Goal: Task Accomplishment & Management: Use online tool/utility

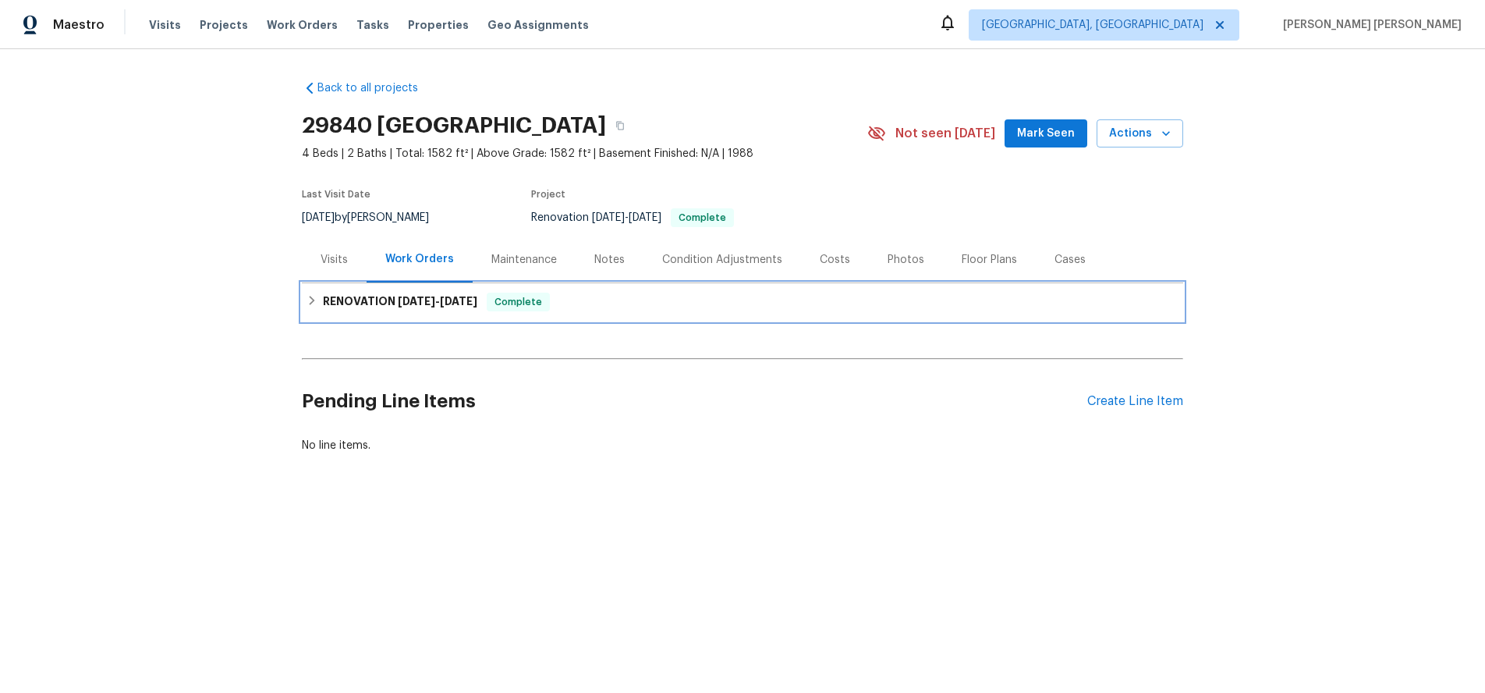
click at [311, 304] on icon at bounding box center [312, 300] width 5 height 9
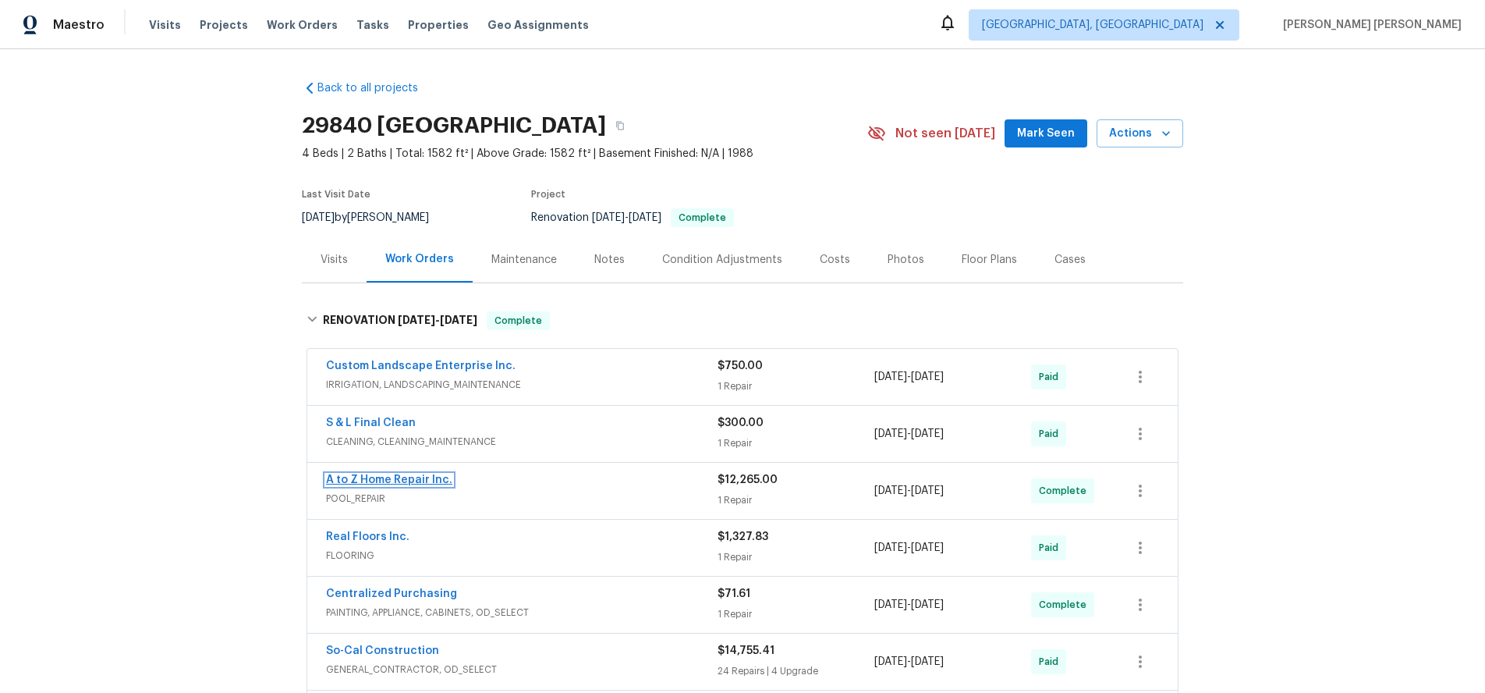
click at [428, 478] on link "A to Z Home Repair Inc." at bounding box center [389, 479] width 126 height 11
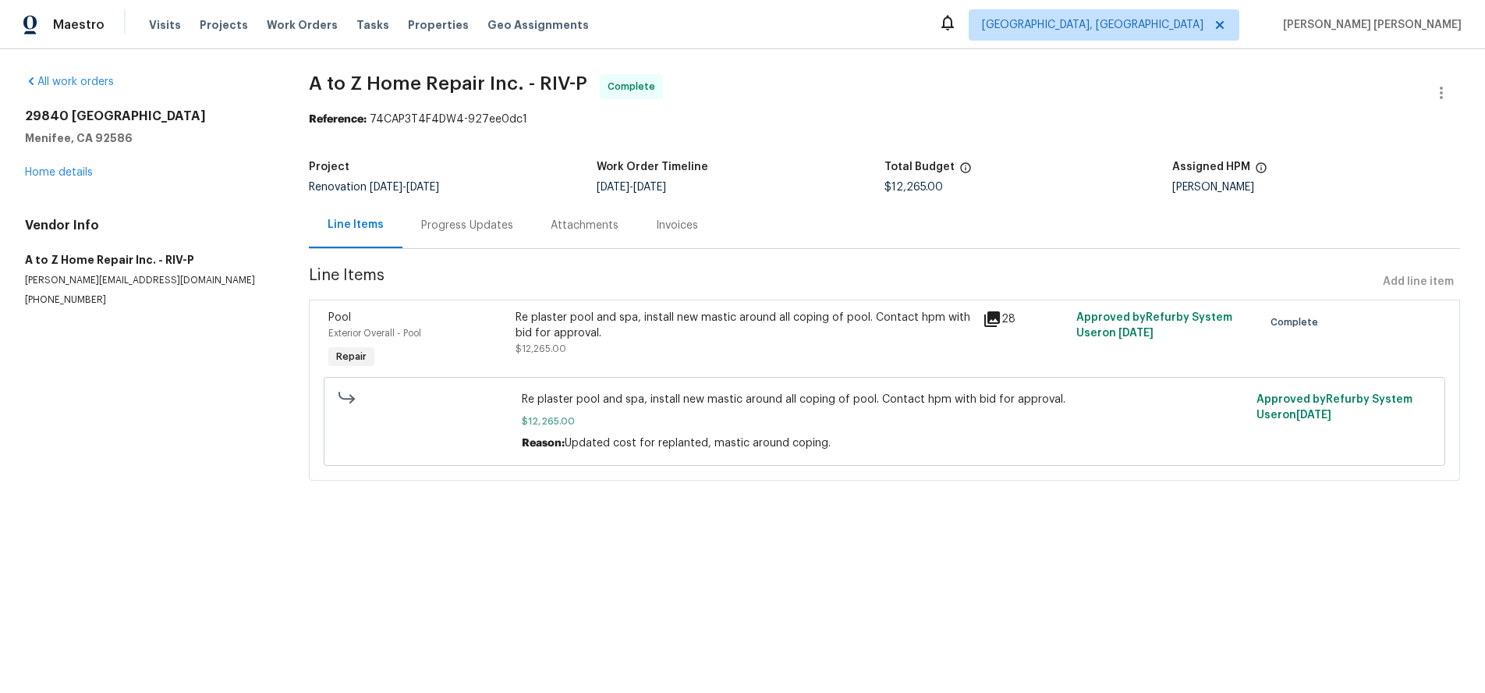
click at [999, 321] on icon at bounding box center [993, 319] width 16 height 16
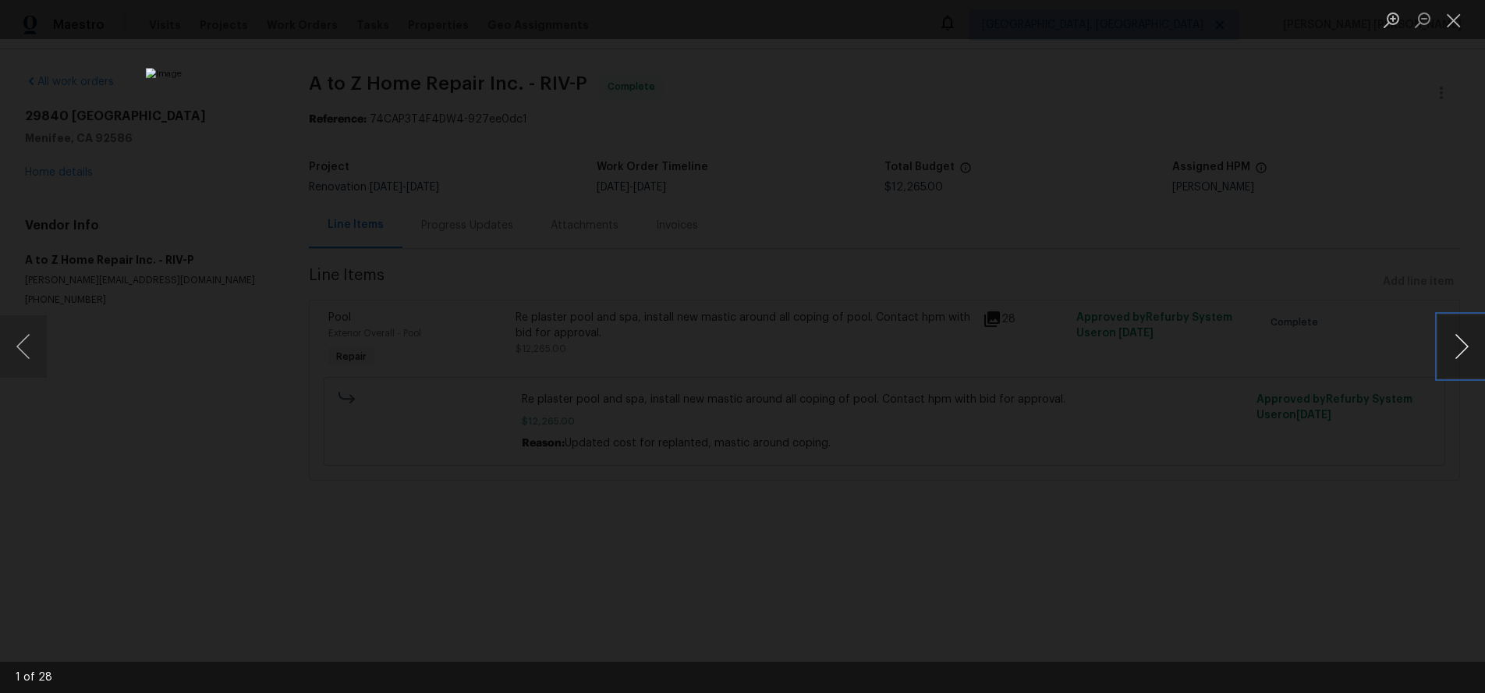
click at [1452, 353] on button "Next image" at bounding box center [1462, 346] width 47 height 62
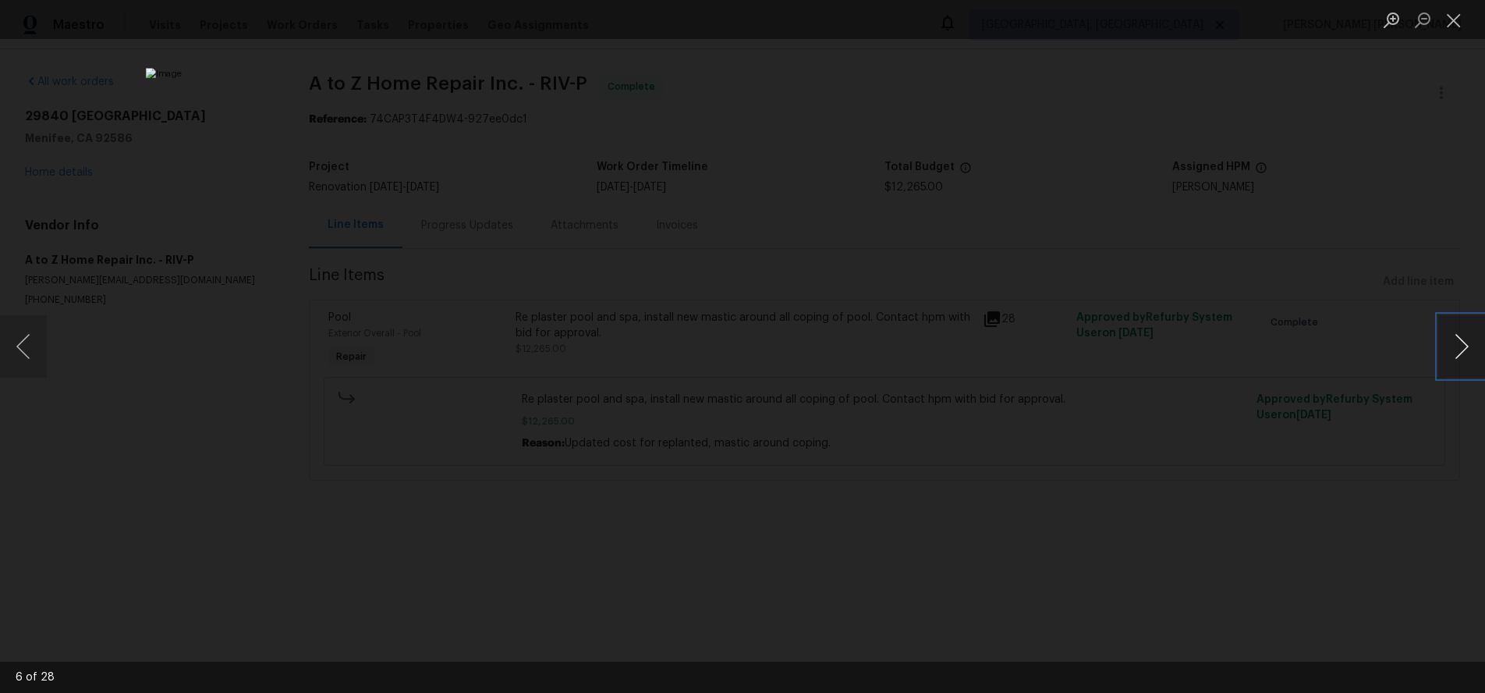
click at [1452, 353] on button "Next image" at bounding box center [1462, 346] width 47 height 62
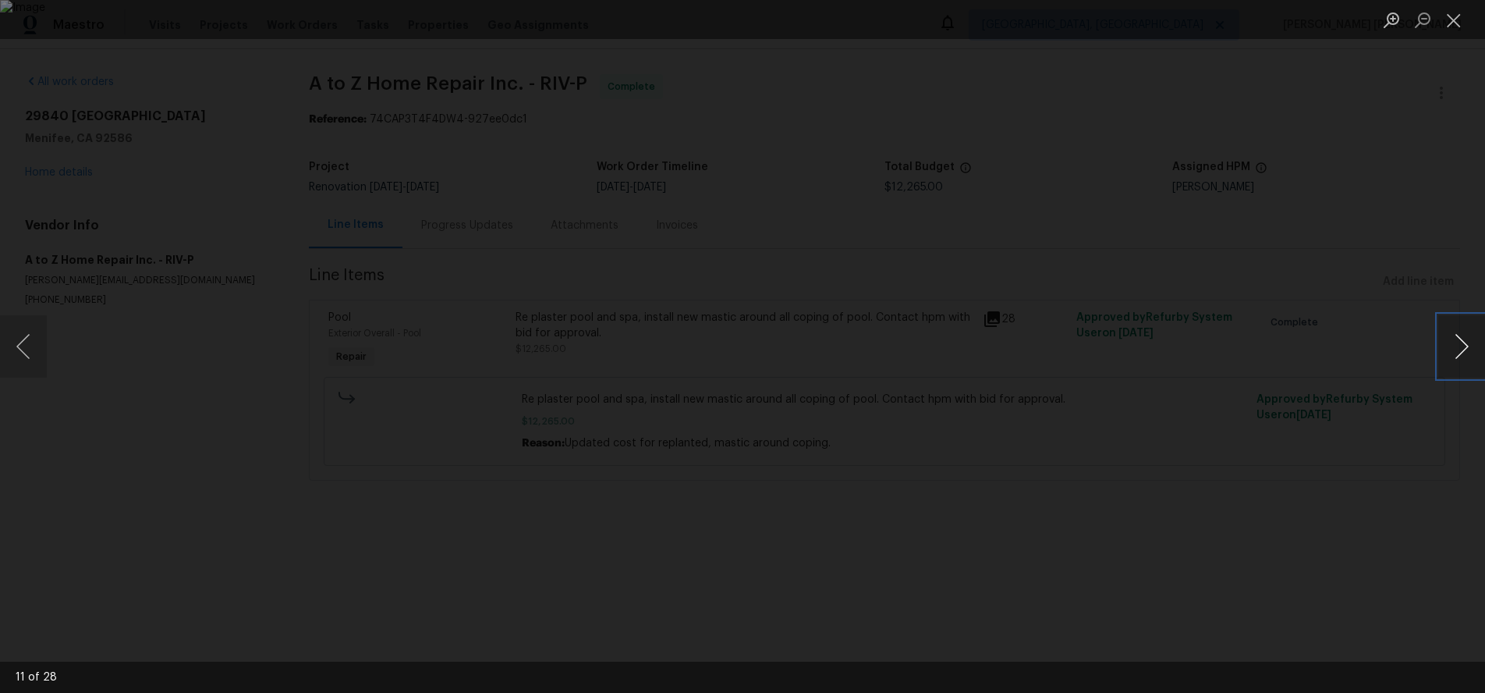
click at [1452, 353] on button "Next image" at bounding box center [1462, 346] width 47 height 62
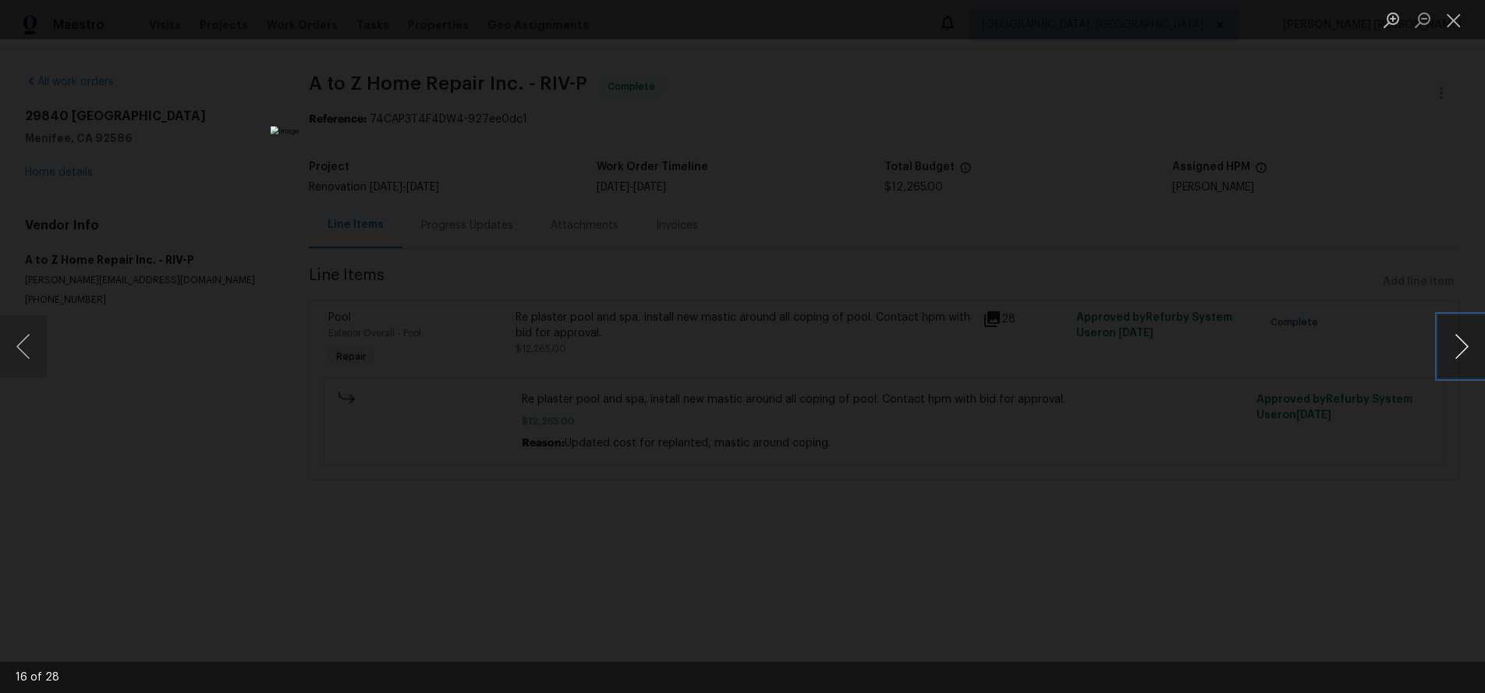
click at [1452, 353] on button "Next image" at bounding box center [1462, 346] width 47 height 62
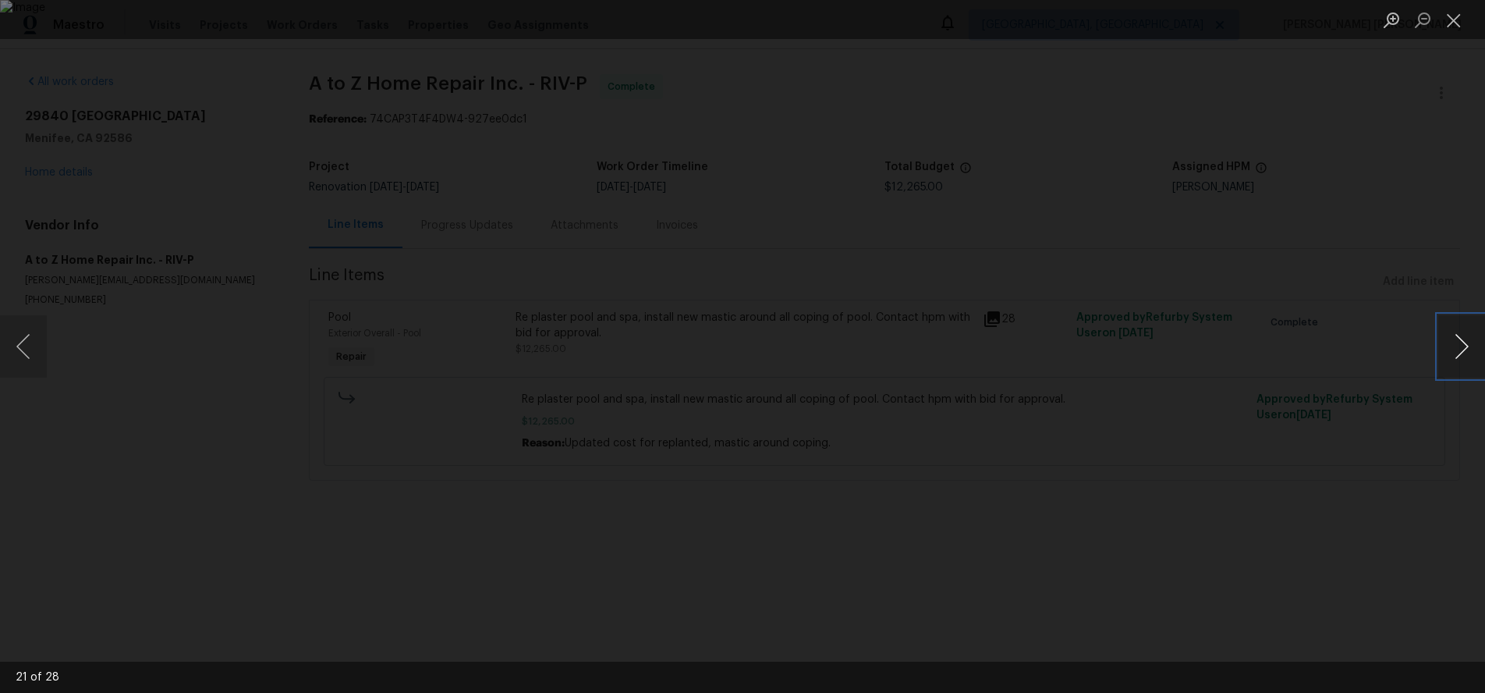
click at [1452, 353] on button "Next image" at bounding box center [1462, 346] width 47 height 62
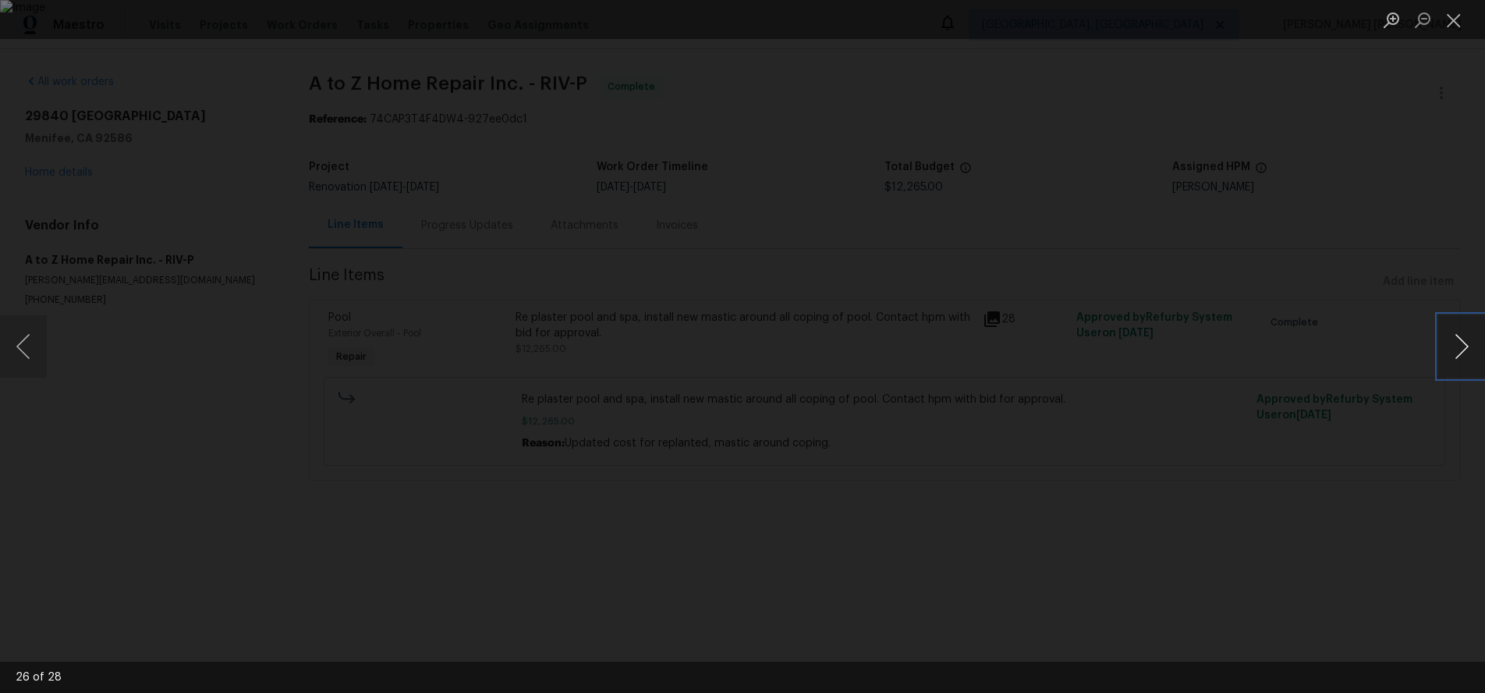
click at [1452, 353] on button "Next image" at bounding box center [1462, 346] width 47 height 62
click at [1364, 491] on div "Lightbox" at bounding box center [742, 346] width 1485 height 693
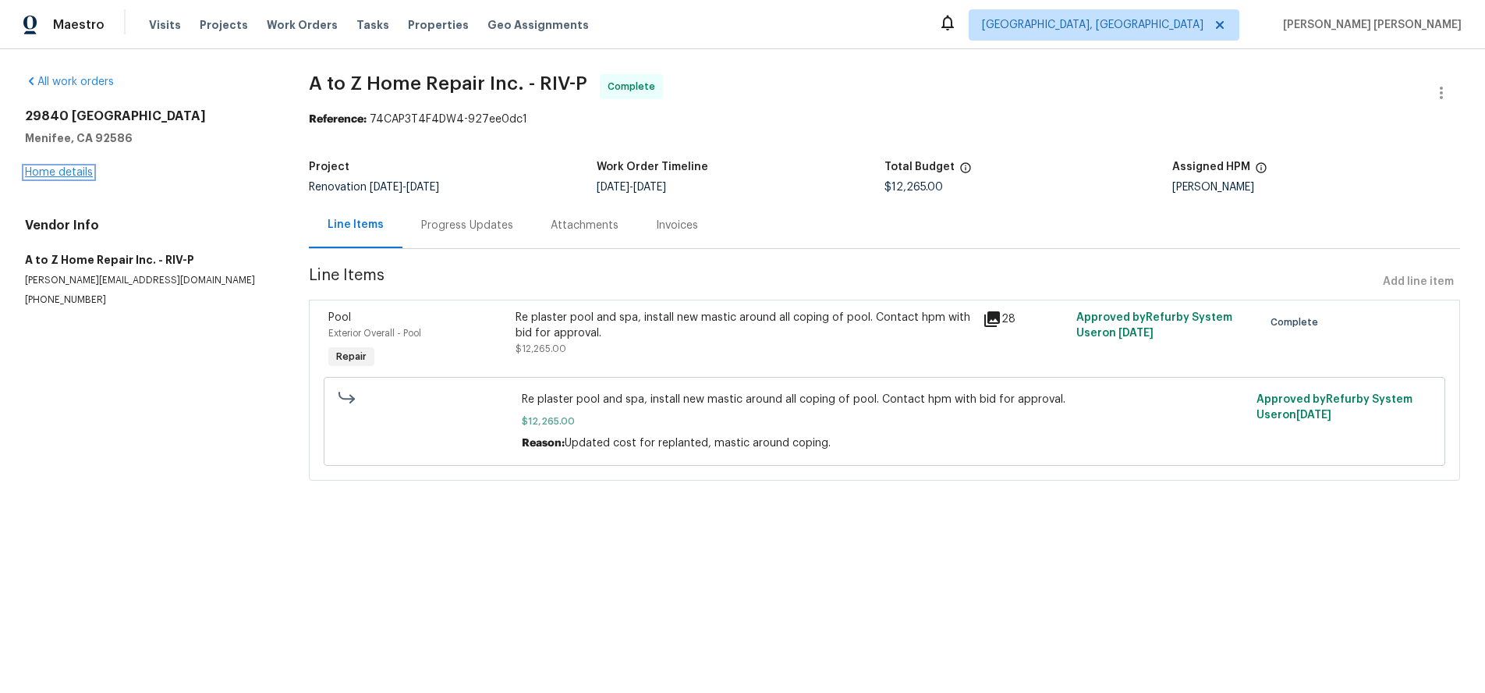
click at [42, 175] on link "Home details" at bounding box center [59, 172] width 68 height 11
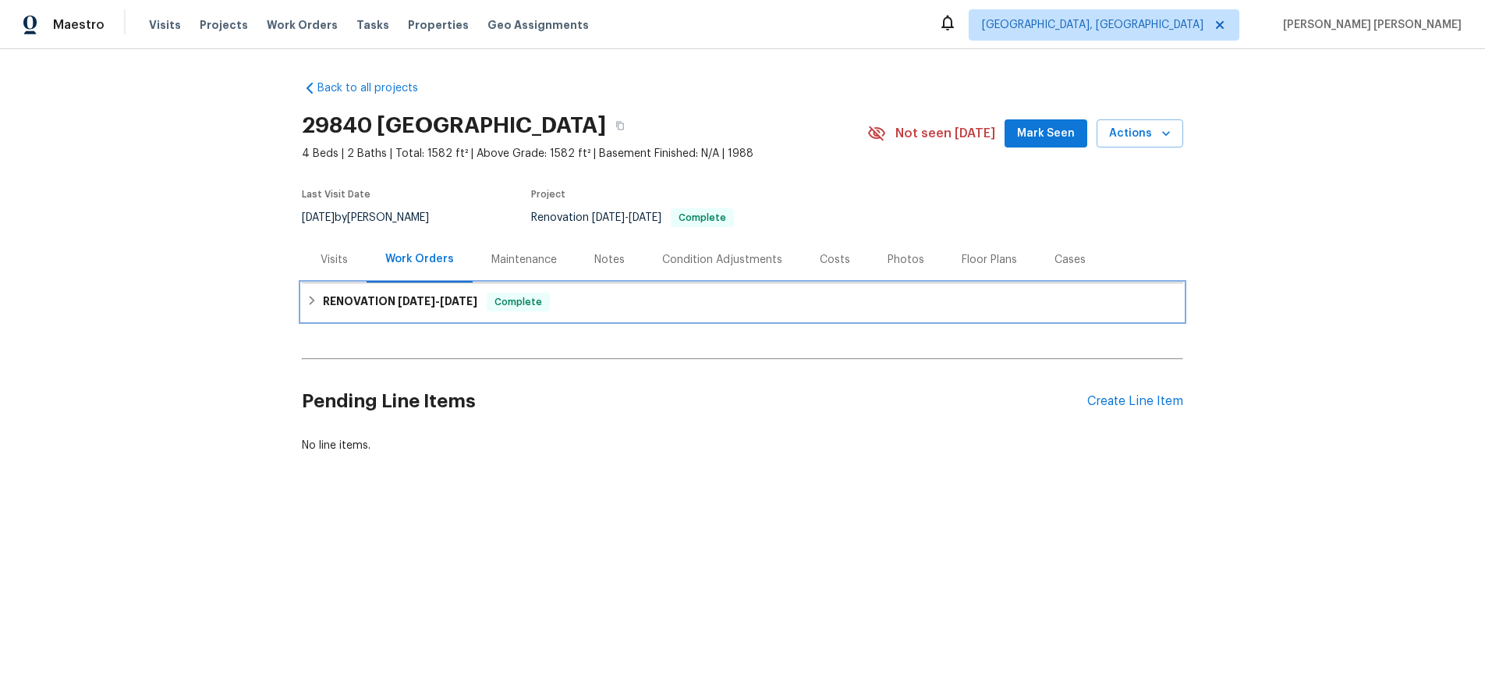
click at [309, 304] on icon at bounding box center [312, 300] width 11 height 11
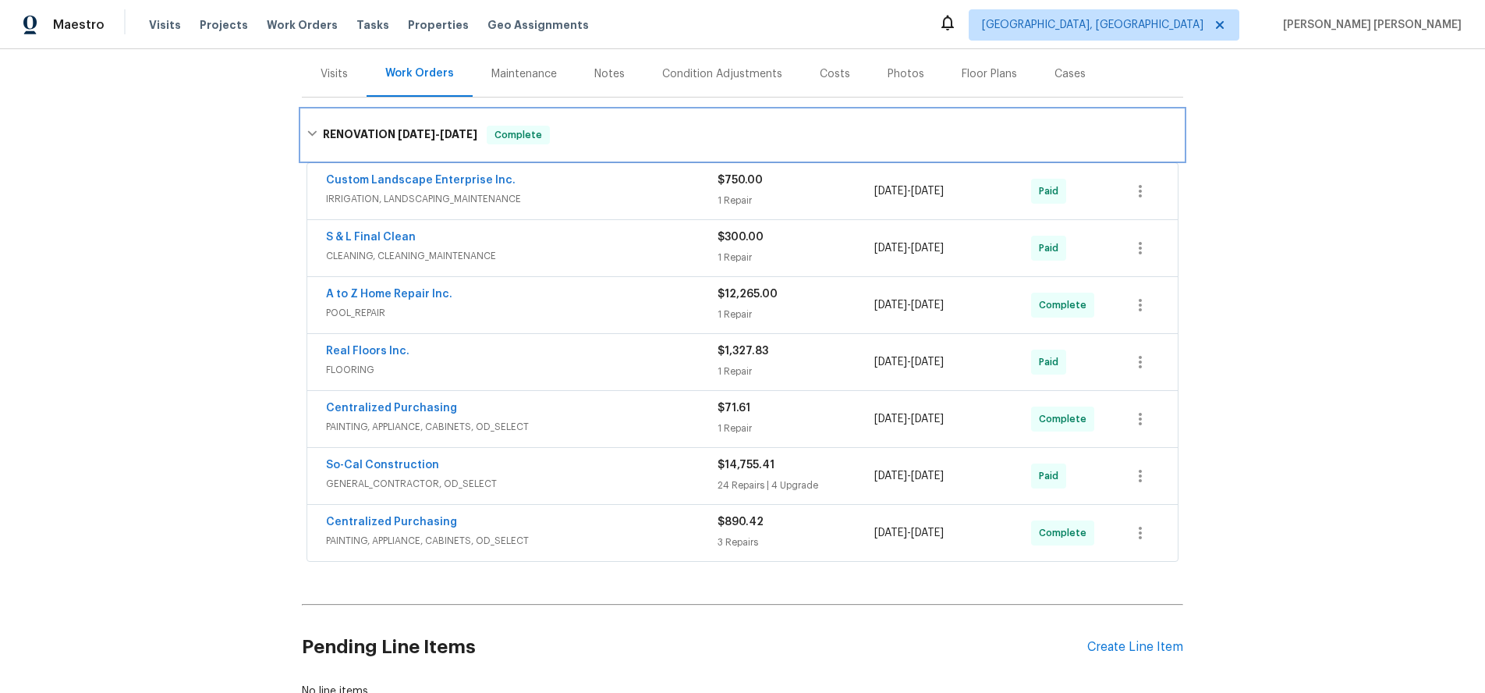
scroll to position [188, 0]
click at [636, 506] on div "Centralized Purchasing PAINTING, APPLIANCE, CABINETS, OD_SELECT $890.42 3 Repai…" at bounding box center [742, 530] width 871 height 56
click at [635, 489] on div "So-Cal Construction GENERAL_CONTRACTOR, OD_SELECT" at bounding box center [522, 473] width 392 height 37
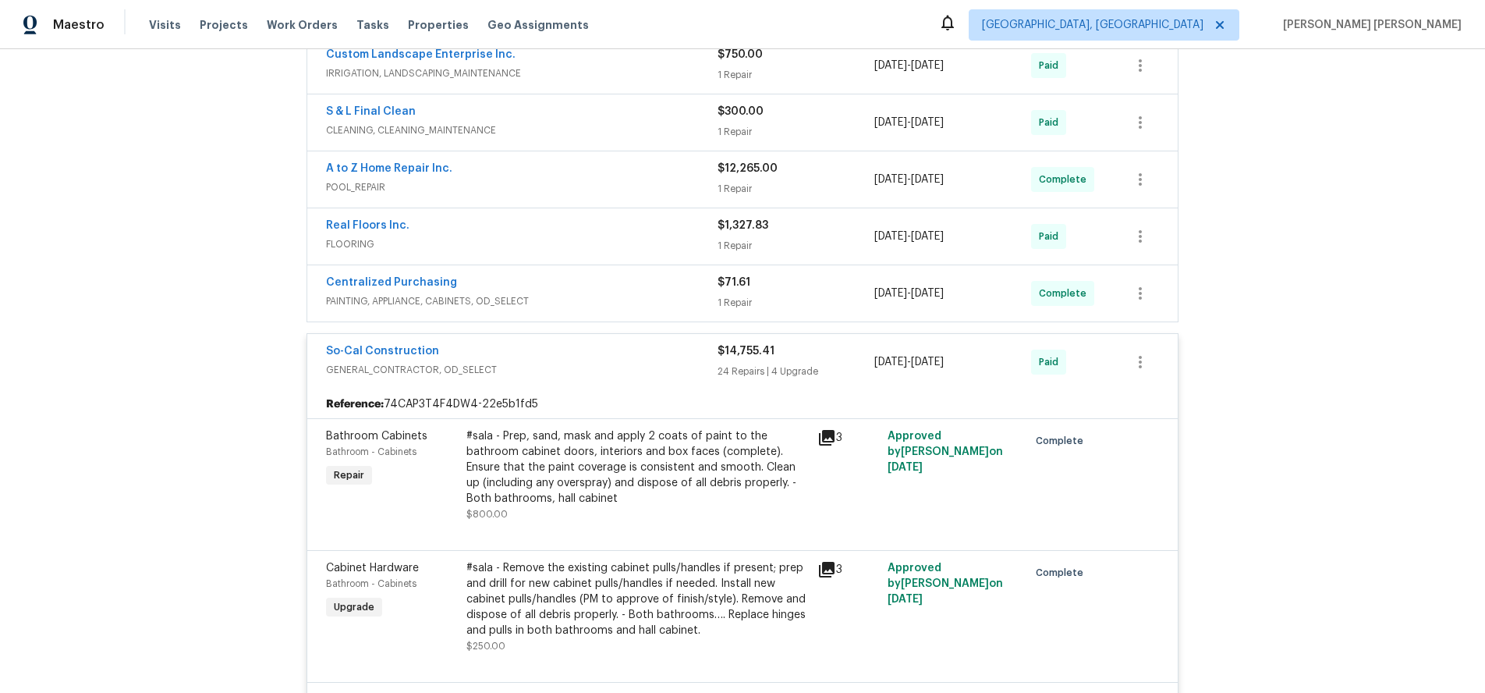
scroll to position [337, 0]
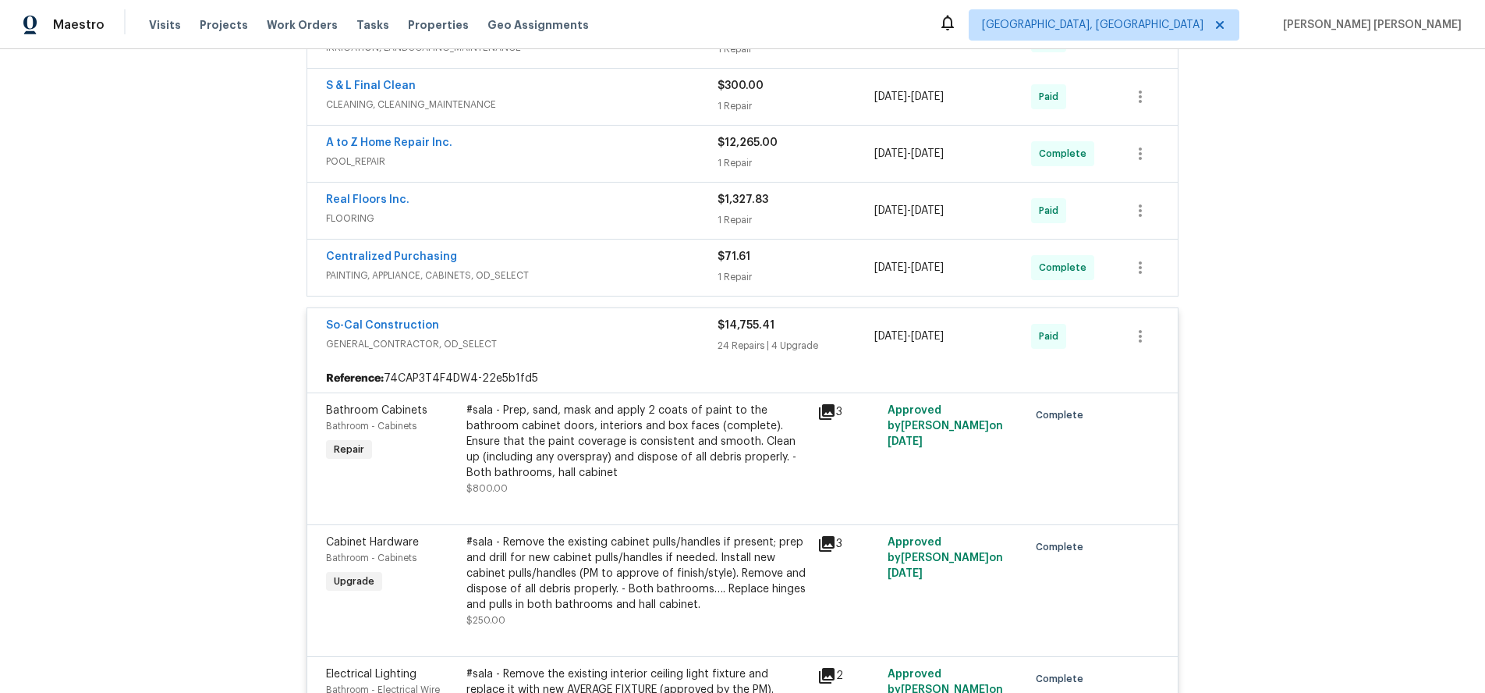
drag, startPoint x: 569, startPoint y: 154, endPoint x: 655, endPoint y: 154, distance: 86.6
click at [587, 154] on span "POOL_REPAIR" at bounding box center [522, 162] width 392 height 16
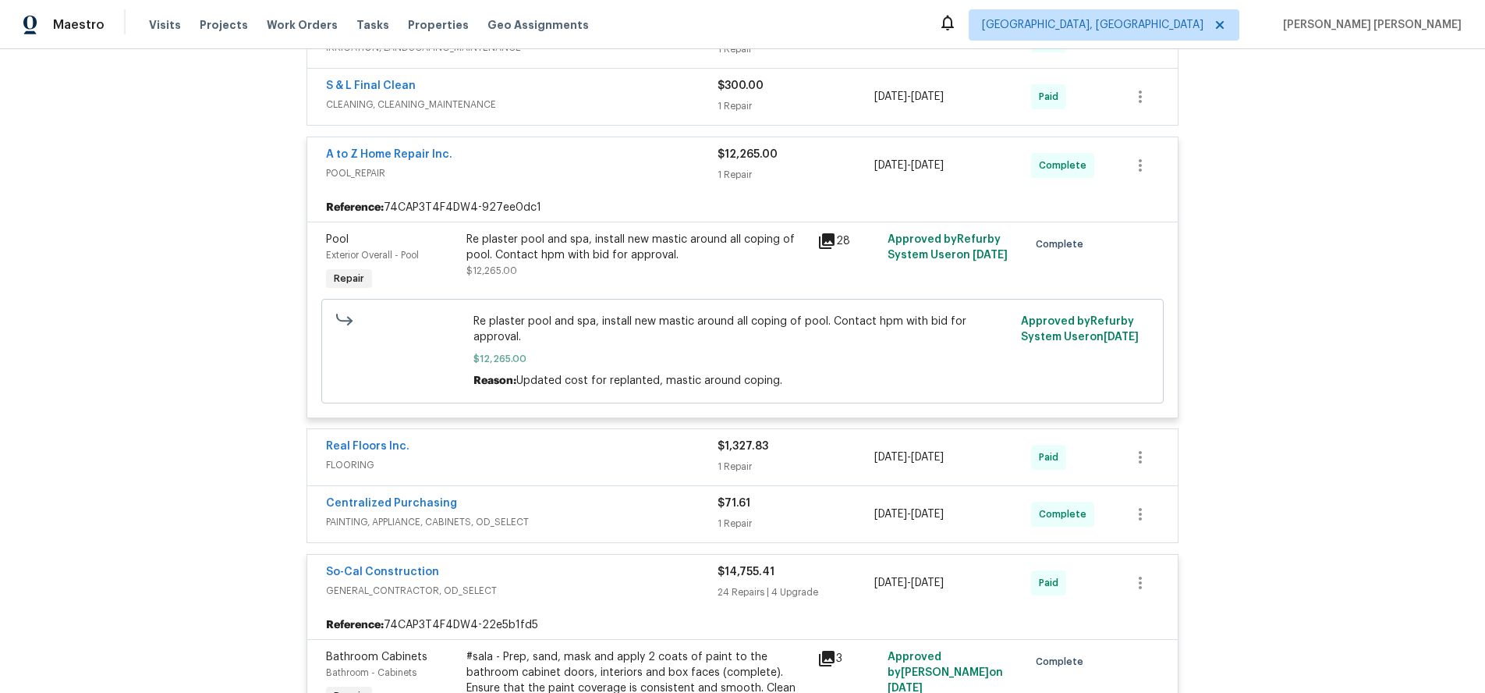
click at [828, 243] on icon at bounding box center [827, 241] width 19 height 19
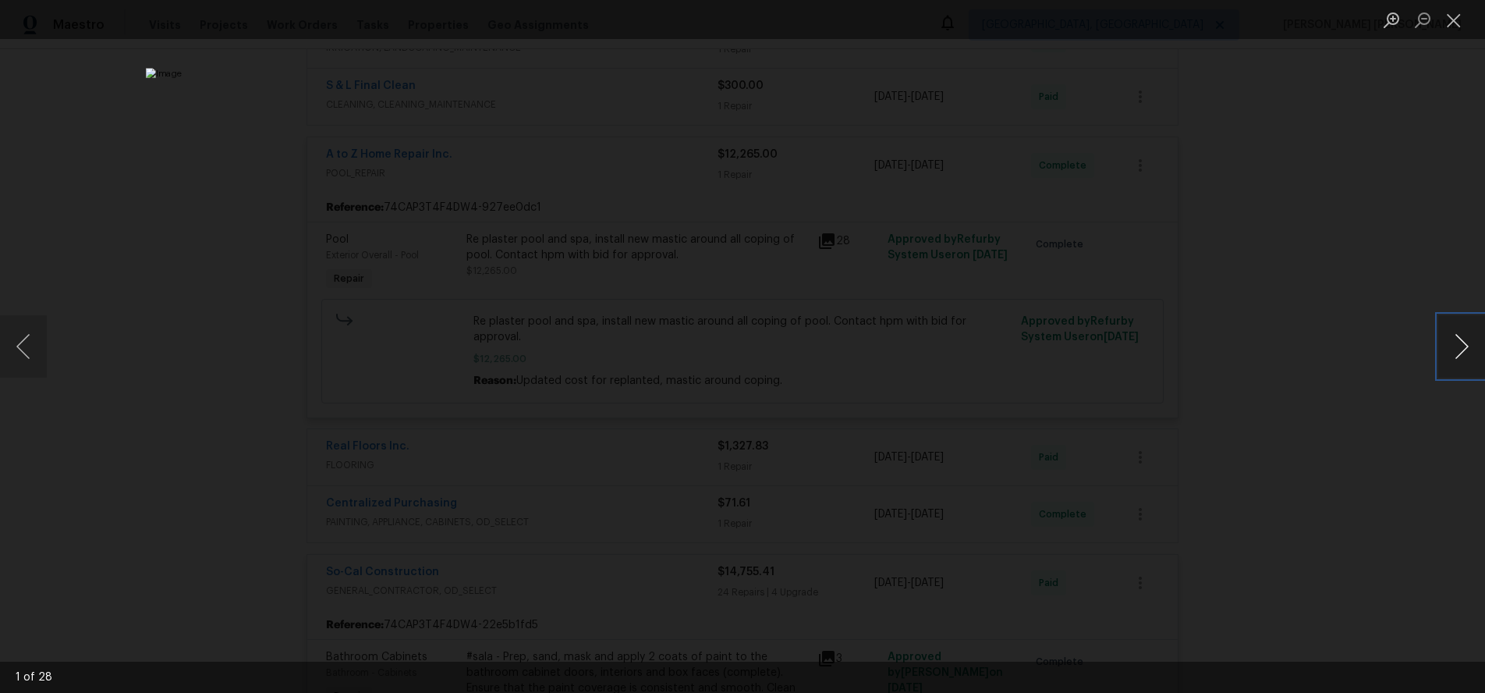
click at [1460, 363] on button "Next image" at bounding box center [1462, 346] width 47 height 62
click at [1384, 379] on div "Lightbox" at bounding box center [742, 346] width 1485 height 693
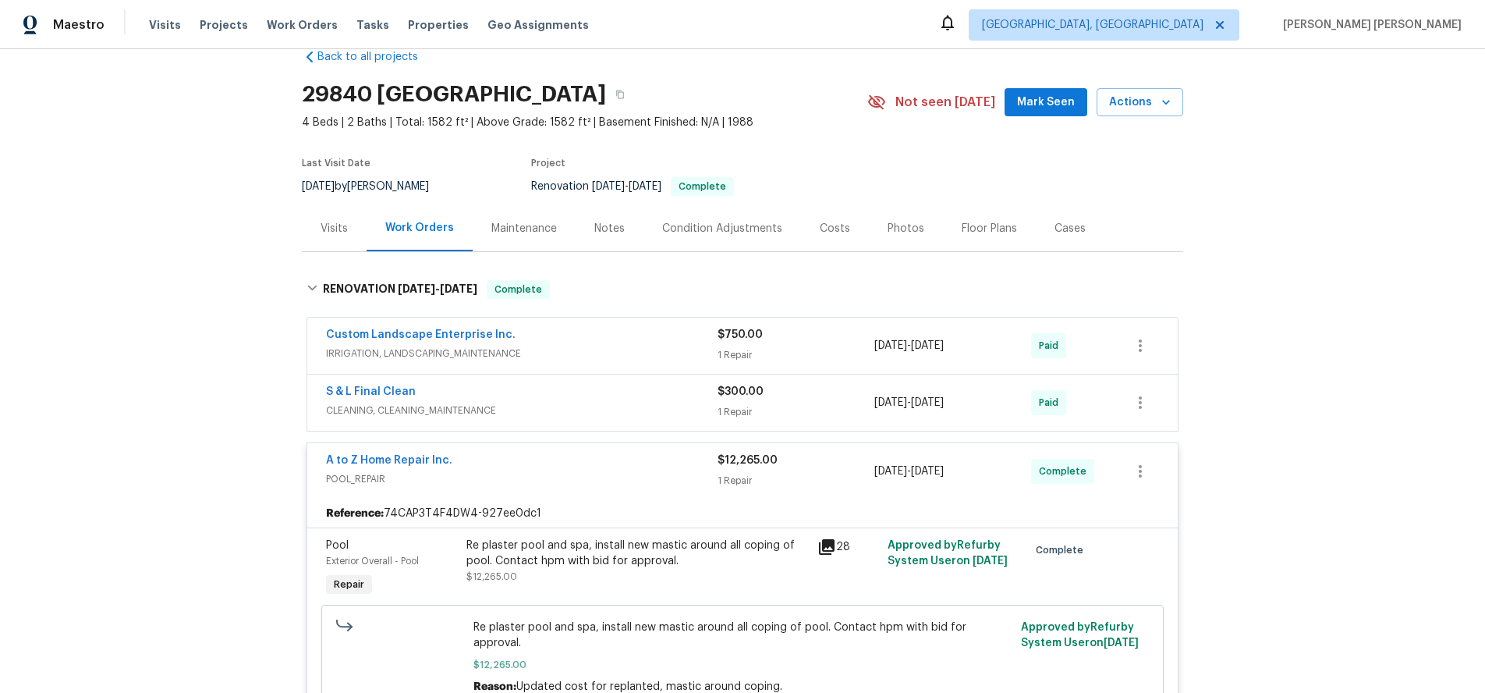
scroll to position [29, 0]
click at [490, 351] on span "IRRIGATION, LANDSCAPING_MAINTENANCE" at bounding box center [522, 356] width 392 height 16
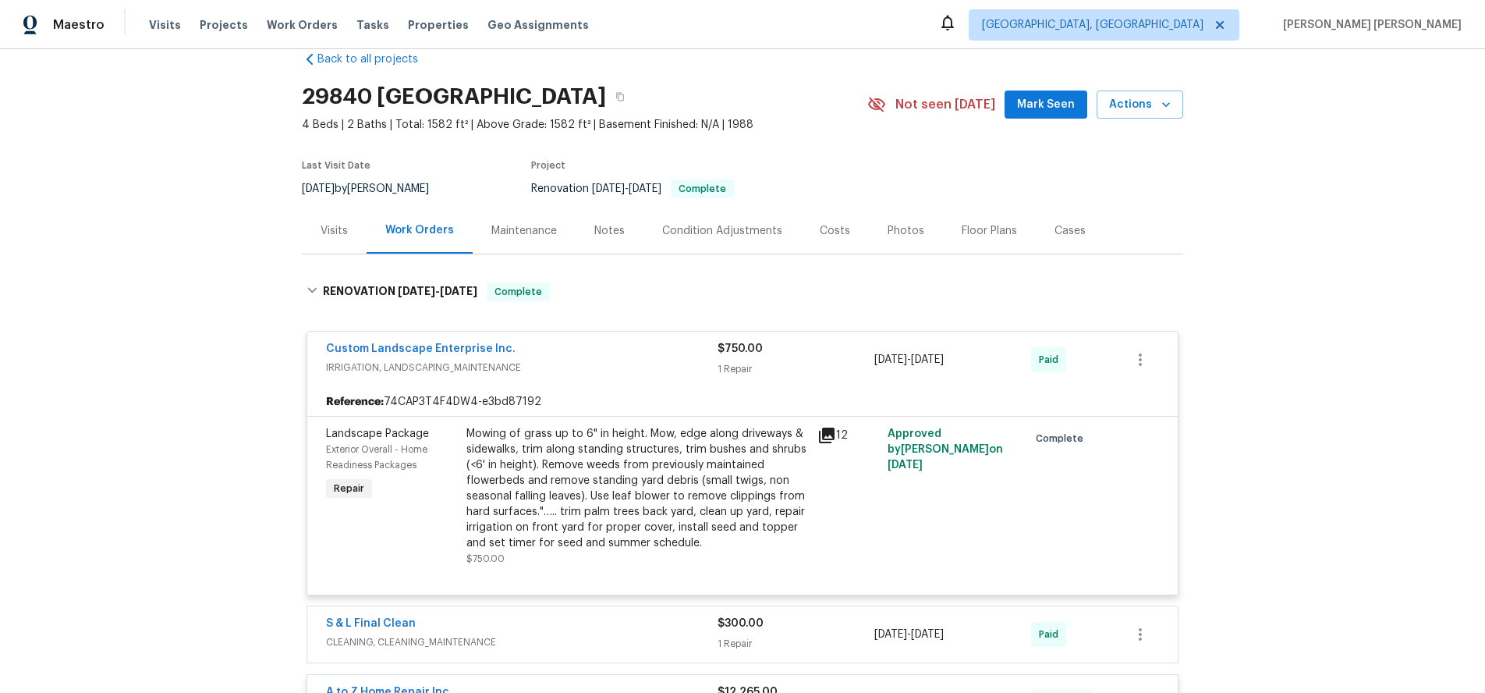
click at [825, 435] on icon at bounding box center [827, 436] width 16 height 16
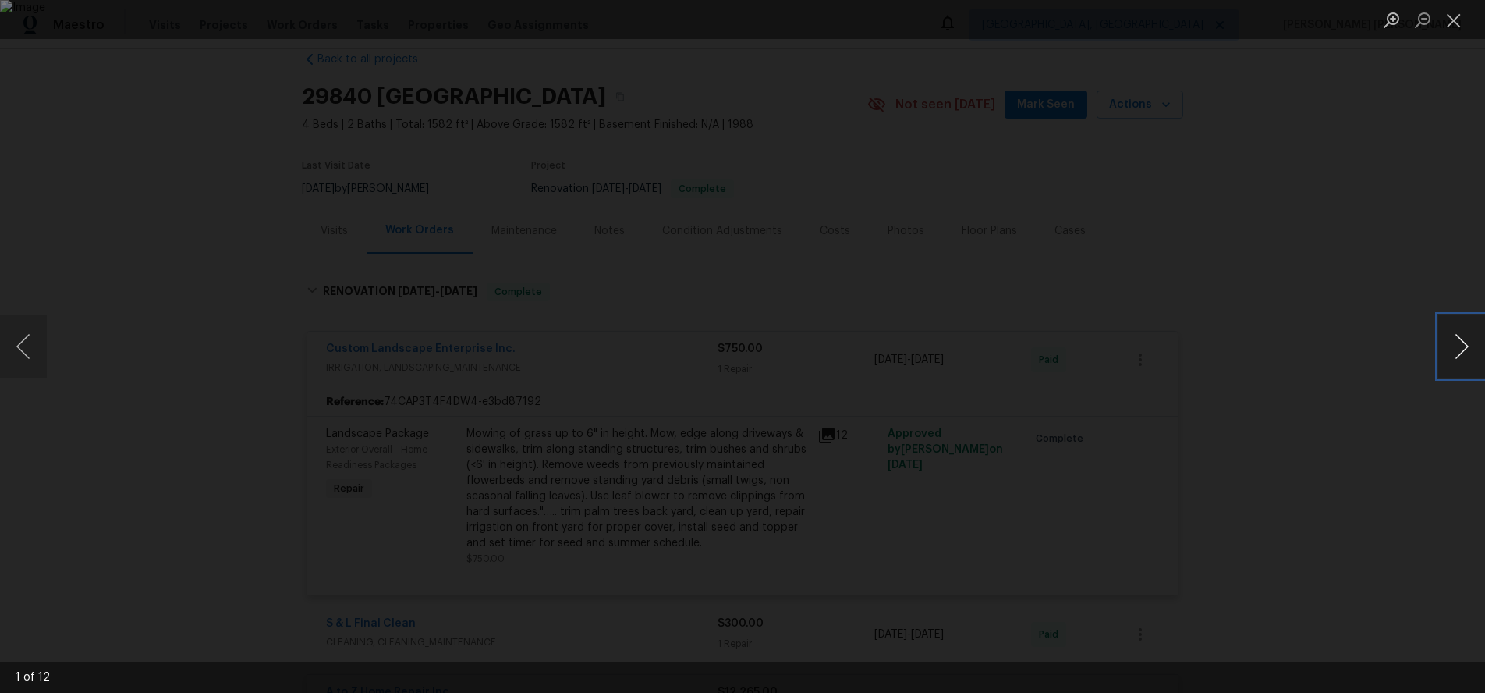
click at [1459, 356] on button "Next image" at bounding box center [1462, 346] width 47 height 62
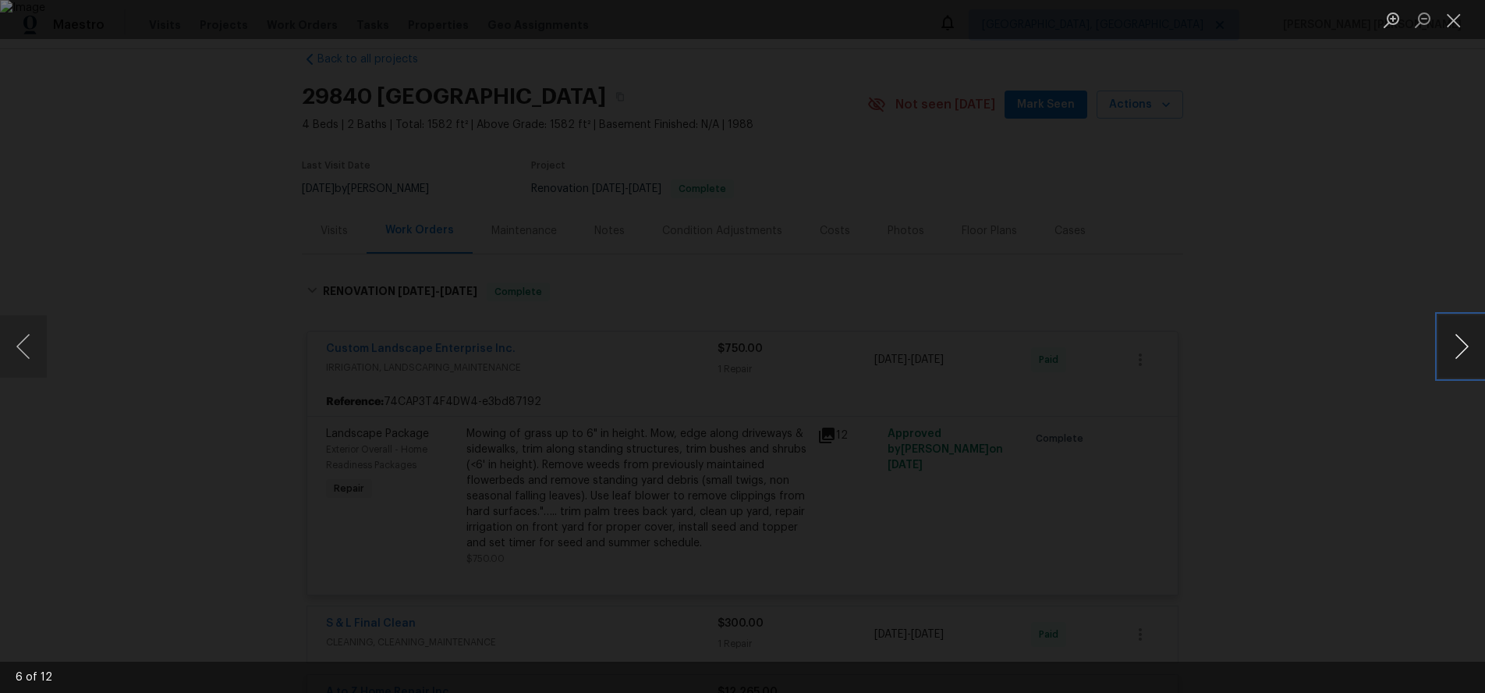
click at [1459, 356] on button "Next image" at bounding box center [1462, 346] width 47 height 62
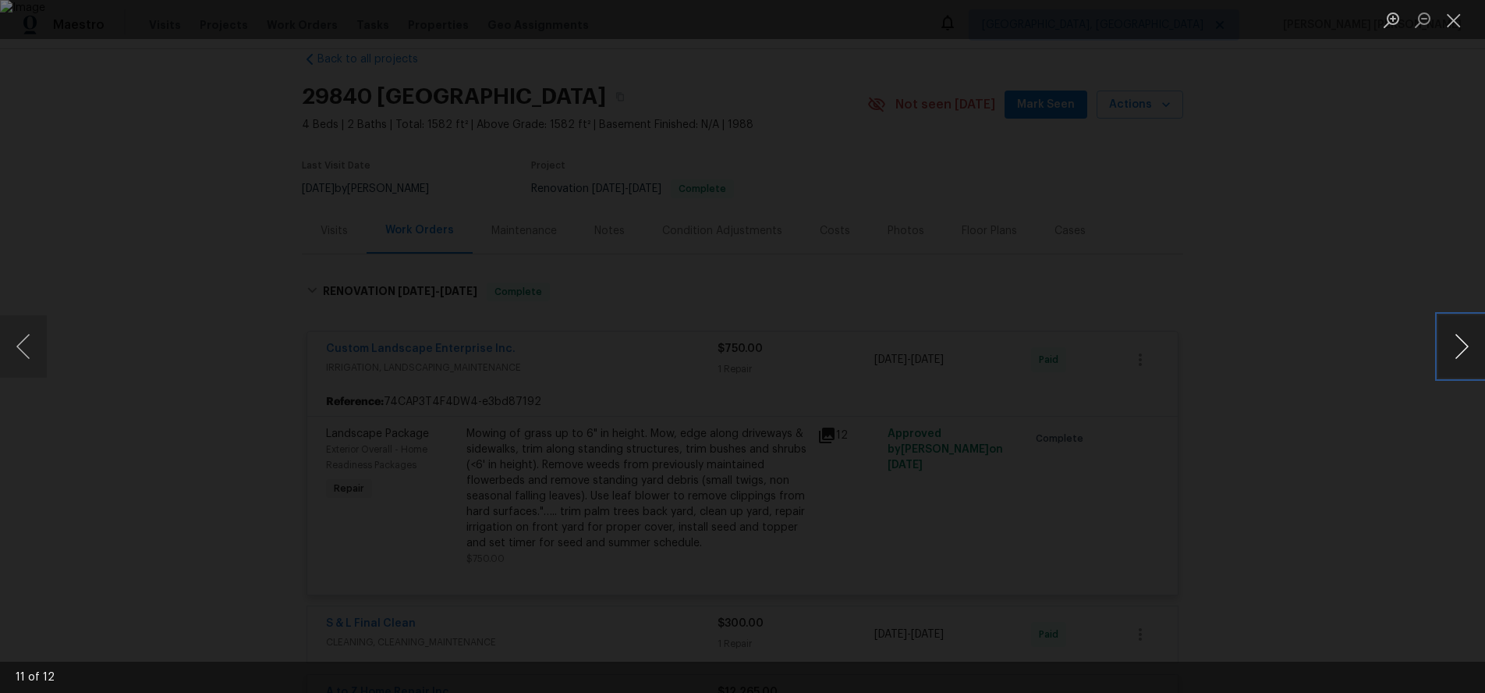
click at [1459, 356] on button "Next image" at bounding box center [1462, 346] width 47 height 62
click at [1347, 474] on div "Lightbox" at bounding box center [742, 346] width 1485 height 693
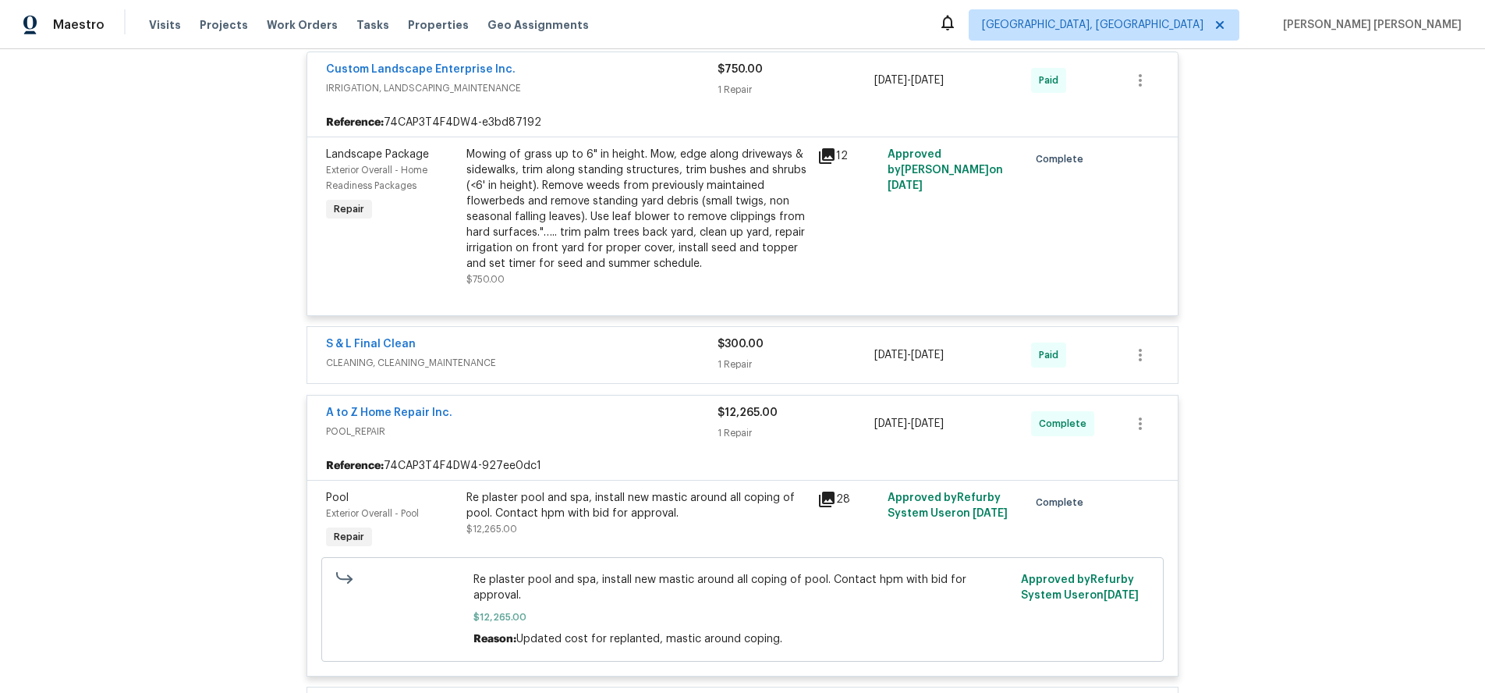
scroll to position [319, 0]
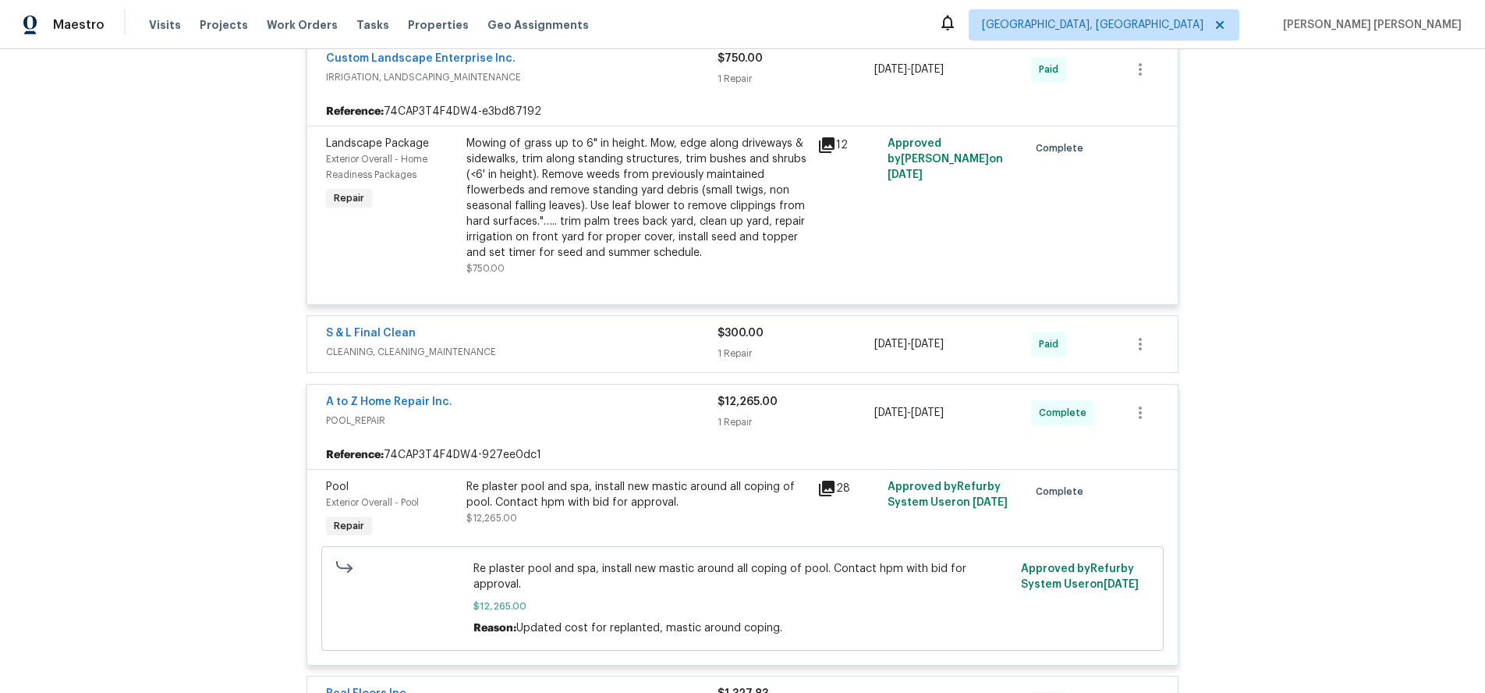
click at [829, 486] on icon at bounding box center [827, 489] width 16 height 16
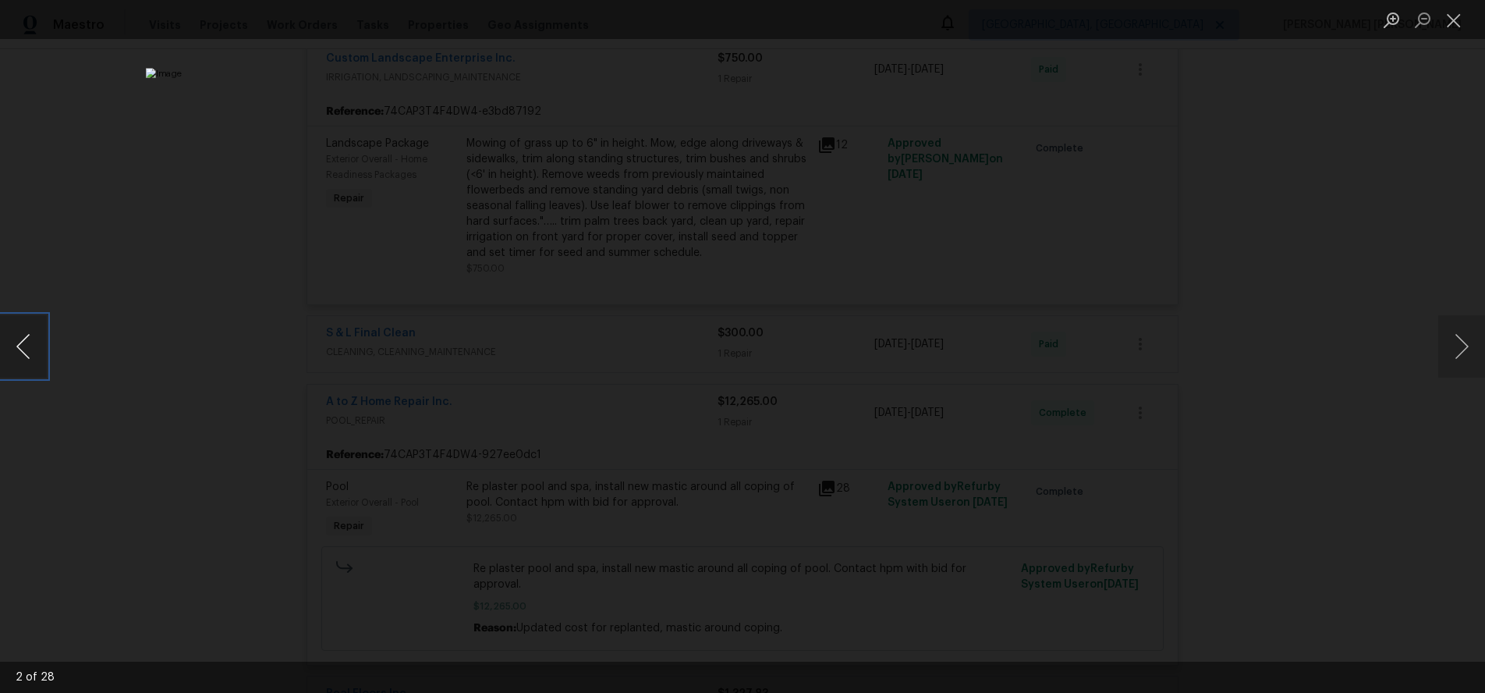
click at [22, 350] on button "Previous image" at bounding box center [23, 346] width 47 height 62
click at [1255, 447] on div "Lightbox" at bounding box center [742, 346] width 1485 height 693
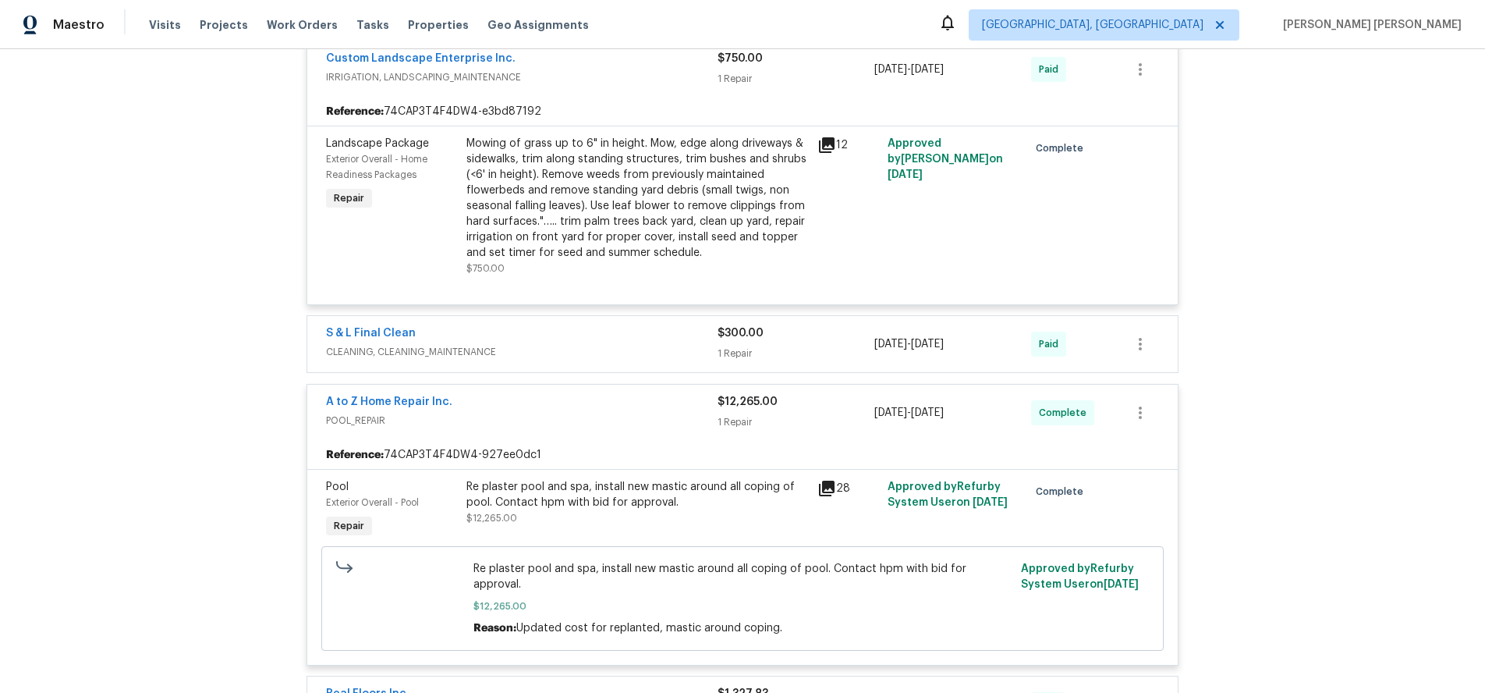
scroll to position [0, 0]
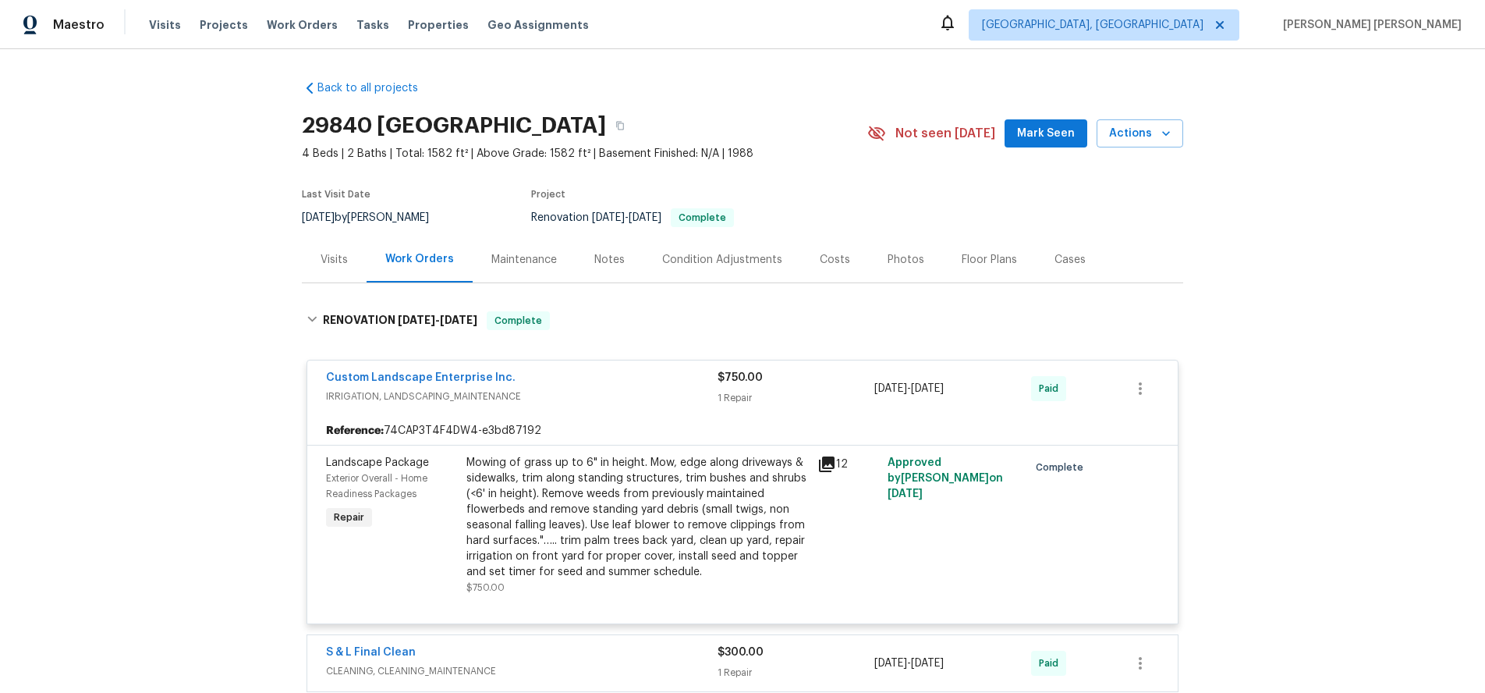
click at [351, 255] on div "Visits" at bounding box center [334, 259] width 65 height 46
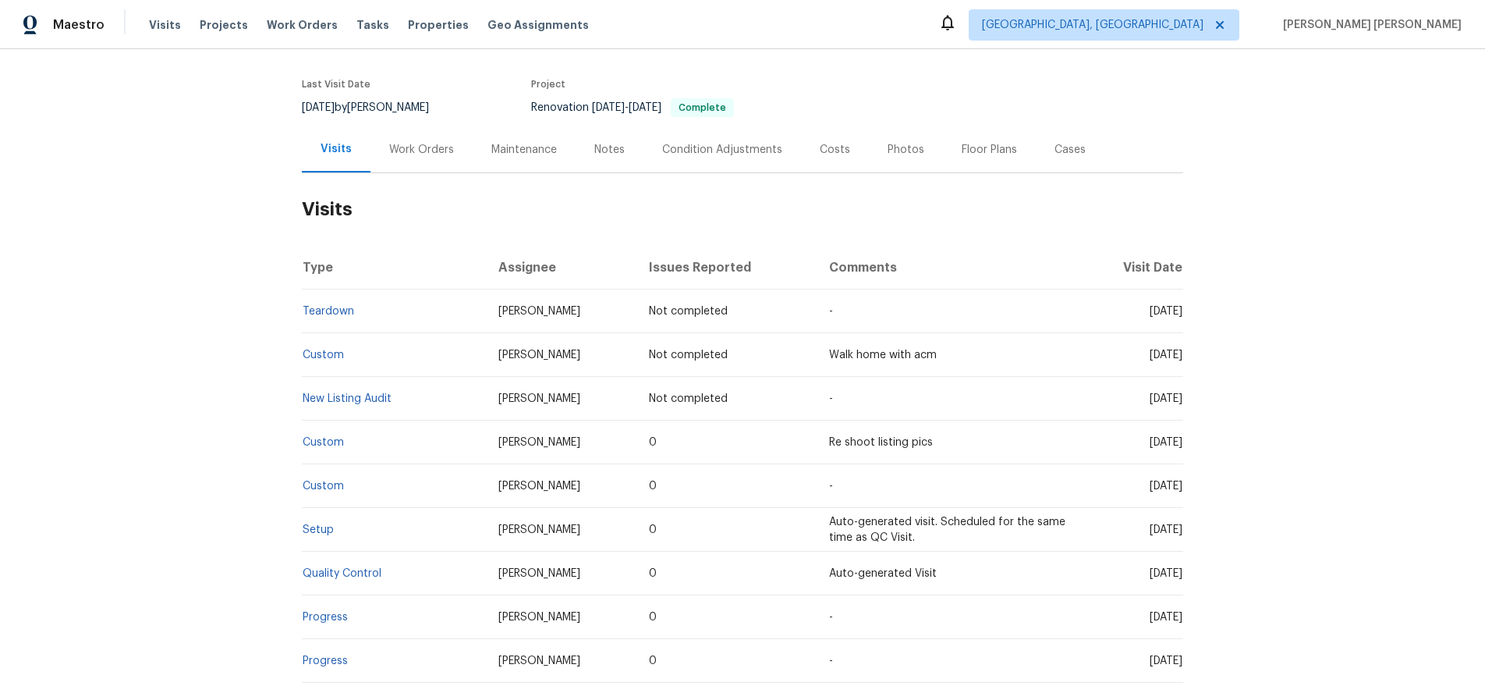
scroll to position [112, 0]
click at [359, 394] on link "New Listing Audit" at bounding box center [347, 397] width 89 height 11
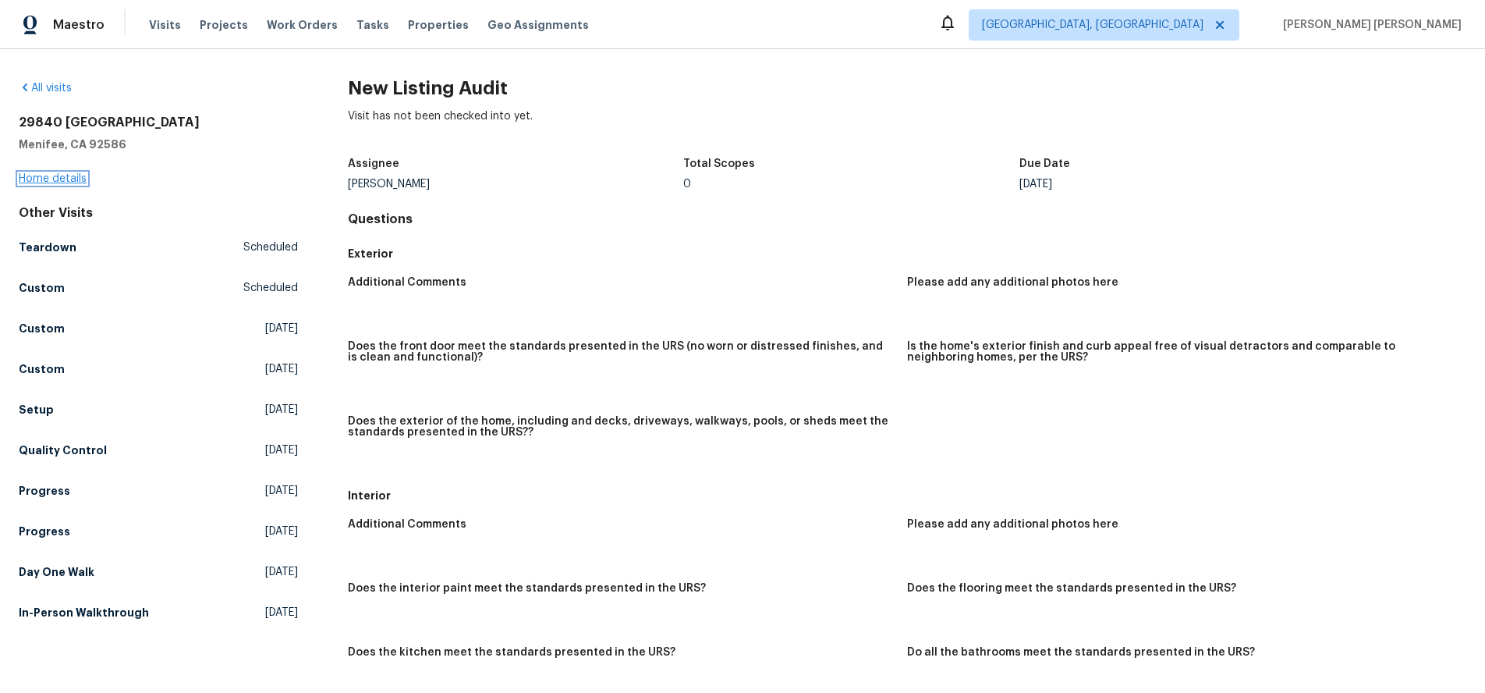
click at [62, 179] on link "Home details" at bounding box center [53, 178] width 68 height 11
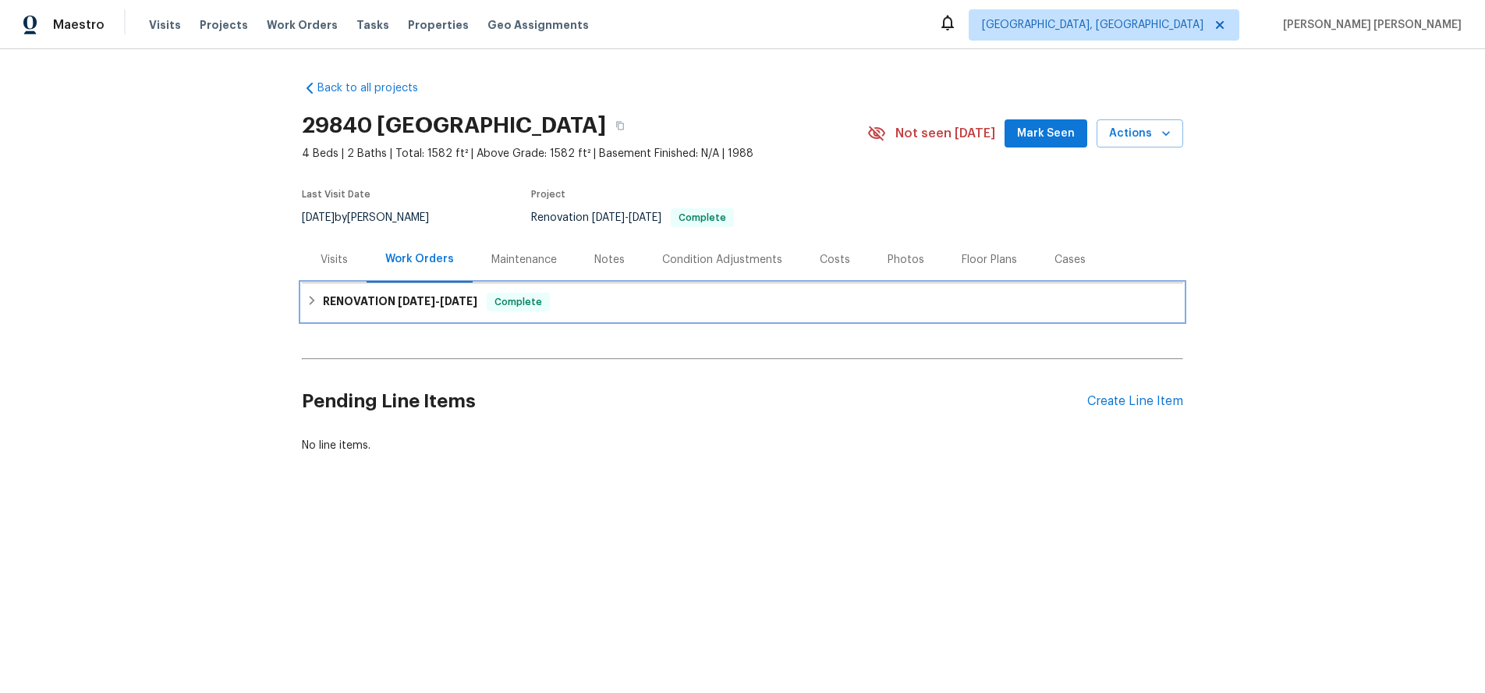
drag, startPoint x: 316, startPoint y: 303, endPoint x: 381, endPoint y: 327, distance: 69.6
click at [316, 303] on icon at bounding box center [312, 300] width 11 height 11
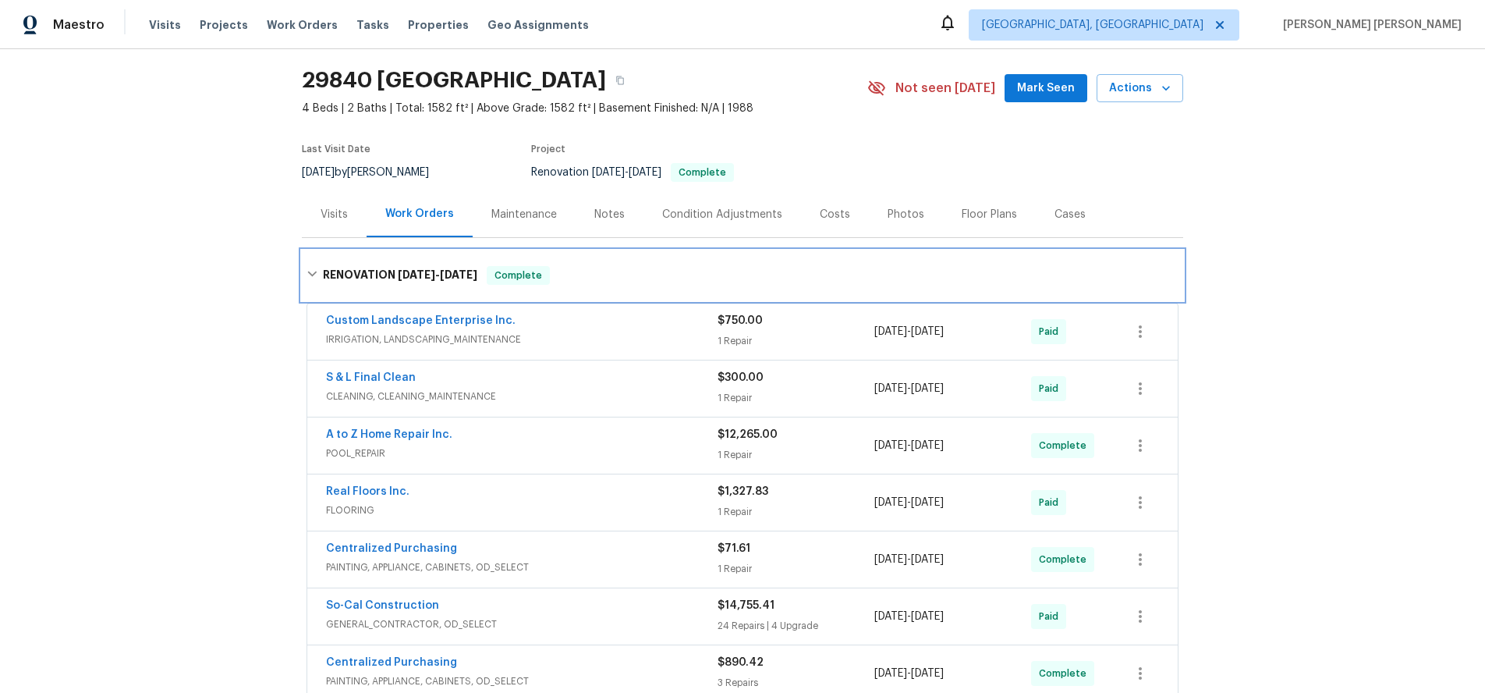
scroll to position [2, 0]
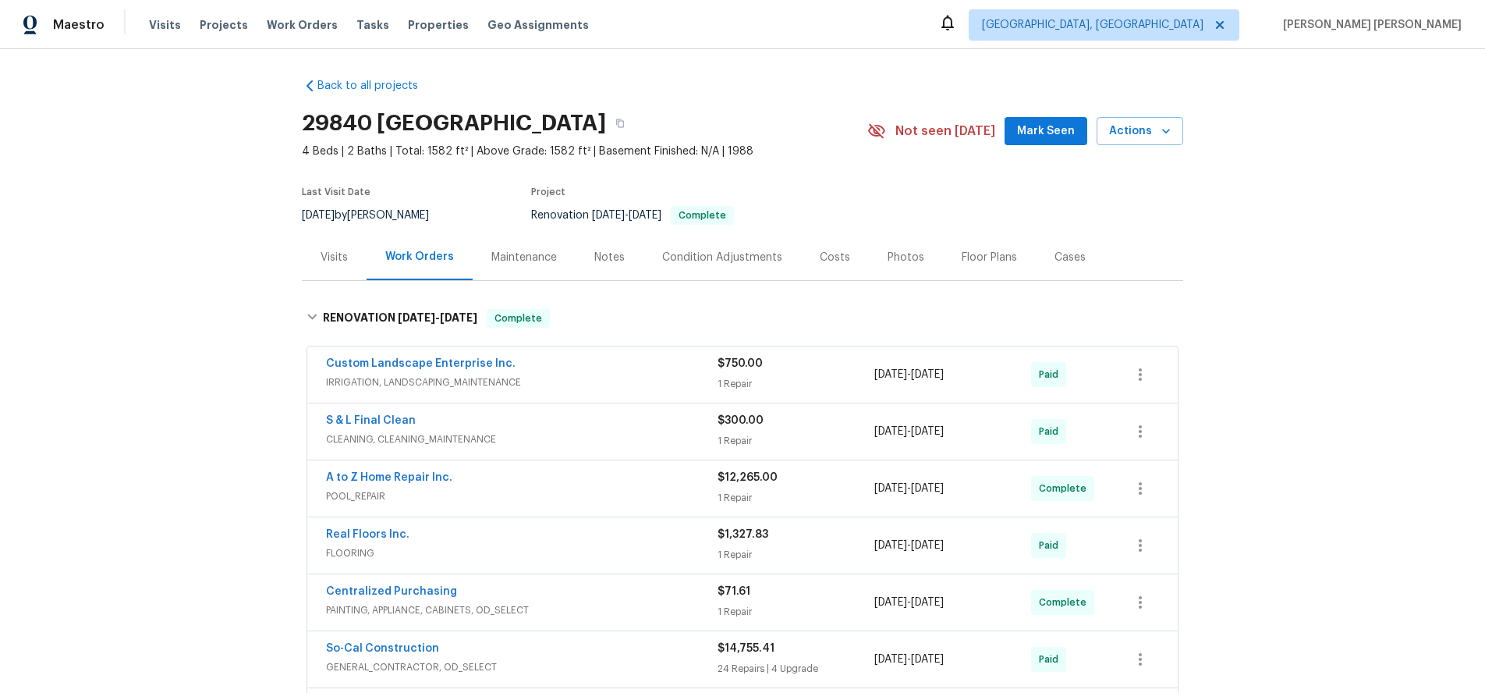
drag, startPoint x: 326, startPoint y: 263, endPoint x: 314, endPoint y: 266, distance: 12.1
click at [325, 264] on div "Visits" at bounding box center [334, 258] width 27 height 16
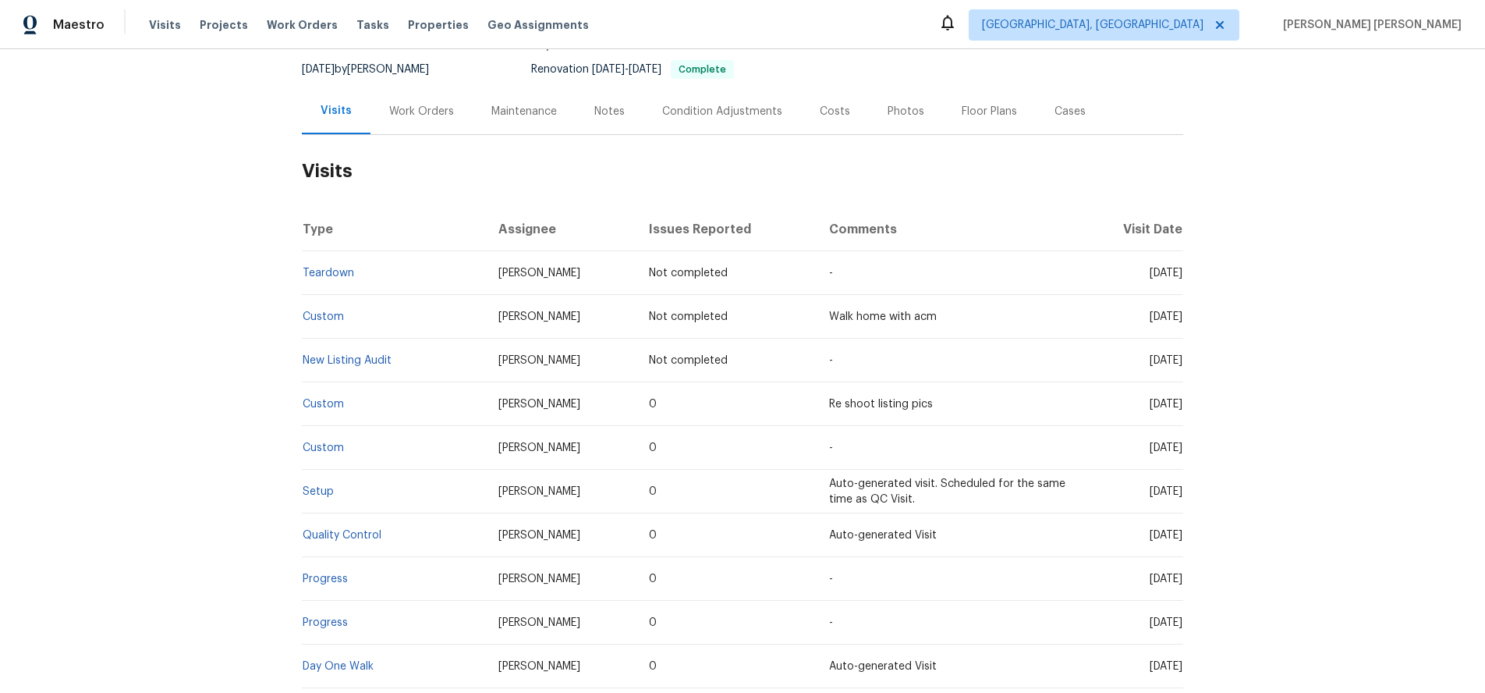
scroll to position [293, 0]
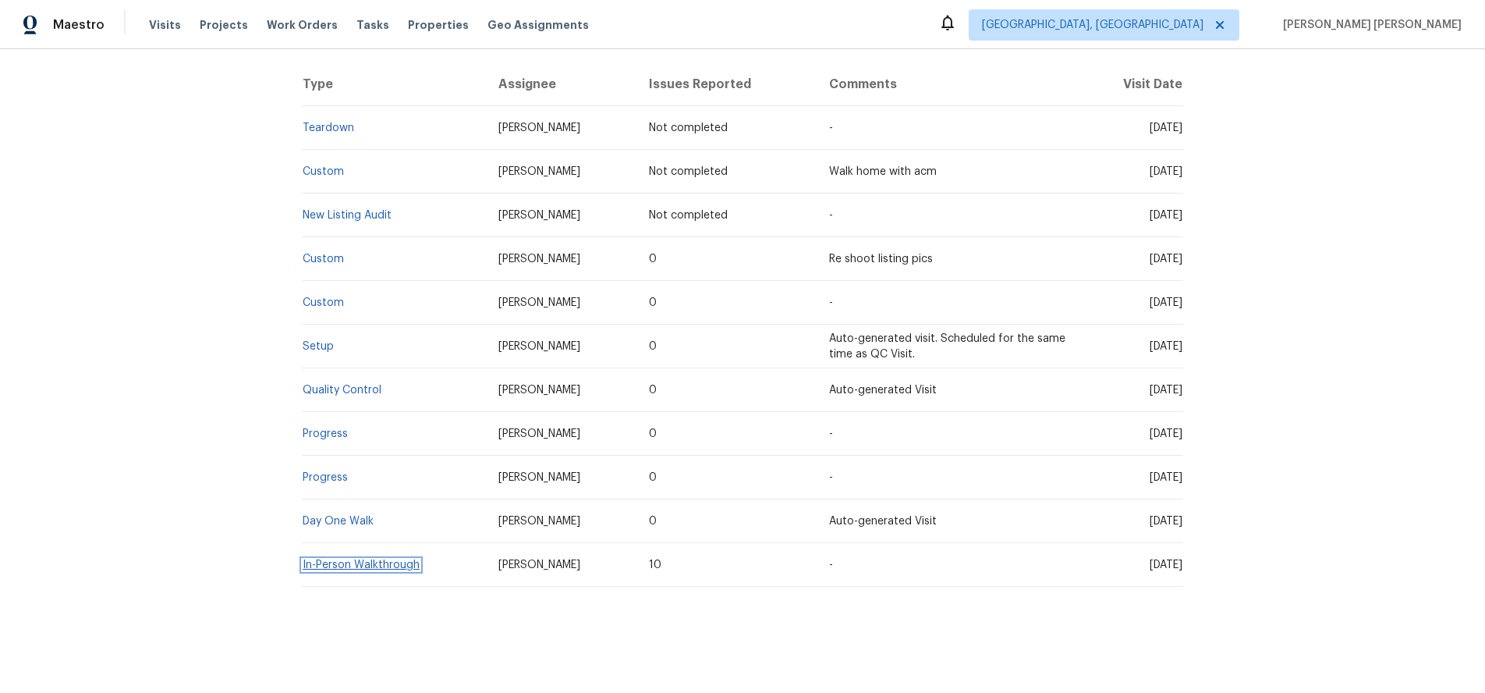
click at [354, 564] on link "In-Person Walkthrough" at bounding box center [361, 564] width 117 height 11
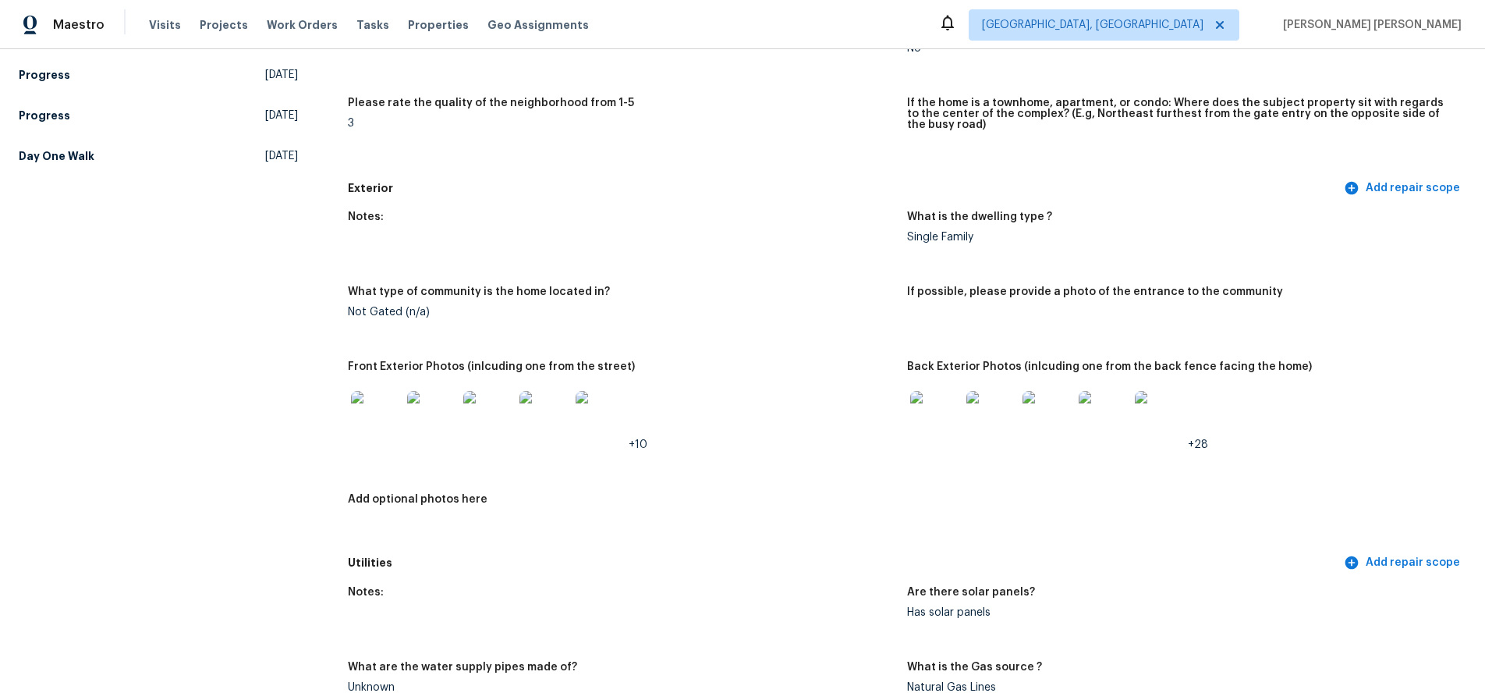
scroll to position [492, 0]
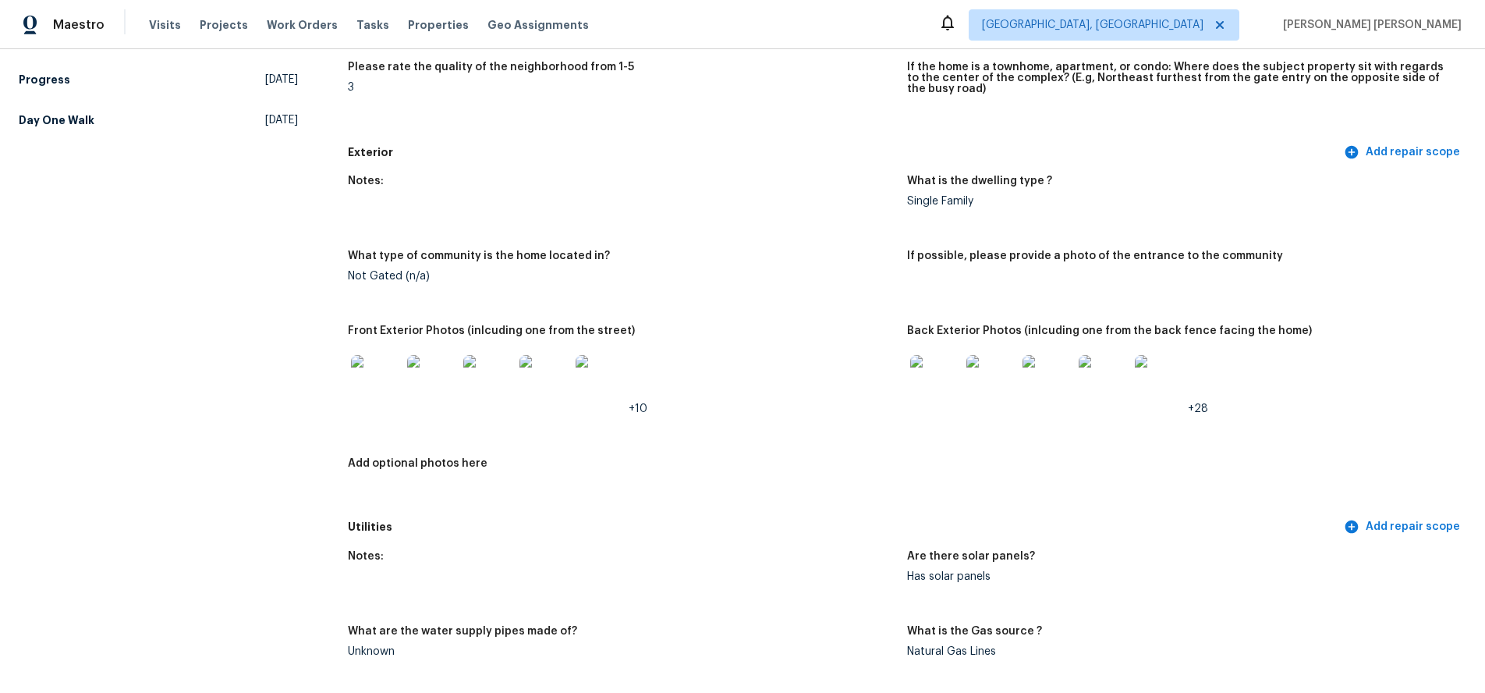
click at [934, 374] on img at bounding box center [935, 380] width 50 height 50
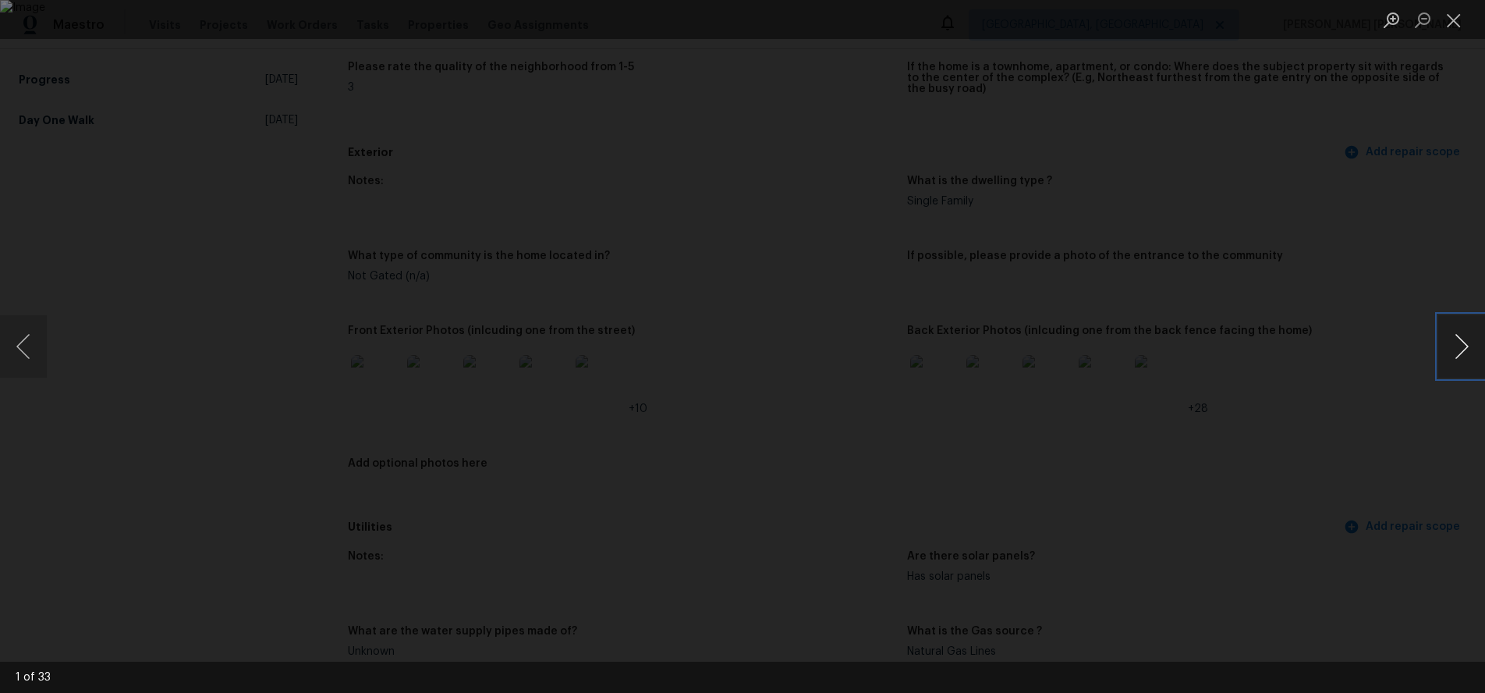
click at [1453, 367] on button "Next image" at bounding box center [1462, 346] width 47 height 62
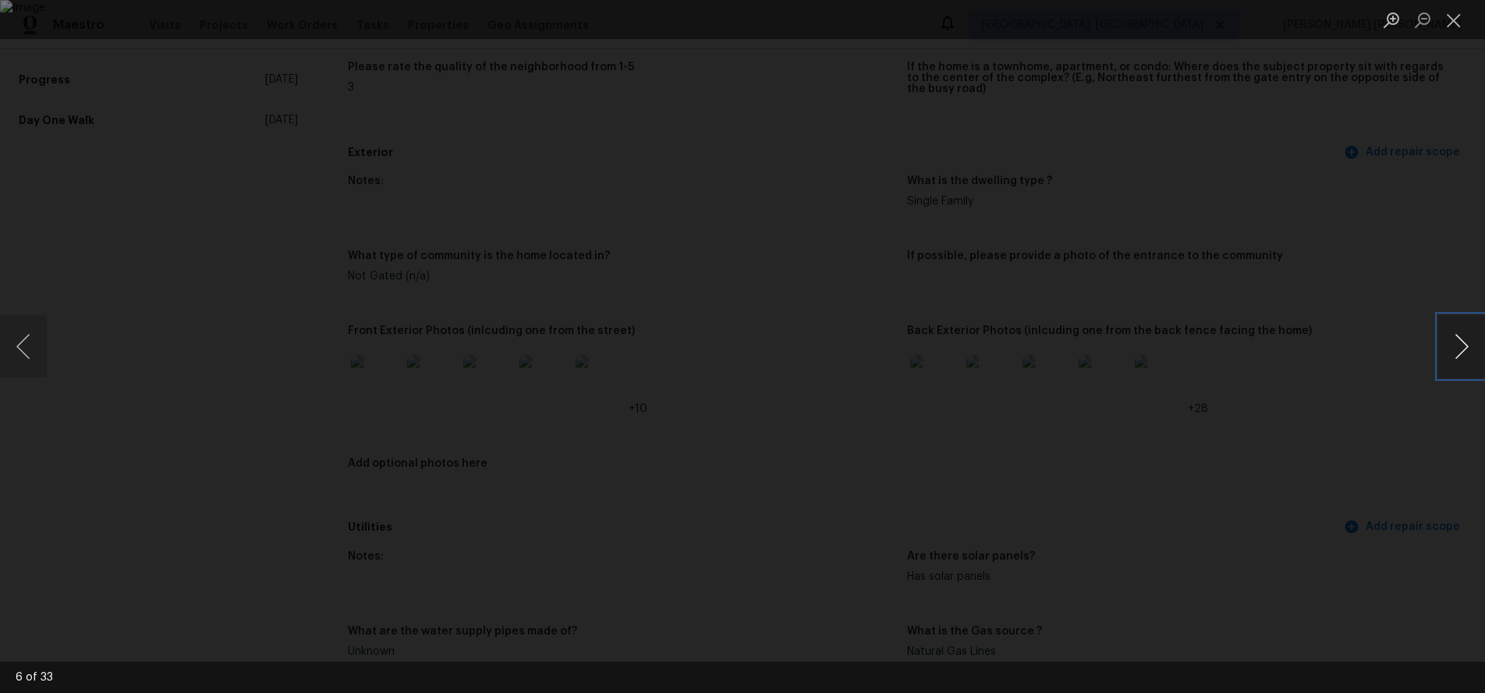
click at [1453, 367] on button "Next image" at bounding box center [1462, 346] width 47 height 62
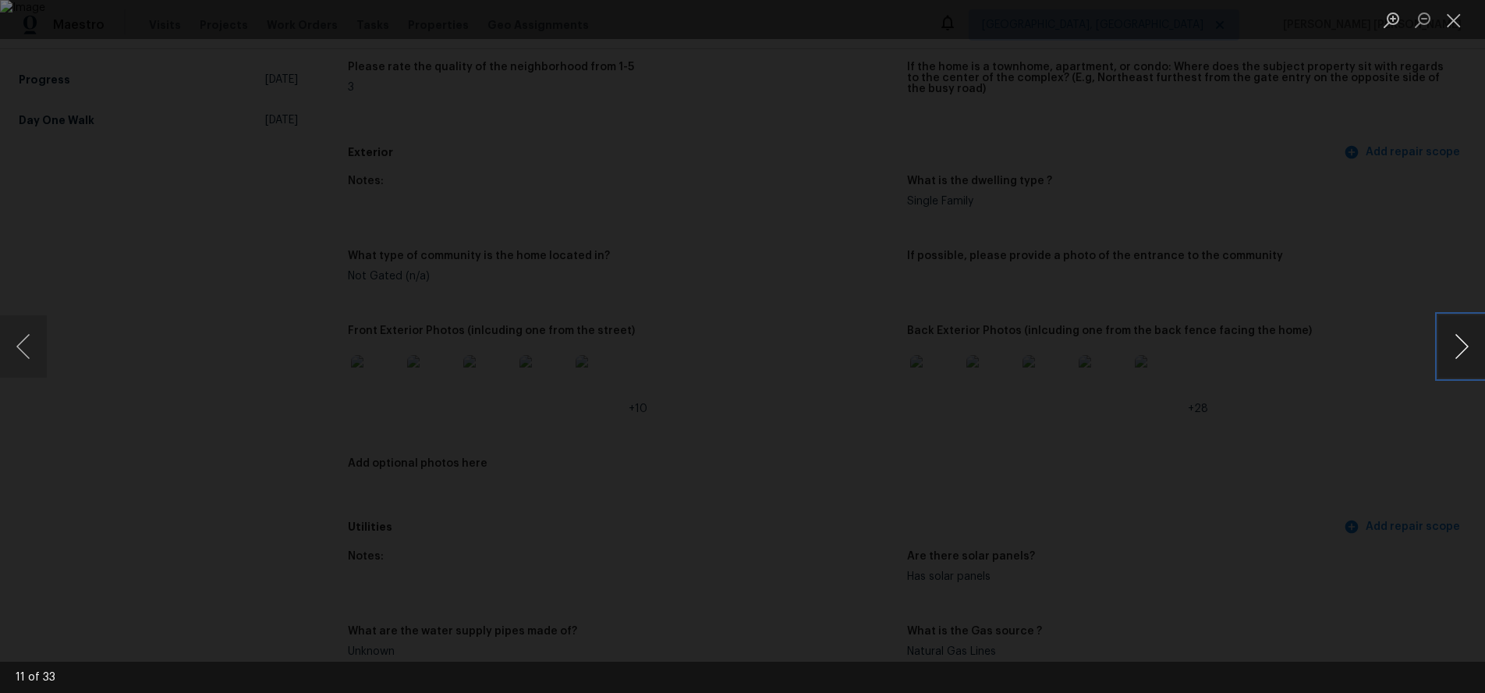
click at [1453, 367] on button "Next image" at bounding box center [1462, 346] width 47 height 62
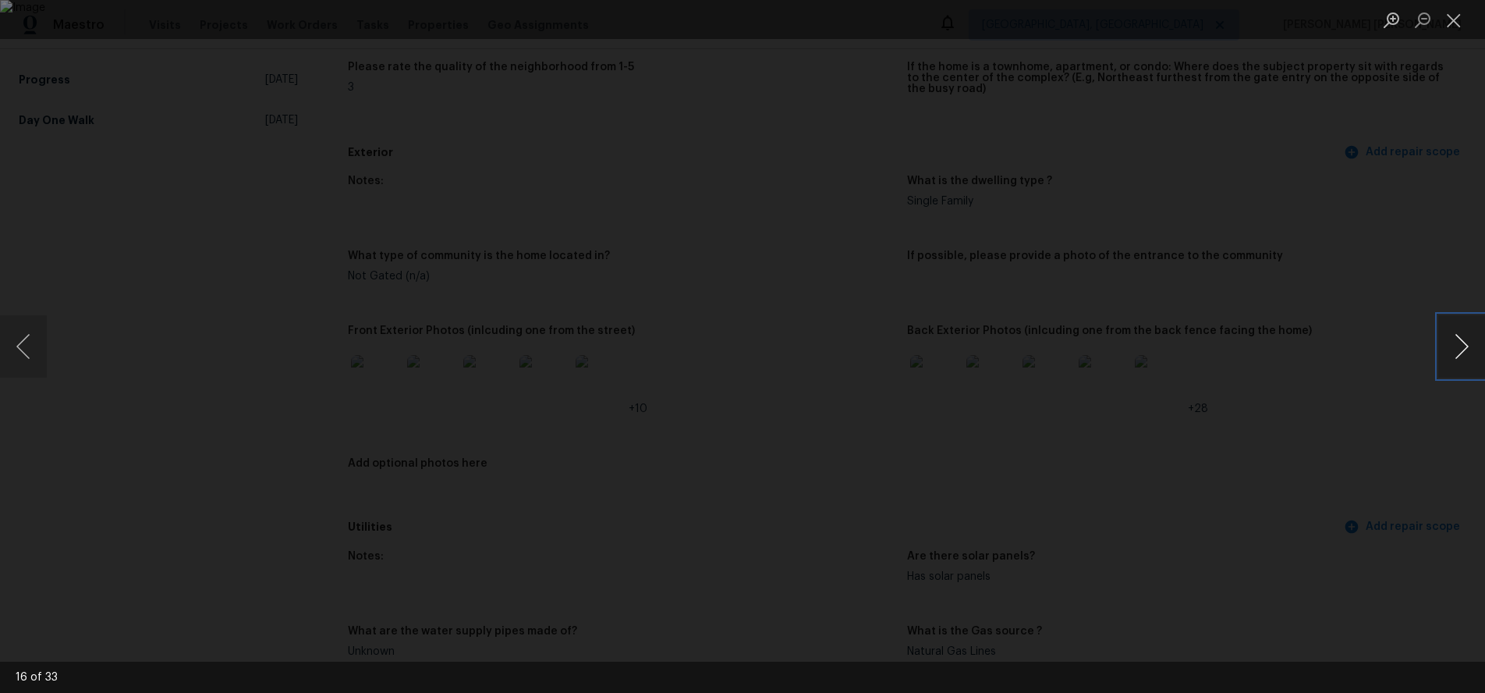
click at [1453, 367] on button "Next image" at bounding box center [1462, 346] width 47 height 62
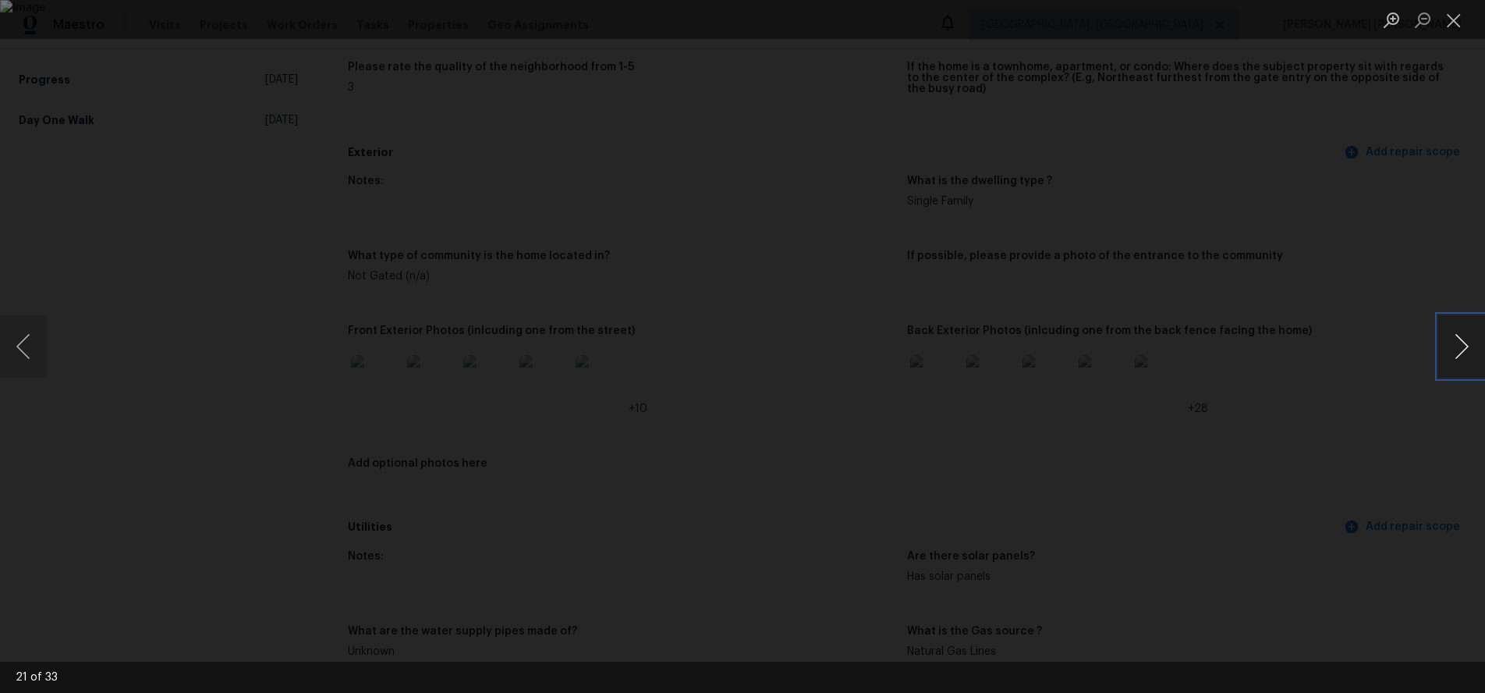
click at [1453, 367] on button "Next image" at bounding box center [1462, 346] width 47 height 62
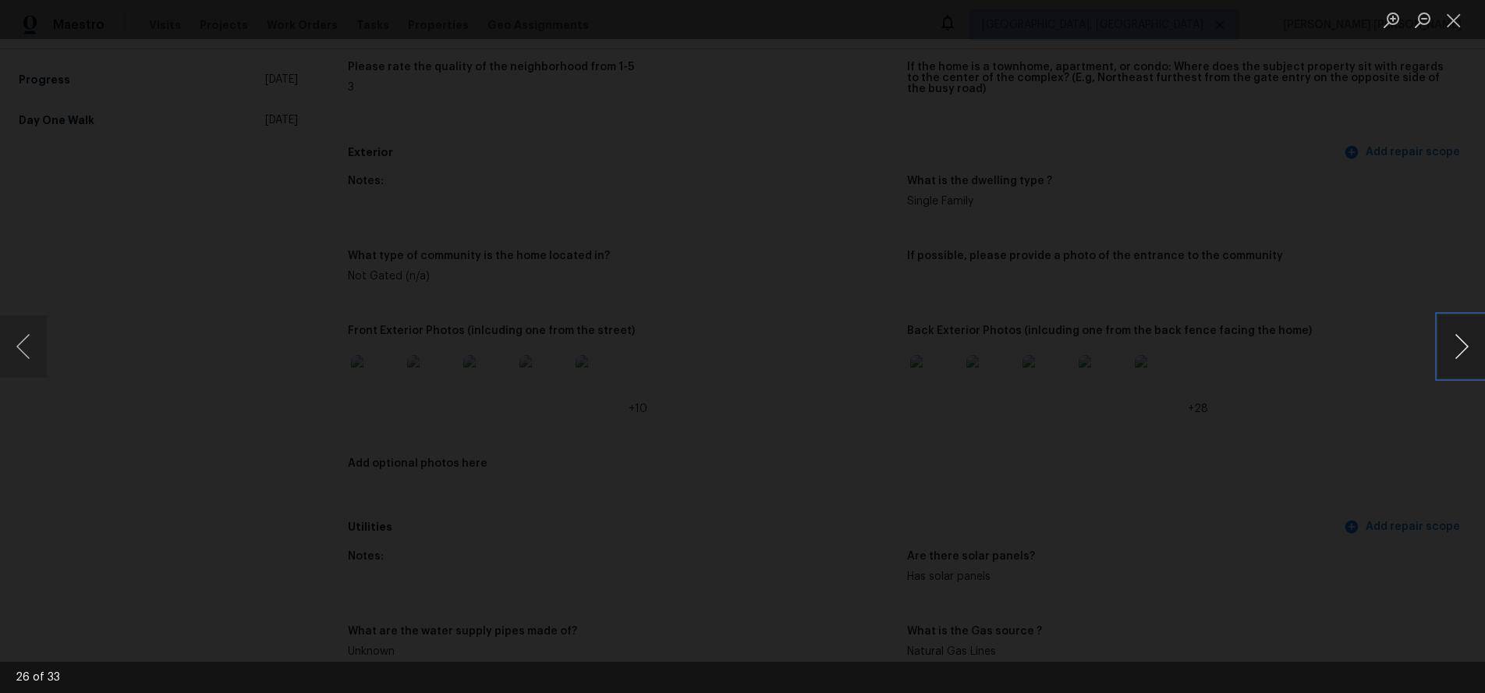
click at [1467, 359] on button "Next image" at bounding box center [1462, 346] width 47 height 62
drag, startPoint x: 1326, startPoint y: 480, endPoint x: 1293, endPoint y: 449, distance: 45.3
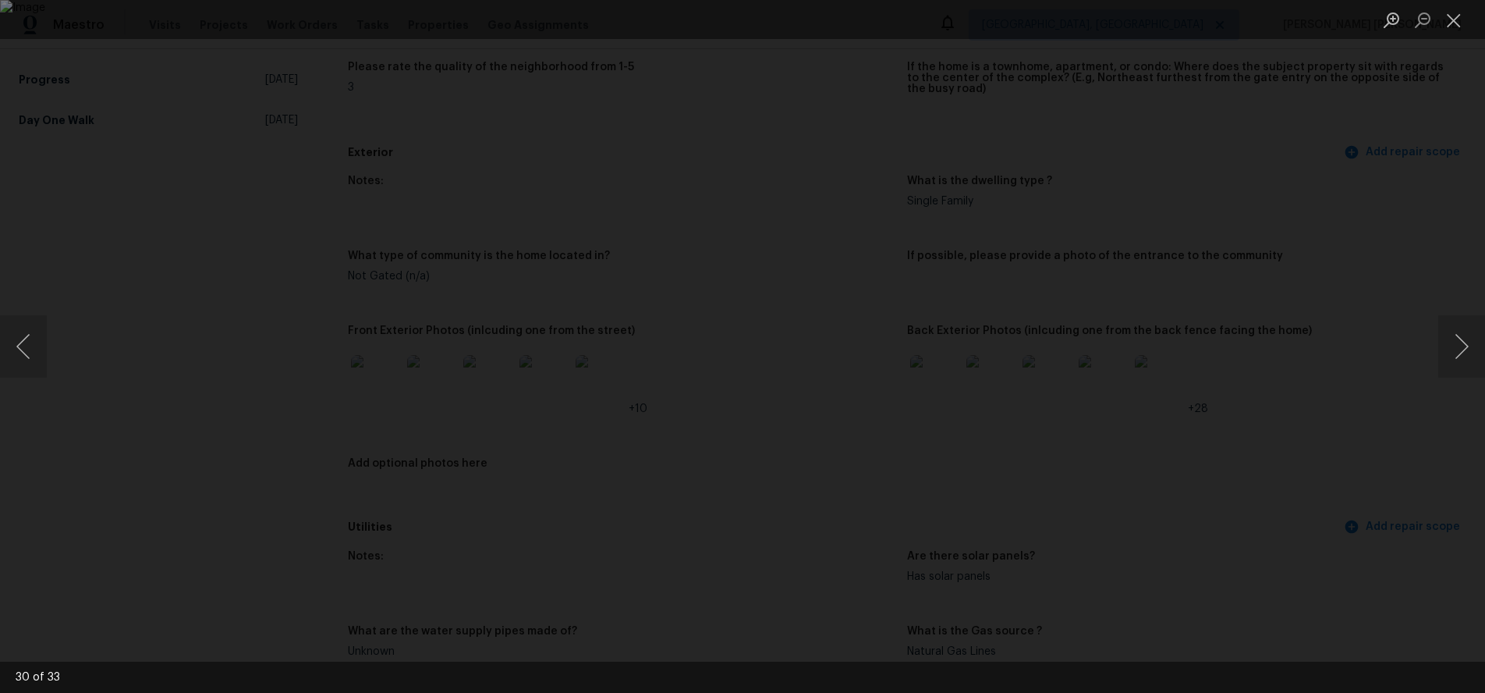
drag, startPoint x: 1303, startPoint y: 507, endPoint x: 1249, endPoint y: 484, distance: 58.4
click at [1301, 506] on div "Lightbox" at bounding box center [742, 346] width 1485 height 693
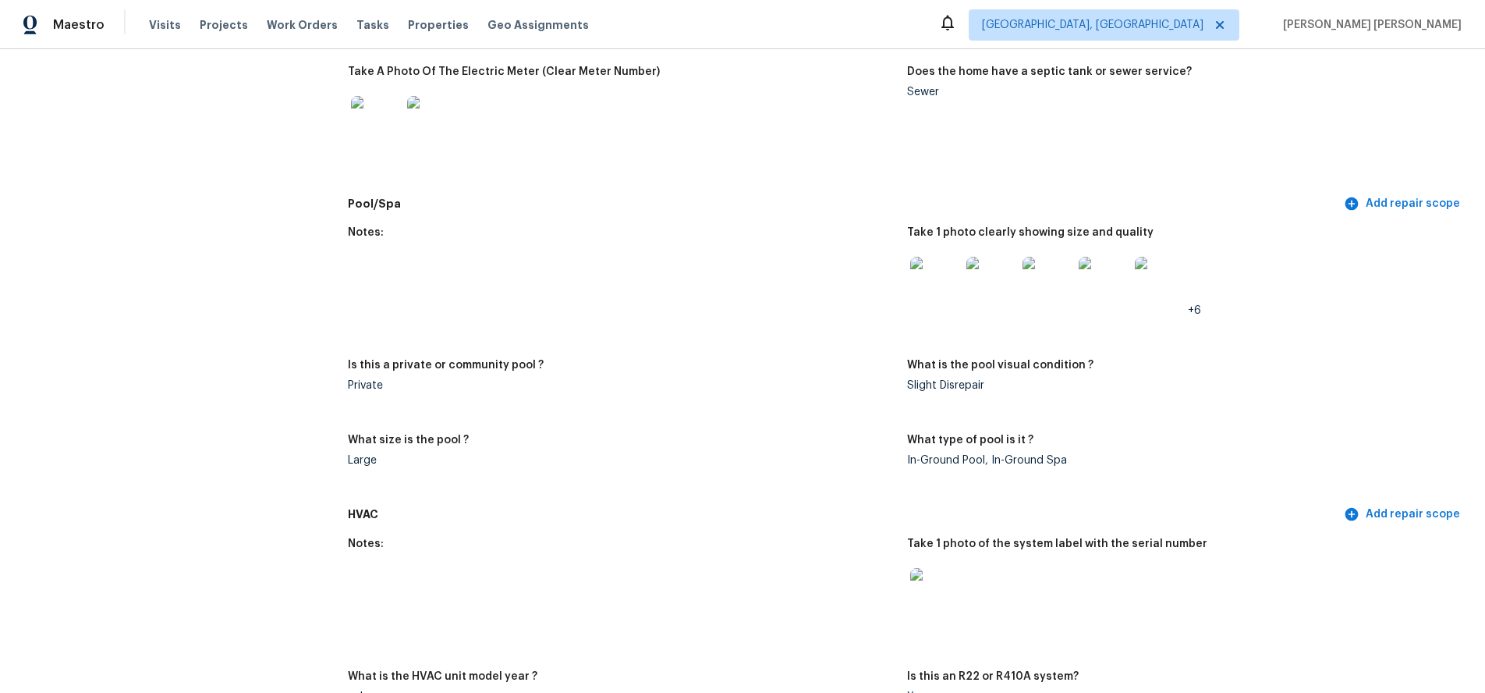
scroll to position [1249, 0]
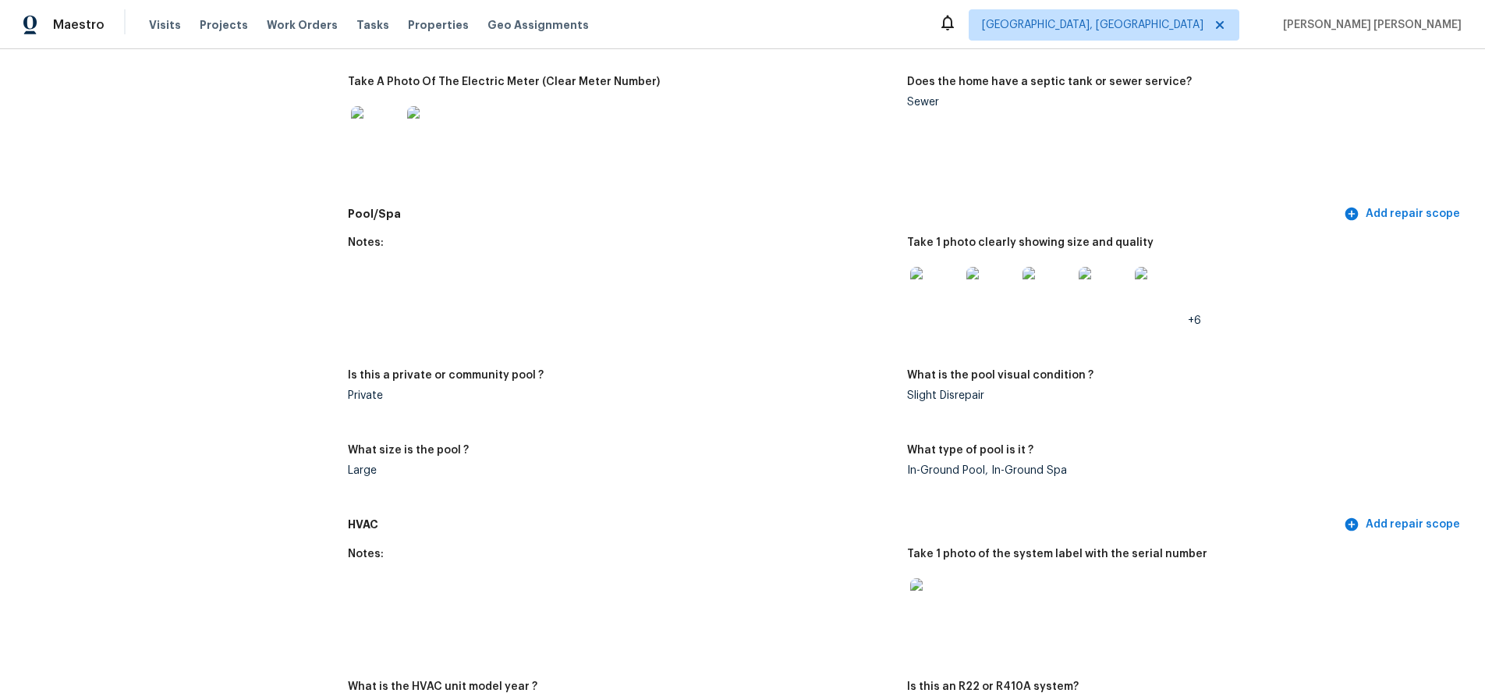
click at [932, 272] on img at bounding box center [935, 292] width 50 height 50
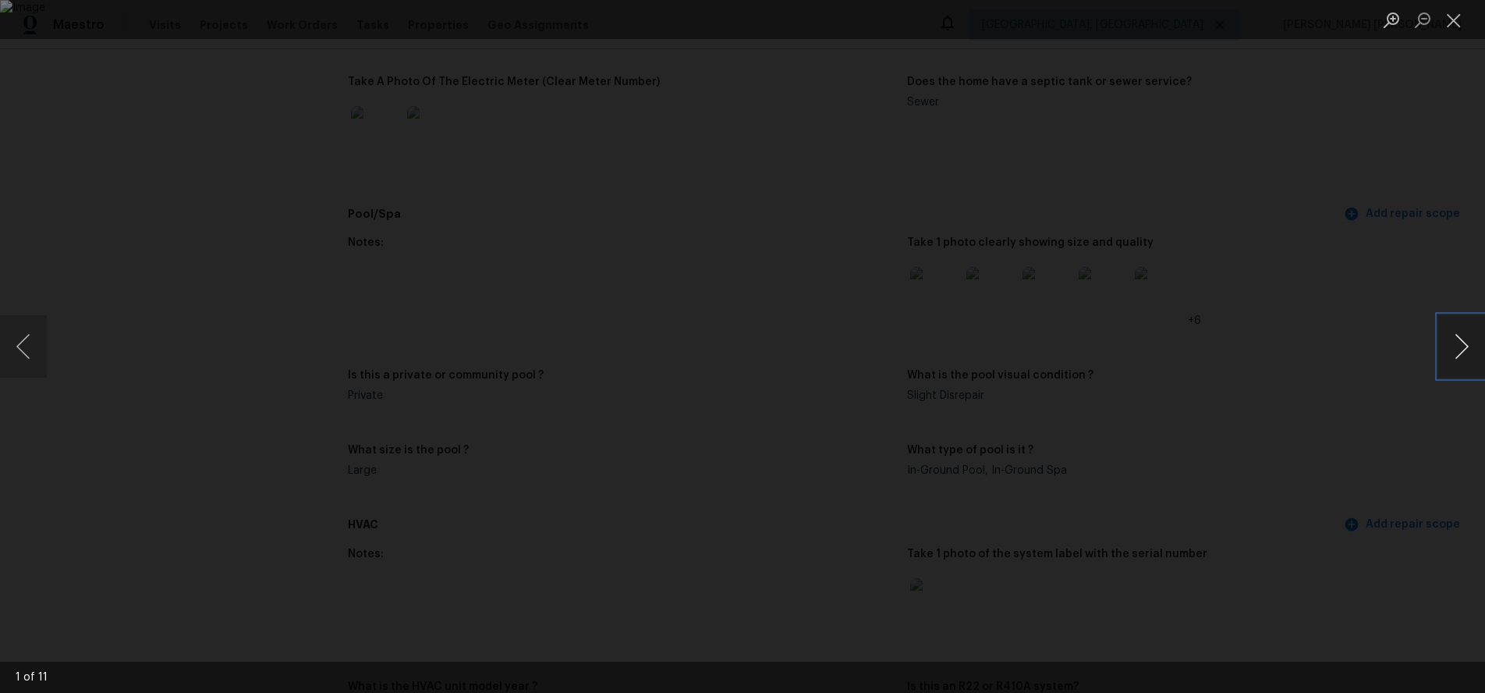
click at [1453, 348] on button "Next image" at bounding box center [1462, 346] width 47 height 62
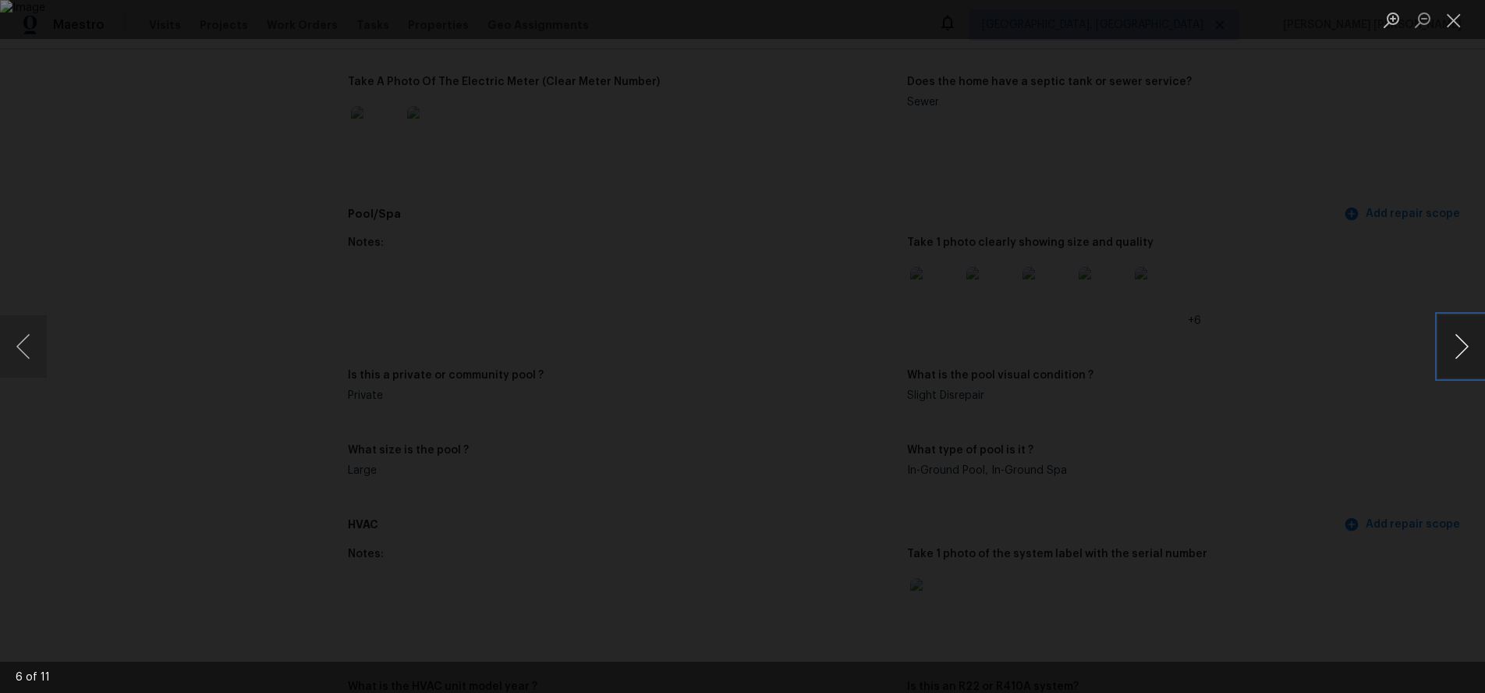
click at [1453, 348] on button "Next image" at bounding box center [1462, 346] width 47 height 62
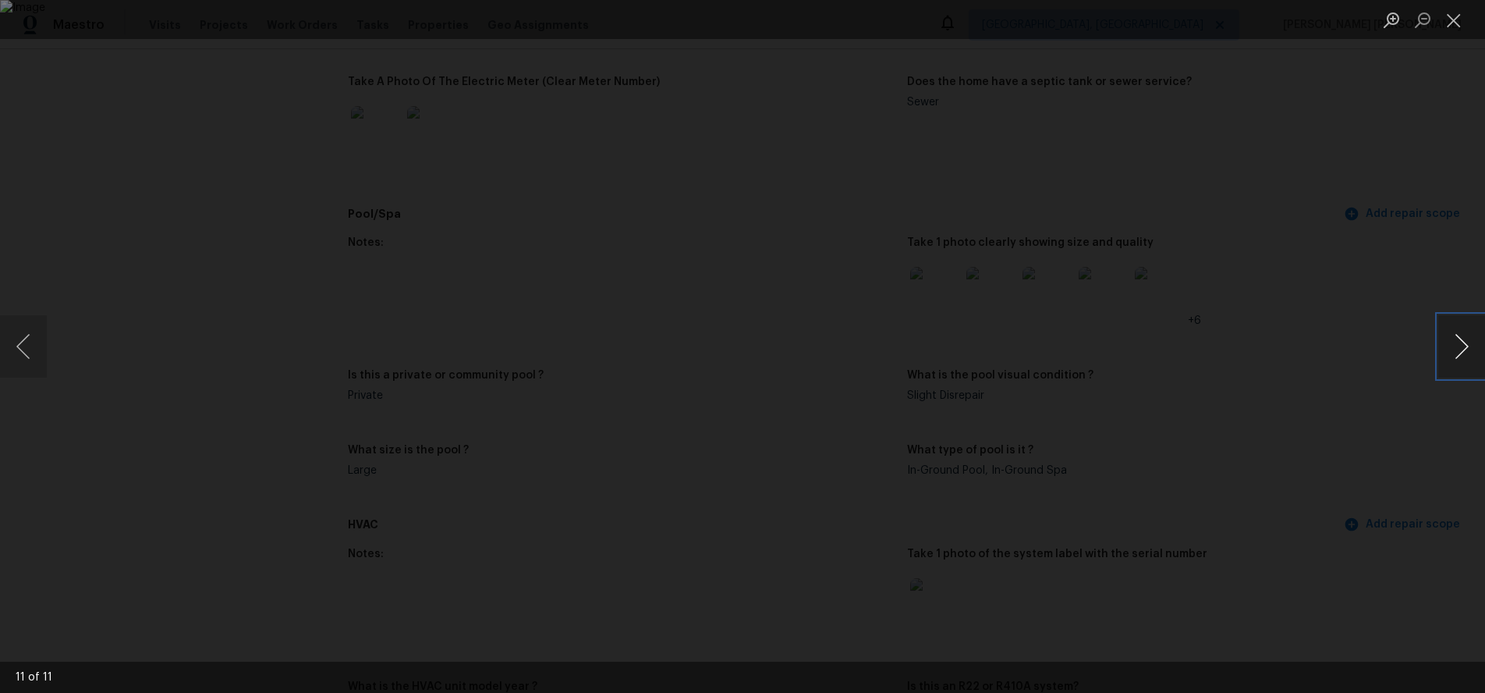
click at [1453, 348] on button "Next image" at bounding box center [1462, 346] width 47 height 62
drag, startPoint x: 1426, startPoint y: 450, endPoint x: 1403, endPoint y: 438, distance: 26.5
click at [1406, 446] on div "Lightbox" at bounding box center [742, 346] width 1485 height 693
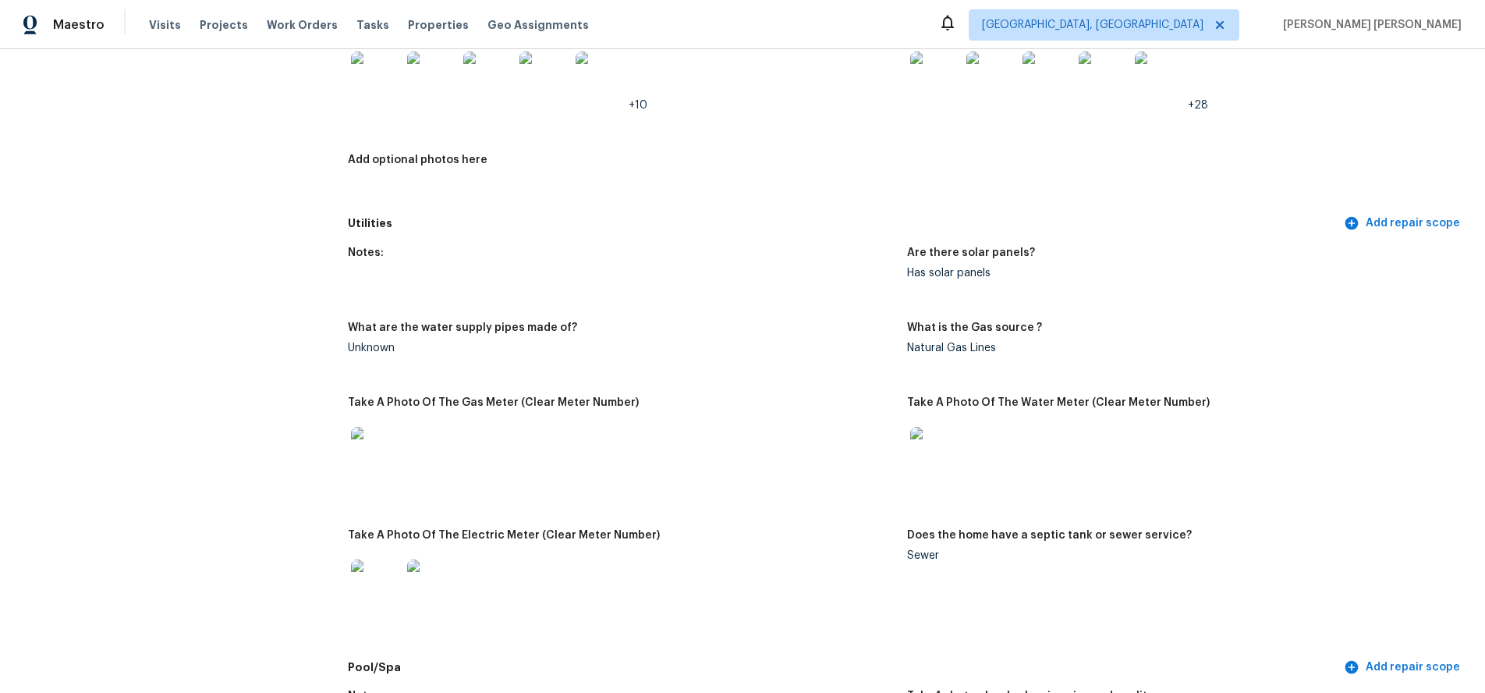
scroll to position [797, 0]
click at [1166, 77] on img at bounding box center [1160, 75] width 50 height 50
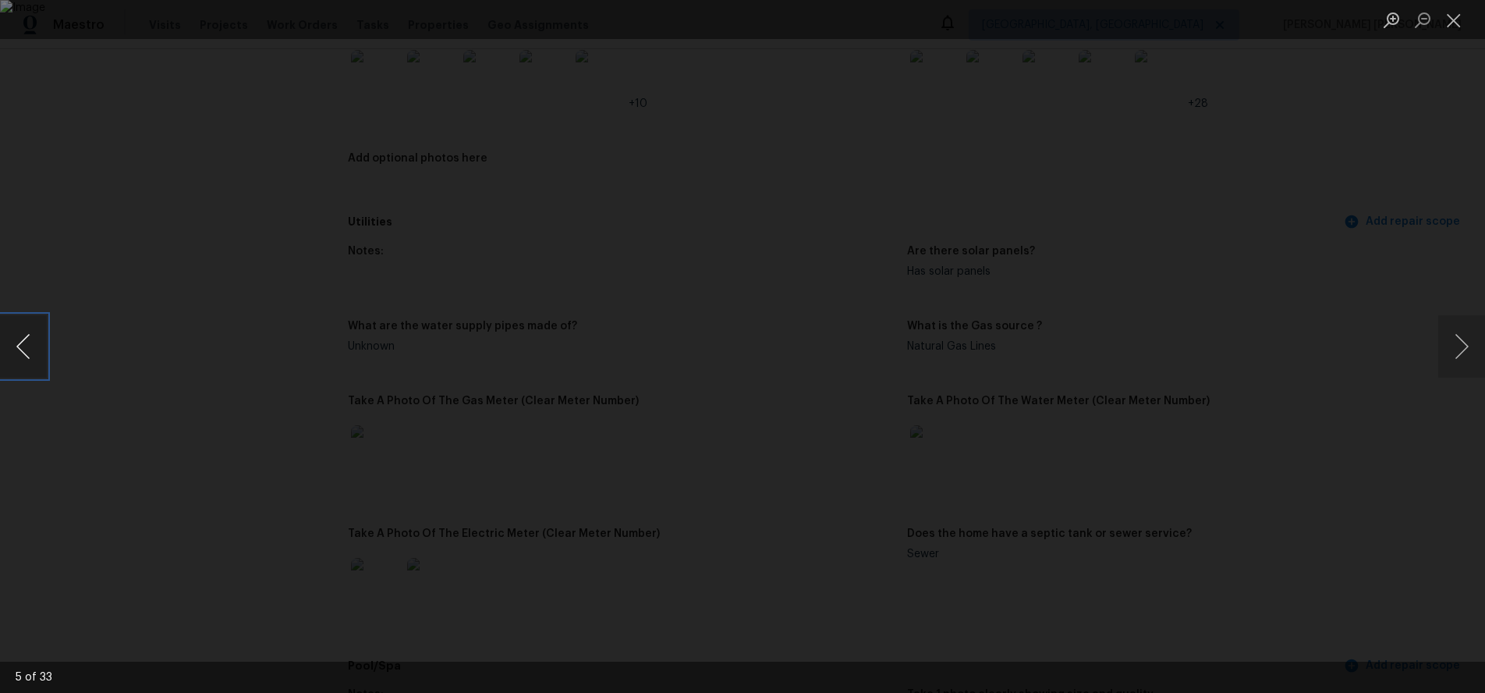
click at [27, 345] on button "Previous image" at bounding box center [23, 346] width 47 height 62
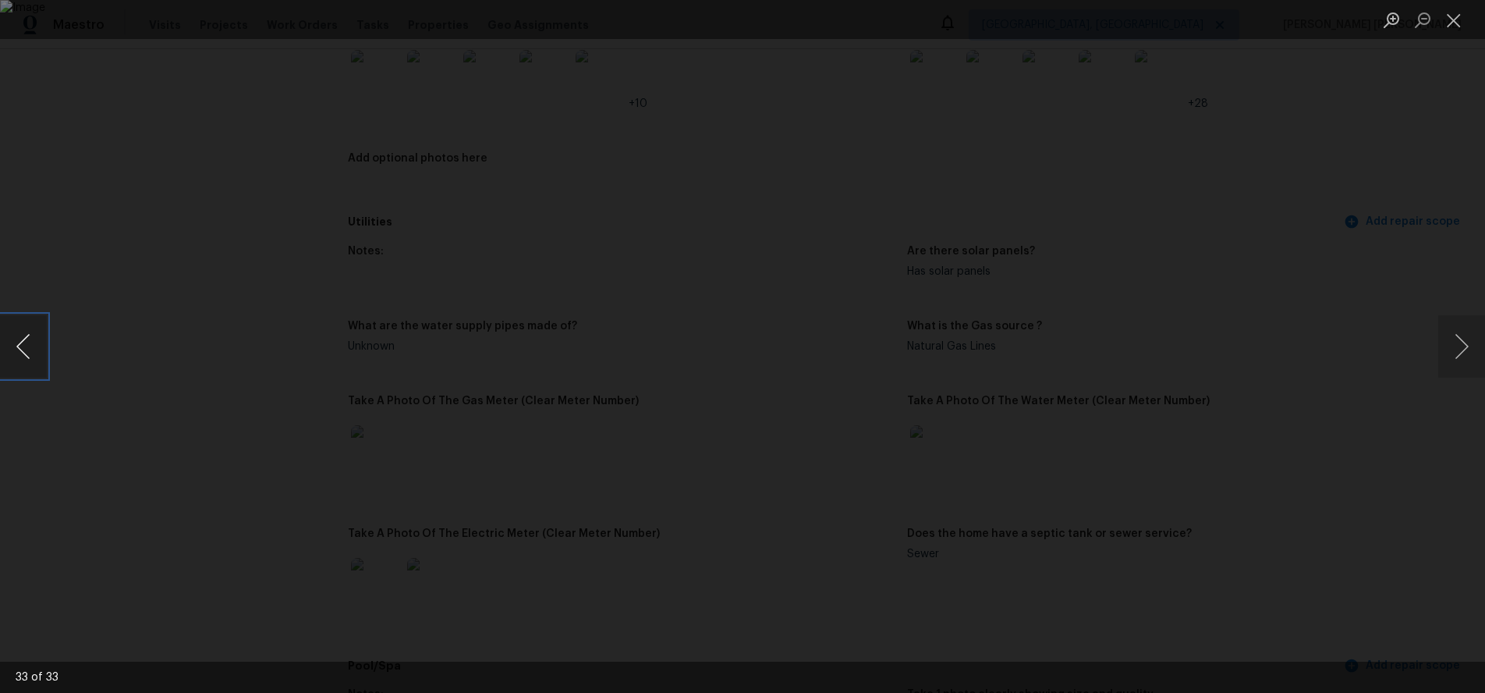
click at [27, 345] on button "Previous image" at bounding box center [23, 346] width 47 height 62
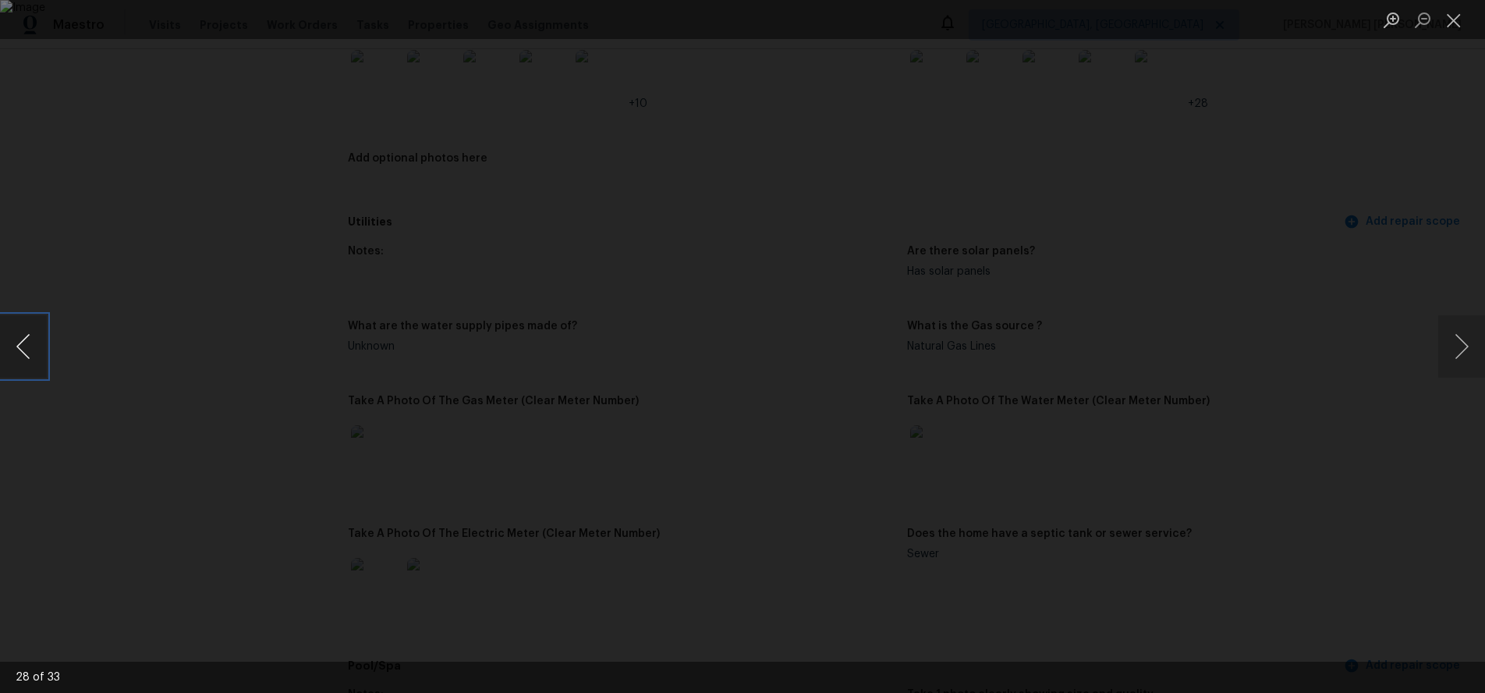
click at [27, 345] on button "Previous image" at bounding box center [23, 346] width 47 height 62
click at [1450, 20] on button "Close lightbox" at bounding box center [1454, 19] width 31 height 27
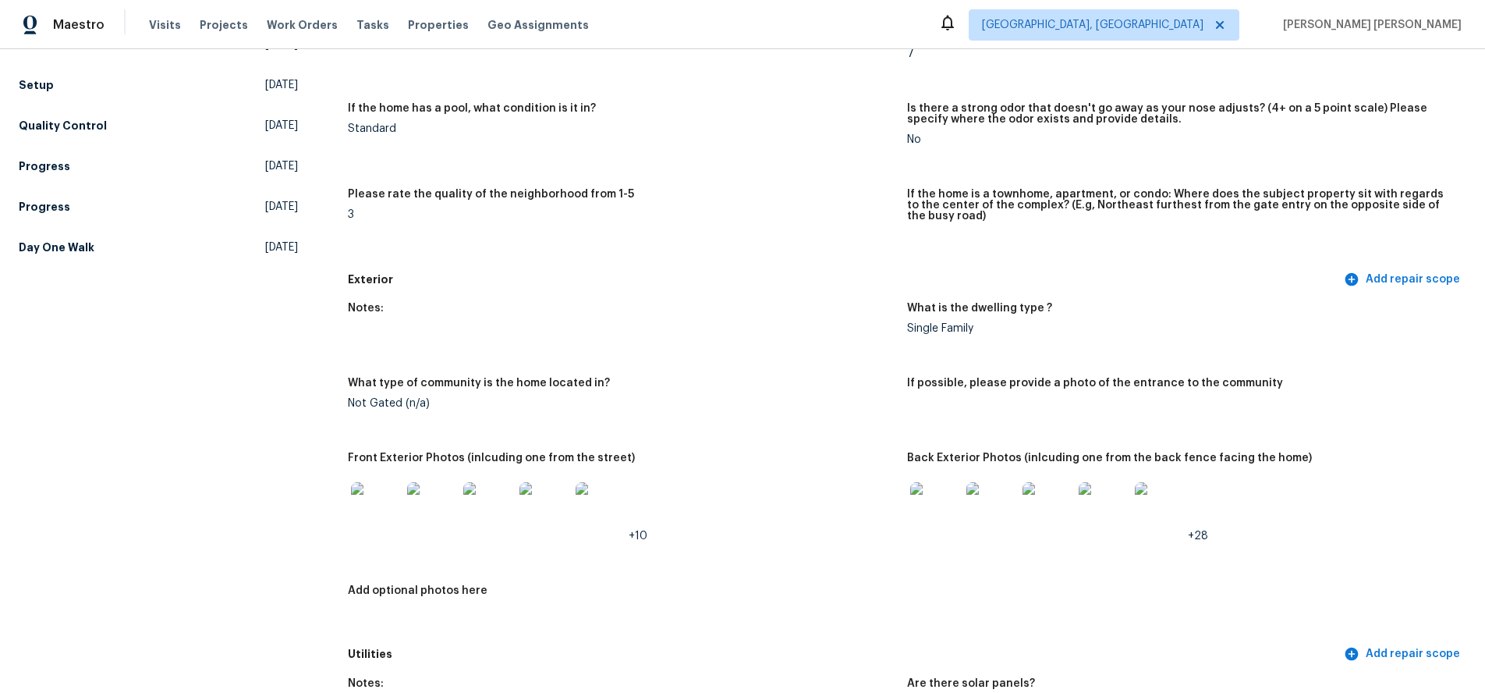
scroll to position [0, 0]
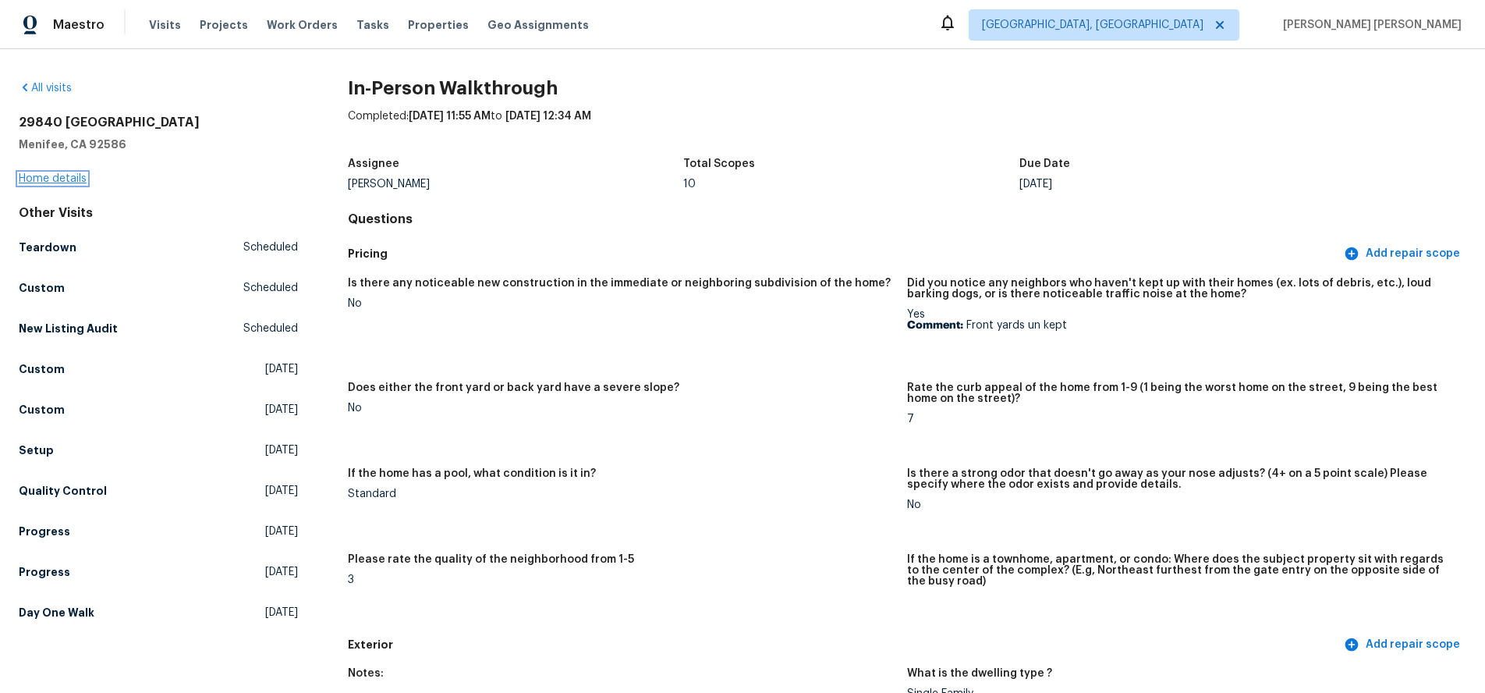
click at [73, 180] on link "Home details" at bounding box center [53, 178] width 68 height 11
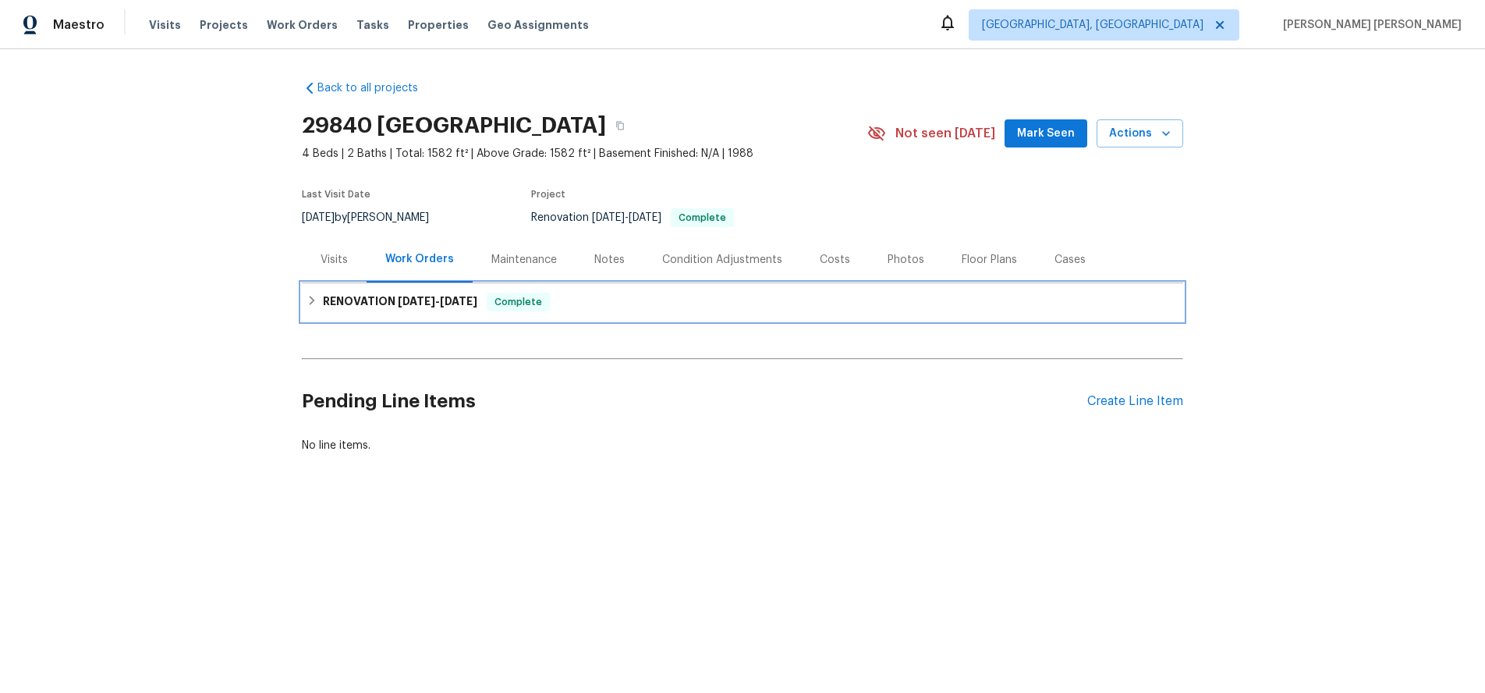
click at [319, 303] on div "RENOVATION 8/25/25 - 9/4/25 Complete" at bounding box center [743, 302] width 872 height 19
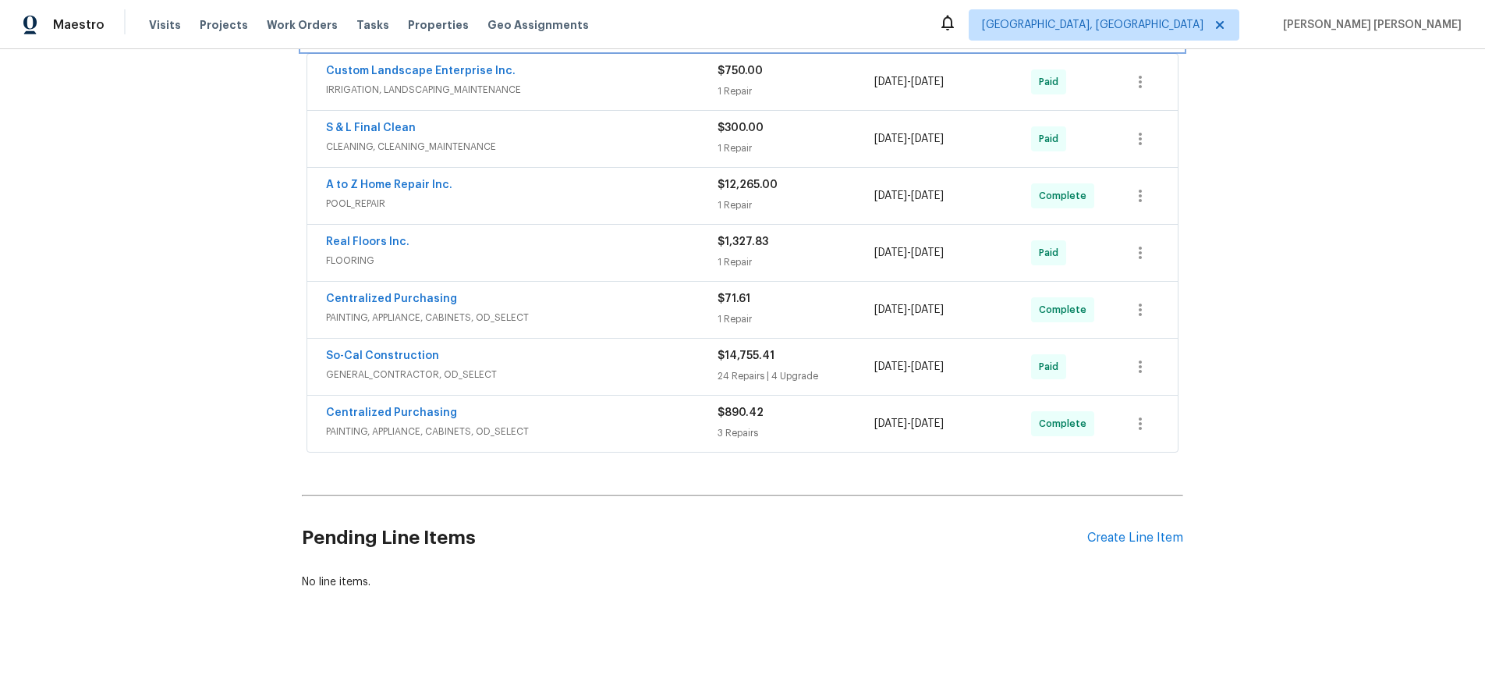
scroll to position [298, 0]
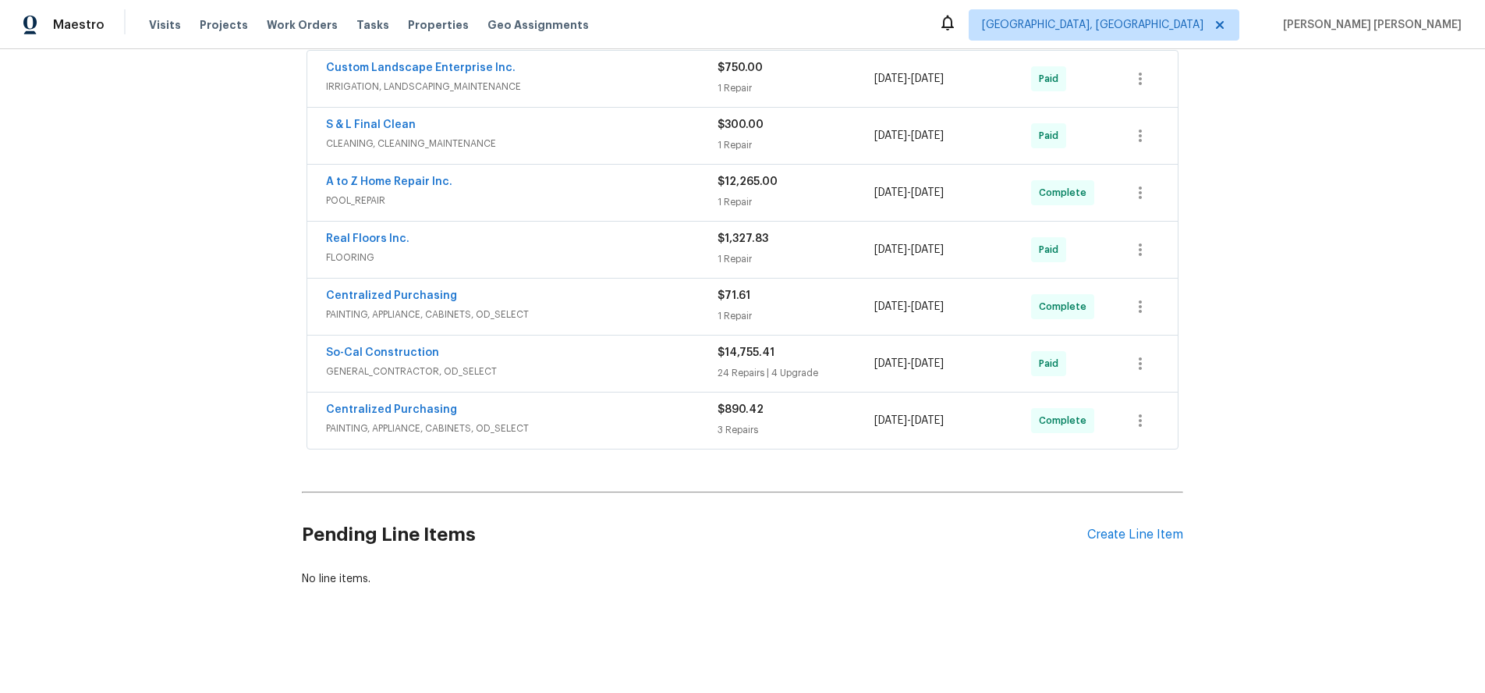
click at [633, 362] on div "So-Cal Construction" at bounding box center [522, 354] width 392 height 19
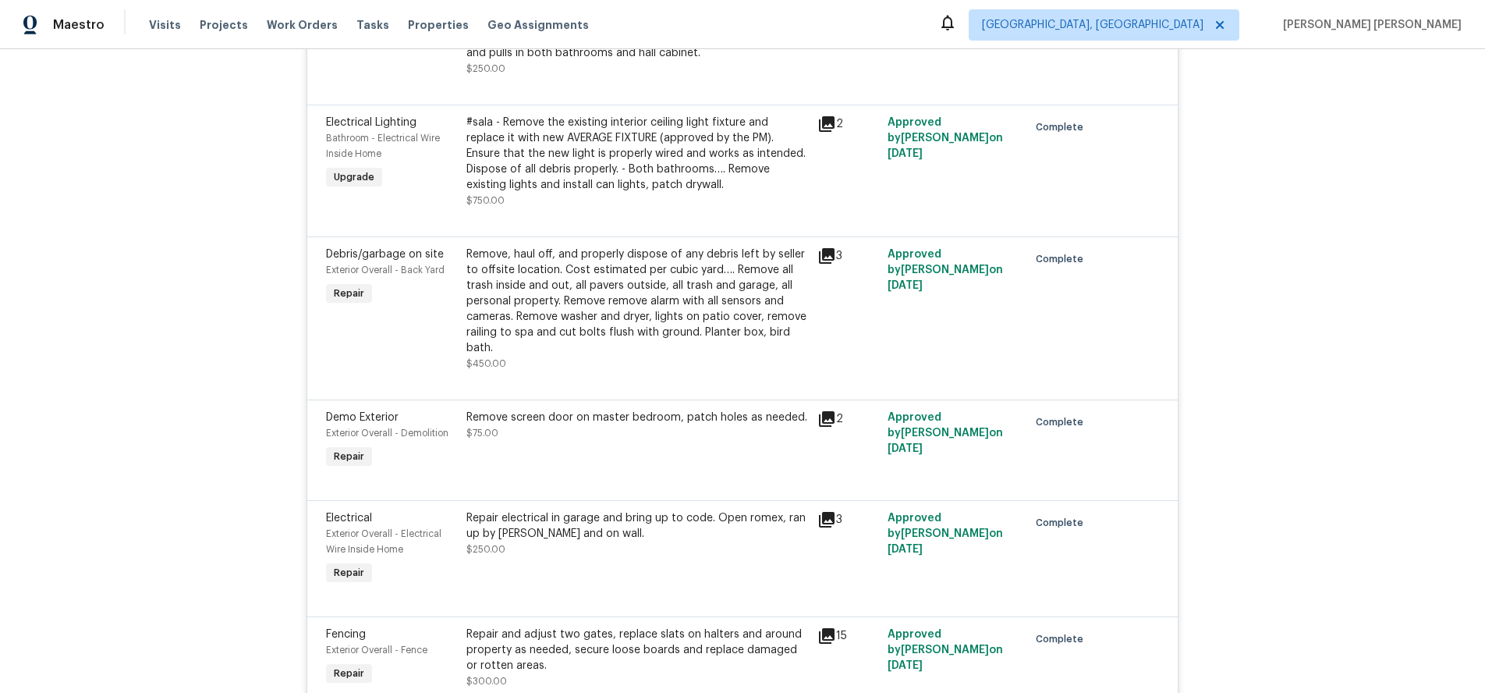
scroll to position [925, 0]
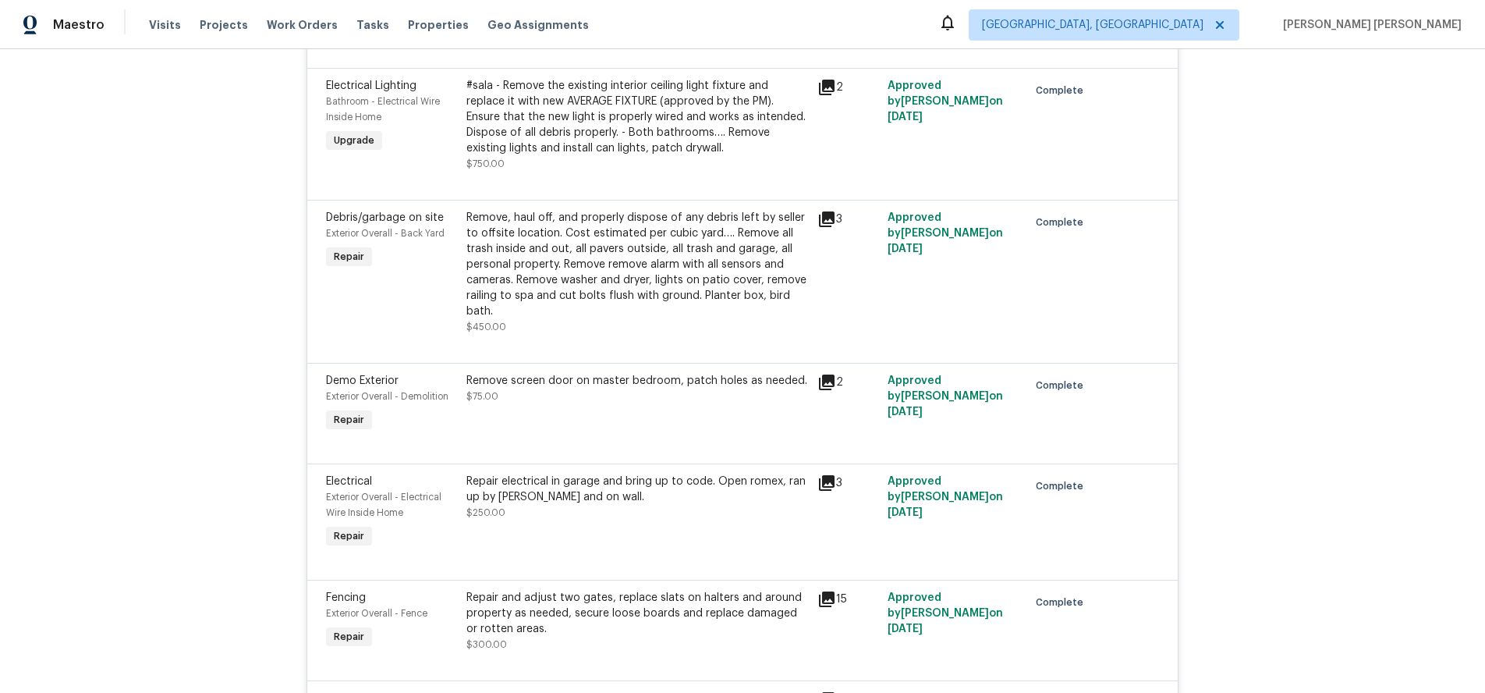
click at [828, 219] on icon at bounding box center [827, 219] width 16 height 16
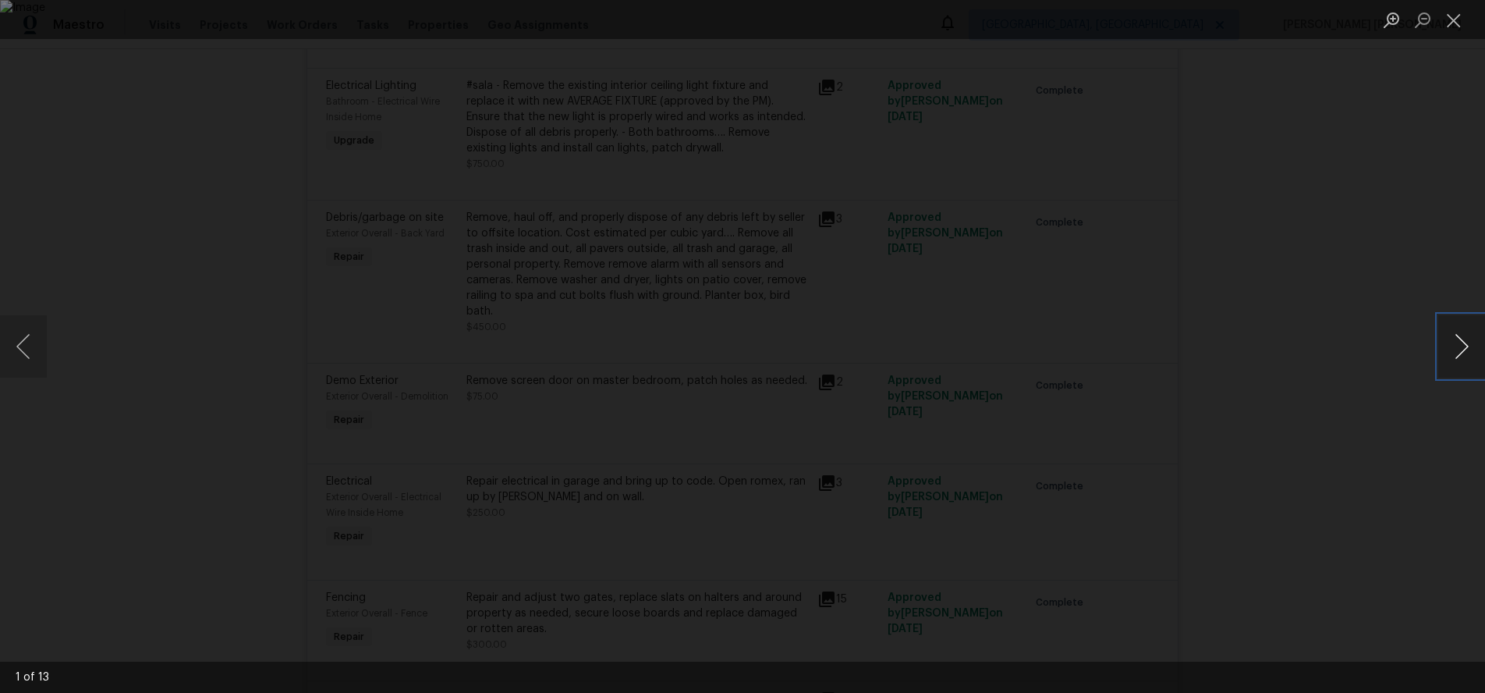
click at [1460, 362] on button "Next image" at bounding box center [1462, 346] width 47 height 62
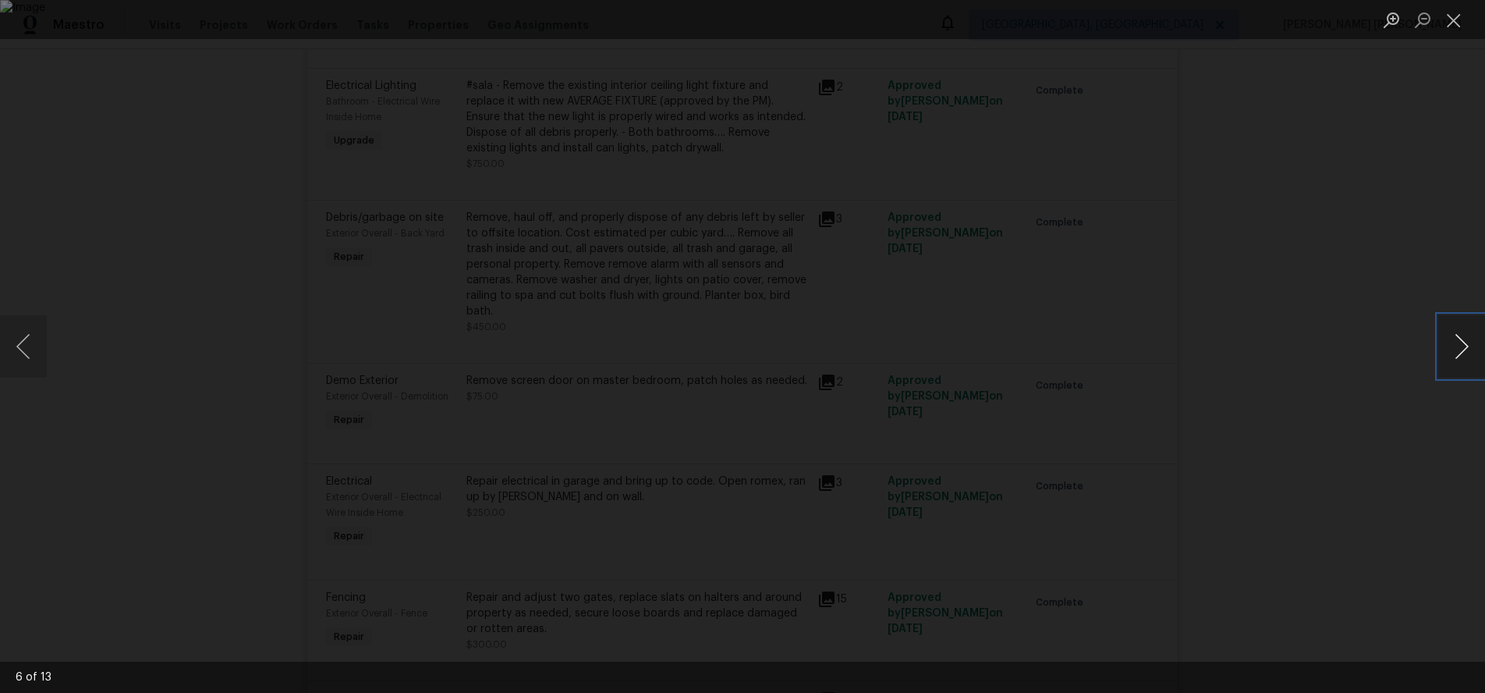
click at [1460, 362] on button "Next image" at bounding box center [1462, 346] width 47 height 62
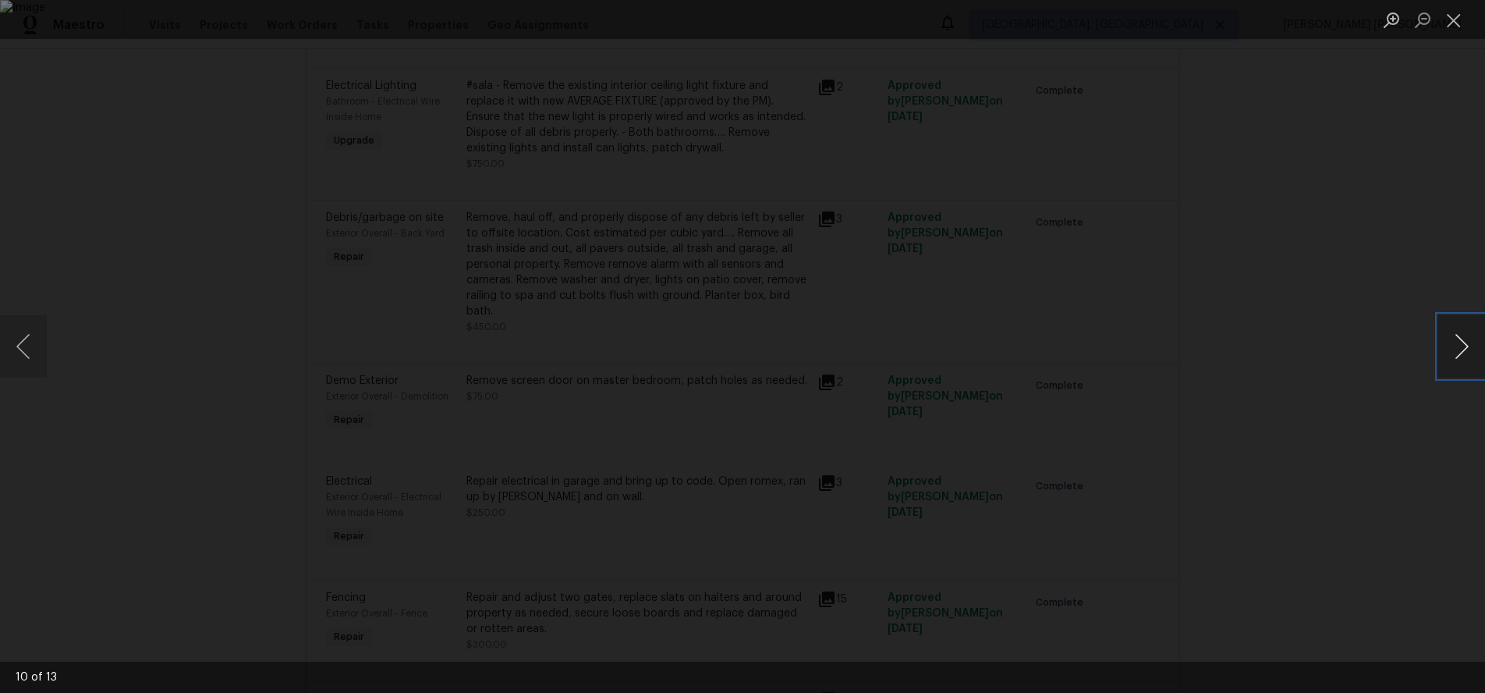
click at [1460, 362] on button "Next image" at bounding box center [1462, 346] width 47 height 62
click at [1394, 460] on div "Lightbox" at bounding box center [742, 346] width 1485 height 693
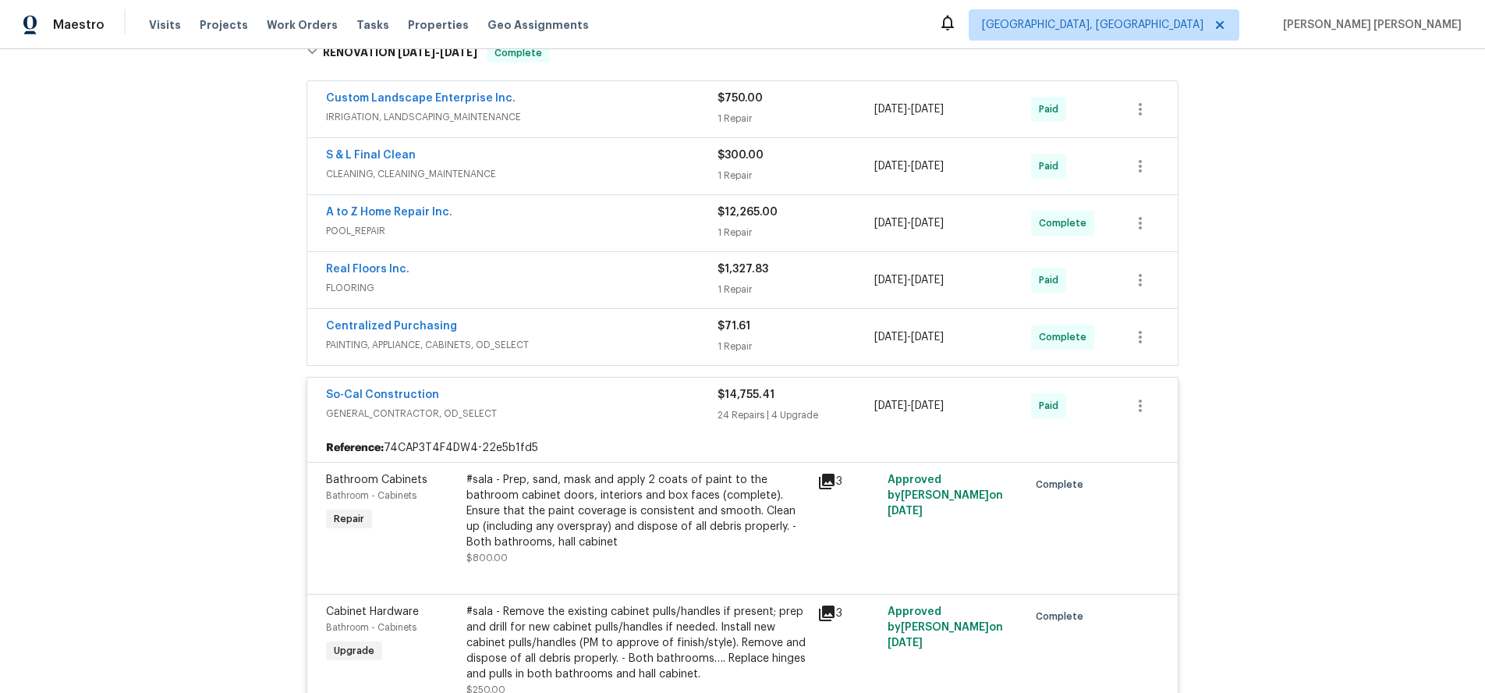
scroll to position [235, 0]
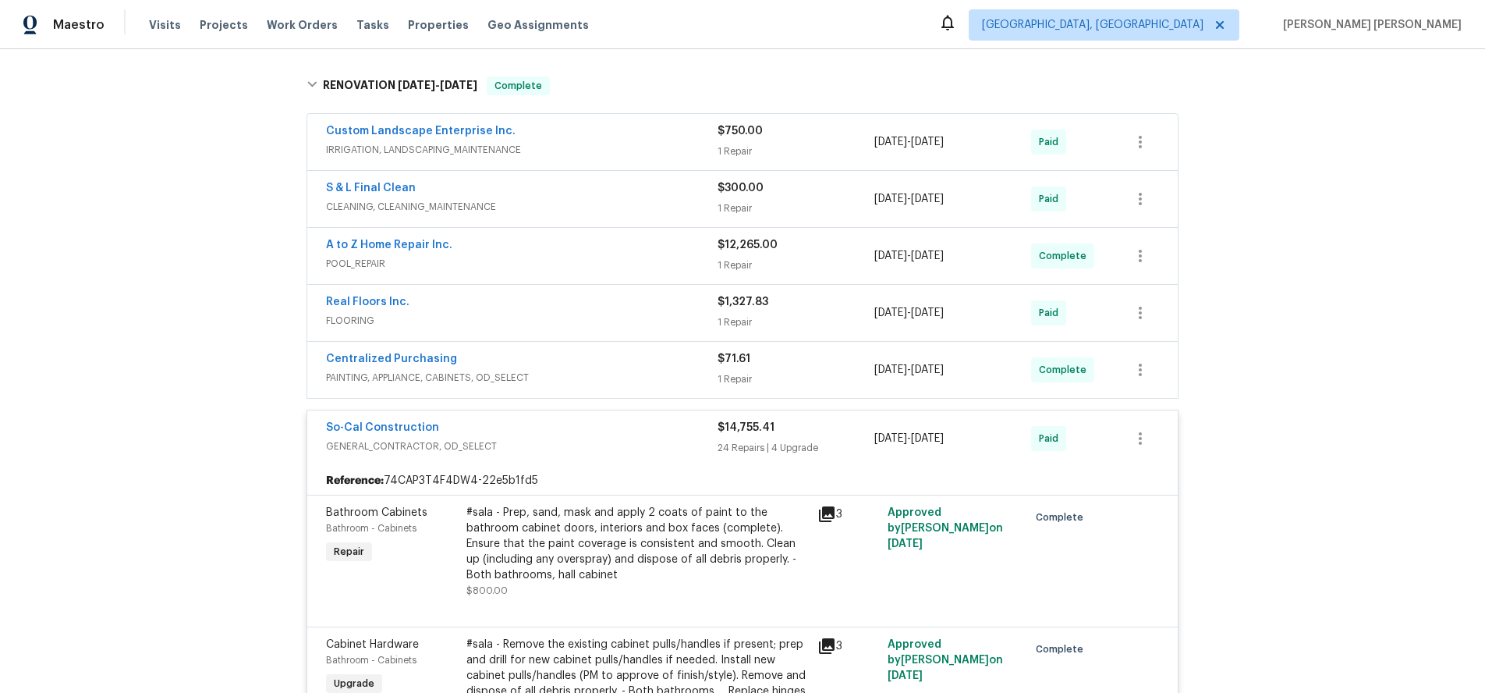
click at [605, 423] on div "So-Cal Construction" at bounding box center [522, 429] width 392 height 19
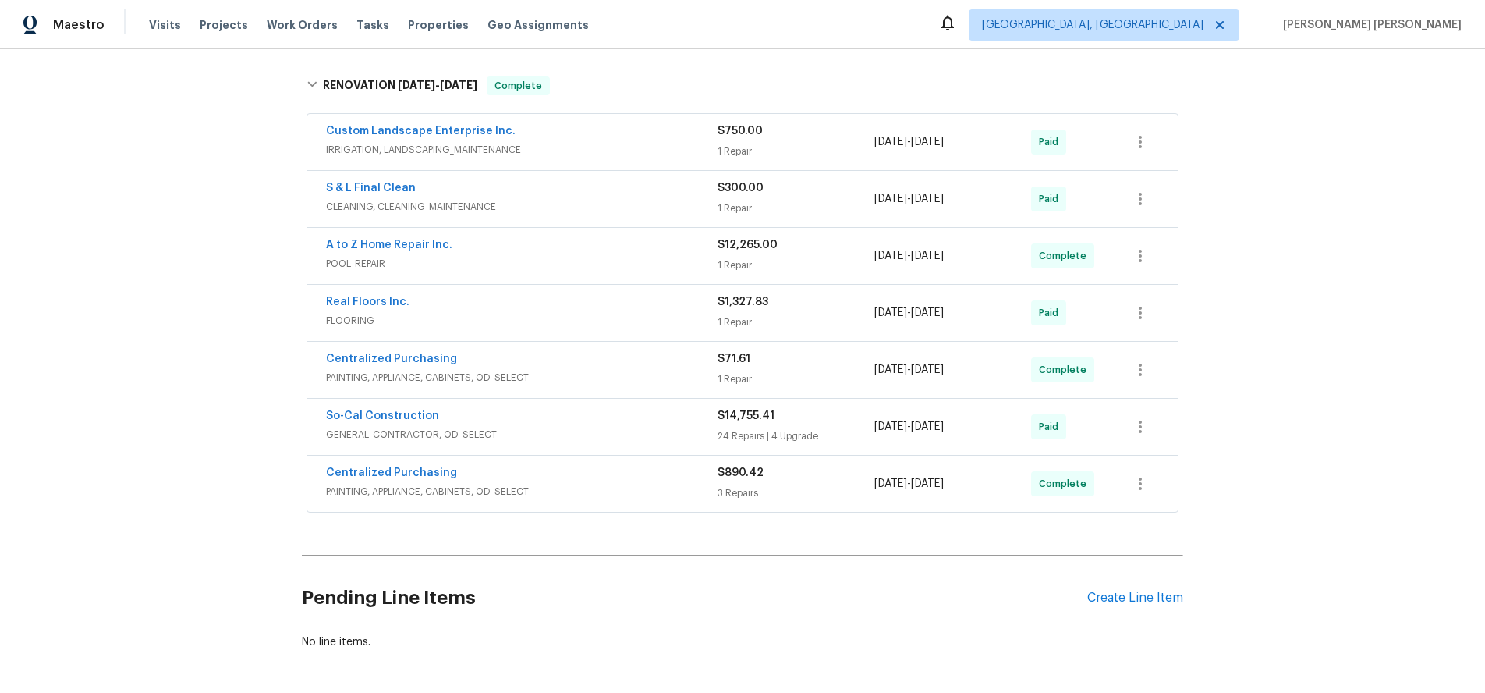
click at [615, 264] on span "POOL_REPAIR" at bounding box center [522, 264] width 392 height 16
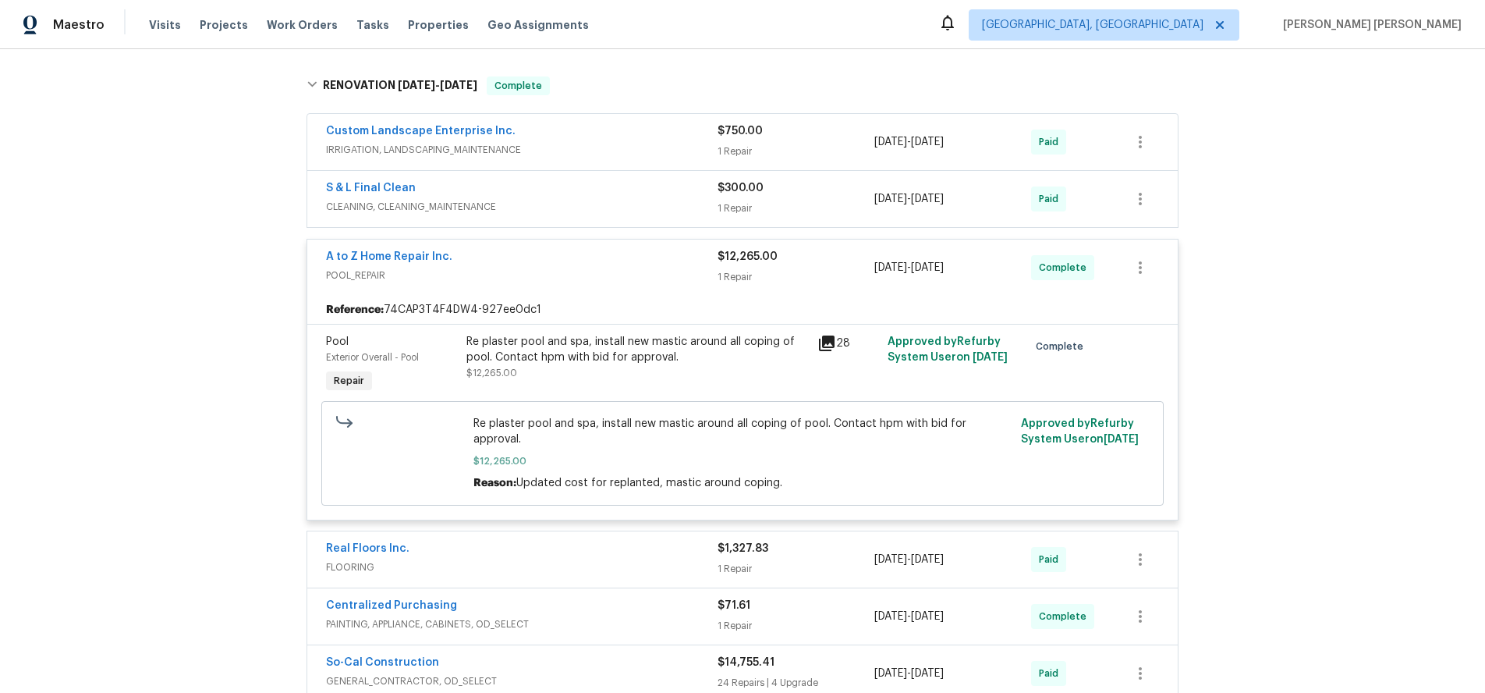
click at [386, 262] on span "A to Z Home Repair Inc." at bounding box center [389, 257] width 126 height 16
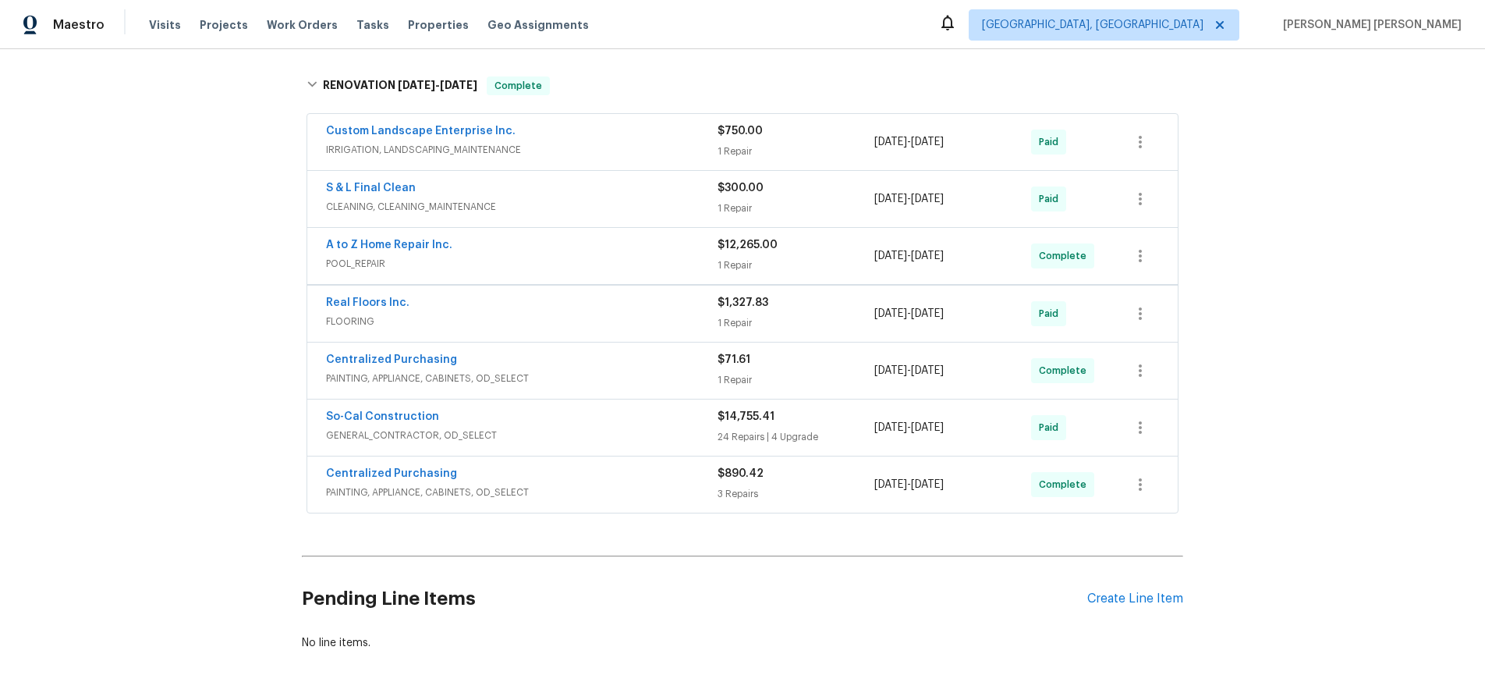
click at [388, 256] on span "POOL_REPAIR" at bounding box center [522, 264] width 392 height 16
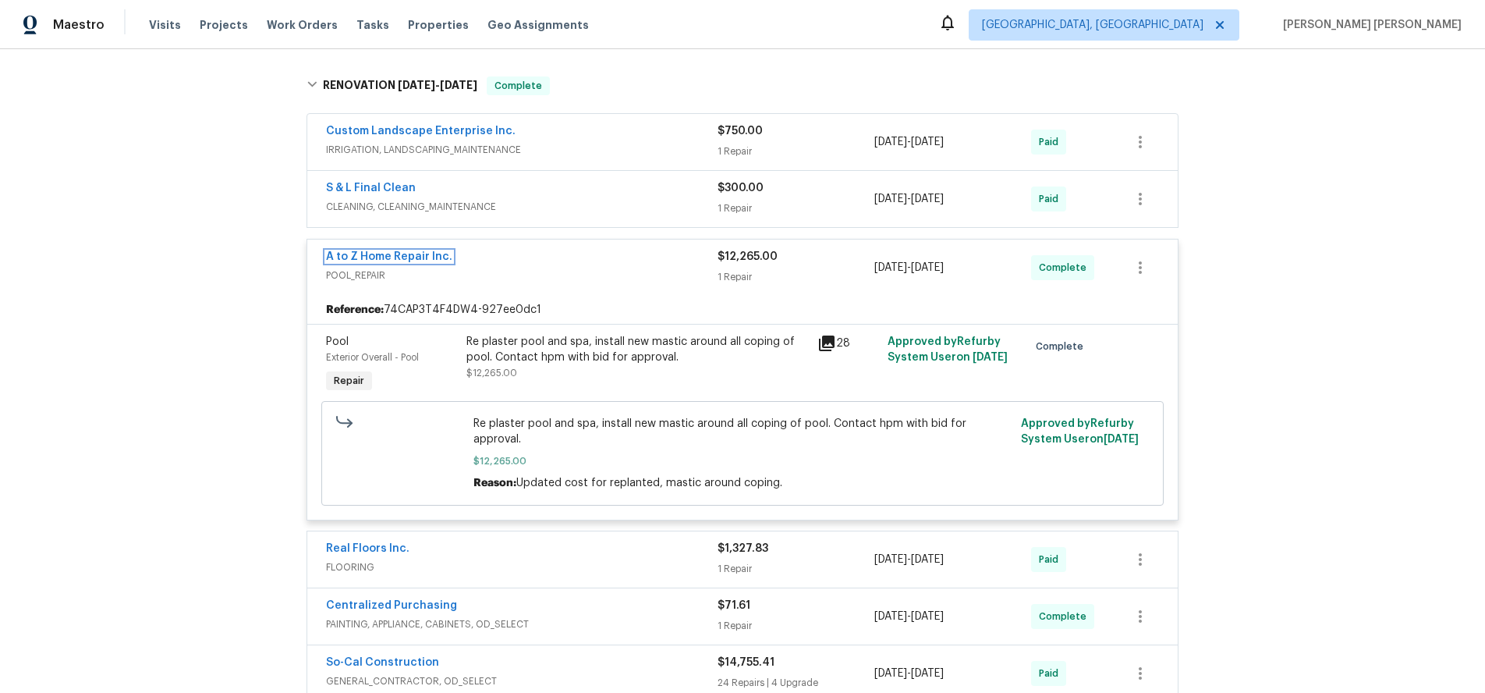
click at [388, 256] on link "A to Z Home Repair Inc." at bounding box center [389, 256] width 126 height 11
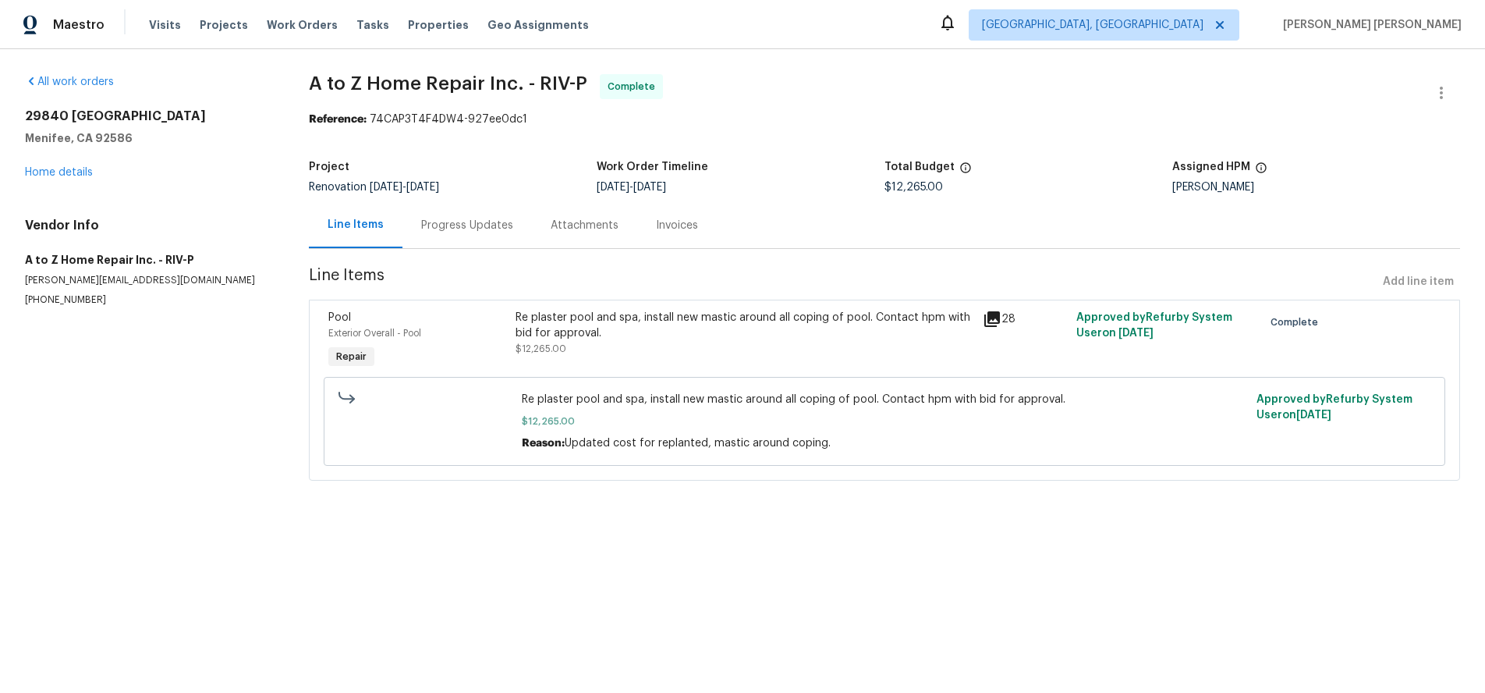
click at [458, 224] on div "Progress Updates" at bounding box center [467, 226] width 92 height 16
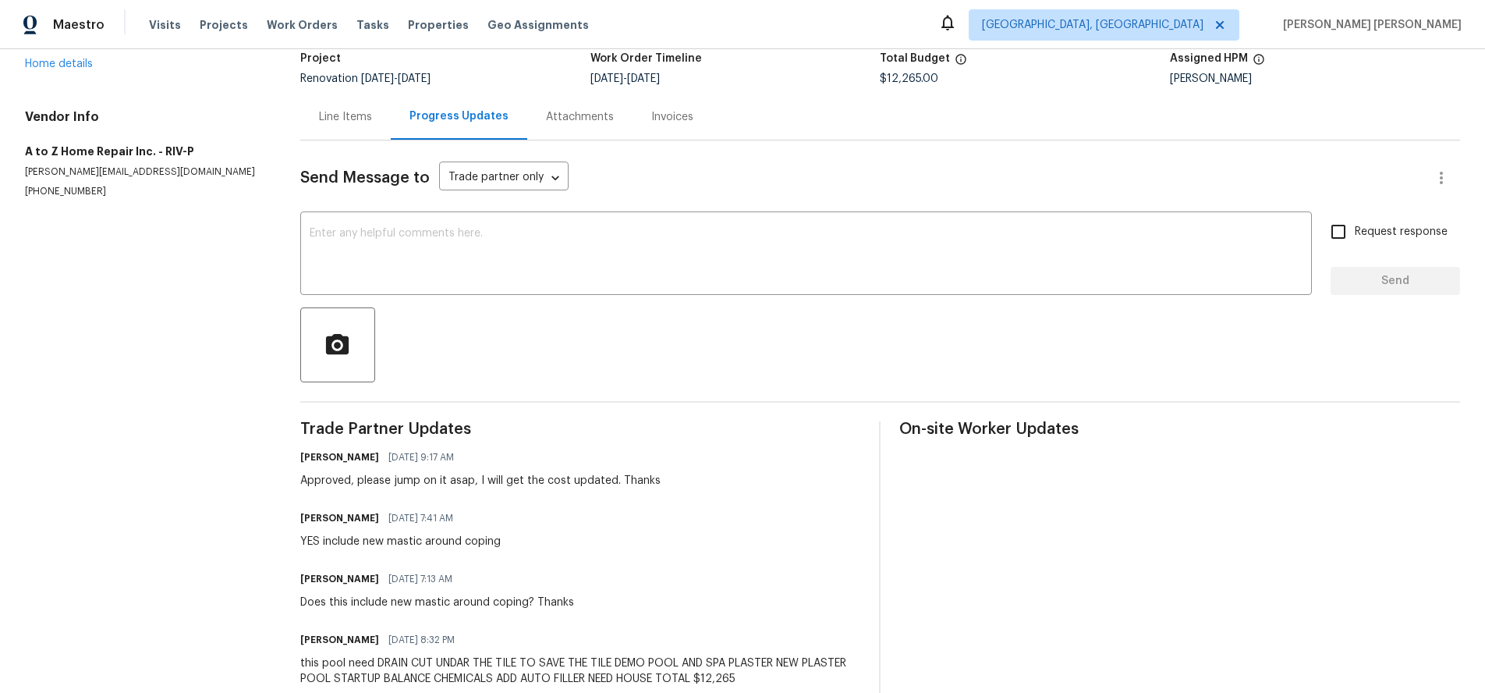
scroll to position [147, 0]
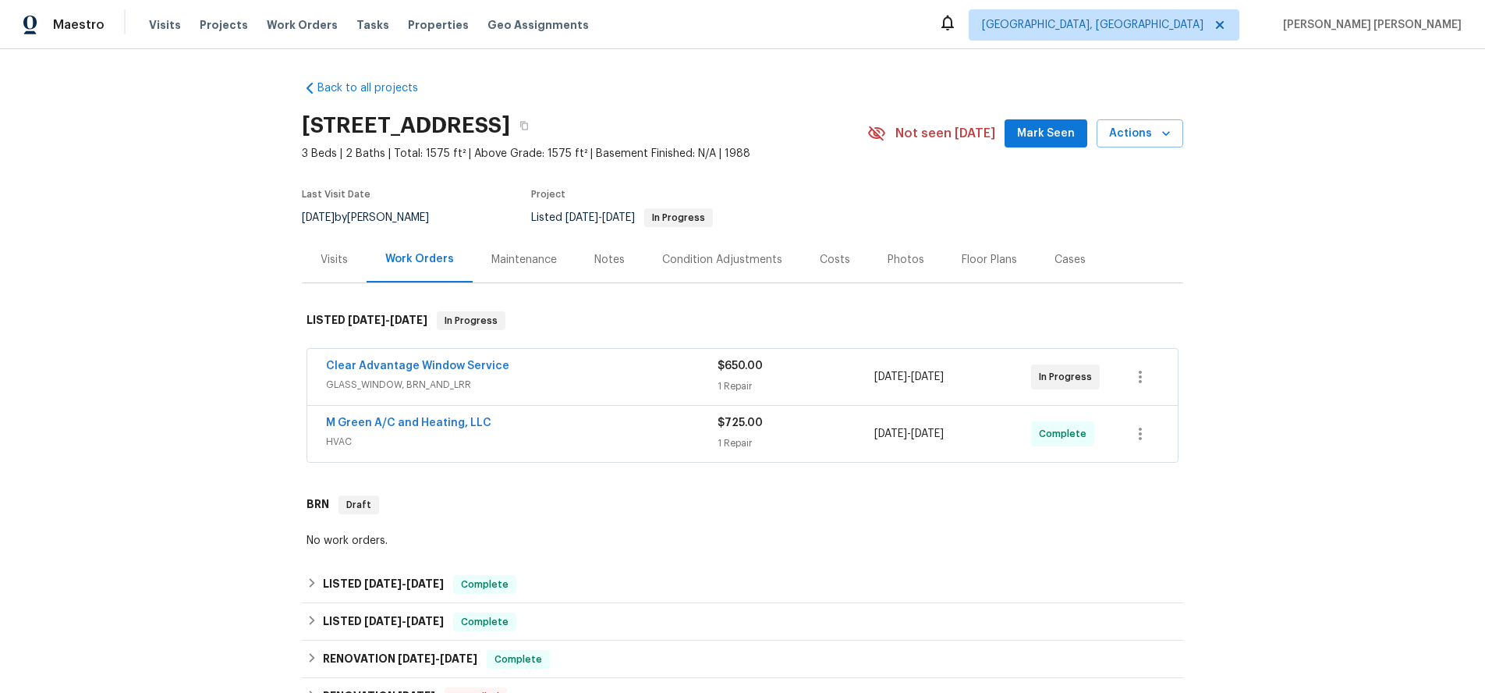
click at [622, 434] on span "HVAC" at bounding box center [522, 442] width 392 height 16
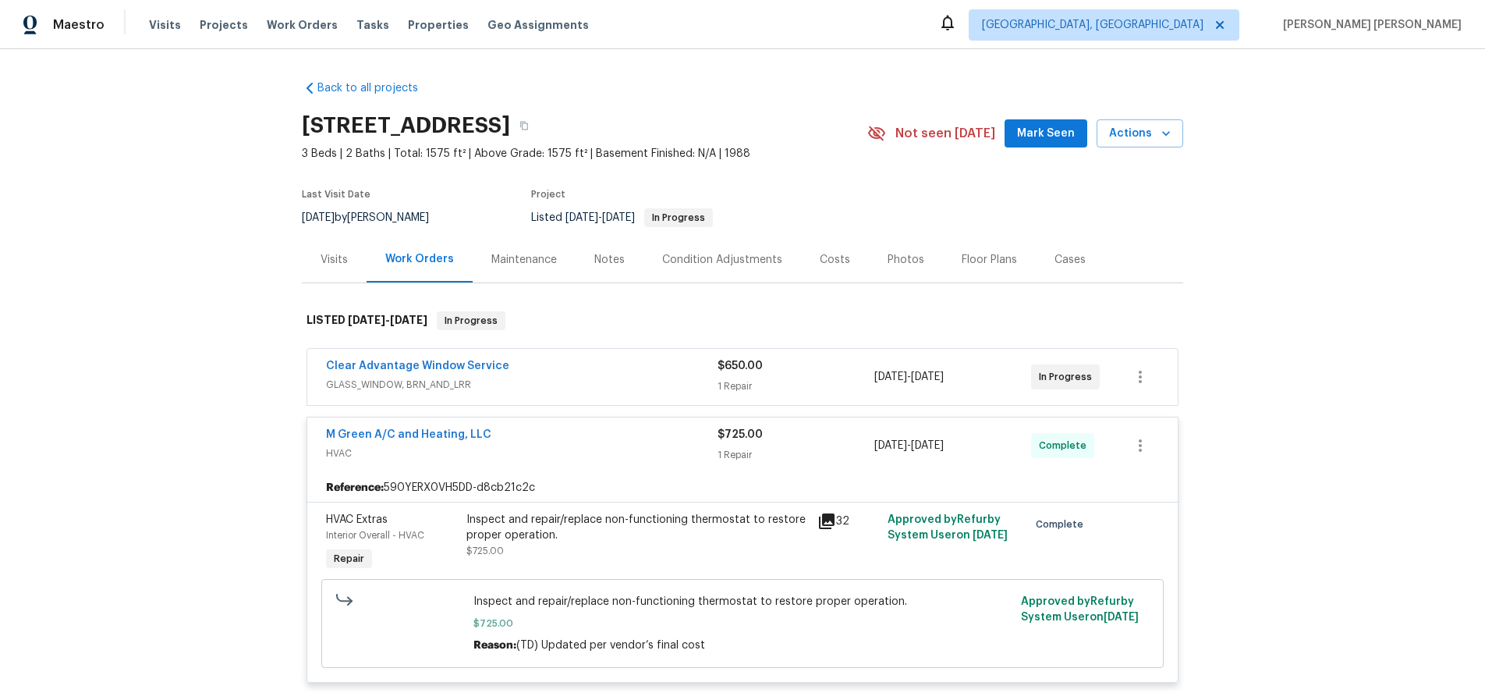
click at [829, 523] on icon at bounding box center [827, 521] width 19 height 19
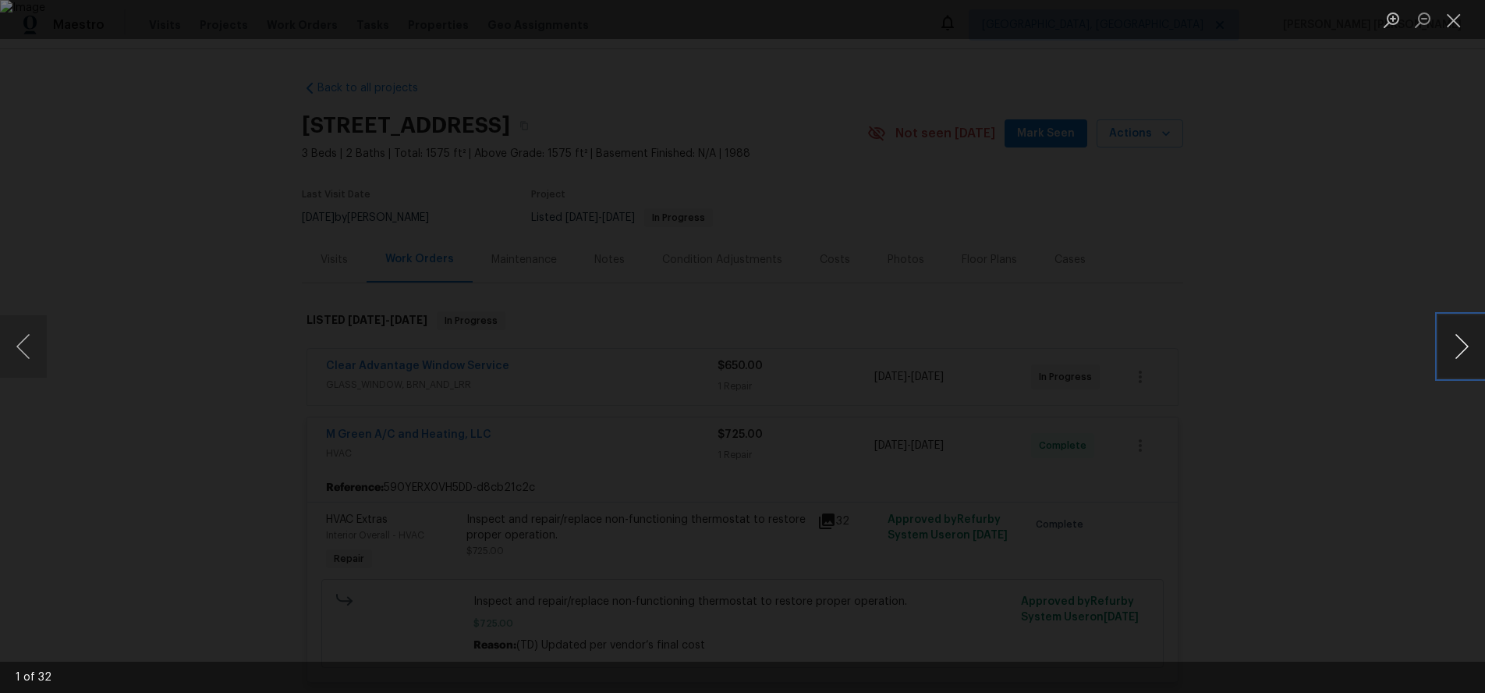
click at [1457, 360] on button "Next image" at bounding box center [1462, 346] width 47 height 62
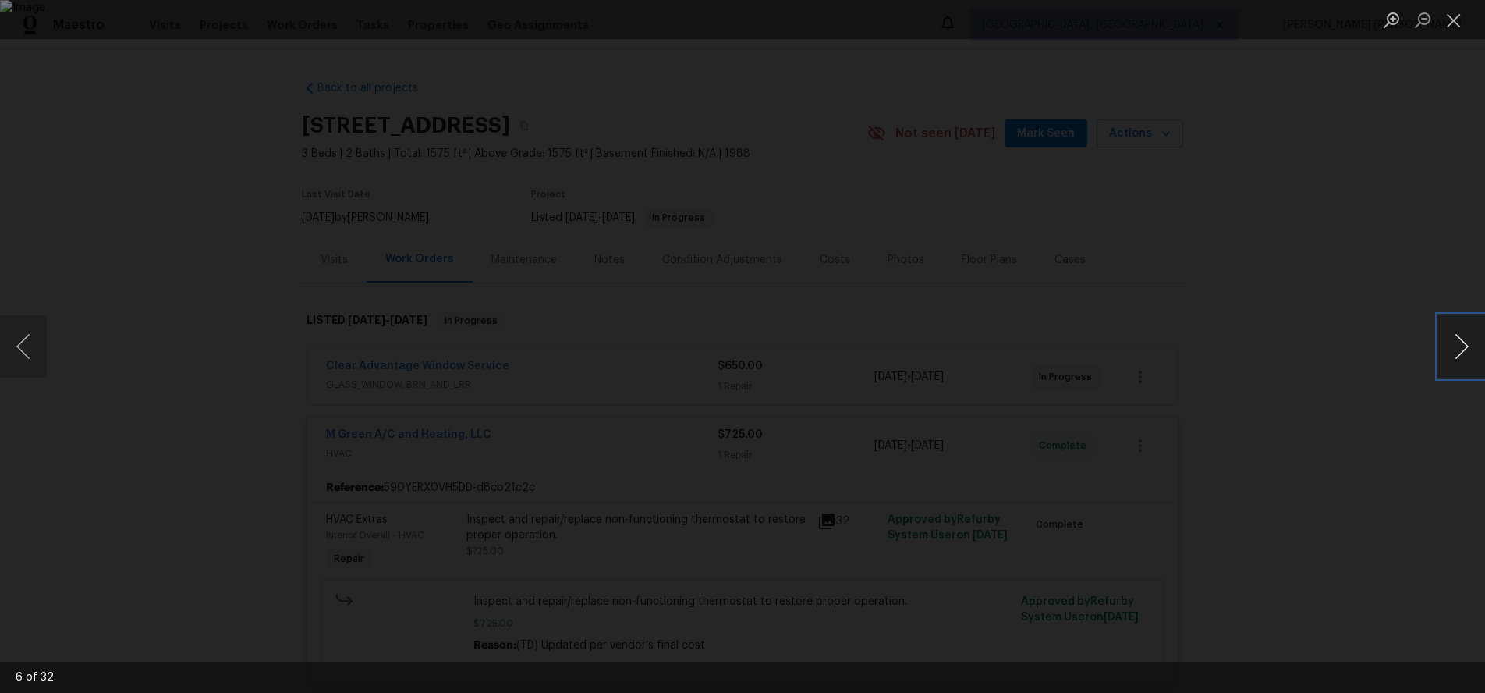
click at [1457, 360] on button "Next image" at bounding box center [1462, 346] width 47 height 62
click at [1407, 411] on div "Lightbox" at bounding box center [742, 346] width 1485 height 693
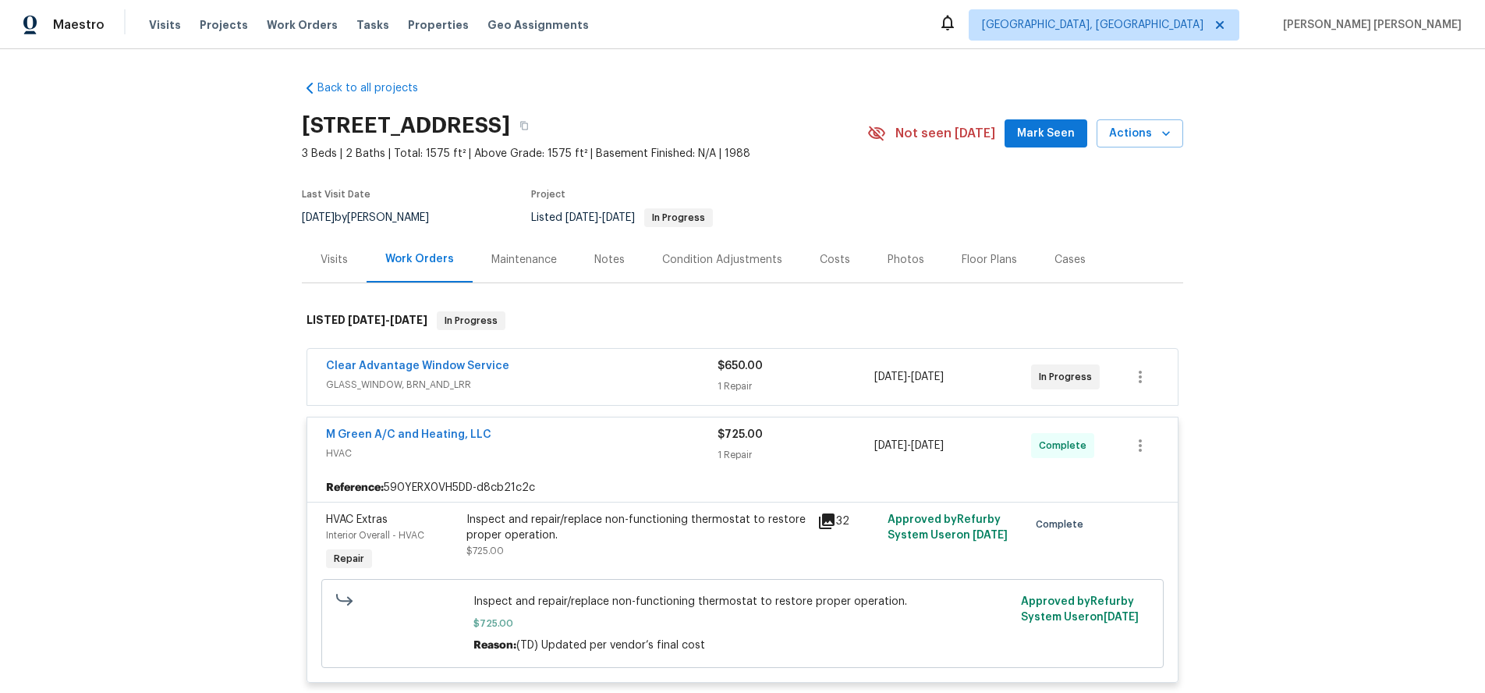
click at [1407, 411] on div "Lightbox" at bounding box center [742, 346] width 1485 height 693
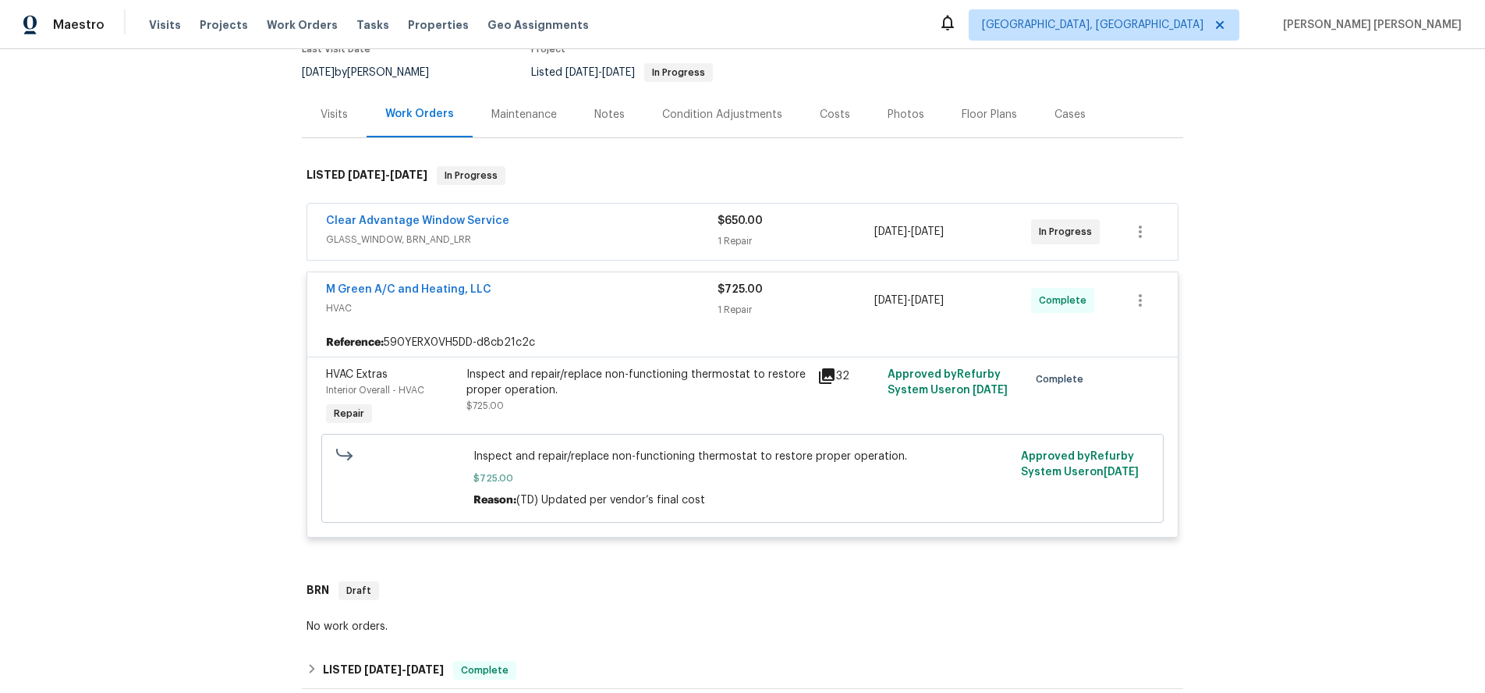
scroll to position [199, 0]
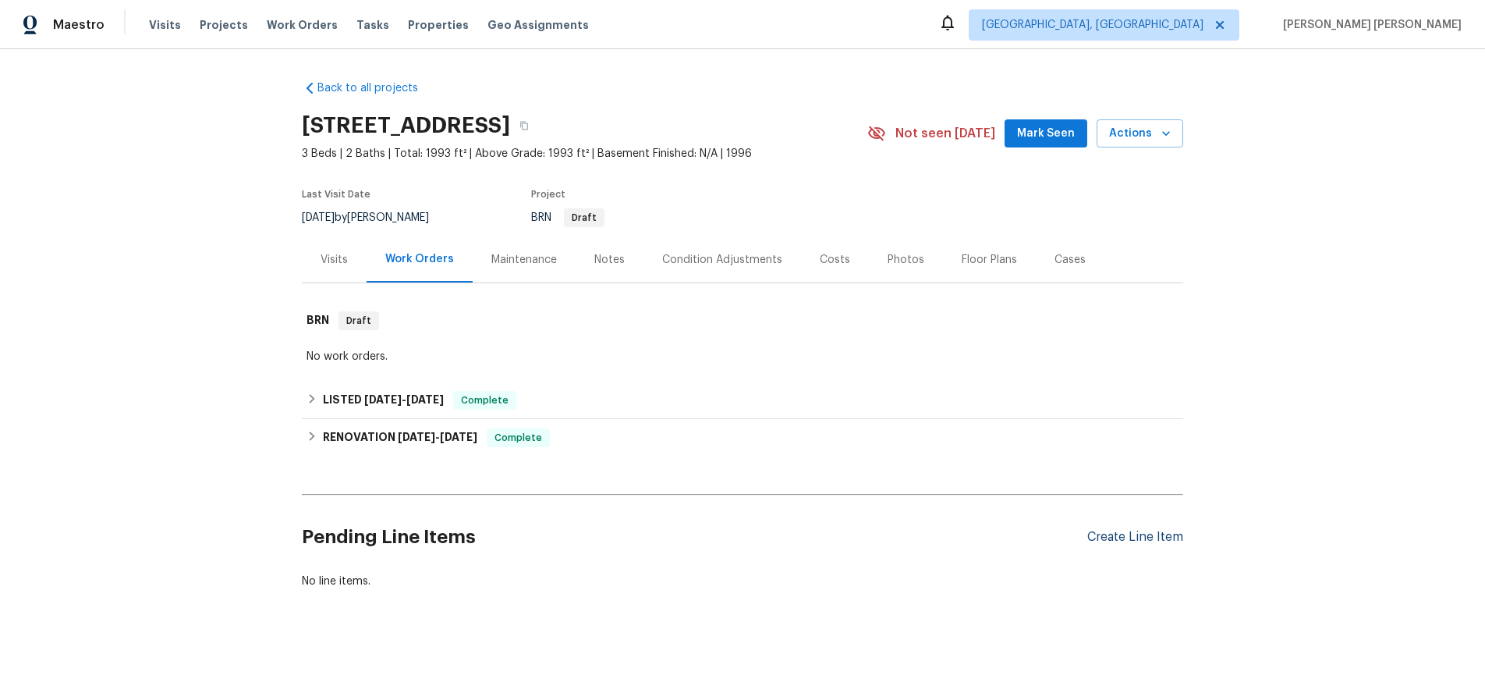
click at [1124, 537] on div "Create Line Item" at bounding box center [1136, 537] width 96 height 15
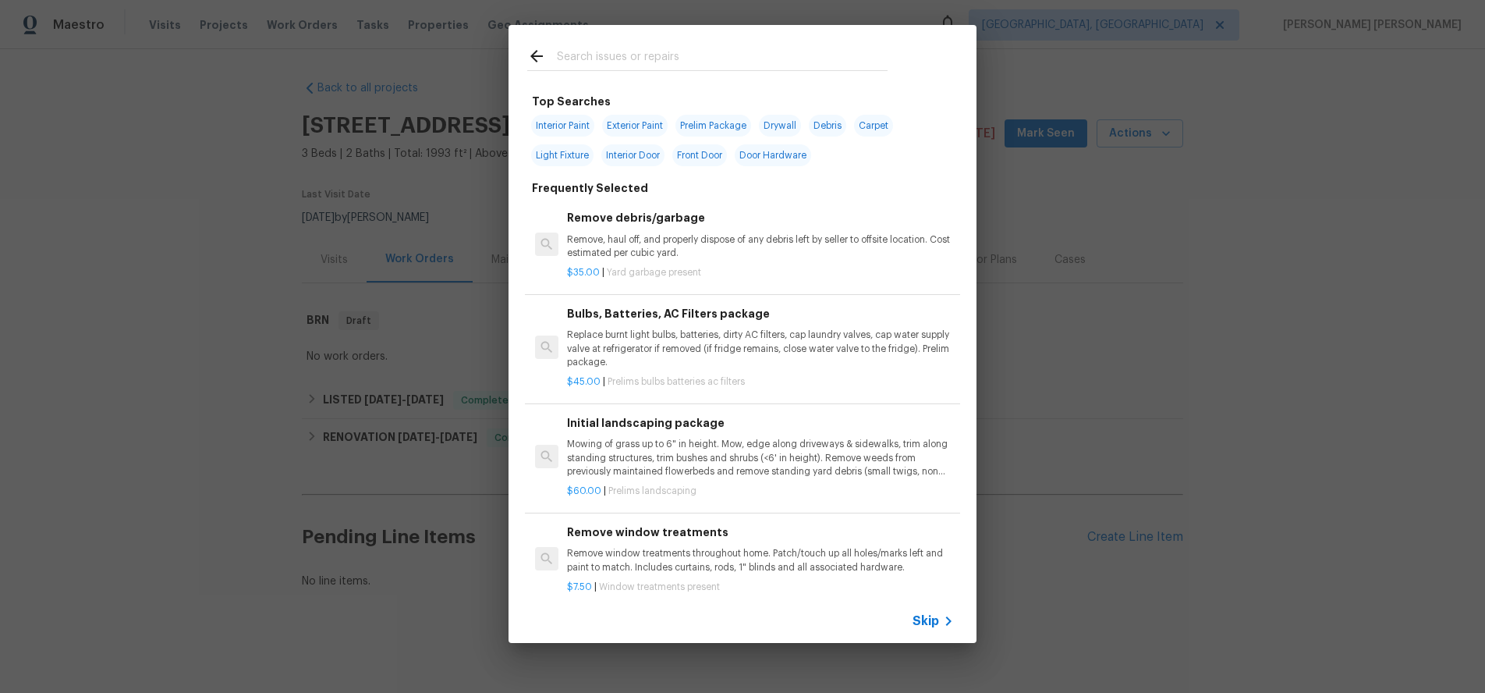
click at [929, 623] on span "Skip" at bounding box center [926, 621] width 27 height 16
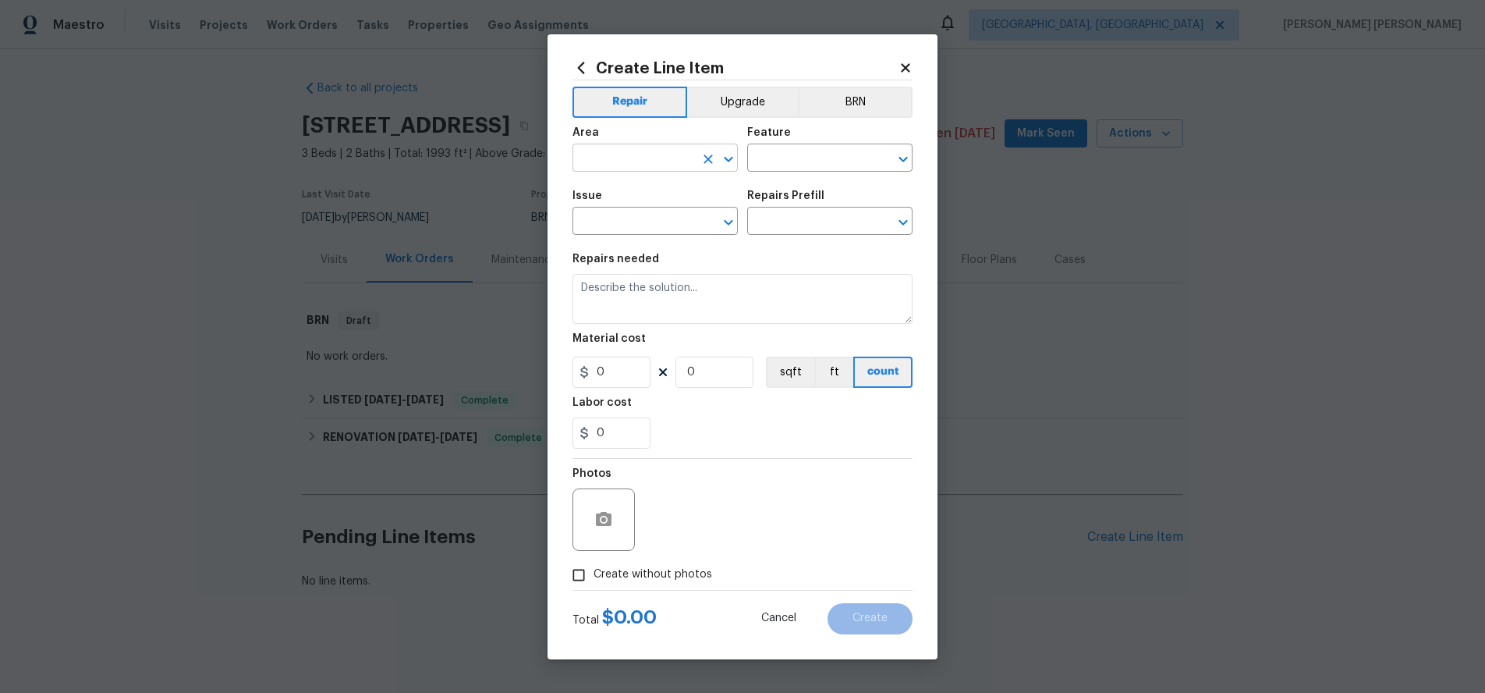
click at [663, 161] on input "text" at bounding box center [634, 159] width 122 height 24
drag, startPoint x: 667, startPoint y: 191, endPoint x: 832, endPoint y: 164, distance: 166.9
click at [703, 184] on li "Bathroom" at bounding box center [655, 194] width 165 height 26
type input "Bathroom"
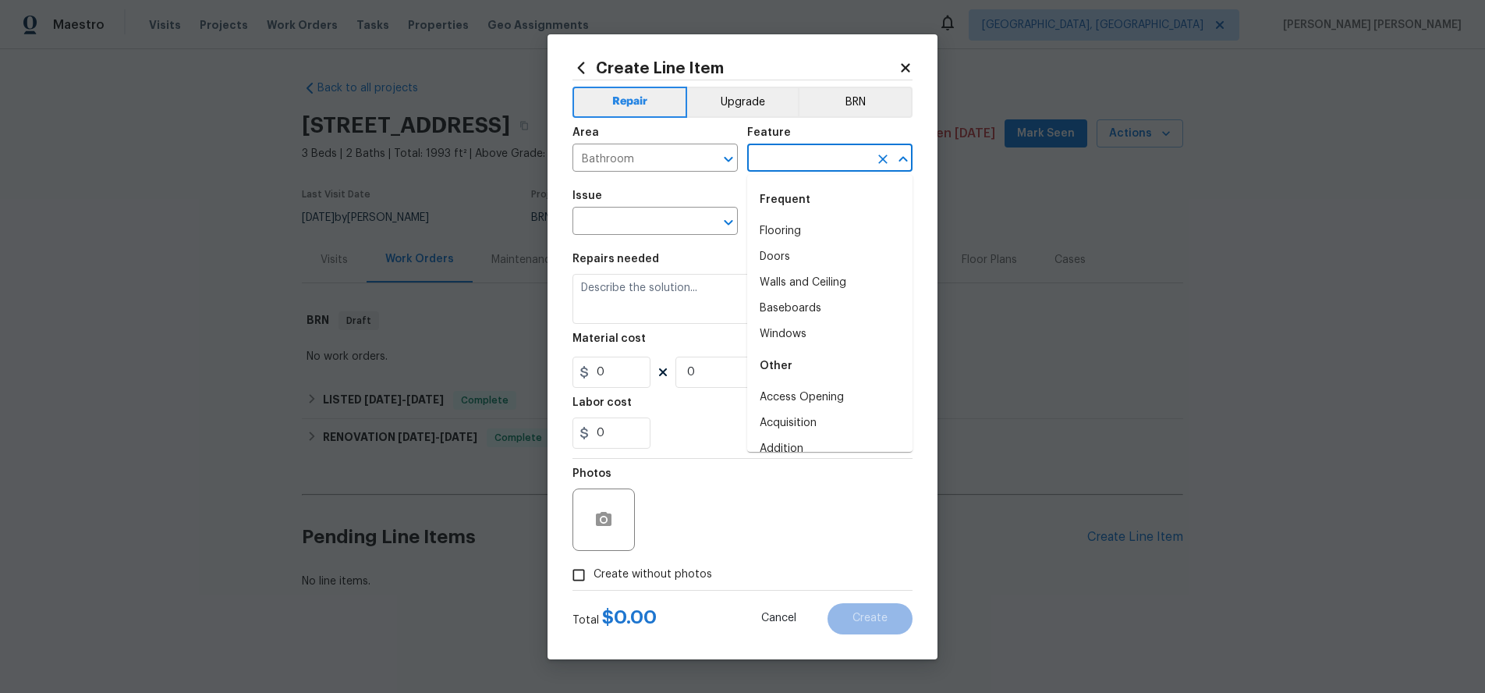
click at [843, 158] on input "text" at bounding box center [808, 159] width 122 height 24
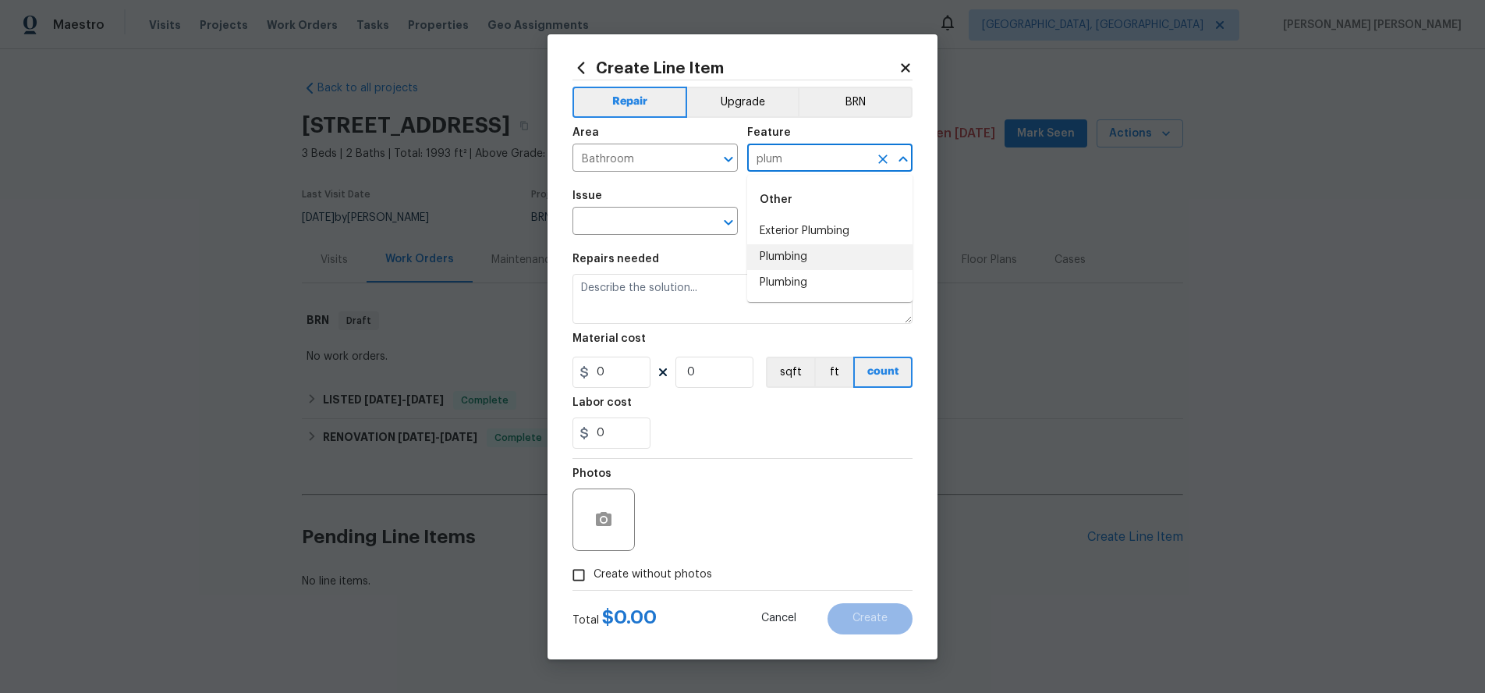
drag, startPoint x: 811, startPoint y: 263, endPoint x: 717, endPoint y: 243, distance: 96.6
click at [805, 262] on li "Plumbing" at bounding box center [829, 257] width 165 height 26
type input "Plumbing"
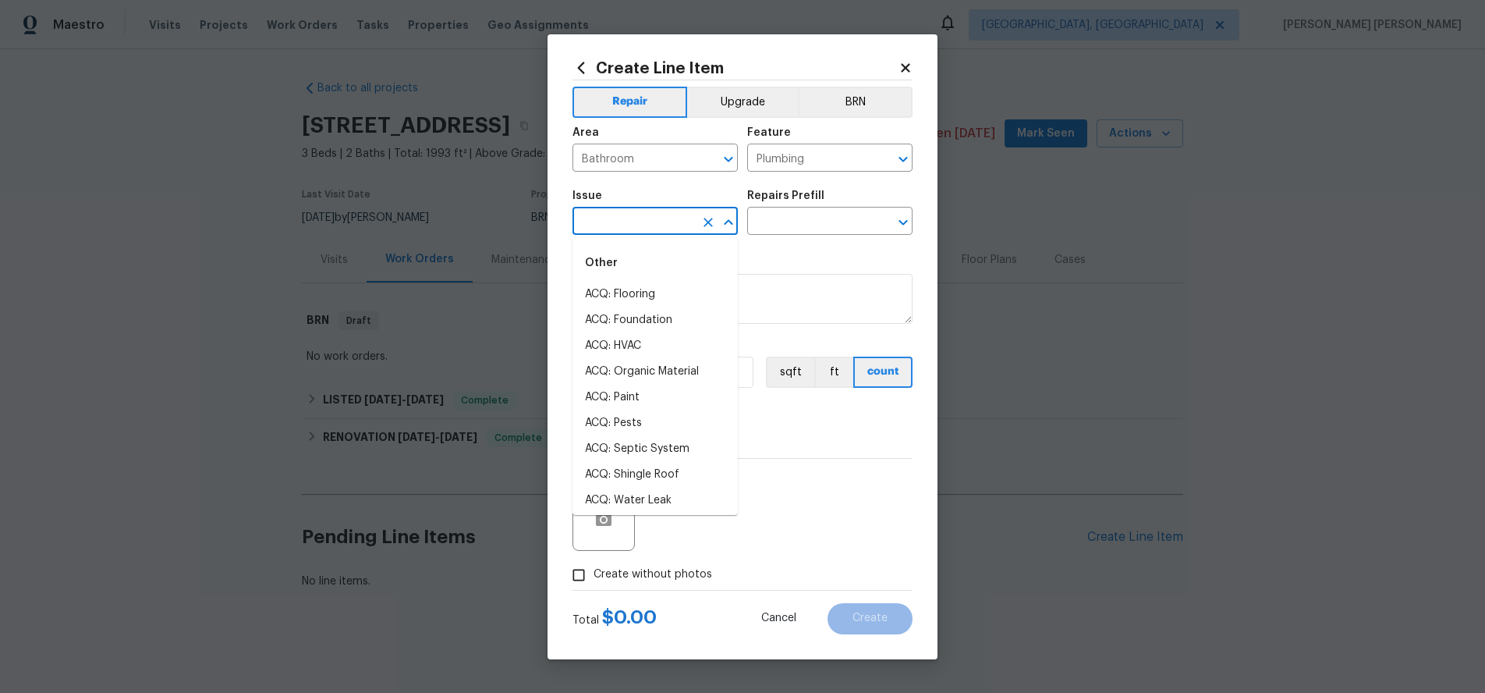
click at [631, 214] on input "text" at bounding box center [634, 223] width 122 height 24
click at [658, 333] on li "Bathroom Plumbing" at bounding box center [655, 346] width 165 height 26
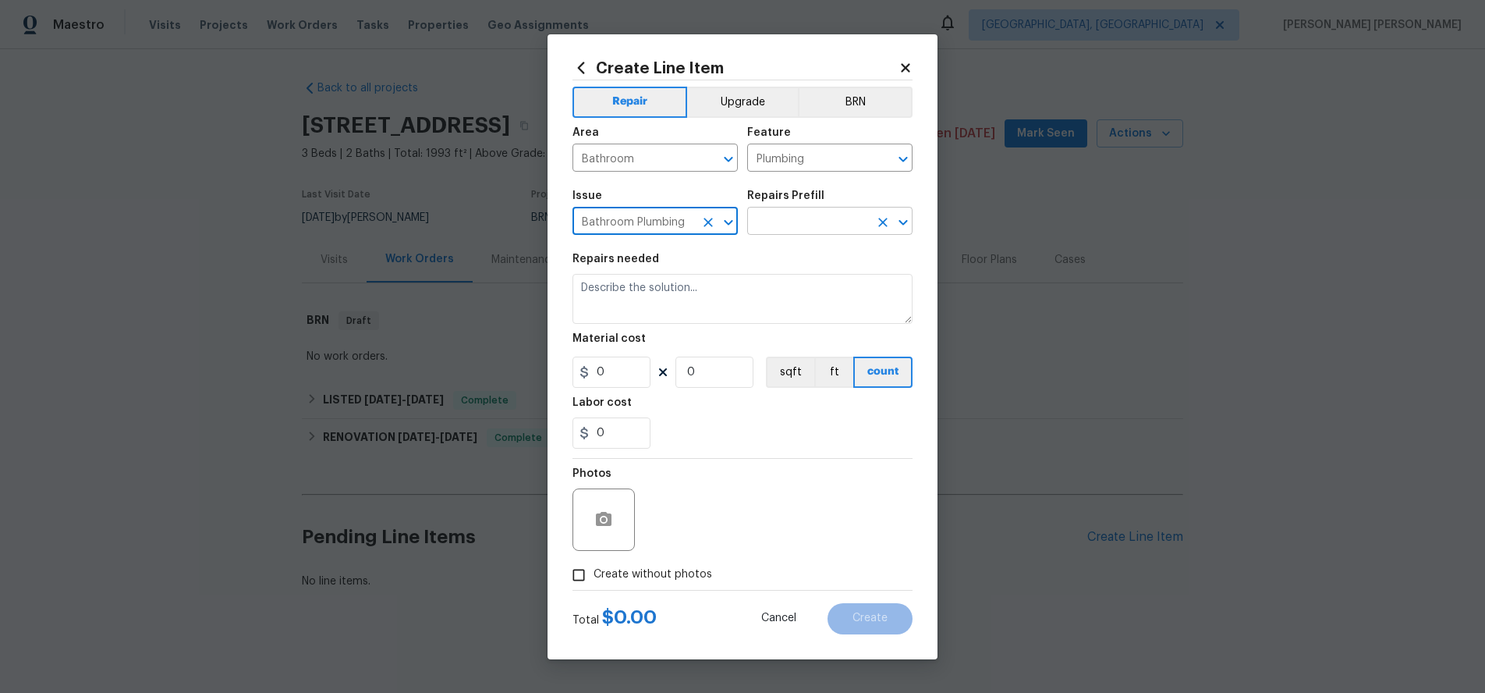
type input "Bathroom Plumbing"
click at [829, 224] on input "text" at bounding box center [808, 223] width 122 height 24
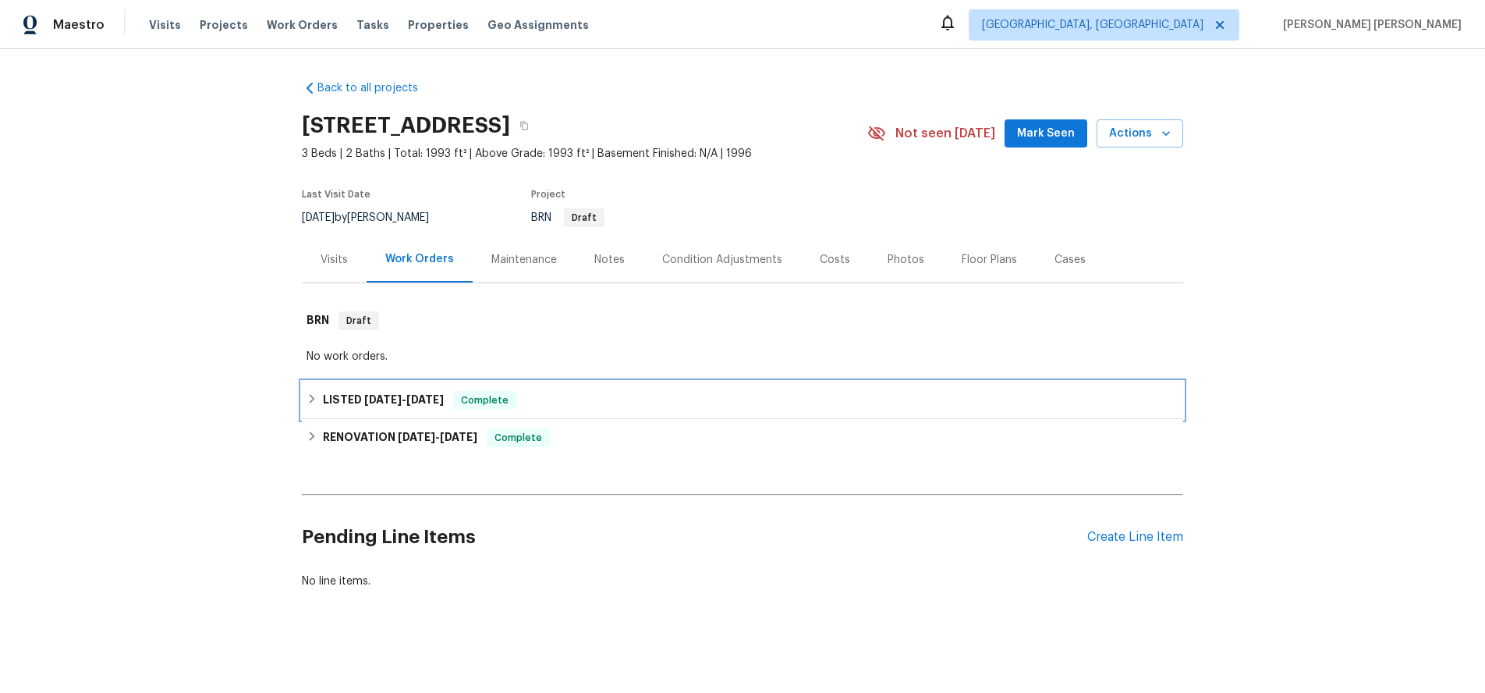
click at [308, 404] on icon at bounding box center [312, 398] width 11 height 11
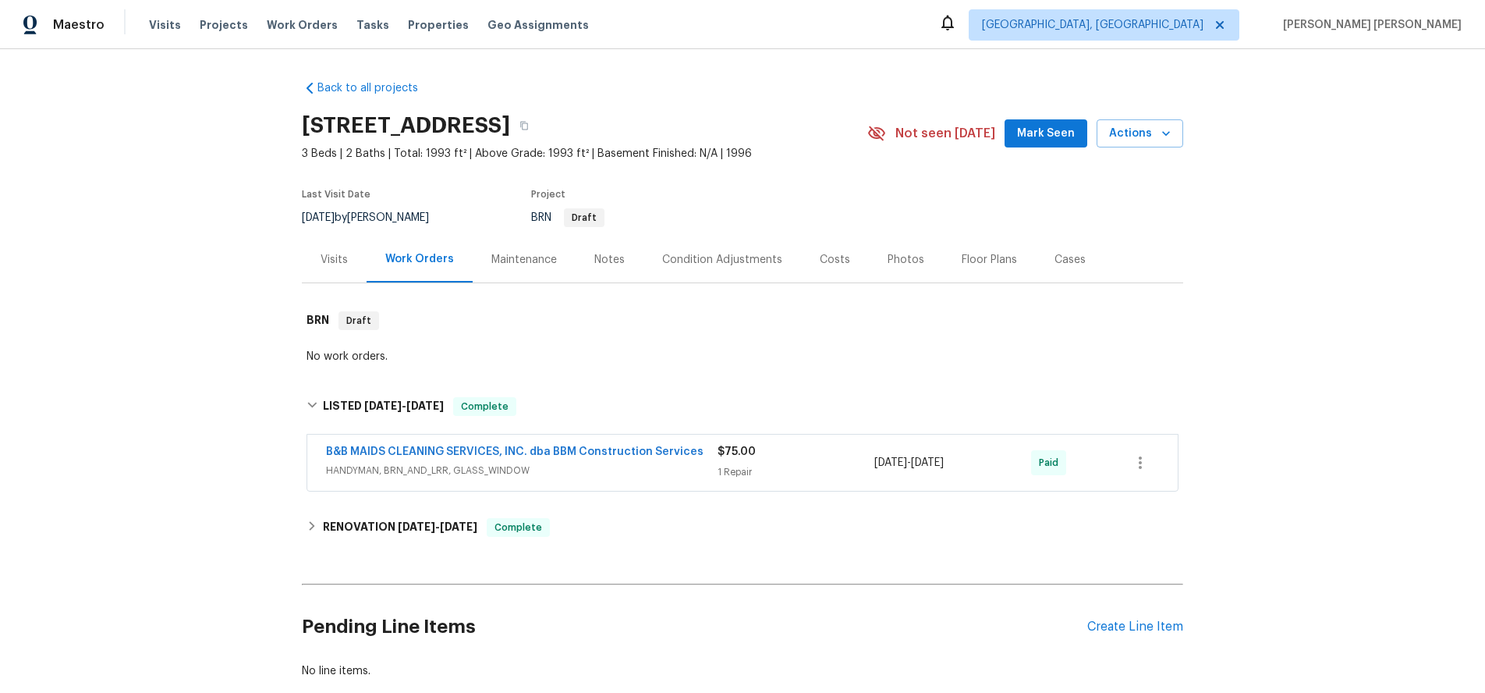
click at [626, 459] on span "B&B MAIDS CLEANING SERVICES, INC. dba BBM Construction Services" at bounding box center [515, 452] width 378 height 16
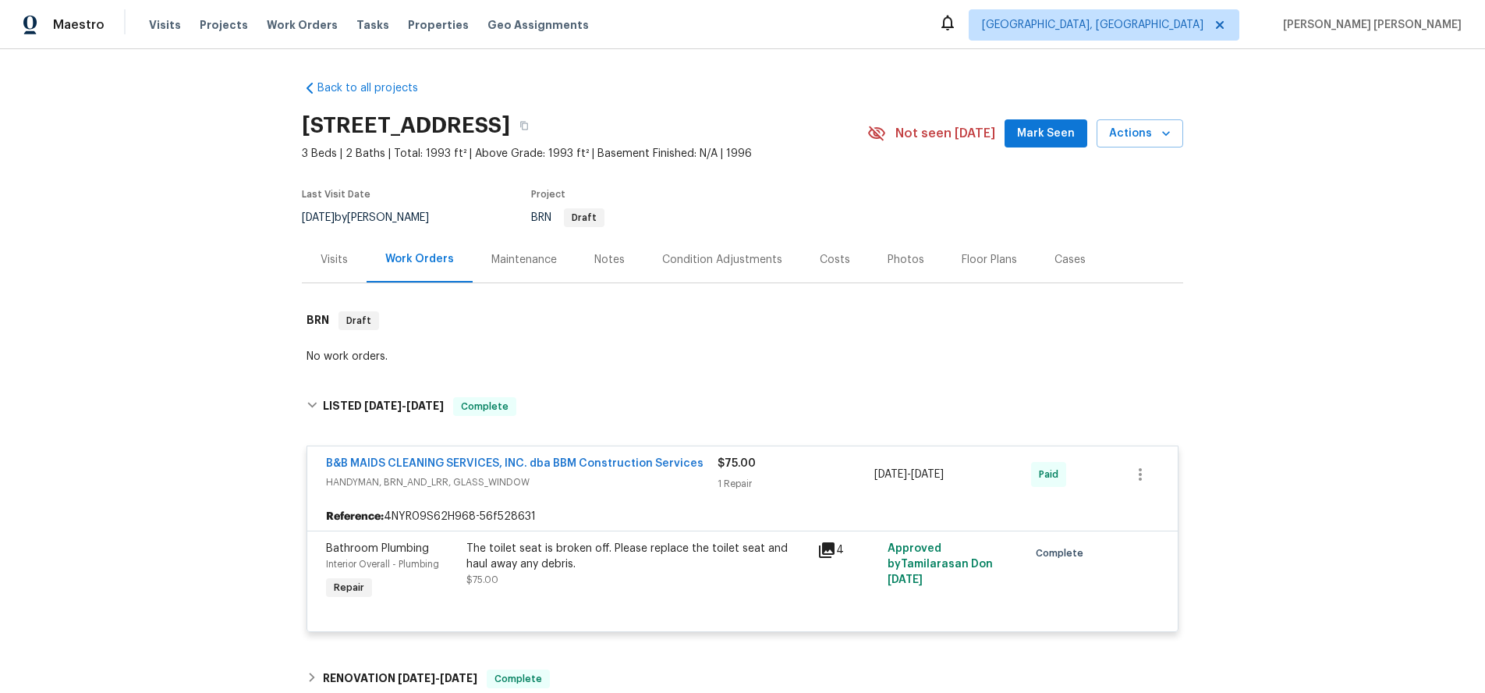
scroll to position [243, 0]
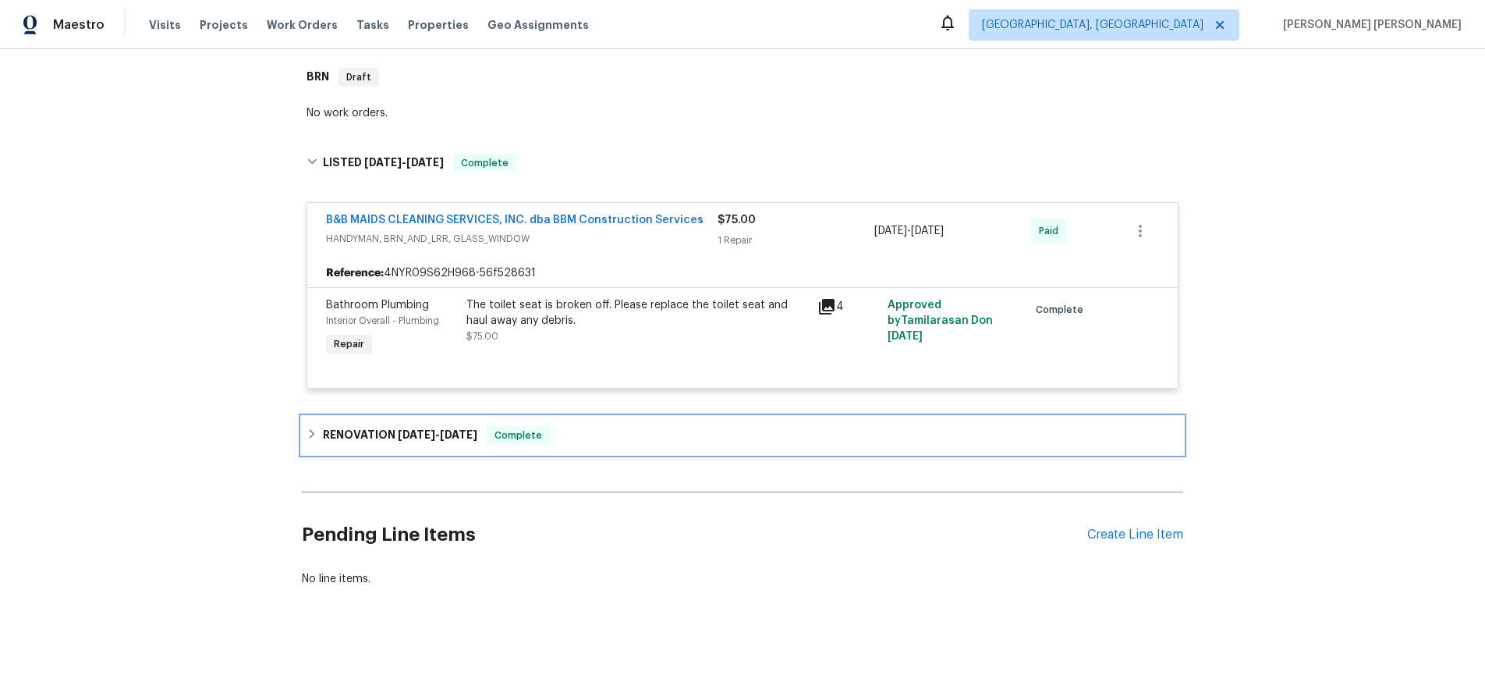
click at [313, 433] on icon at bounding box center [312, 433] width 5 height 9
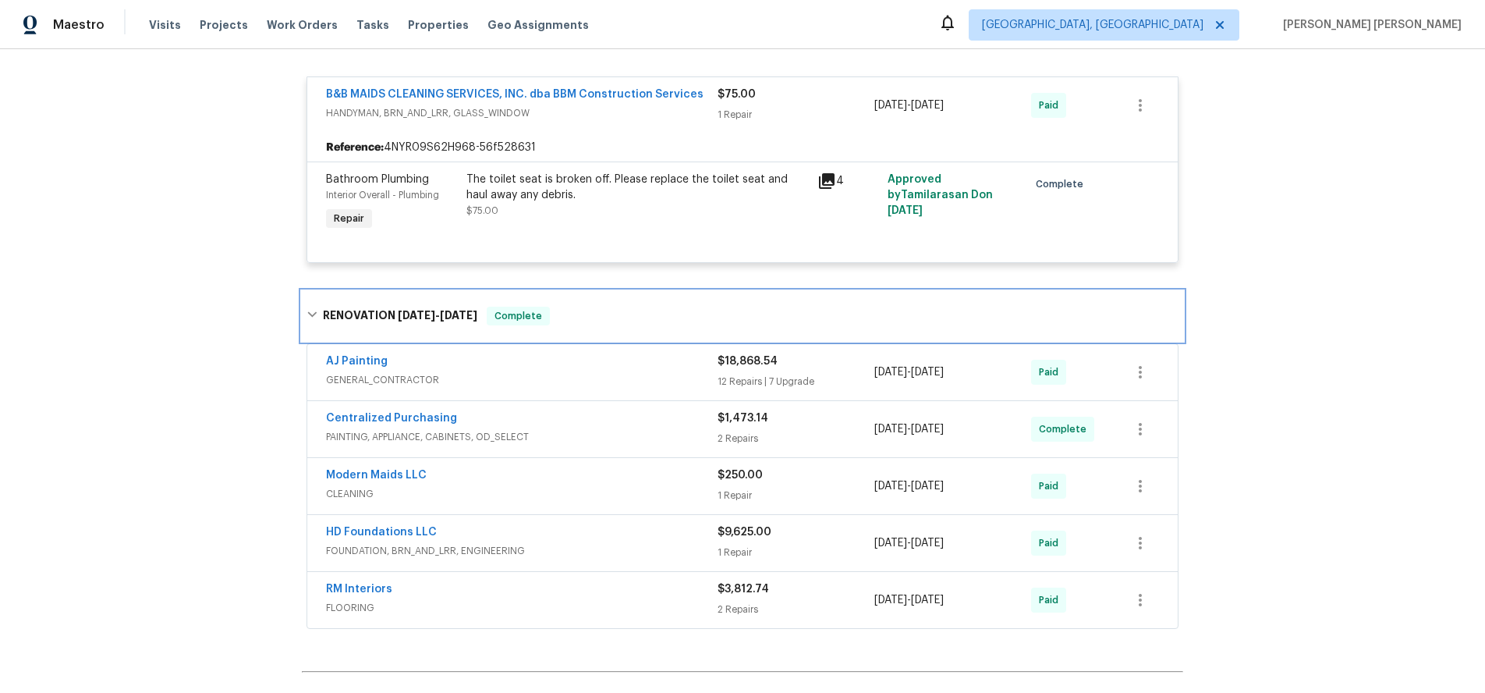
scroll to position [548, 0]
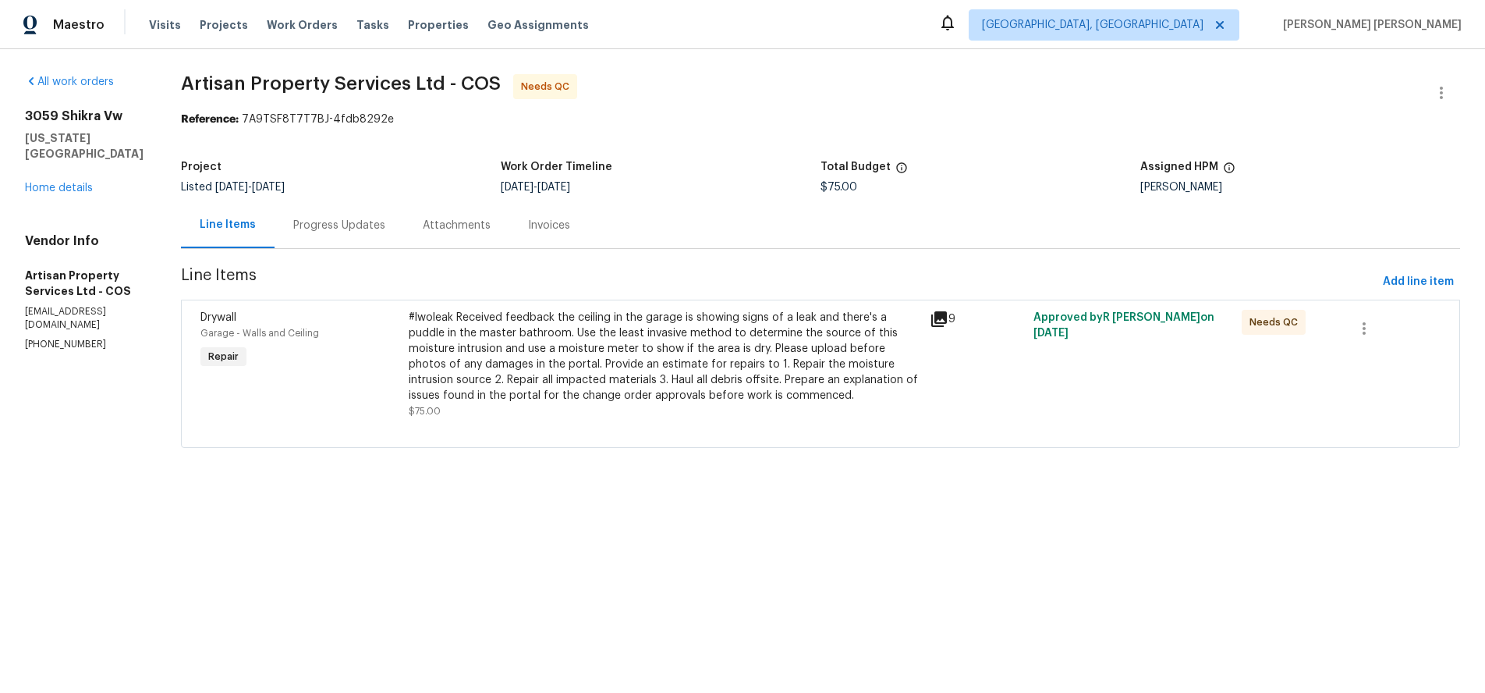
click at [930, 321] on icon at bounding box center [939, 319] width 19 height 19
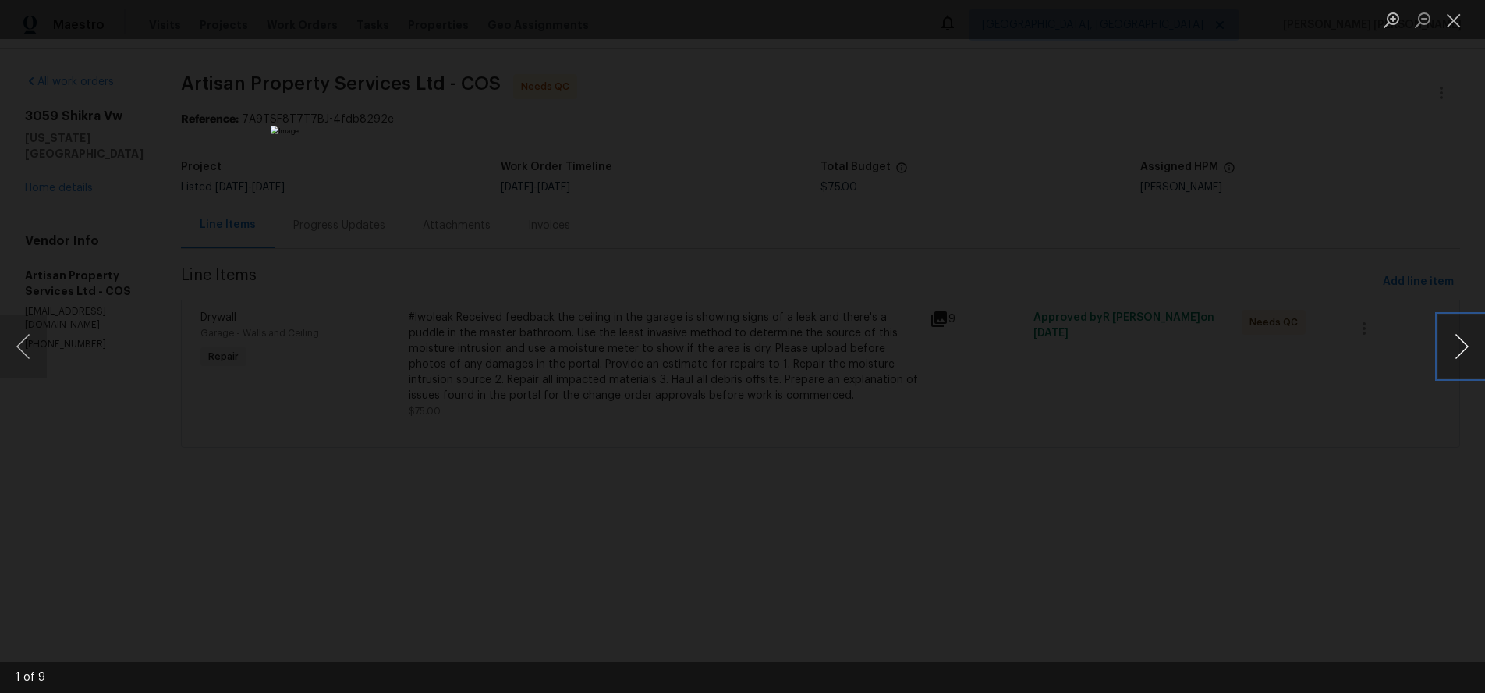
click at [1464, 357] on button "Next image" at bounding box center [1462, 346] width 47 height 62
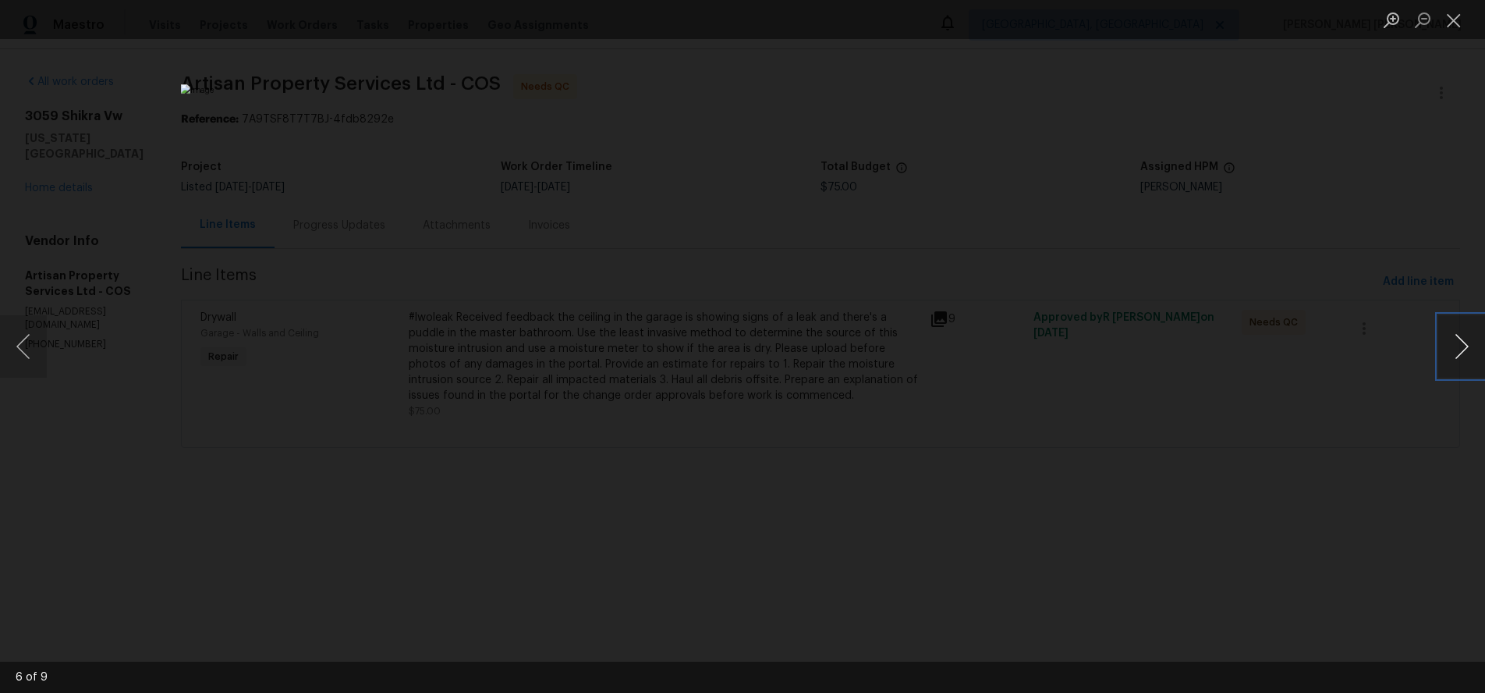
click at [1464, 357] on button "Next image" at bounding box center [1462, 346] width 47 height 62
drag, startPoint x: 1388, startPoint y: 482, endPoint x: 1375, endPoint y: 475, distance: 15.0
click at [1375, 480] on div "Lightbox" at bounding box center [742, 346] width 1485 height 693
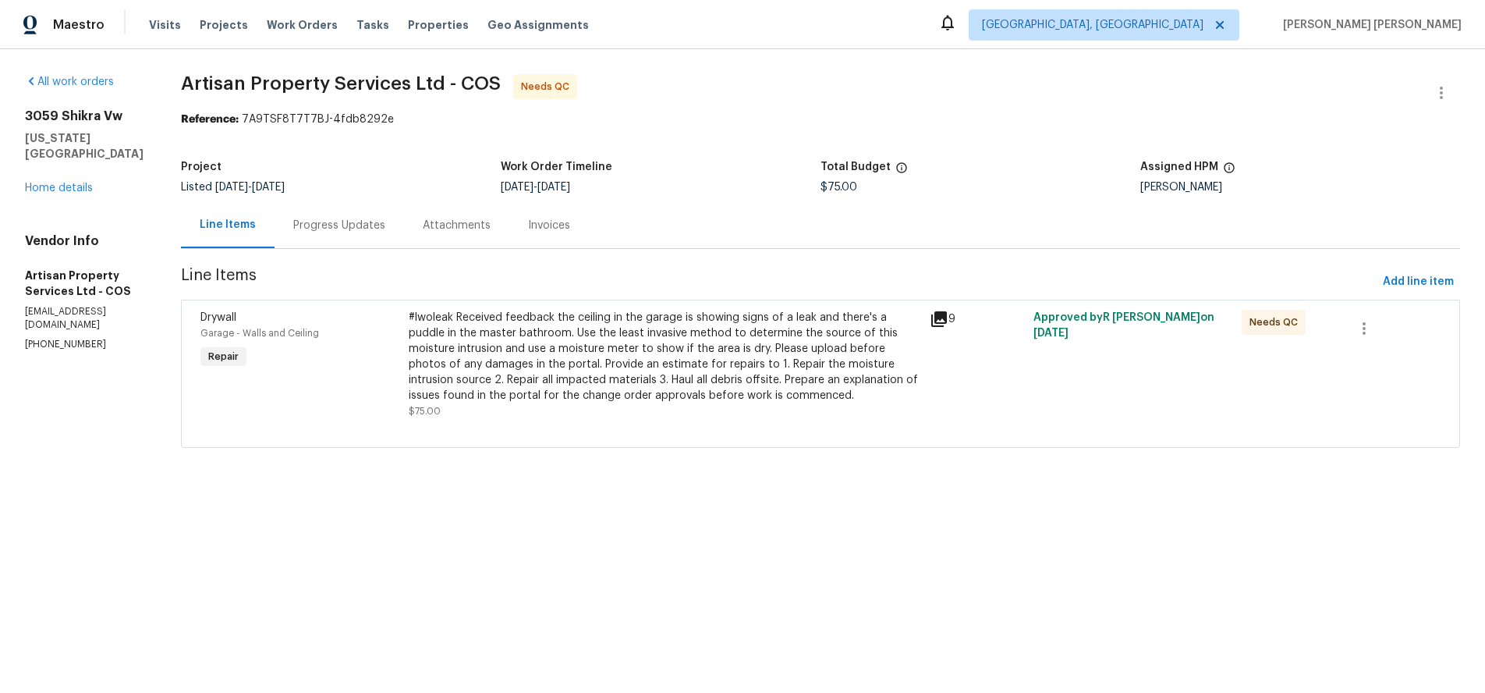
click at [930, 321] on icon at bounding box center [939, 319] width 19 height 19
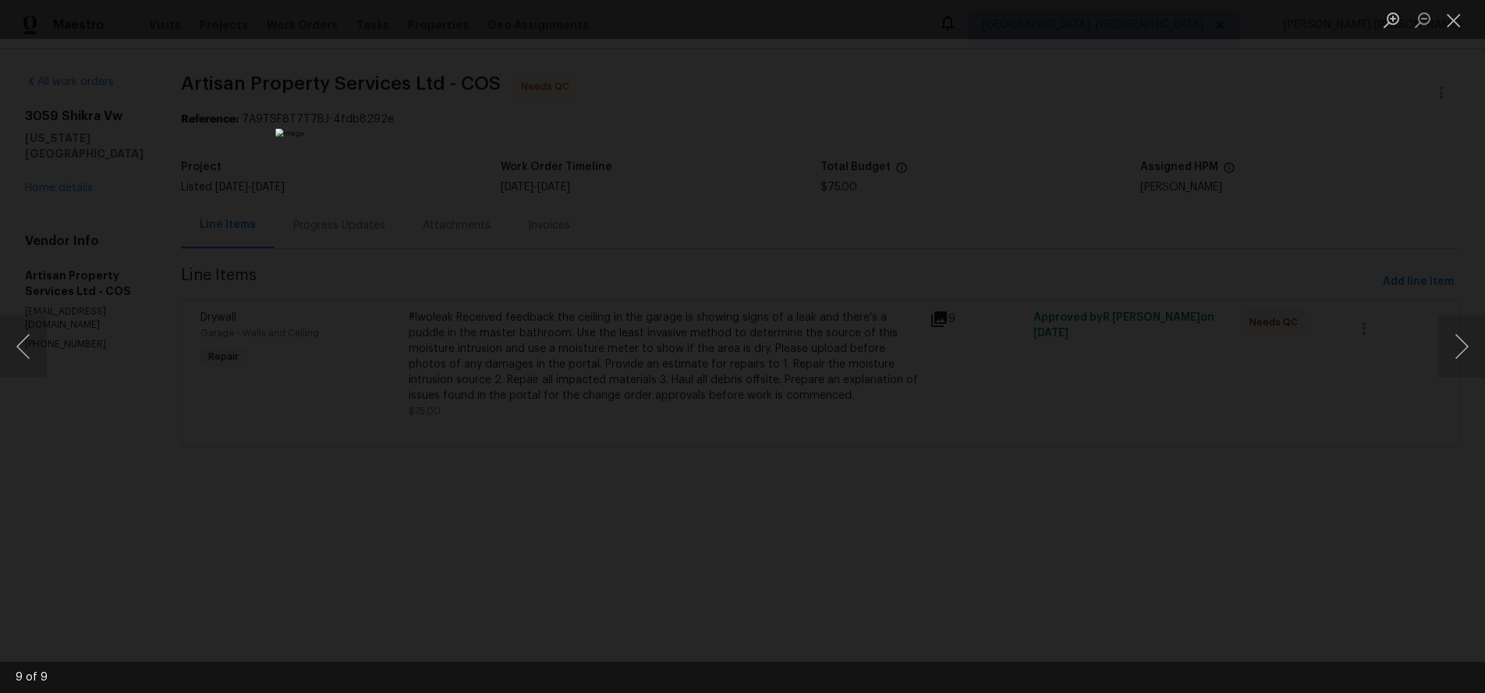
click at [1284, 490] on div "Lightbox" at bounding box center [742, 346] width 1485 height 693
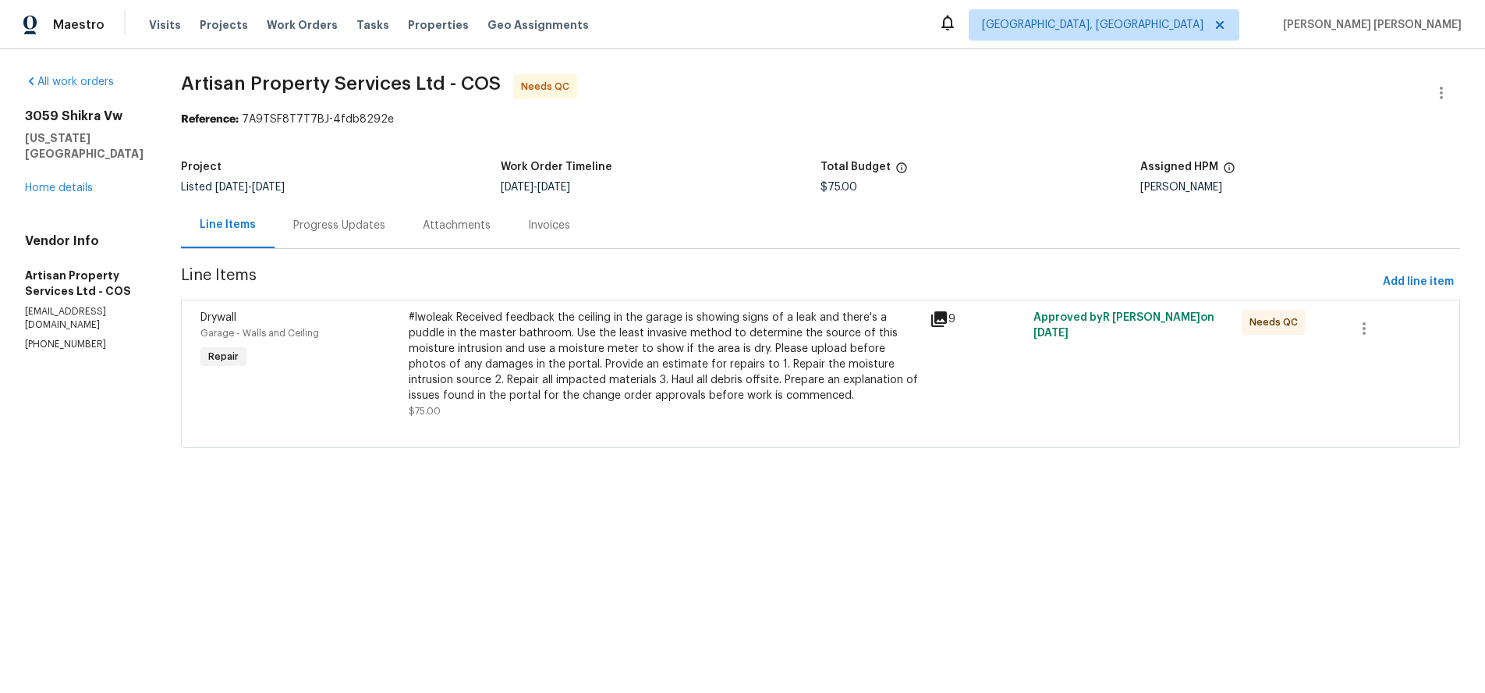
click at [1412, 356] on div at bounding box center [1393, 364] width 104 height 119
click at [932, 321] on icon at bounding box center [939, 319] width 19 height 19
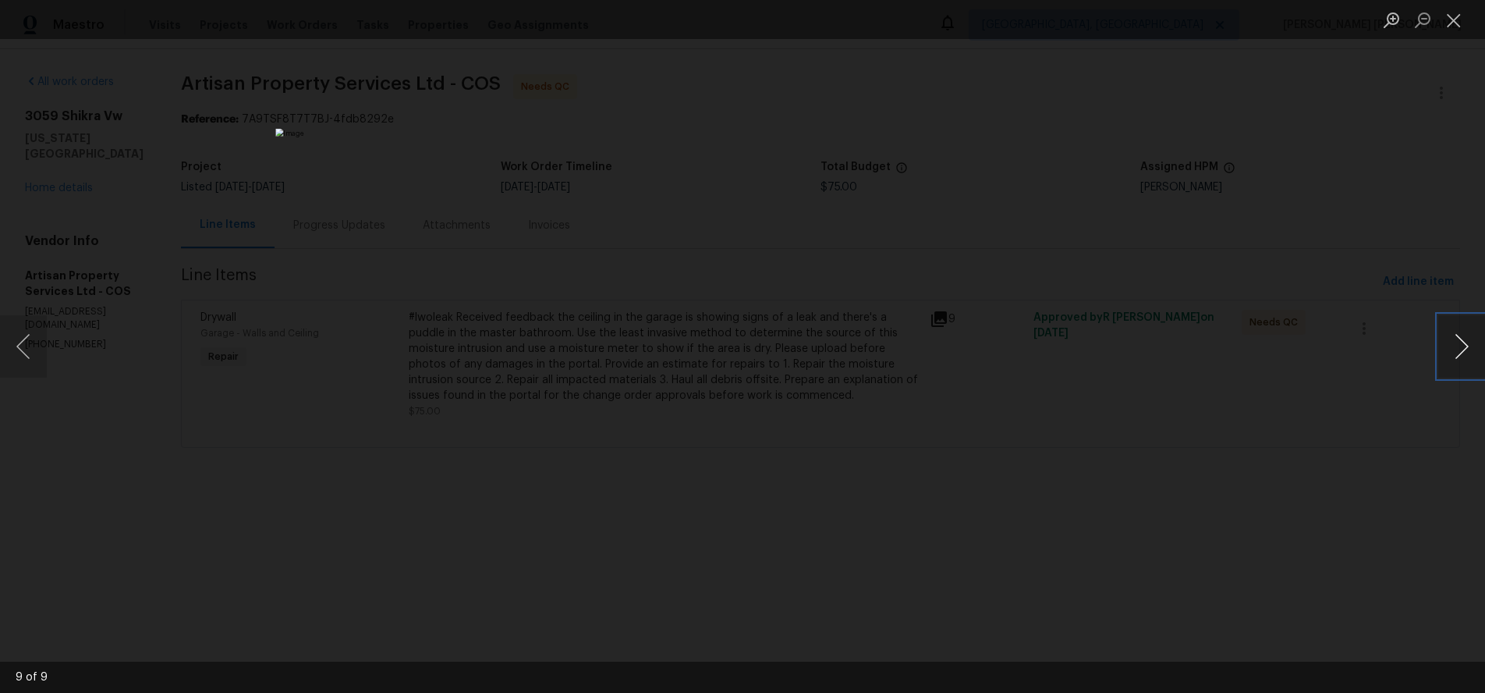
click at [1457, 354] on button "Next image" at bounding box center [1462, 346] width 47 height 62
click at [1460, 346] on button "Next image" at bounding box center [1462, 346] width 47 height 62
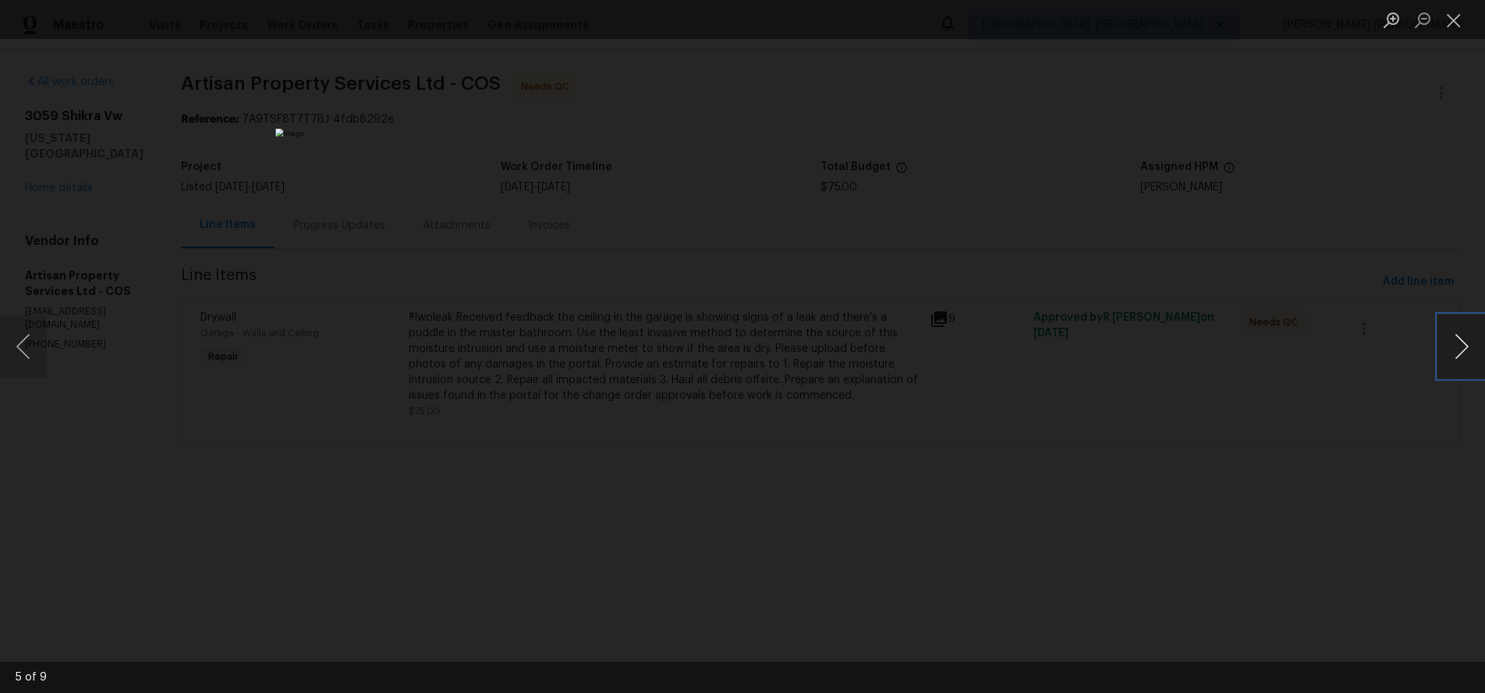
click at [1460, 346] on button "Next image" at bounding box center [1462, 346] width 47 height 62
click at [183, 313] on div "Lightbox" at bounding box center [742, 346] width 1485 height 693
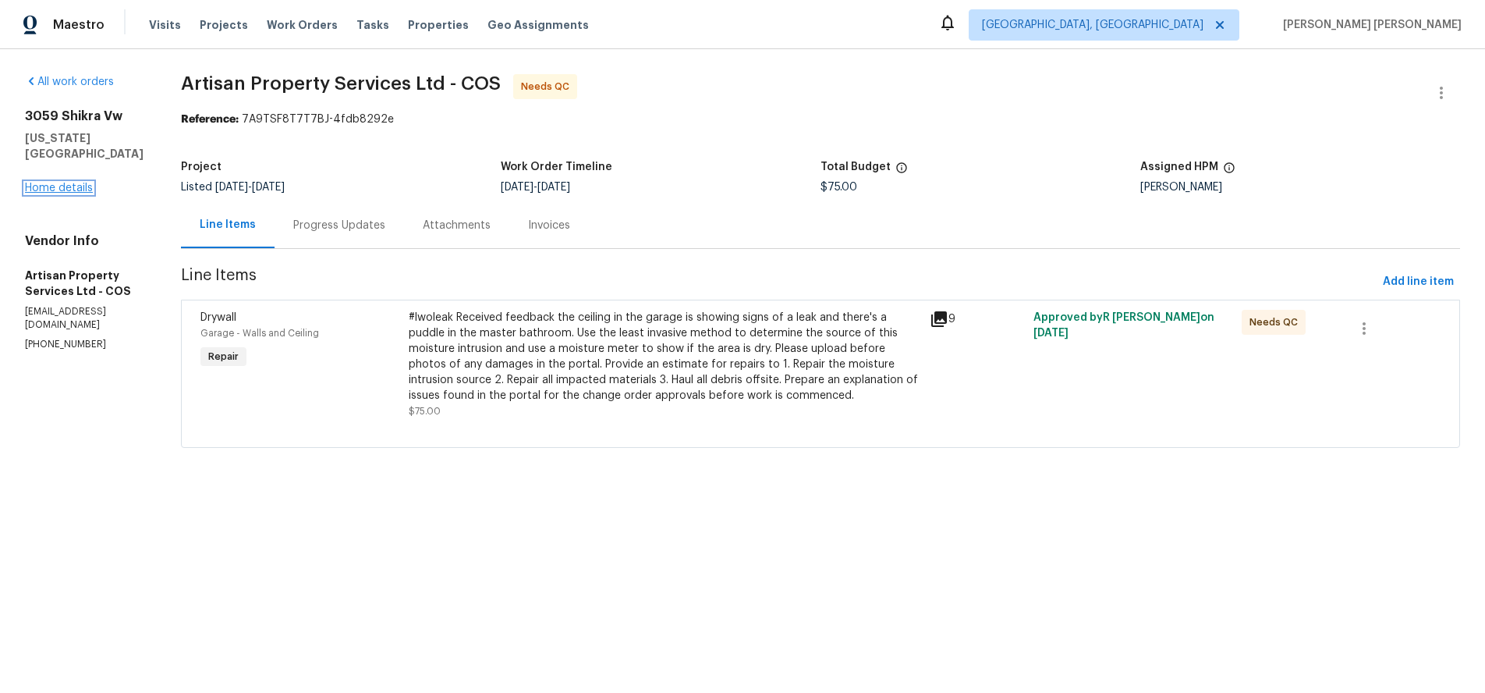
click at [59, 193] on link "Home details" at bounding box center [59, 188] width 68 height 11
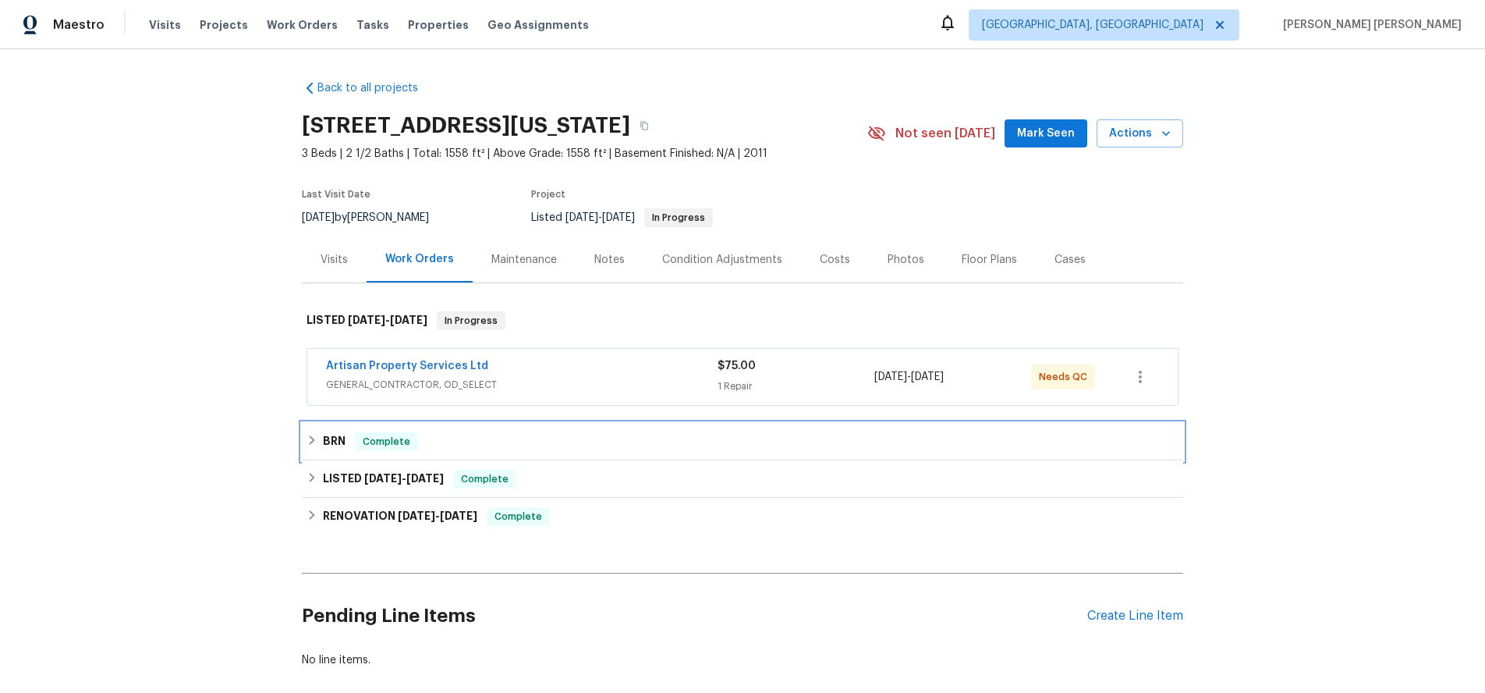
click at [311, 445] on icon at bounding box center [312, 440] width 11 height 11
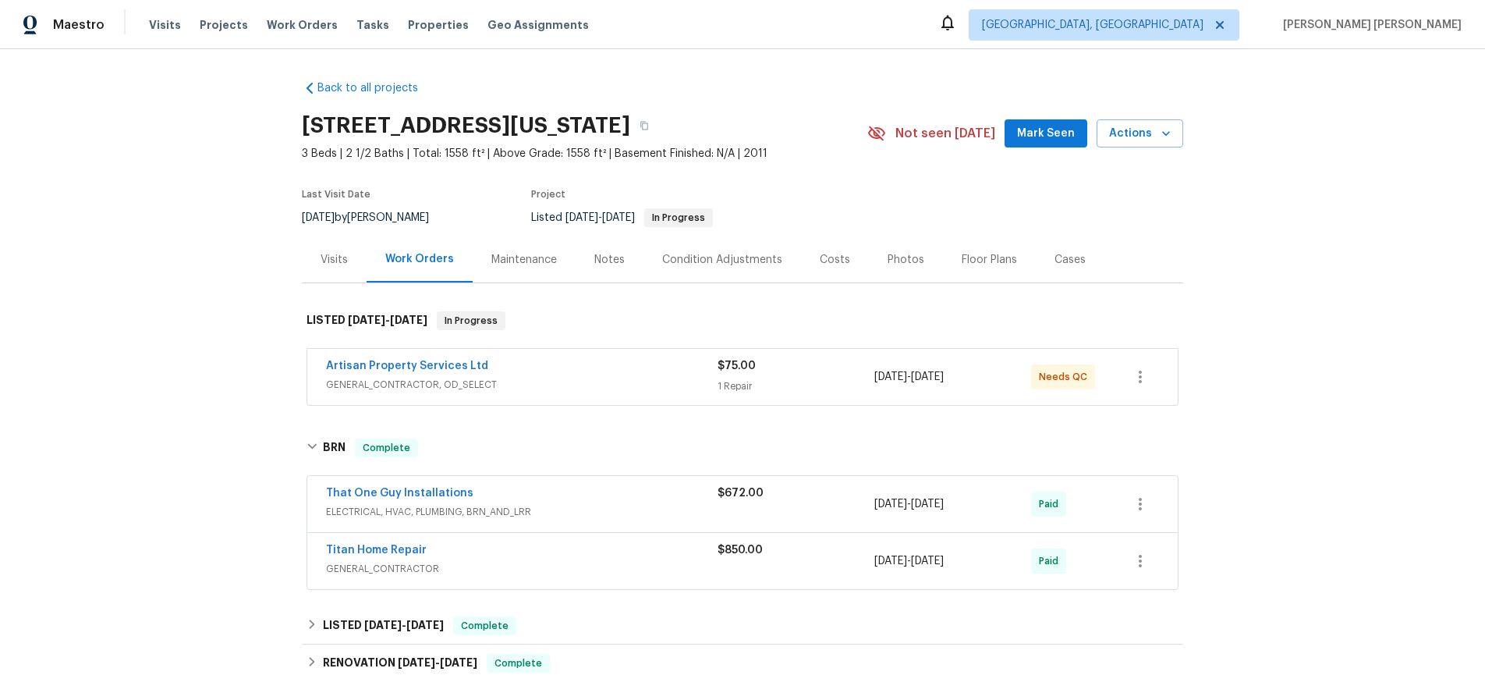
click at [492, 562] on span "GENERAL_CONTRACTOR" at bounding box center [522, 569] width 392 height 16
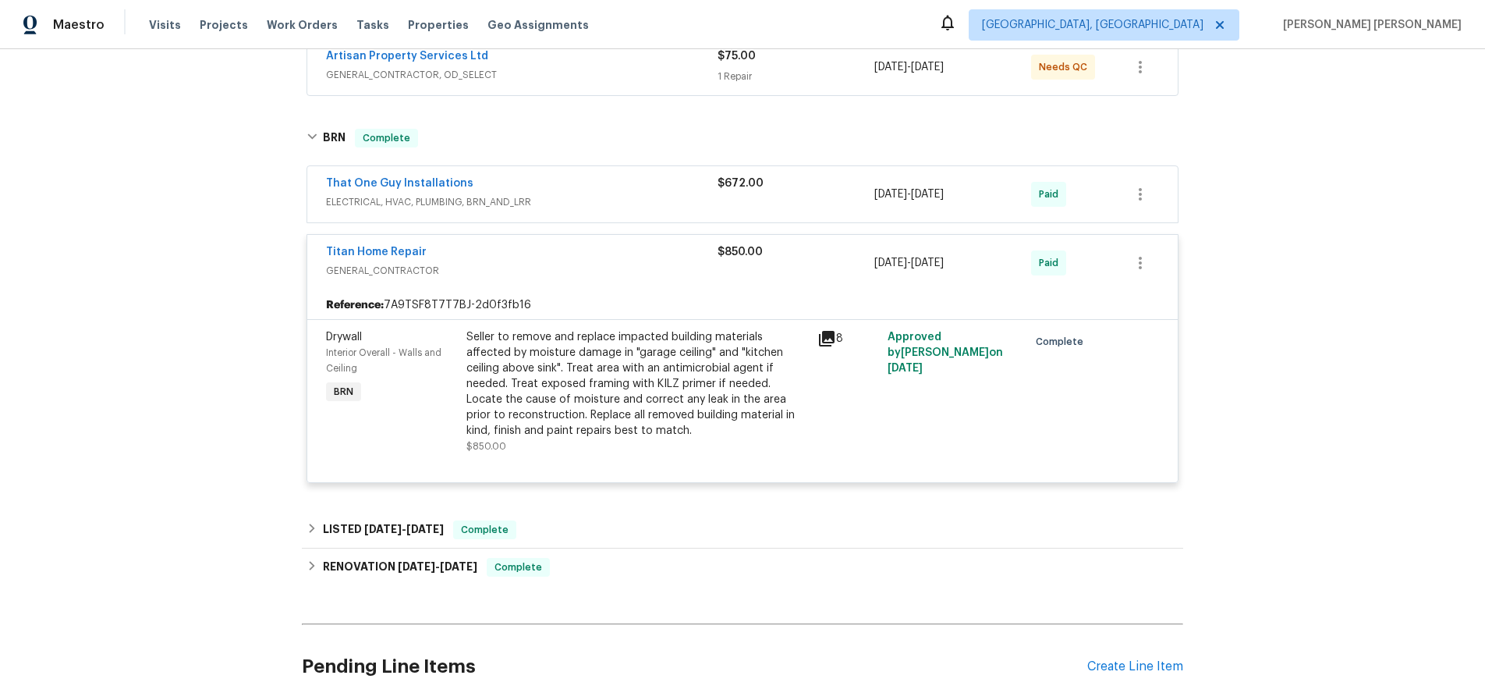
scroll to position [346, 0]
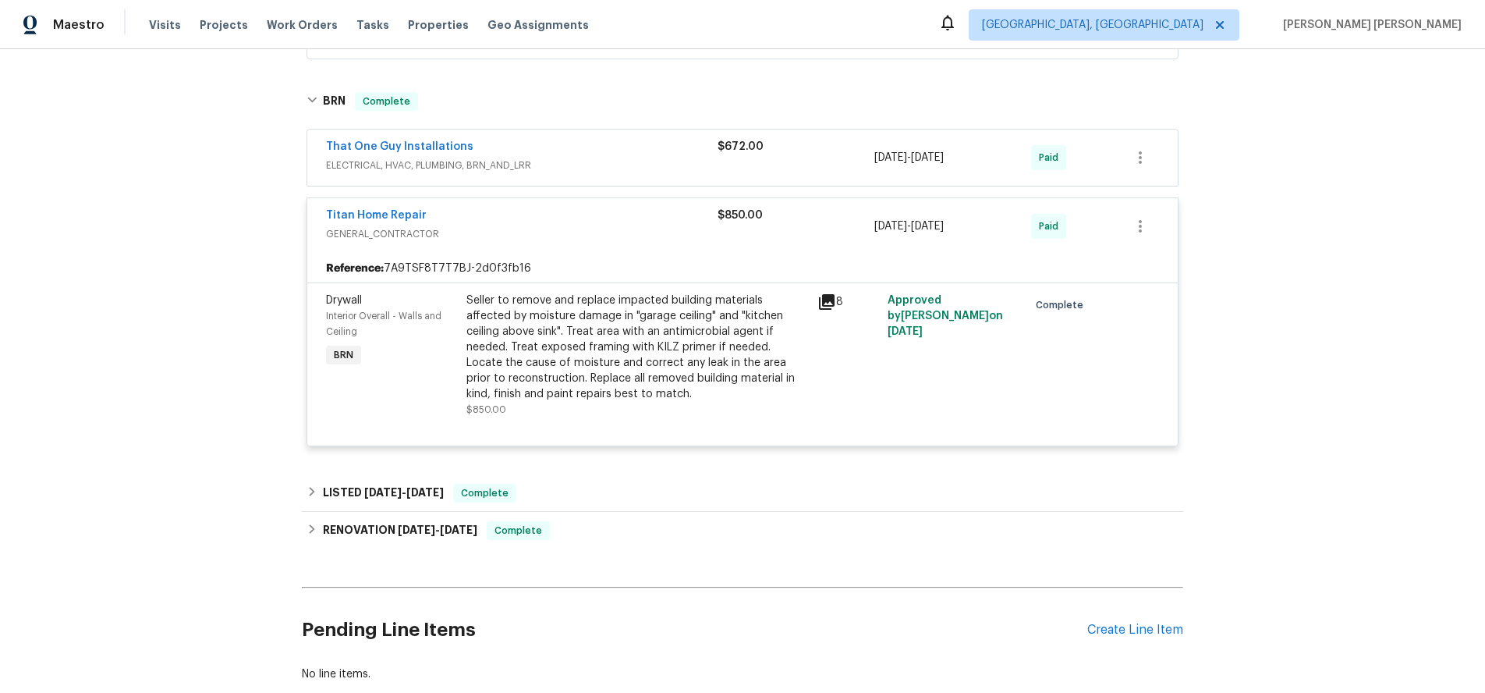
click at [829, 303] on icon at bounding box center [827, 302] width 19 height 19
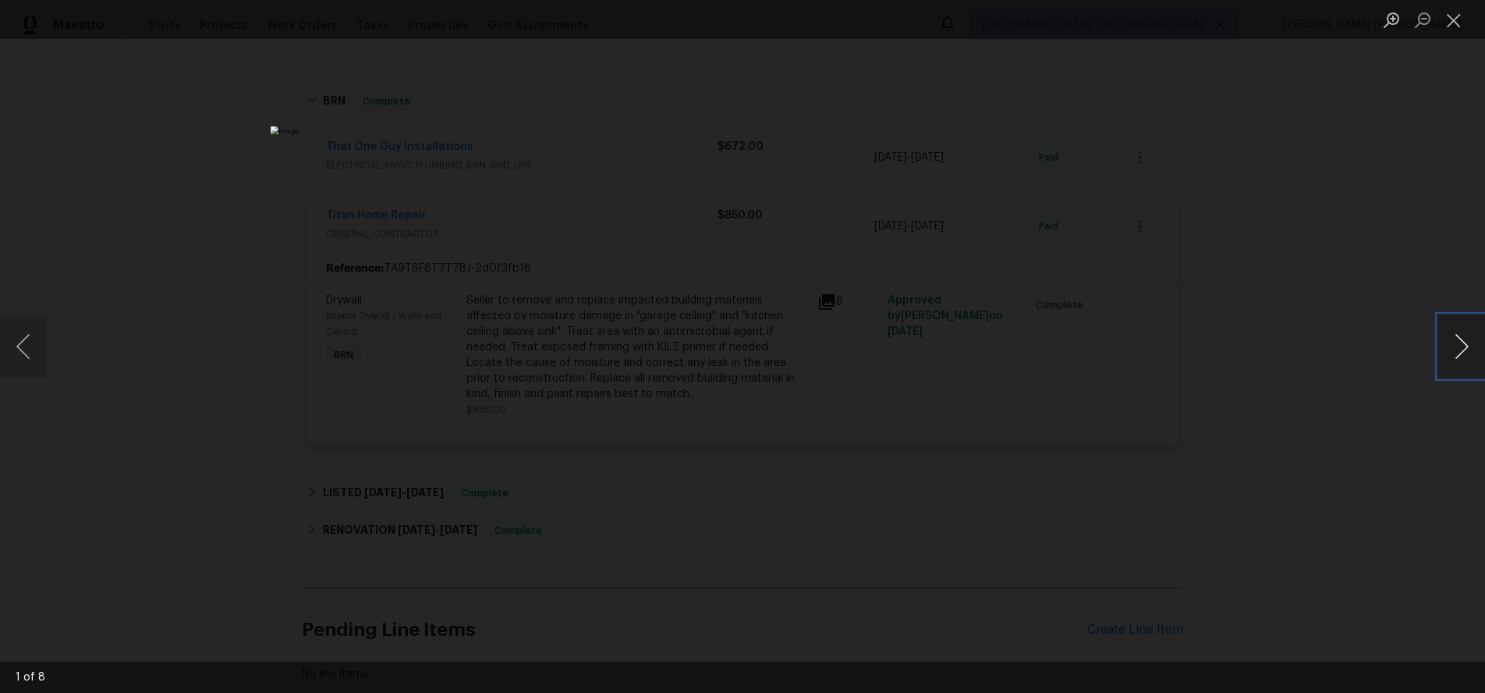
click at [1473, 355] on button "Next image" at bounding box center [1462, 346] width 47 height 62
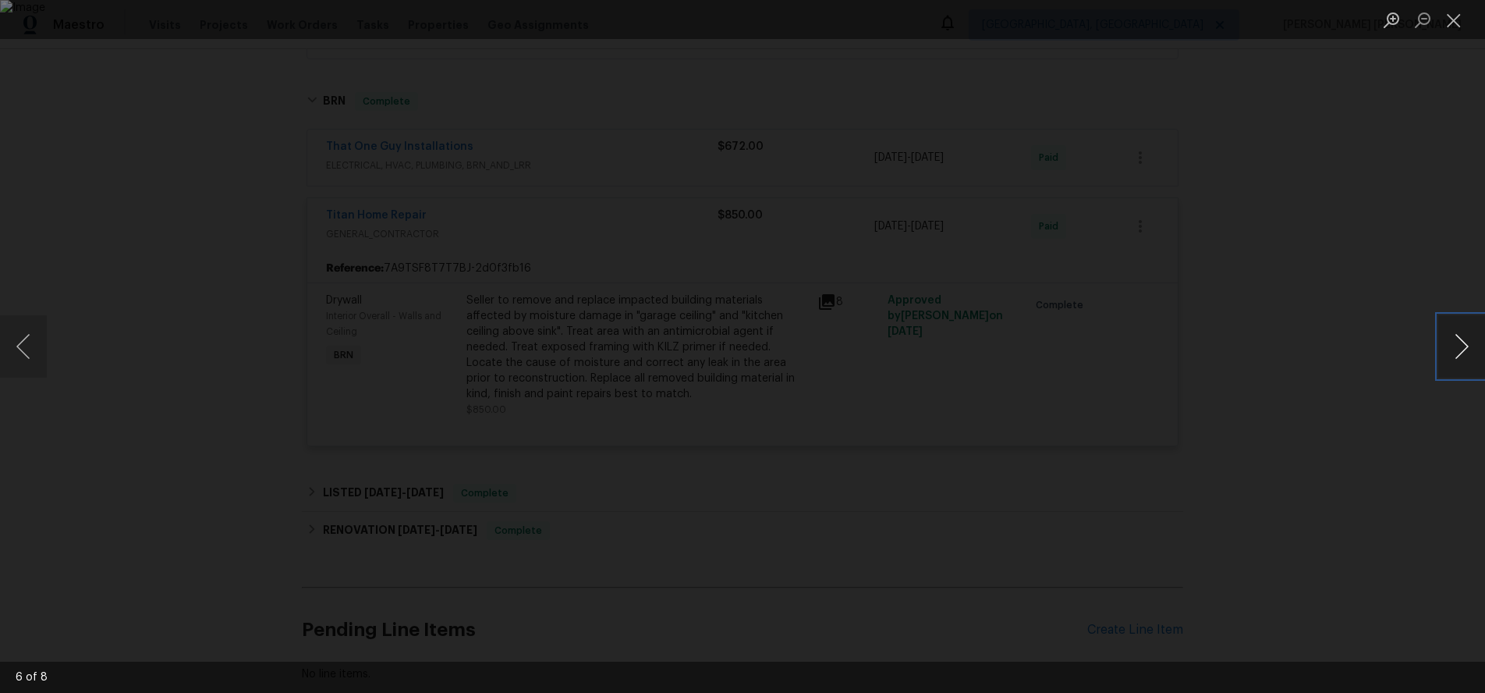
click at [1473, 355] on button "Next image" at bounding box center [1462, 346] width 47 height 62
drag, startPoint x: 1398, startPoint y: 476, endPoint x: 1372, endPoint y: 473, distance: 26.7
click at [1393, 474] on div "Lightbox" at bounding box center [742, 346] width 1485 height 693
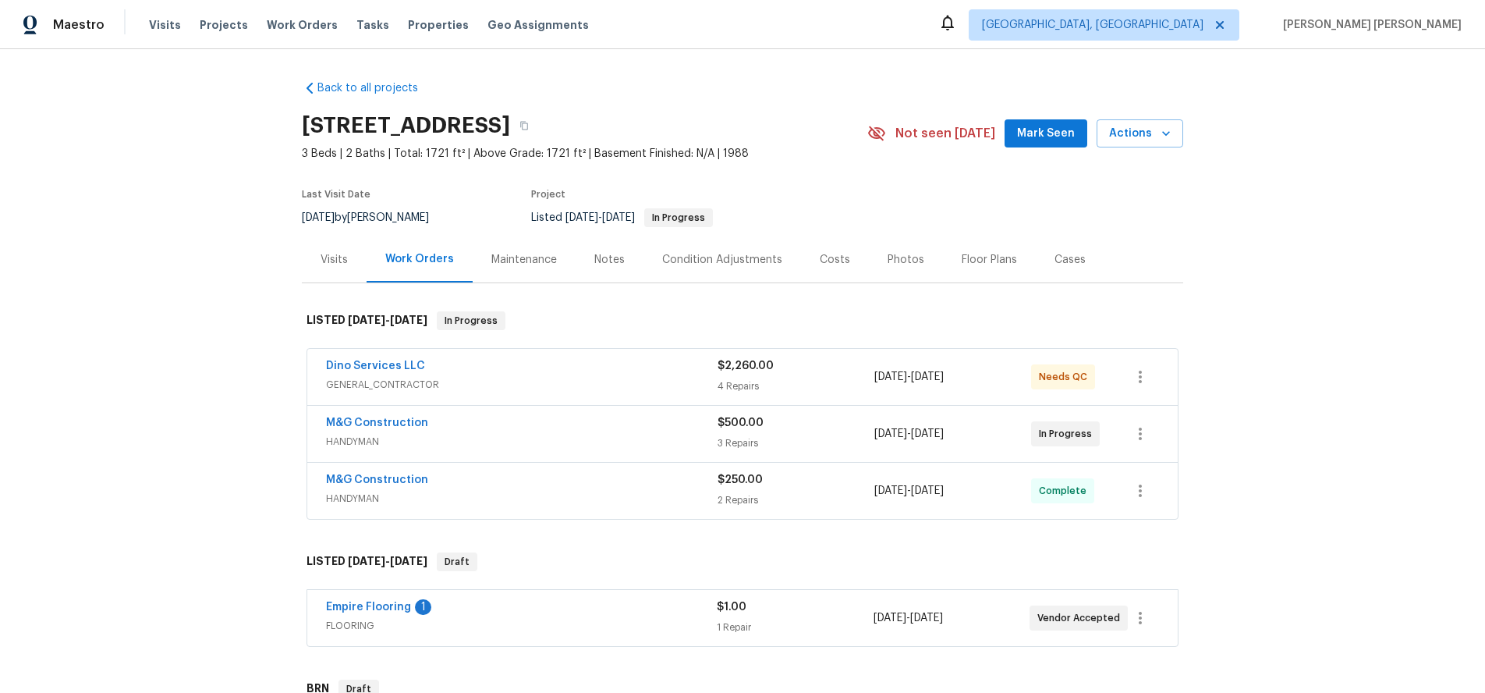
click at [556, 395] on div "Dino Services LLC GENERAL_CONTRACTOR" at bounding box center [522, 376] width 392 height 37
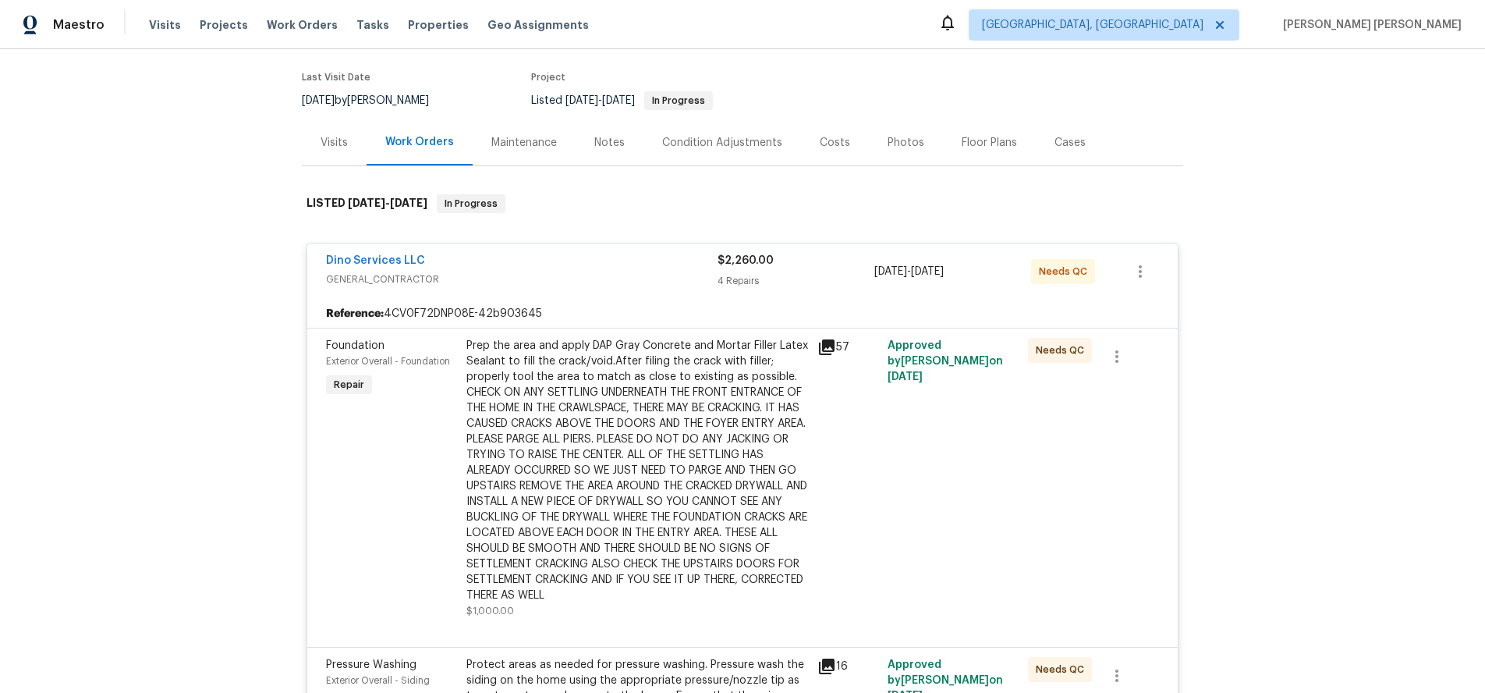
scroll to position [139, 0]
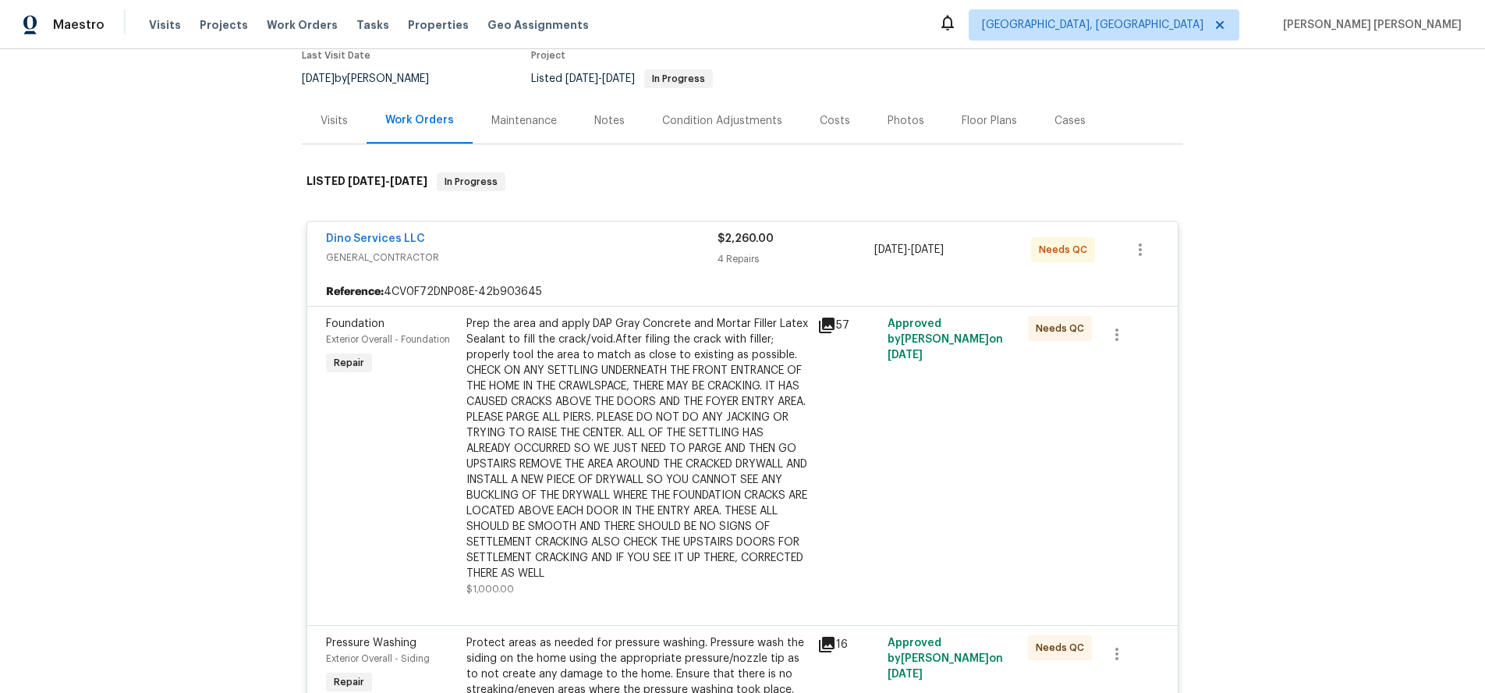
click at [832, 323] on icon at bounding box center [827, 326] width 16 height 16
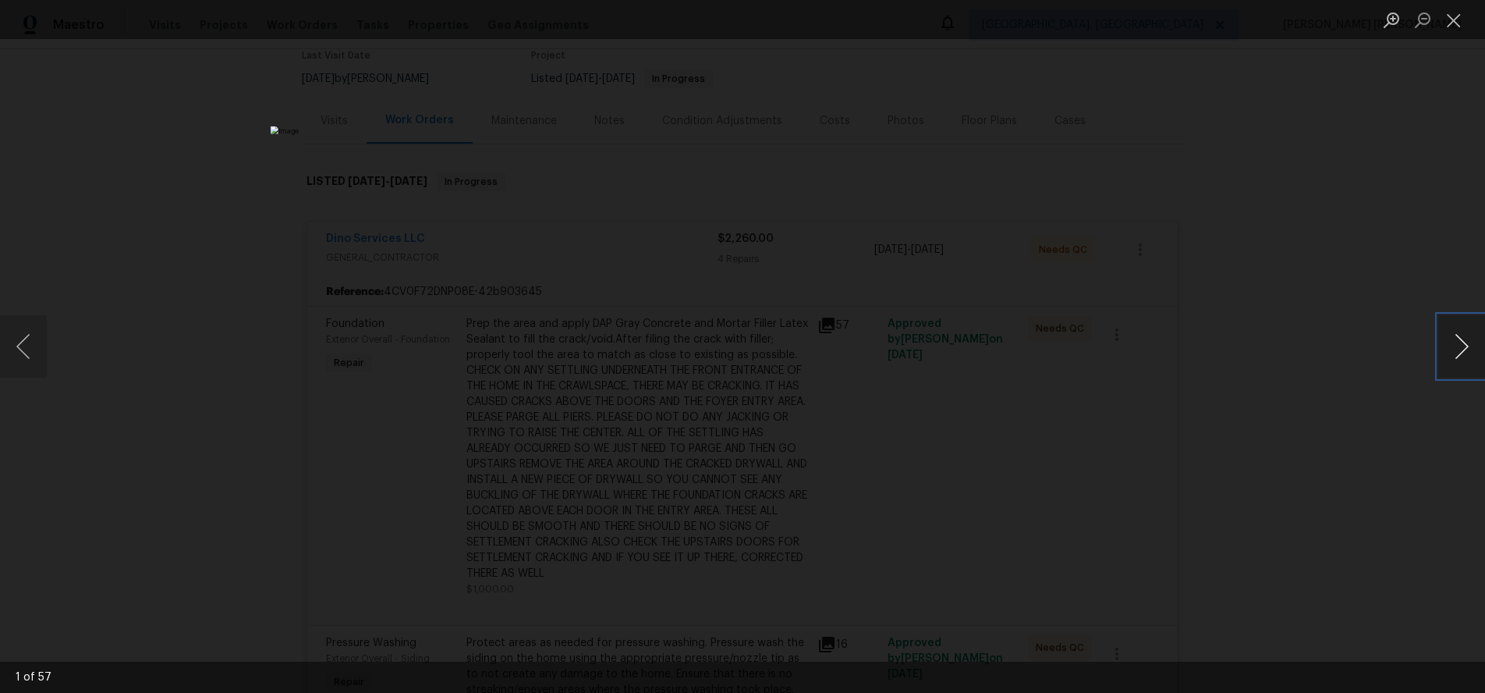
click at [1454, 360] on button "Next image" at bounding box center [1462, 346] width 47 height 62
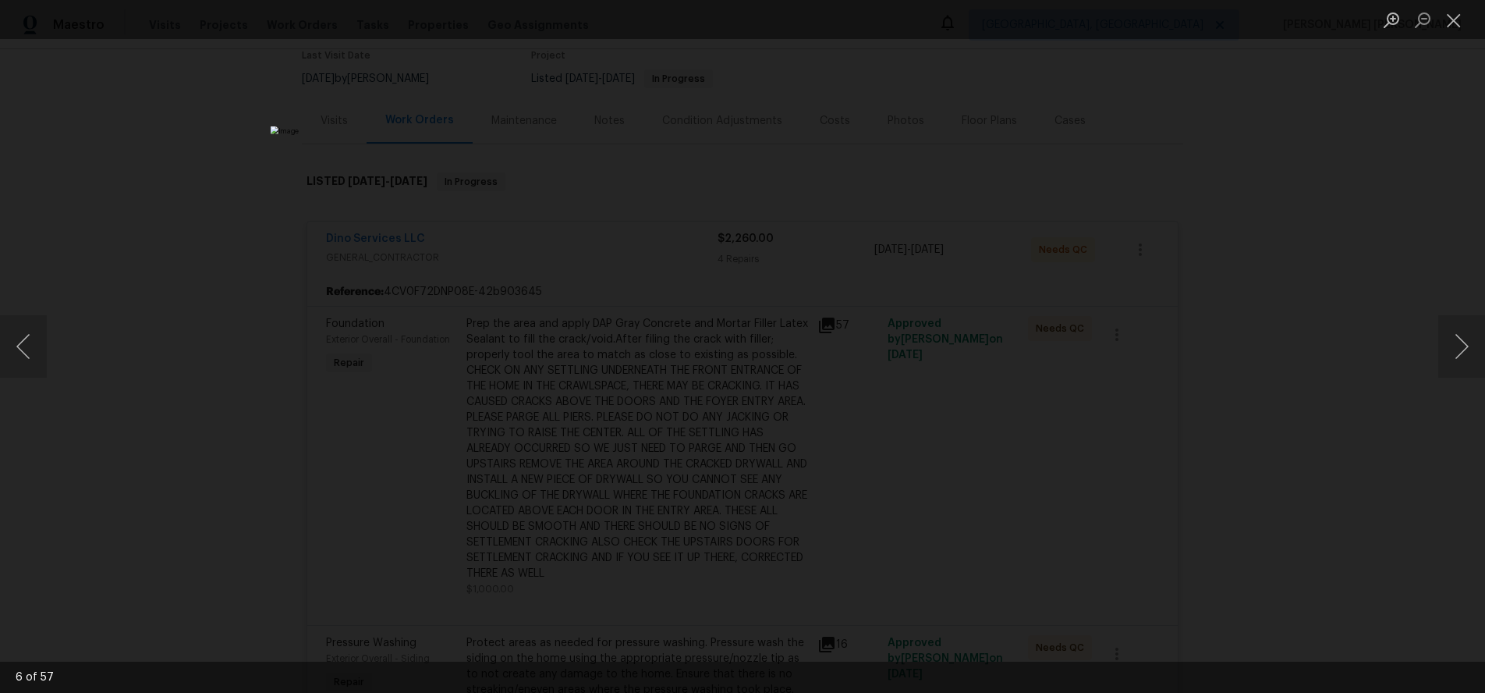
click at [1343, 468] on div "Lightbox" at bounding box center [742, 346] width 1485 height 693
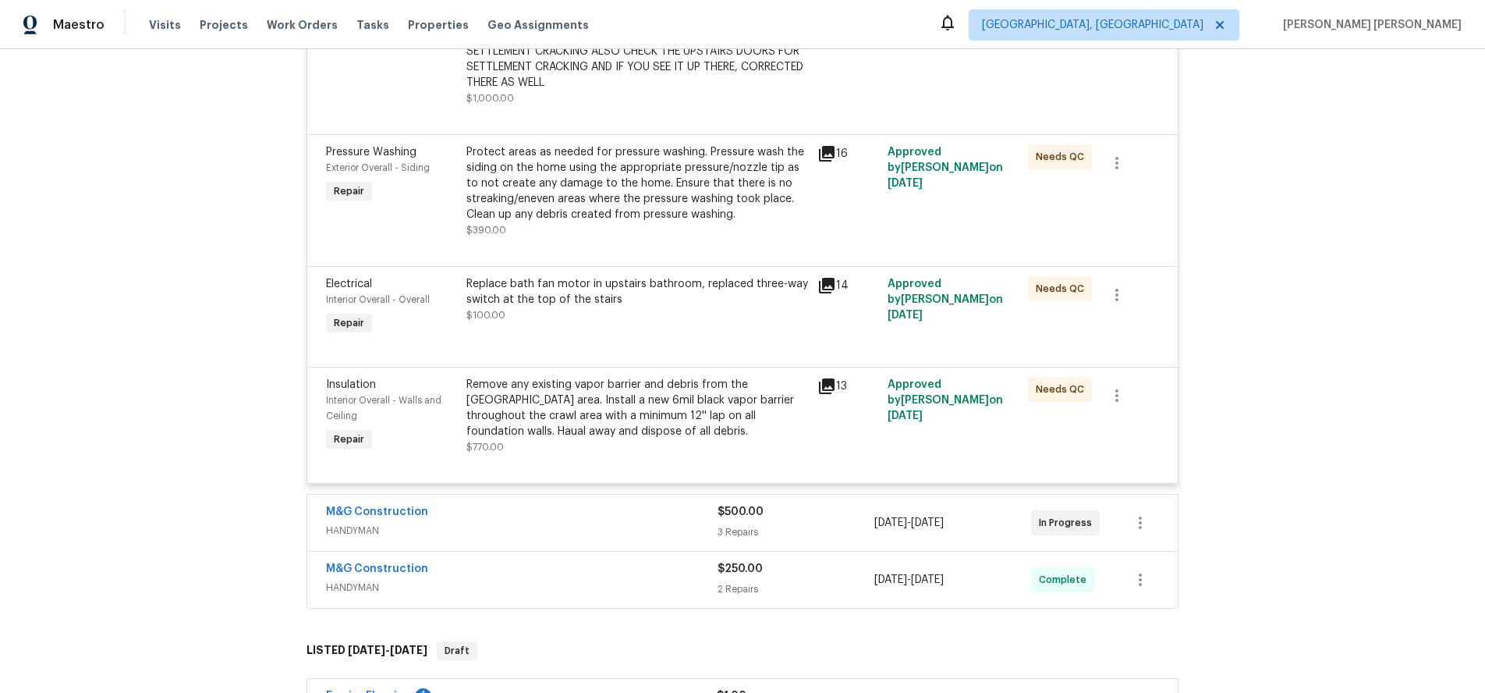
scroll to position [637, 0]
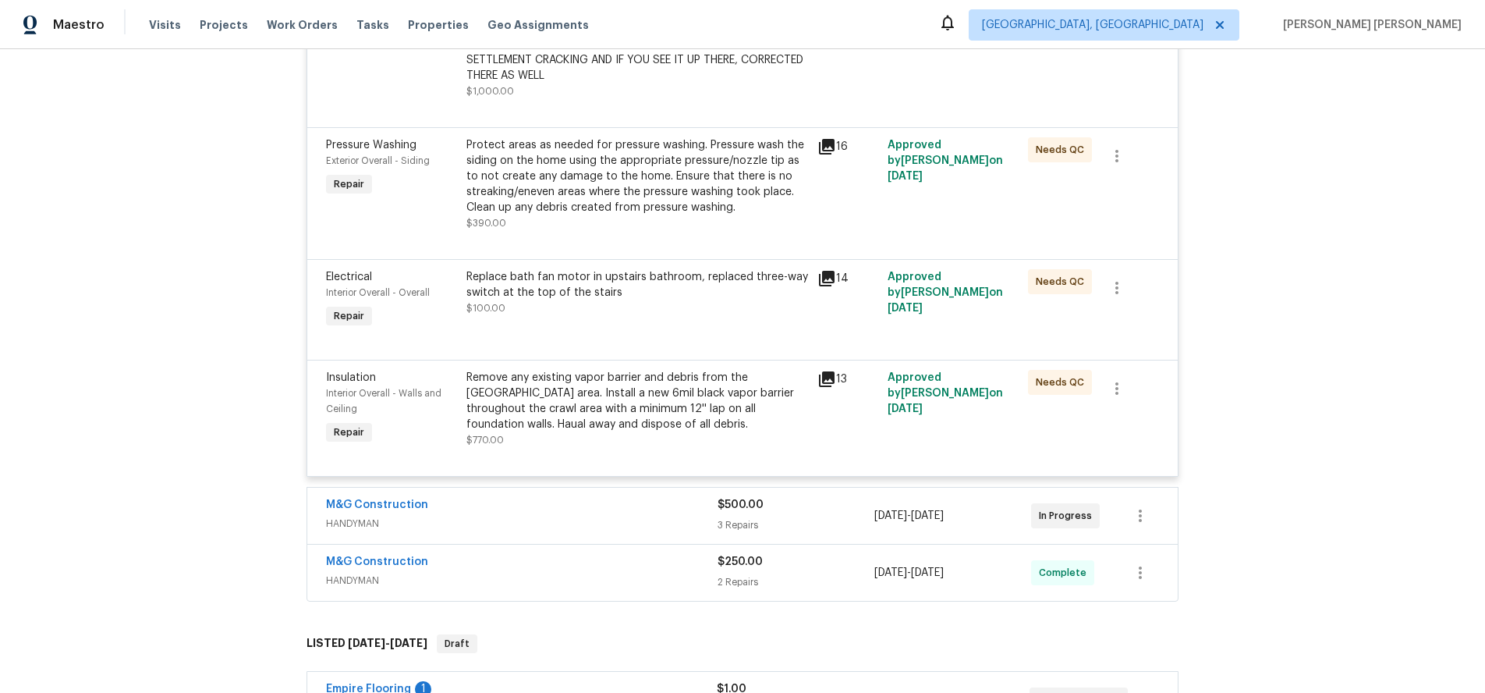
click at [552, 513] on div "M&G Construction" at bounding box center [522, 506] width 392 height 19
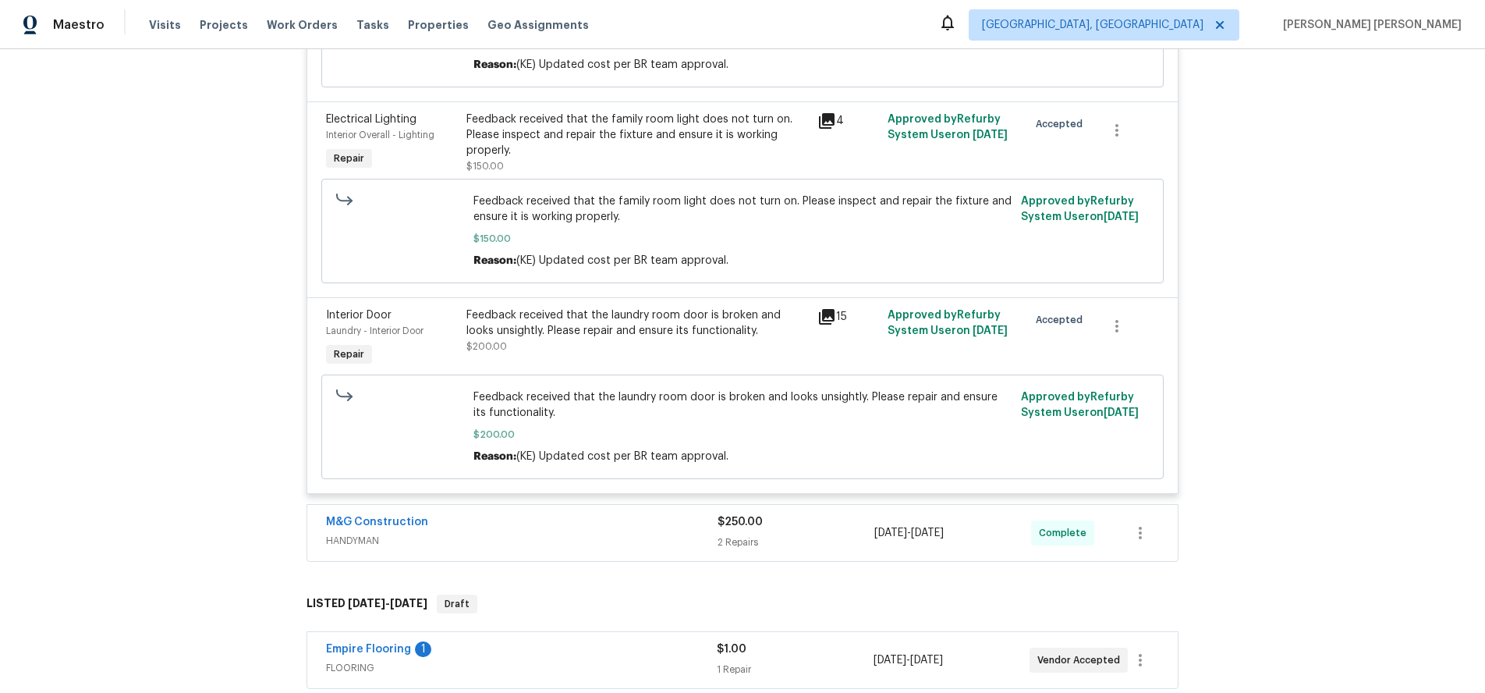
scroll to position [1347, 0]
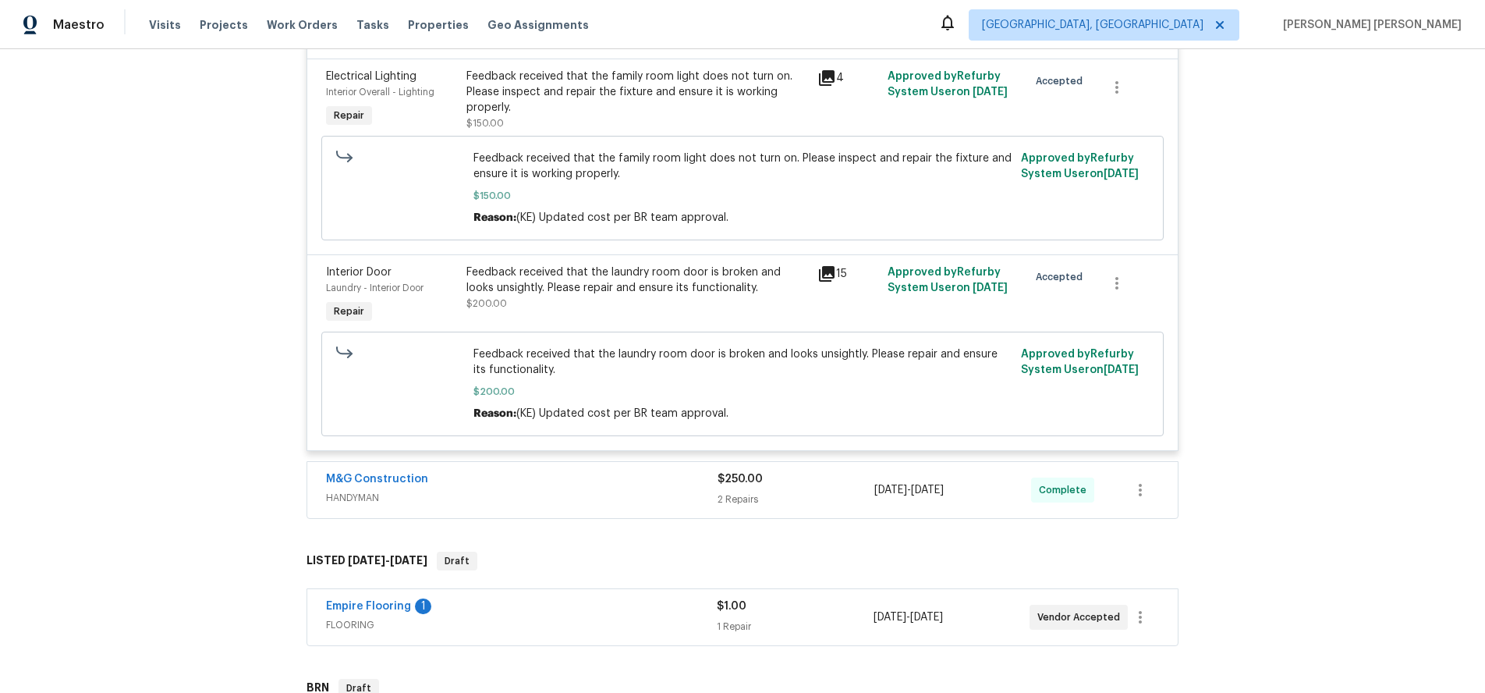
click at [654, 494] on span "HANDYMAN" at bounding box center [522, 498] width 392 height 16
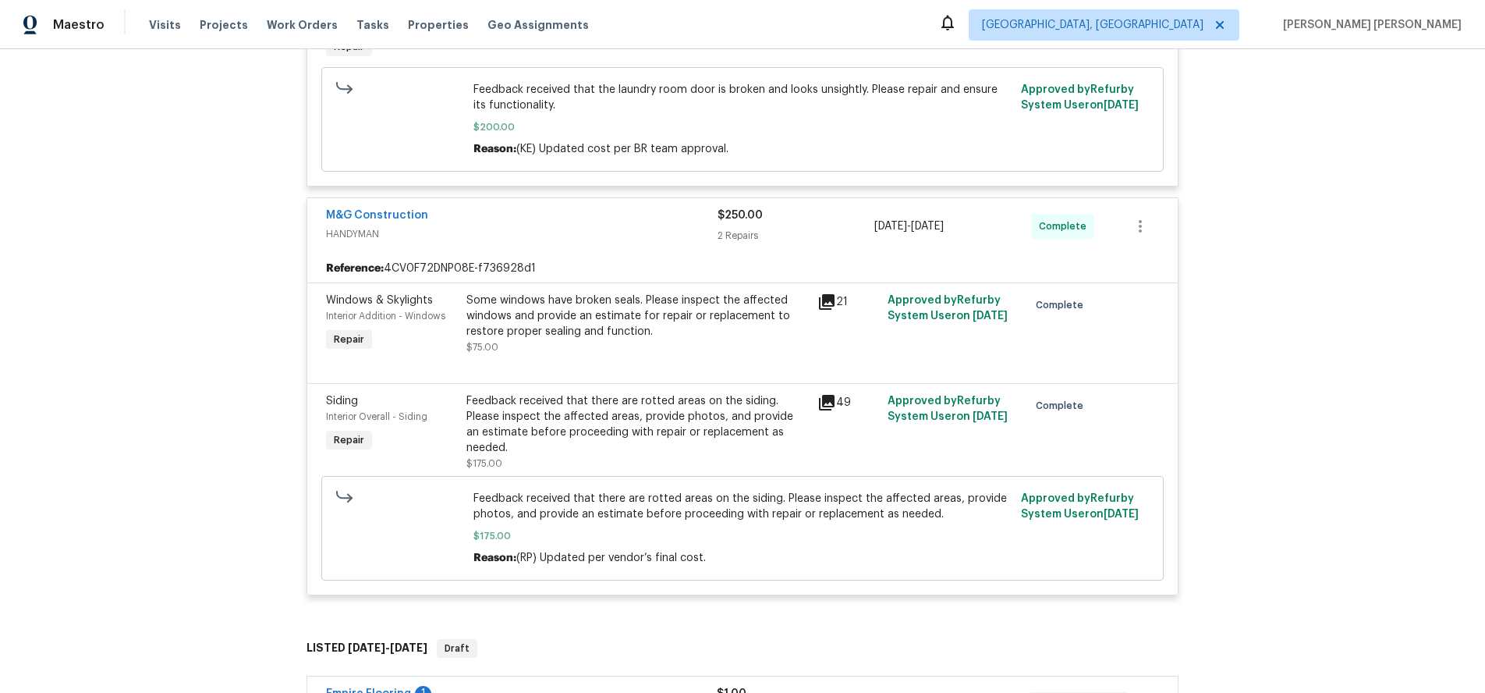
scroll to position [1652, 0]
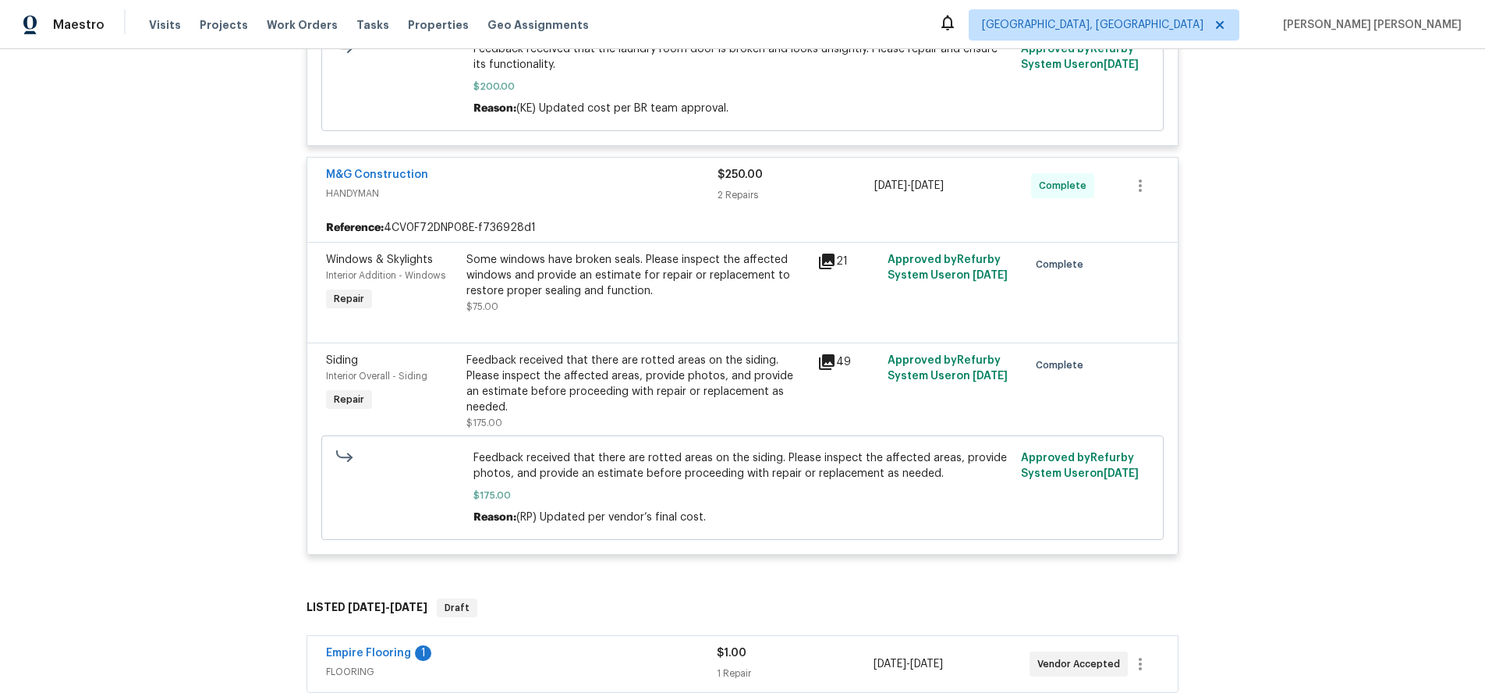
click at [826, 365] on icon at bounding box center [827, 362] width 19 height 19
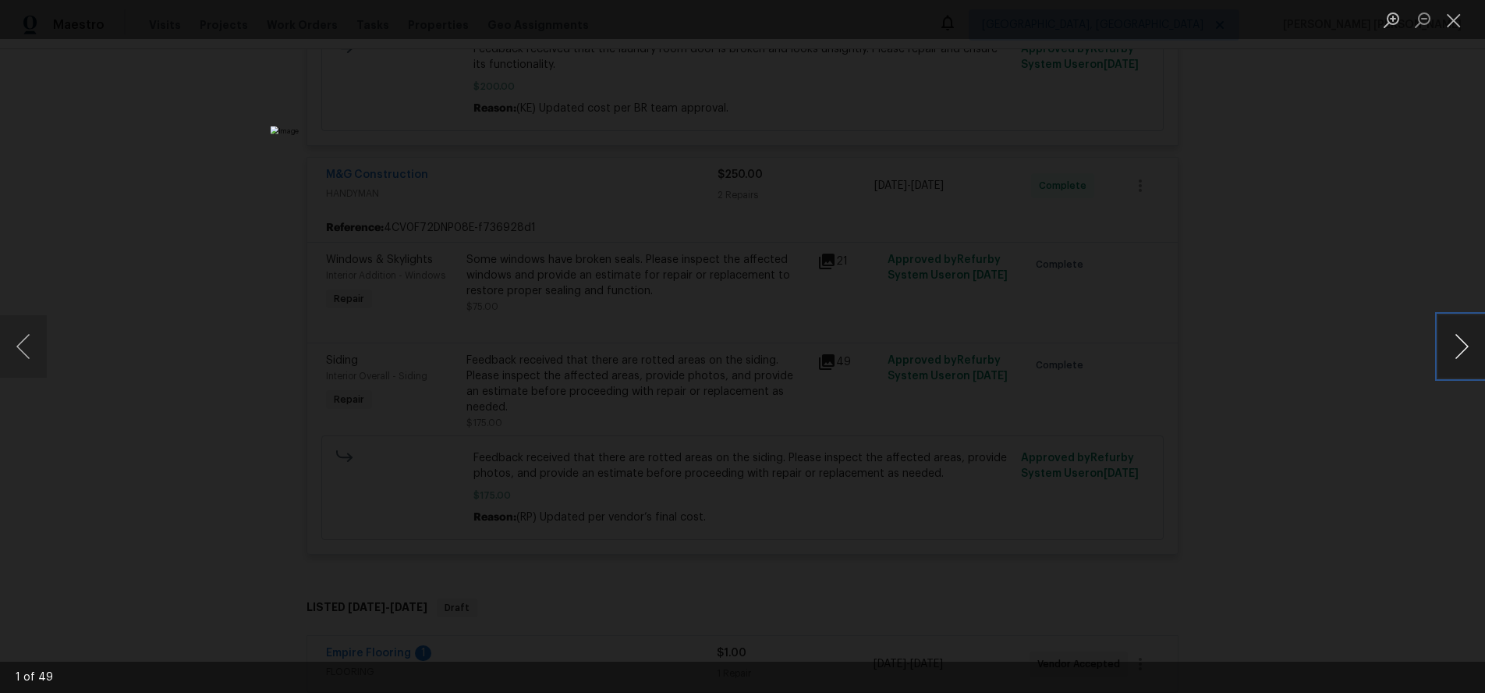
click at [1468, 356] on button "Next image" at bounding box center [1462, 346] width 47 height 62
click at [1403, 423] on div "Lightbox" at bounding box center [742, 346] width 1485 height 693
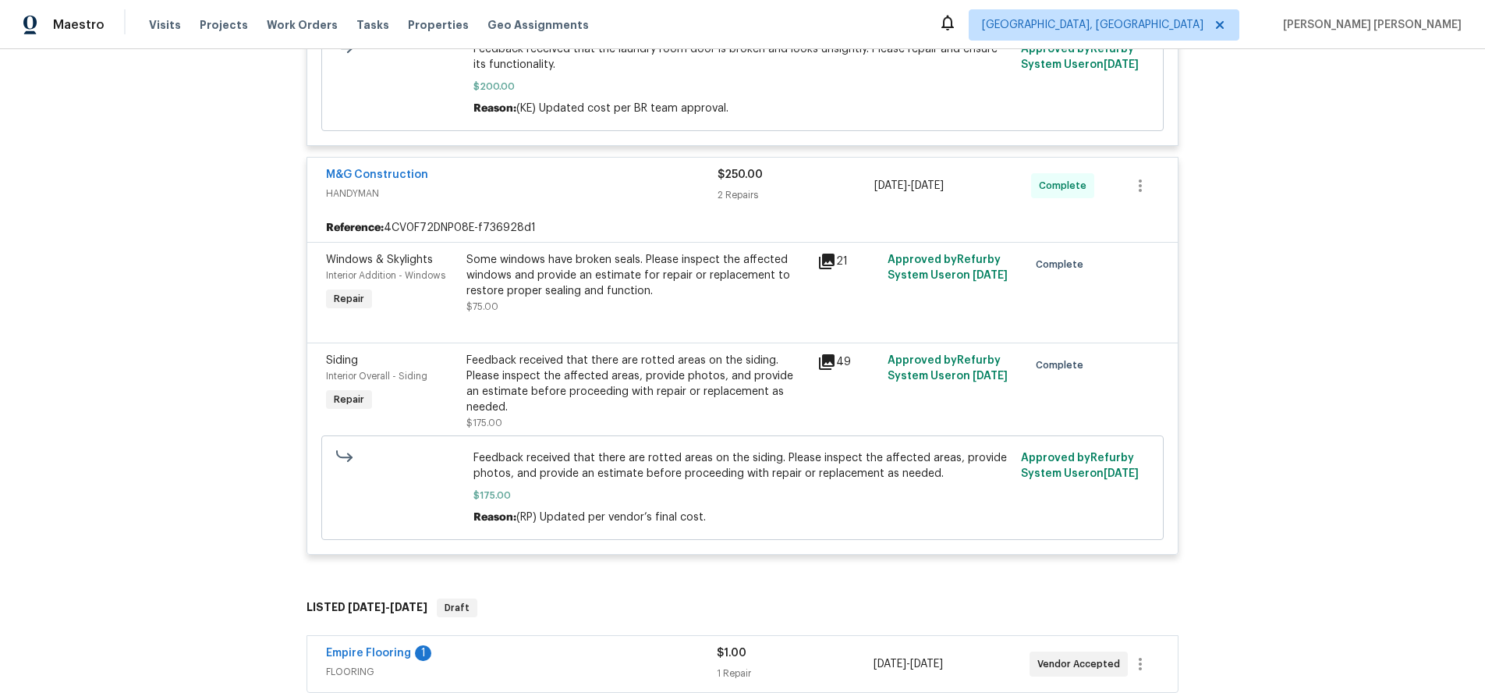
click at [827, 366] on icon at bounding box center [827, 362] width 16 height 16
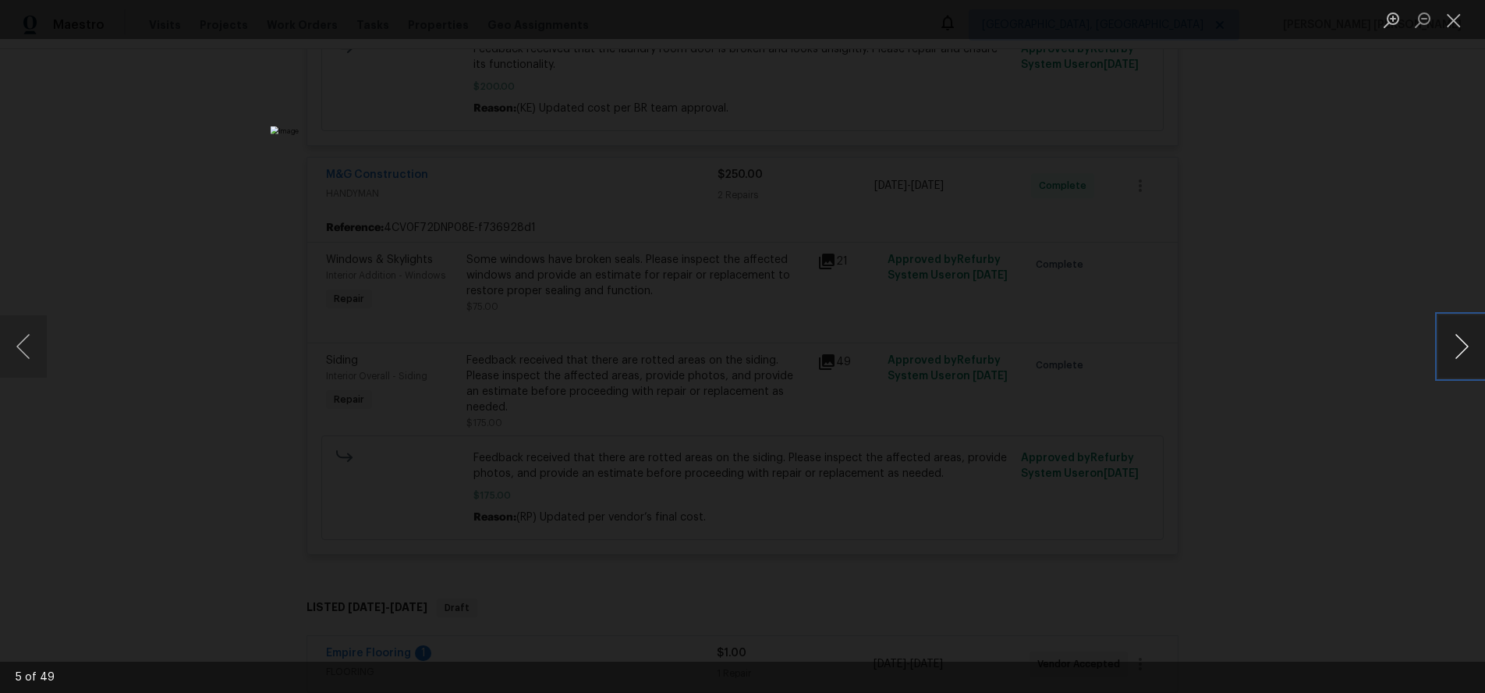
click at [1461, 349] on button "Next image" at bounding box center [1462, 346] width 47 height 62
click at [1290, 176] on div "Lightbox" at bounding box center [742, 346] width 1485 height 693
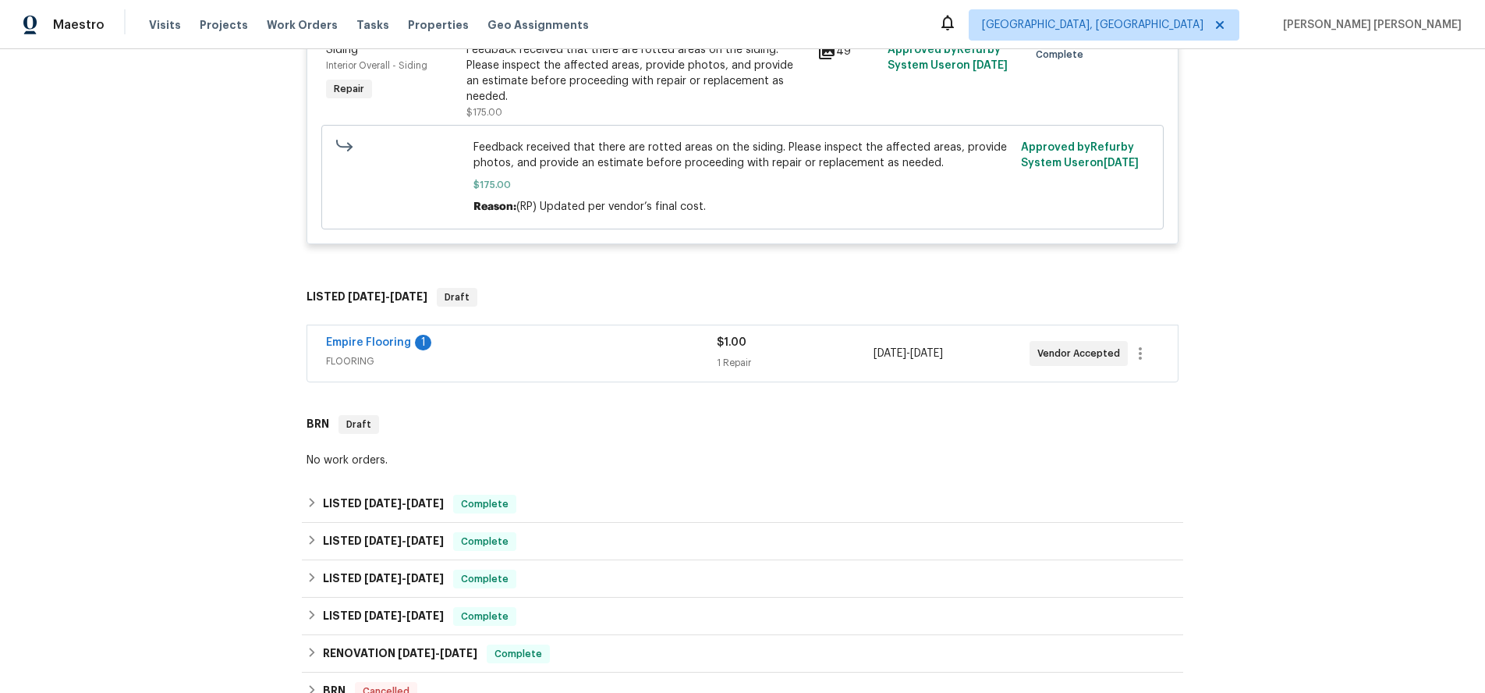
scroll to position [1966, 0]
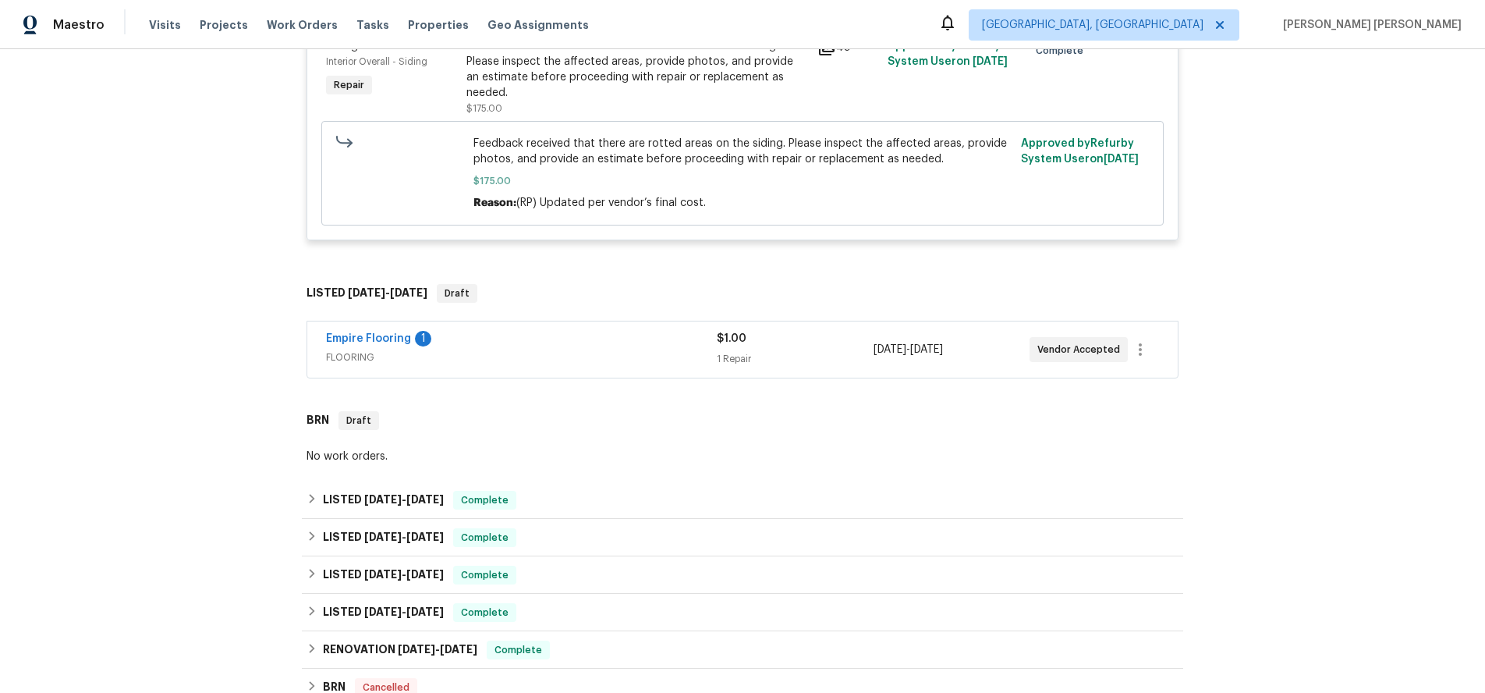
click at [609, 350] on span "FLOORING" at bounding box center [521, 358] width 391 height 16
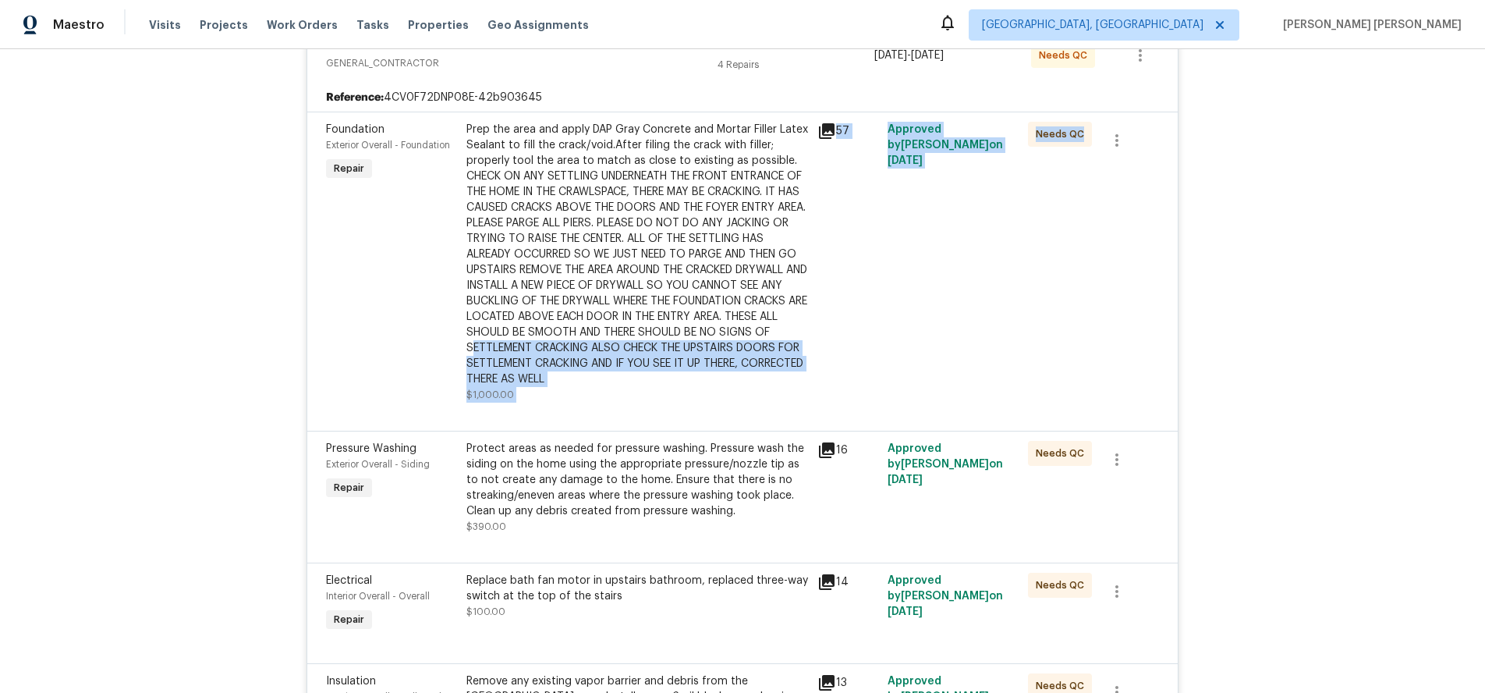
drag, startPoint x: 609, startPoint y: 343, endPoint x: 632, endPoint y: 362, distance: 29.4
click at [612, 353] on div "Foundation Exterior Overall - Foundation Repair Prep the area and apply DAP Gra…" at bounding box center [742, 271] width 871 height 319
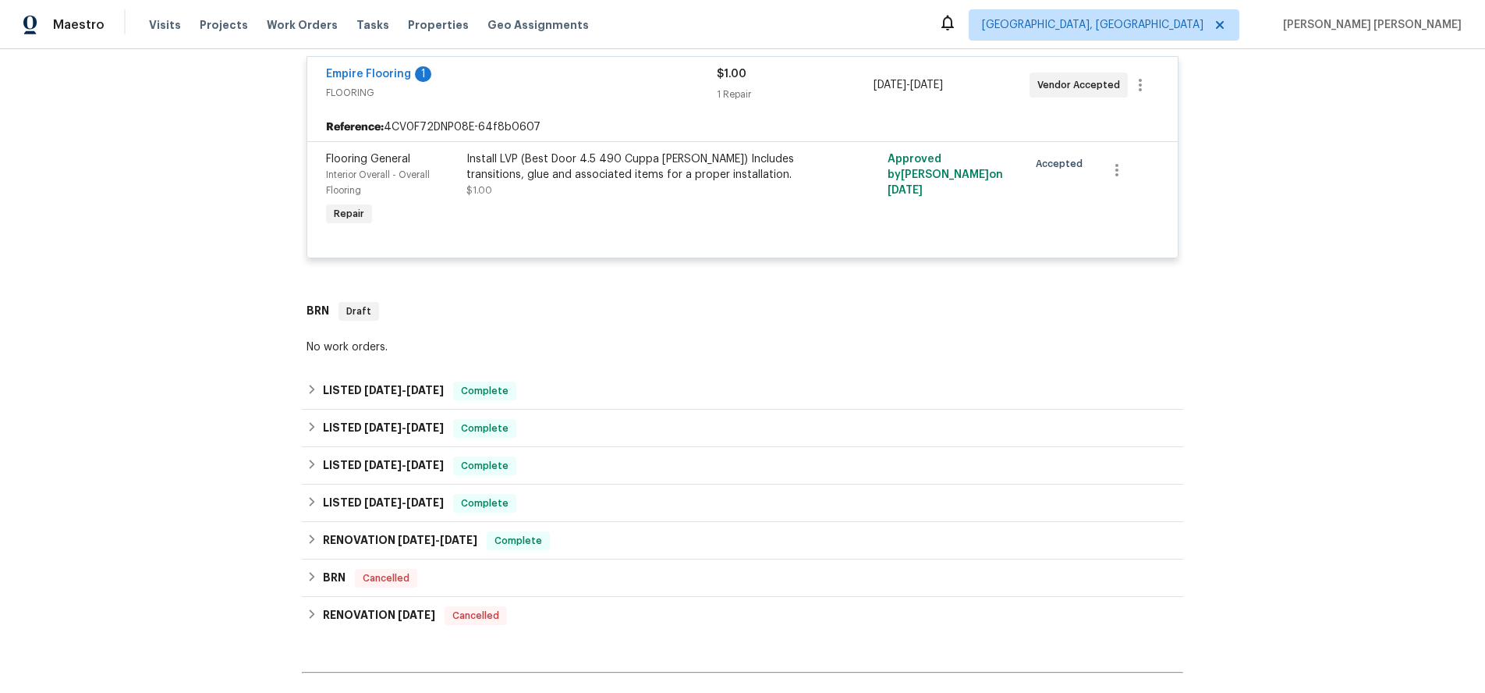
scroll to position [2530, 0]
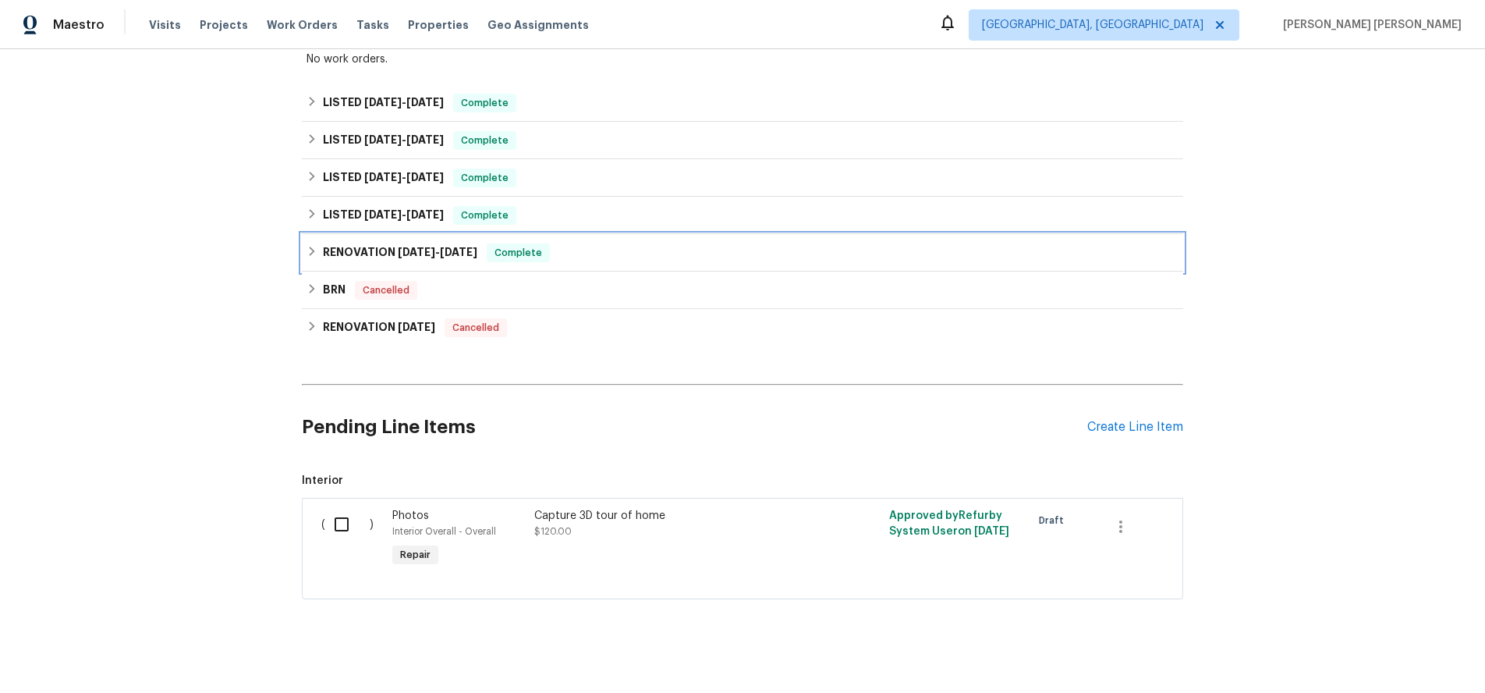
click at [308, 246] on icon at bounding box center [312, 251] width 11 height 11
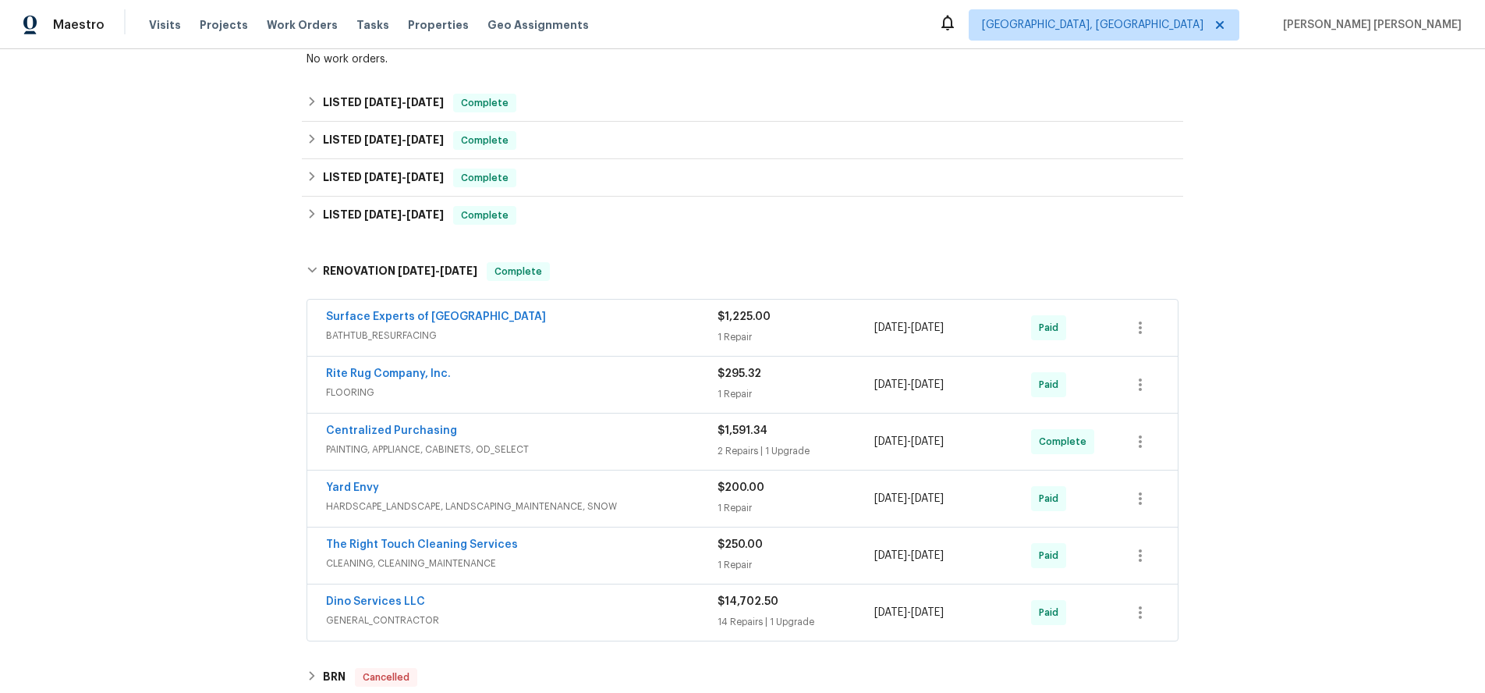
click at [673, 428] on div "Centralized Purchasing" at bounding box center [522, 432] width 392 height 19
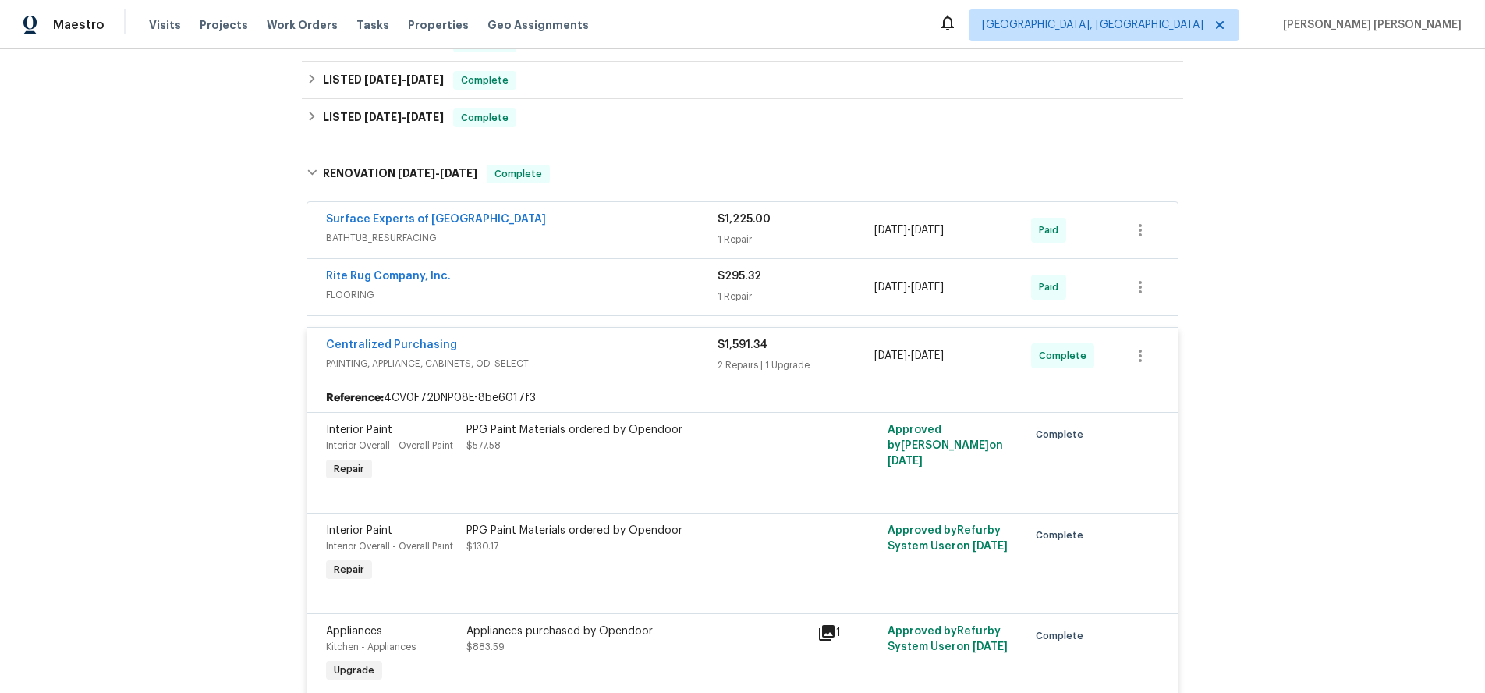
scroll to position [2721, 0]
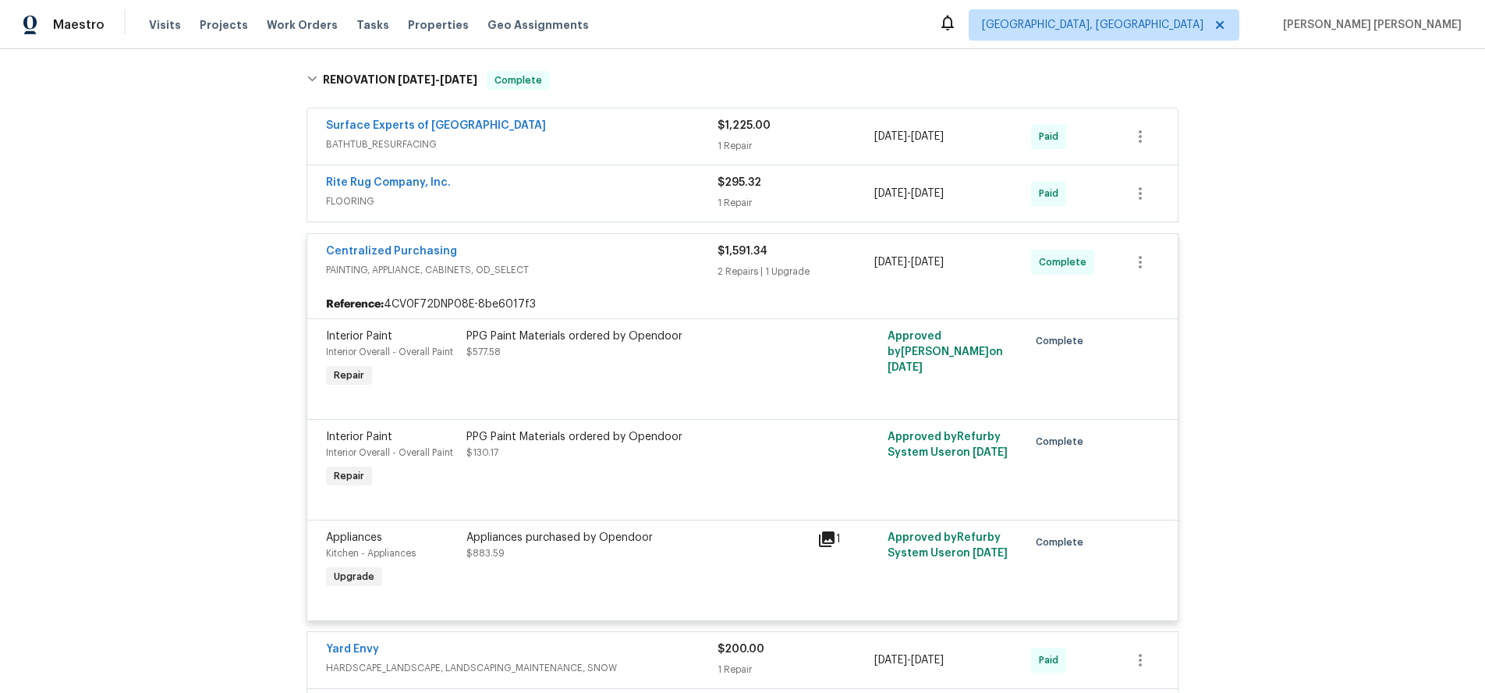
click at [825, 531] on icon at bounding box center [827, 539] width 16 height 16
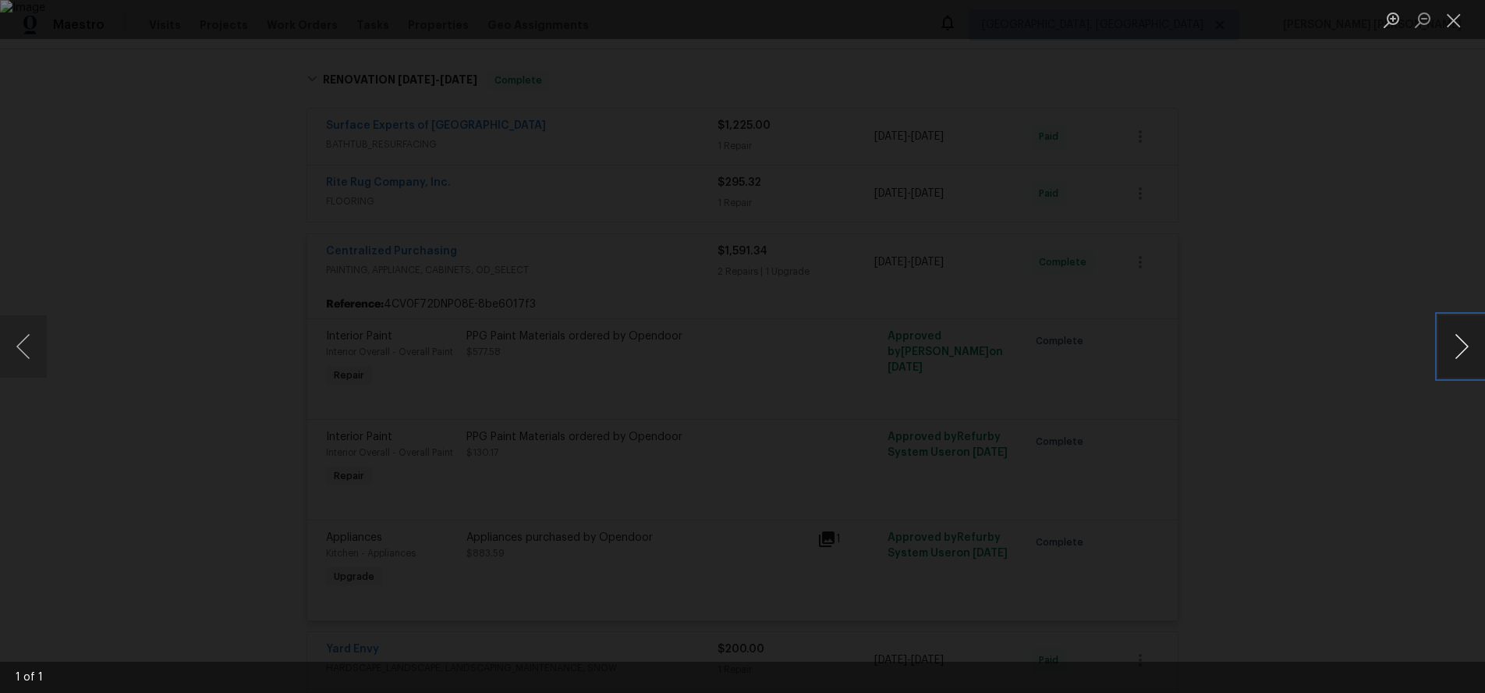
click at [1443, 359] on button "Next image" at bounding box center [1462, 346] width 47 height 62
click at [1368, 406] on div "Lightbox" at bounding box center [742, 346] width 1485 height 693
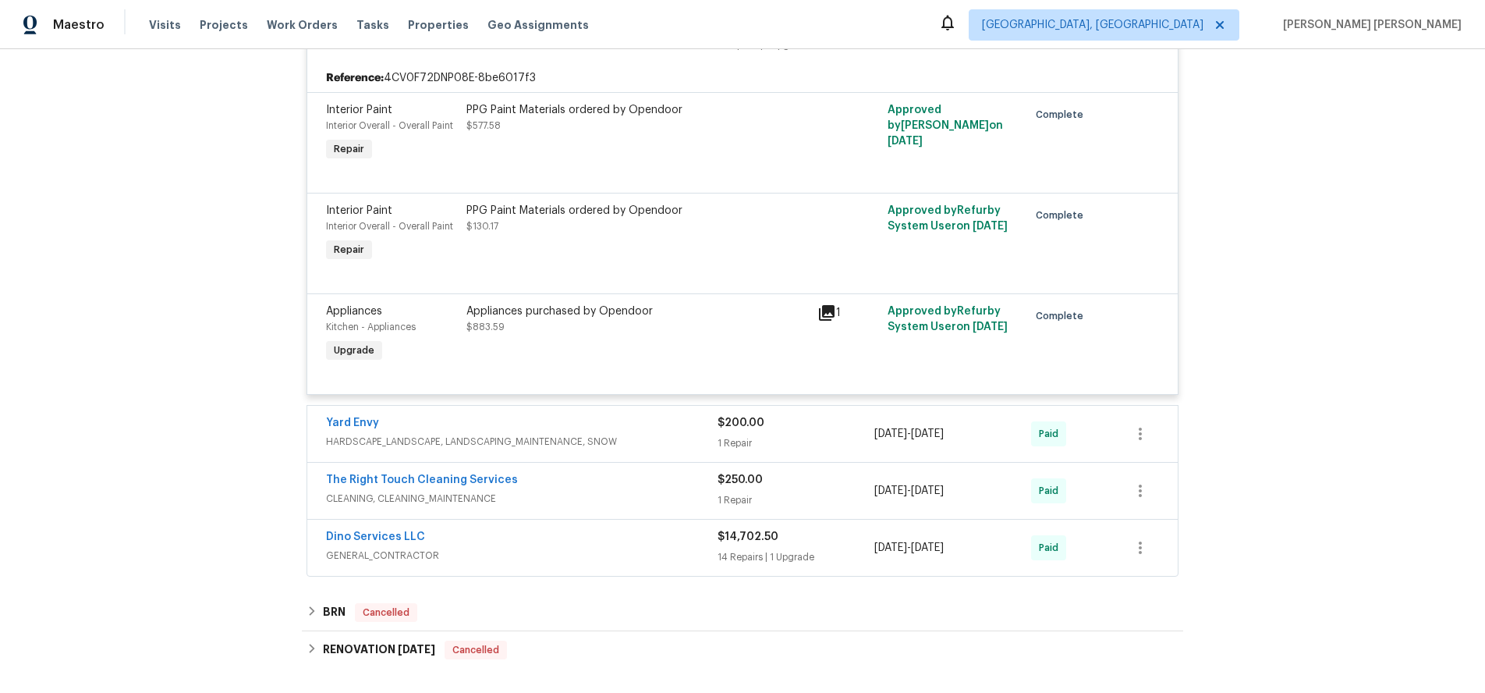
scroll to position [2951, 0]
click at [617, 545] on span "GENERAL_CONTRACTOR" at bounding box center [522, 553] width 392 height 16
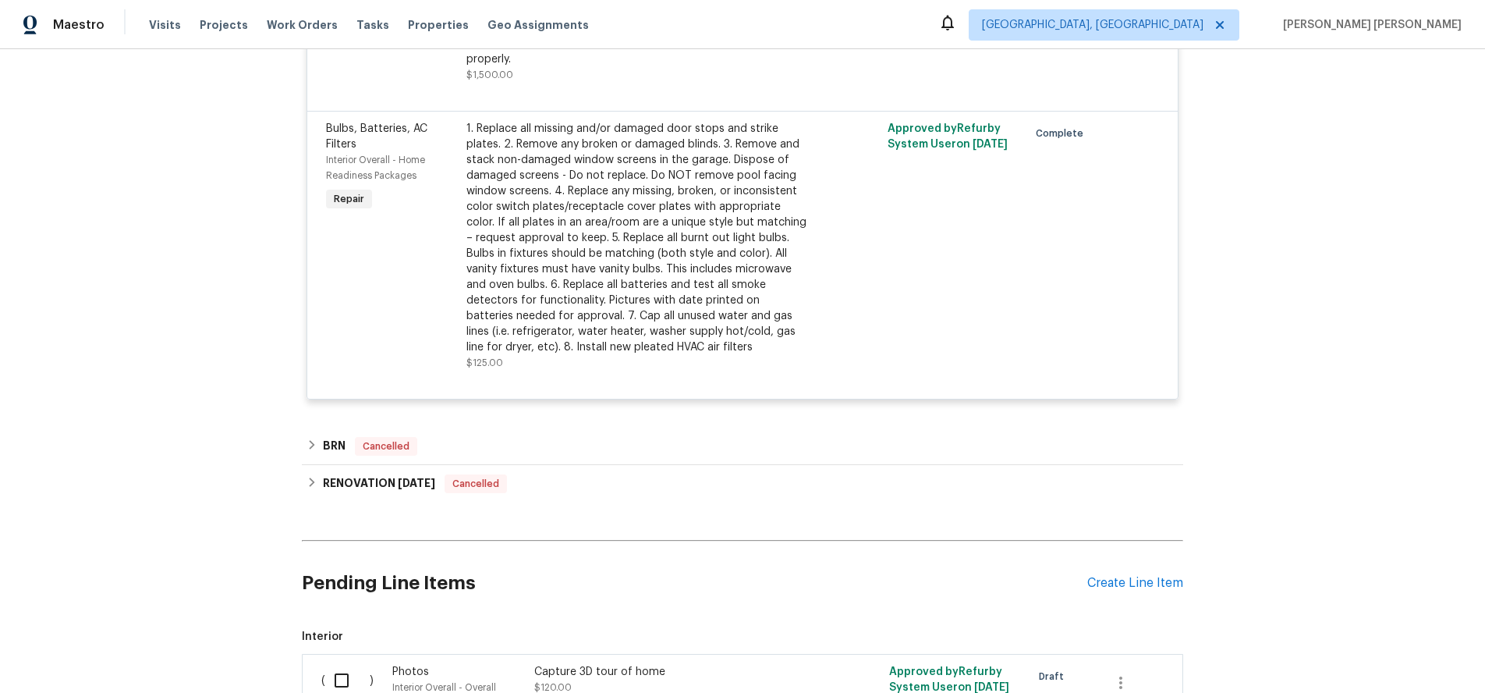
scroll to position [5686, 0]
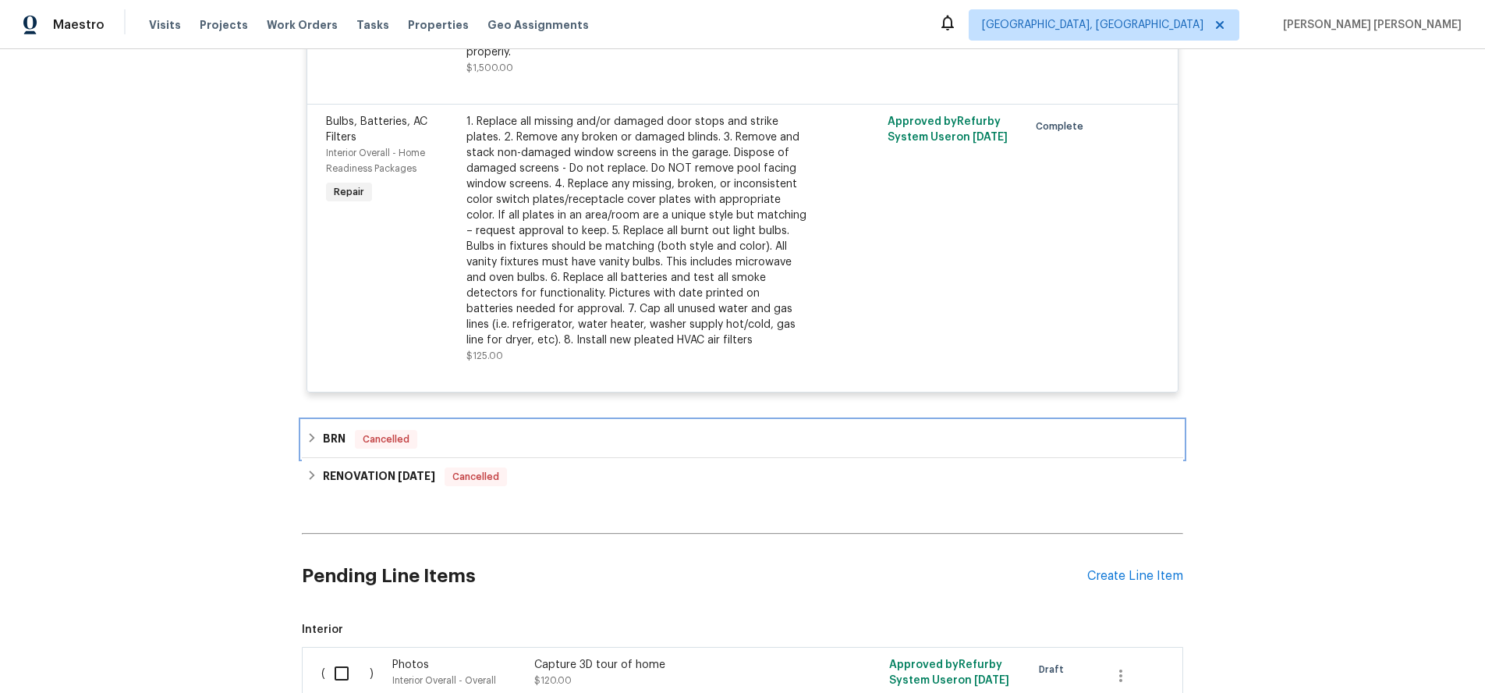
click at [329, 430] on h6 "BRN" at bounding box center [334, 439] width 23 height 19
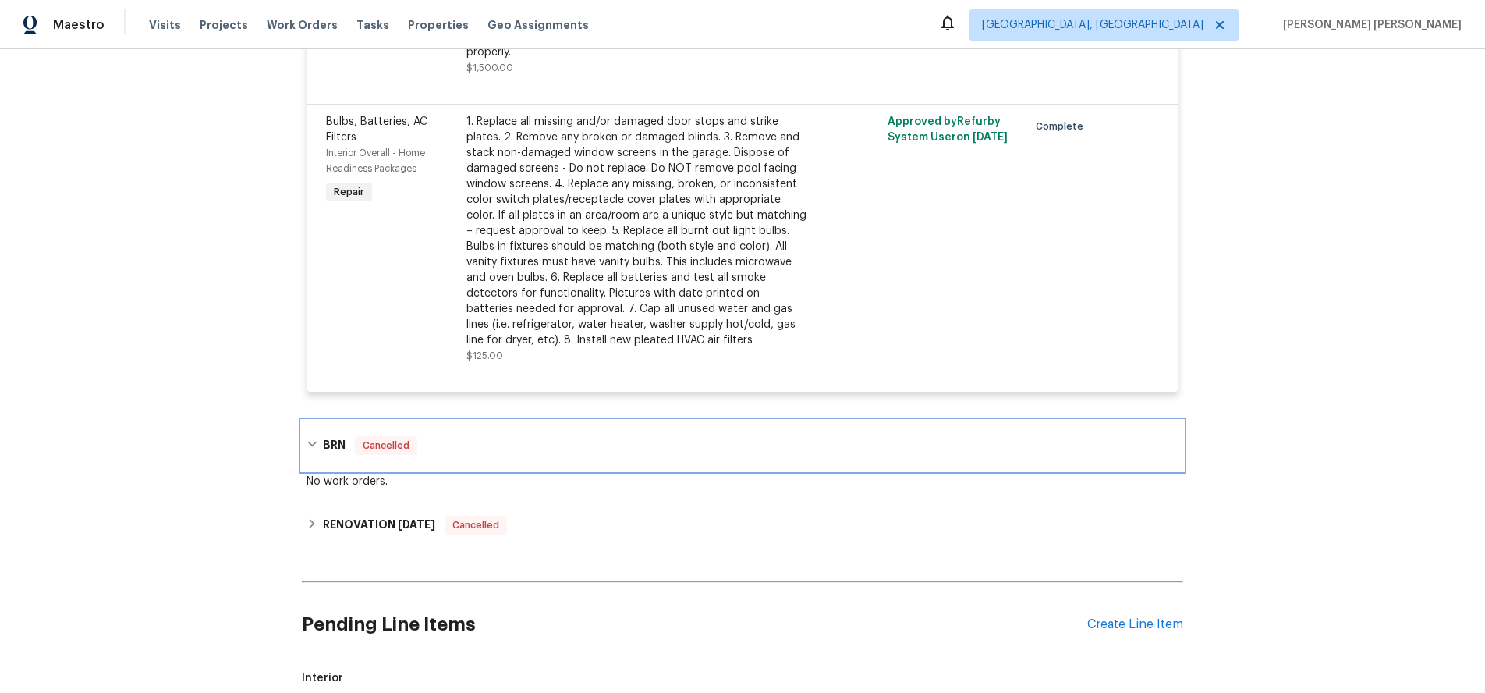
click at [329, 436] on h6 "BRN" at bounding box center [334, 445] width 23 height 19
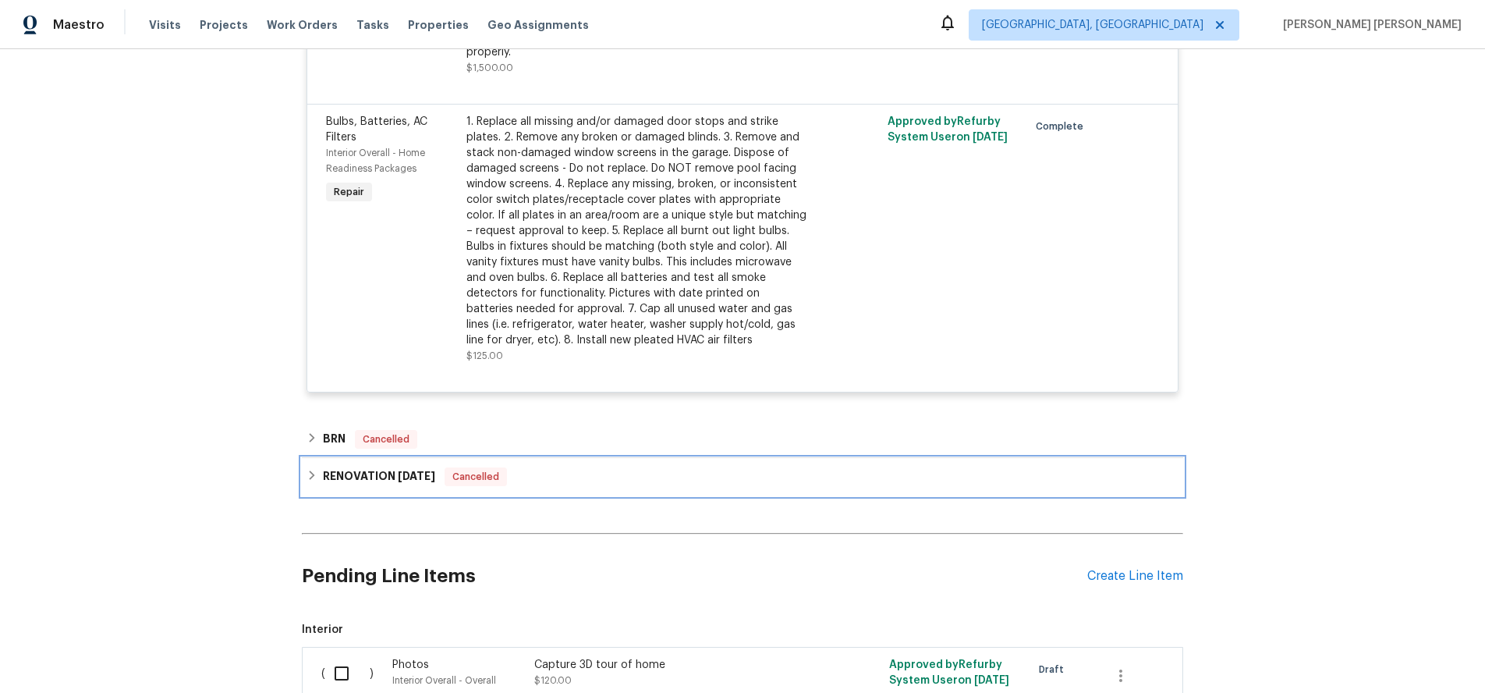
click at [356, 467] on h6 "RENOVATION 1/3/25" at bounding box center [379, 476] width 112 height 19
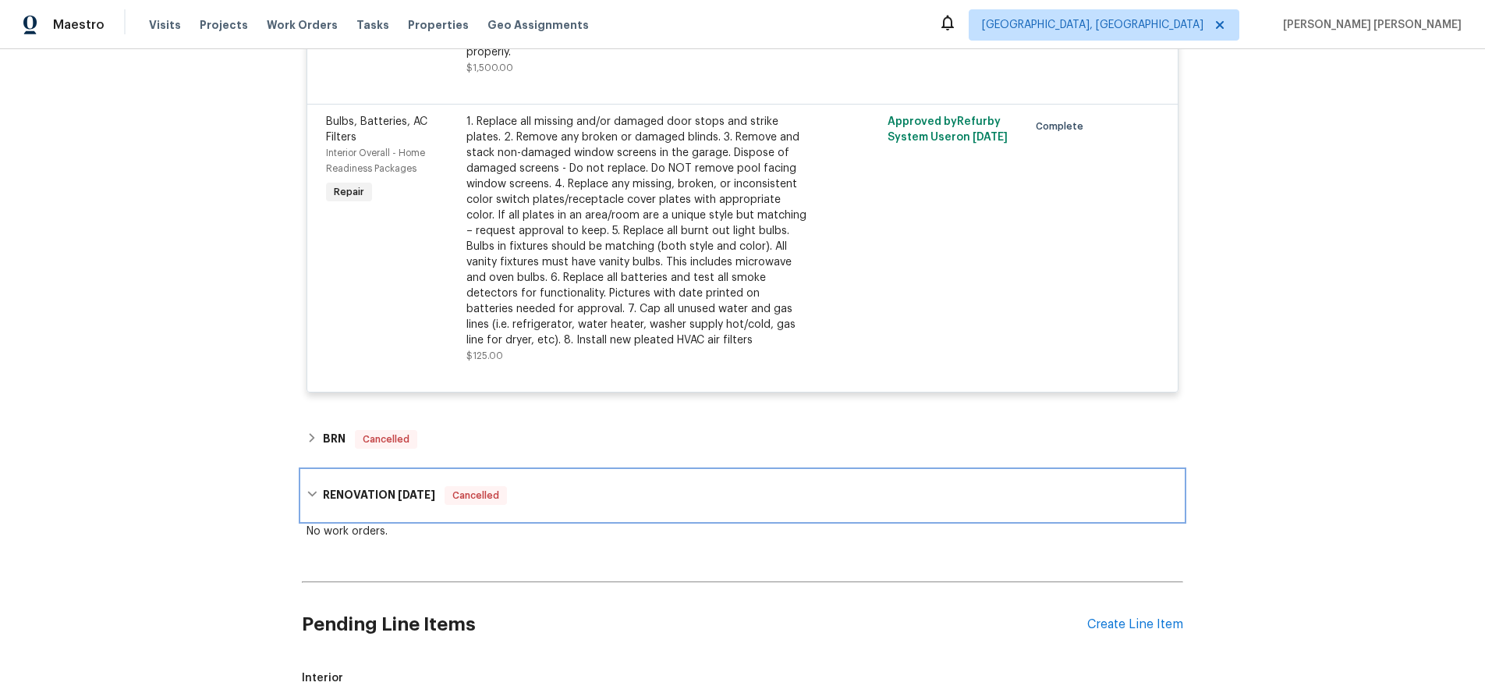
click at [358, 470] on div "RENOVATION 1/3/25 Cancelled" at bounding box center [743, 495] width 882 height 50
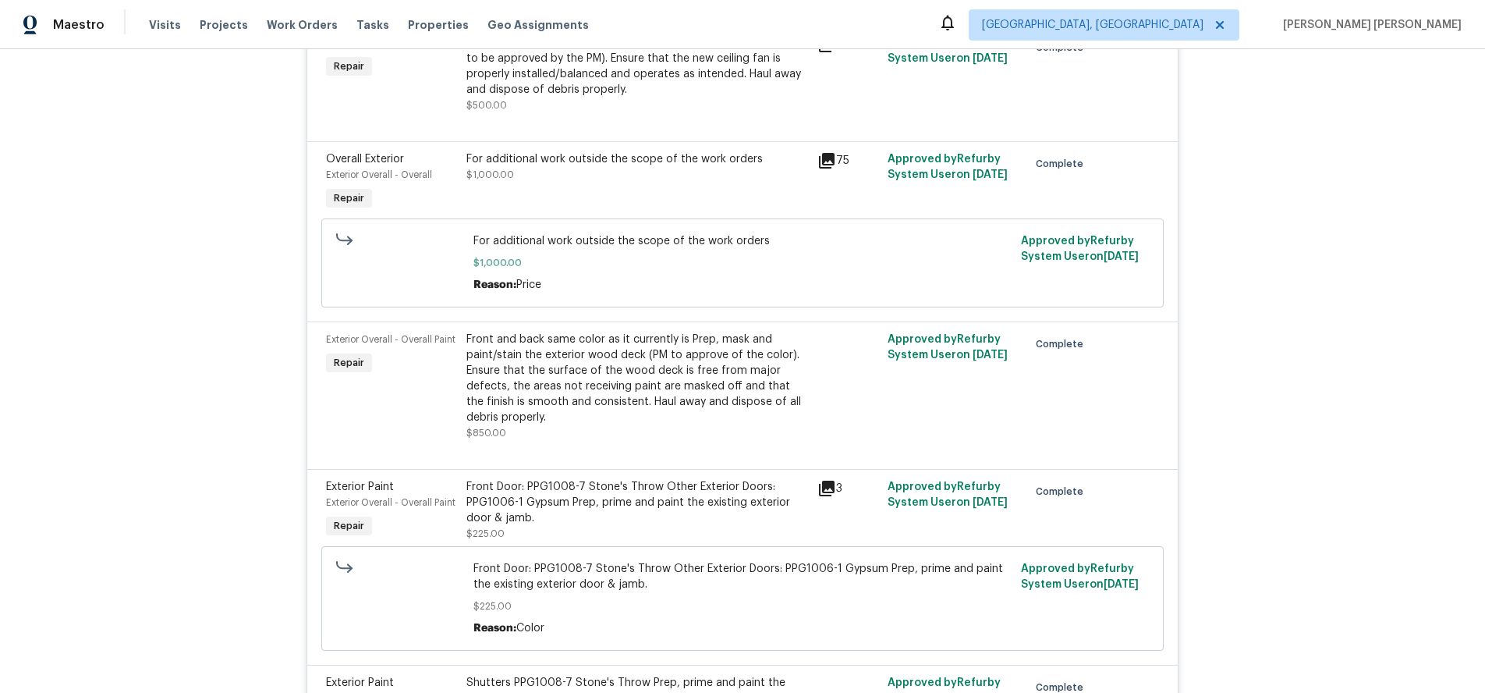
scroll to position [3927, 0]
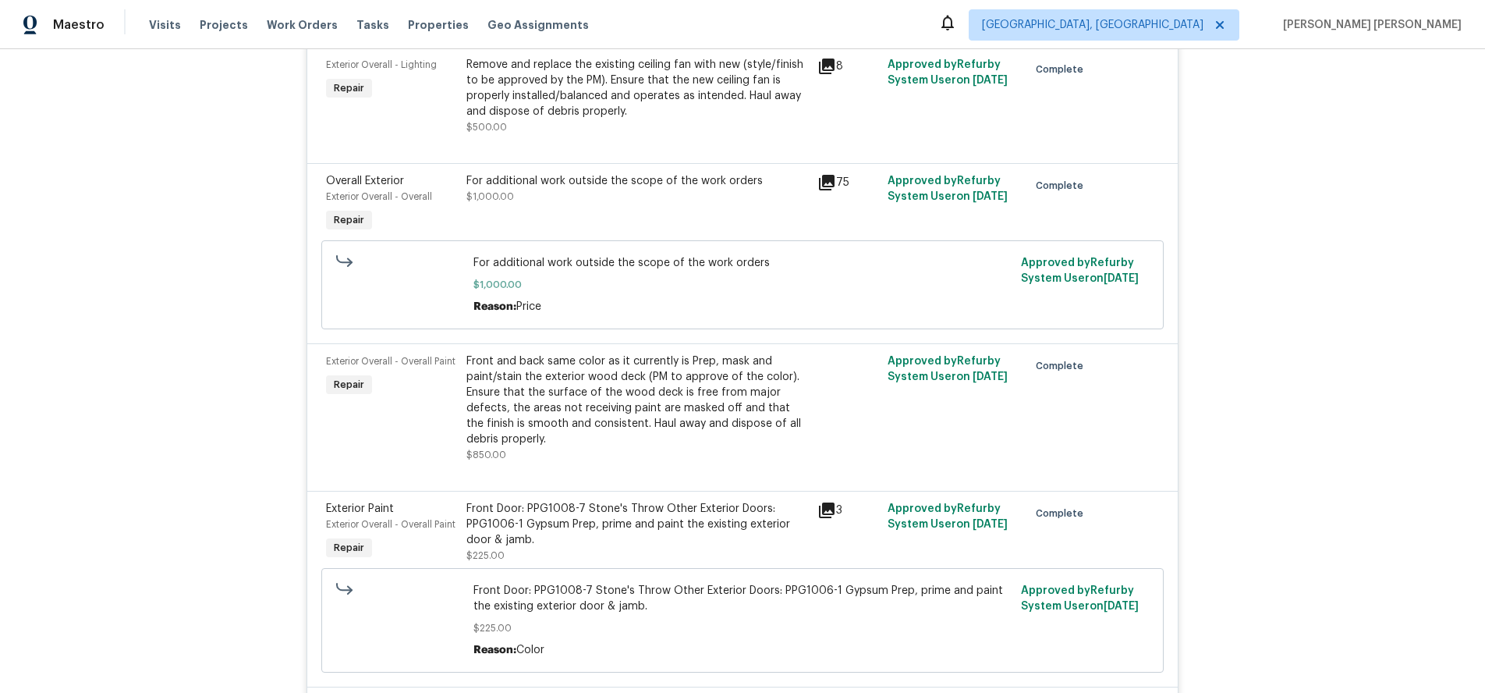
click at [830, 173] on icon at bounding box center [827, 182] width 19 height 19
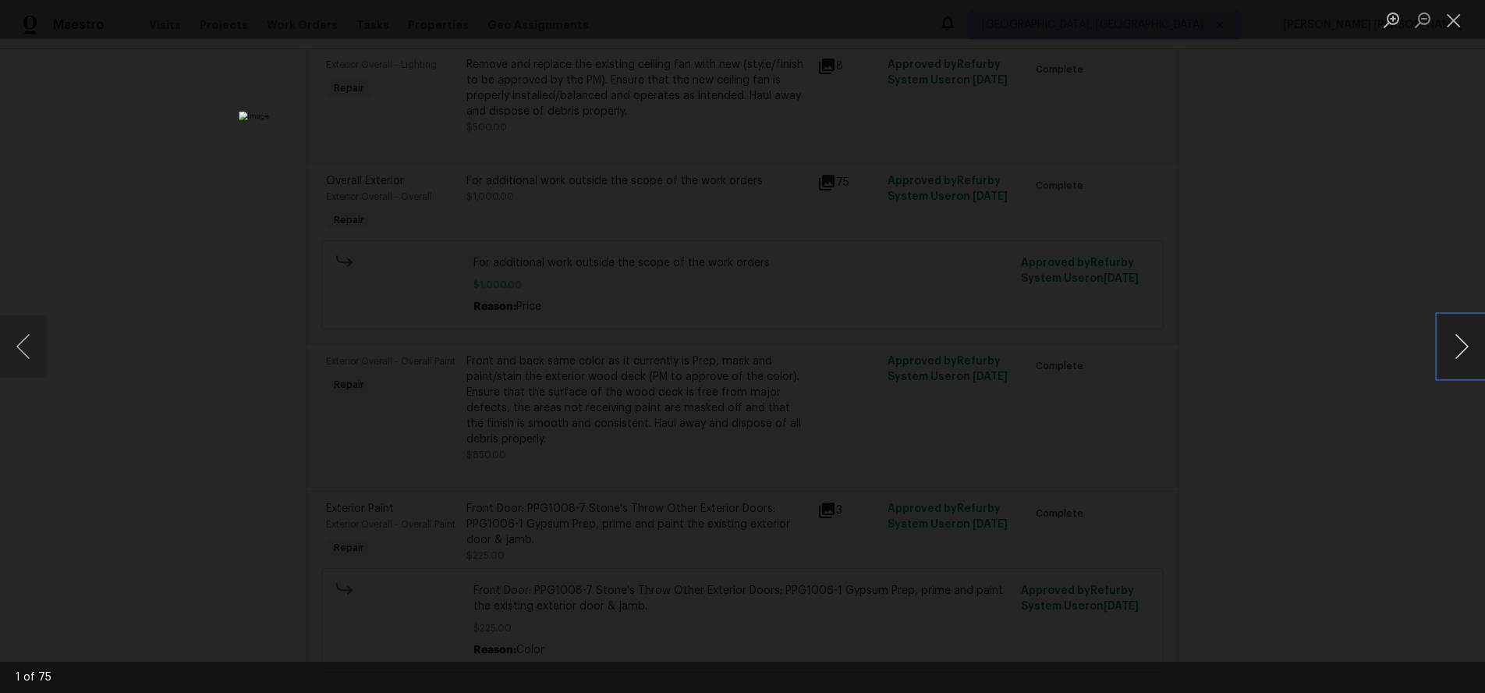
click at [1459, 356] on button "Next image" at bounding box center [1462, 346] width 47 height 62
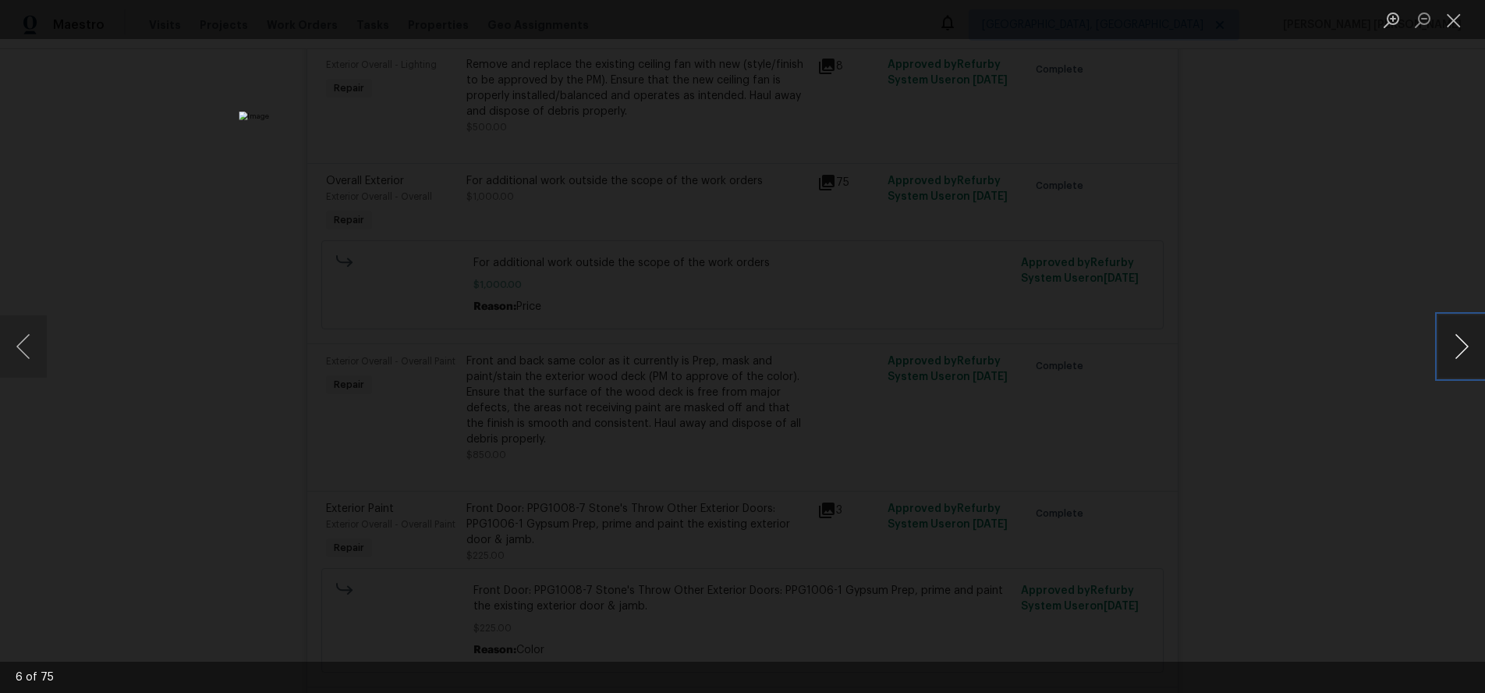
click at [1459, 356] on button "Next image" at bounding box center [1462, 346] width 47 height 62
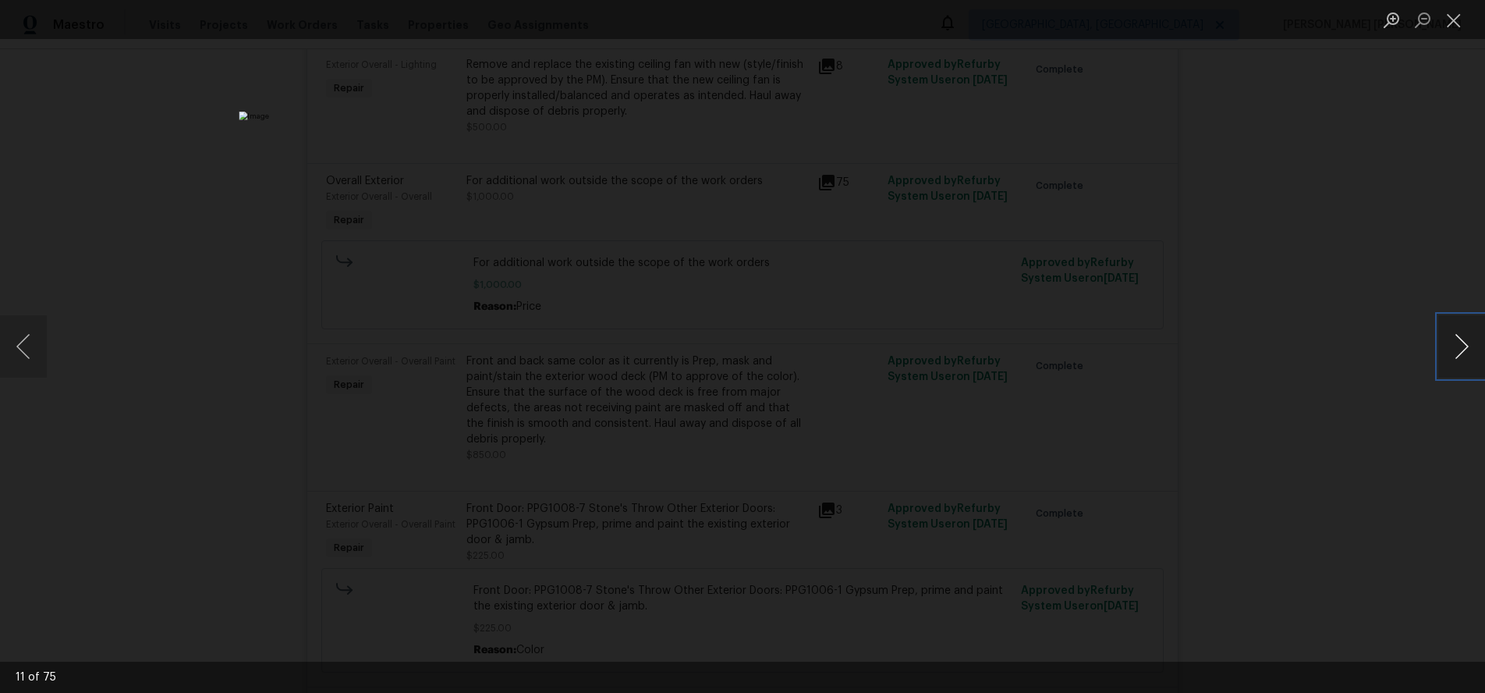
click at [1459, 356] on button "Next image" at bounding box center [1462, 346] width 47 height 62
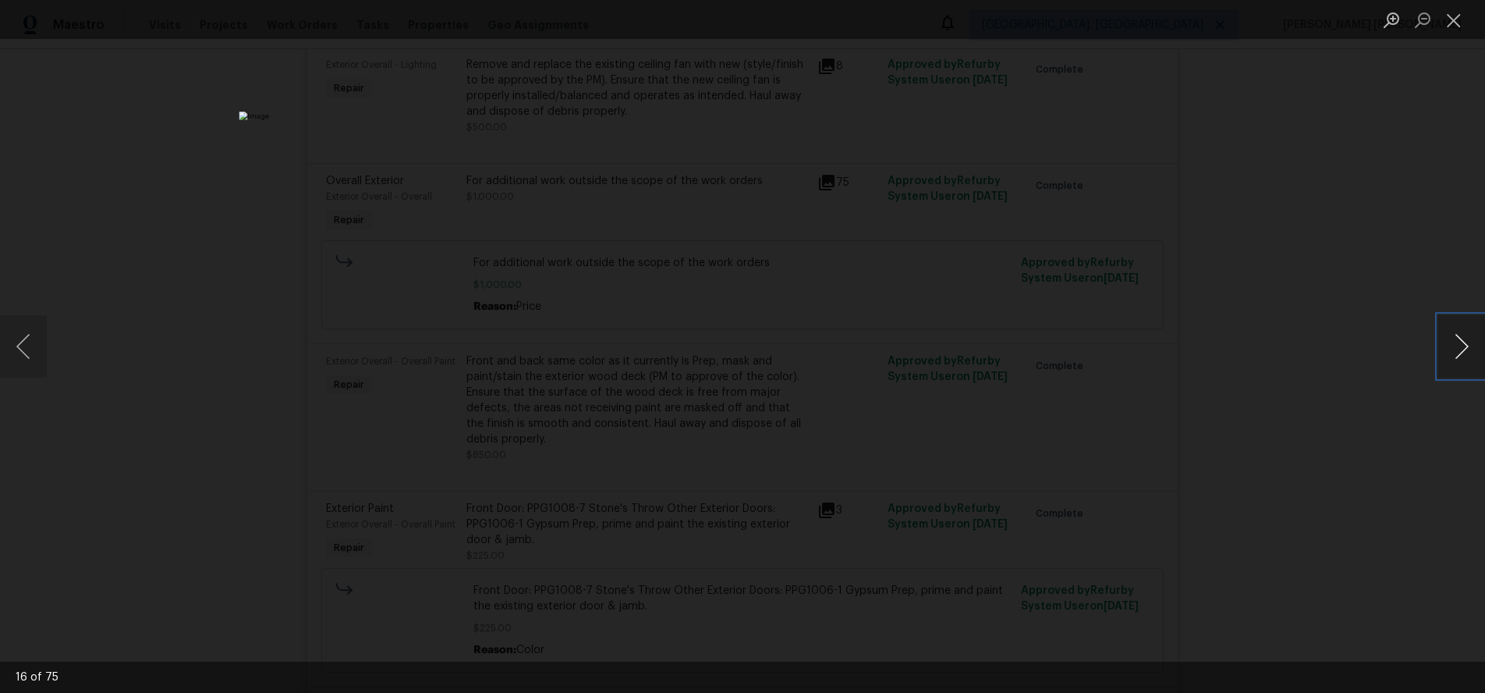
click at [1459, 356] on button "Next image" at bounding box center [1462, 346] width 47 height 62
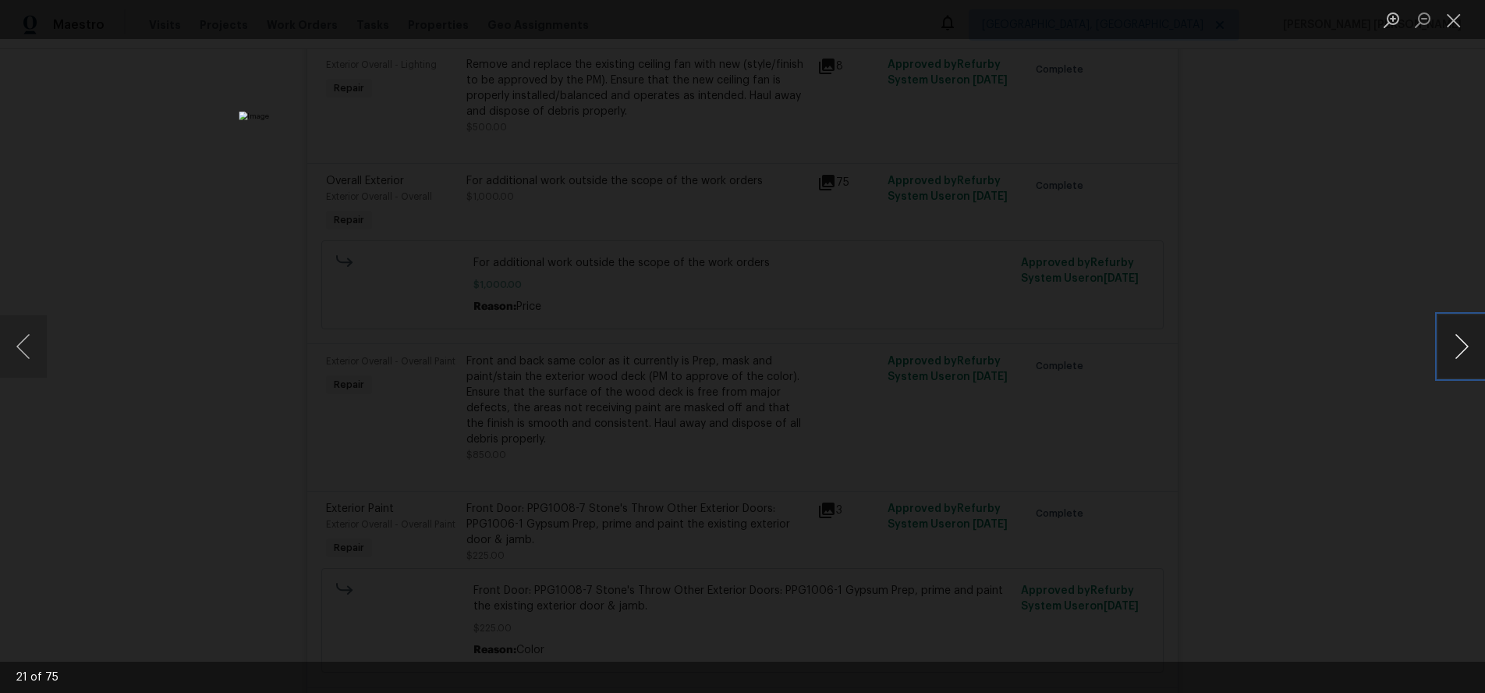
click at [1459, 356] on button "Next image" at bounding box center [1462, 346] width 47 height 62
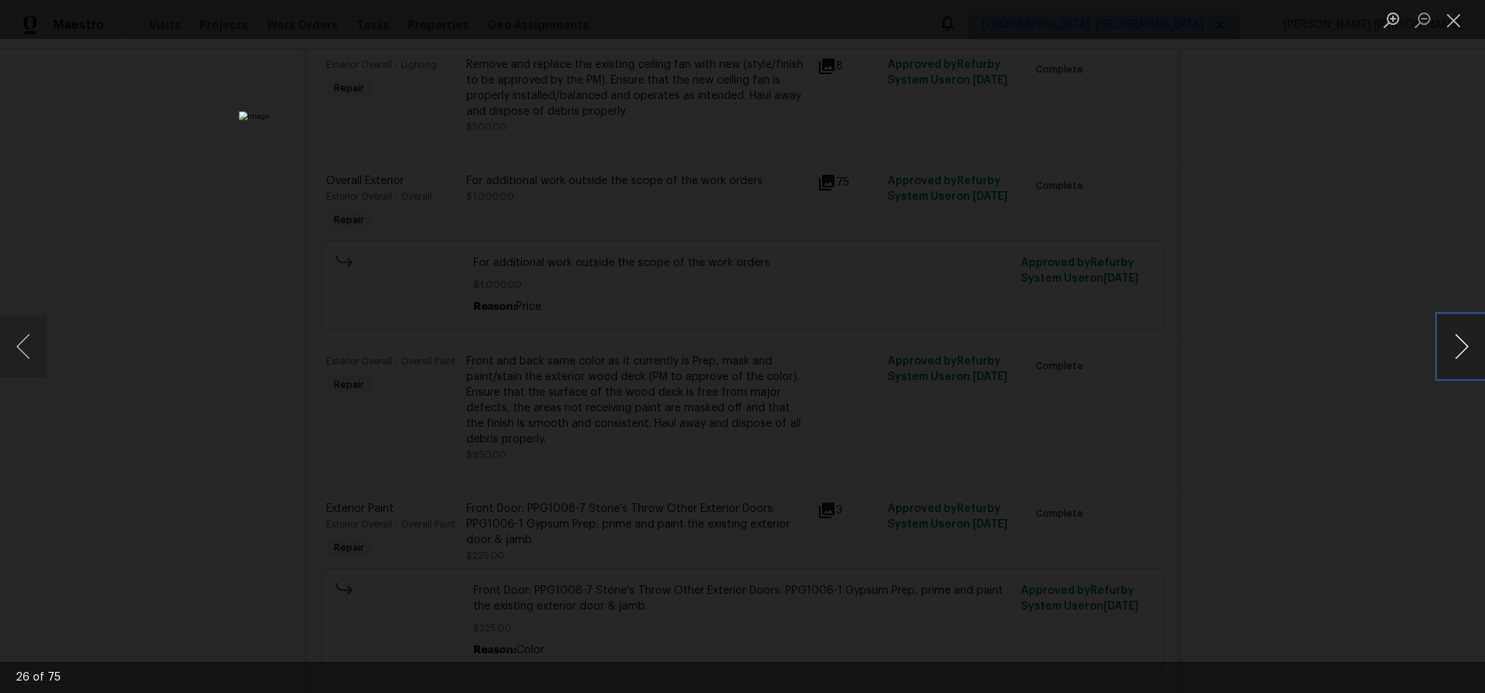
click at [1459, 356] on button "Next image" at bounding box center [1462, 346] width 47 height 62
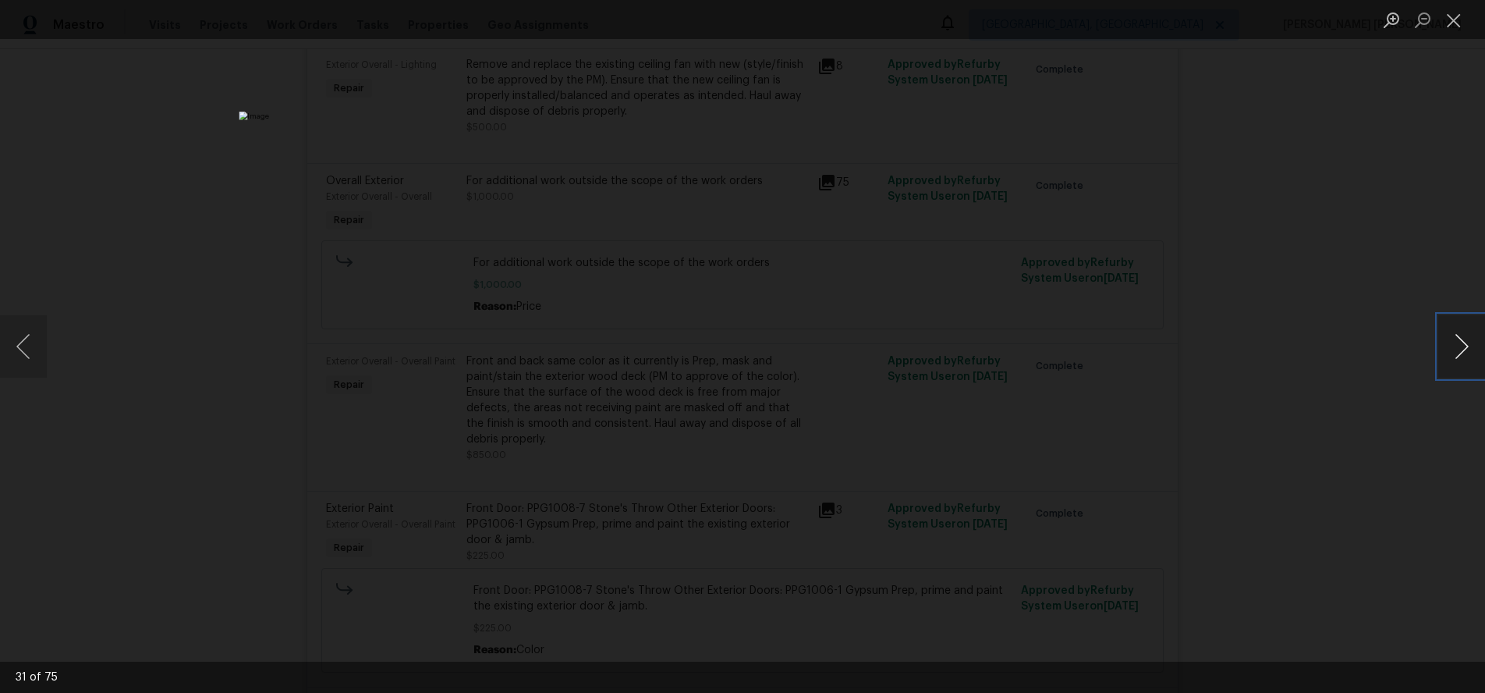
click at [1459, 356] on button "Next image" at bounding box center [1462, 346] width 47 height 62
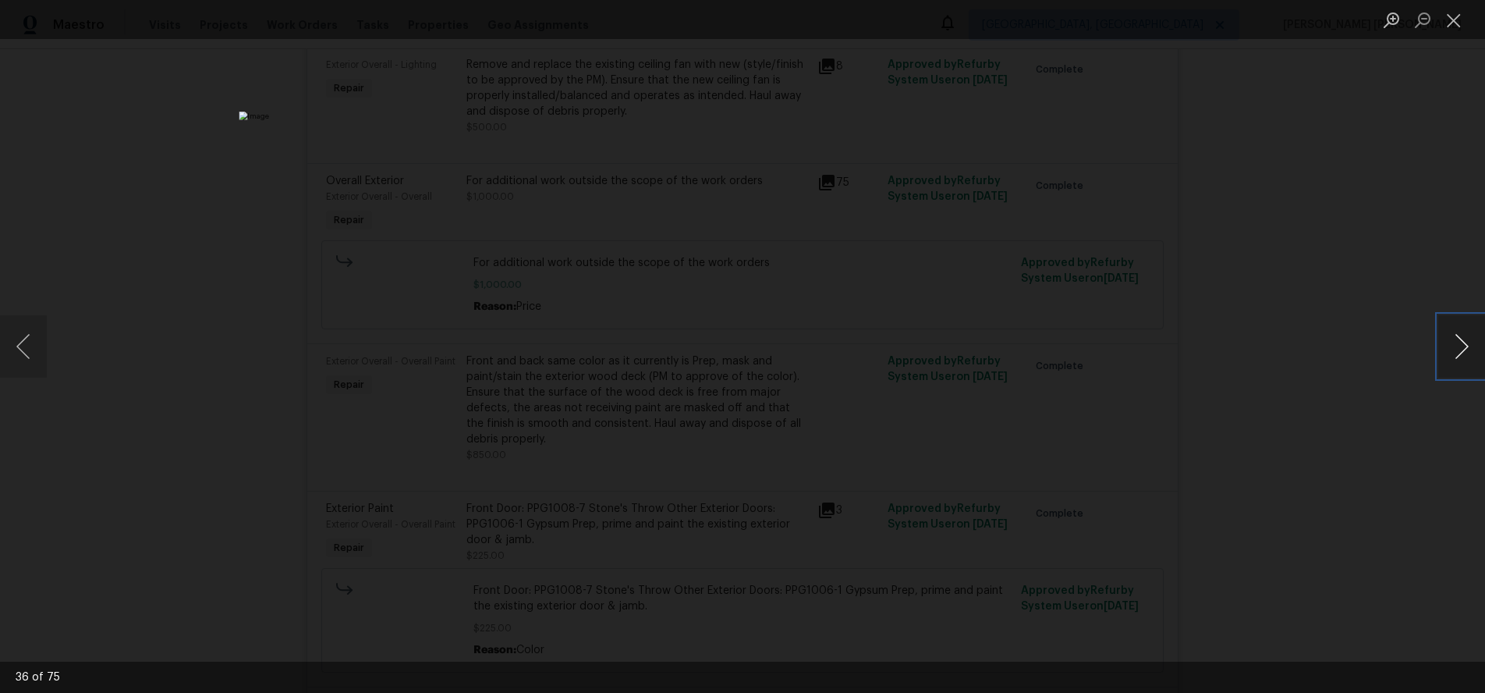
click at [1459, 356] on button "Next image" at bounding box center [1462, 346] width 47 height 62
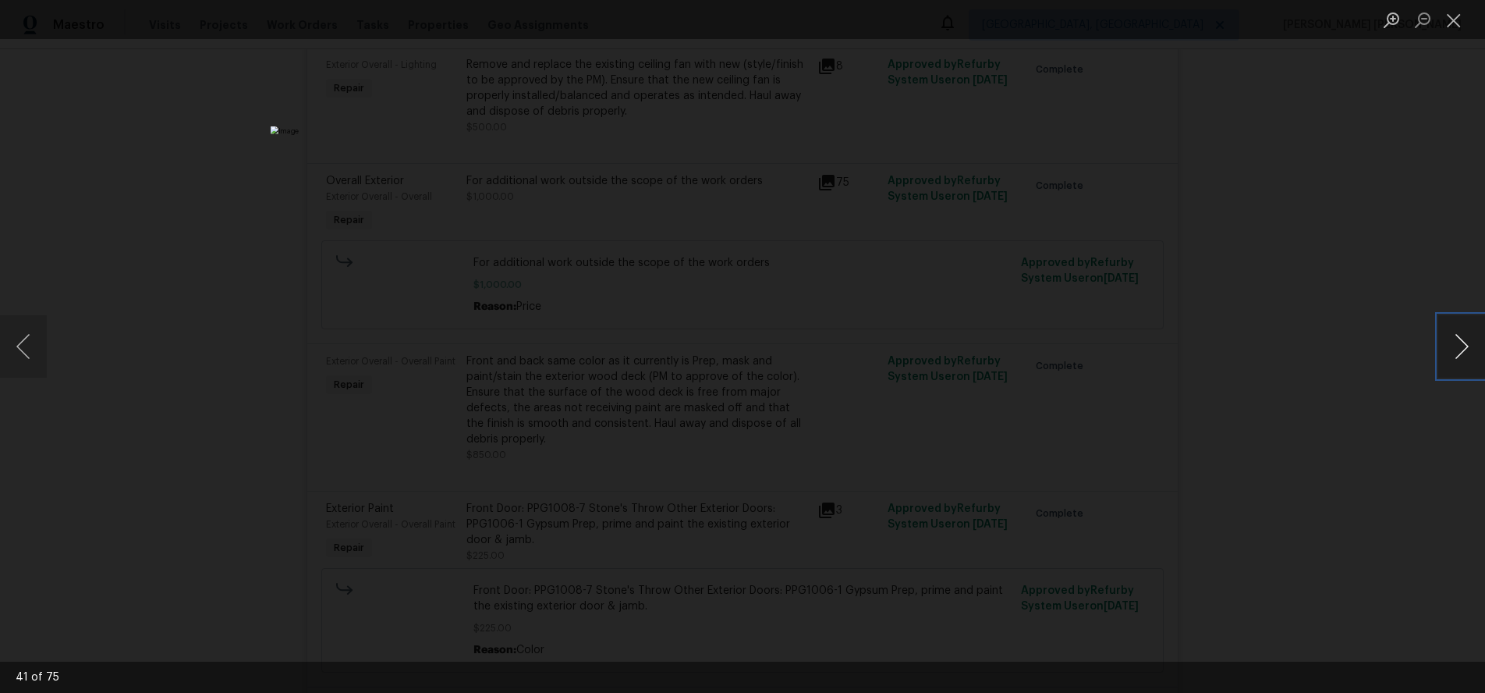
click at [1459, 356] on button "Next image" at bounding box center [1462, 346] width 47 height 62
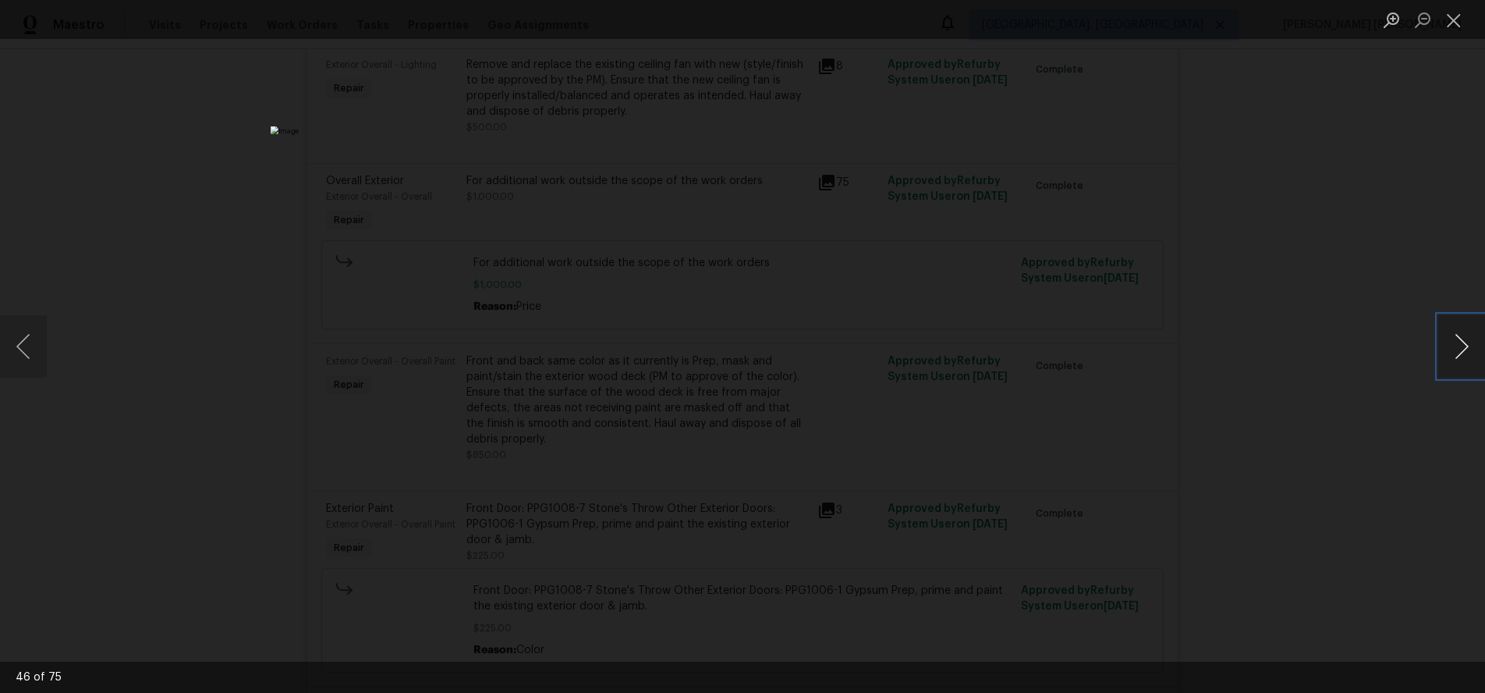
click at [1459, 356] on button "Next image" at bounding box center [1462, 346] width 47 height 62
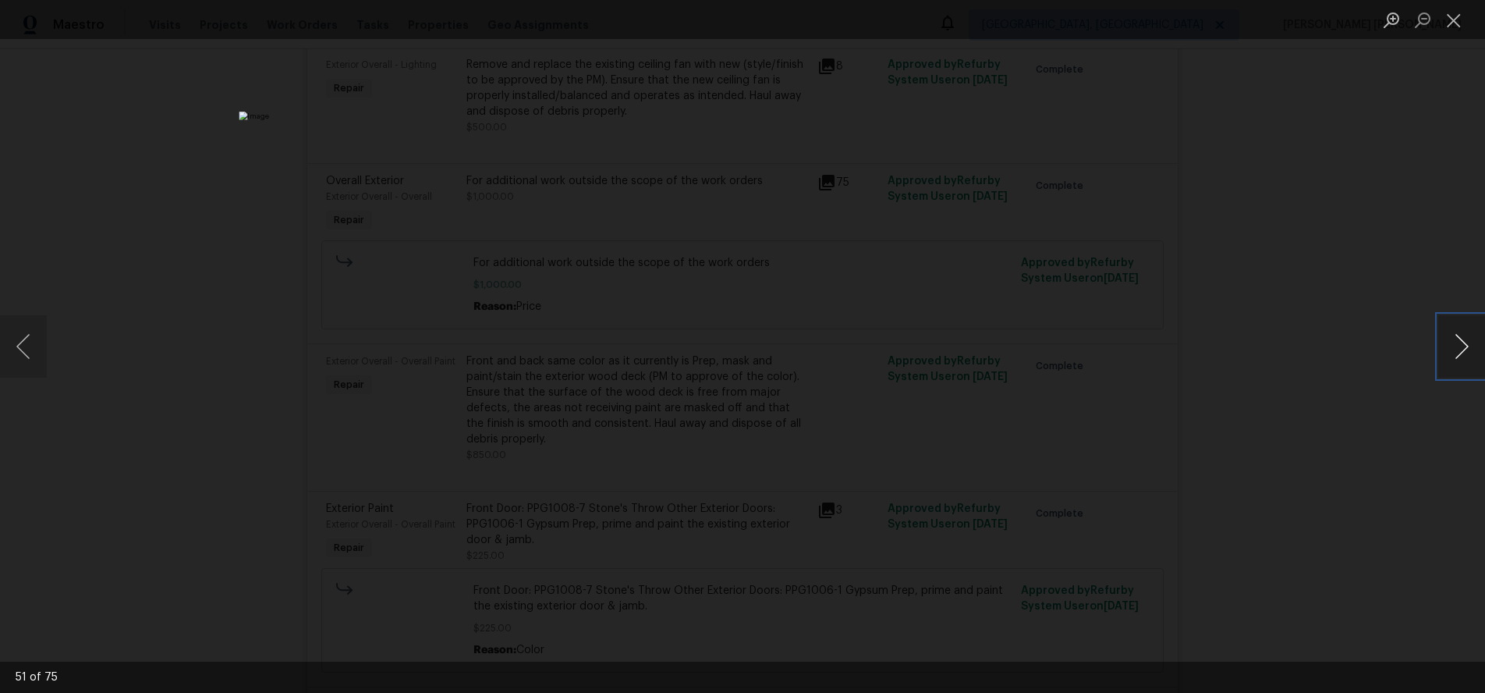
click at [1459, 356] on button "Next image" at bounding box center [1462, 346] width 47 height 62
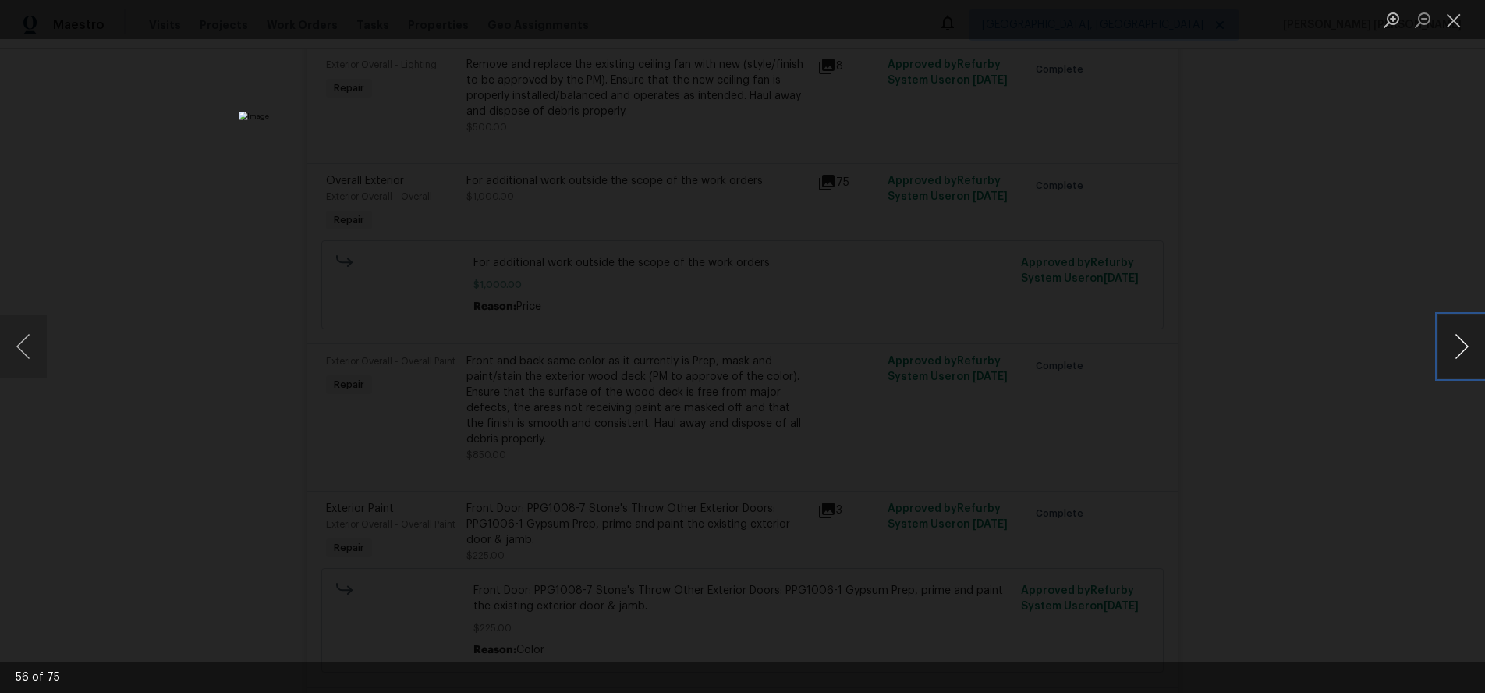
click at [1459, 356] on button "Next image" at bounding box center [1462, 346] width 47 height 62
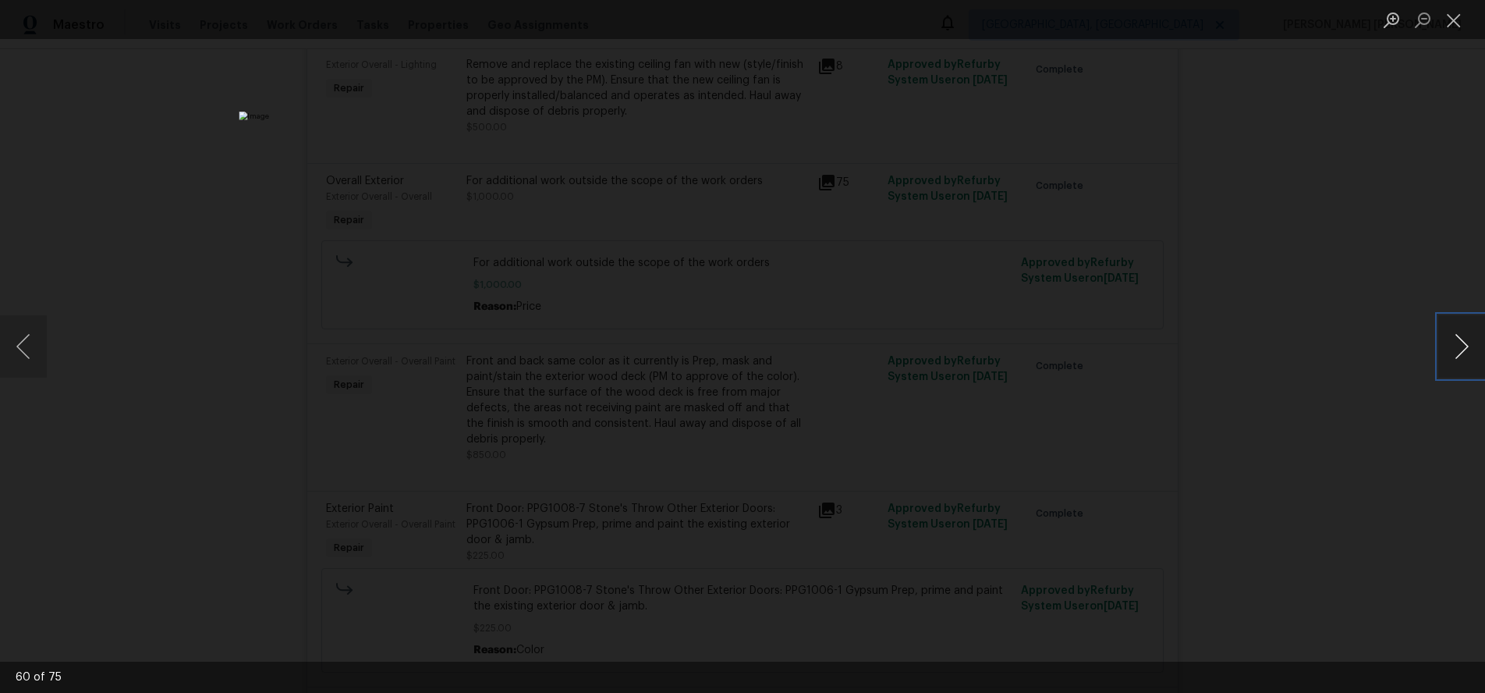
click at [1459, 356] on button "Next image" at bounding box center [1462, 346] width 47 height 62
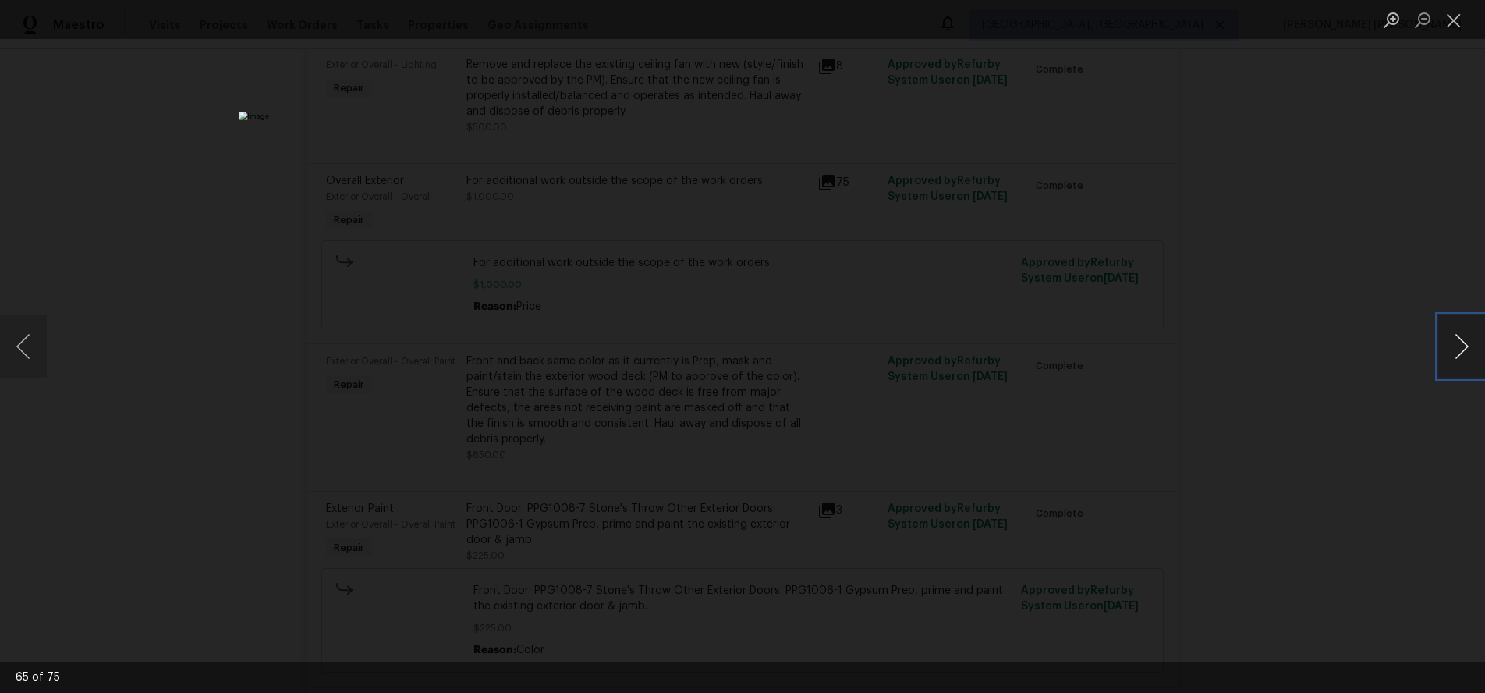
click at [1459, 356] on button "Next image" at bounding box center [1462, 346] width 47 height 62
click at [32, 354] on button "Previous image" at bounding box center [23, 346] width 47 height 62
click at [1453, 357] on button "Next image" at bounding box center [1462, 346] width 47 height 62
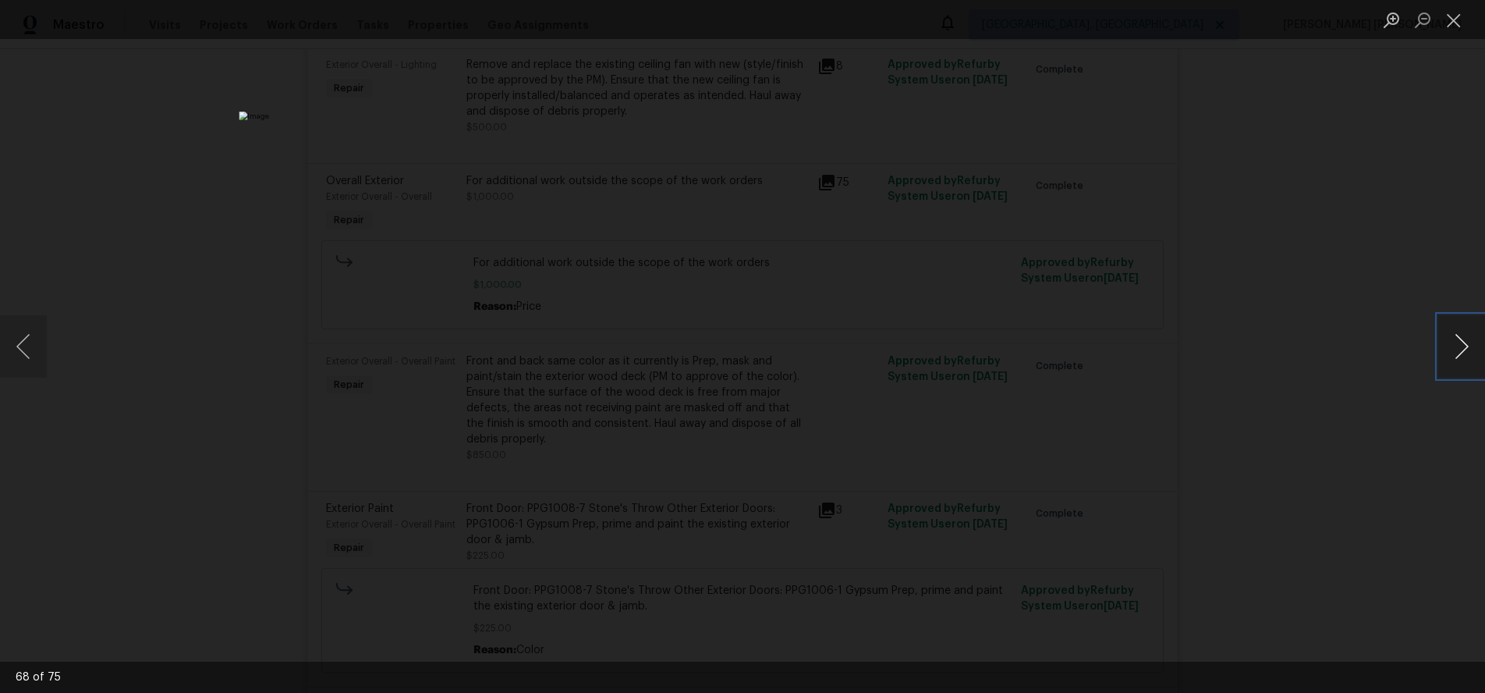
click at [1453, 357] on button "Next image" at bounding box center [1462, 346] width 47 height 62
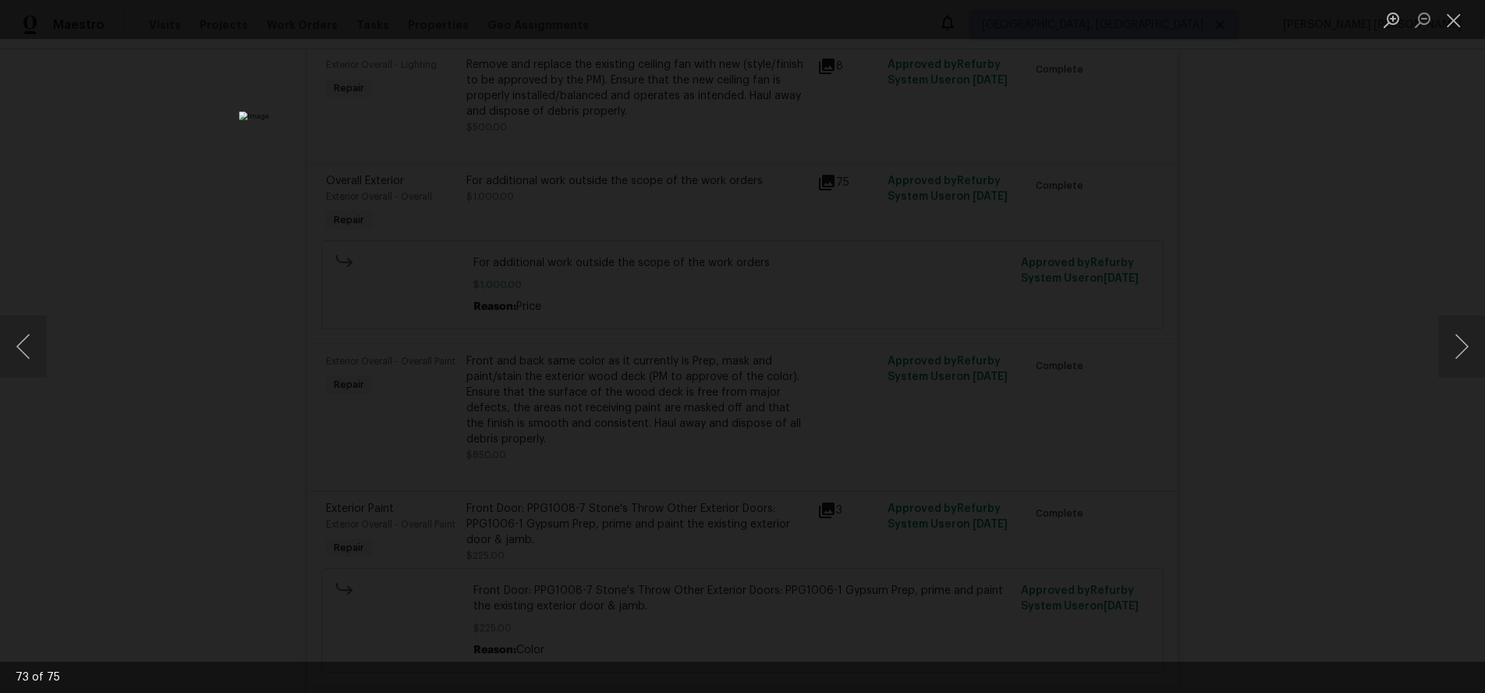
click at [1356, 450] on div "Lightbox" at bounding box center [742, 346] width 1485 height 693
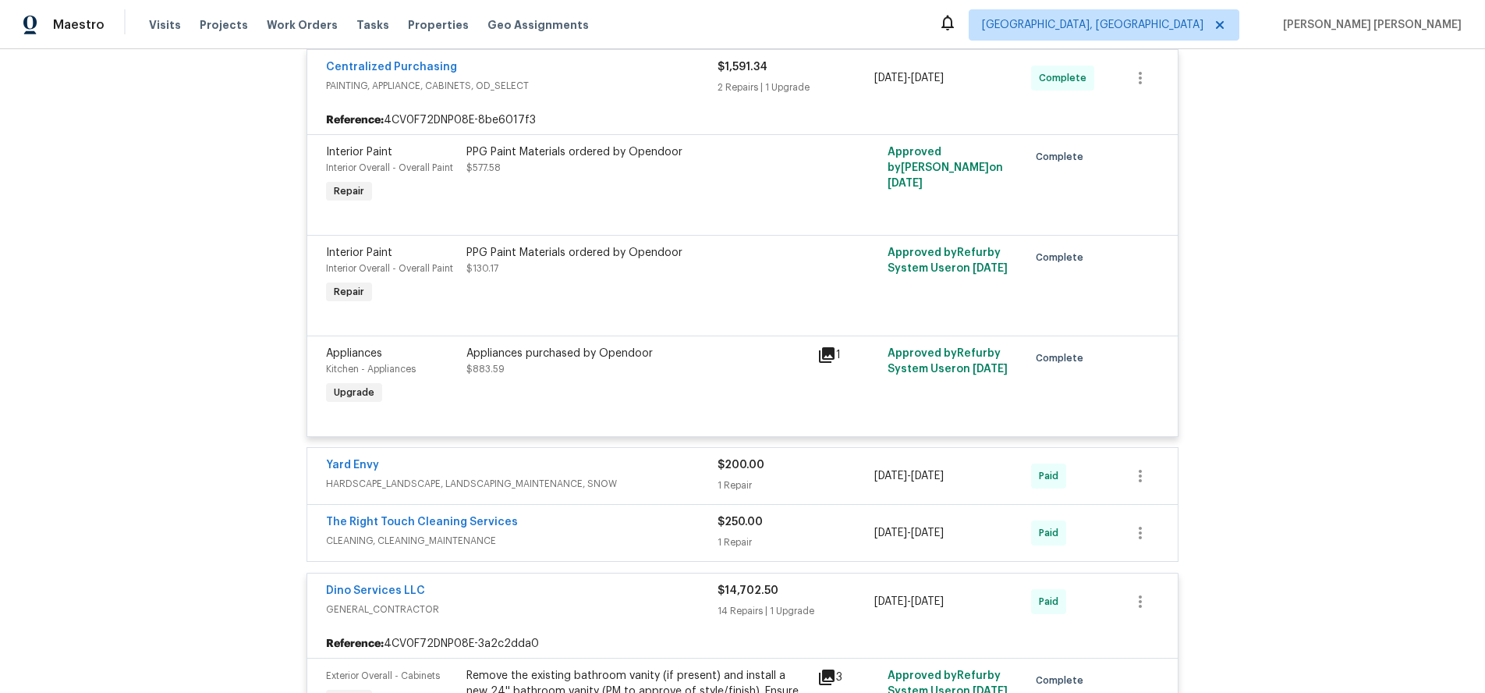
scroll to position [2900, 0]
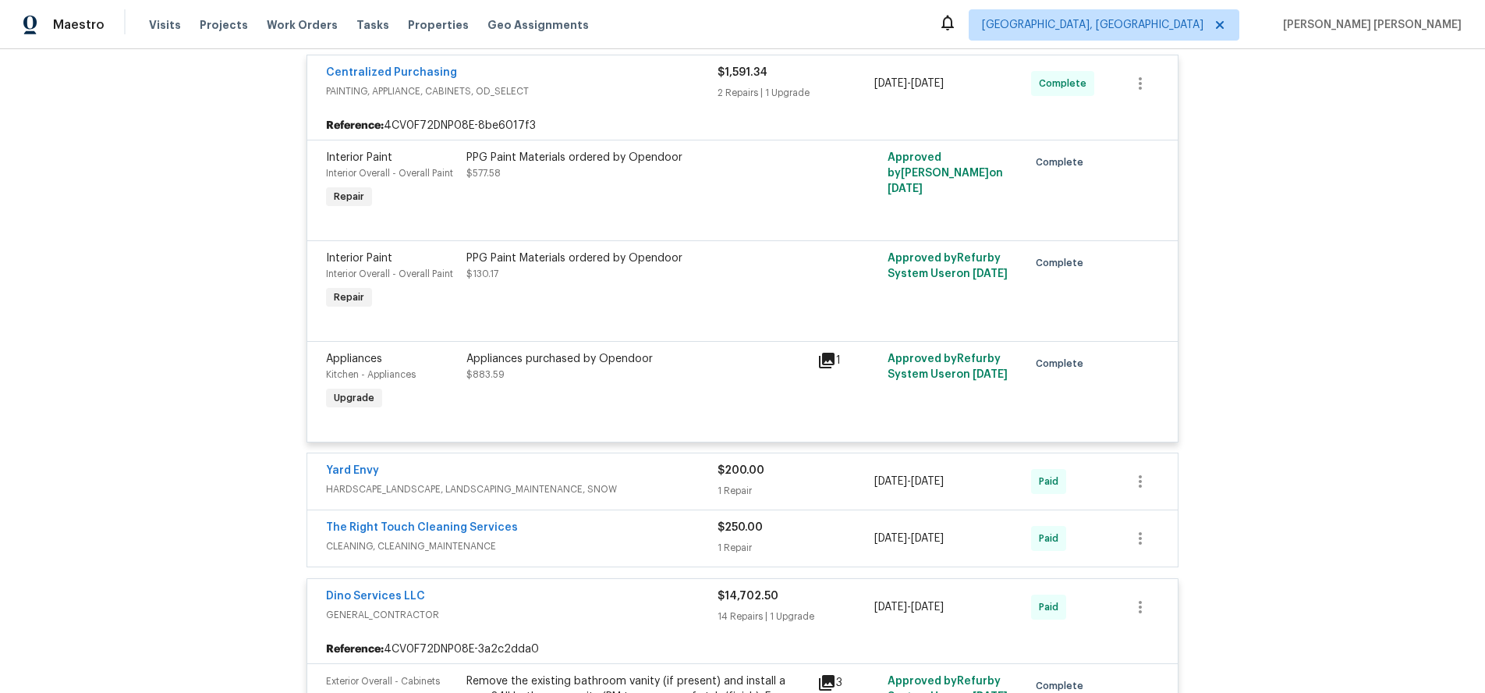
click at [581, 593] on div "Dino Services LLC" at bounding box center [522, 597] width 392 height 19
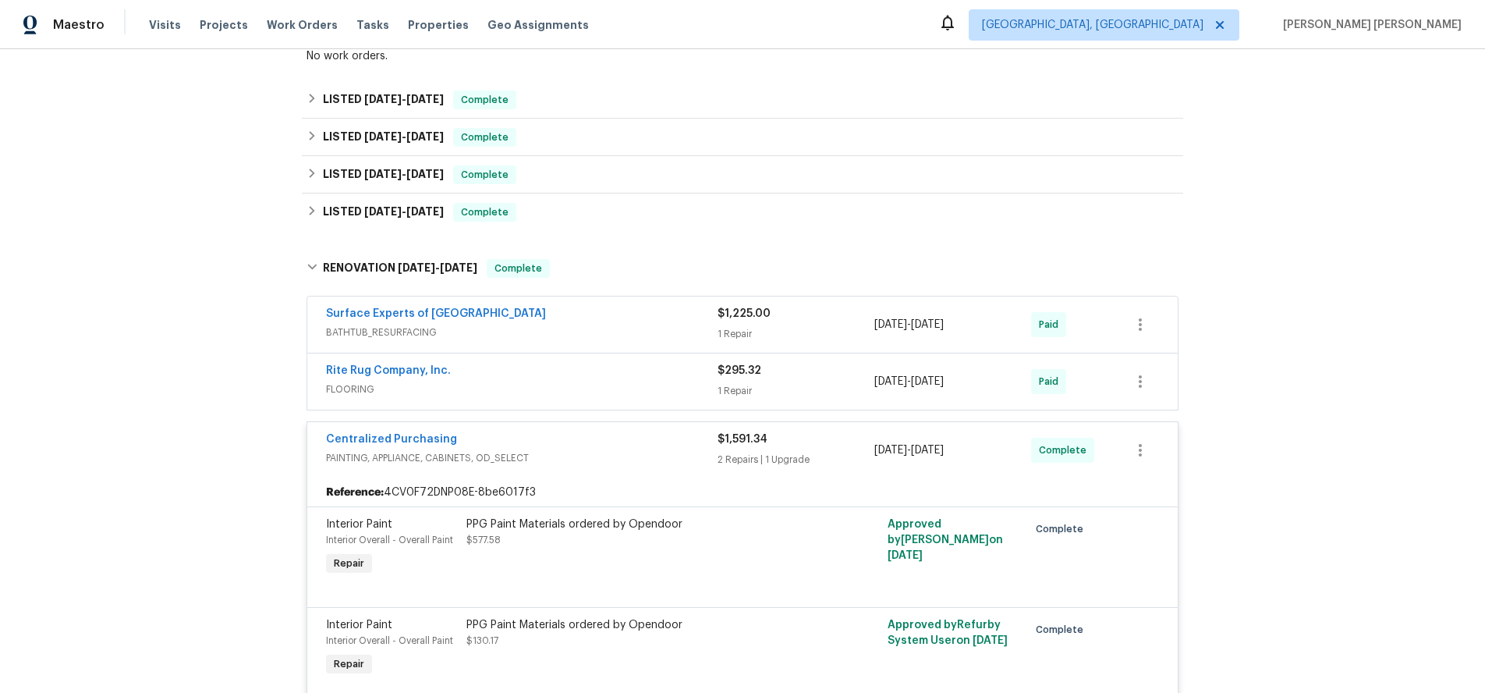
scroll to position [2520, 0]
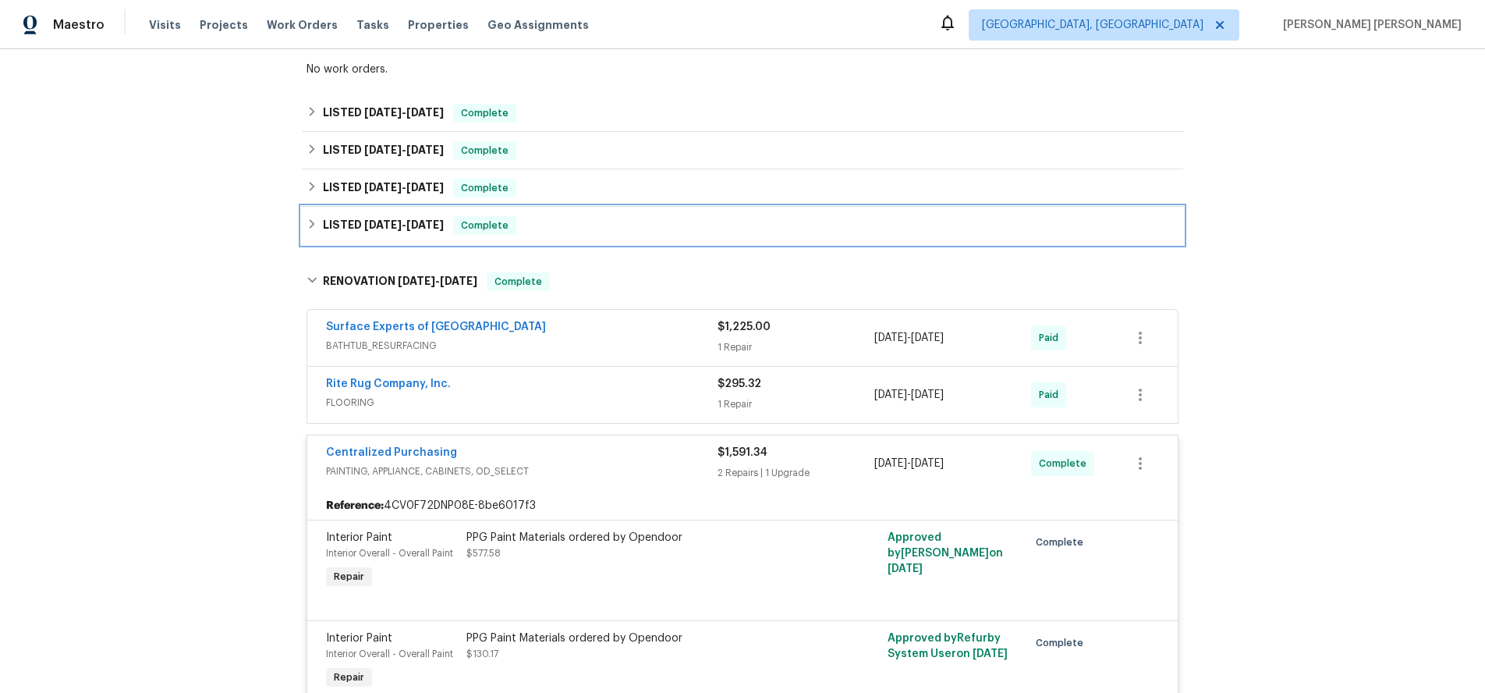
click at [312, 218] on div "LISTED 3/11/25 - 3/13/25 Complete" at bounding box center [743, 225] width 872 height 19
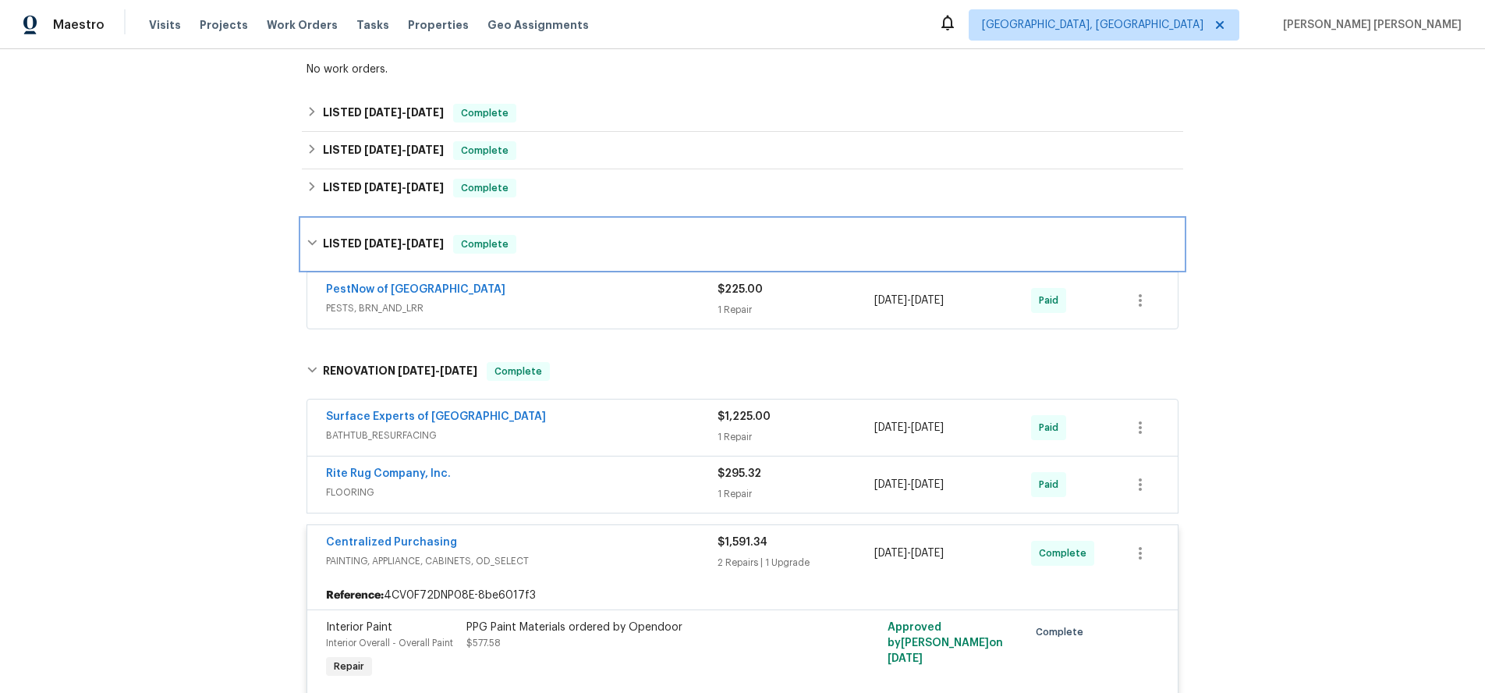
click at [312, 219] on div "LISTED 3/11/25 - 3/13/25 Complete" at bounding box center [743, 244] width 882 height 50
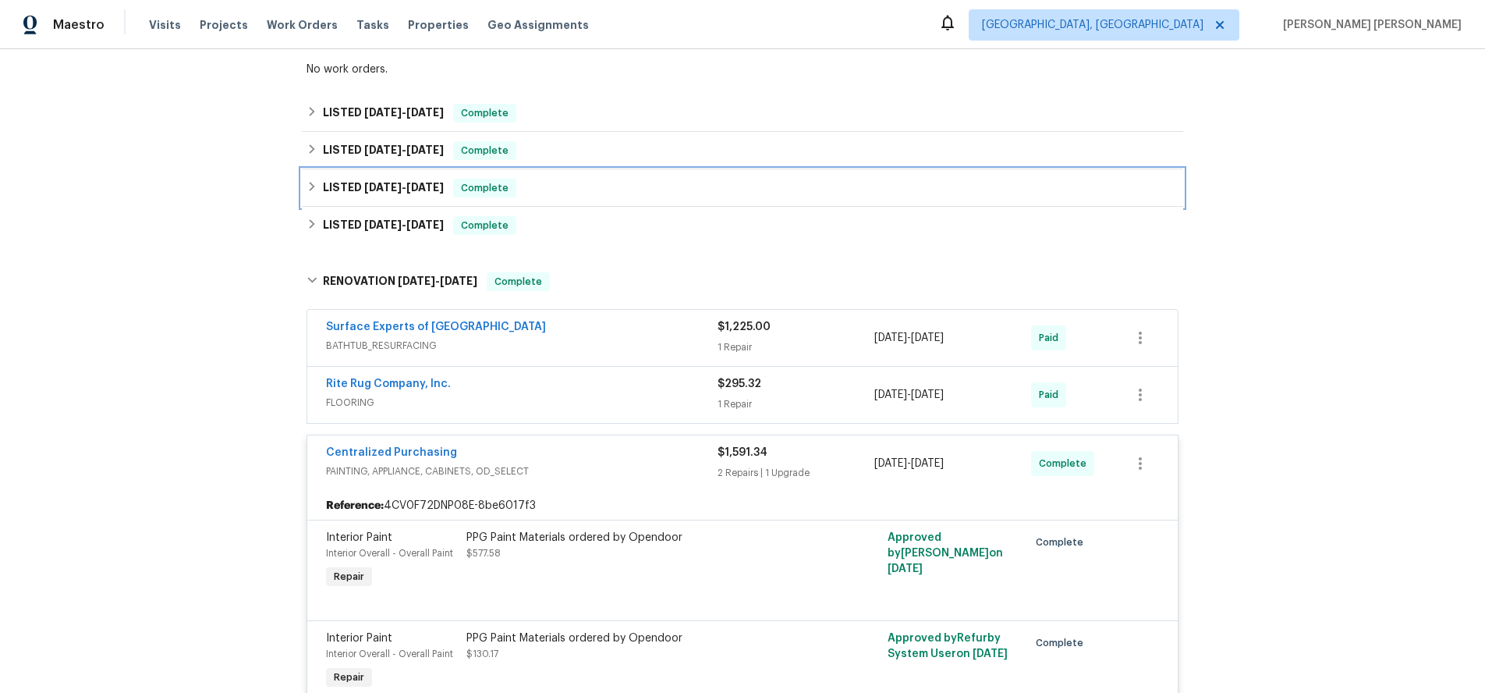
click at [304, 174] on div "LISTED 3/19/25 - 3/20/25 Complete" at bounding box center [743, 187] width 882 height 37
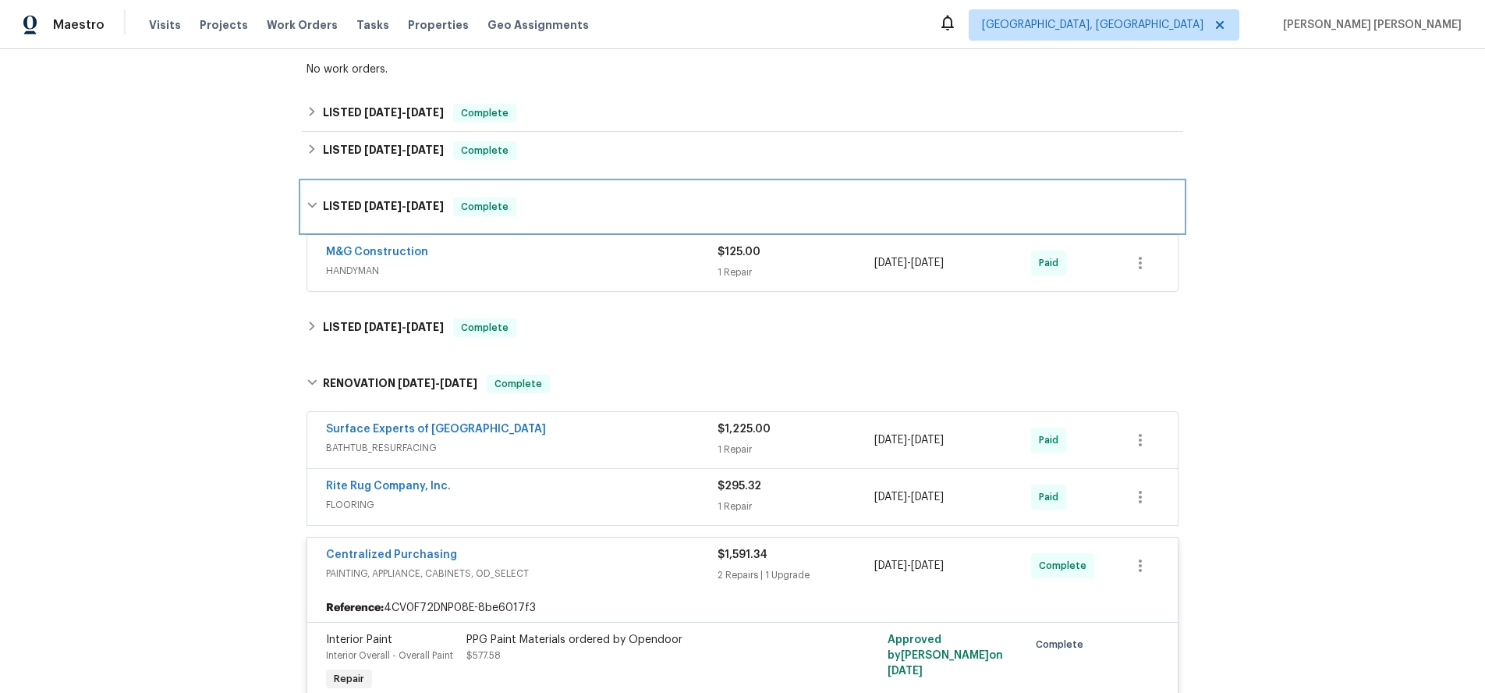
click at [304, 182] on div "LISTED 3/19/25 - 3/20/25 Complete" at bounding box center [743, 207] width 882 height 50
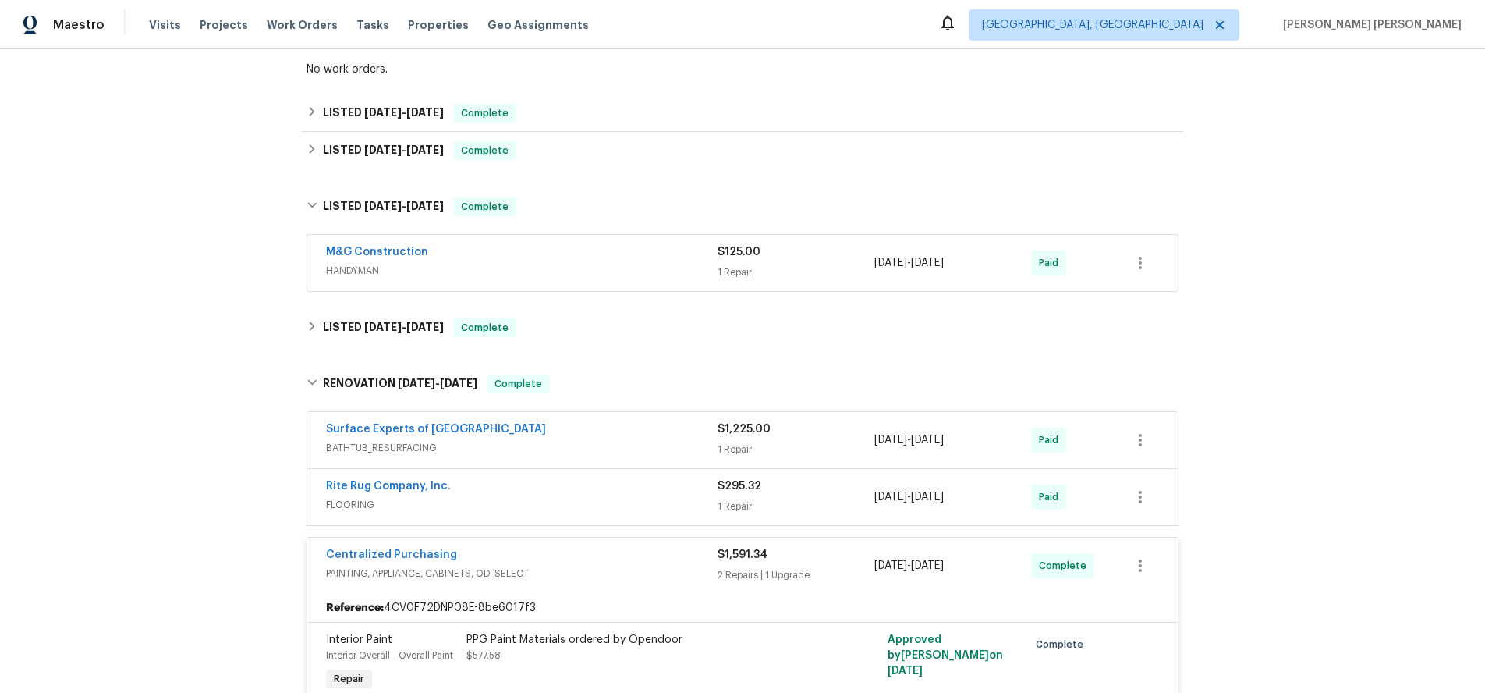
click at [546, 244] on div "M&G Construction" at bounding box center [522, 253] width 392 height 19
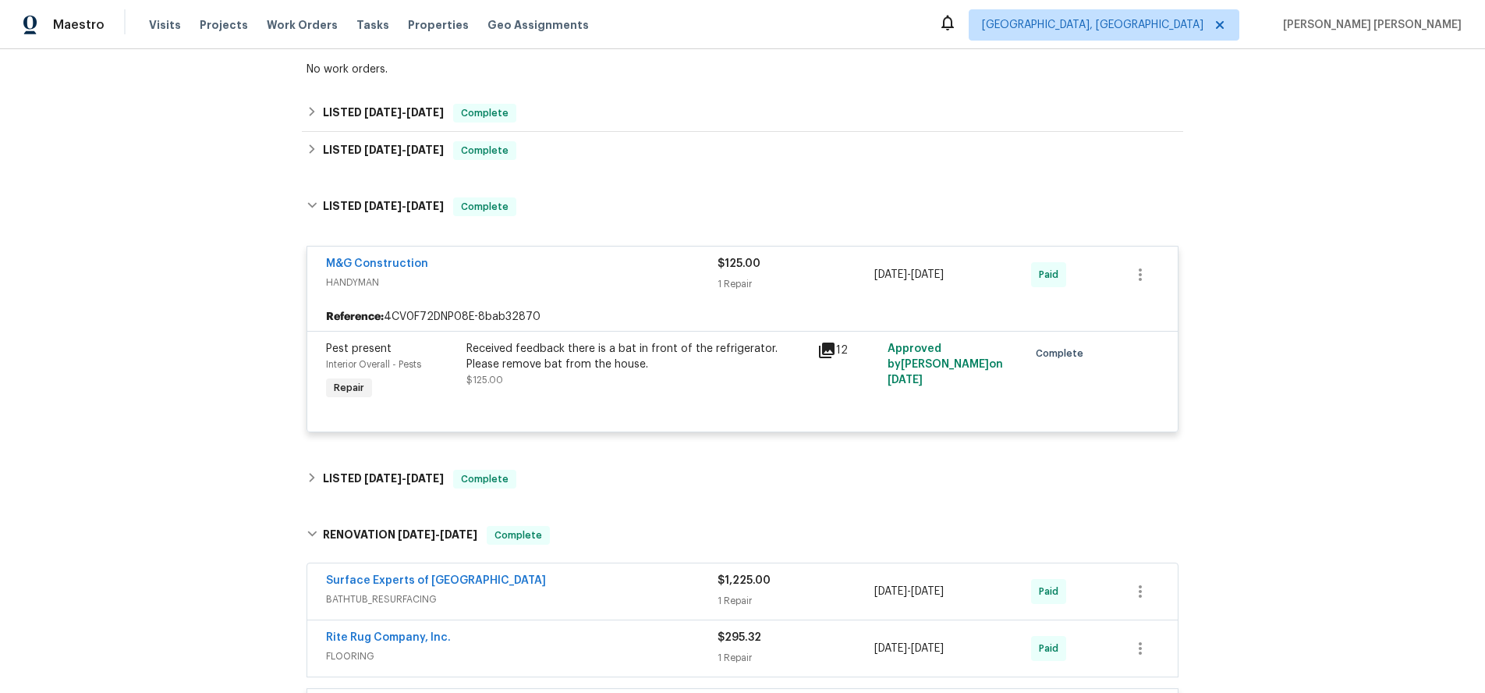
click at [545, 256] on div "M&G Construction" at bounding box center [522, 265] width 392 height 19
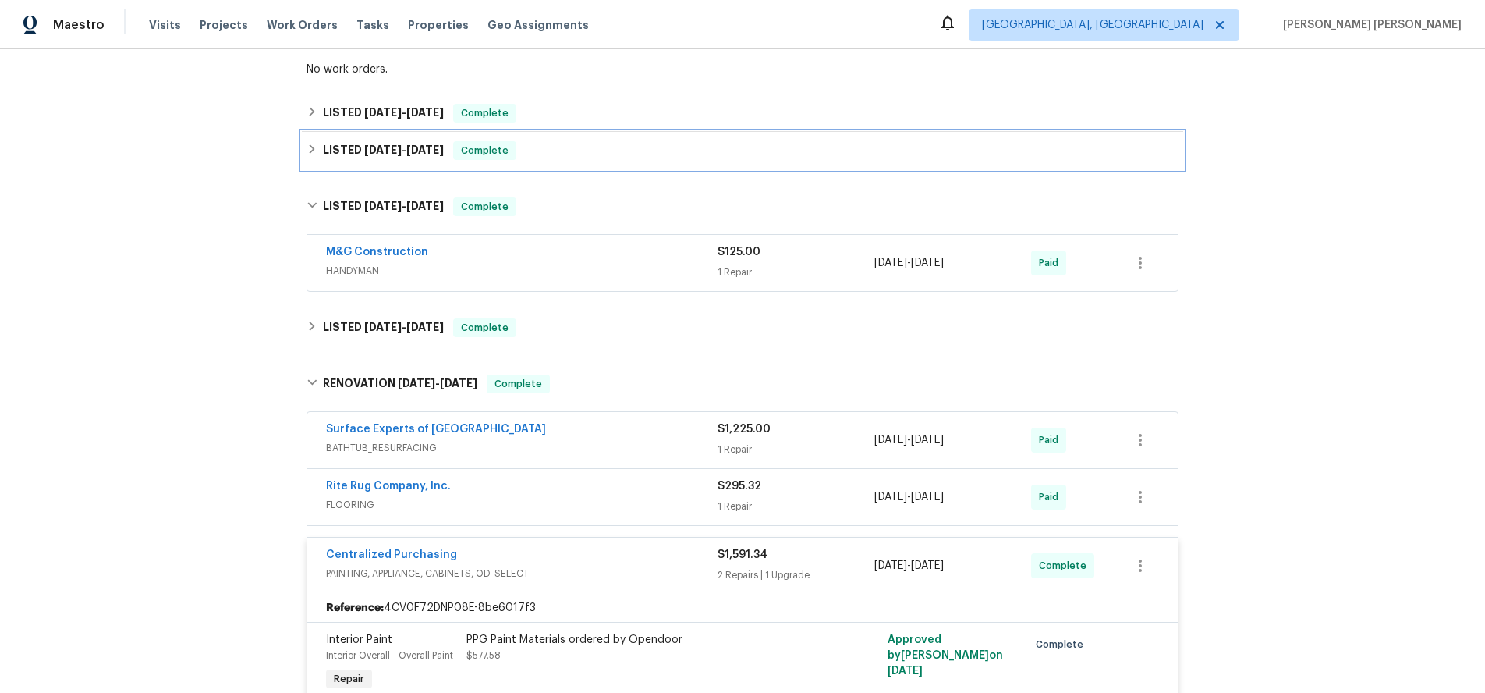
click at [300, 143] on div "Back to all projects 5614 Chatmoss Rd, Midlothian, VA 23112 3 Beds | 2 Baths | …" at bounding box center [742, 371] width 1485 height 644
click at [309, 144] on icon at bounding box center [312, 149] width 11 height 11
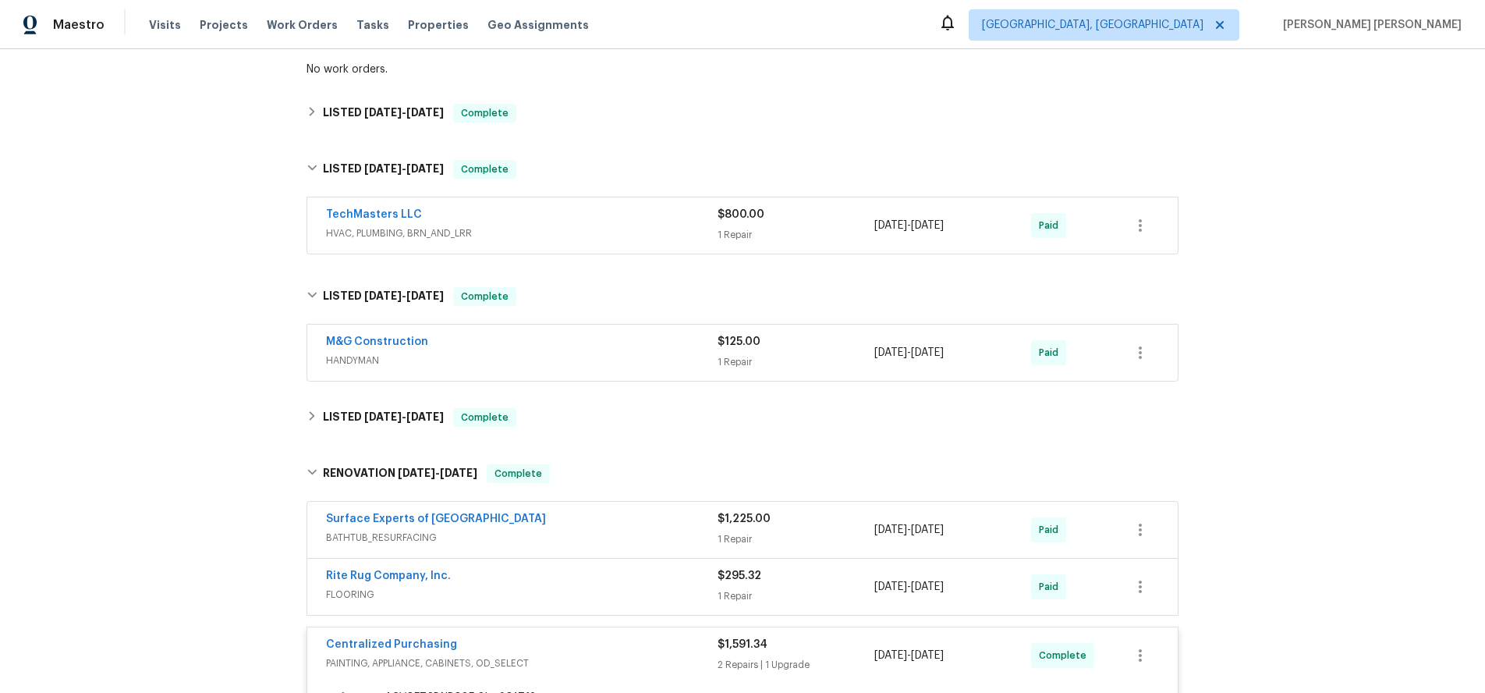
click at [555, 210] on div "TechMasters LLC" at bounding box center [522, 216] width 392 height 19
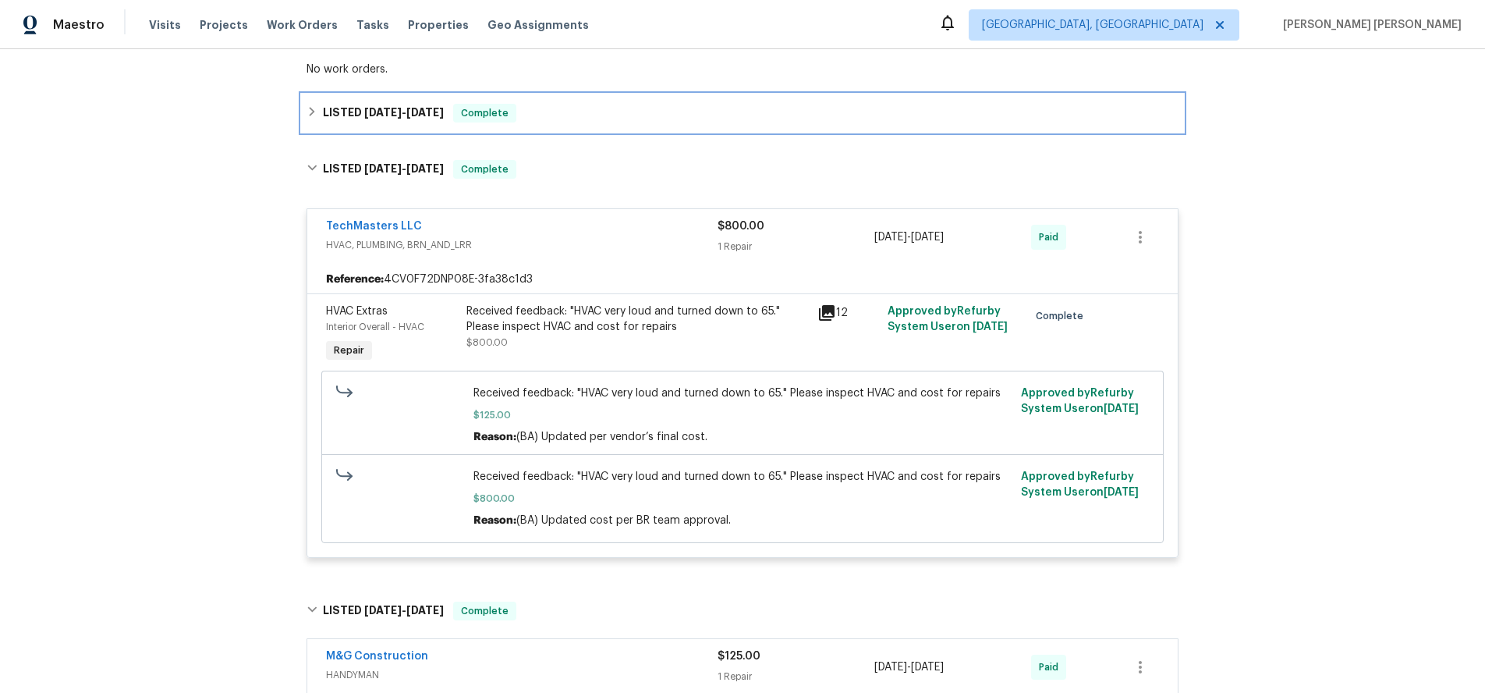
click at [304, 101] on div "LISTED 6/9/25 - 6/12/25 Complete" at bounding box center [743, 112] width 882 height 37
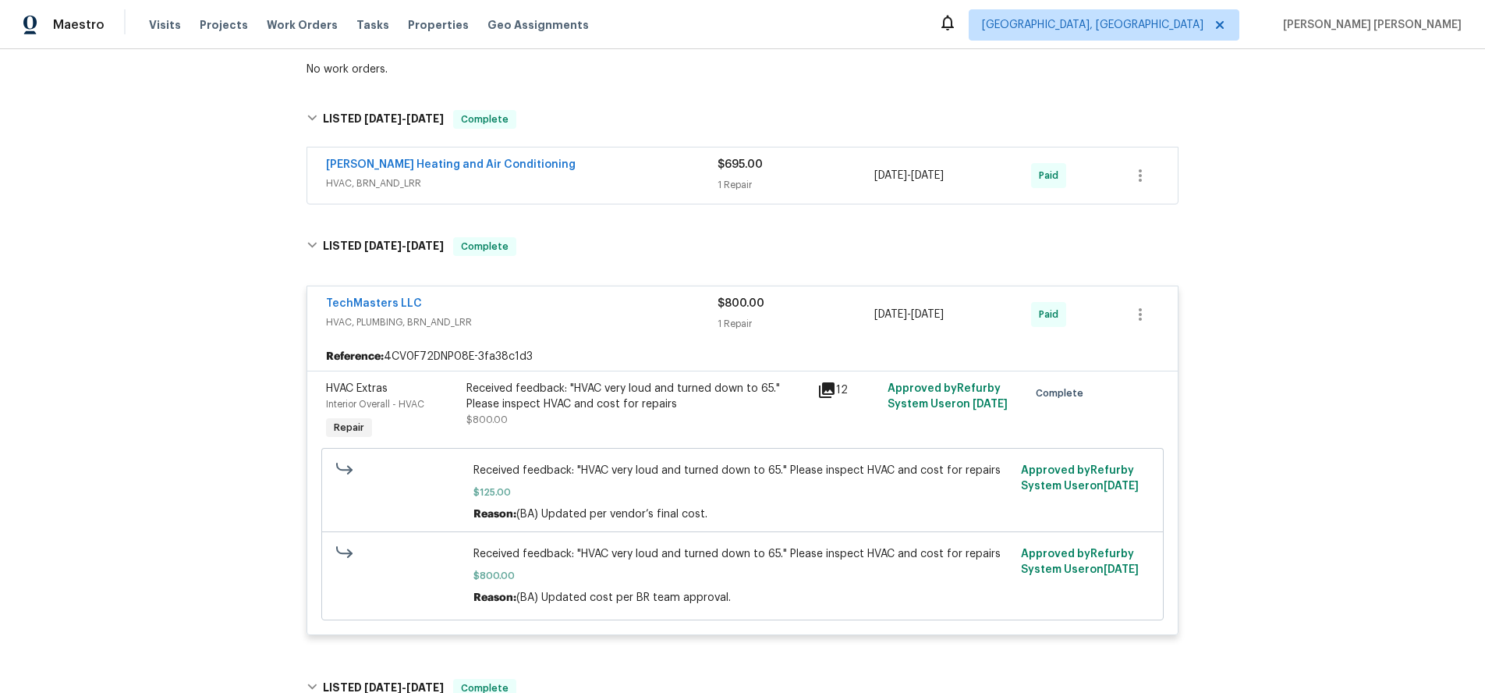
click at [609, 176] on span "HVAC, BRN_AND_LRR" at bounding box center [522, 184] width 392 height 16
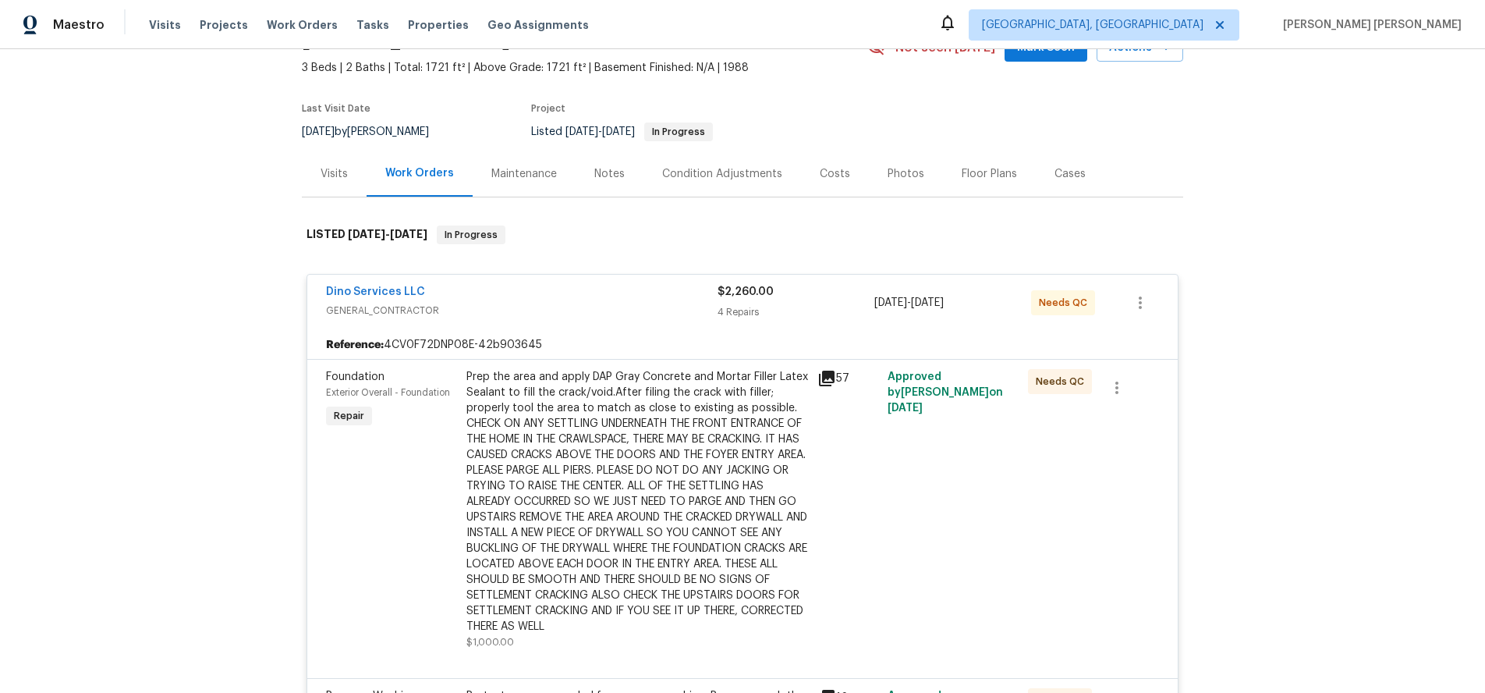
scroll to position [0, 0]
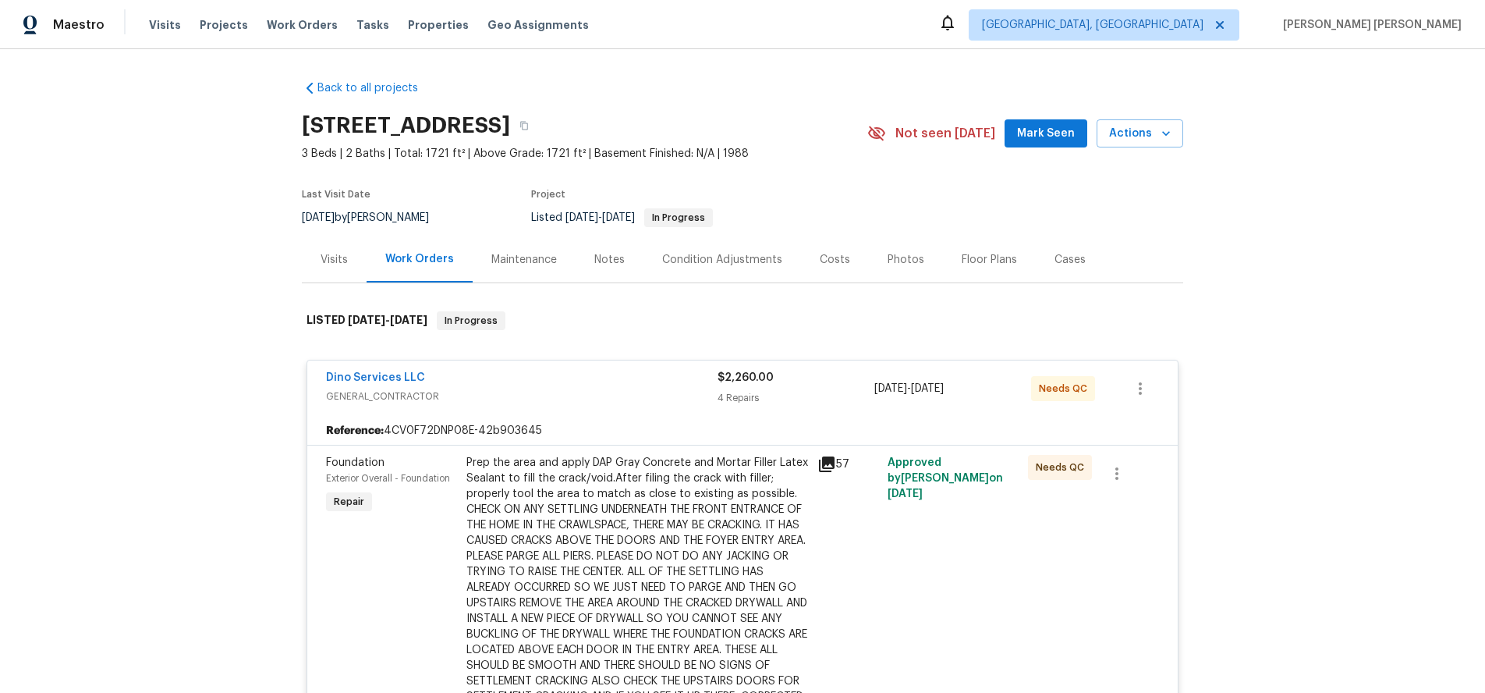
click at [319, 133] on h2 "5614 Chatmoss Rd, Midlothian, VA 23112" at bounding box center [406, 126] width 208 height 16
drag, startPoint x: 301, startPoint y: 127, endPoint x: 495, endPoint y: 128, distance: 194.3
click at [495, 128] on h2 "5614 Chatmoss Rd, Midlothian, VA 23112" at bounding box center [406, 126] width 208 height 16
copy h2 "5614 Chatmoss Rd"
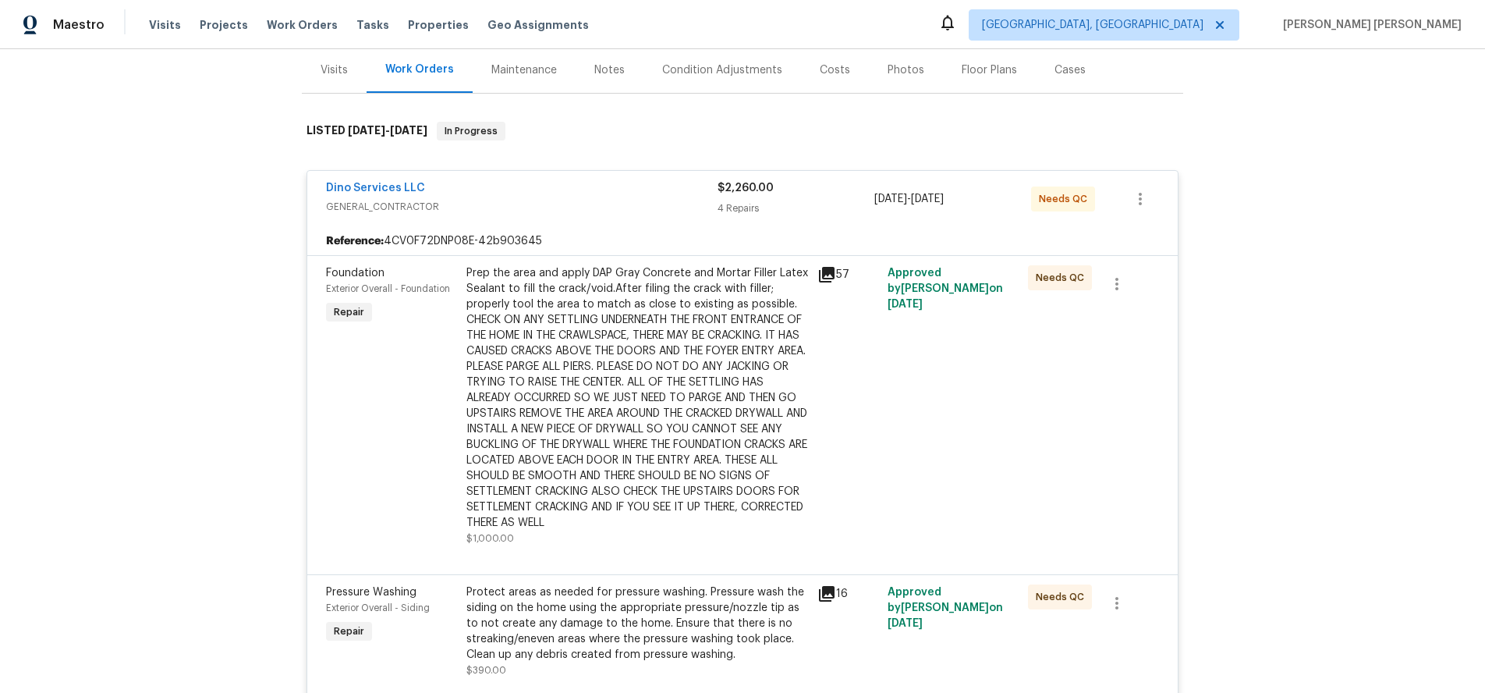
scroll to position [208, 0]
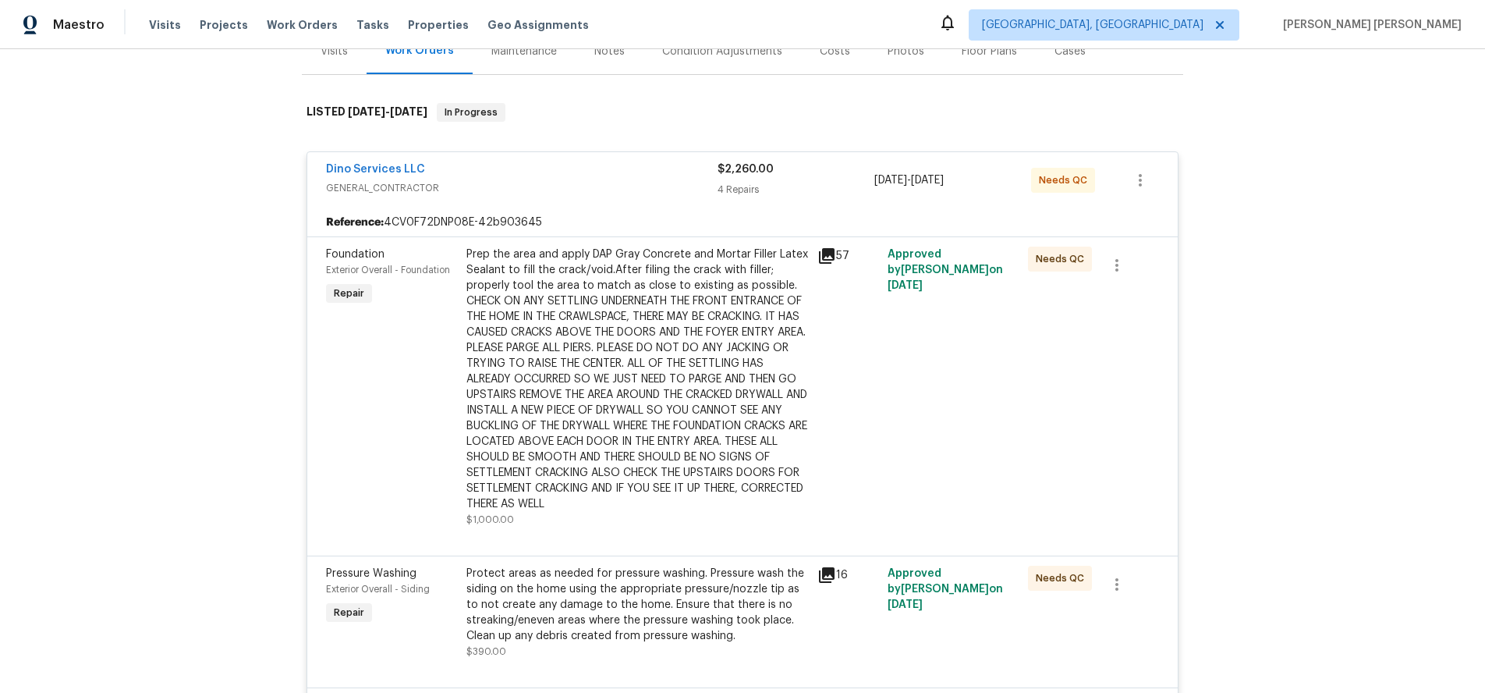
click at [824, 257] on icon at bounding box center [827, 256] width 16 height 16
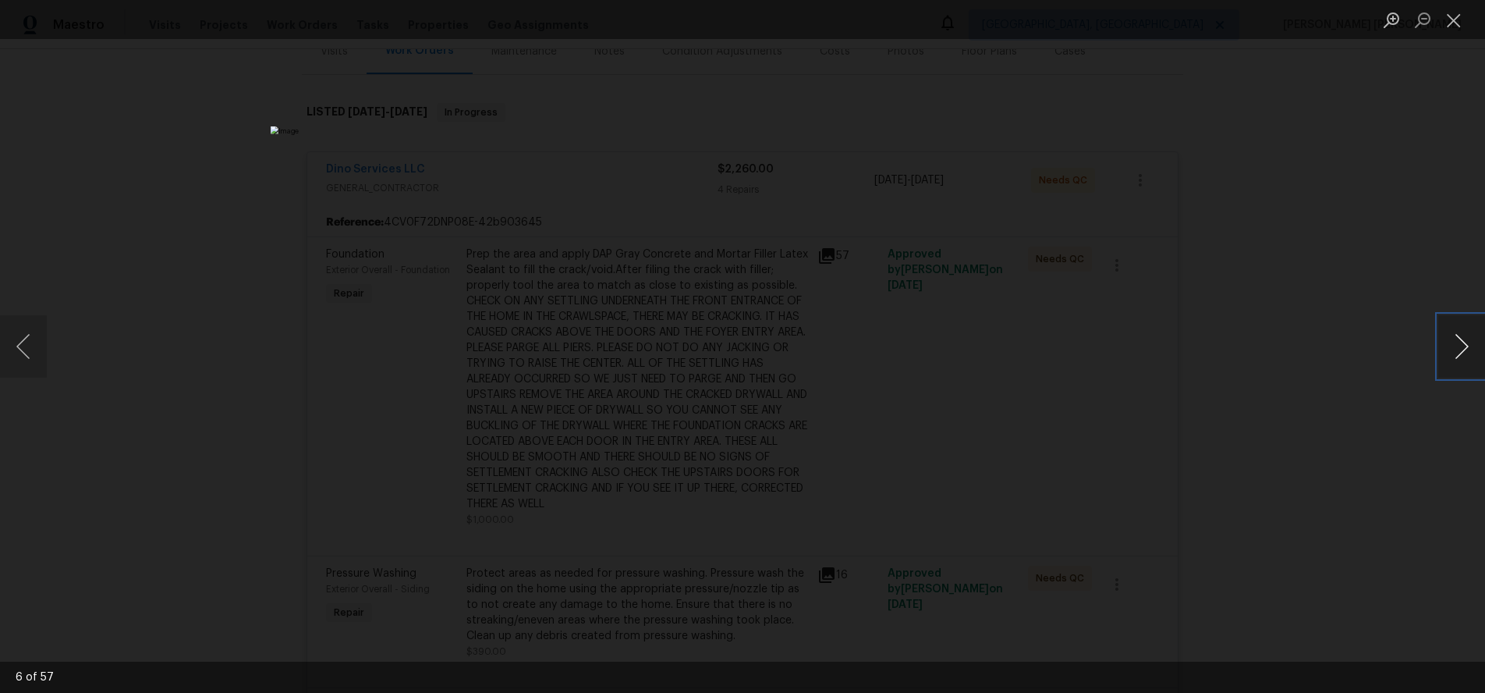
click at [1455, 353] on button "Next image" at bounding box center [1462, 346] width 47 height 62
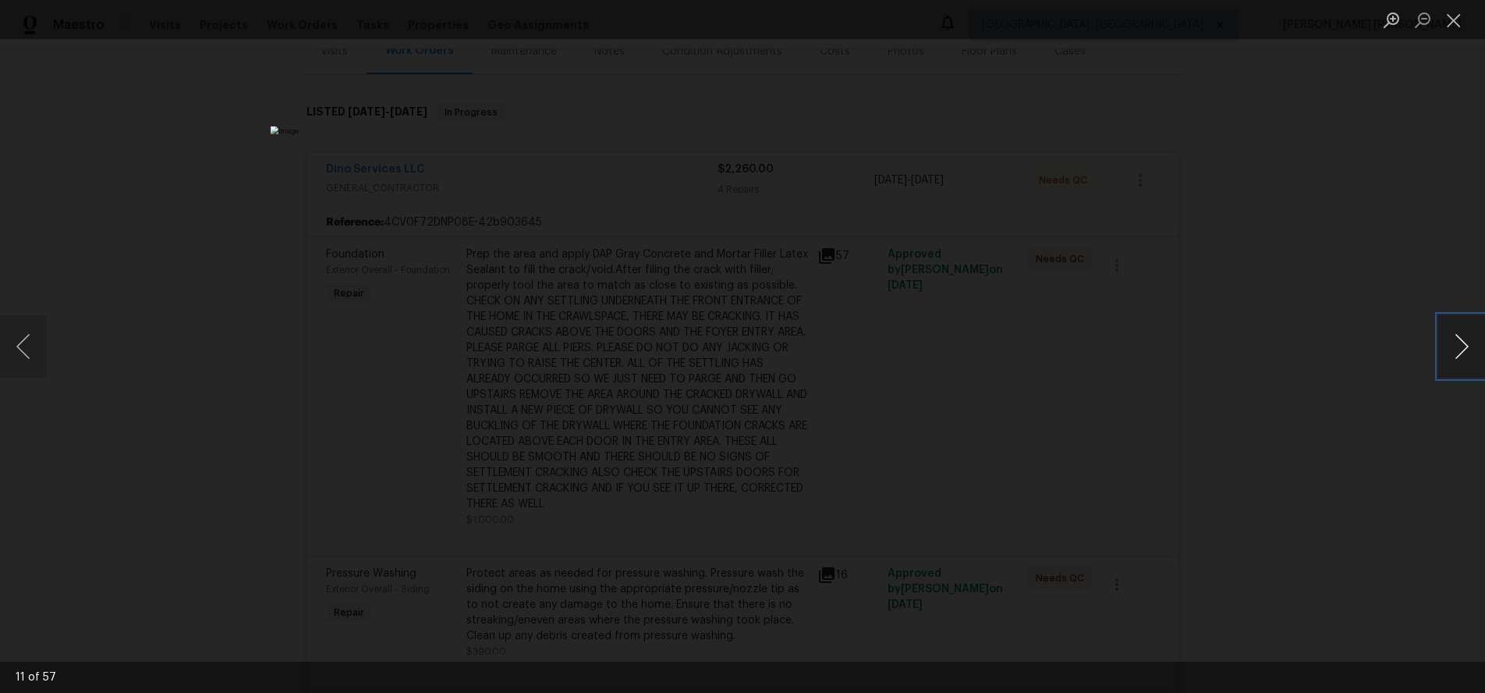
click at [1455, 353] on button "Next image" at bounding box center [1462, 346] width 47 height 62
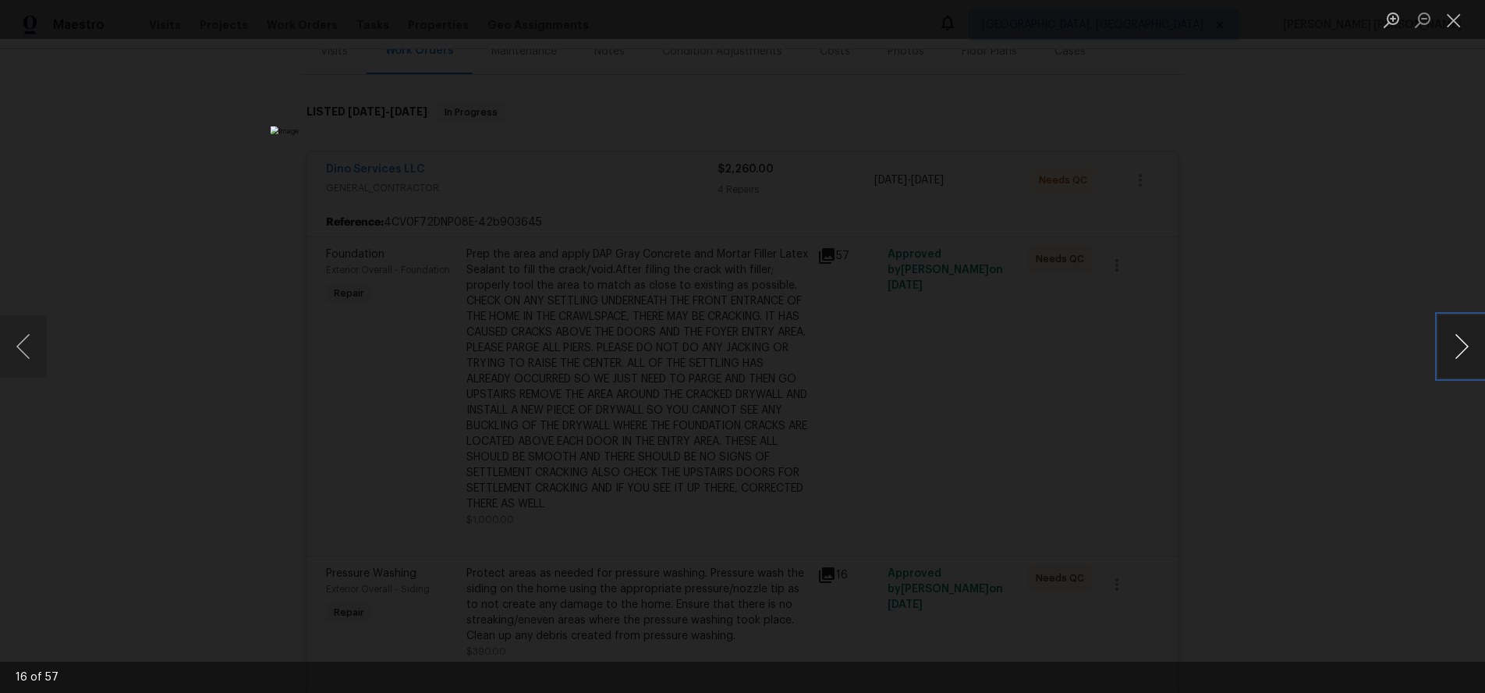
click at [1455, 353] on button "Next image" at bounding box center [1462, 346] width 47 height 62
click at [5, 349] on button "Previous image" at bounding box center [23, 346] width 47 height 62
click at [1450, 357] on button "Next image" at bounding box center [1462, 346] width 47 height 62
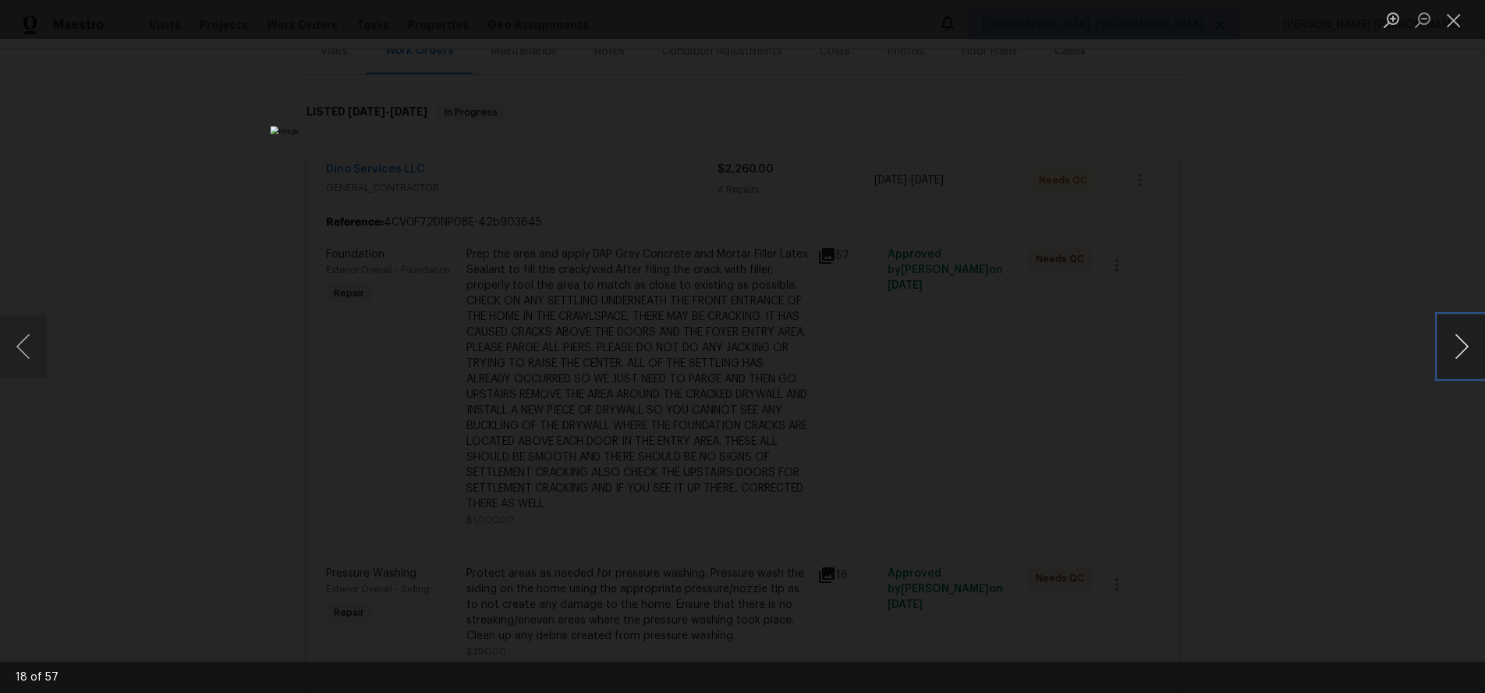
click at [1450, 357] on button "Next image" at bounding box center [1462, 346] width 47 height 62
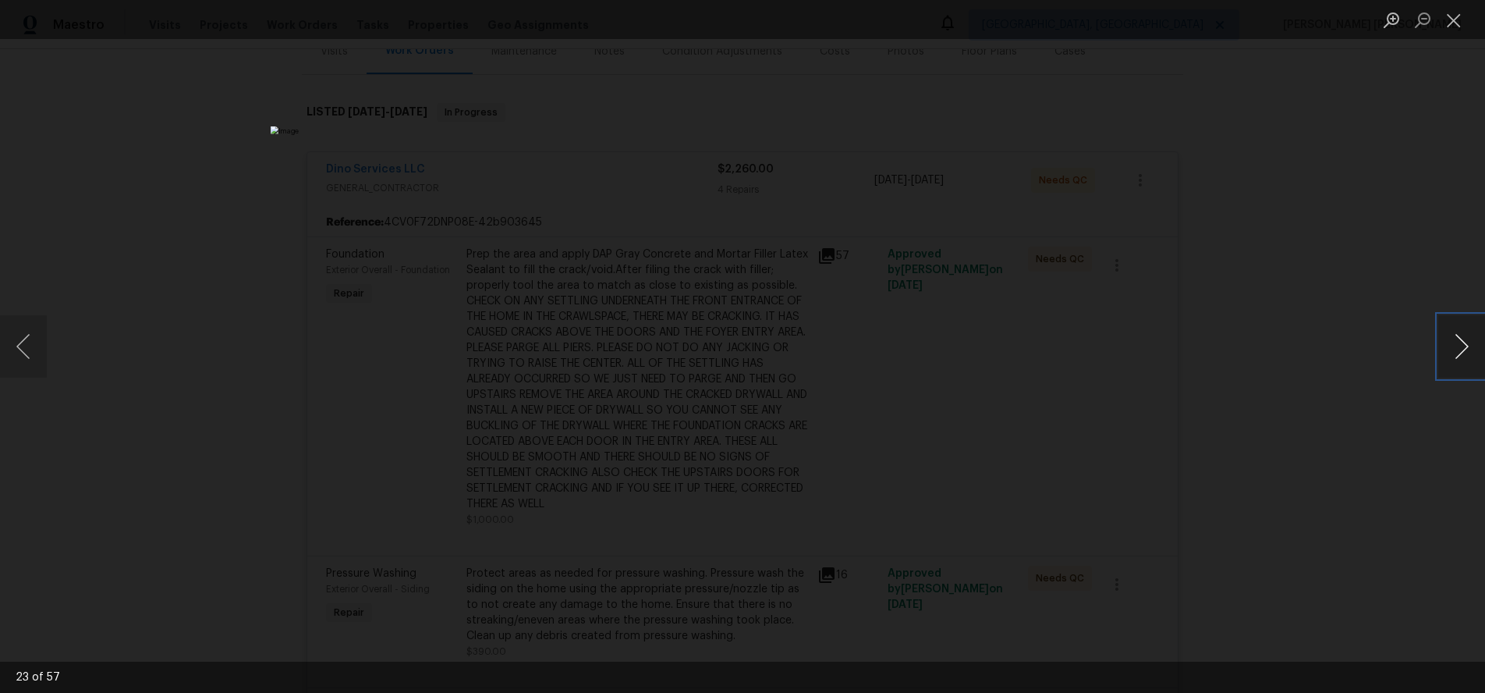
click at [1450, 357] on button "Next image" at bounding box center [1462, 346] width 47 height 62
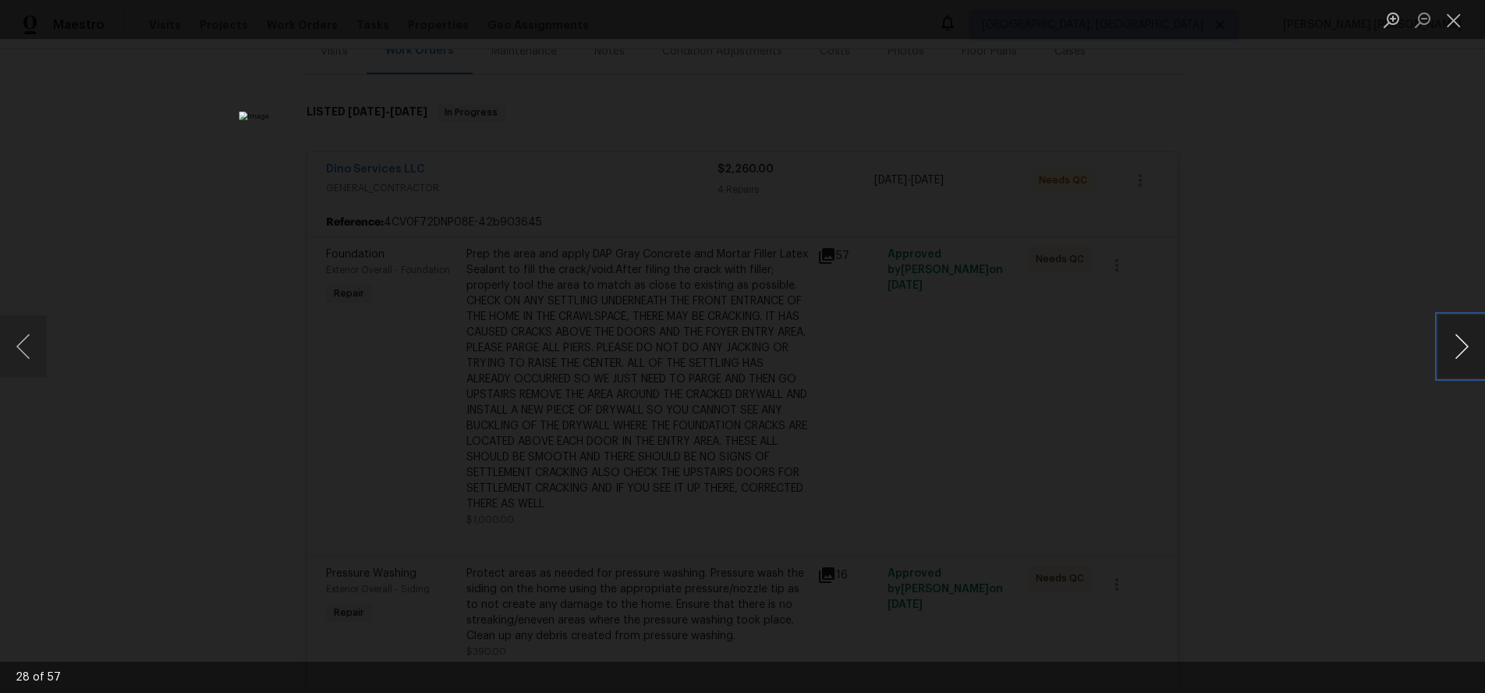
click at [1450, 357] on button "Next image" at bounding box center [1462, 346] width 47 height 62
click at [1389, 442] on div "Lightbox" at bounding box center [742, 346] width 1485 height 693
click at [1349, 435] on div "Lightbox" at bounding box center [742, 346] width 1485 height 693
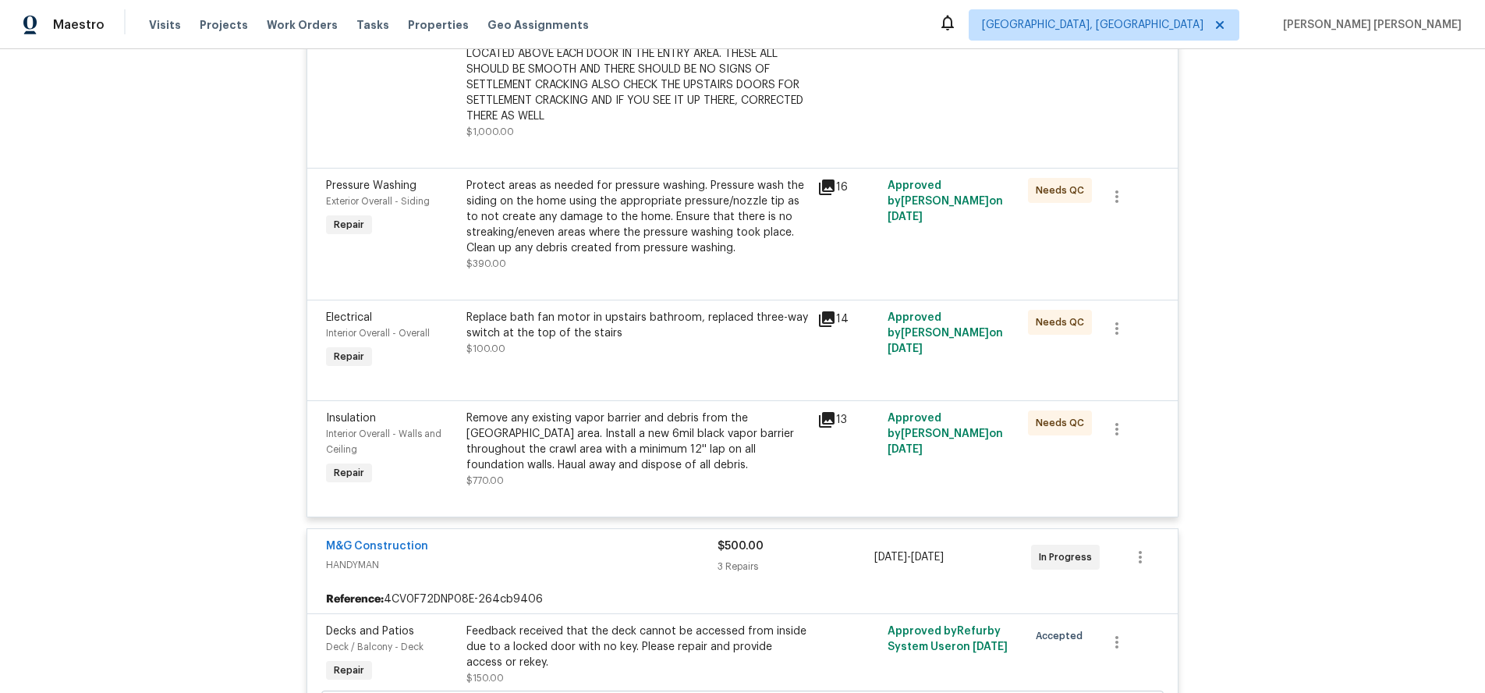
scroll to position [604, 0]
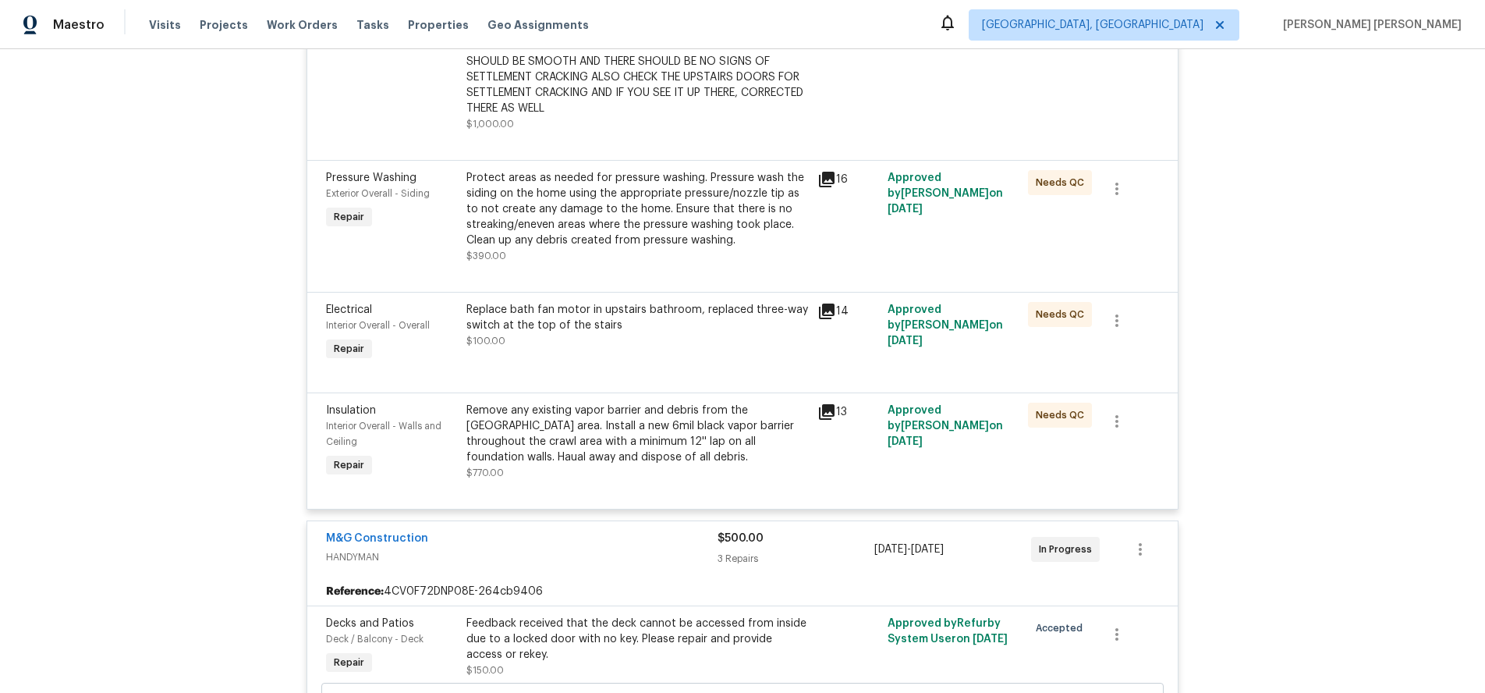
click at [829, 417] on icon at bounding box center [827, 412] width 19 height 19
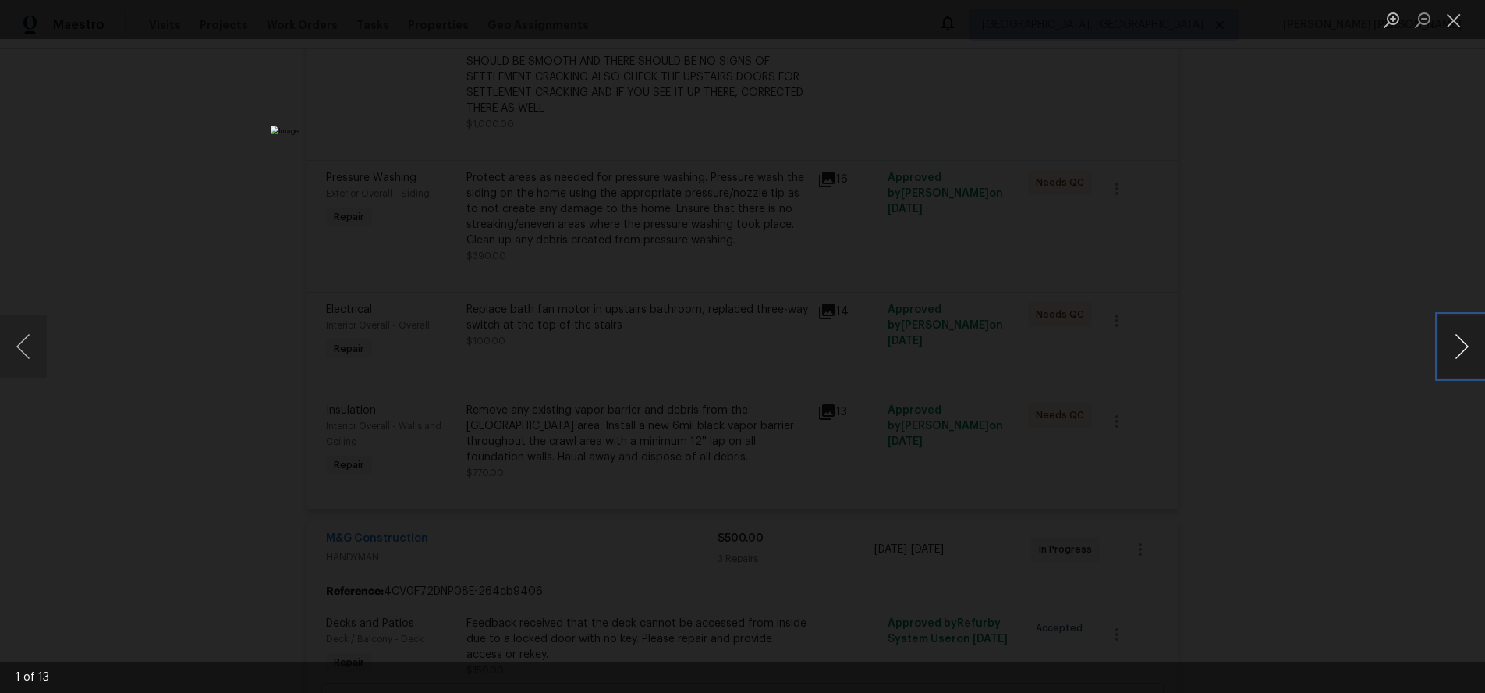
click at [1462, 361] on button "Next image" at bounding box center [1462, 346] width 47 height 62
click at [1410, 443] on div "Lightbox" at bounding box center [742, 346] width 1485 height 693
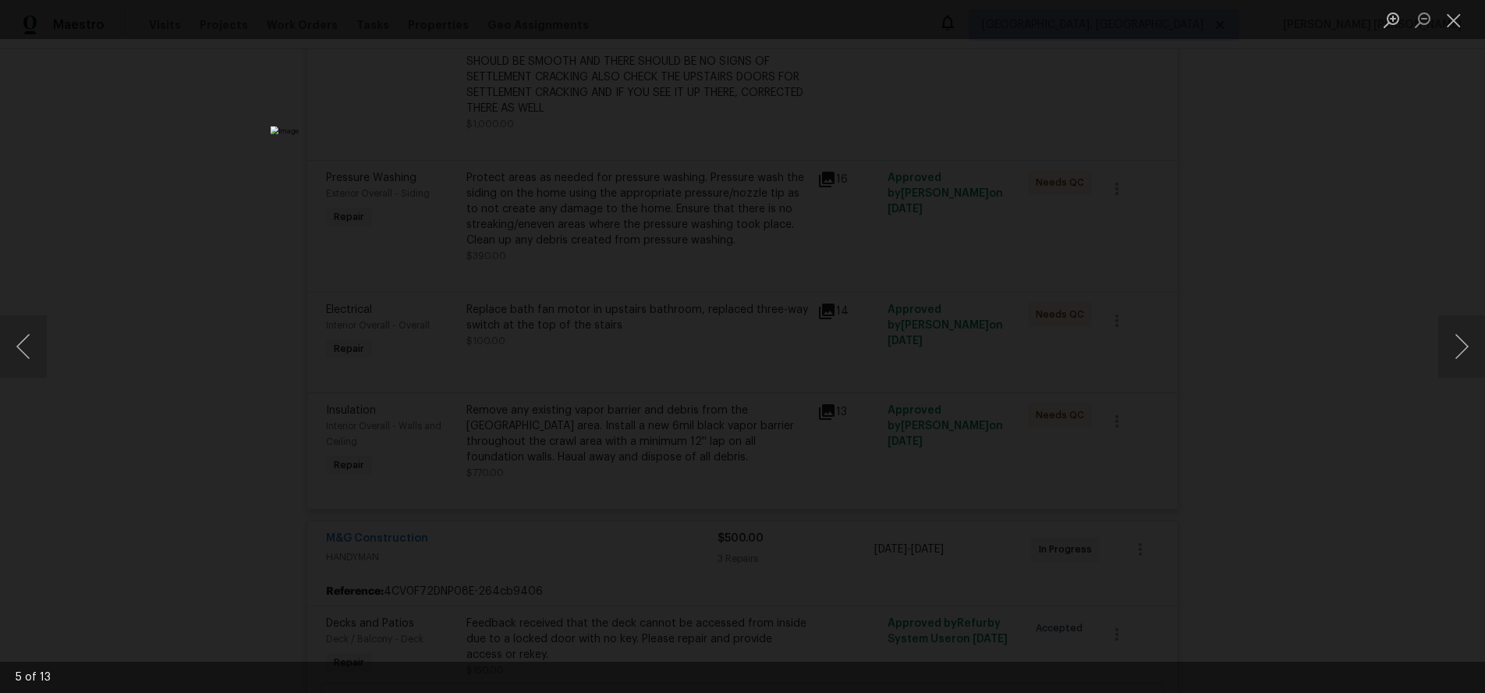
click at [1410, 443] on div "Lightbox" at bounding box center [742, 346] width 1485 height 693
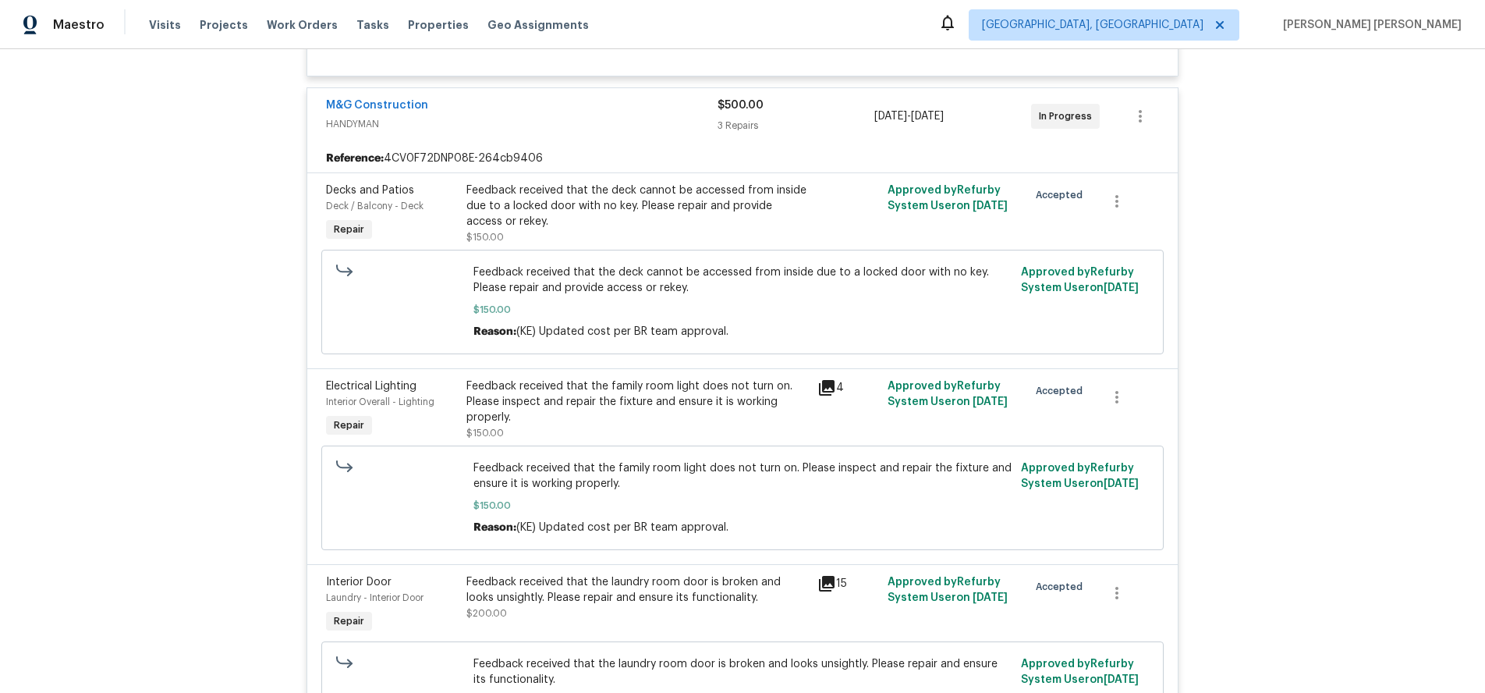
scroll to position [1064, 0]
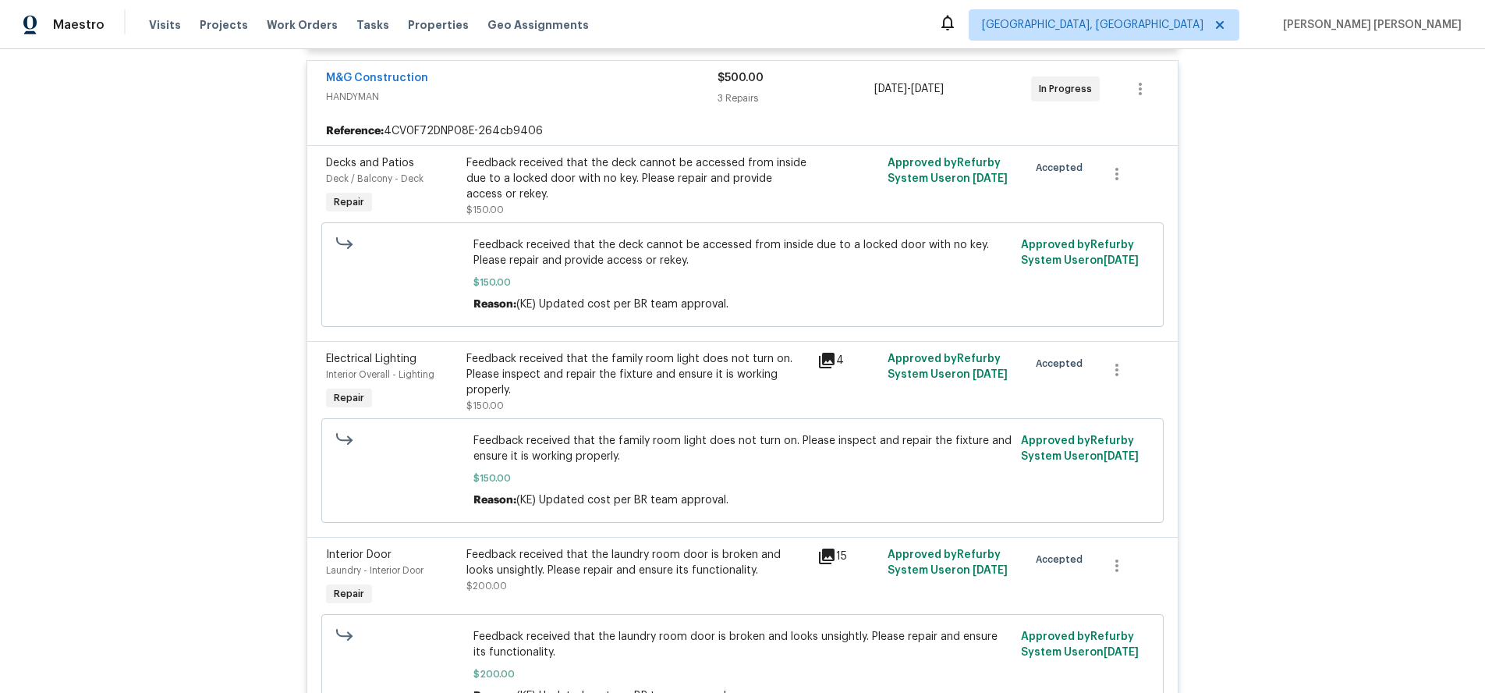
click at [829, 359] on icon at bounding box center [827, 361] width 16 height 16
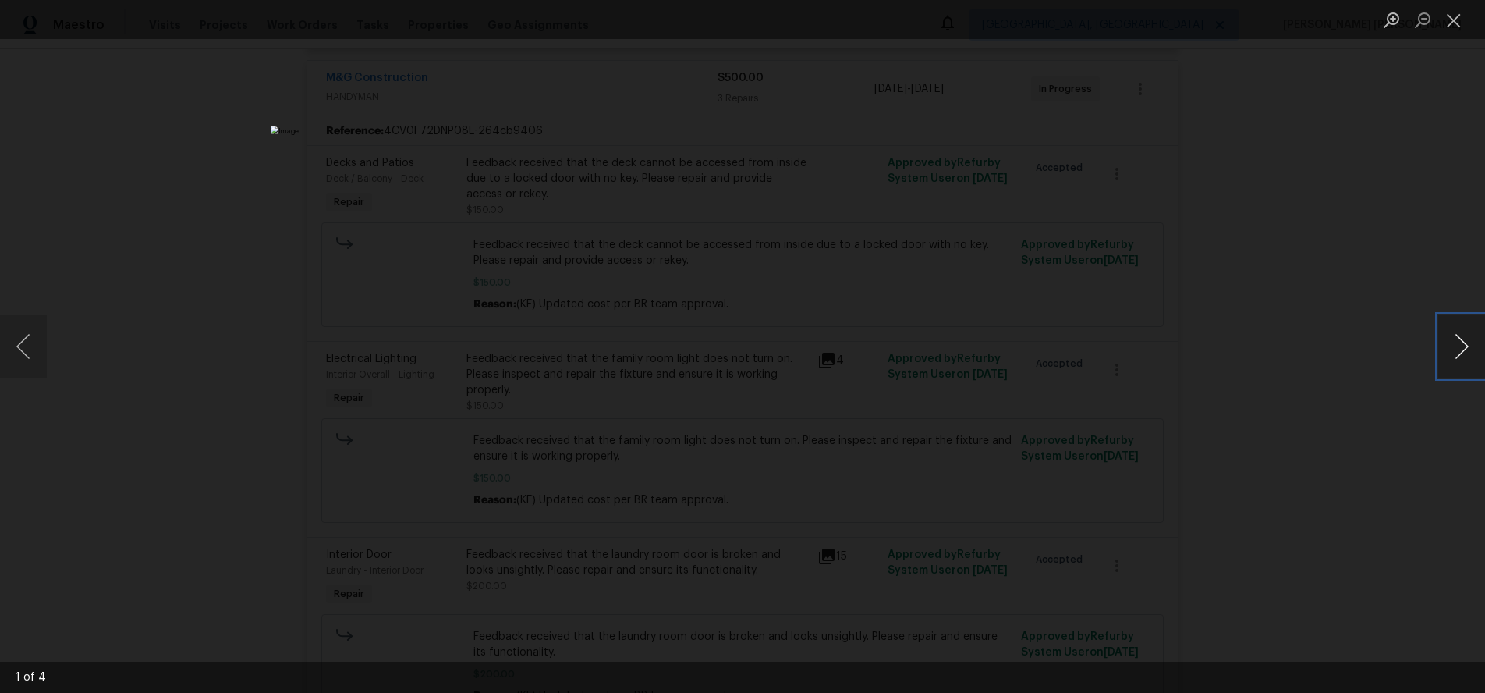
click at [1459, 351] on button "Next image" at bounding box center [1462, 346] width 47 height 62
click at [1384, 448] on div "Lightbox" at bounding box center [742, 346] width 1485 height 693
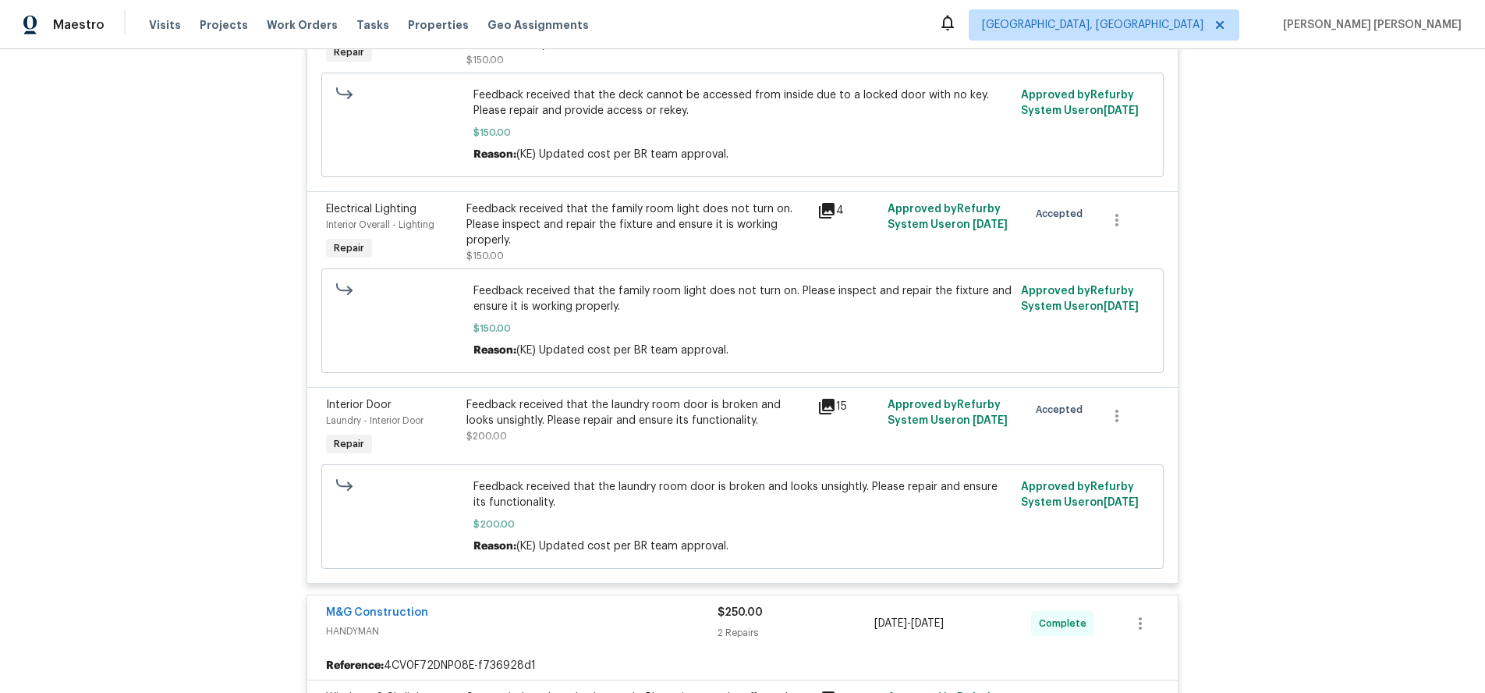
scroll to position [1220, 0]
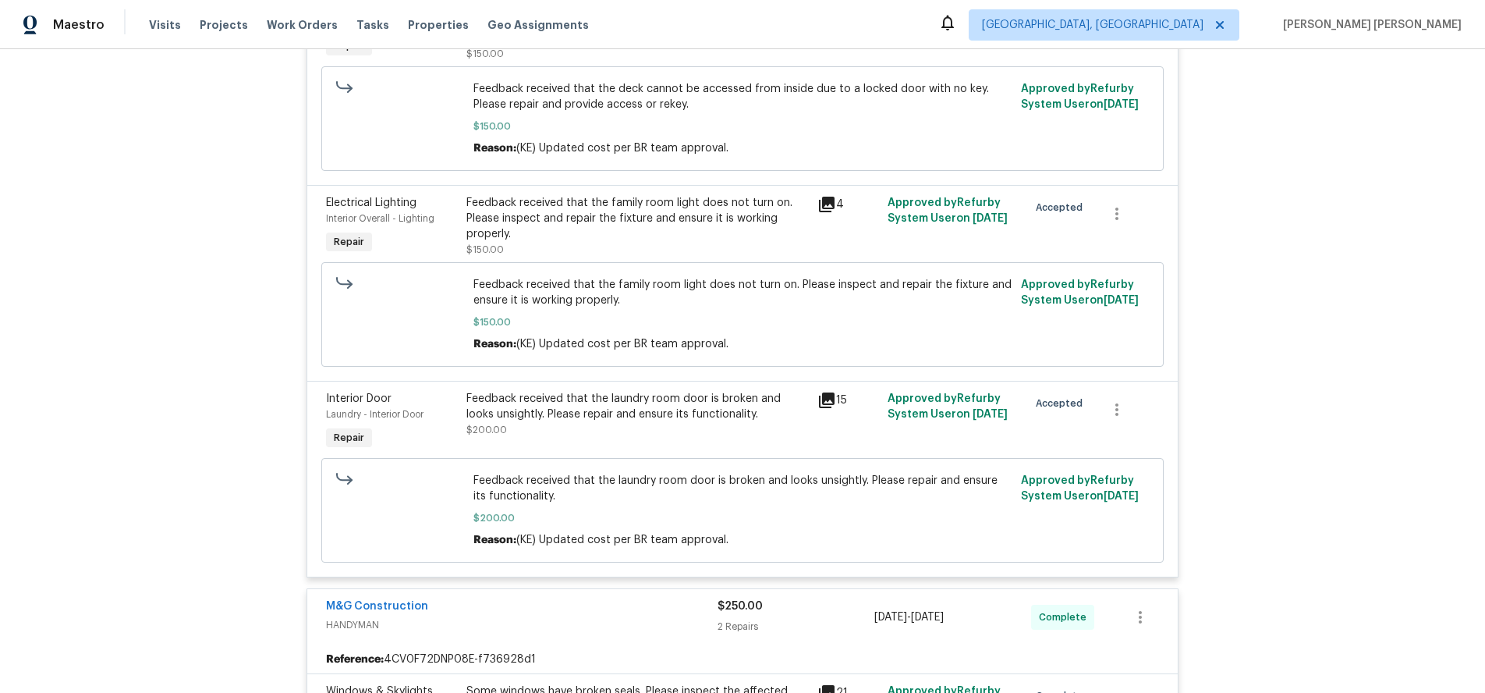
drag, startPoint x: 830, startPoint y: 405, endPoint x: 885, endPoint y: 402, distance: 54.7
click at [832, 405] on icon at bounding box center [827, 400] width 16 height 16
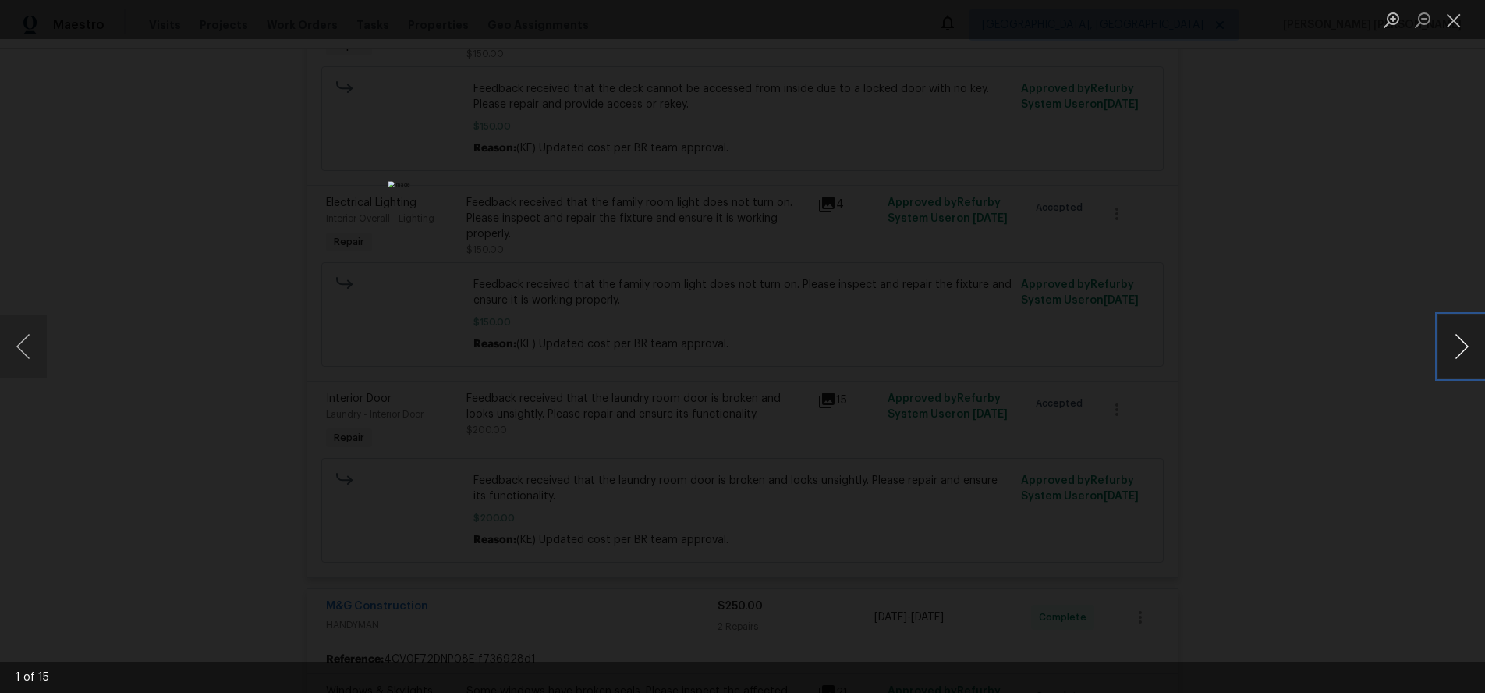
click at [1467, 353] on button "Next image" at bounding box center [1462, 346] width 47 height 62
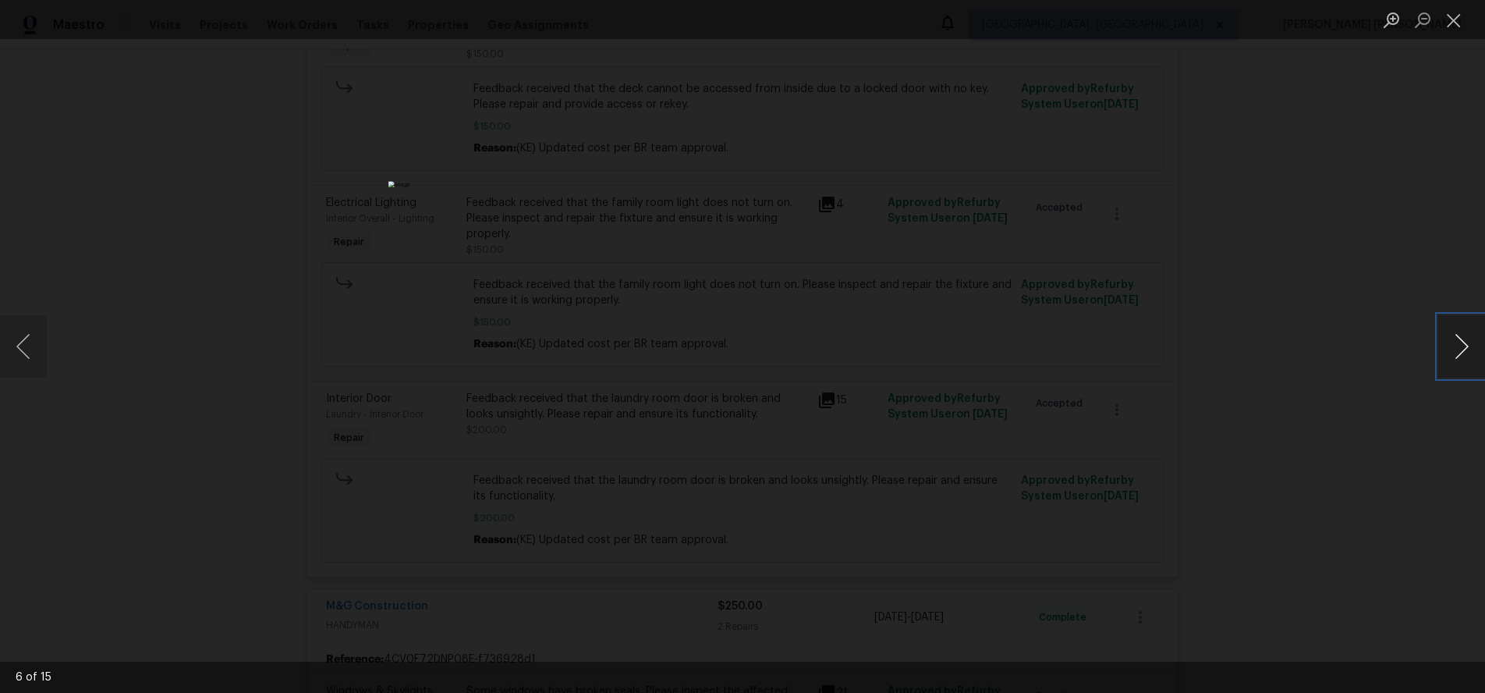
click at [1467, 353] on button "Next image" at bounding box center [1462, 346] width 47 height 62
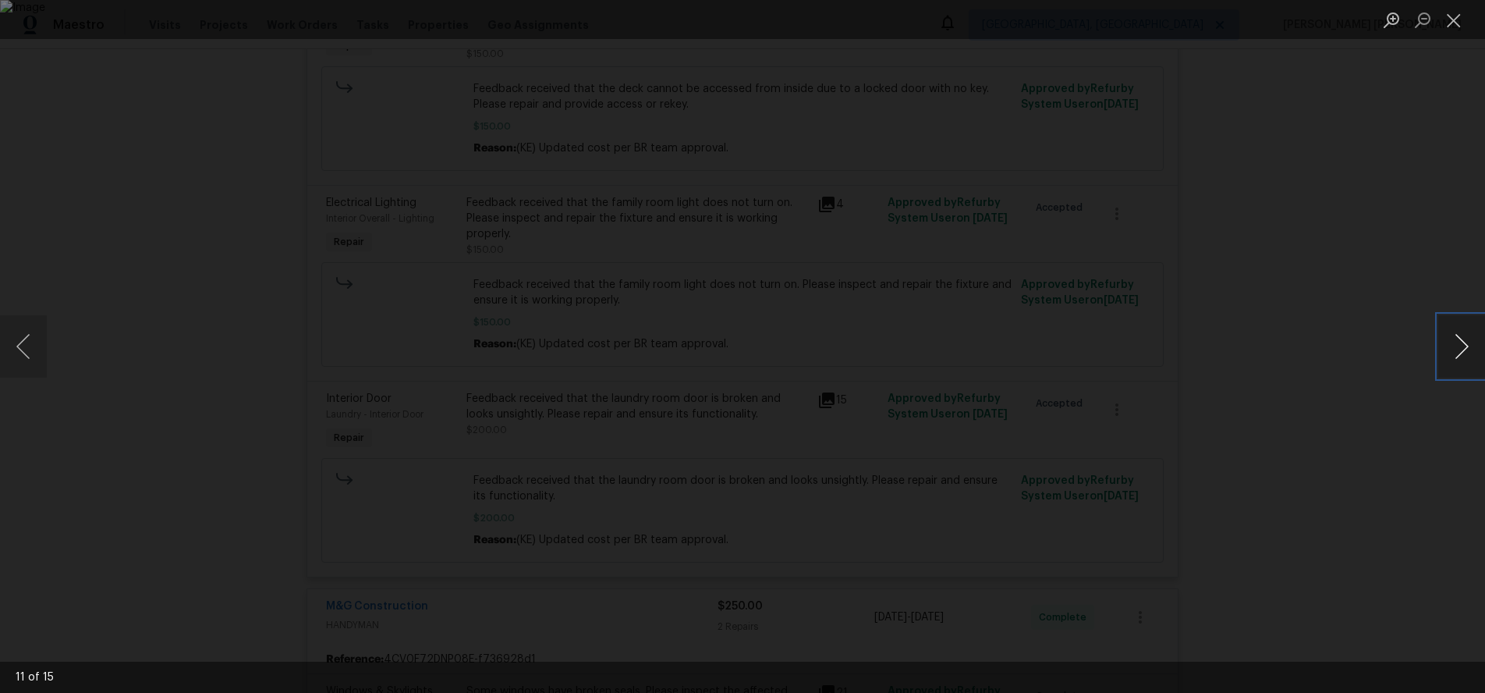
click at [1467, 353] on button "Next image" at bounding box center [1462, 346] width 47 height 62
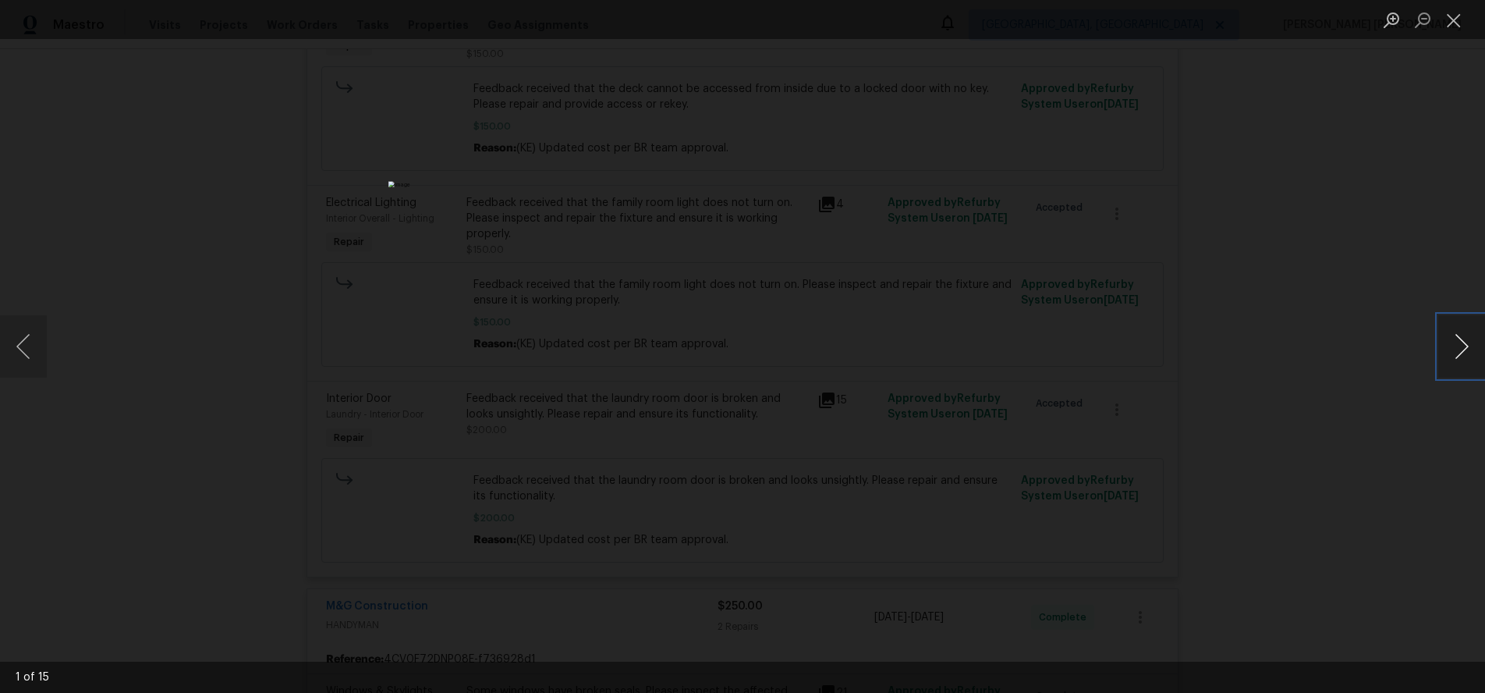
click at [1467, 353] on button "Next image" at bounding box center [1462, 346] width 47 height 62
click at [1339, 338] on div "Lightbox" at bounding box center [742, 346] width 1485 height 693
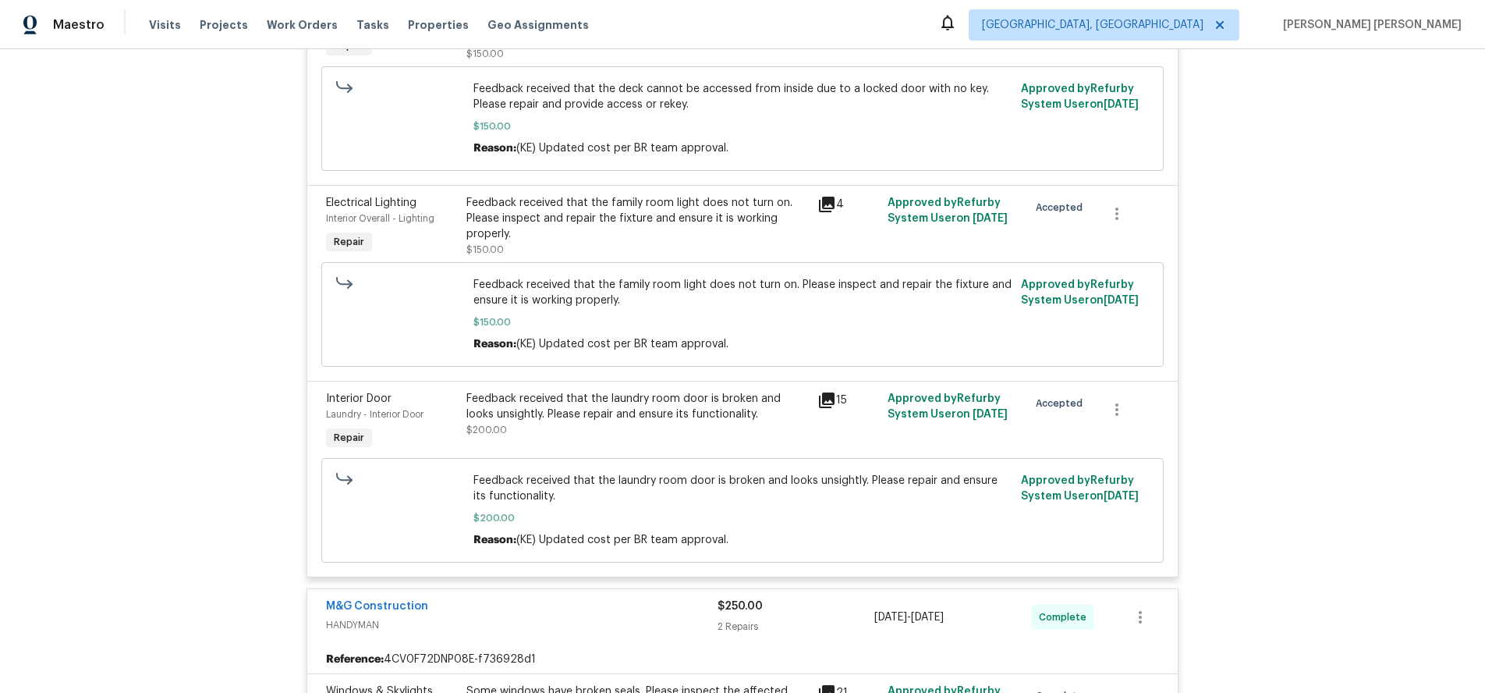
drag, startPoint x: 1337, startPoint y: 338, endPoint x: 1311, endPoint y: 374, distance: 44.6
click at [1334, 337] on div "Lightbox" at bounding box center [742, 346] width 1485 height 693
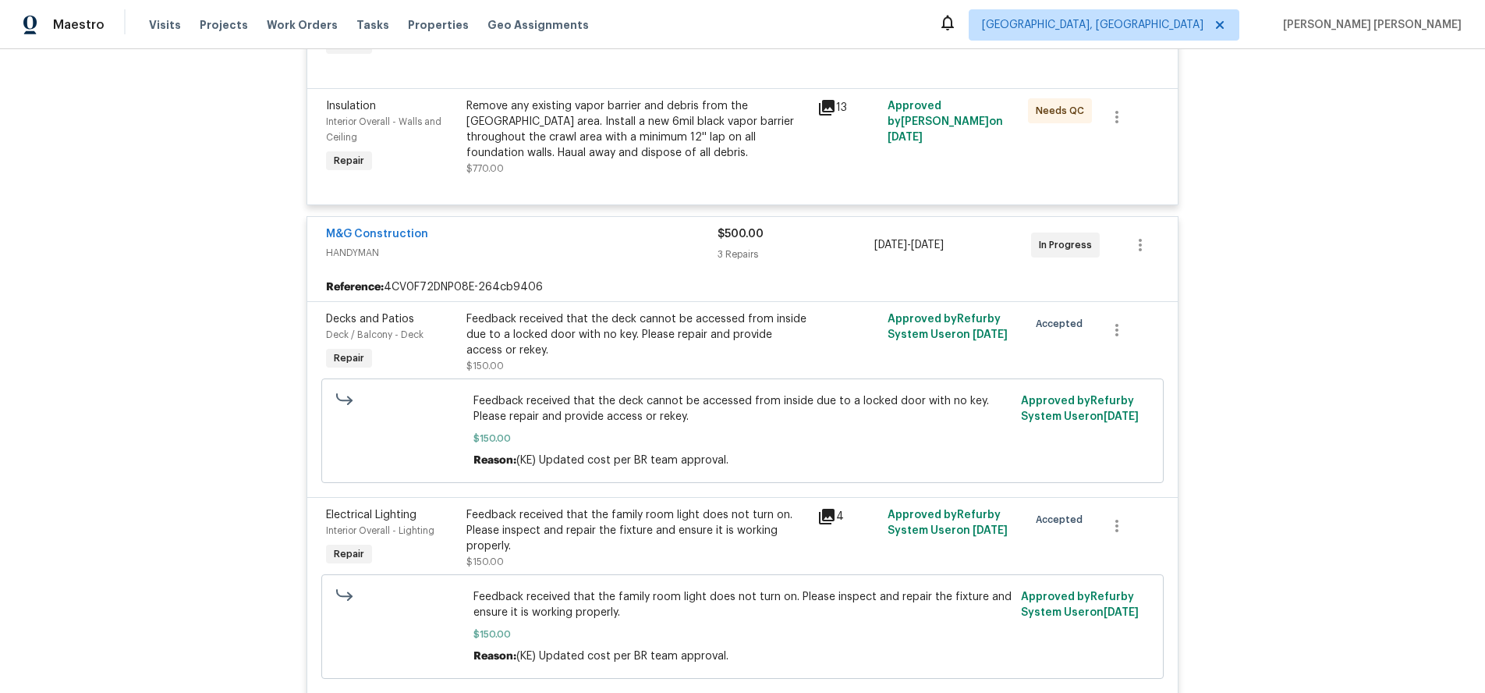
scroll to position [898, 0]
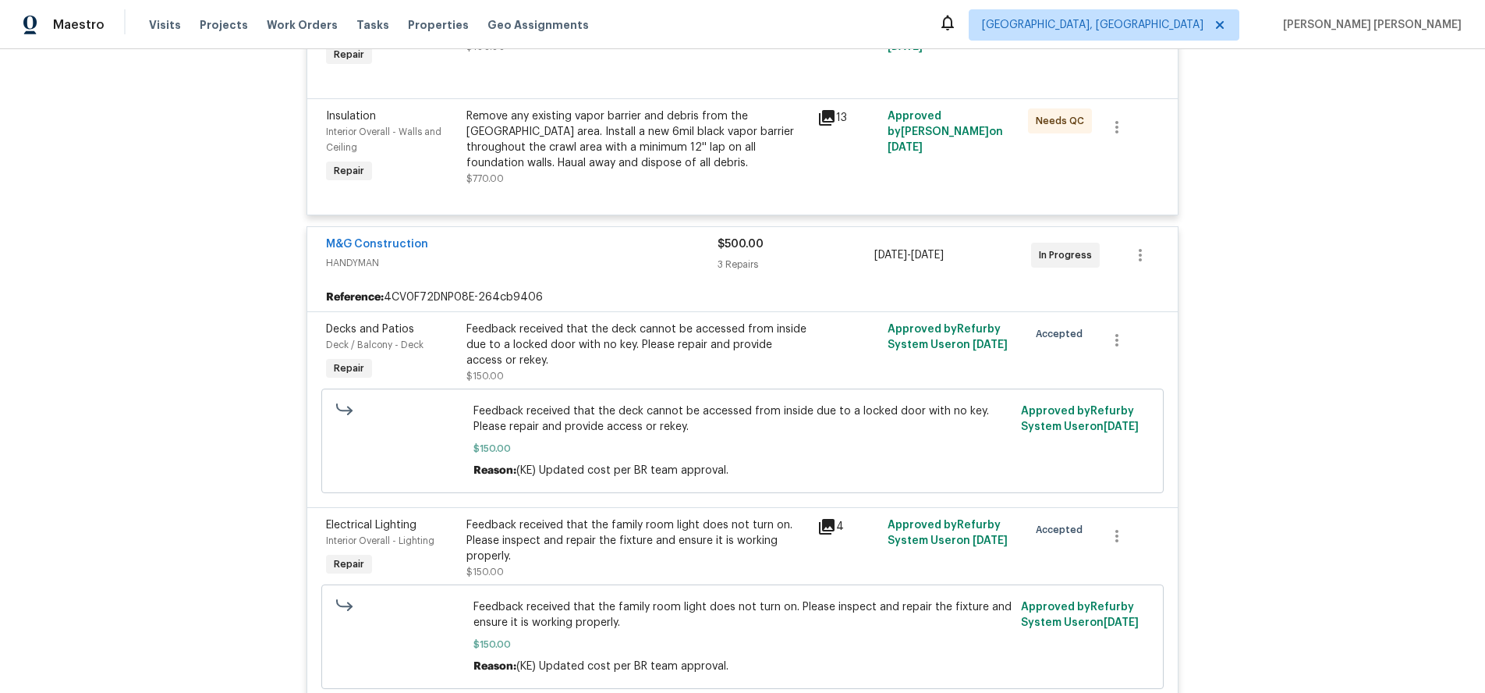
click at [655, 237] on div "M&G Construction" at bounding box center [522, 245] width 392 height 19
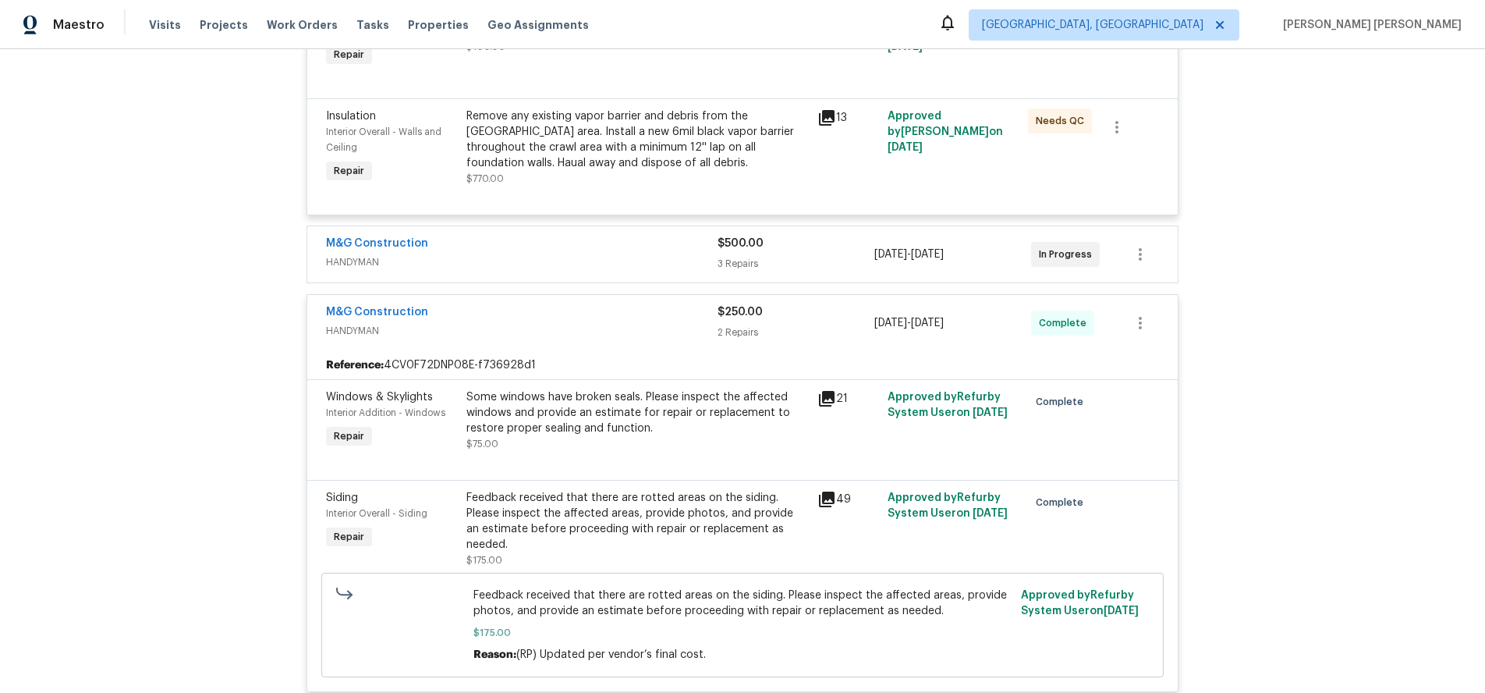
click at [590, 319] on div "M&G Construction" at bounding box center [522, 313] width 392 height 19
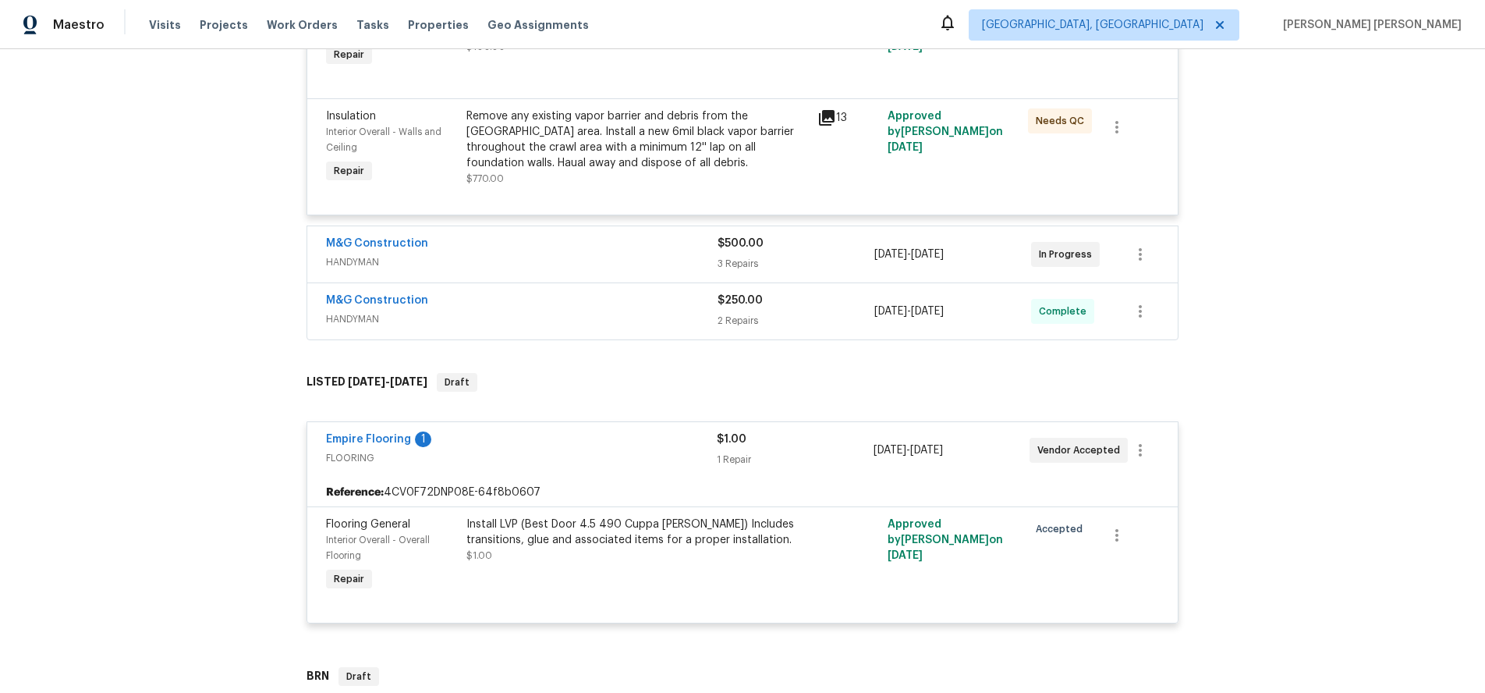
click at [607, 450] on span "FLOORING" at bounding box center [521, 458] width 391 height 16
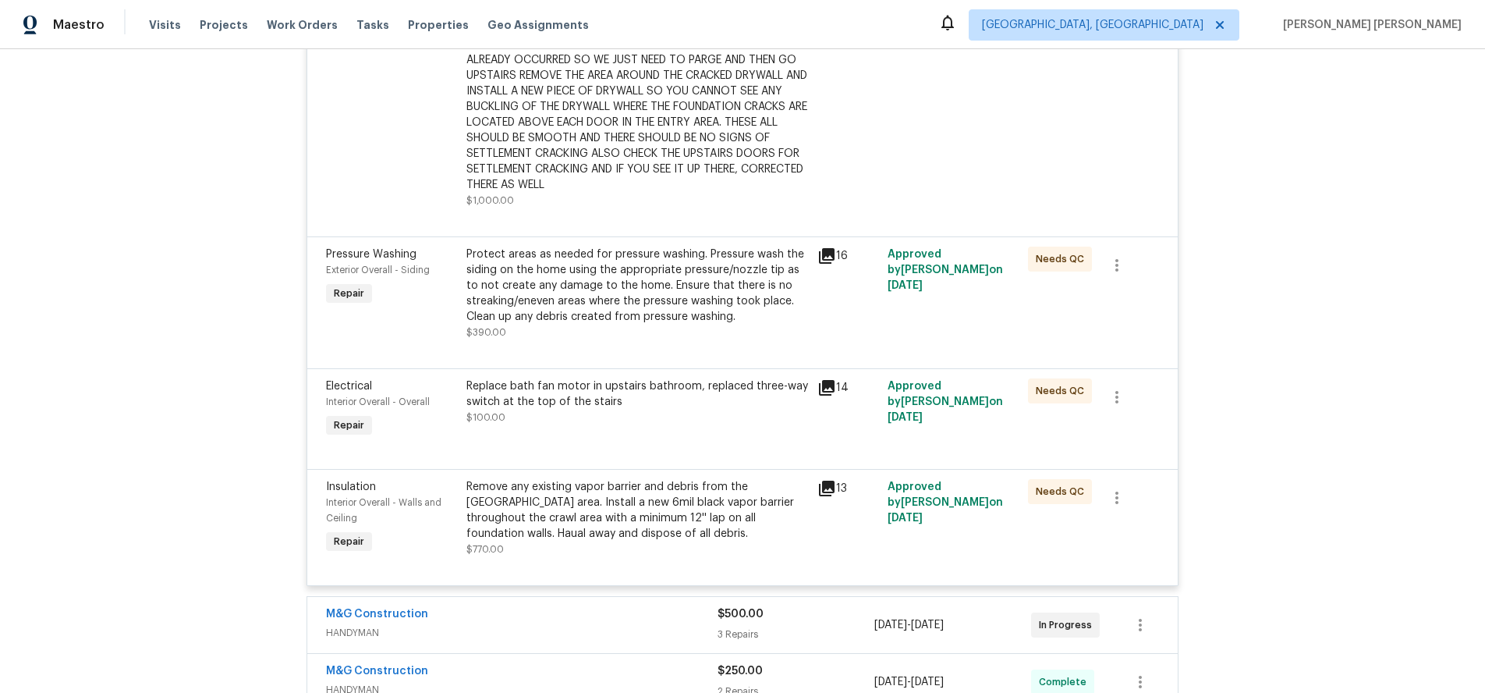
scroll to position [442, 0]
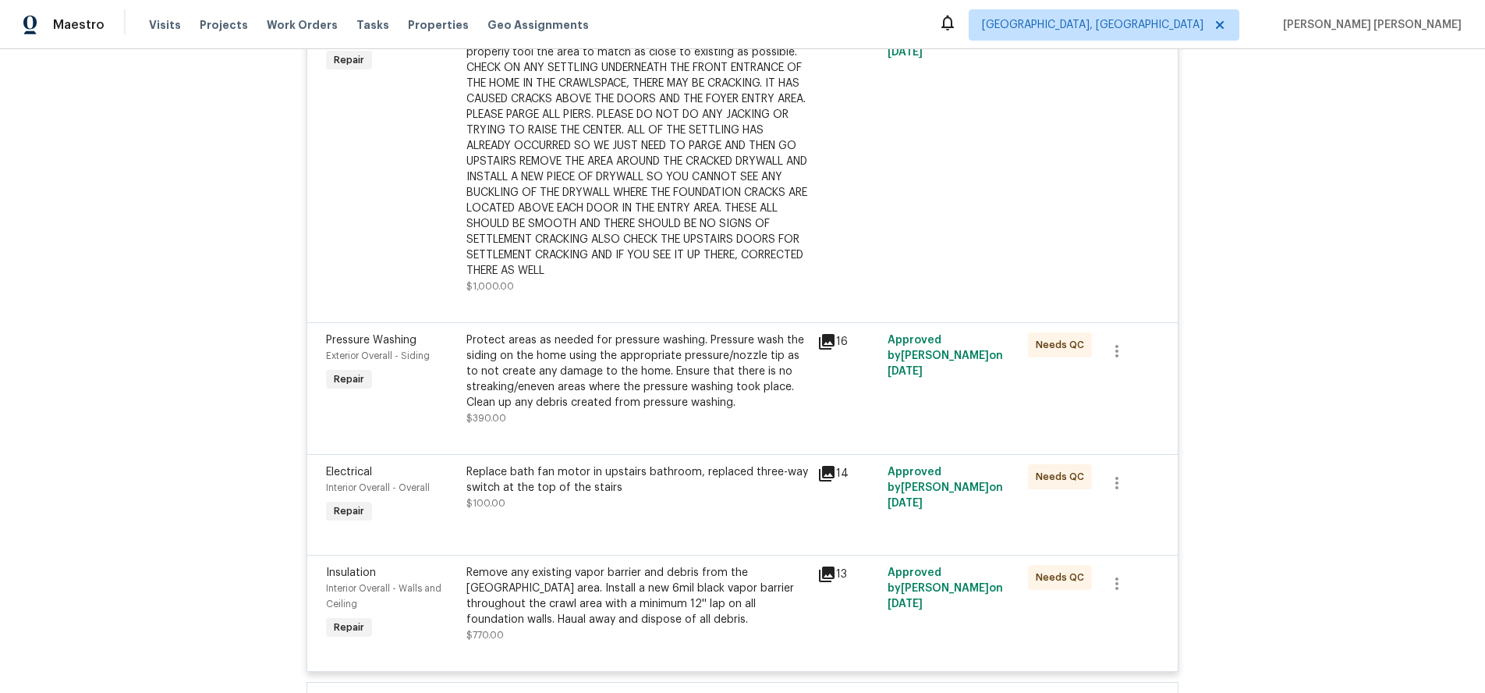
click at [825, 345] on icon at bounding box center [827, 342] width 16 height 16
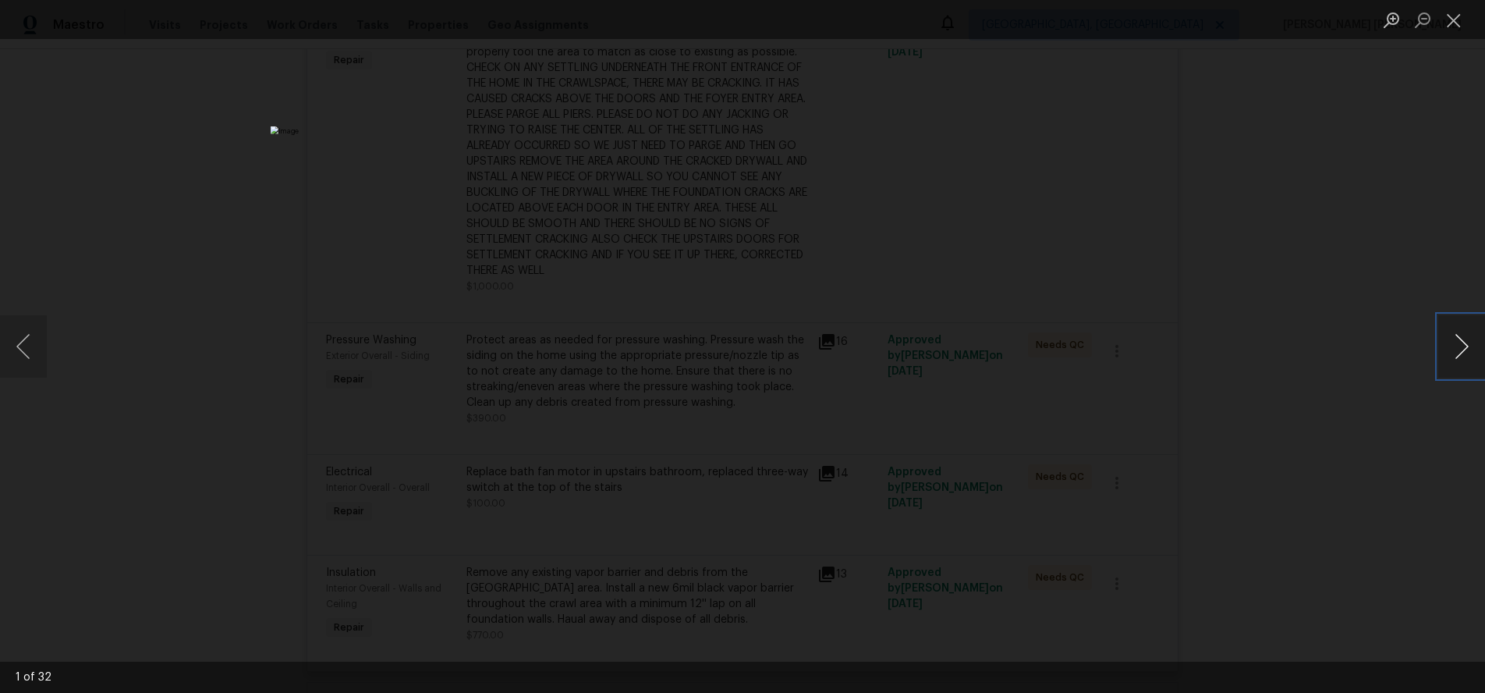
click at [1463, 353] on button "Next image" at bounding box center [1462, 346] width 47 height 62
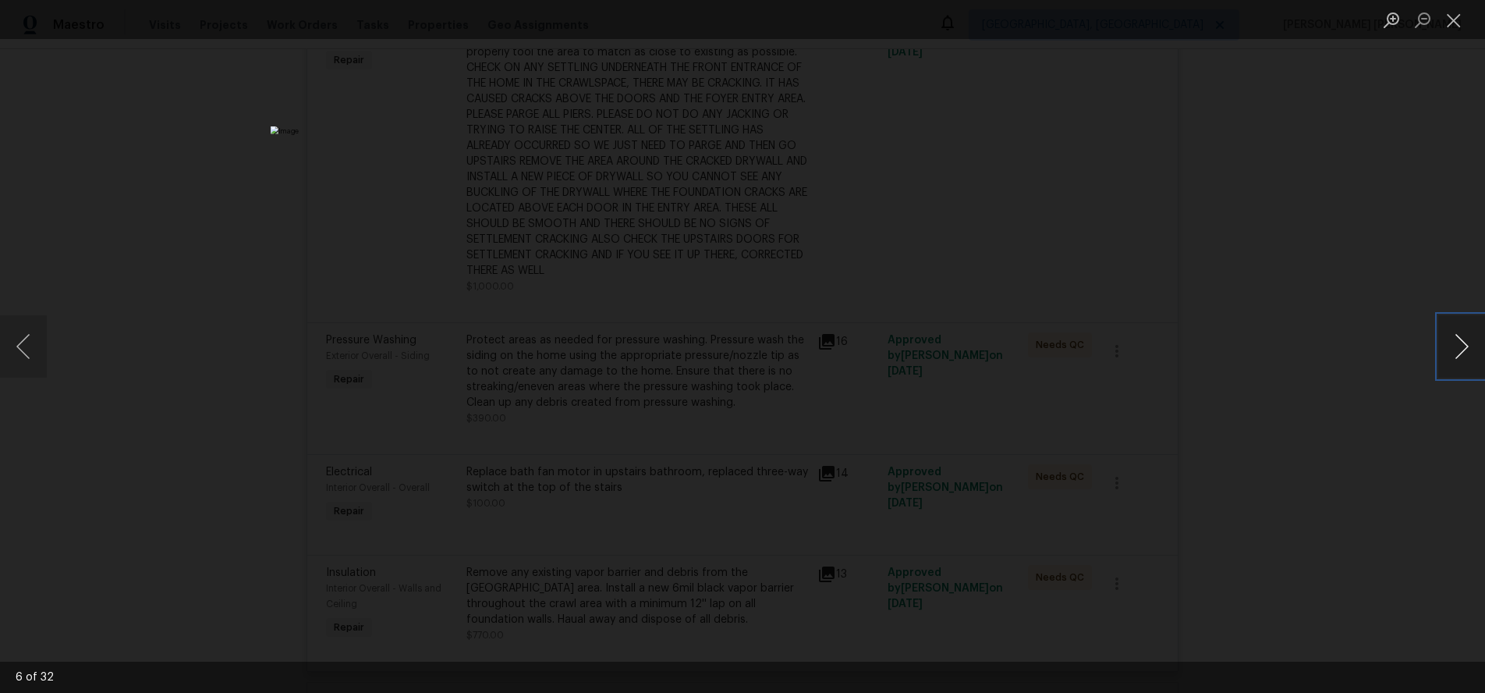
click at [1463, 353] on button "Next image" at bounding box center [1462, 346] width 47 height 62
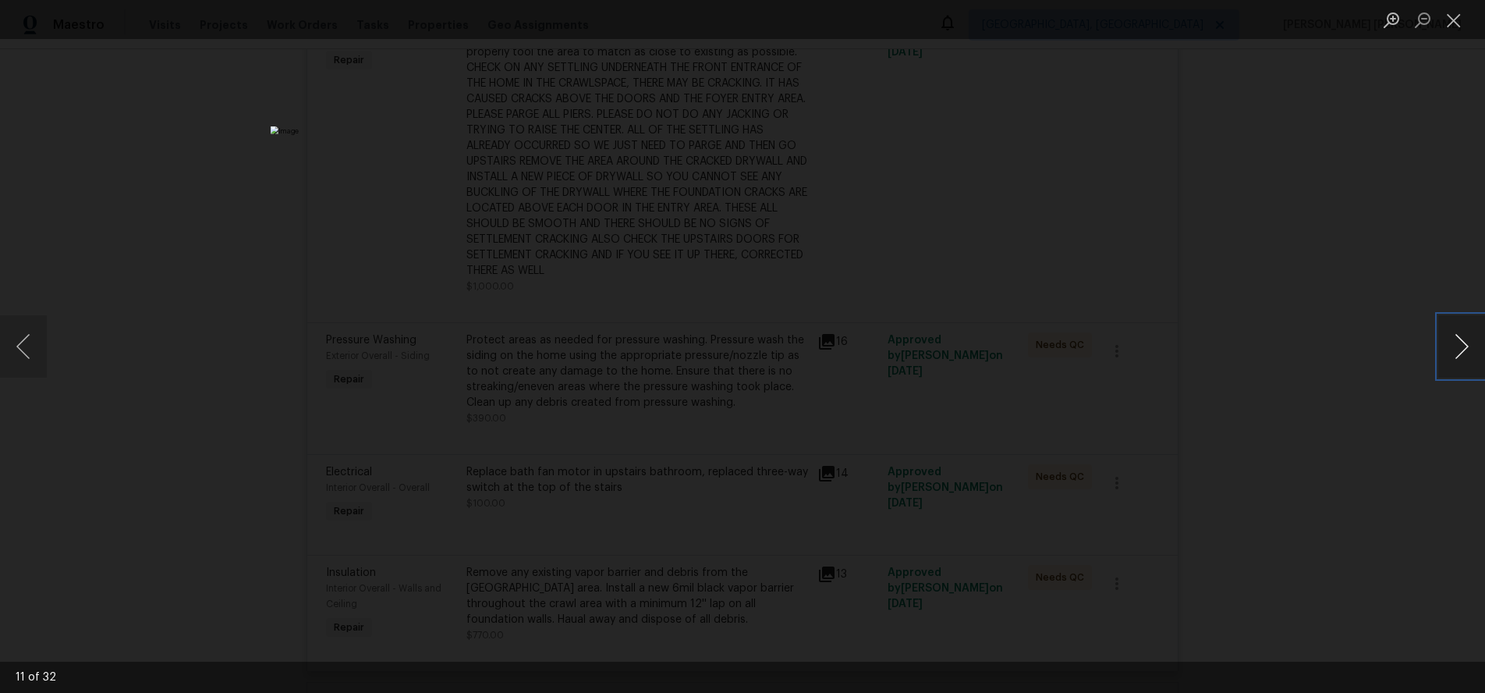
click at [1463, 353] on button "Next image" at bounding box center [1462, 346] width 47 height 62
click at [1383, 450] on div "Lightbox" at bounding box center [742, 346] width 1485 height 693
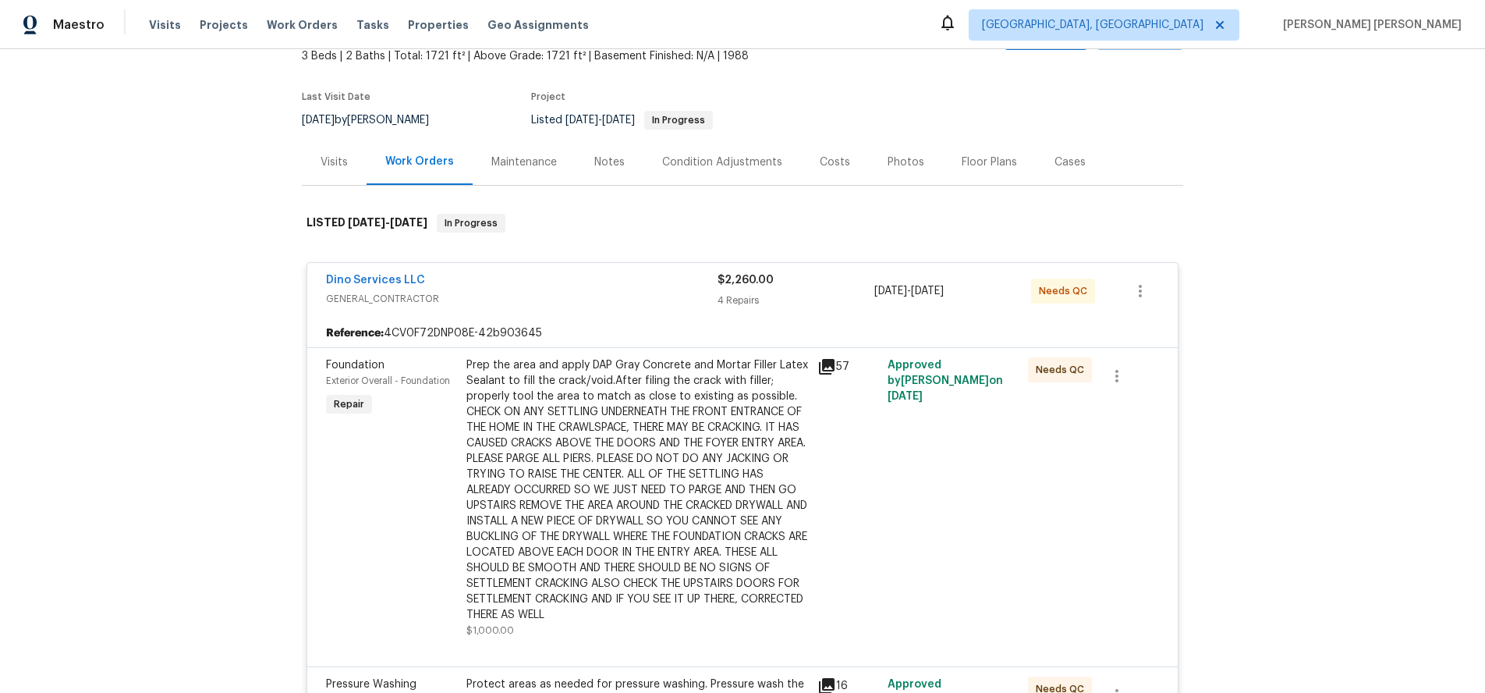
scroll to position [54, 0]
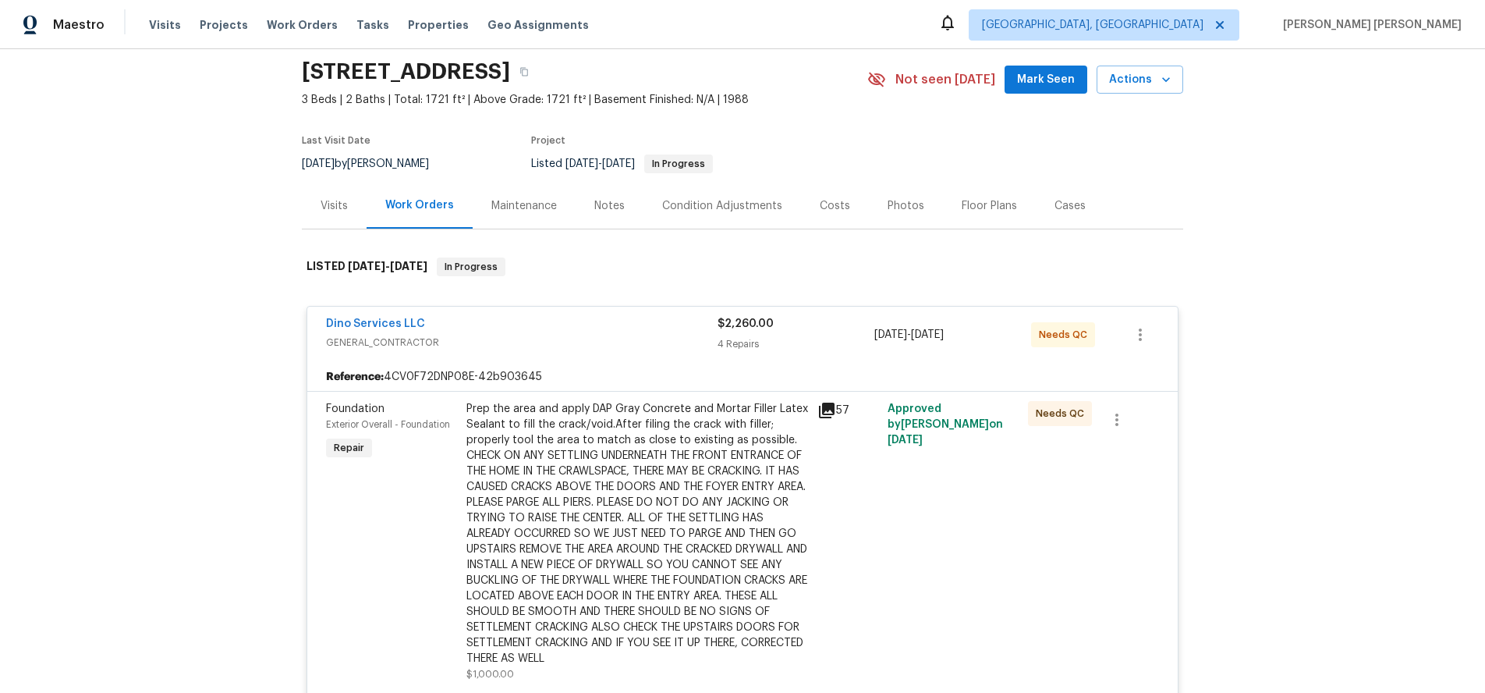
click at [572, 338] on span "GENERAL_CONTRACTOR" at bounding box center [522, 343] width 392 height 16
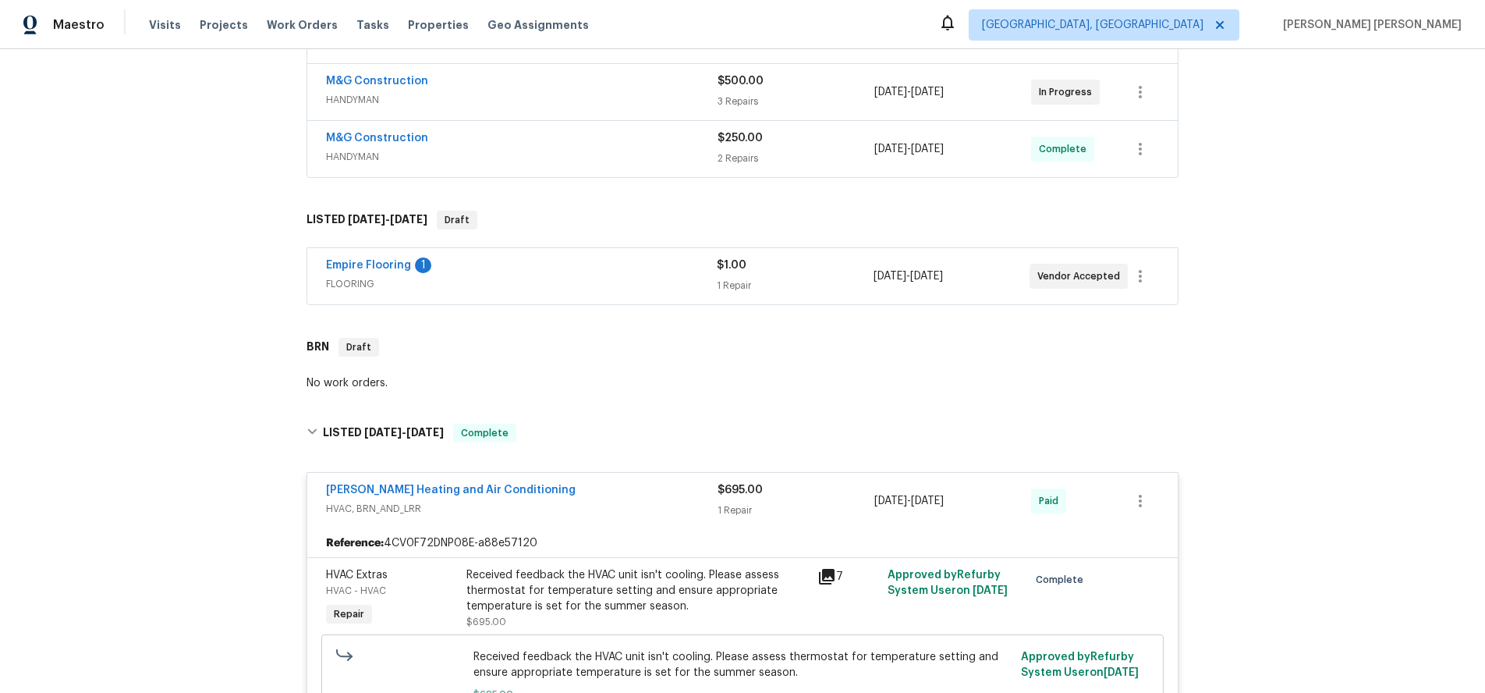
scroll to position [295, 0]
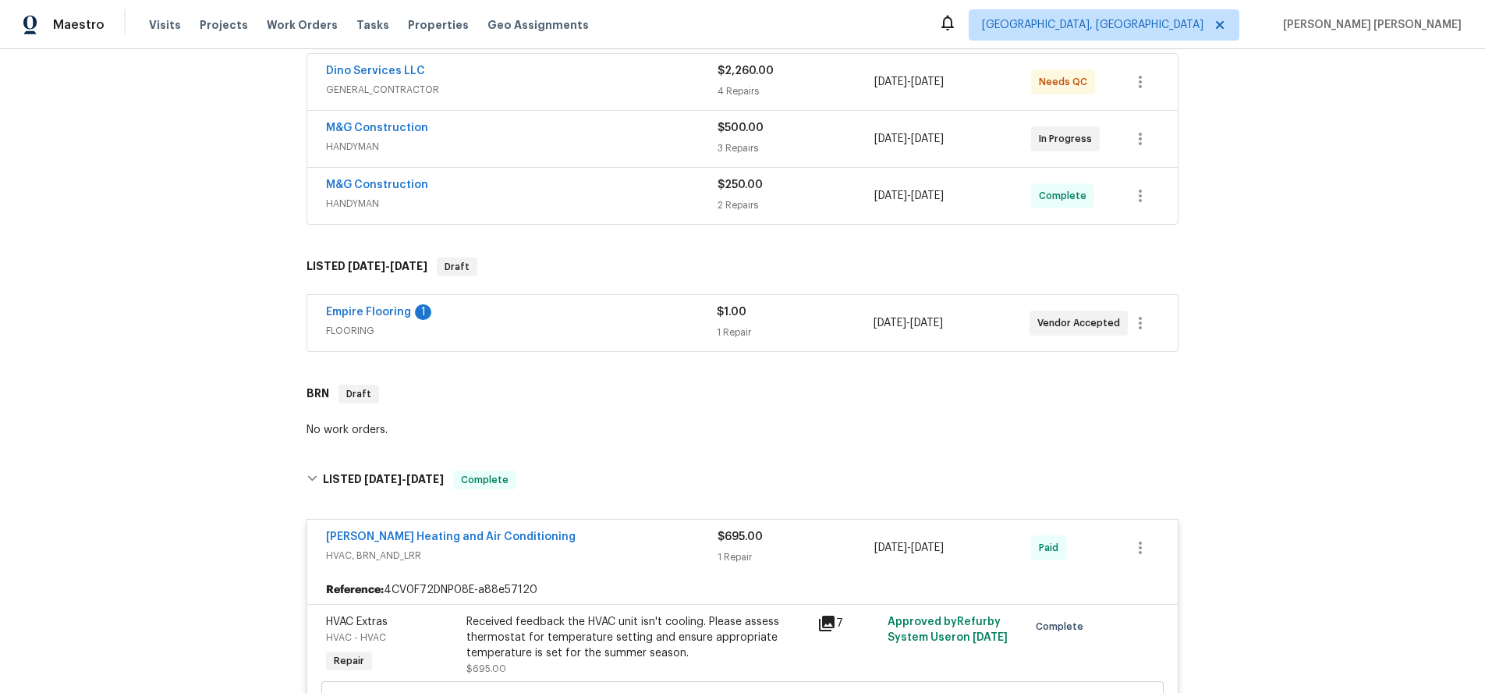
click at [648, 196] on span "HANDYMAN" at bounding box center [522, 204] width 392 height 16
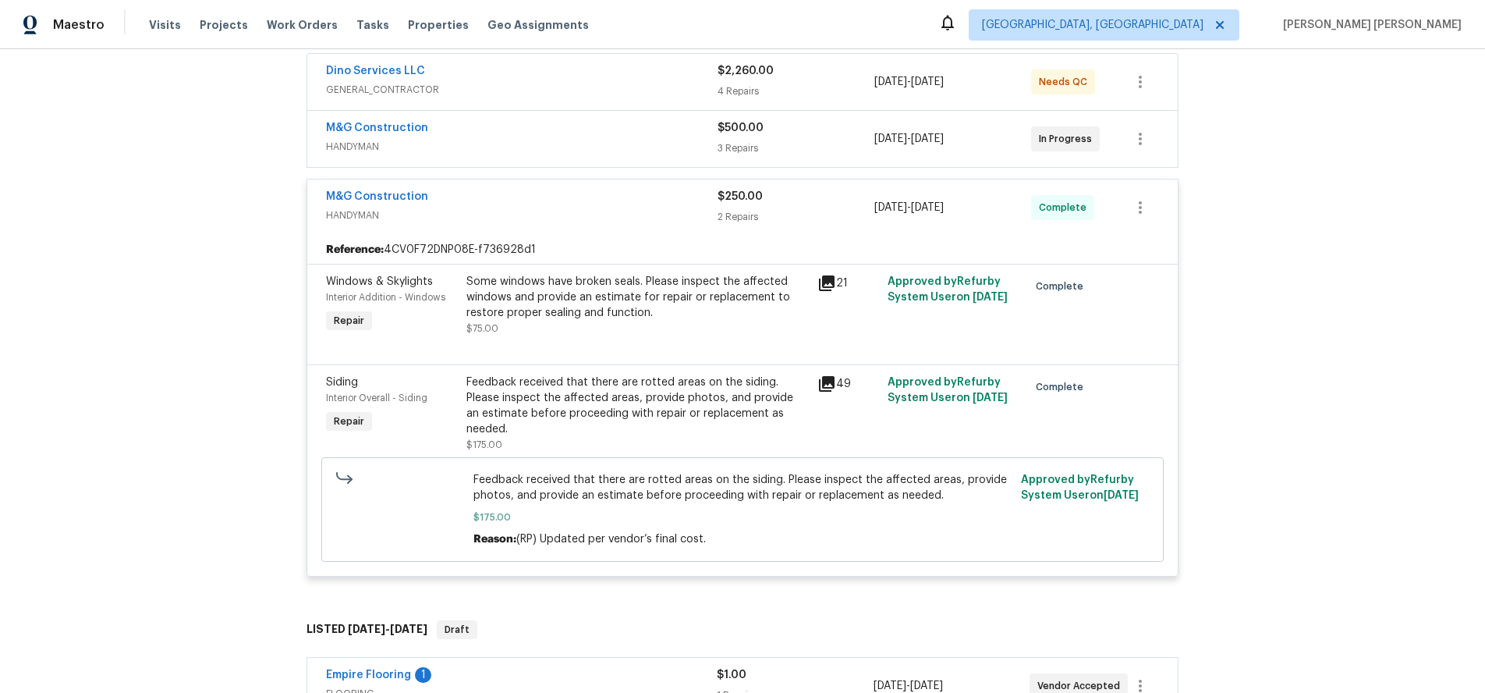
click at [648, 196] on div "M&G Construction" at bounding box center [522, 198] width 392 height 19
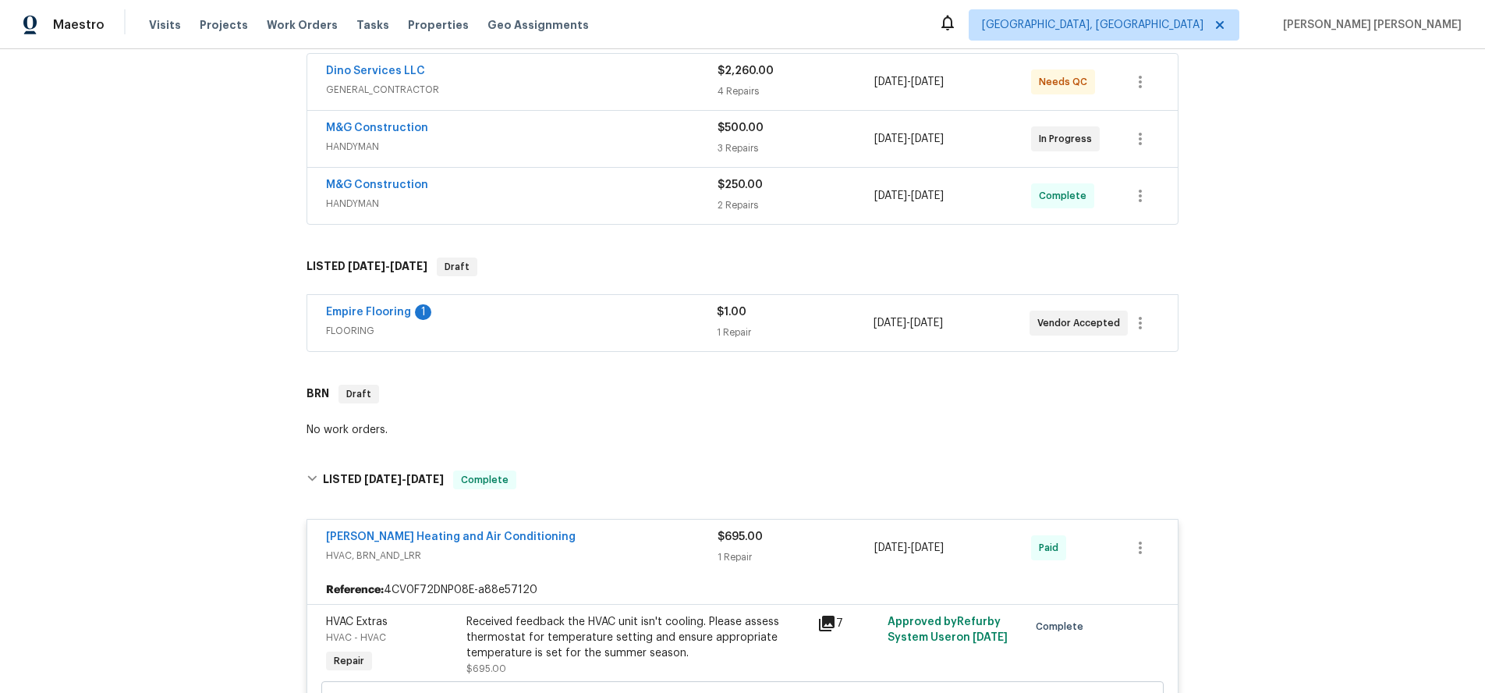
scroll to position [14, 0]
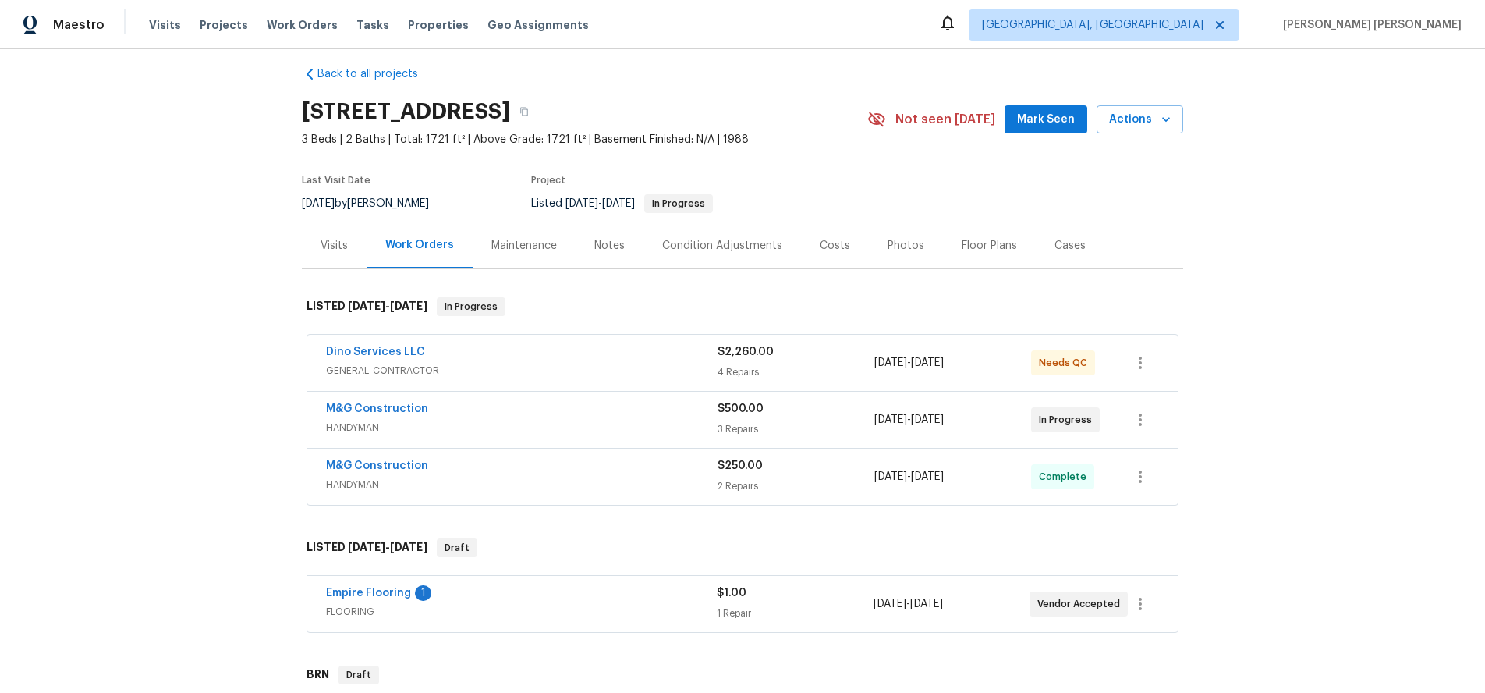
click at [627, 417] on div "M&G Construction" at bounding box center [522, 410] width 392 height 19
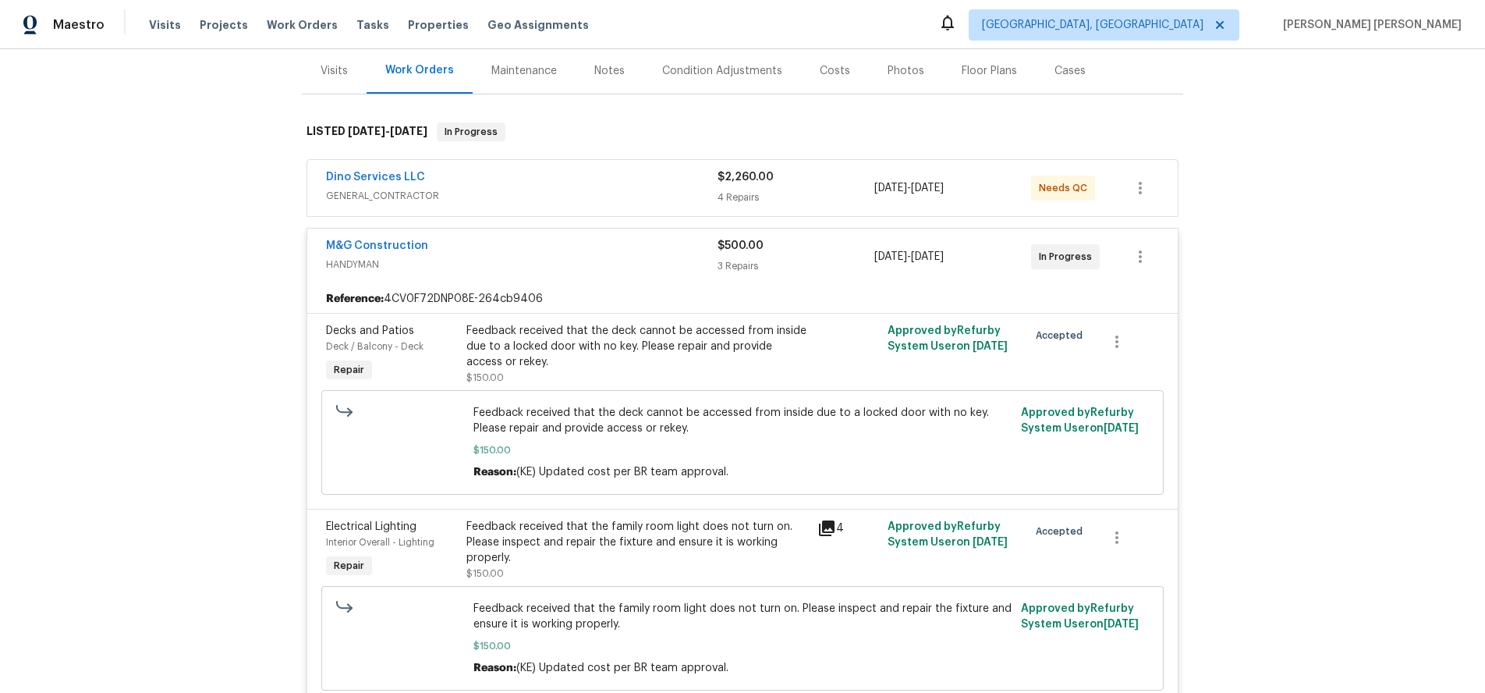
scroll to position [198, 0]
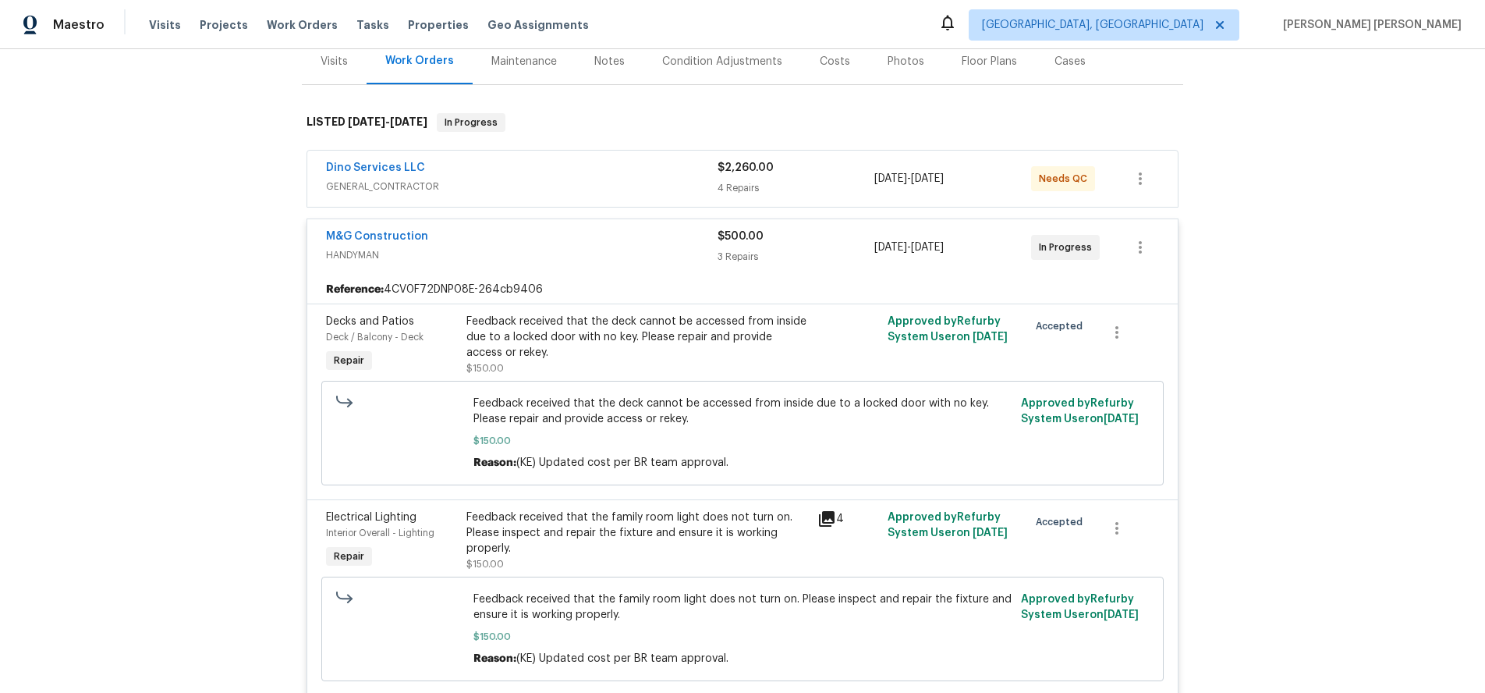
click at [506, 243] on div "M&G Construction" at bounding box center [522, 238] width 392 height 19
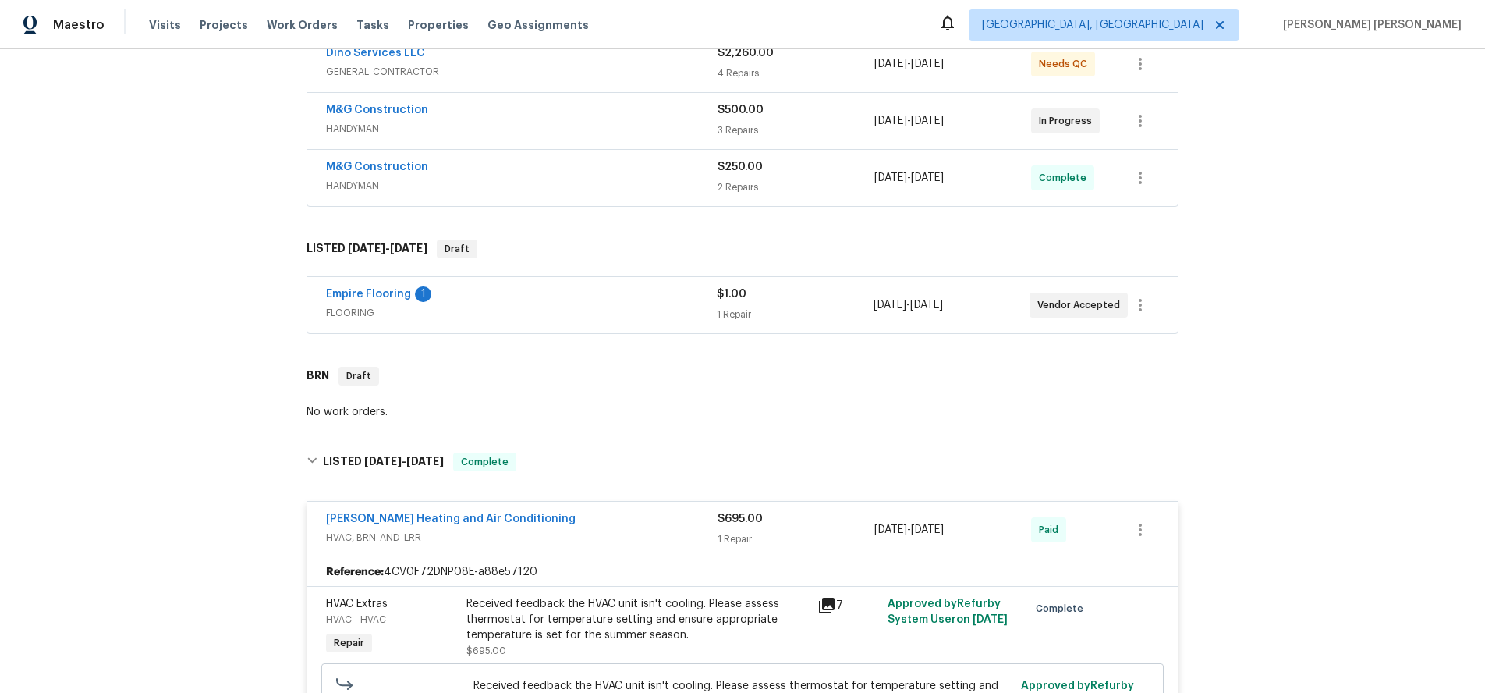
scroll to position [323, 0]
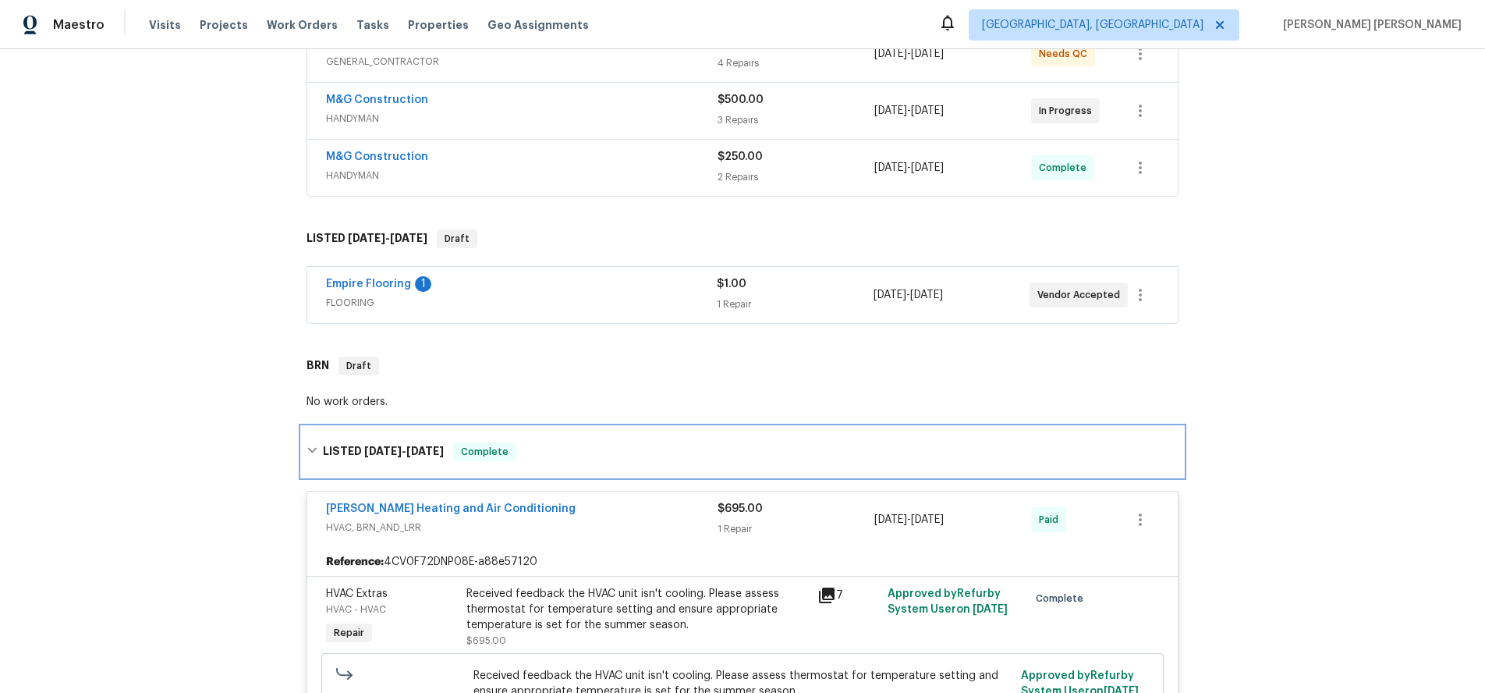
click at [307, 449] on icon at bounding box center [312, 450] width 11 height 11
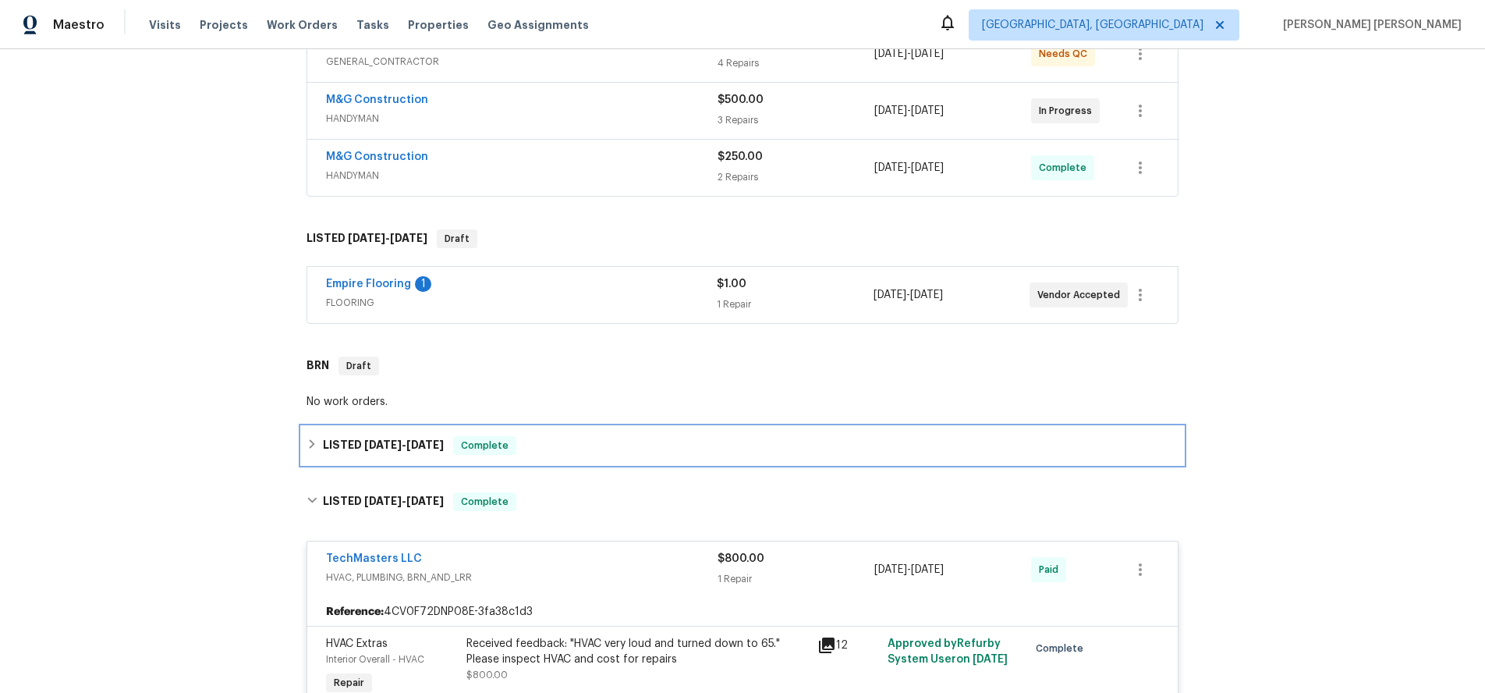
scroll to position [374, 0]
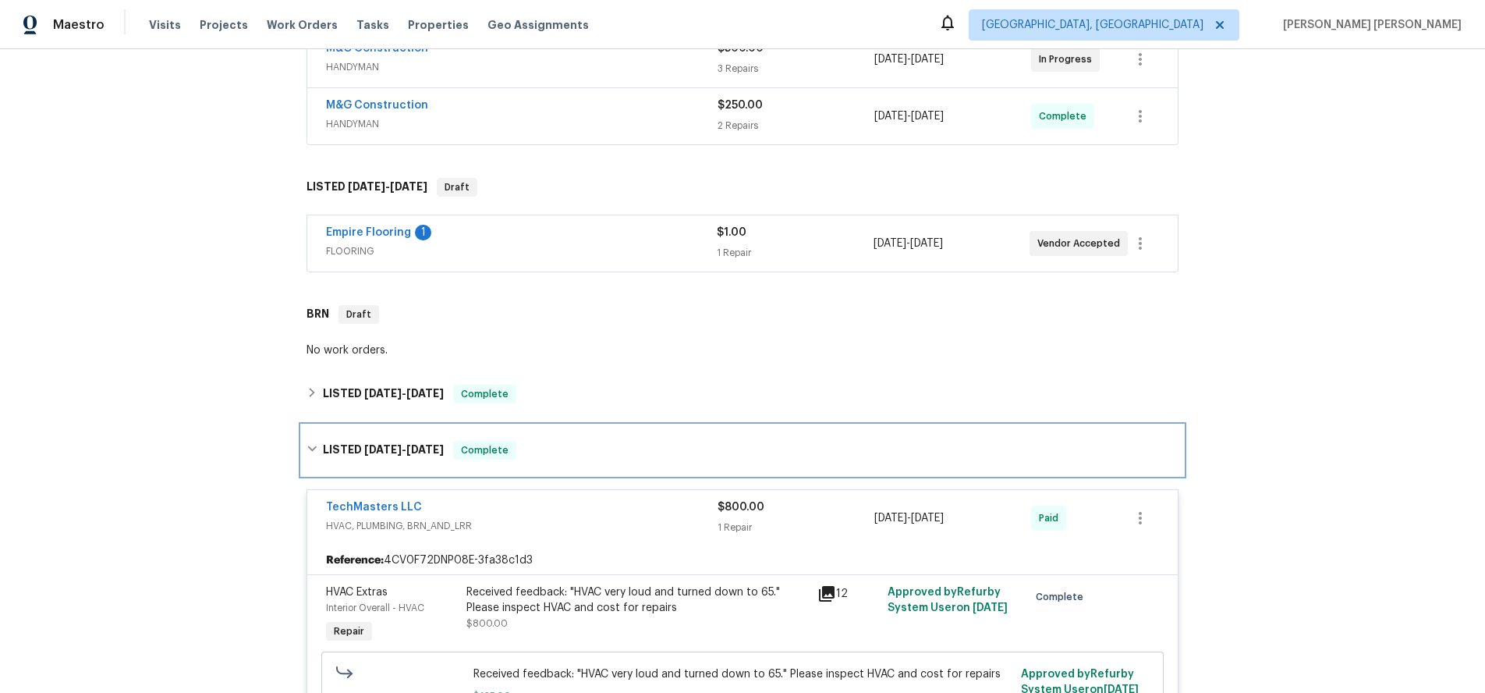
click at [314, 450] on icon at bounding box center [312, 448] width 11 height 11
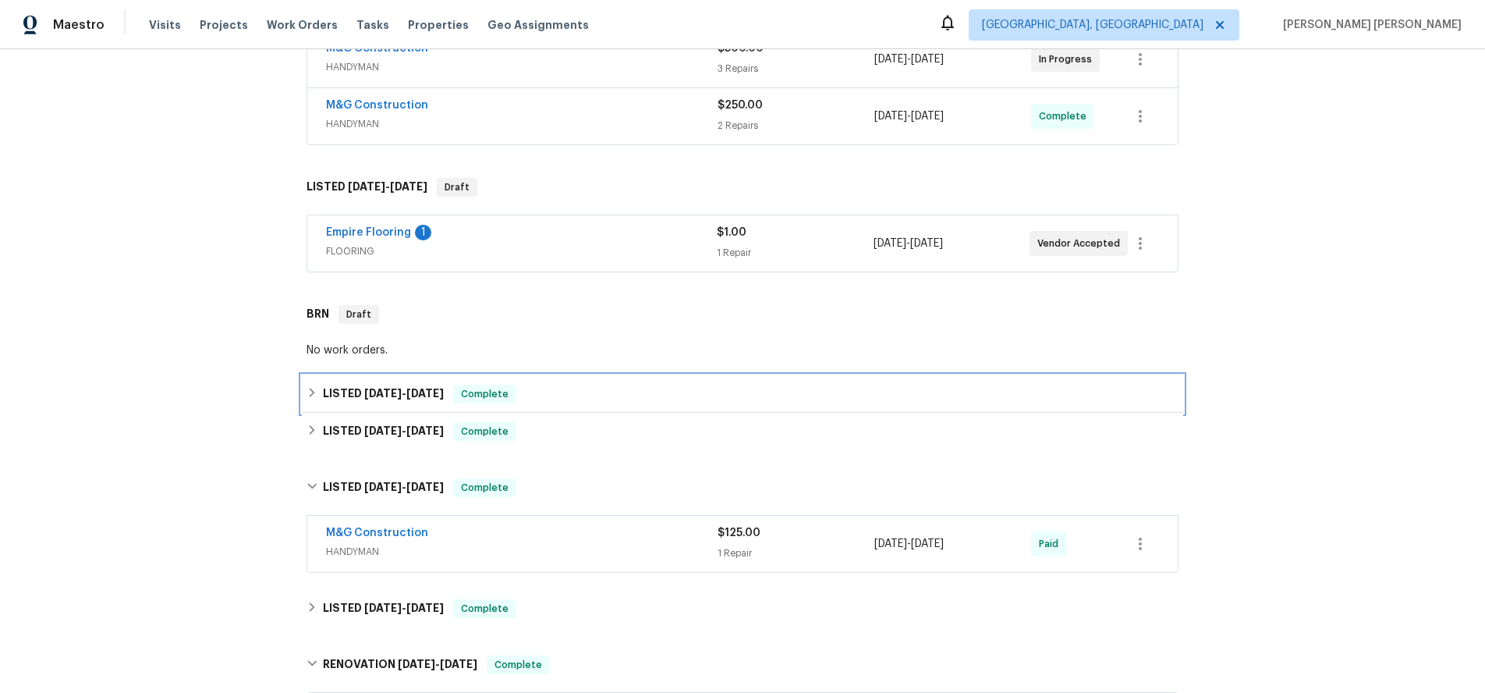
click at [310, 395] on icon at bounding box center [312, 392] width 11 height 11
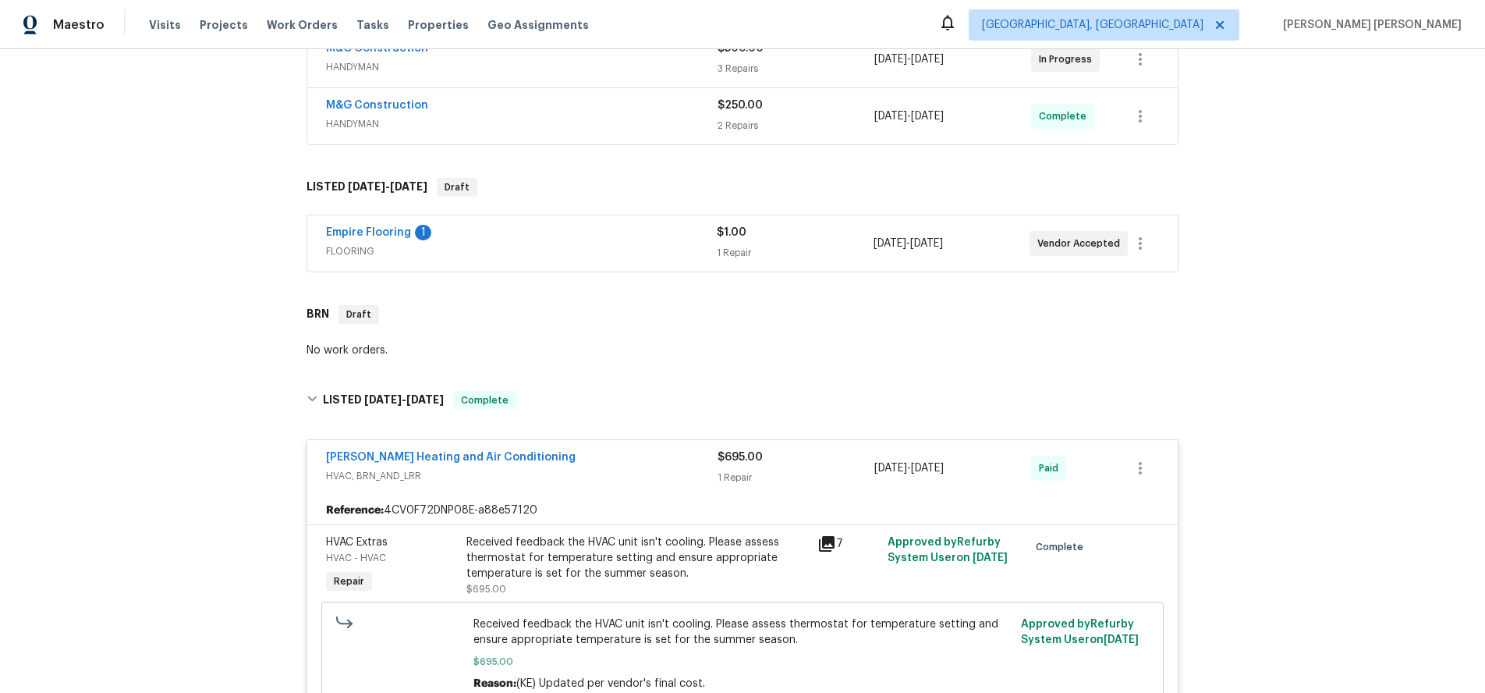
click at [826, 543] on icon at bounding box center [827, 544] width 16 height 16
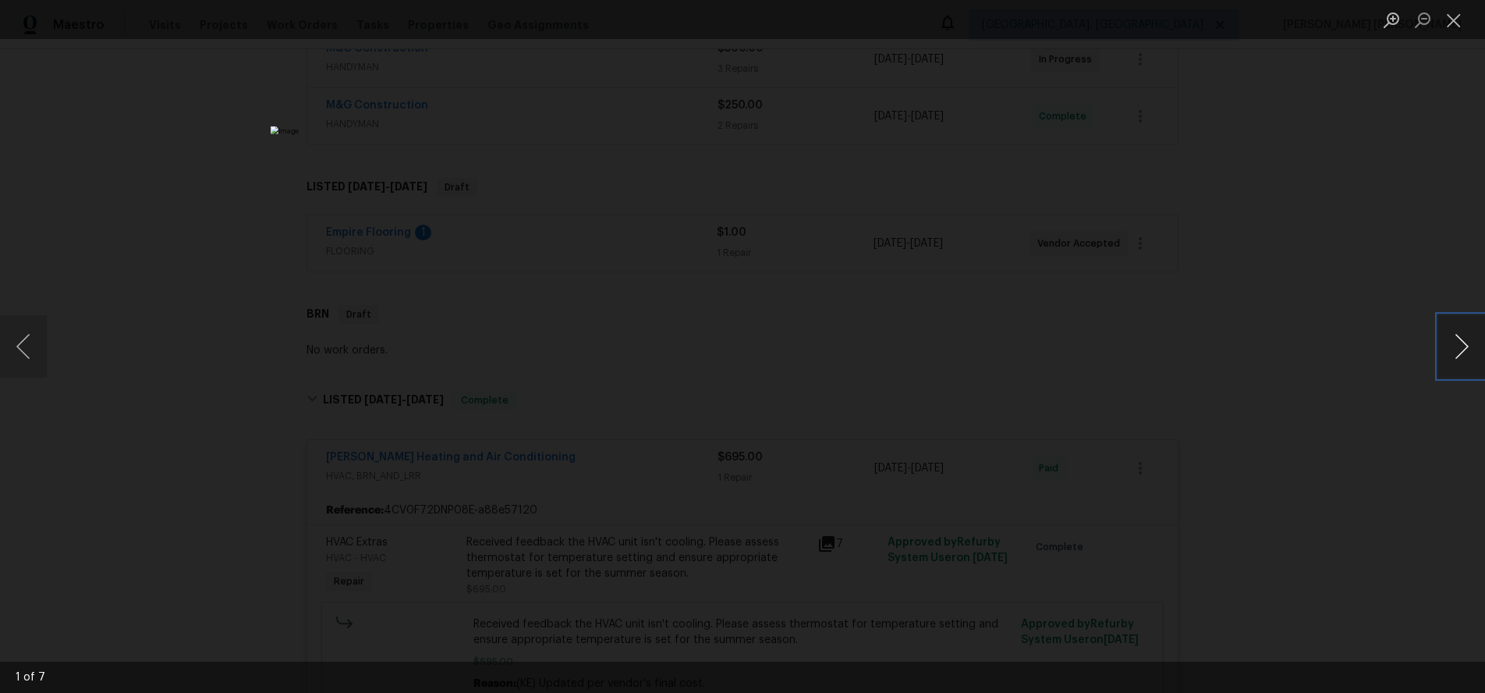
click at [1466, 357] on button "Next image" at bounding box center [1462, 346] width 47 height 62
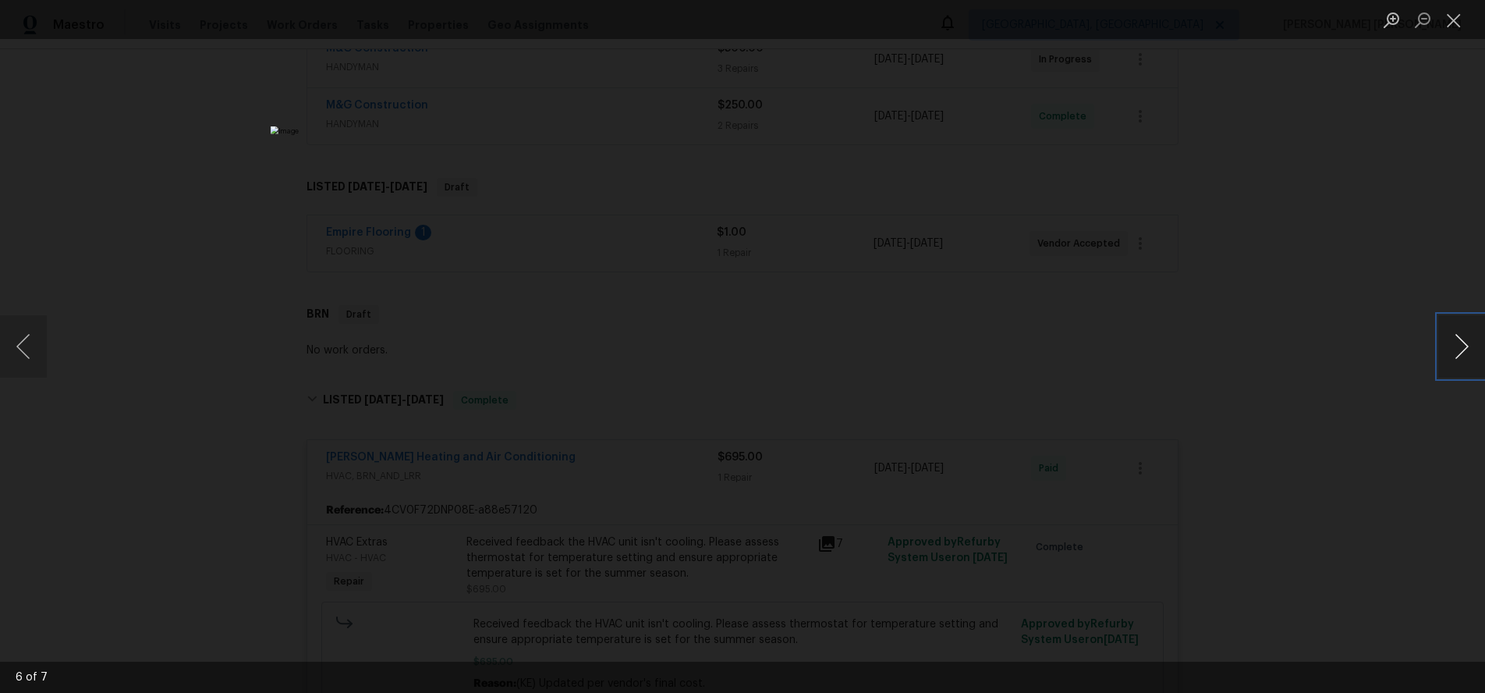
click at [1466, 357] on button "Next image" at bounding box center [1462, 346] width 47 height 62
drag, startPoint x: 1402, startPoint y: 468, endPoint x: 1327, endPoint y: 464, distance: 75.0
click at [1320, 456] on div "Lightbox" at bounding box center [742, 346] width 1485 height 693
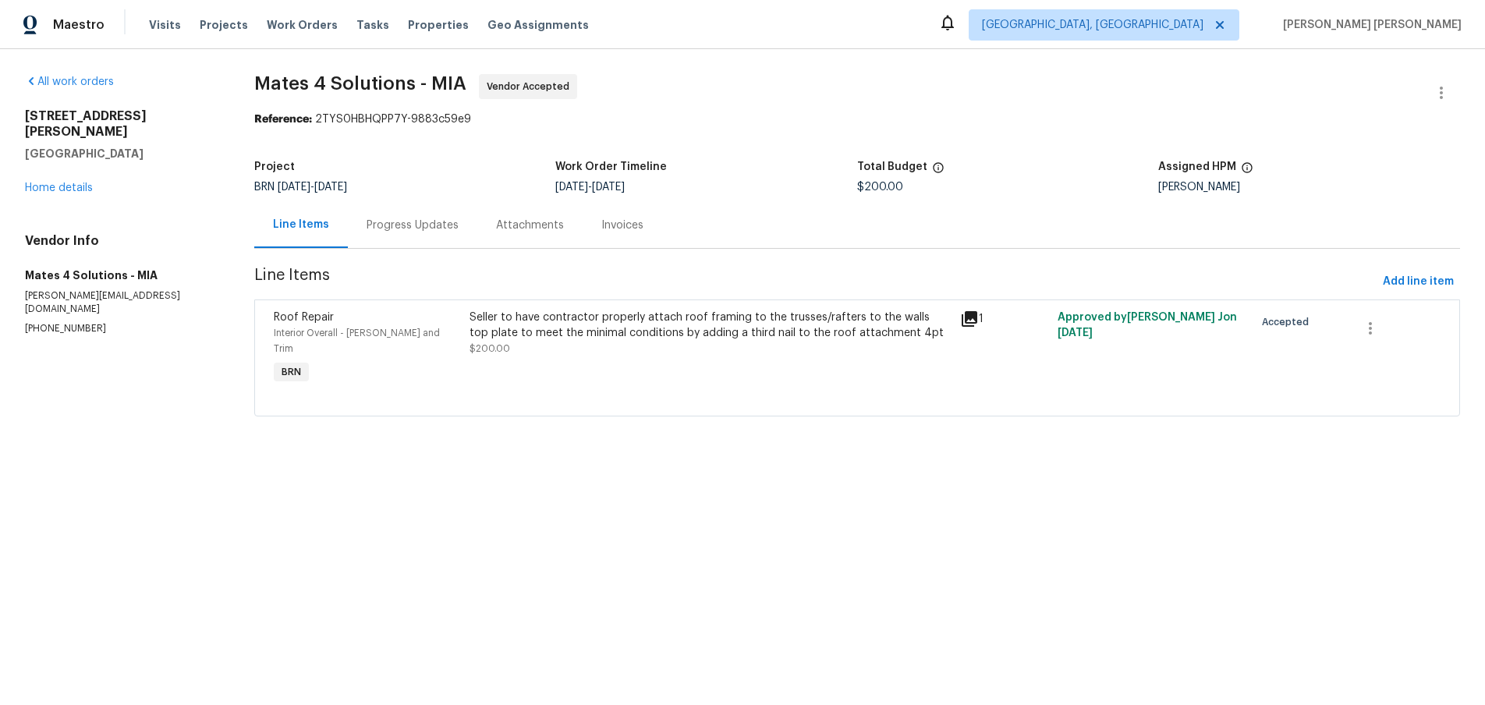
click at [975, 324] on icon at bounding box center [969, 319] width 19 height 19
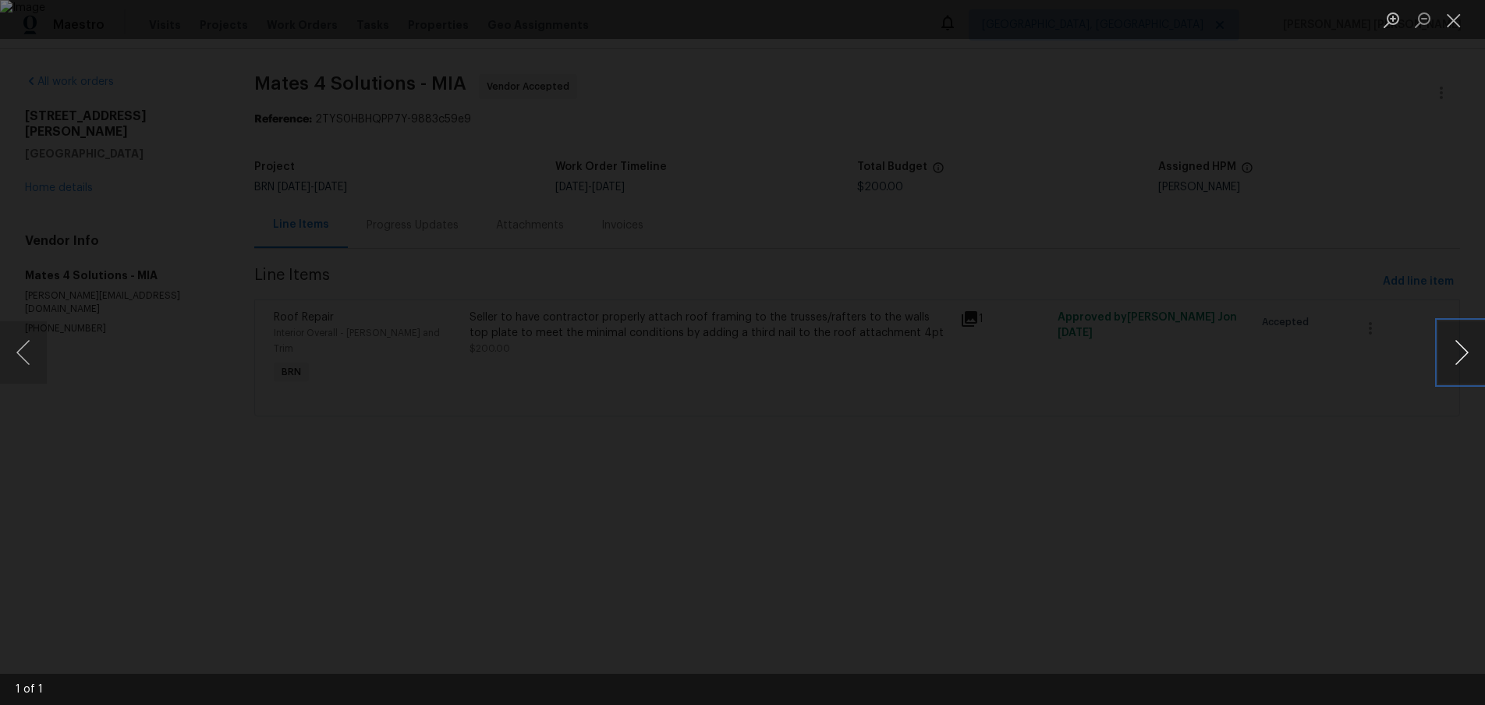
click at [1457, 365] on button "Next image" at bounding box center [1462, 352] width 47 height 62
click at [1459, 28] on button "Close lightbox" at bounding box center [1454, 19] width 31 height 27
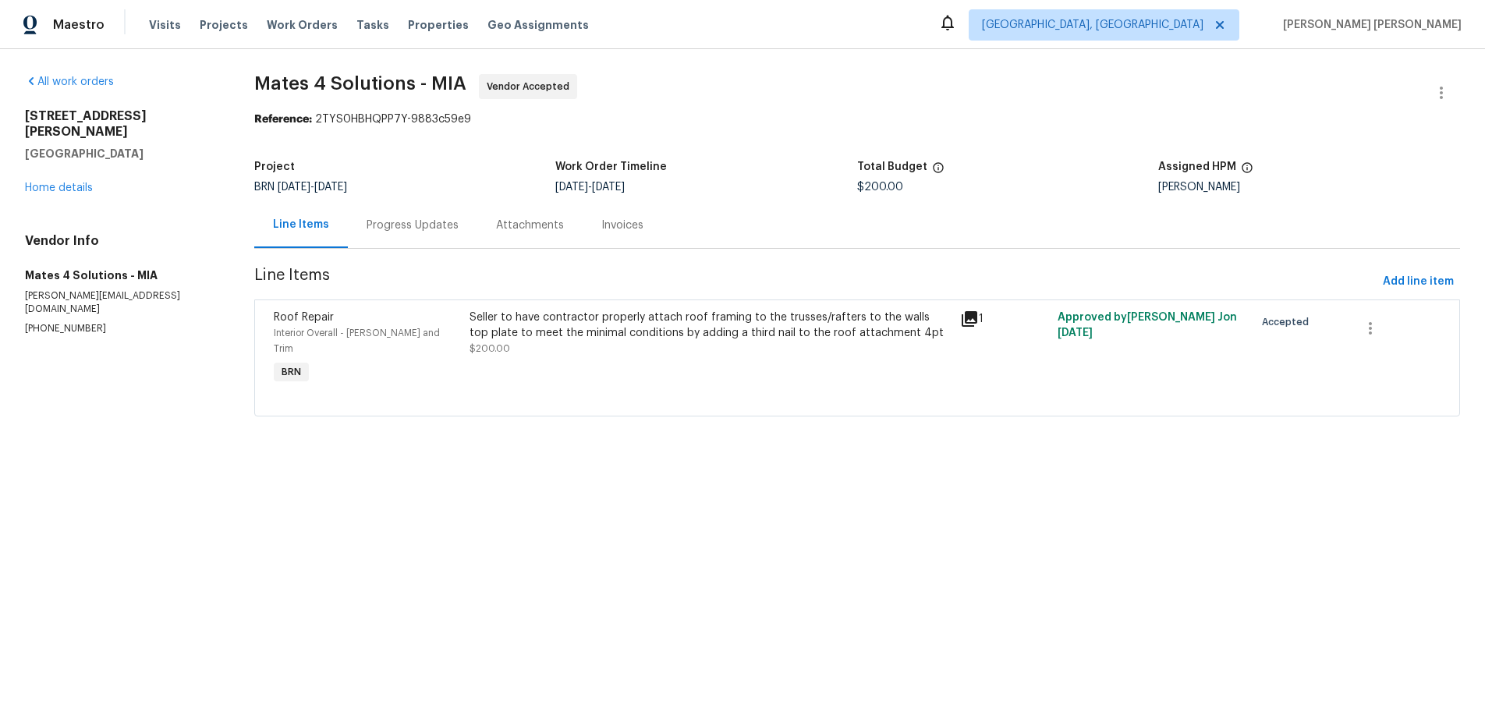
click at [397, 229] on div "Progress Updates" at bounding box center [413, 226] width 92 height 16
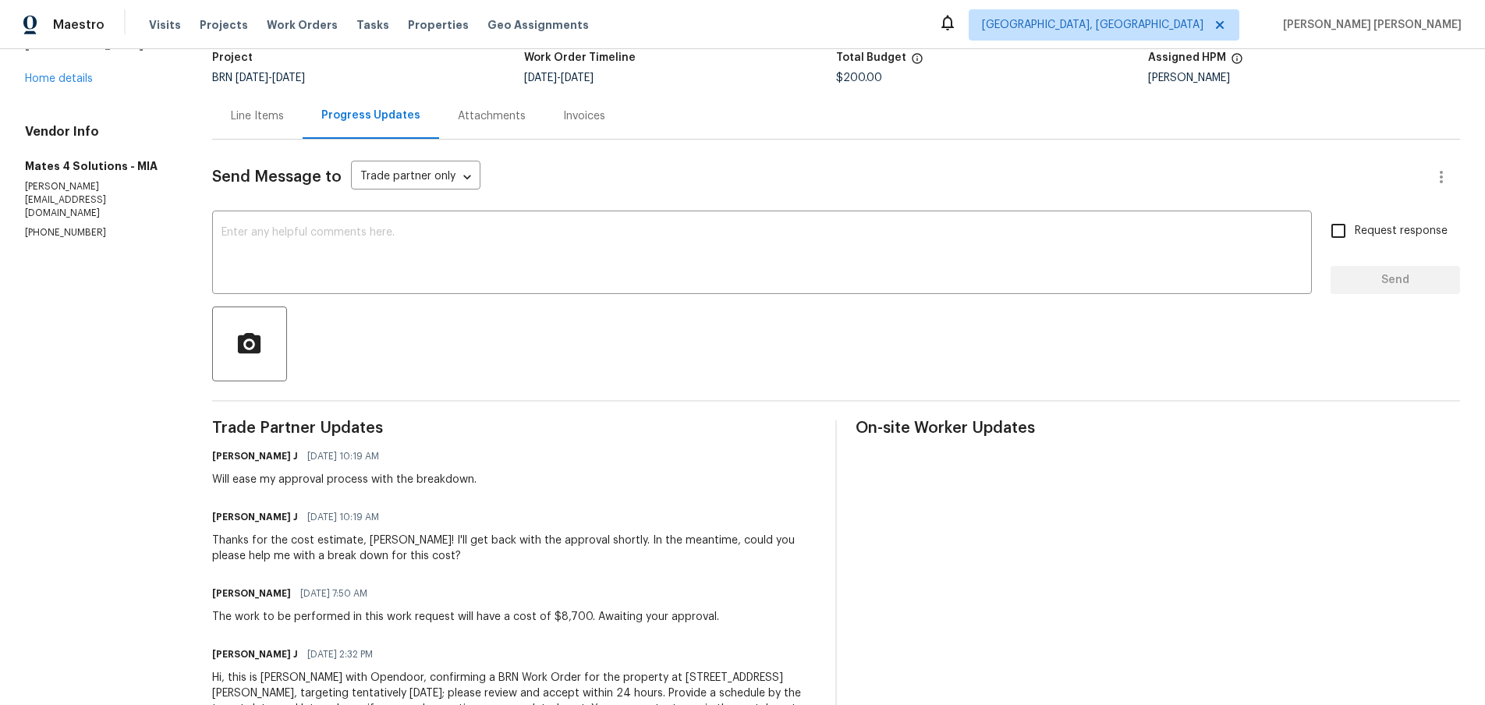
scroll to position [181, 0]
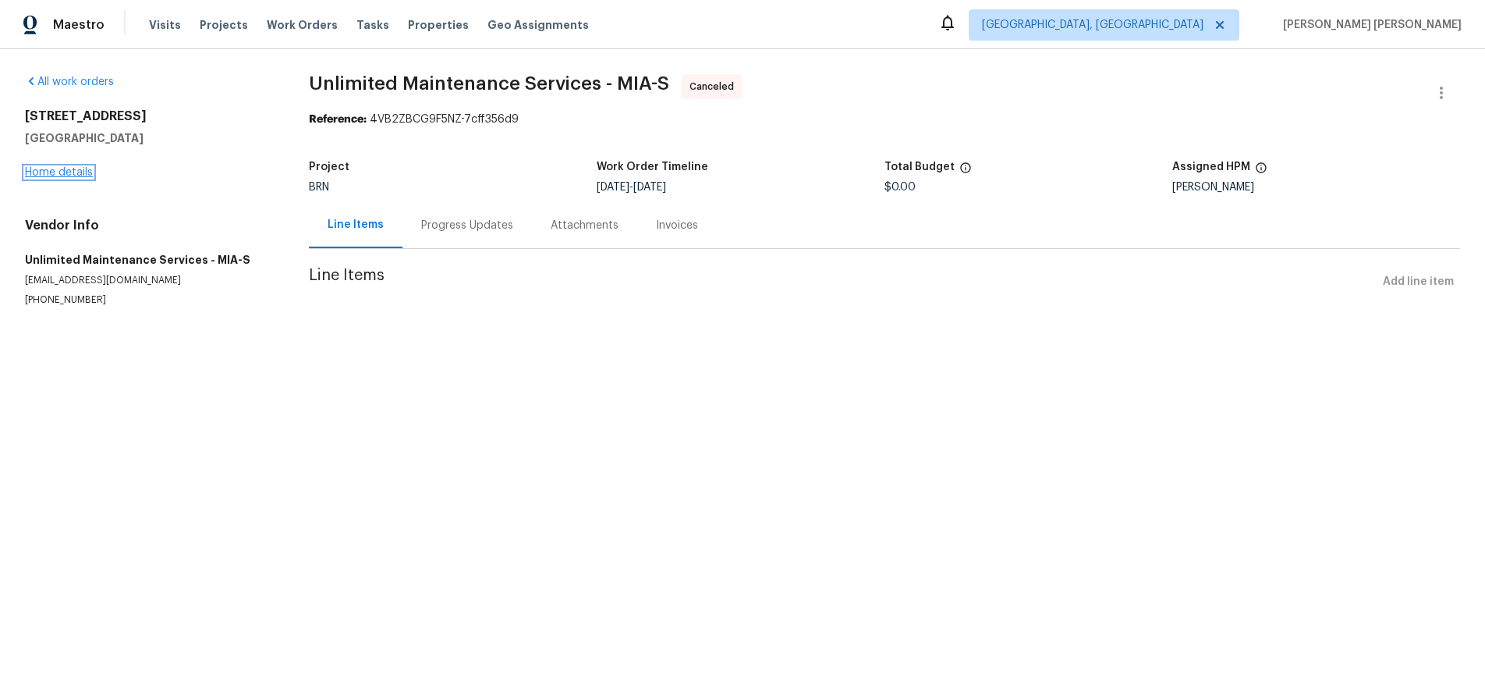
click at [83, 172] on link "Home details" at bounding box center [59, 172] width 68 height 11
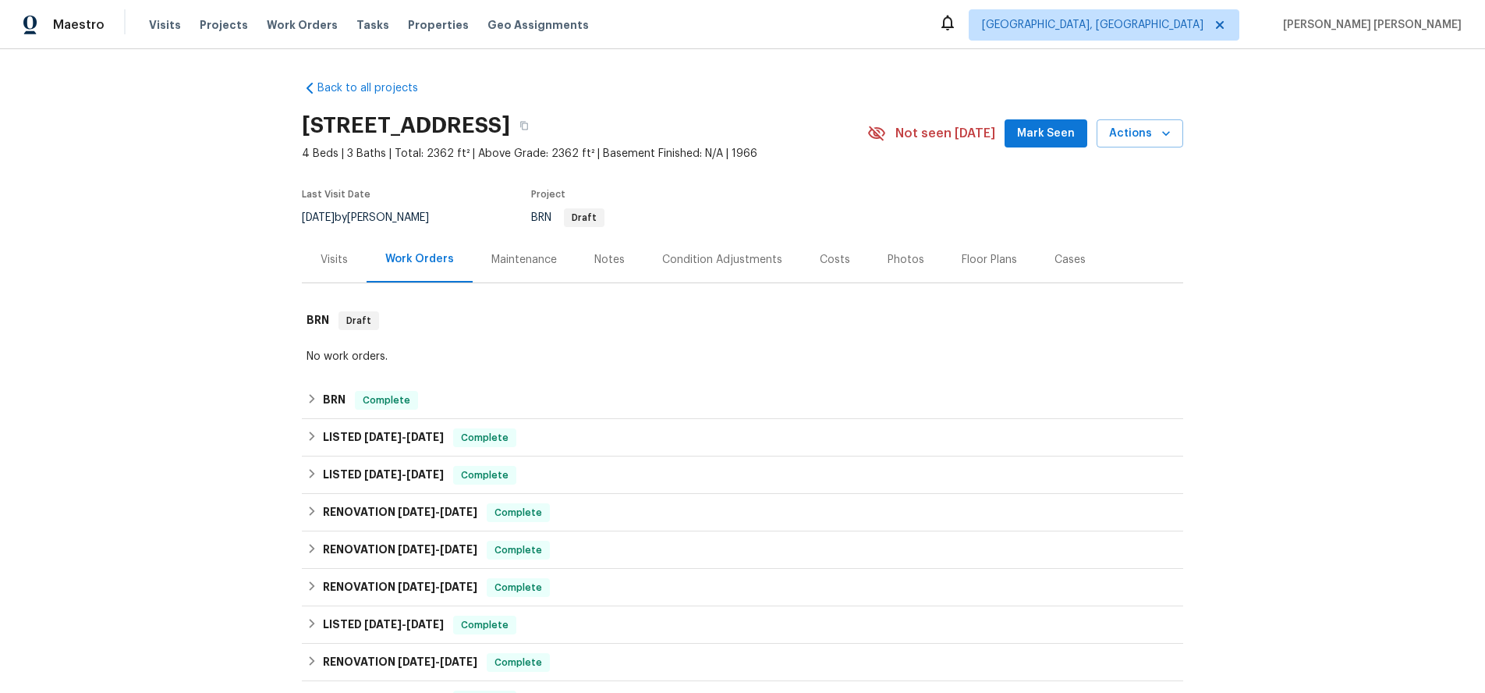
drag, startPoint x: 300, startPoint y: 396, endPoint x: 705, endPoint y: 416, distance: 406.2
click at [301, 396] on div "Back to all projects 4406 Daffodil Cir S, Palm Beach Gardens, FL 33410 4 Beds |…" at bounding box center [742, 371] width 1485 height 644
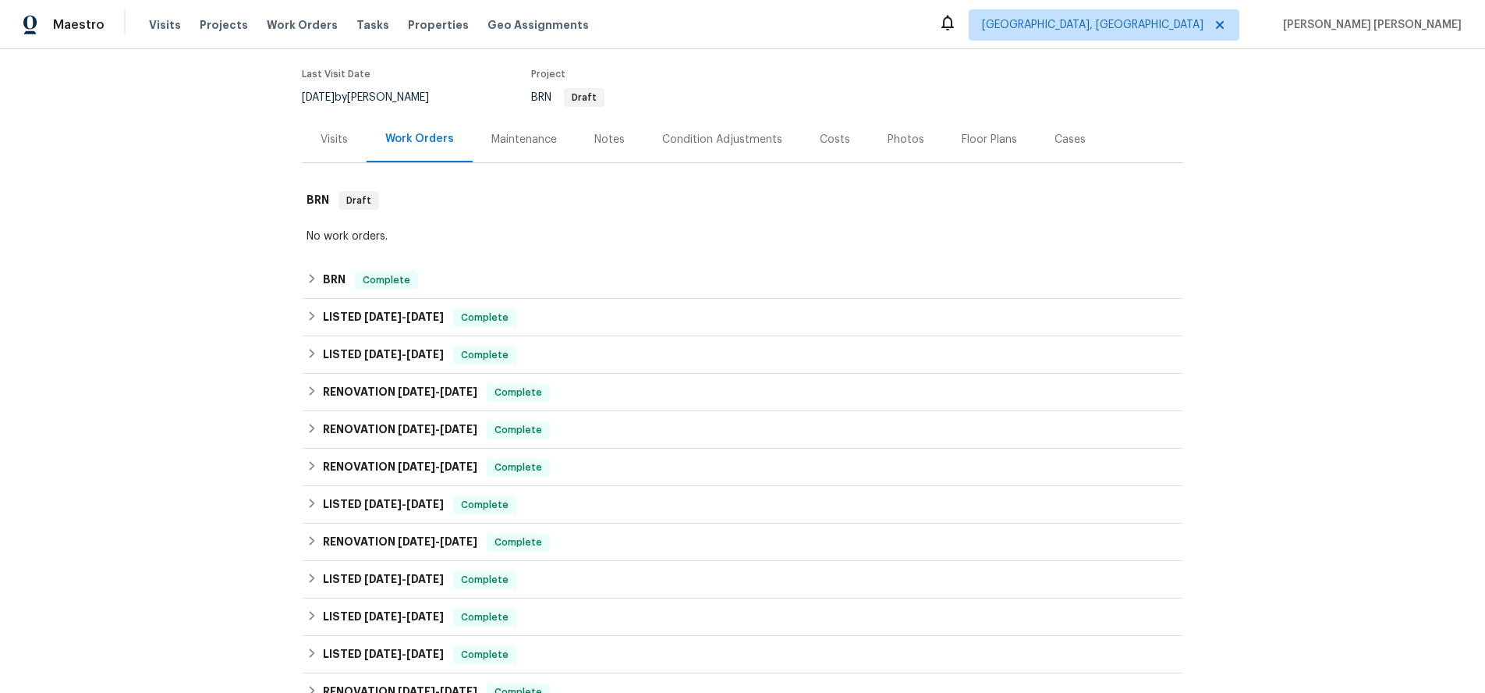
scroll to position [165, 0]
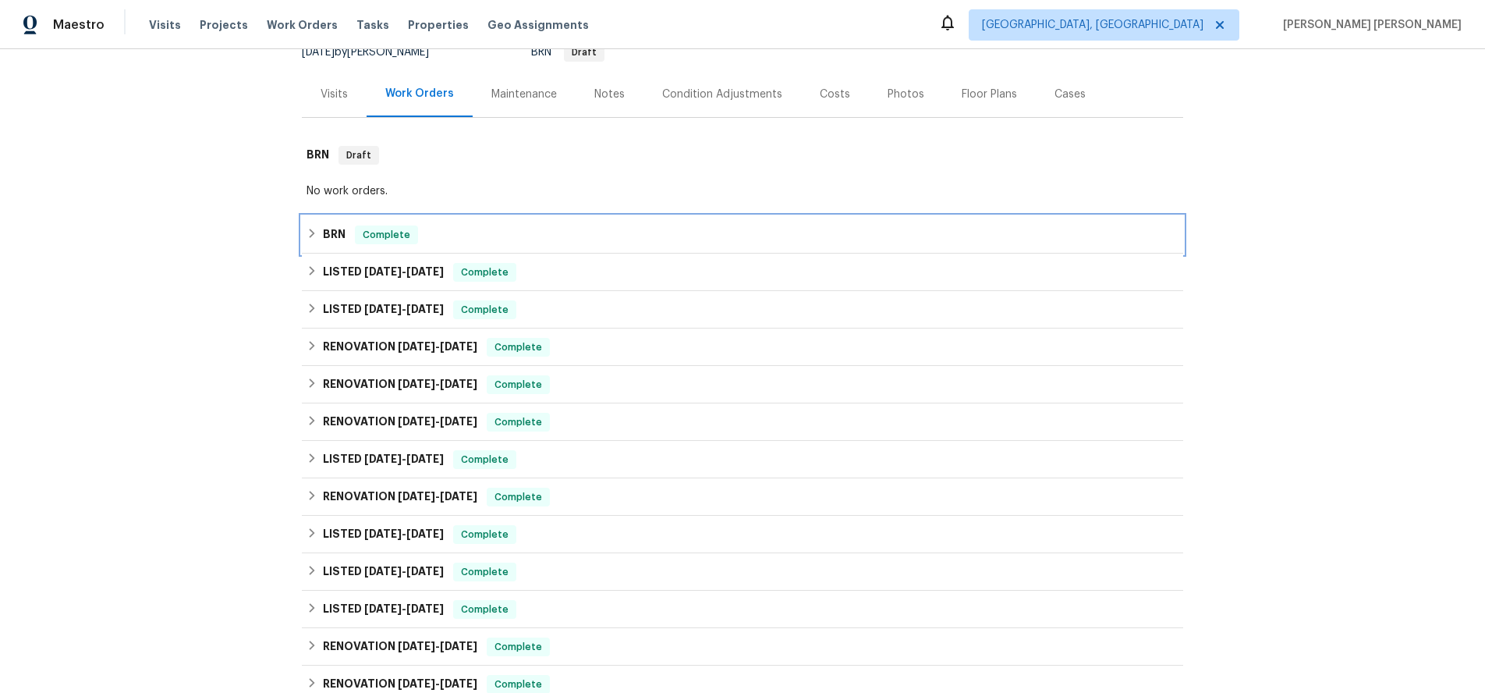
click at [318, 236] on div "BRN Complete" at bounding box center [743, 234] width 872 height 19
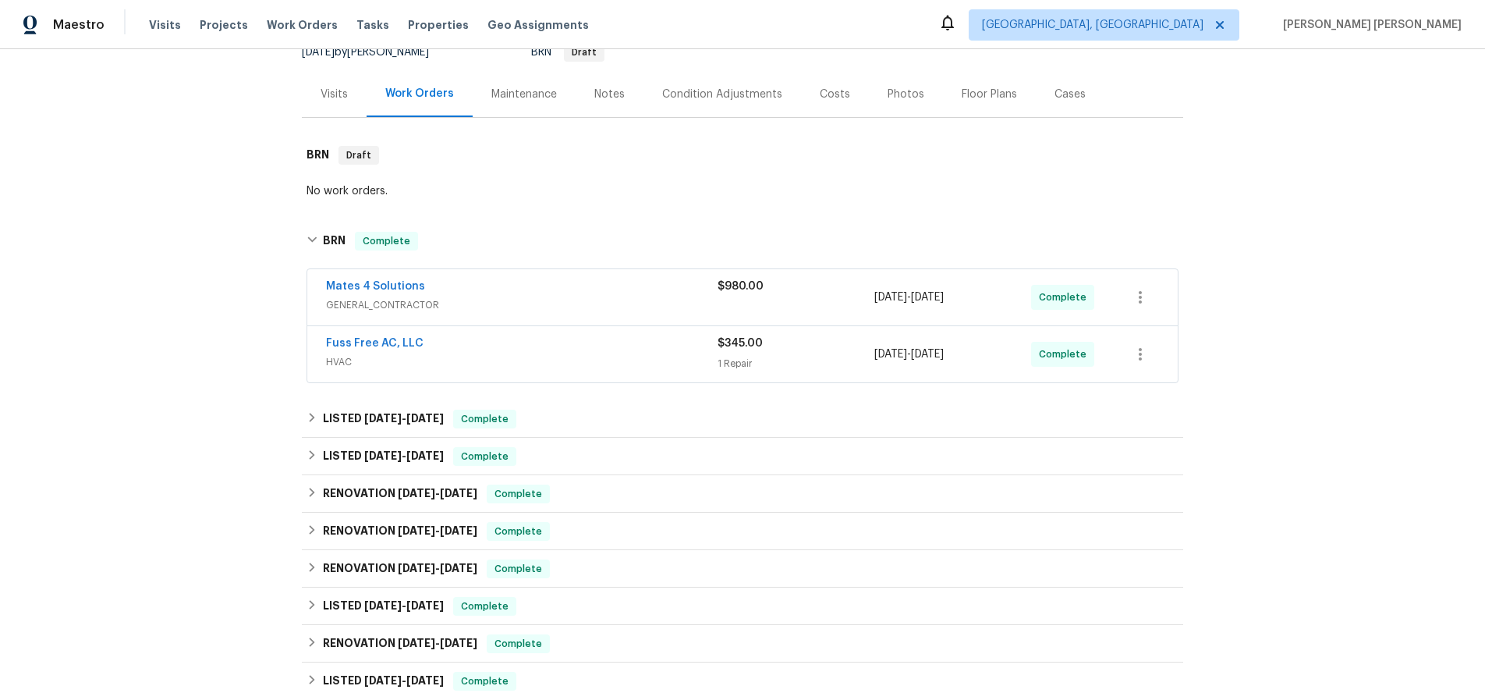
click at [643, 300] on span "GENERAL_CONTRACTOR" at bounding box center [522, 305] width 392 height 16
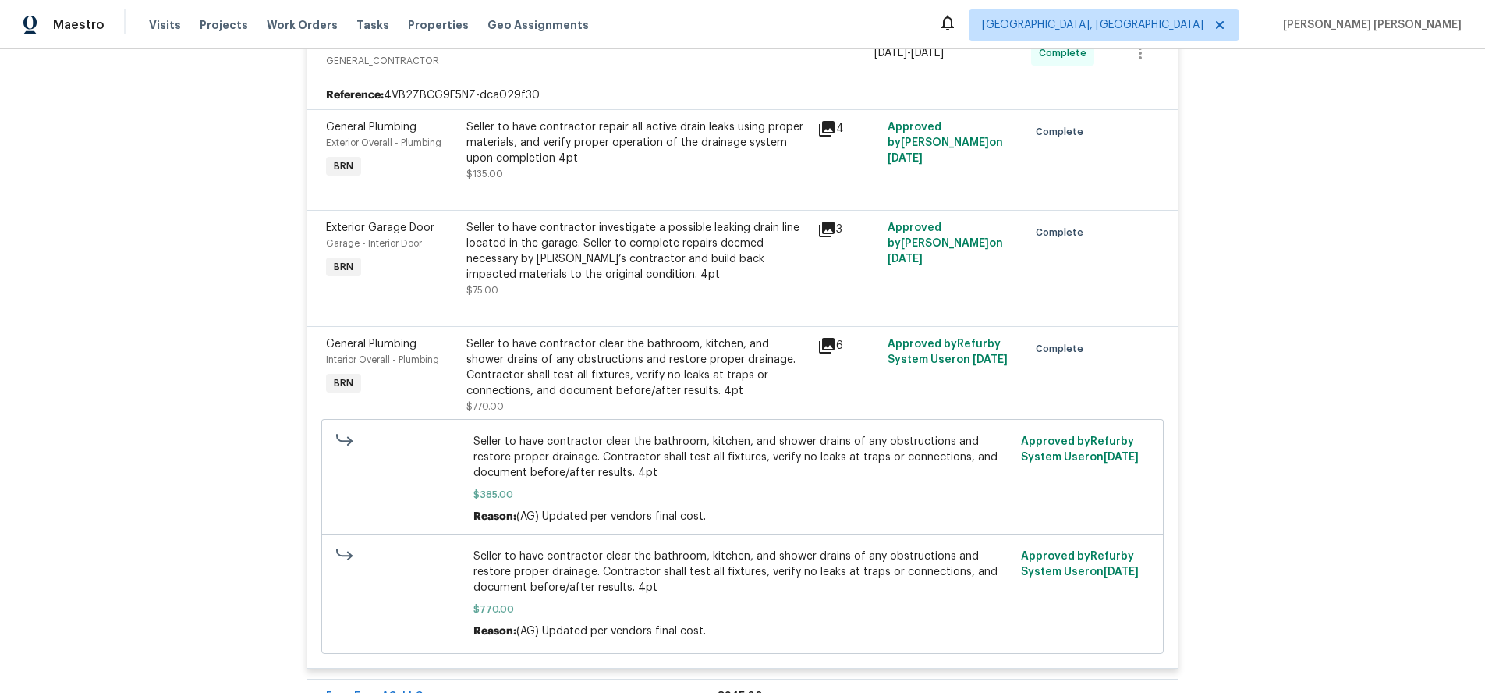
scroll to position [424, 0]
click at [831, 127] on icon at bounding box center [827, 125] width 19 height 19
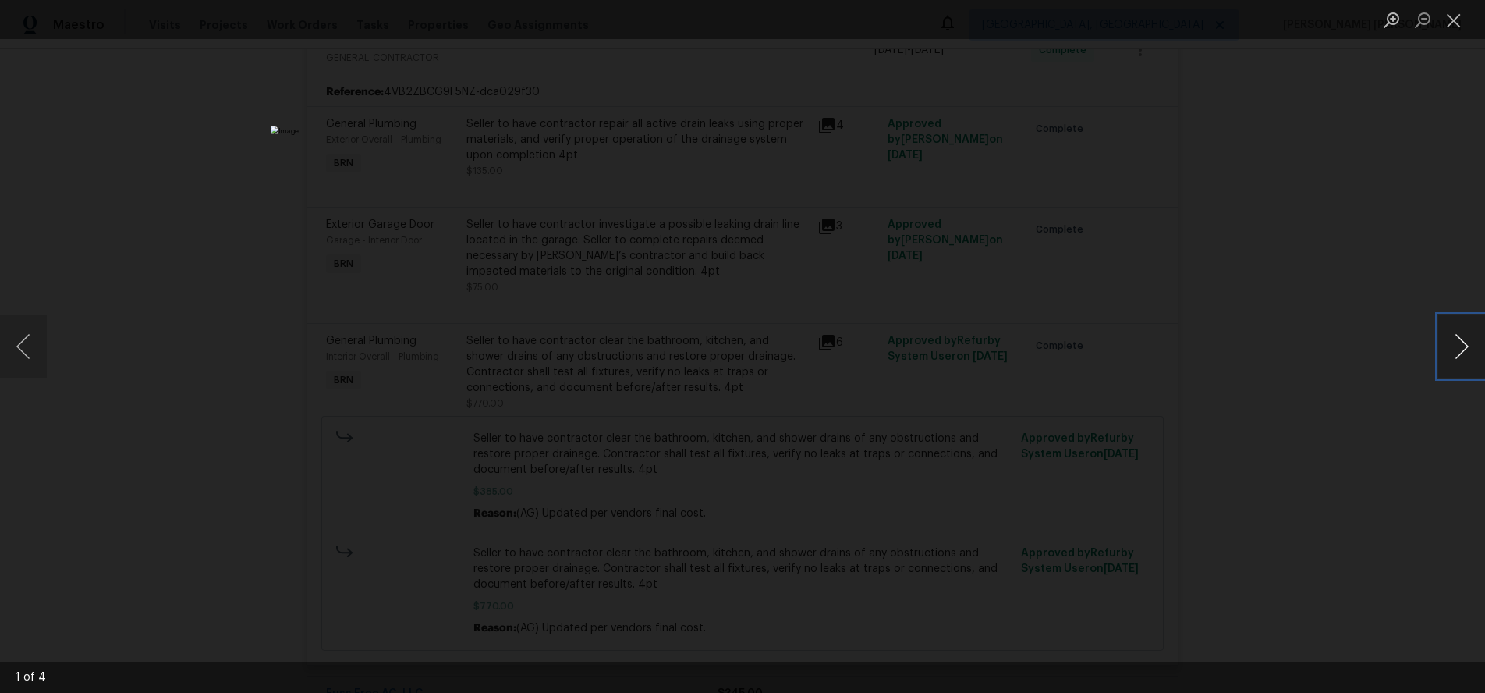
click at [1462, 357] on button "Next image" at bounding box center [1462, 346] width 47 height 62
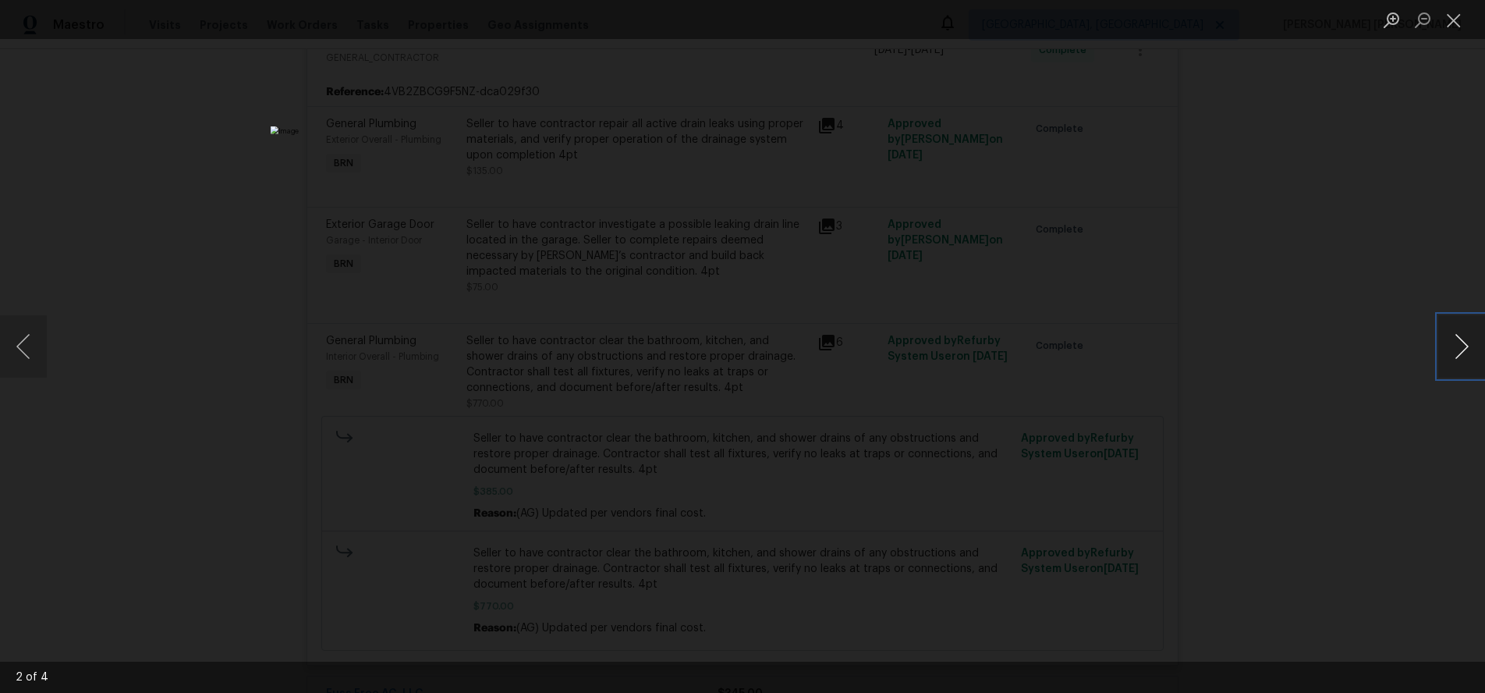
click at [1462, 357] on button "Next image" at bounding box center [1462, 346] width 47 height 62
click at [1407, 456] on div "Lightbox" at bounding box center [742, 346] width 1485 height 693
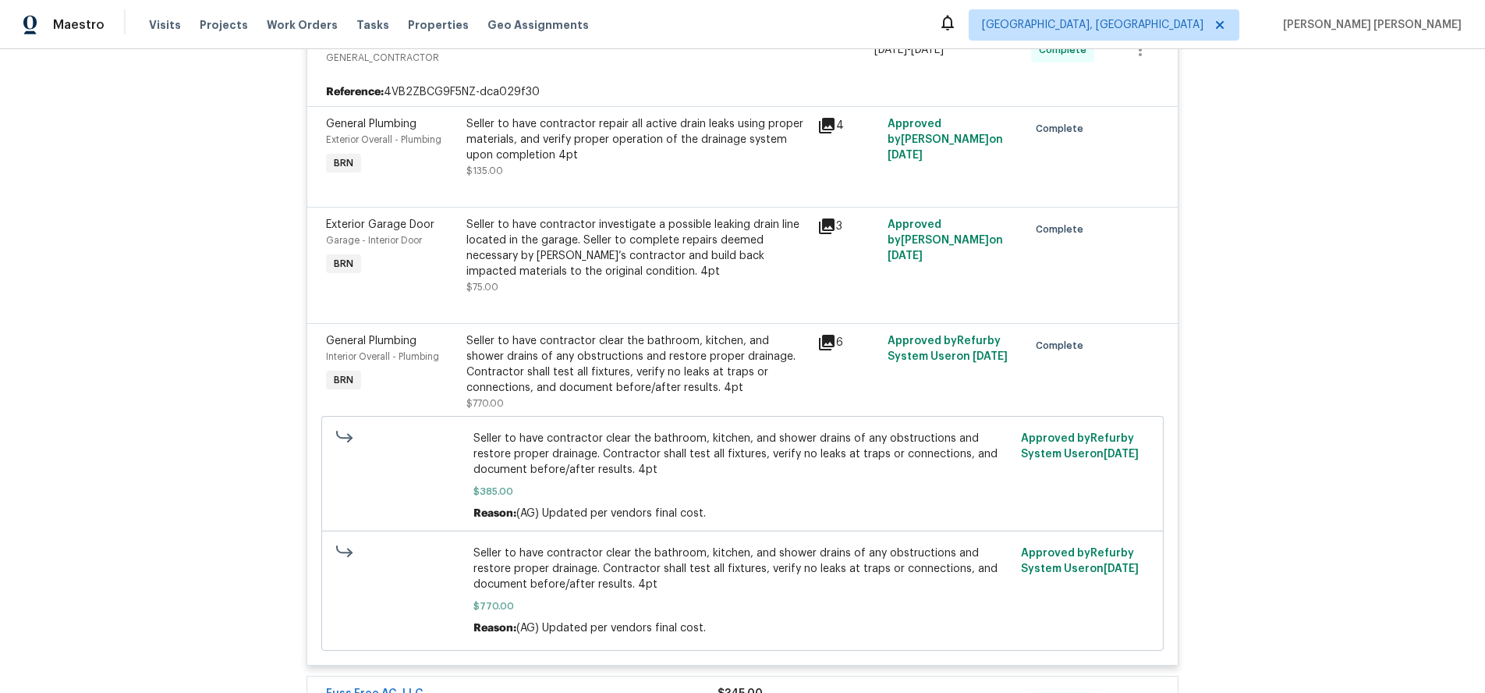
click at [828, 124] on icon at bounding box center [827, 126] width 16 height 16
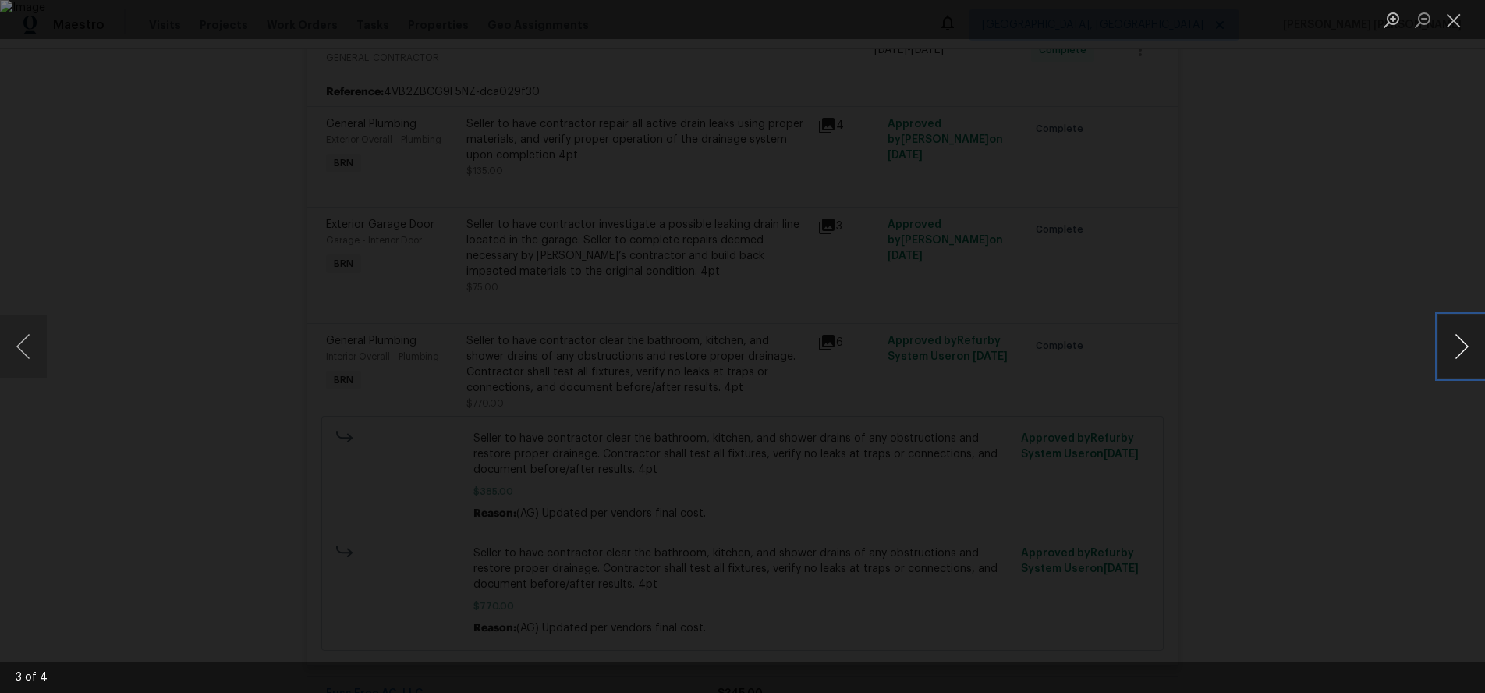
click at [1457, 348] on button "Next image" at bounding box center [1462, 346] width 47 height 62
click at [1456, 364] on button "Next image" at bounding box center [1462, 346] width 47 height 62
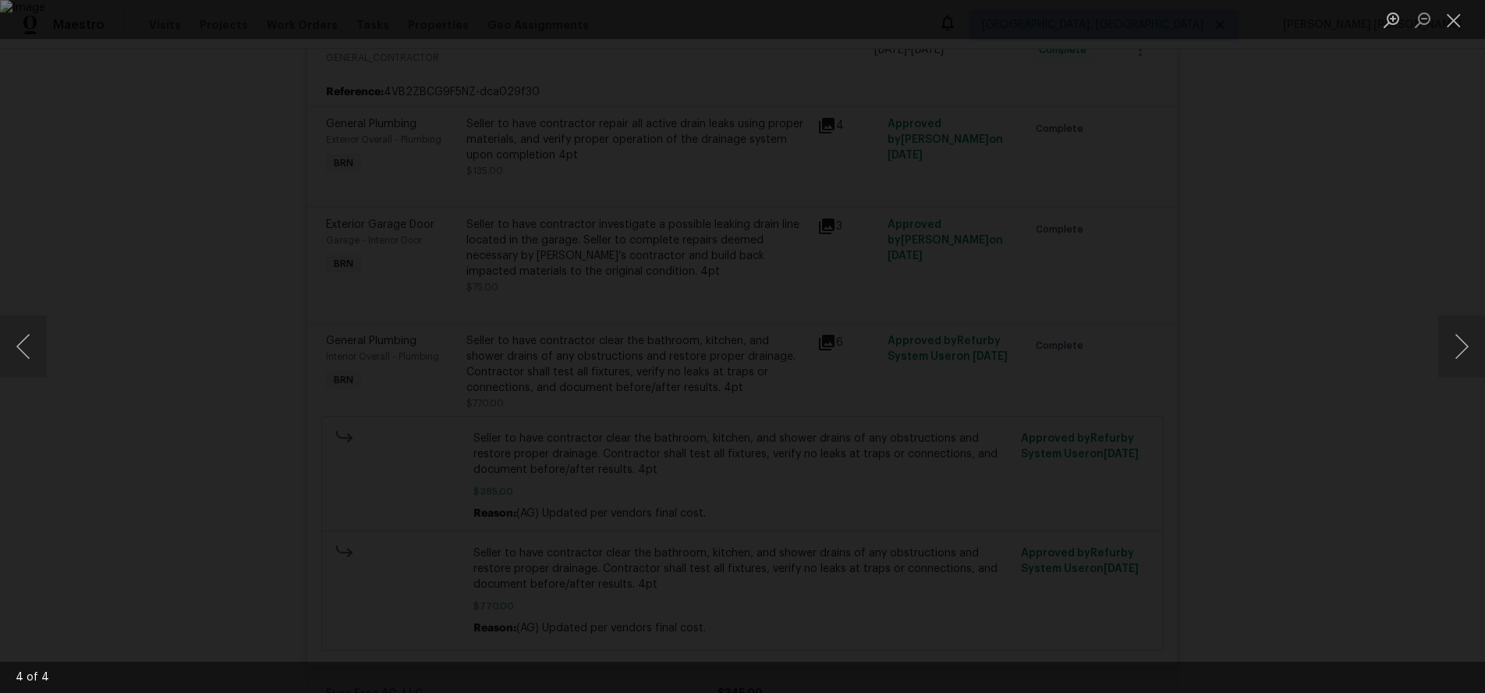
click at [1369, 453] on div "Lightbox" at bounding box center [742, 346] width 1485 height 693
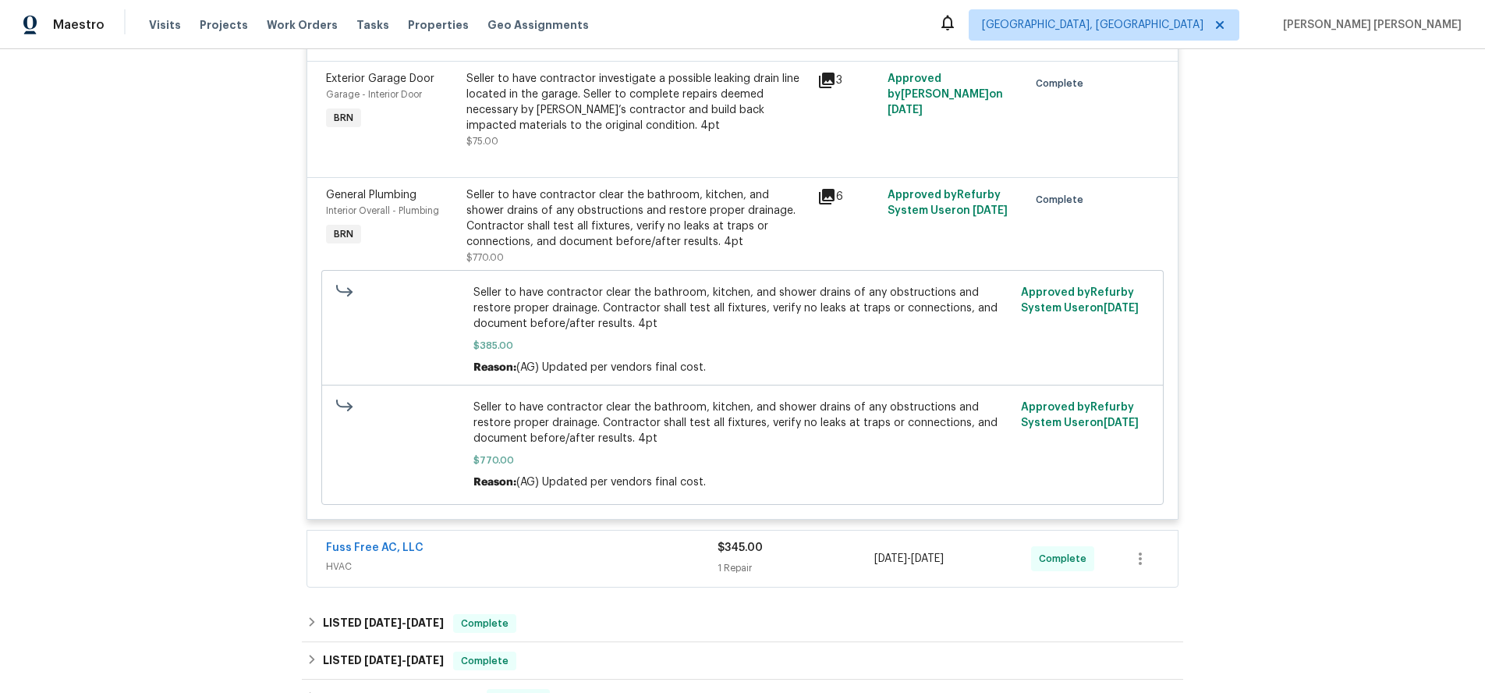
scroll to position [615, 0]
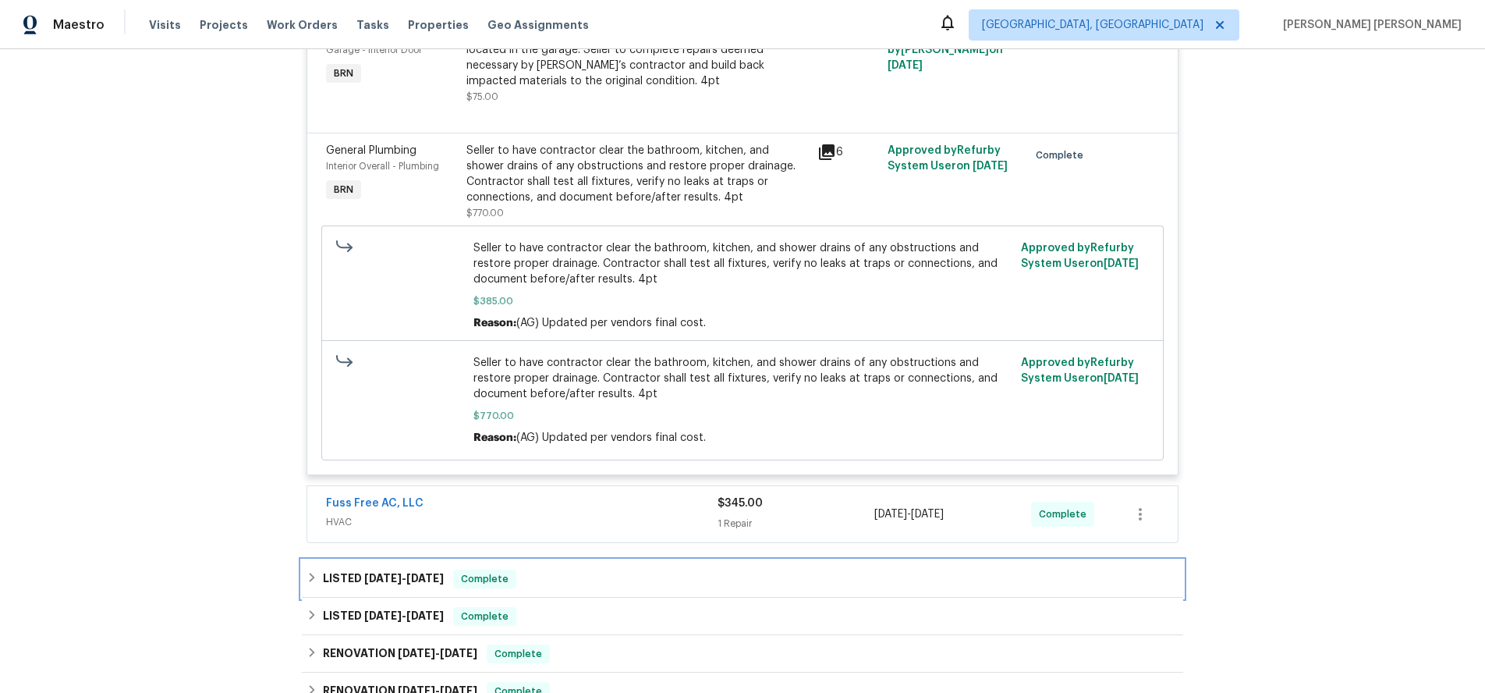
click at [311, 573] on icon at bounding box center [312, 577] width 11 height 11
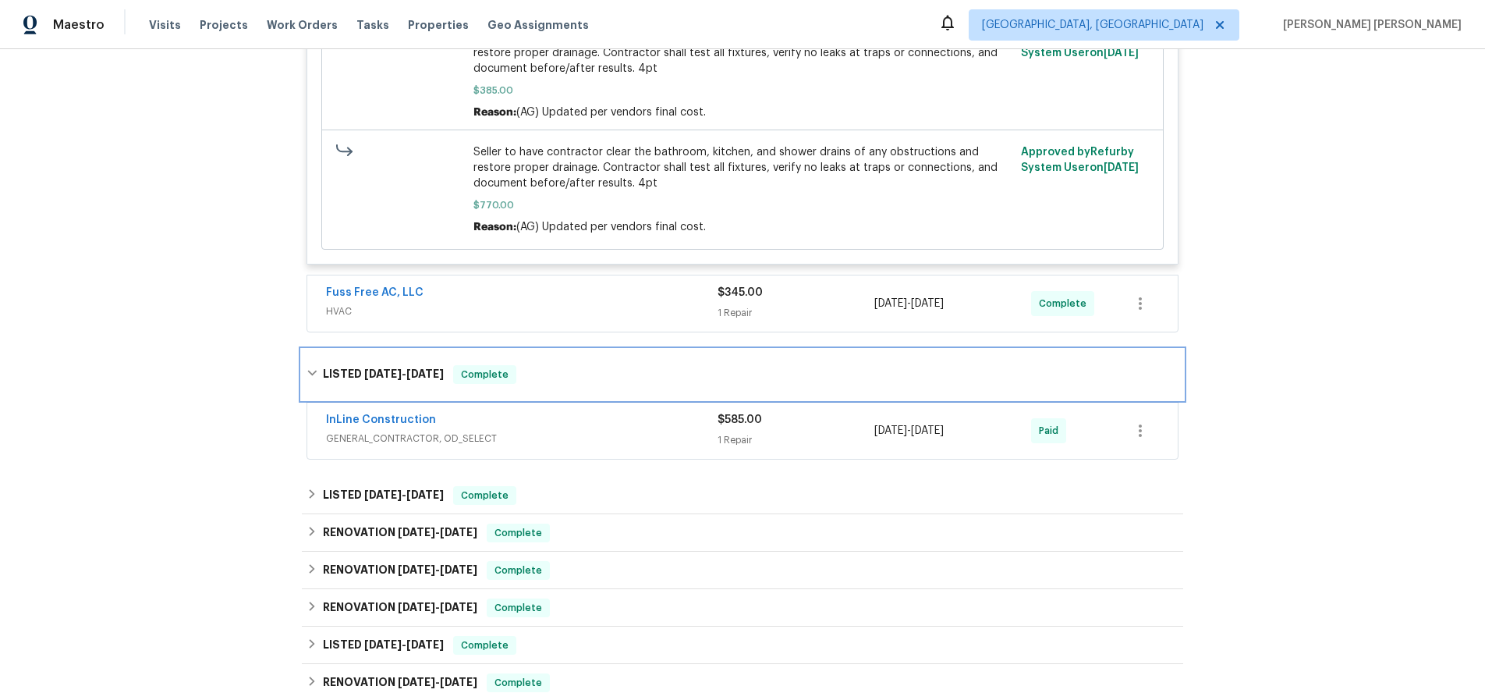
scroll to position [995, 0]
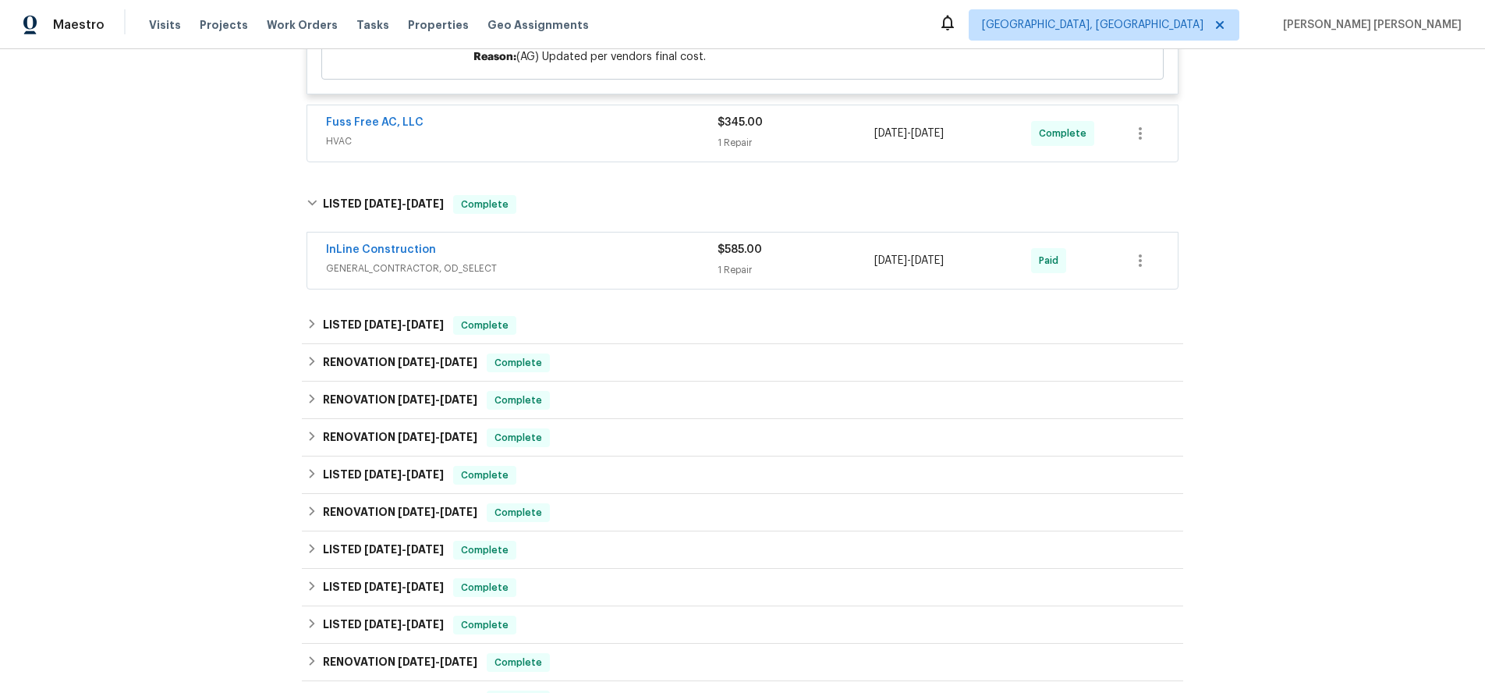
drag, startPoint x: 655, startPoint y: 260, endPoint x: 669, endPoint y: 275, distance: 21.0
click at [655, 259] on div "InLine Construction" at bounding box center [522, 251] width 392 height 19
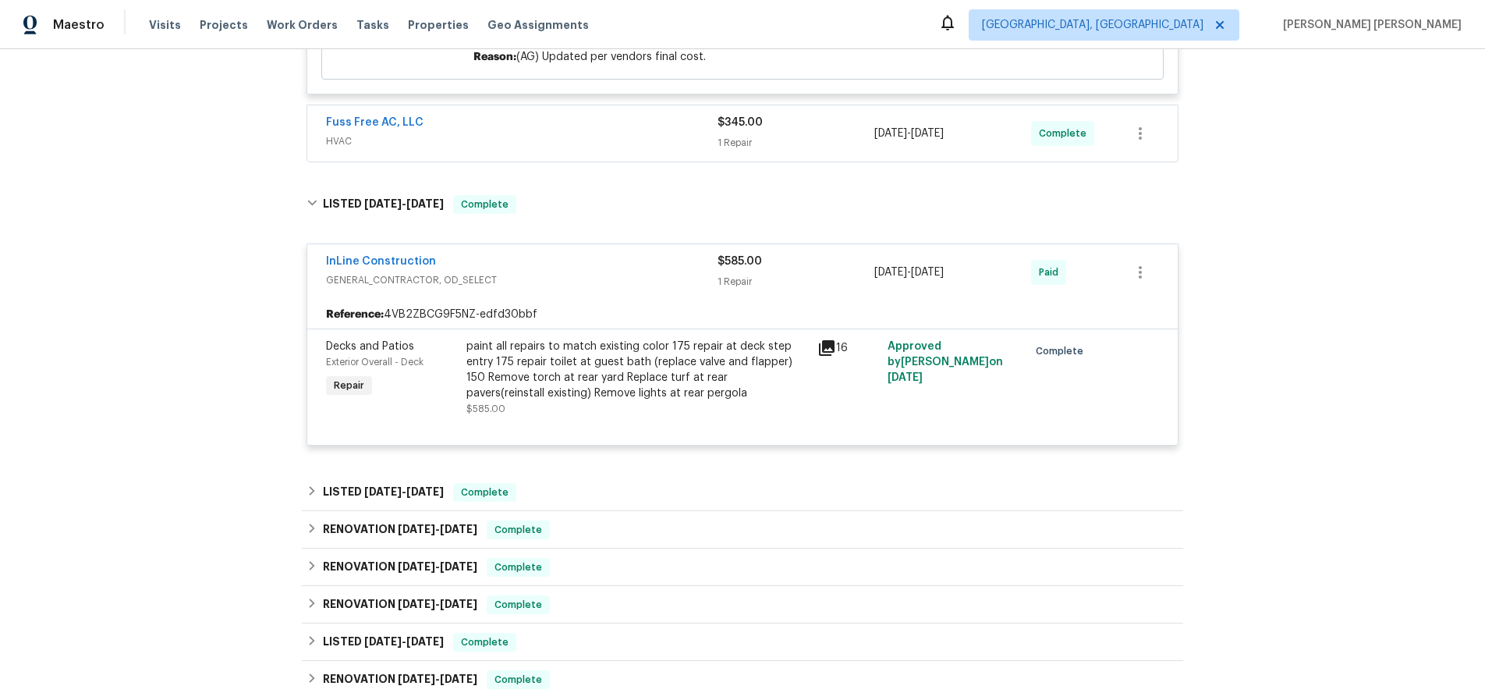
click at [825, 348] on icon at bounding box center [827, 348] width 16 height 16
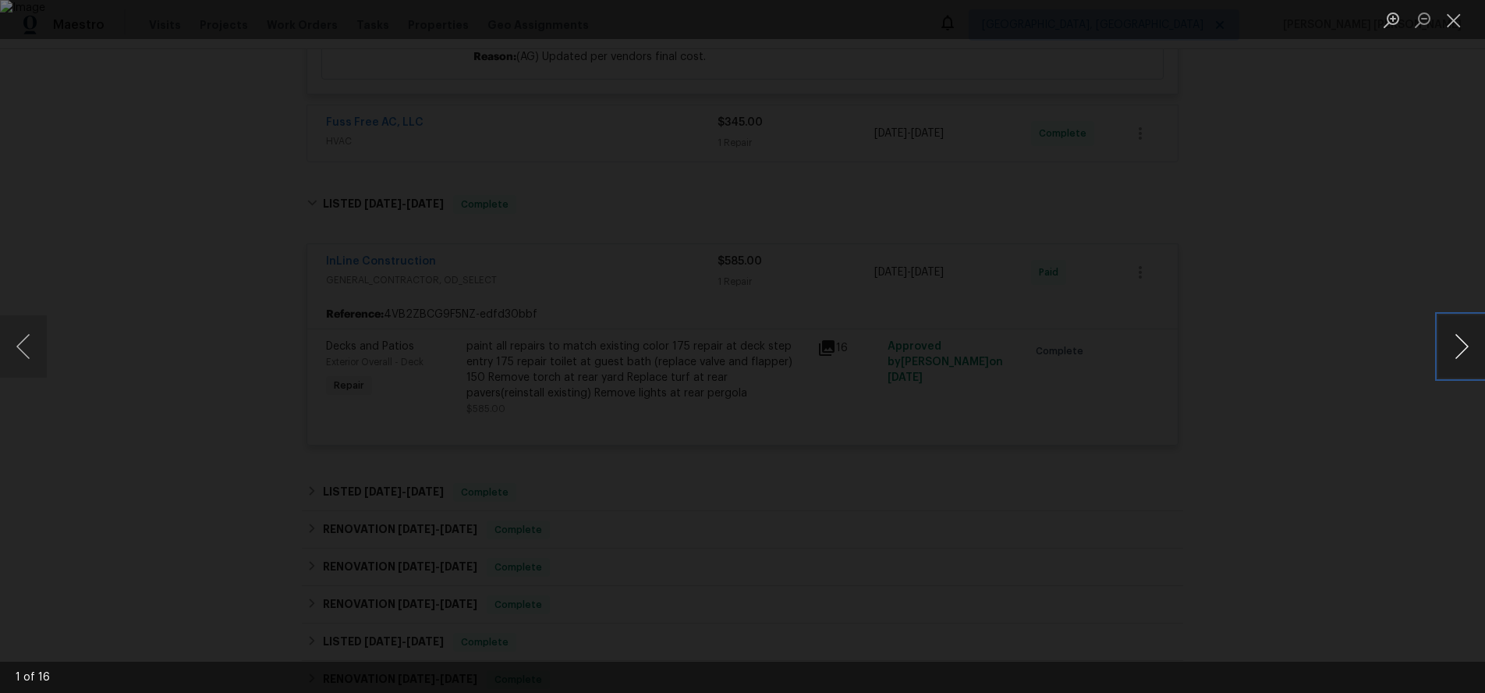
click at [1449, 353] on button "Next image" at bounding box center [1462, 346] width 47 height 62
click at [1400, 438] on div "Lightbox" at bounding box center [742, 346] width 1485 height 693
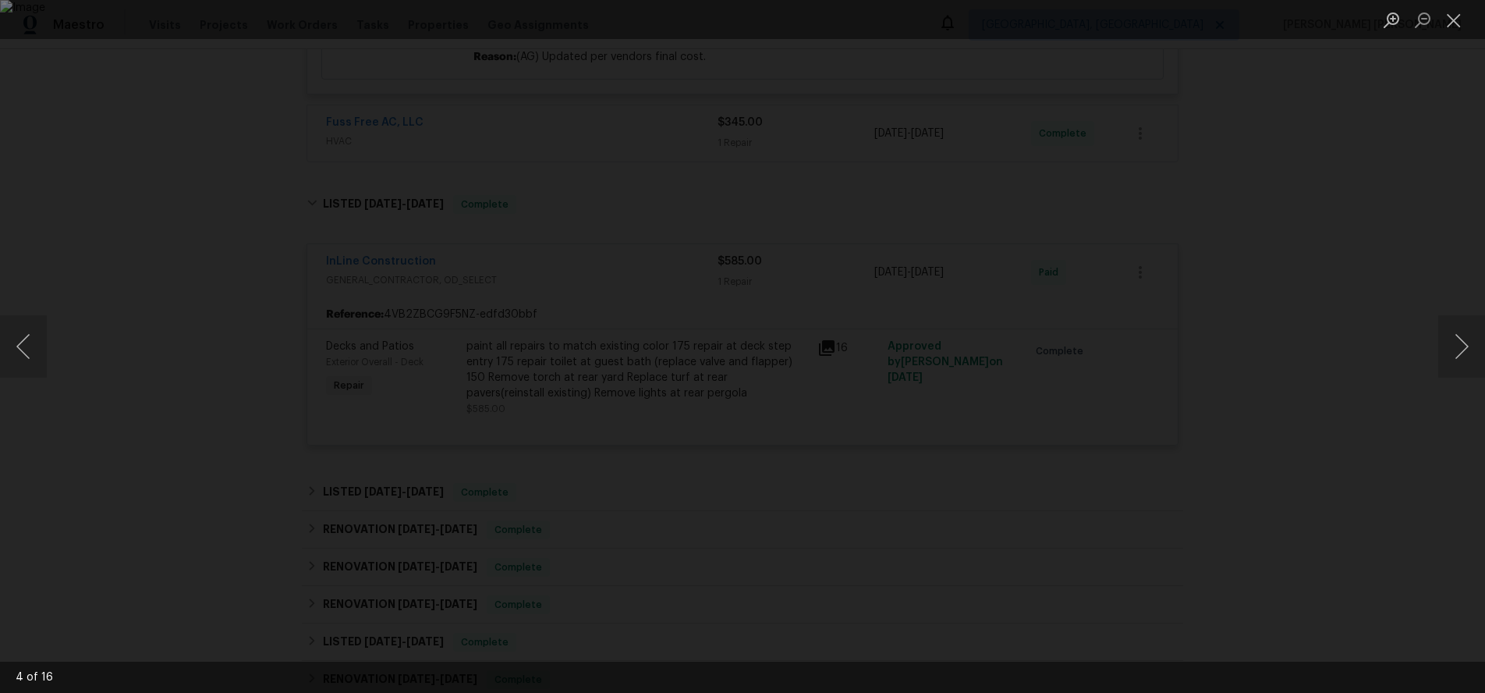
click at [1396, 438] on div "Lightbox" at bounding box center [742, 346] width 1485 height 693
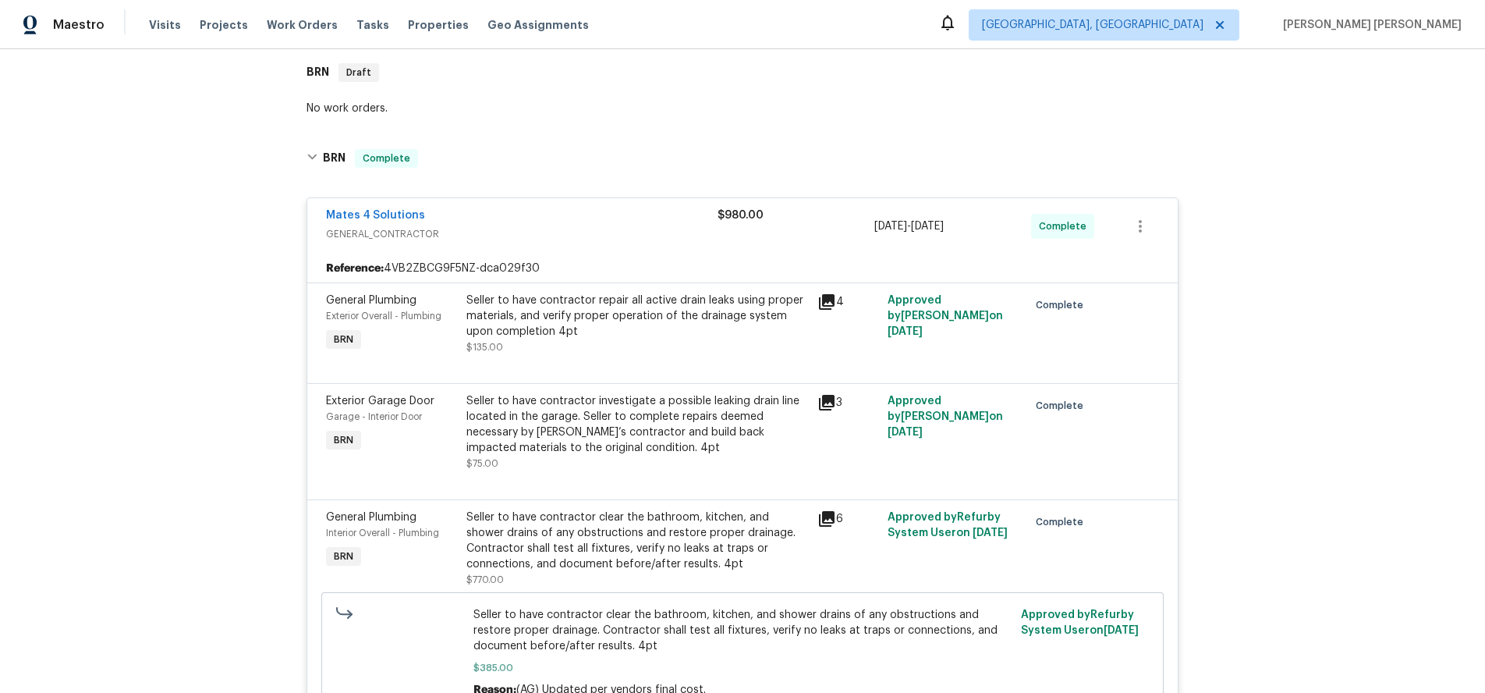
scroll to position [246, 0]
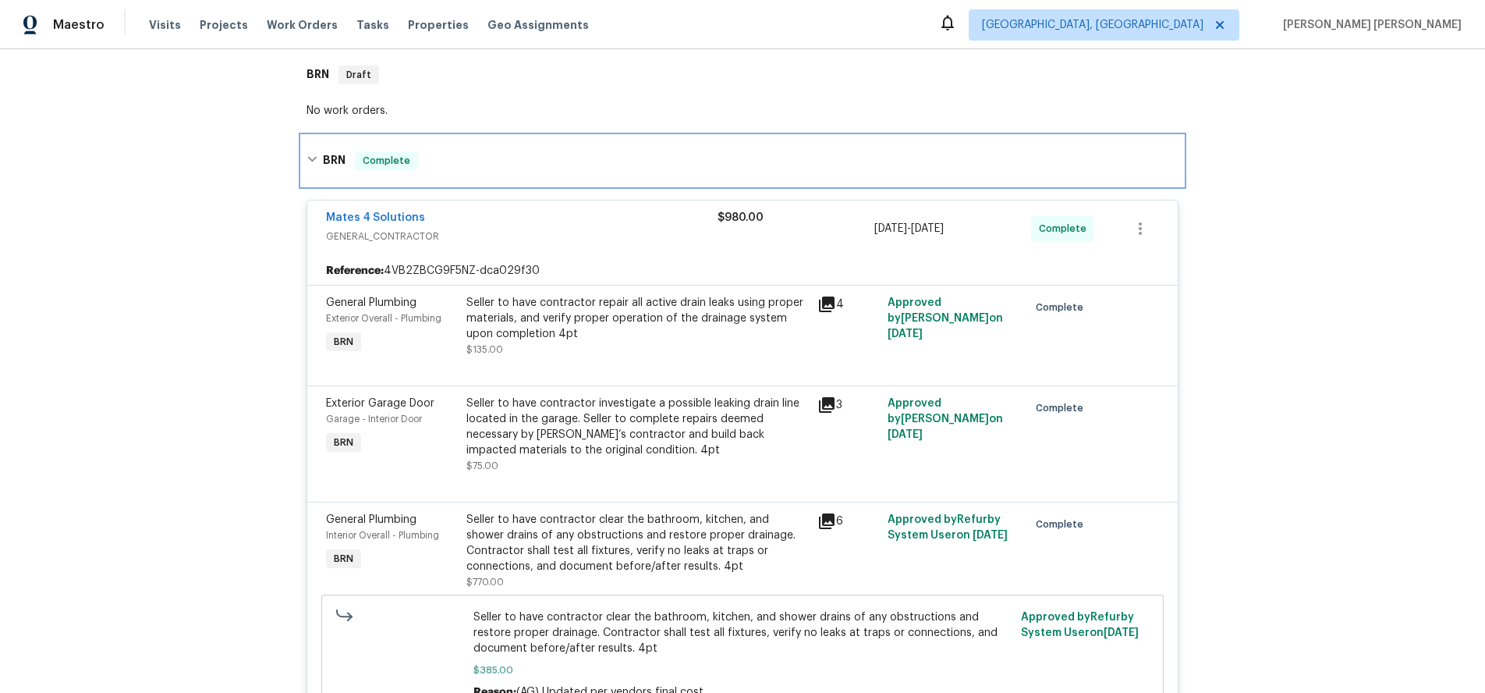
click at [307, 161] on icon at bounding box center [312, 159] width 11 height 11
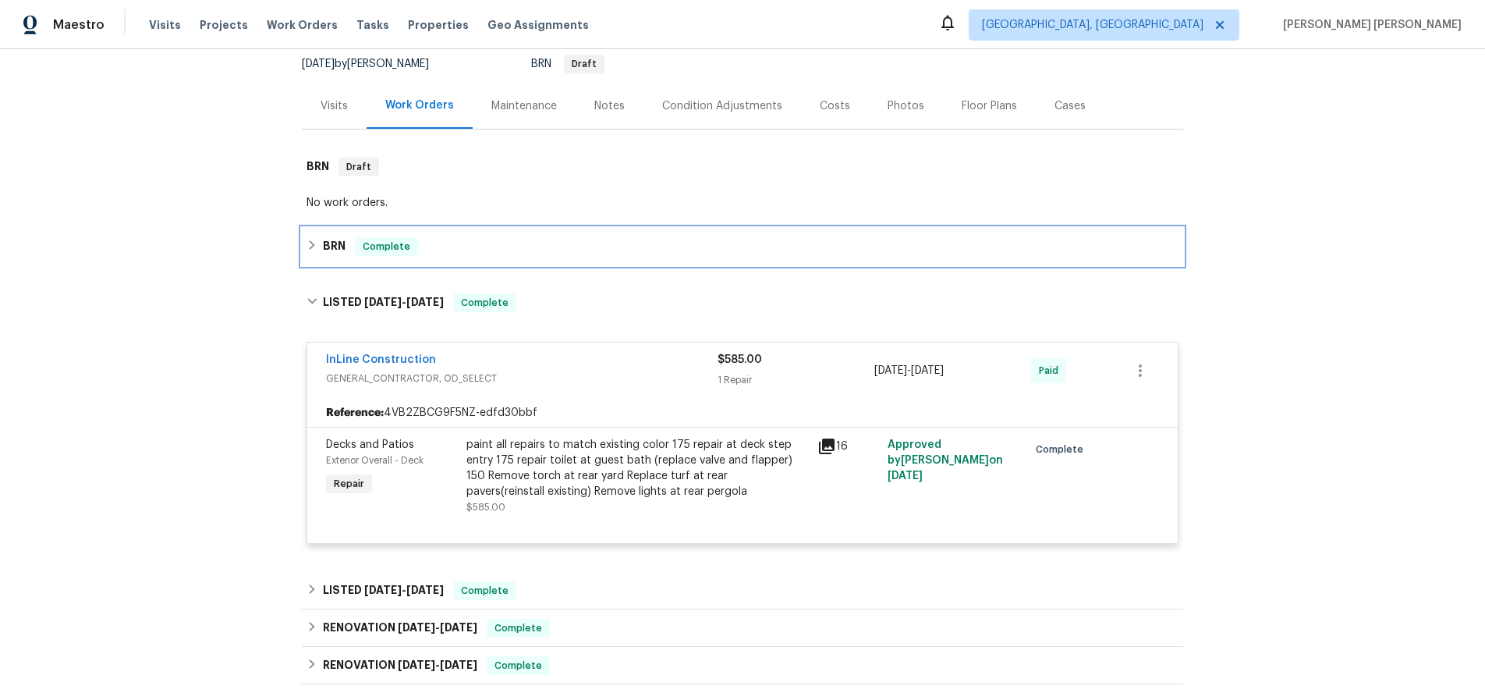
scroll to position [154, 0]
click at [312, 244] on icon at bounding box center [312, 244] width 11 height 11
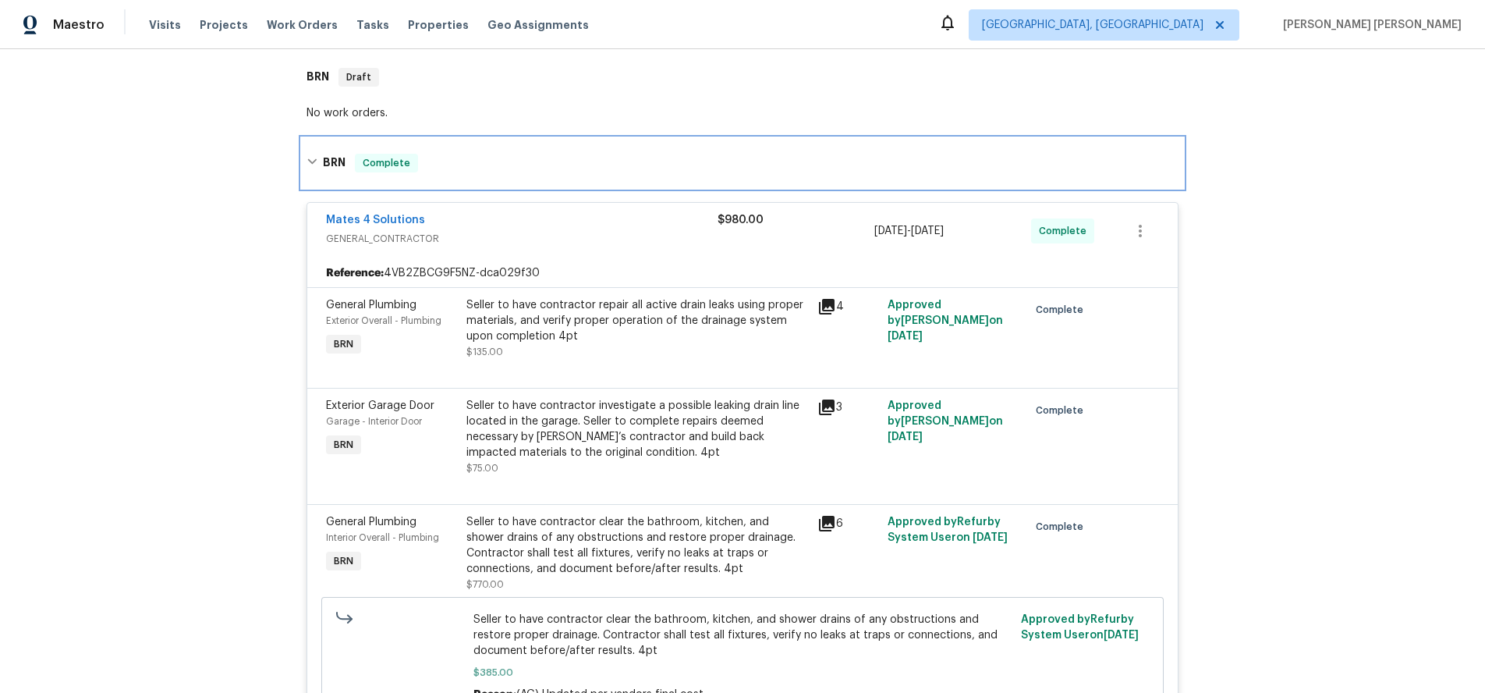
scroll to position [246, 0]
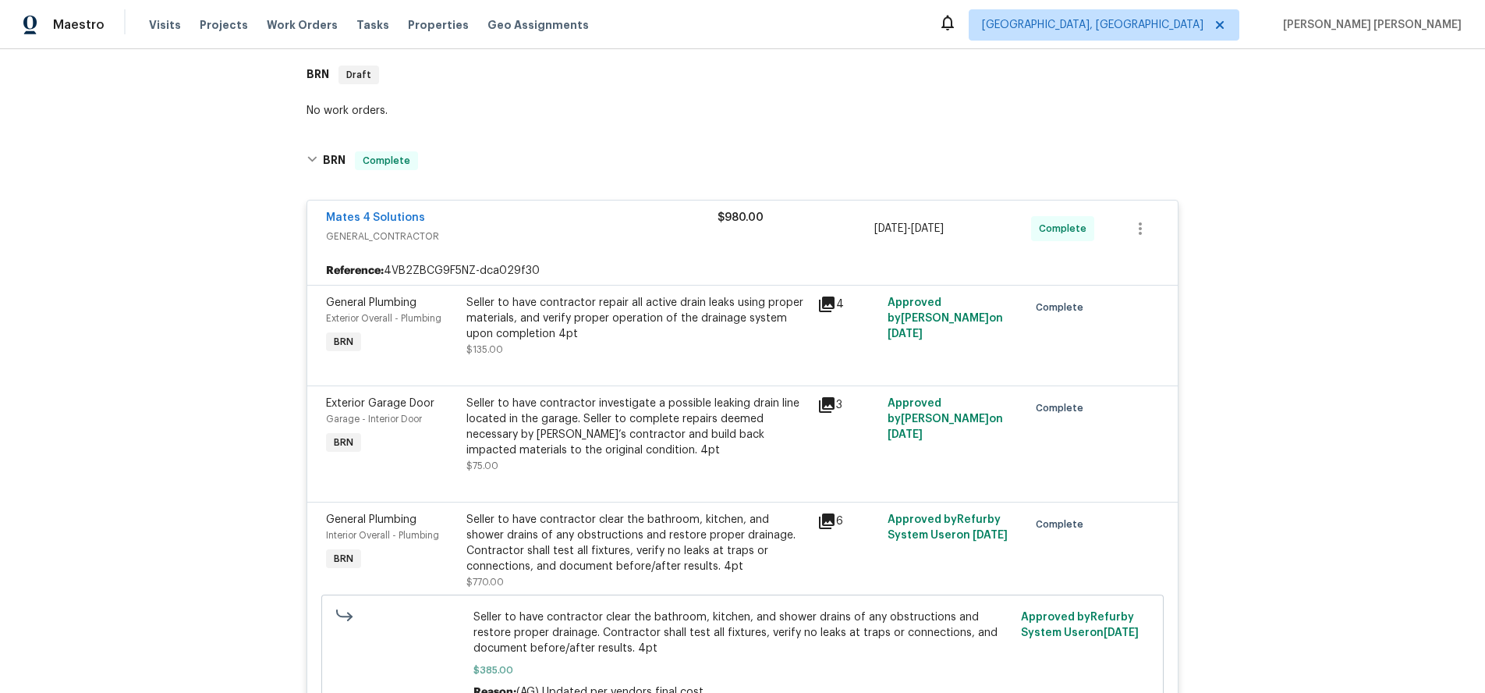
click at [830, 405] on icon at bounding box center [827, 405] width 19 height 19
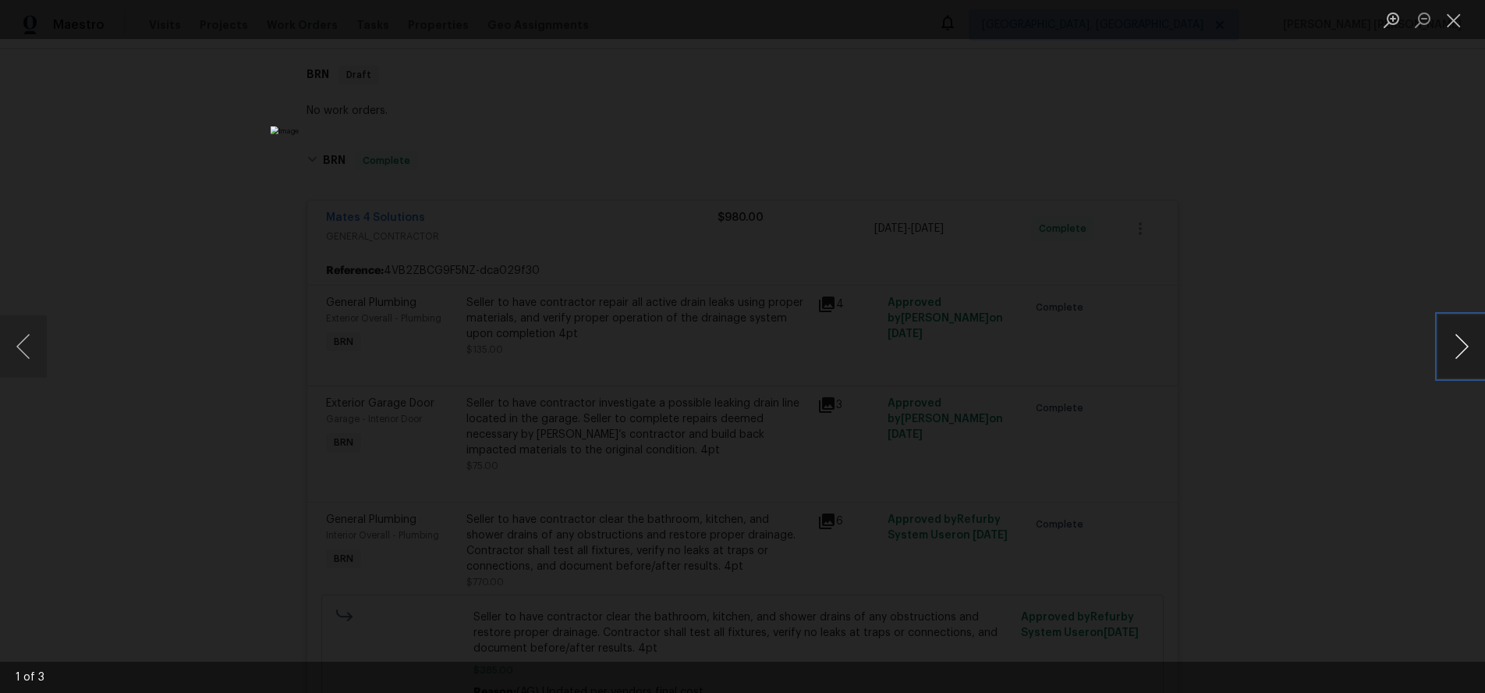
click at [1451, 357] on button "Next image" at bounding box center [1462, 346] width 47 height 62
drag, startPoint x: 1393, startPoint y: 478, endPoint x: 1403, endPoint y: 471, distance: 12.3
click at [1393, 477] on div "Lightbox" at bounding box center [742, 346] width 1485 height 693
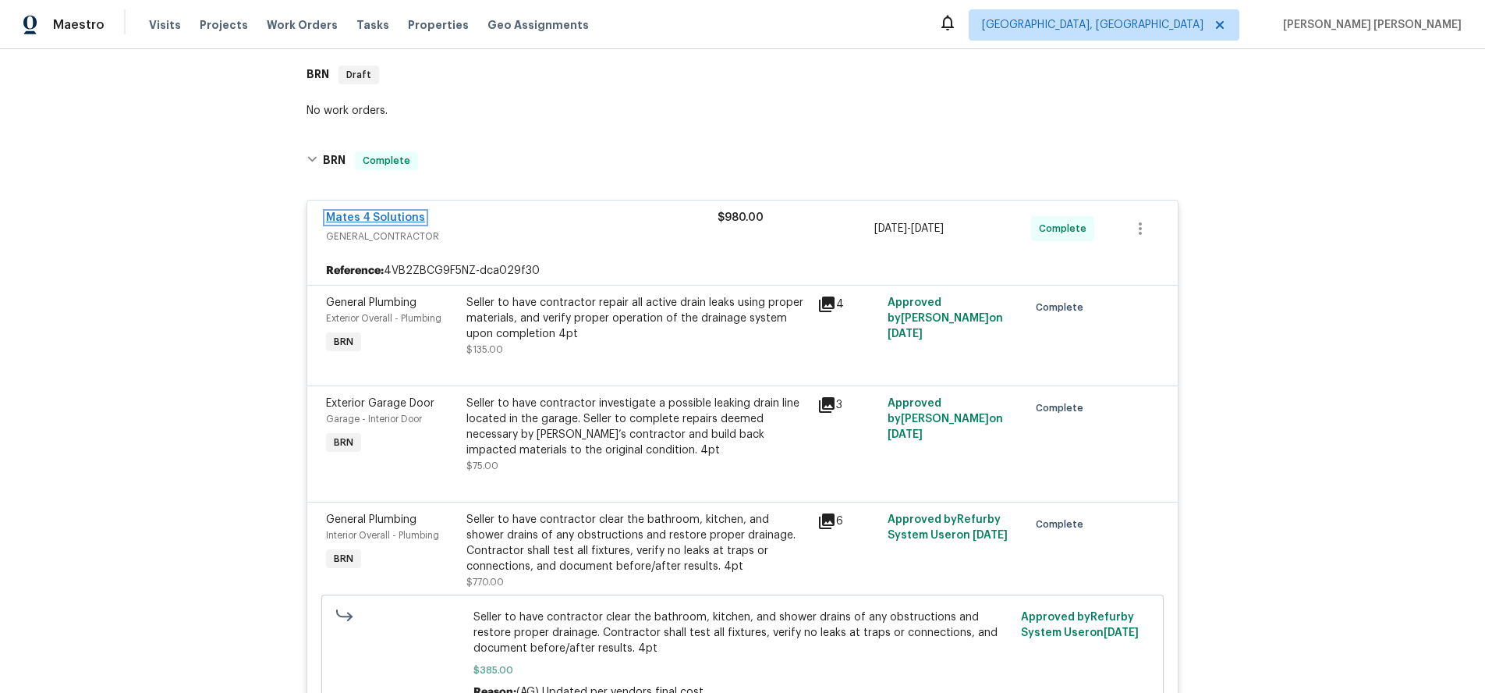
click at [364, 218] on link "Mates 4 Solutions" at bounding box center [375, 217] width 99 height 11
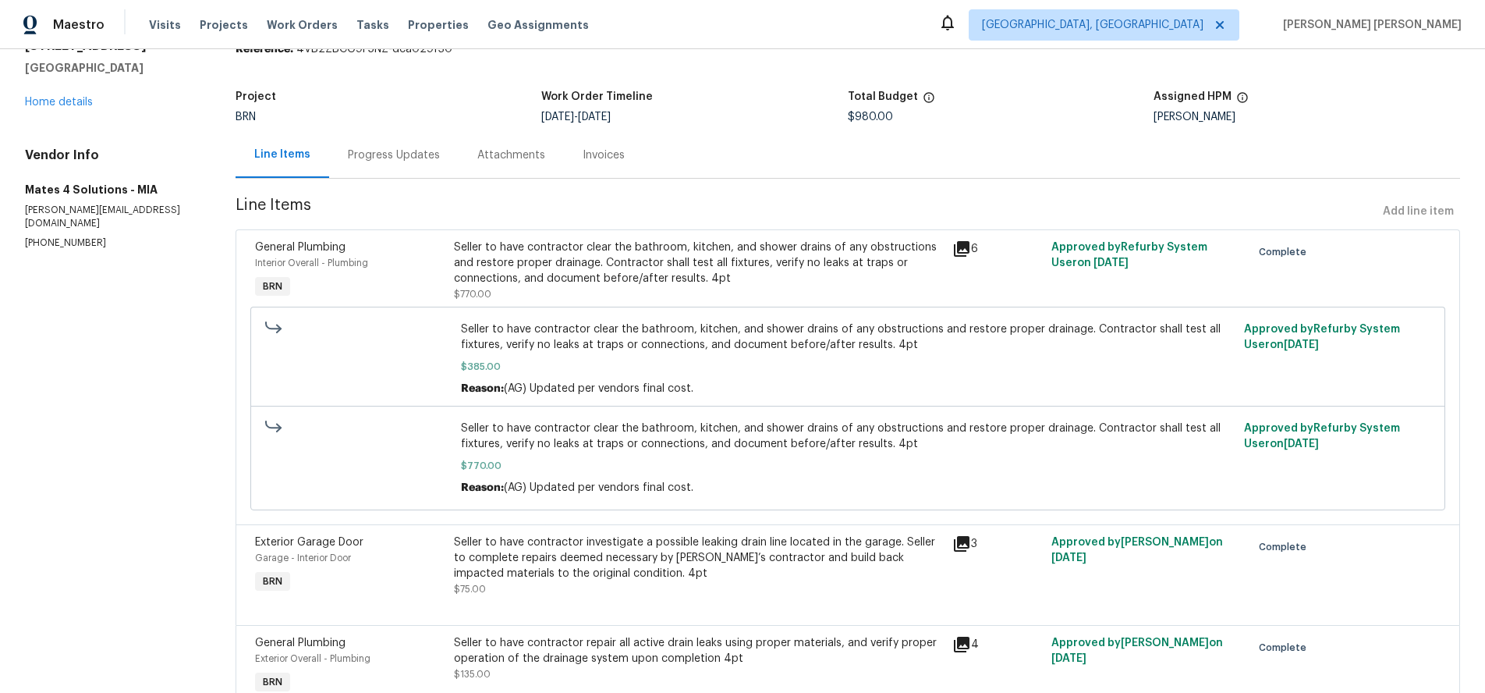
scroll to position [150, 0]
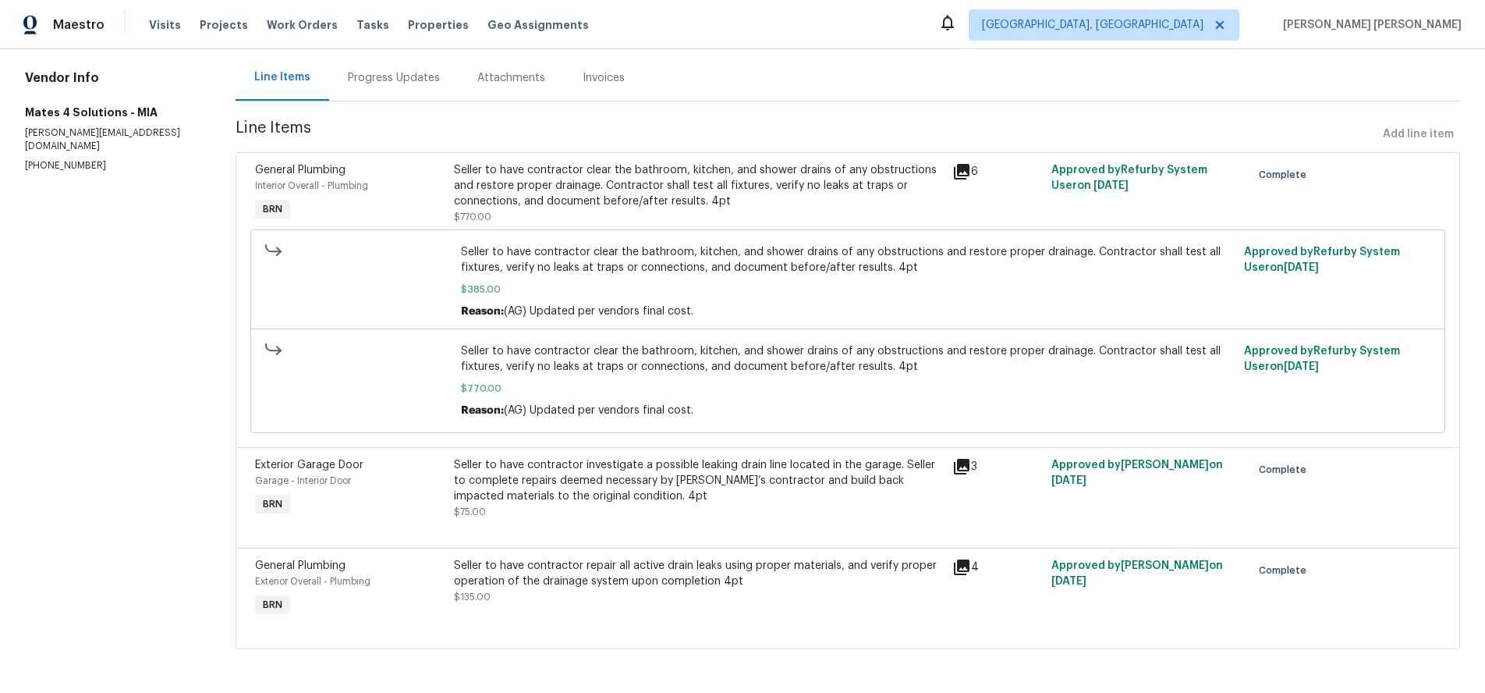
click at [398, 77] on div "Progress Updates" at bounding box center [394, 78] width 92 height 16
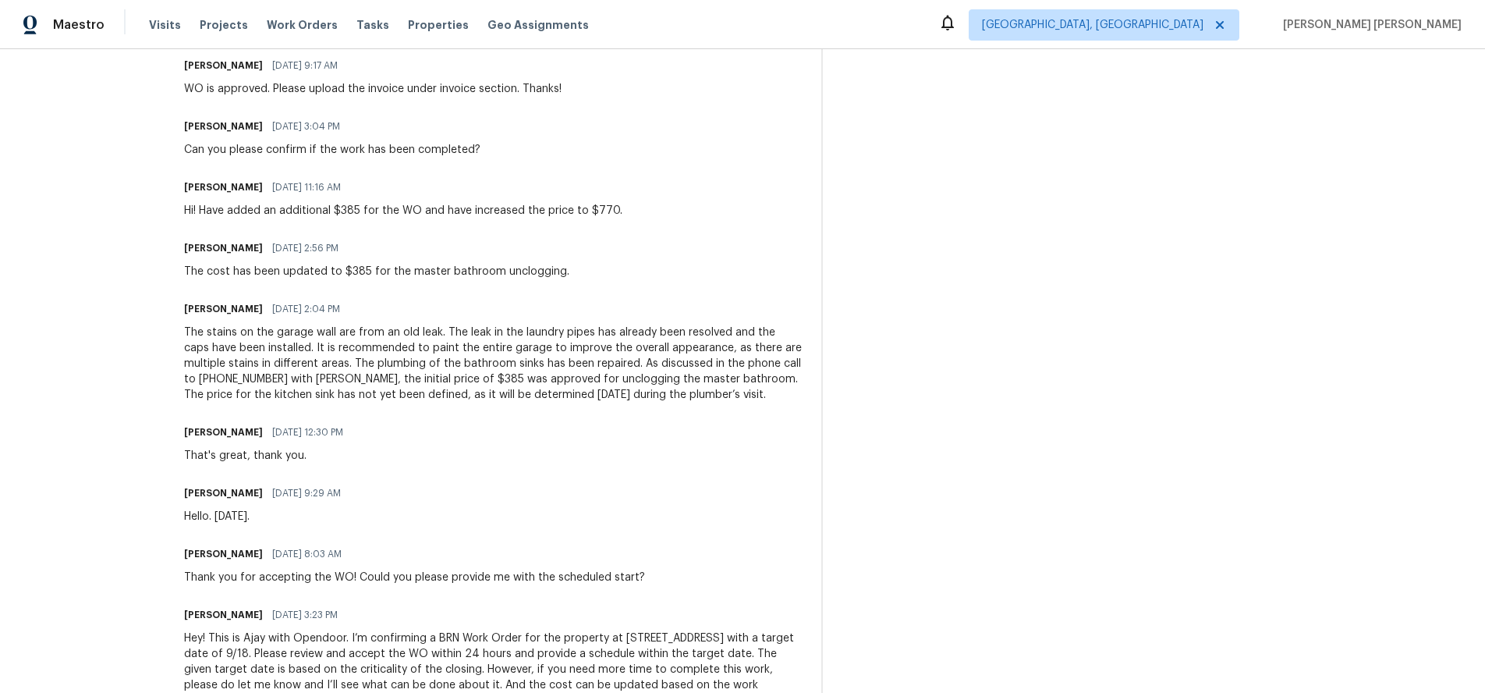
scroll to position [531, 0]
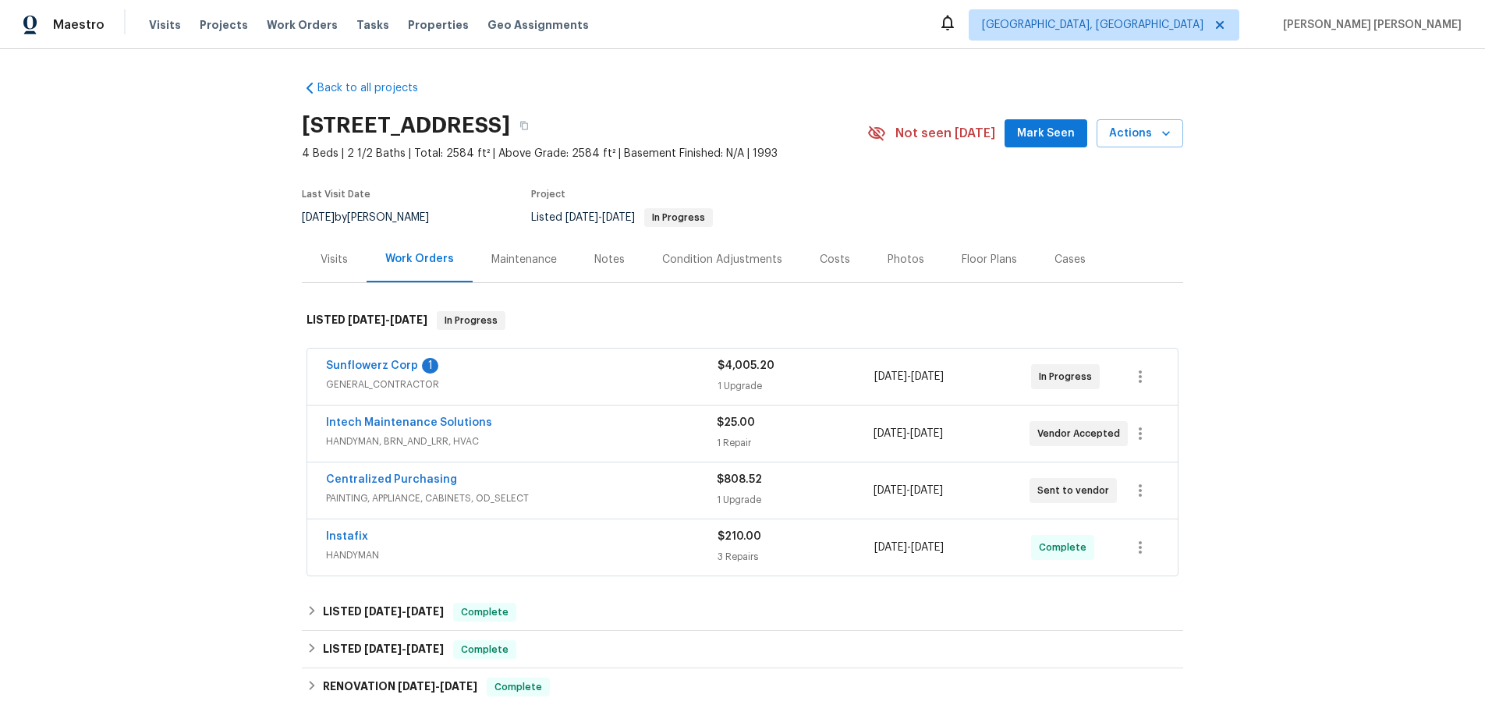
click at [587, 374] on div "Sunflowerz Corp 1" at bounding box center [522, 367] width 392 height 19
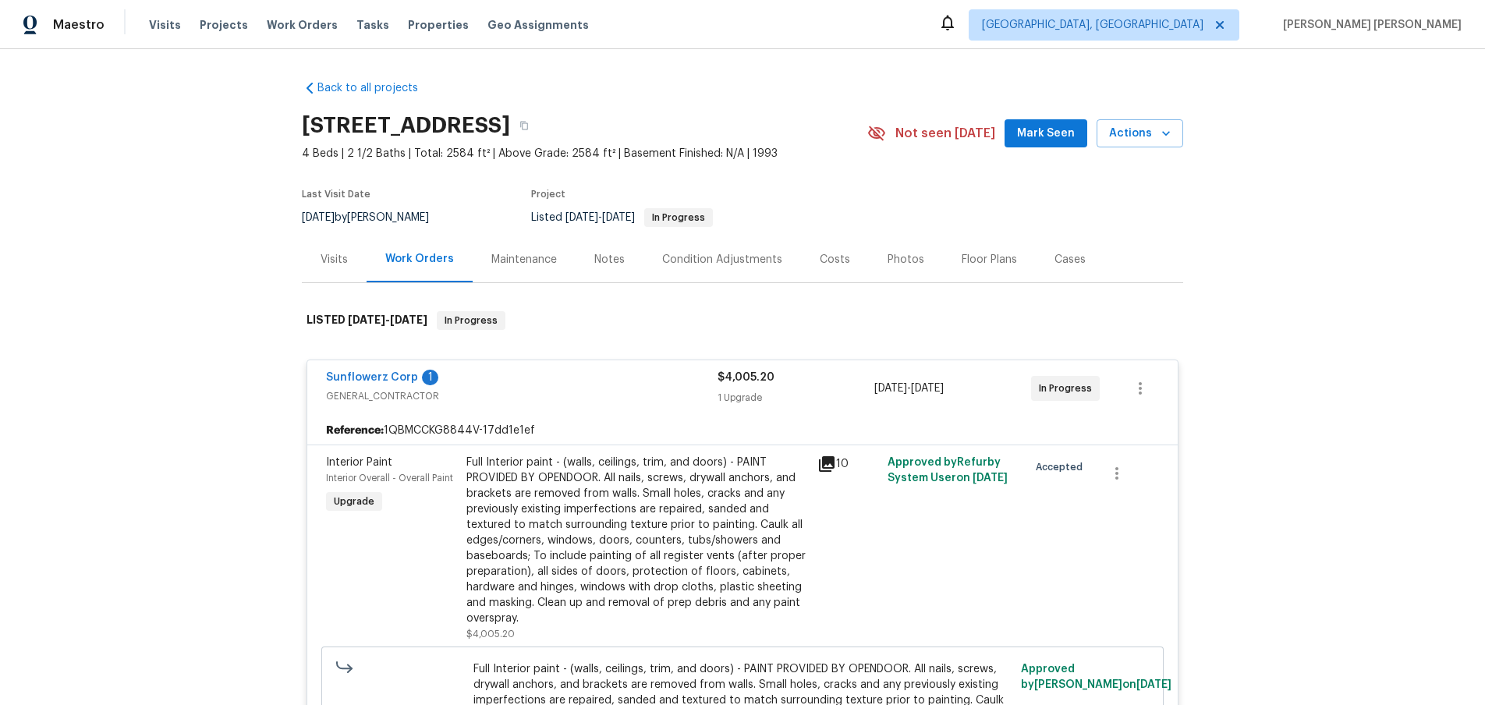
scroll to position [16, 0]
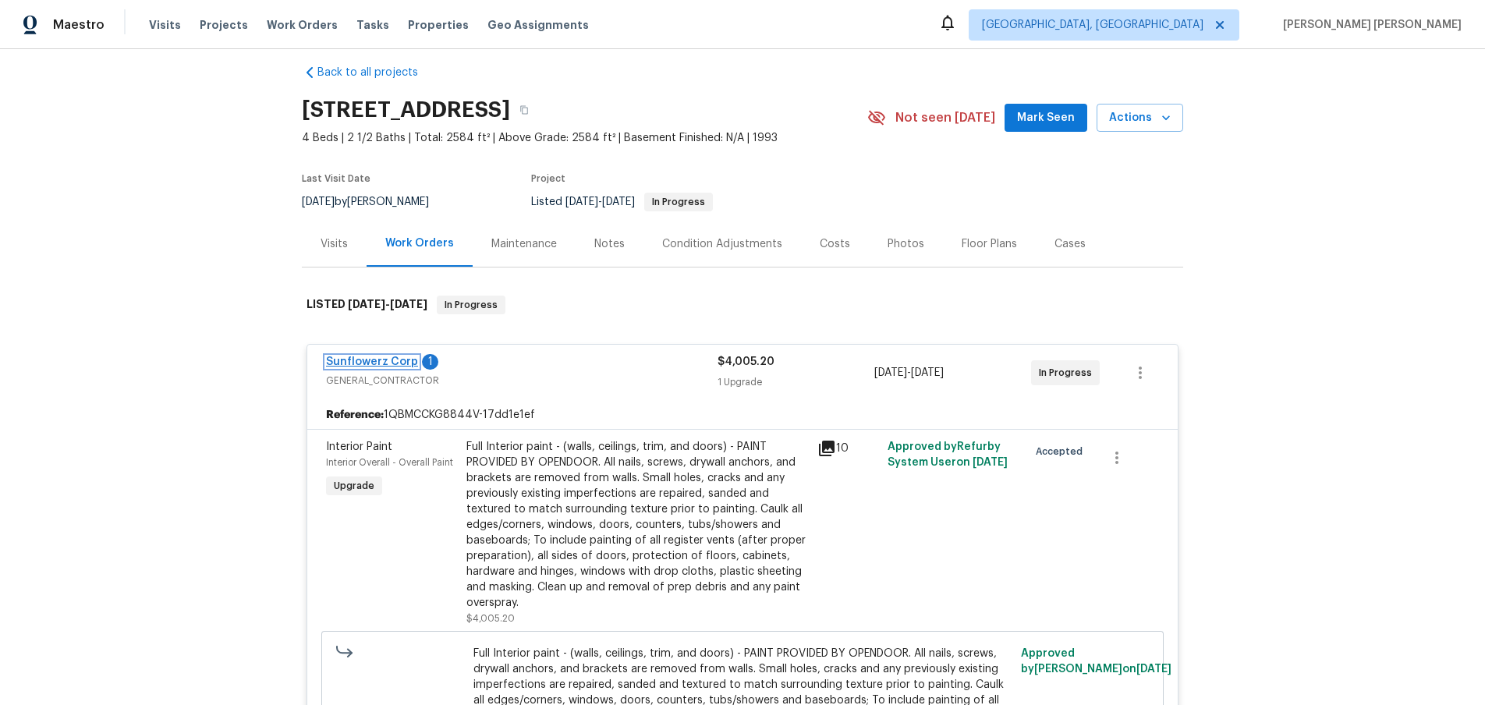
click at [369, 364] on link "Sunflowerz Corp" at bounding box center [372, 362] width 92 height 11
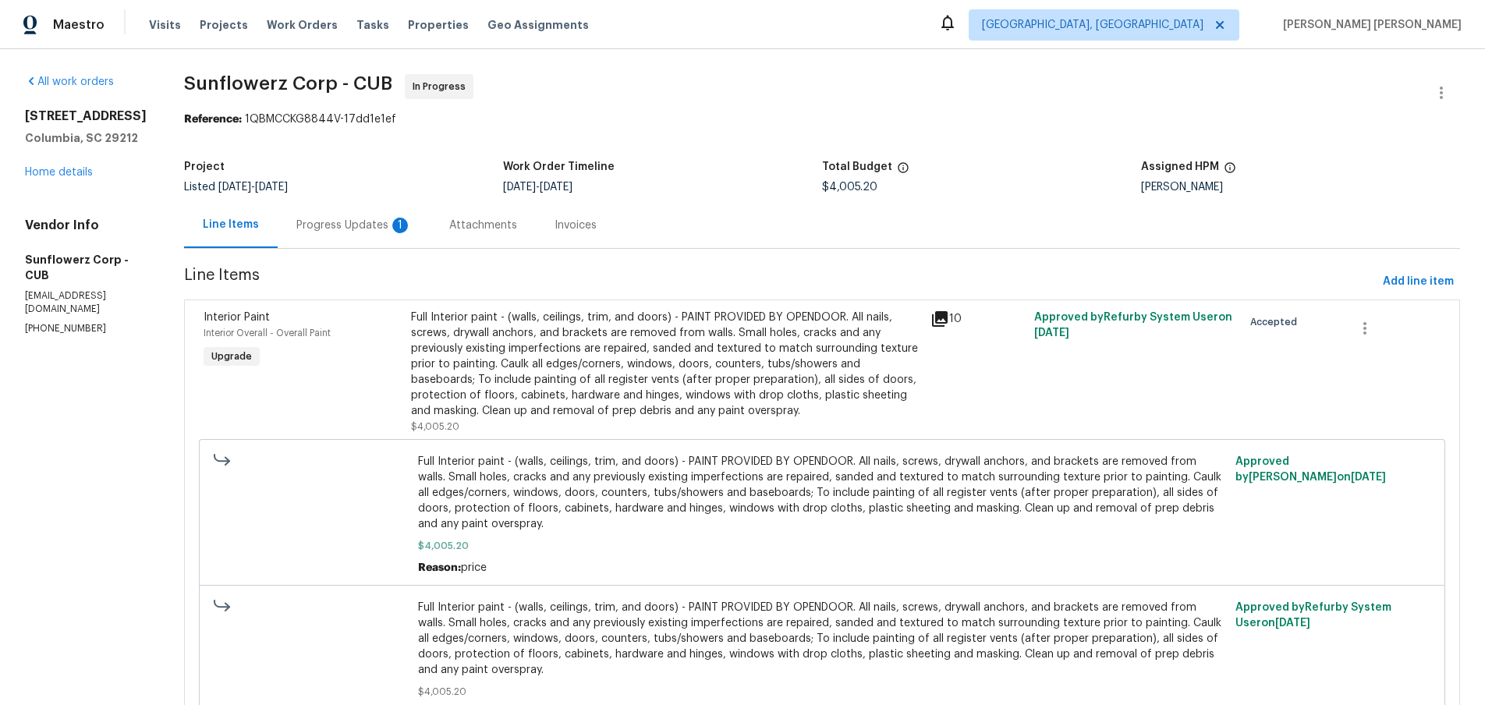
click at [587, 381] on div "Full Interior paint - (walls, ceilings, trim, and doors) - PAINT PROVIDED BY OP…" at bounding box center [666, 364] width 510 height 109
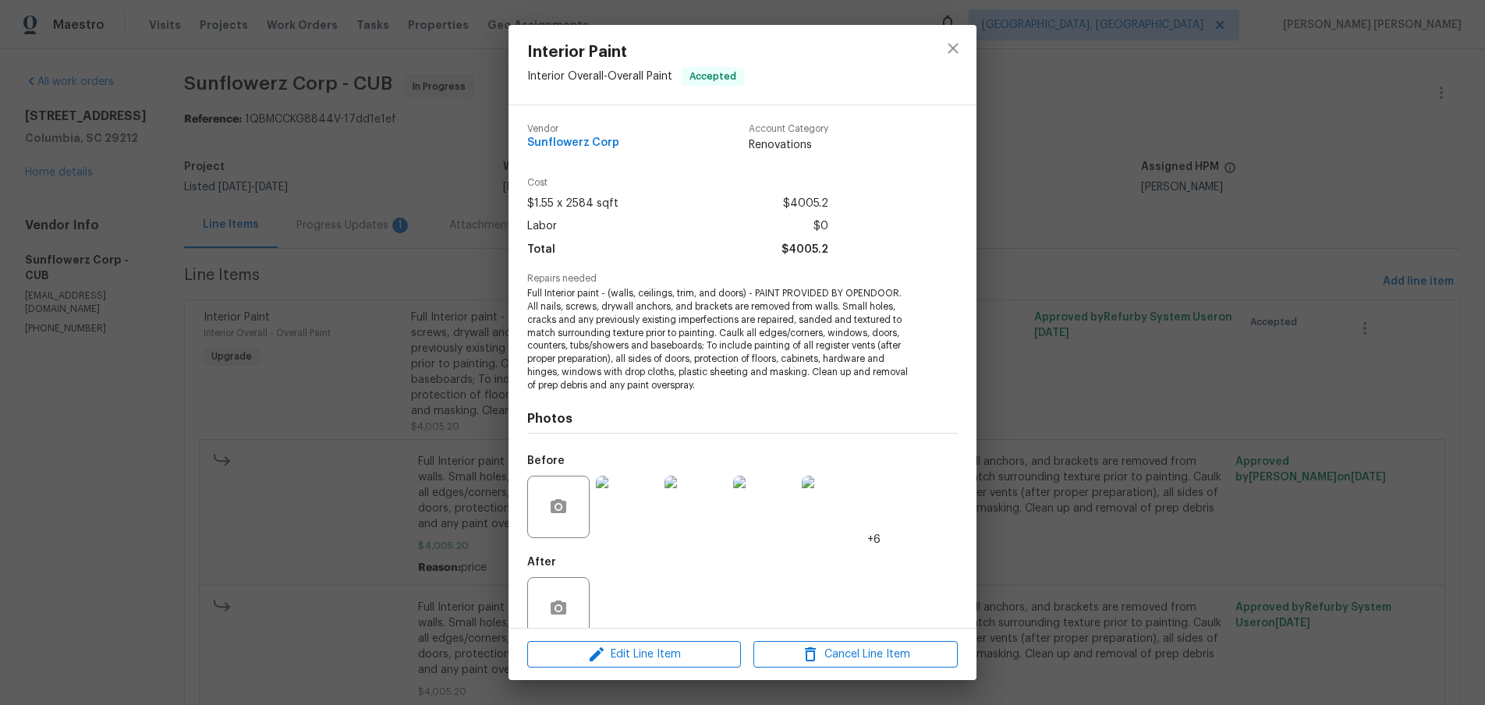
scroll to position [27, 0]
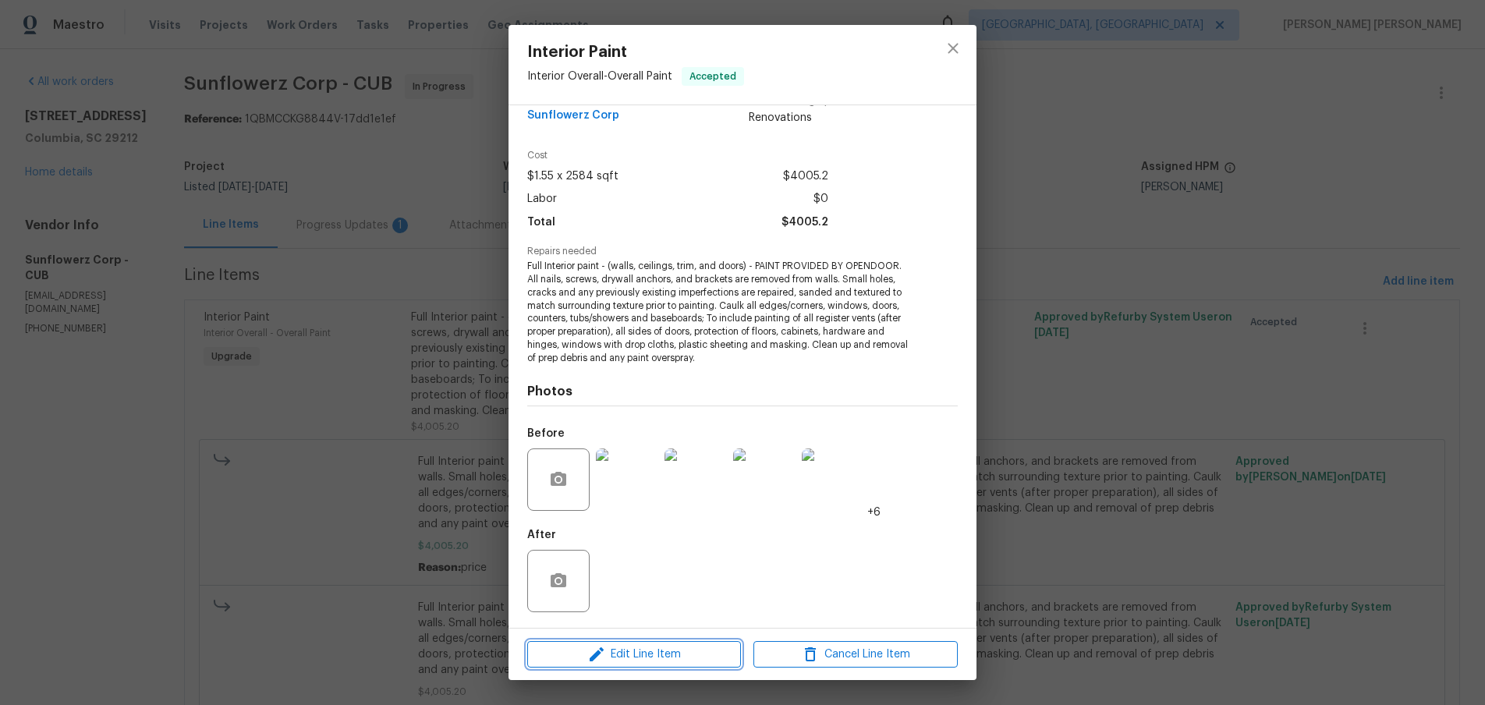
click at [660, 656] on span "Edit Line Item" at bounding box center [634, 655] width 204 height 20
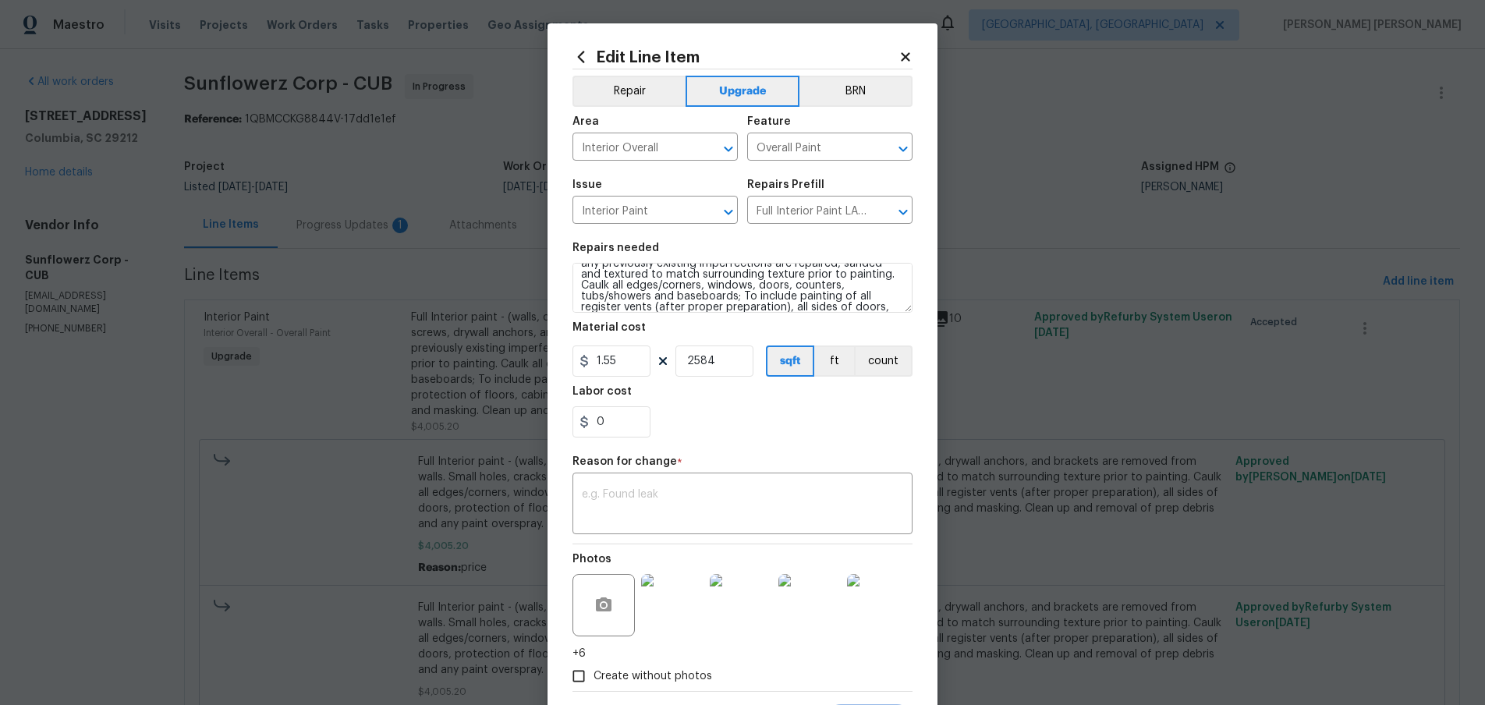
scroll to position [87, 0]
click at [906, 55] on icon at bounding box center [905, 56] width 9 height 9
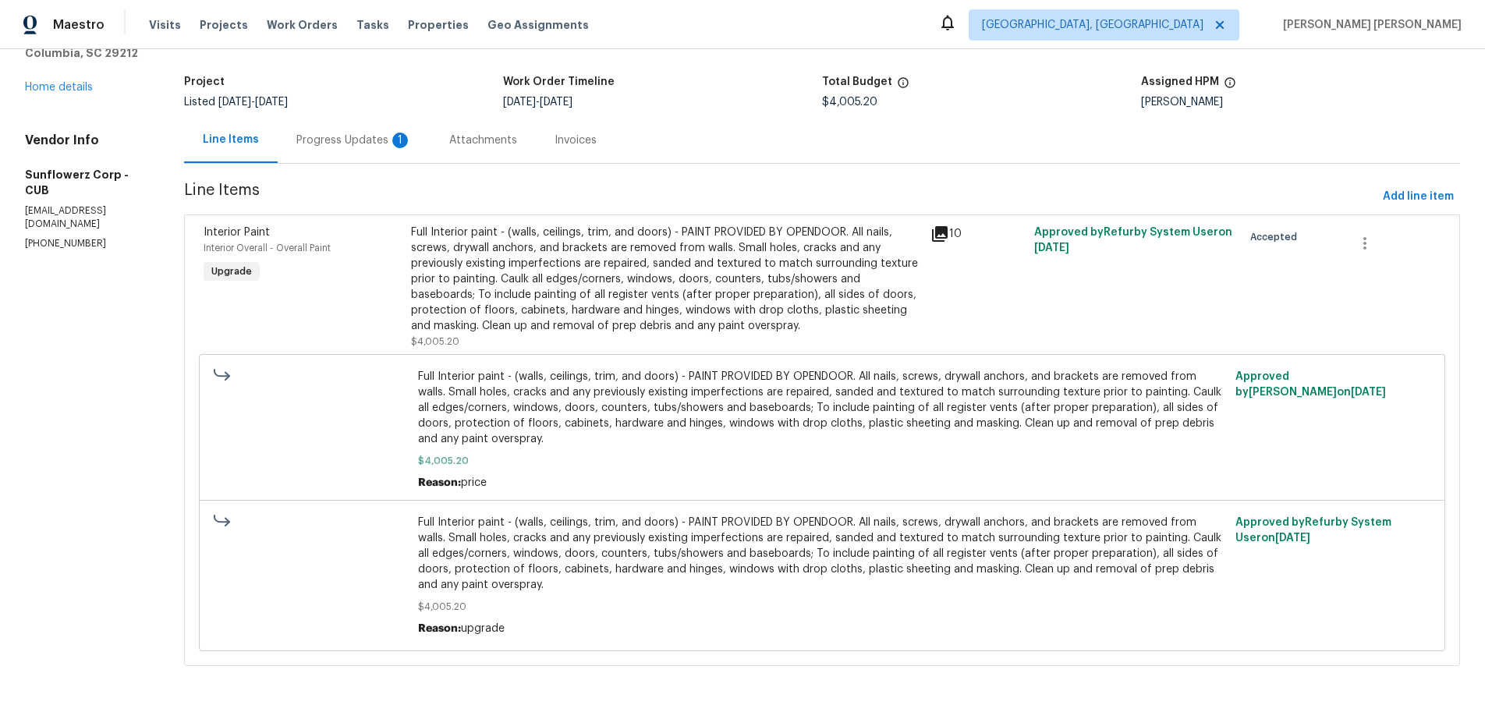
scroll to position [92, 0]
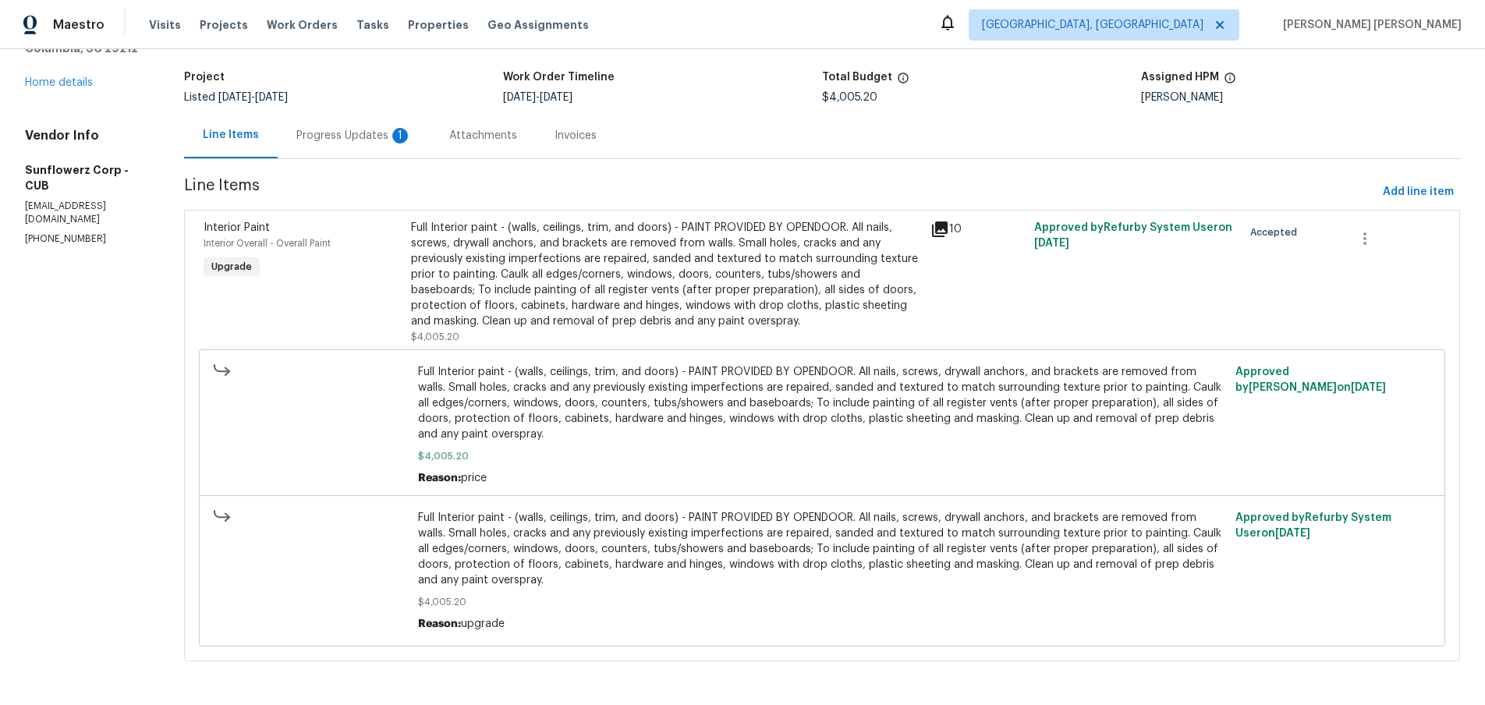
click at [549, 261] on div "Full Interior paint - (walls, ceilings, trim, and doors) - PAINT PROVIDED BY OP…" at bounding box center [666, 274] width 510 height 109
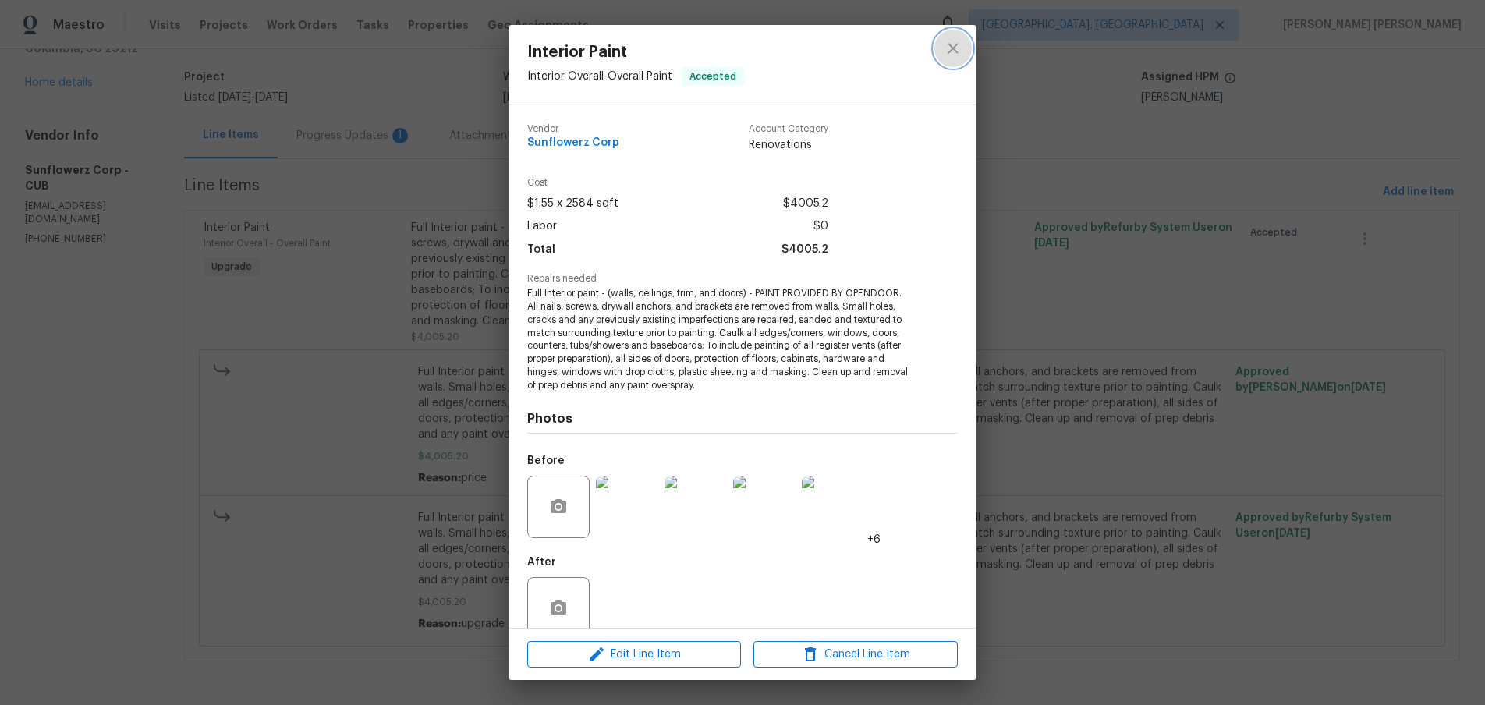
drag, startPoint x: 951, startPoint y: 44, endPoint x: 651, endPoint y: 23, distance: 301.1
click at [941, 43] on button "close" at bounding box center [953, 48] width 37 height 37
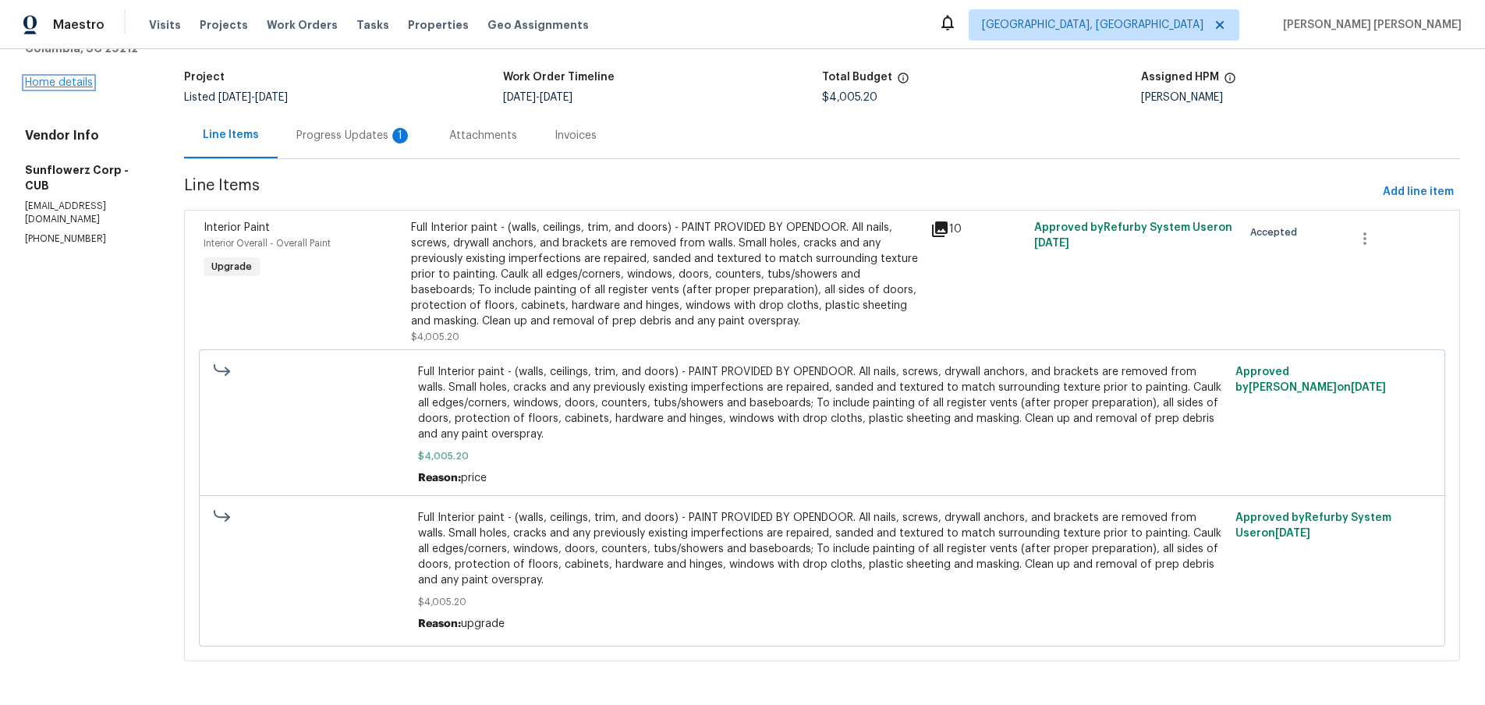
click at [49, 79] on link "Home details" at bounding box center [59, 82] width 68 height 11
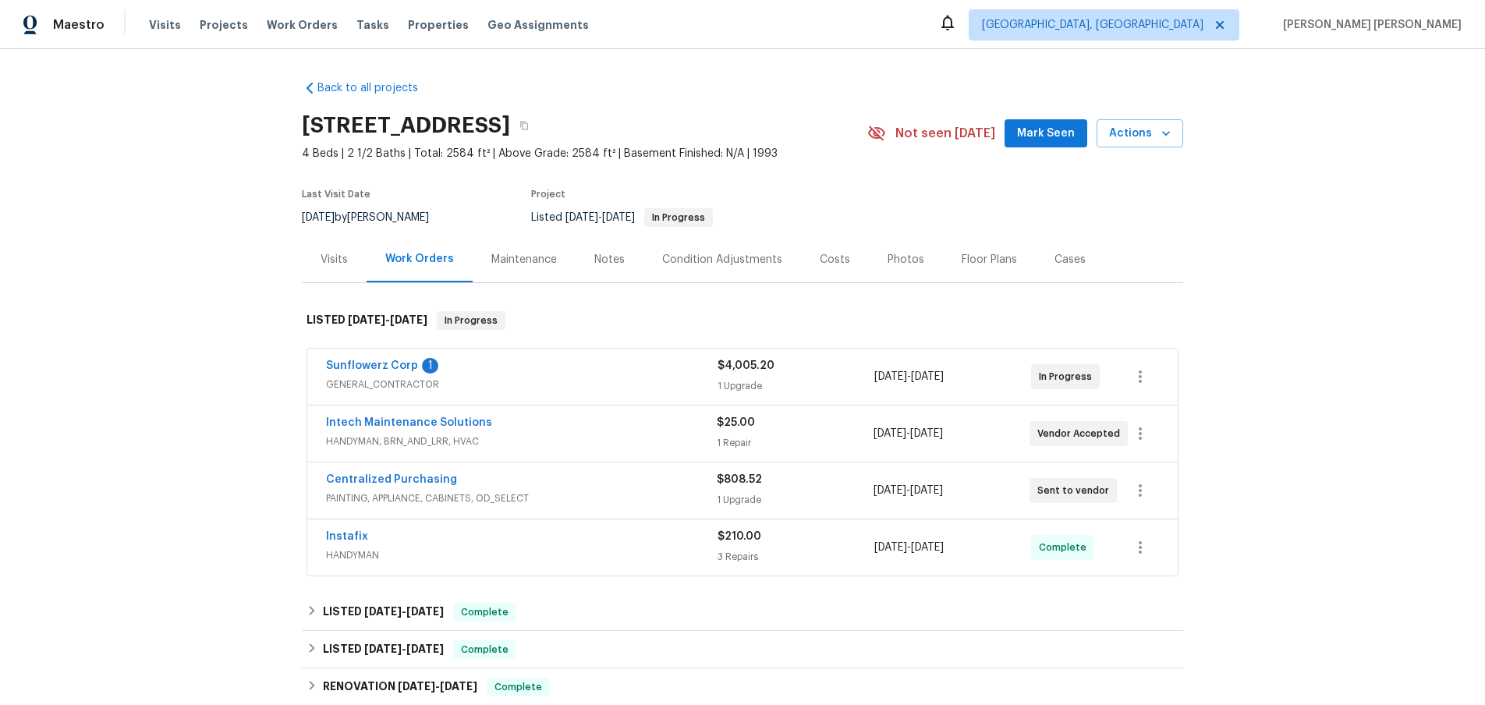
click at [586, 428] on div "Intech Maintenance Solutions" at bounding box center [521, 424] width 391 height 19
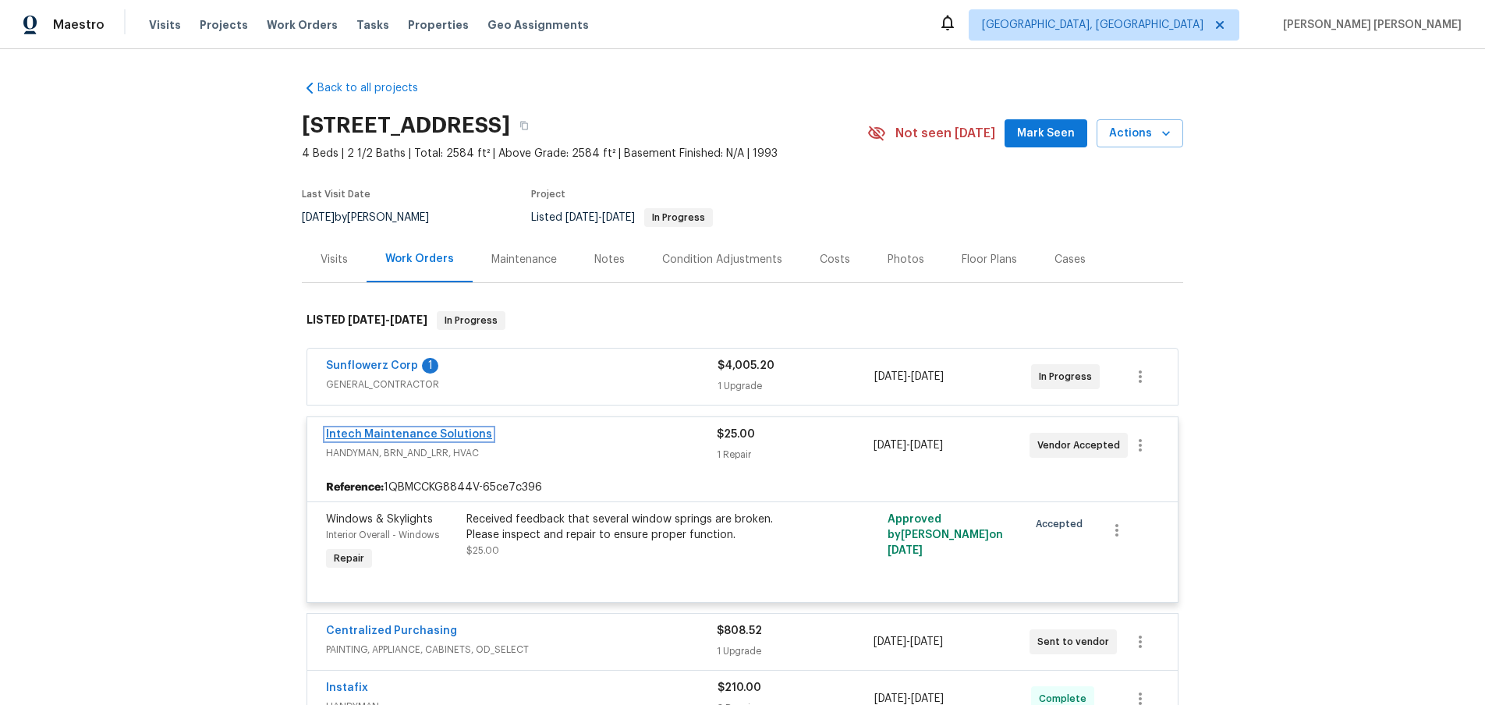
click at [443, 436] on link "Intech Maintenance Solutions" at bounding box center [409, 434] width 166 height 11
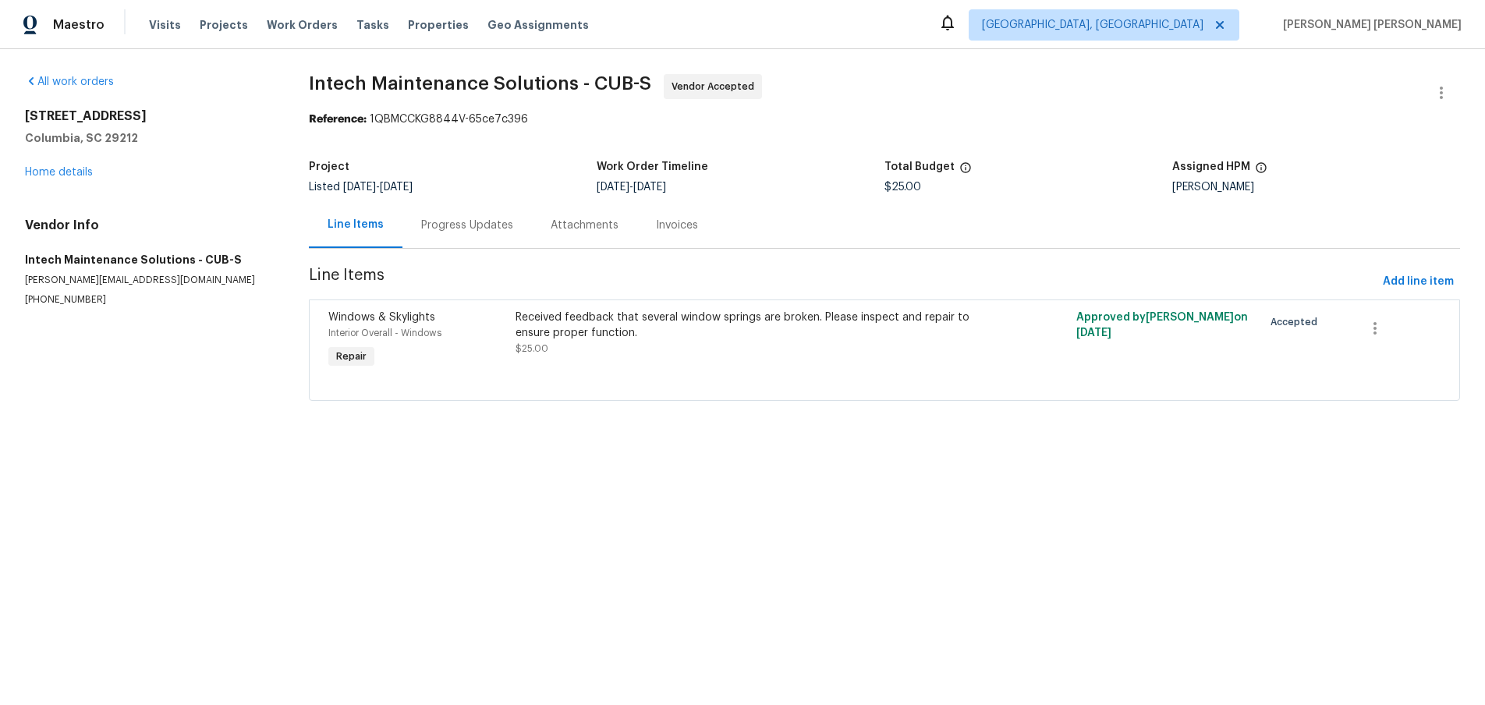
click at [678, 330] on div "Received feedback that several window springs are broken. Please inspect and re…" at bounding box center [745, 325] width 458 height 31
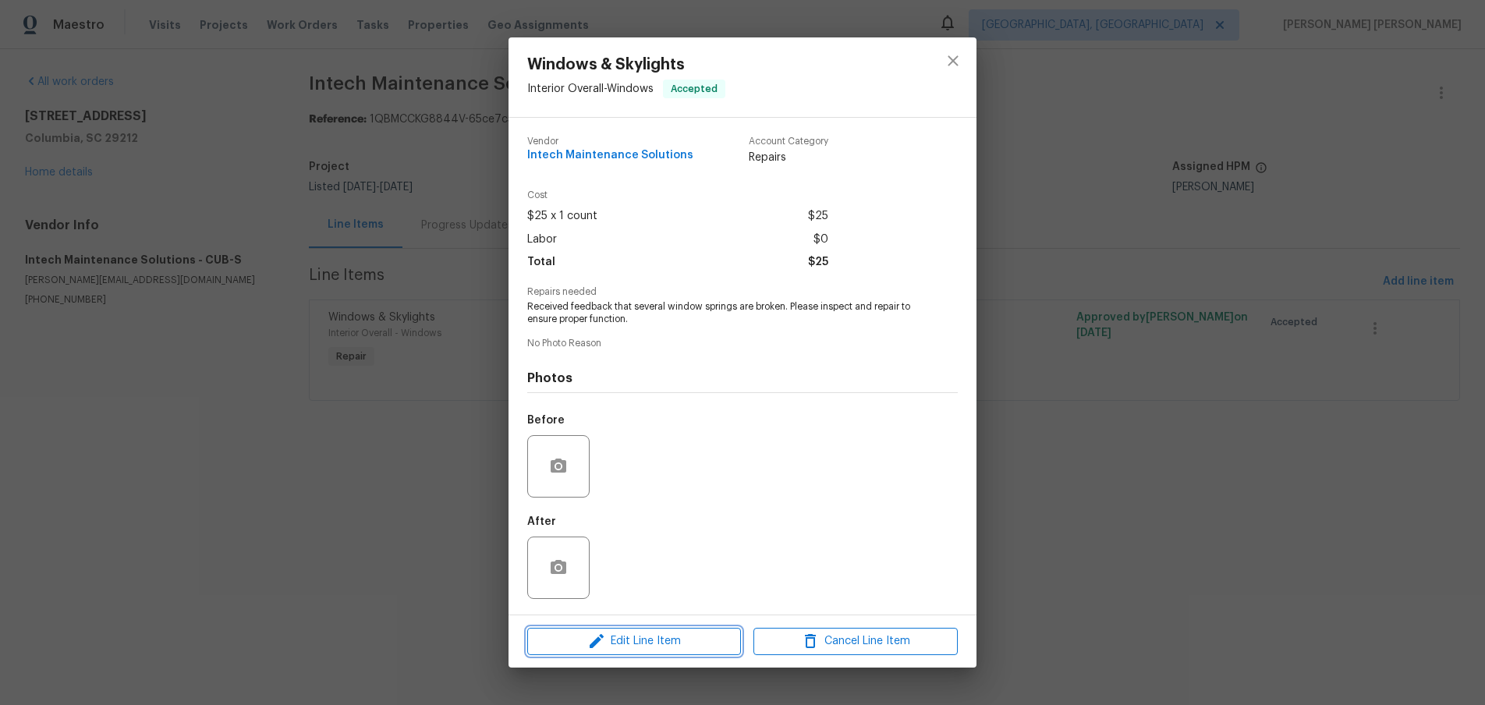
click at [650, 633] on span "Edit Line Item" at bounding box center [634, 642] width 204 height 20
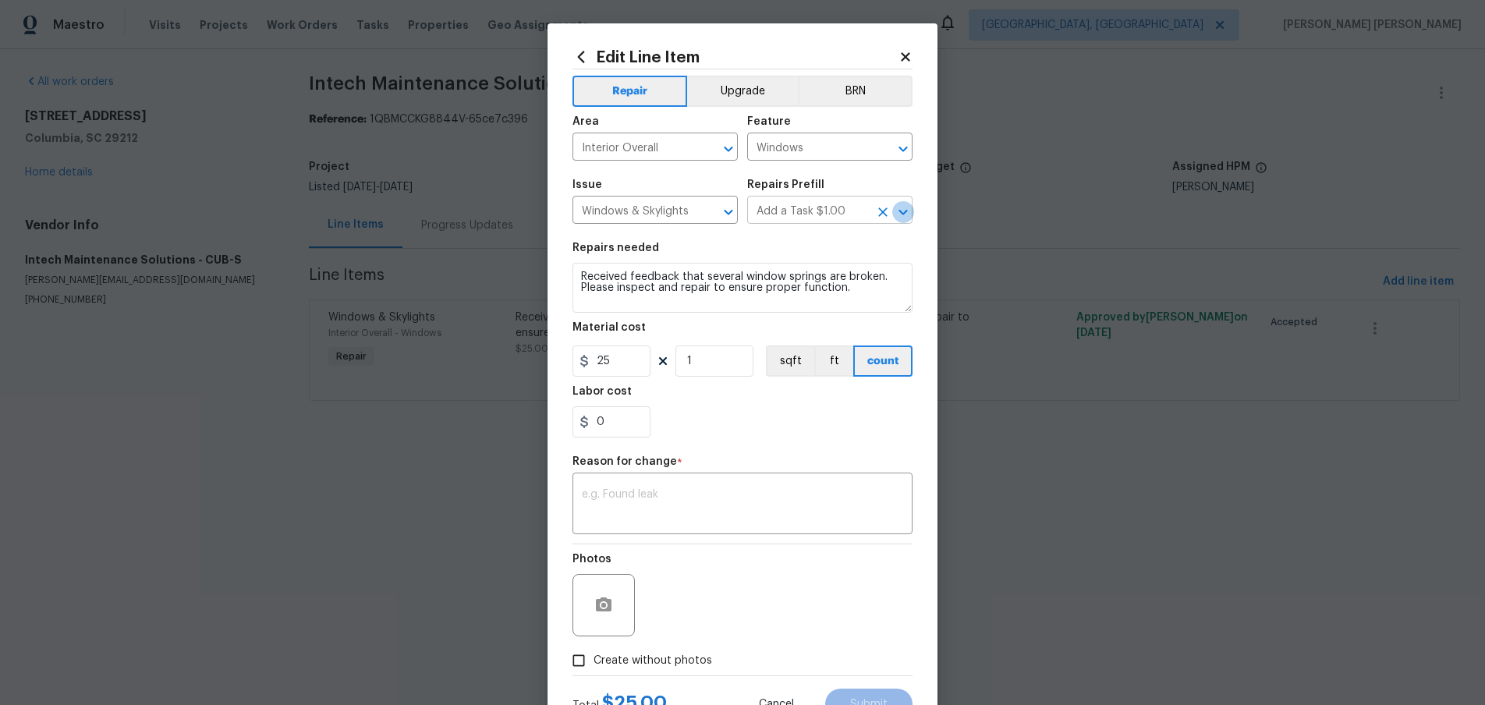
click at [910, 210] on icon "Open" at bounding box center [903, 212] width 19 height 19
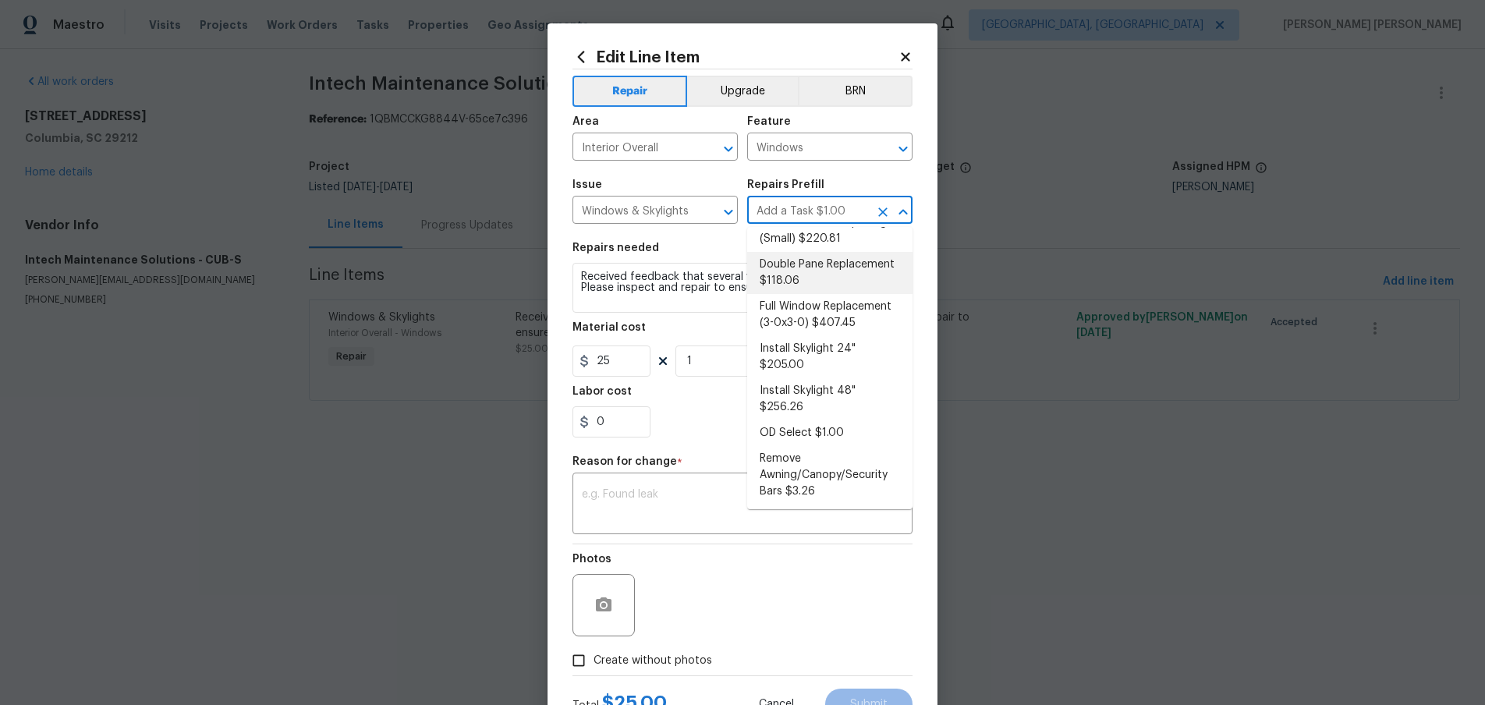
scroll to position [115, 0]
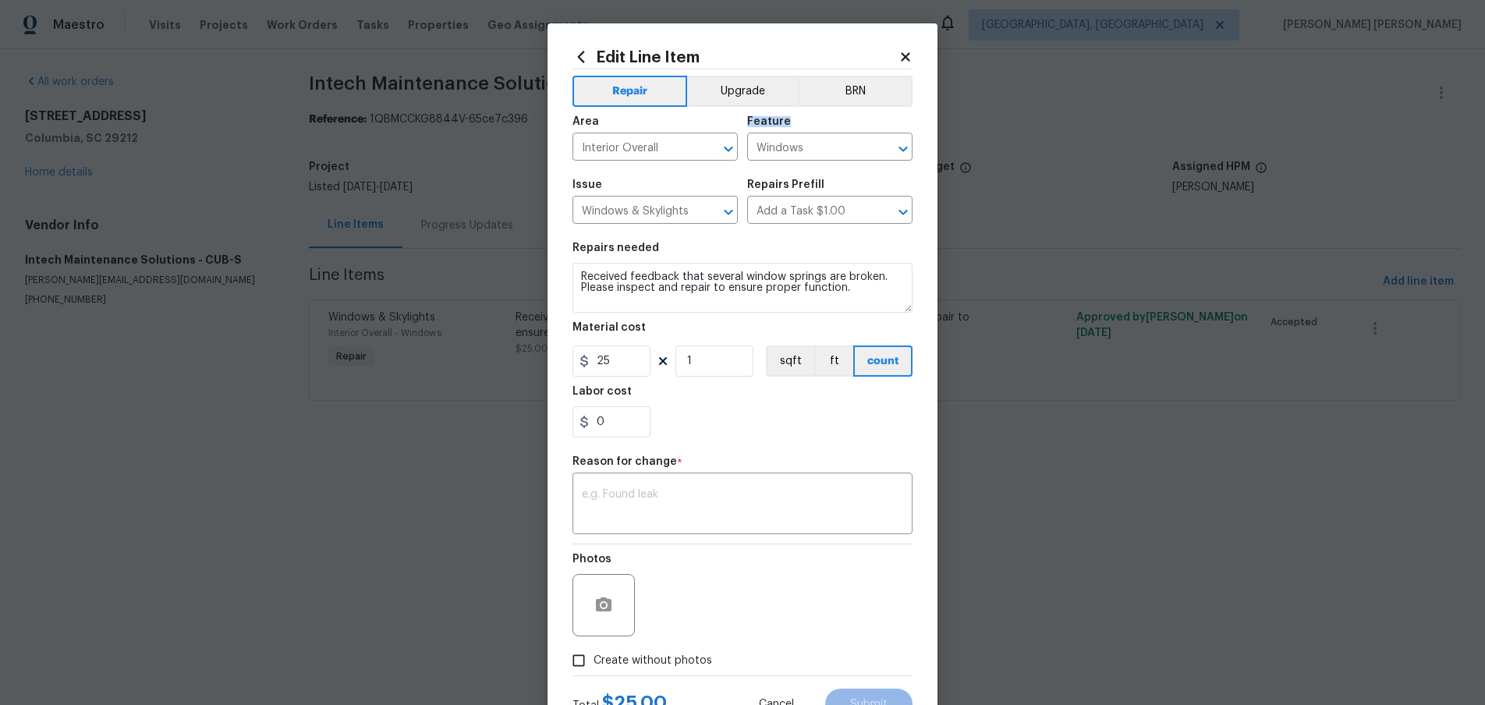
drag, startPoint x: 909, startPoint y: 115, endPoint x: 932, endPoint y: 121, distance: 24.0
click at [910, 116] on div "Feature" at bounding box center [829, 126] width 165 height 20
drag, startPoint x: 905, startPoint y: 53, endPoint x: 1050, endPoint y: 76, distance: 146.9
click at [905, 52] on icon at bounding box center [906, 57] width 14 height 14
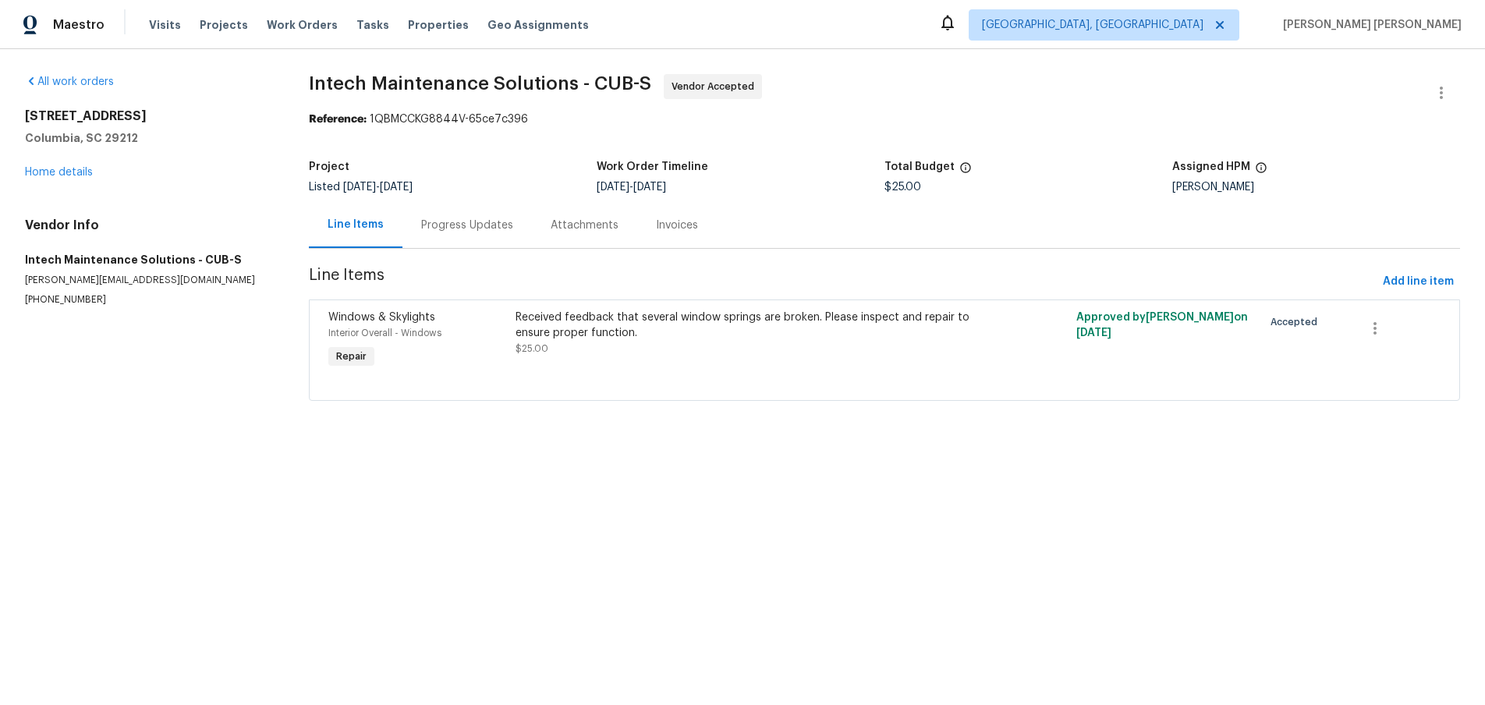
click at [601, 326] on div "Received feedback that several window springs are broken. Please inspect and re…" at bounding box center [745, 325] width 458 height 31
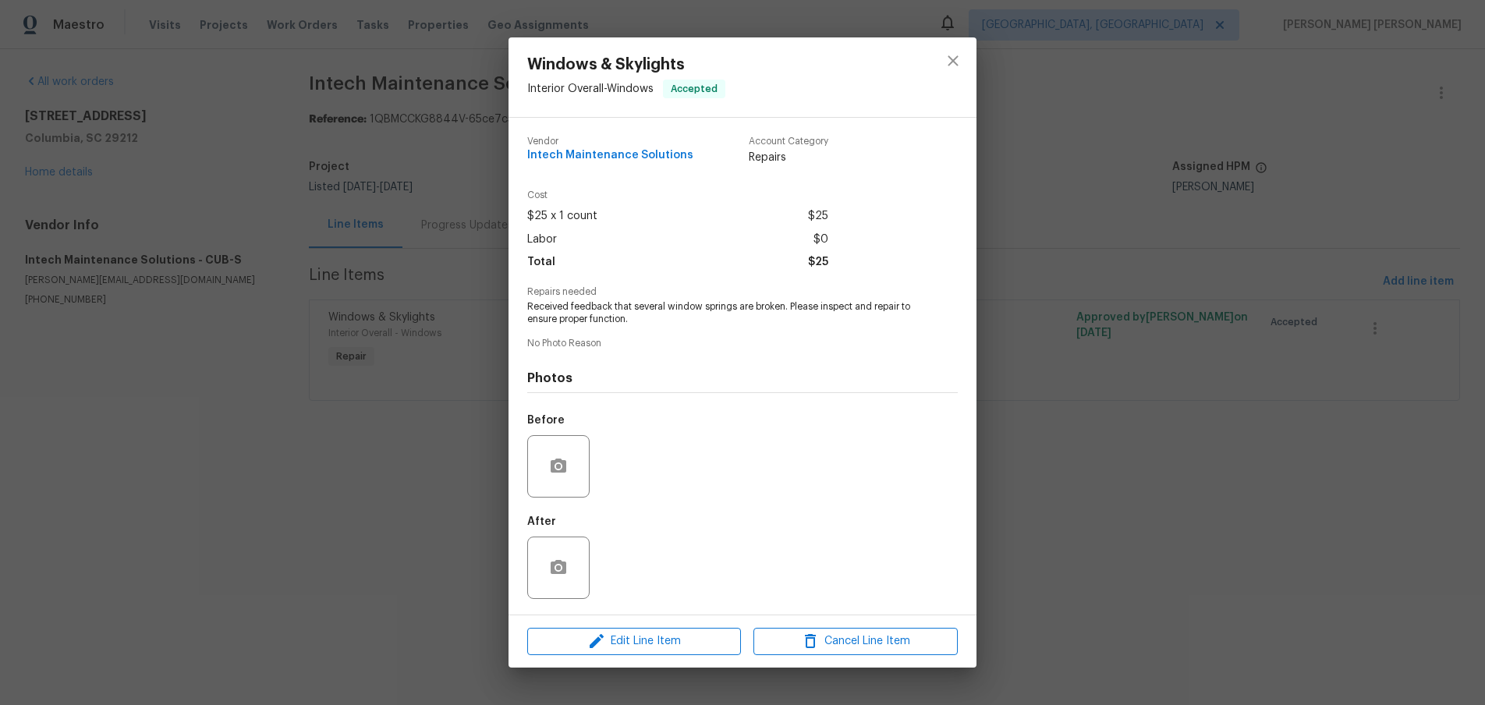
click at [636, 318] on span "Received feedback that several window springs are broken. Please inspect and re…" at bounding box center [721, 313] width 388 height 27
drag, startPoint x: 636, startPoint y: 318, endPoint x: 521, endPoint y: 307, distance: 115.1
click at [521, 307] on div "Vendor Intech Maintenance Solutions Account Category Repairs Cost $25 x 1 count…" at bounding box center [743, 366] width 468 height 497
copy span "Received feedback that several window springs are broken. Please inspect and re…"
click at [952, 59] on icon "close" at bounding box center [953, 61] width 10 height 10
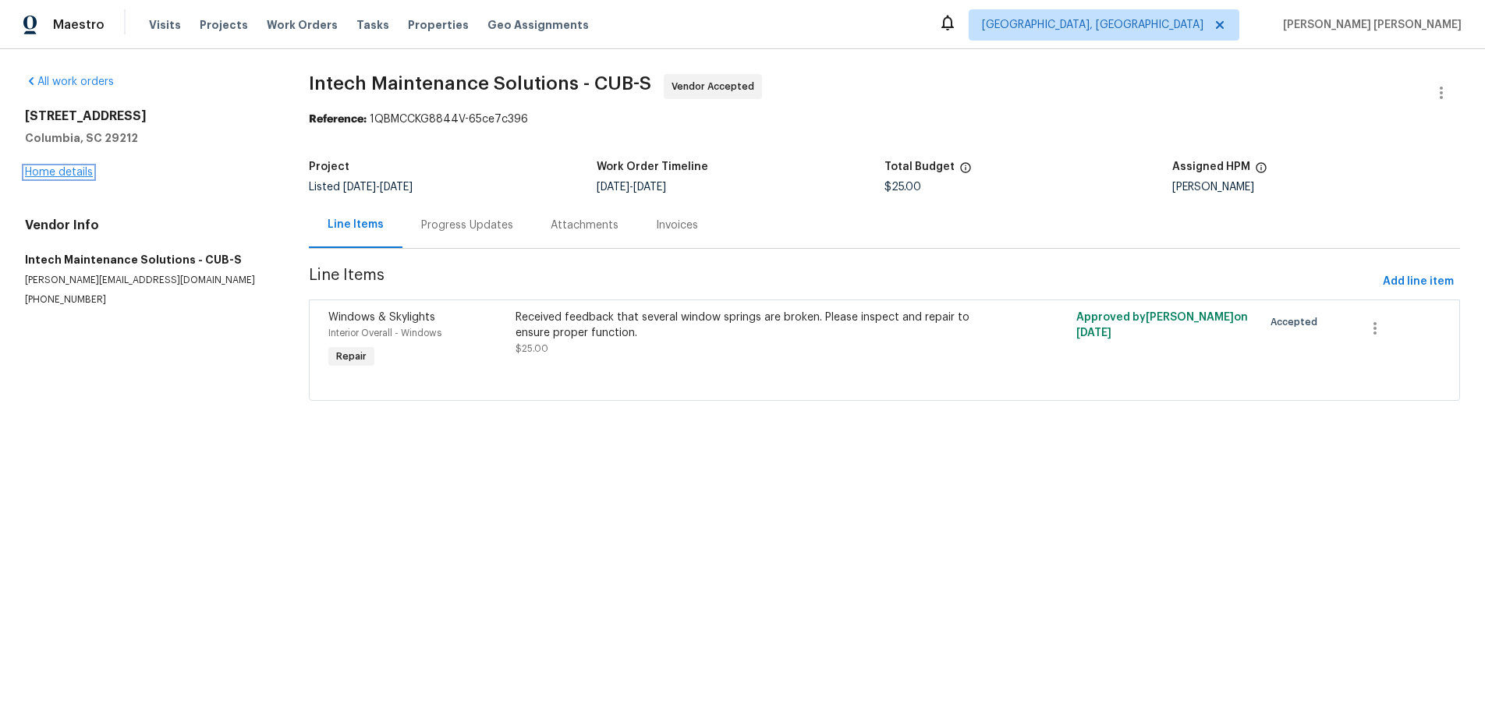
click at [76, 172] on link "Home details" at bounding box center [59, 172] width 68 height 11
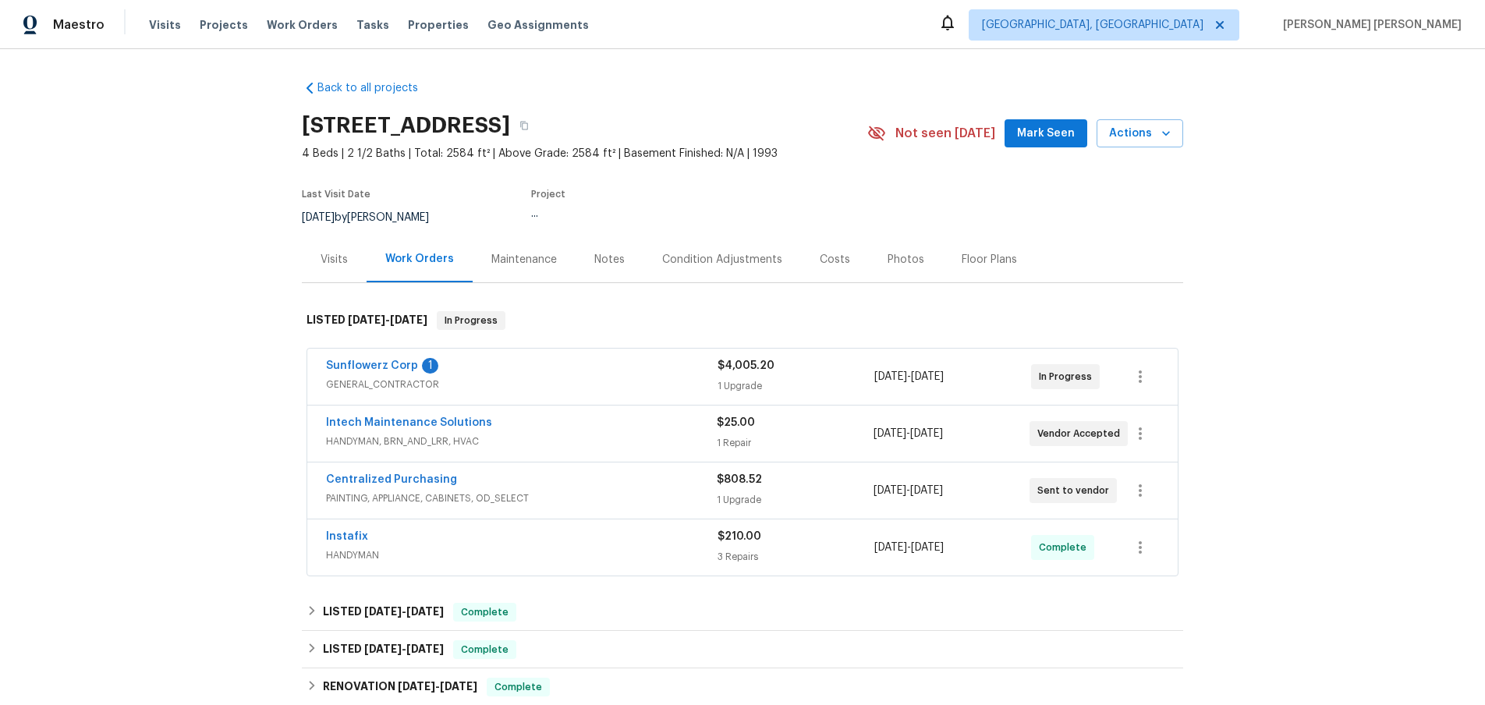
click at [76, 172] on div "Back to all projects 155 Doverside Dr, Columbia, SC 29212 4 Beds | 2 1/2 Baths …" at bounding box center [742, 377] width 1485 height 656
click at [515, 552] on span "HANDYMAN" at bounding box center [522, 556] width 392 height 16
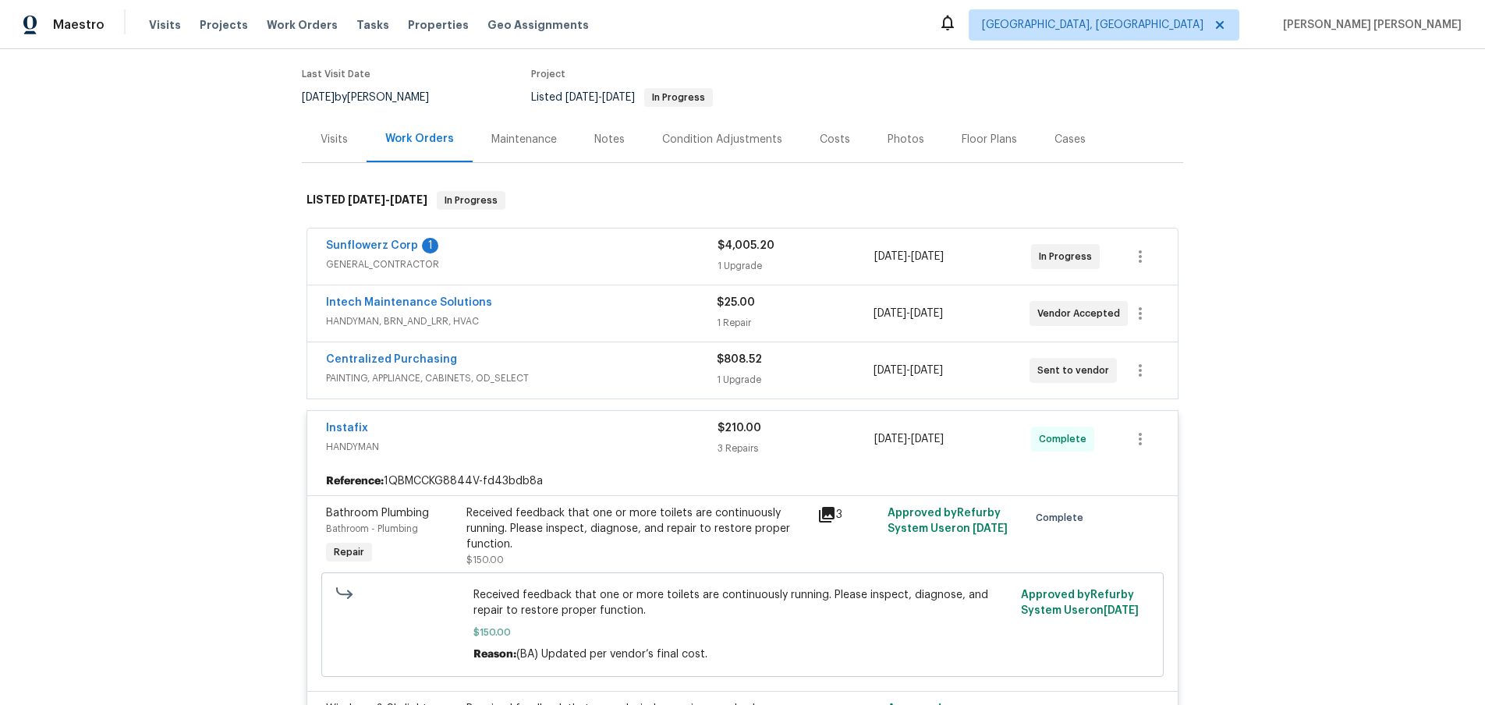
scroll to position [122, 0]
click at [338, 431] on span "Instafix" at bounding box center [347, 426] width 42 height 16
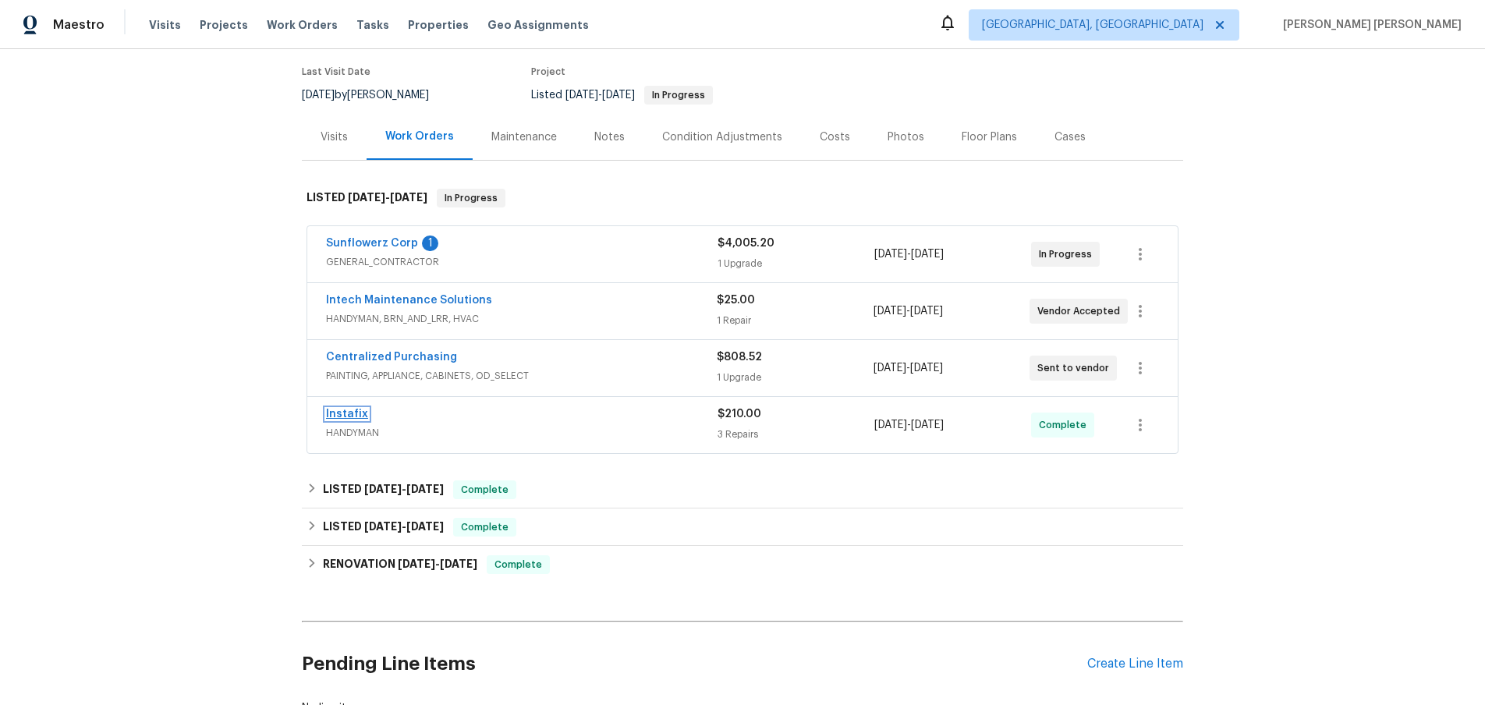
click at [338, 409] on link "Instafix" at bounding box center [347, 414] width 42 height 11
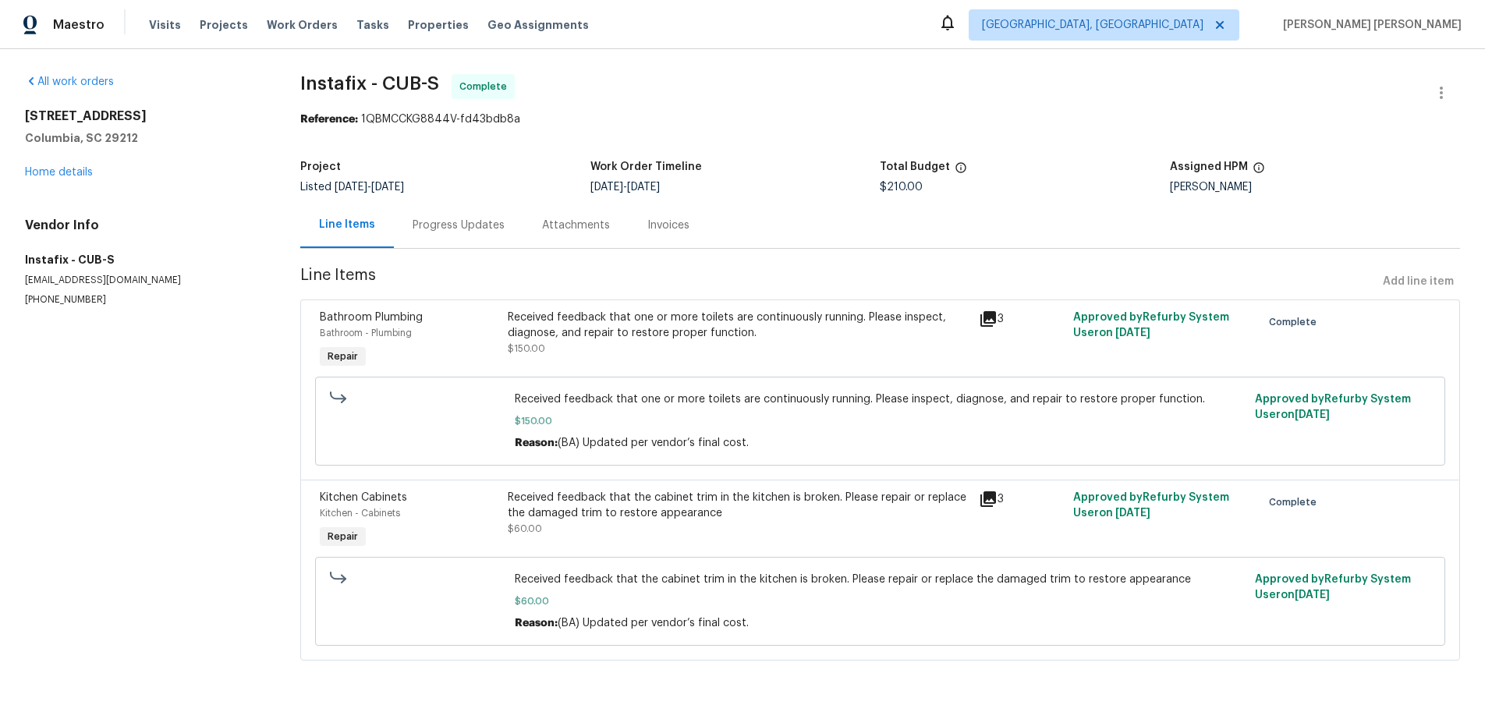
click at [430, 235] on div "Progress Updates" at bounding box center [459, 225] width 130 height 46
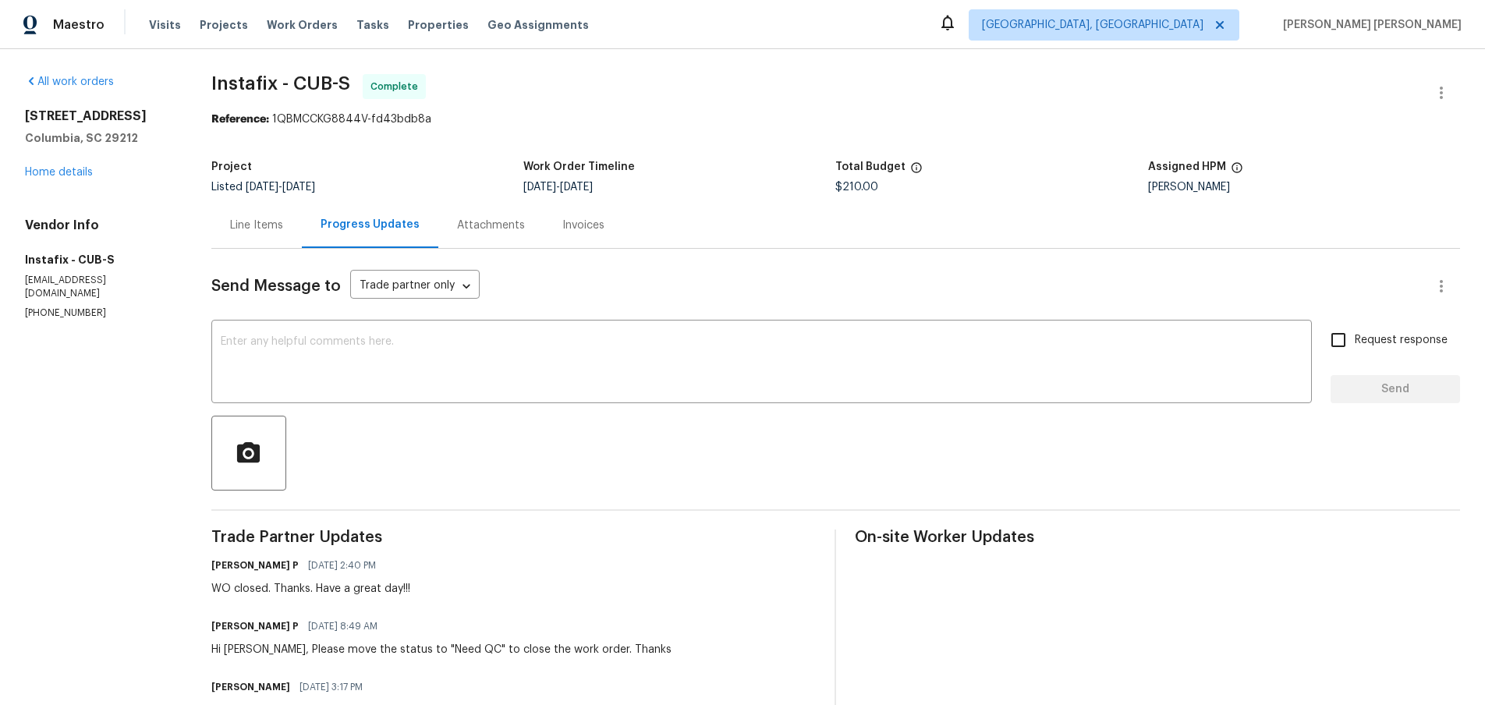
click at [261, 223] on div "Line Items" at bounding box center [256, 226] width 53 height 16
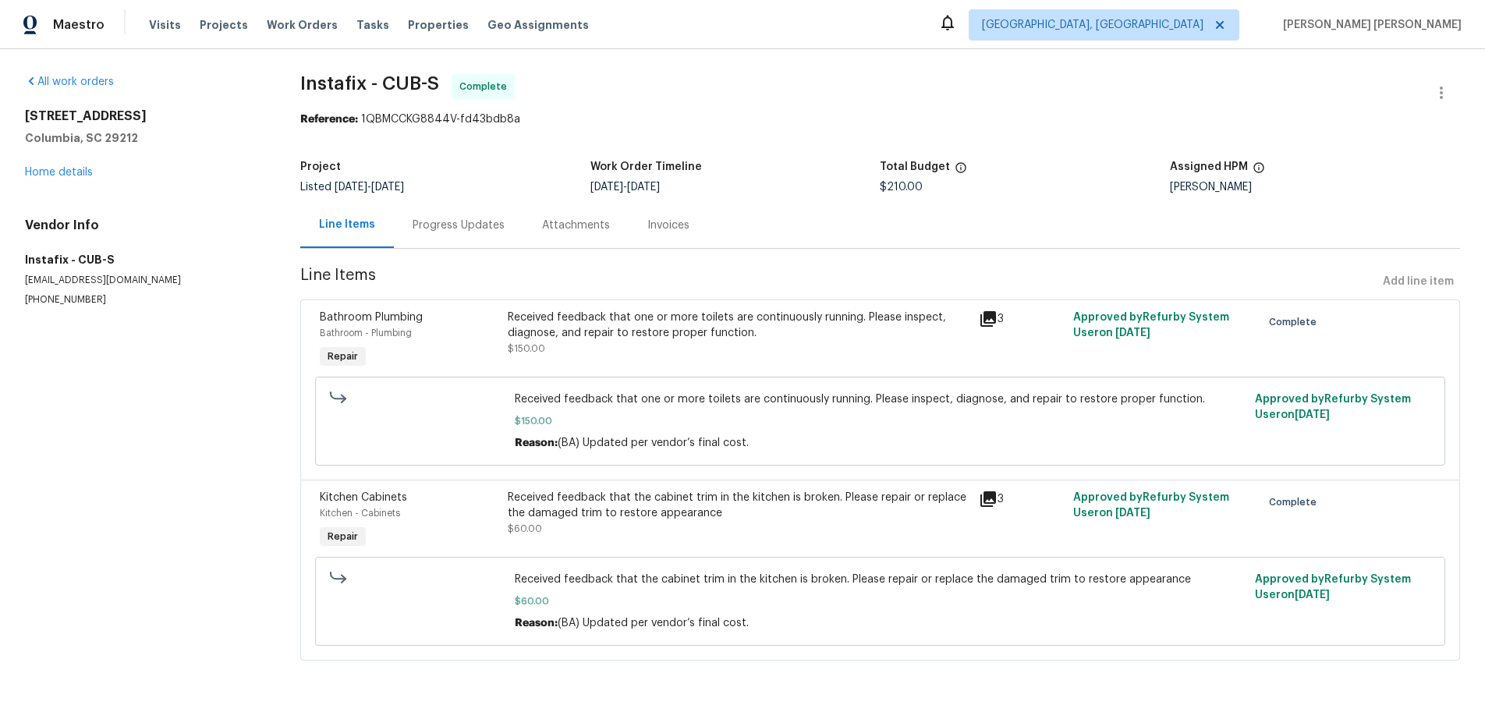
click at [839, 502] on div "Received feedback that the cabinet trim in the kitchen is broken. Please repair…" at bounding box center [739, 505] width 462 height 31
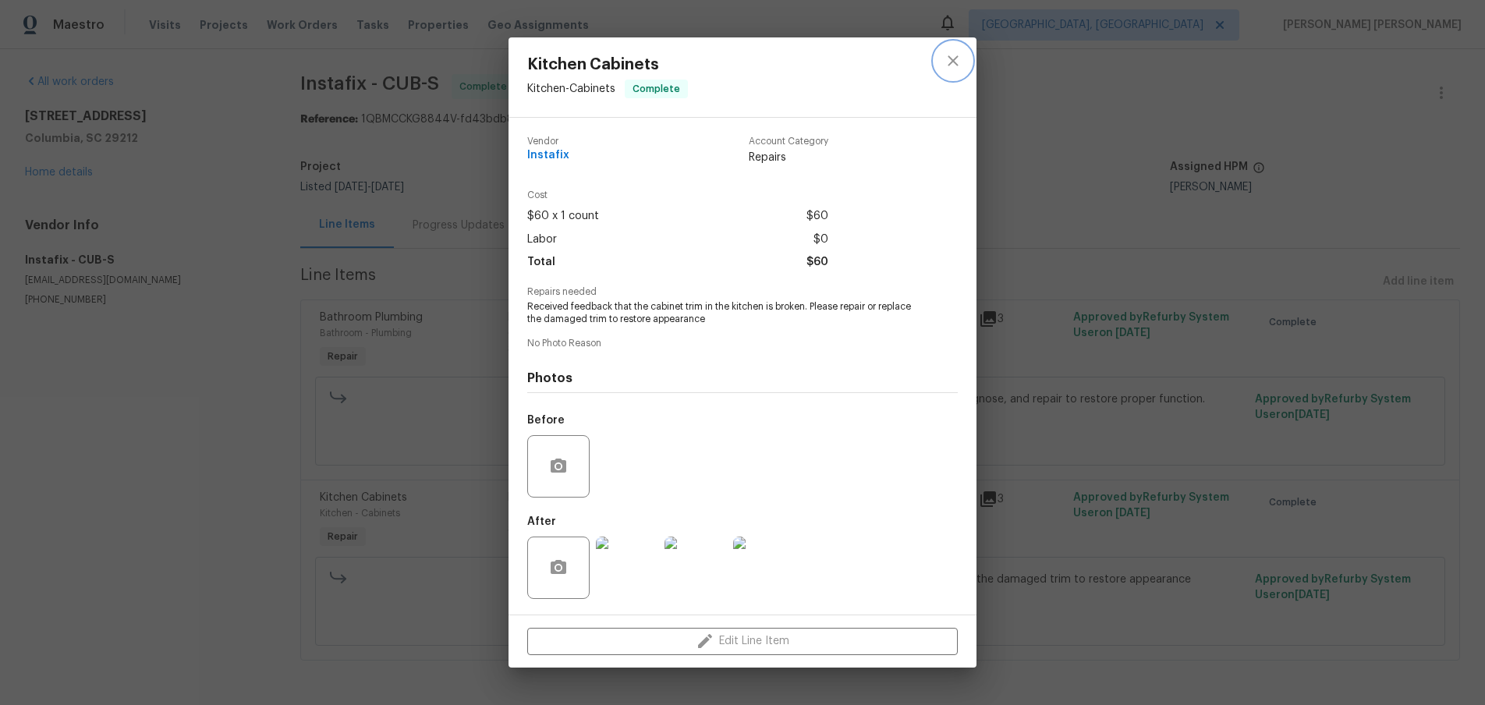
click at [949, 61] on icon "close" at bounding box center [953, 60] width 19 height 19
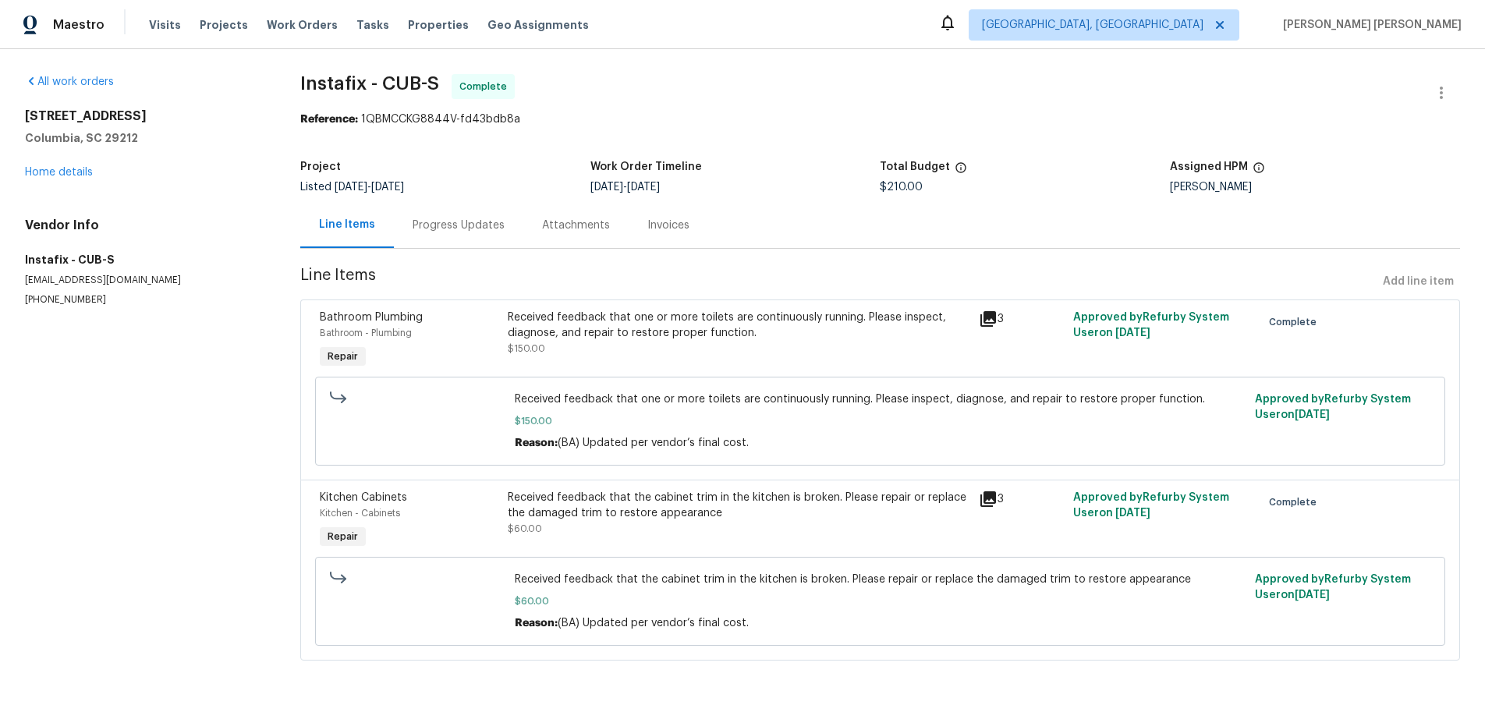
click at [704, 526] on div "Received feedback that the cabinet trim in the kitchen is broken. Please repair…" at bounding box center [739, 513] width 462 height 47
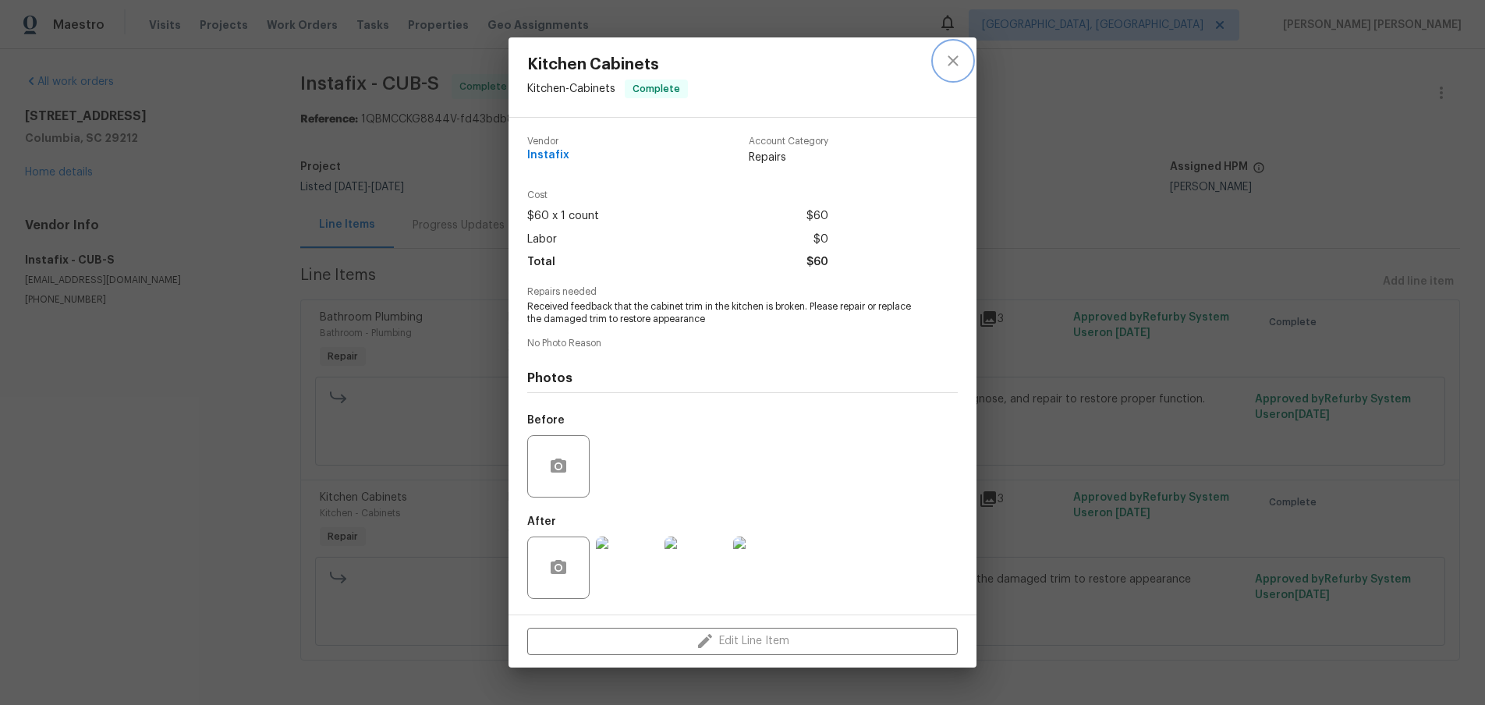
drag, startPoint x: 951, startPoint y: 63, endPoint x: 679, endPoint y: 61, distance: 272.3
click at [924, 63] on div "Kitchen Cabinets Kitchen - Cabinets Complete" at bounding box center [743, 77] width 468 height 80
click at [40, 169] on div "Kitchen Cabinets Kitchen - Cabinets Complete Vendor Instafix Account Category R…" at bounding box center [742, 352] width 1485 height 705
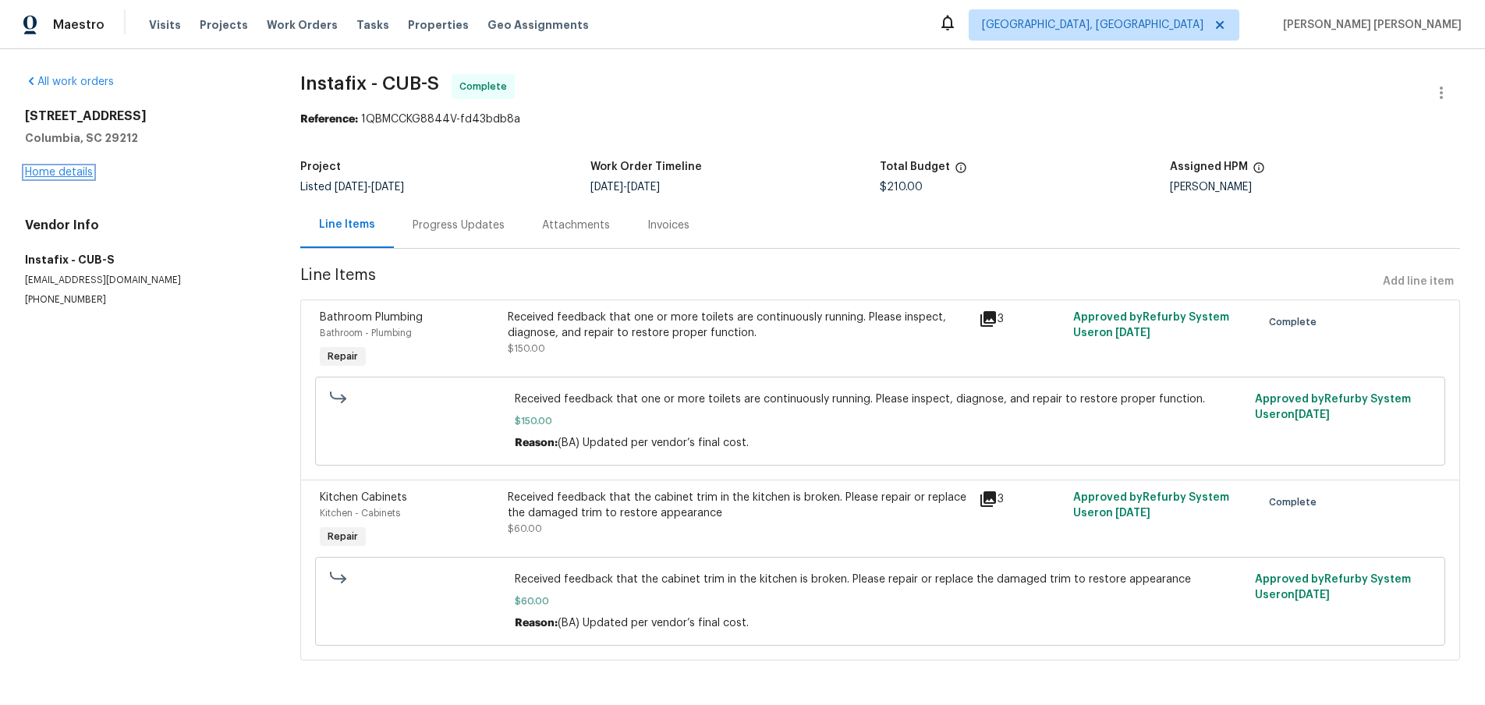
click at [52, 170] on link "Home details" at bounding box center [59, 172] width 68 height 11
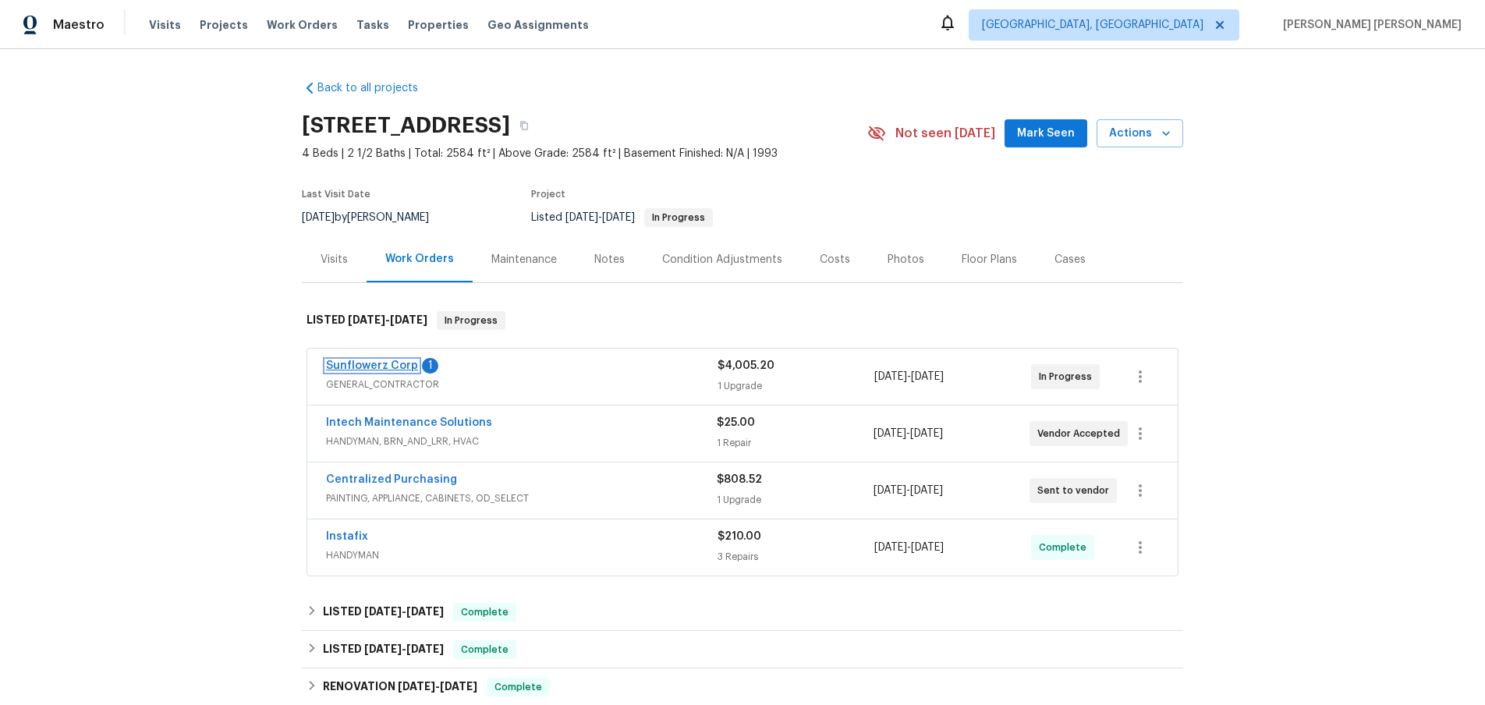
click at [367, 362] on link "Sunflowerz Corp" at bounding box center [372, 365] width 92 height 11
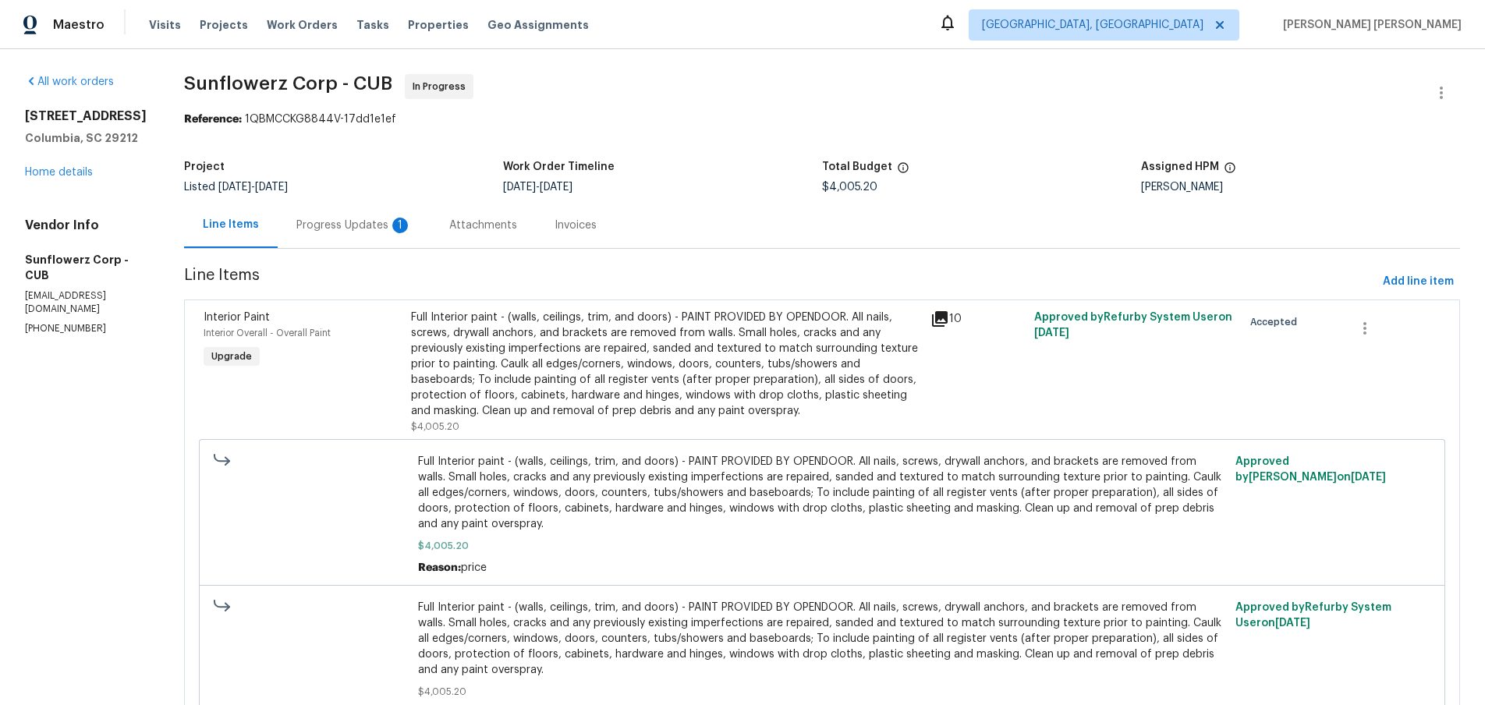
click at [357, 226] on div "Progress Updates 1" at bounding box center [353, 226] width 115 height 16
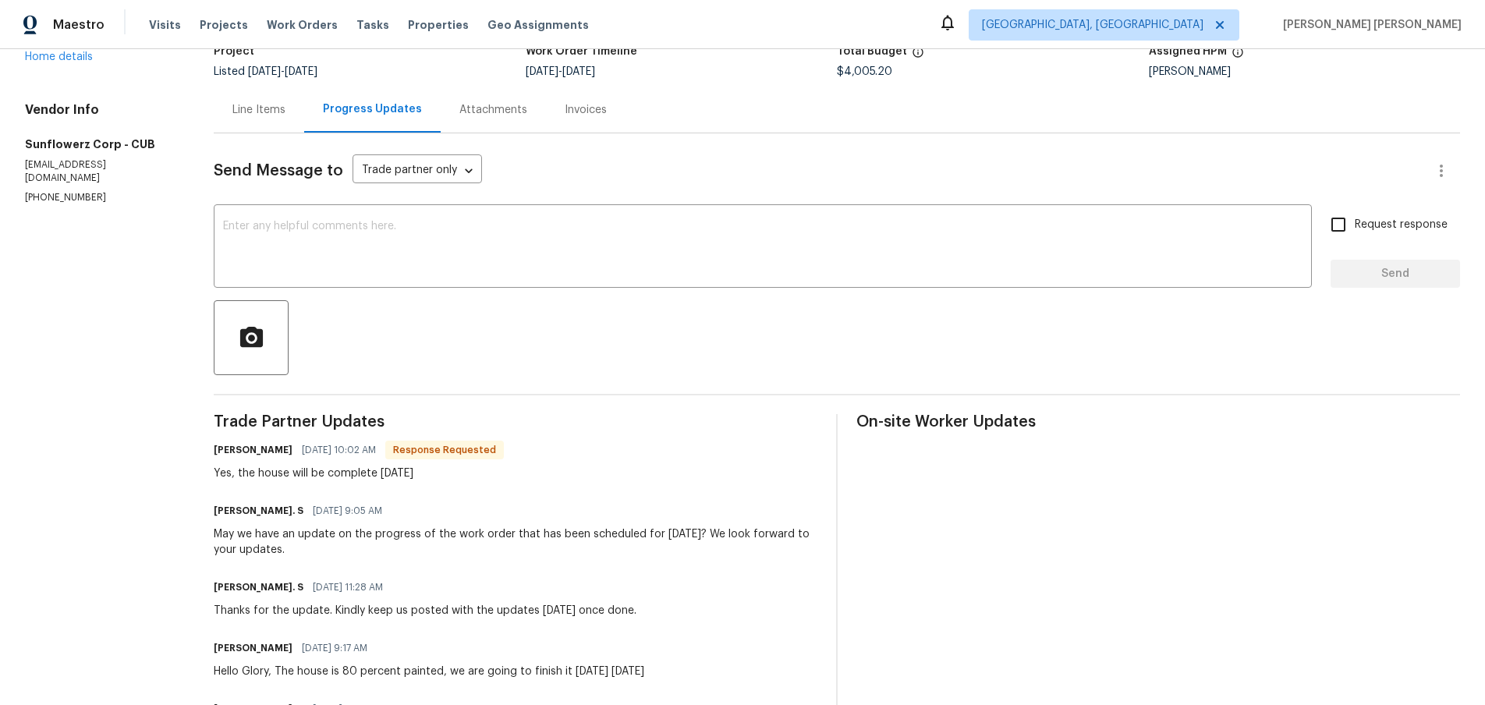
scroll to position [127, 0]
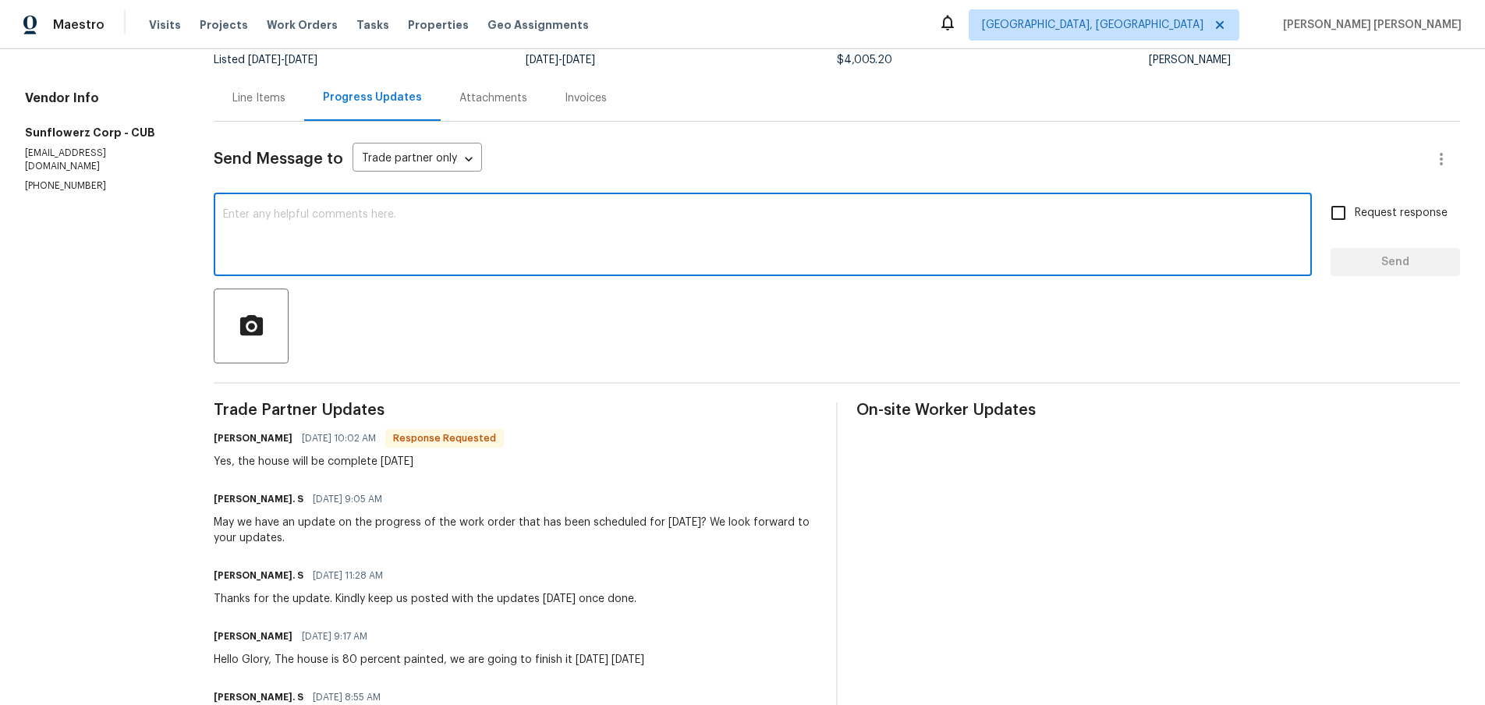
click at [807, 258] on textarea at bounding box center [763, 236] width 1080 height 55
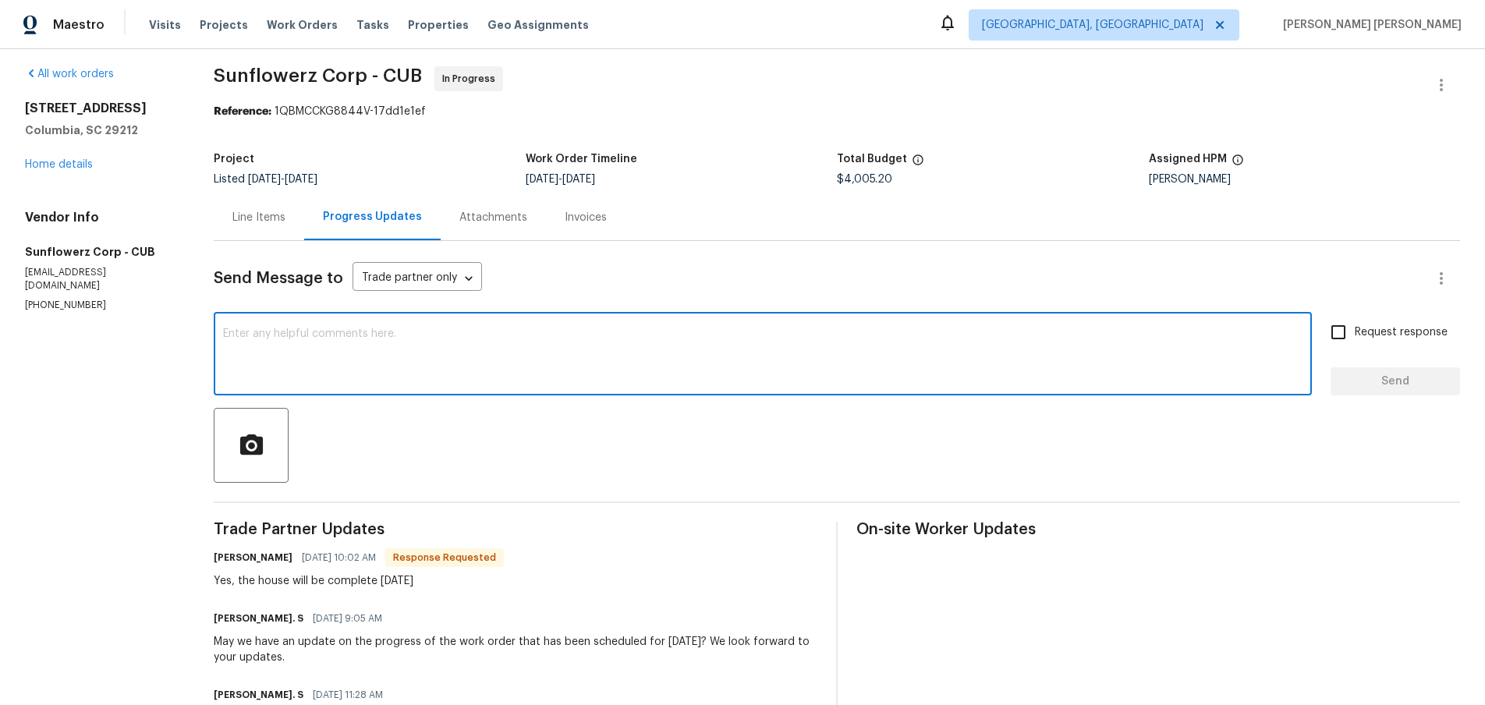
scroll to position [0, 0]
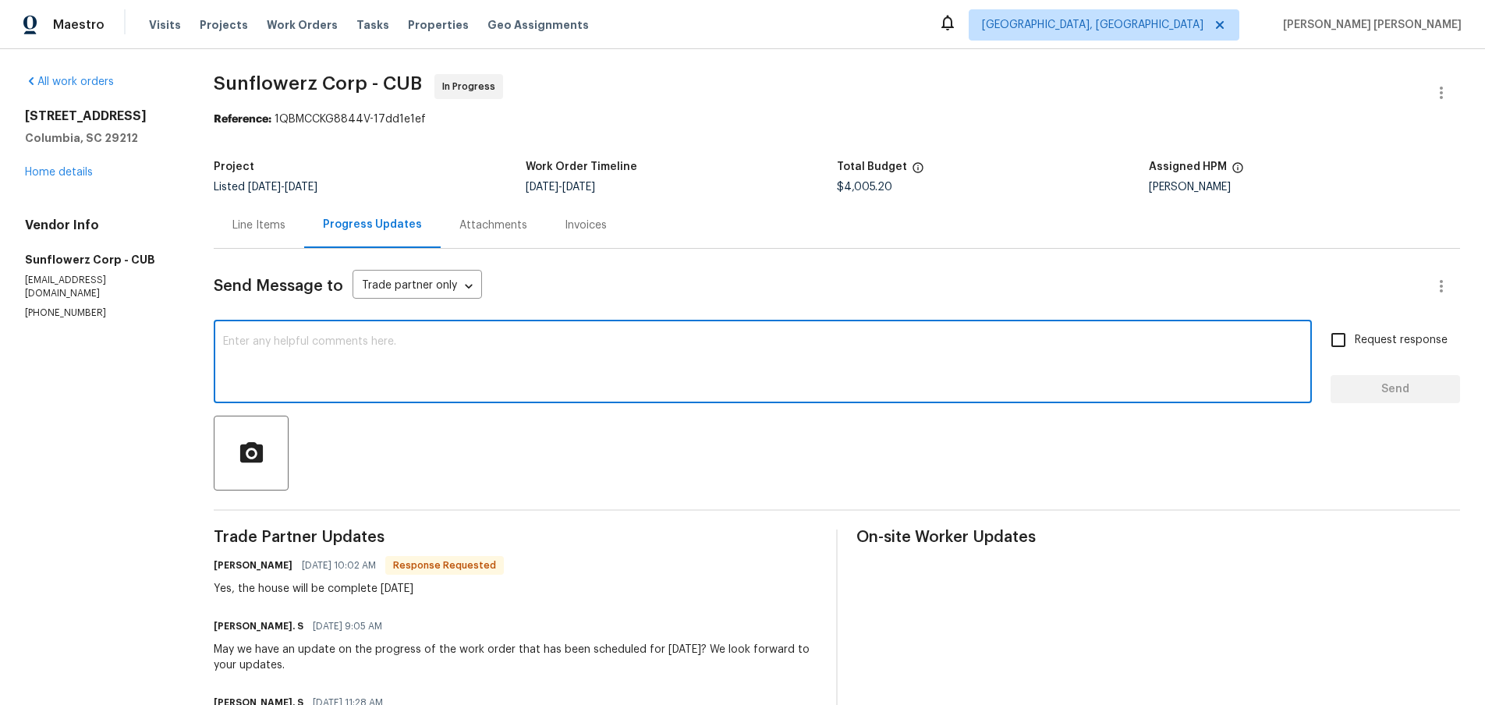
drag, startPoint x: 253, startPoint y: 229, endPoint x: 278, endPoint y: 240, distance: 27.6
click at [253, 229] on div "Line Items" at bounding box center [258, 226] width 53 height 16
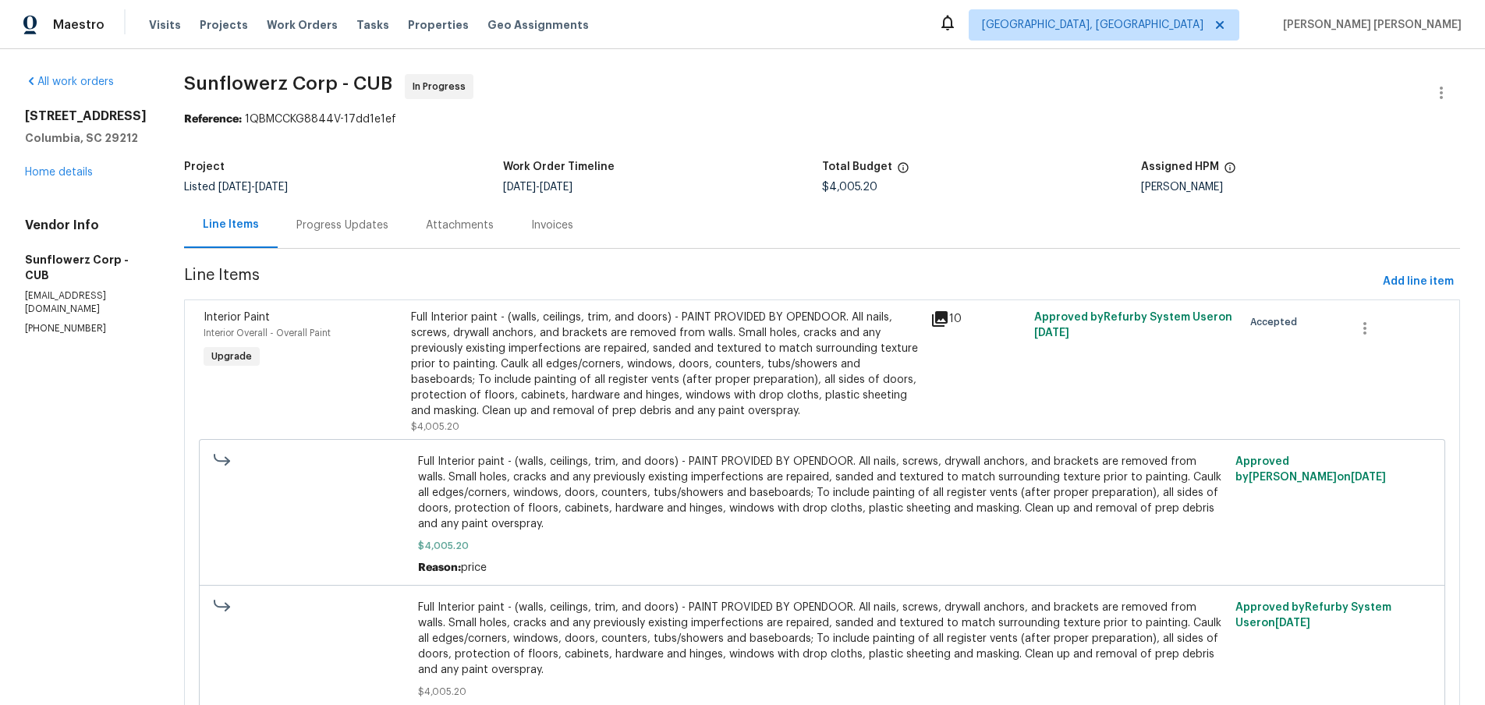
click at [551, 367] on div "Full Interior paint - (walls, ceilings, trim, and doors) - PAINT PROVIDED BY OP…" at bounding box center [666, 364] width 510 height 109
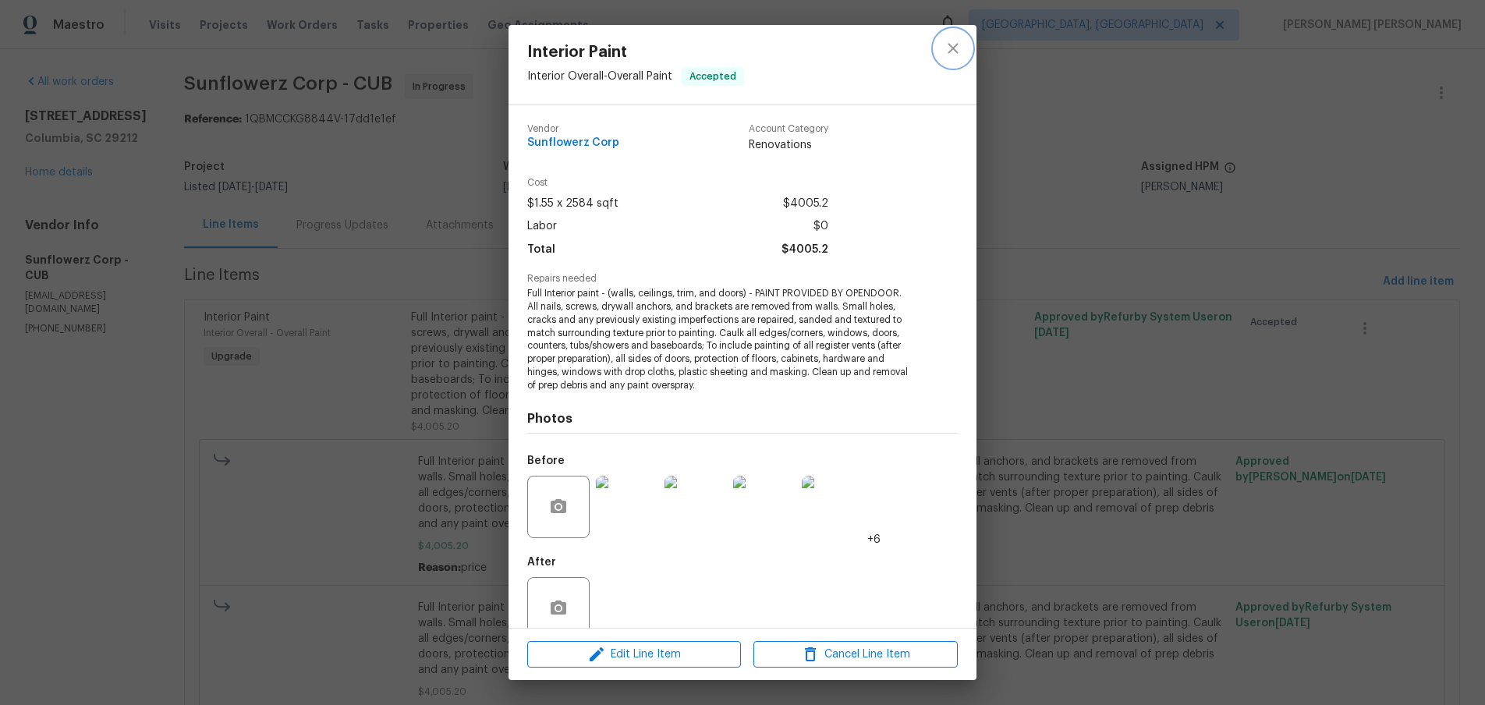
click at [954, 48] on icon "close" at bounding box center [953, 48] width 10 height 10
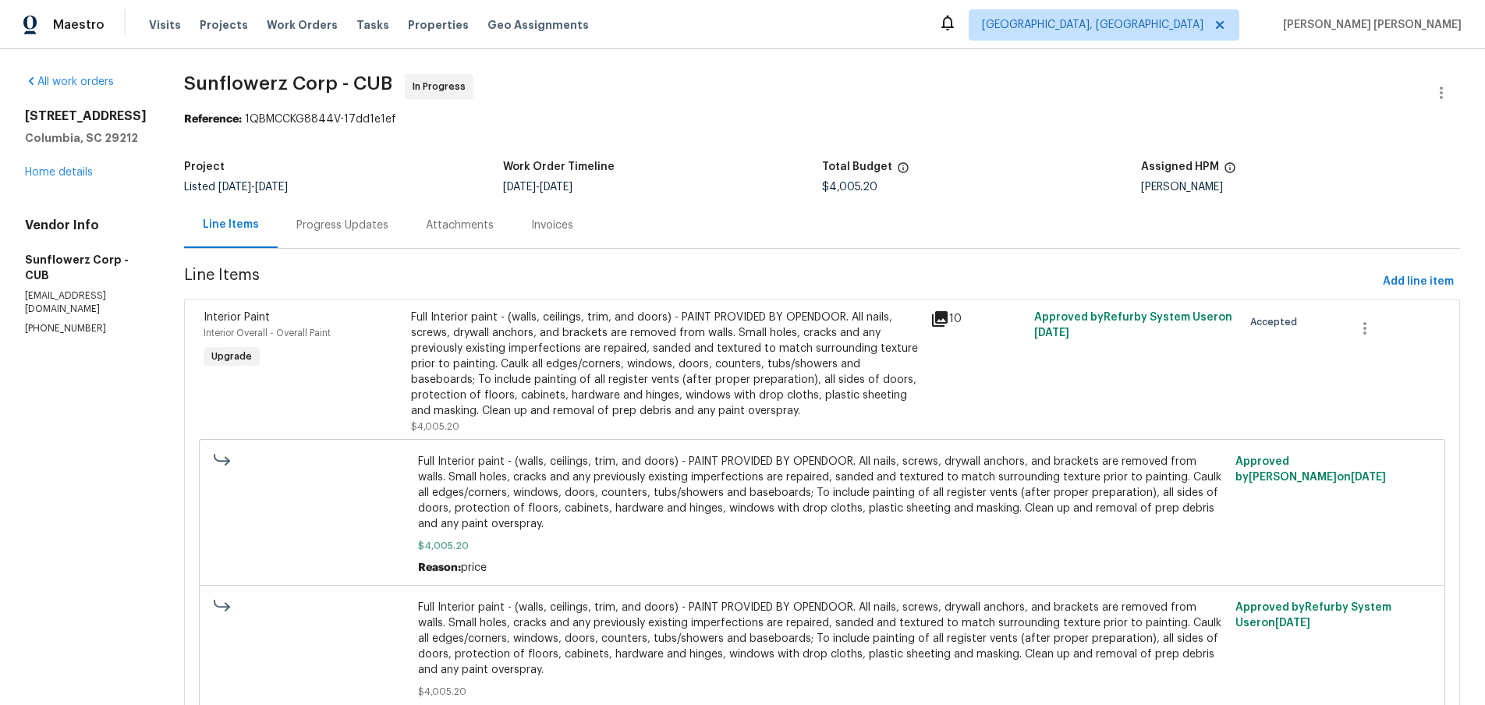
click at [602, 364] on div "Full Interior paint - (walls, ceilings, trim, and doors) - PAINT PROVIDED BY OP…" at bounding box center [666, 364] width 510 height 109
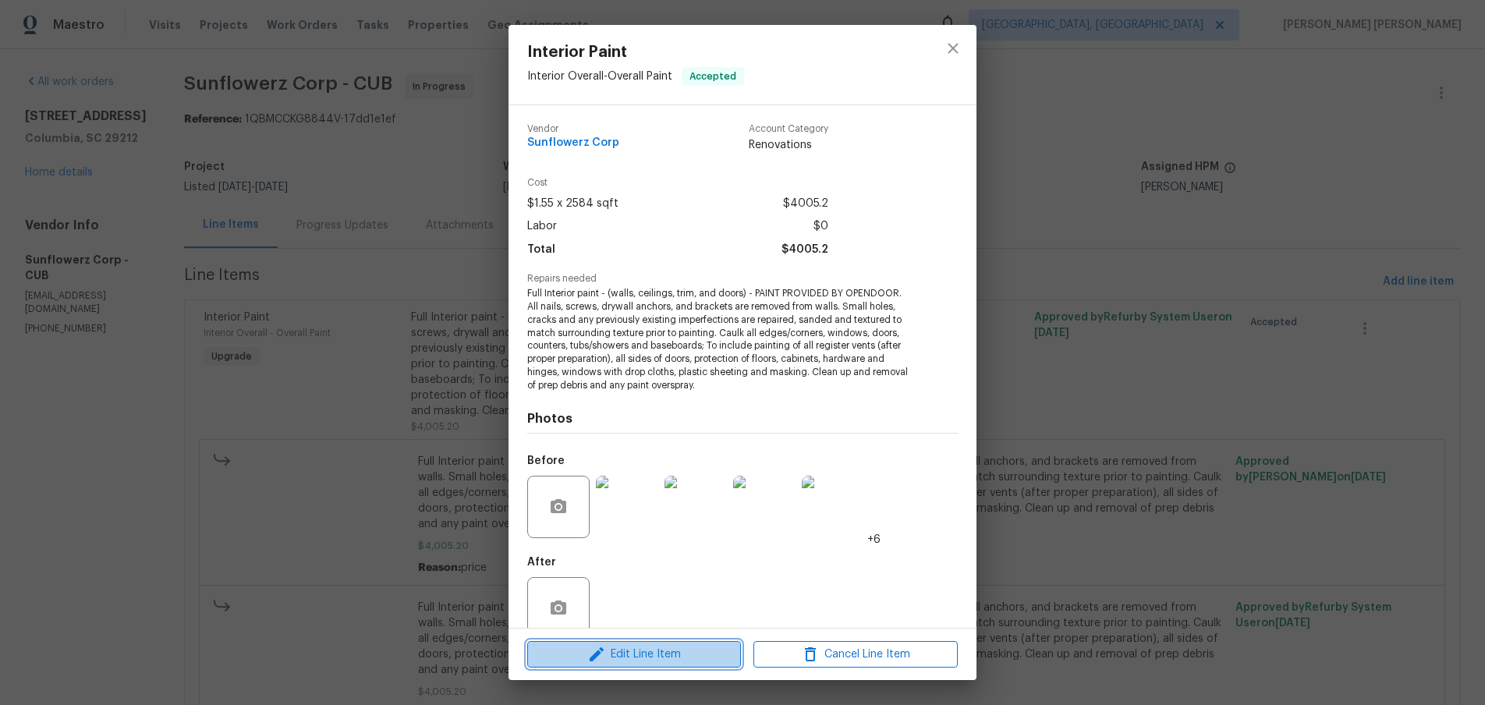
click at [675, 650] on span "Edit Line Item" at bounding box center [634, 655] width 204 height 20
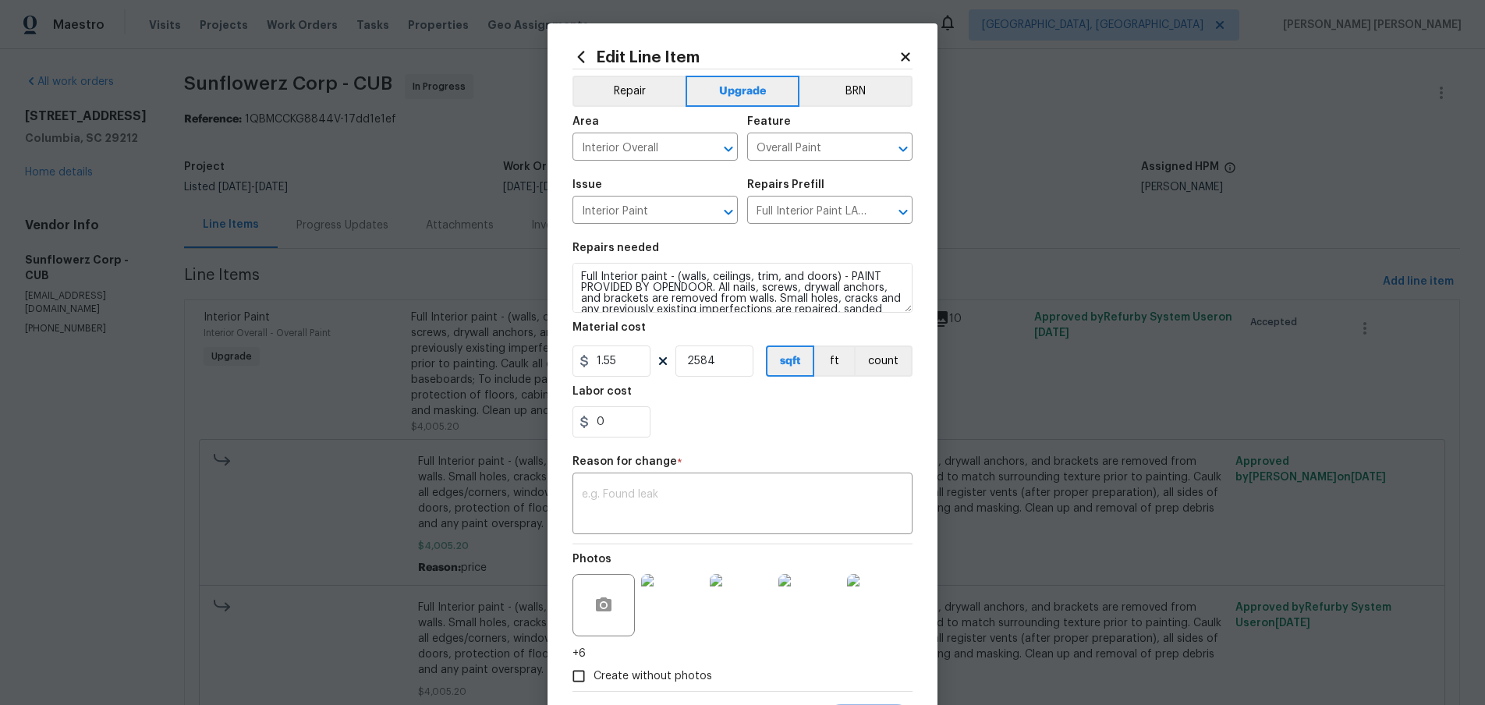
click at [906, 51] on icon at bounding box center [906, 57] width 14 height 14
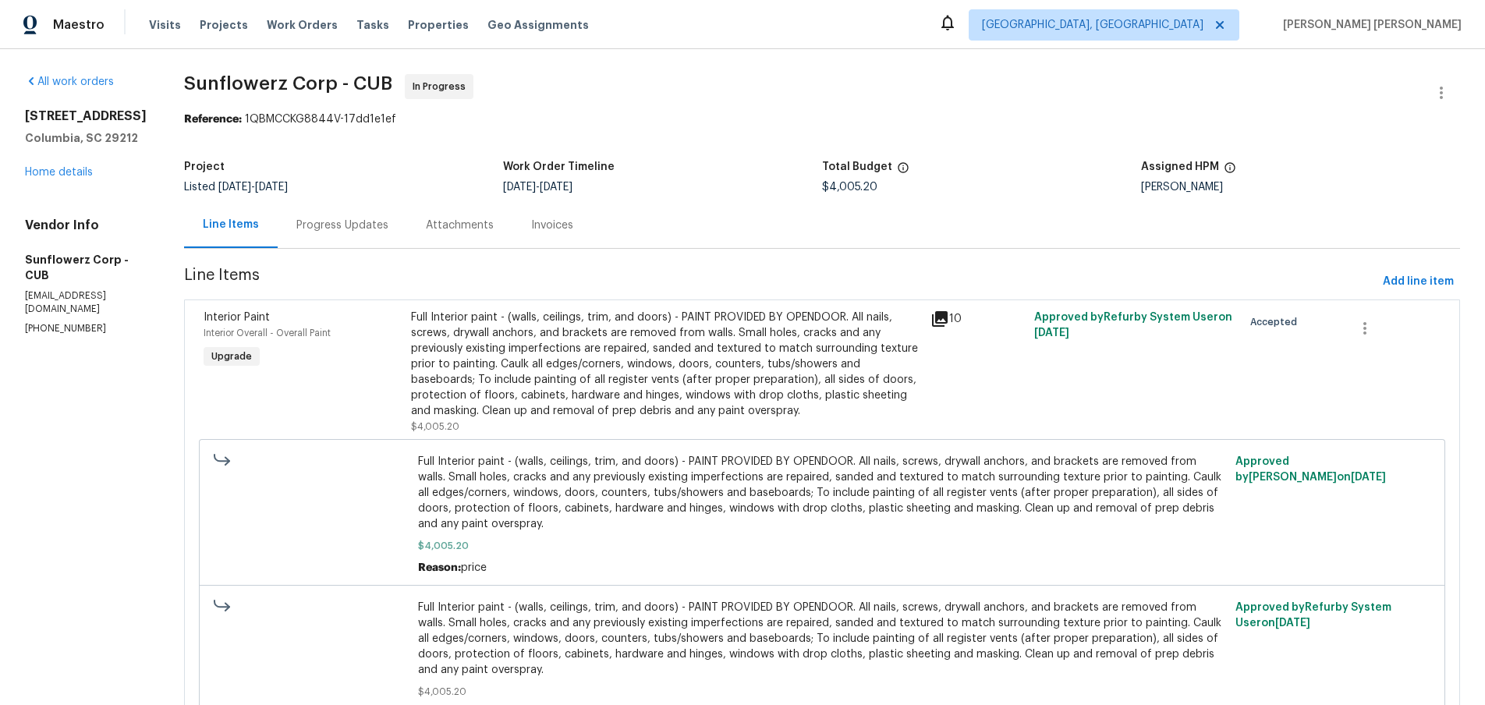
click at [915, 509] on span "Full Interior paint - (walls, ceilings, trim, and doors) - PAINT PROVIDED BY OP…" at bounding box center [822, 493] width 808 height 78
click at [779, 492] on span "Full Interior paint - (walls, ceilings, trim, and doors) - PAINT PROVIDED BY OP…" at bounding box center [822, 493] width 808 height 78
click at [651, 352] on div "Full Interior paint - (walls, ceilings, trim, and doors) - PAINT PROVIDED BY OP…" at bounding box center [666, 364] width 510 height 109
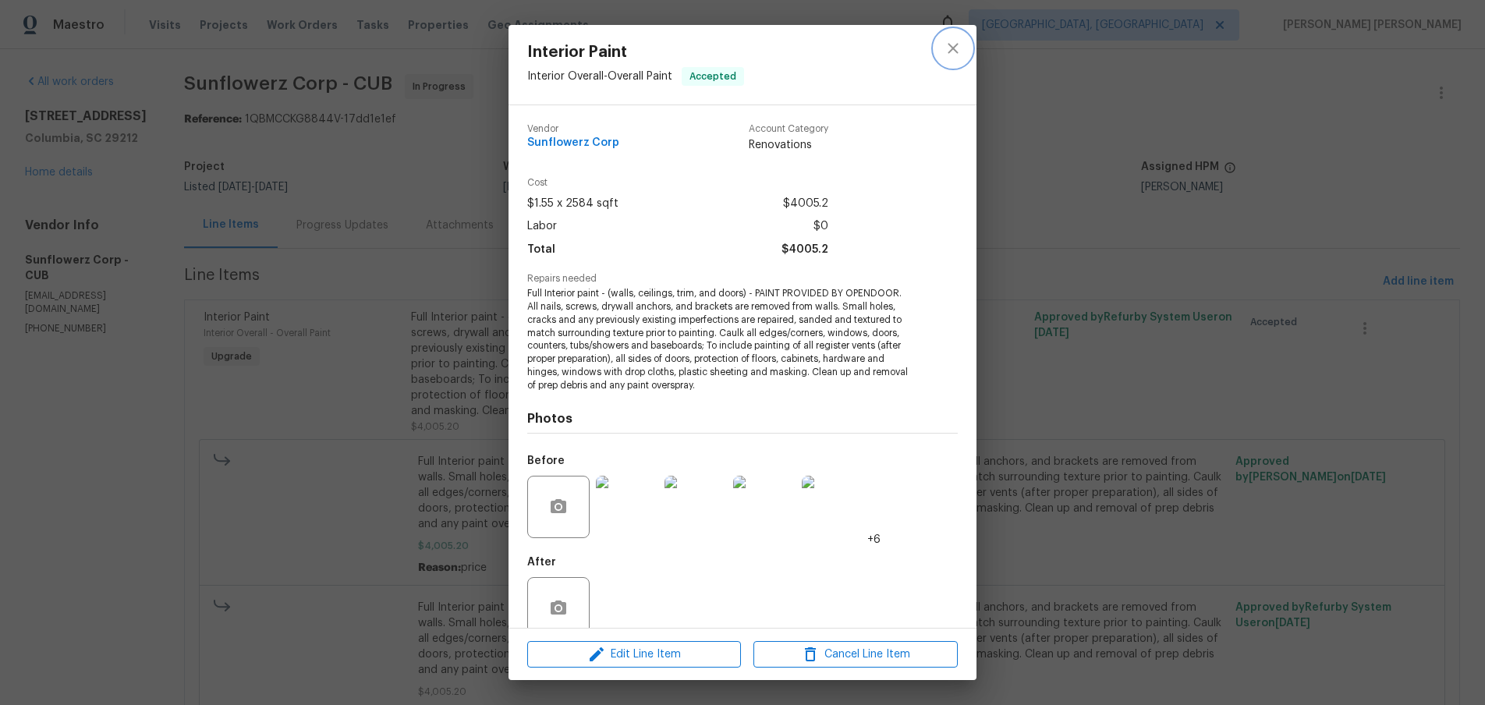
click at [959, 44] on icon "close" at bounding box center [953, 48] width 19 height 19
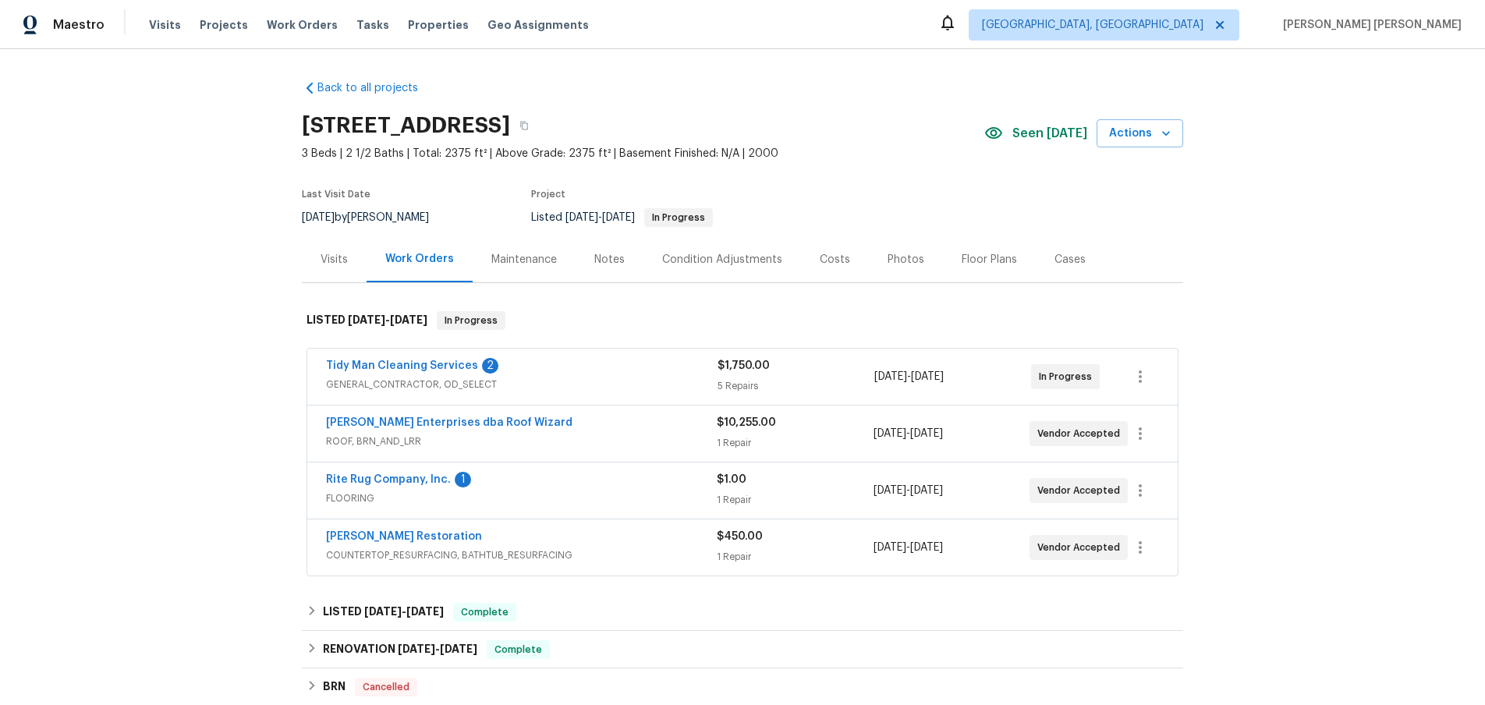
click at [589, 381] on span "GENERAL_CONTRACTOR, OD_SELECT" at bounding box center [522, 385] width 392 height 16
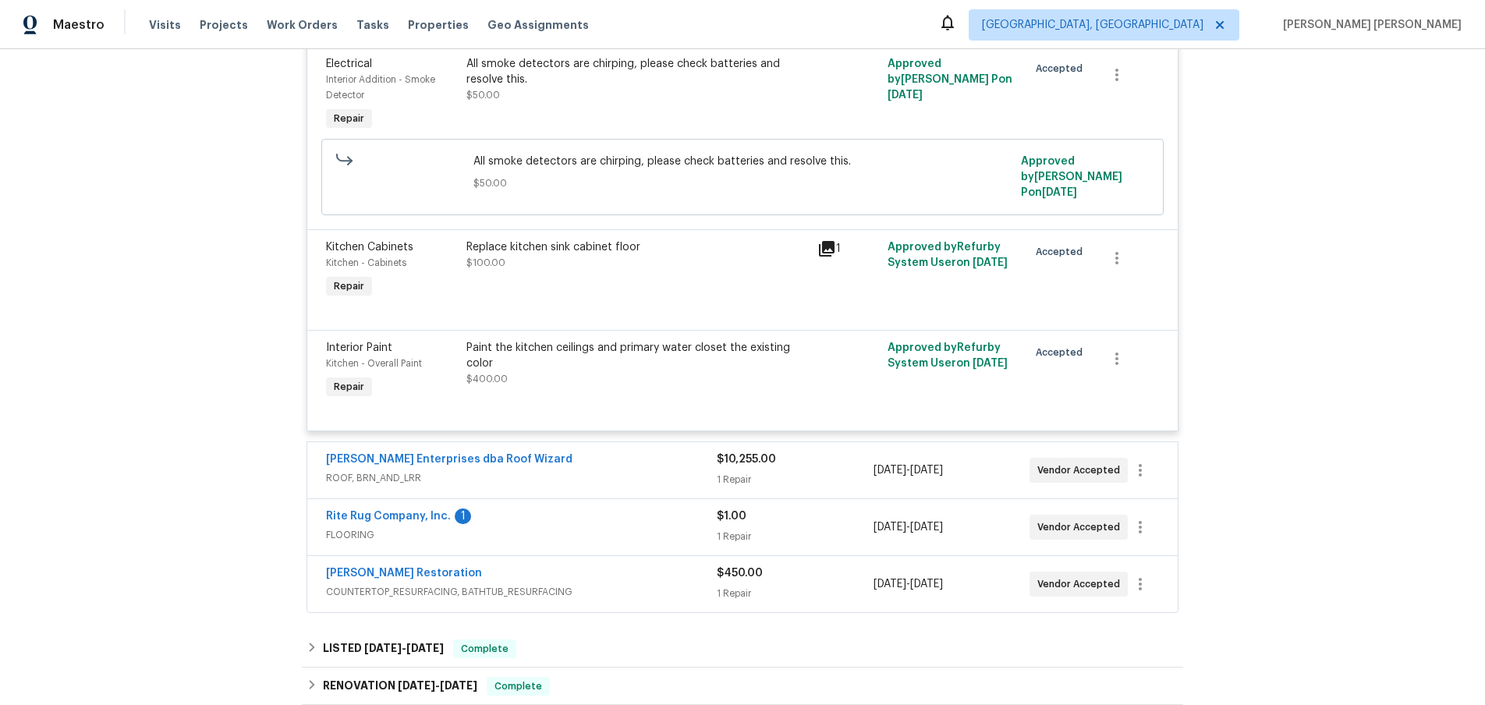
scroll to position [653, 0]
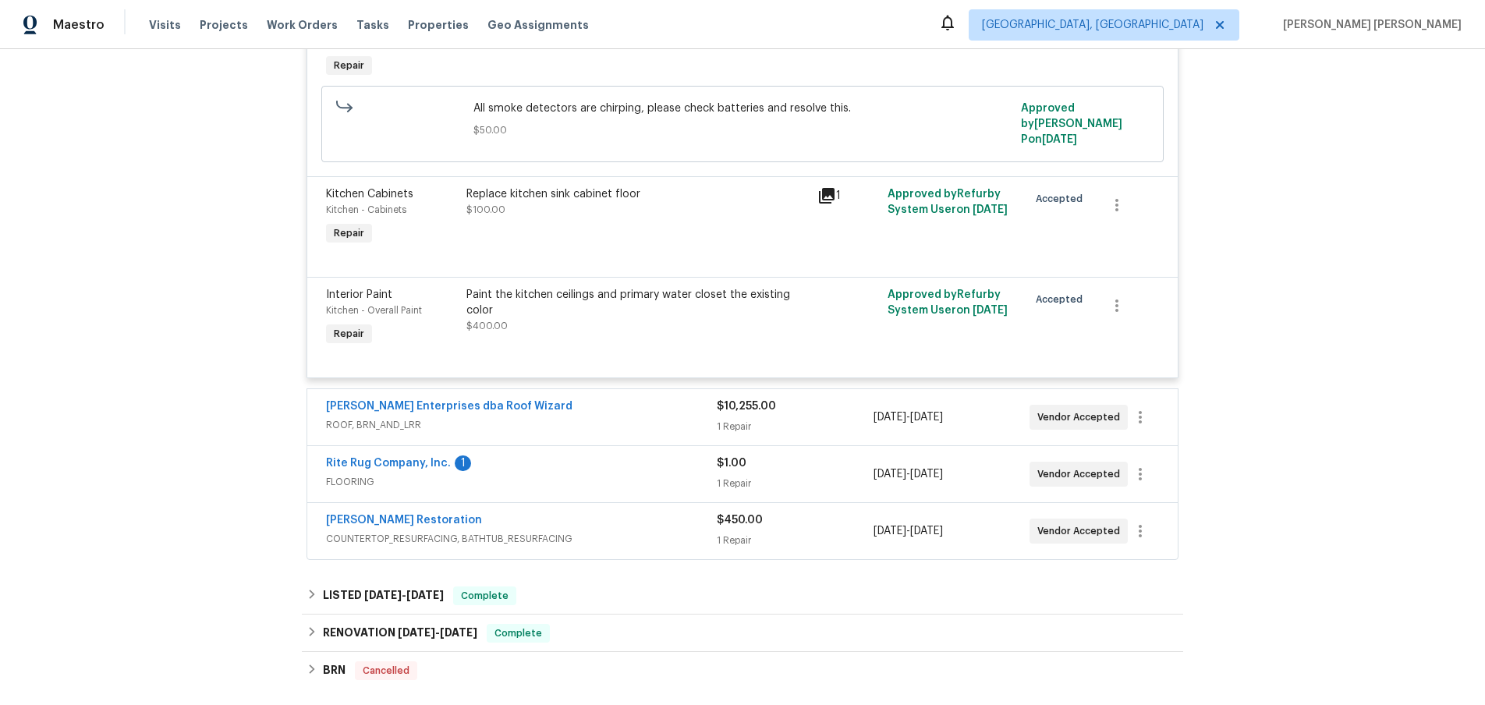
click at [597, 463] on div "Rite Rug Company, Inc. 1" at bounding box center [521, 465] width 391 height 19
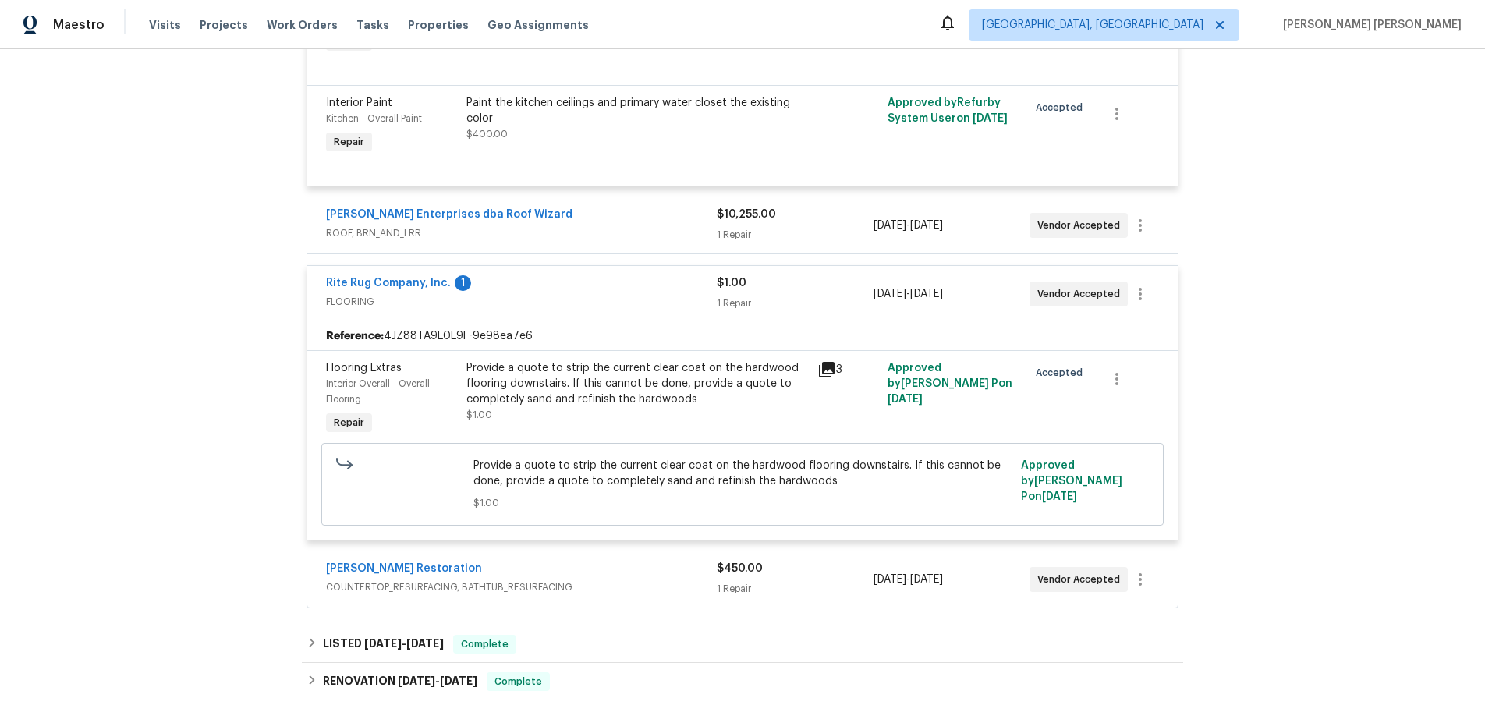
scroll to position [853, 0]
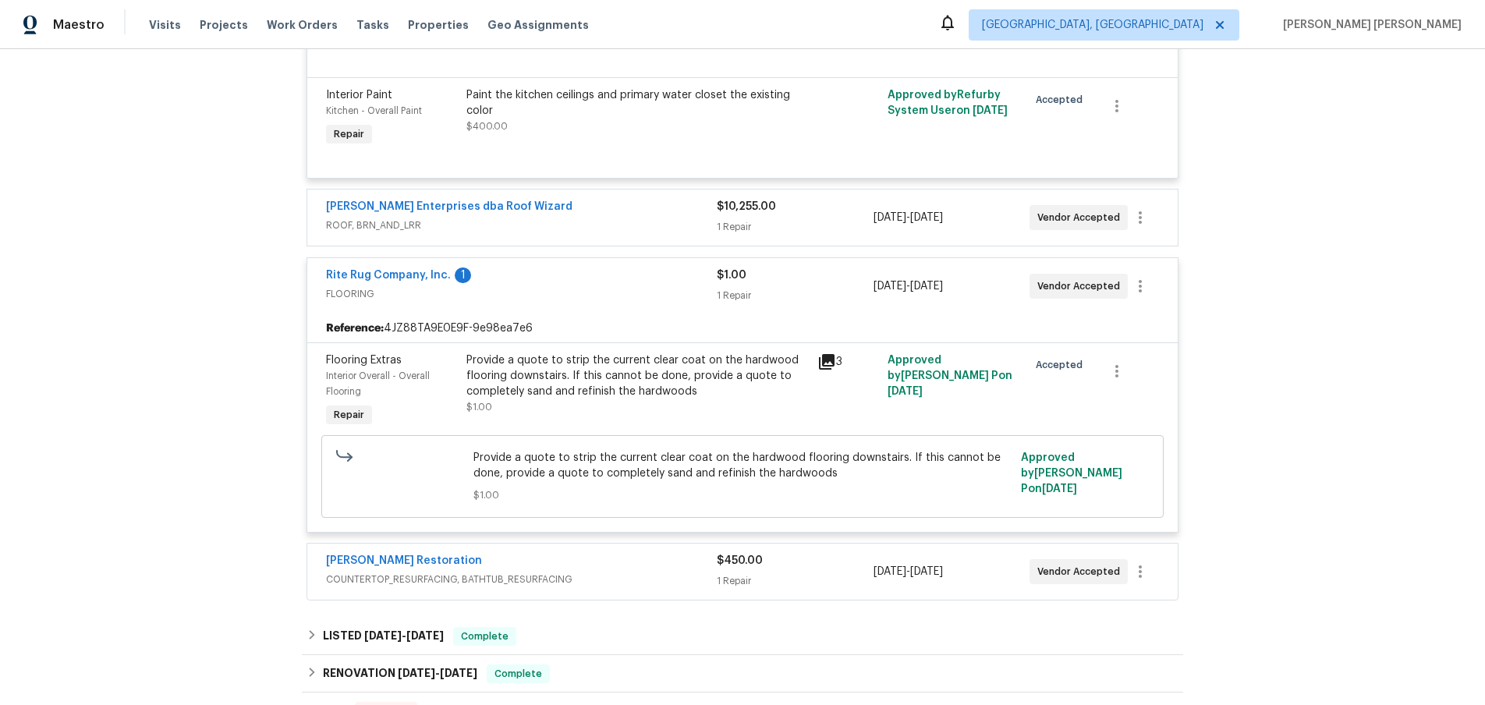
click at [611, 572] on span "COUNTERTOP_RESURFACING, BATHTUB_RESURFACING" at bounding box center [521, 580] width 391 height 16
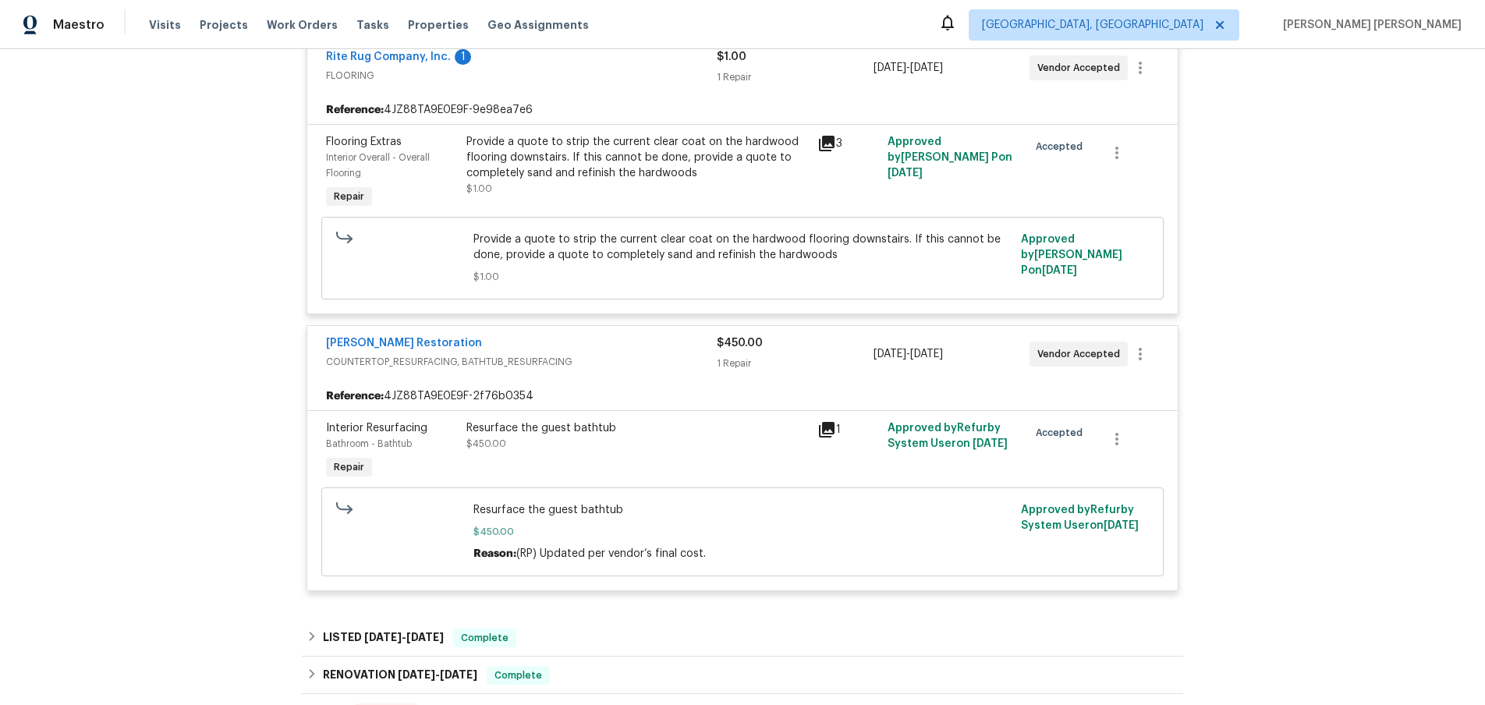
scroll to position [1070, 0]
click at [395, 339] on link "[PERSON_NAME] Restoration" at bounding box center [404, 344] width 156 height 11
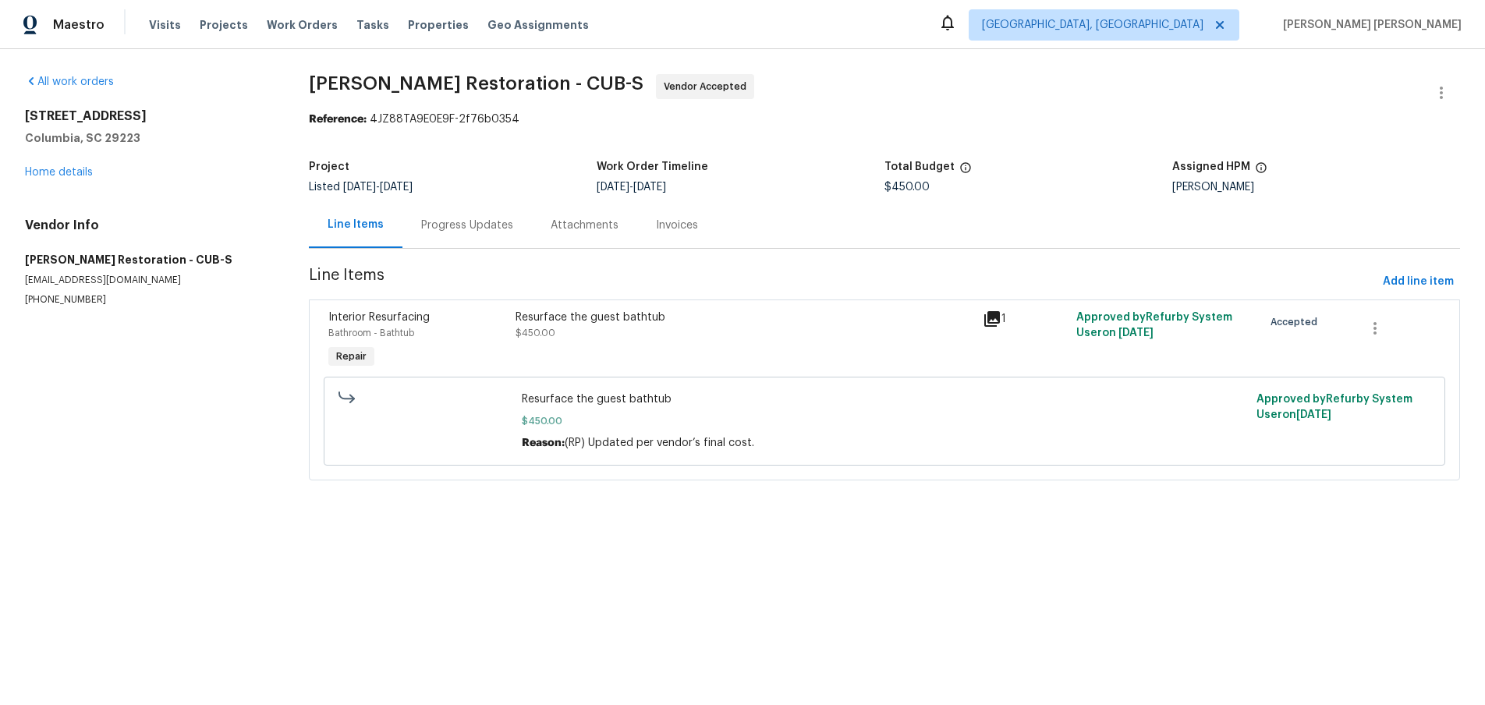
click at [460, 218] on div "Progress Updates" at bounding box center [467, 226] width 92 height 16
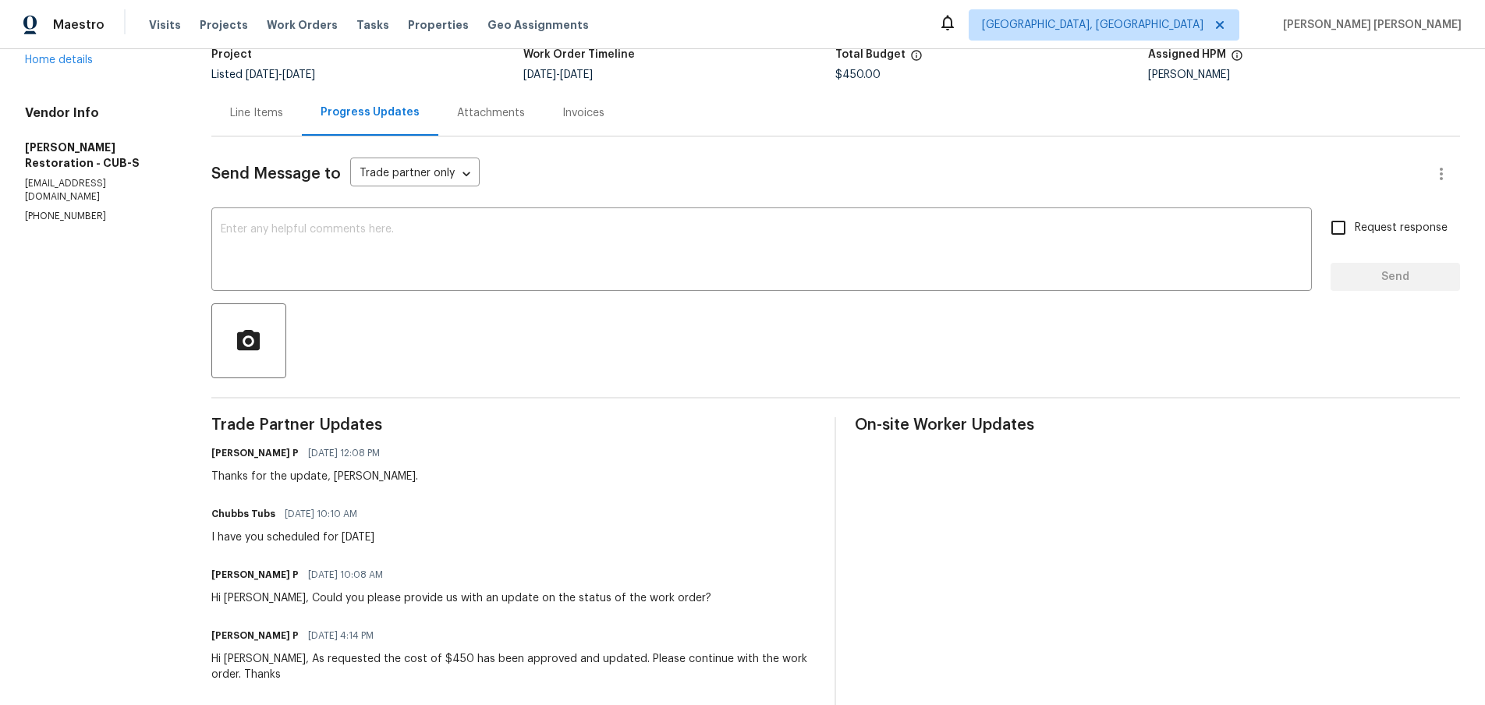
scroll to position [109, 0]
click at [266, 126] on div "Line Items" at bounding box center [256, 116] width 90 height 46
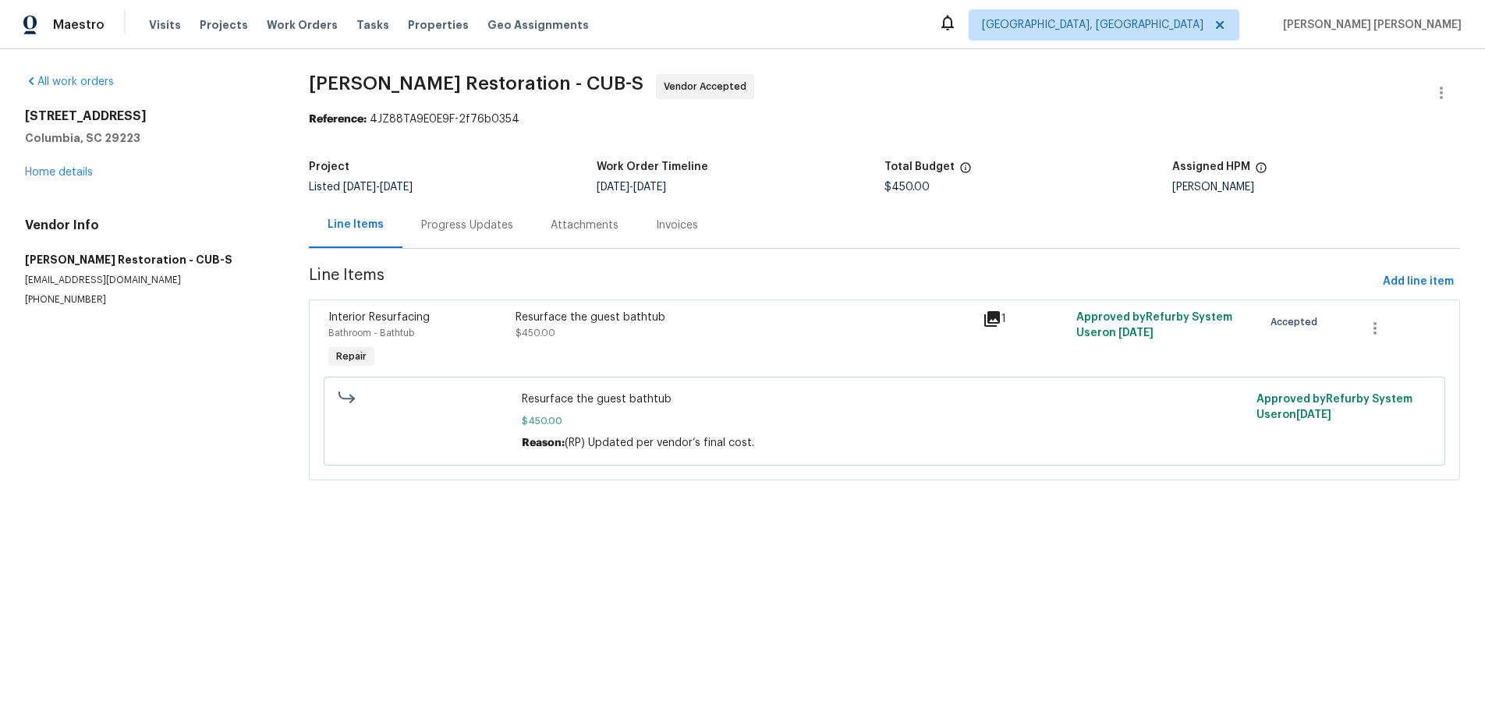
click at [686, 335] on div "Resurface the guest bathtub $450.00" at bounding box center [745, 325] width 458 height 31
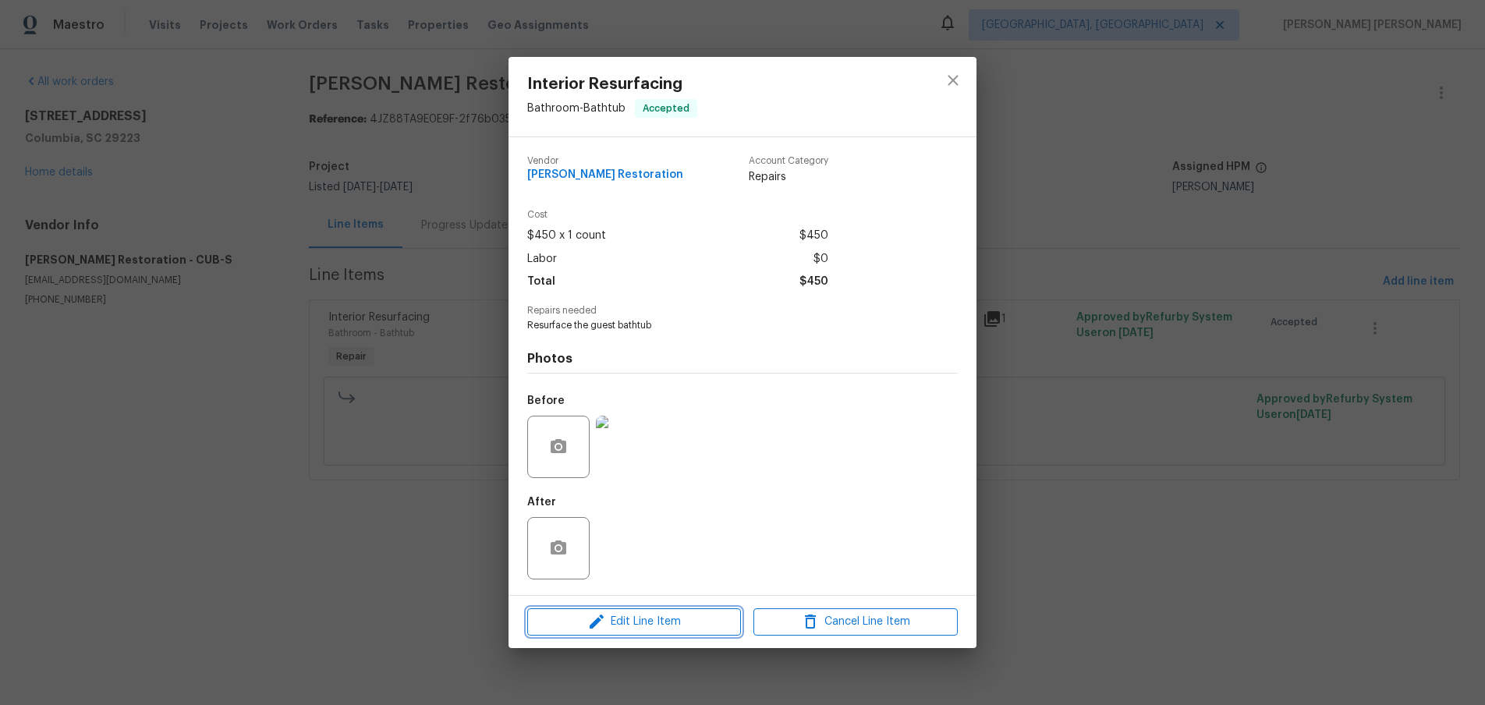
click at [676, 621] on span "Edit Line Item" at bounding box center [634, 622] width 204 height 20
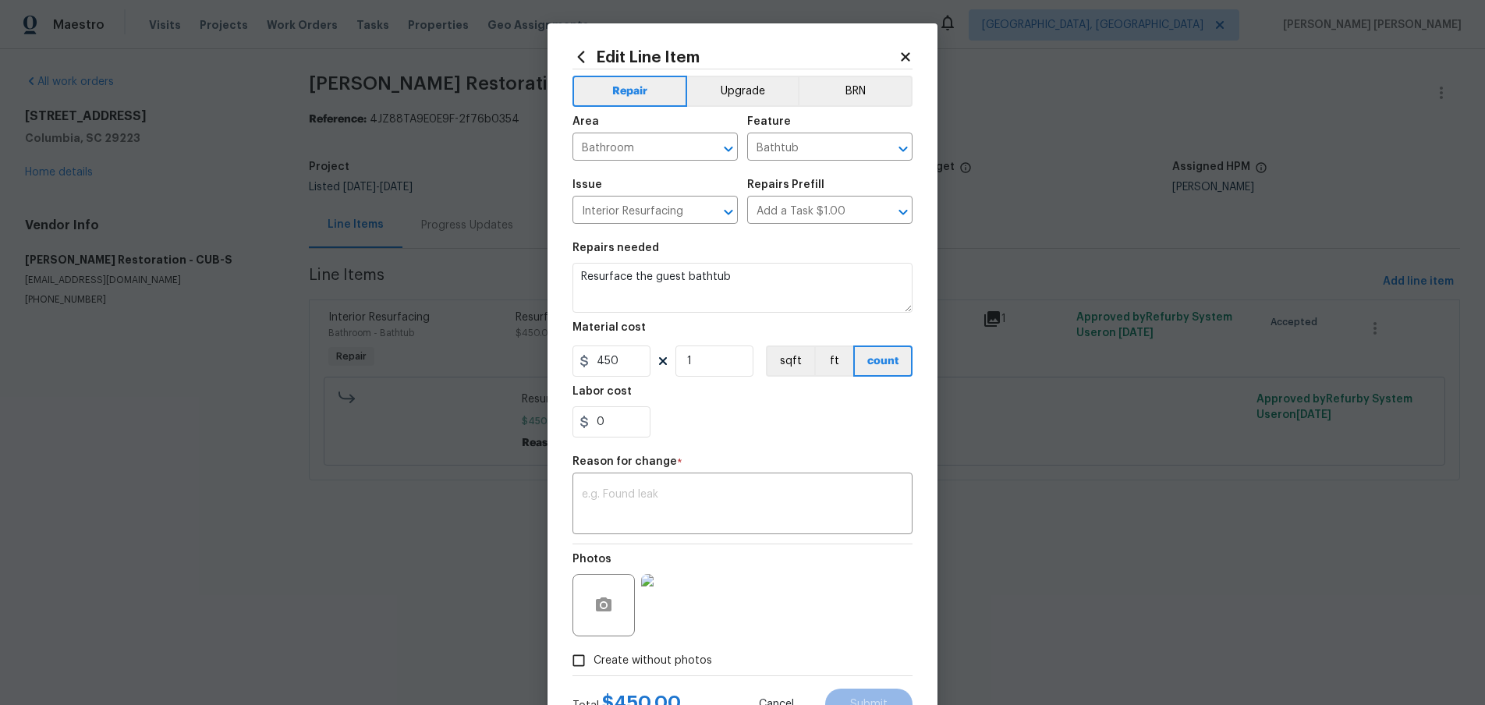
click at [903, 58] on icon at bounding box center [905, 56] width 9 height 9
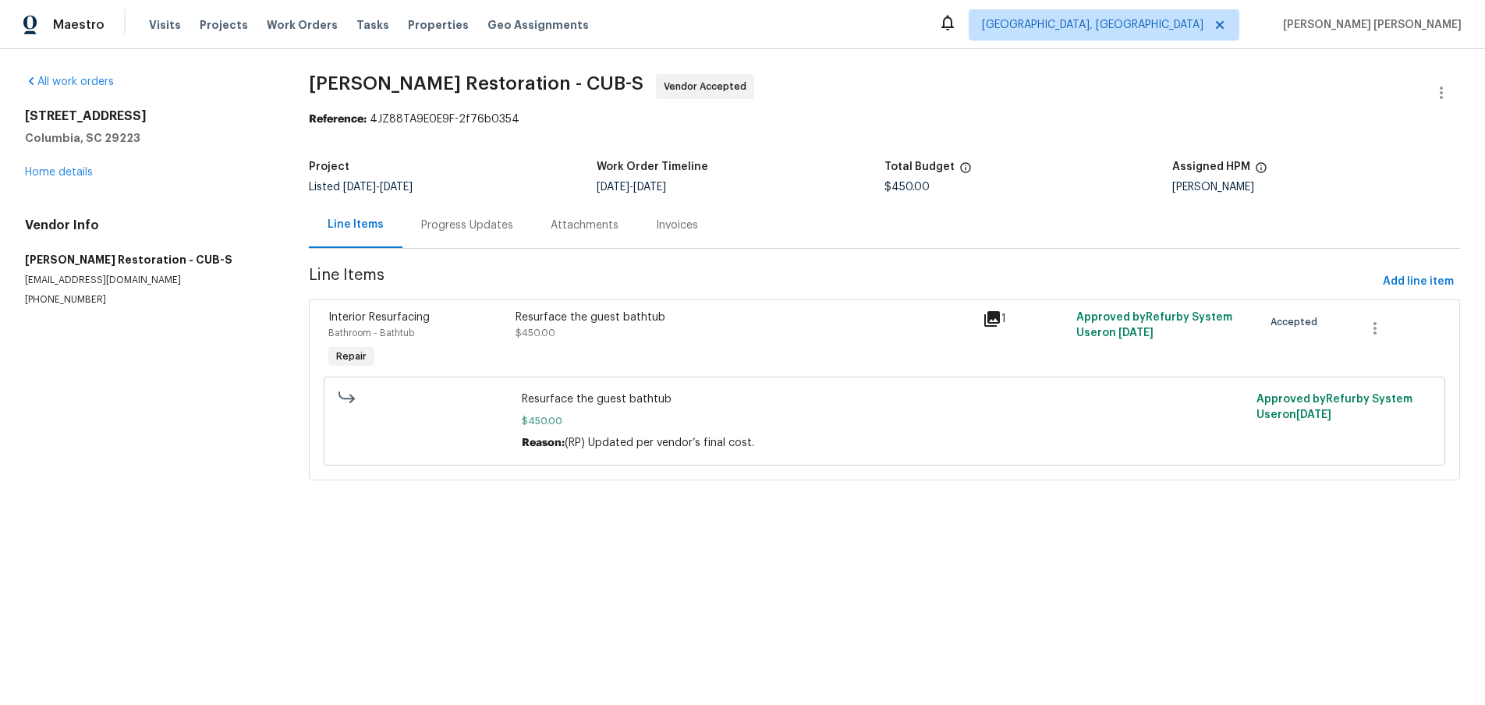
click at [25, 165] on div "[STREET_ADDRESS] Home details" at bounding box center [148, 144] width 247 height 72
click at [40, 170] on link "Home details" at bounding box center [59, 172] width 68 height 11
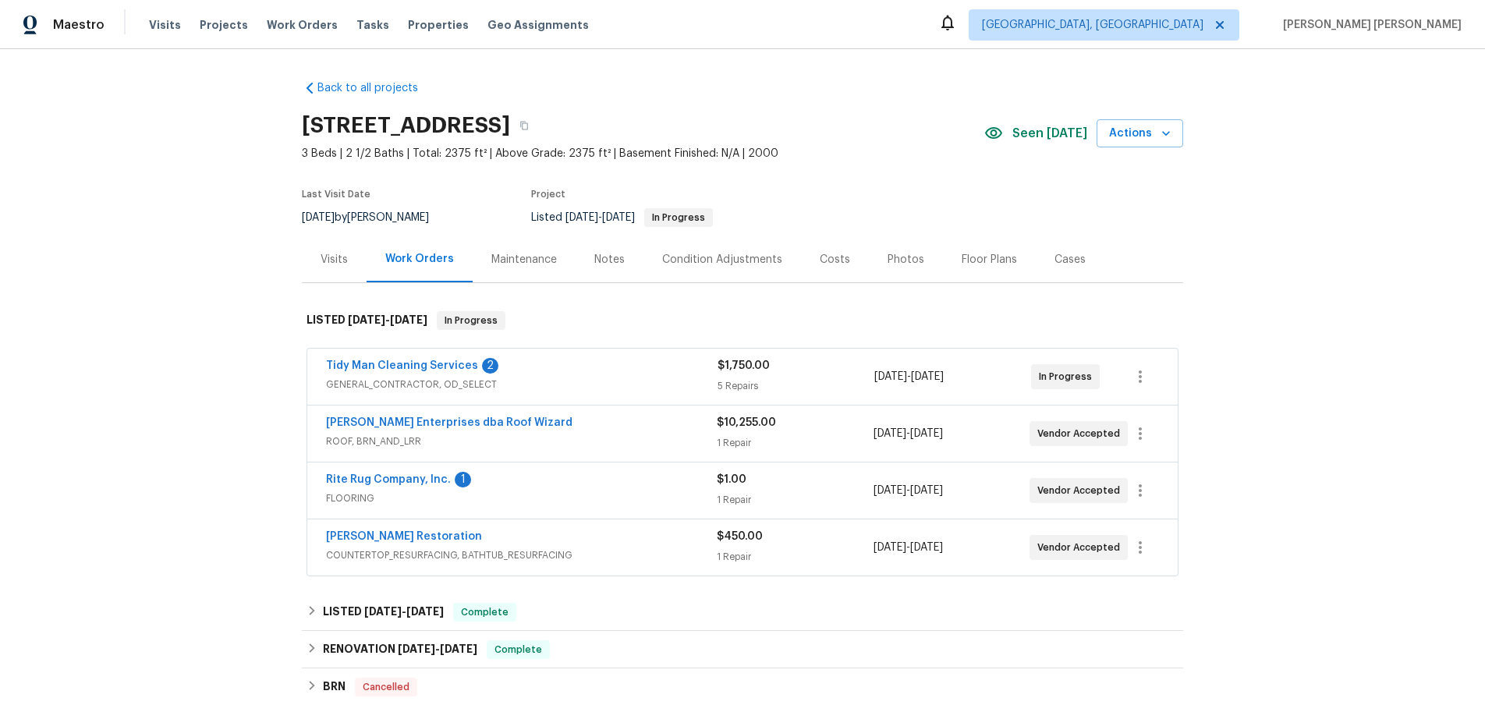
click at [524, 487] on div "Rite Rug Company, Inc. 1" at bounding box center [521, 481] width 391 height 19
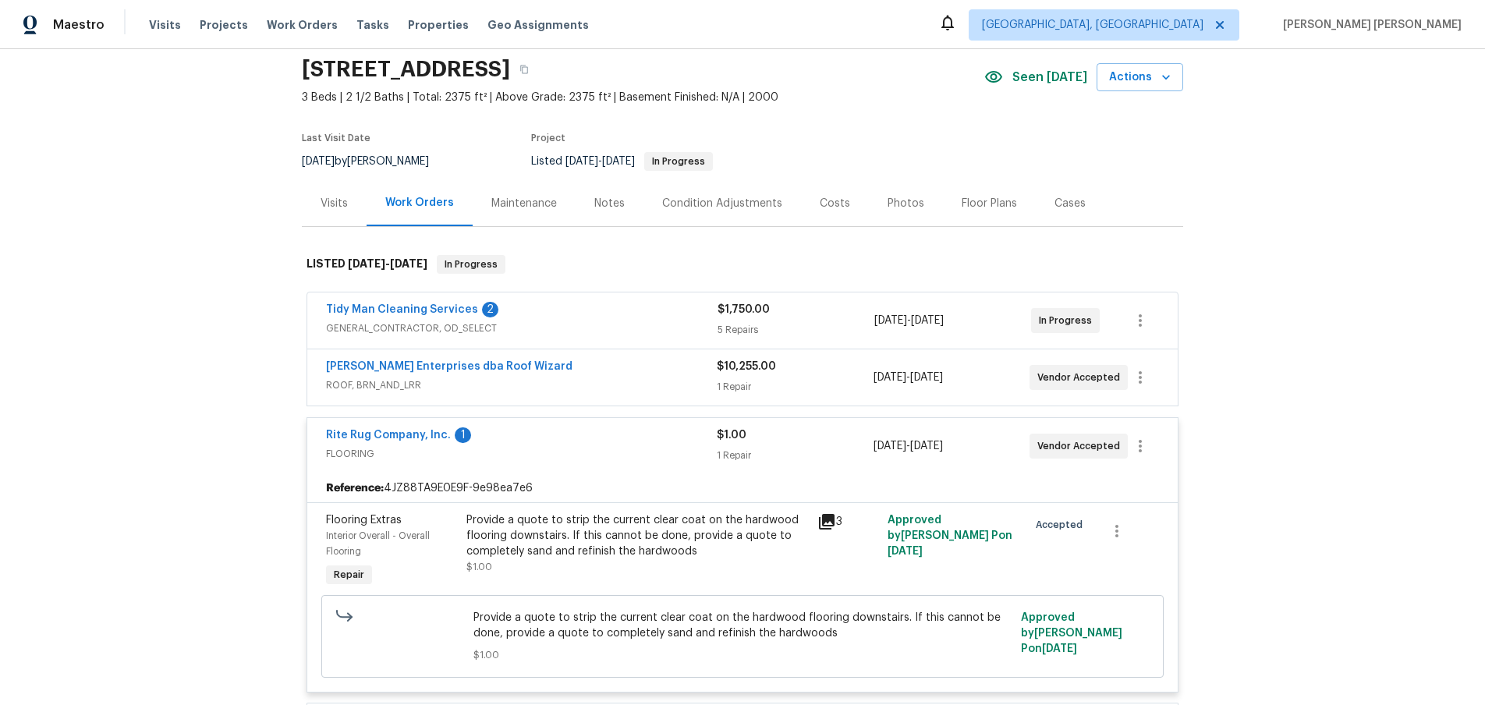
scroll to position [85, 0]
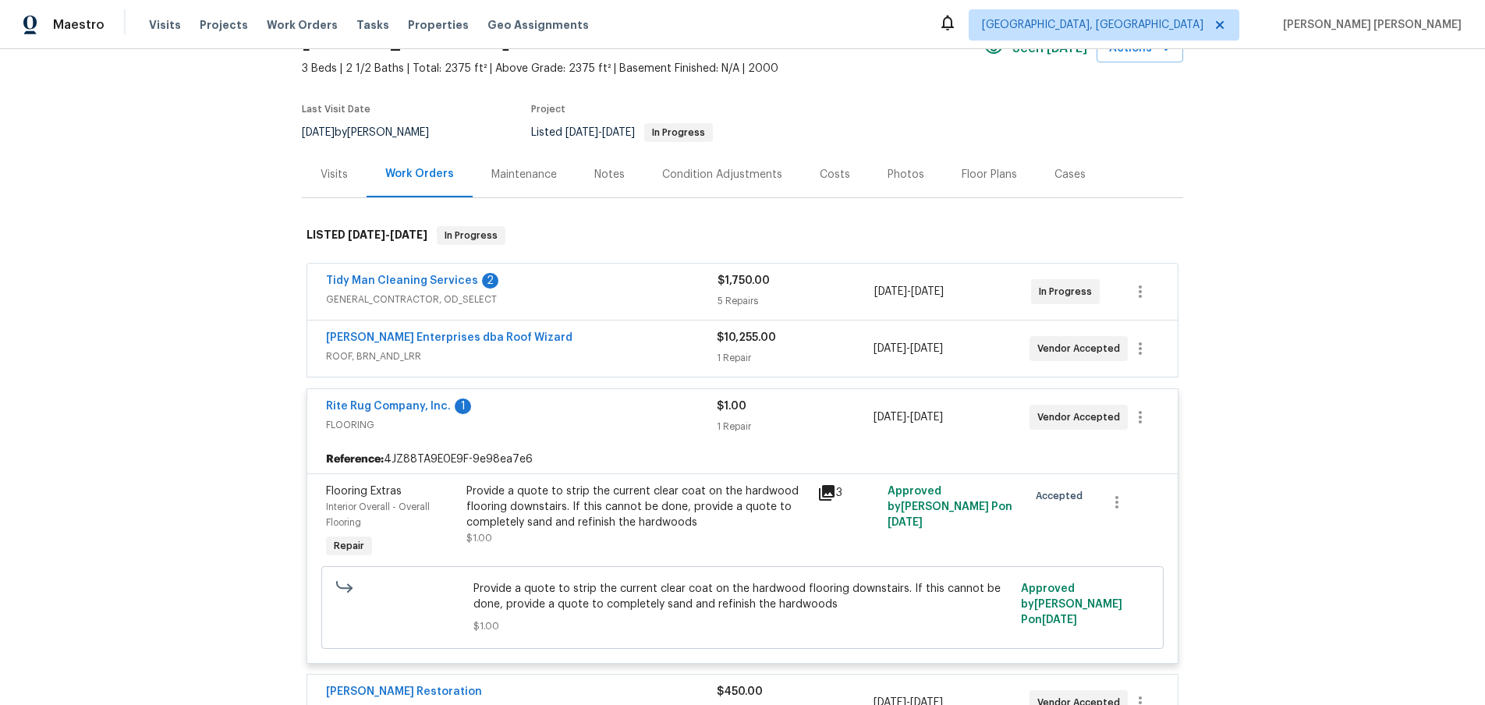
click at [589, 509] on div "Provide a quote to strip the current clear coat on the hardwood flooring downst…" at bounding box center [638, 507] width 342 height 47
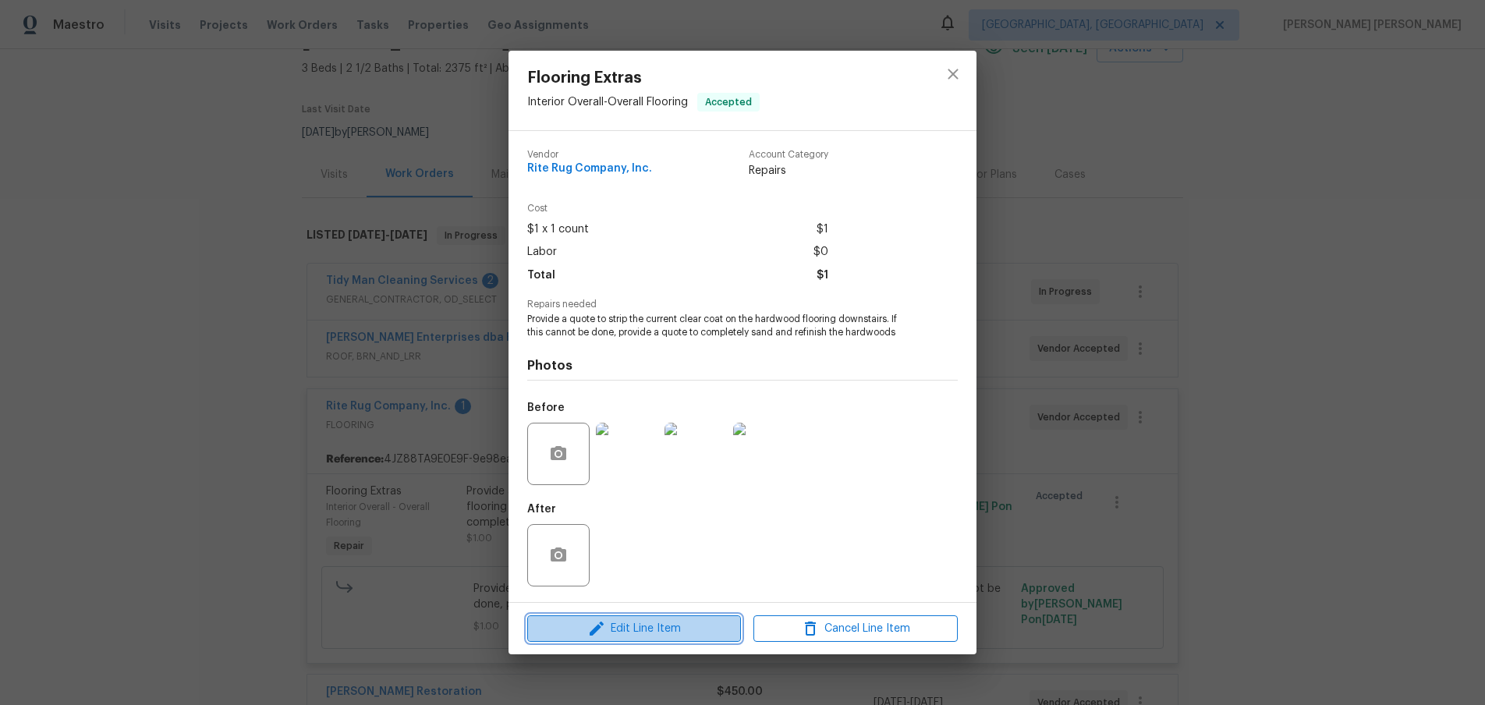
click at [680, 630] on span "Edit Line Item" at bounding box center [634, 629] width 204 height 20
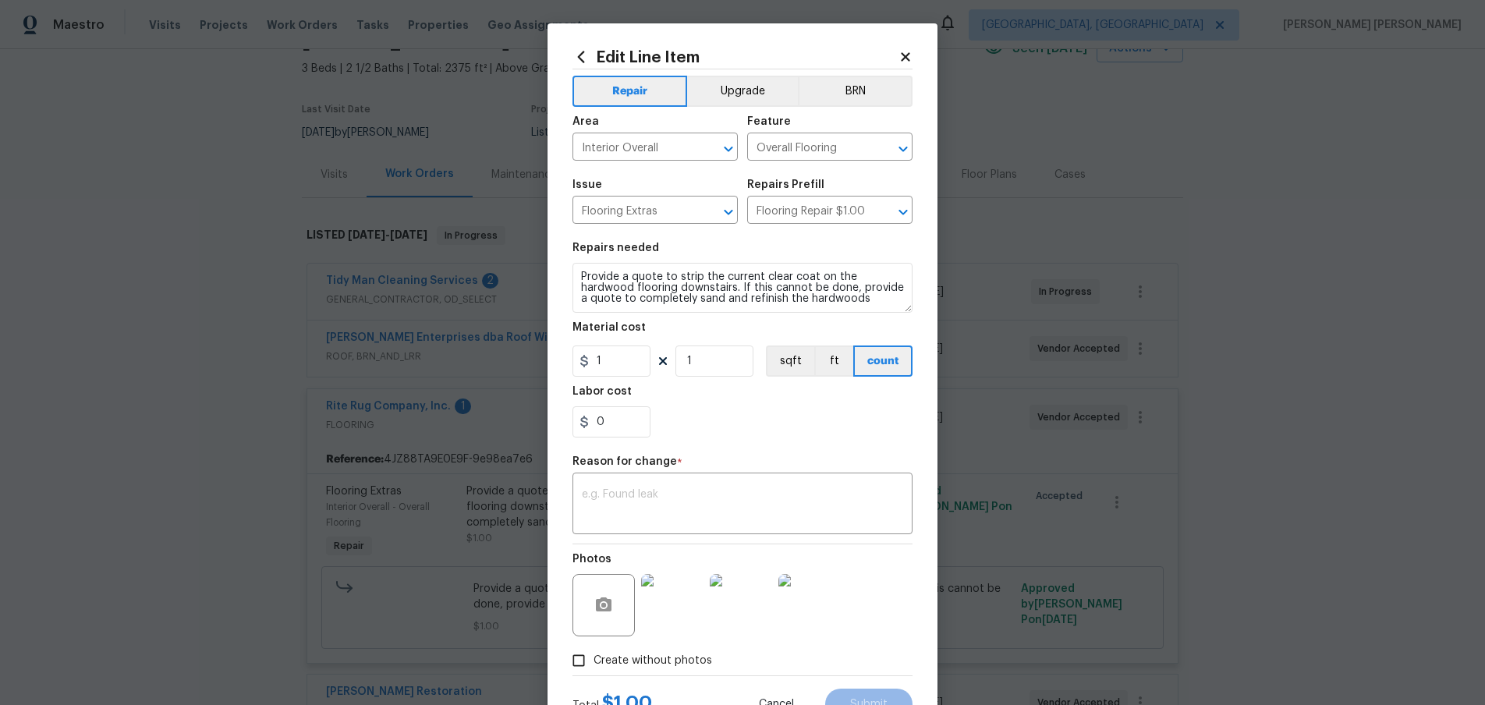
click at [906, 56] on icon at bounding box center [905, 56] width 9 height 9
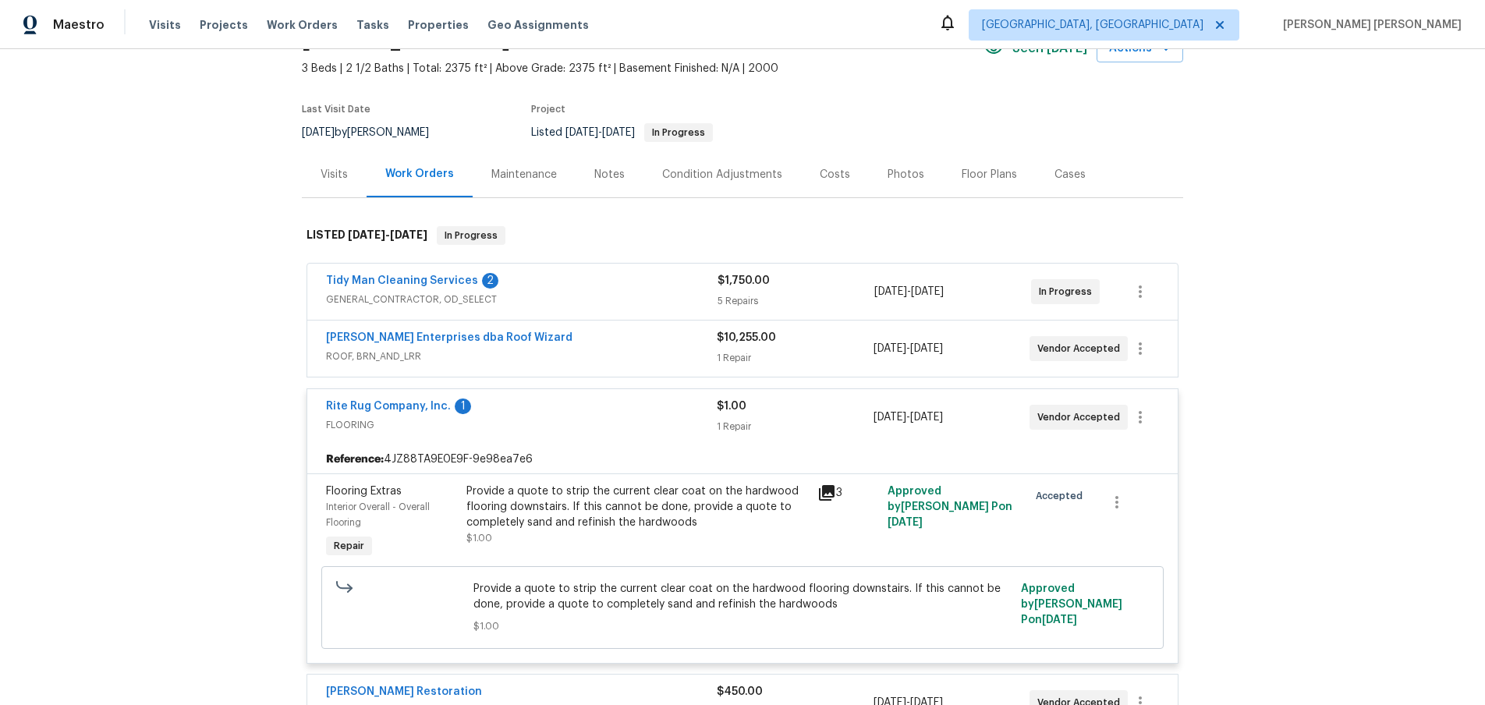
click at [388, 399] on span "Rite Rug Company, Inc." at bounding box center [388, 407] width 125 height 16
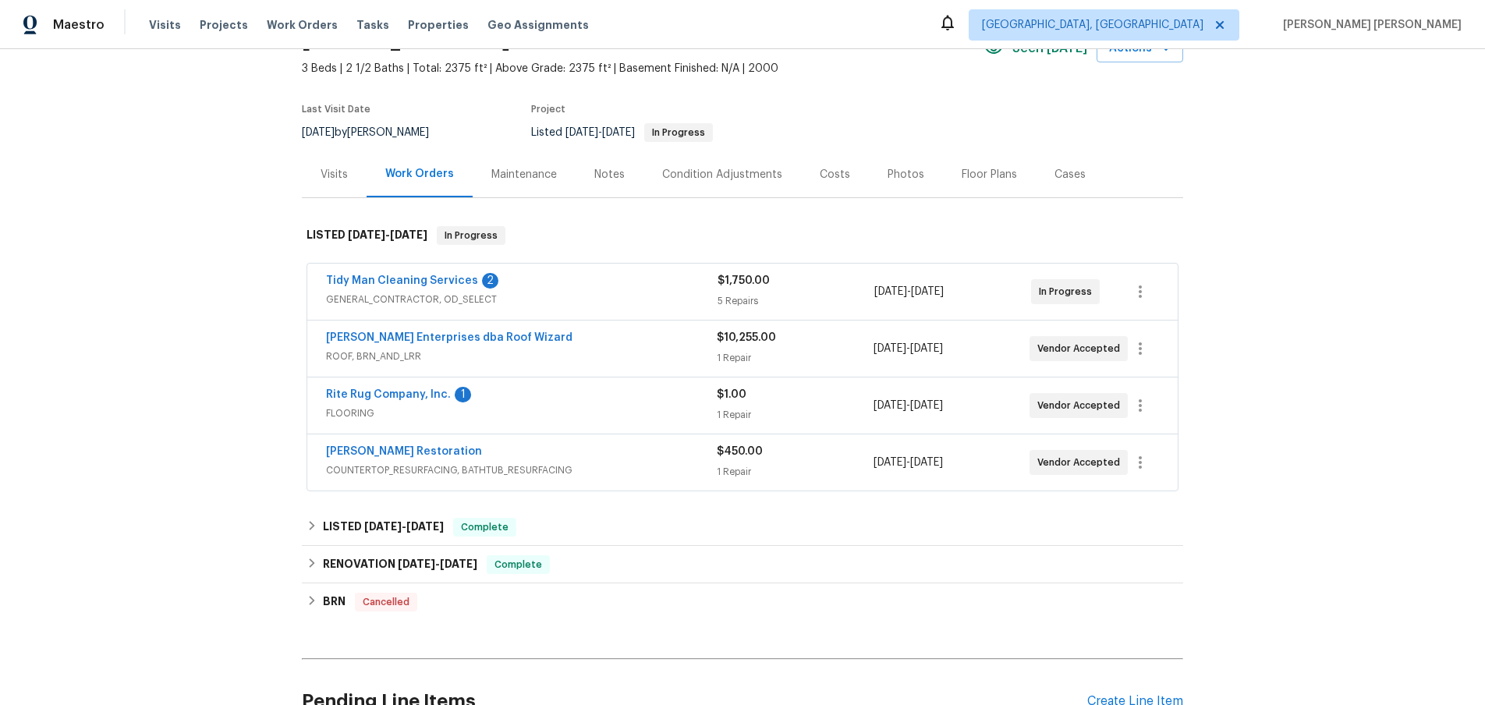
click at [389, 408] on span "FLOORING" at bounding box center [521, 414] width 391 height 16
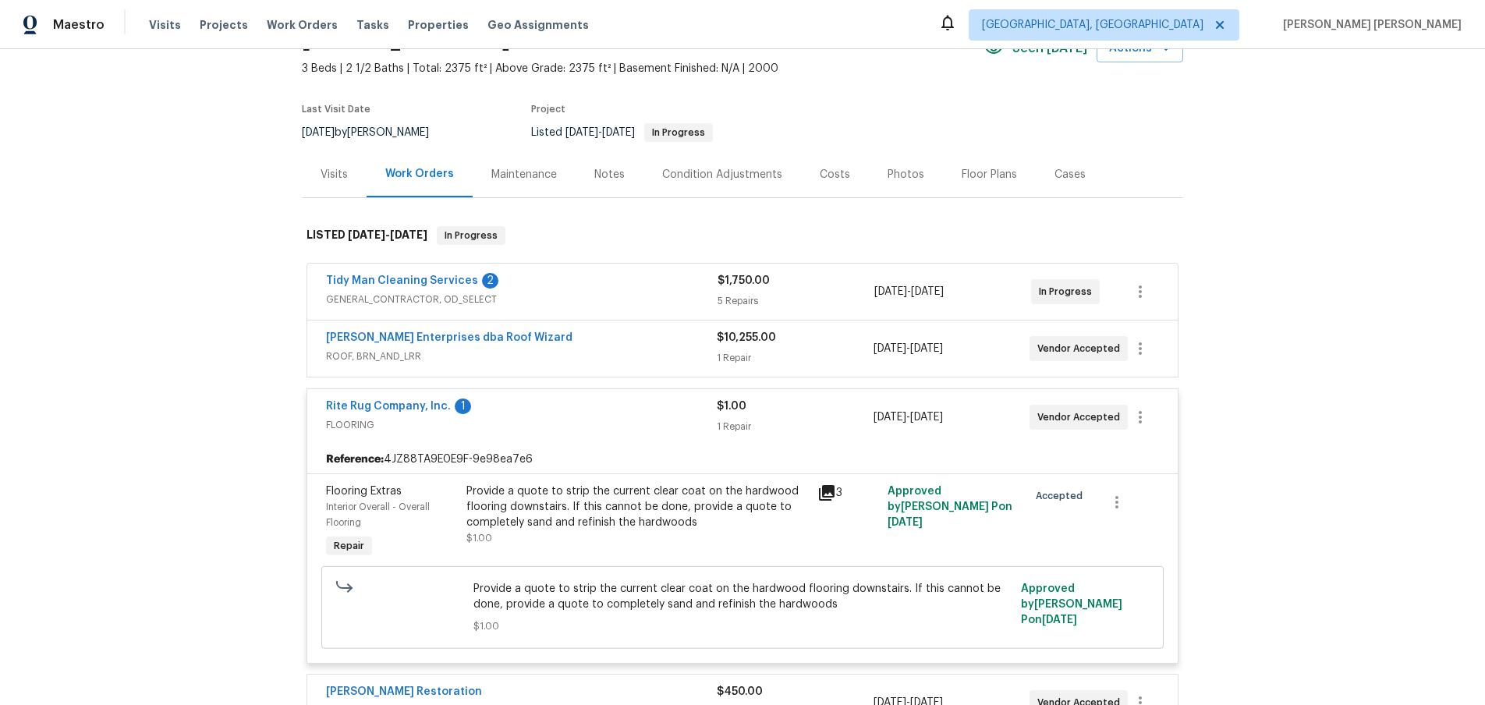
click at [392, 393] on div "Rite Rug Company, Inc. 1 FLOORING $1.00 1 Repair [DATE] - [DATE] Vendor Accepted" at bounding box center [742, 417] width 871 height 56
click at [392, 404] on link "Rite Rug Company, Inc." at bounding box center [388, 406] width 125 height 11
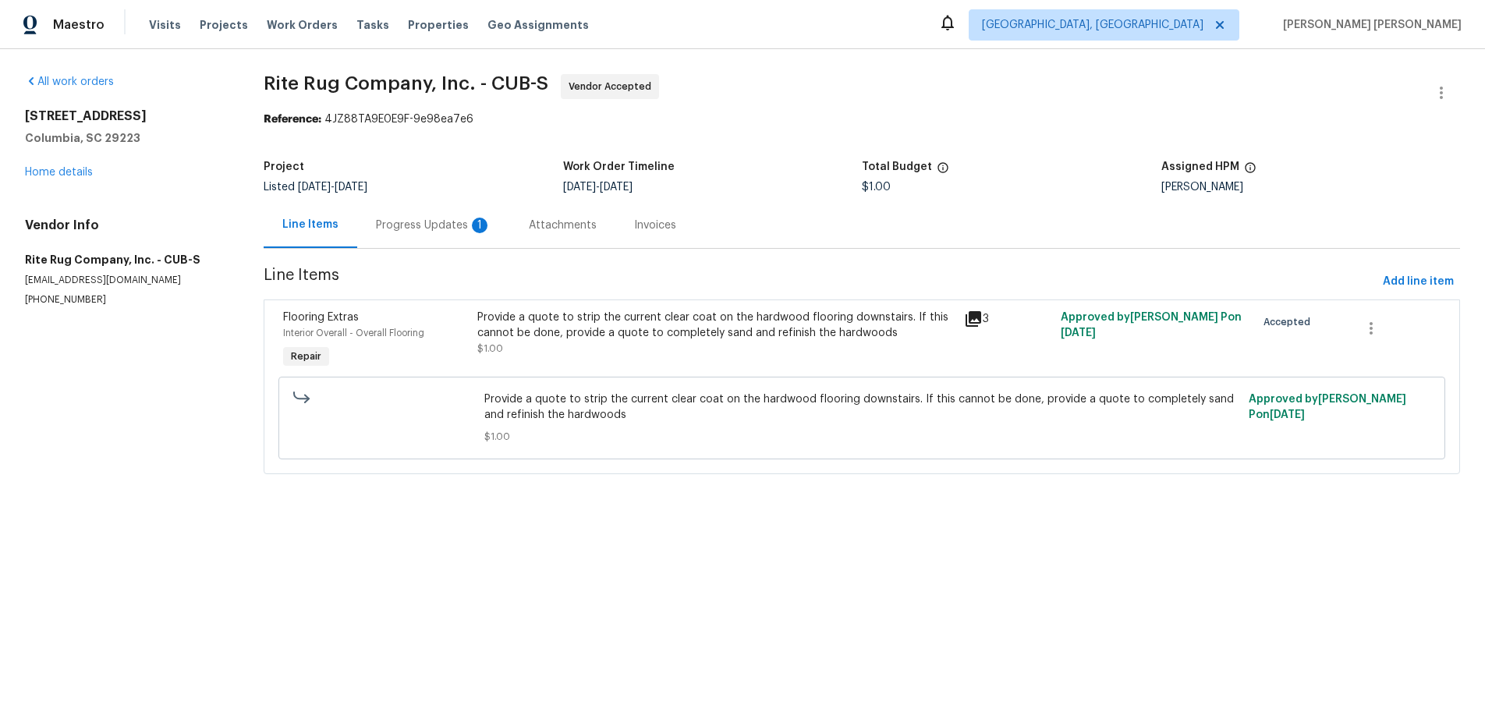
click at [726, 342] on div "Provide a quote to strip the current clear coat on the hardwood flooring downst…" at bounding box center [715, 333] width 477 height 47
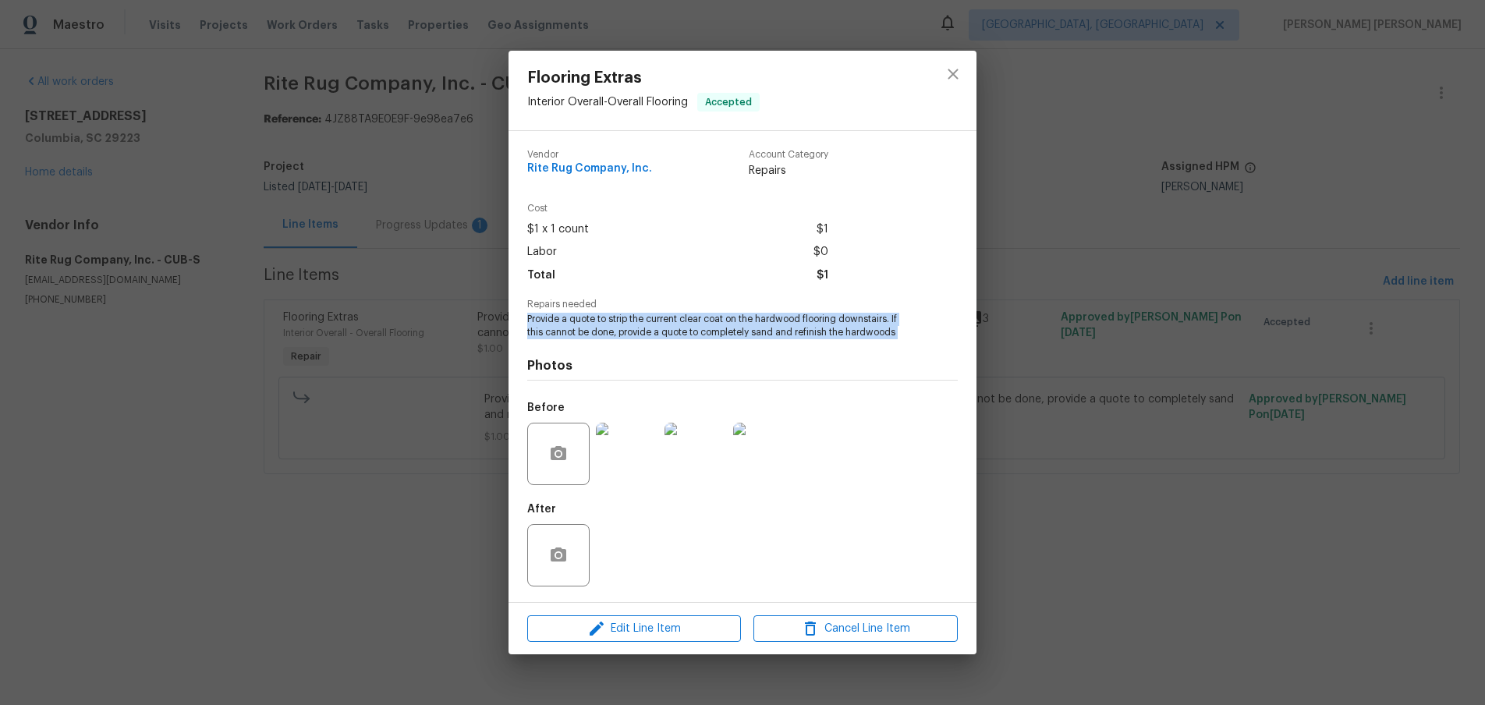
drag, startPoint x: 526, startPoint y: 320, endPoint x: 914, endPoint y: 342, distance: 388.4
click at [914, 342] on div "Vendor Rite Rug Company, Inc. Account Category Repairs Cost $1 x 1 count $1 Lab…" at bounding box center [743, 366] width 468 height 471
copy span "Provide a quote to strip the current clear coat on the hardwood flooring downst…"
click at [949, 72] on icon "close" at bounding box center [953, 74] width 19 height 19
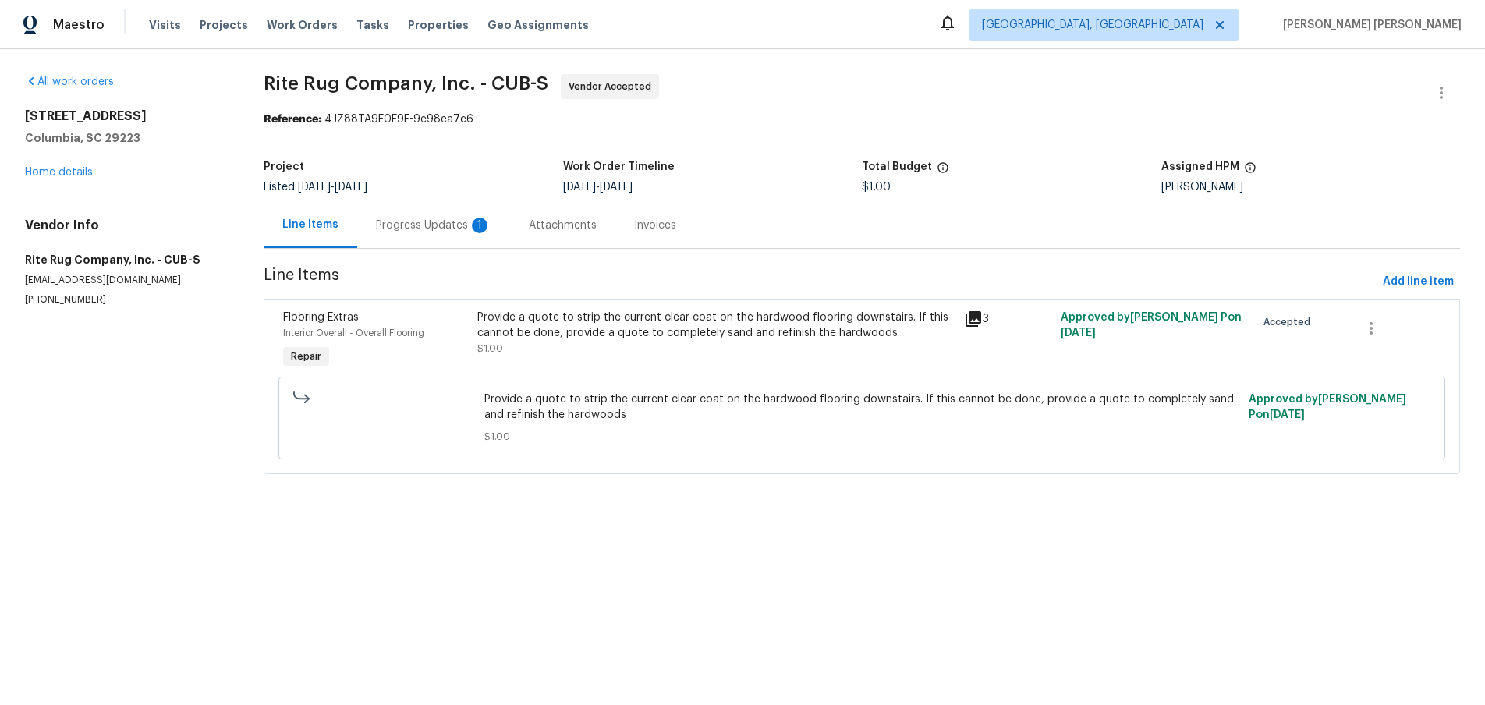
click at [426, 227] on div "Progress Updates 1" at bounding box center [433, 226] width 115 height 16
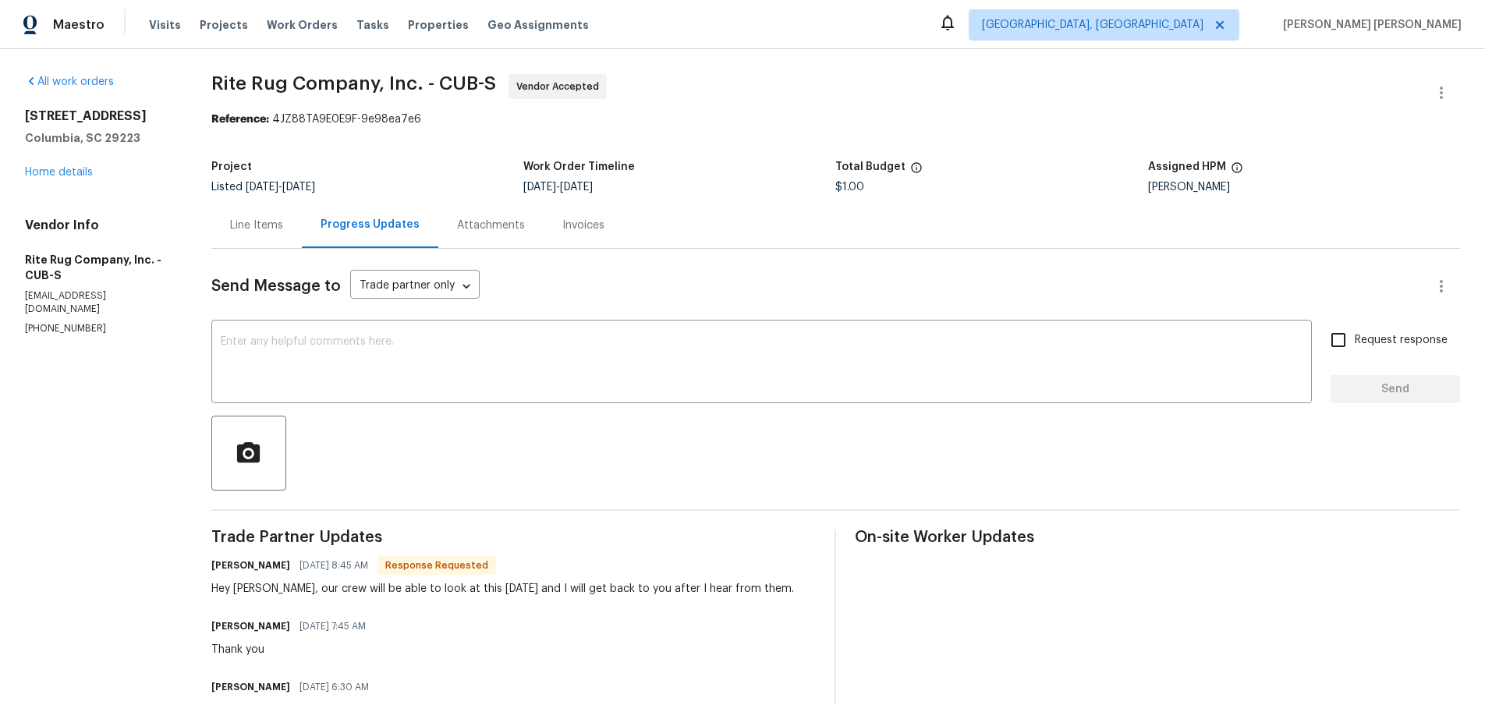
click at [246, 226] on div "Line Items" at bounding box center [256, 226] width 53 height 16
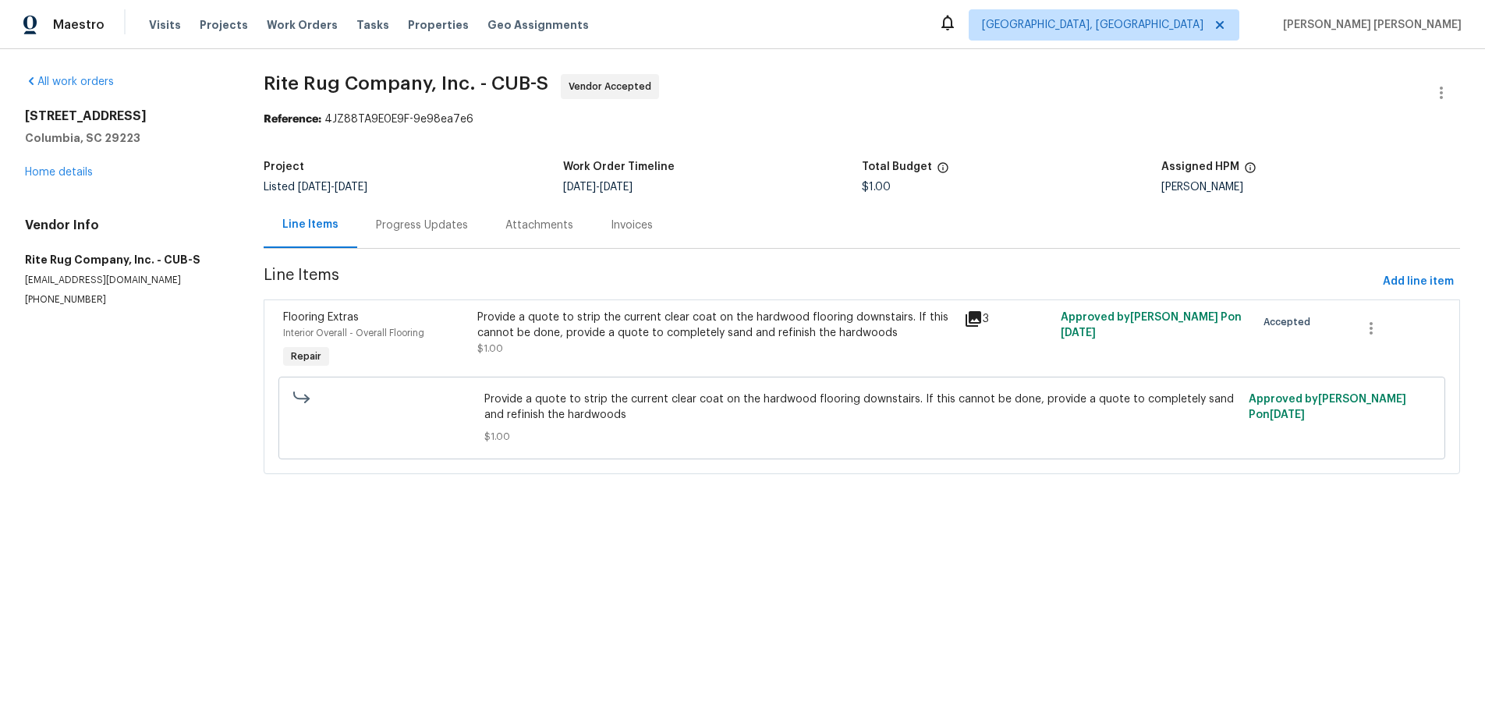
click at [728, 349] on div "Provide a quote to strip the current clear coat on the hardwood flooring downst…" at bounding box center [715, 333] width 477 height 47
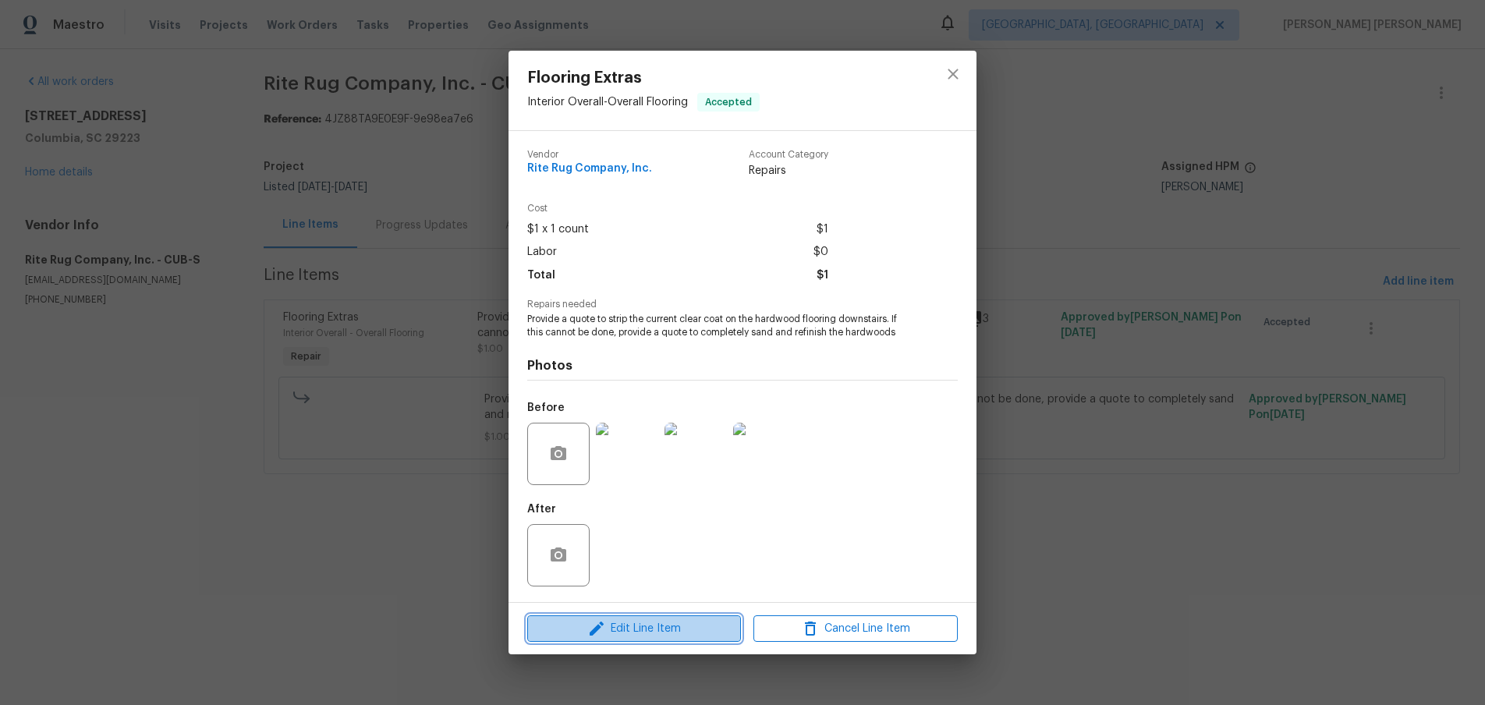
click at [704, 627] on span "Edit Line Item" at bounding box center [634, 629] width 204 height 20
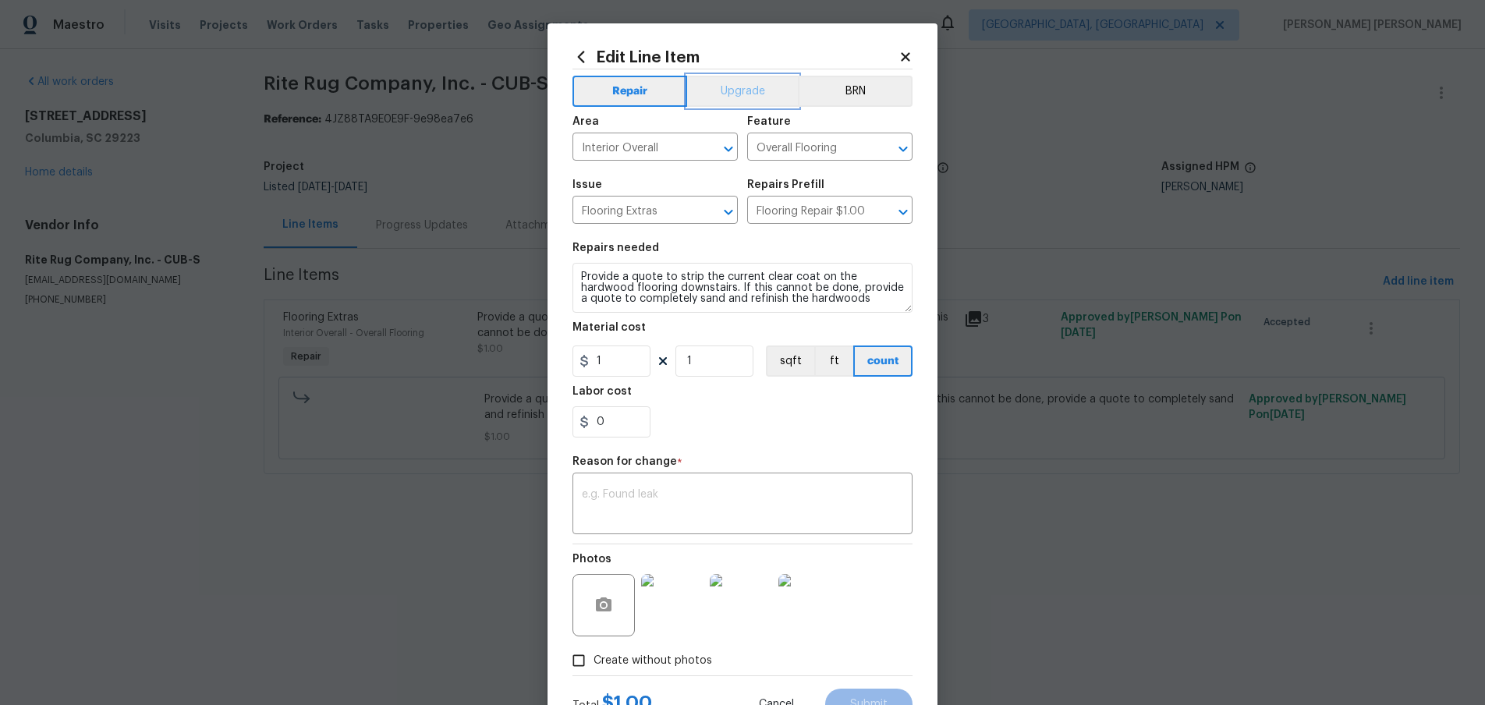
click at [738, 90] on button "Upgrade" at bounding box center [743, 91] width 112 height 31
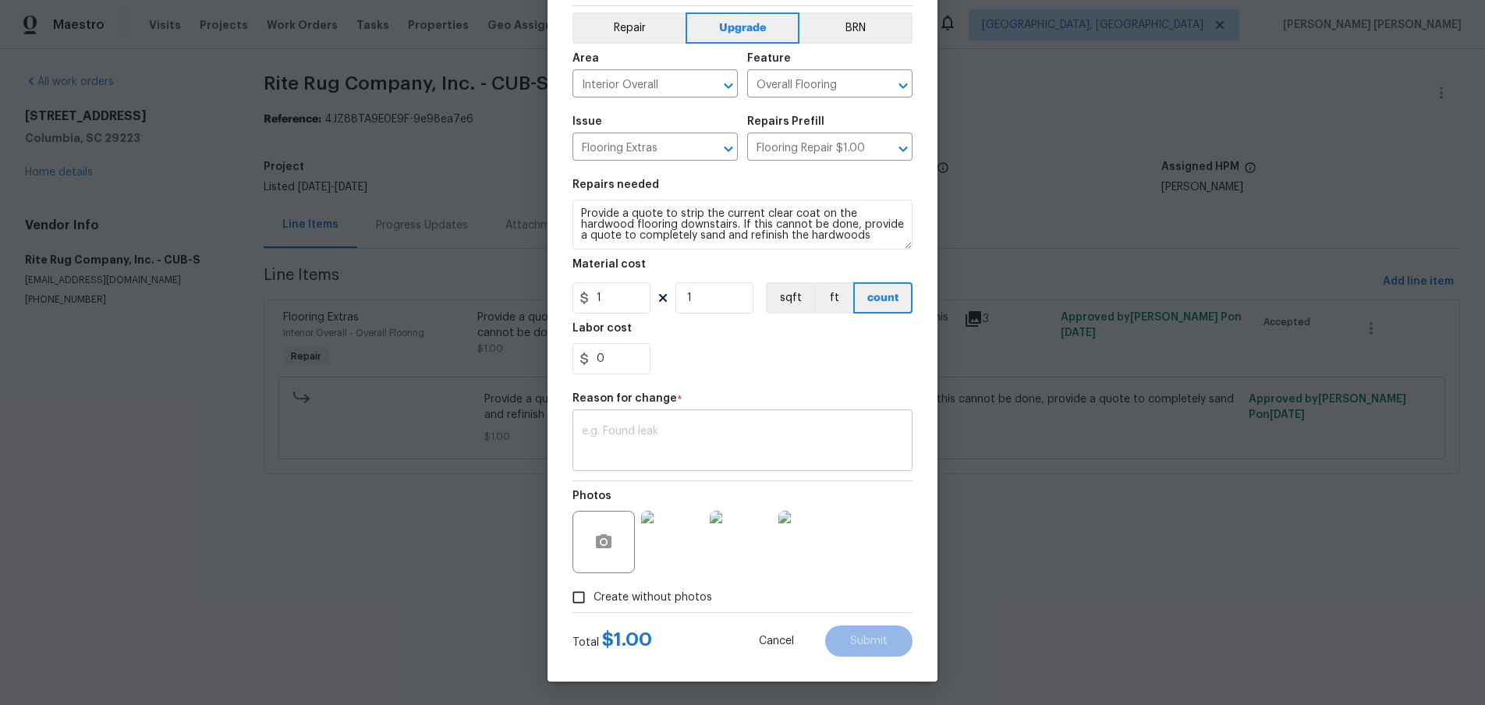
click at [806, 437] on textarea at bounding box center [742, 442] width 321 height 33
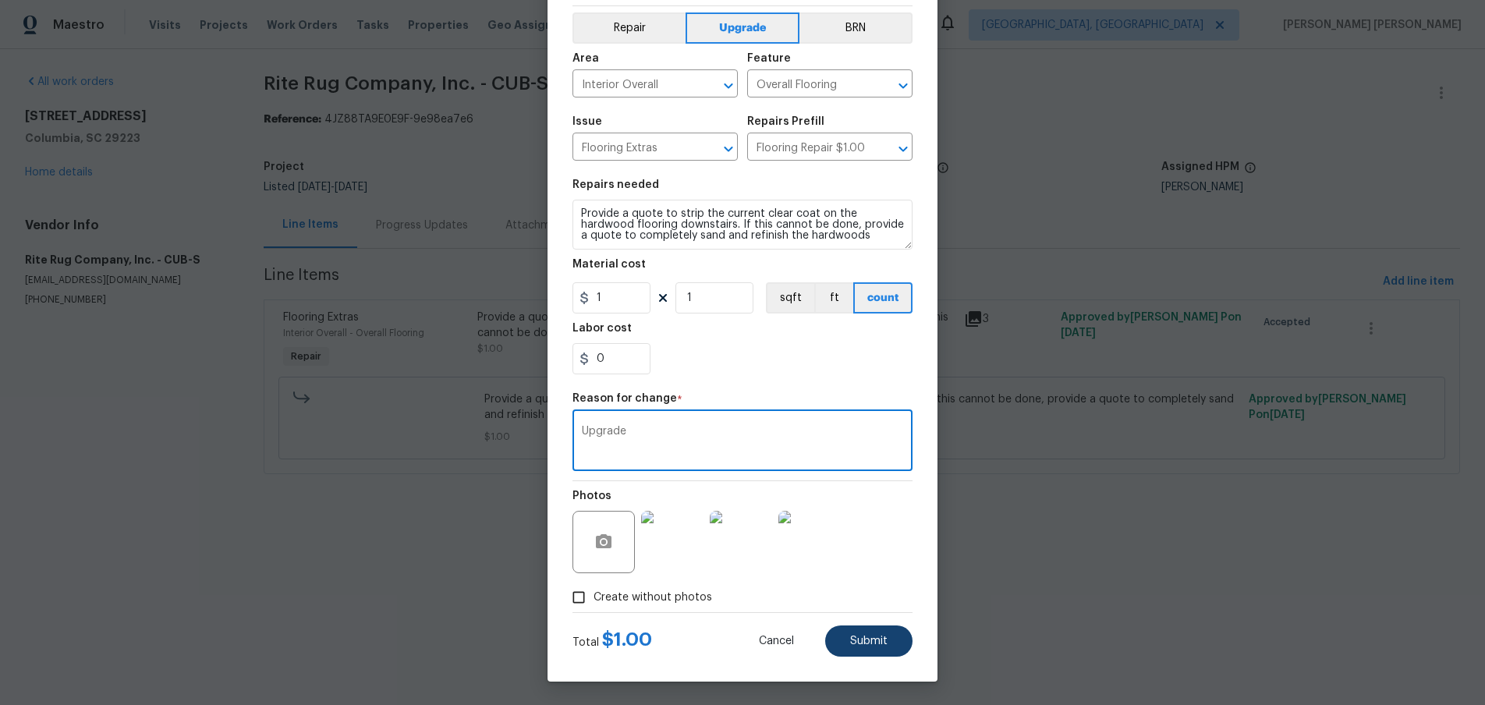
type textarea "Upgrade"
click at [864, 632] on button "Submit" at bounding box center [868, 641] width 87 height 31
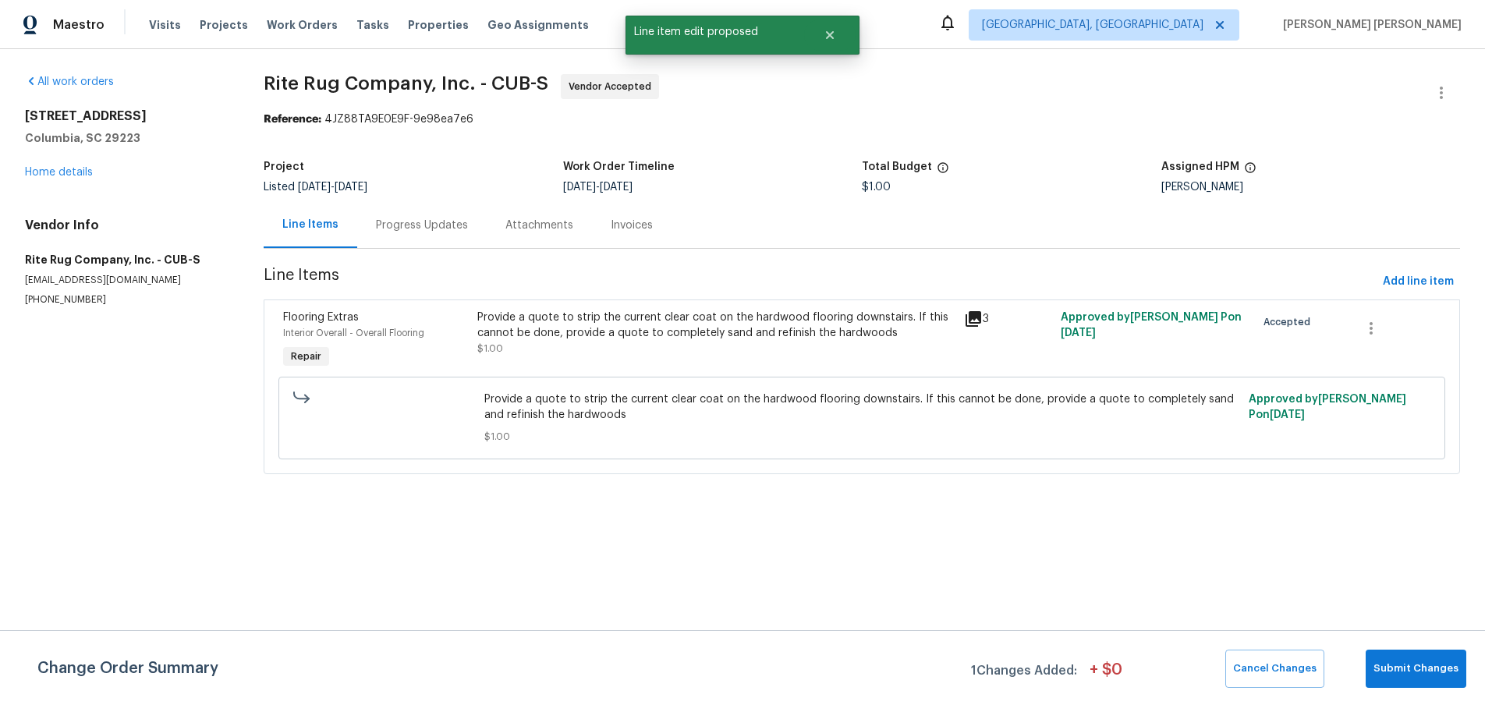
scroll to position [0, 0]
click at [1425, 670] on span "Submit Changes" at bounding box center [1416, 669] width 85 height 18
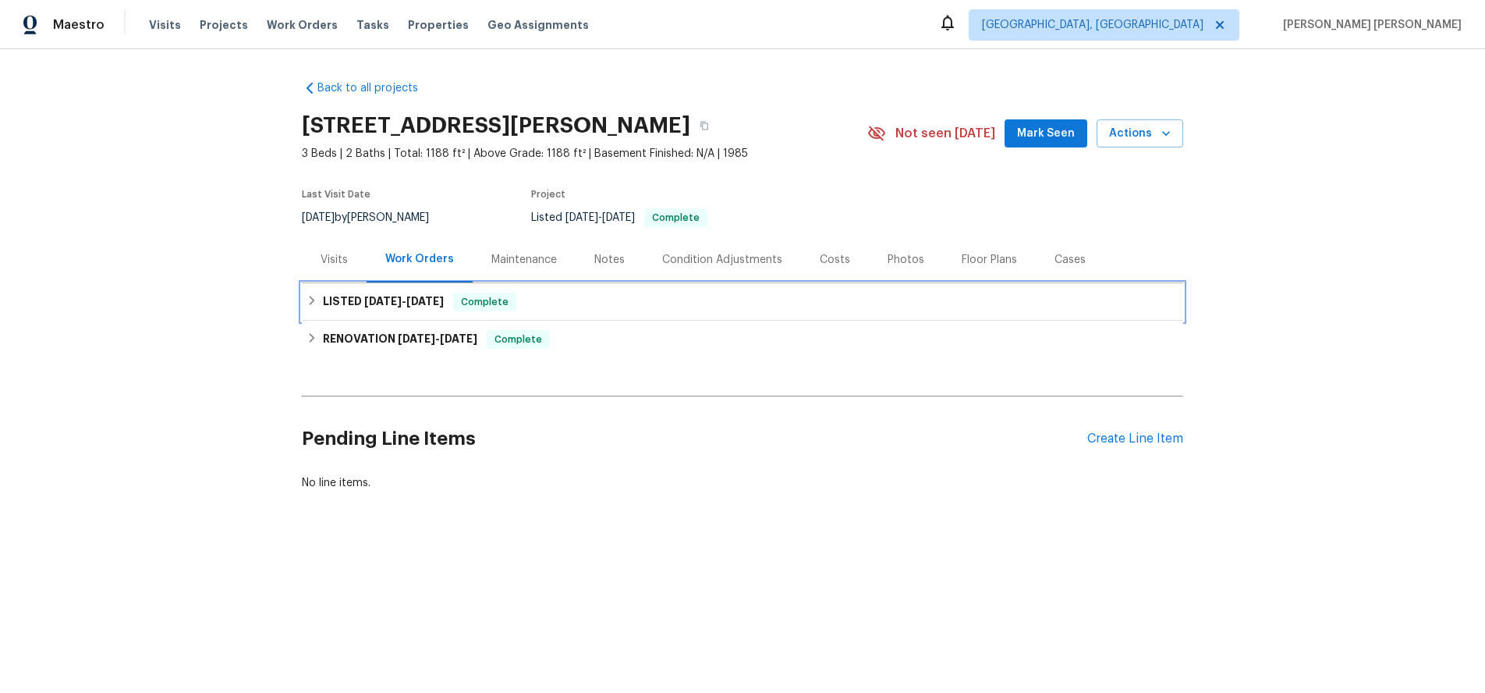
click at [354, 308] on h6 "LISTED [DATE] - [DATE]" at bounding box center [383, 302] width 121 height 19
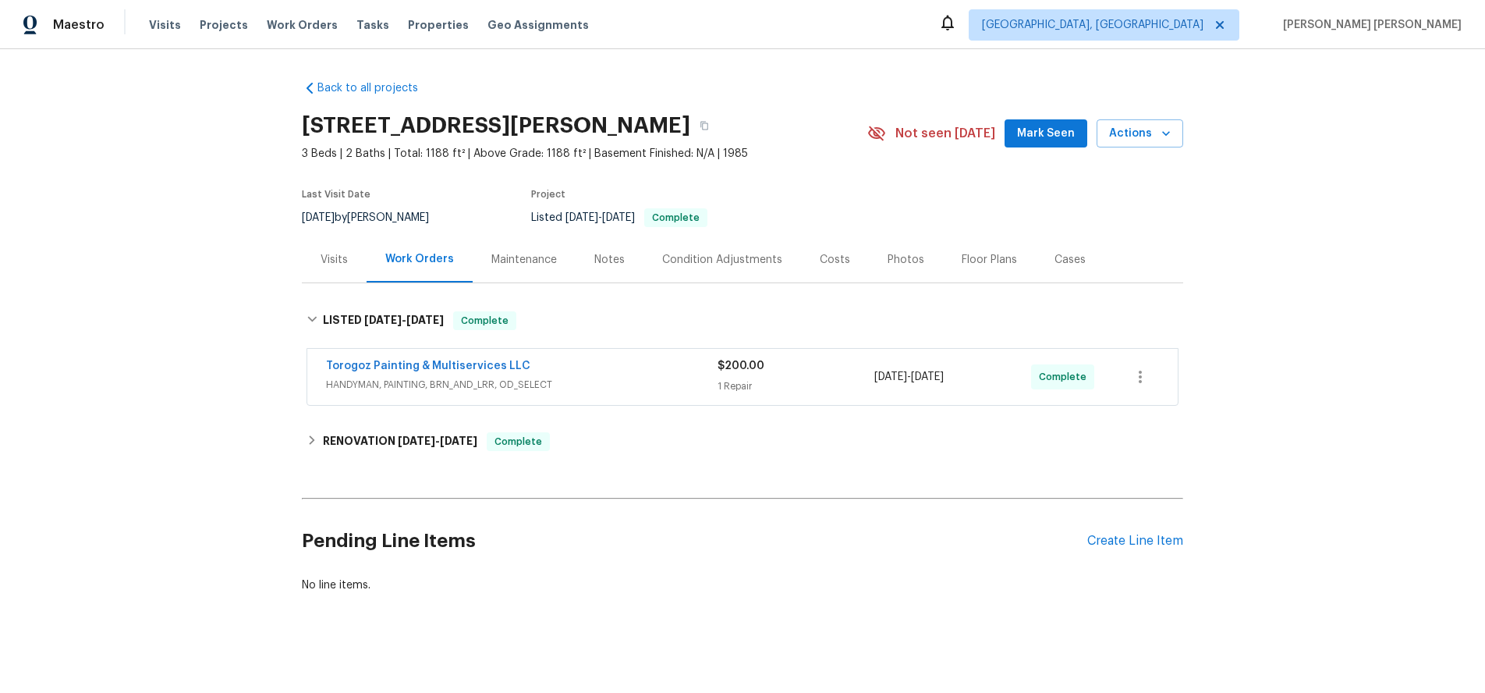
click at [606, 378] on span "HANDYMAN, PAINTING, BRN_AND_LRR, OD_SELECT" at bounding box center [522, 385] width 392 height 16
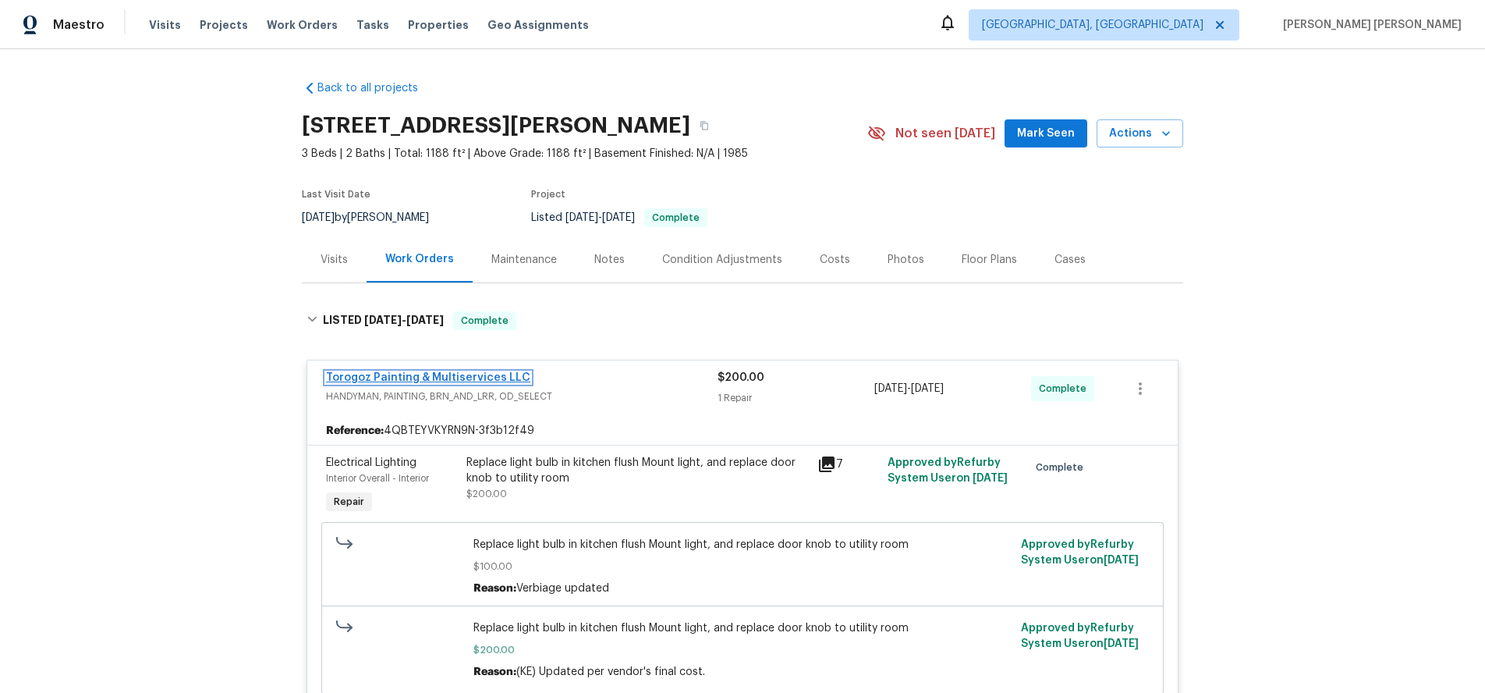
click at [447, 374] on link "Torogoz Painting & Multiservices LLC" at bounding box center [428, 377] width 204 height 11
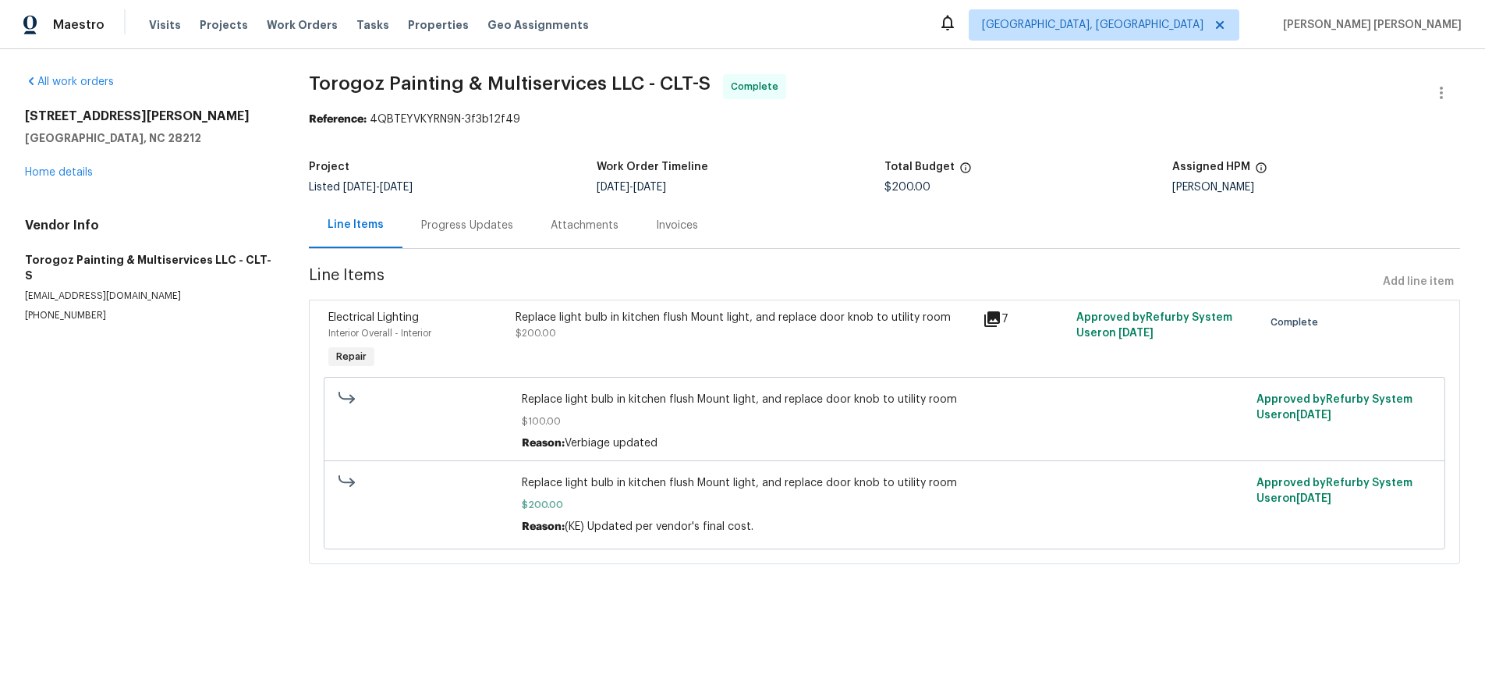
click at [552, 353] on div "Replace light bulb in kitchen flush Mount light, and replace door knob to utili…" at bounding box center [744, 341] width 467 height 72
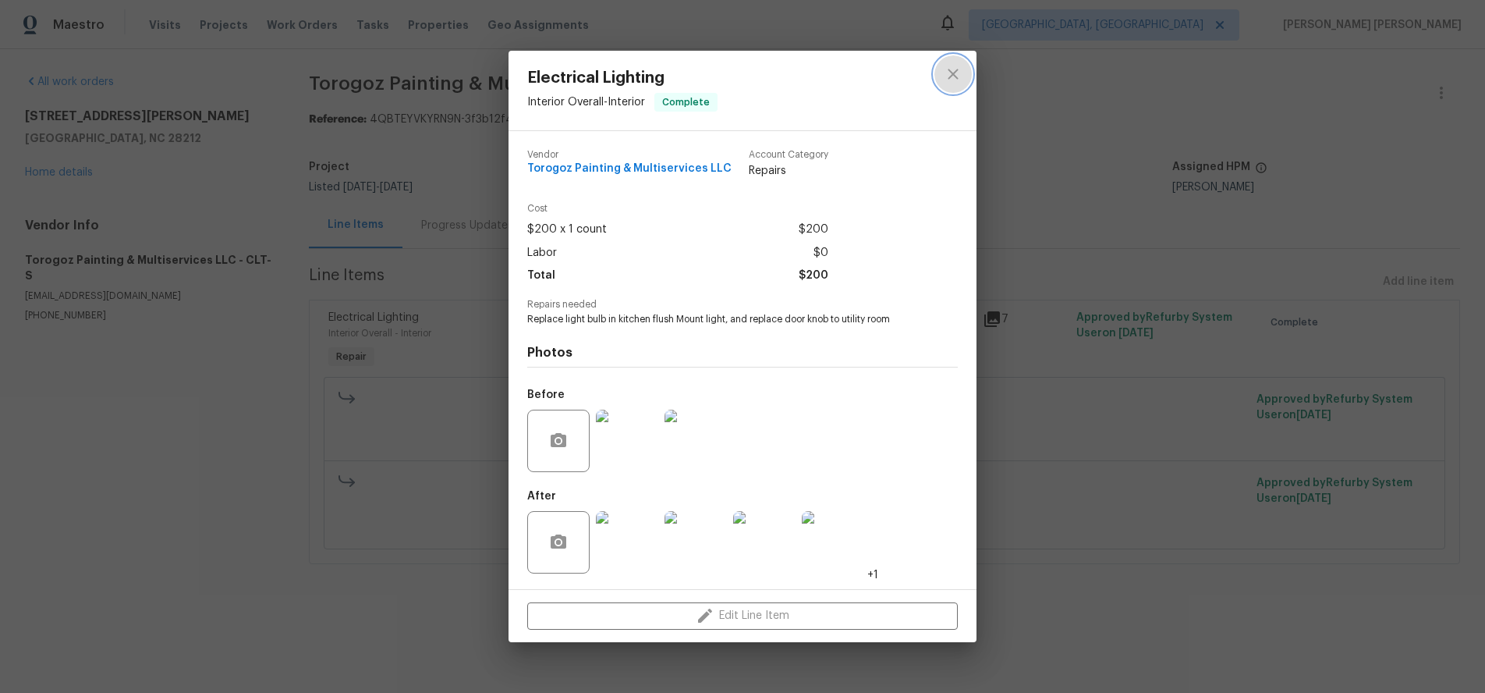
click at [952, 74] on icon "close" at bounding box center [953, 74] width 19 height 19
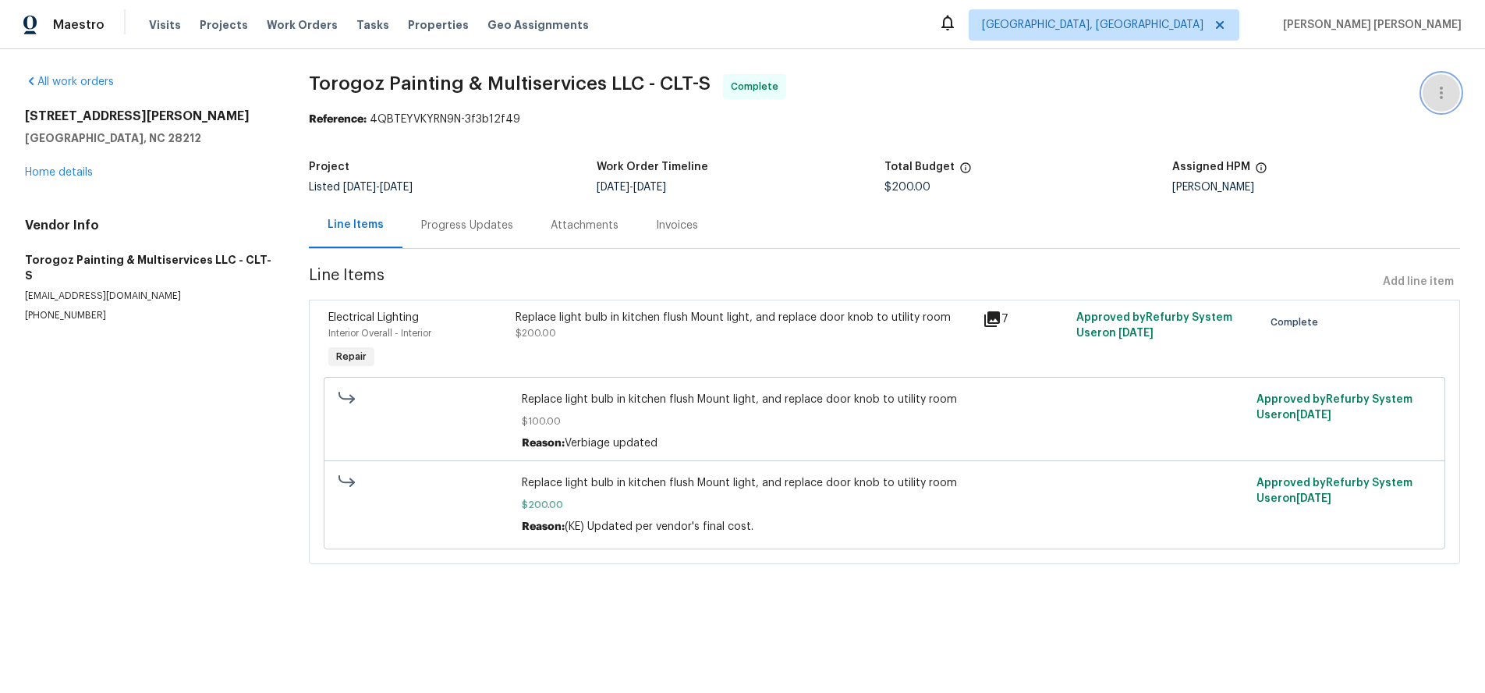
click at [1445, 87] on icon "button" at bounding box center [1441, 92] width 19 height 19
click at [1386, 92] on li "Edit" at bounding box center [1391, 93] width 169 height 26
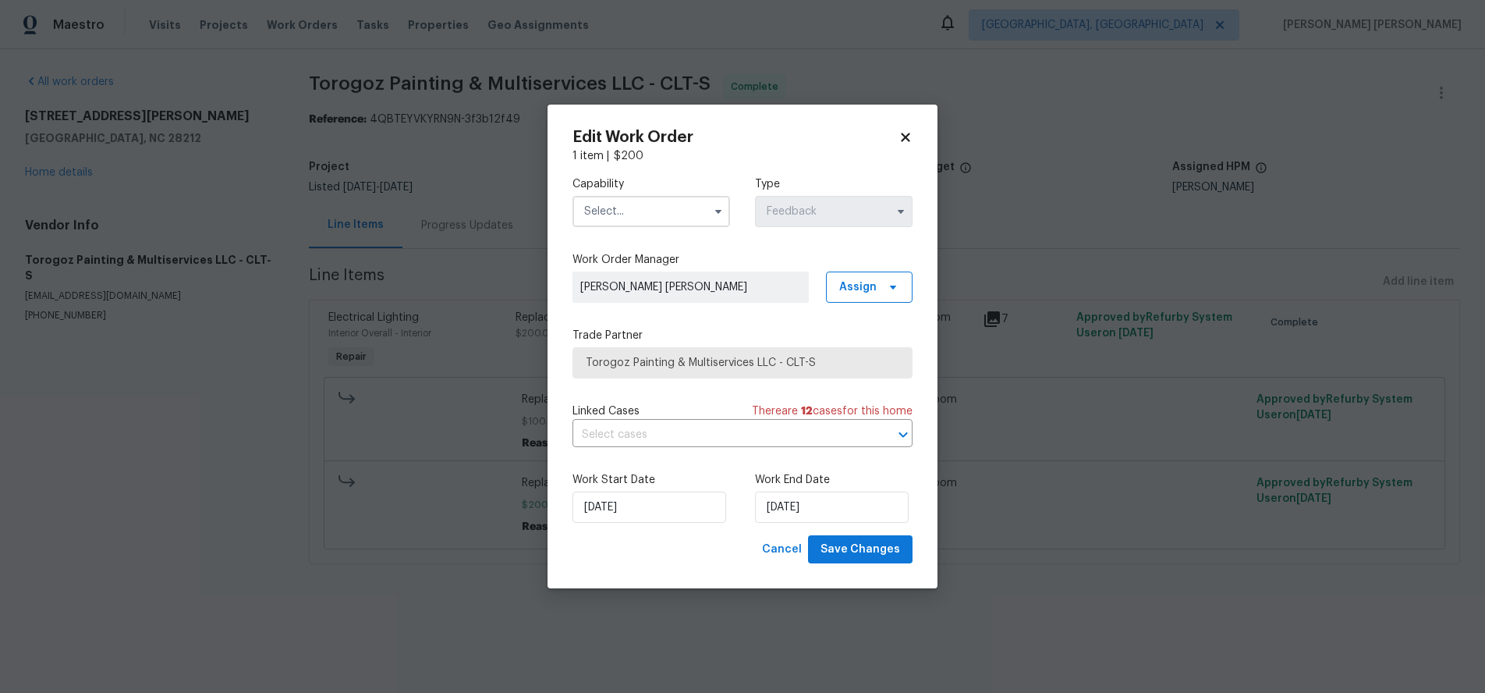
click at [906, 136] on icon at bounding box center [905, 137] width 9 height 9
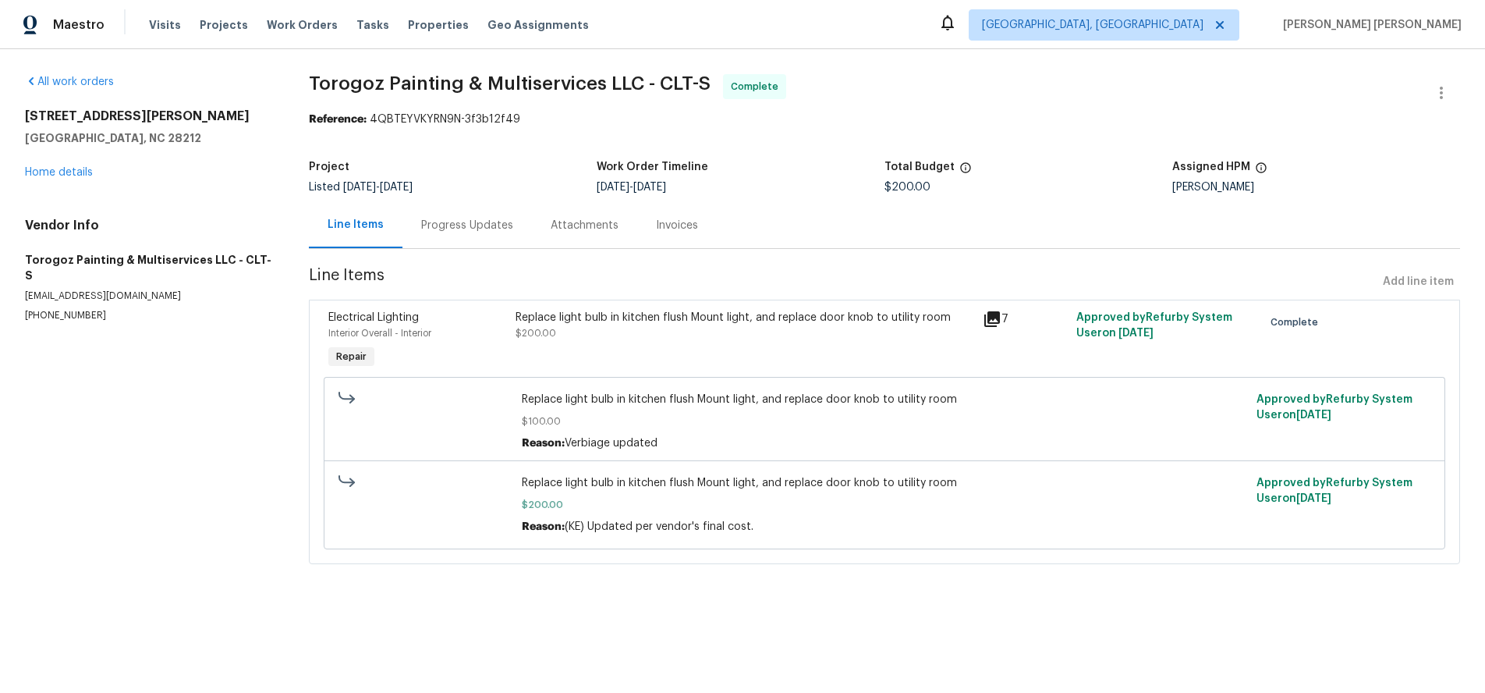
click at [818, 342] on div "Replace light bulb in kitchen flush Mount light, and replace door knob to utili…" at bounding box center [744, 341] width 467 height 72
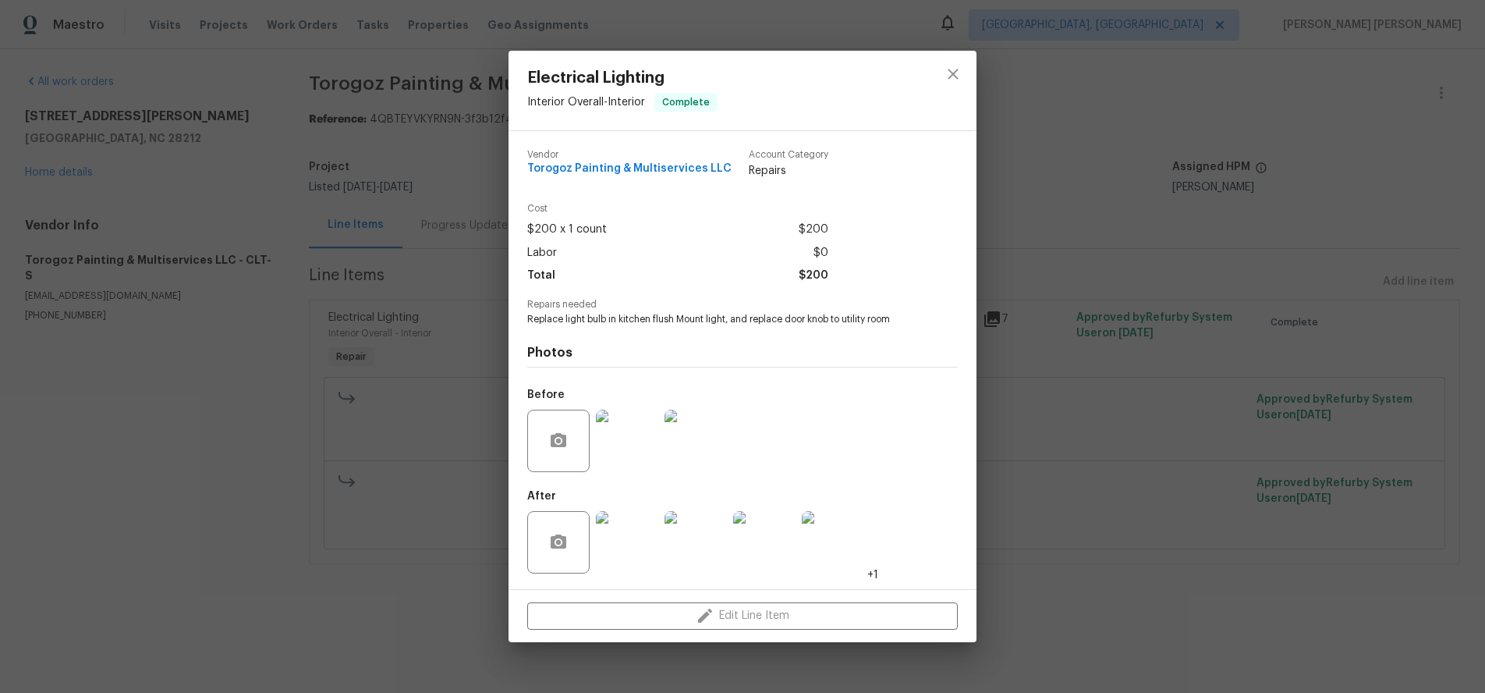
click at [770, 617] on div "Edit Line Item" at bounding box center [743, 616] width 468 height 52
click at [956, 73] on icon "close" at bounding box center [953, 74] width 19 height 19
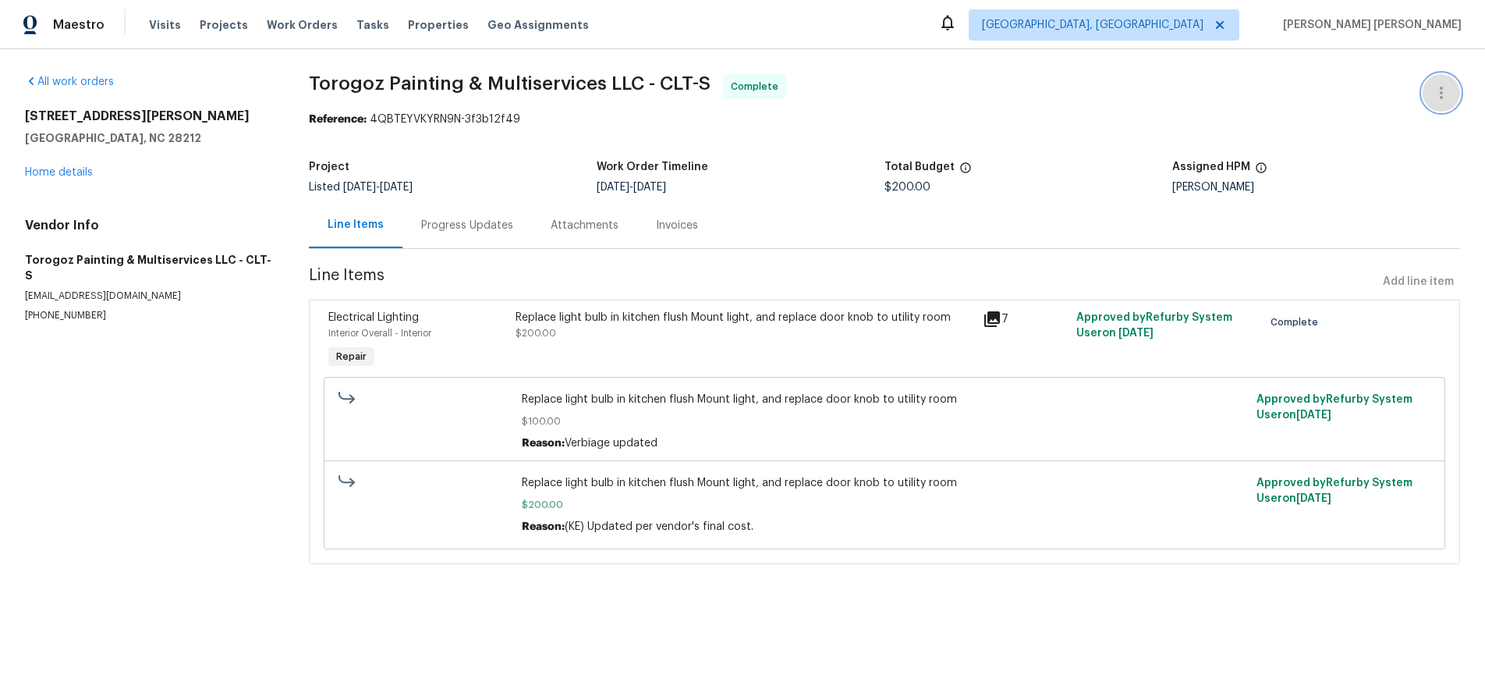
click at [1430, 86] on button "button" at bounding box center [1441, 92] width 37 height 37
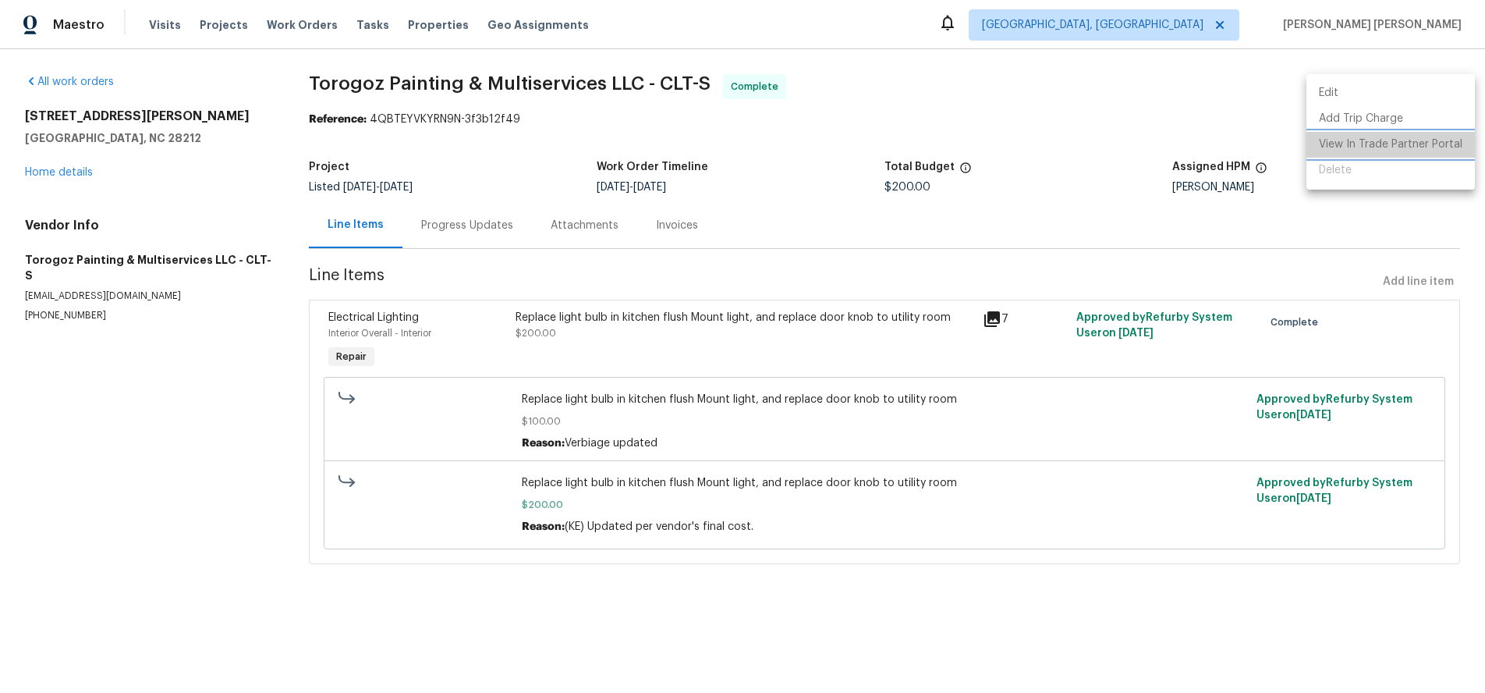
click at [1397, 137] on li "View In Trade Partner Portal" at bounding box center [1391, 145] width 169 height 26
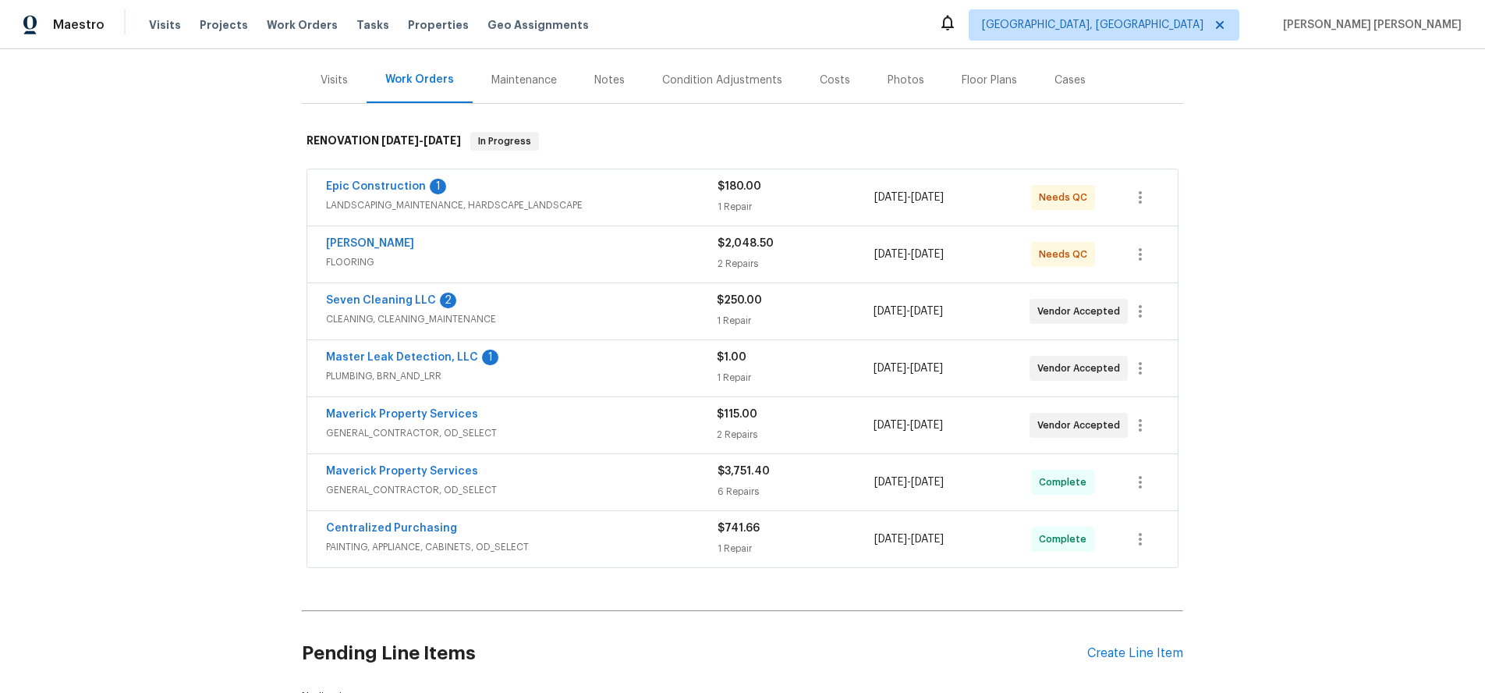
scroll to position [157, 0]
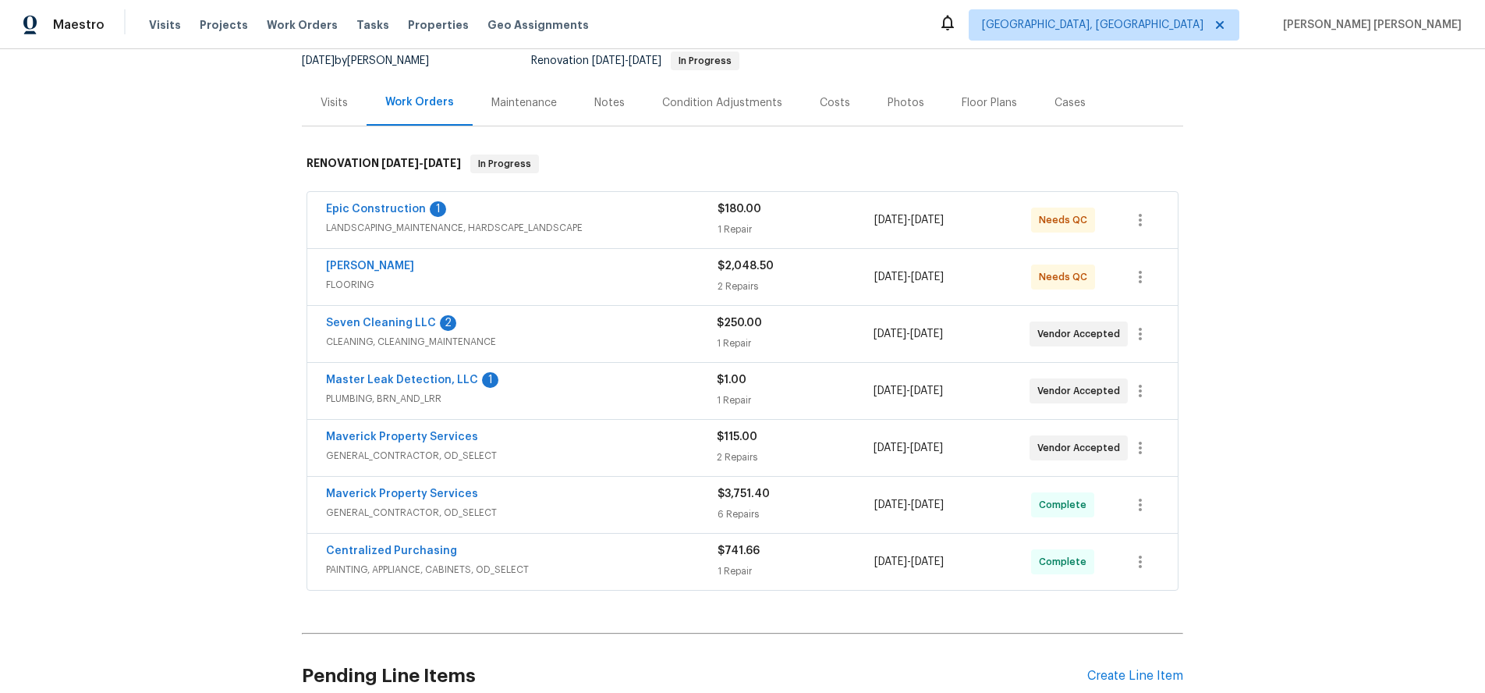
click at [712, 435] on div "Maverick Property Services" at bounding box center [521, 438] width 391 height 19
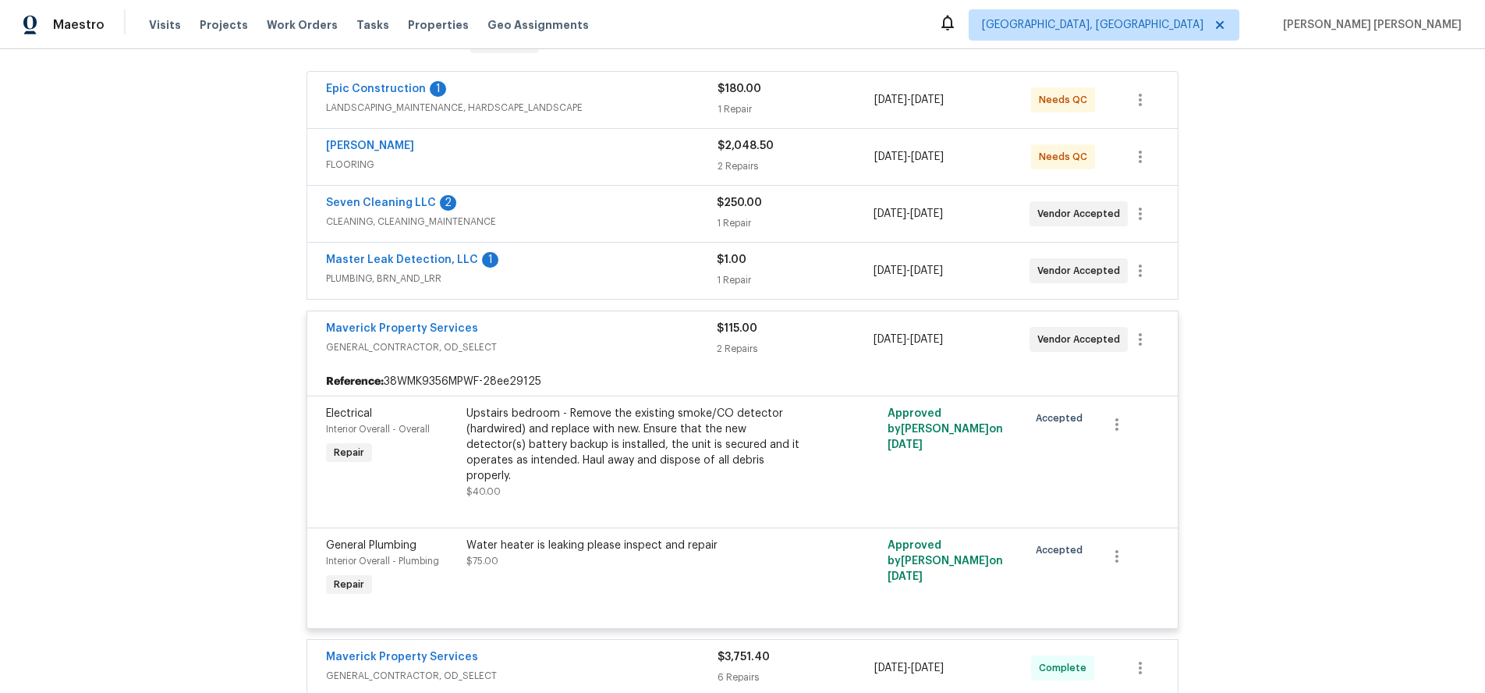
scroll to position [284, 0]
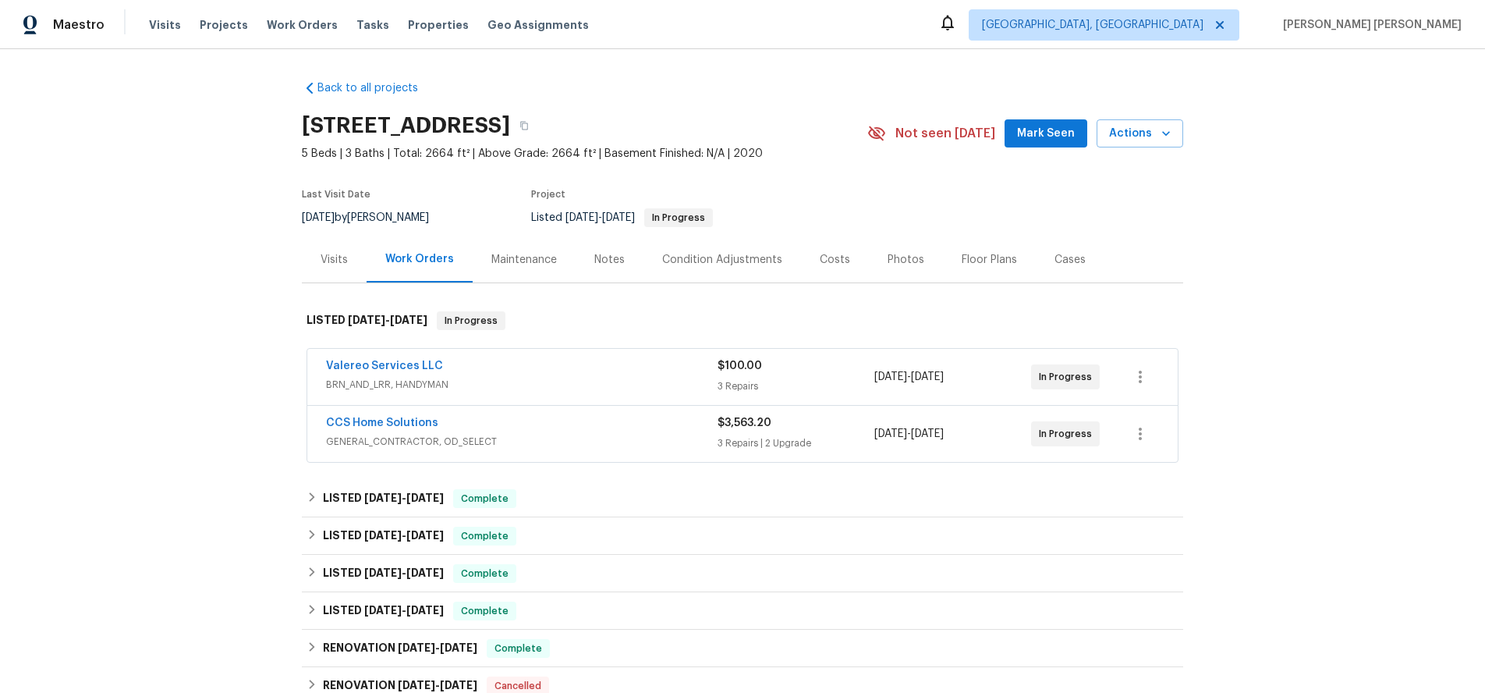
click at [623, 379] on span "BRN_AND_LRR, HANDYMAN" at bounding box center [522, 385] width 392 height 16
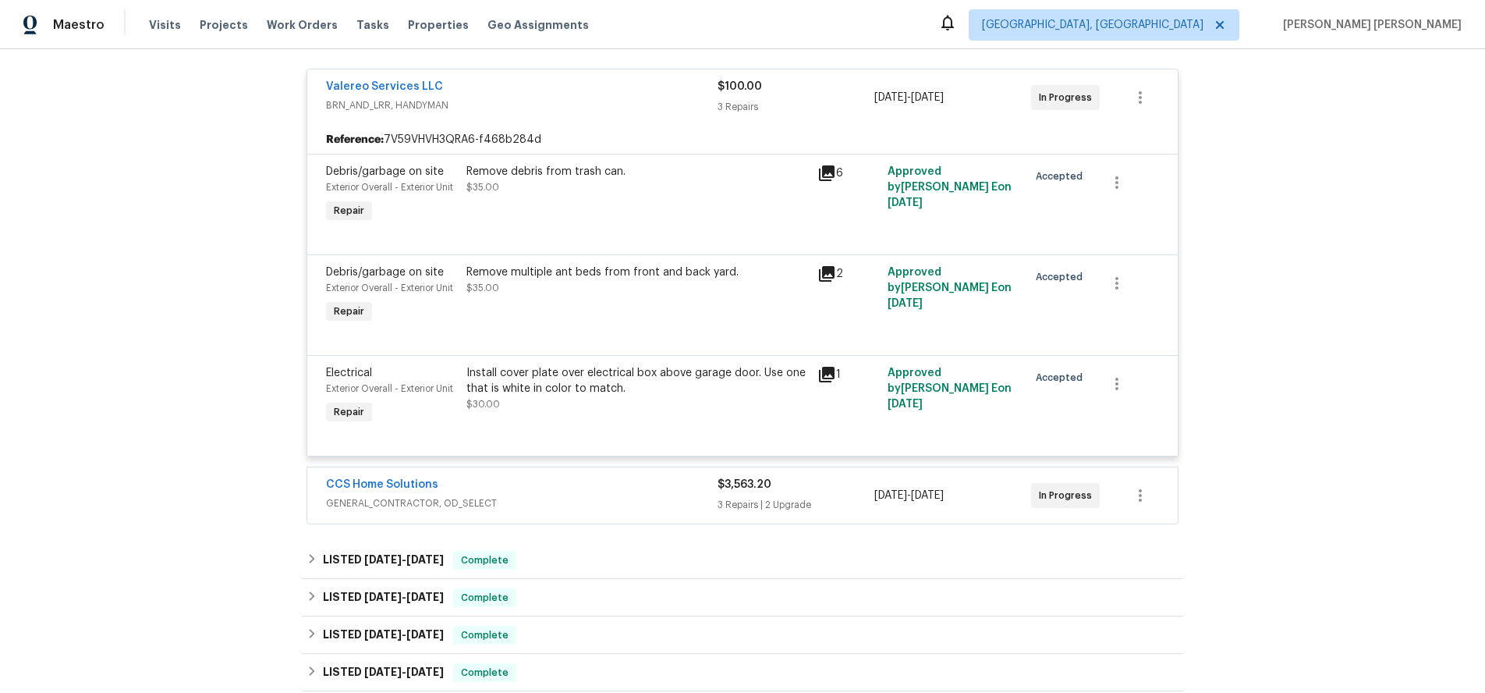
scroll to position [370, 0]
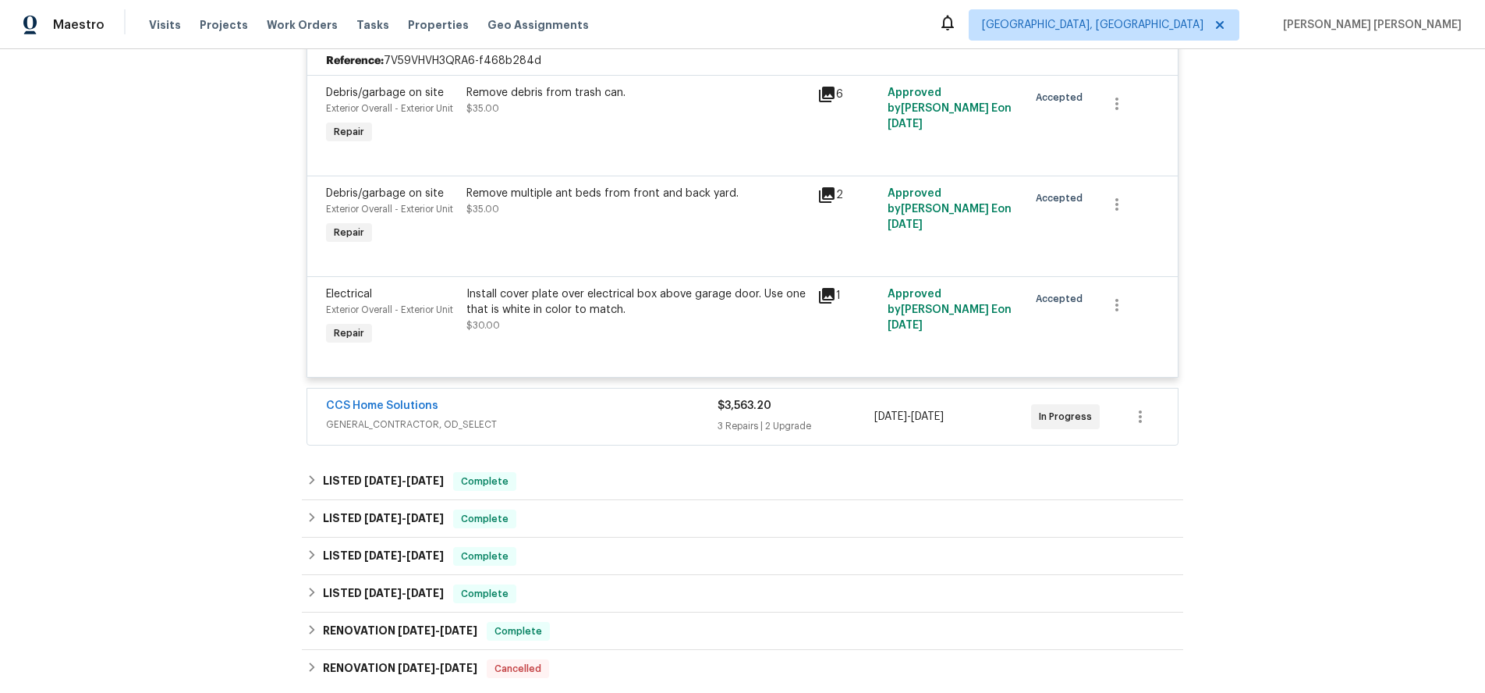
click at [627, 407] on div "CCS Home Solutions" at bounding box center [522, 407] width 392 height 19
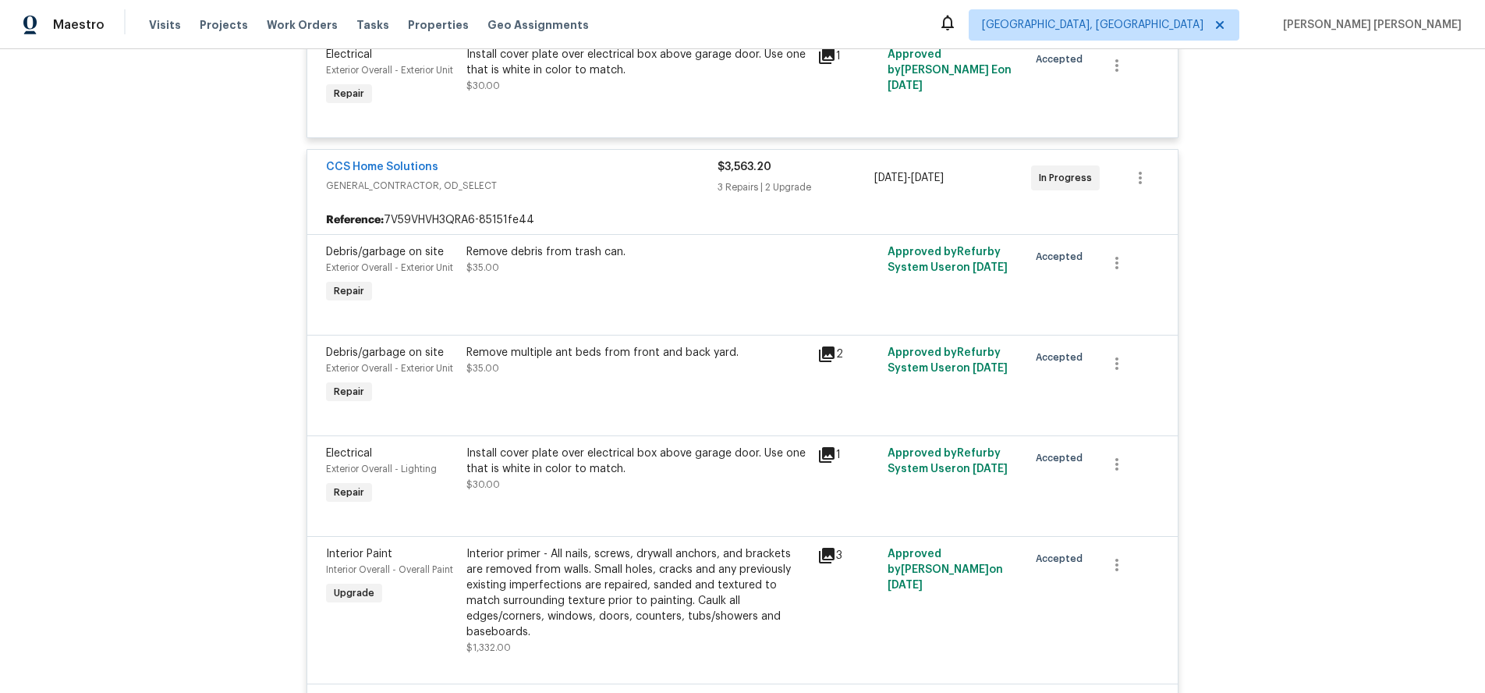
scroll to position [637, 0]
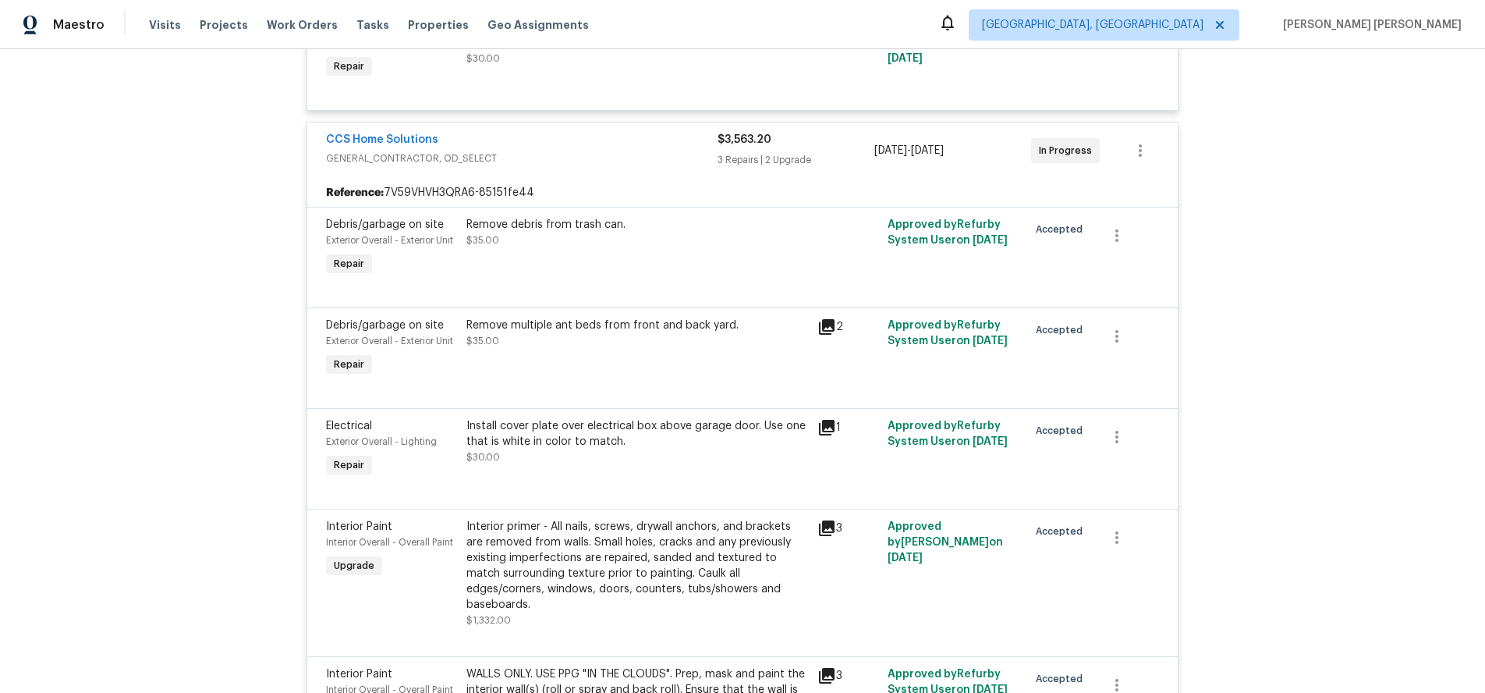
click at [904, 464] on div "Approved by Refurby System User on [DATE]" at bounding box center [953, 449] width 140 height 72
click at [611, 438] on div "Install cover plate over electrical box above garage door. Use one that is whit…" at bounding box center [638, 433] width 342 height 31
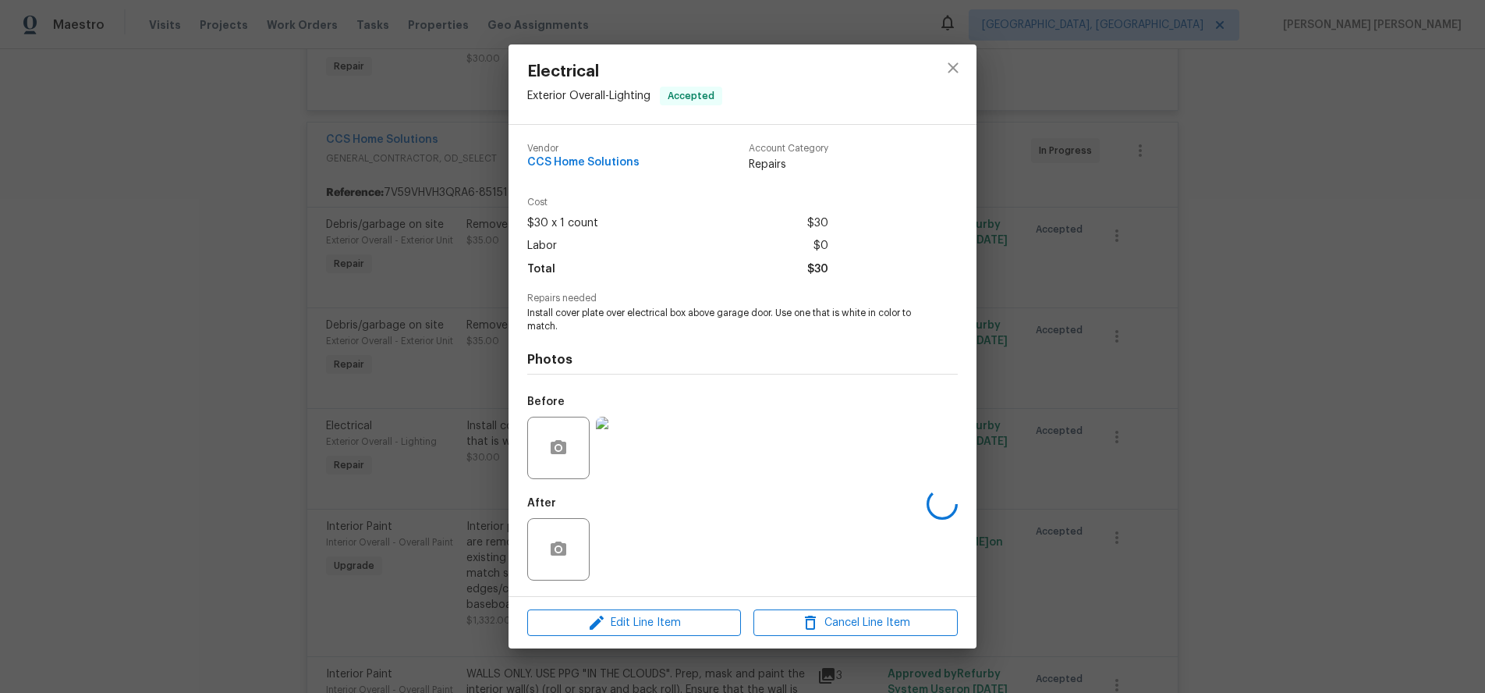
click at [566, 430] on div at bounding box center [558, 448] width 62 height 62
click at [944, 64] on icon "close" at bounding box center [953, 68] width 19 height 19
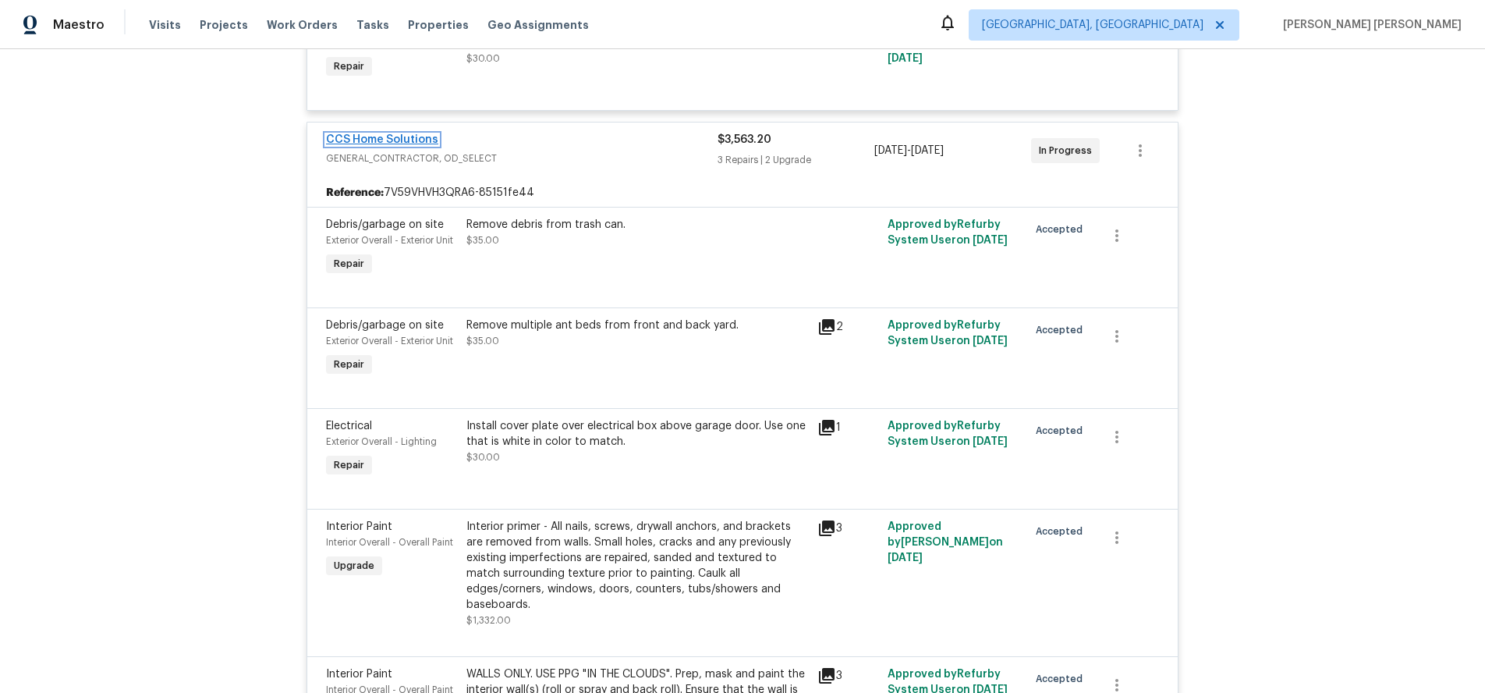
click at [403, 143] on link "CCS Home Solutions" at bounding box center [382, 139] width 112 height 11
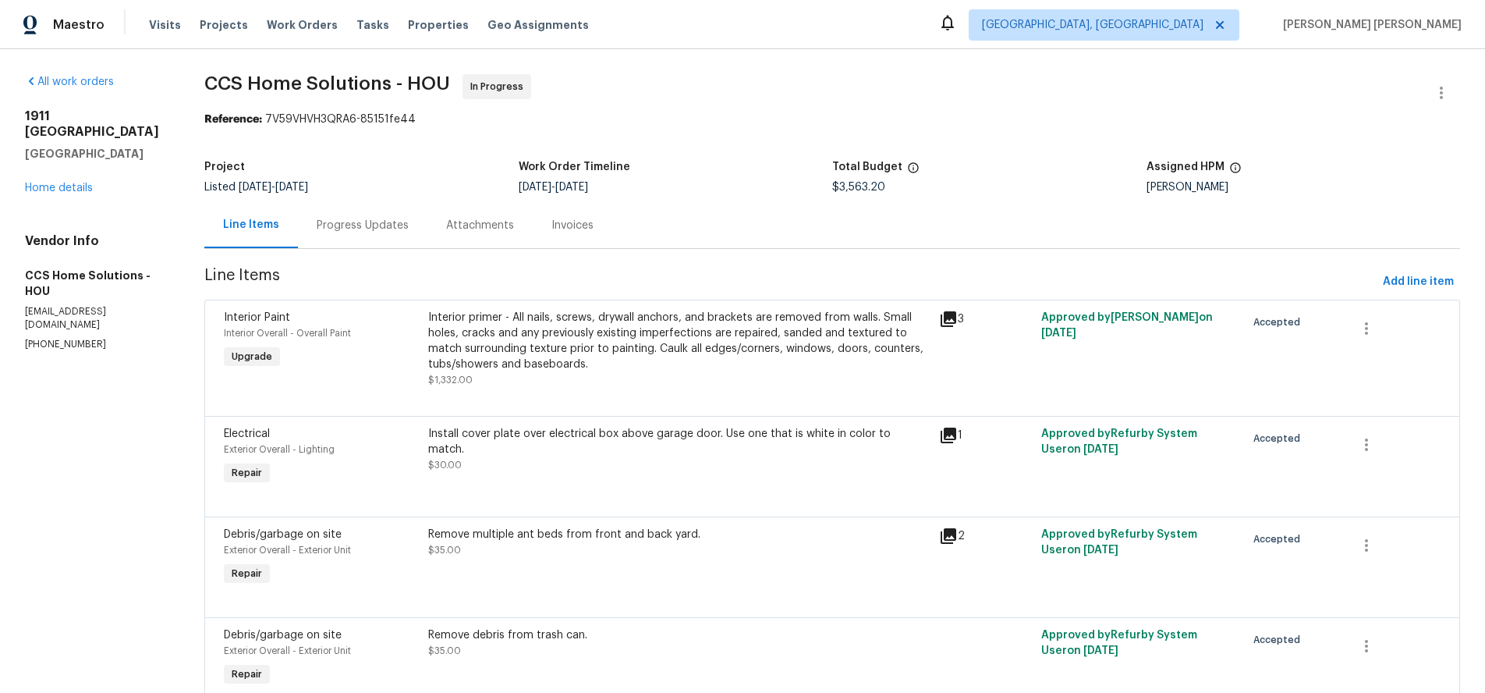
click at [343, 226] on div "Progress Updates" at bounding box center [363, 226] width 92 height 16
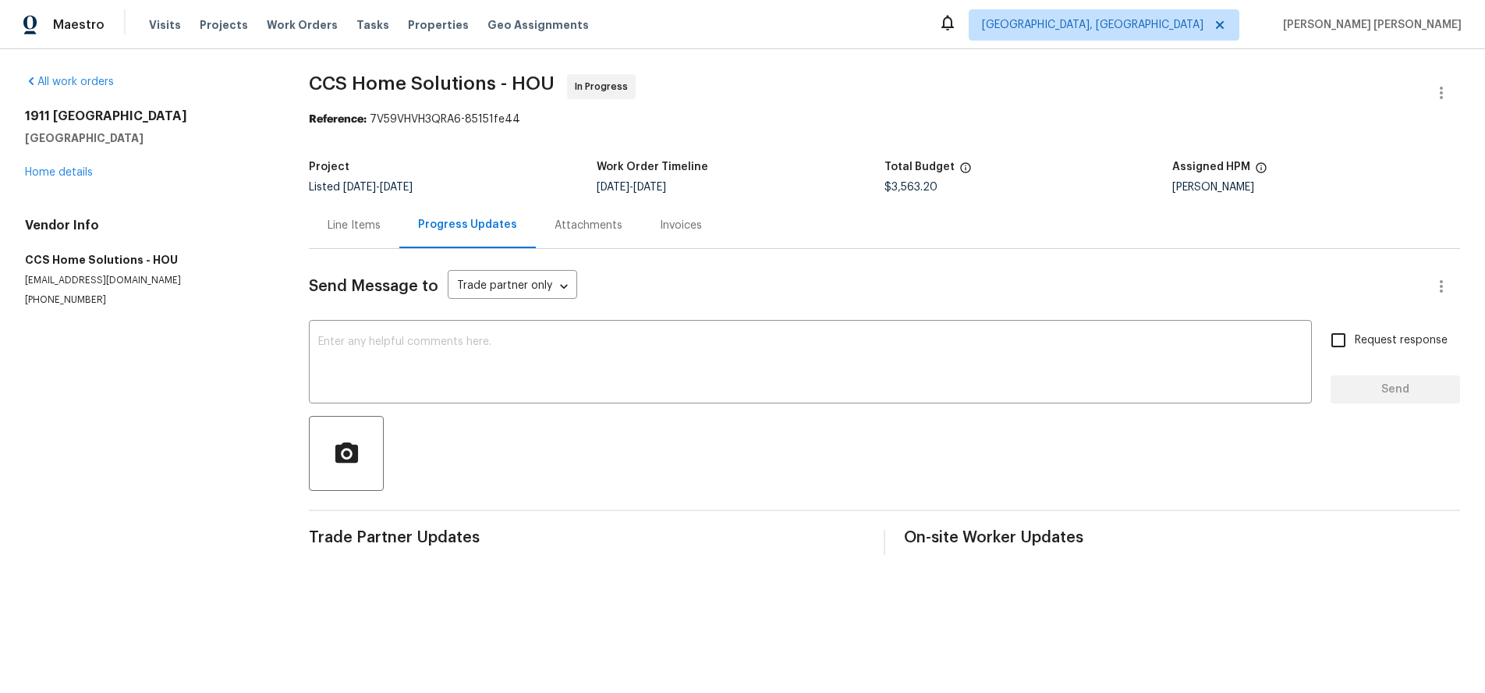
click at [332, 225] on div "Line Items" at bounding box center [354, 226] width 53 height 16
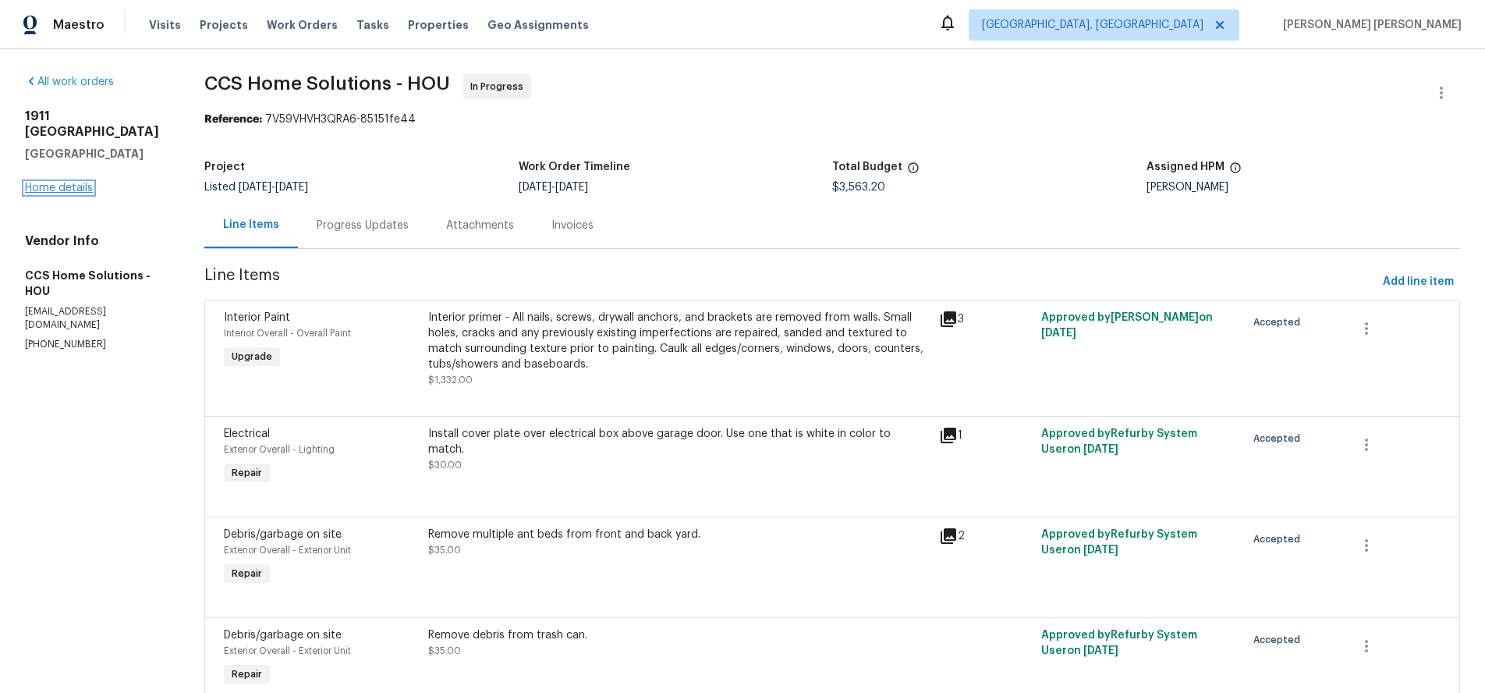
click at [73, 187] on link "Home details" at bounding box center [59, 188] width 68 height 11
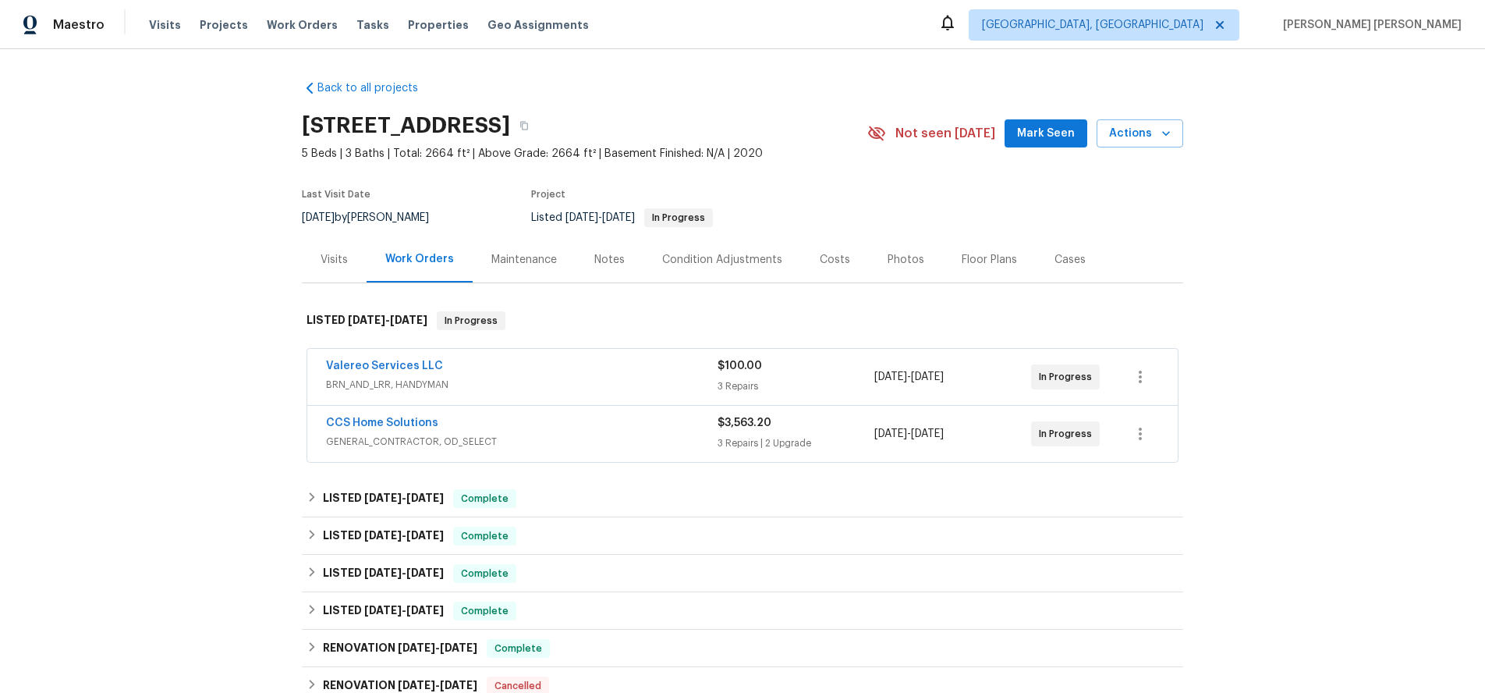
click at [554, 381] on span "BRN_AND_LRR, HANDYMAN" at bounding box center [522, 385] width 392 height 16
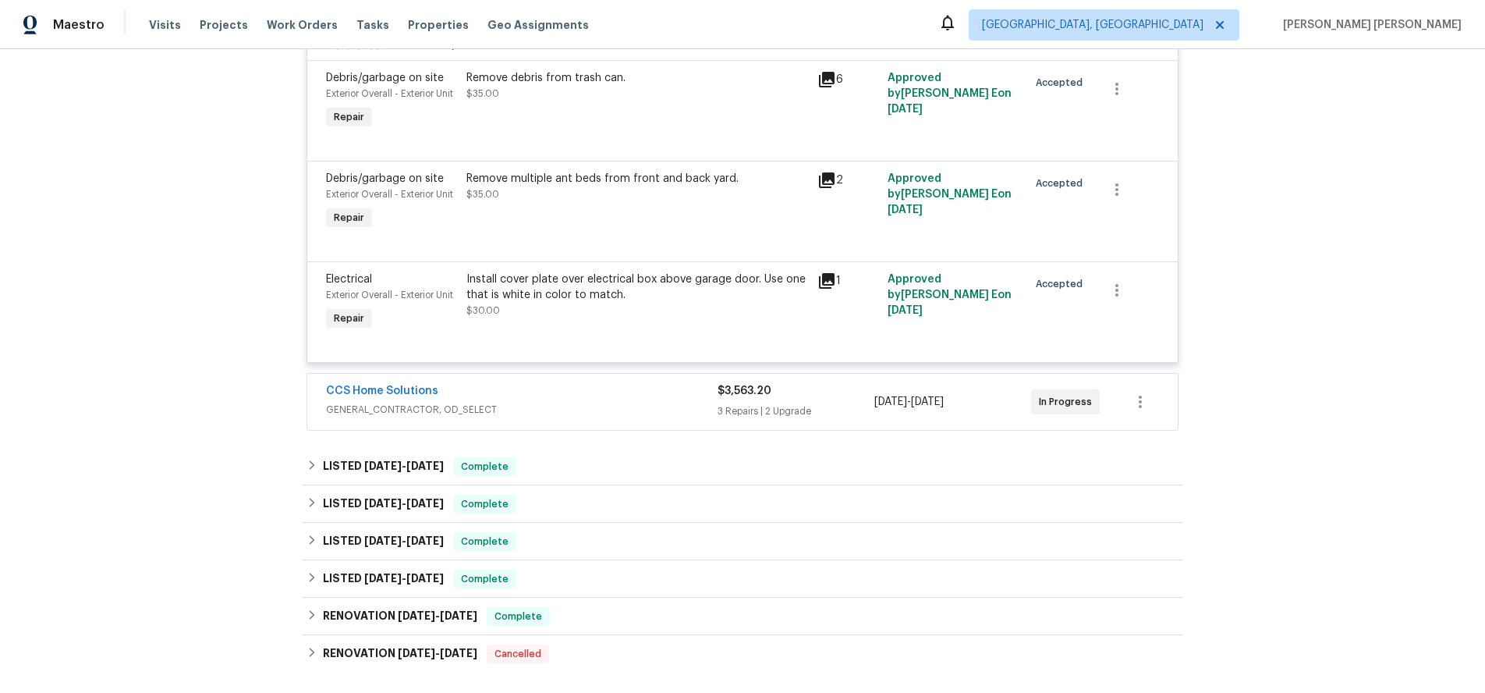
scroll to position [389, 0]
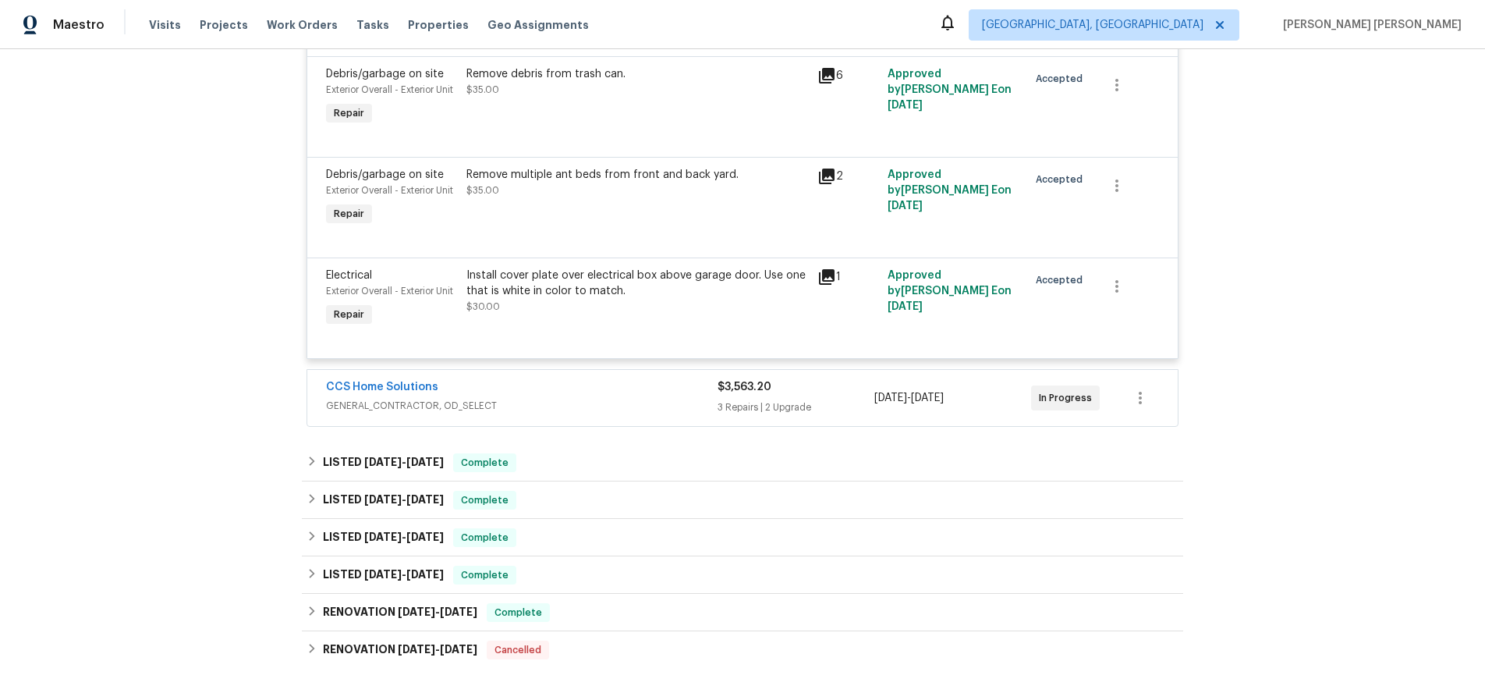
click at [593, 398] on span "GENERAL_CONTRACTOR, OD_SELECT" at bounding box center [522, 406] width 392 height 16
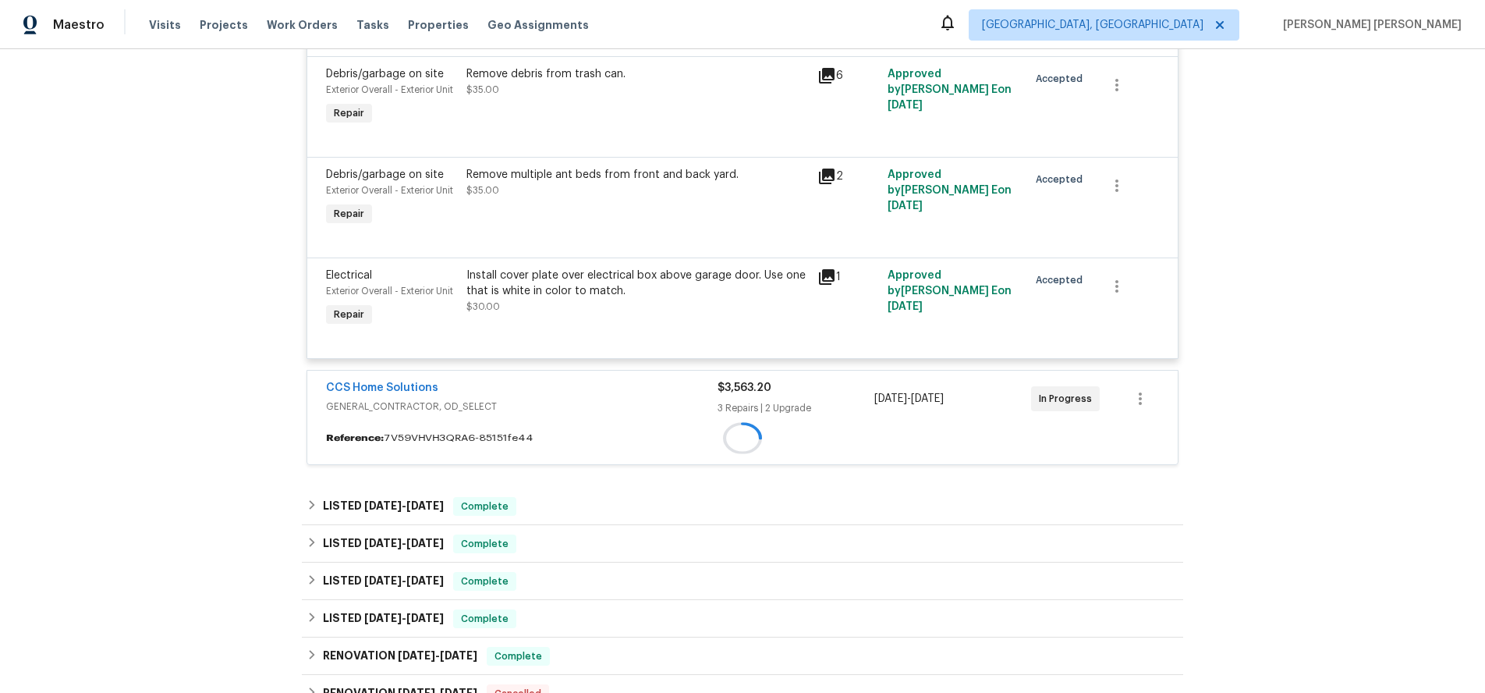
click at [593, 399] on span "GENERAL_CONTRACTOR, OD_SELECT" at bounding box center [522, 407] width 392 height 16
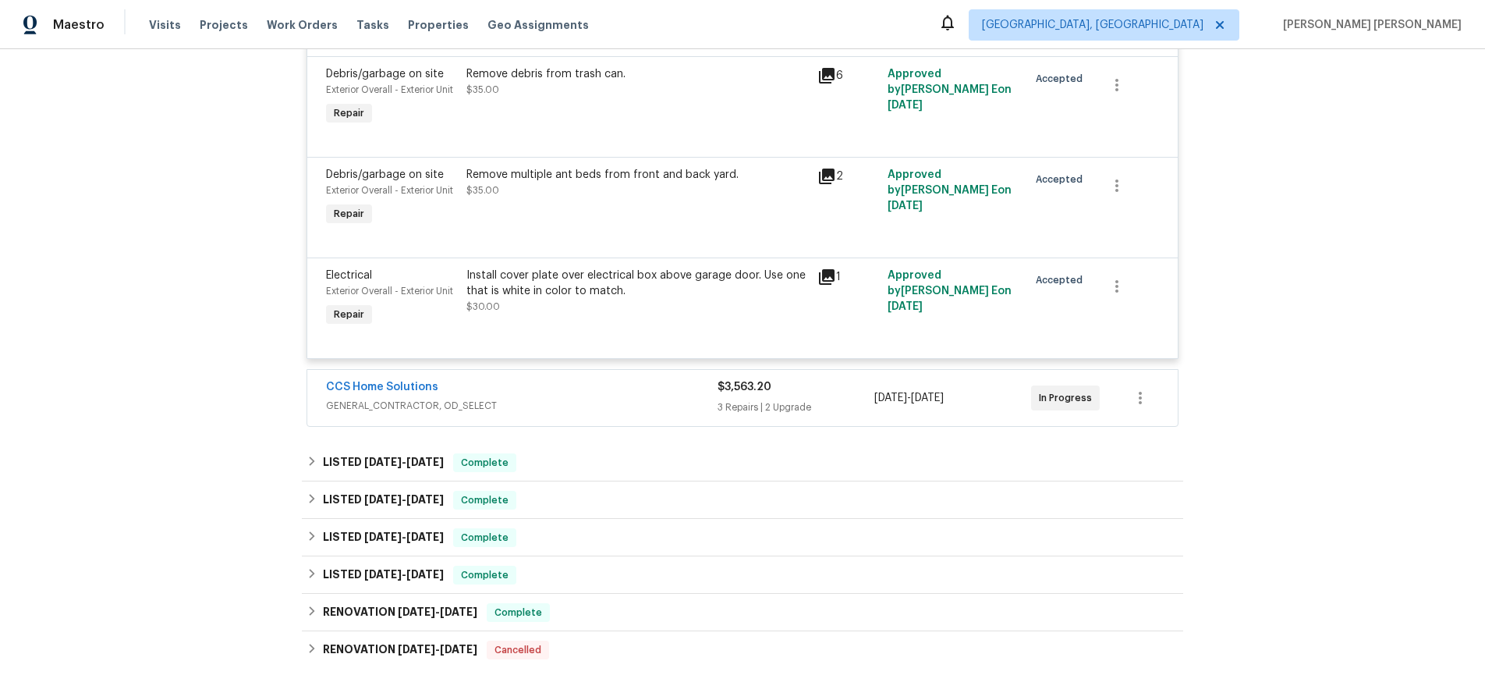
click at [593, 398] on span "GENERAL_CONTRACTOR, OD_SELECT" at bounding box center [522, 406] width 392 height 16
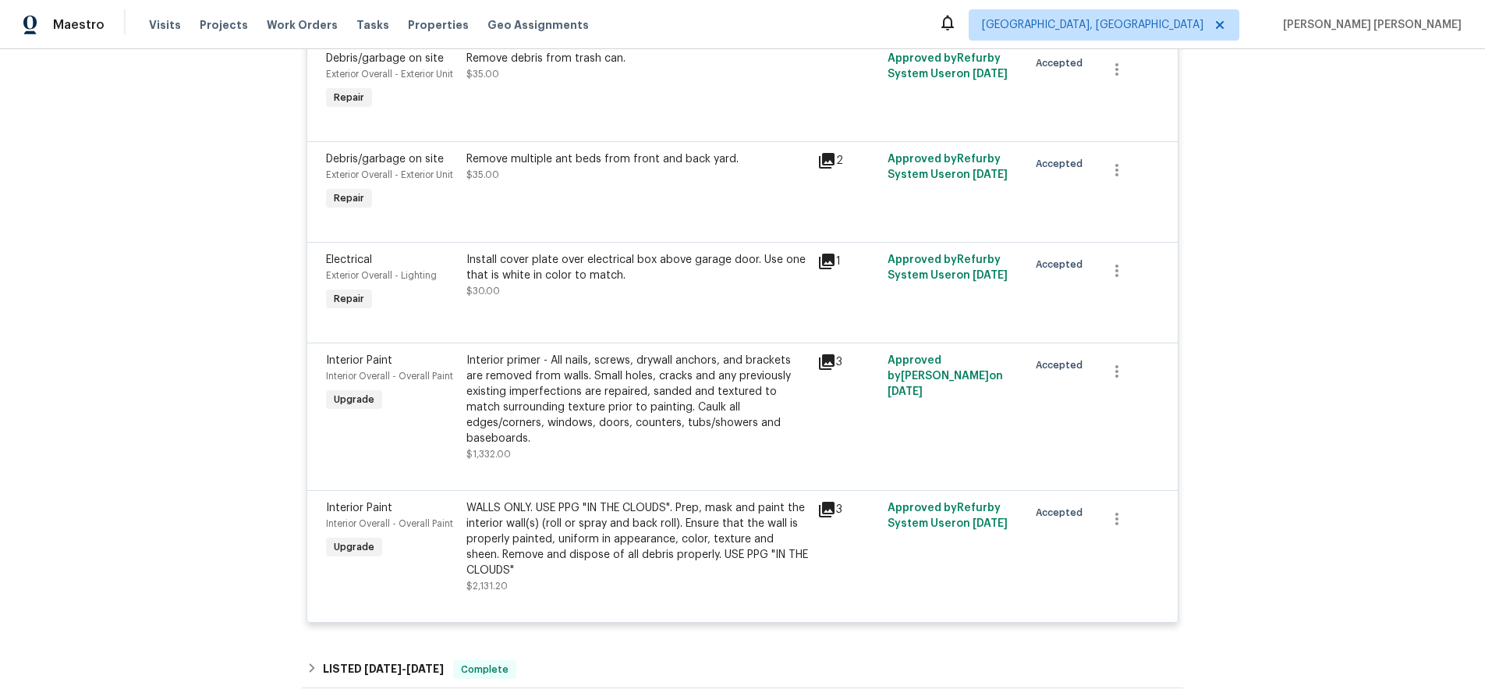
scroll to position [811, 0]
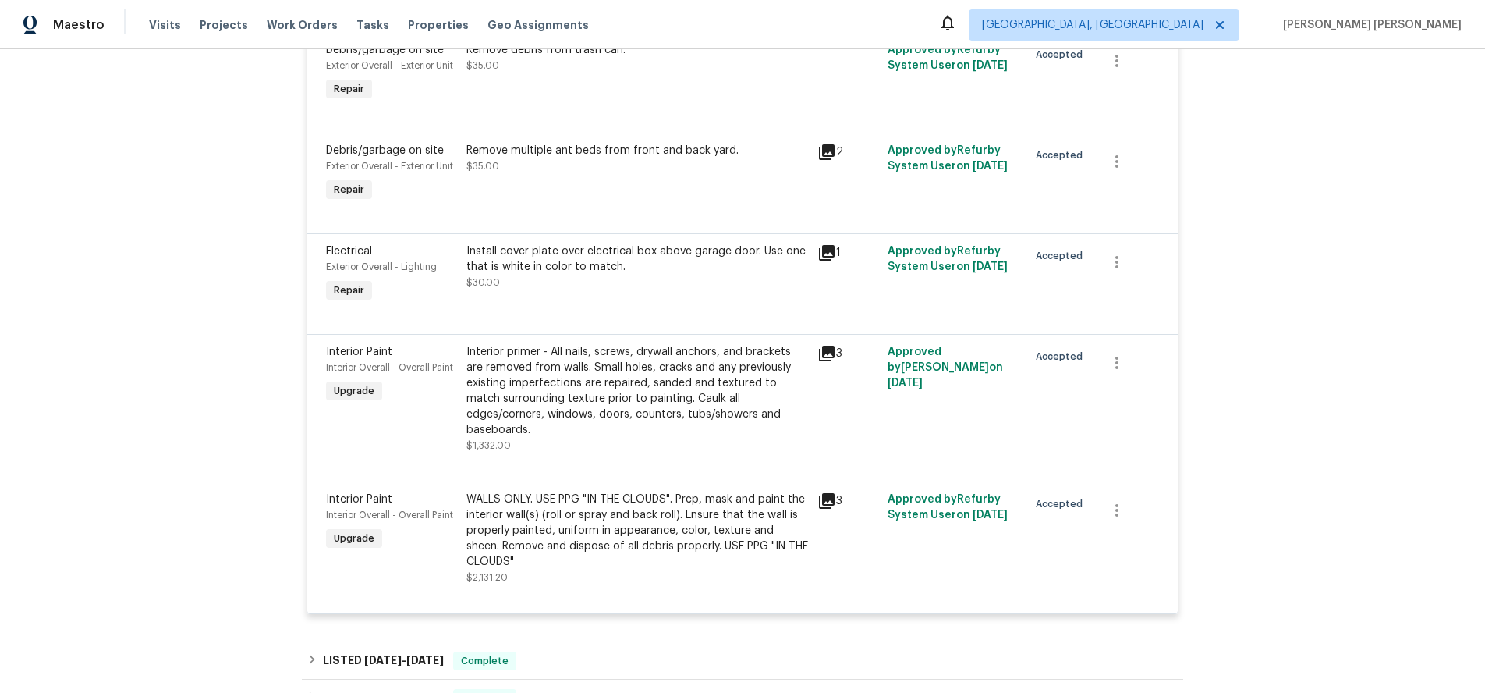
click at [653, 502] on div "WALLS ONLY. USE PPG "IN THE CLOUDS". Prep, mask and paint the interior wall(s) …" at bounding box center [638, 531] width 342 height 78
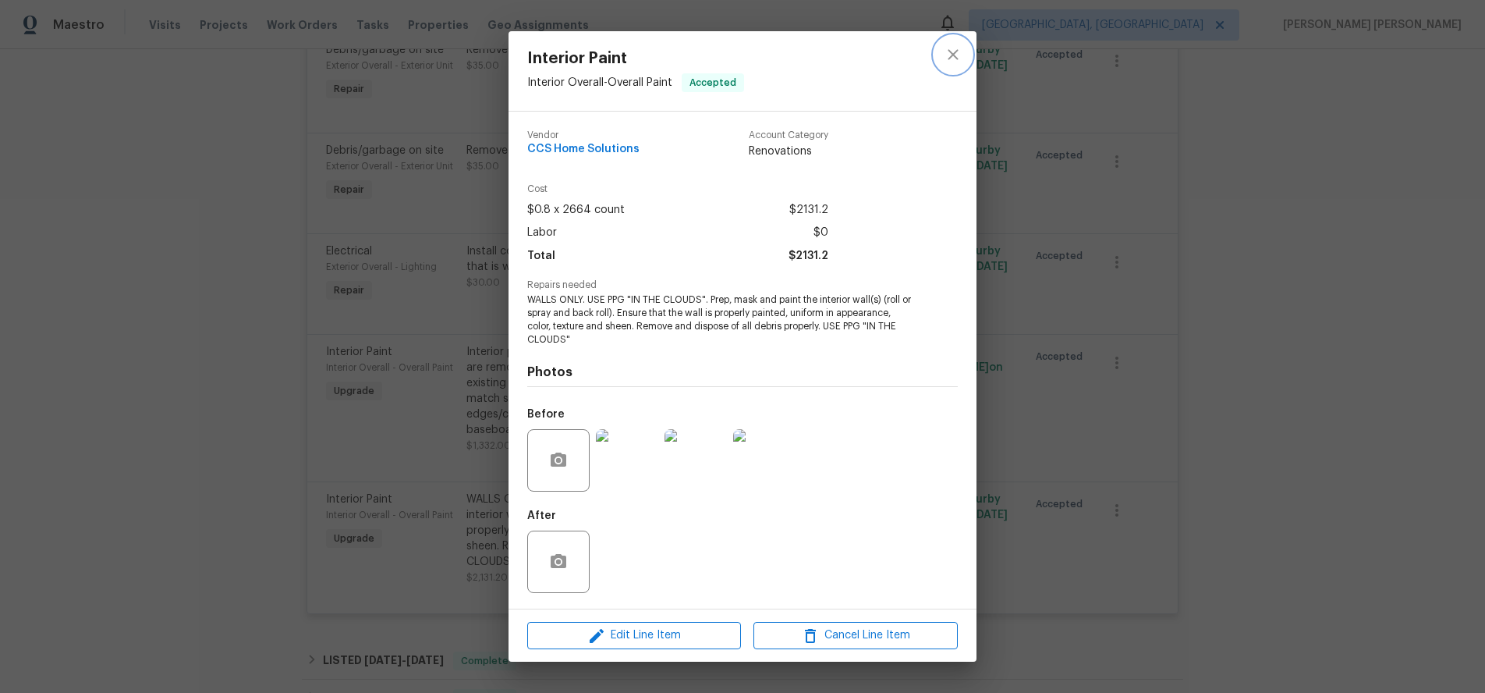
click at [950, 59] on icon "close" at bounding box center [953, 54] width 19 height 19
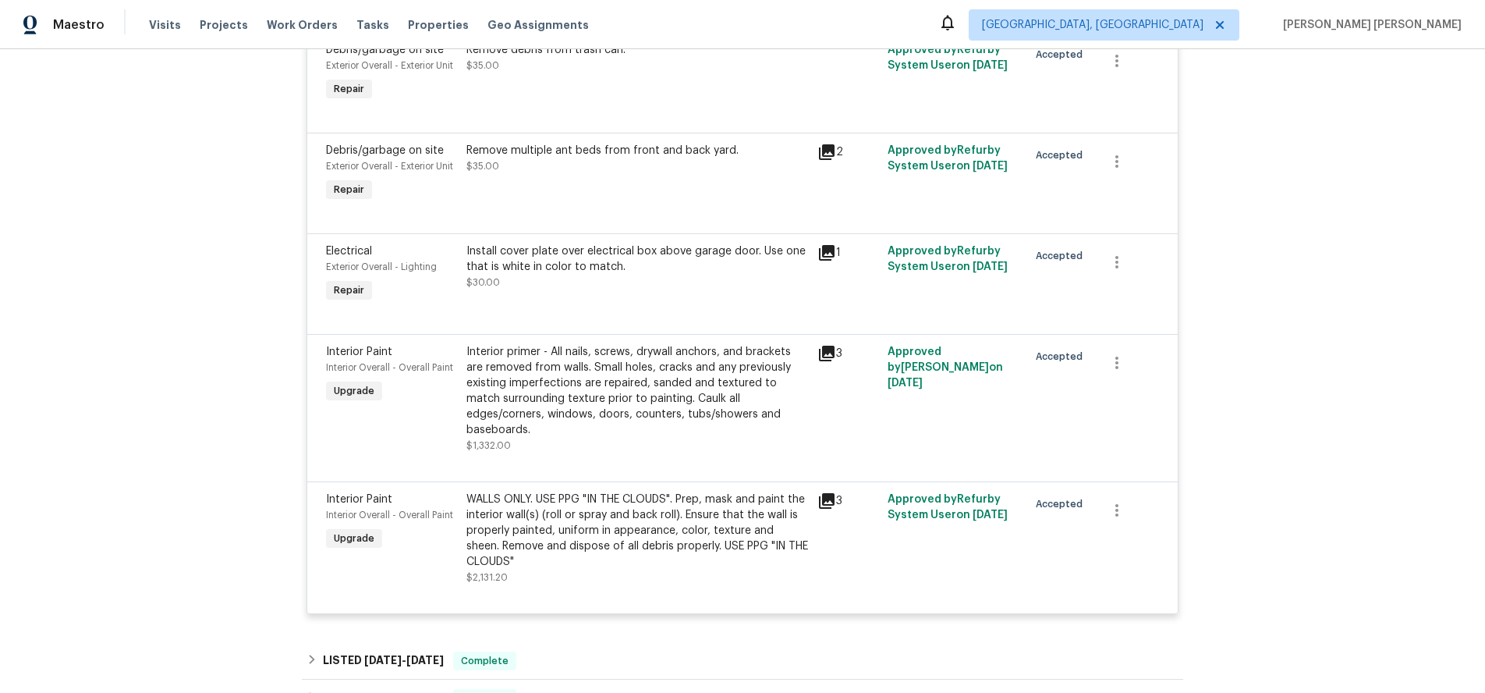
click at [608, 403] on div "Interior primer - All nails, screws, drywall anchors, and brackets are removed …" at bounding box center [638, 391] width 342 height 94
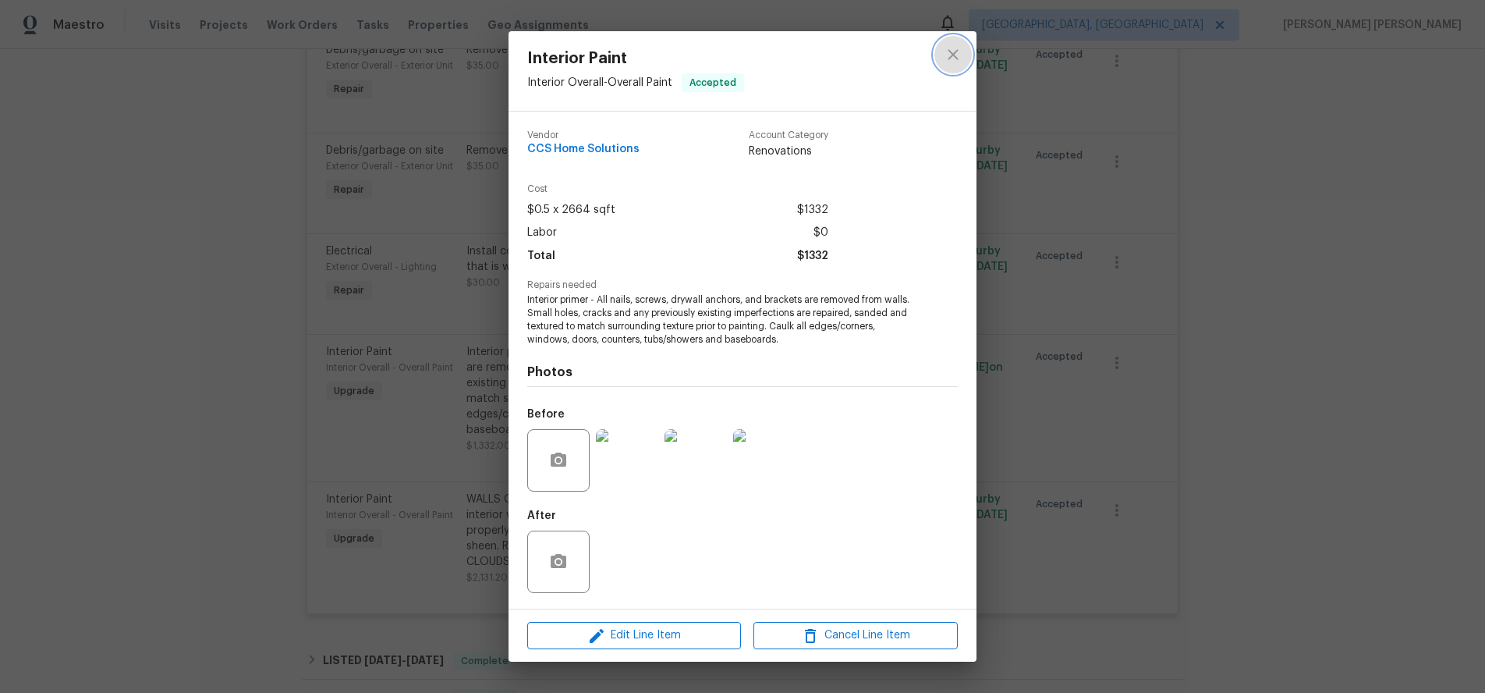
click at [949, 49] on icon "close" at bounding box center [953, 54] width 19 height 19
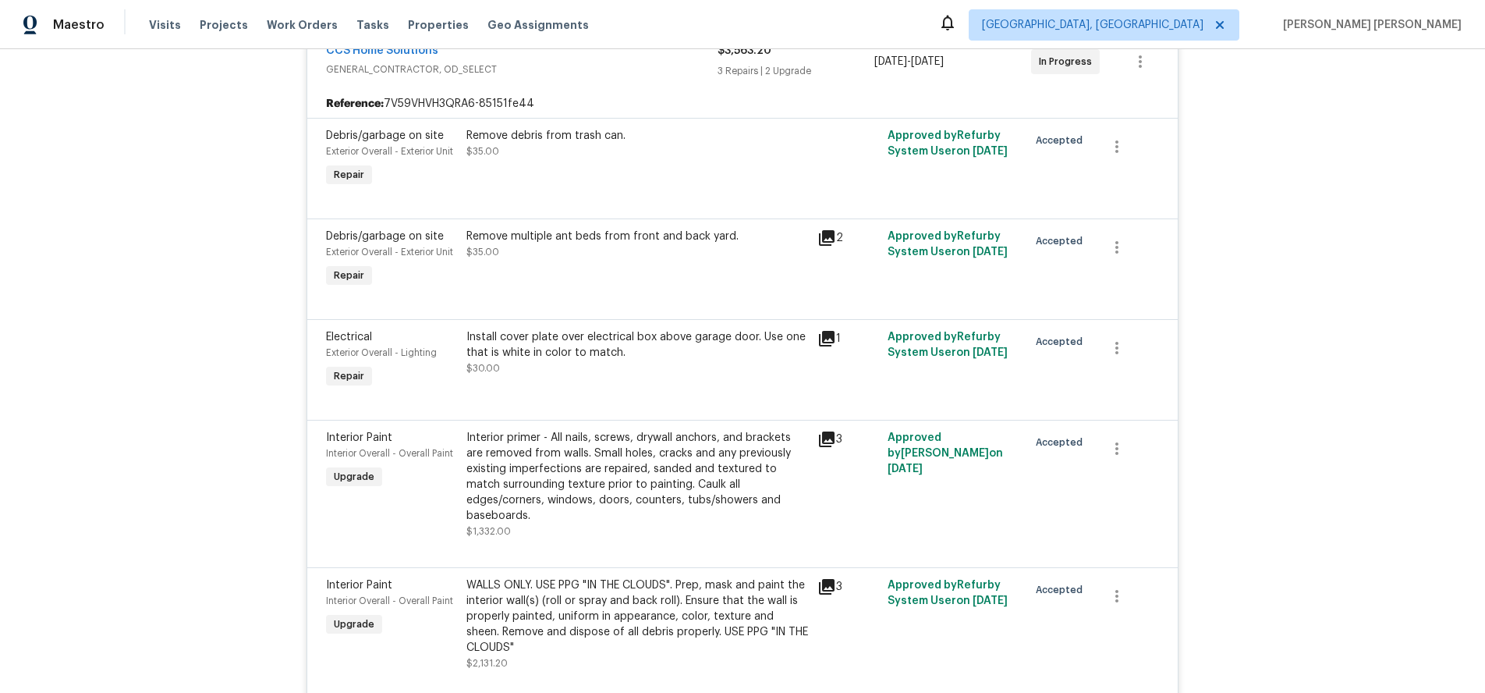
scroll to position [712, 0]
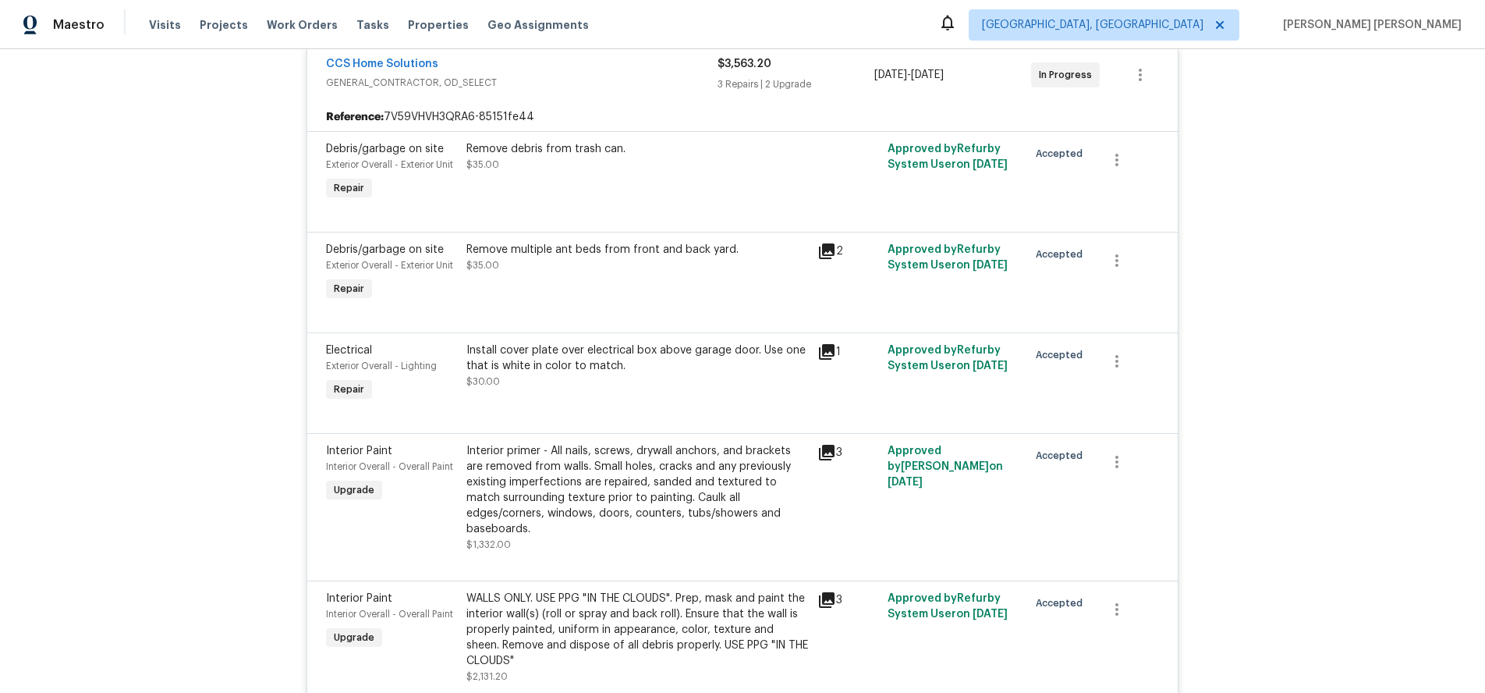
click at [640, 373] on div "Install cover plate over electrical box above garage door. Use one that is whit…" at bounding box center [638, 365] width 342 height 47
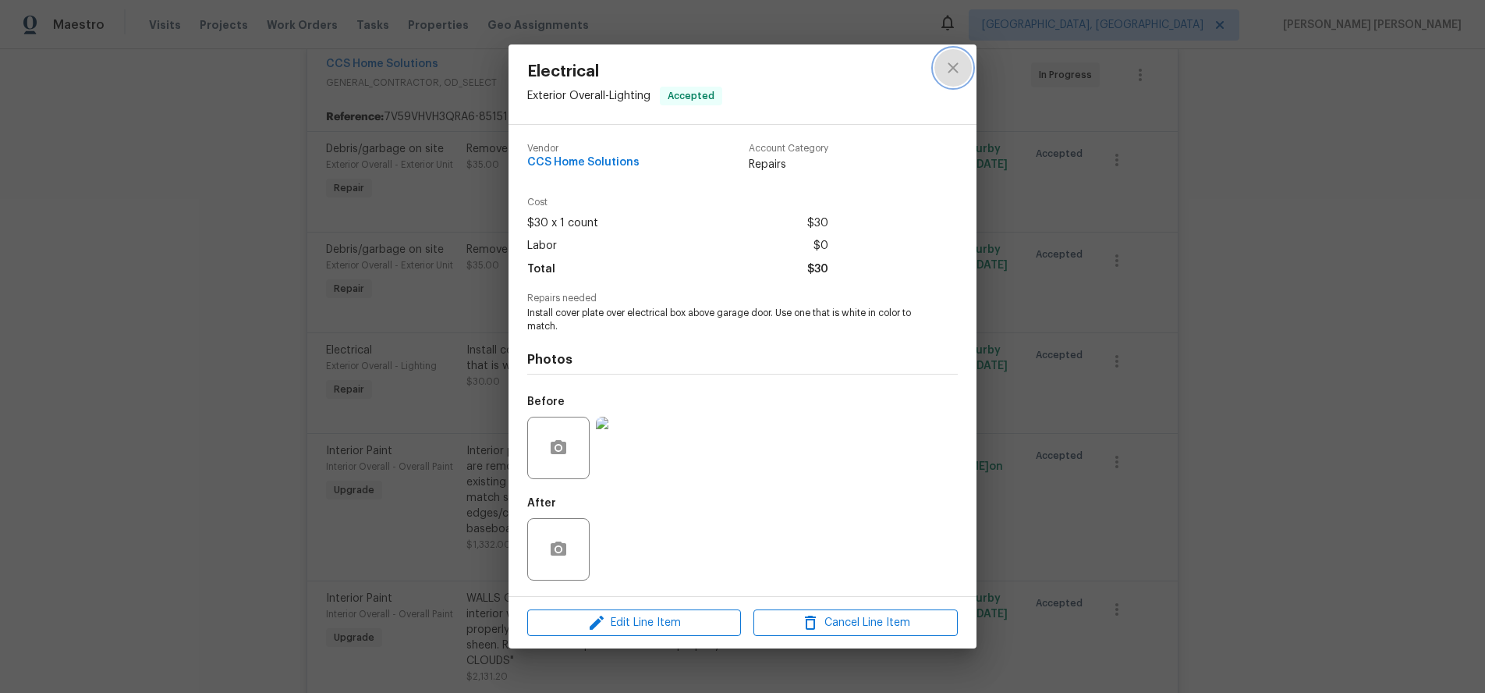
click at [954, 70] on icon "close" at bounding box center [953, 68] width 19 height 19
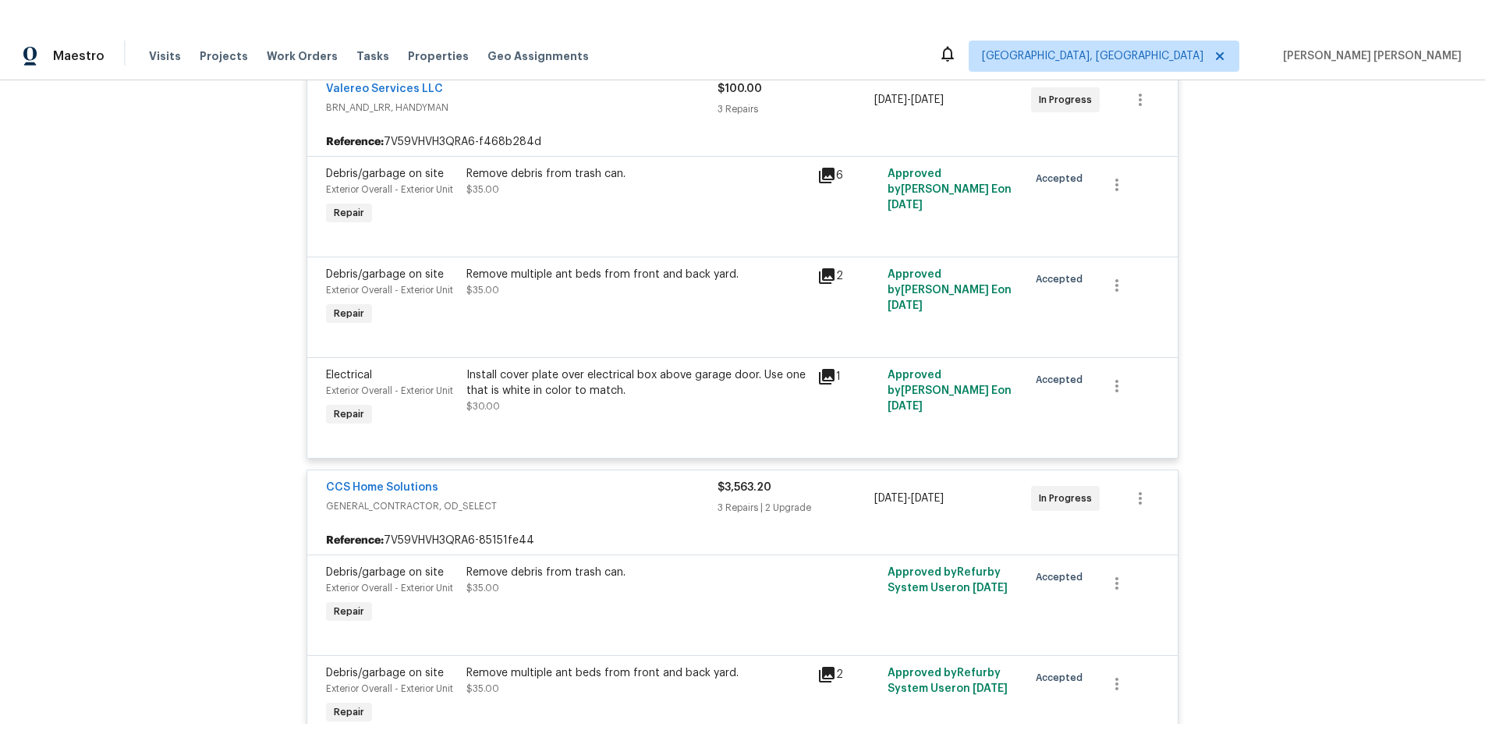
scroll to position [313, 0]
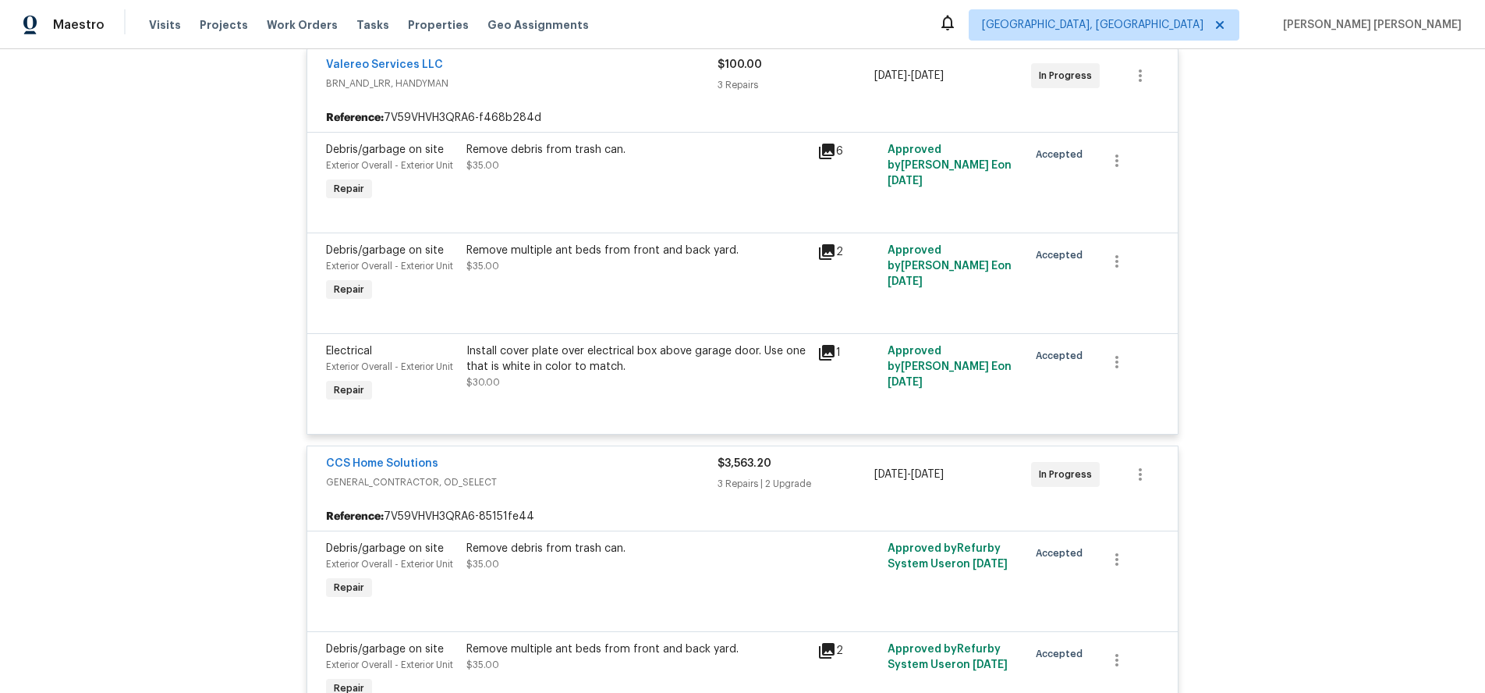
click at [1243, 689] on div "Back to all projects 1911 Winston Store Loop, Richmond, TX 77469 5 Beds | 3 Bat…" at bounding box center [742, 371] width 1485 height 644
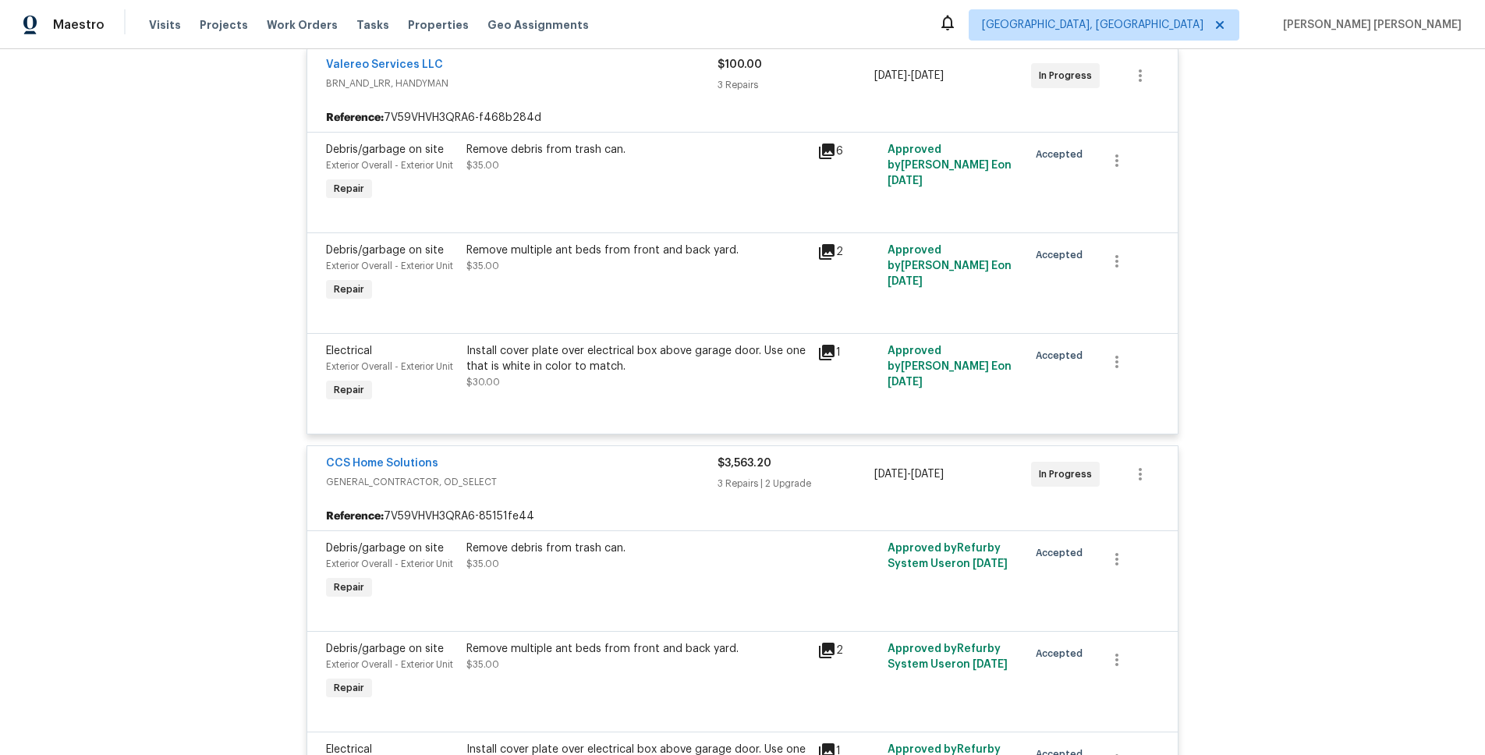
scroll to position [318, 0]
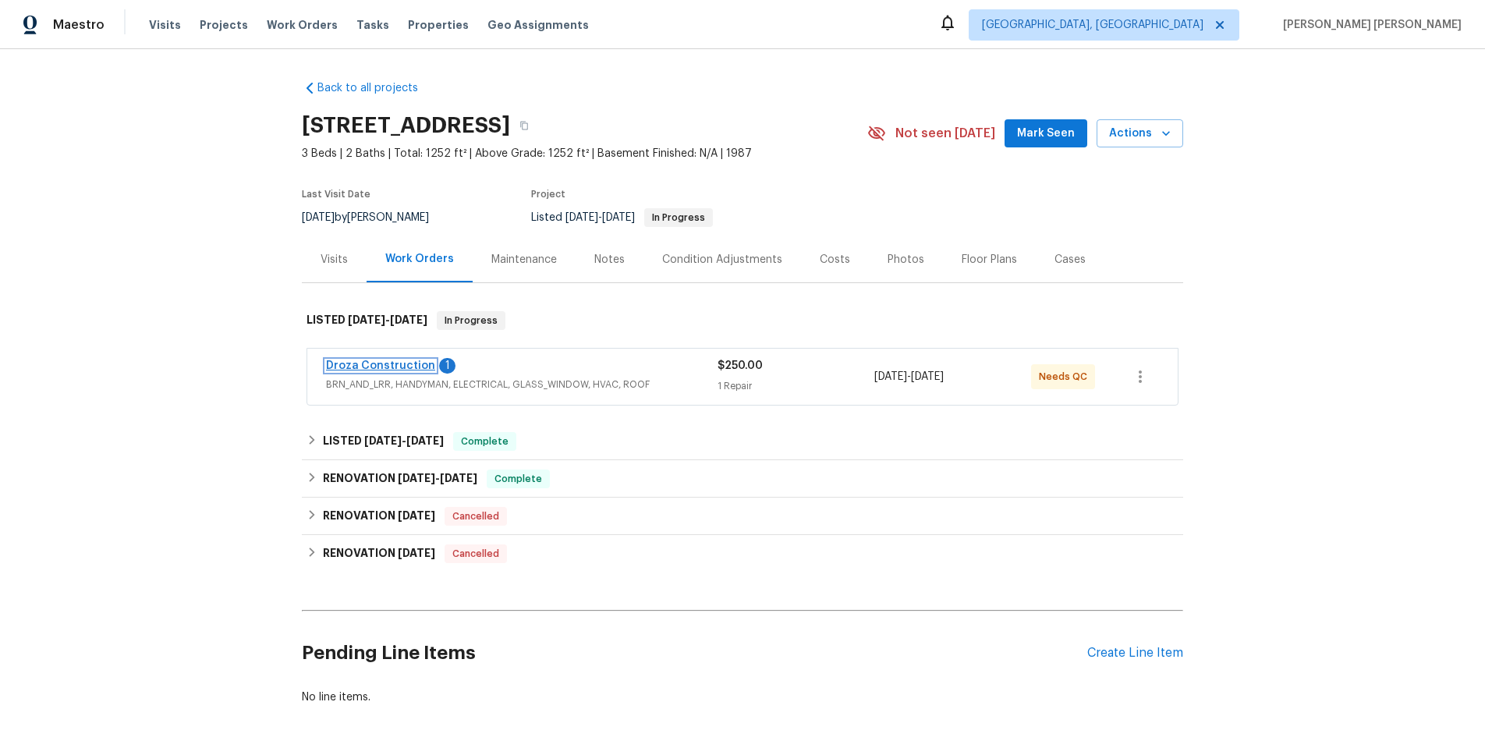
click at [353, 367] on link "Droza Construction" at bounding box center [380, 365] width 109 height 11
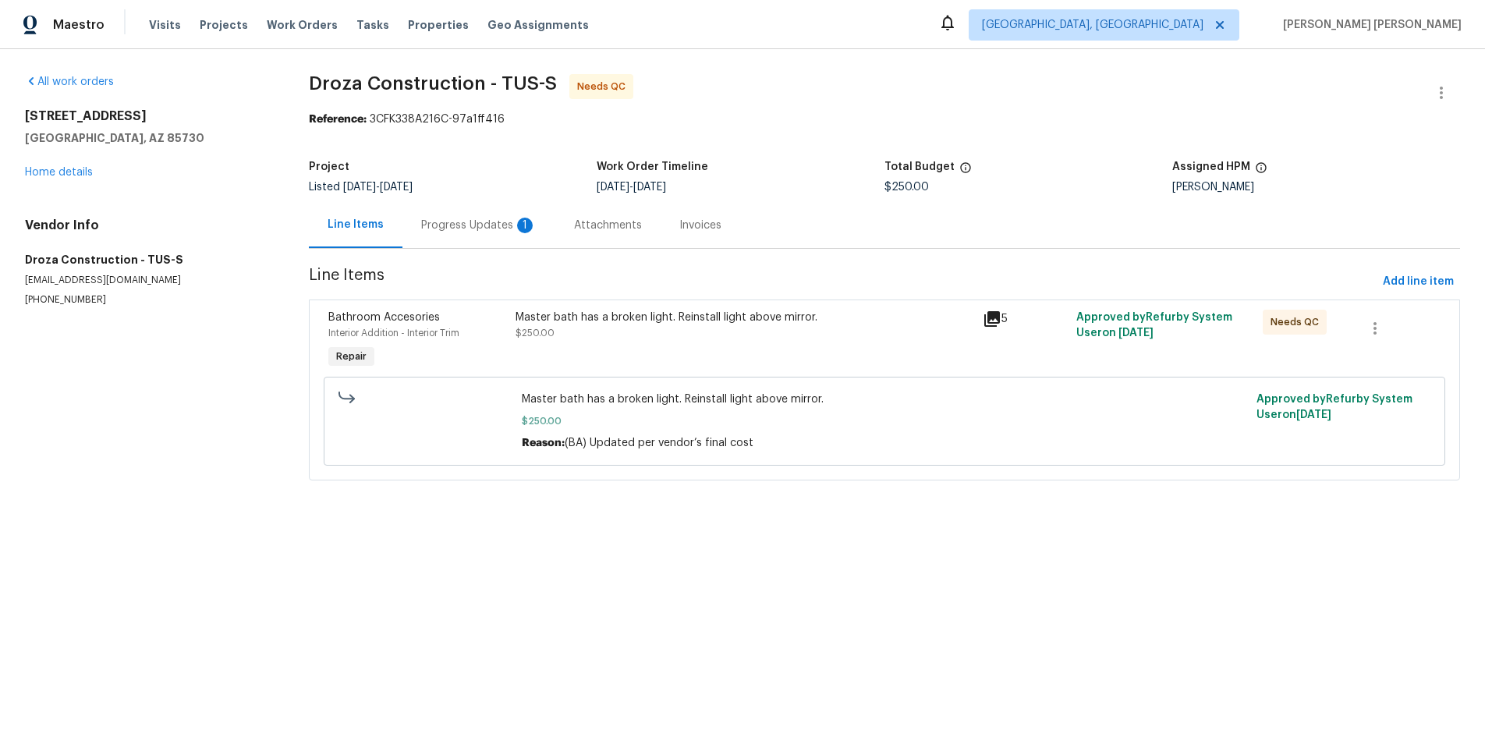
click at [458, 230] on div "Progress Updates 1" at bounding box center [478, 226] width 115 height 16
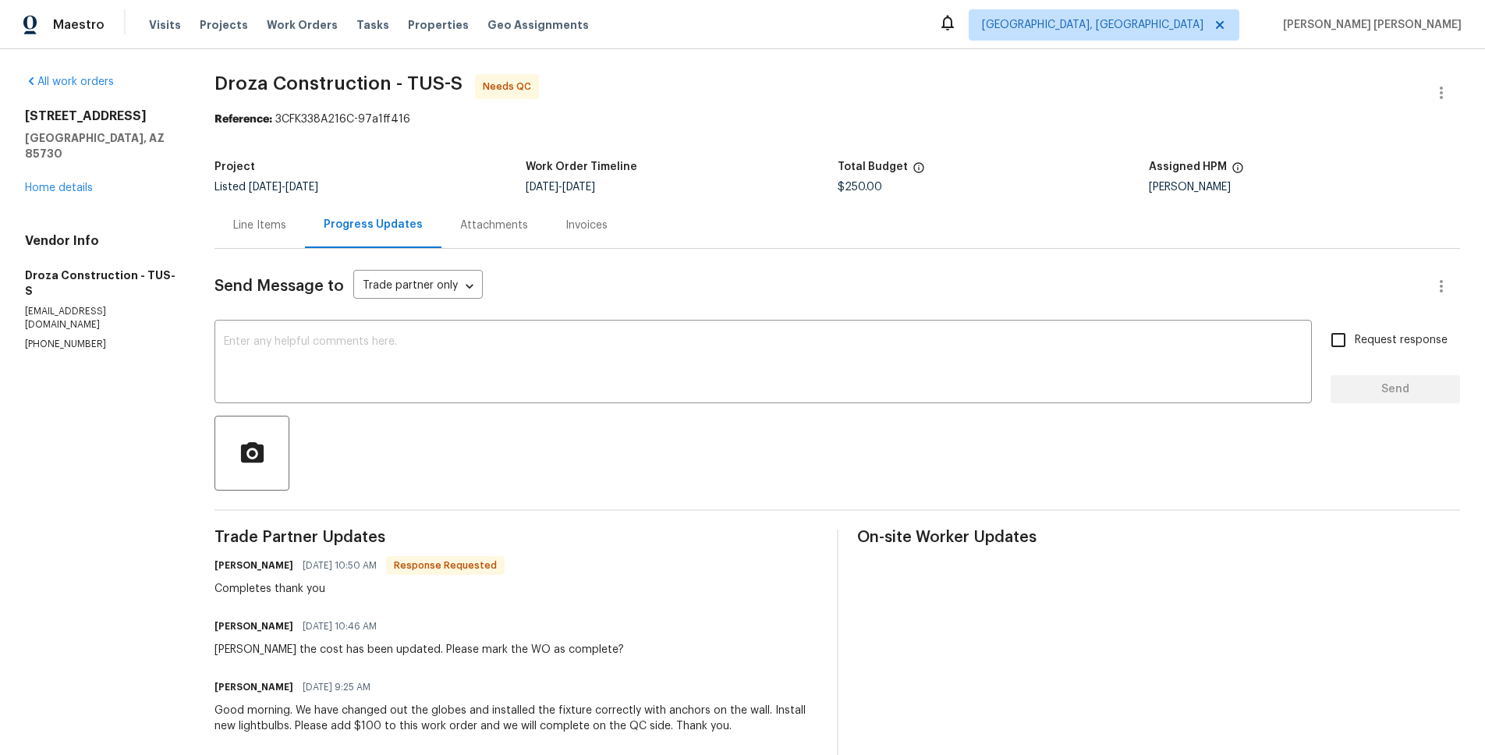
click at [267, 232] on div "Line Items" at bounding box center [259, 226] width 53 height 16
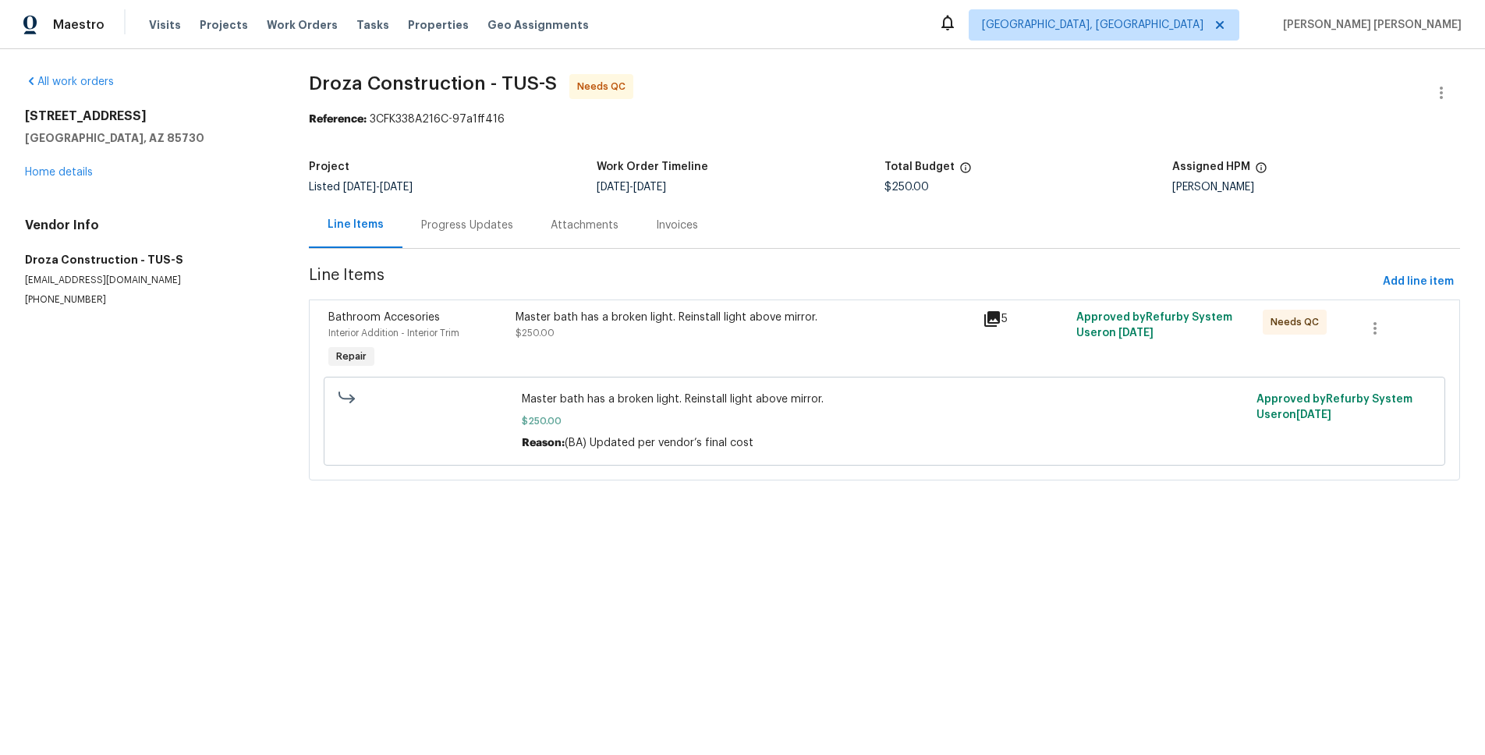
click at [655, 340] on div "Master bath has a broken light. Reinstall light above mirror. $250.00" at bounding box center [745, 325] width 458 height 31
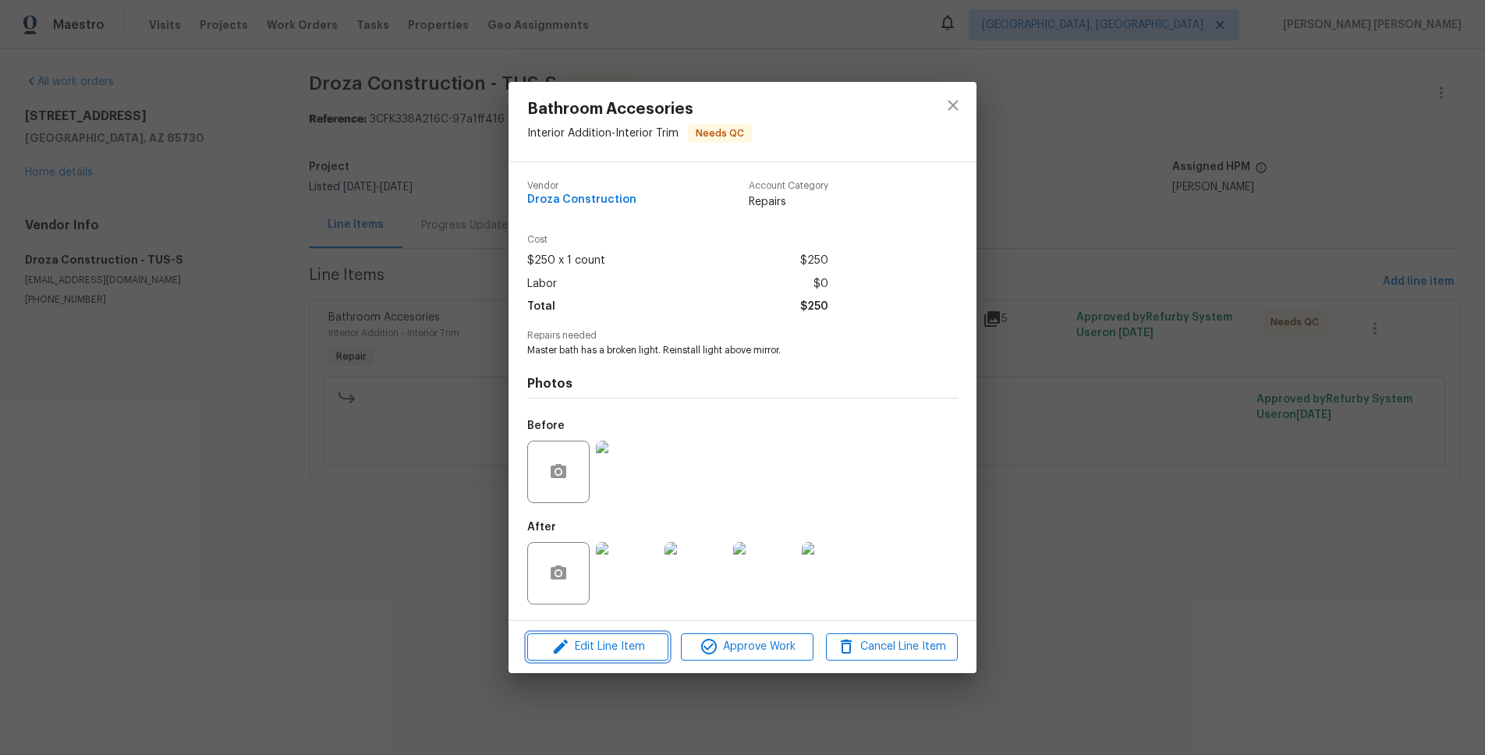
click at [614, 648] on span "Edit Line Item" at bounding box center [598, 647] width 132 height 20
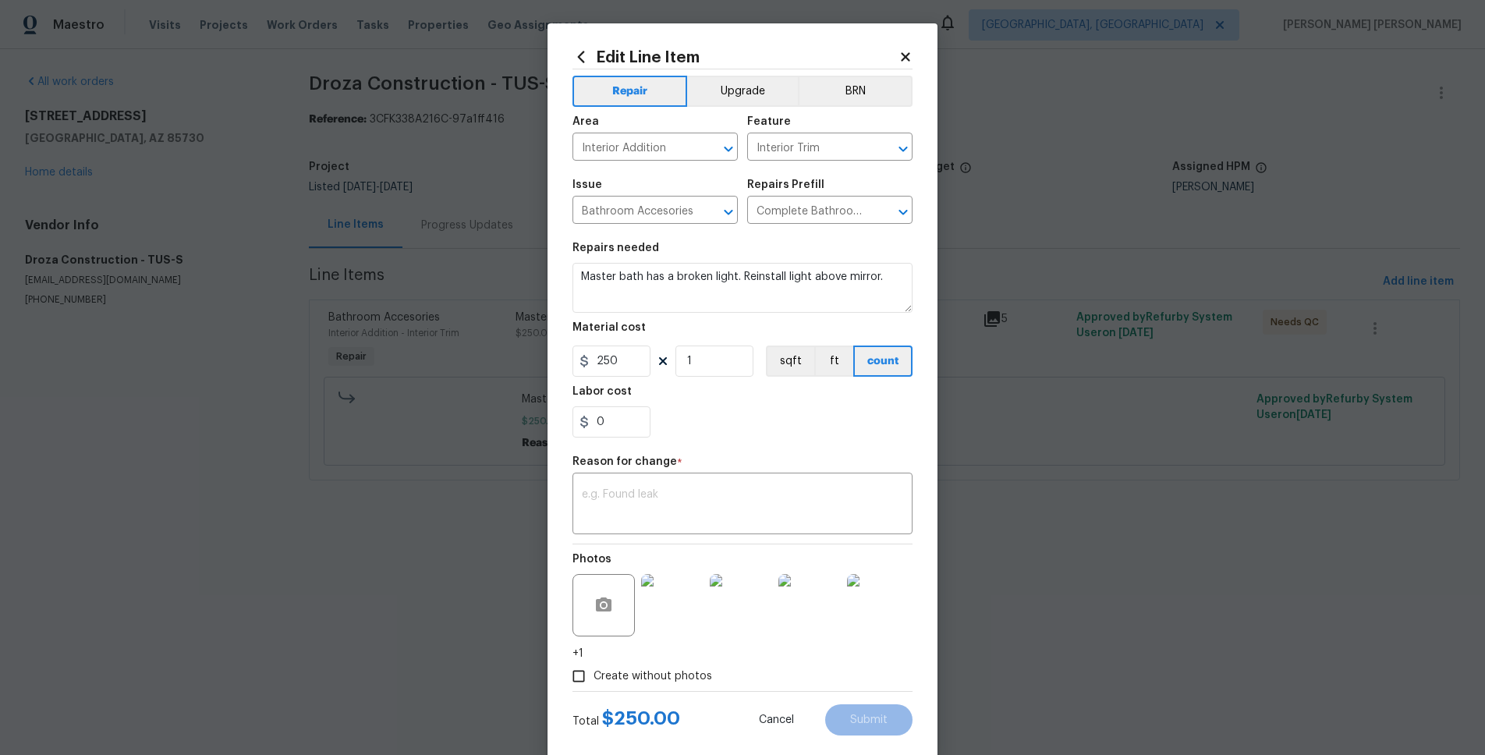
click at [906, 58] on icon at bounding box center [905, 56] width 9 height 9
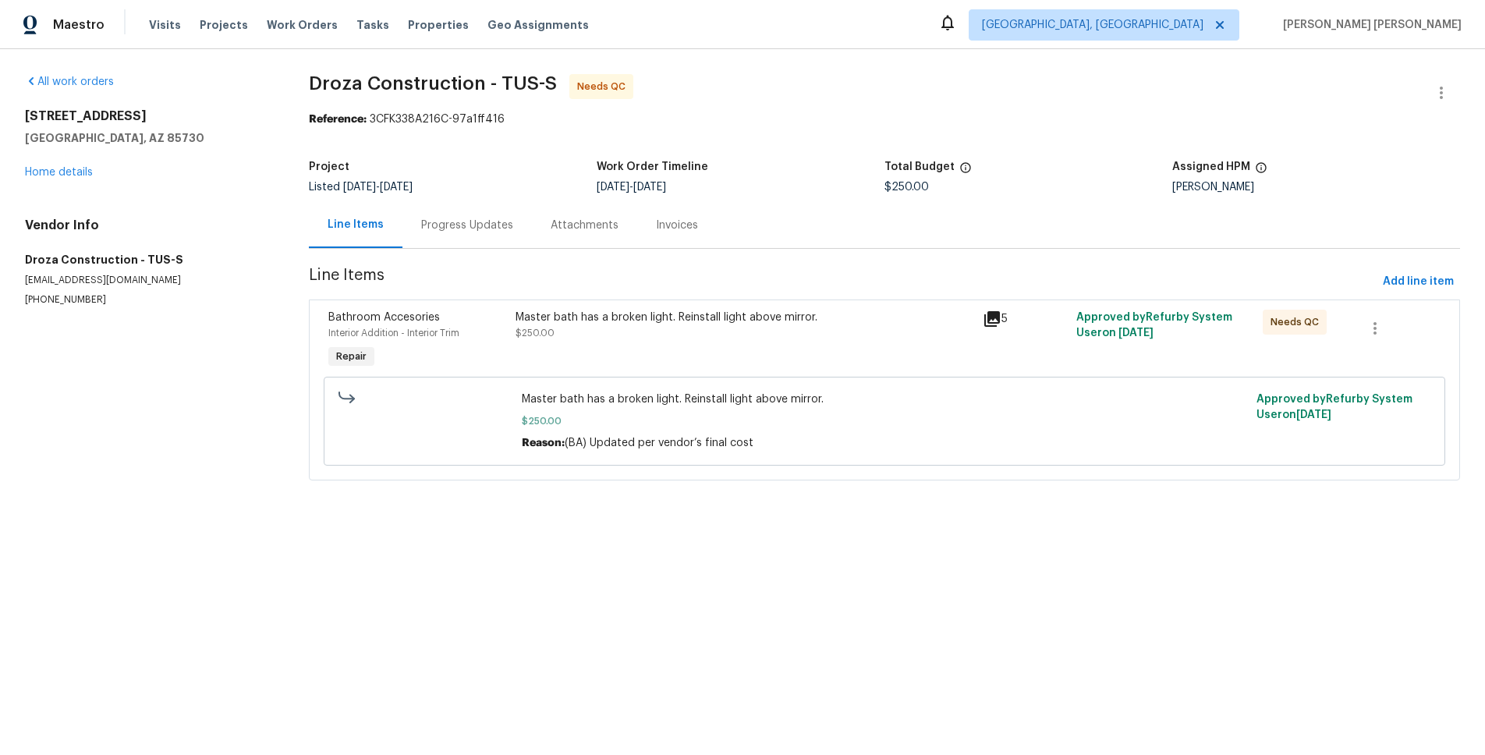
click at [476, 223] on div "Progress Updates" at bounding box center [467, 226] width 92 height 16
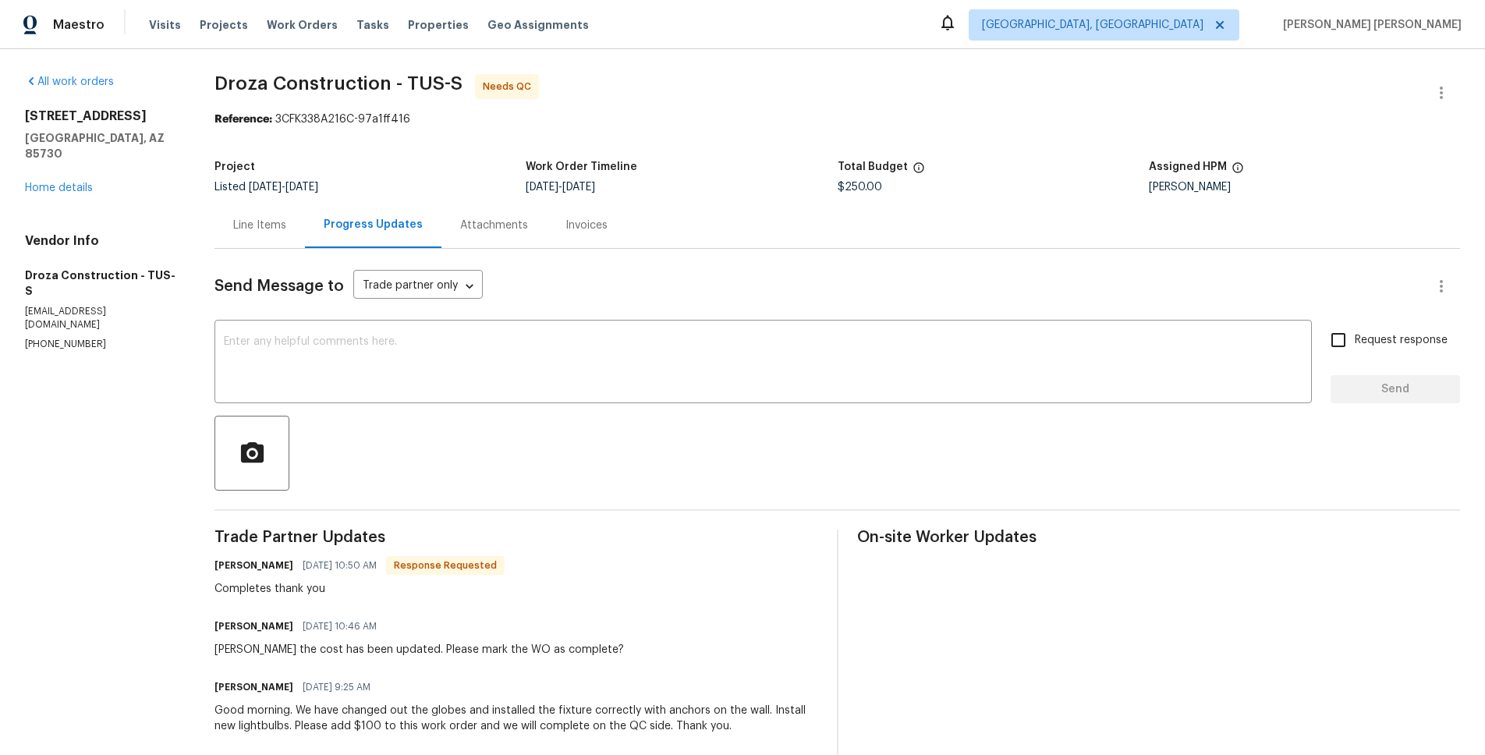
click at [272, 224] on div "Line Items" at bounding box center [259, 226] width 53 height 16
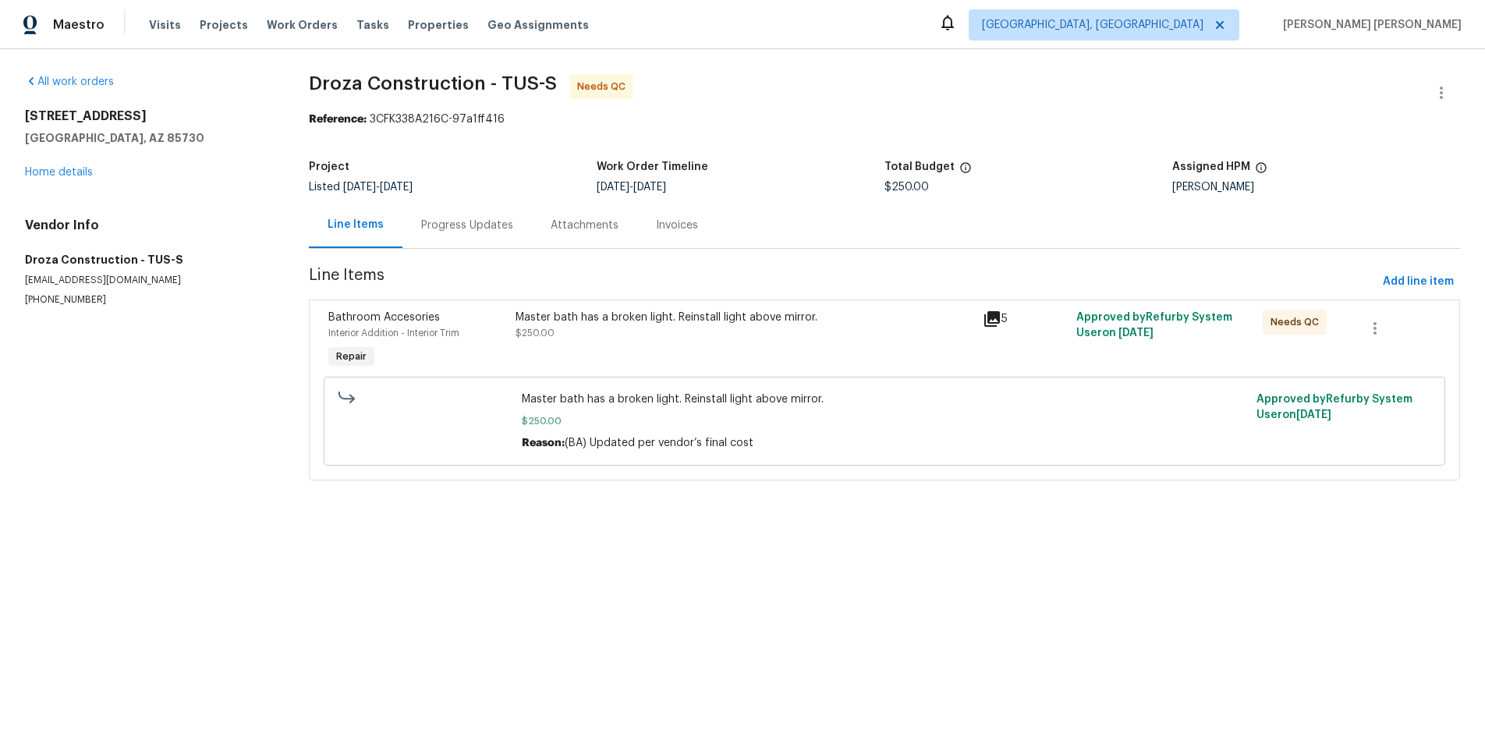
click at [708, 328] on div "Master bath has a broken light. Reinstall light above mirror. $250.00" at bounding box center [745, 325] width 458 height 31
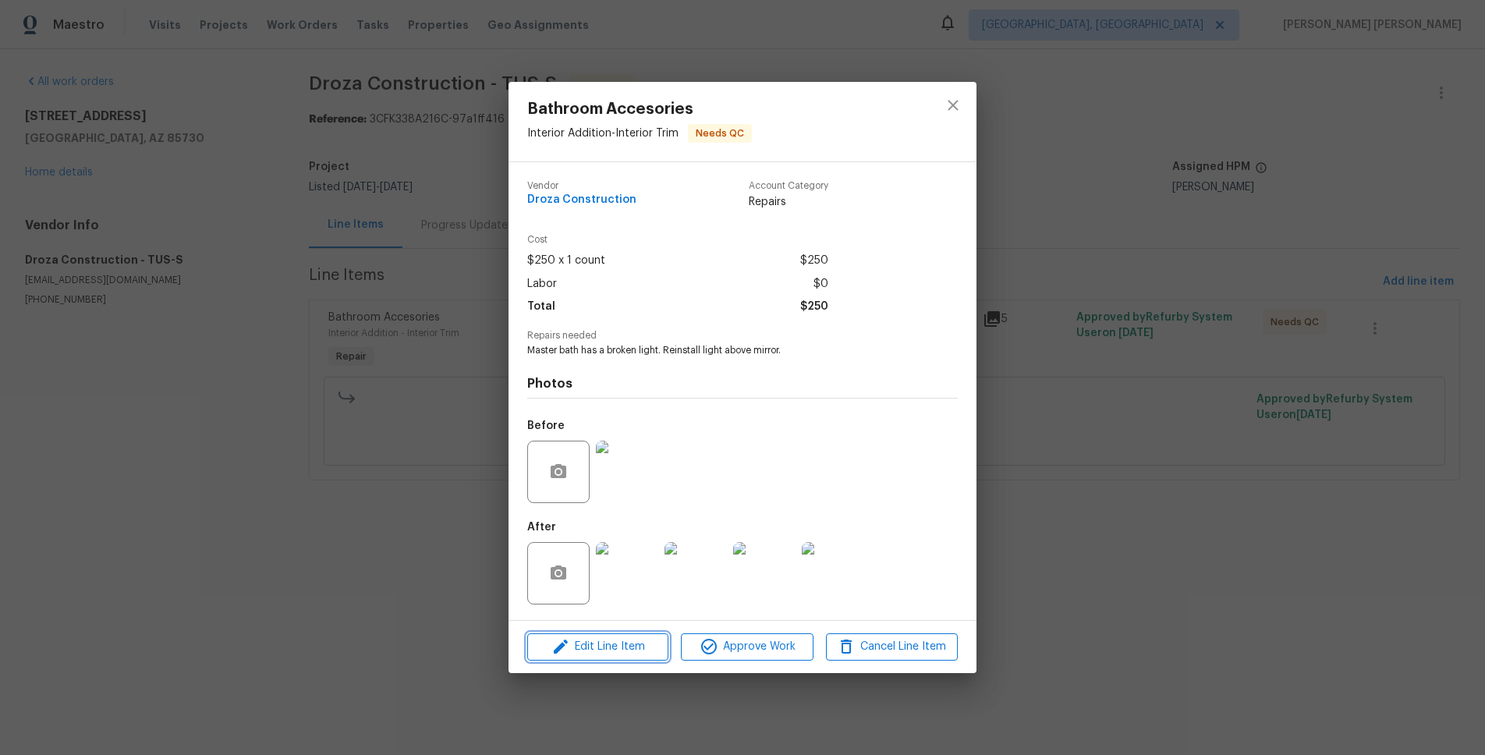
click at [604, 651] on span "Edit Line Item" at bounding box center [598, 647] width 132 height 20
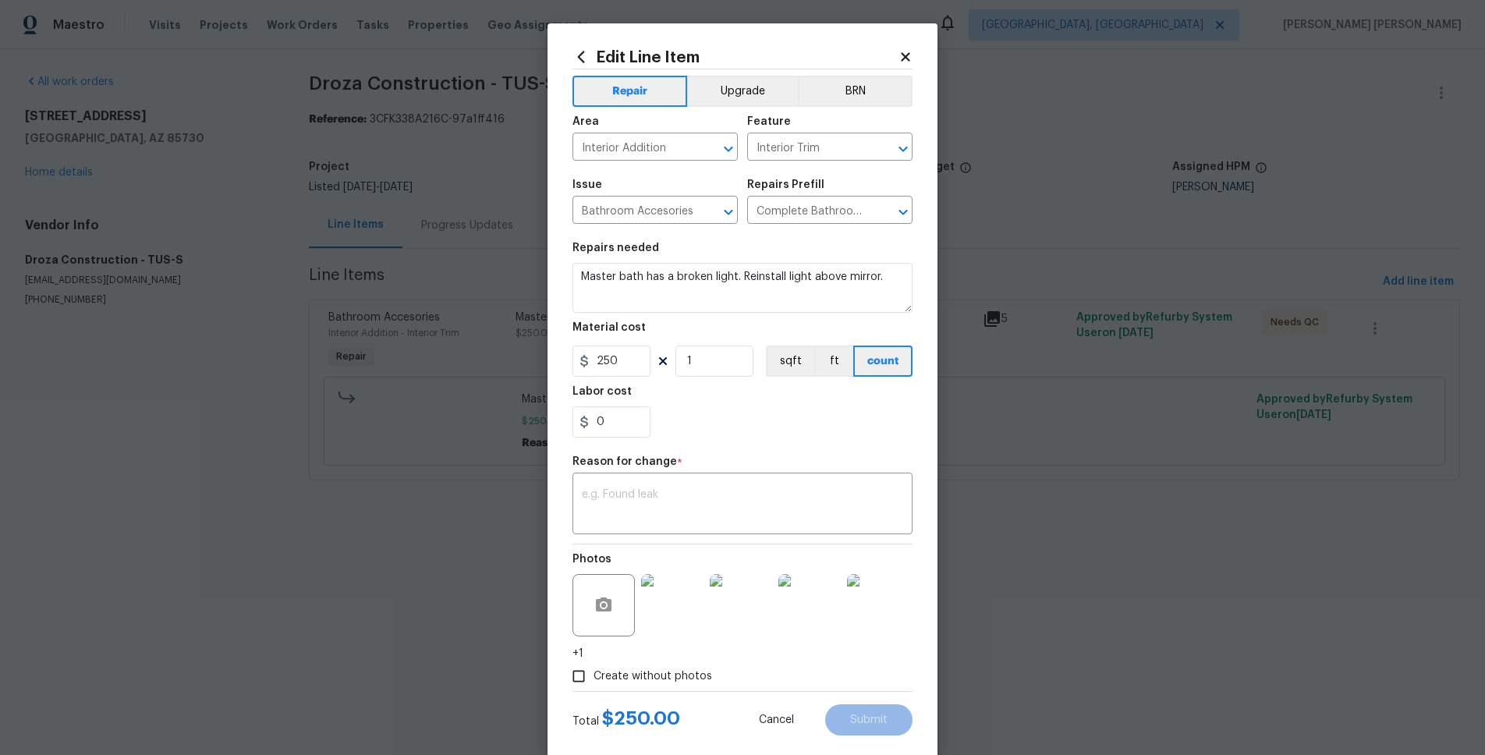
click at [1149, 524] on html "Maestro Visits Projects Work Orders Tasks Properties Geo Assignments [GEOGRAPHI…" at bounding box center [742, 262] width 1485 height 524
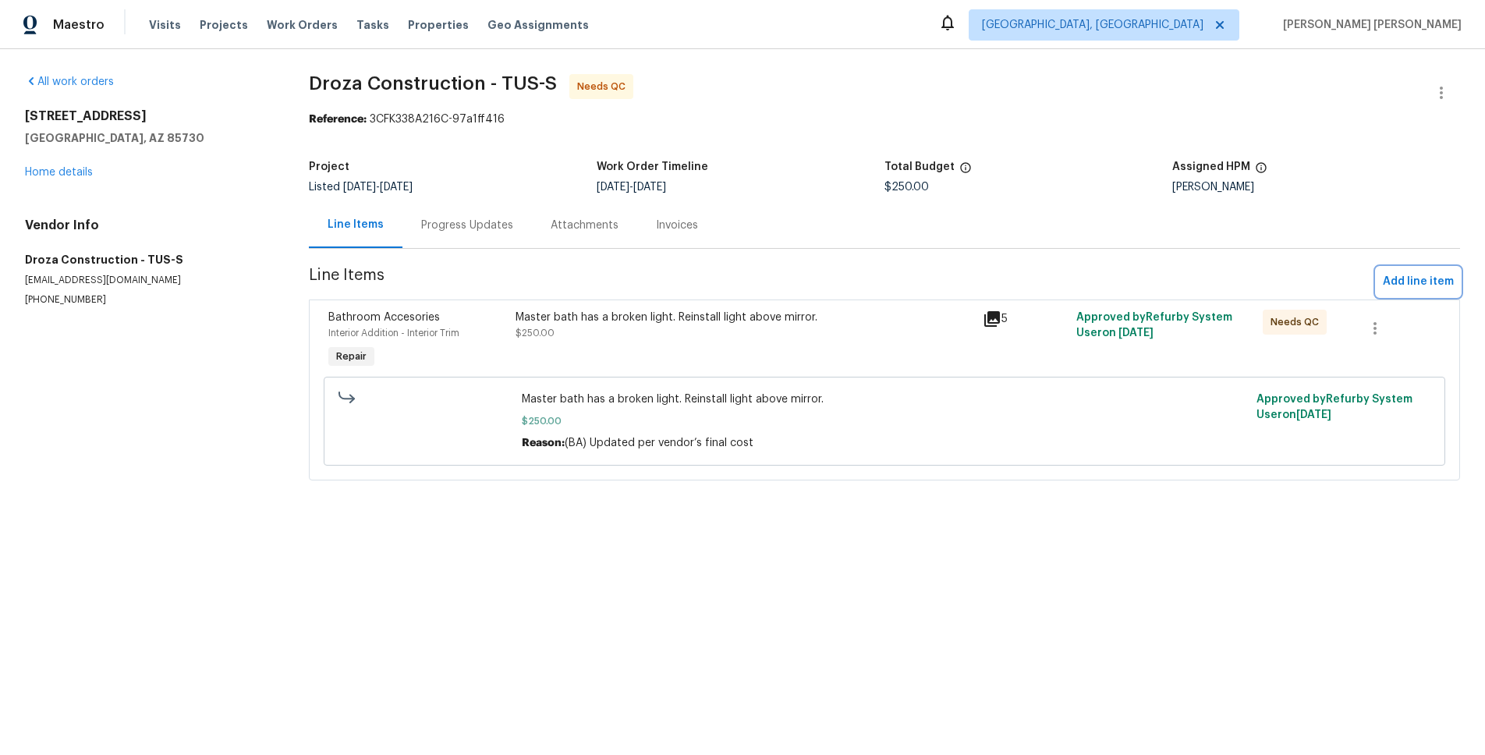
click at [1435, 286] on span "Add line item" at bounding box center [1418, 282] width 71 height 20
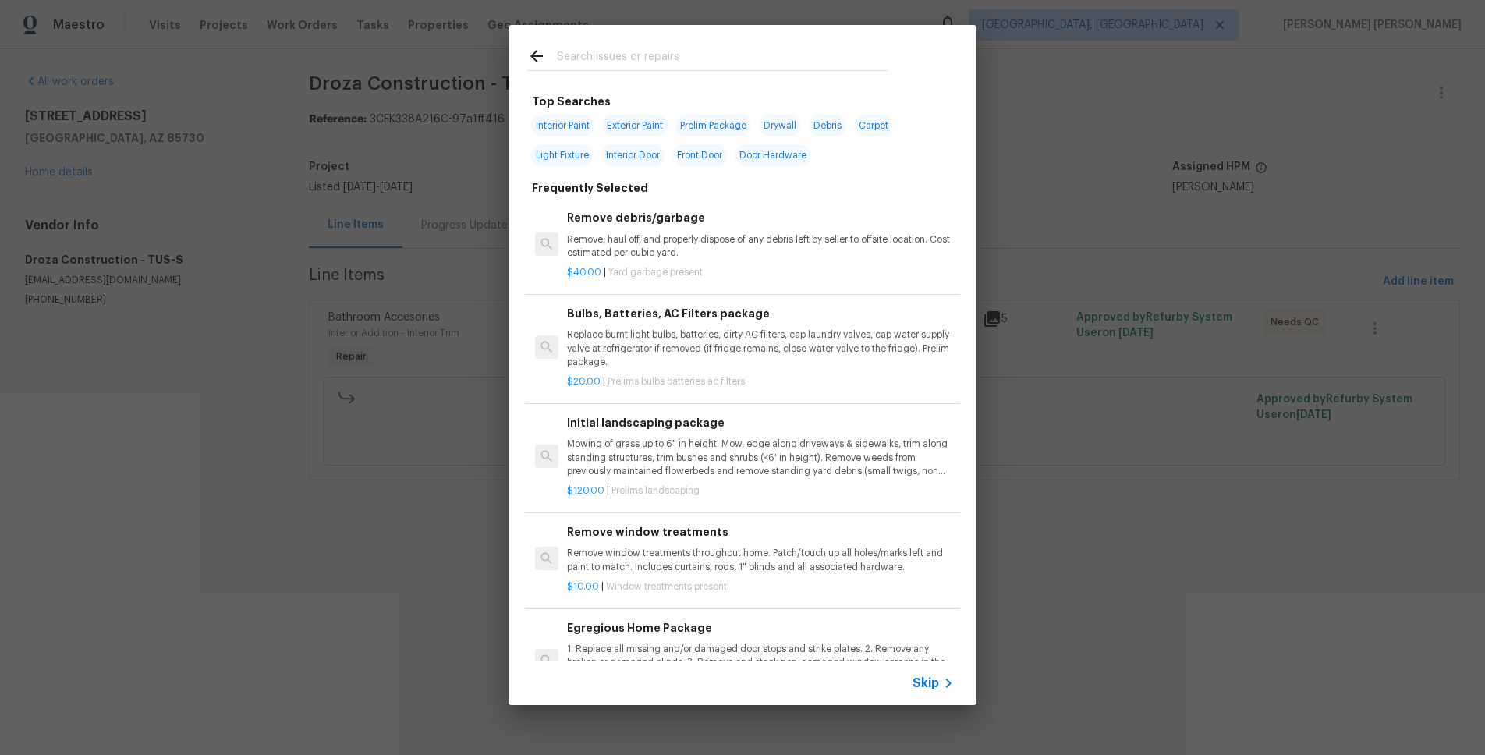
click at [932, 688] on span "Skip" at bounding box center [926, 684] width 27 height 16
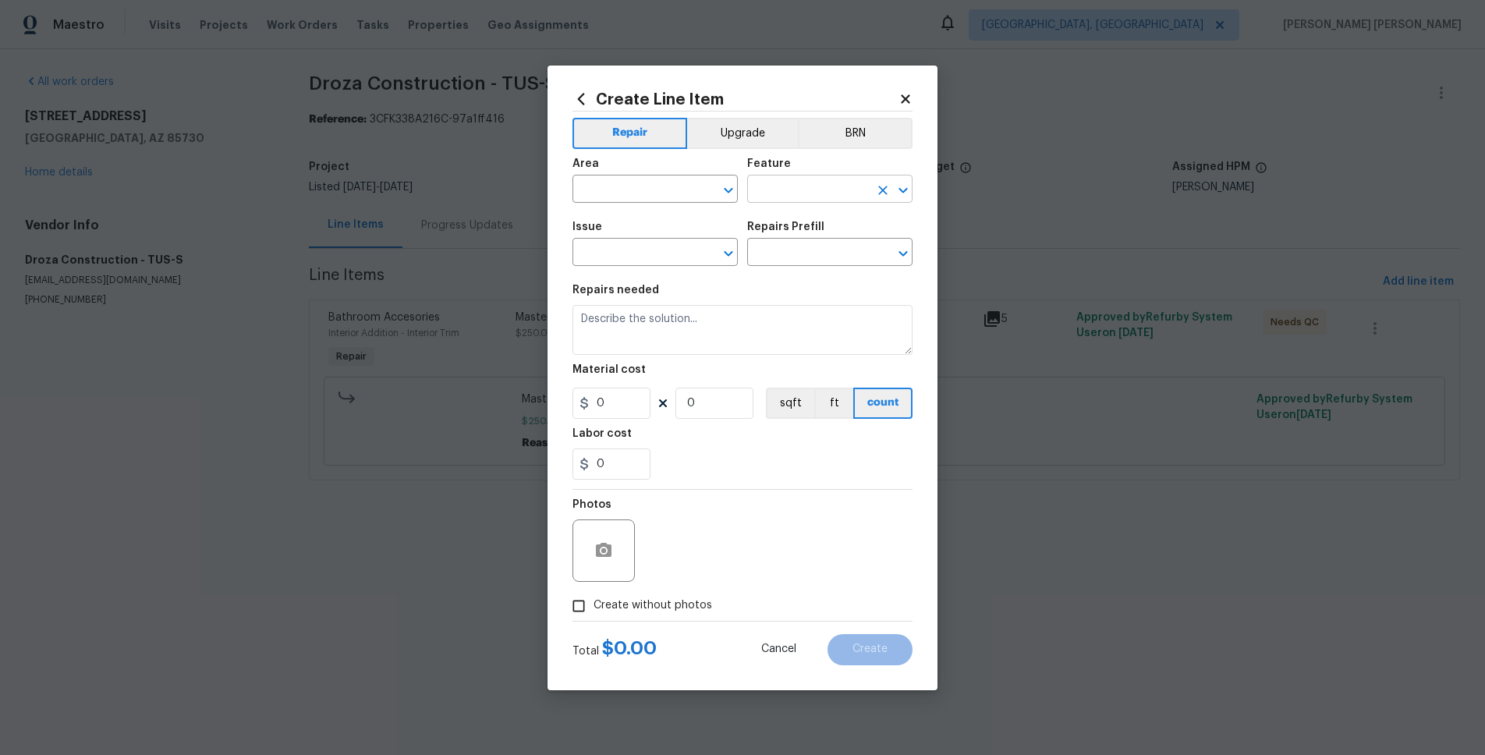
click at [797, 193] on input "text" at bounding box center [808, 191] width 122 height 24
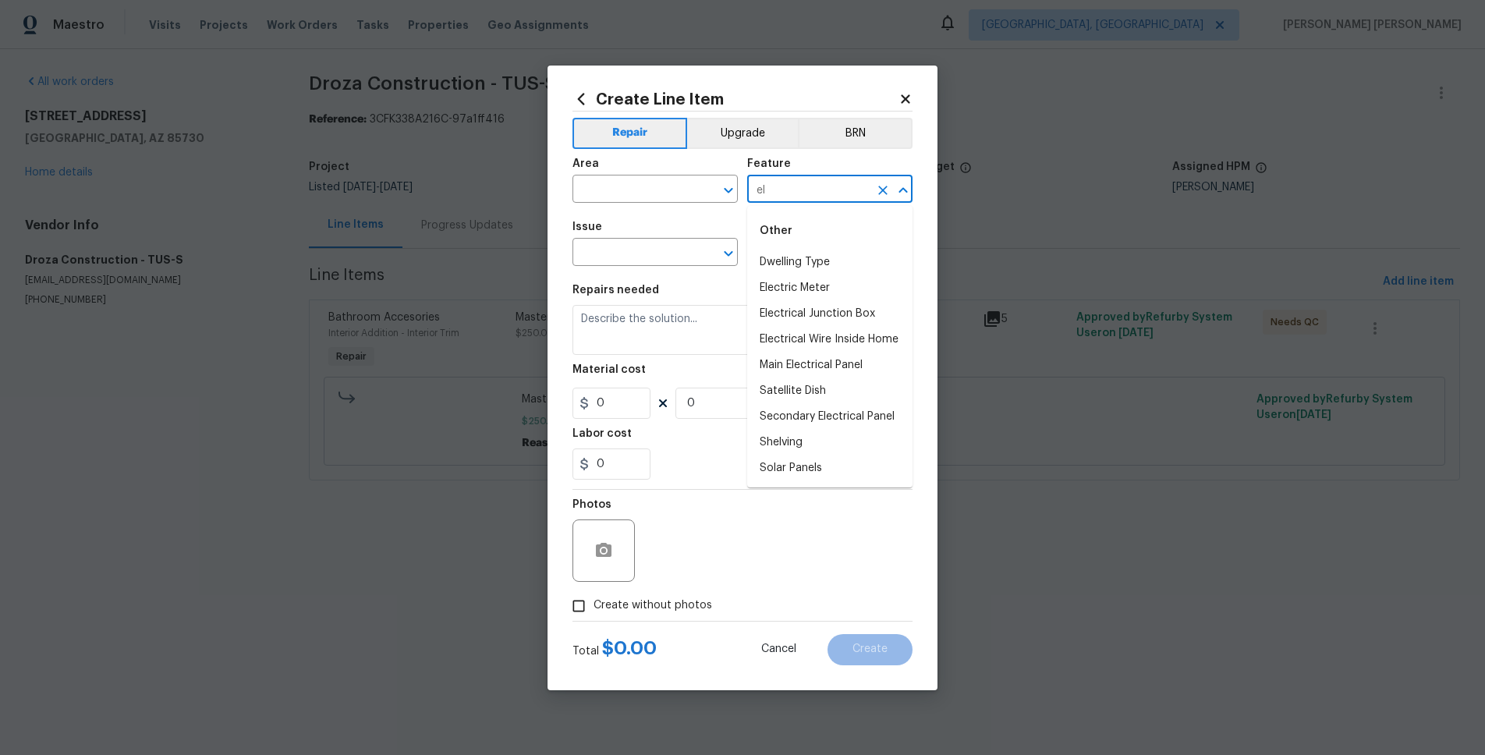
type input "e"
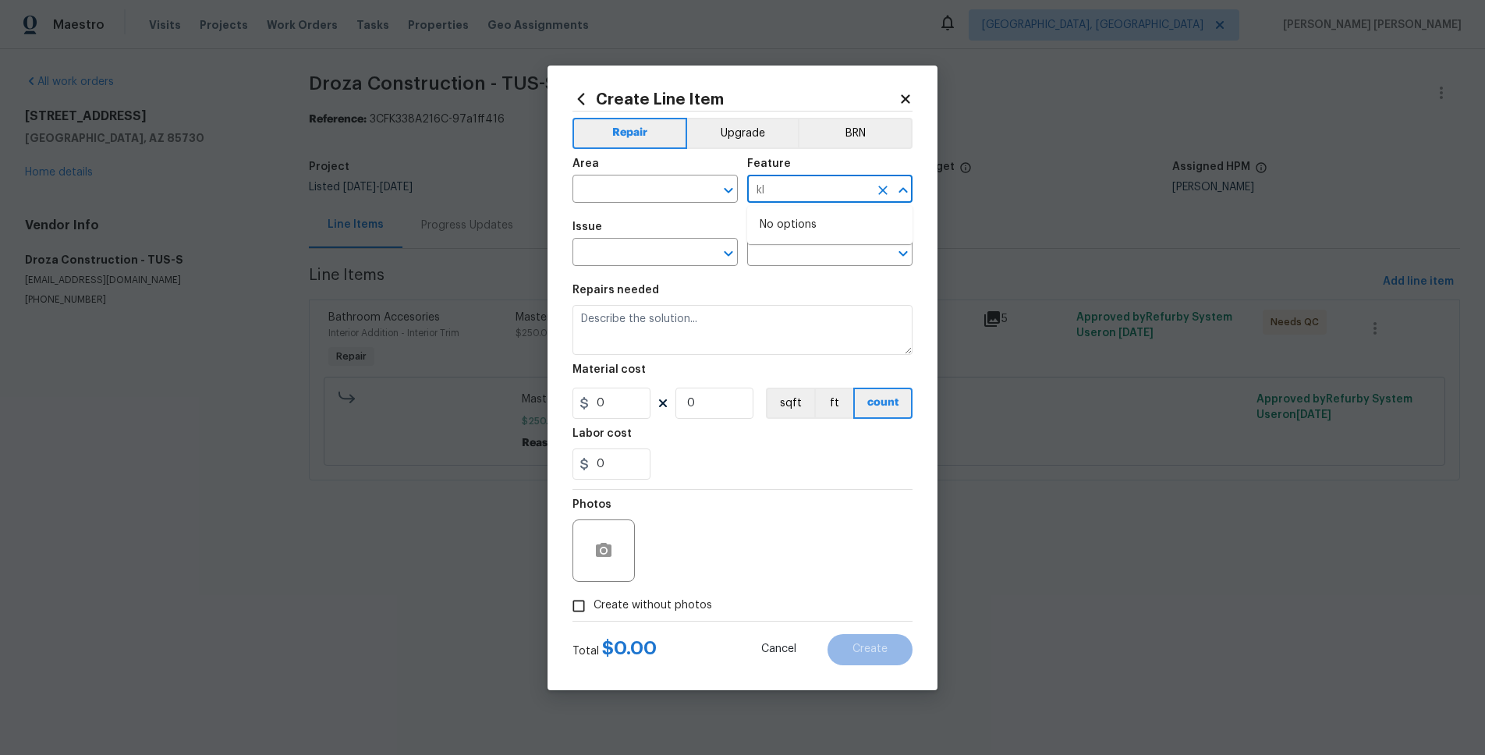
type input "k"
drag, startPoint x: 768, startPoint y: 284, endPoint x: 738, endPoint y: 281, distance: 30.6
click at [765, 283] on li "Lighting" at bounding box center [829, 288] width 165 height 26
type input "Lighting"
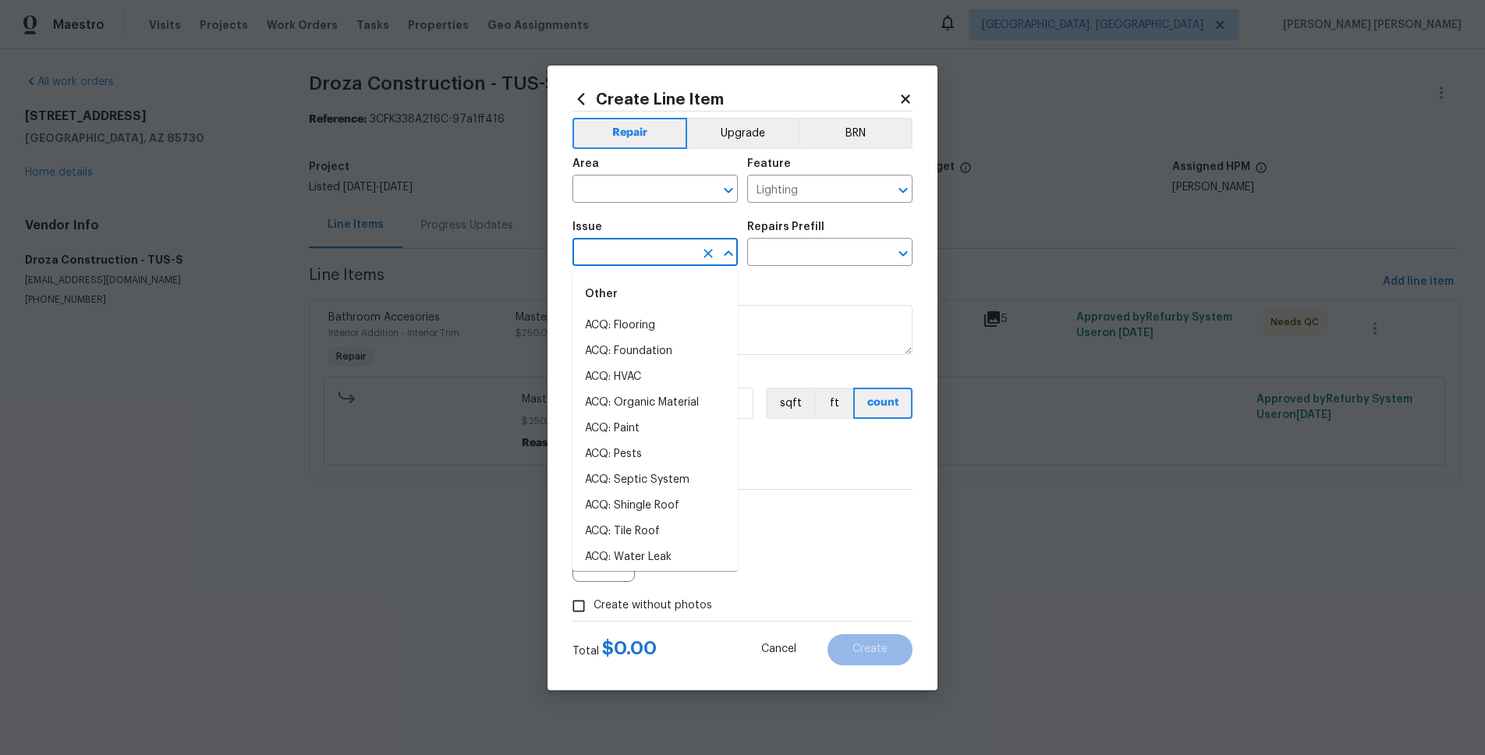
click at [617, 256] on input "text" at bounding box center [634, 254] width 122 height 24
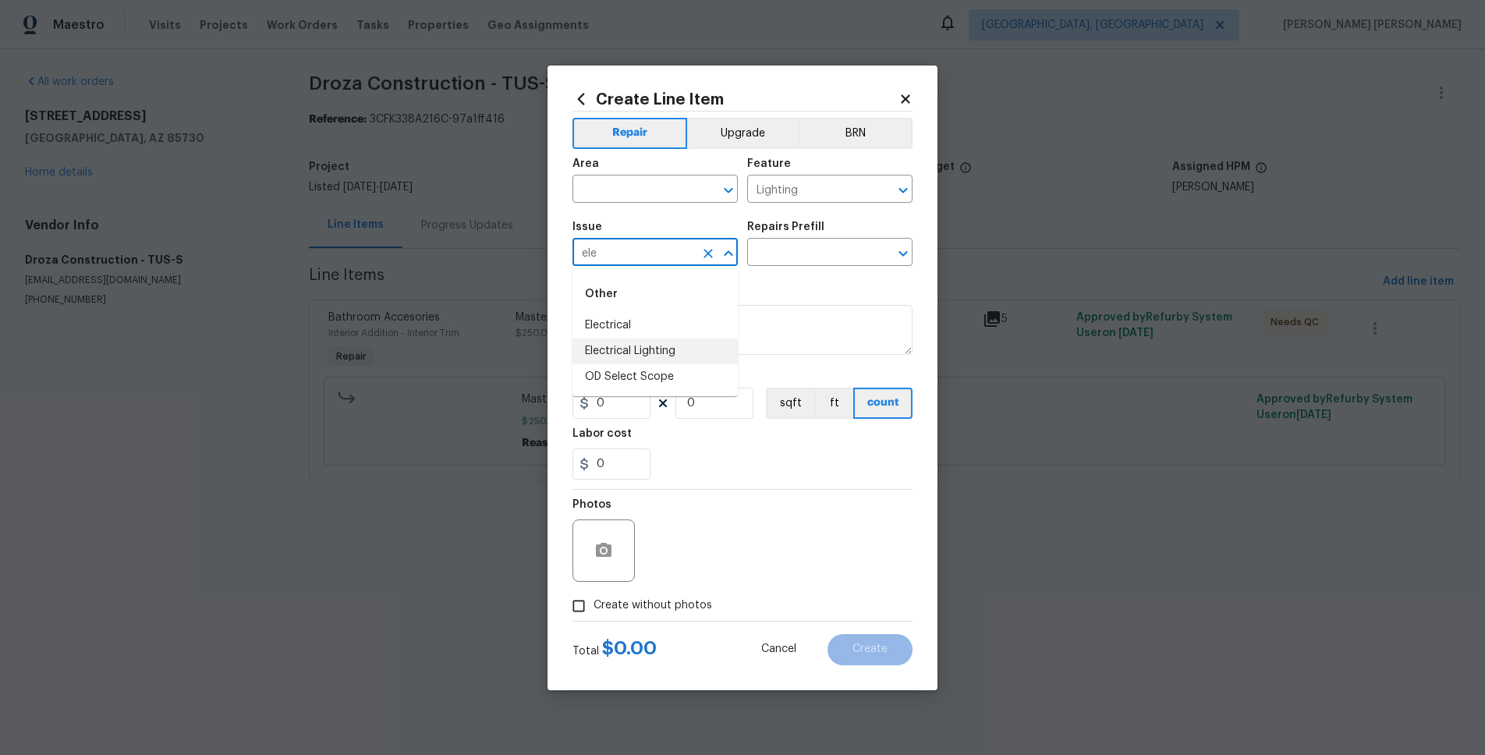
drag, startPoint x: 630, startPoint y: 346, endPoint x: 687, endPoint y: 328, distance: 59.2
click at [637, 344] on li "Electrical Lighting" at bounding box center [655, 352] width 165 height 26
type input "Electrical Lighting"
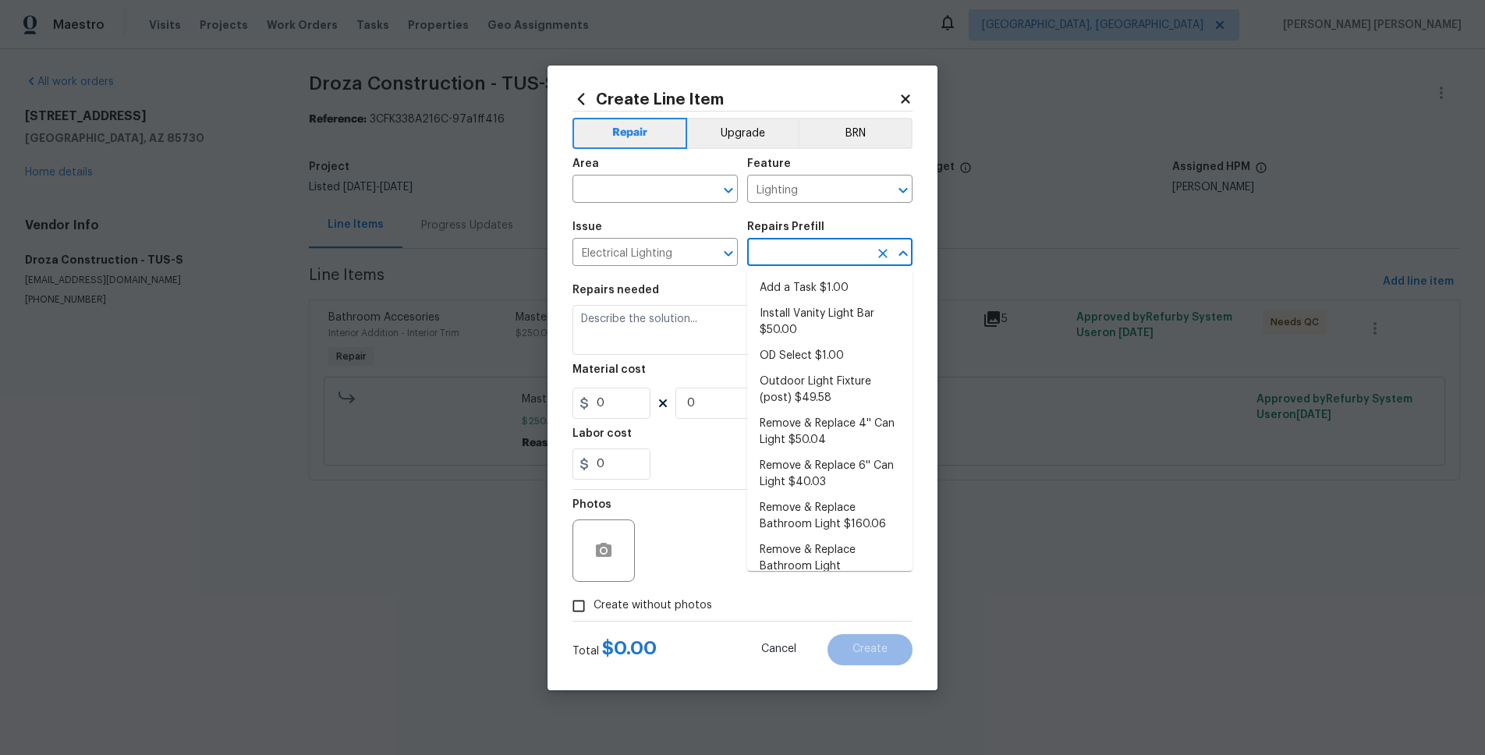
click at [807, 249] on input "text" at bounding box center [808, 254] width 122 height 24
click at [825, 325] on li "Install Vanity Light Bar $50.00" at bounding box center [829, 322] width 165 height 42
type input "Install Vanity Light Bar $50.00"
type textarea "Remove the existing light fixture and install a new, vanity light bar fixture. …"
type input "1"
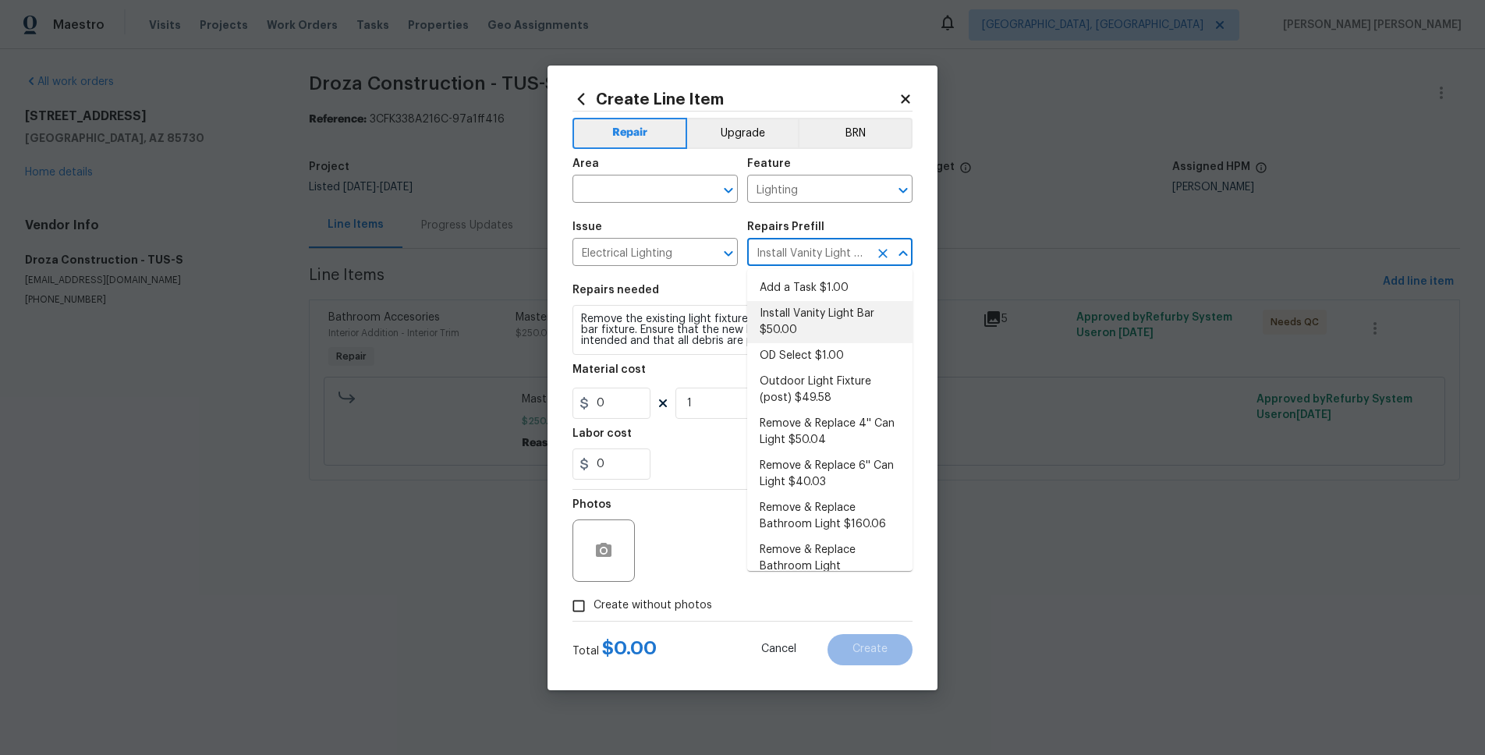
type input "50"
click at [648, 351] on textarea "Remove the existing light fixture and install a new, vanity light bar fixture. …" at bounding box center [743, 330] width 340 height 50
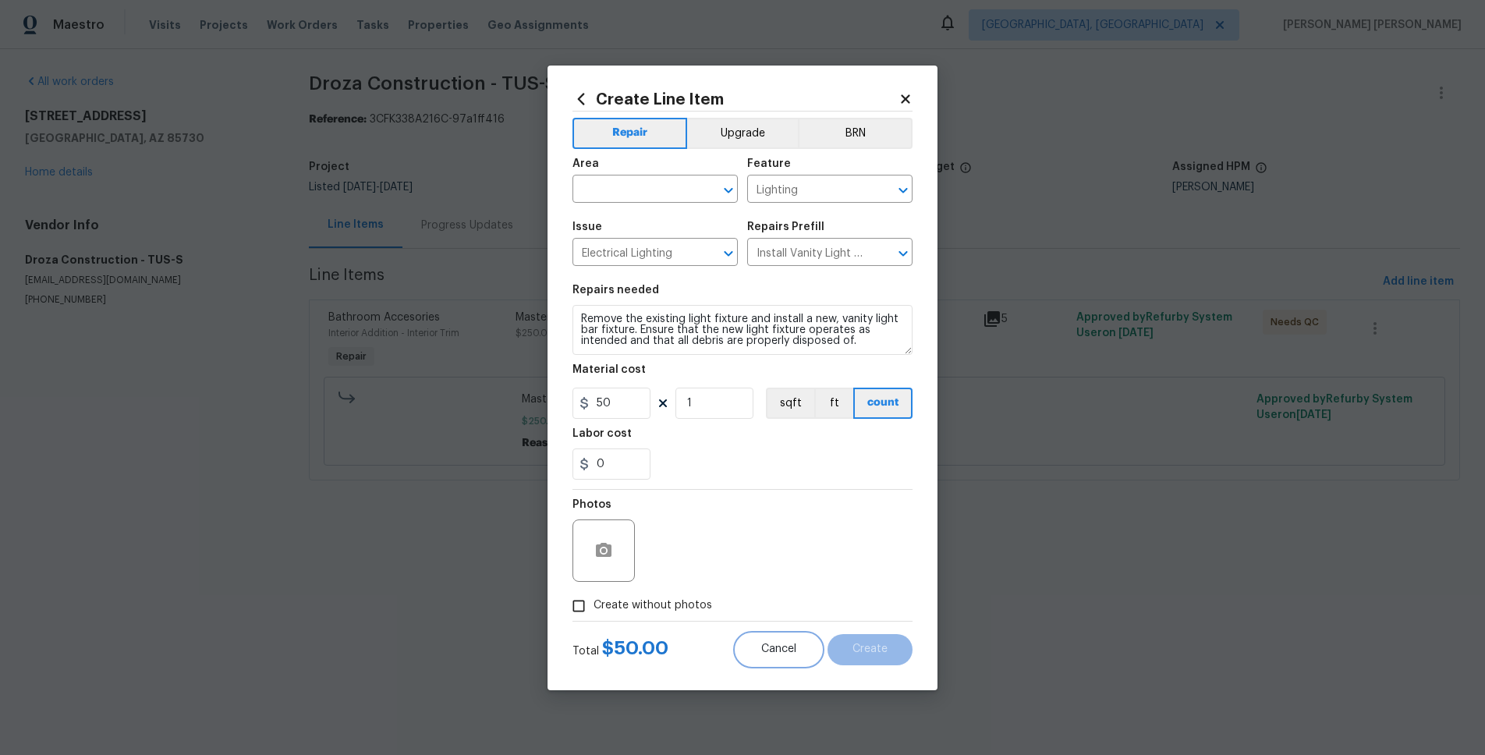
click at [788, 637] on button "Cancel" at bounding box center [778, 649] width 85 height 31
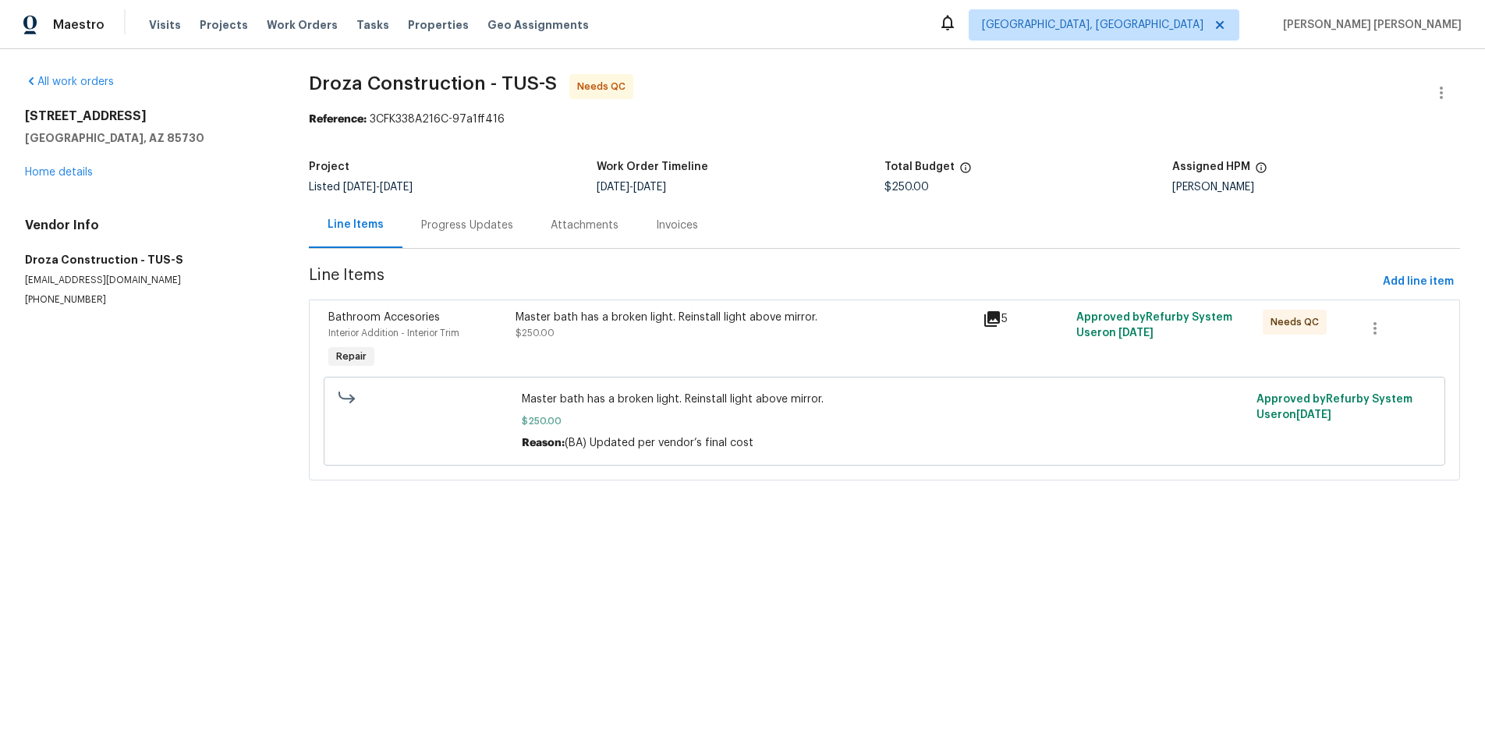
click at [716, 346] on div "Master bath has a broken light. Reinstall light above mirror. $250.00" at bounding box center [744, 341] width 467 height 72
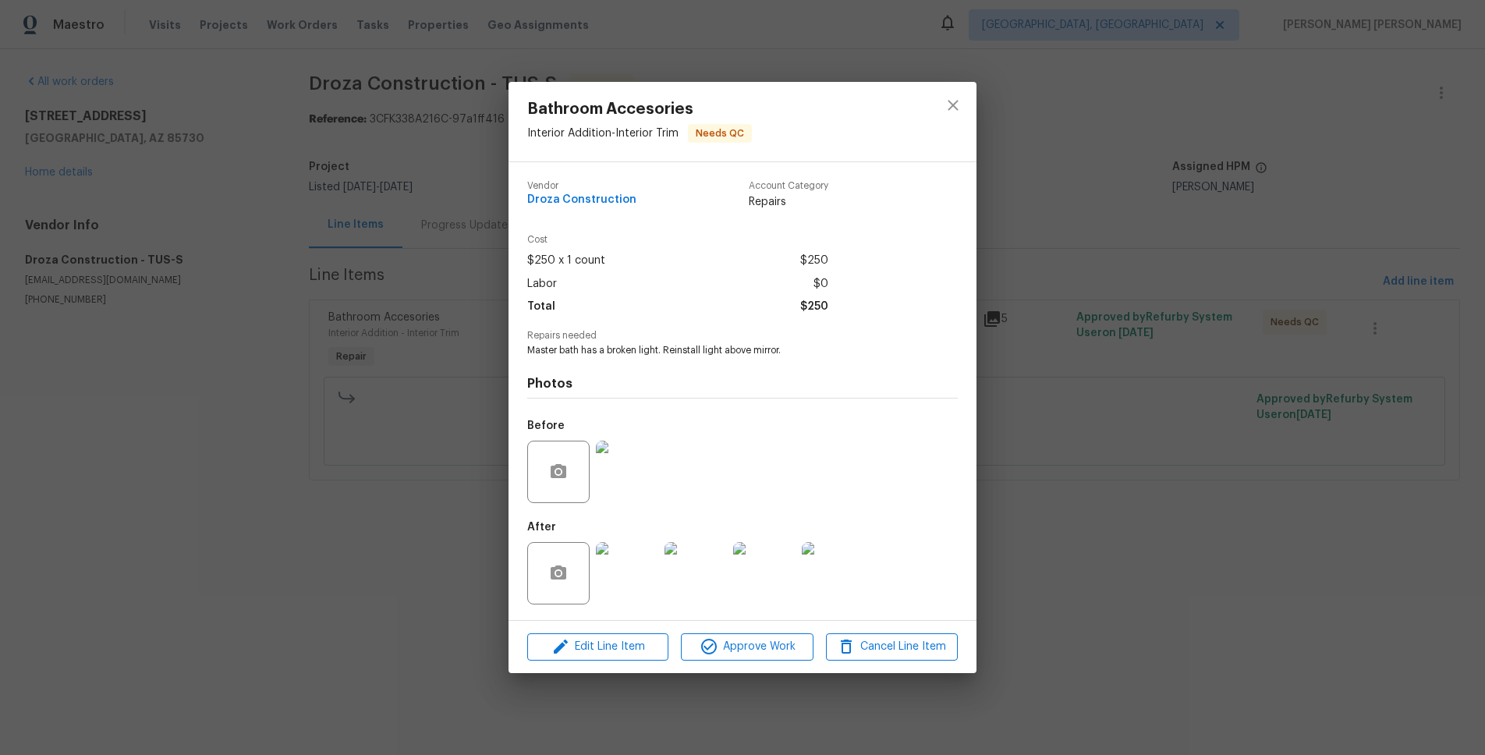
click at [792, 349] on span "Master bath has a broken light. Reinstall light above mirror." at bounding box center [721, 350] width 388 height 13
drag, startPoint x: 669, startPoint y: 341, endPoint x: 563, endPoint y: 355, distance: 107.0
click at [521, 342] on div "Vendor Droza Construction Account Category Repairs Cost $250 x 1 count $250 Lab…" at bounding box center [743, 391] width 468 height 458
copy div "Master bath has a broken light. Reinstall light above mirror."
click at [952, 105] on icon "close" at bounding box center [953, 106] width 10 height 10
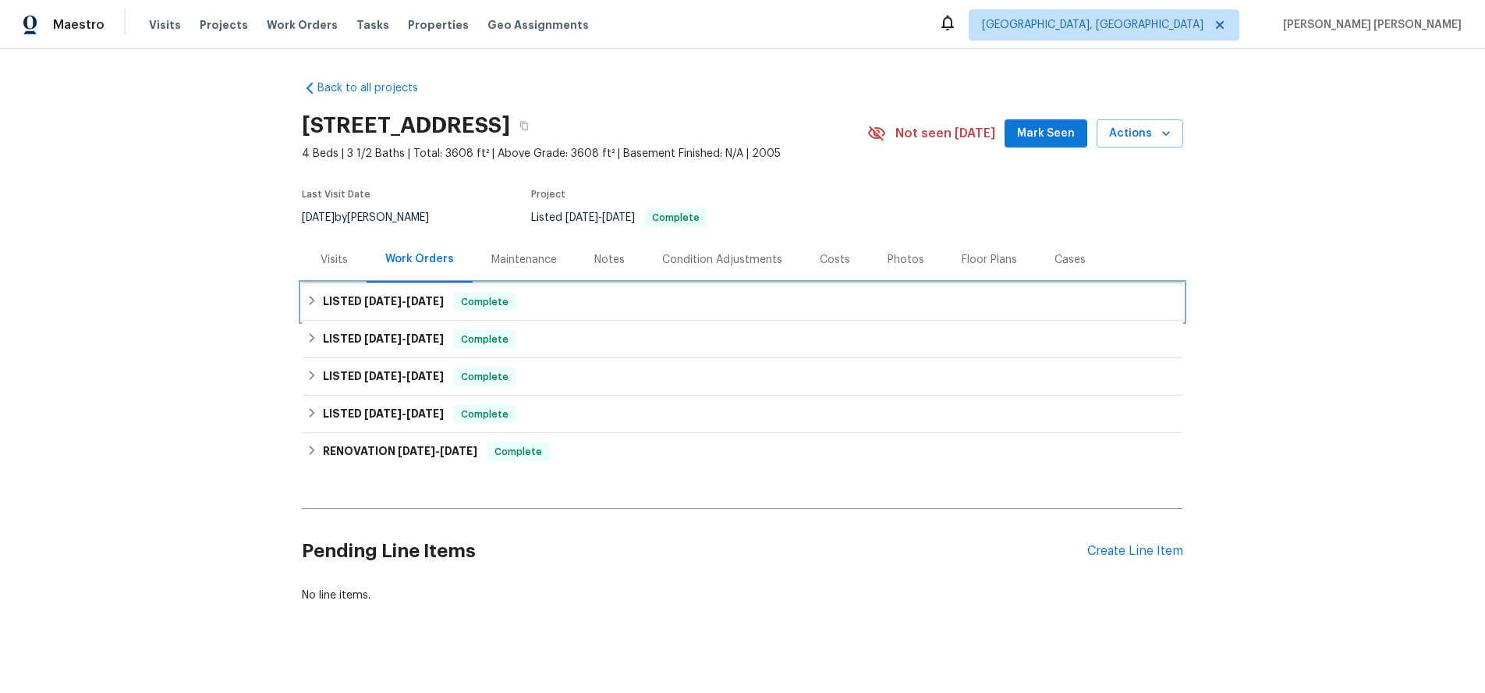
click at [396, 299] on span "[DATE]" at bounding box center [382, 301] width 37 height 11
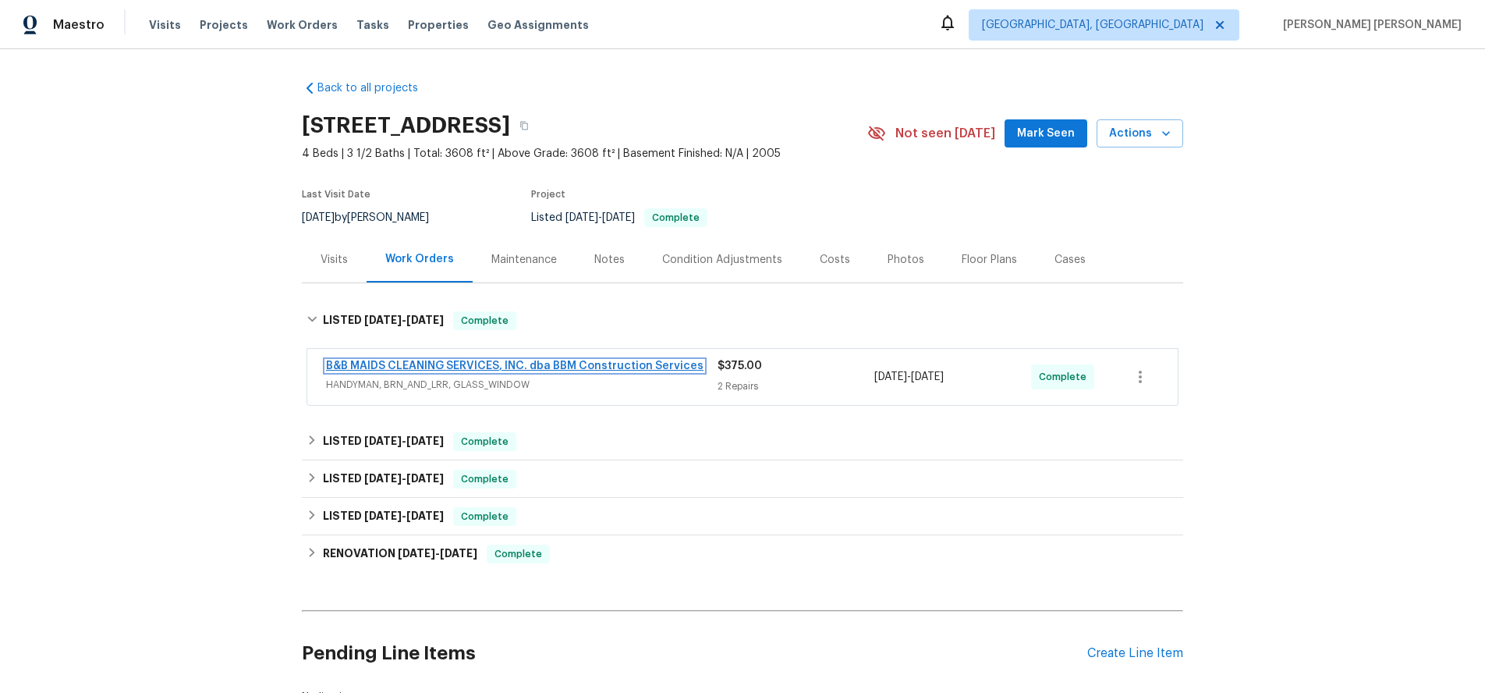
click at [599, 369] on link "B&B MAIDS CLEANING SERVICES, INC. dba BBM Construction Services" at bounding box center [515, 365] width 378 height 11
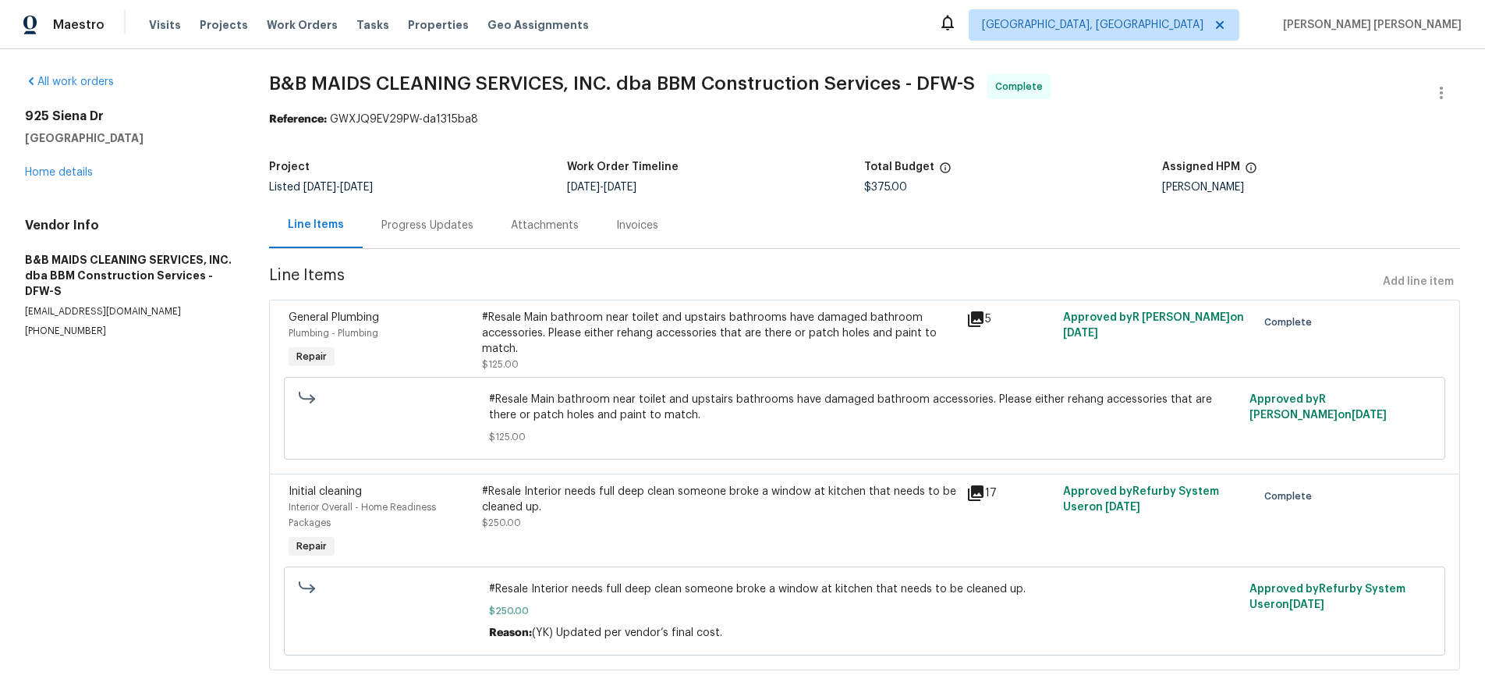
click at [861, 322] on div "#Resale Main bathroom near toilet and upstairs bathrooms have damaged bathroom …" at bounding box center [719, 333] width 474 height 47
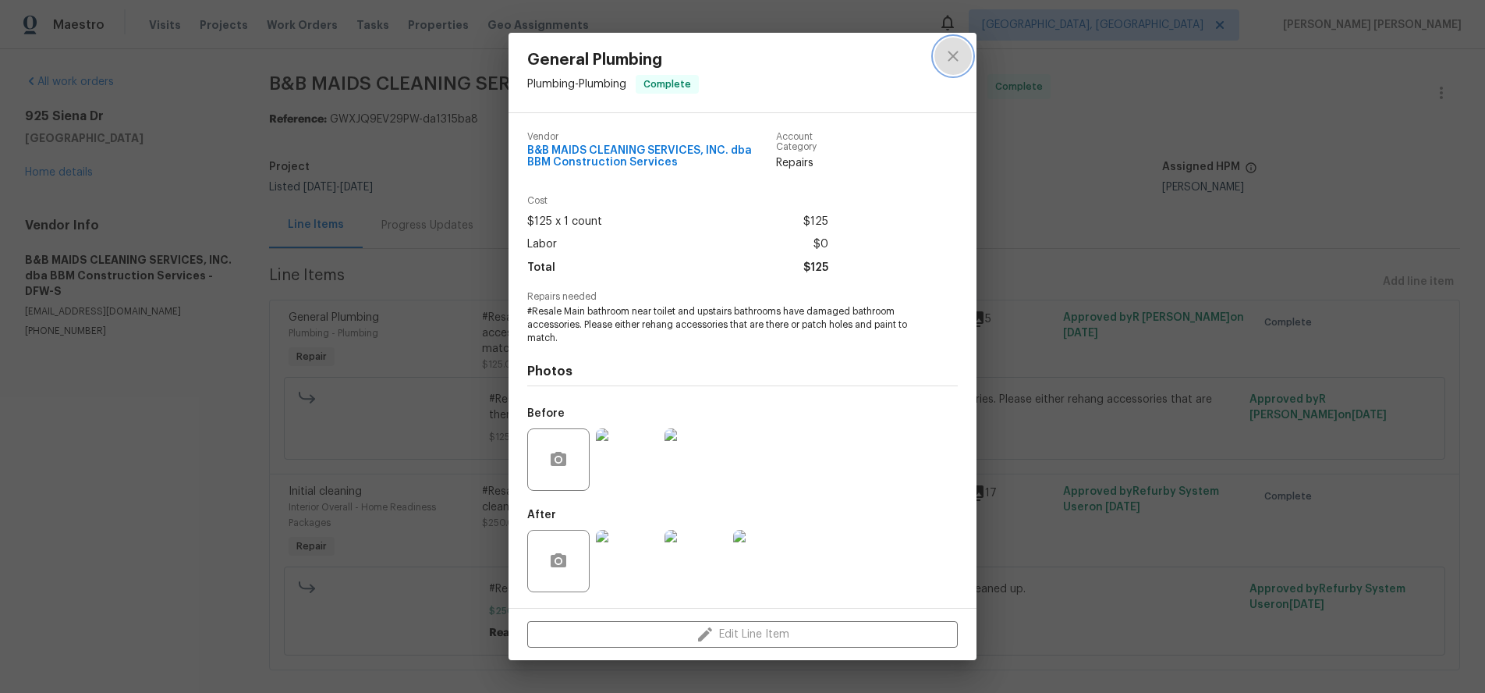
click at [956, 55] on icon "close" at bounding box center [953, 56] width 19 height 19
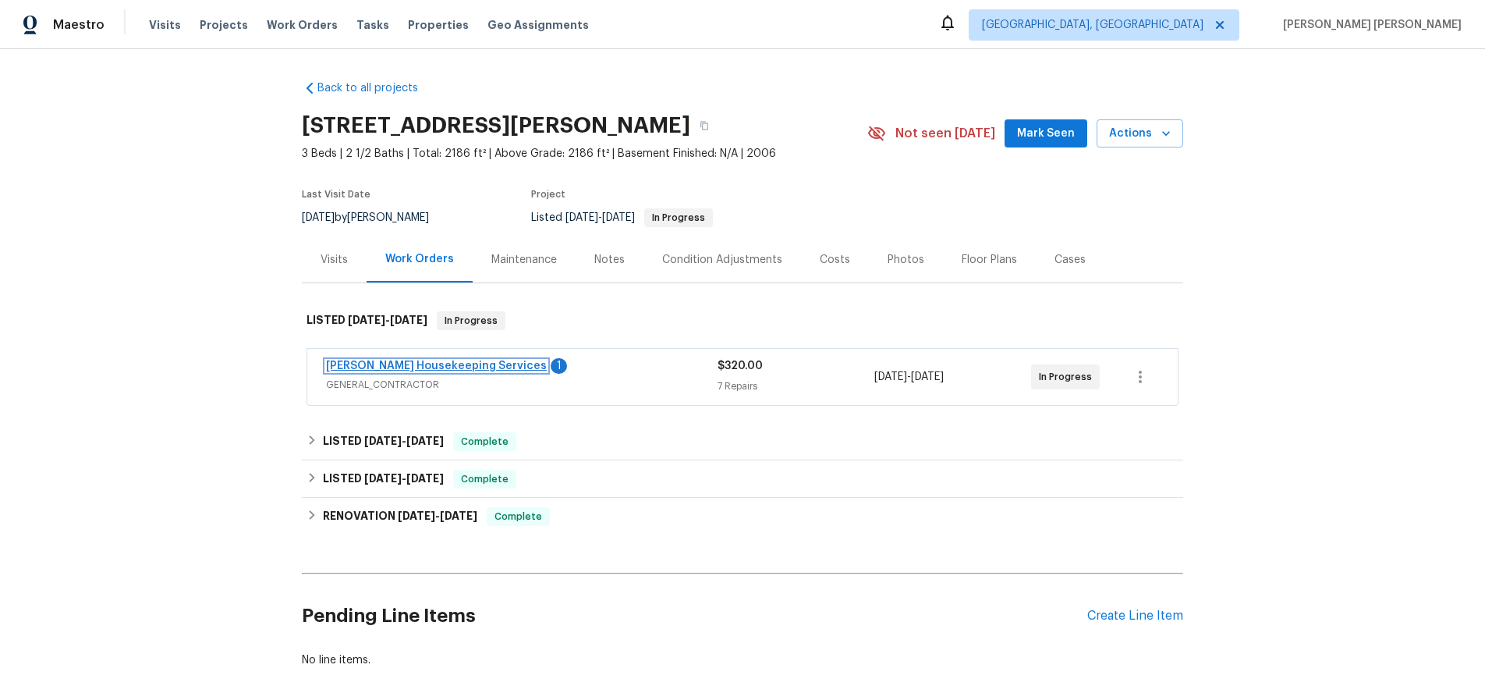
click at [421, 363] on link "[PERSON_NAME] Housekeeping Services" at bounding box center [436, 365] width 221 height 11
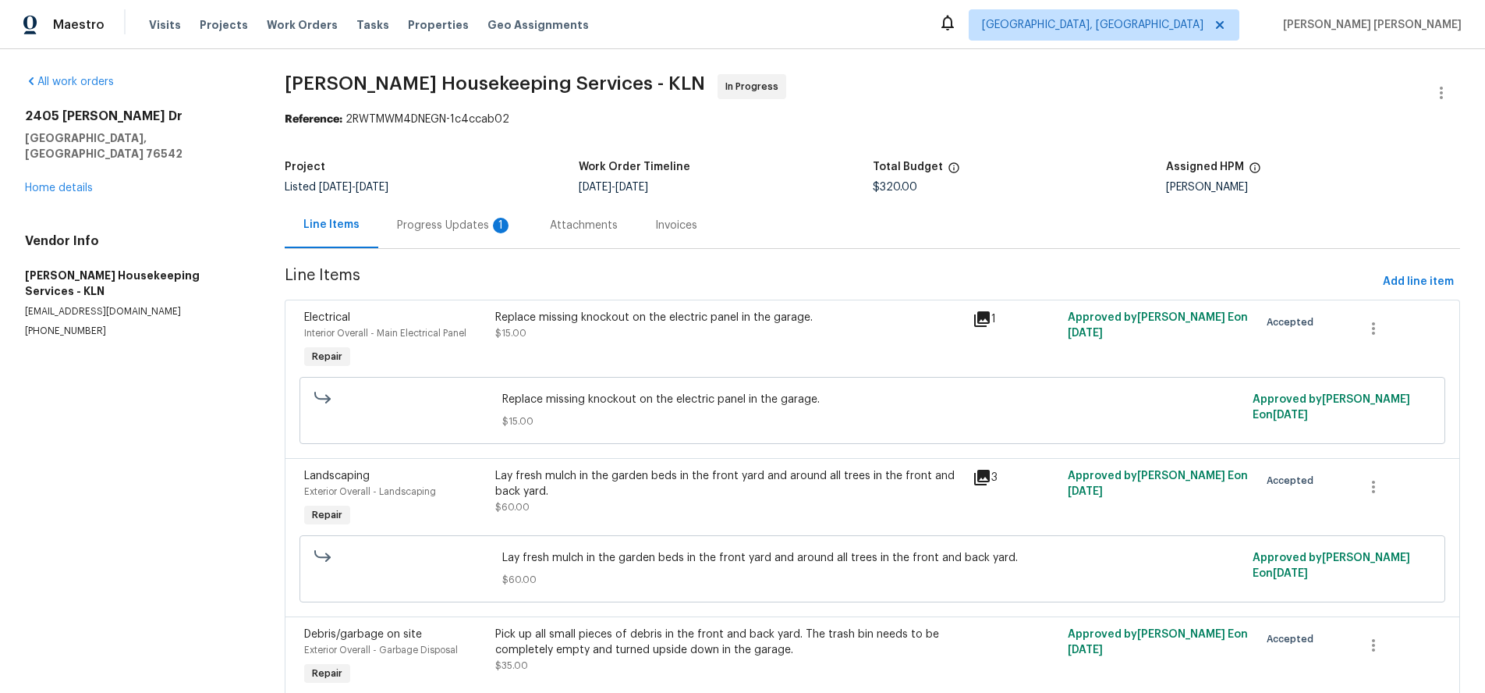
click at [775, 339] on div "Replace missing knockout on the electric panel in the garage. $15.00" at bounding box center [729, 325] width 468 height 31
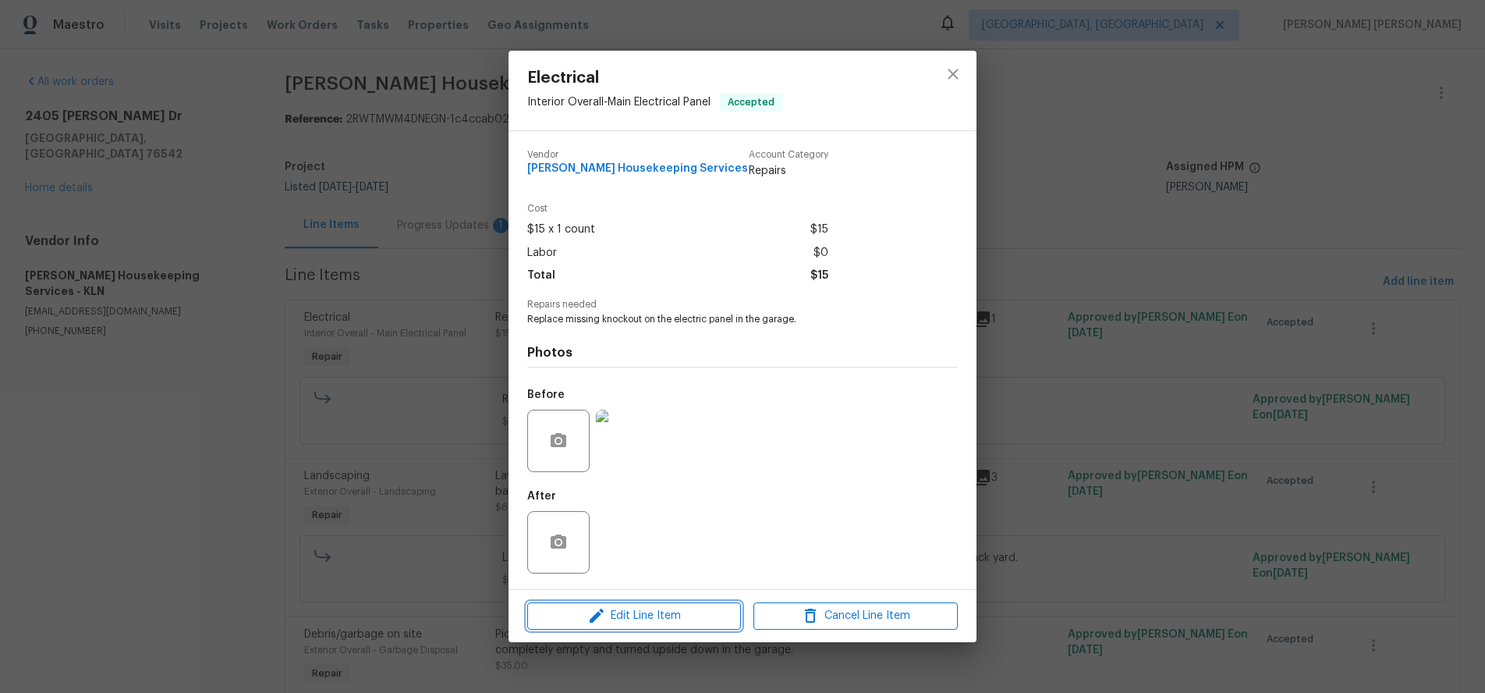
click at [653, 614] on span "Edit Line Item" at bounding box center [634, 616] width 204 height 20
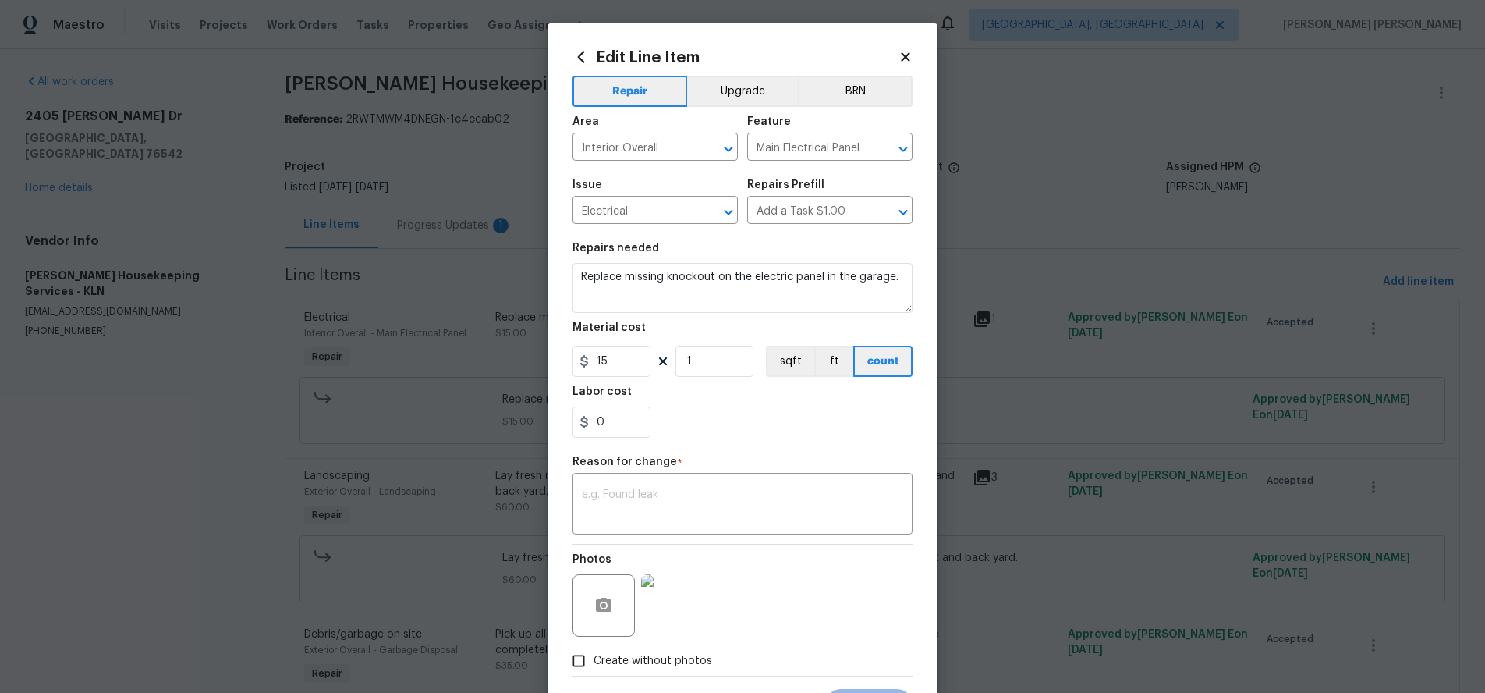
click at [905, 50] on icon at bounding box center [906, 57] width 14 height 14
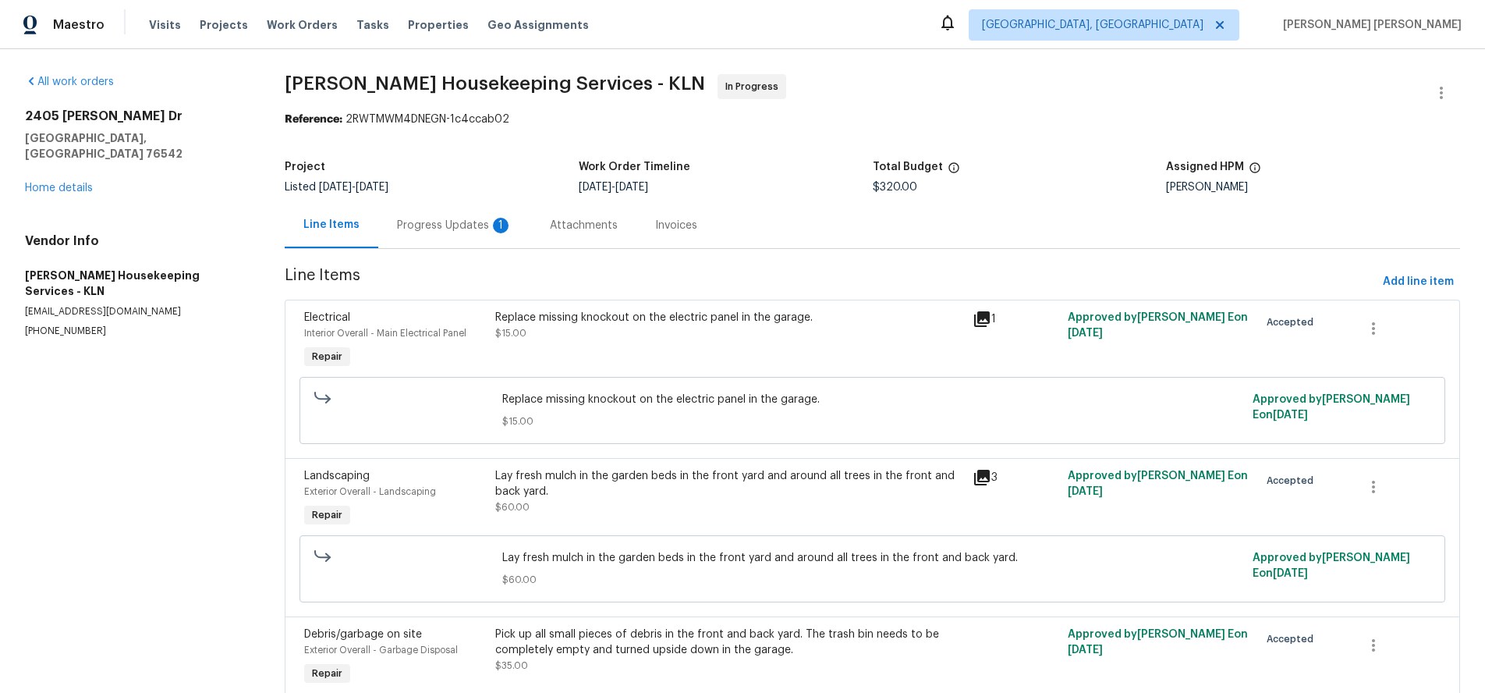
click at [988, 321] on icon at bounding box center [982, 319] width 19 height 19
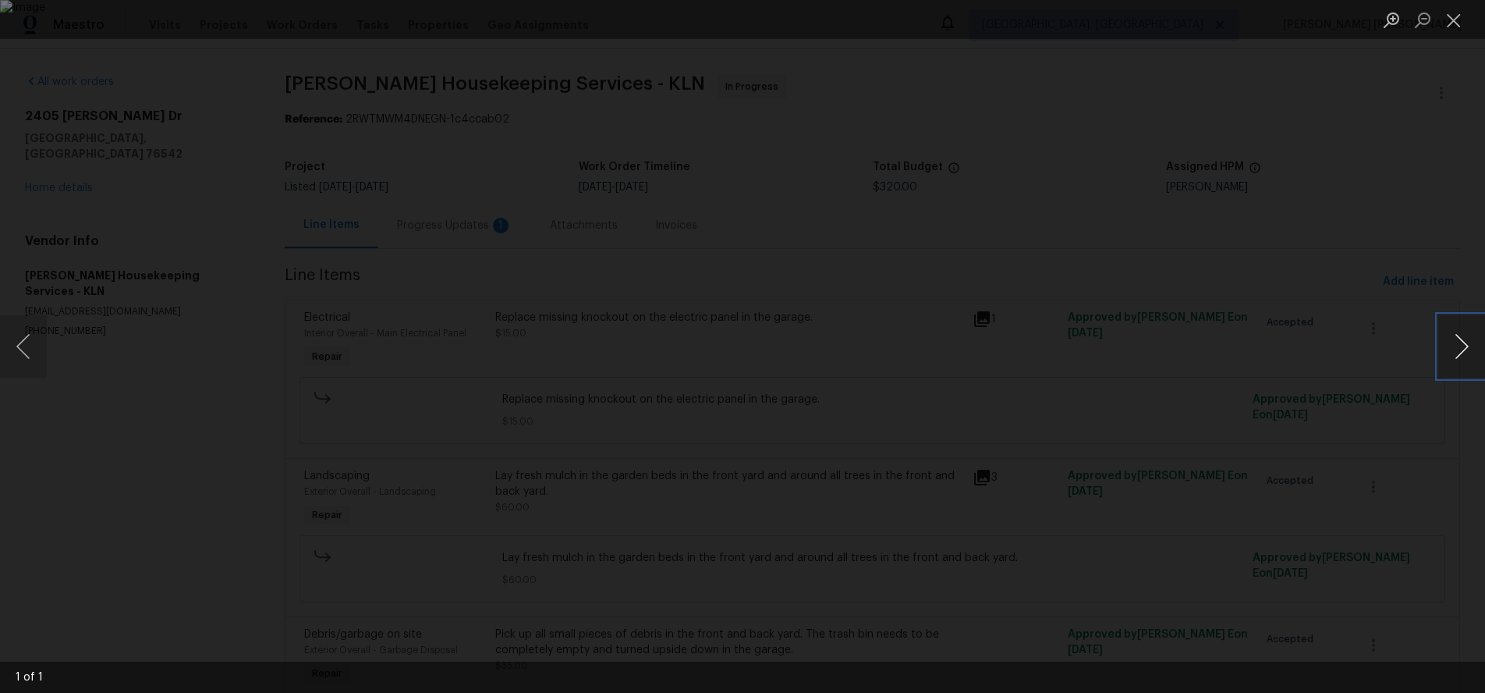
click at [1448, 359] on button "Next image" at bounding box center [1462, 346] width 47 height 62
click at [1447, 359] on button "Next image" at bounding box center [1462, 346] width 47 height 62
click at [1315, 403] on div "Lightbox" at bounding box center [742, 346] width 1485 height 693
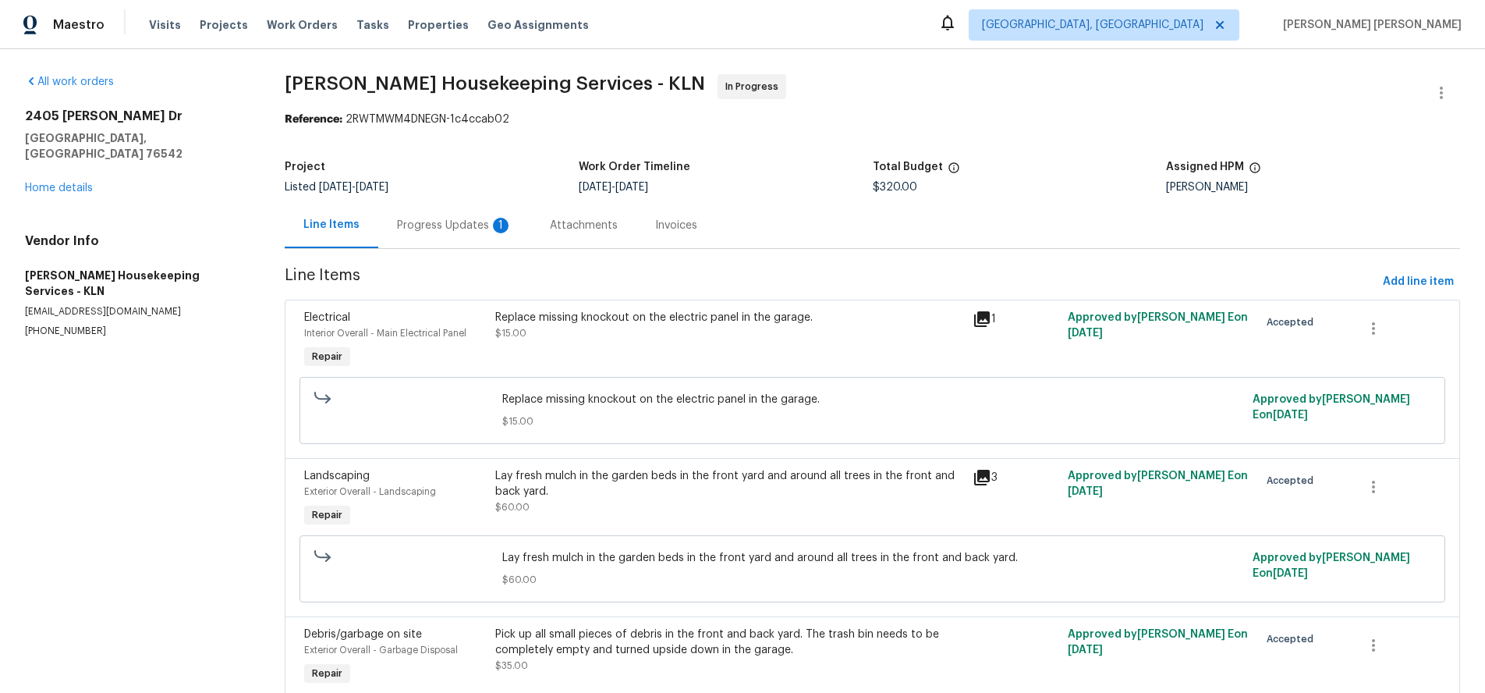
click at [704, 338] on div "Replace missing knockout on the electric panel in the garage. $15.00" at bounding box center [729, 325] width 468 height 31
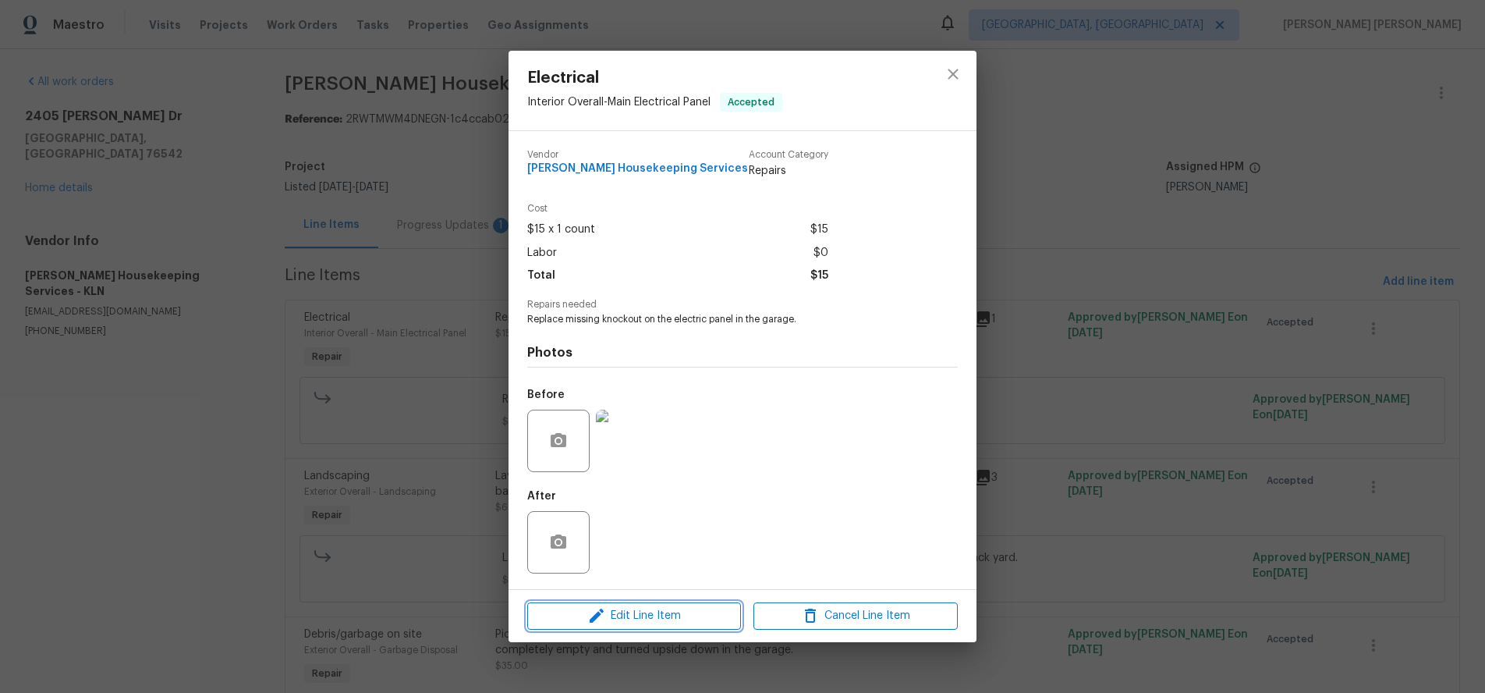
click at [662, 616] on span "Edit Line Item" at bounding box center [634, 616] width 204 height 20
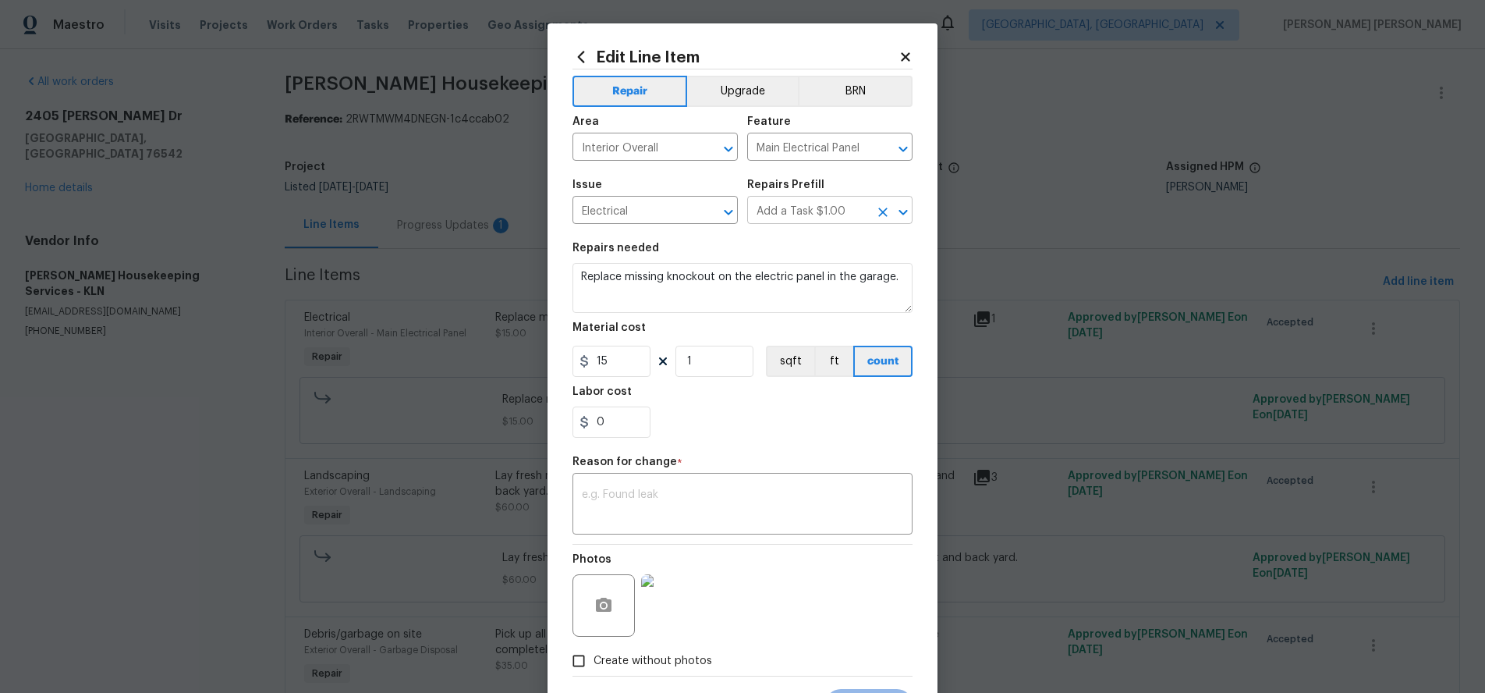
click at [903, 214] on icon "Open" at bounding box center [903, 211] width 9 height 5
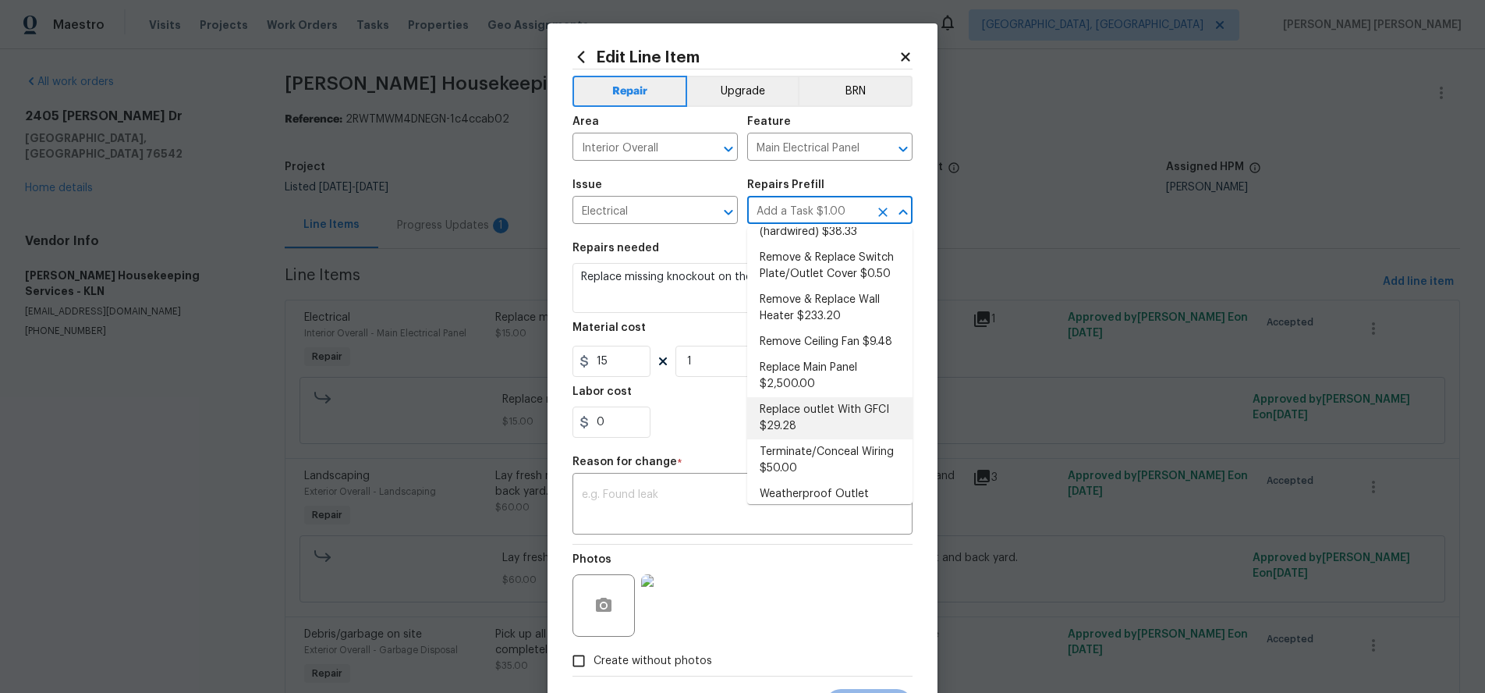
scroll to position [501, 0]
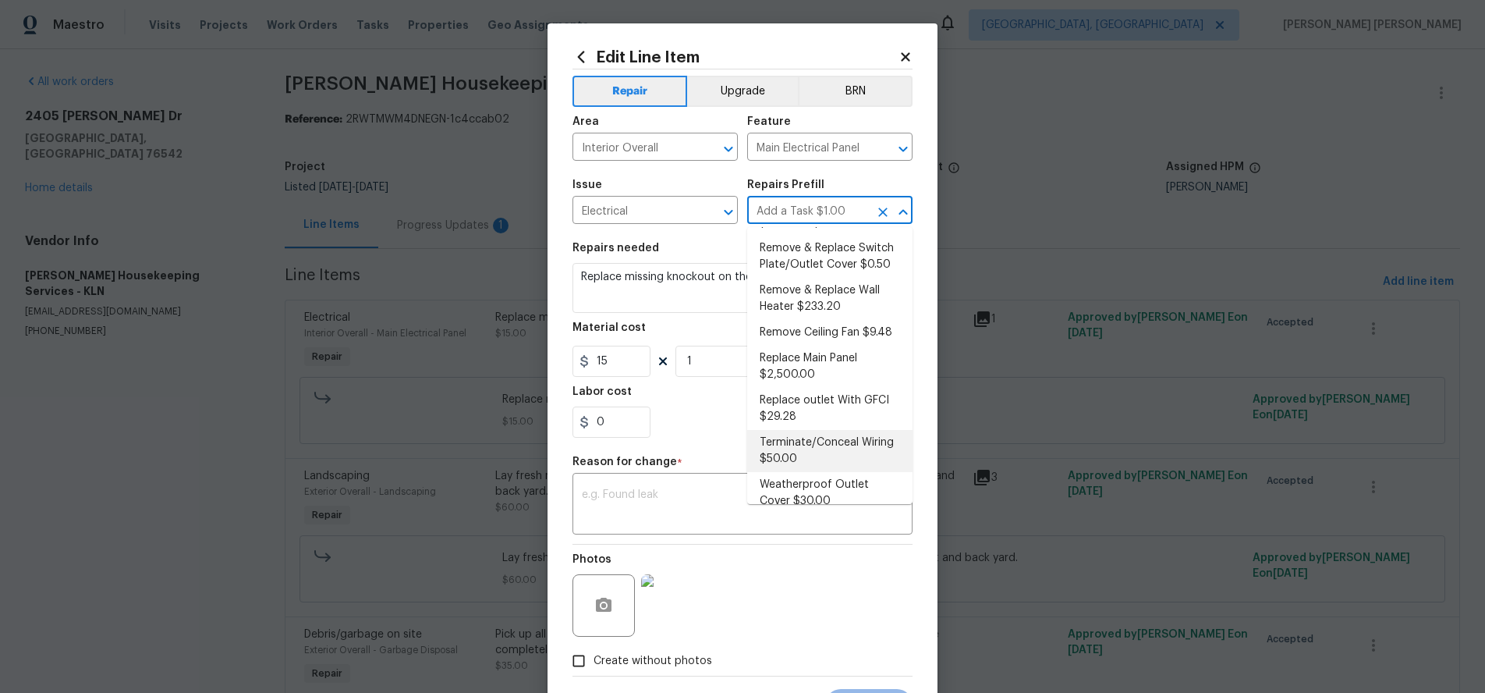
click at [1063, 125] on body "Maestro Visits Projects Work Orders Tasks Properties Geo Assignments Albuquerqu…" at bounding box center [742, 346] width 1485 height 693
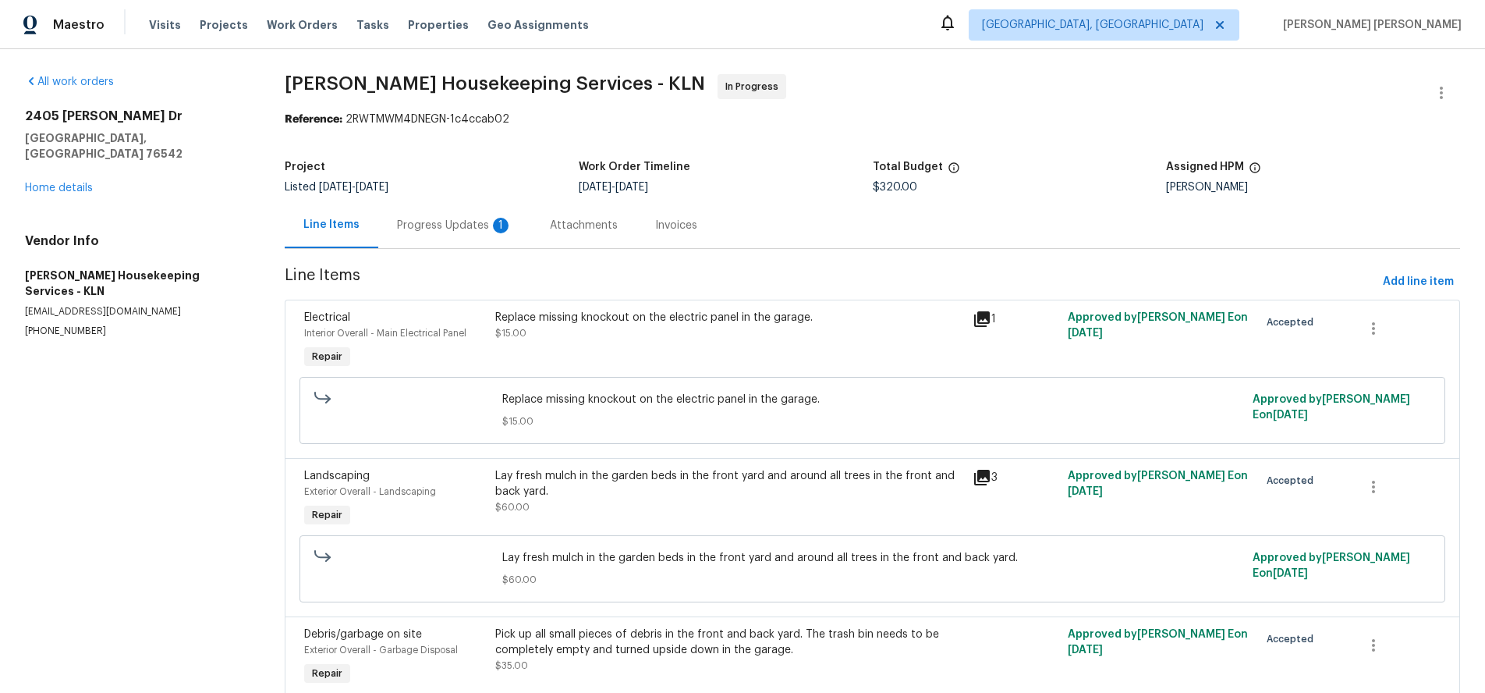
click at [584, 357] on div "Replace missing knockout on the electric panel in the garage. $15.00" at bounding box center [729, 341] width 477 height 72
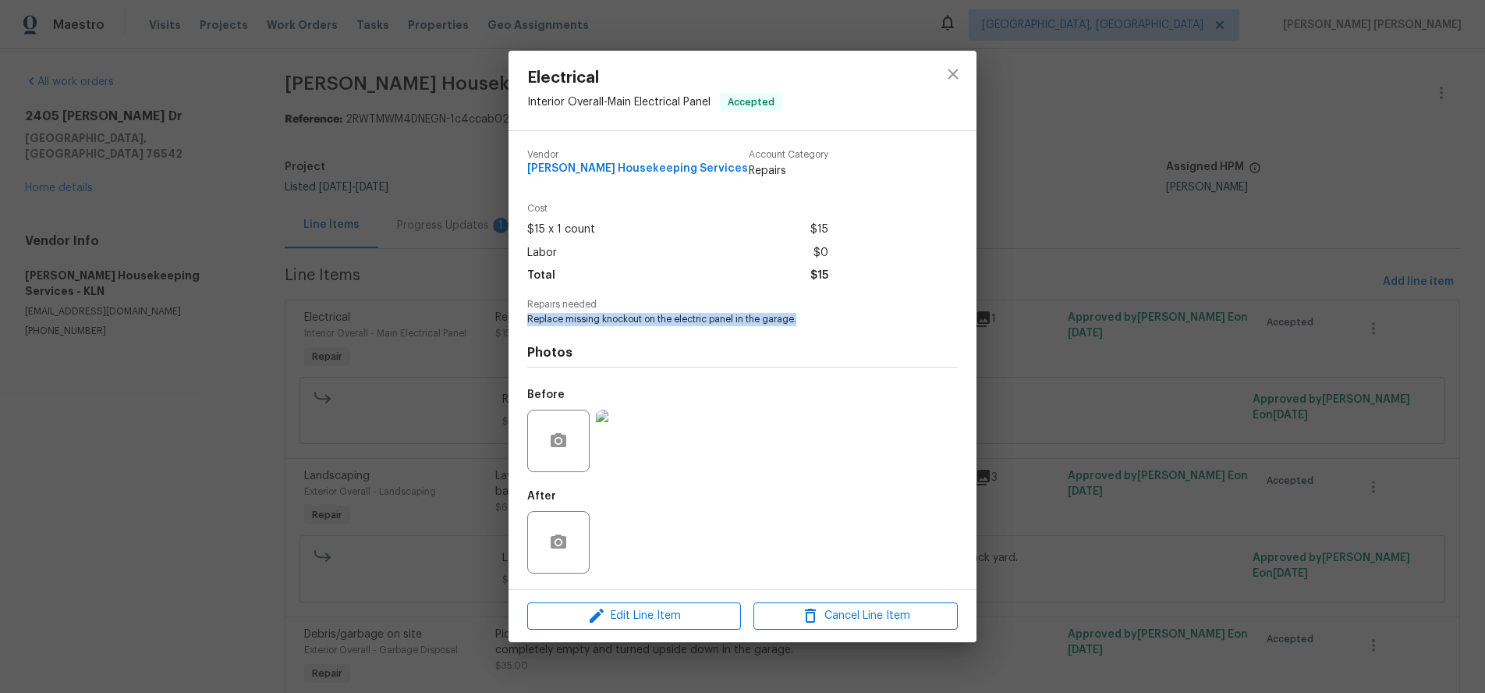
drag, startPoint x: 526, startPoint y: 318, endPoint x: 805, endPoint y: 323, distance: 279.4
click at [805, 323] on div "Vendor Arelis Housekeeping Services Account Category Repairs Cost $15 x 1 count…" at bounding box center [743, 360] width 468 height 458
copy span "Replace missing knockout on the electric panel in the garage."
click at [957, 73] on icon "close" at bounding box center [953, 74] width 19 height 19
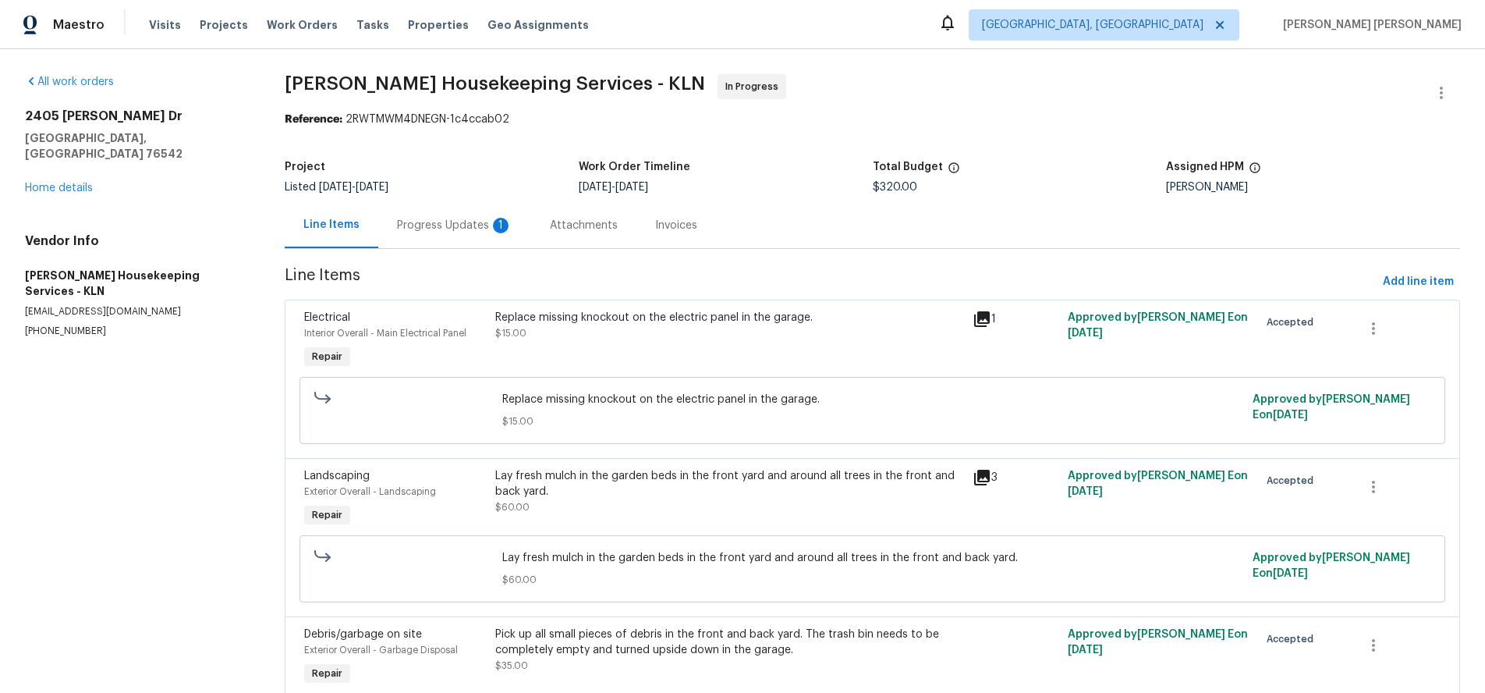
click at [955, 73] on icon "close" at bounding box center [953, 74] width 19 height 19
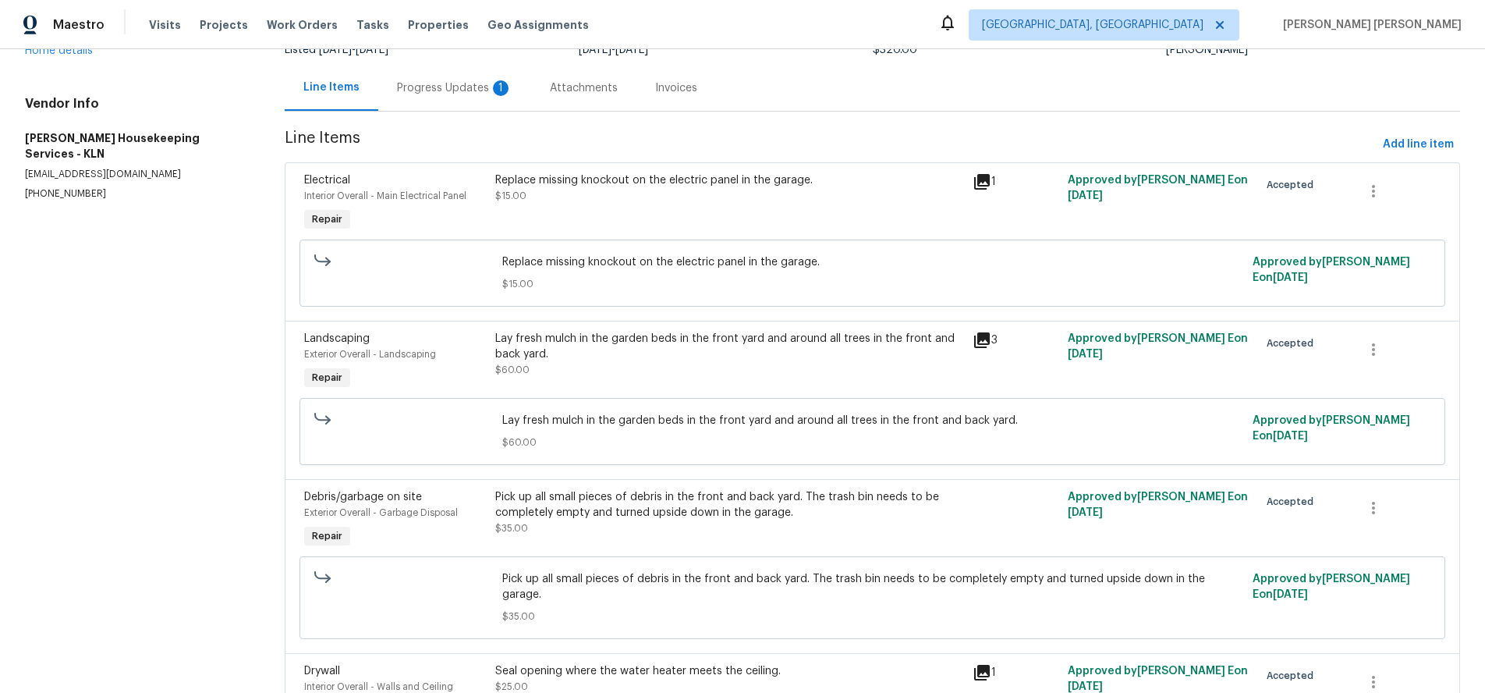
scroll to position [143, 0]
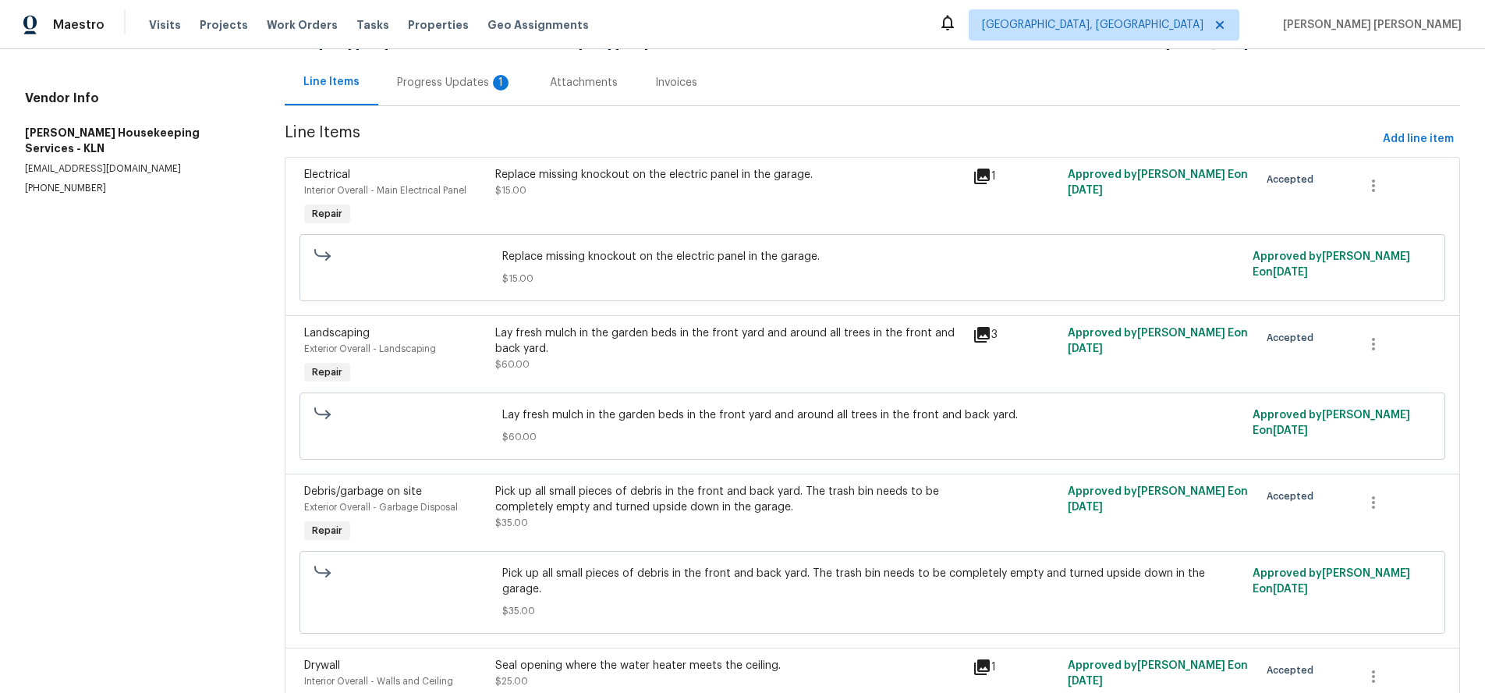
click at [650, 350] on div "Lay fresh mulch in the garden beds in the front yard and around all trees in th…" at bounding box center [729, 340] width 468 height 31
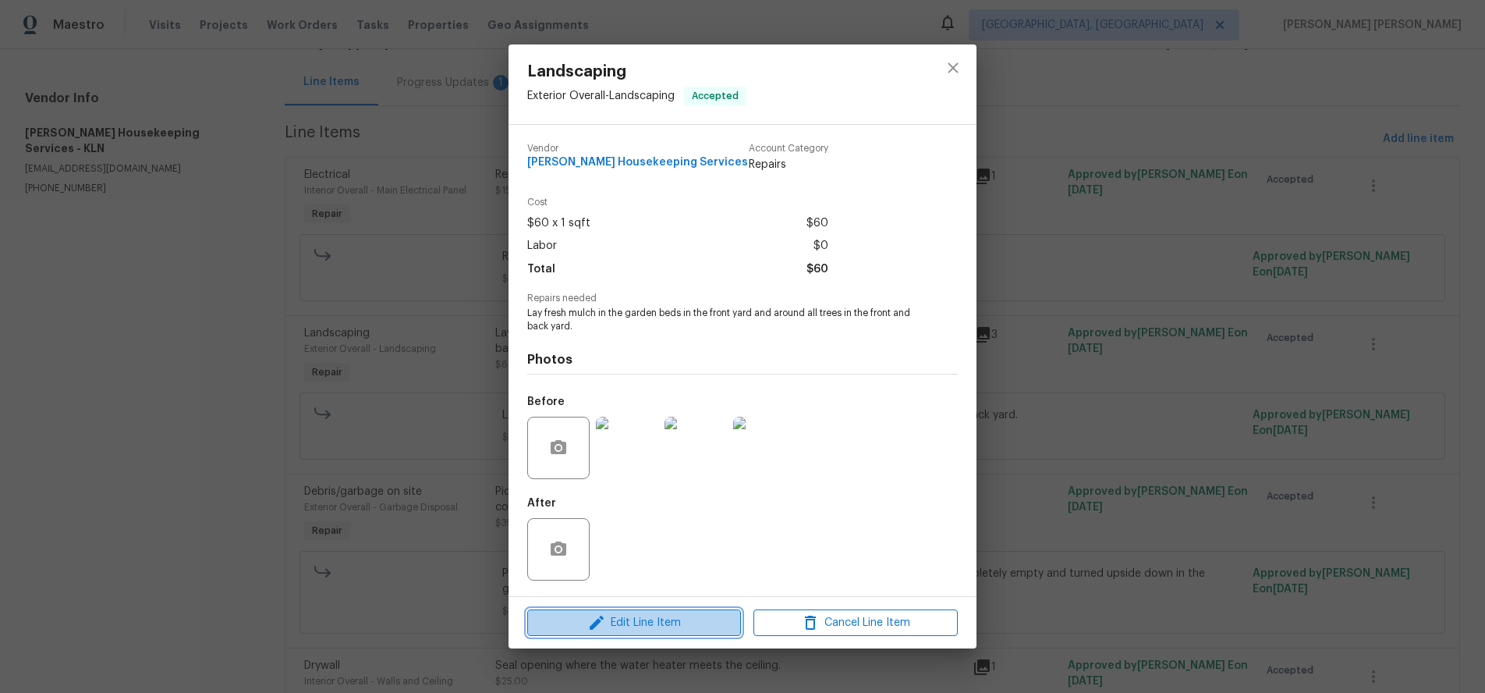
click at [665, 620] on span "Edit Line Item" at bounding box center [634, 623] width 204 height 20
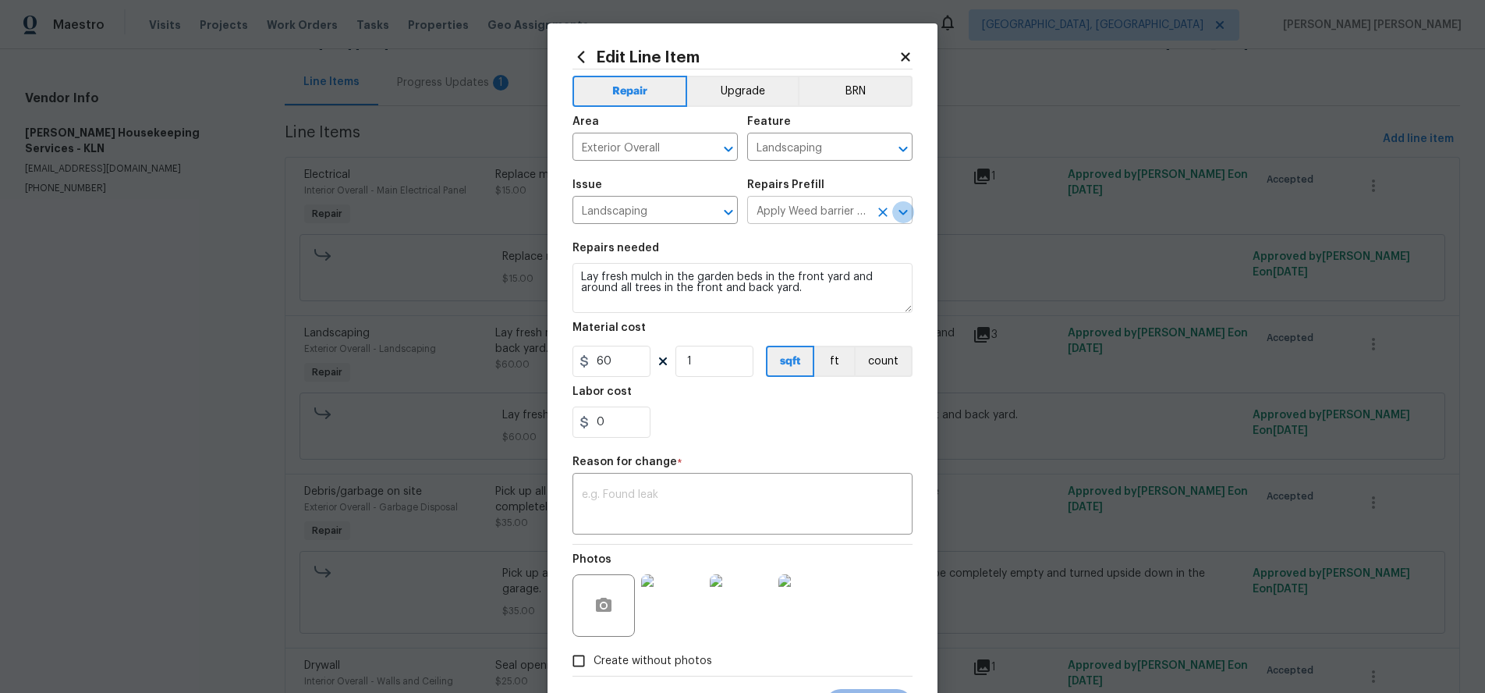
click at [908, 212] on icon "Open" at bounding box center [903, 212] width 19 height 19
click at [874, 179] on div "Repairs Prefill" at bounding box center [829, 189] width 165 height 20
drag, startPoint x: 745, startPoint y: 281, endPoint x: 500, endPoint y: 271, distance: 245.1
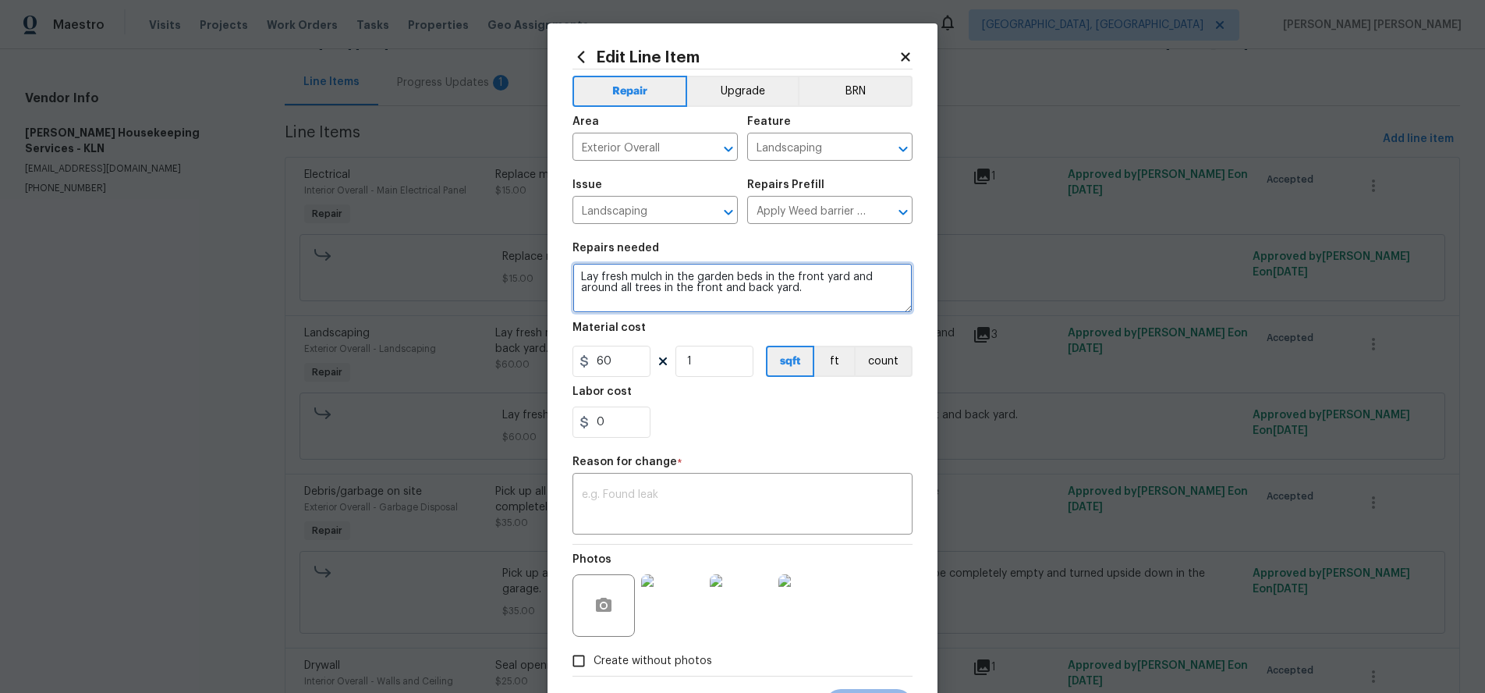
click at [500, 271] on div "Edit Line Item Repair Upgrade BRN Area Exterior Overall ​ Feature Landscaping ​…" at bounding box center [742, 346] width 1485 height 693
click at [906, 57] on icon at bounding box center [905, 56] width 9 height 9
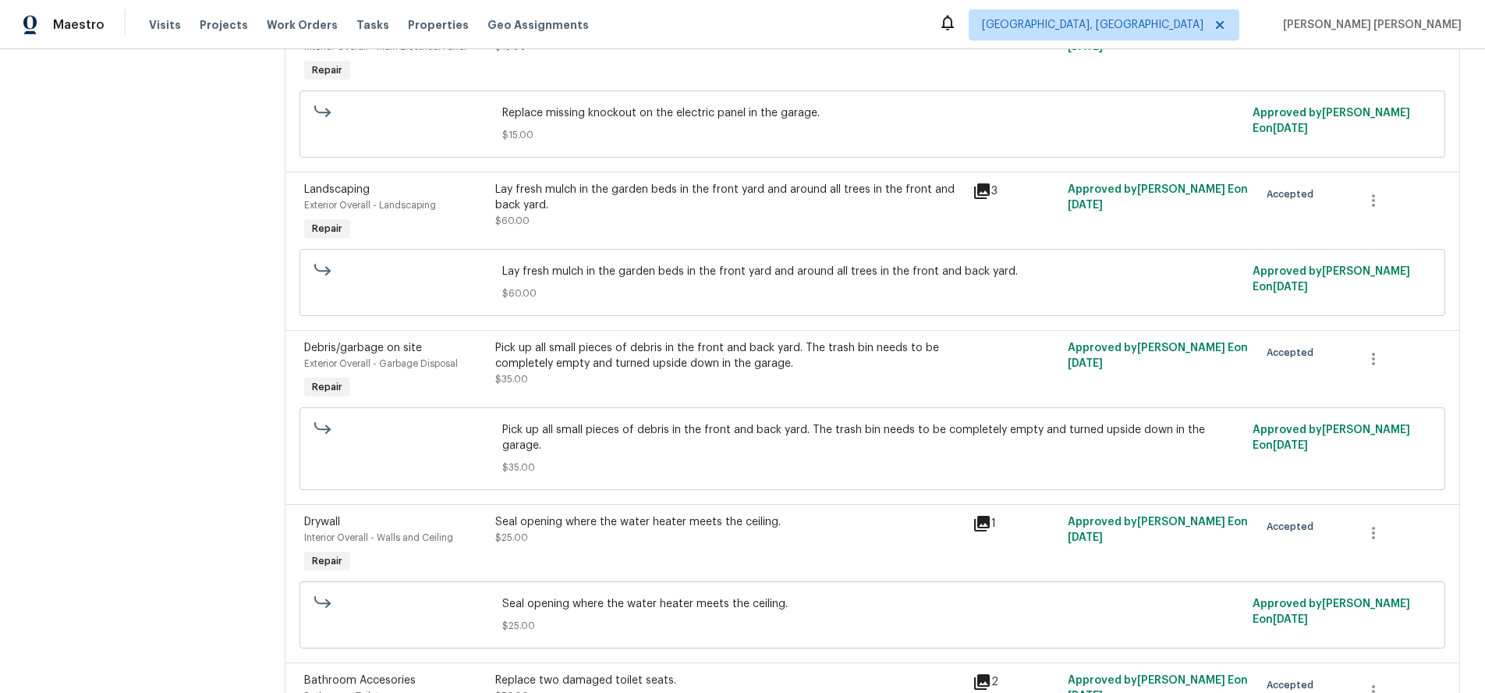
scroll to position [288, 0]
click at [832, 373] on div "Pick up all small pieces of debris in the front and back yard. The trash bin ne…" at bounding box center [729, 362] width 468 height 47
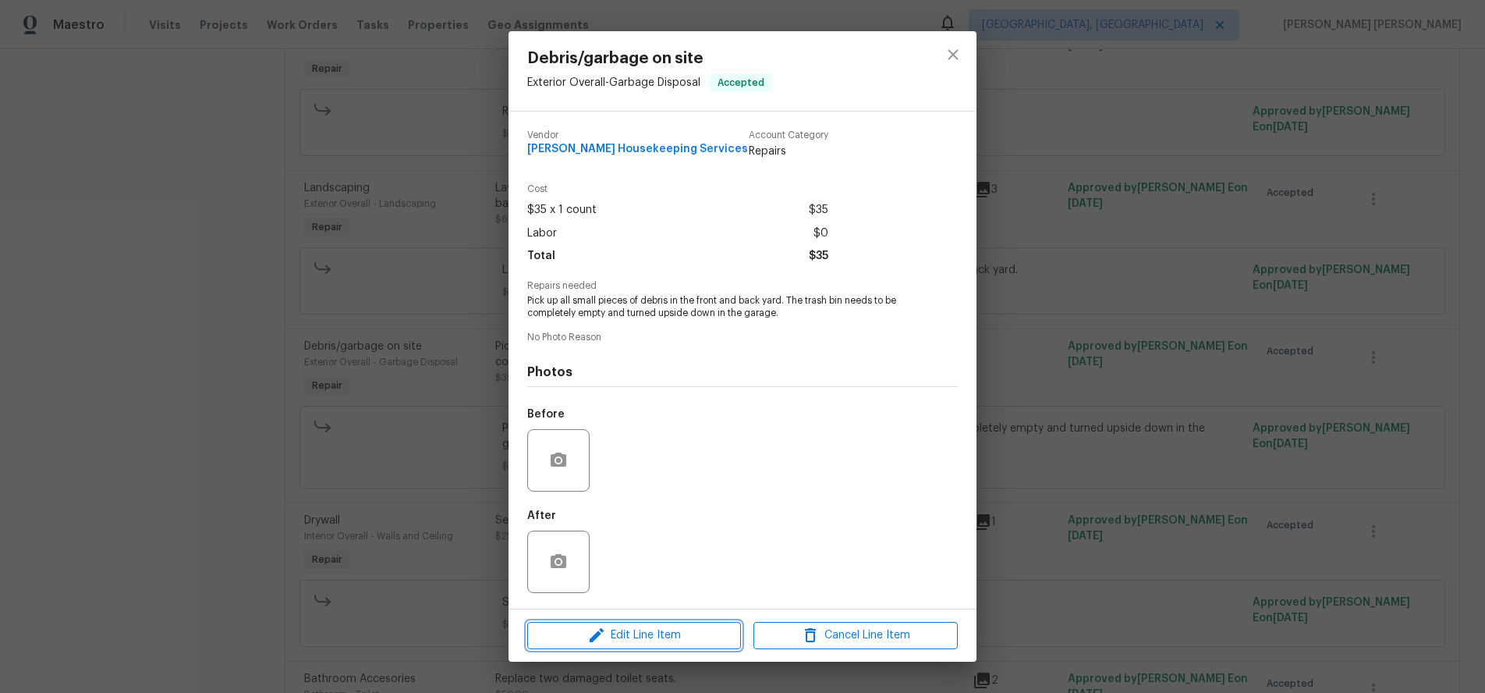
click at [692, 629] on span "Edit Line Item" at bounding box center [634, 636] width 204 height 20
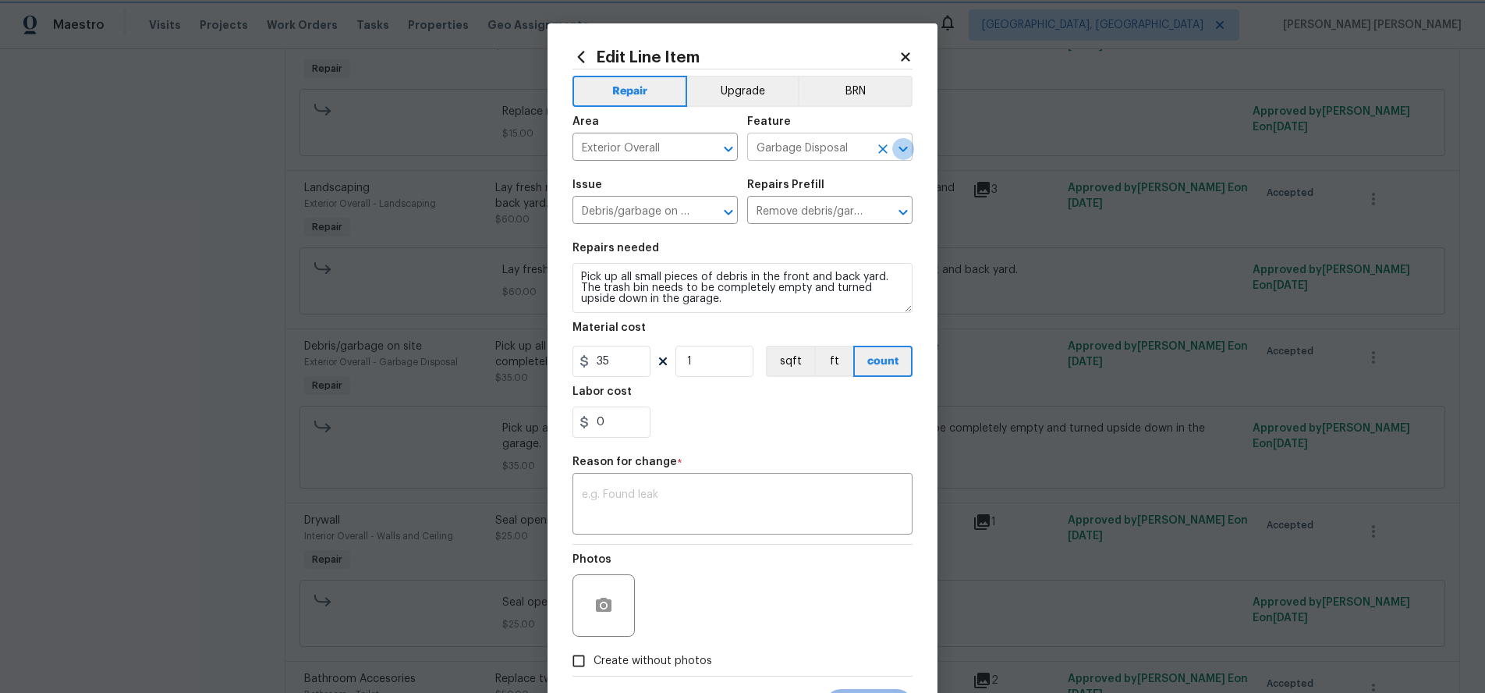
click at [901, 148] on icon "Open" at bounding box center [903, 148] width 9 height 5
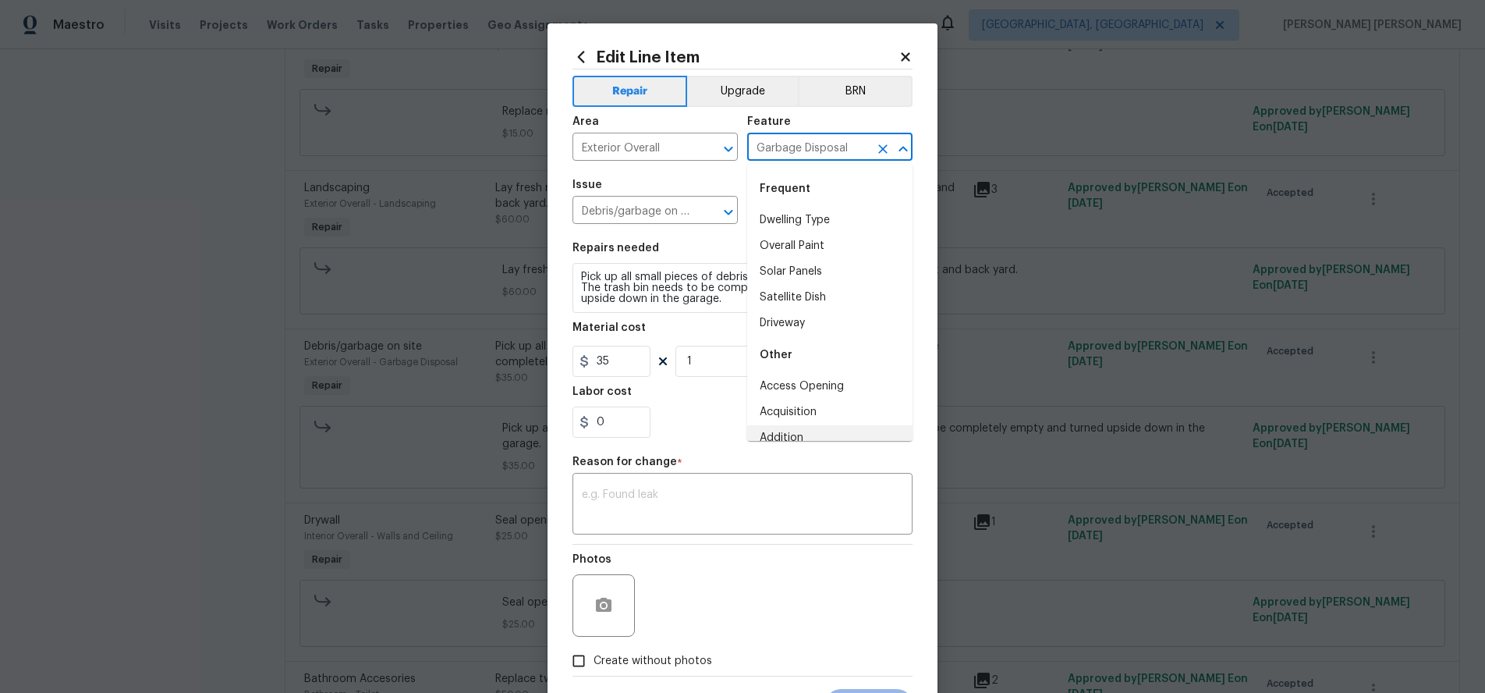
scroll to position [10, 0]
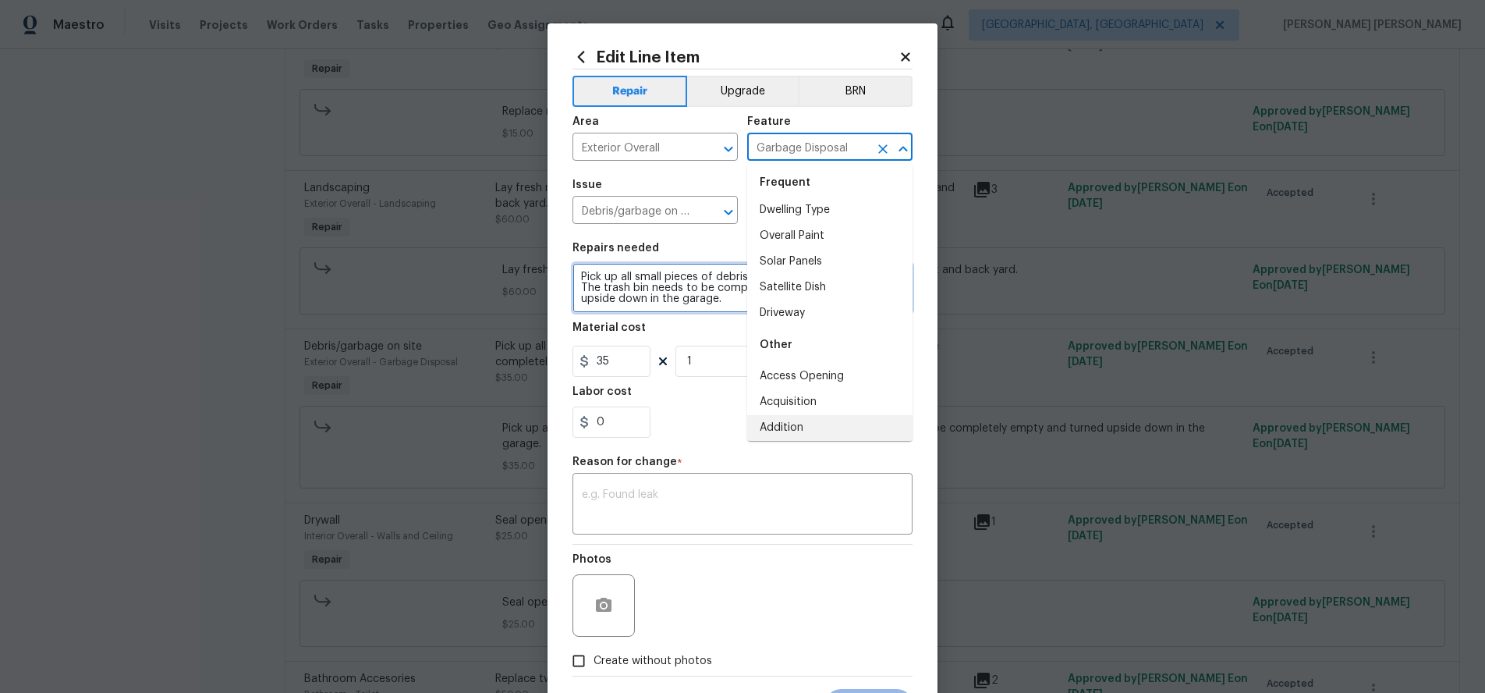
click at [691, 302] on textarea "Pick up all small pieces of debris in the front and back yard. The trash bin ne…" at bounding box center [743, 288] width 340 height 50
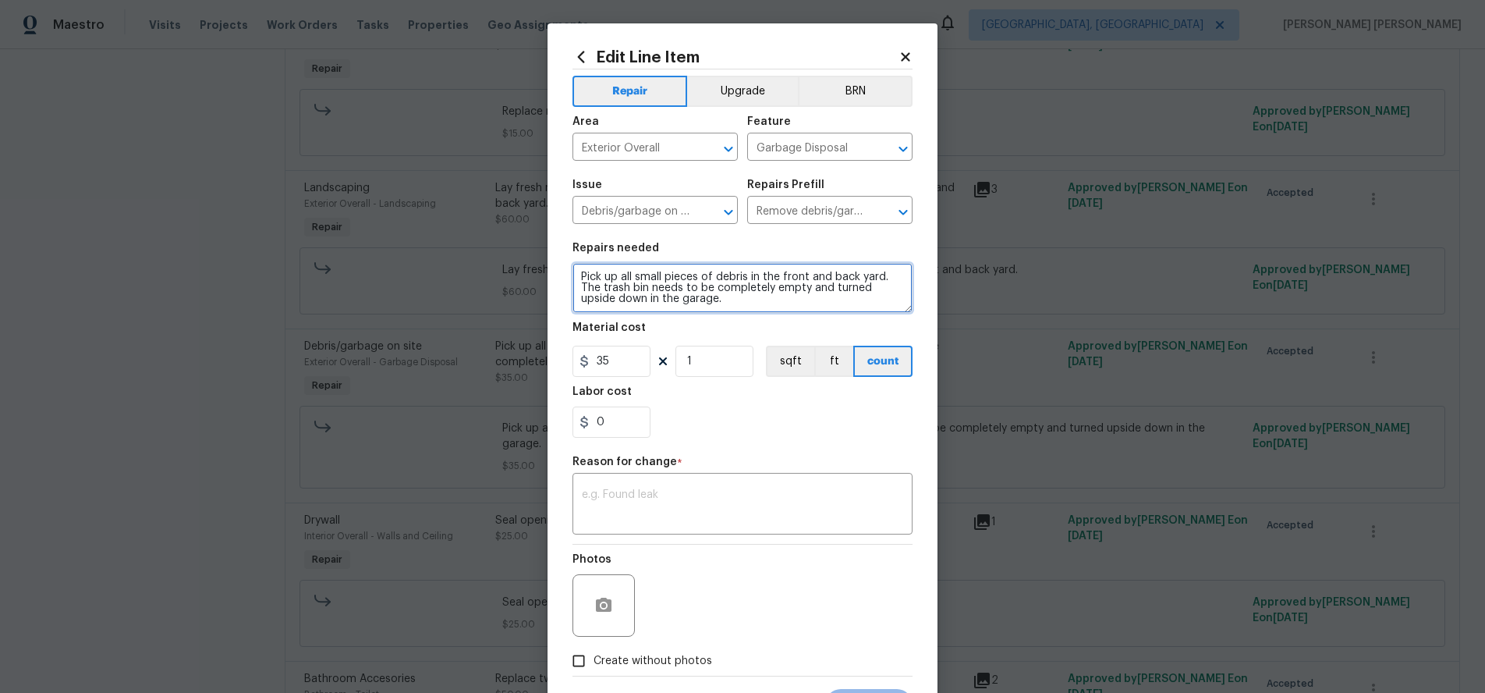
drag, startPoint x: 691, startPoint y: 302, endPoint x: 552, endPoint y: 267, distance: 144.0
click at [552, 267] on div "Edit Line Item Repair Upgrade BRN Area Exterior Overall ​ Feature Garbage Dispo…" at bounding box center [743, 384] width 390 height 722
click at [903, 55] on icon at bounding box center [905, 56] width 9 height 9
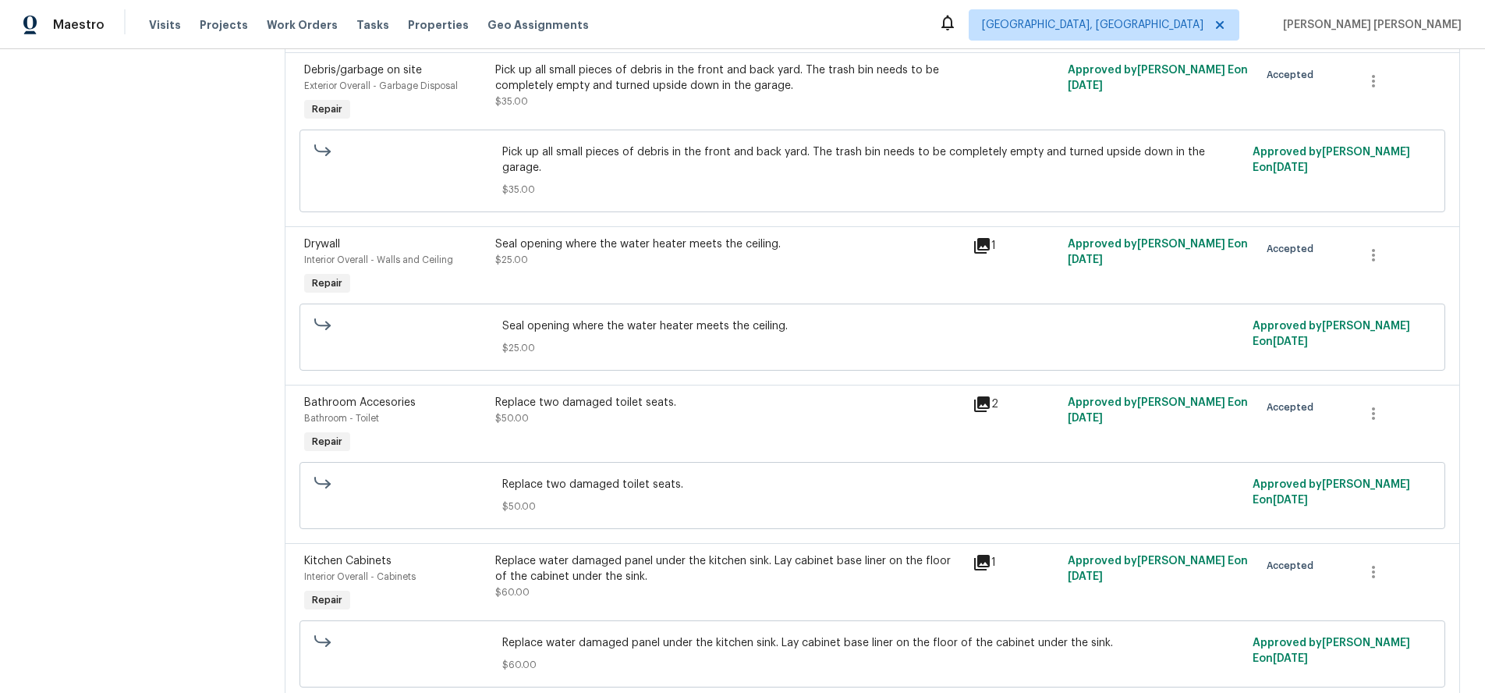
scroll to position [571, 0]
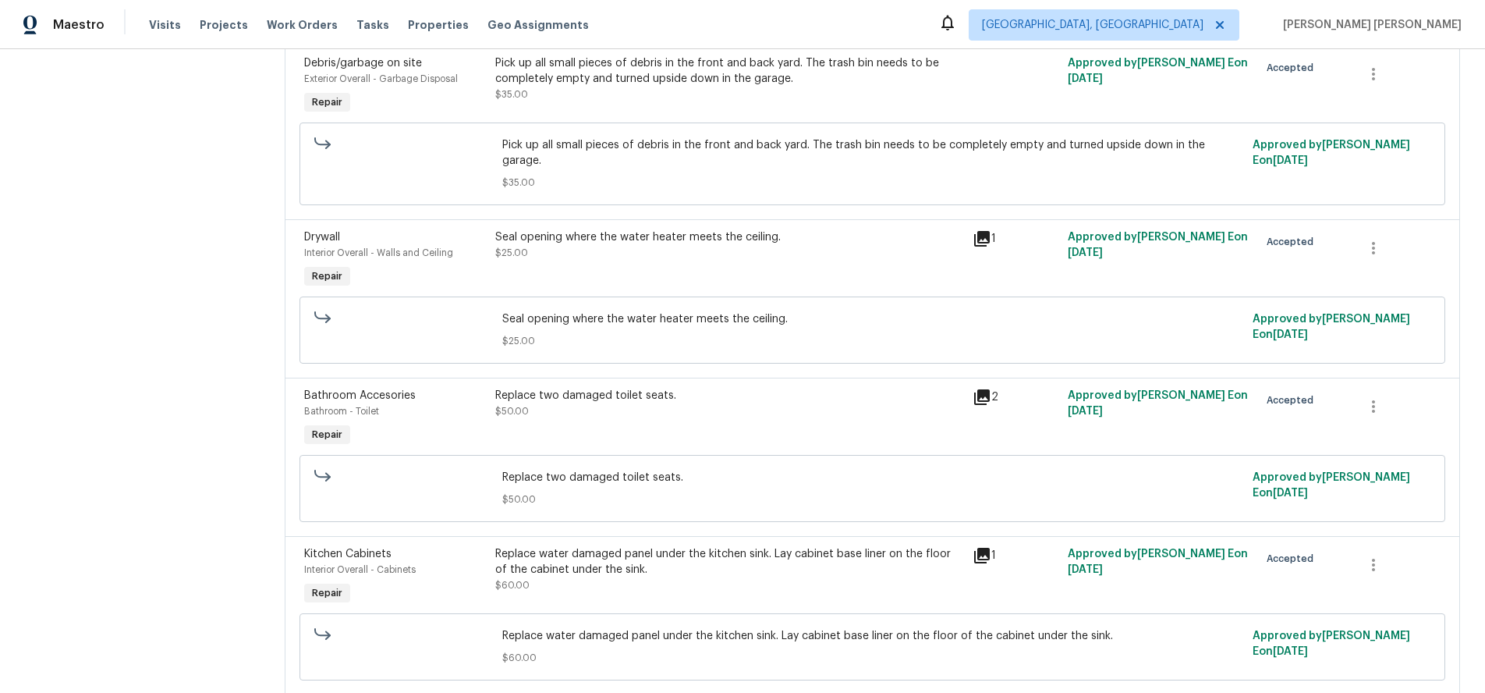
click at [984, 231] on icon at bounding box center [982, 239] width 16 height 16
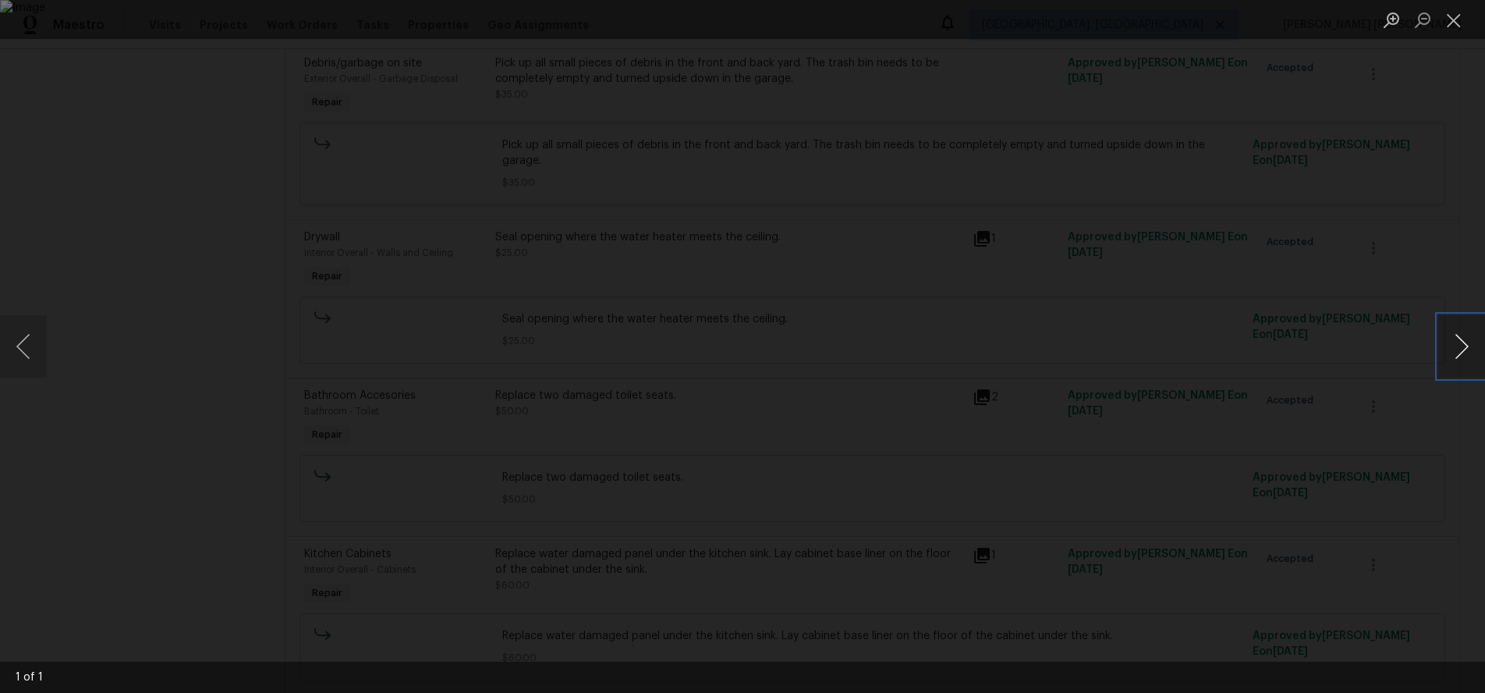
click at [1460, 358] on button "Next image" at bounding box center [1462, 346] width 47 height 62
click at [1289, 233] on div "Lightbox" at bounding box center [742, 346] width 1485 height 693
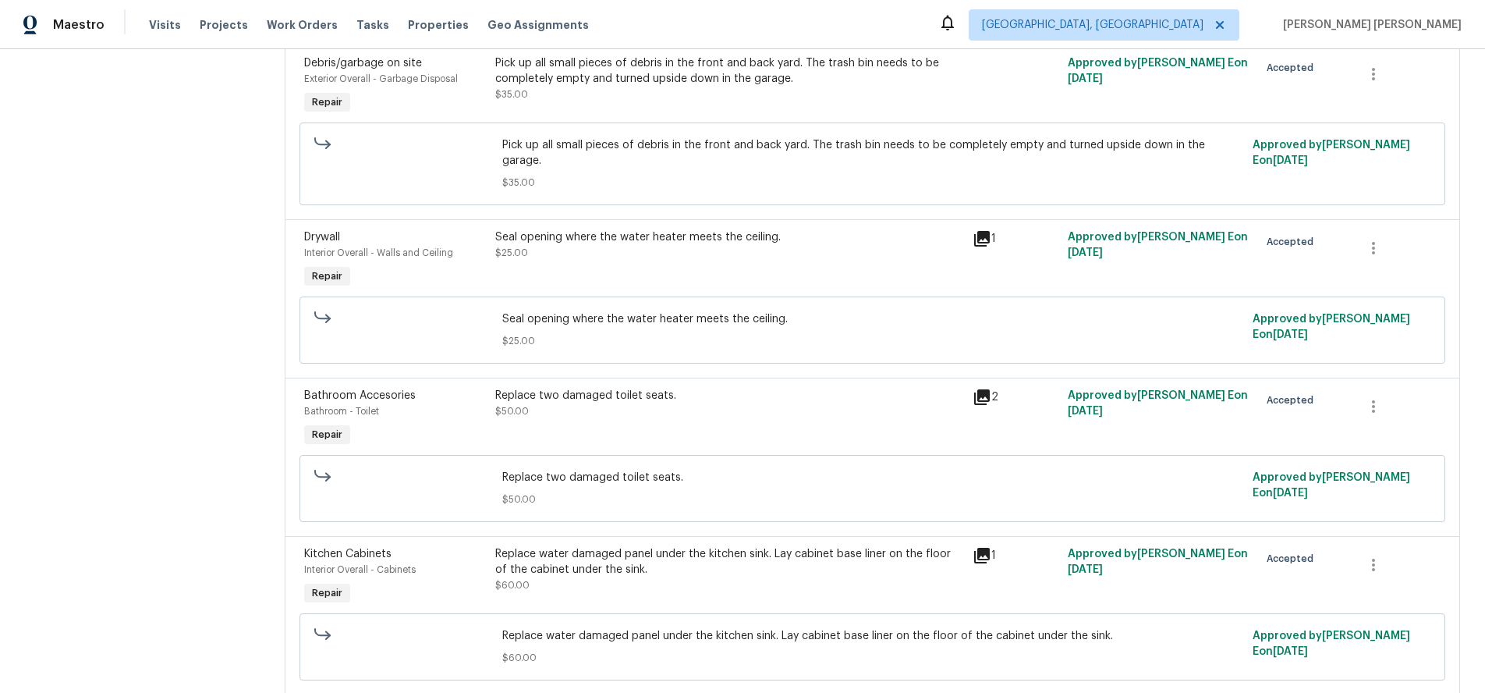
click at [614, 229] on div "Seal opening where the water heater meets the ceiling." at bounding box center [729, 237] width 468 height 16
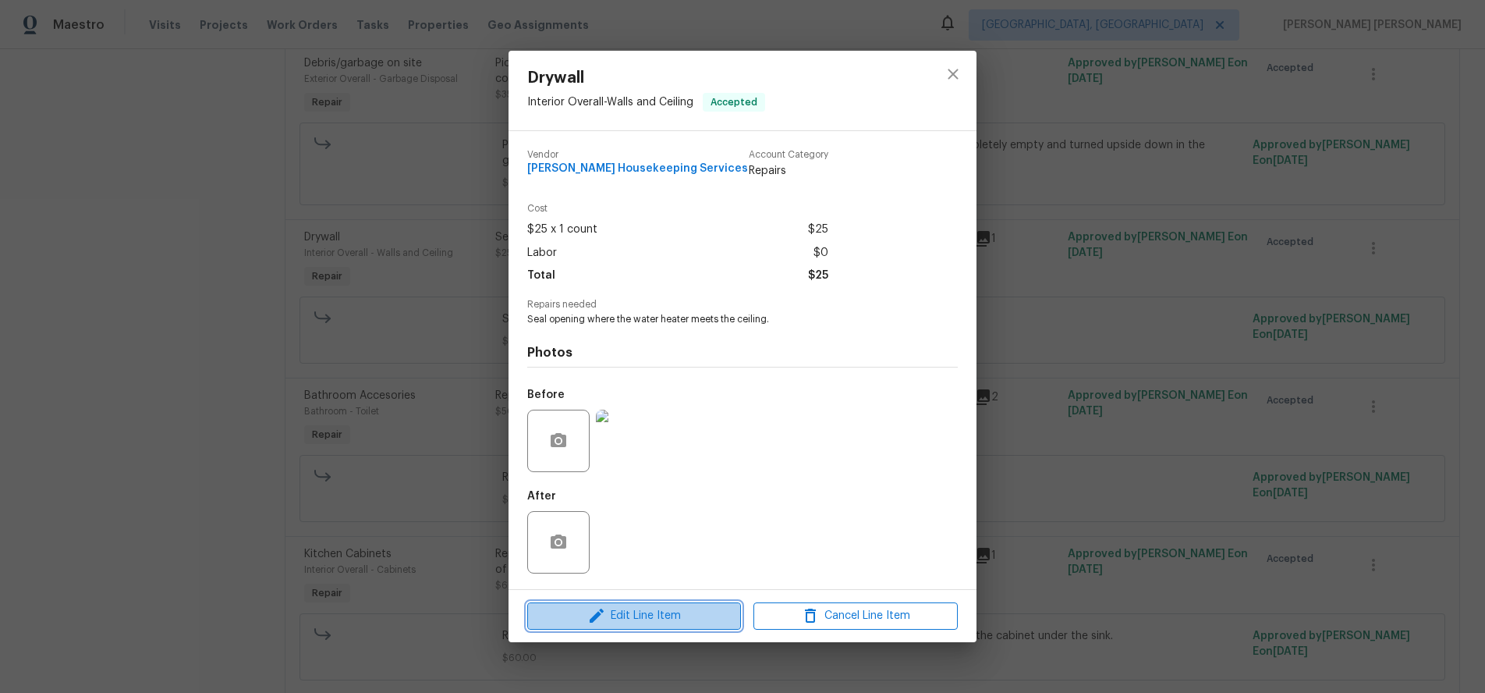
click at [687, 616] on span "Edit Line Item" at bounding box center [634, 616] width 204 height 20
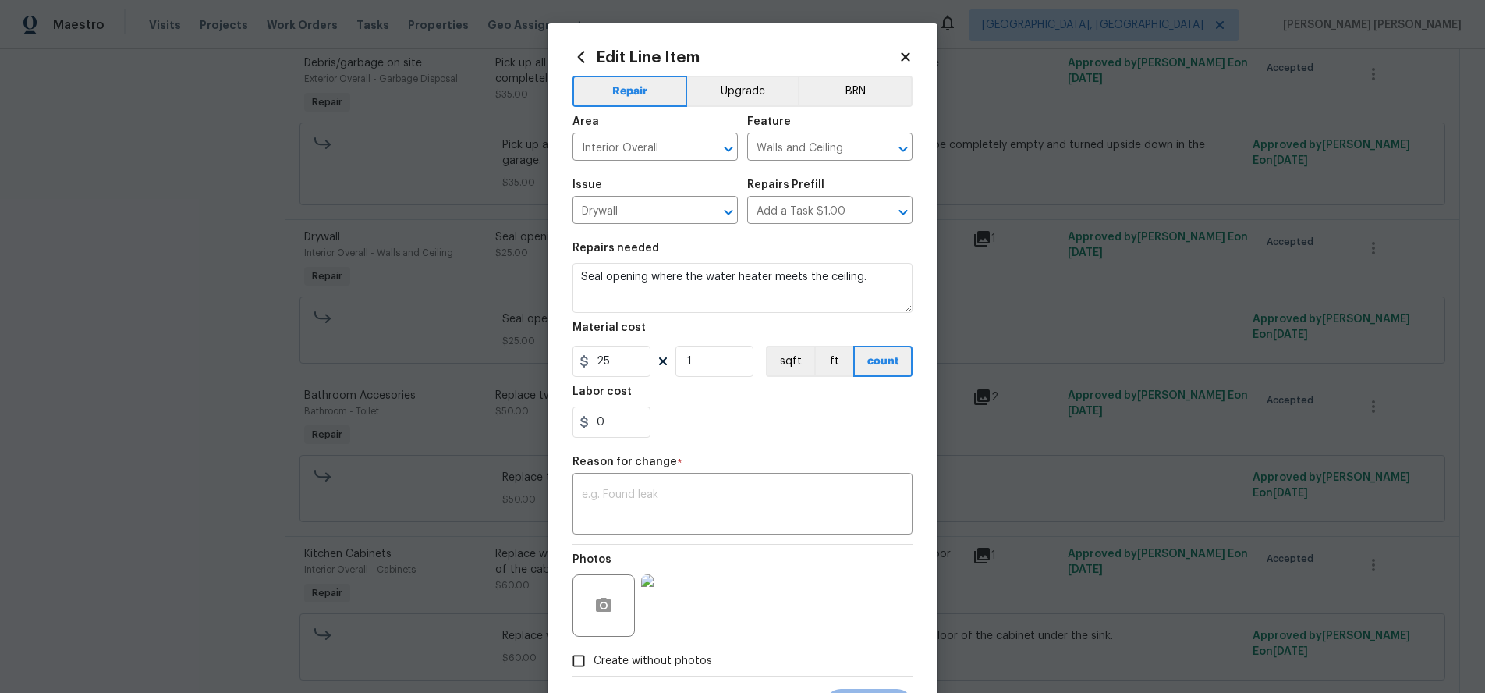
click at [903, 59] on icon at bounding box center [905, 56] width 9 height 9
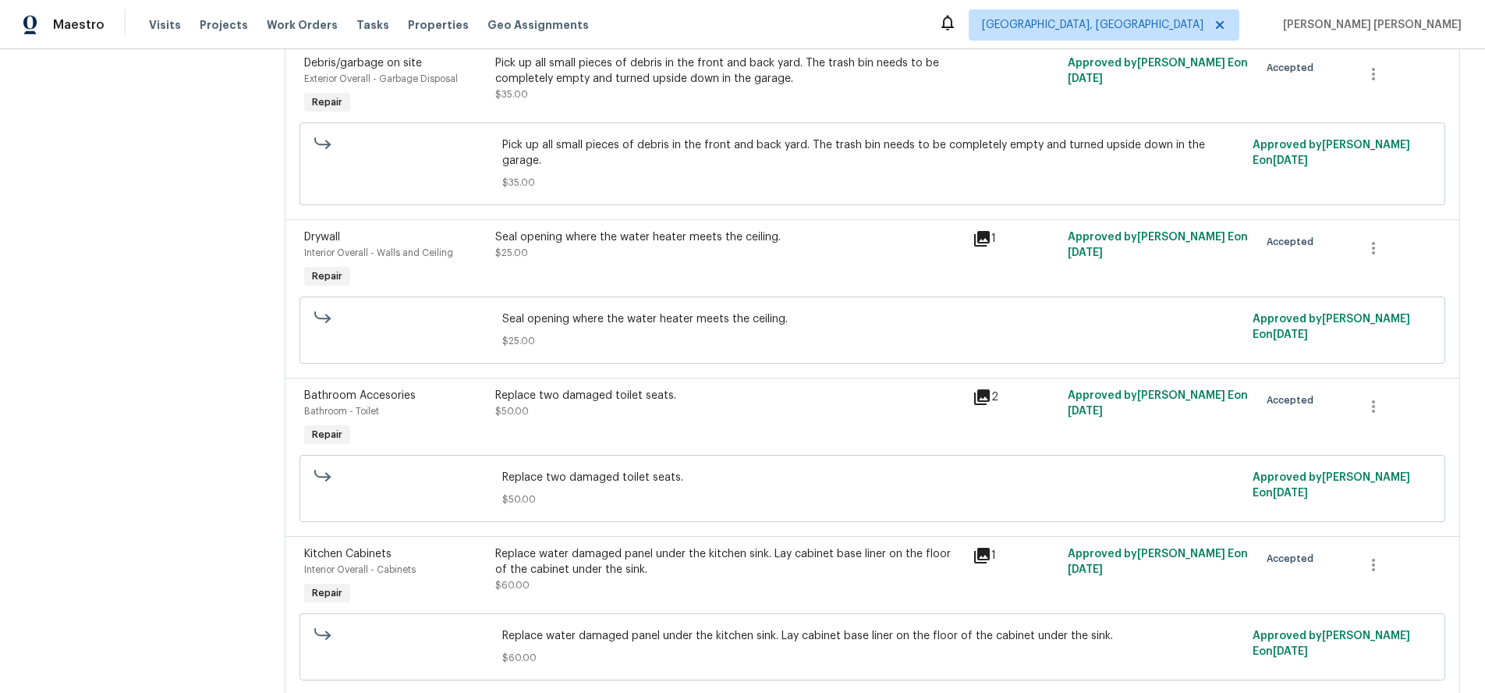
click at [664, 232] on div "Seal opening where the water heater meets the ceiling. $25.00" at bounding box center [729, 244] width 468 height 31
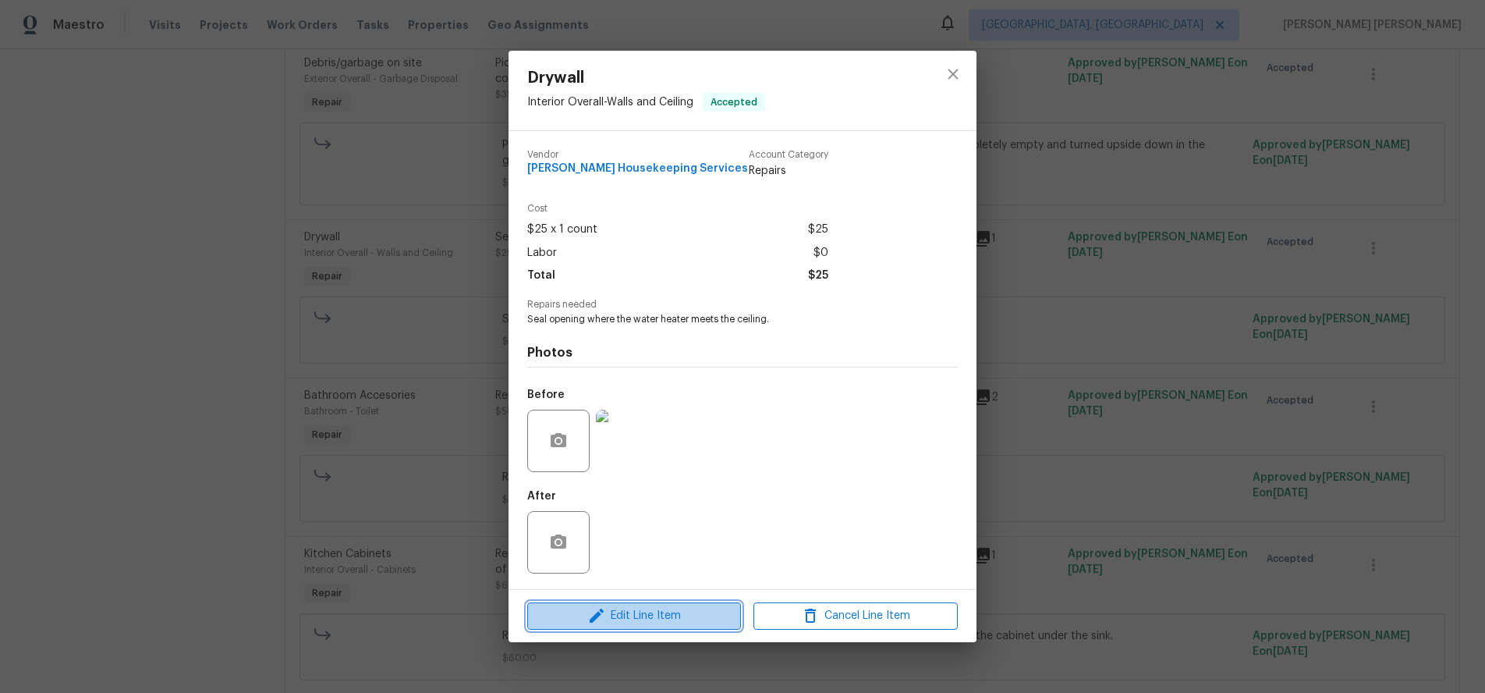
click at [680, 617] on span "Edit Line Item" at bounding box center [634, 616] width 204 height 20
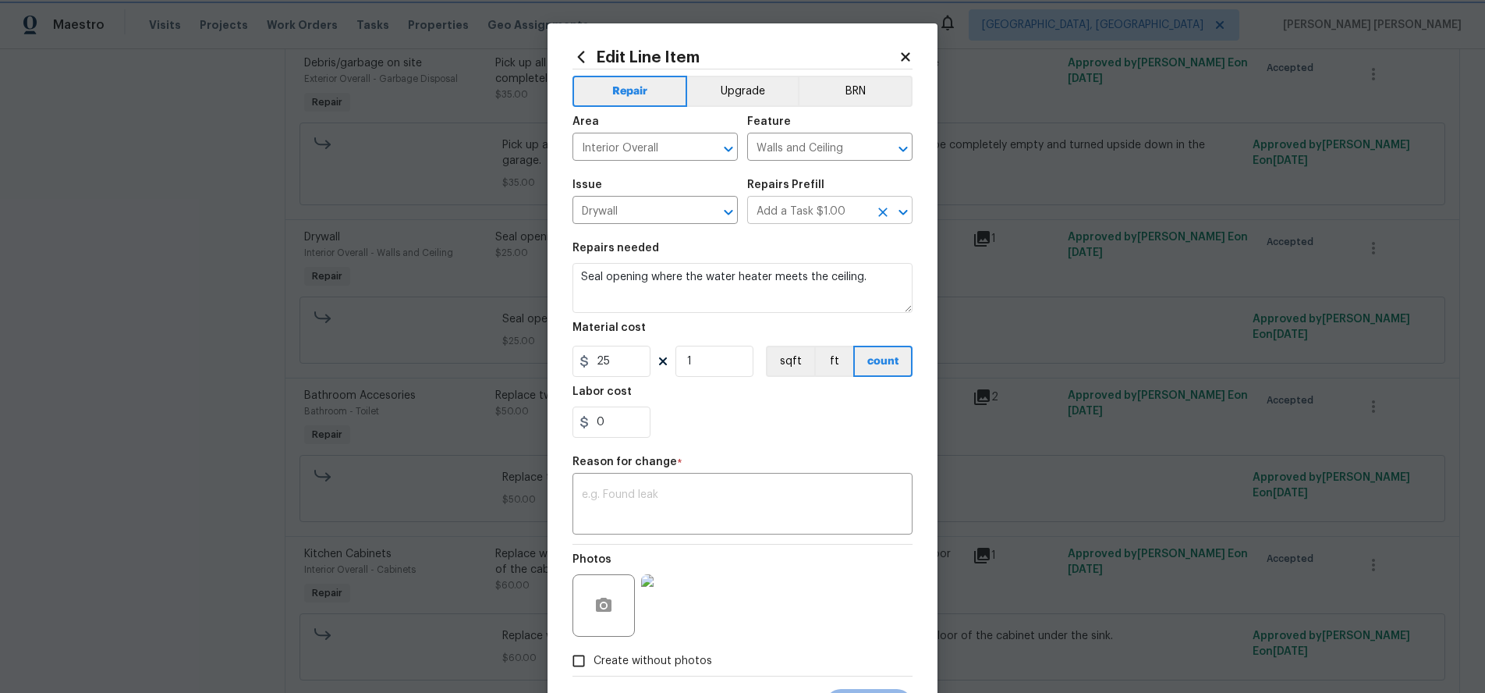
click at [904, 215] on icon "Open" at bounding box center [903, 212] width 19 height 19
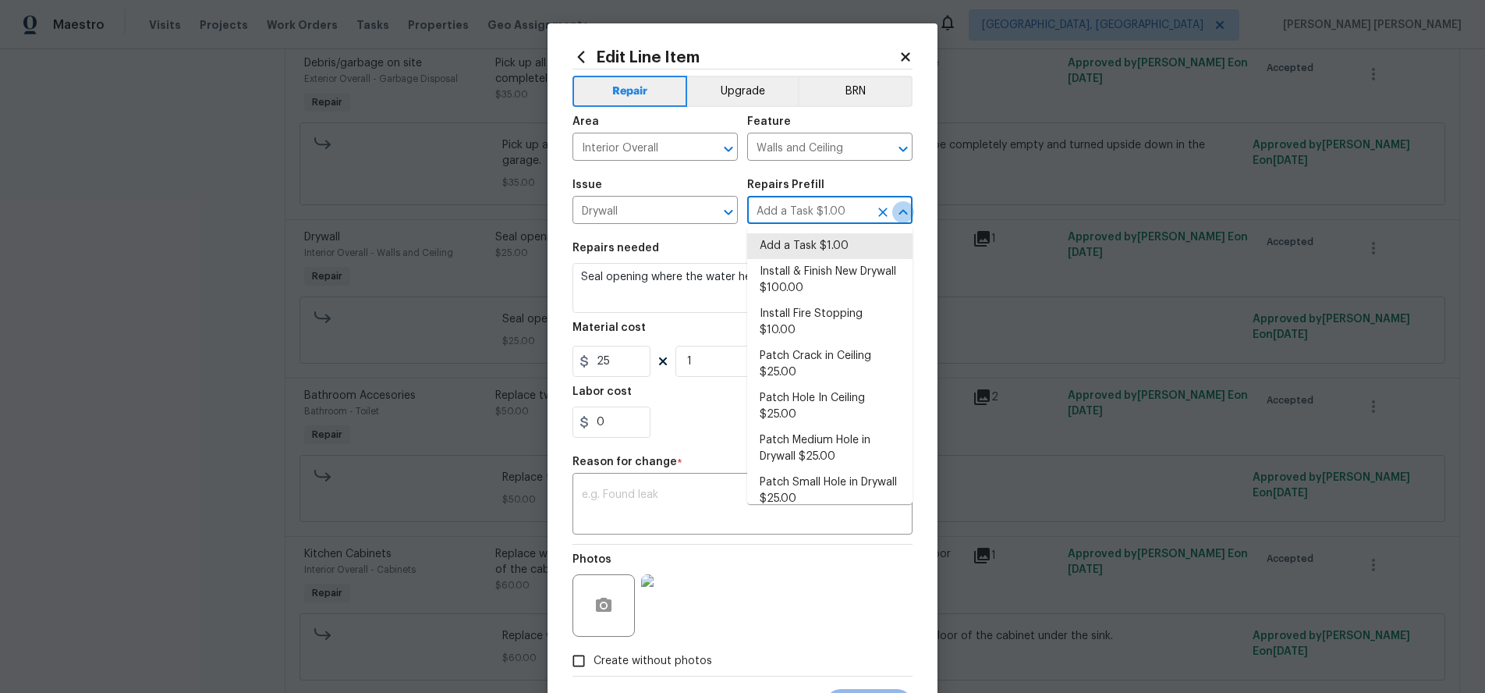
click at [904, 213] on icon "Close" at bounding box center [903, 212] width 19 height 19
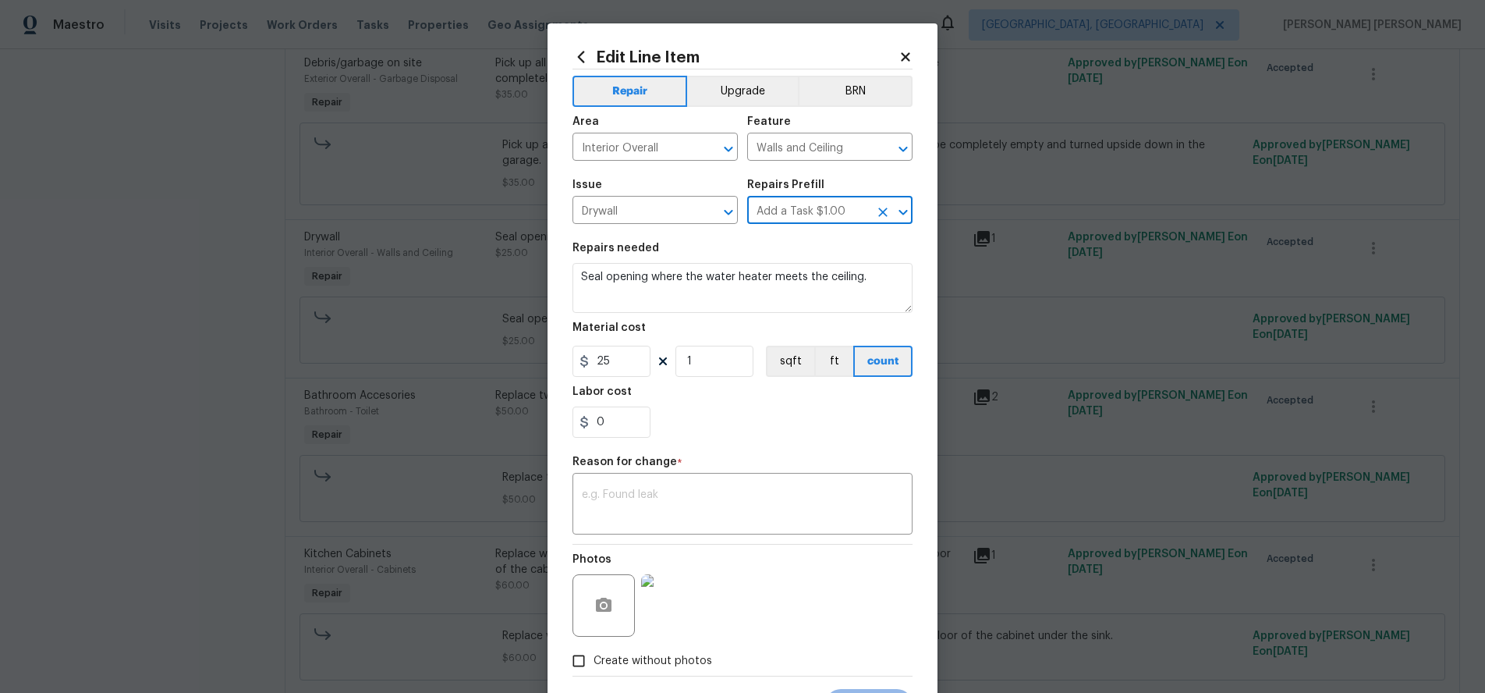
click at [904, 213] on icon "Open" at bounding box center [903, 211] width 9 height 5
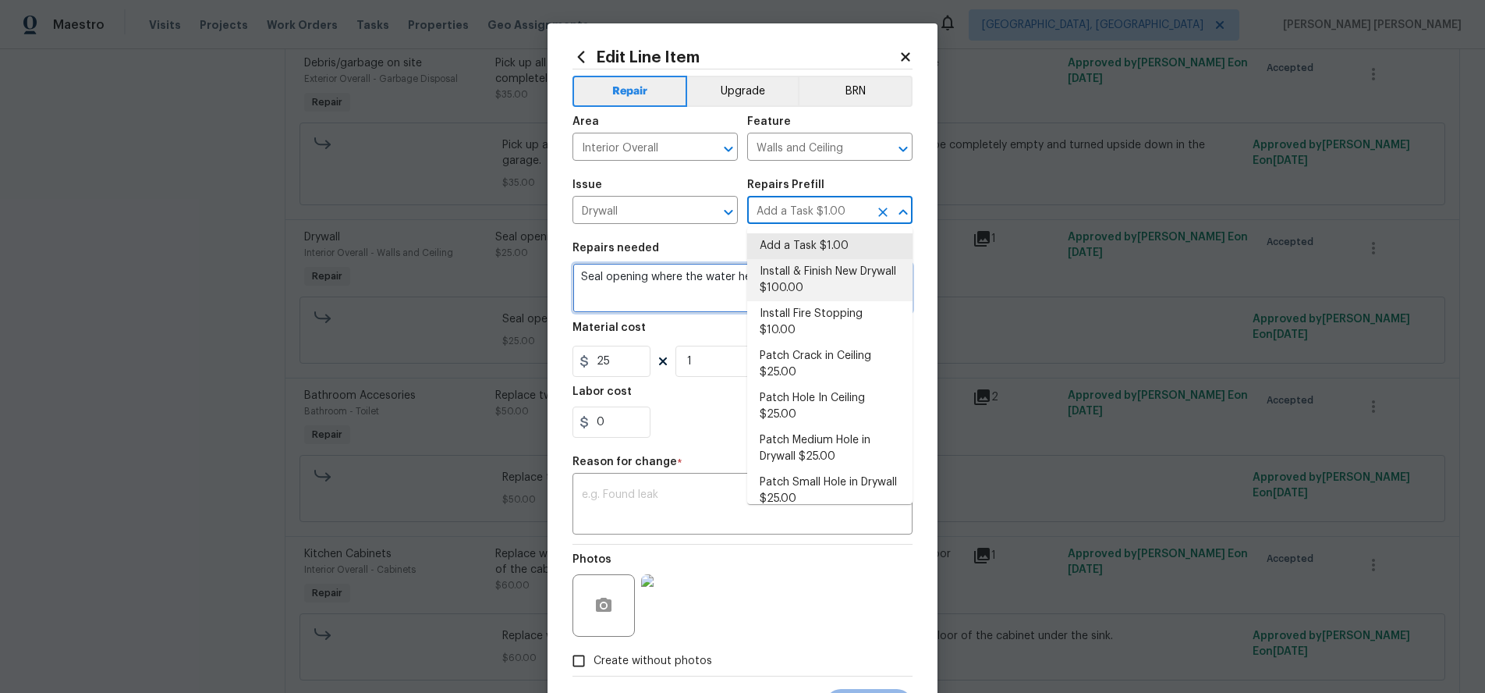
click at [706, 289] on textarea "Seal opening where the water heater meets the ceiling." at bounding box center [743, 288] width 340 height 50
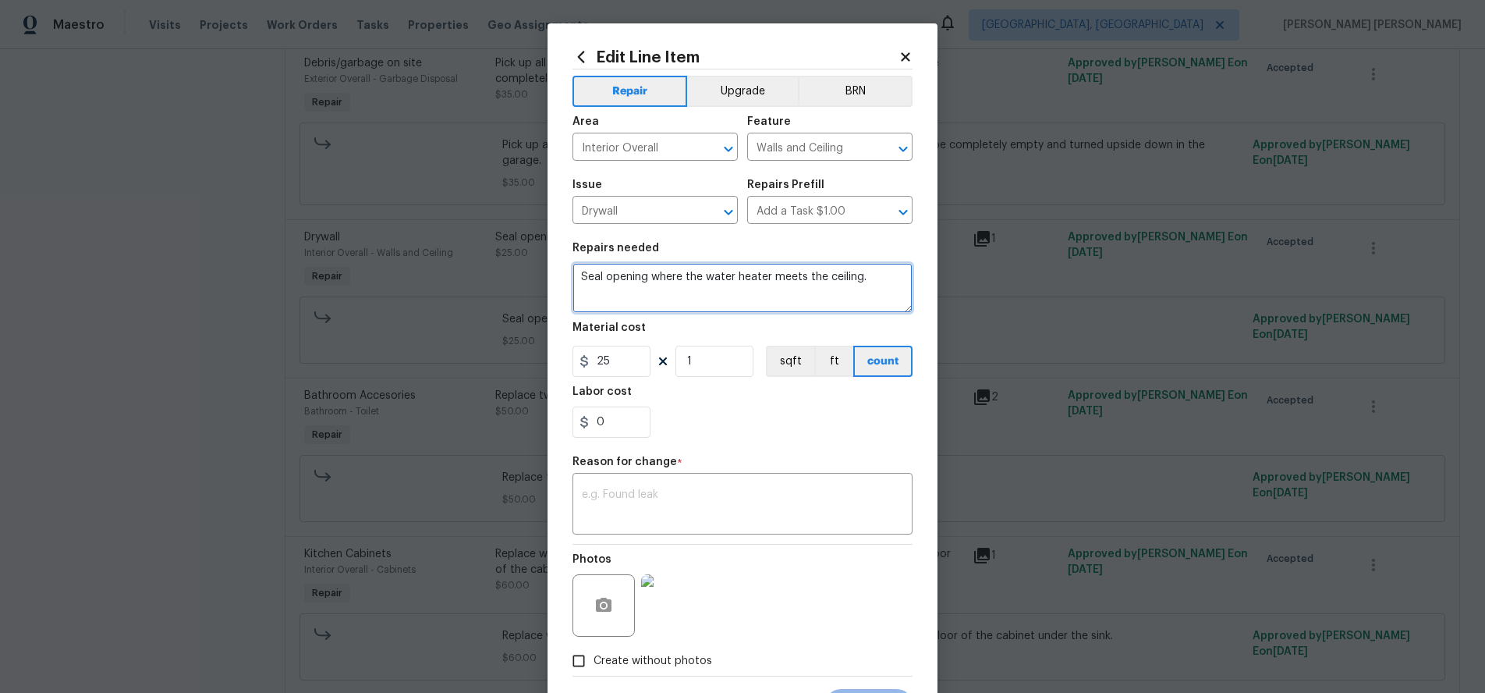
drag, startPoint x: 889, startPoint y: 277, endPoint x: 580, endPoint y: 269, distance: 308.3
click at [434, 258] on div "Edit Line Item Repair Upgrade BRN Area Interior Overall ​ Feature Walls and Cei…" at bounding box center [742, 346] width 1485 height 693
click at [903, 58] on icon at bounding box center [905, 56] width 9 height 9
click at [903, 58] on body "Maestro Visits Projects Work Orders Tasks Properties Geo Assignments Albuquerqu…" at bounding box center [742, 346] width 1485 height 693
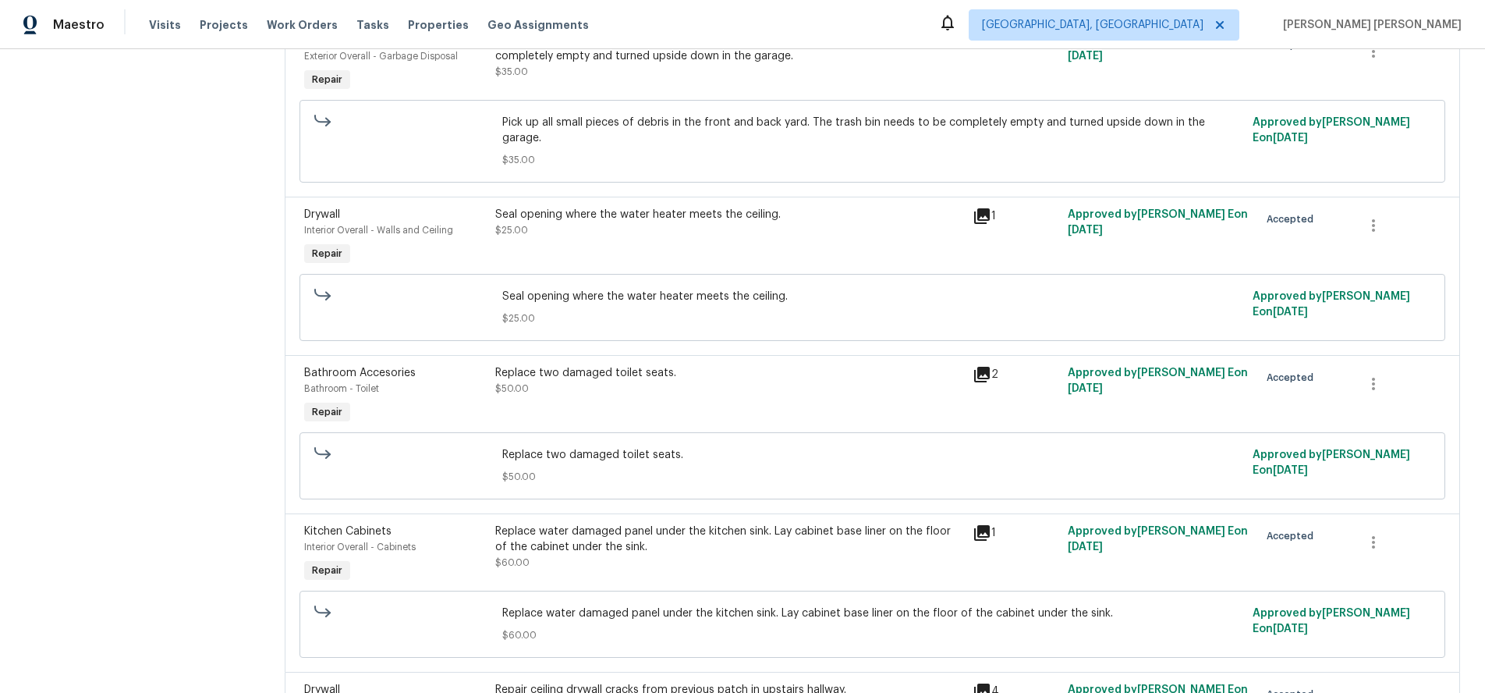
scroll to position [585, 0]
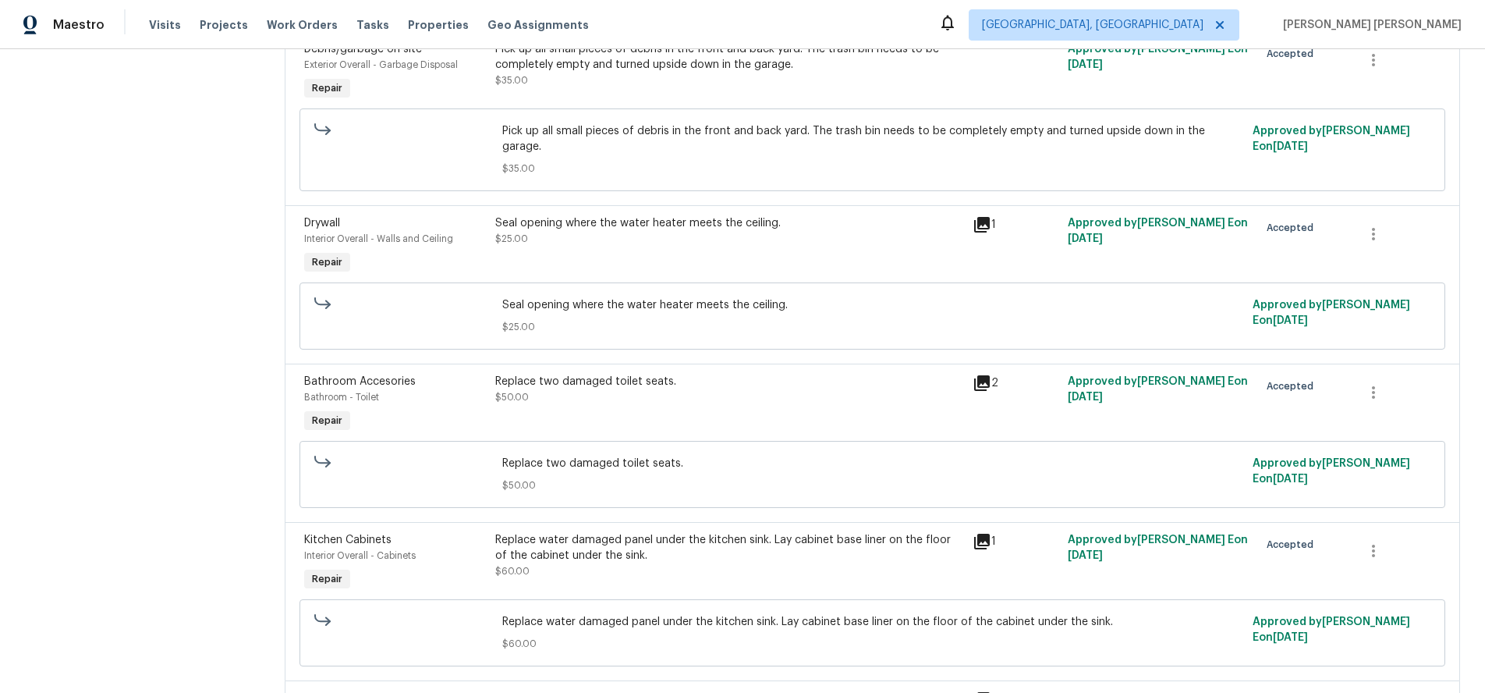
click at [587, 398] on div "Replace two damaged toilet seats. $50.00" at bounding box center [729, 405] width 477 height 72
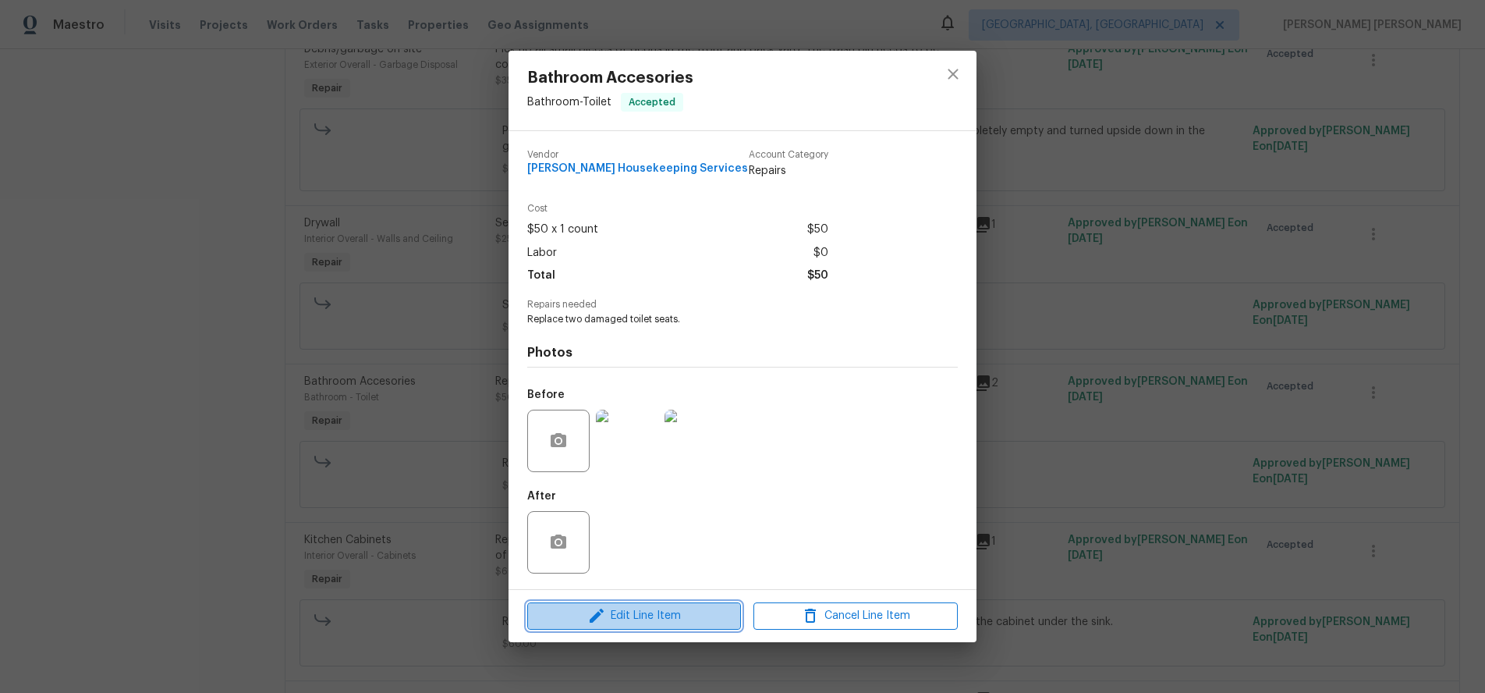
click at [693, 614] on span "Edit Line Item" at bounding box center [634, 616] width 204 height 20
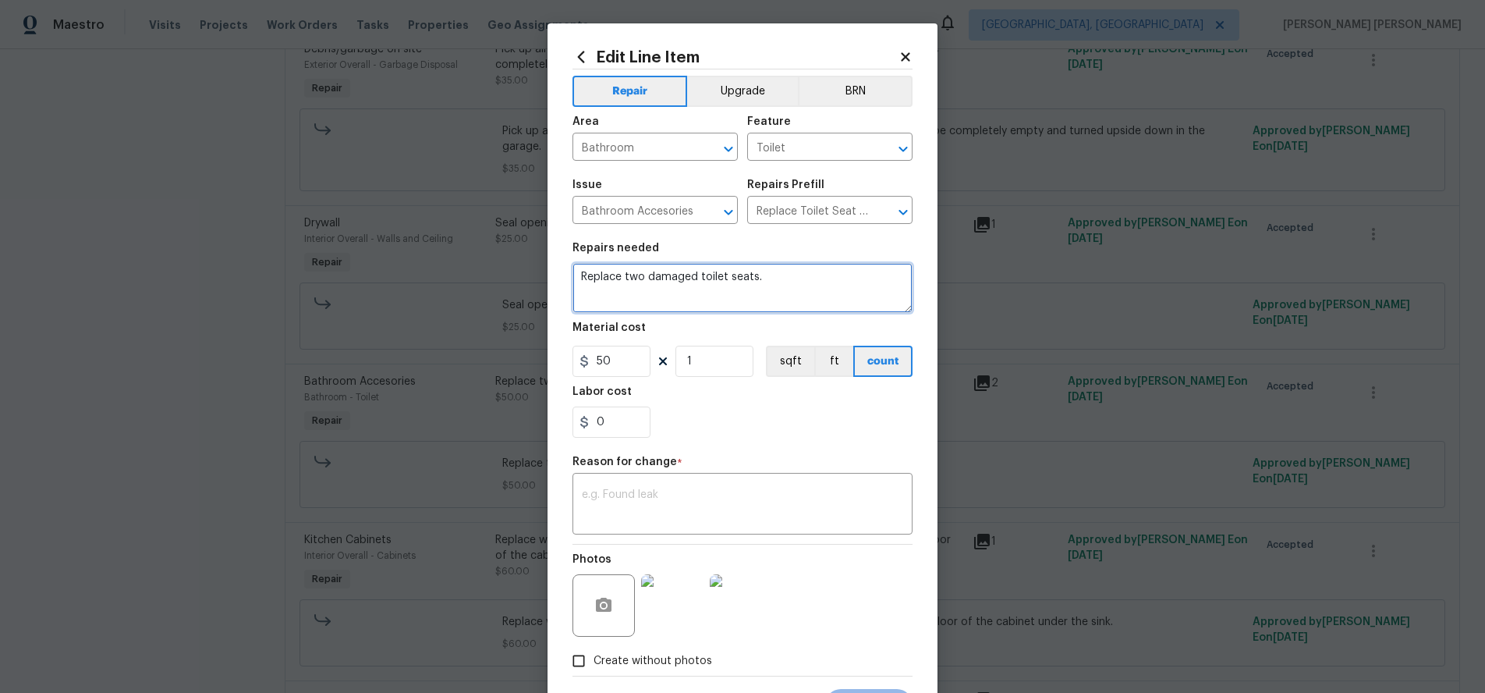
drag, startPoint x: 776, startPoint y: 271, endPoint x: 791, endPoint y: 285, distance: 20.4
click at [791, 285] on textarea "Replace two damaged toilet seats." at bounding box center [743, 288] width 340 height 50
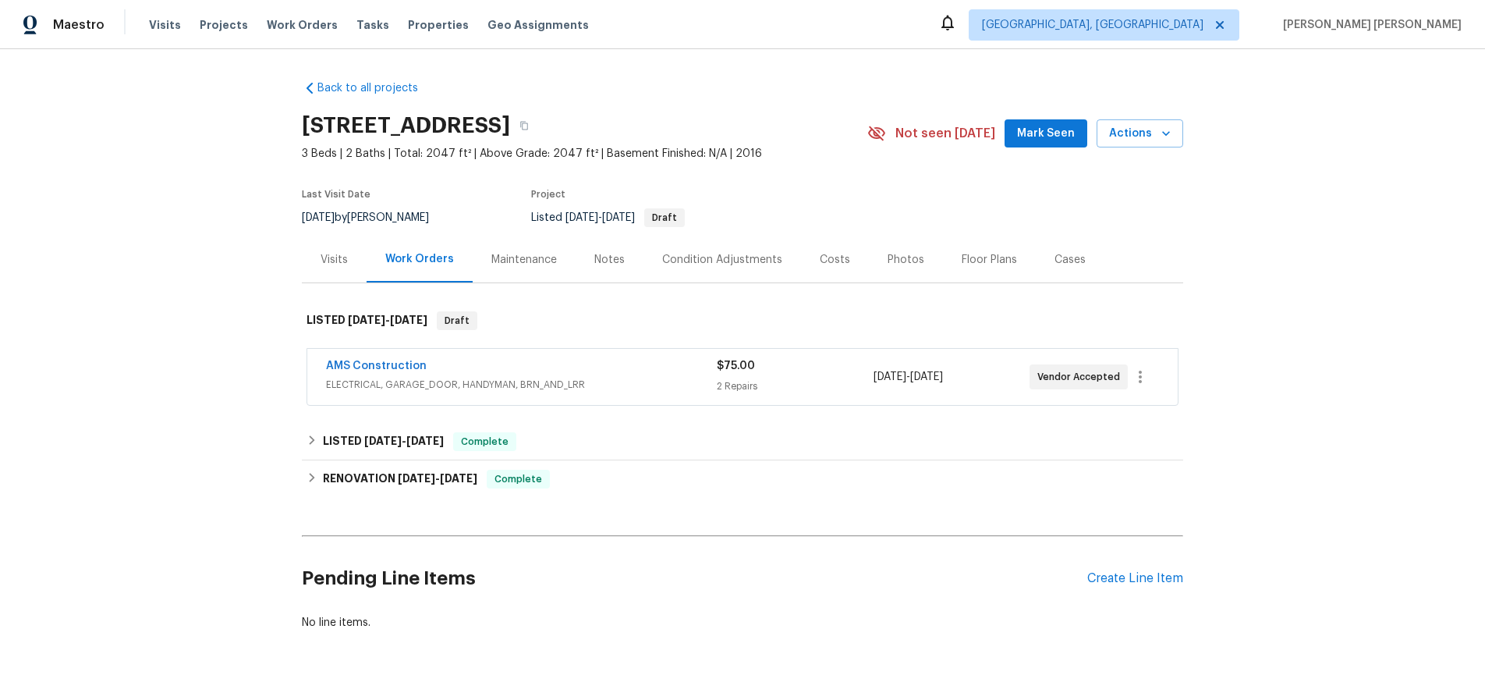
click at [551, 375] on div "AMS Construction" at bounding box center [521, 367] width 391 height 19
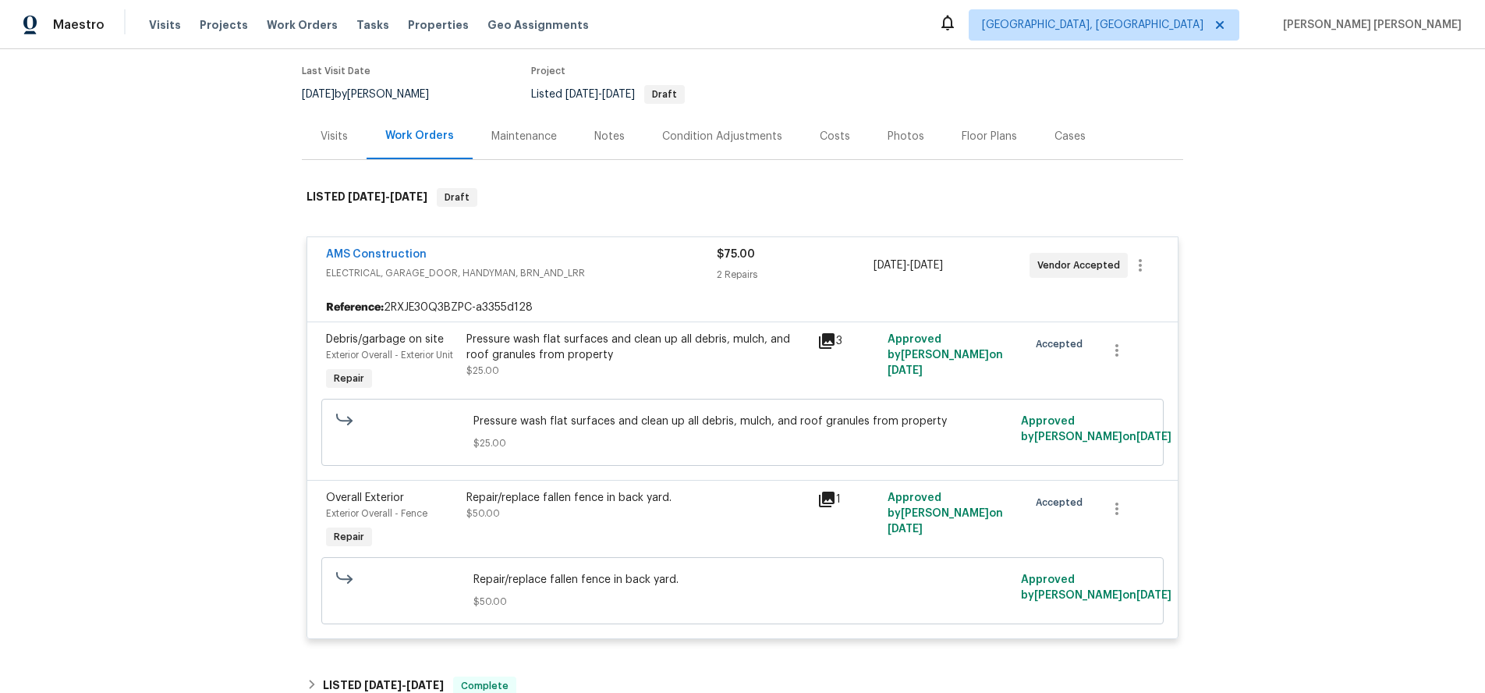
scroll to position [131, 0]
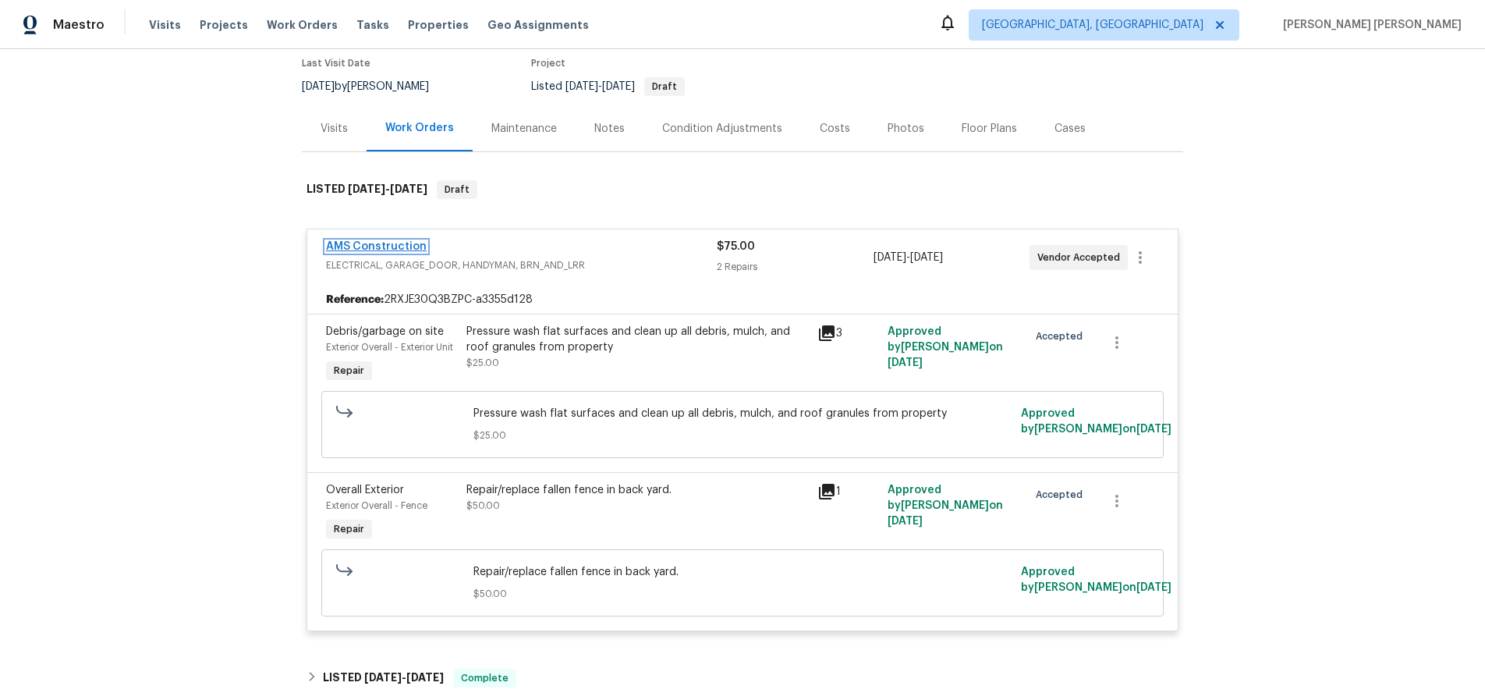
click at [388, 244] on link "AMS Construction" at bounding box center [376, 246] width 101 height 11
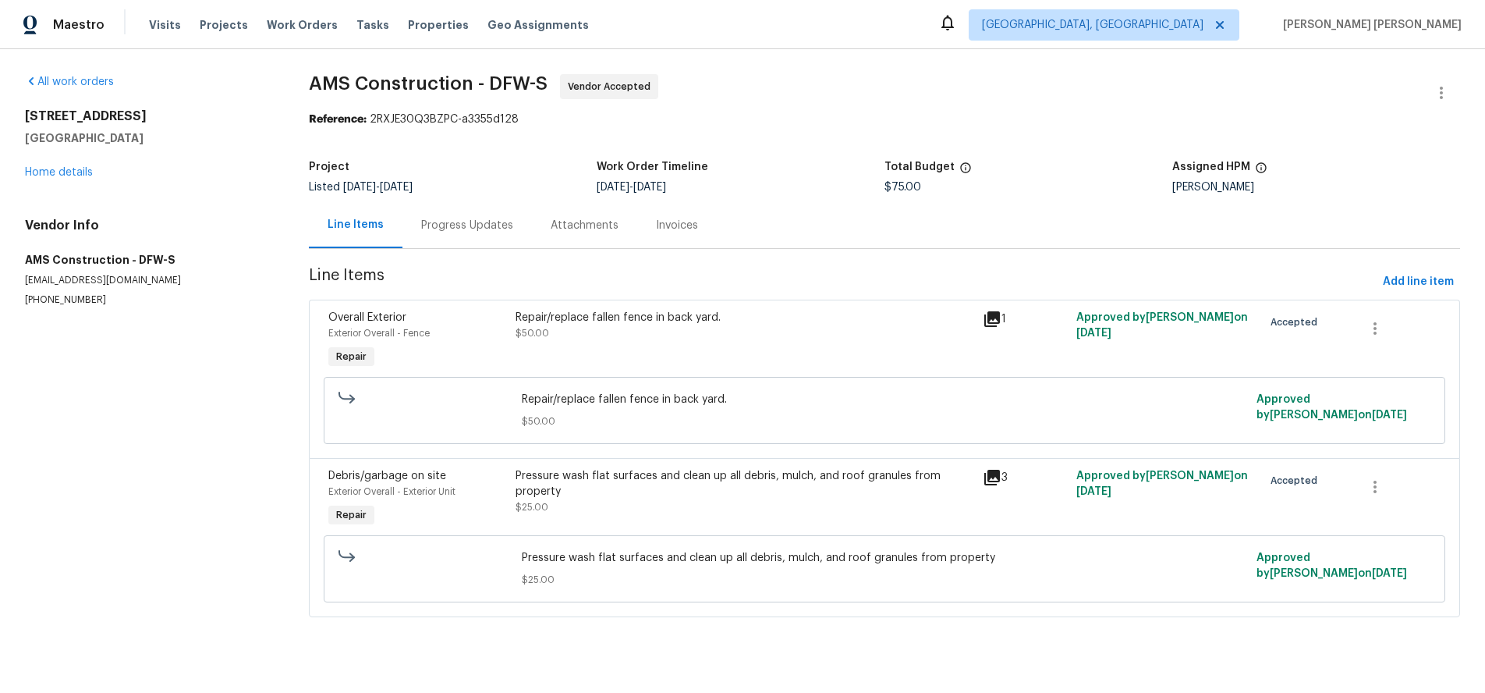
click at [648, 333] on div "Repair/replace fallen fence in back yard. $50.00" at bounding box center [745, 325] width 458 height 31
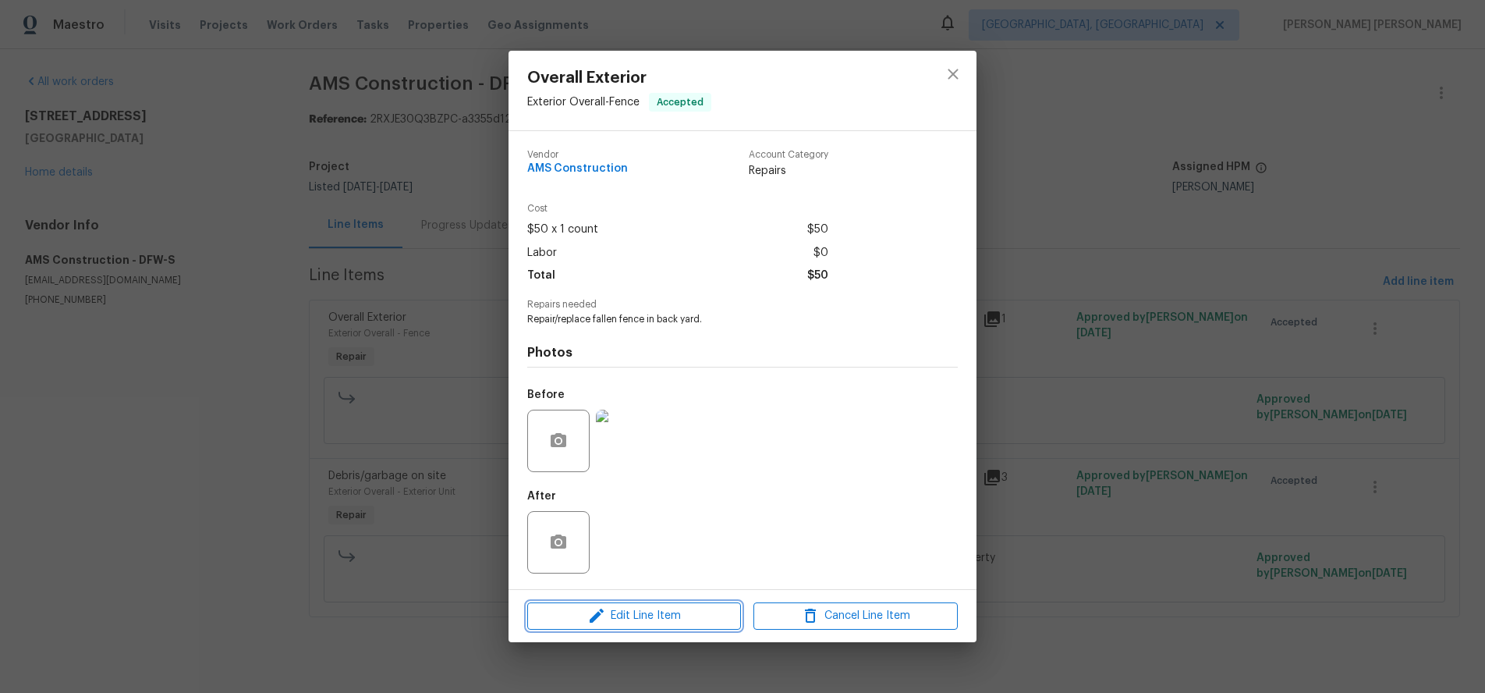
click at [705, 623] on span "Edit Line Item" at bounding box center [634, 616] width 204 height 20
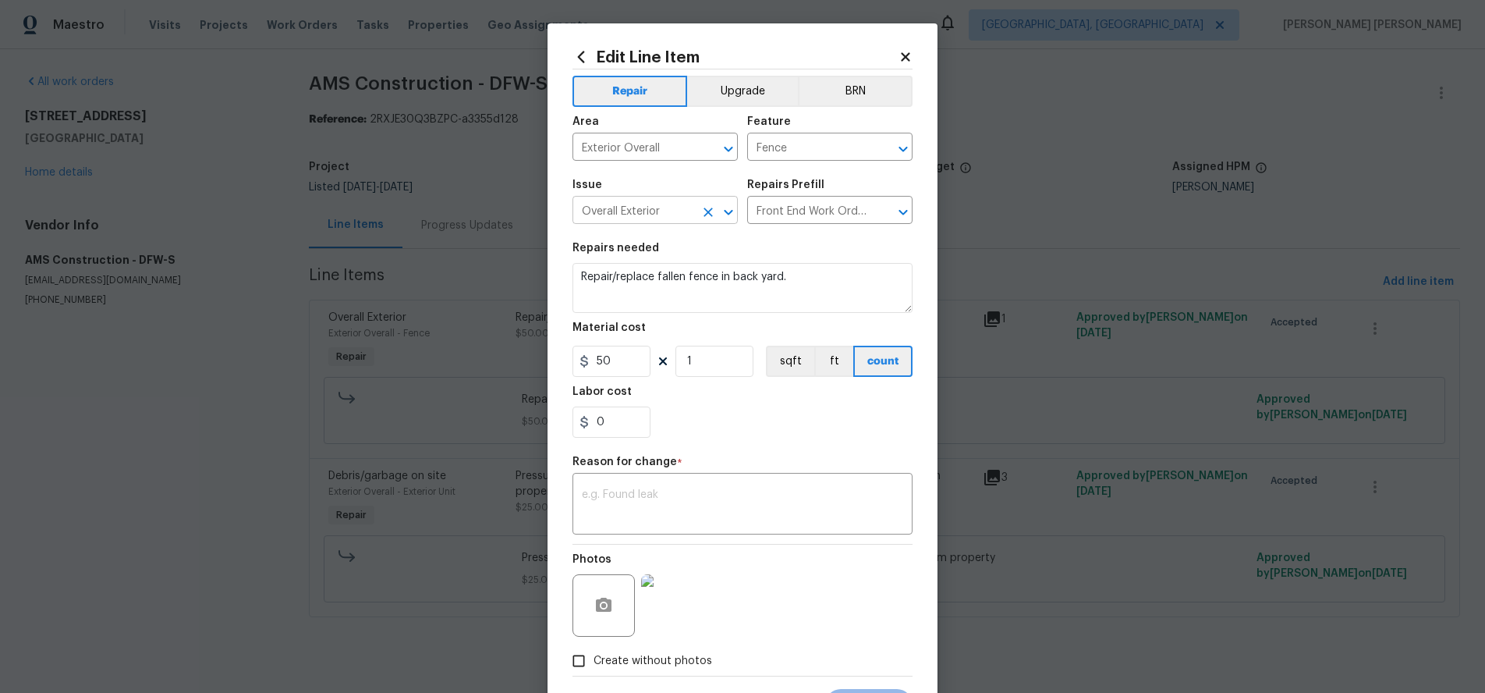
click at [669, 207] on input "Overall Exterior" at bounding box center [634, 212] width 122 height 24
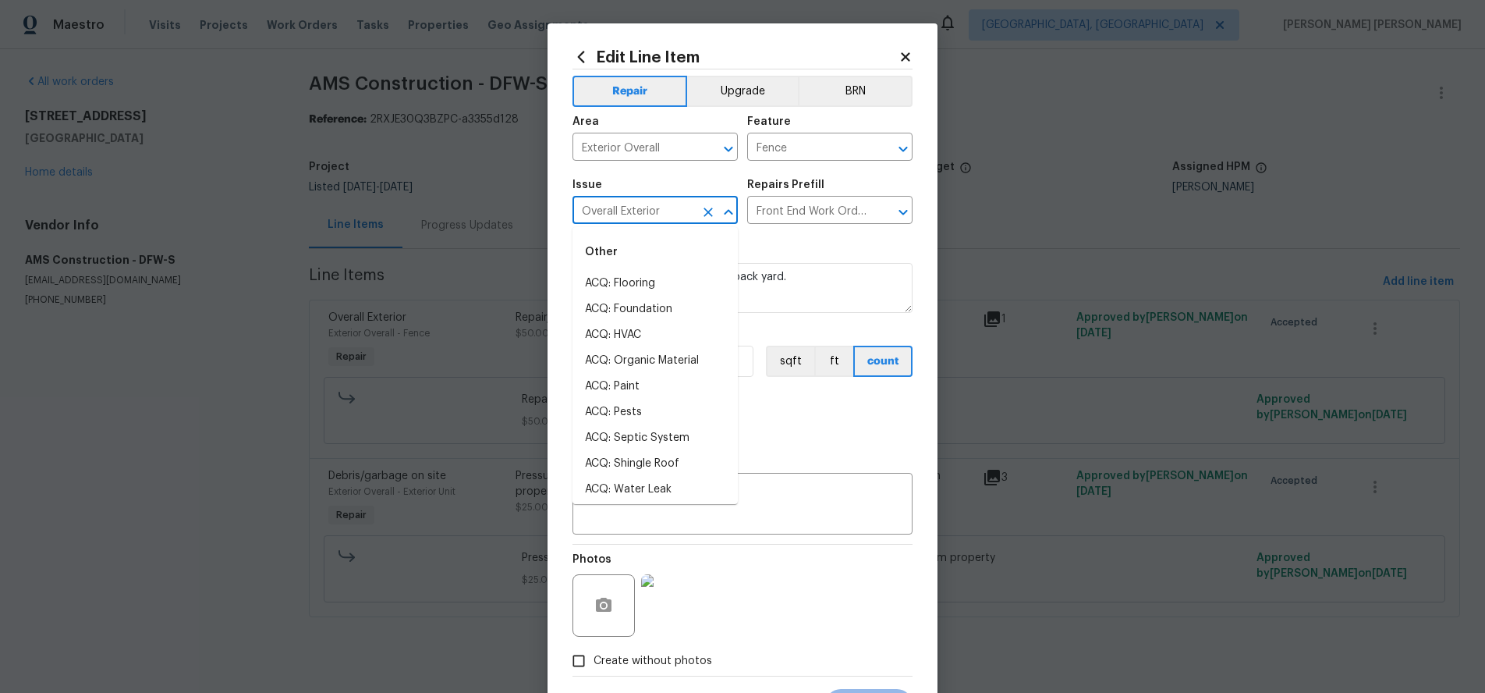
scroll to position [907, 0]
click at [682, 154] on input "Exterior Overall" at bounding box center [634, 149] width 122 height 24
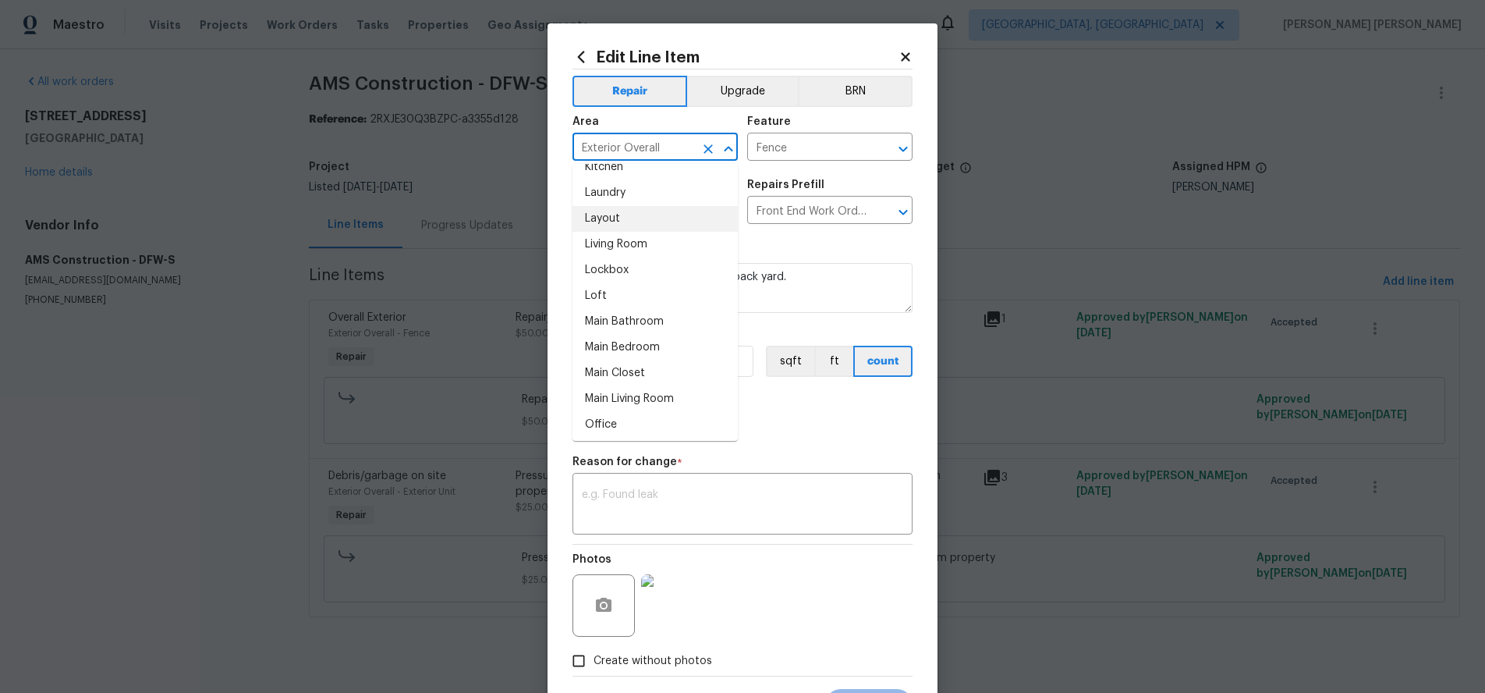
scroll to position [722, 0]
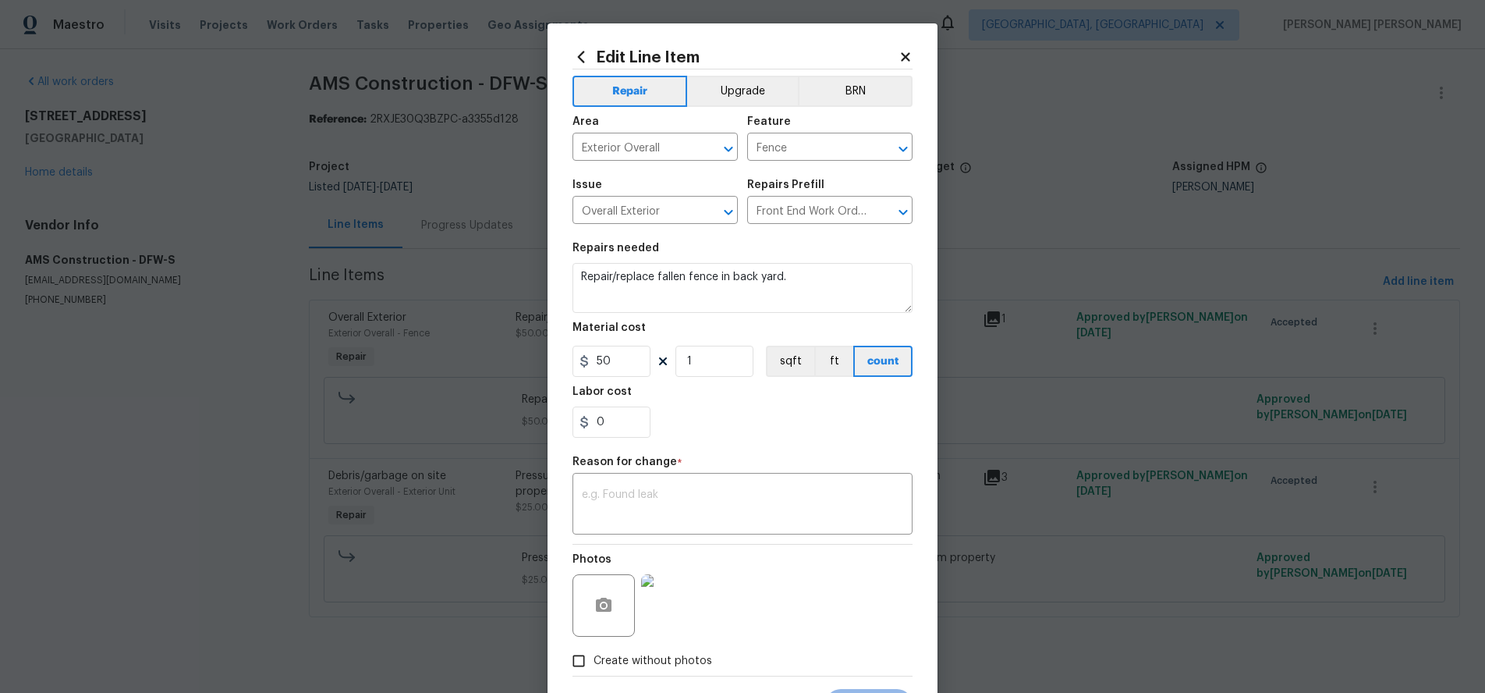
click at [818, 254] on div "Repairs needed" at bounding box center [743, 253] width 340 height 20
click at [668, 208] on input "Overall Exterior" at bounding box center [634, 212] width 122 height 24
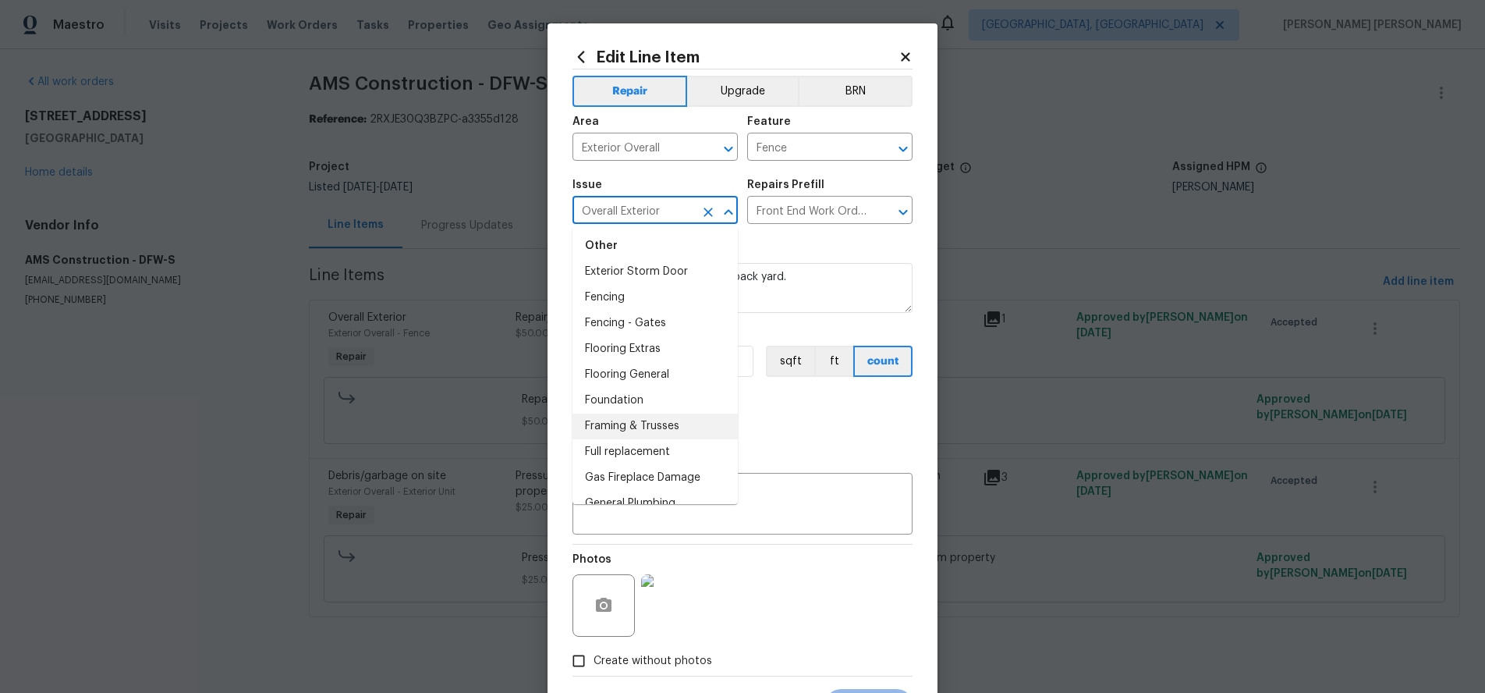
scroll to position [1117, 0]
click at [623, 307] on li "Fencing" at bounding box center [655, 306] width 165 height 26
type input "Fencing"
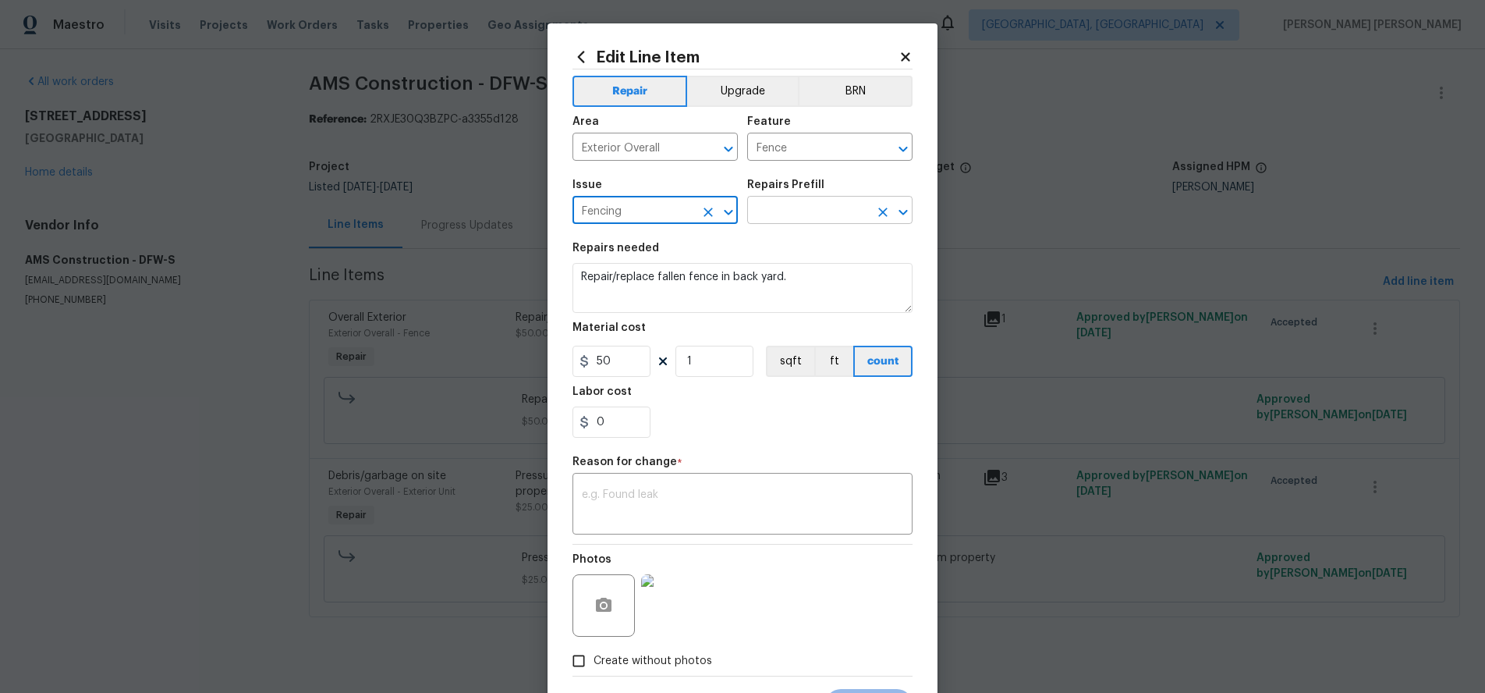
click at [797, 203] on input "text" at bounding box center [808, 212] width 122 height 24
click at [892, 178] on div "Issue Fencing ​ Repairs Prefill ​" at bounding box center [743, 201] width 340 height 63
click at [835, 197] on div "Repairs Prefill" at bounding box center [829, 189] width 165 height 20
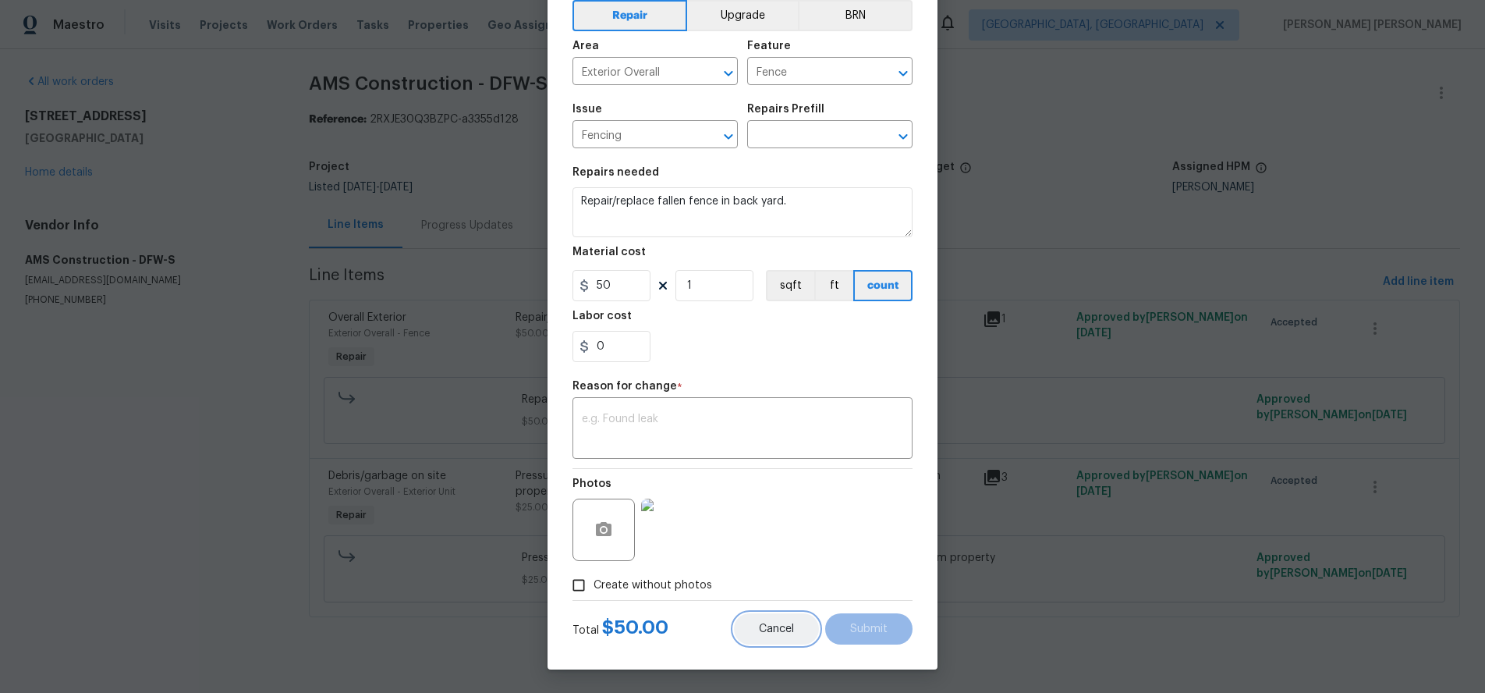
click at [780, 638] on button "Cancel" at bounding box center [776, 628] width 85 height 31
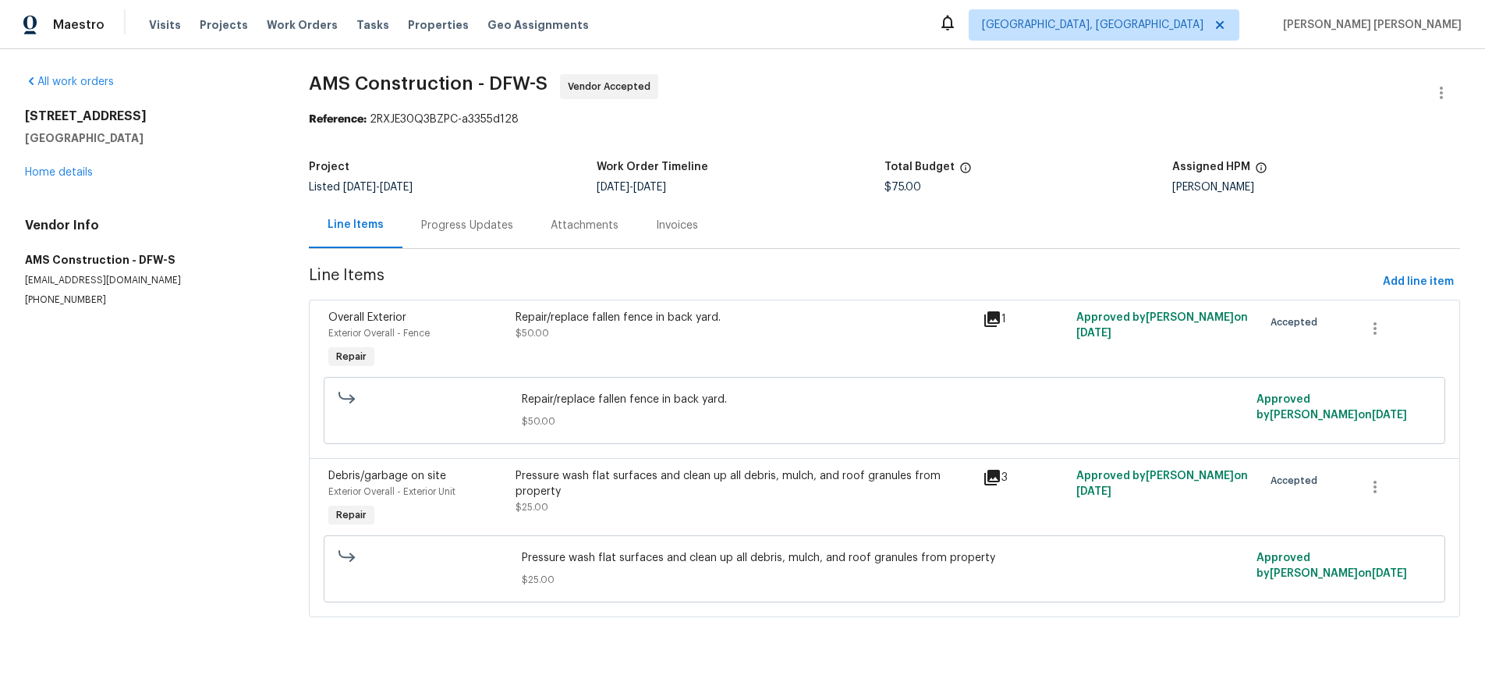
scroll to position [0, 0]
click at [835, 339] on div "Repair/replace fallen fence in back yard. $50.00" at bounding box center [745, 325] width 458 height 31
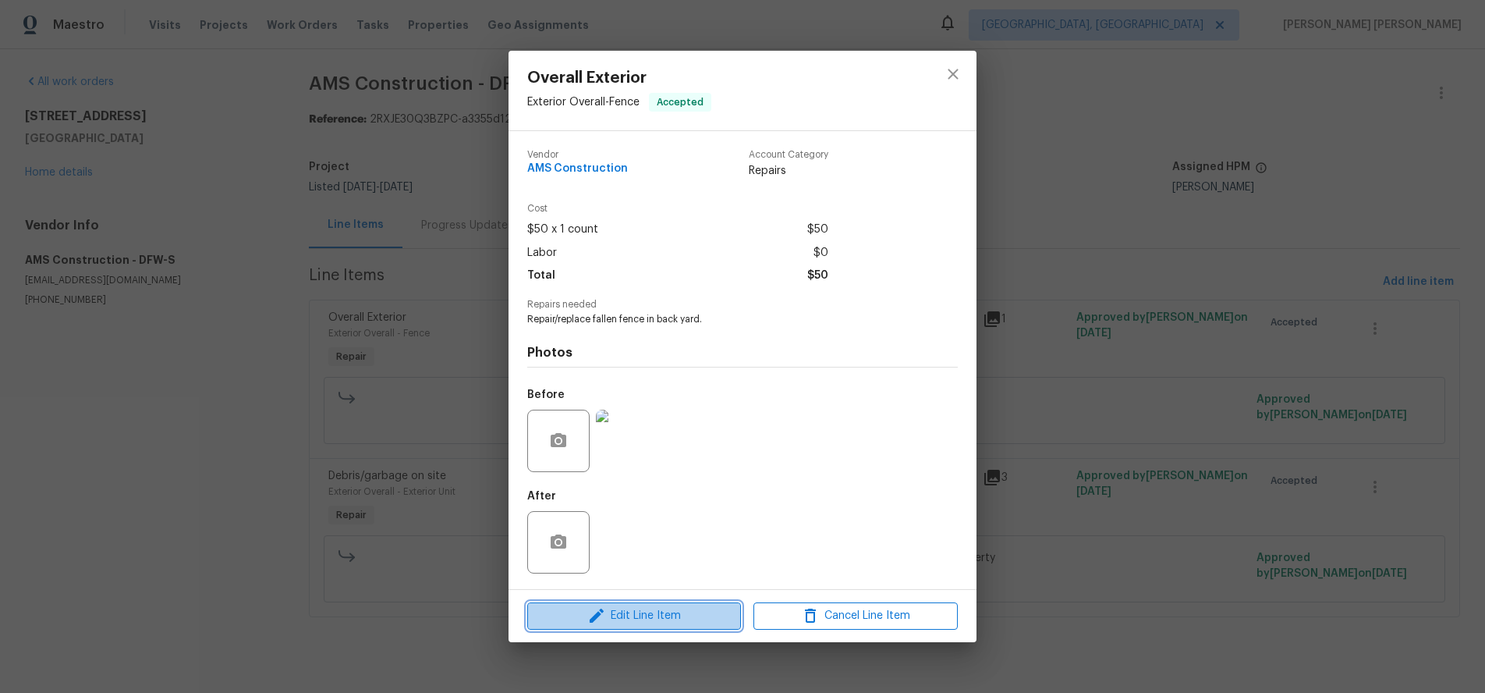
click at [636, 622] on span "Edit Line Item" at bounding box center [634, 616] width 204 height 20
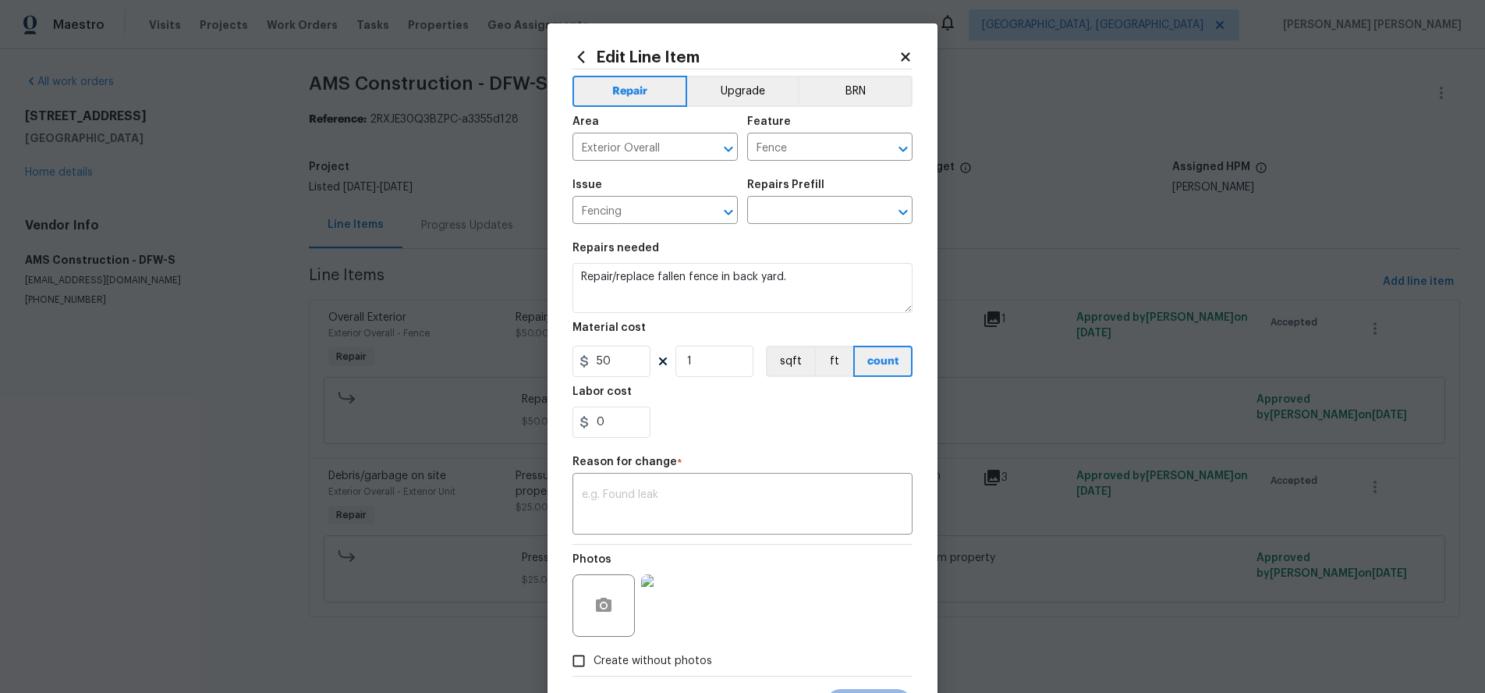
click at [807, 225] on div "Issue Fencing ​ Repairs Prefill ​" at bounding box center [743, 201] width 340 height 63
click at [815, 279] on textarea "Repair/replace fallen fence in back yard." at bounding box center [743, 288] width 340 height 50
drag, startPoint x: 809, startPoint y: 276, endPoint x: 507, endPoint y: 264, distance: 302.1
click at [507, 264] on div "Edit Line Item Repair Upgrade BRN Area Exterior Overall ​ Feature Fence ​ Issue…" at bounding box center [742, 346] width 1485 height 693
click at [904, 213] on icon "Open" at bounding box center [903, 211] width 9 height 5
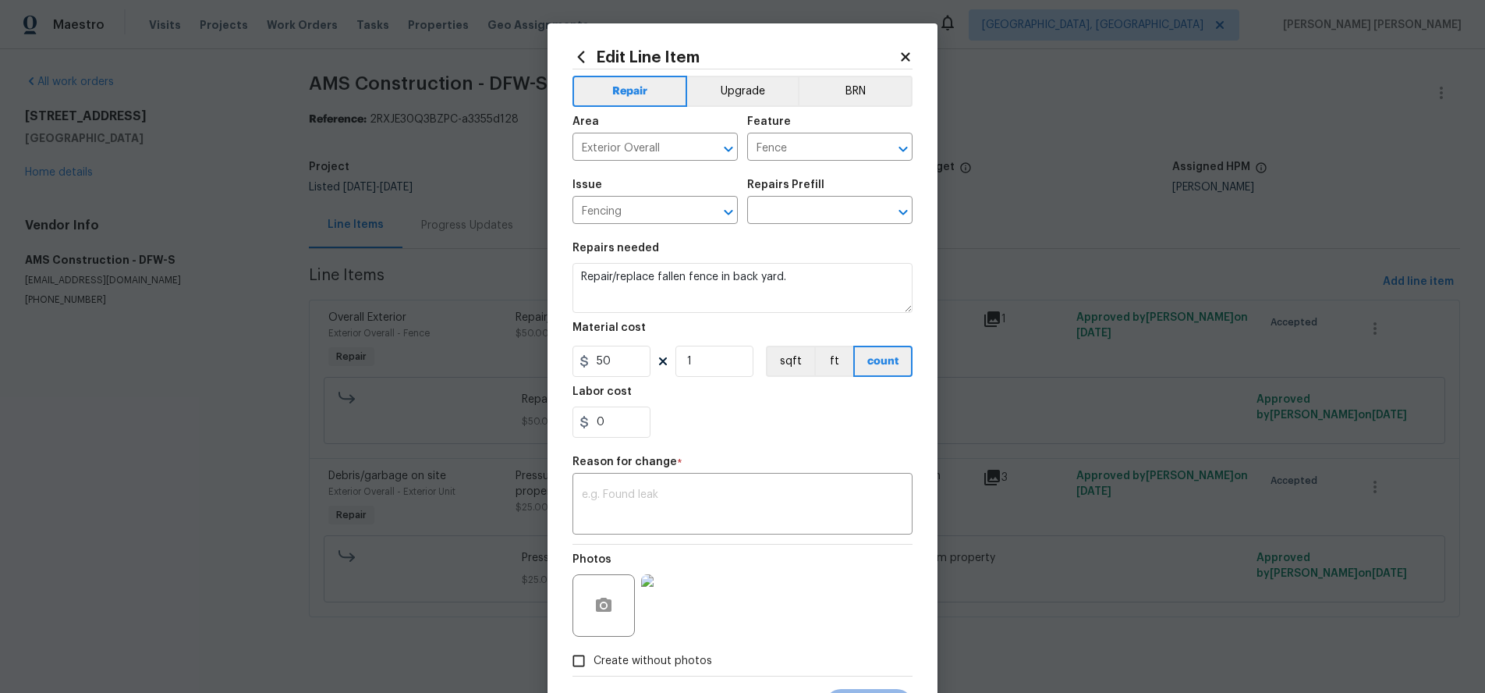
click at [843, 176] on div "Issue Fencing ​ Repairs Prefill ​" at bounding box center [743, 201] width 340 height 63
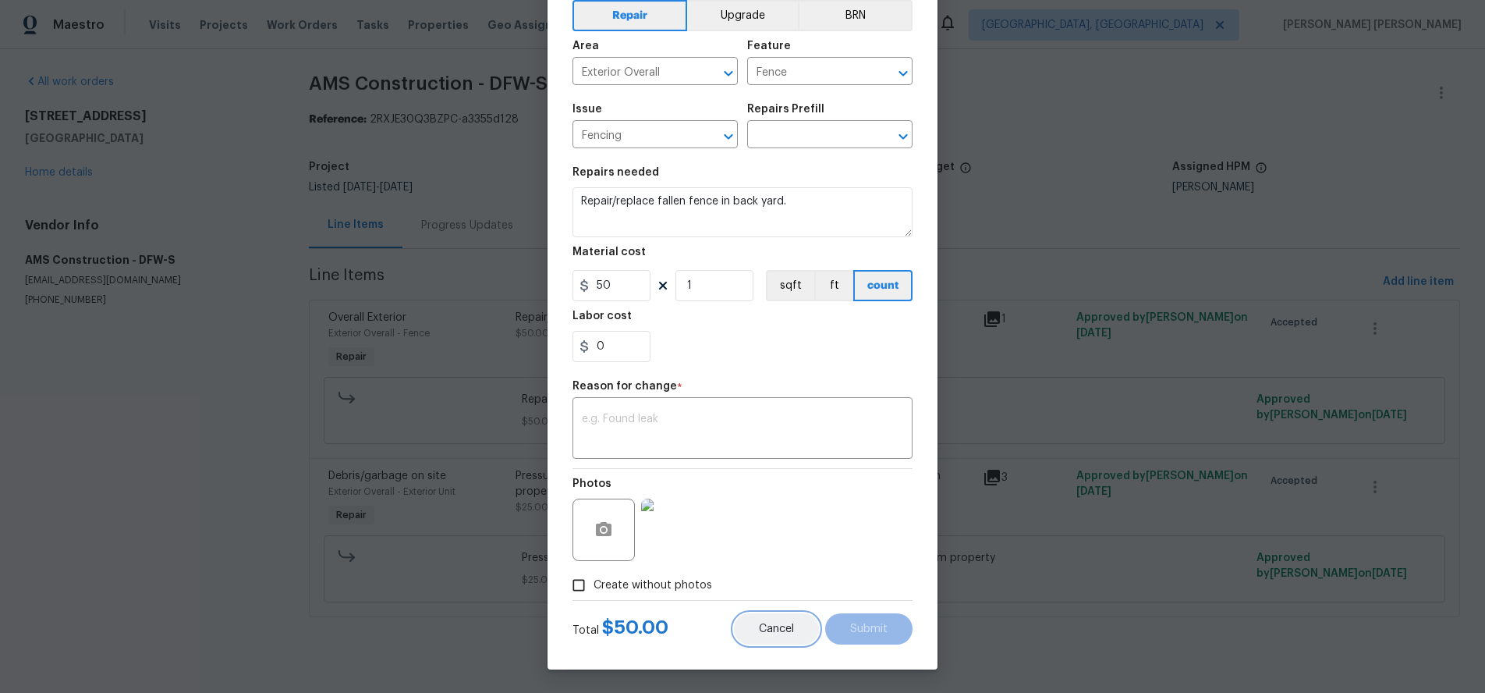
click at [771, 630] on span "Cancel" at bounding box center [776, 629] width 35 height 12
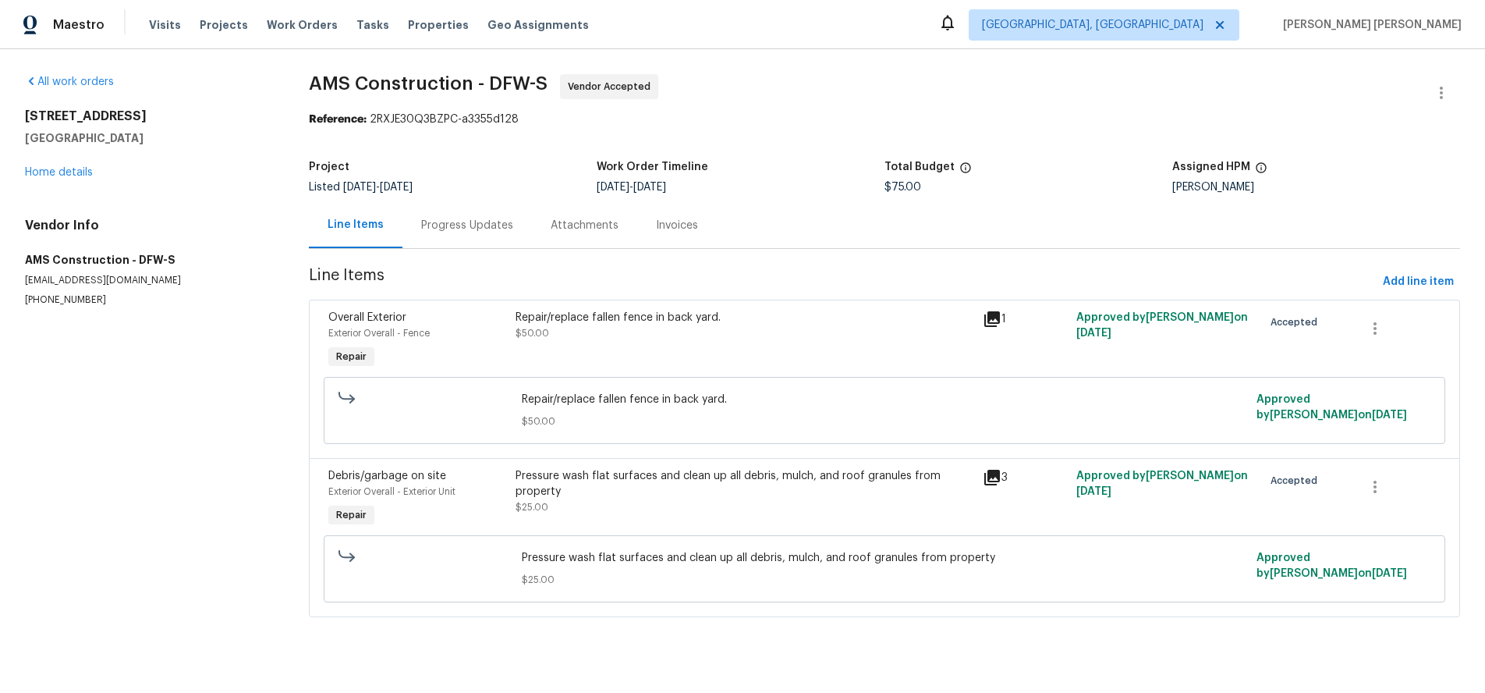
scroll to position [0, 0]
click at [1077, 156] on div "Project Listed [DATE] - [DATE] Work Order Timeline [DATE] - [DATE] Total Budget…" at bounding box center [885, 177] width 1152 height 50
click at [989, 482] on icon at bounding box center [992, 477] width 19 height 19
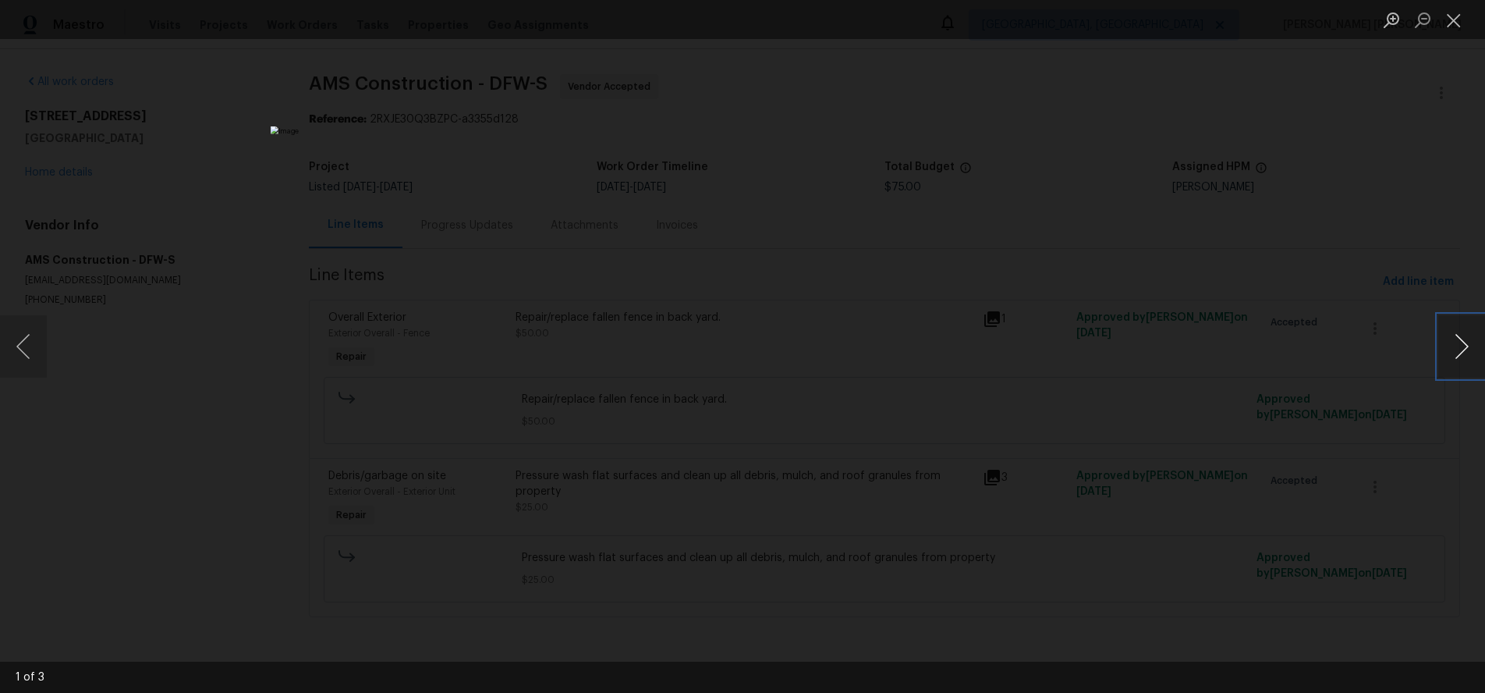
click at [1457, 353] on button "Next image" at bounding box center [1462, 346] width 47 height 62
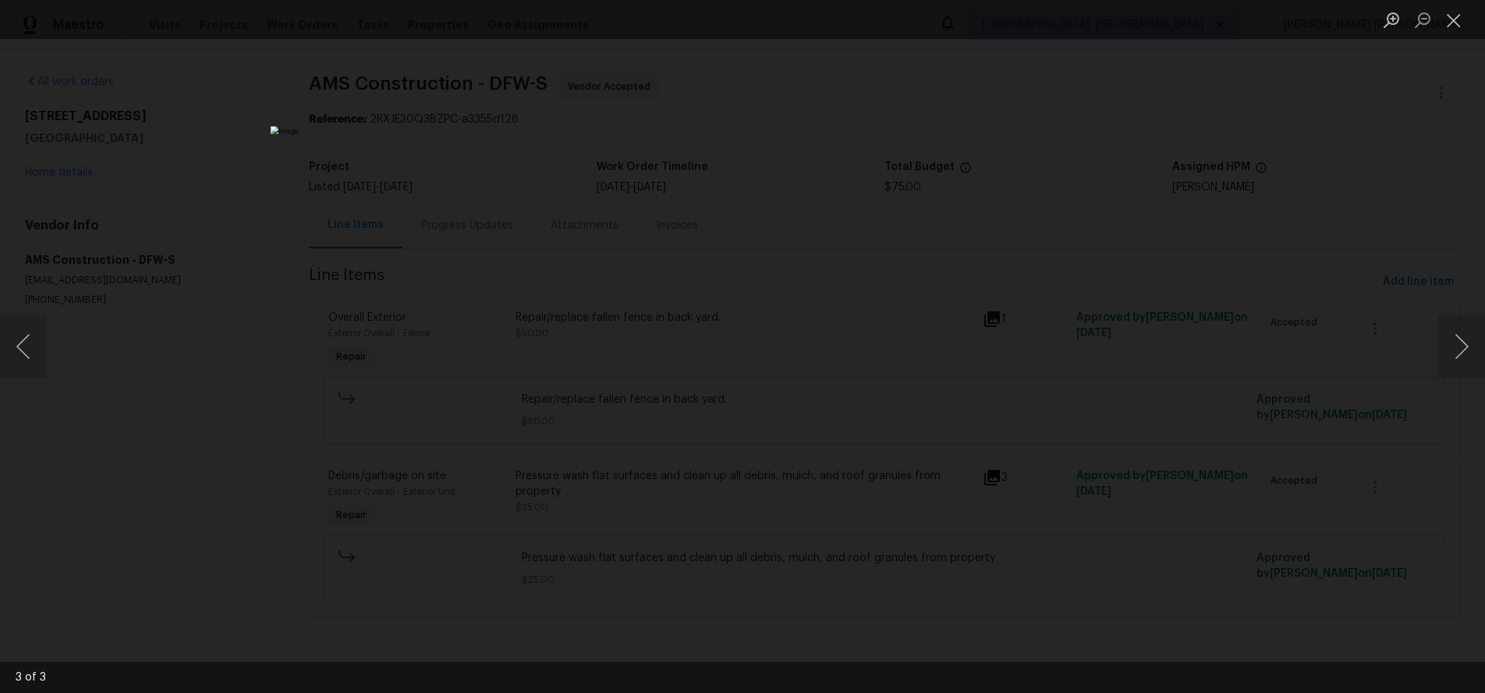
click at [1227, 570] on div "Lightbox" at bounding box center [742, 346] width 1485 height 693
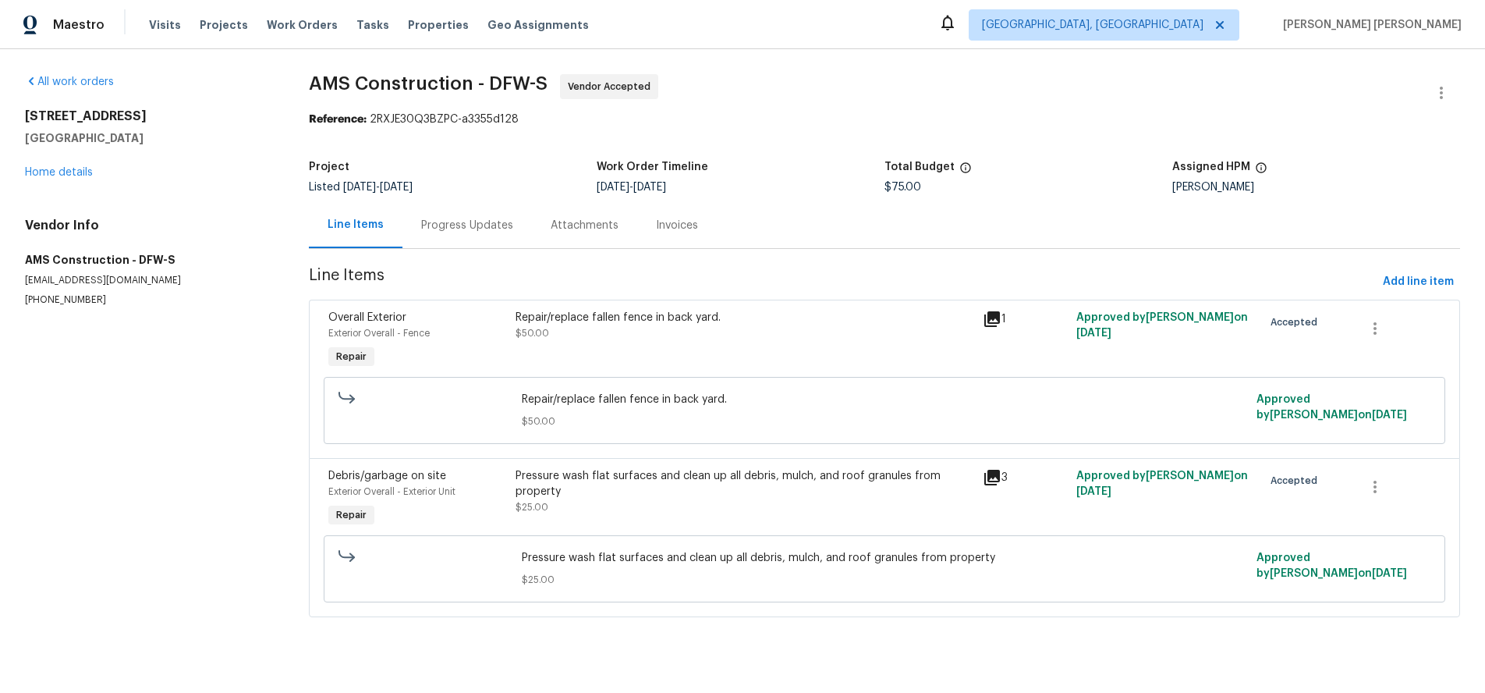
click at [636, 498] on div "Pressure wash flat surfaces and clean up all debris, mulch, and roof granules f…" at bounding box center [745, 483] width 458 height 31
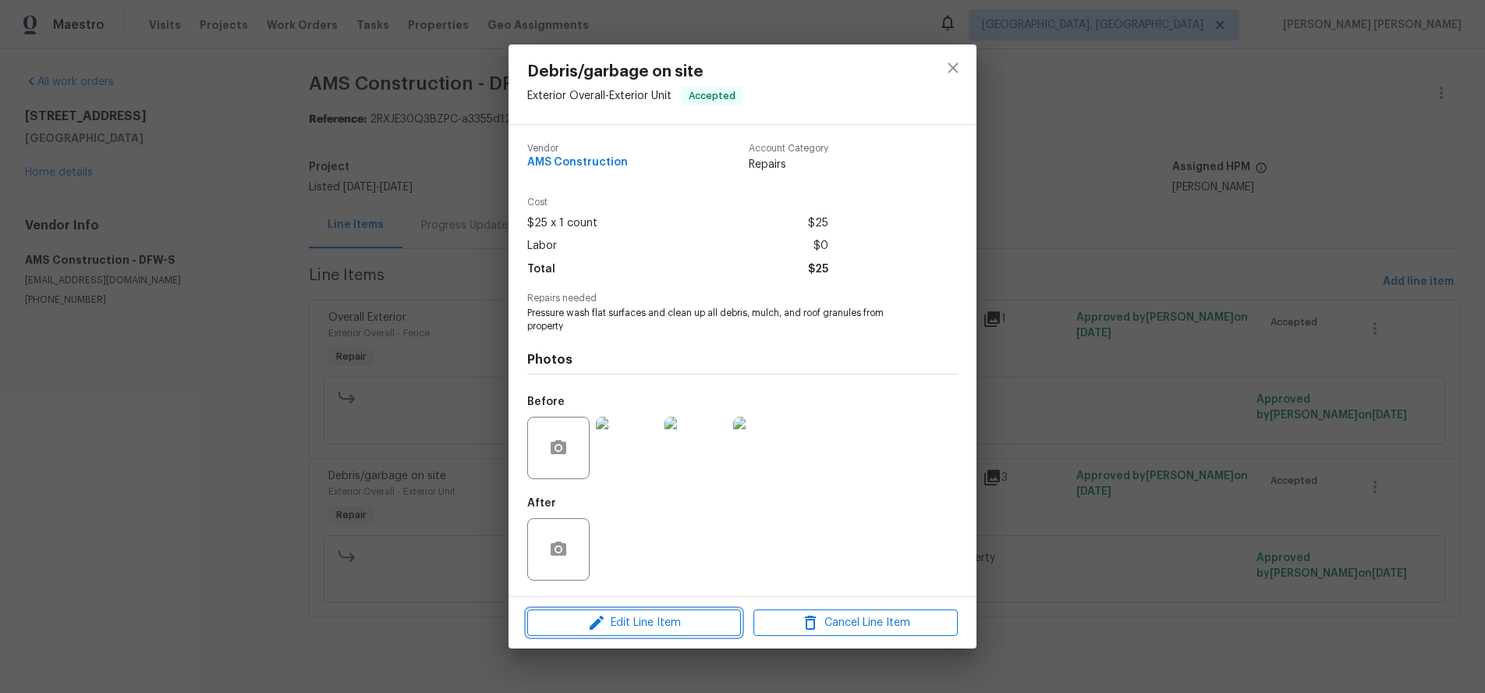
click at [704, 613] on span "Edit Line Item" at bounding box center [634, 623] width 204 height 20
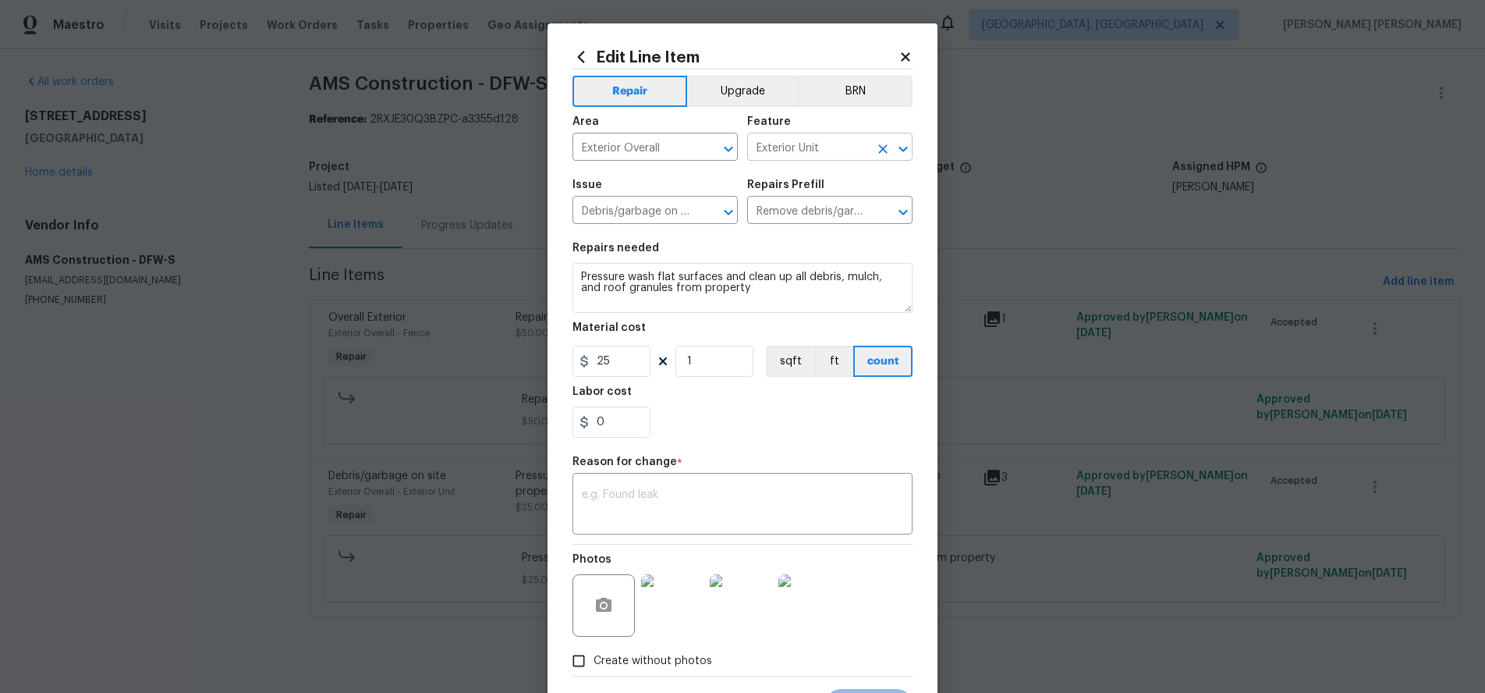
click at [837, 149] on input "Exterior Unit" at bounding box center [808, 149] width 122 height 24
type input "p"
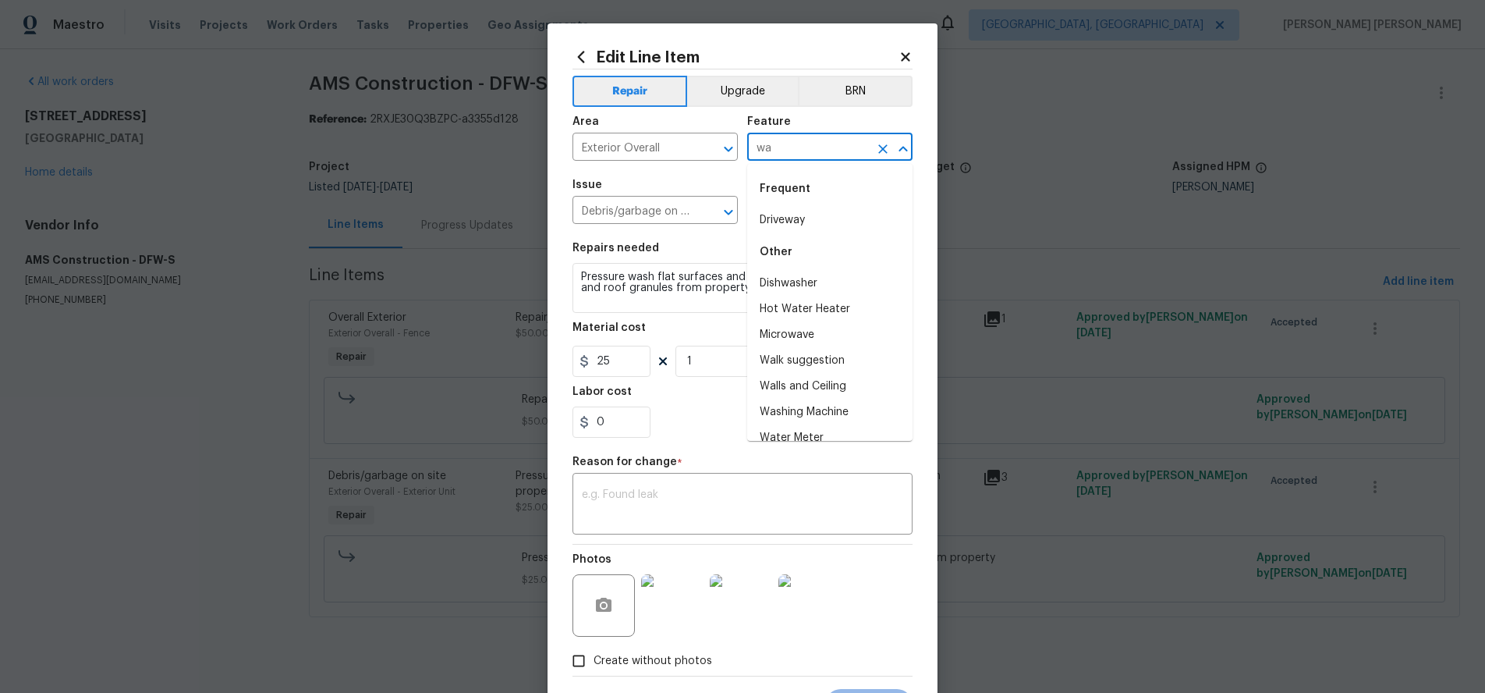
type input "w"
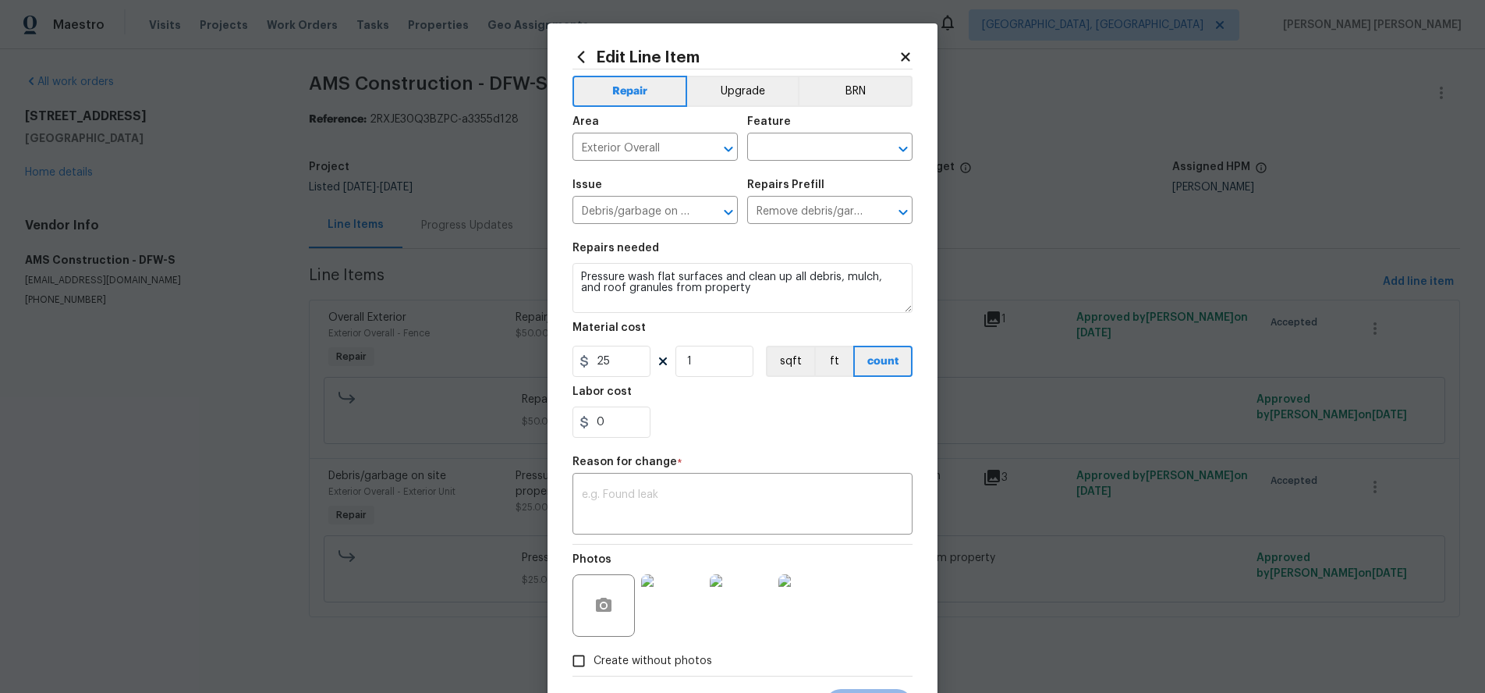
click at [827, 112] on div "Area Exterior Overall ​ Feature ​" at bounding box center [743, 138] width 340 height 63
click at [902, 54] on icon at bounding box center [905, 56] width 9 height 9
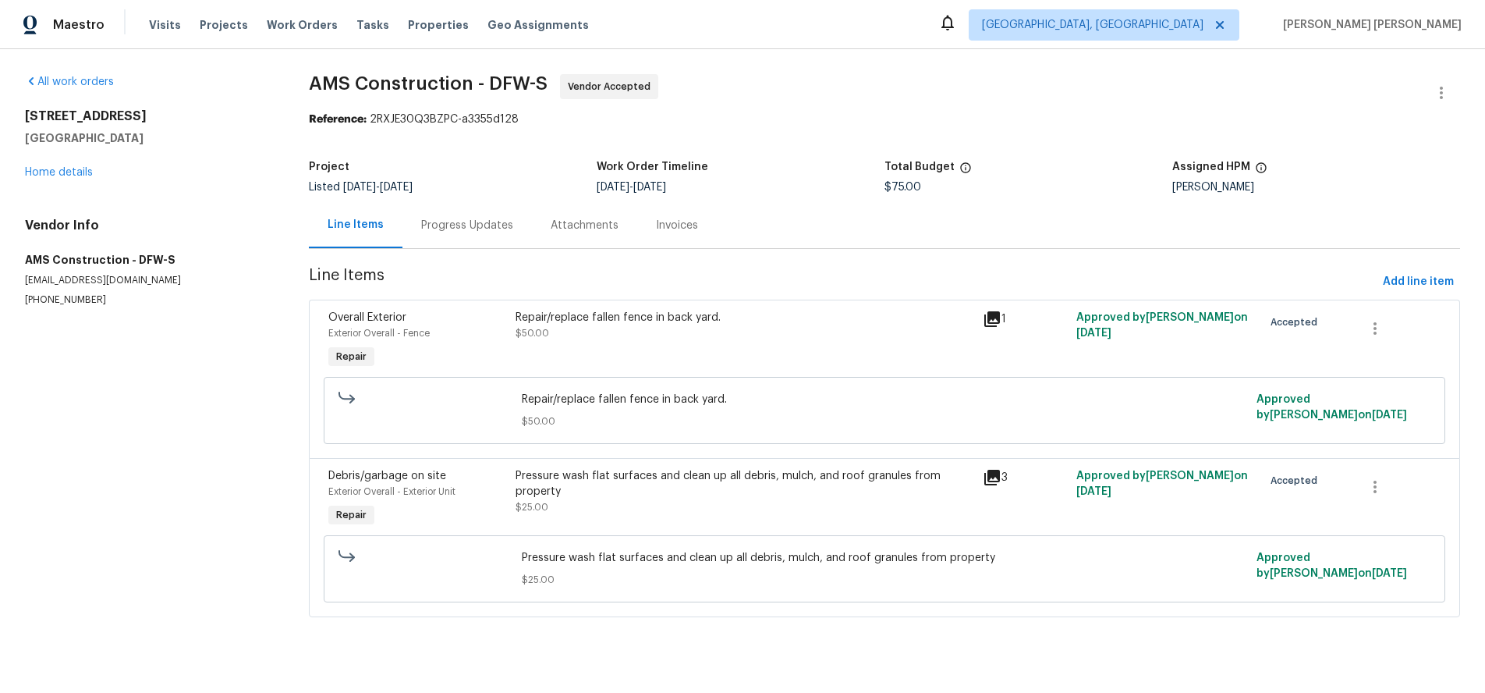
click at [873, 516] on div "Pressure wash flat surfaces and clean up all debris, mulch, and roof granules f…" at bounding box center [744, 499] width 467 height 72
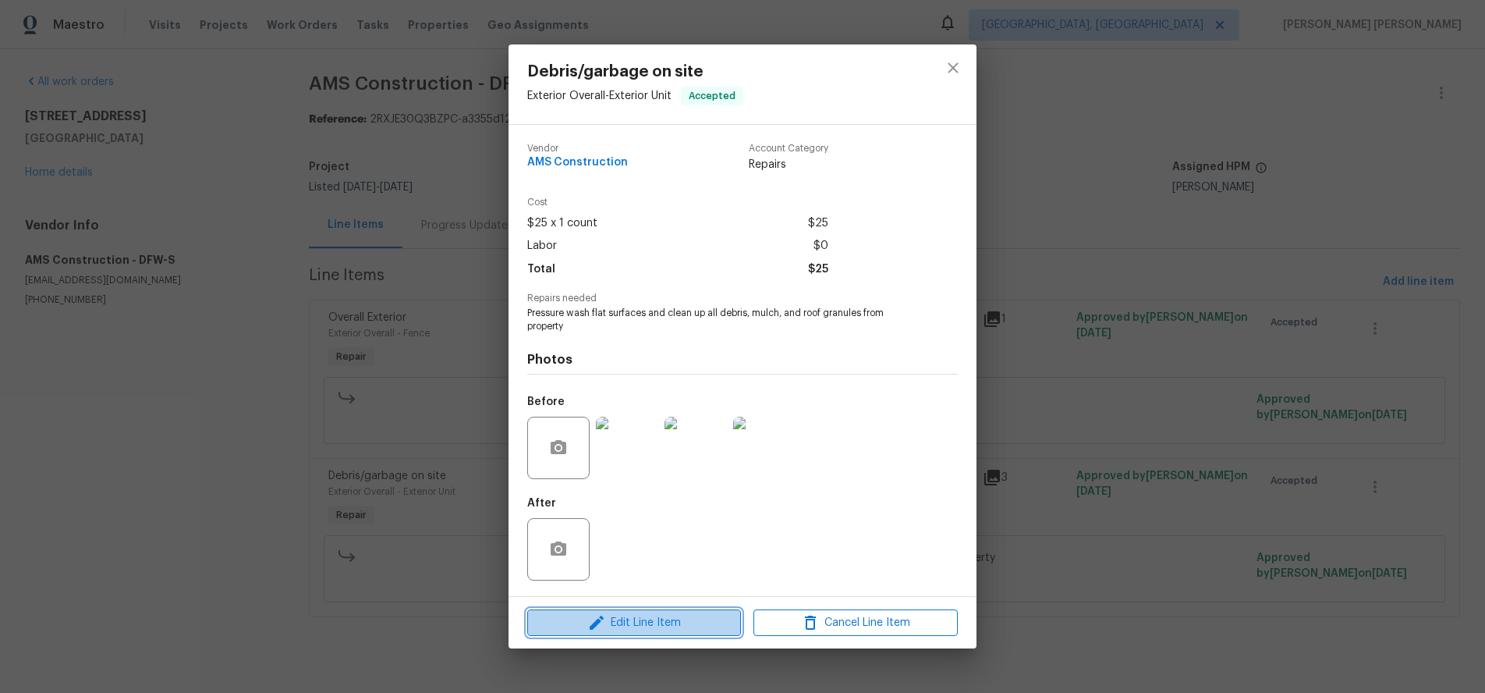
click at [667, 619] on span "Edit Line Item" at bounding box center [634, 623] width 204 height 20
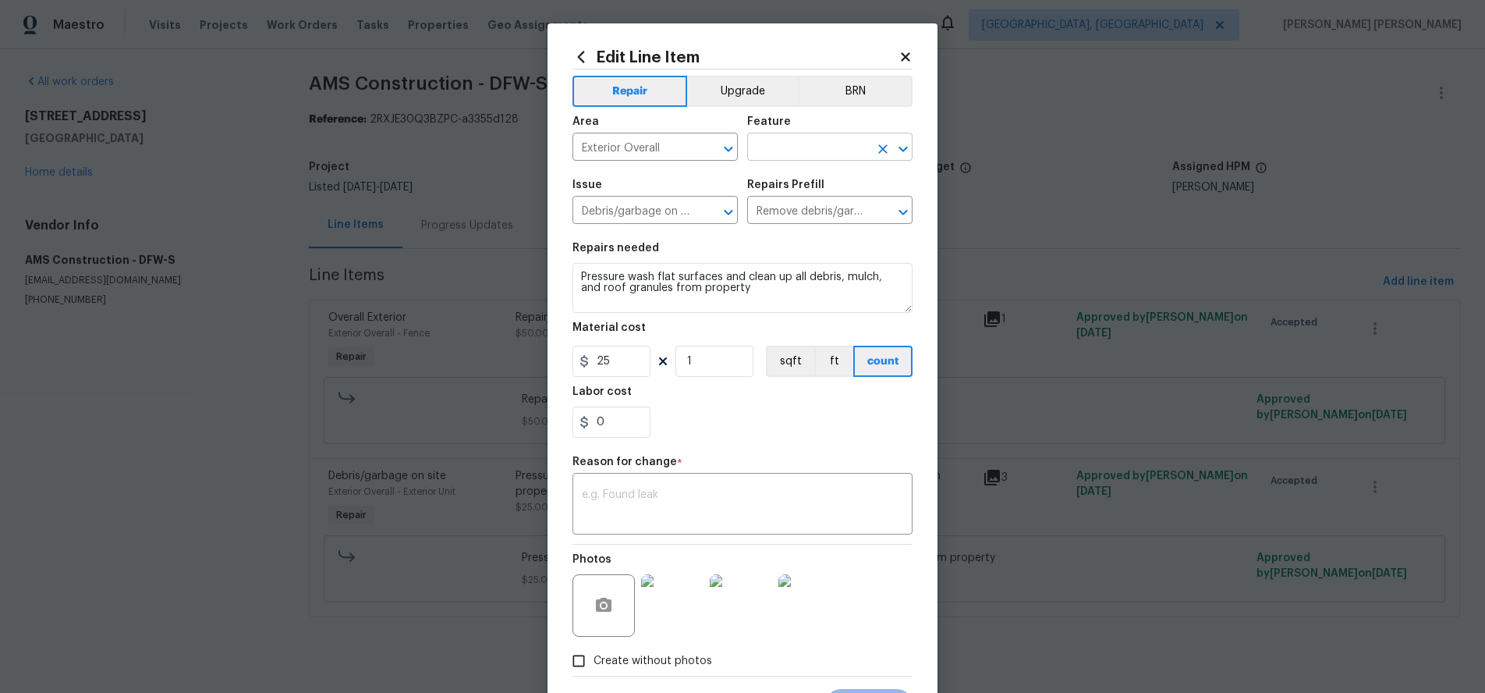
click at [848, 138] on input "text" at bounding box center [808, 149] width 122 height 24
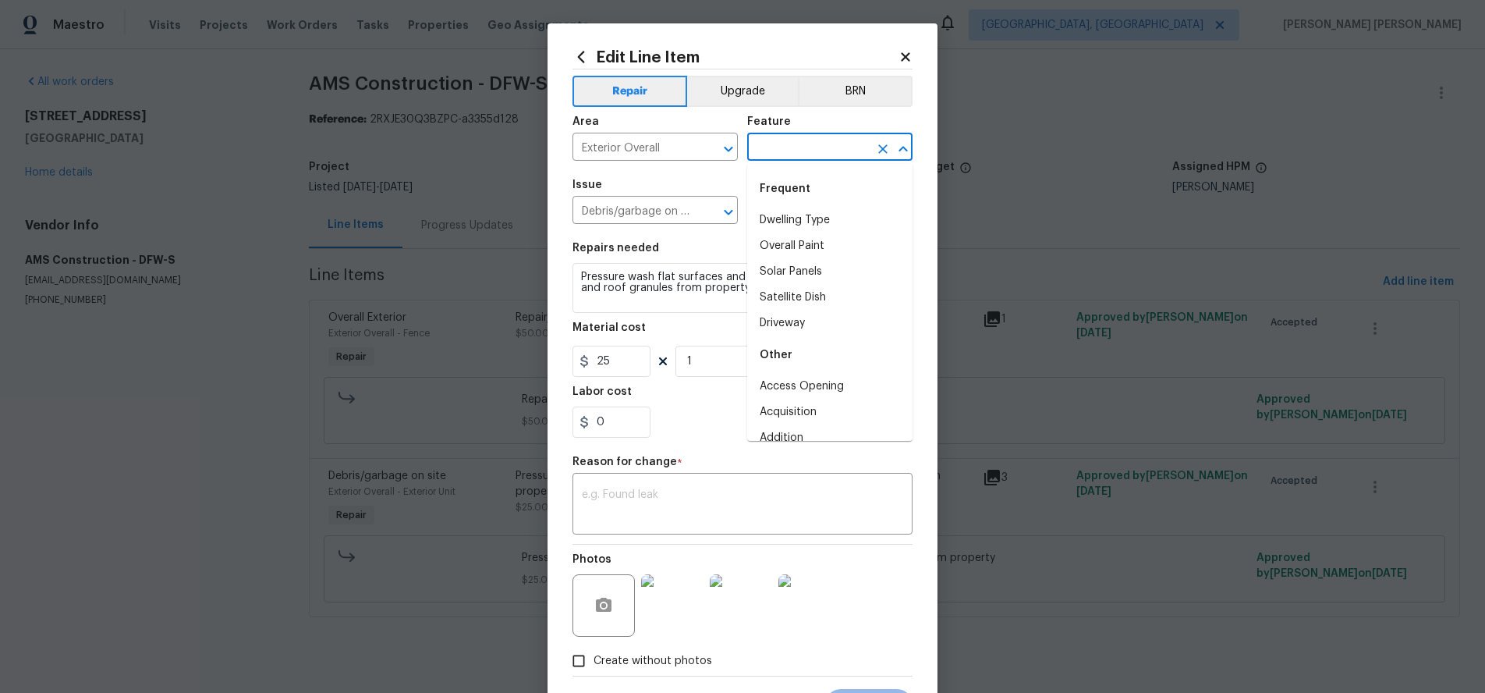
click at [670, 175] on span "Issue Debris/garbage on site ​" at bounding box center [655, 201] width 165 height 63
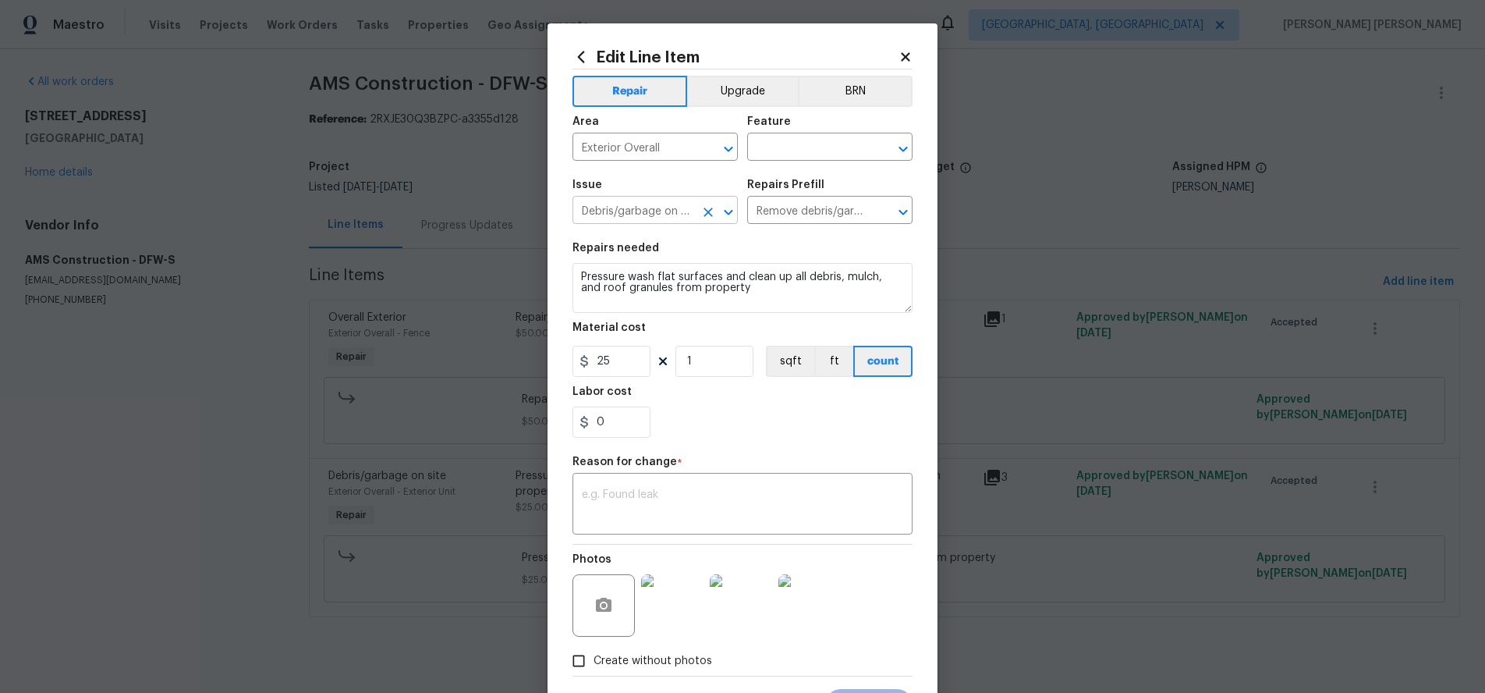
click at [658, 212] on input "Debris/garbage on site" at bounding box center [634, 212] width 122 height 24
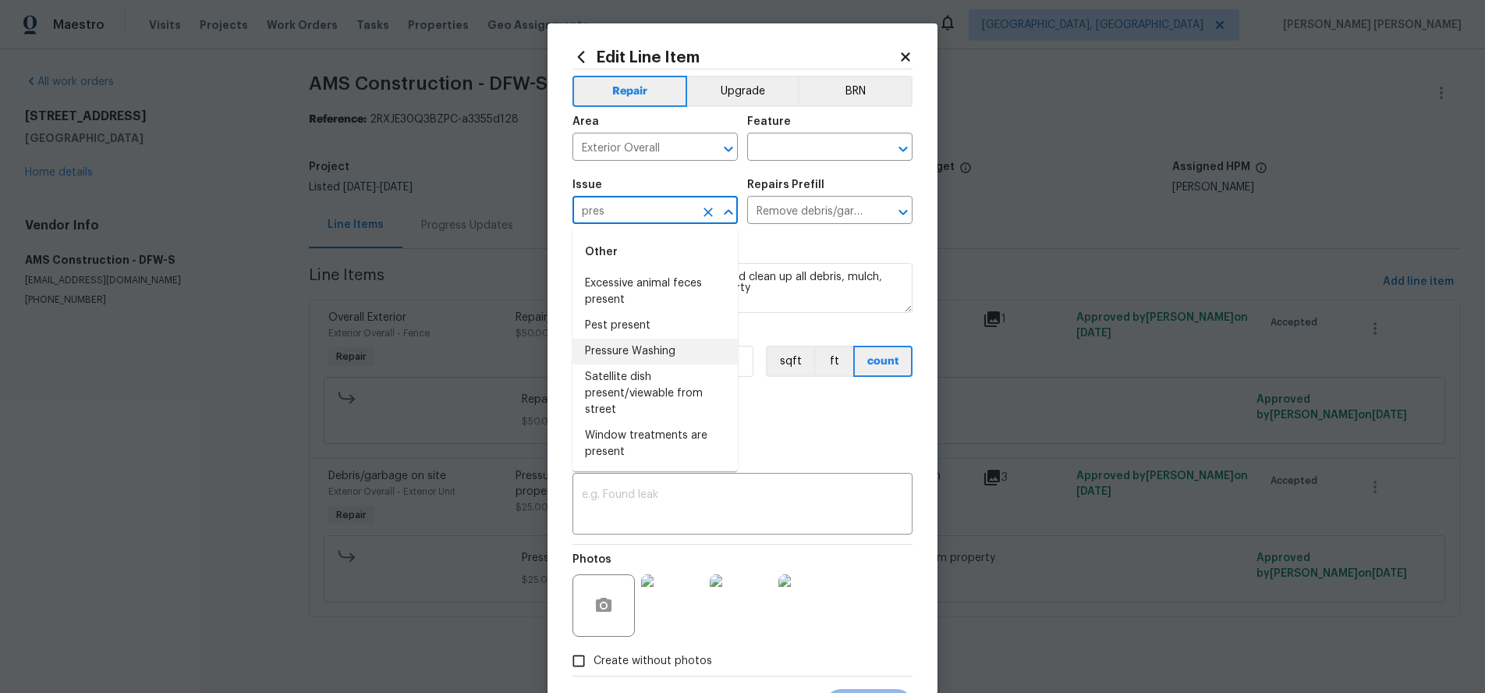
click at [644, 346] on li "Pressure Washing" at bounding box center [655, 352] width 165 height 26
type input "Pressure Washing"
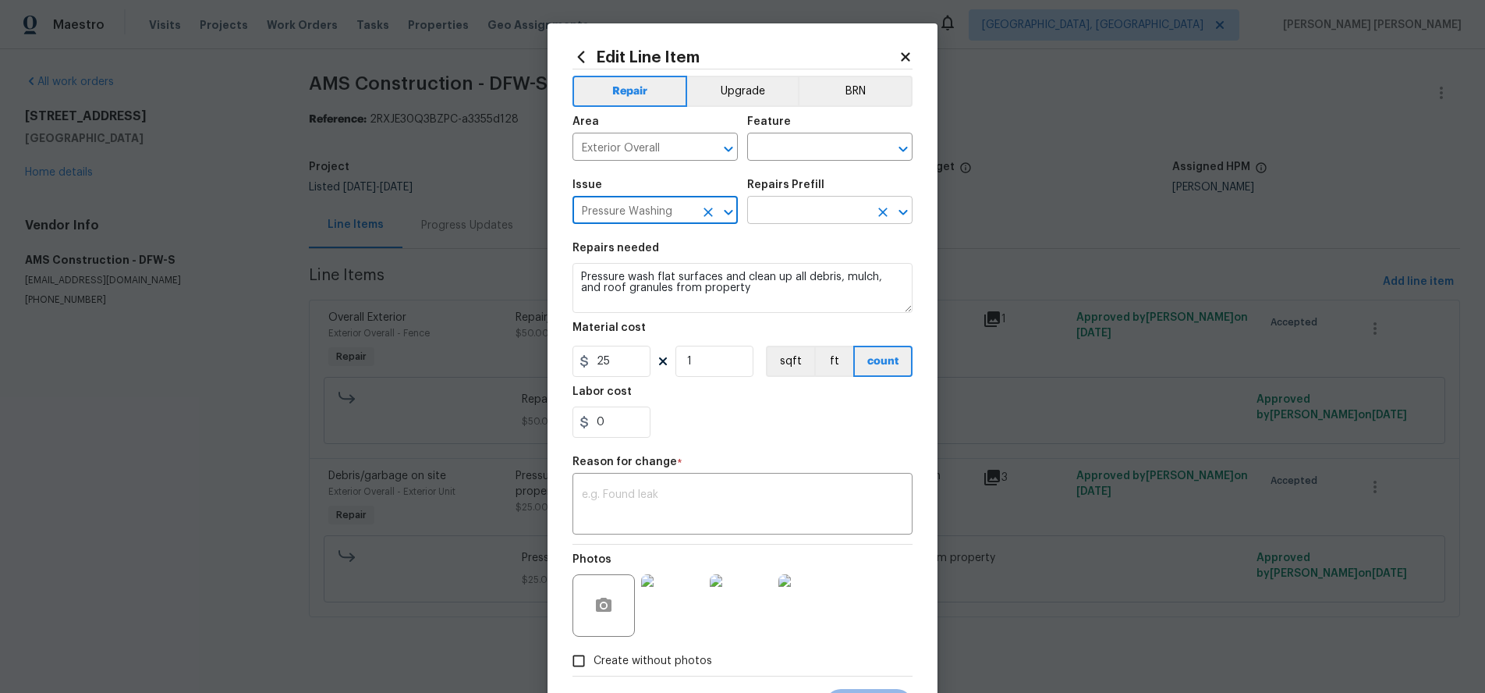
type input "Pressure Washing"
click at [797, 208] on input "text" at bounding box center [808, 212] width 122 height 24
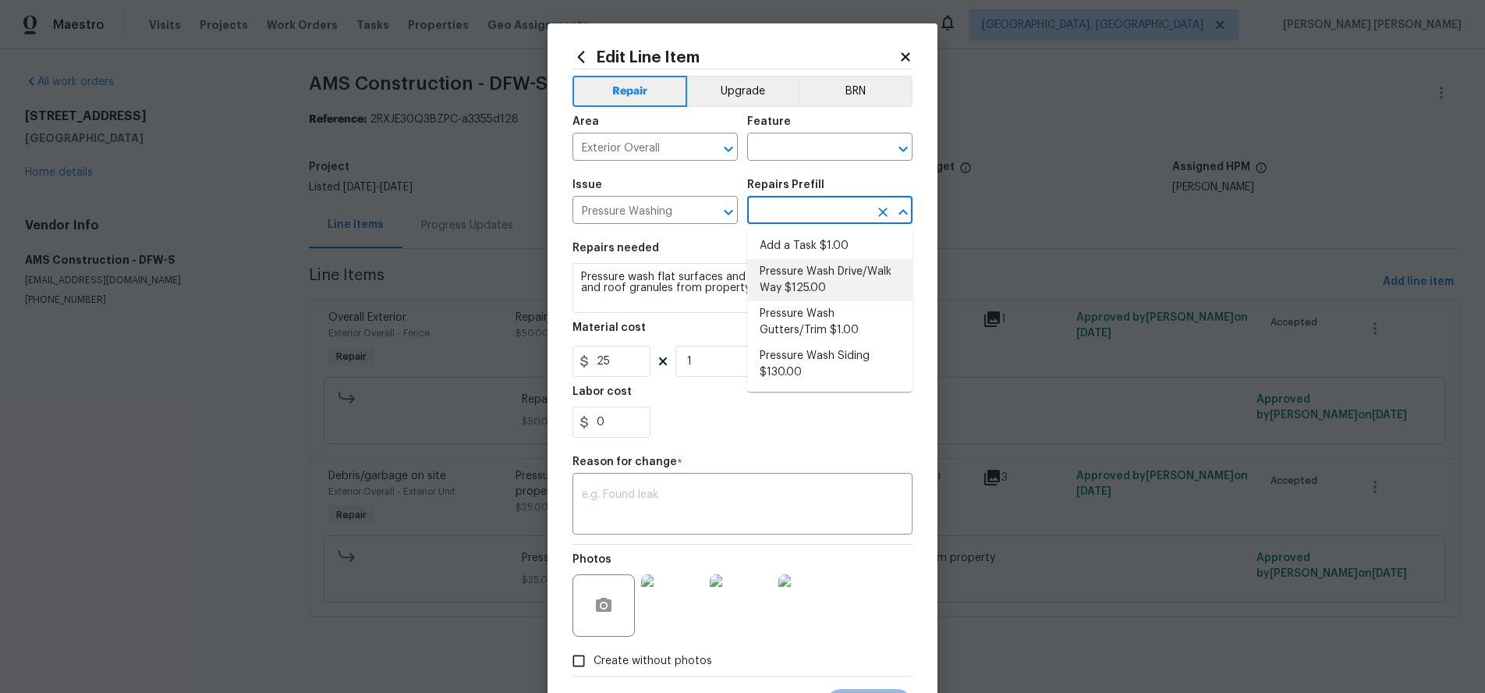
click at [898, 281] on li "Pressure Wash Drive/Walk Way $125.00" at bounding box center [829, 280] width 165 height 42
type input "Siding"
type textarea "Pressure wash the driveways/walkways as directed by the PM. Ensure that all deb…"
type input "Pressure Wash Drive/Walk Way $125.00"
type input "125"
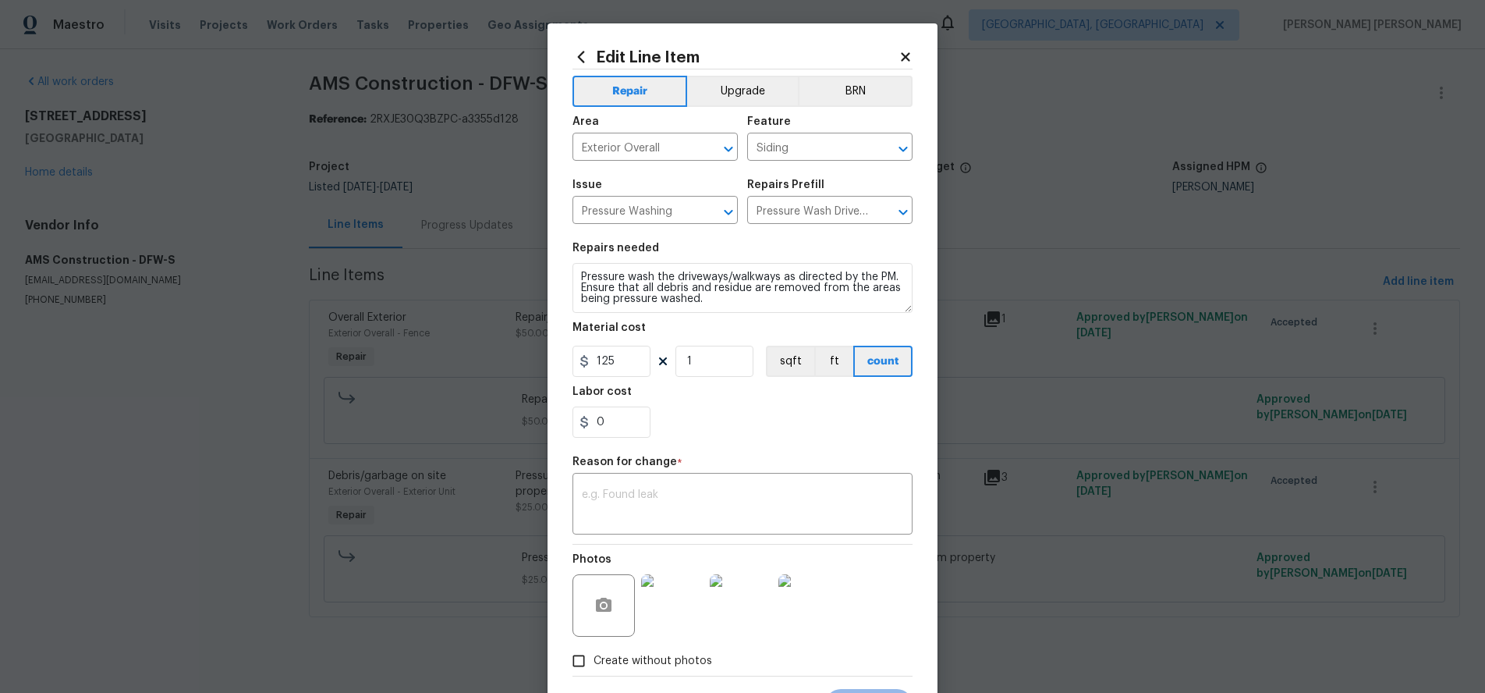
click at [848, 122] on div "Feature" at bounding box center [829, 126] width 165 height 20
click at [829, 145] on input "Siding" at bounding box center [808, 149] width 122 height 24
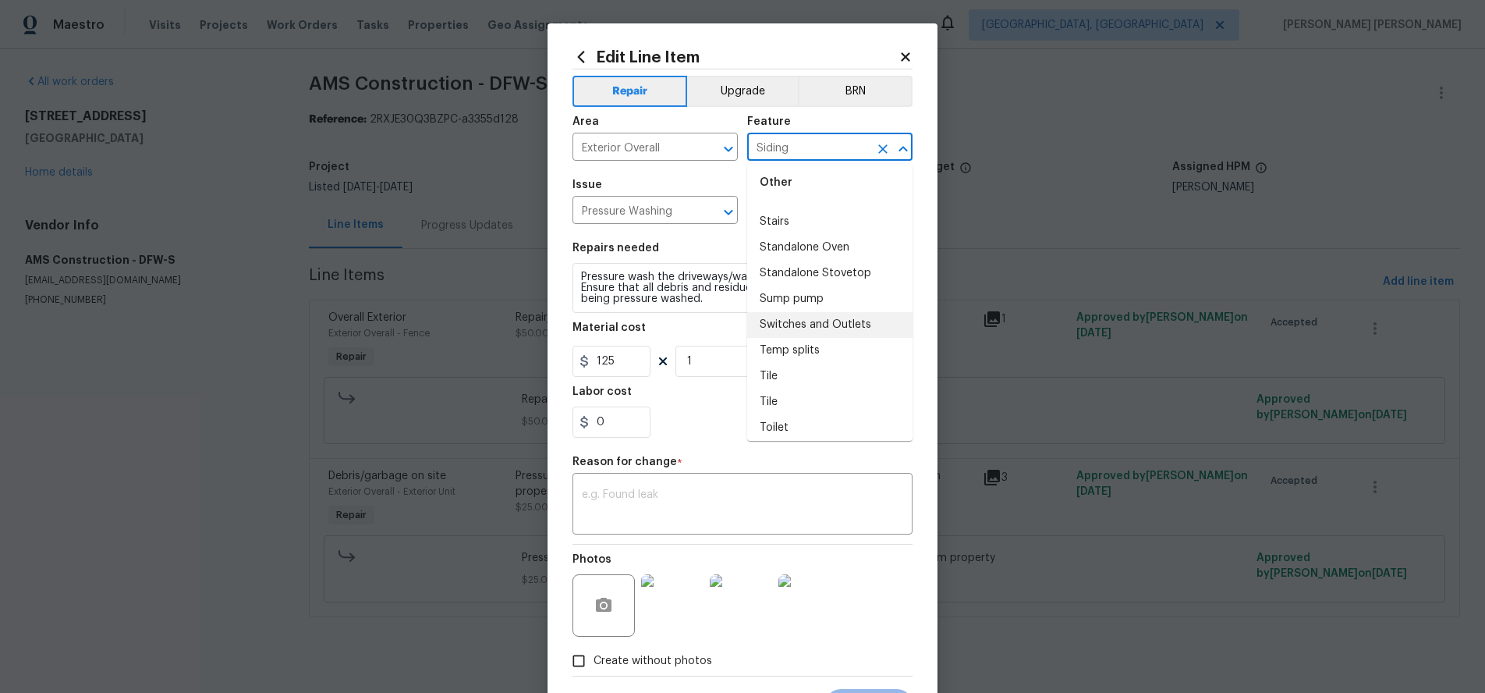
scroll to position [3526, 0]
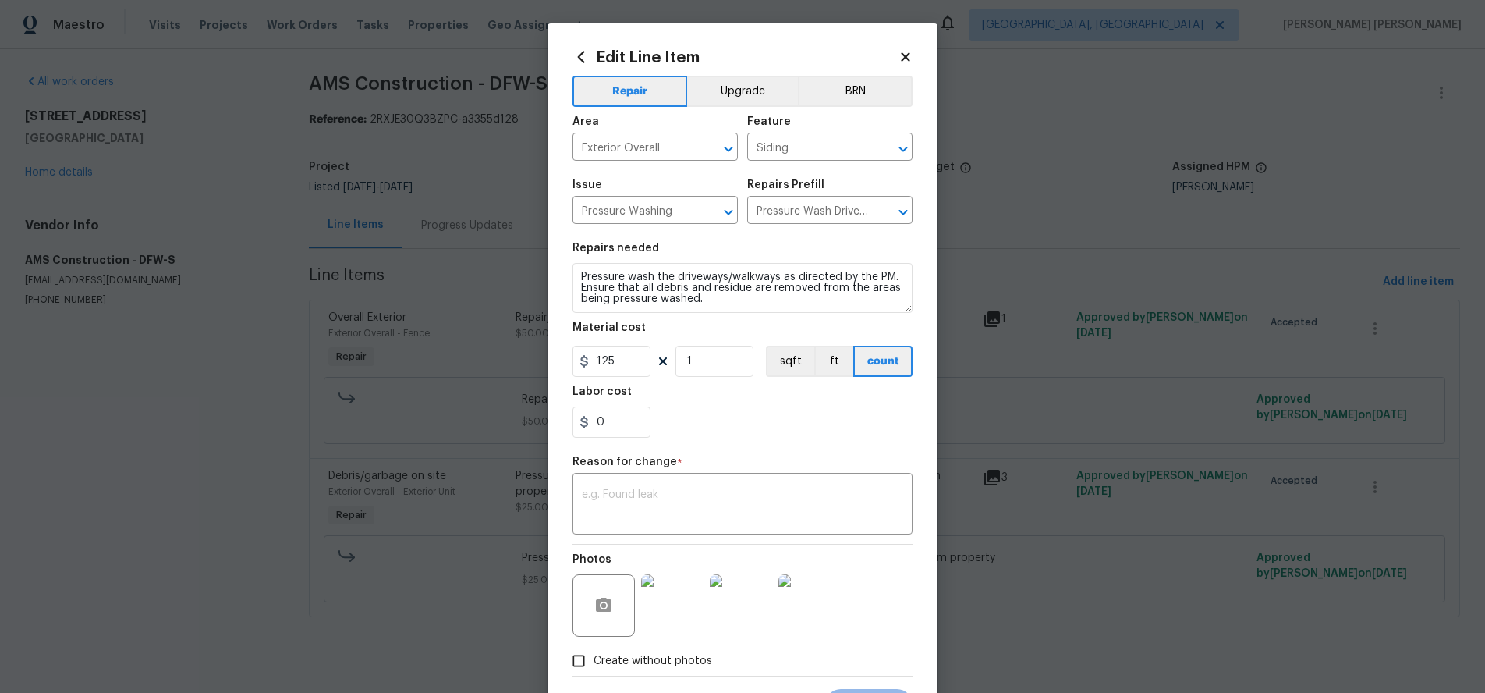
drag, startPoint x: 718, startPoint y: 424, endPoint x: 701, endPoint y: 421, distance: 17.4
click at [718, 423] on div "0" at bounding box center [743, 421] width 340 height 31
click at [907, 214] on icon "Open" at bounding box center [903, 212] width 19 height 19
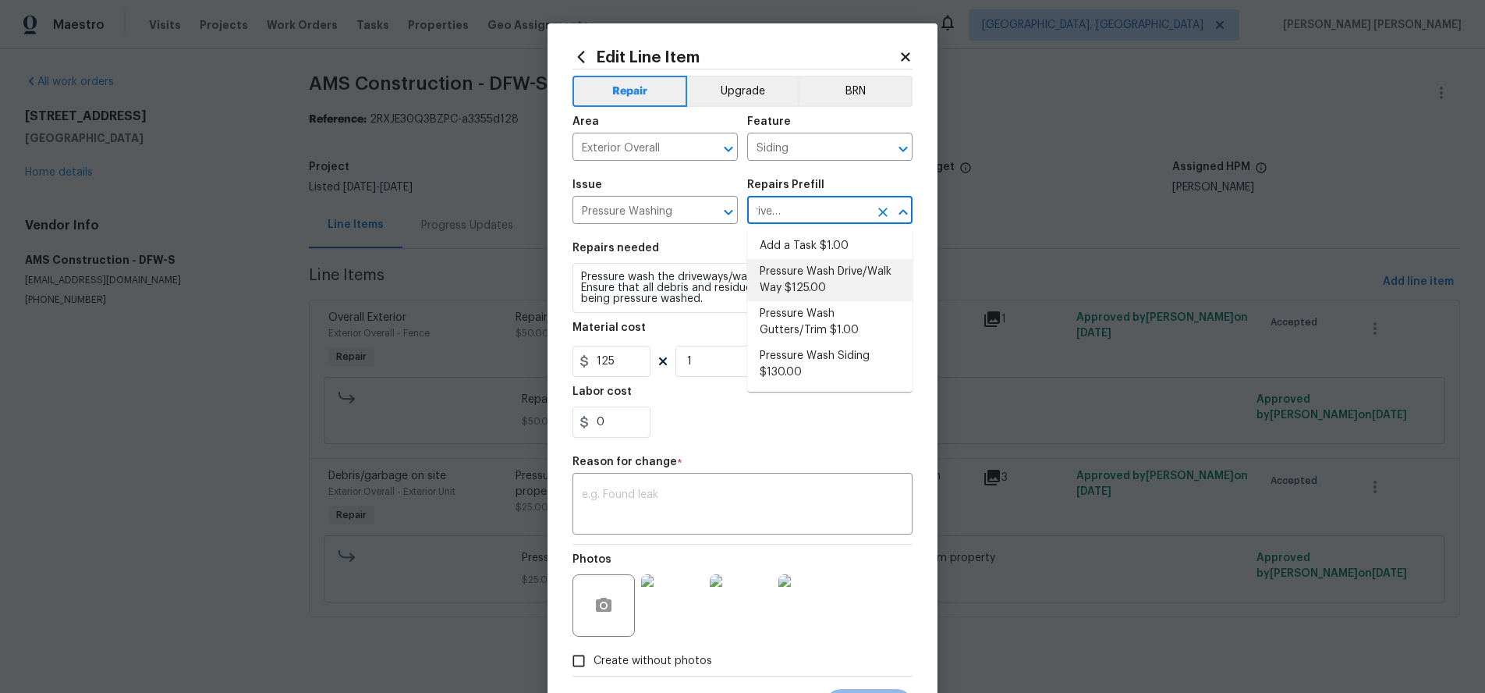
scroll to position [0, 0]
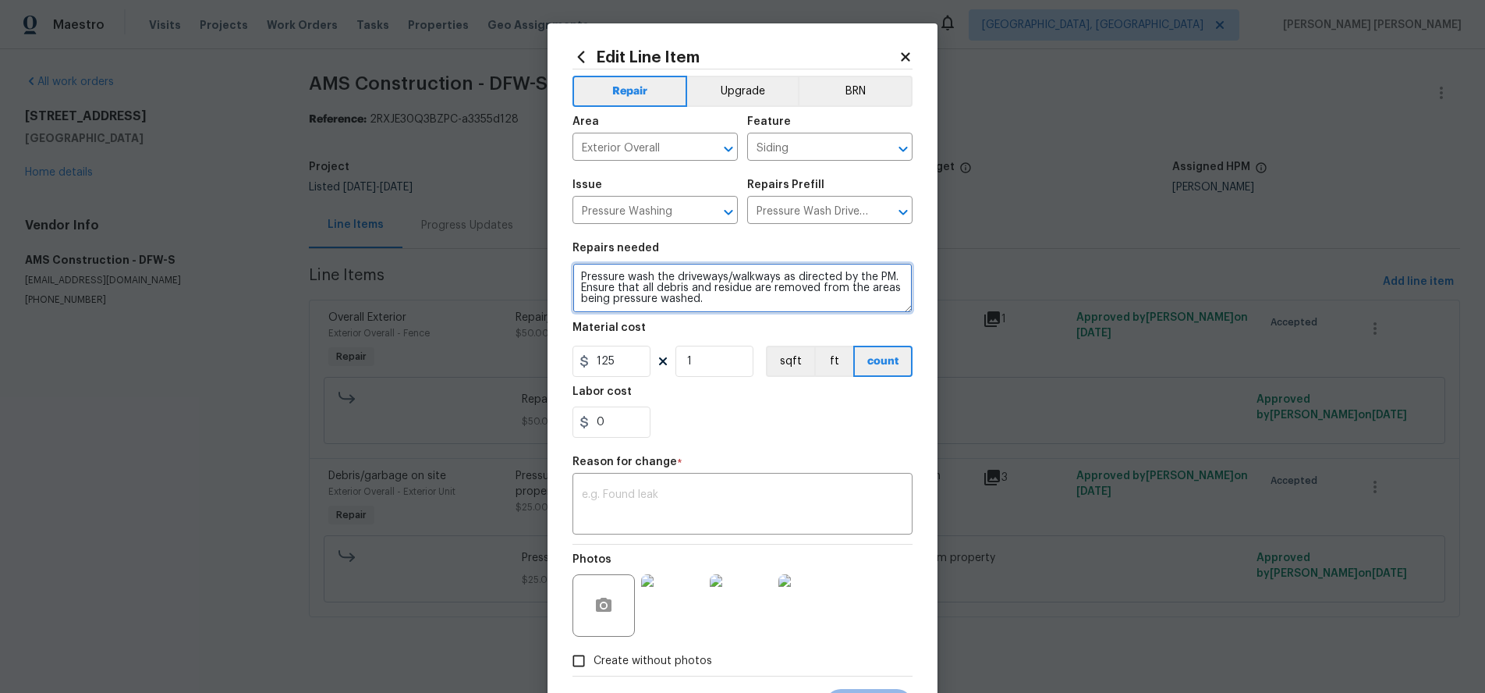
drag, startPoint x: 715, startPoint y: 298, endPoint x: 567, endPoint y: 267, distance: 150.7
click at [567, 267] on div "Edit Line Item Repair Upgrade BRN Area Exterior Overall ​ Feature Siding ​ Issu…" at bounding box center [743, 384] width 390 height 722
click at [900, 62] on icon at bounding box center [906, 57] width 14 height 14
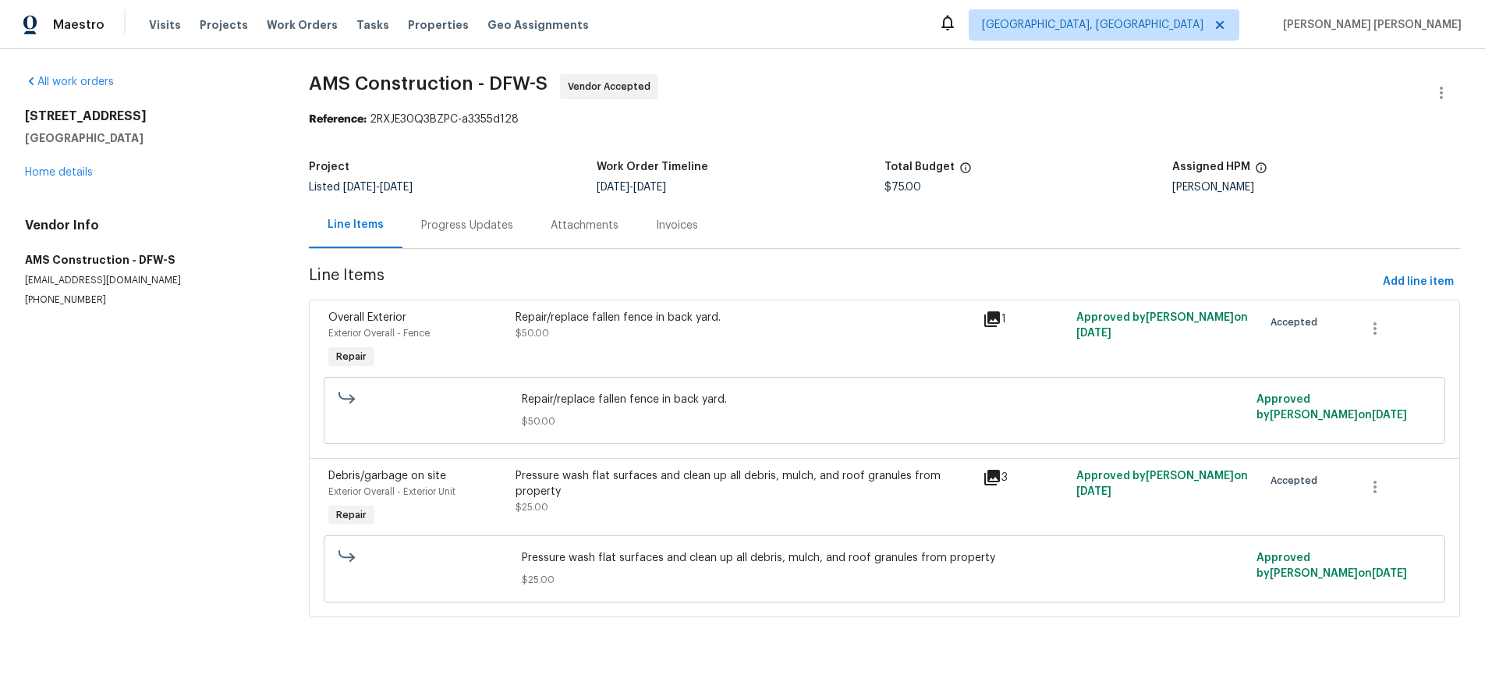
click at [797, 493] on div "Pressure wash flat surfaces and clean up all debris, mulch, and roof granules f…" at bounding box center [745, 483] width 458 height 31
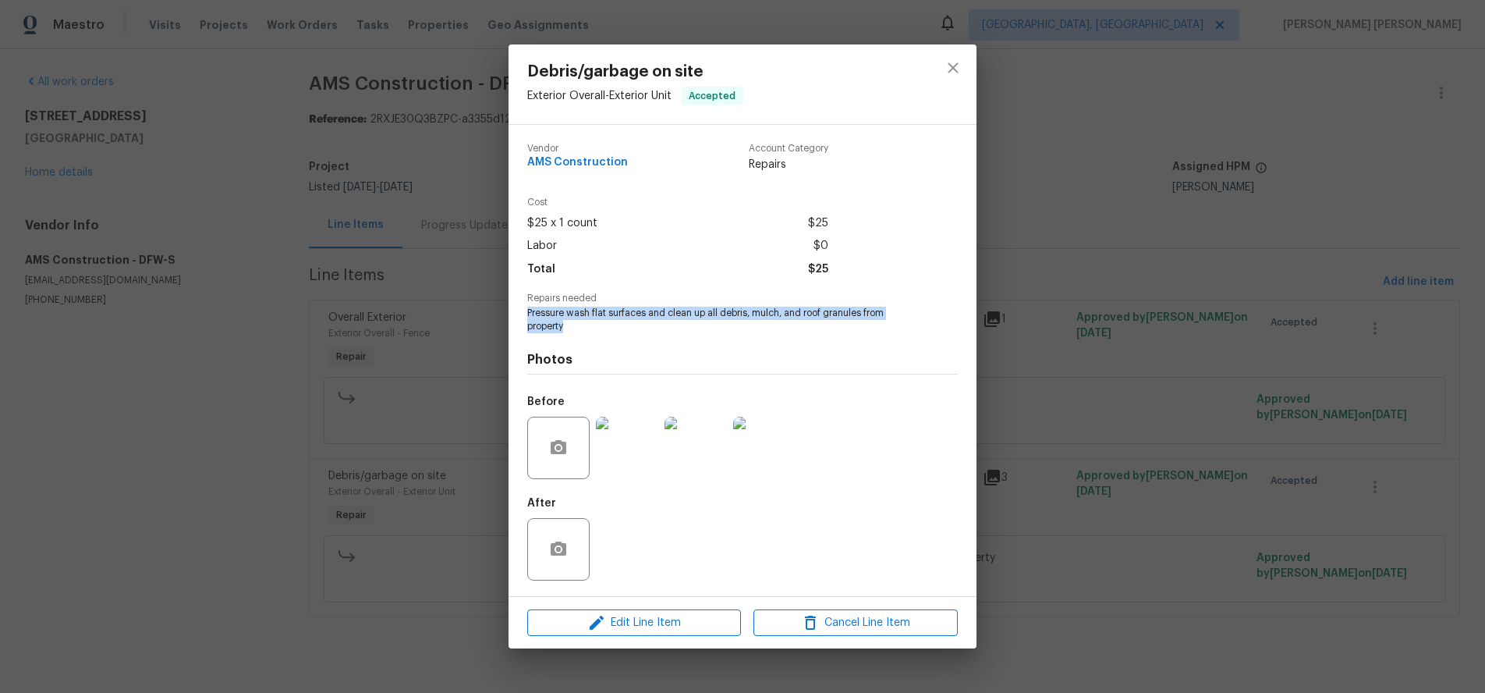
drag, startPoint x: 574, startPoint y: 325, endPoint x: 514, endPoint y: 311, distance: 61.7
click at [514, 311] on div "Vendor AMS Construction Account Category Repairs Cost $25 x 1 count $25 Labor $…" at bounding box center [743, 360] width 468 height 471
copy span "Pressure wash flat surfaces and clean up all debris, mulch, and roof granules f…"
click at [952, 68] on icon "close" at bounding box center [953, 67] width 10 height 10
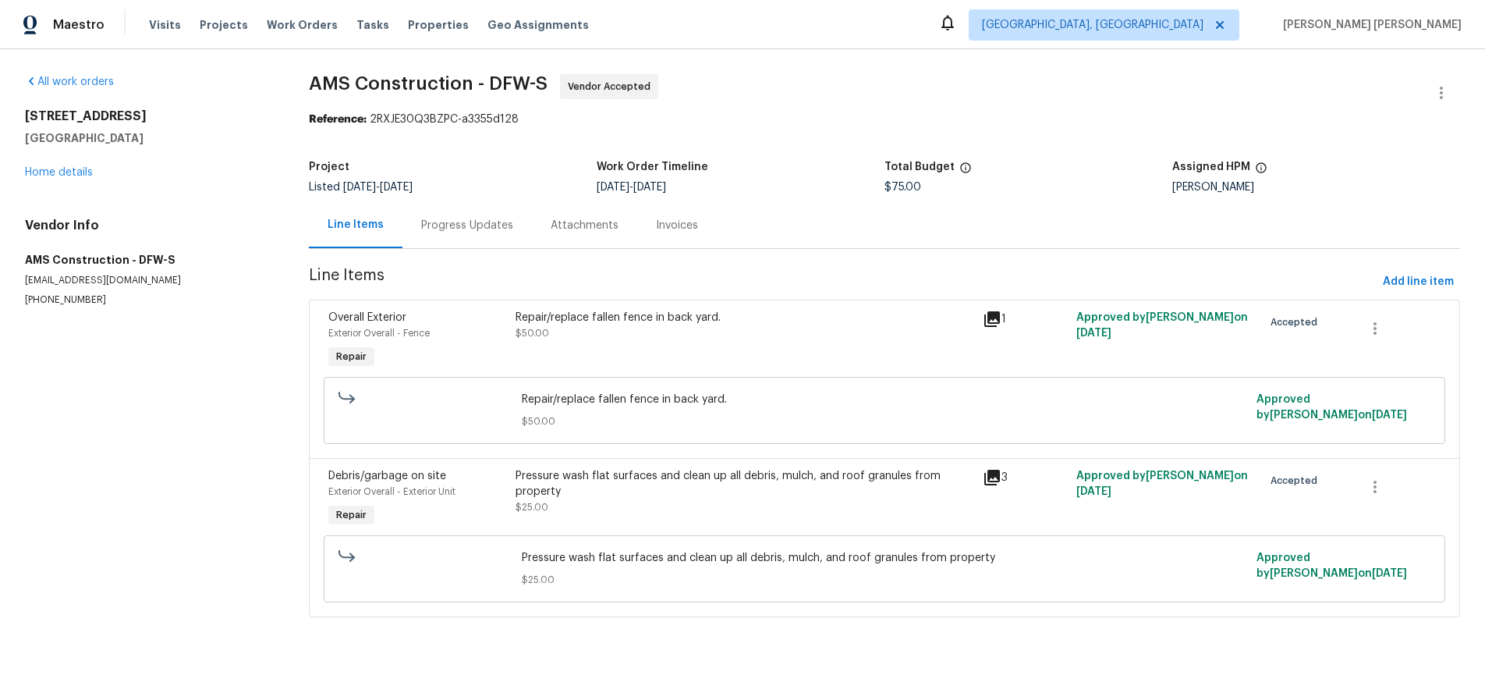
click at [825, 495] on div "Pressure wash flat surfaces and clean up all debris, mulch, and roof granules f…" at bounding box center [745, 483] width 458 height 31
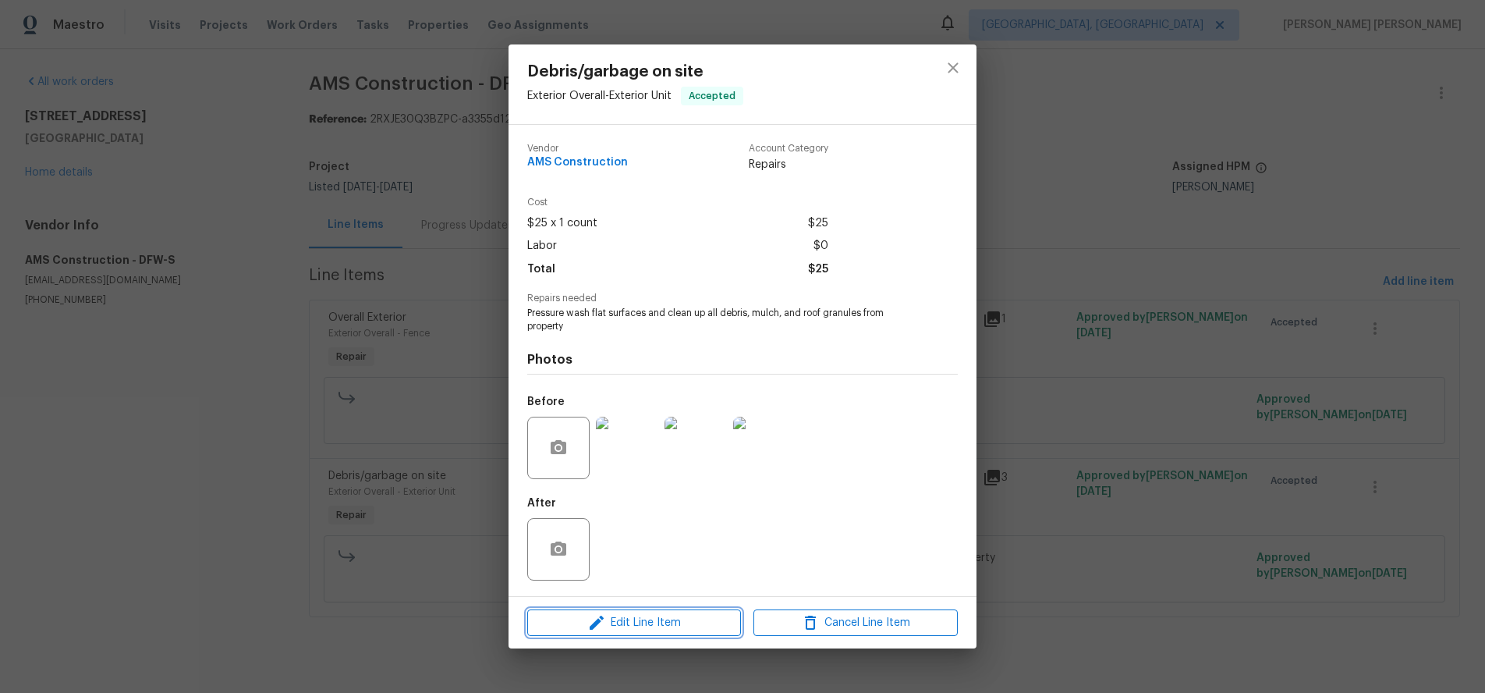
click at [647, 623] on span "Edit Line Item" at bounding box center [634, 623] width 204 height 20
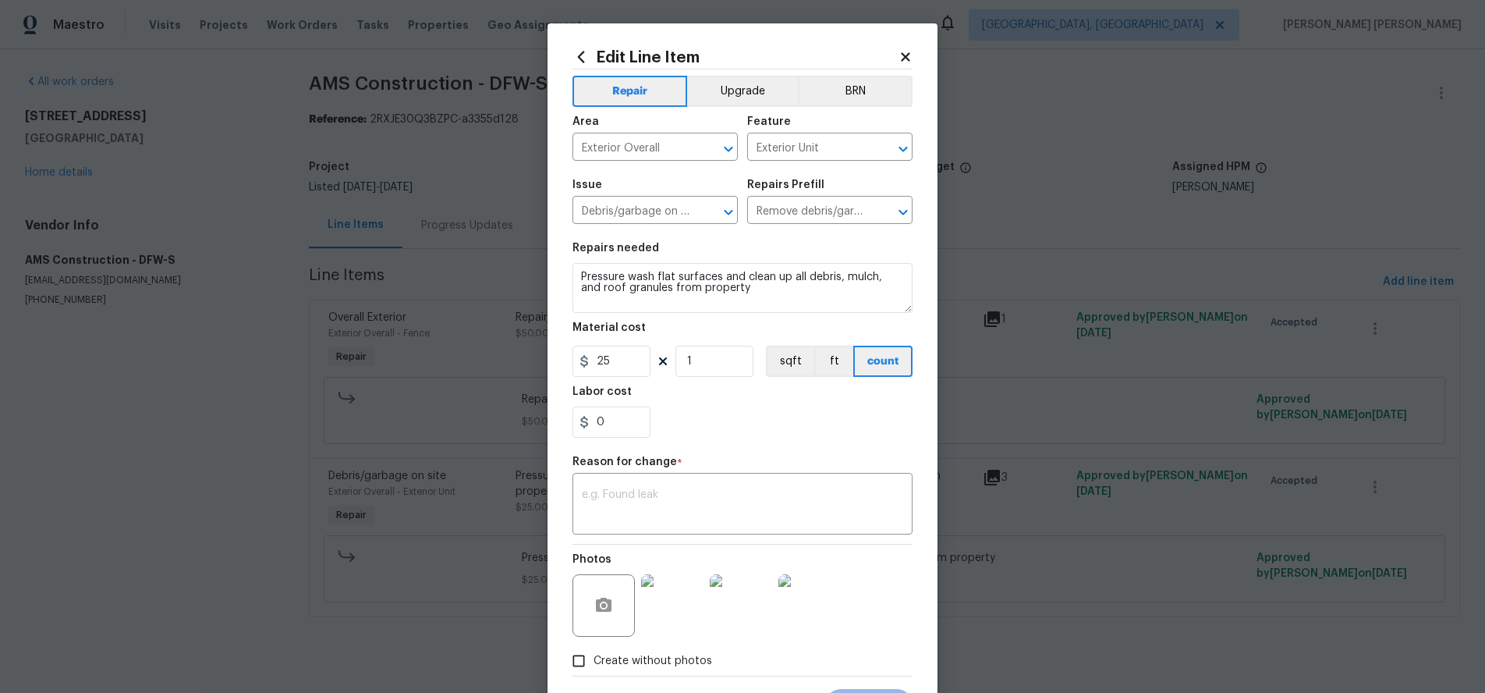
click at [906, 55] on icon at bounding box center [905, 56] width 9 height 9
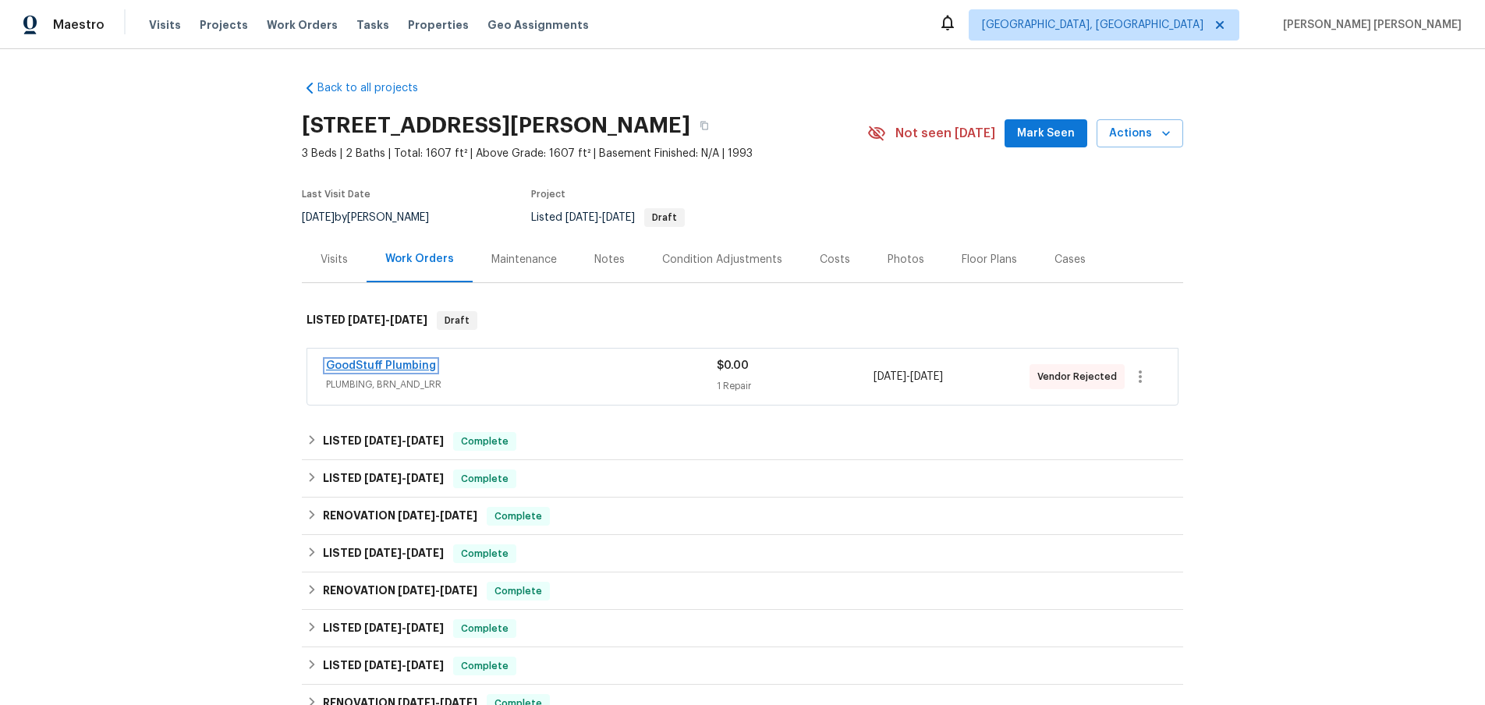
click at [381, 371] on link "GoodStuff Plumbing" at bounding box center [381, 365] width 110 height 11
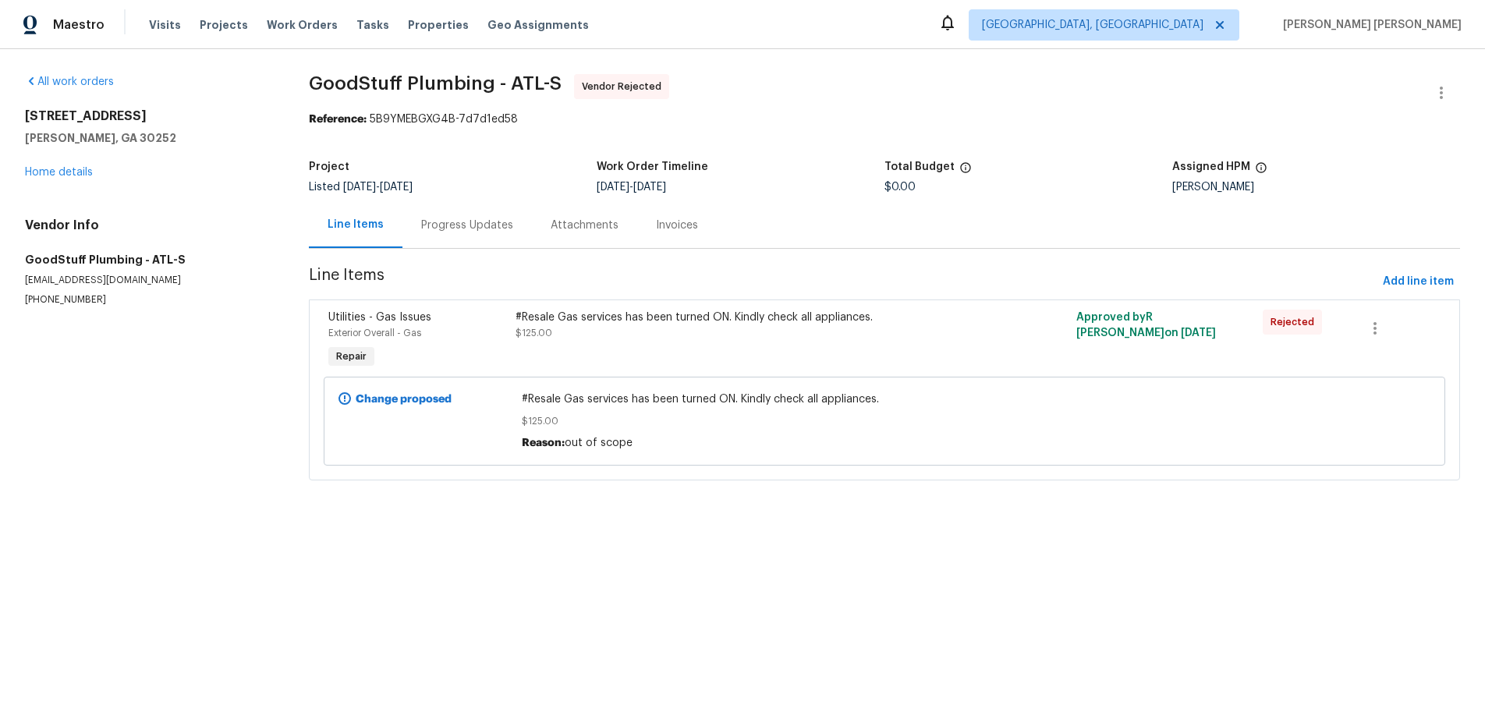
click at [598, 346] on div "#Resale Gas services has been turned ON. Kindly check all appliances. $125.00" at bounding box center [744, 341] width 467 height 72
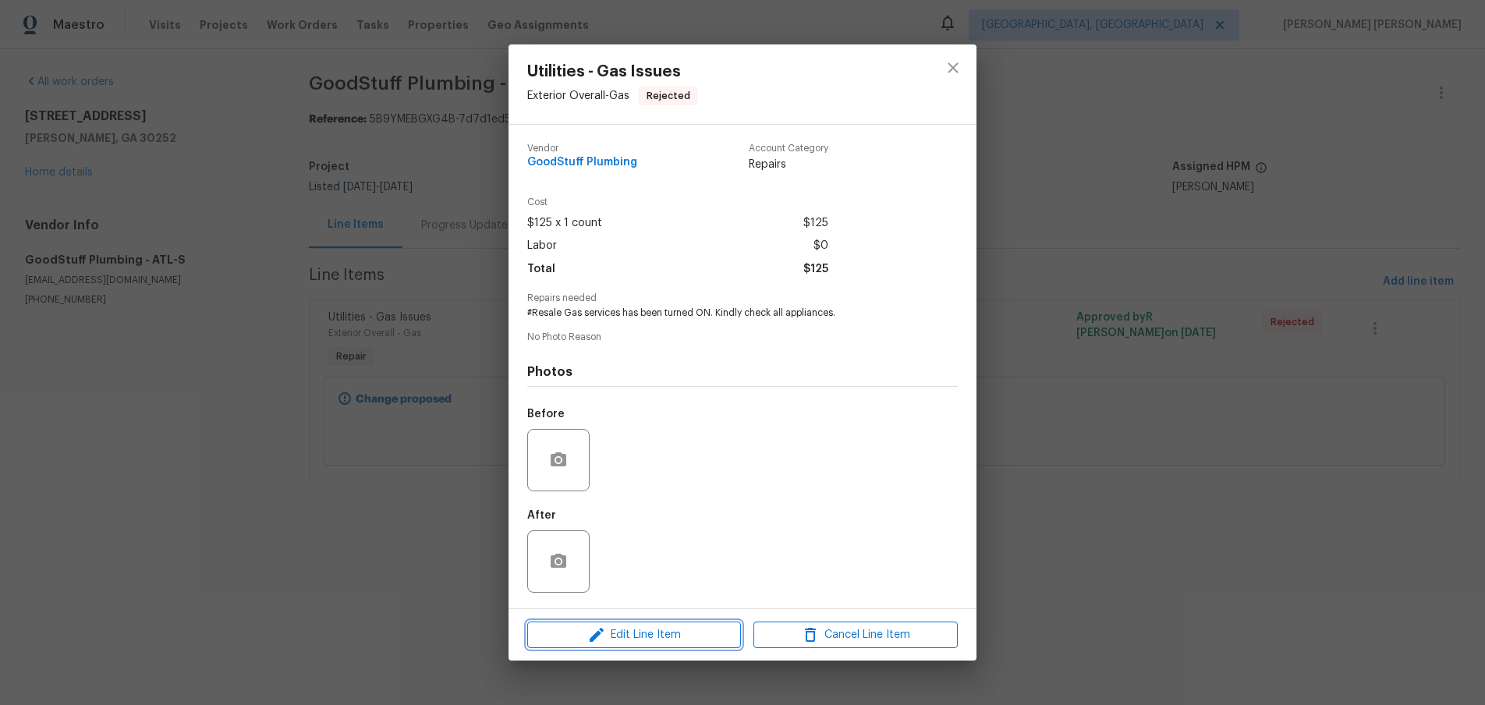
click at [675, 628] on span "Edit Line Item" at bounding box center [634, 636] width 204 height 20
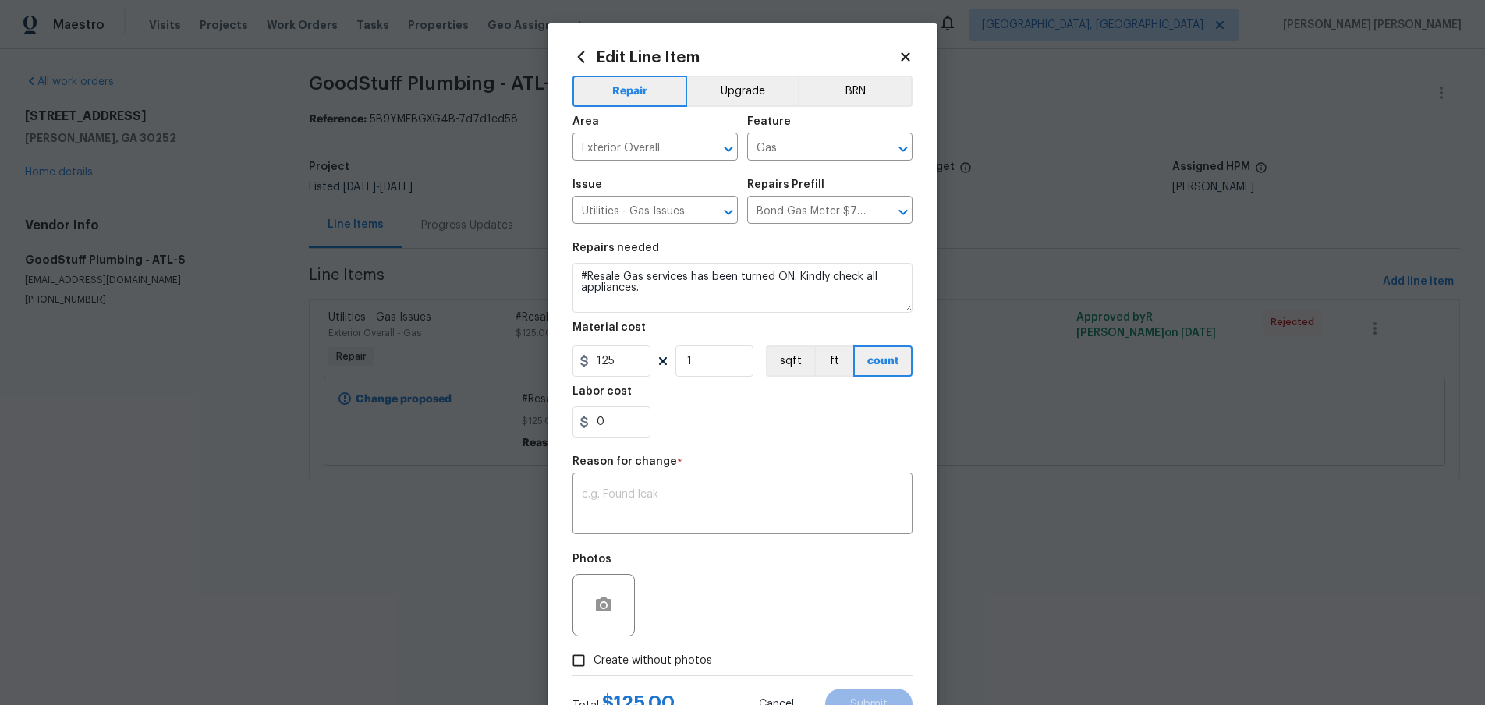
click at [910, 53] on icon at bounding box center [905, 56] width 9 height 9
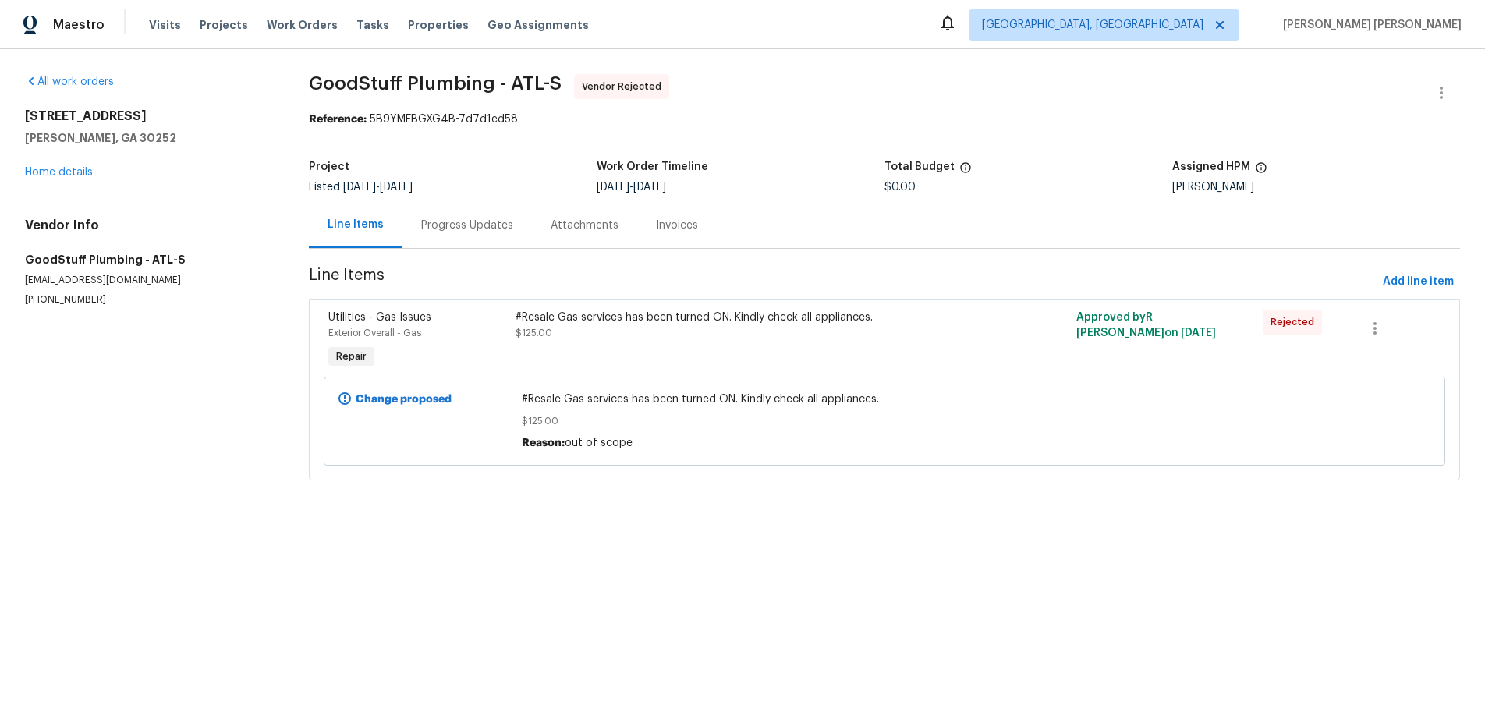
click at [730, 341] on div "#Resale Gas services has been turned ON. Kindly check all appliances. $125.00" at bounding box center [745, 325] width 458 height 31
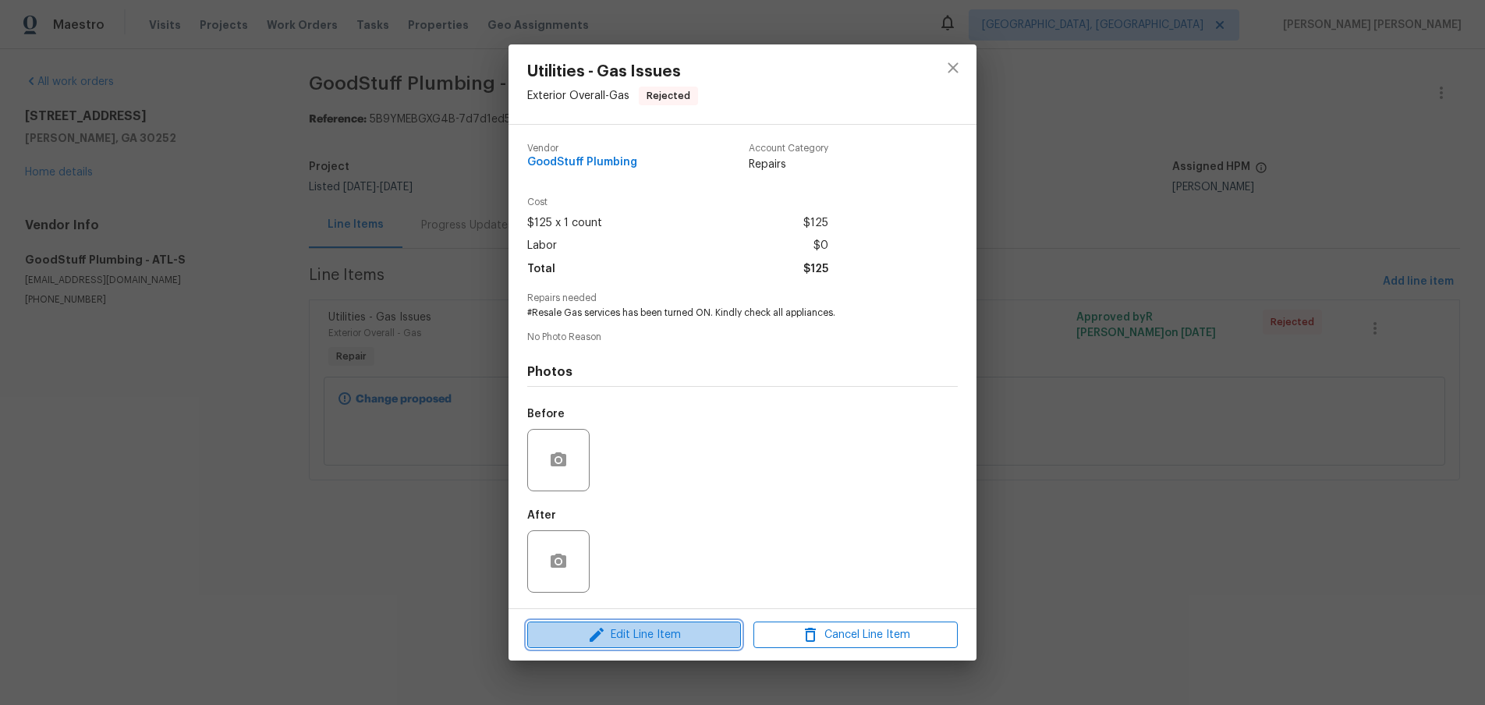
click at [636, 637] on span "Edit Line Item" at bounding box center [634, 636] width 204 height 20
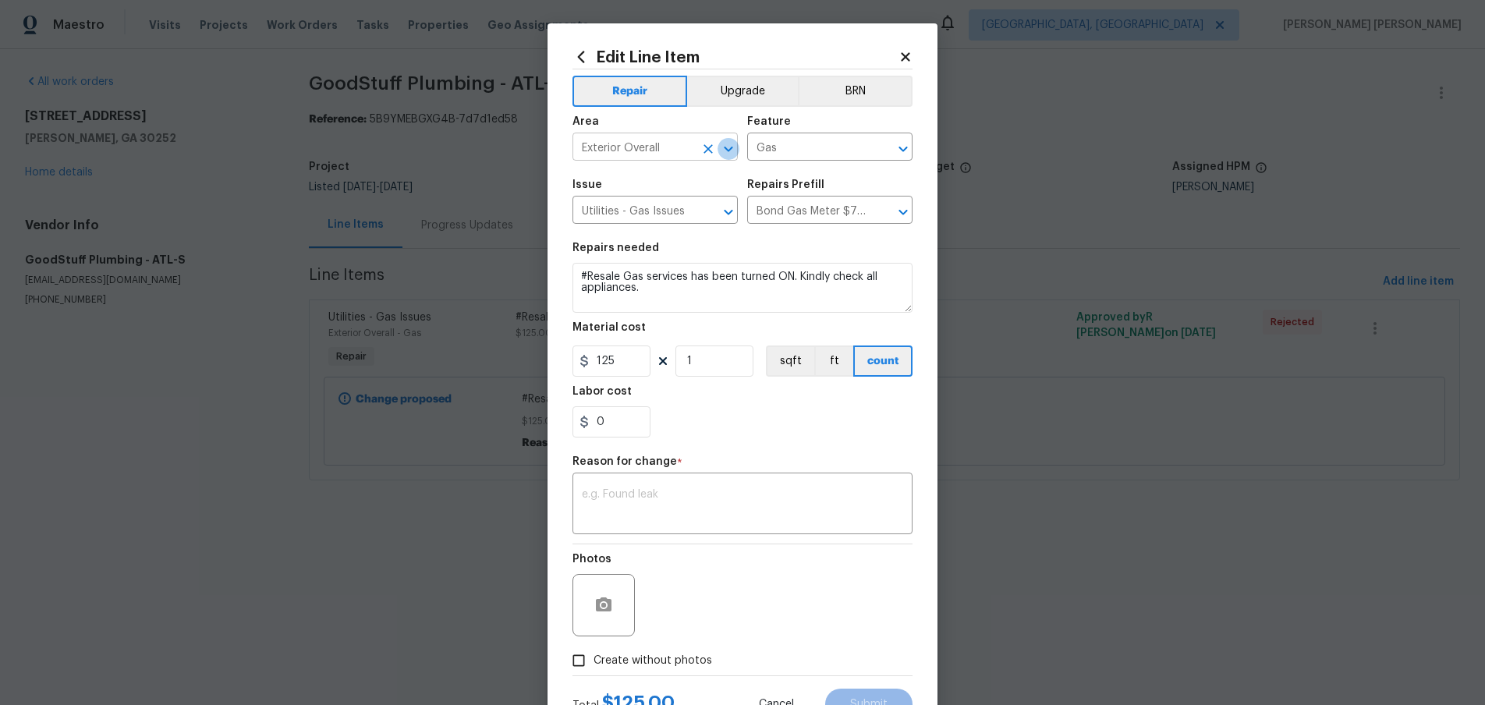
click at [730, 147] on icon "Open" at bounding box center [728, 148] width 9 height 5
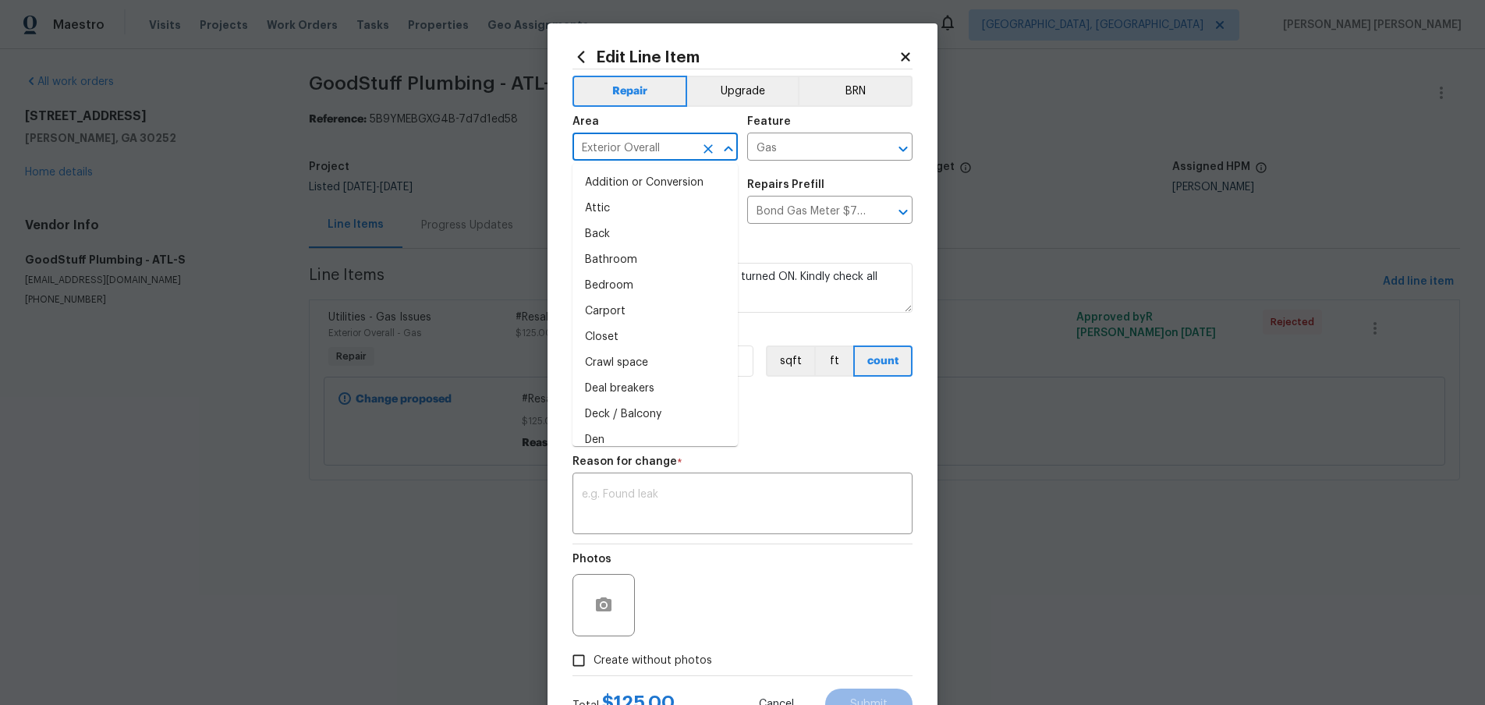
scroll to position [950, 0]
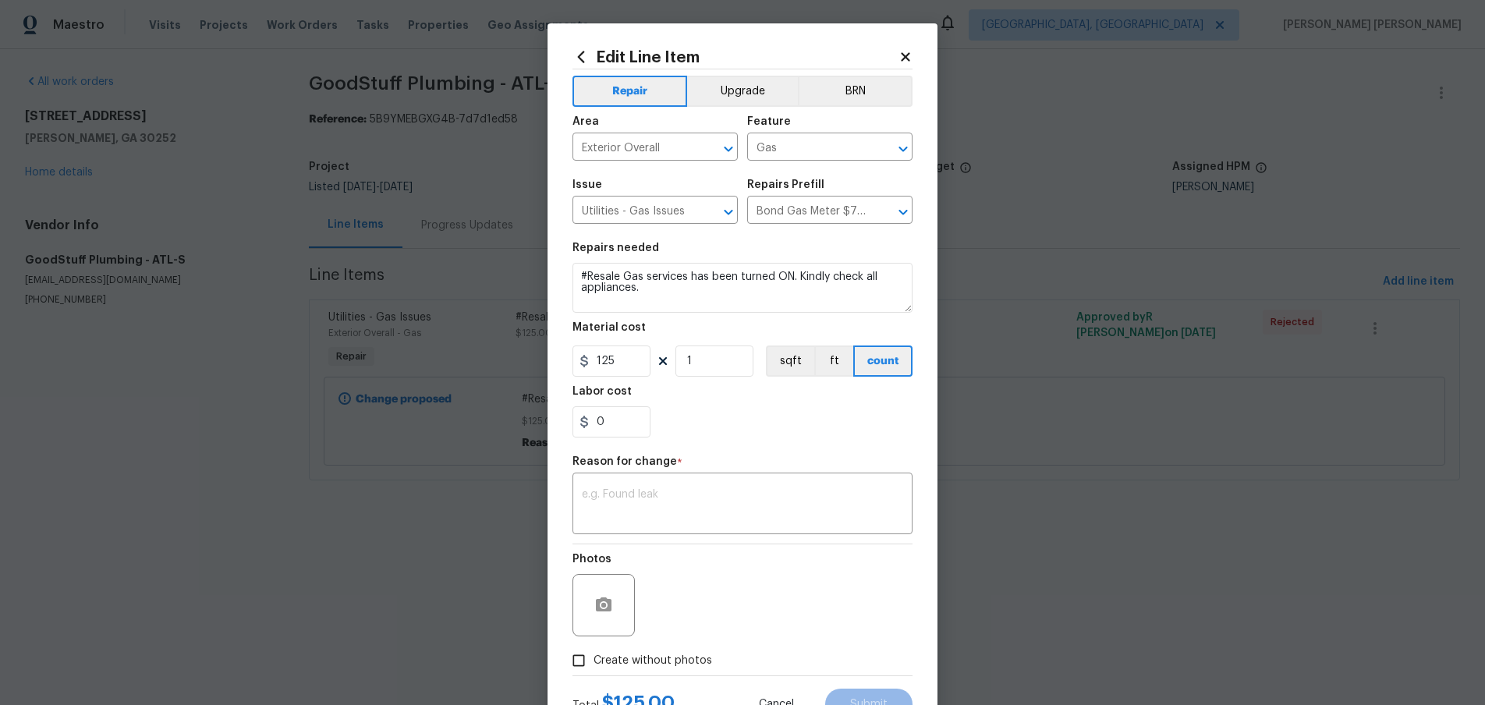
click at [823, 407] on div "0" at bounding box center [743, 421] width 340 height 31
click at [910, 209] on icon "Open" at bounding box center [903, 212] width 19 height 19
click at [674, 215] on input "Utilities - Gas Issues" at bounding box center [634, 212] width 122 height 24
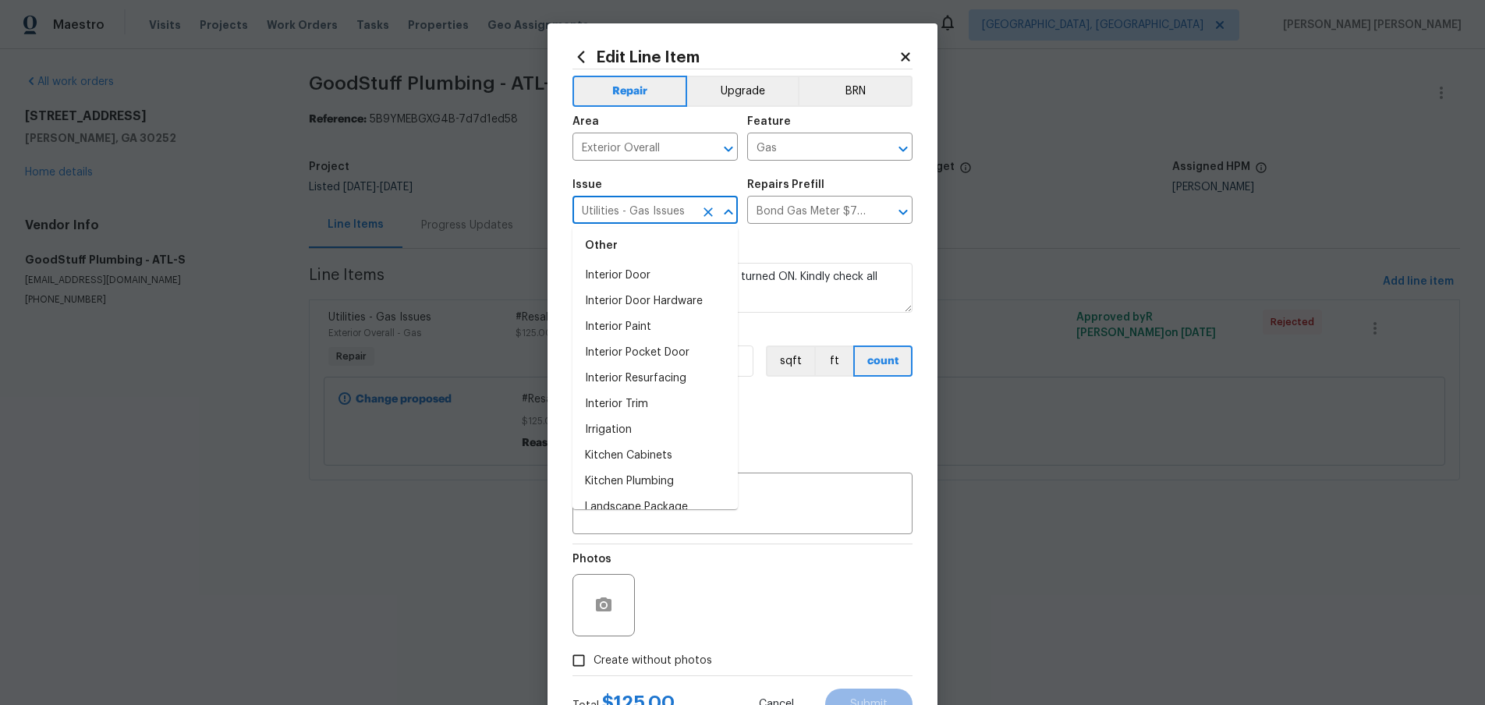
scroll to position [2337, 0]
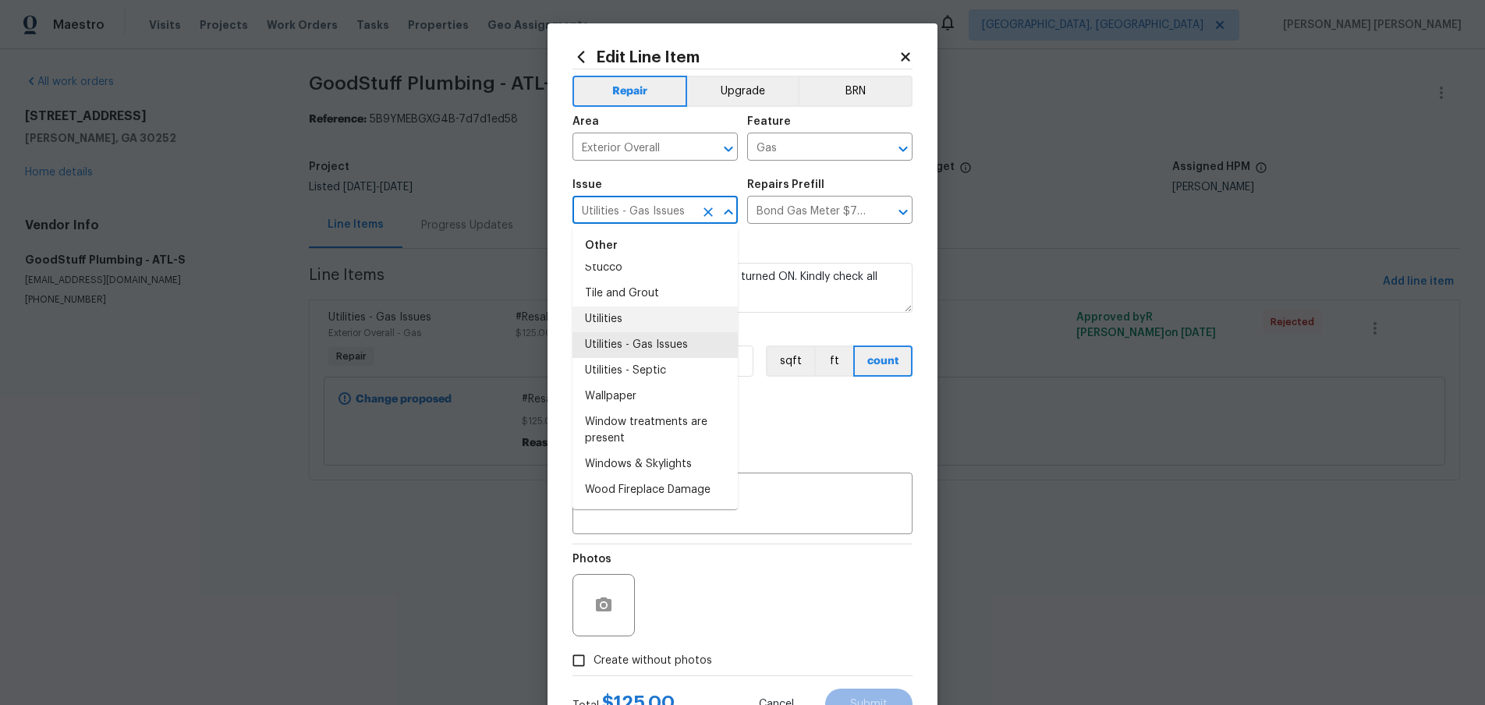
click at [609, 310] on li "Utilities" at bounding box center [655, 320] width 165 height 26
type input "Utilities"
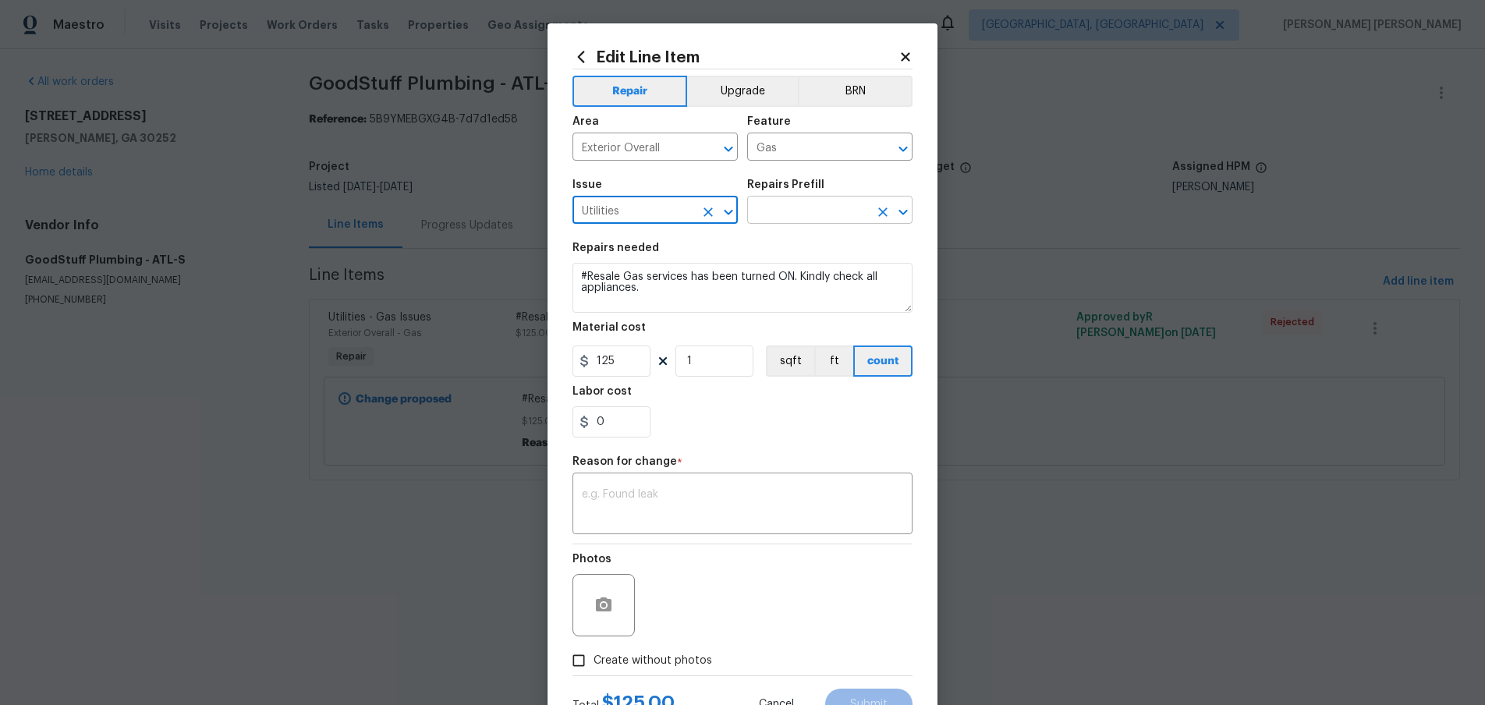
click at [817, 218] on input "text" at bounding box center [808, 212] width 122 height 24
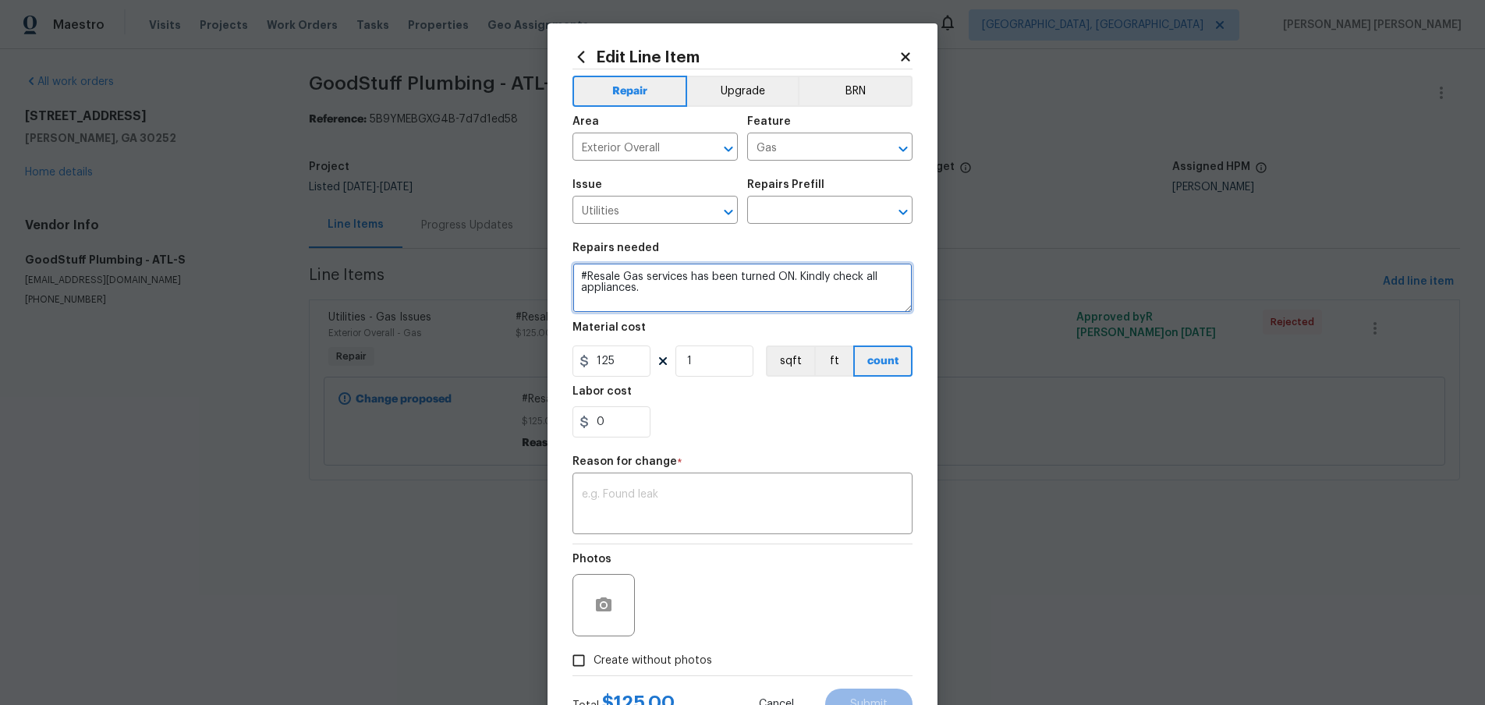
drag, startPoint x: 651, startPoint y: 290, endPoint x: 581, endPoint y: 271, distance: 72.7
click at [581, 271] on textarea "#Resale Gas services has been turned ON. Kindly check all appliances." at bounding box center [743, 288] width 340 height 50
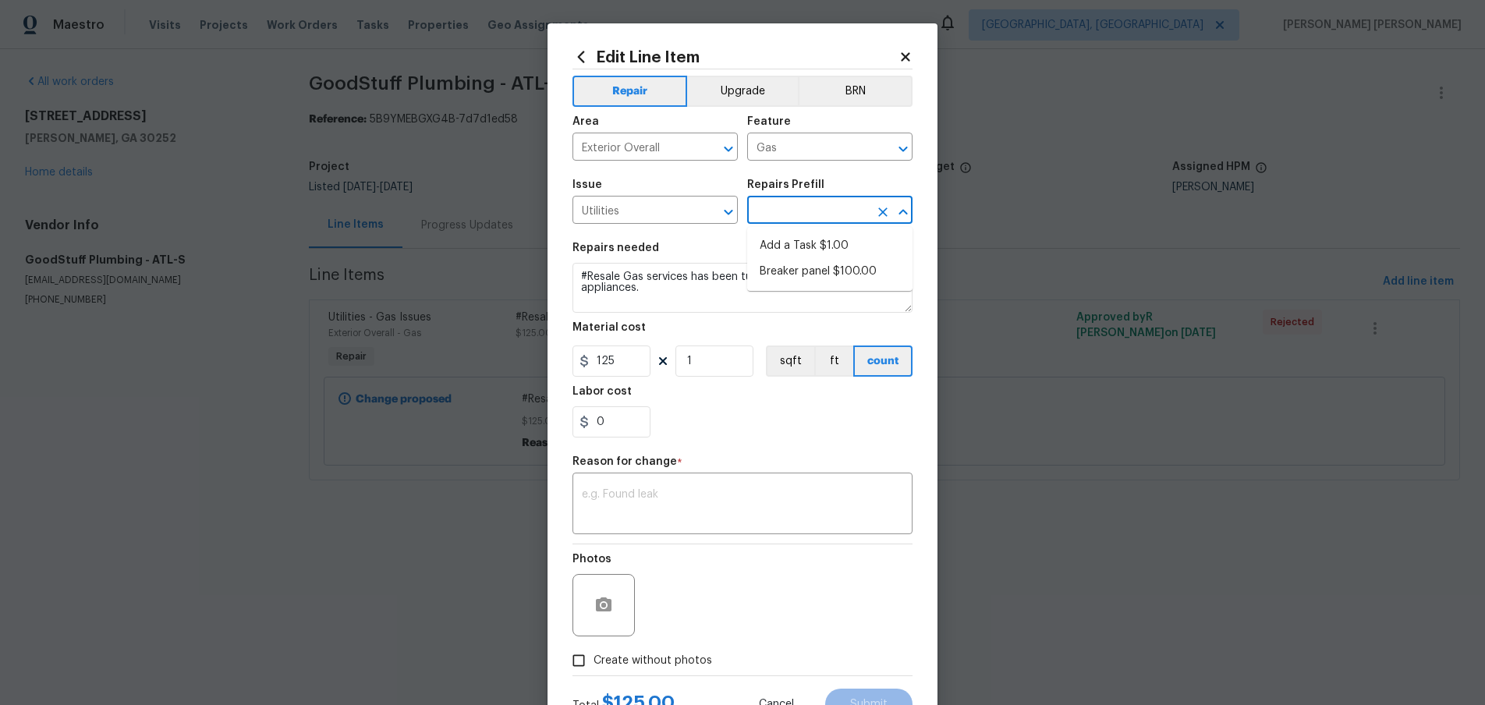
click at [794, 205] on input "text" at bounding box center [808, 212] width 122 height 24
click at [905, 57] on icon at bounding box center [905, 56] width 9 height 9
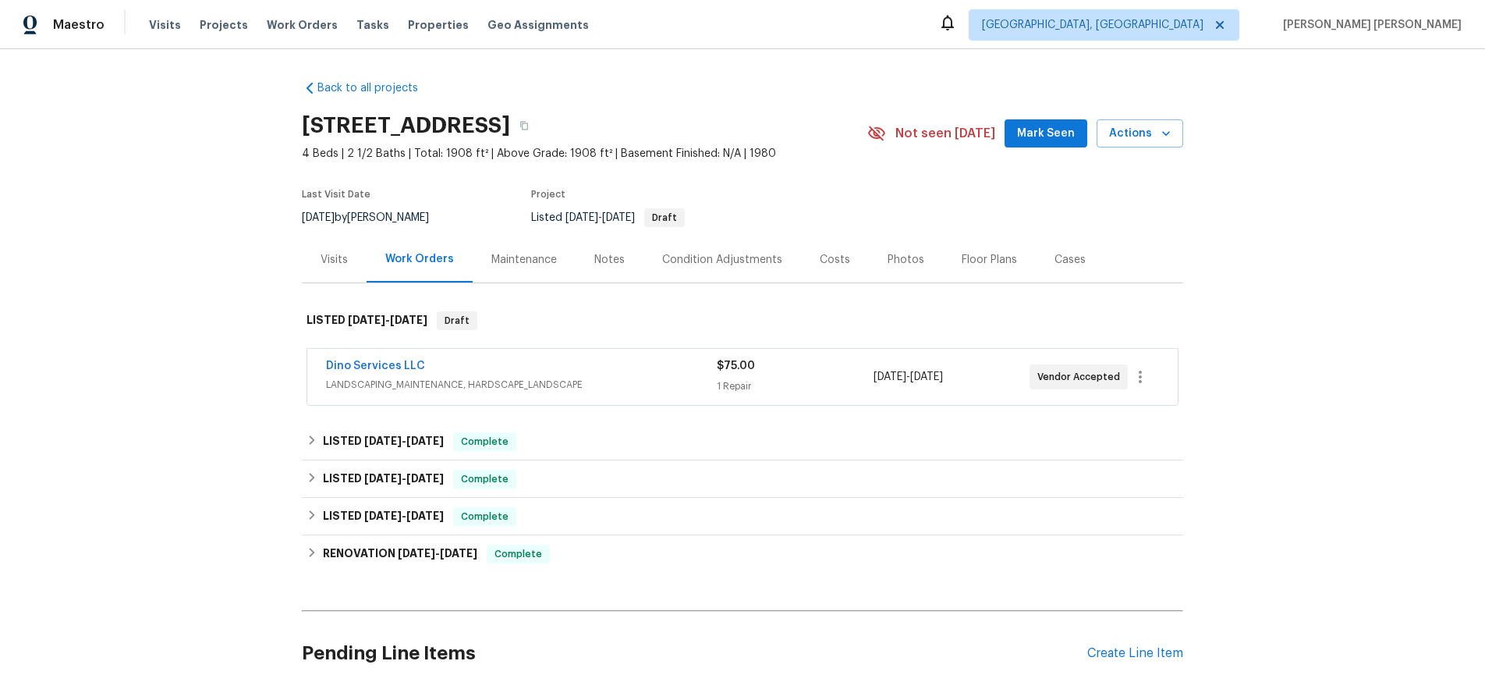
click at [612, 374] on div "Dino Services LLC" at bounding box center [521, 367] width 391 height 19
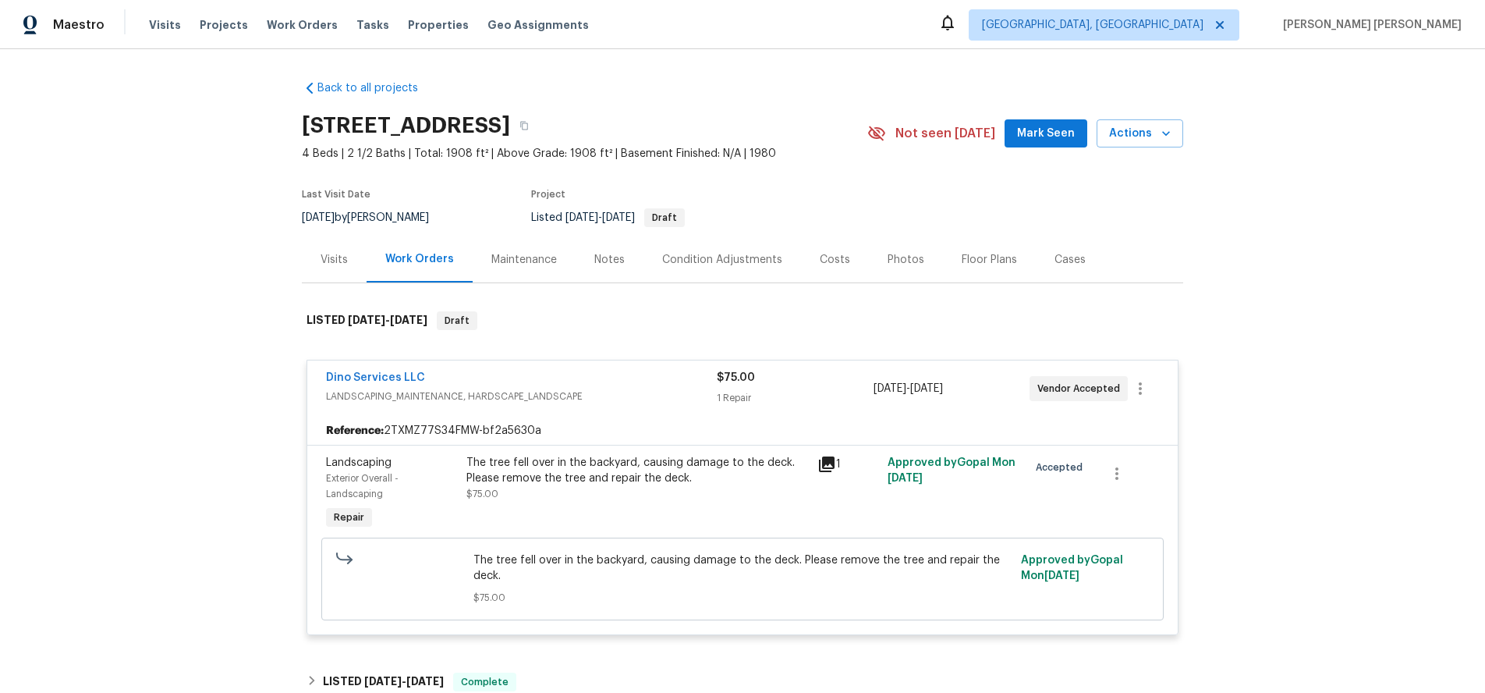
click at [612, 374] on div "Dino Services LLC" at bounding box center [521, 379] width 391 height 19
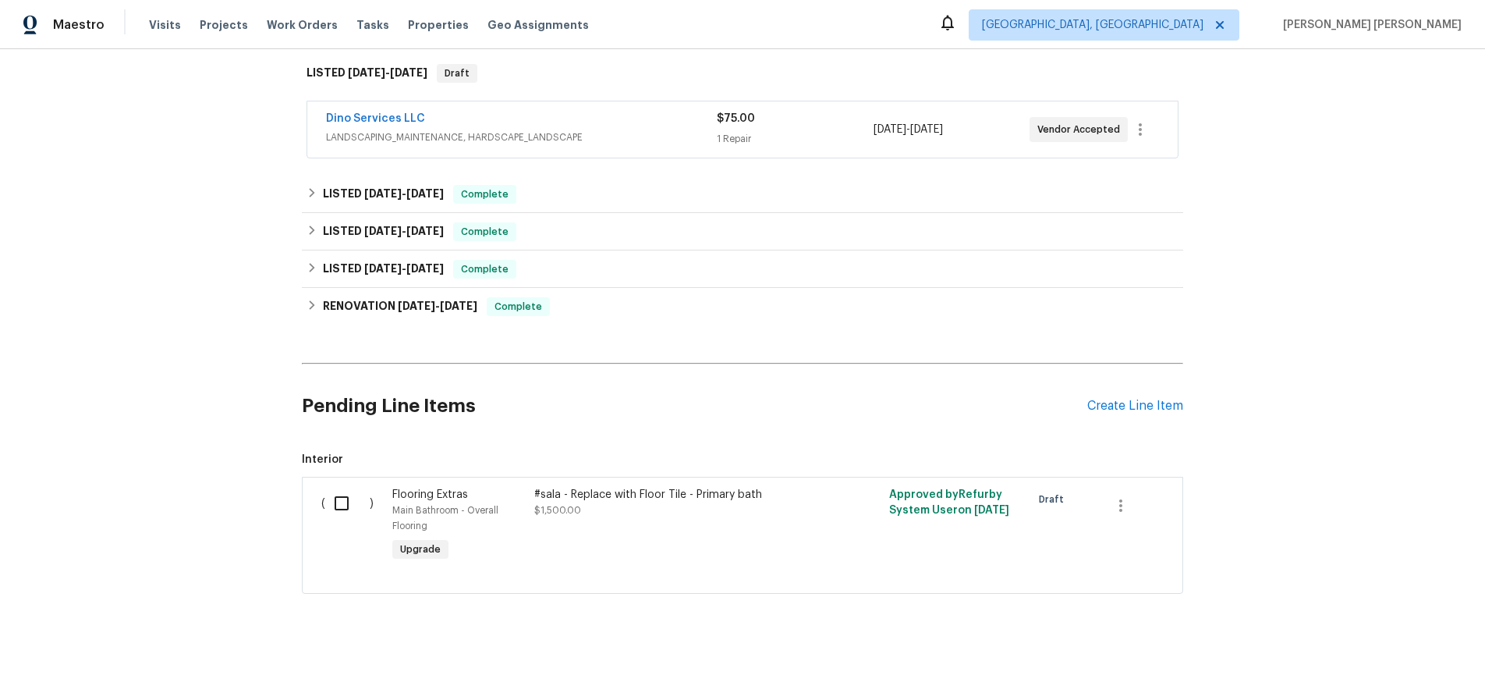
scroll to position [254, 0]
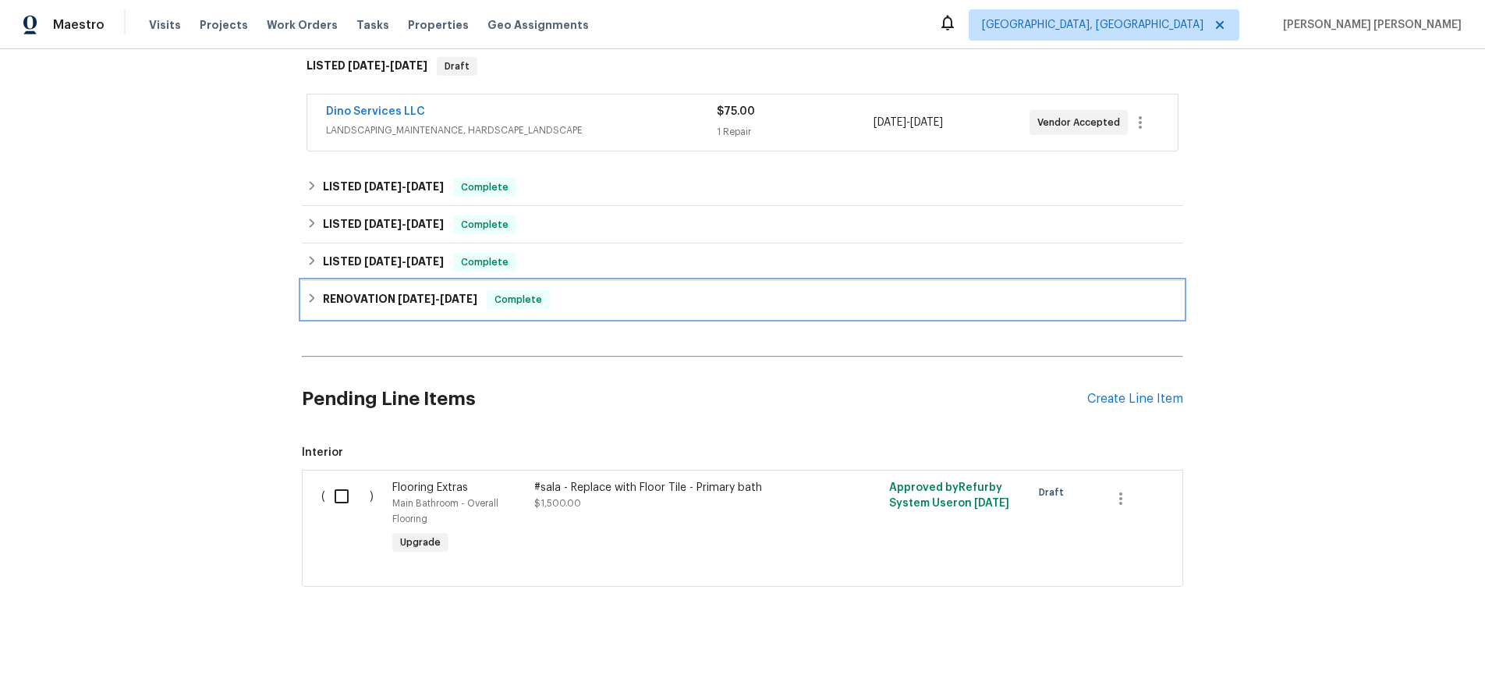
drag, startPoint x: 374, startPoint y: 303, endPoint x: 525, endPoint y: 433, distance: 198.6
click at [374, 303] on h6 "RENOVATION [DATE] - [DATE]" at bounding box center [400, 299] width 154 height 19
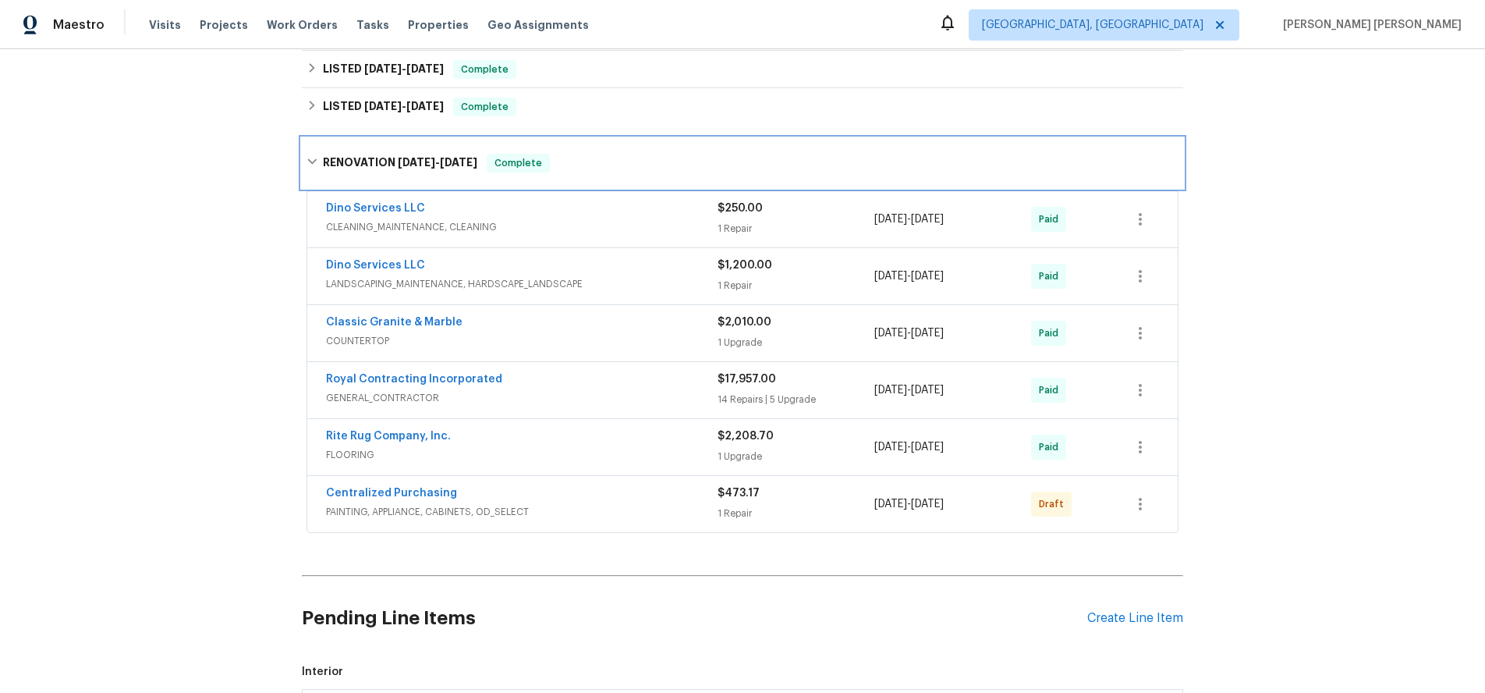
scroll to position [413, 0]
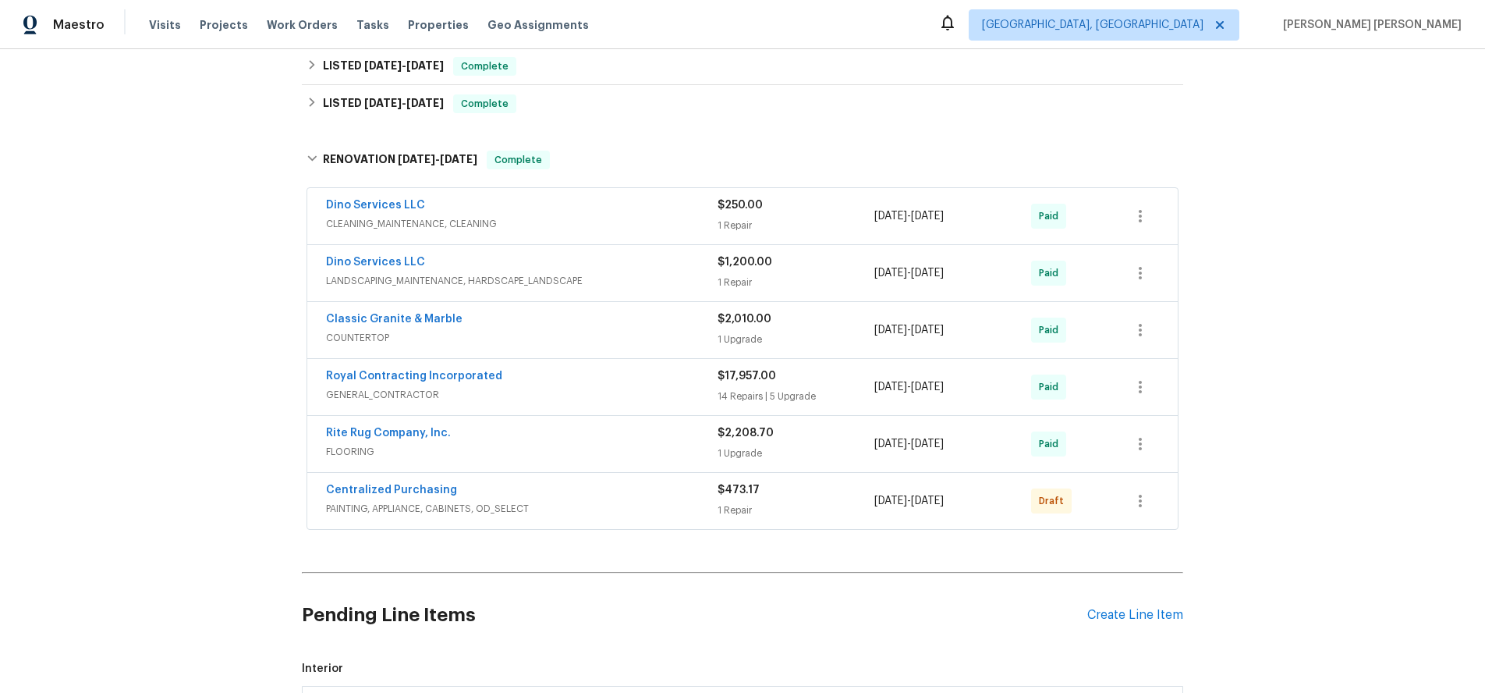
click at [668, 449] on span "FLOORING" at bounding box center [522, 452] width 392 height 16
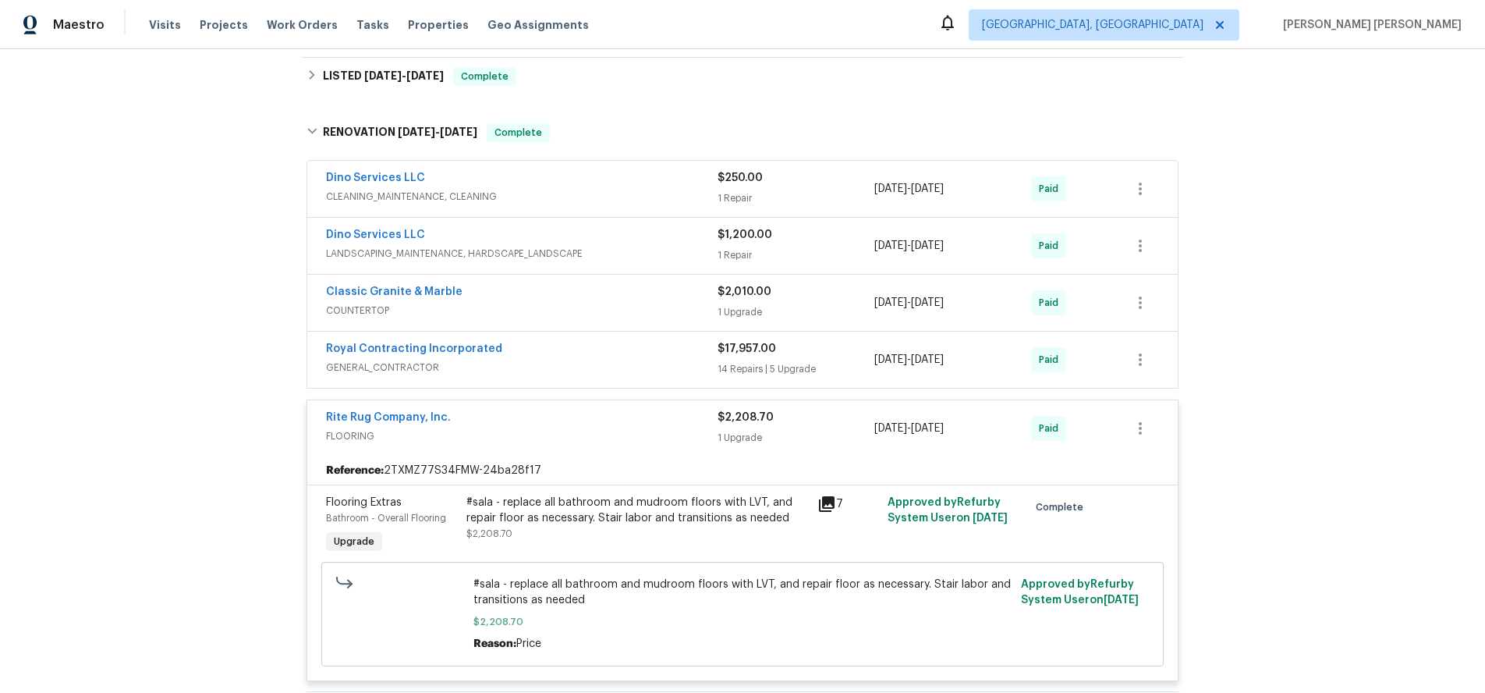
scroll to position [444, 0]
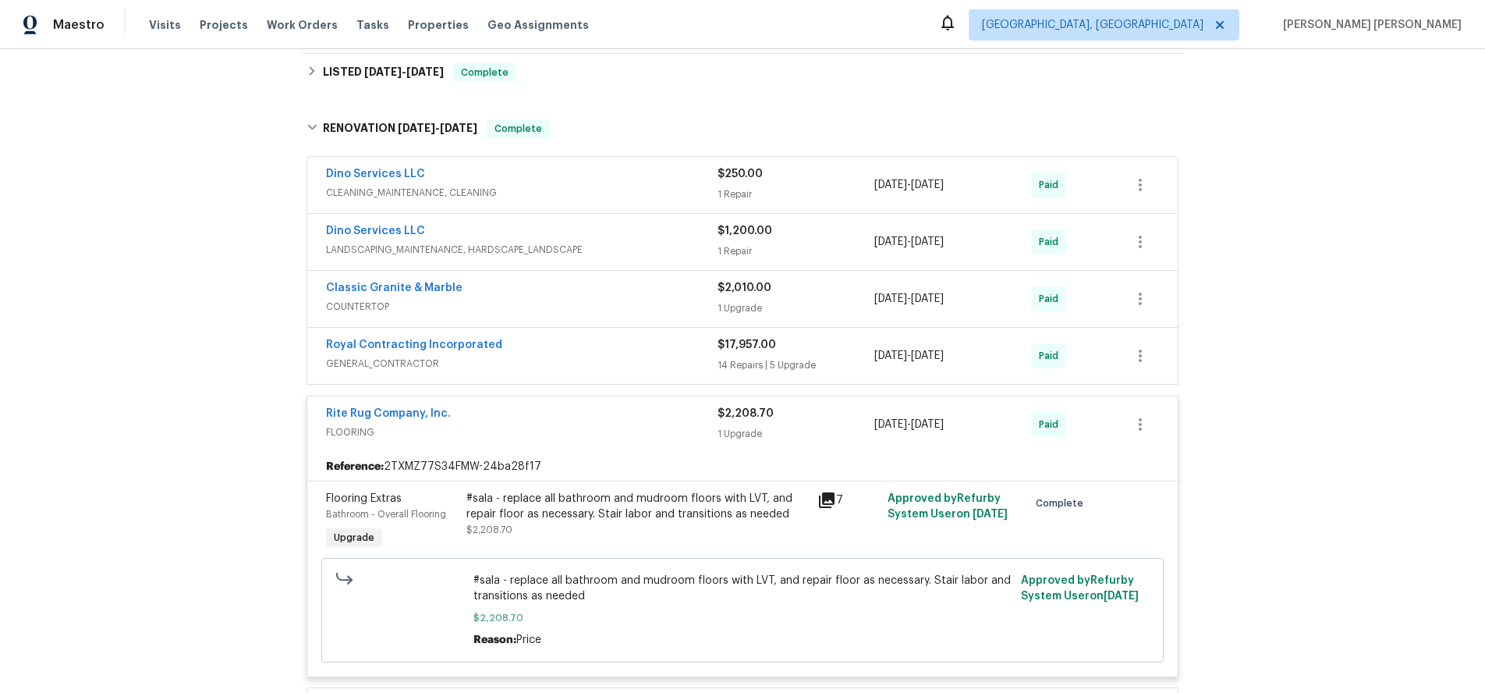
click at [822, 501] on icon at bounding box center [827, 500] width 16 height 16
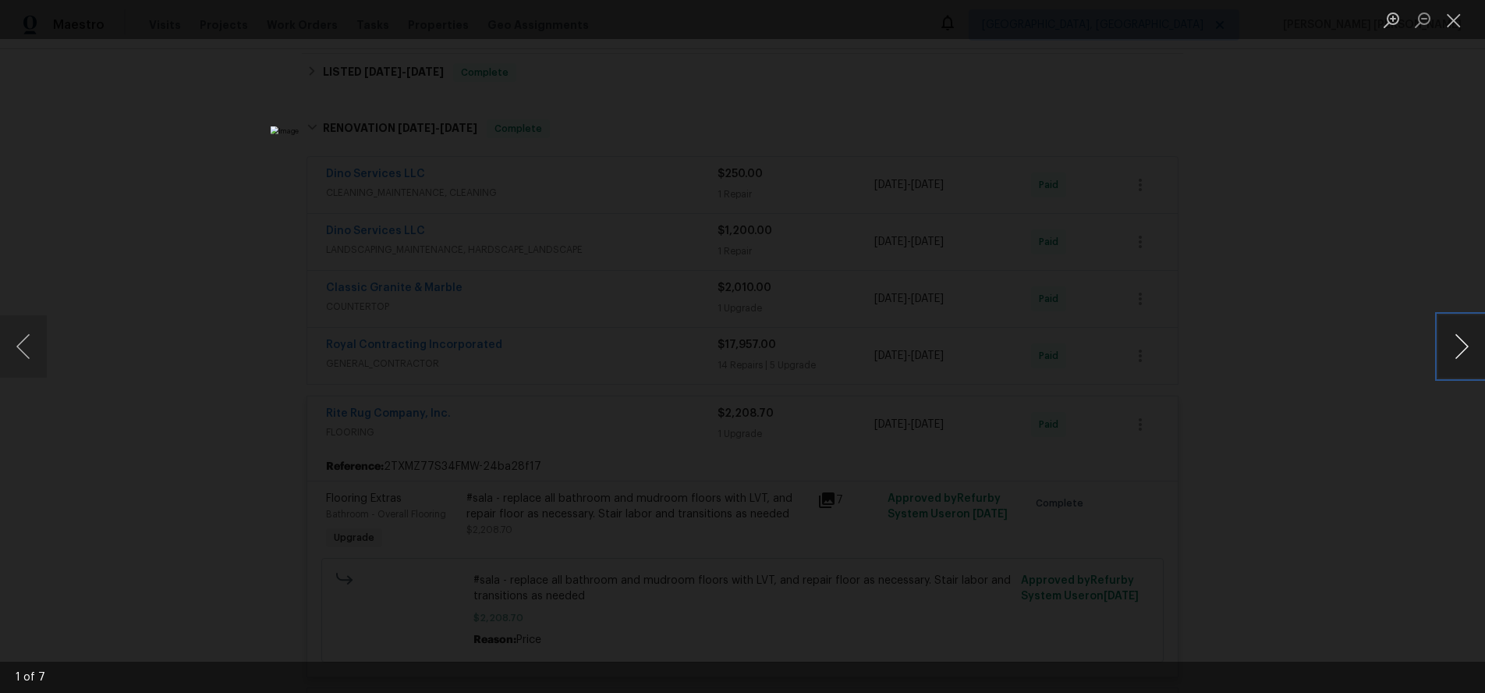
click at [1468, 358] on button "Next image" at bounding box center [1462, 346] width 47 height 62
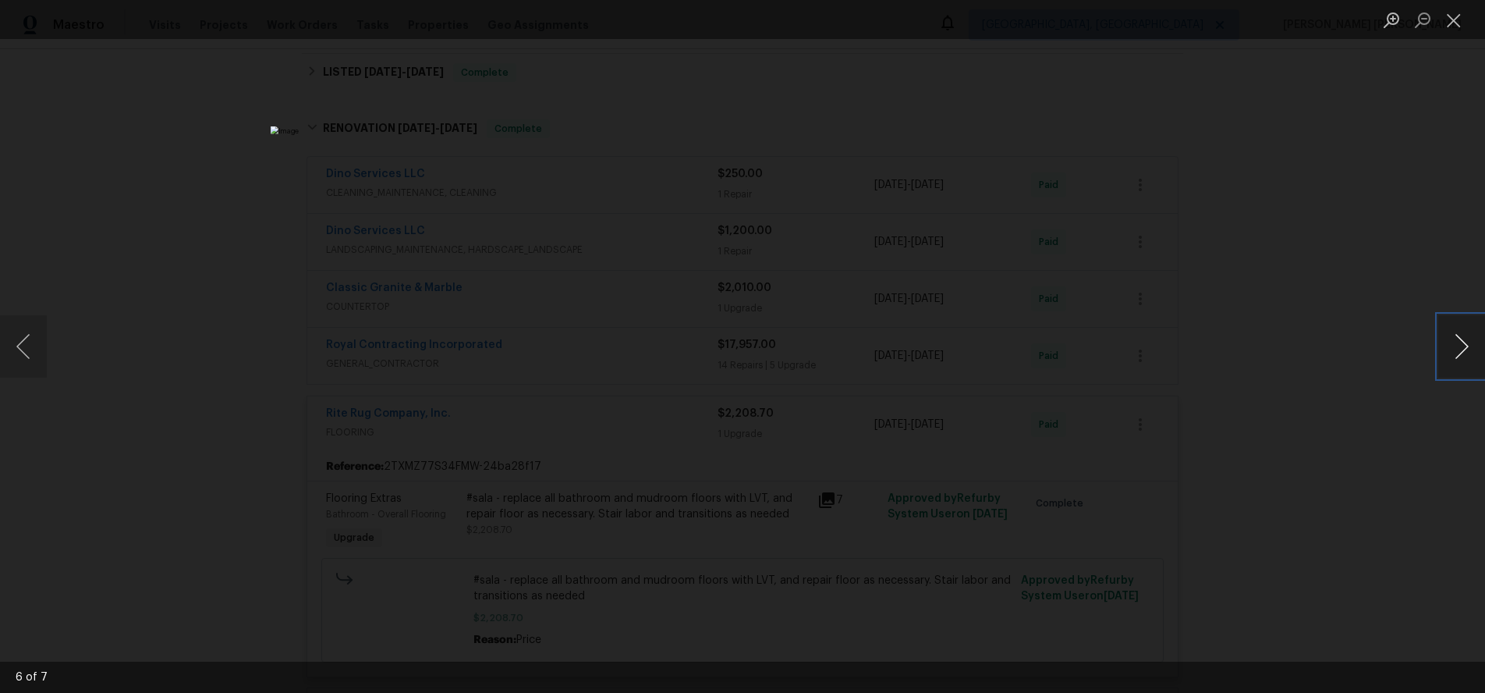
click at [1468, 358] on button "Next image" at bounding box center [1462, 346] width 47 height 62
click at [1346, 531] on div "Lightbox" at bounding box center [742, 346] width 1485 height 693
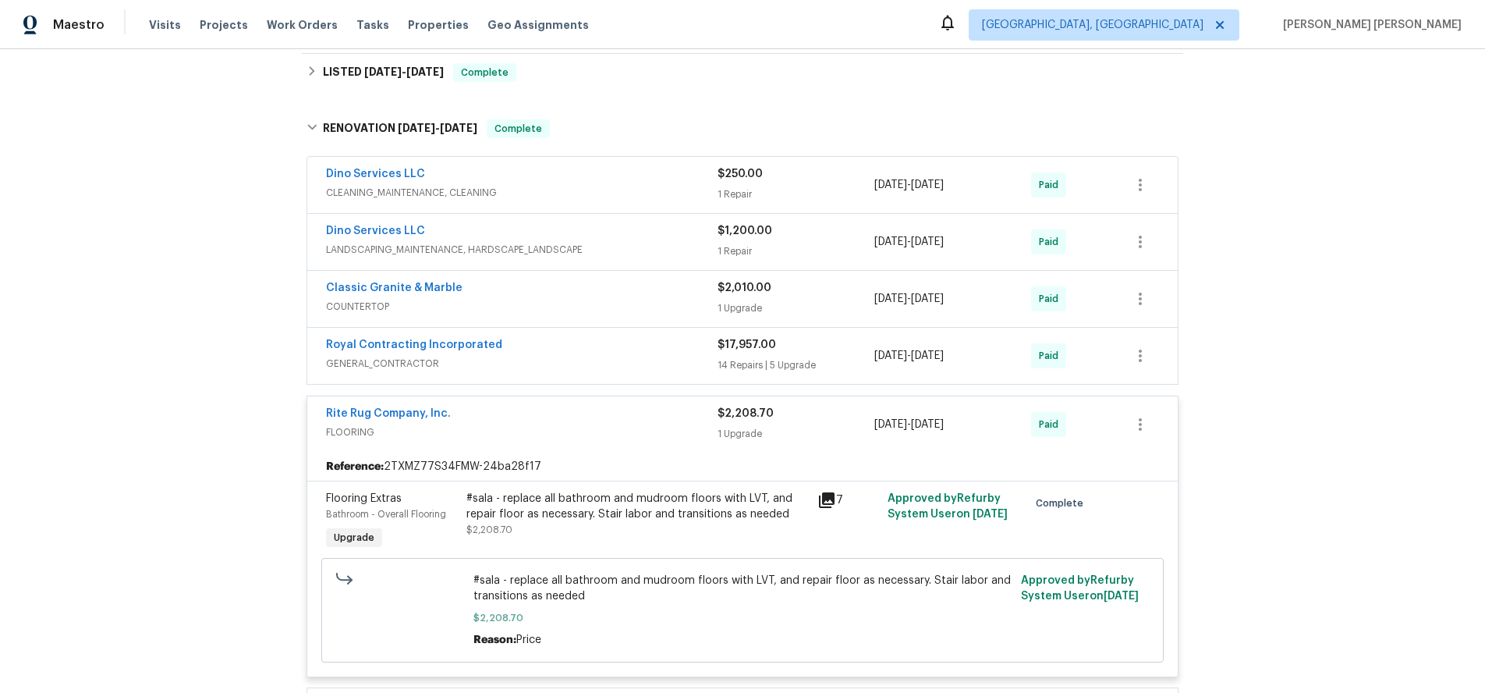
click at [1346, 531] on div "Lightbox" at bounding box center [742, 346] width 1485 height 693
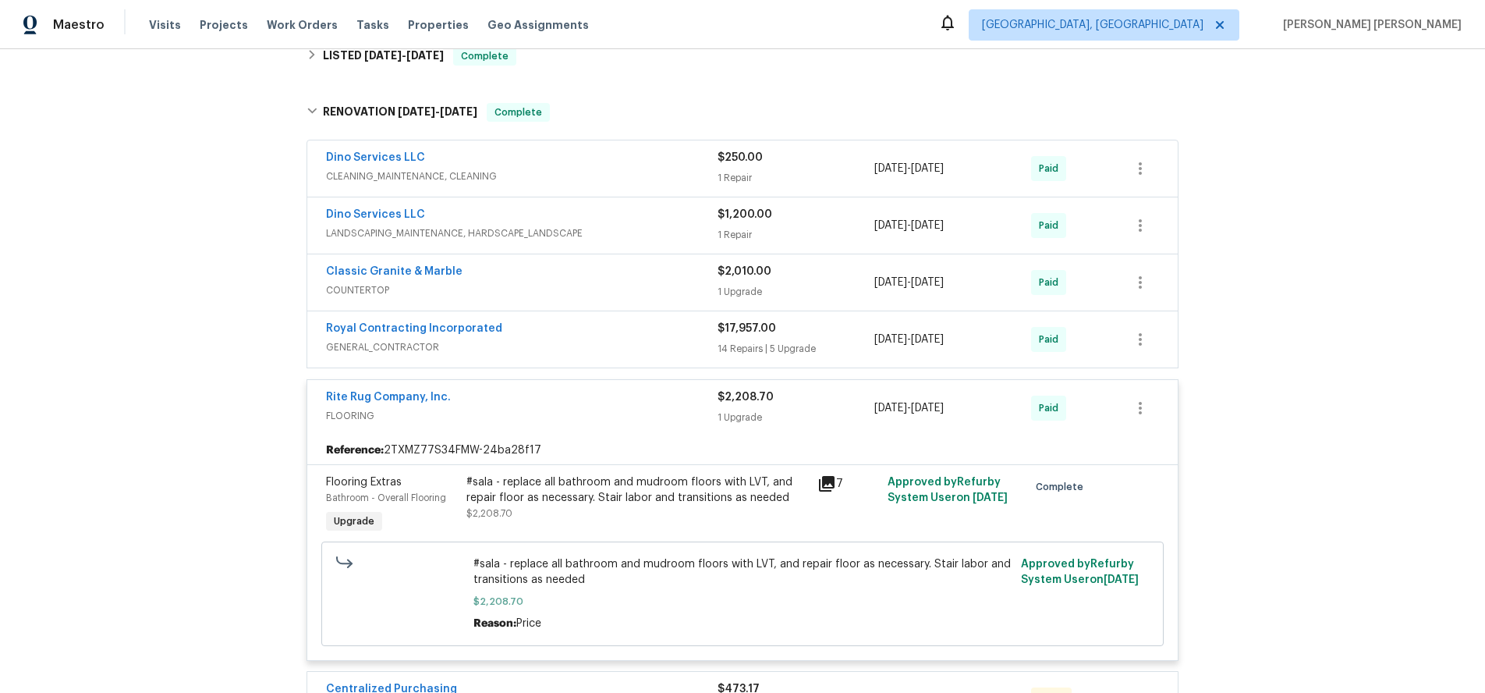
click at [632, 423] on span "FLOORING" at bounding box center [522, 416] width 392 height 16
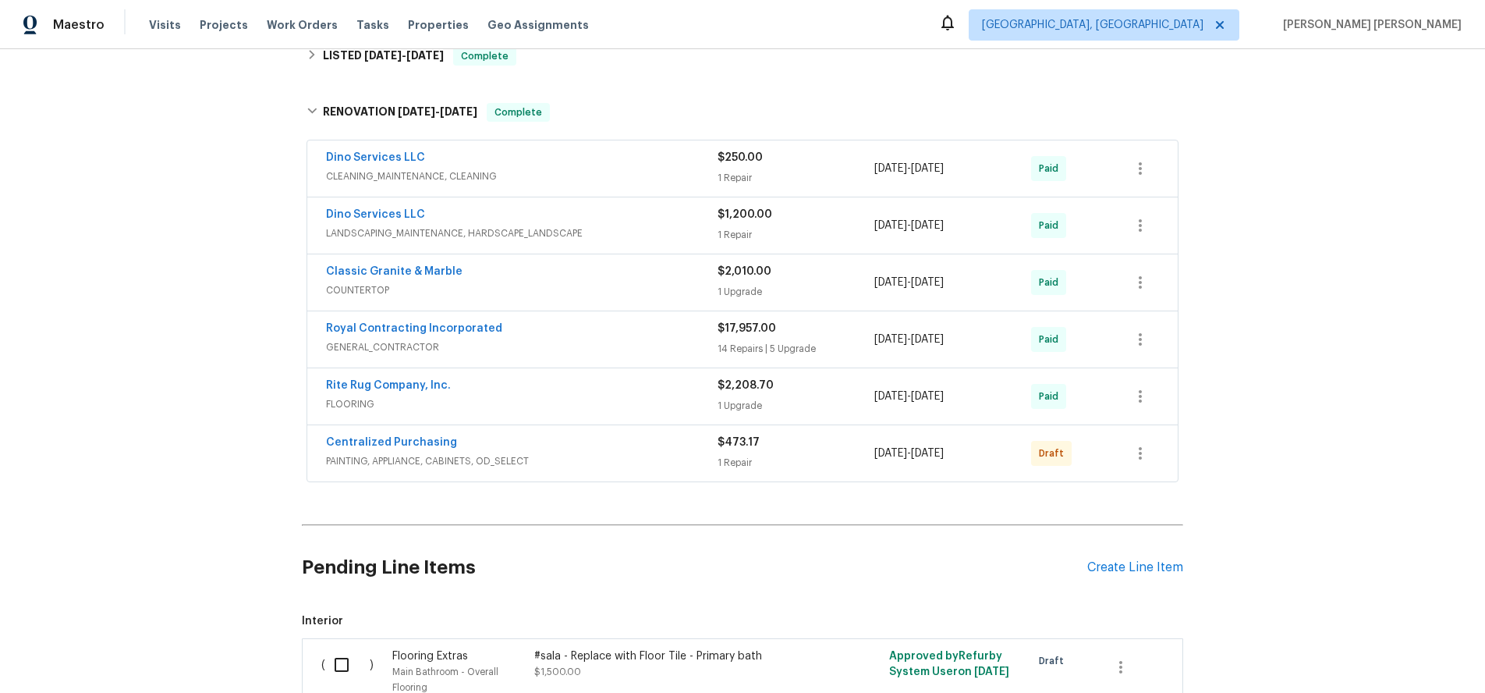
click at [651, 346] on span "GENERAL_CONTRACTOR" at bounding box center [522, 347] width 392 height 16
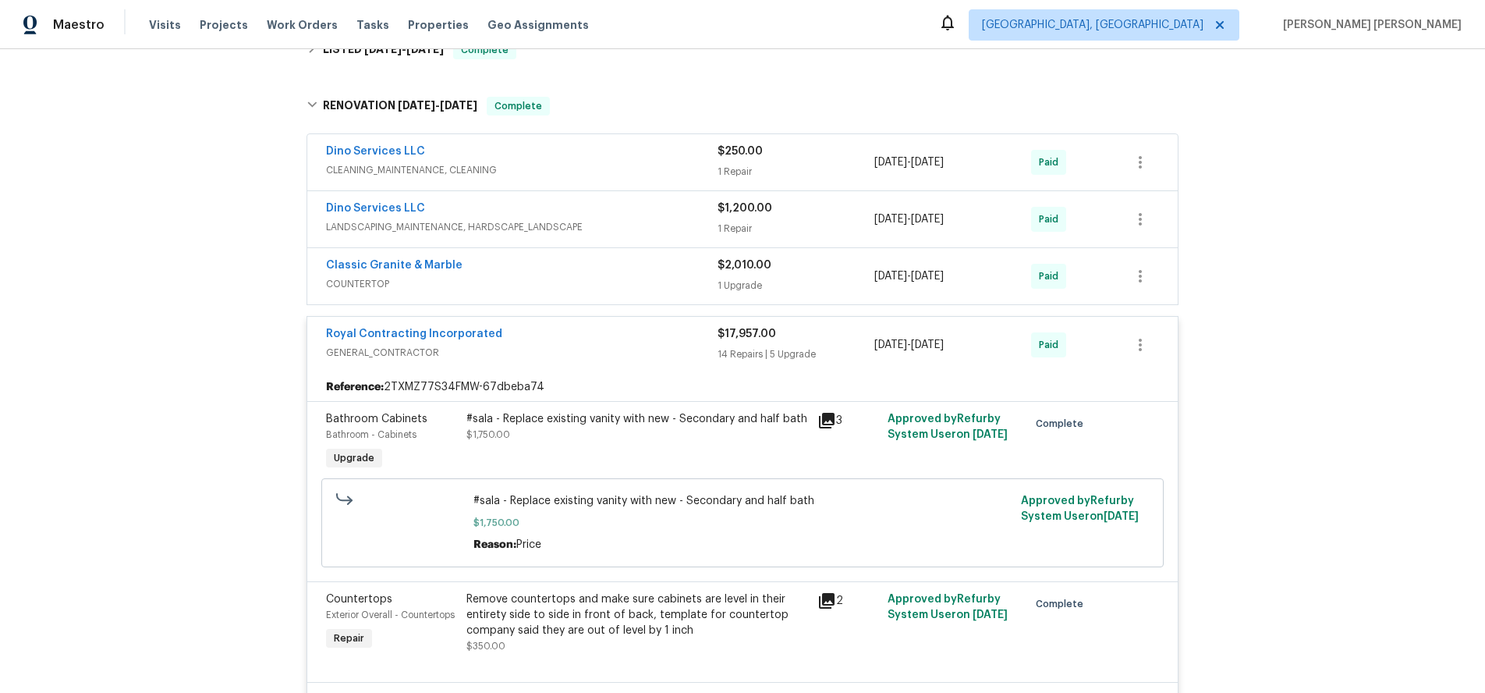
scroll to position [456, 0]
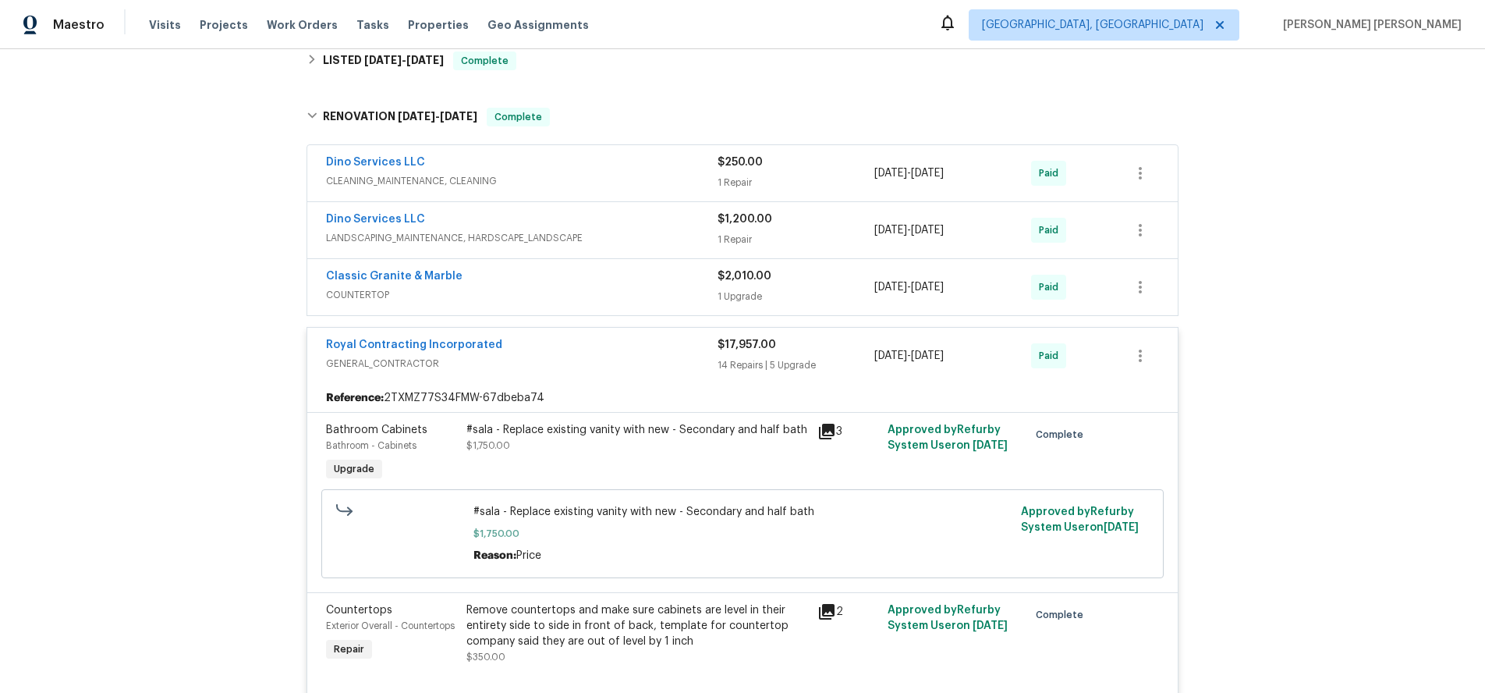
click at [666, 358] on span "GENERAL_CONTRACTOR" at bounding box center [522, 364] width 392 height 16
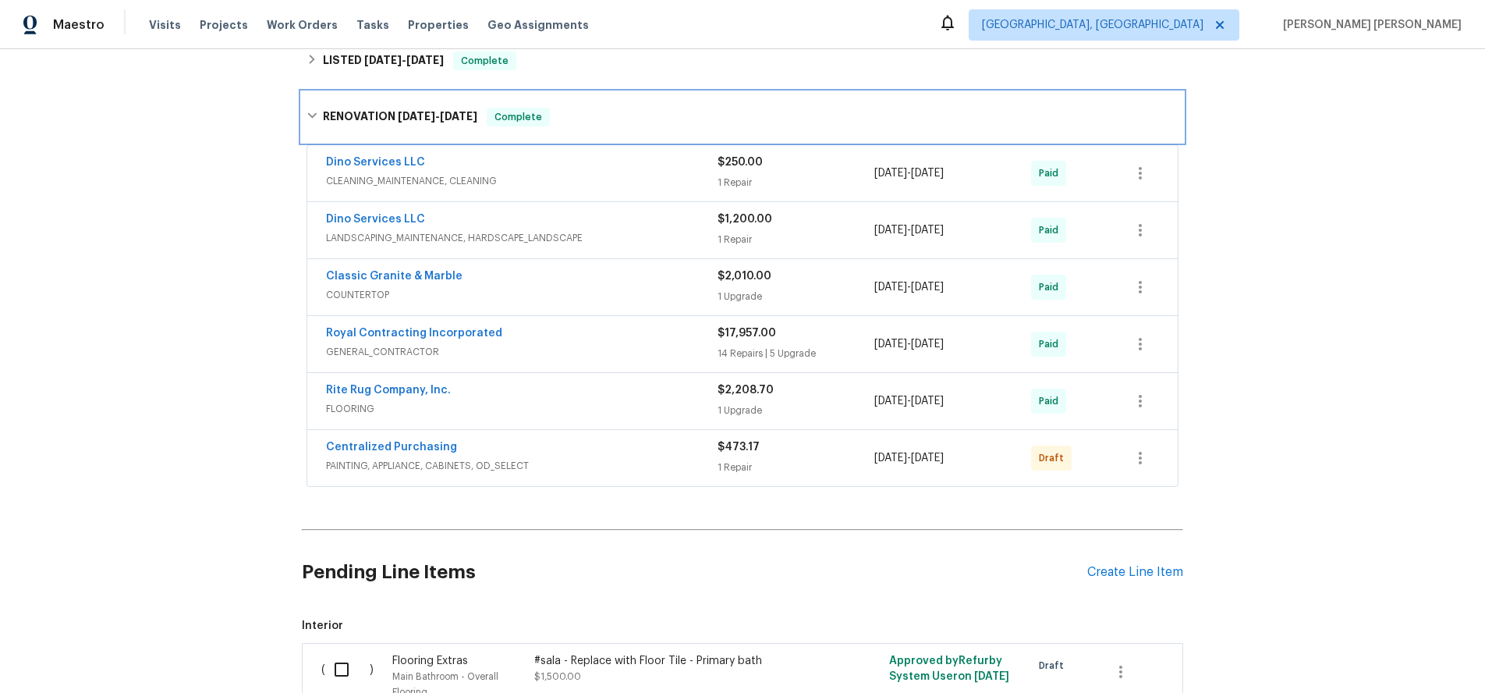
click at [321, 117] on div "RENOVATION [DATE] - [DATE] Complete" at bounding box center [743, 117] width 872 height 19
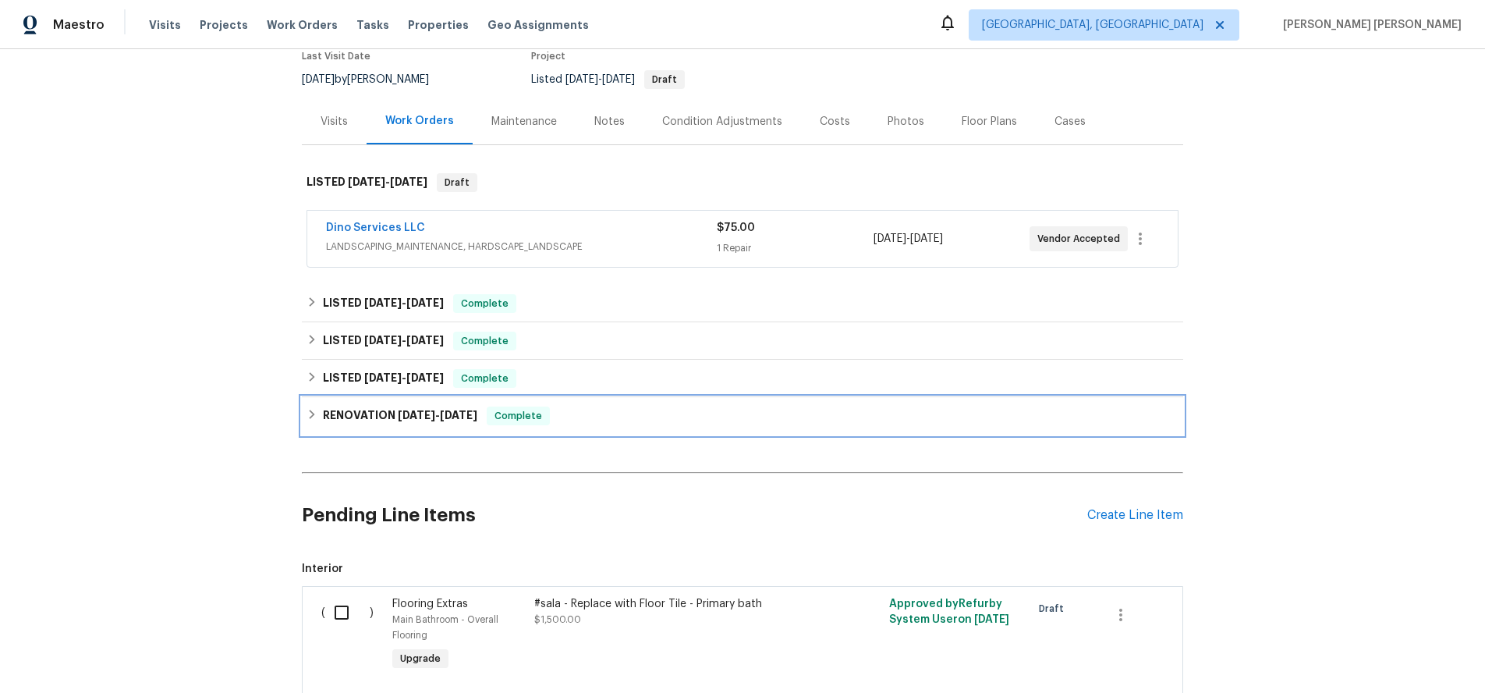
scroll to position [129, 0]
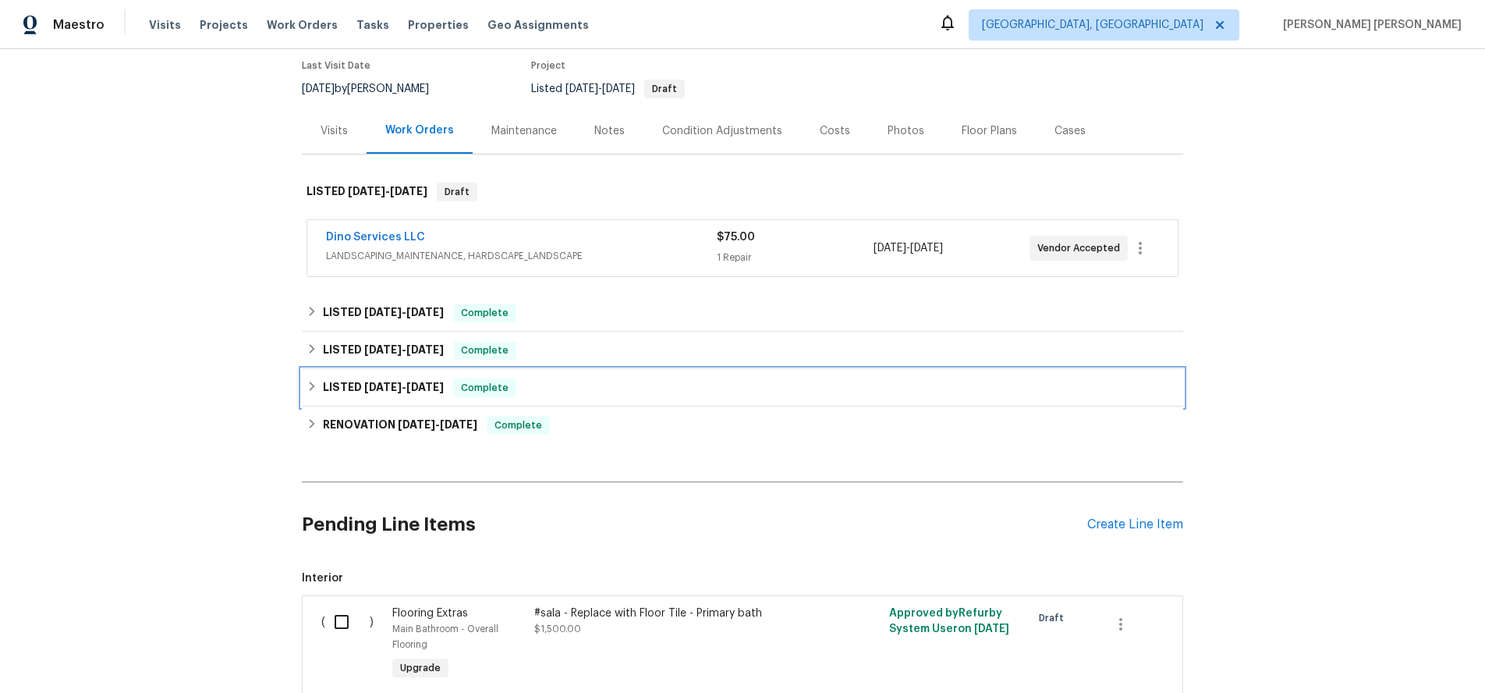
click at [318, 387] on div "LISTED [DATE] - [DATE] Complete" at bounding box center [743, 387] width 872 height 19
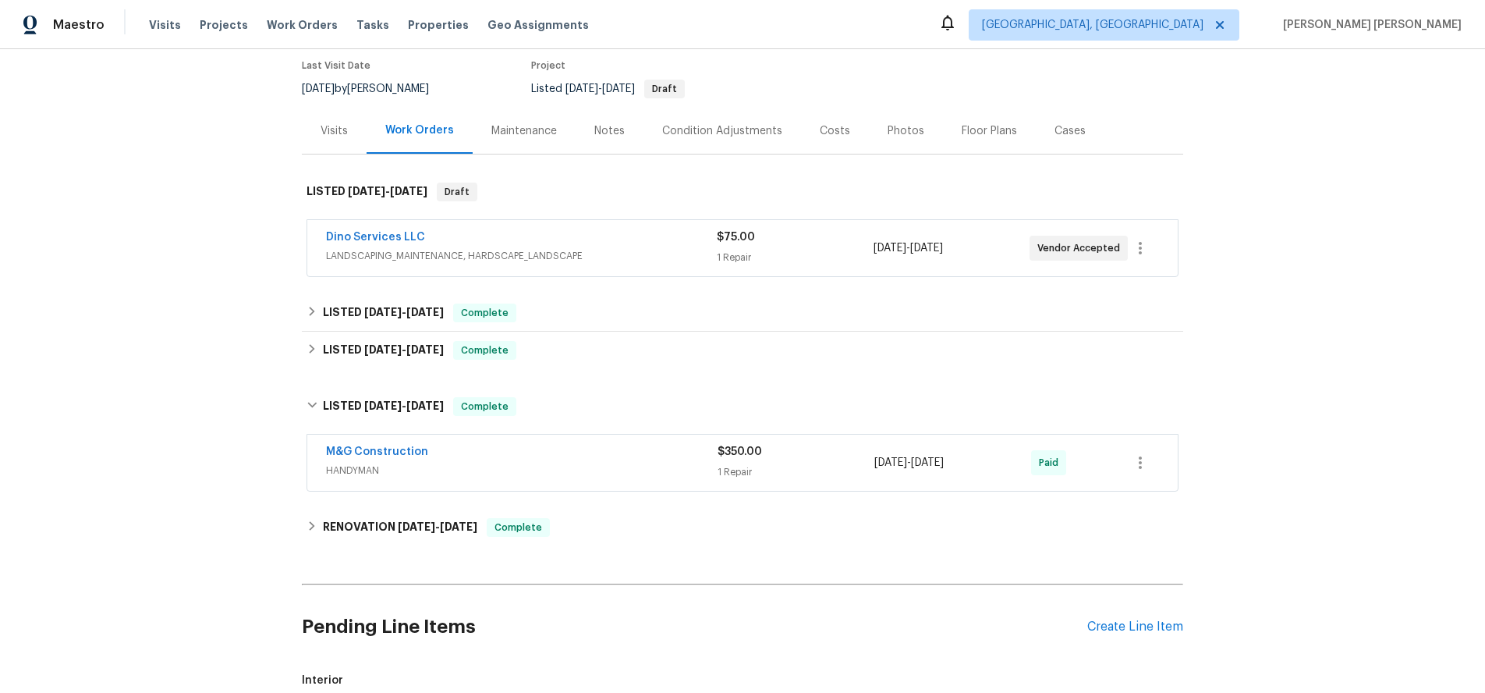
click at [532, 468] on span "HANDYMAN" at bounding box center [522, 471] width 392 height 16
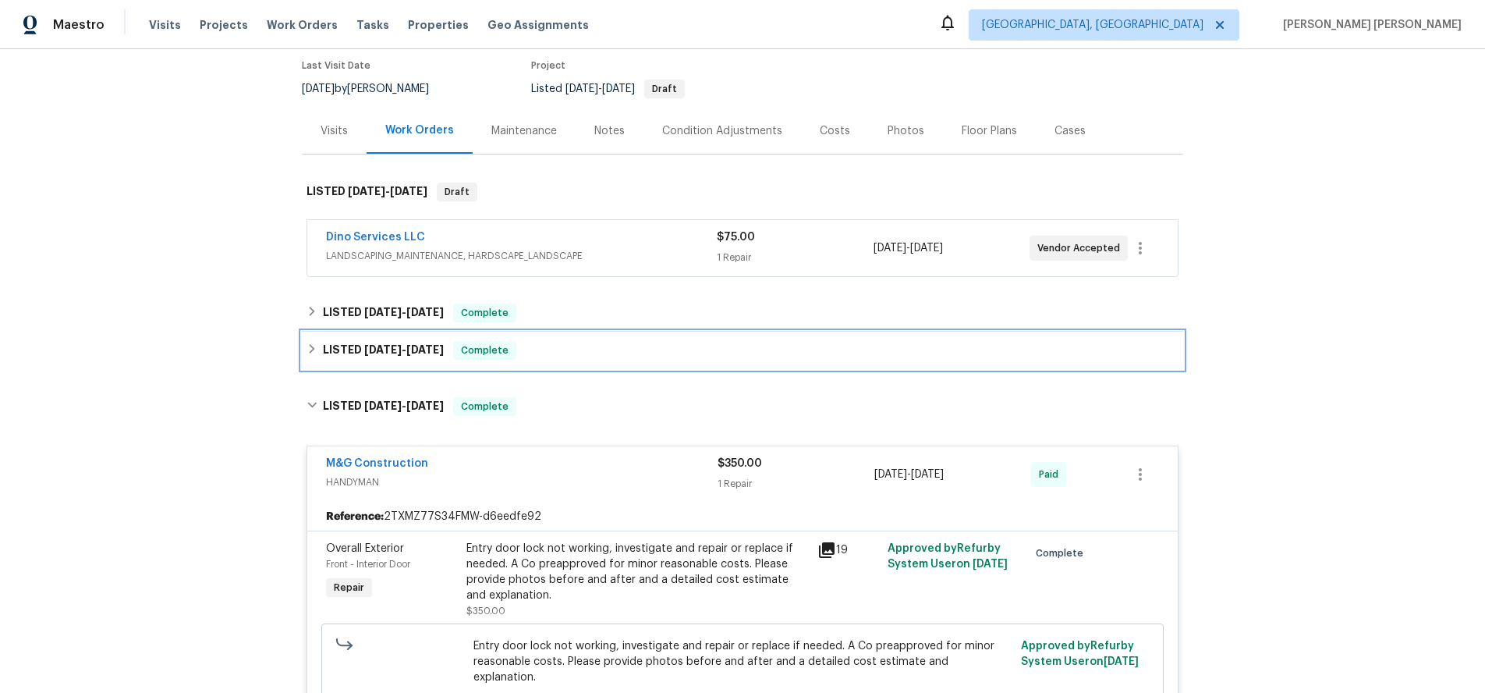
click at [318, 344] on div "LISTED [DATE] - [DATE] Complete" at bounding box center [743, 350] width 872 height 19
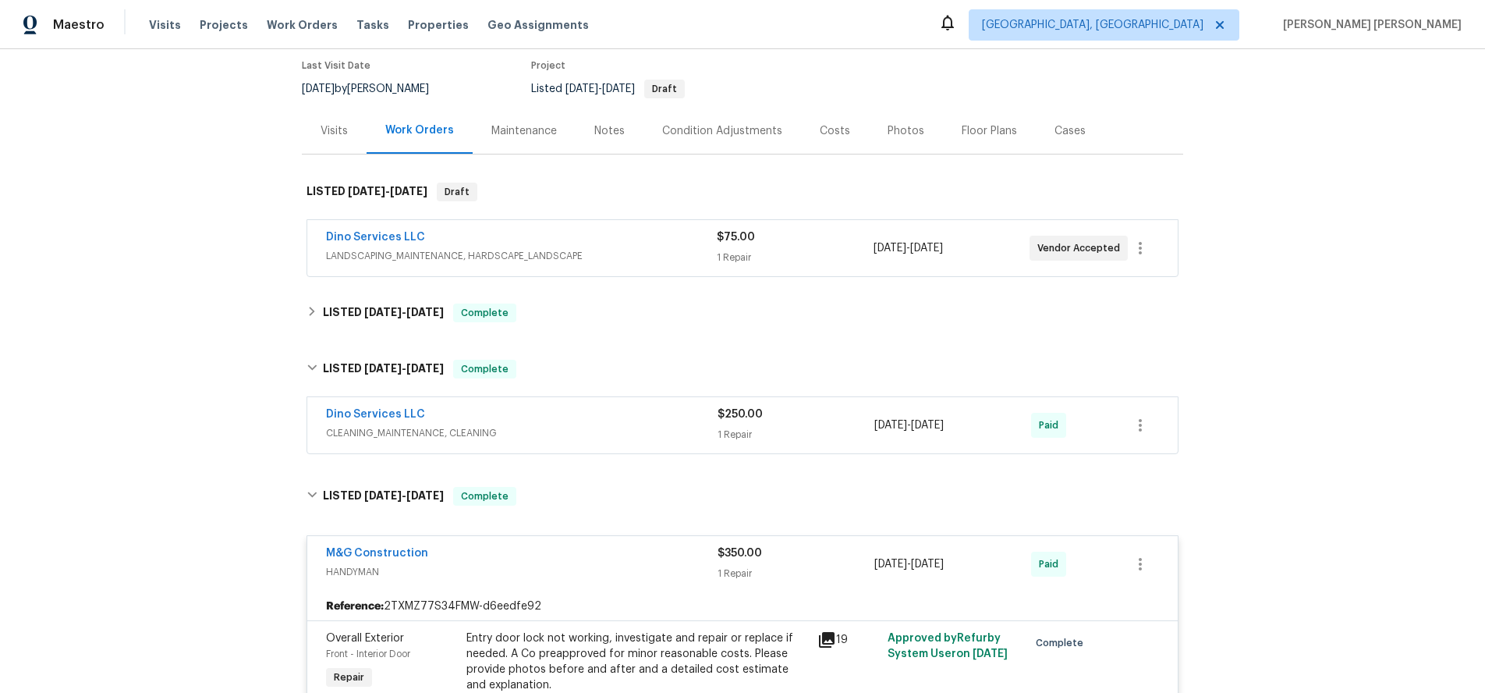
click at [596, 419] on div "Dino Services LLC" at bounding box center [522, 415] width 392 height 19
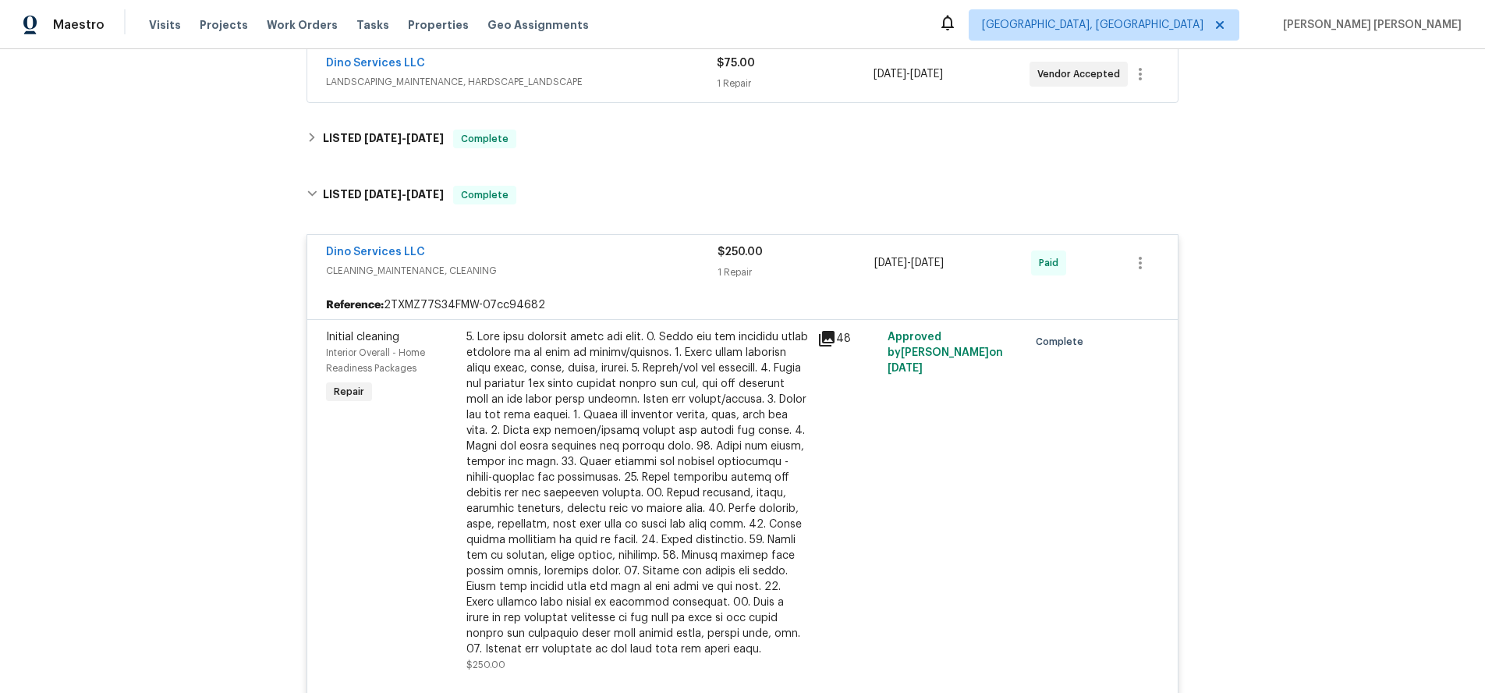
scroll to position [234, 0]
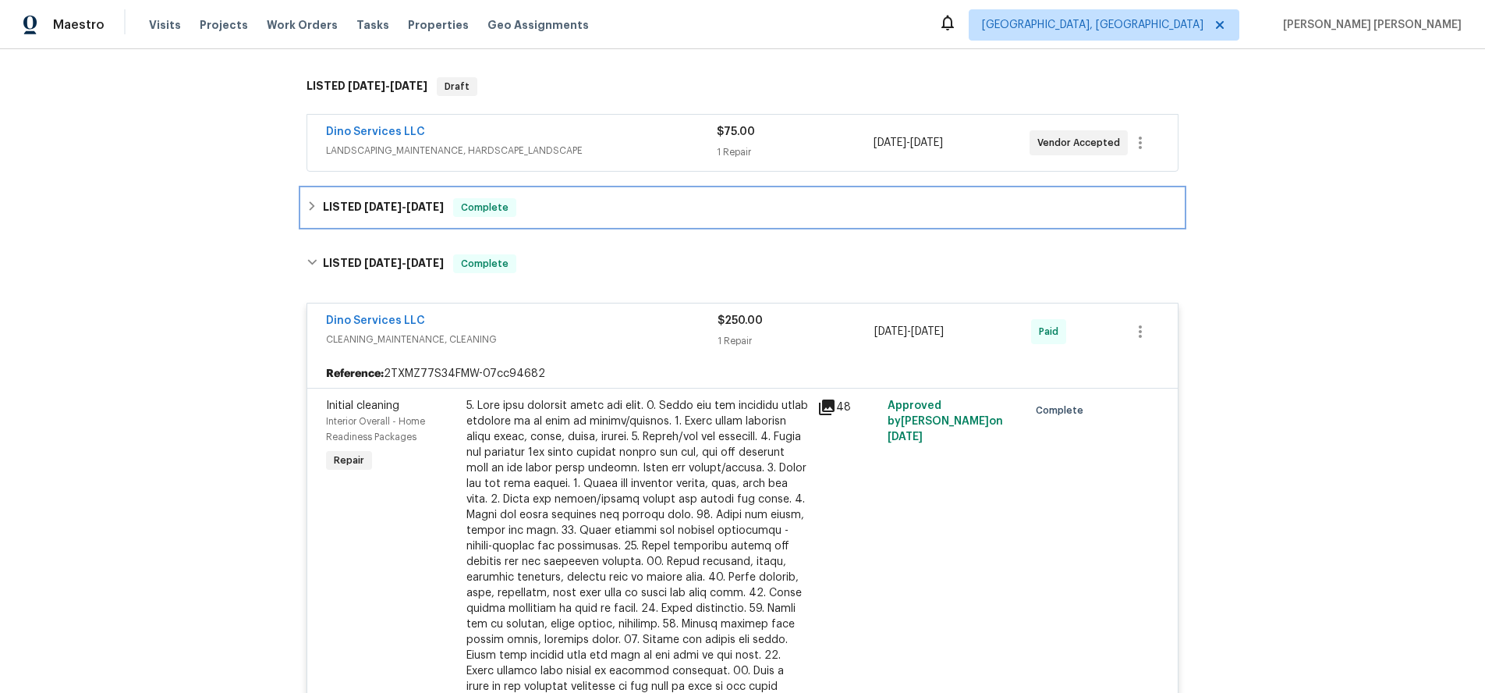
click at [315, 204] on div "LISTED [DATE] - [DATE] Complete" at bounding box center [743, 207] width 872 height 19
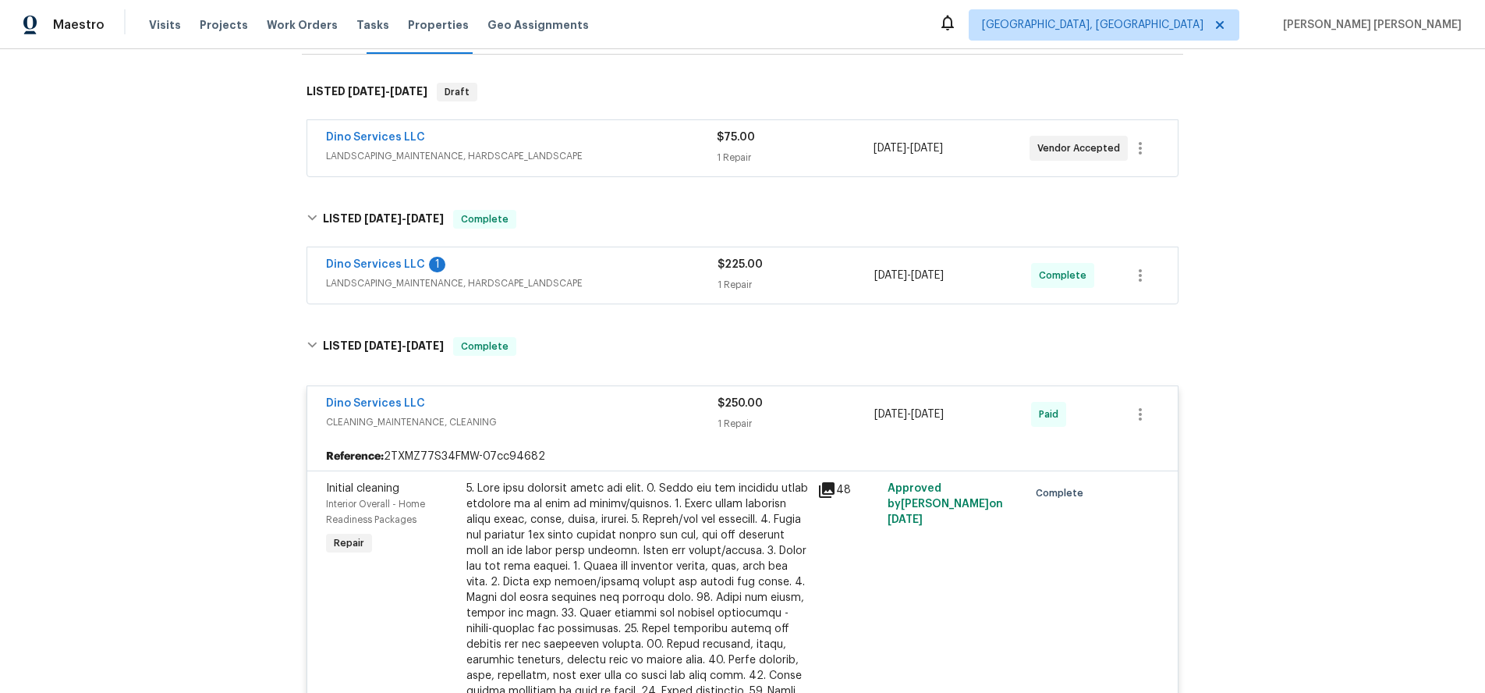
click at [605, 279] on span "LANDSCAPING_MAINTENANCE, HARDSCAPE_LANDSCAPE" at bounding box center [522, 283] width 392 height 16
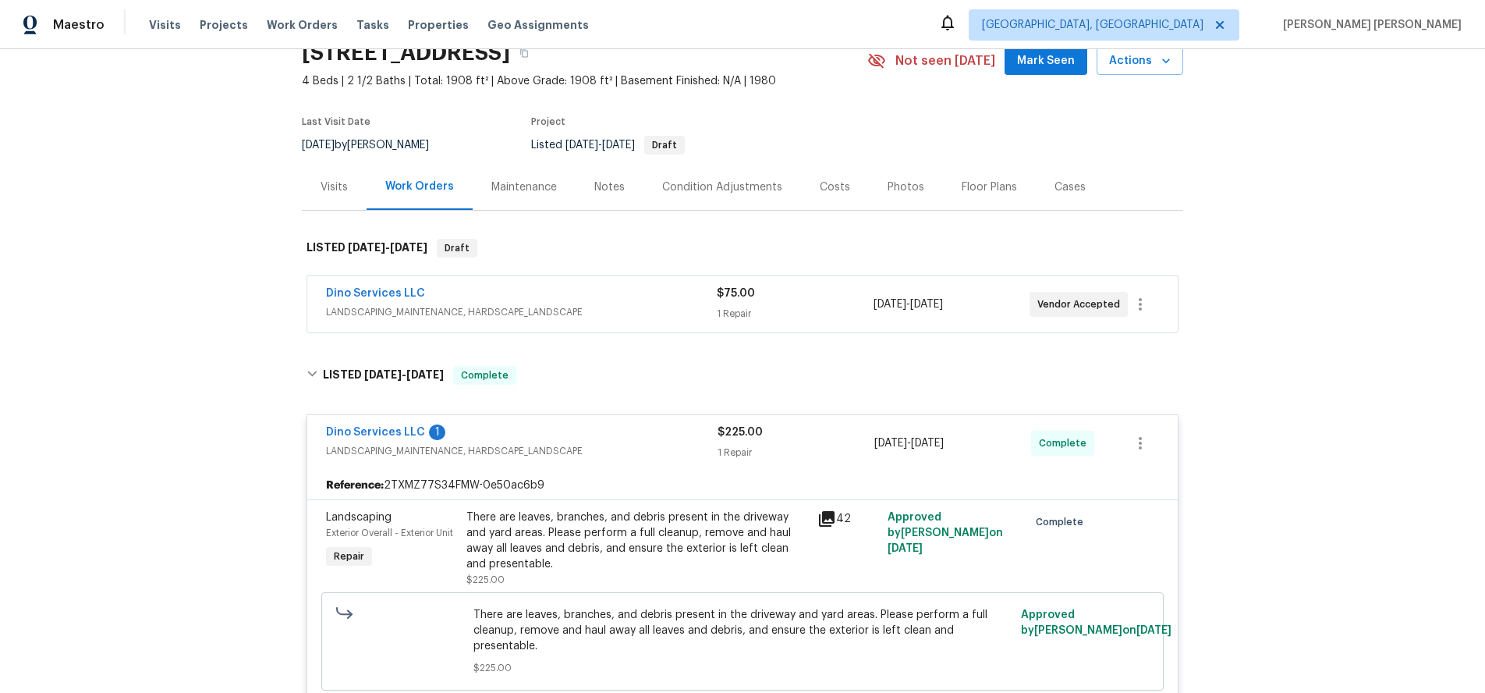
scroll to position [55, 0]
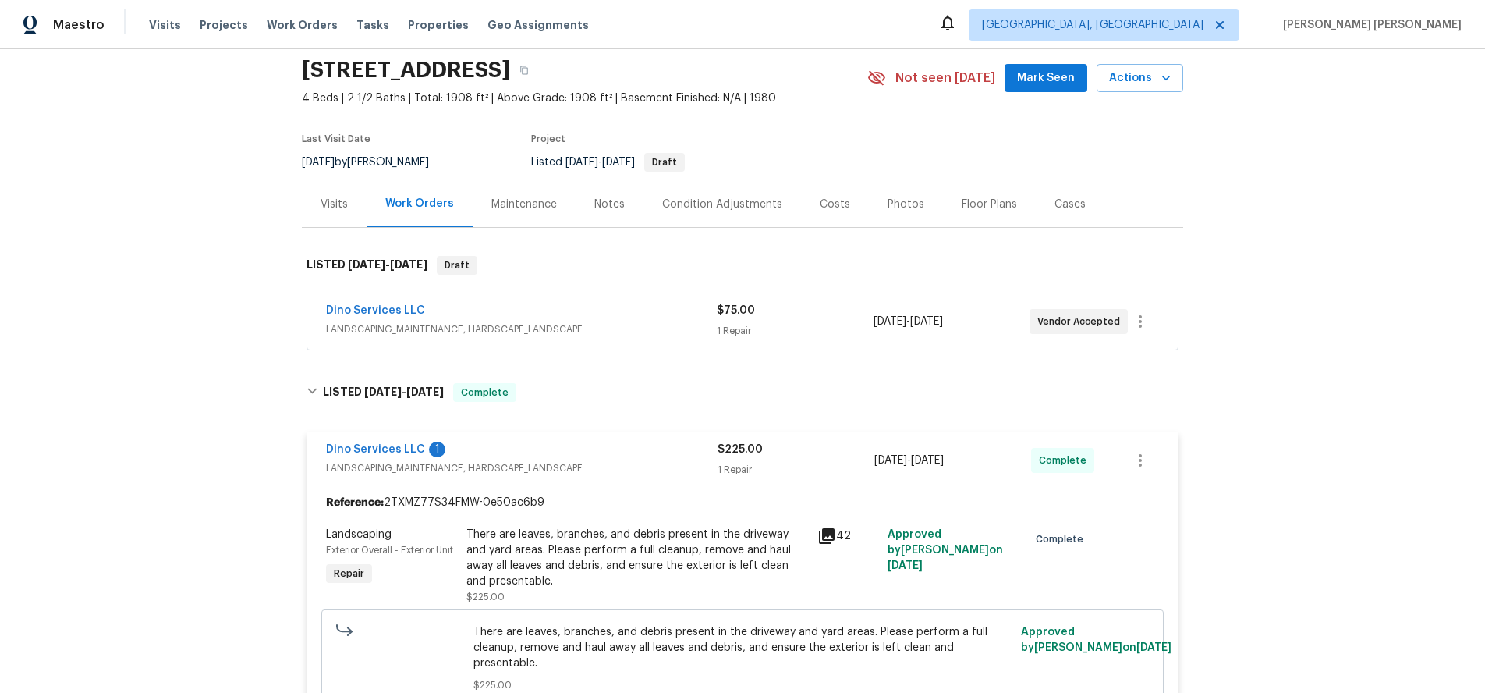
click at [342, 209] on div "Visits" at bounding box center [334, 205] width 27 height 16
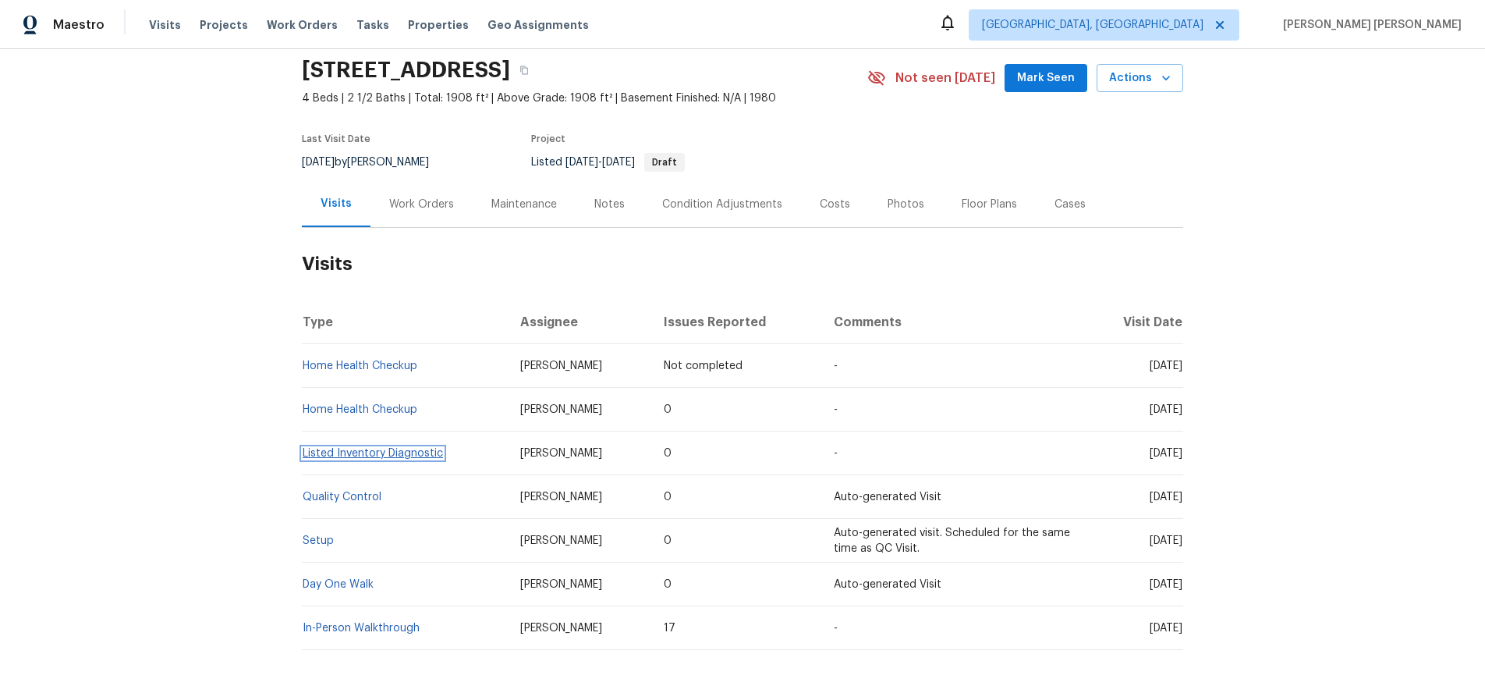
click at [394, 453] on link "Listed Inventory Diagnostic" at bounding box center [373, 453] width 140 height 11
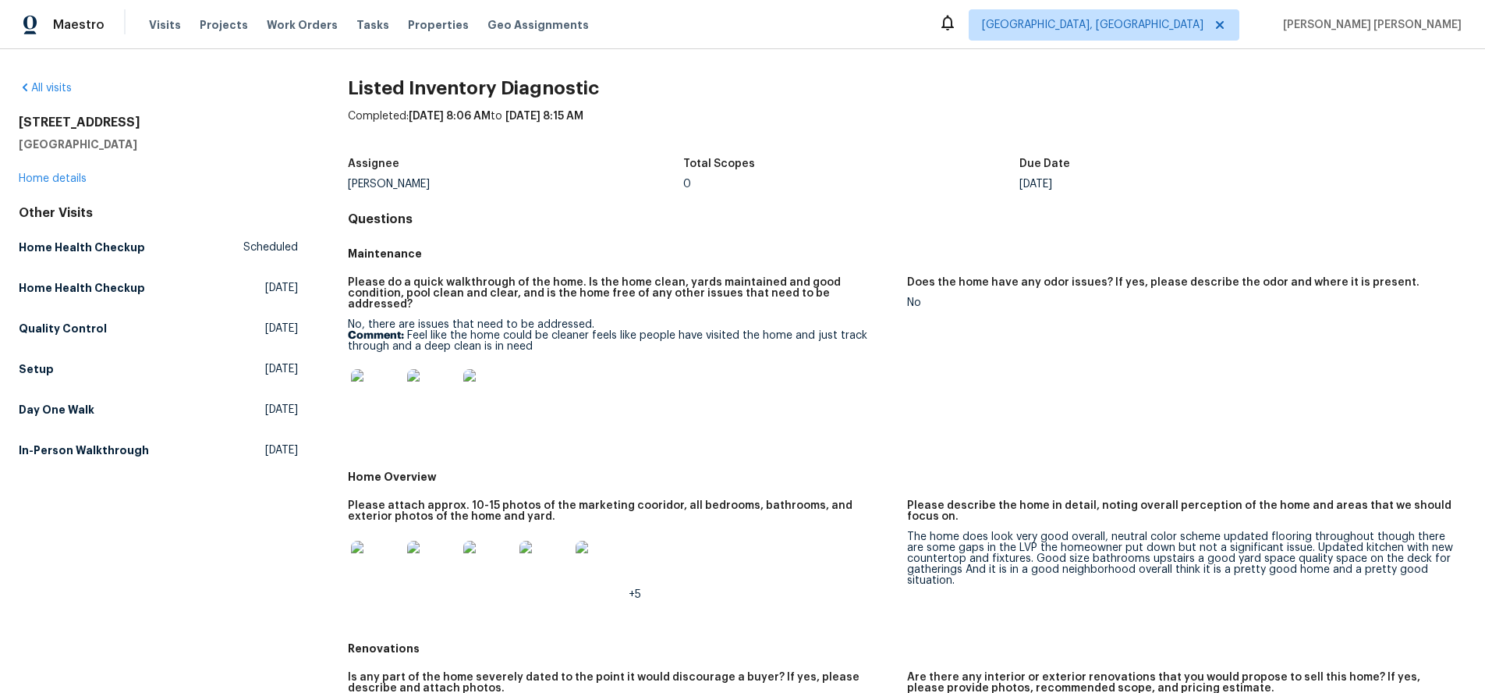
click at [374, 397] on img at bounding box center [376, 394] width 50 height 50
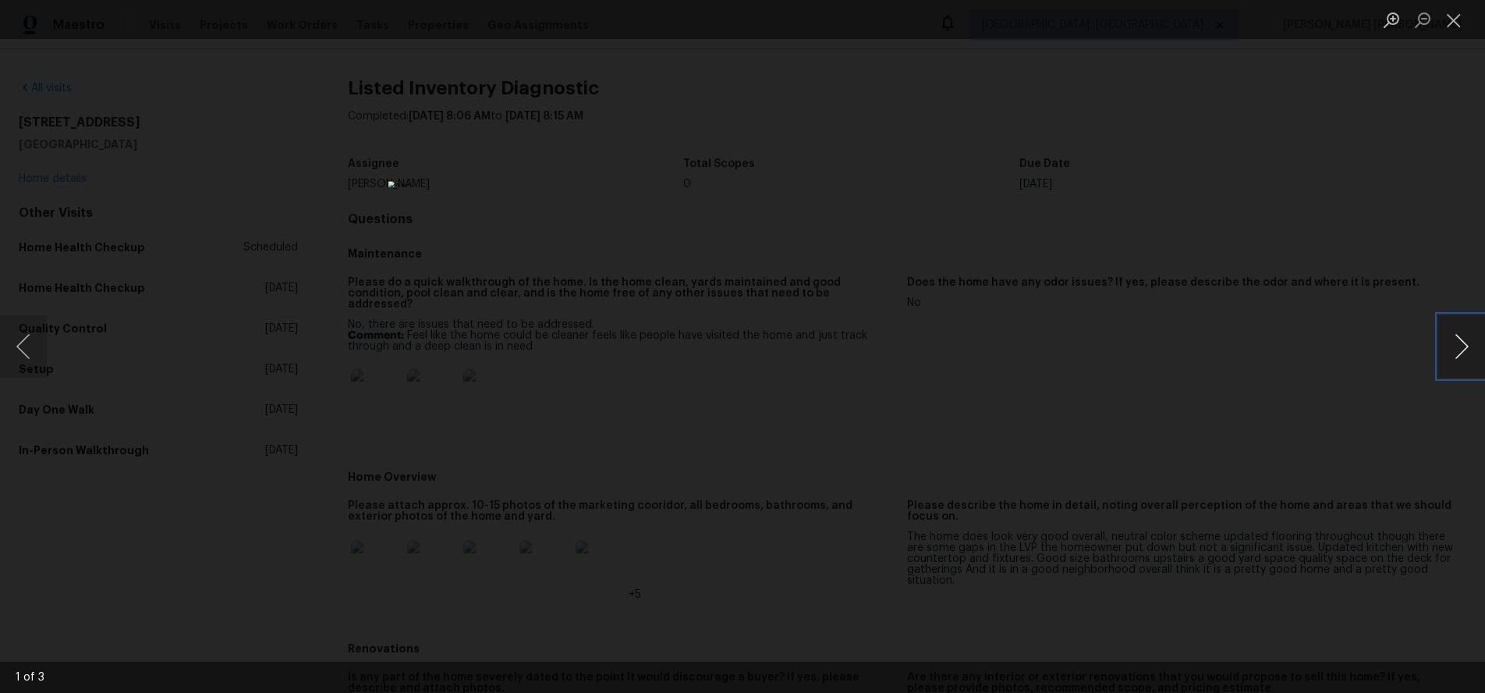
click at [1462, 356] on button "Next image" at bounding box center [1462, 346] width 47 height 62
click at [1458, 349] on button "Next image" at bounding box center [1462, 346] width 47 height 62
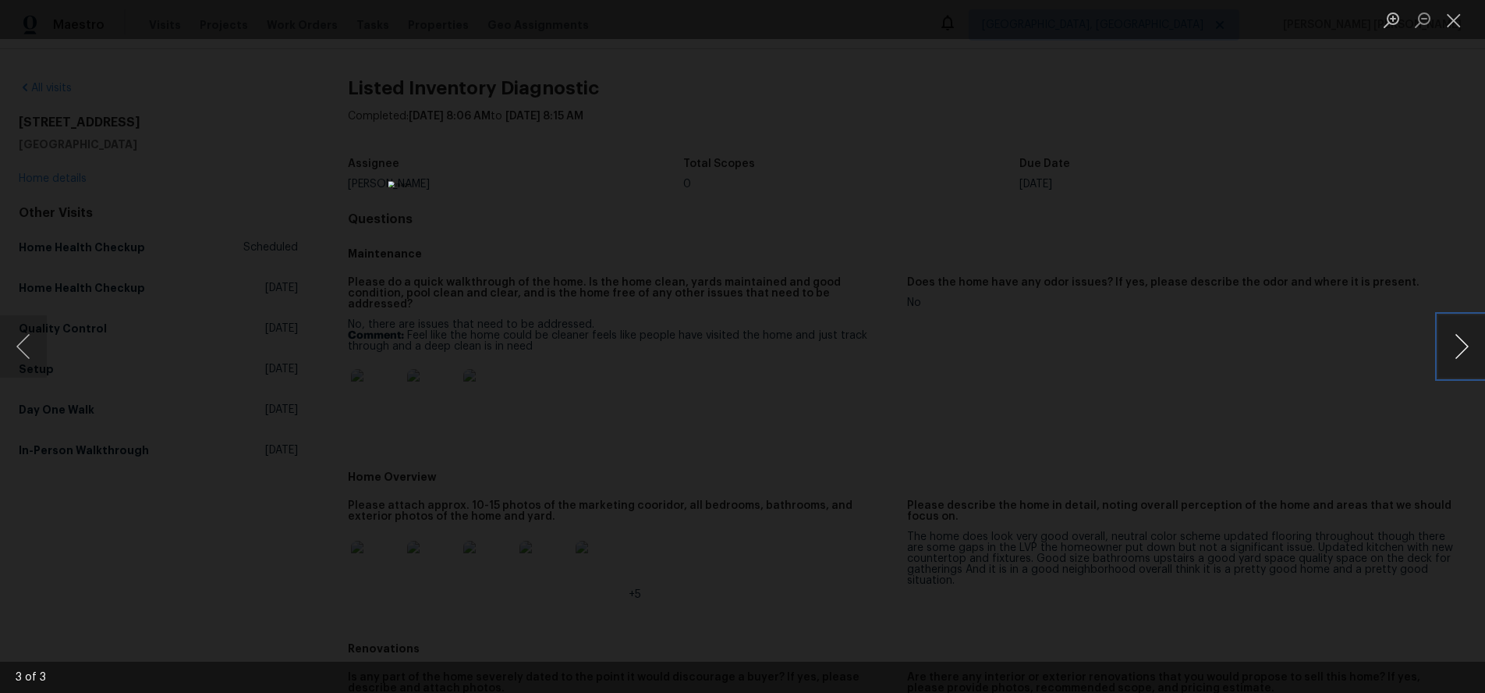
click at [1458, 349] on button "Next image" at bounding box center [1462, 346] width 47 height 62
click at [1176, 500] on div "Lightbox" at bounding box center [742, 346] width 1485 height 693
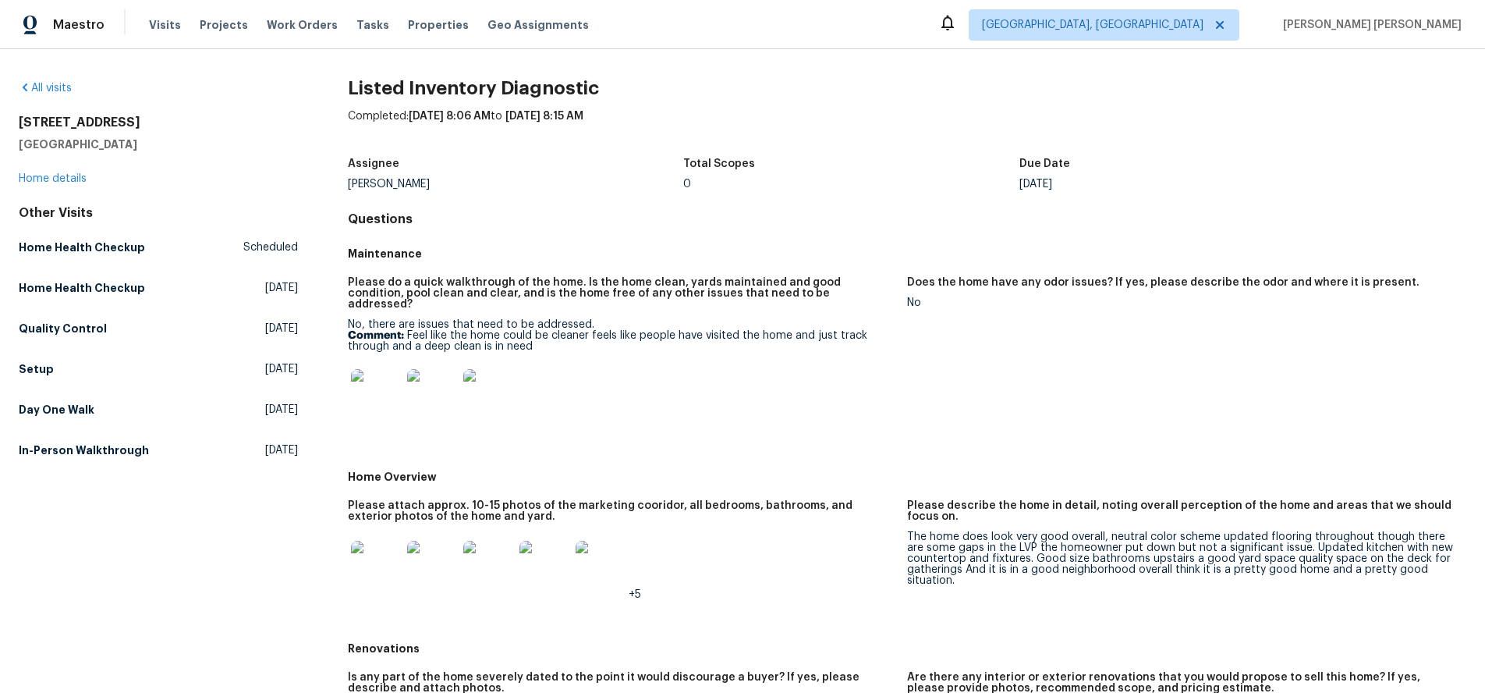
click at [389, 562] on img at bounding box center [376, 566] width 50 height 50
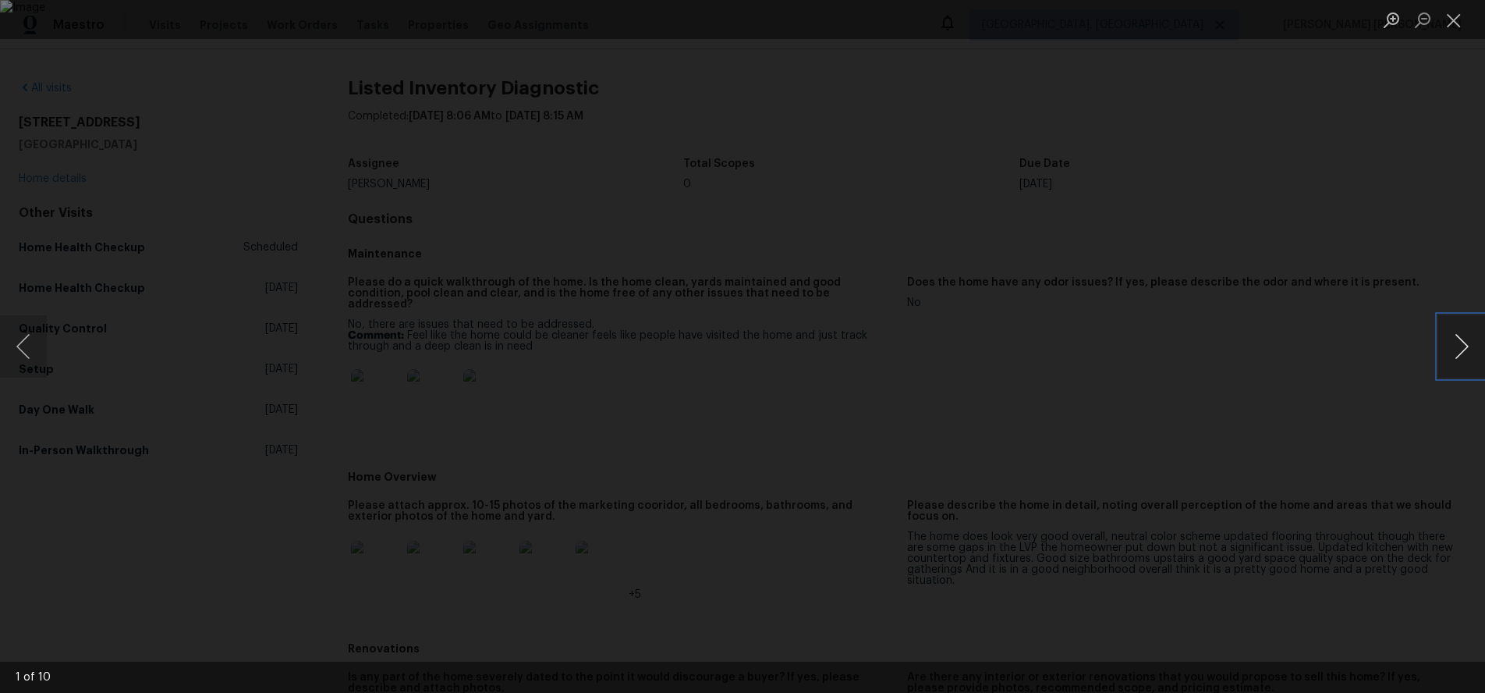
click at [1463, 346] on button "Next image" at bounding box center [1462, 346] width 47 height 62
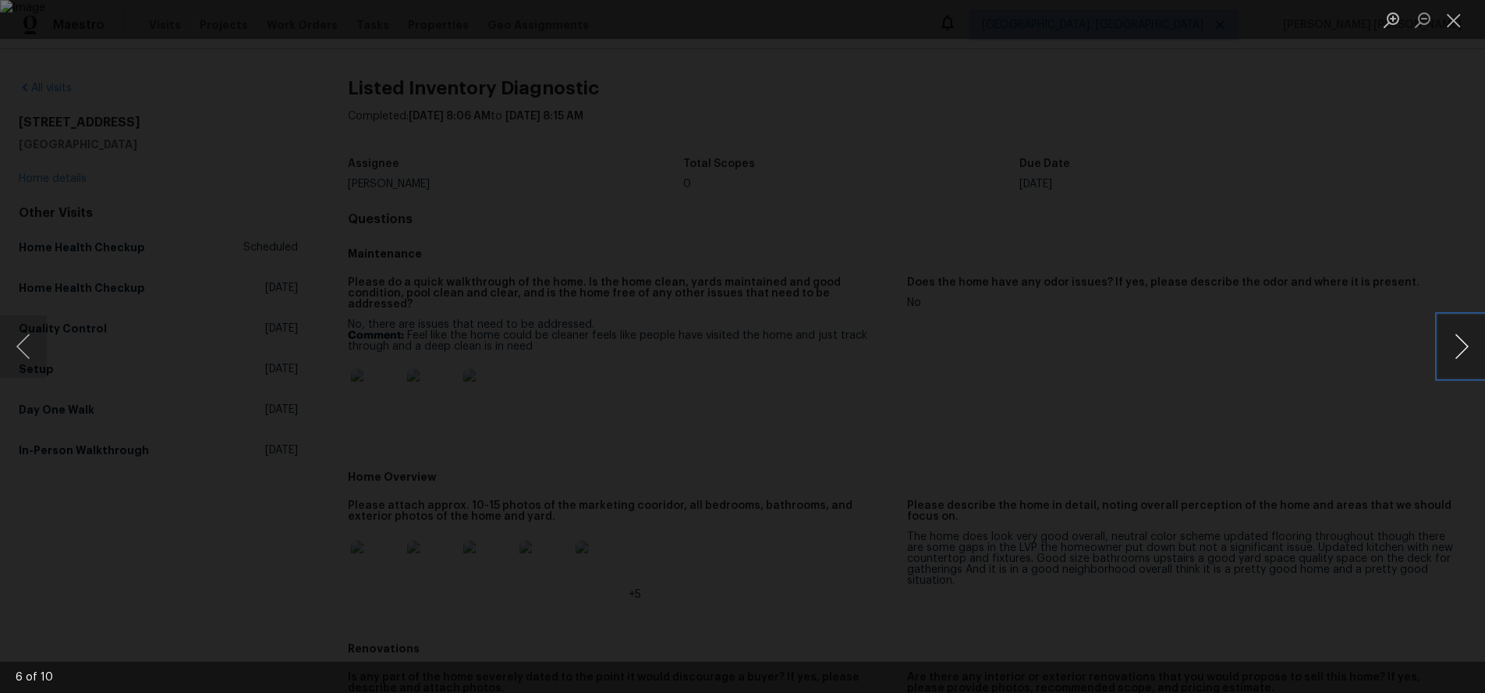
click at [1463, 346] on button "Next image" at bounding box center [1462, 346] width 47 height 62
click at [1464, 355] on button "Next image" at bounding box center [1462, 346] width 47 height 62
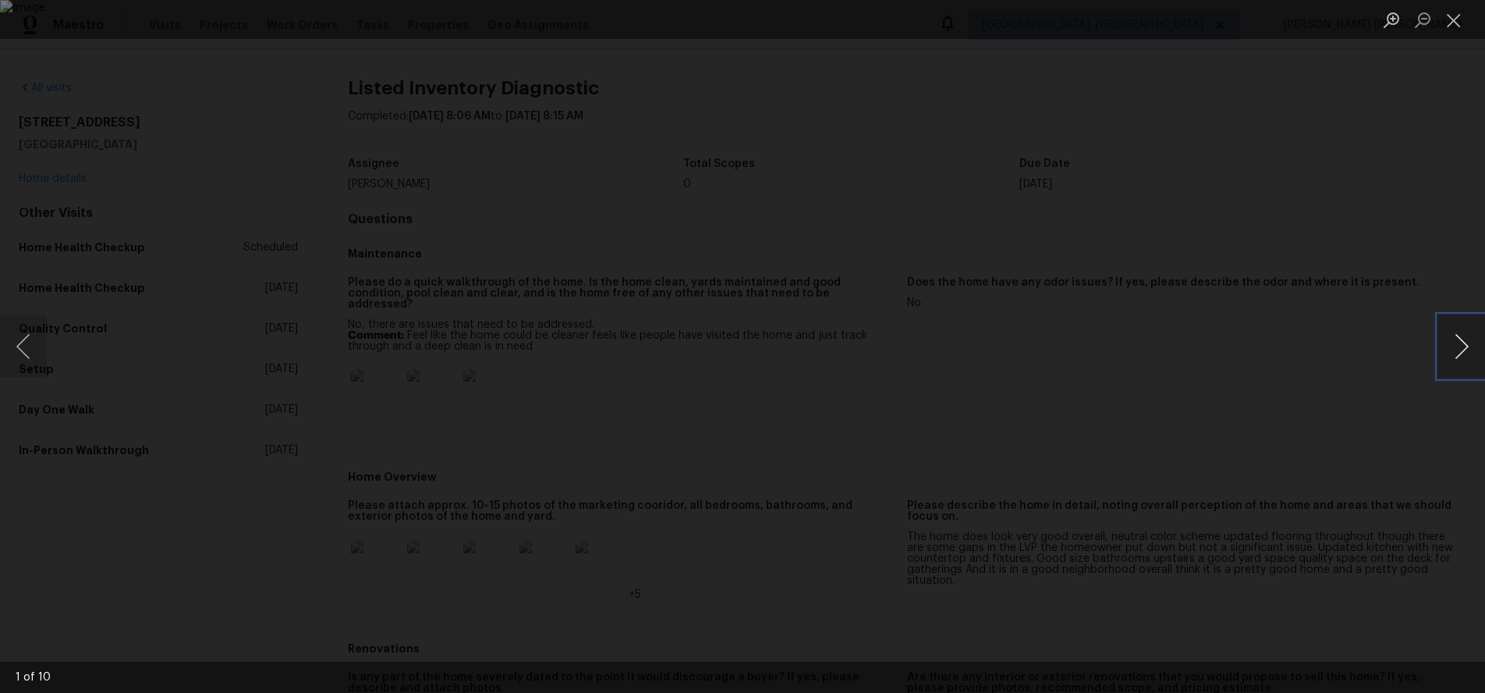
click at [1464, 355] on button "Next image" at bounding box center [1462, 346] width 47 height 62
click at [1457, 351] on button "Next image" at bounding box center [1462, 346] width 47 height 62
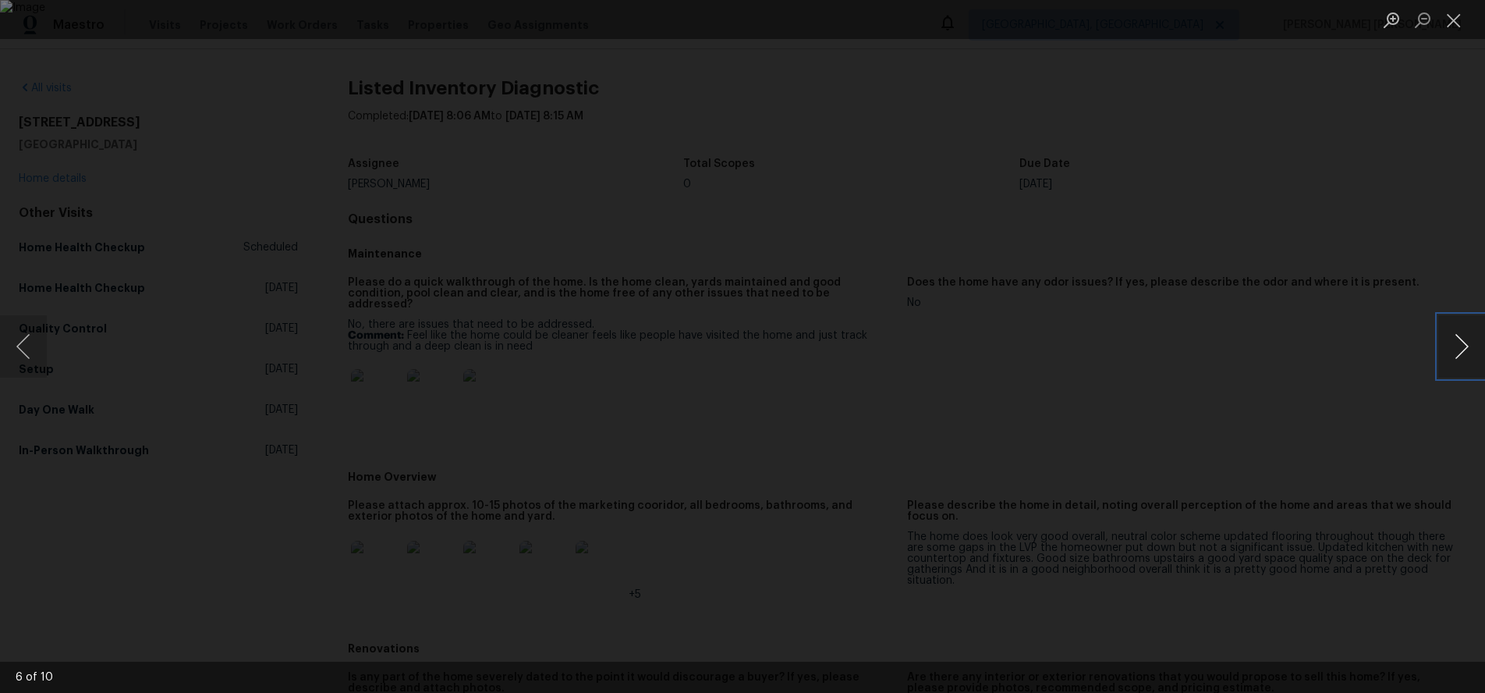
click at [1457, 351] on button "Next image" at bounding box center [1462, 346] width 47 height 62
click at [1301, 545] on div "Lightbox" at bounding box center [742, 346] width 1485 height 693
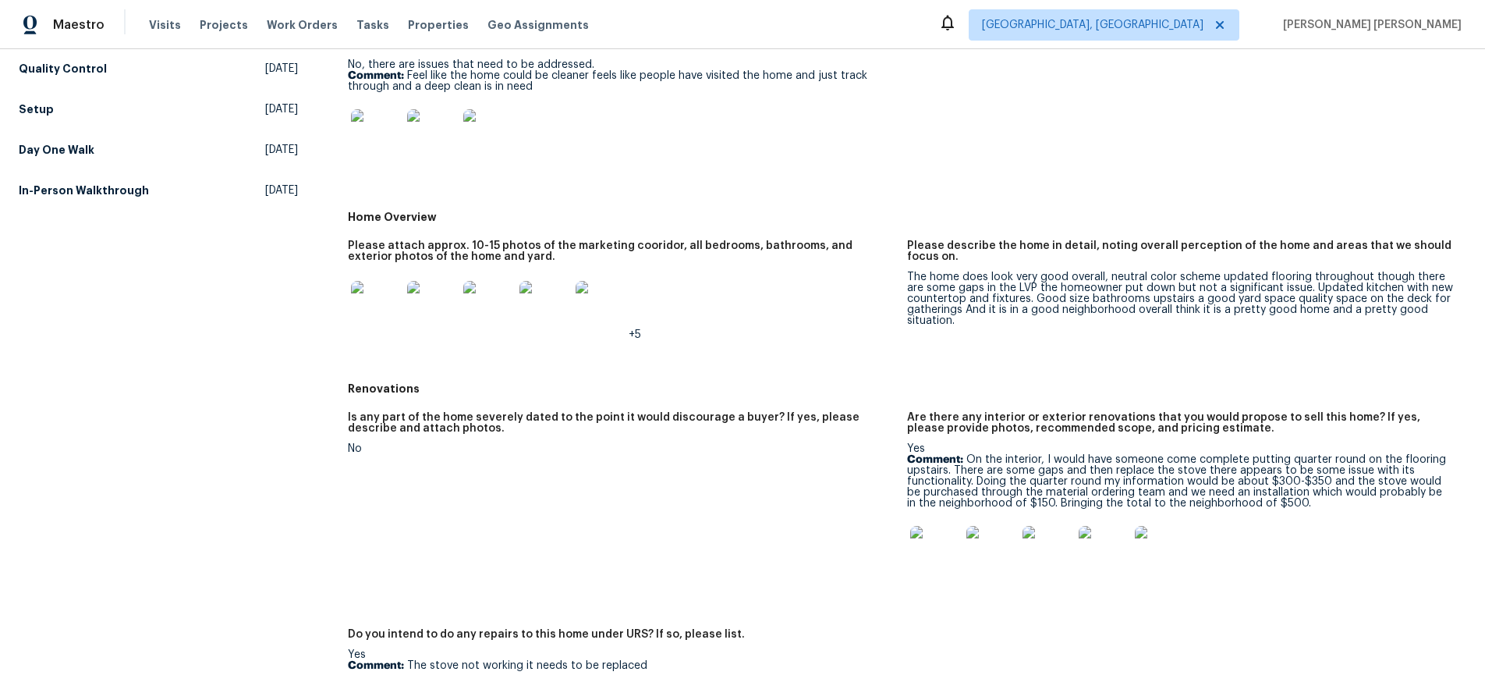
scroll to position [352, 0]
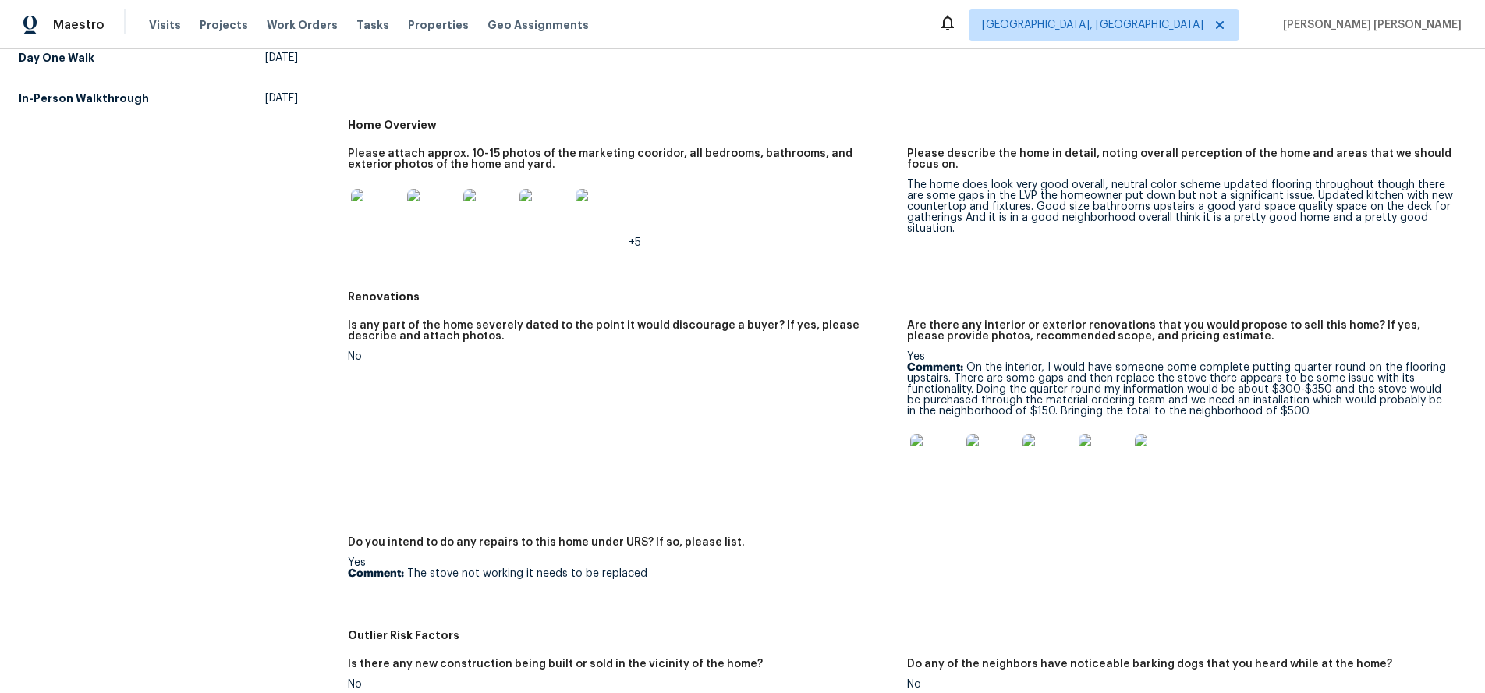
click at [924, 455] on img at bounding box center [935, 459] width 50 height 50
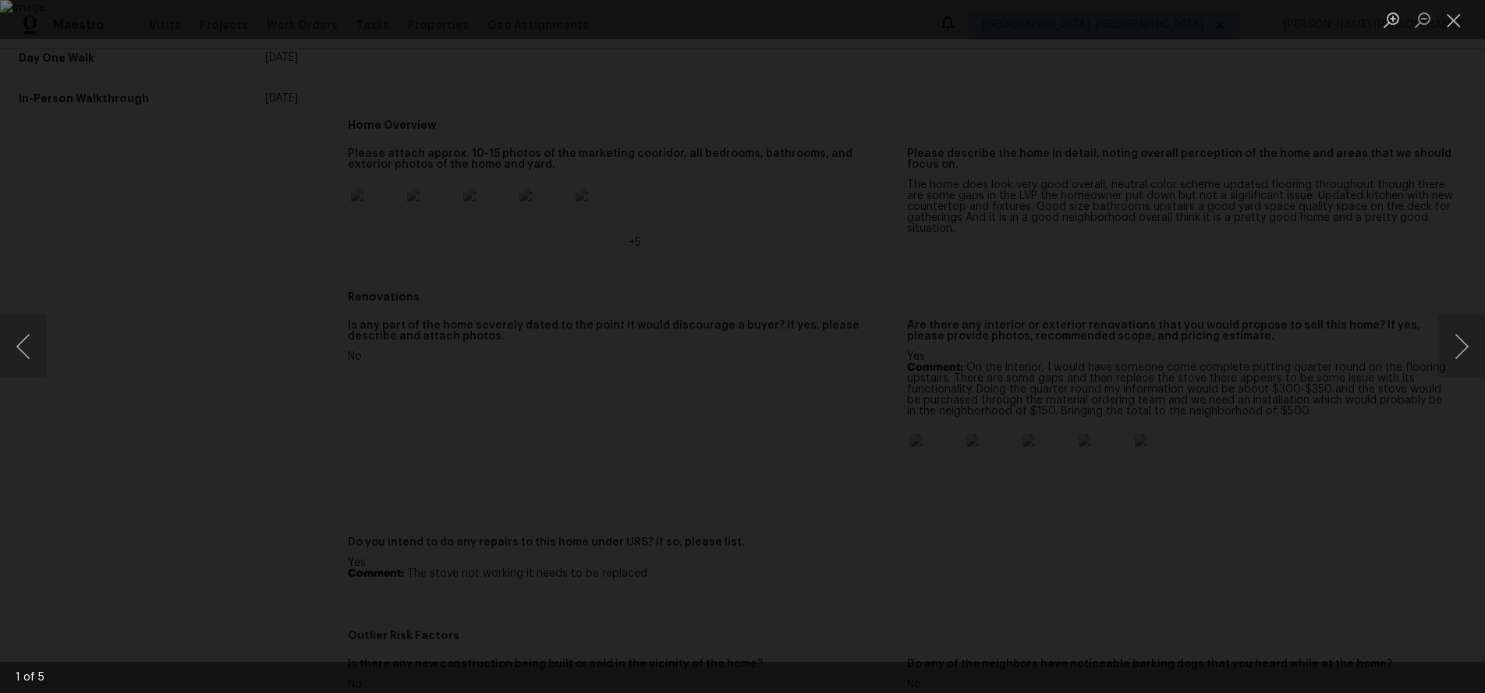
click at [1300, 511] on div "Lightbox" at bounding box center [742, 346] width 1485 height 693
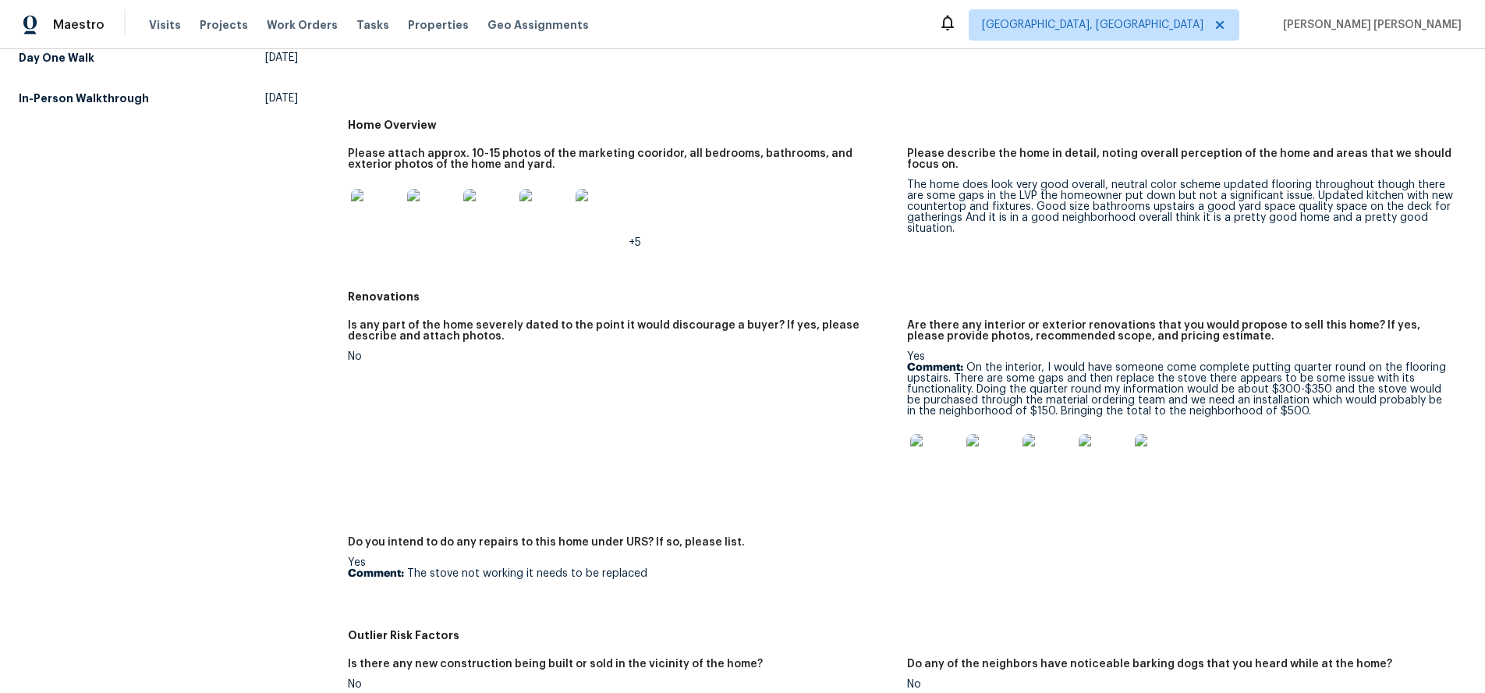
click at [1301, 510] on div "Lightbox" at bounding box center [742, 346] width 1485 height 693
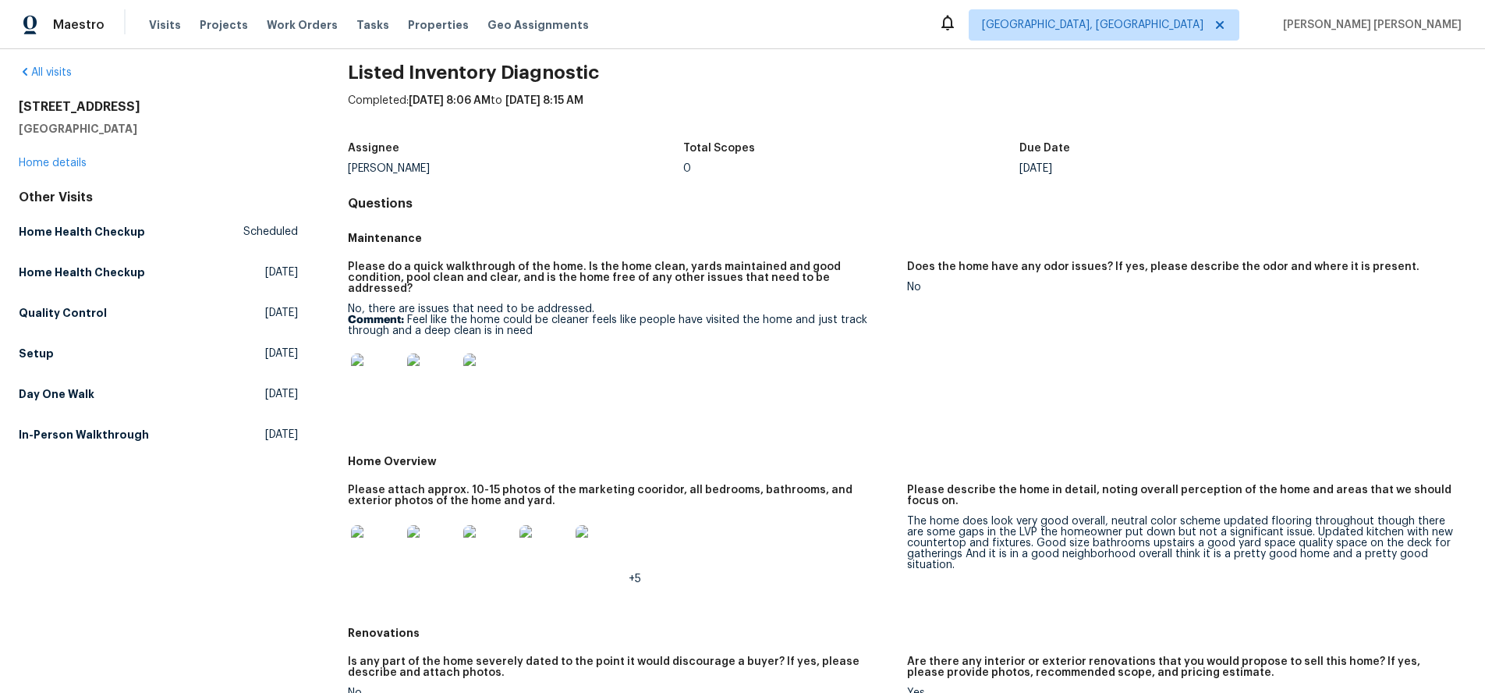
scroll to position [0, 0]
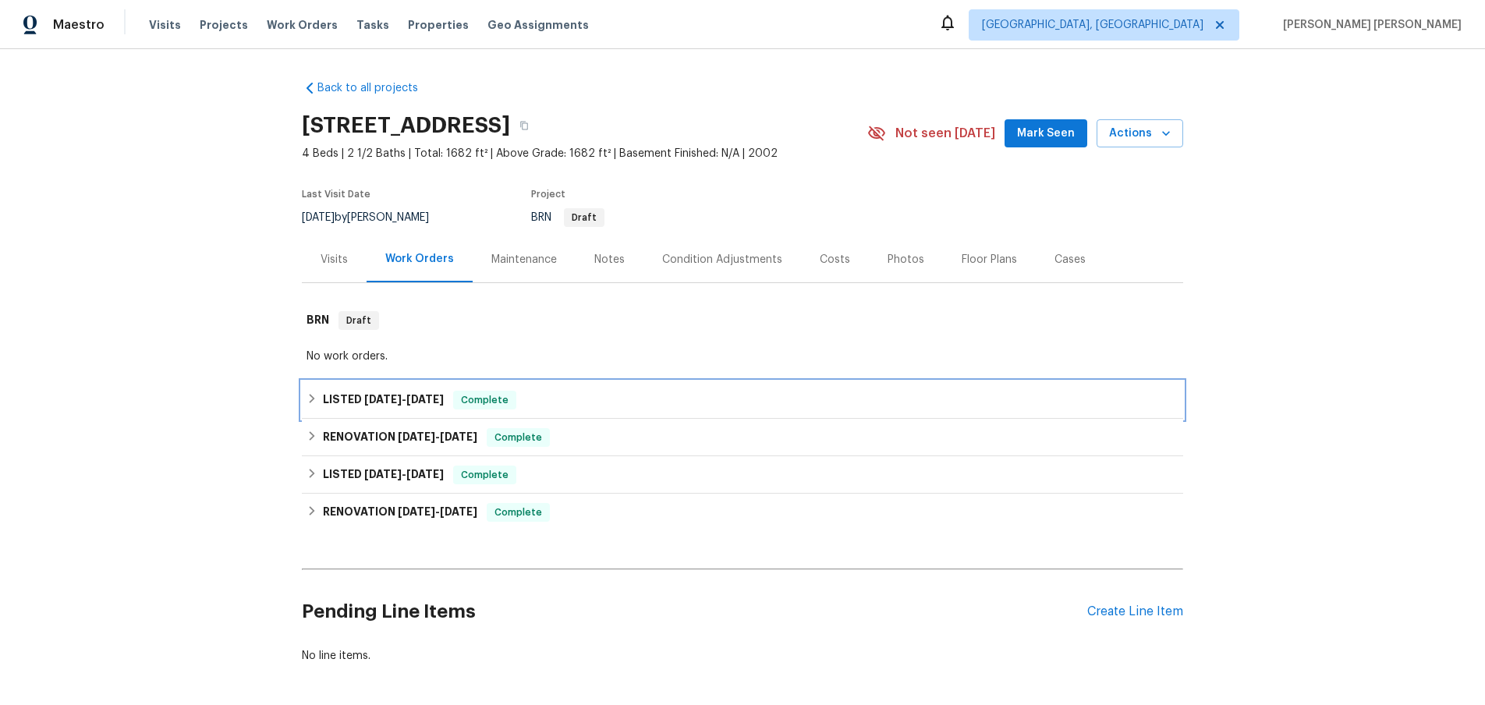
click at [385, 410] on div "LISTED [DATE] - [DATE] Complete" at bounding box center [743, 399] width 882 height 37
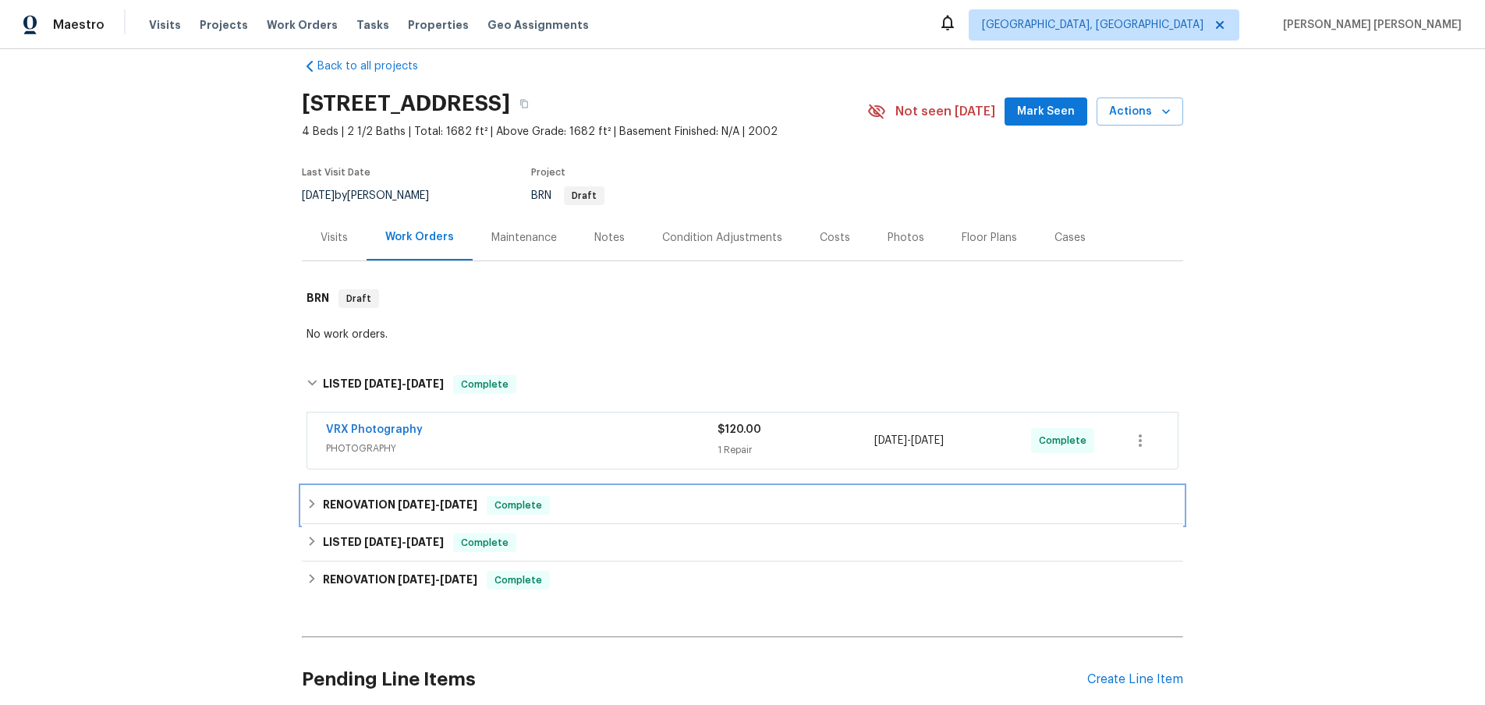
click at [387, 500] on h6 "RENOVATION [DATE] - [DATE]" at bounding box center [400, 505] width 154 height 19
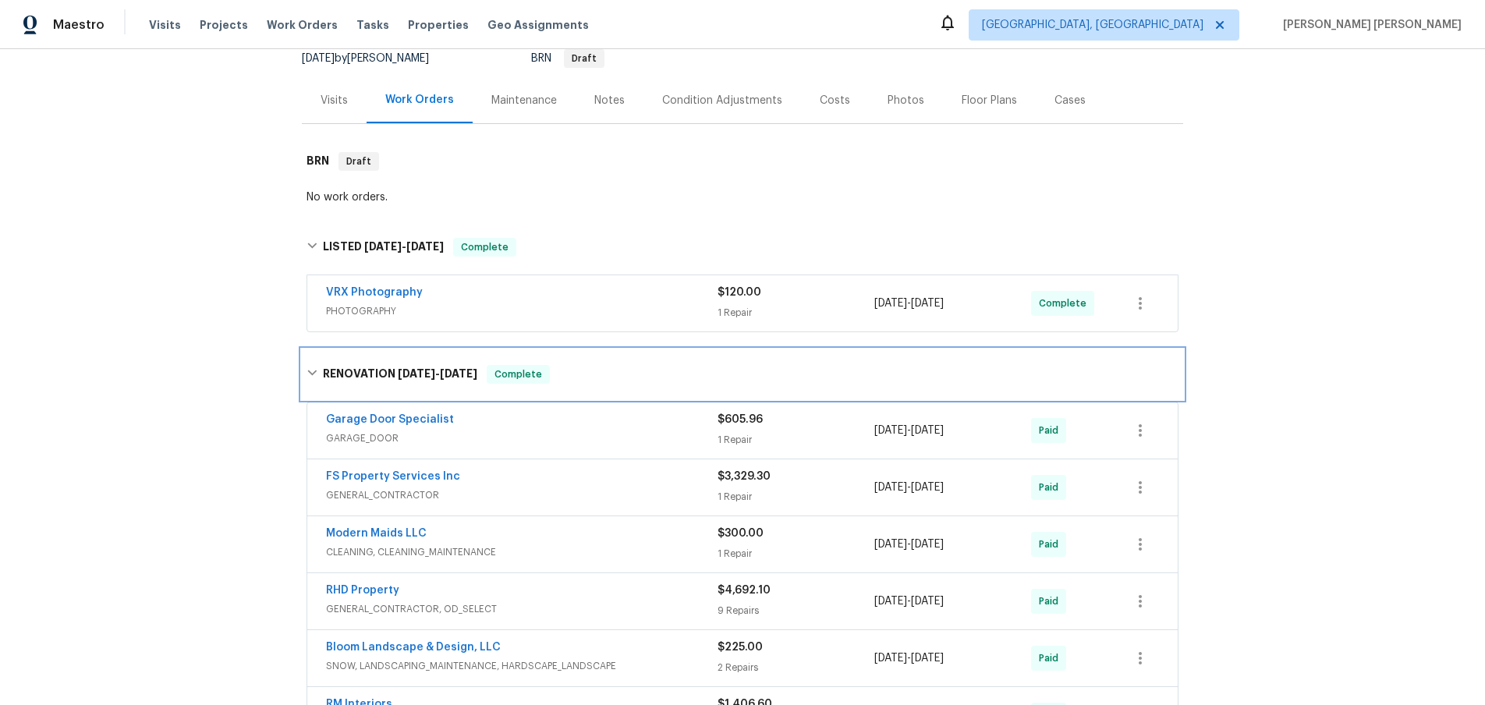
scroll to position [154, 0]
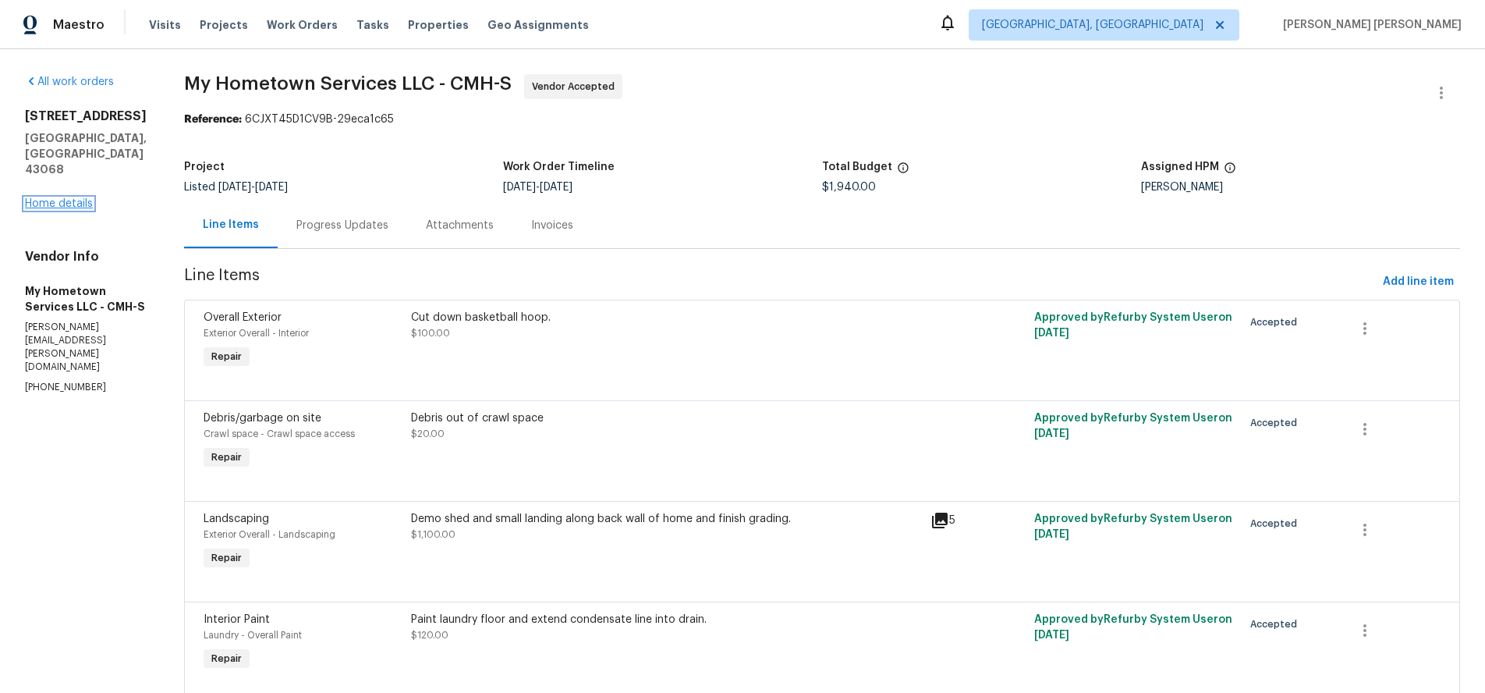
click at [85, 198] on link "Home details" at bounding box center [59, 203] width 68 height 11
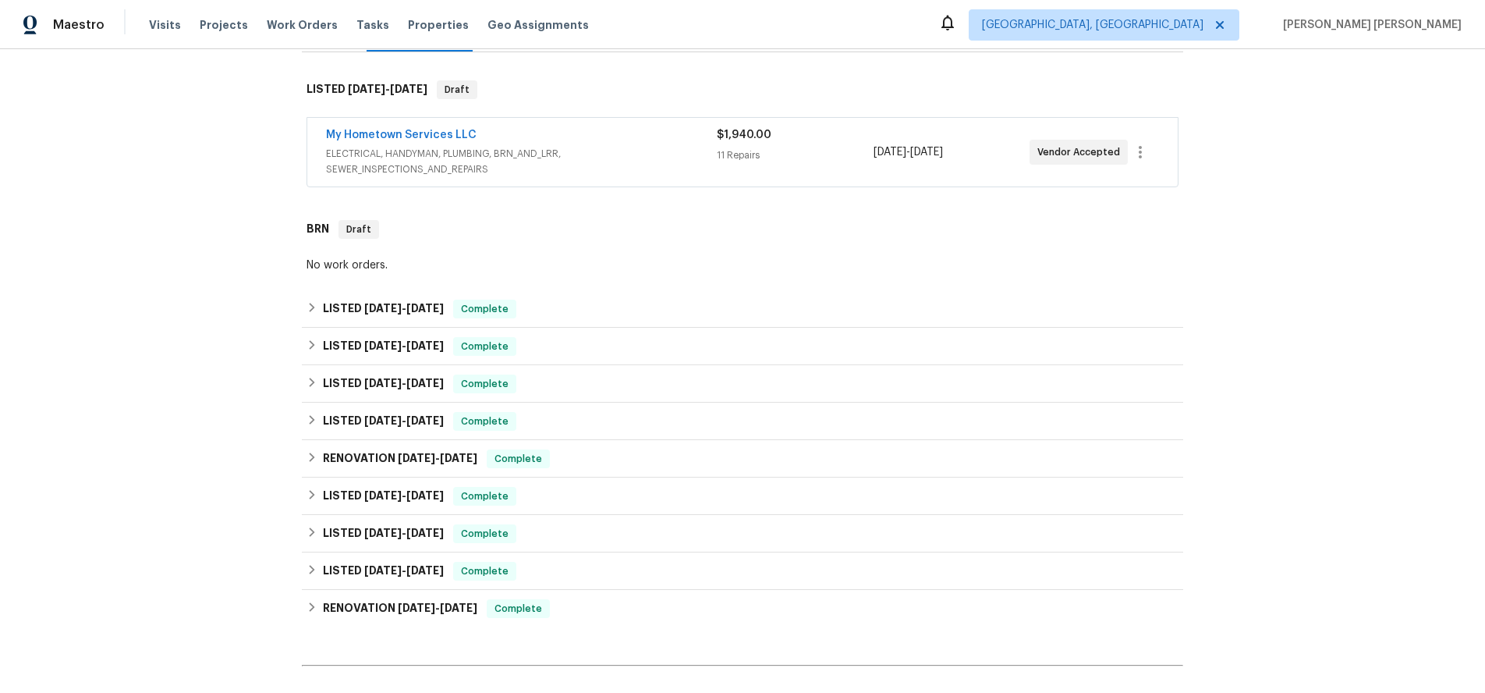
scroll to position [524, 0]
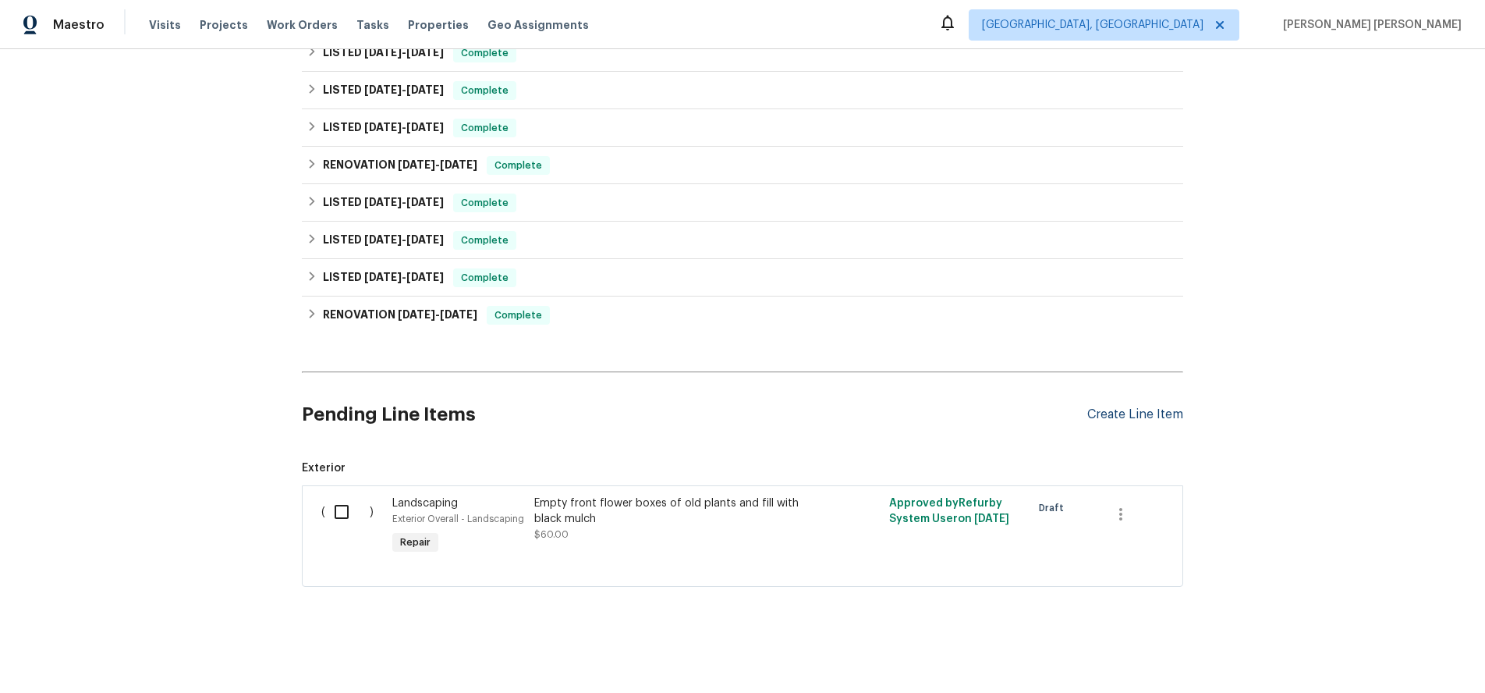
click at [1152, 415] on div "Create Line Item" at bounding box center [1136, 414] width 96 height 15
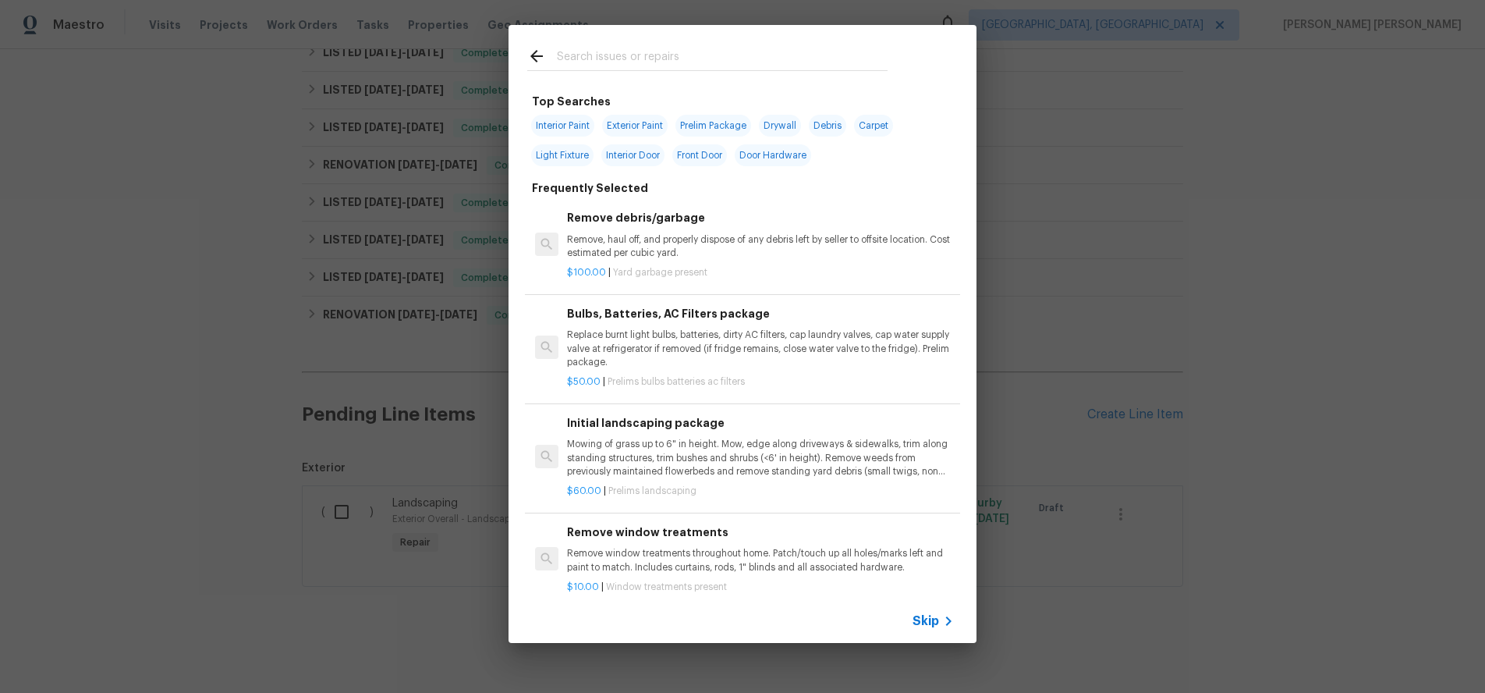
click at [936, 619] on span "Skip" at bounding box center [926, 621] width 27 height 16
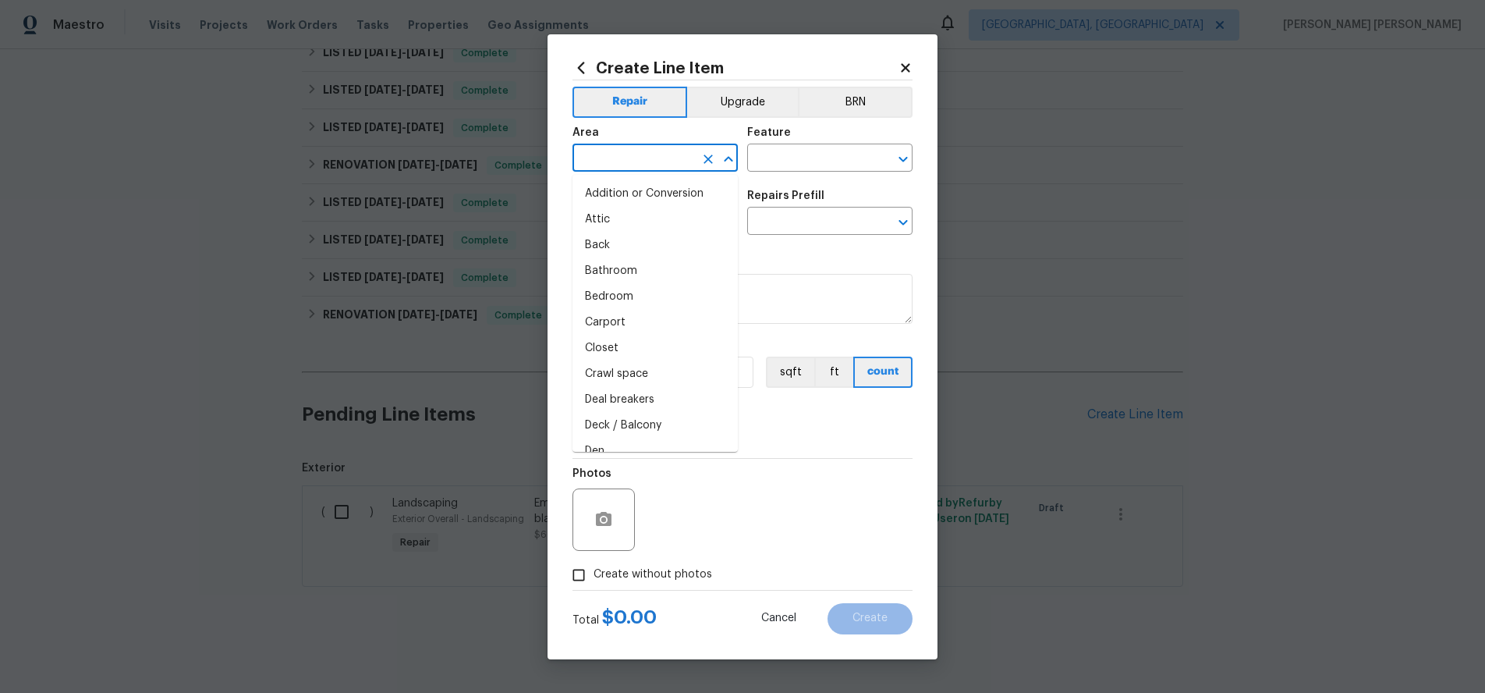
click at [637, 154] on input "text" at bounding box center [634, 159] width 122 height 24
drag, startPoint x: 639, startPoint y: 199, endPoint x: 820, endPoint y: 155, distance: 186.2
click at [673, 183] on li "Plumbing" at bounding box center [655, 194] width 165 height 26
type input "Plumbing"
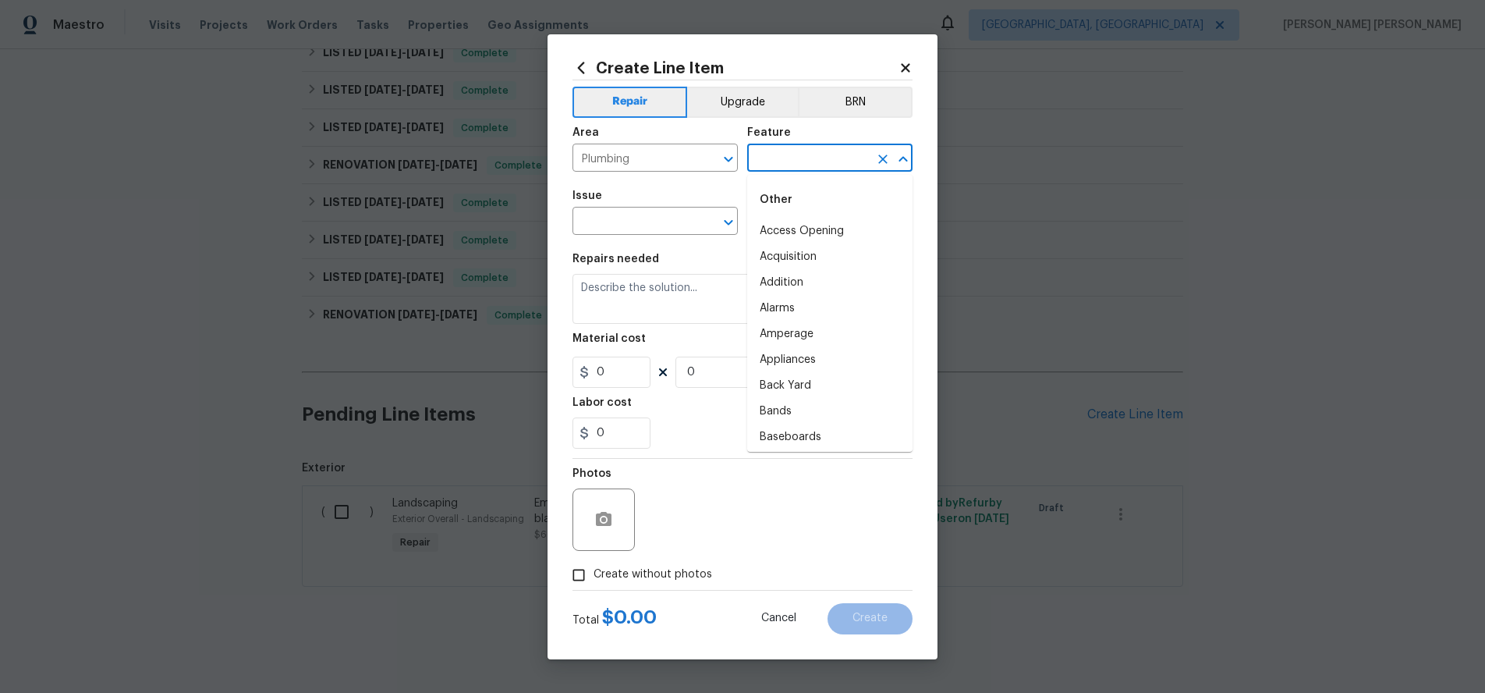
click at [854, 151] on input "text" at bounding box center [808, 159] width 122 height 24
type input "d"
drag, startPoint x: 828, startPoint y: 255, endPoint x: 654, endPoint y: 235, distance: 175.2
click at [825, 254] on li "Plumbing" at bounding box center [829, 257] width 165 height 26
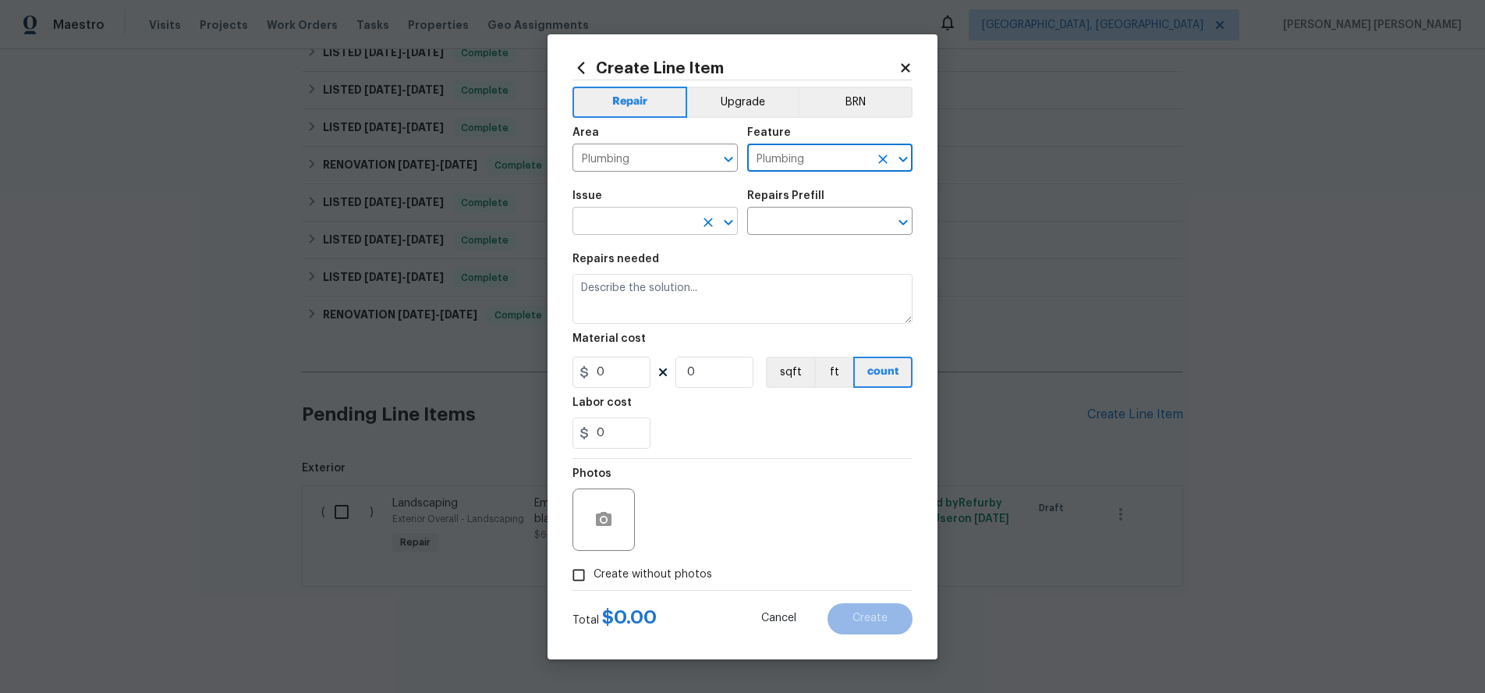
type input "Plumbing"
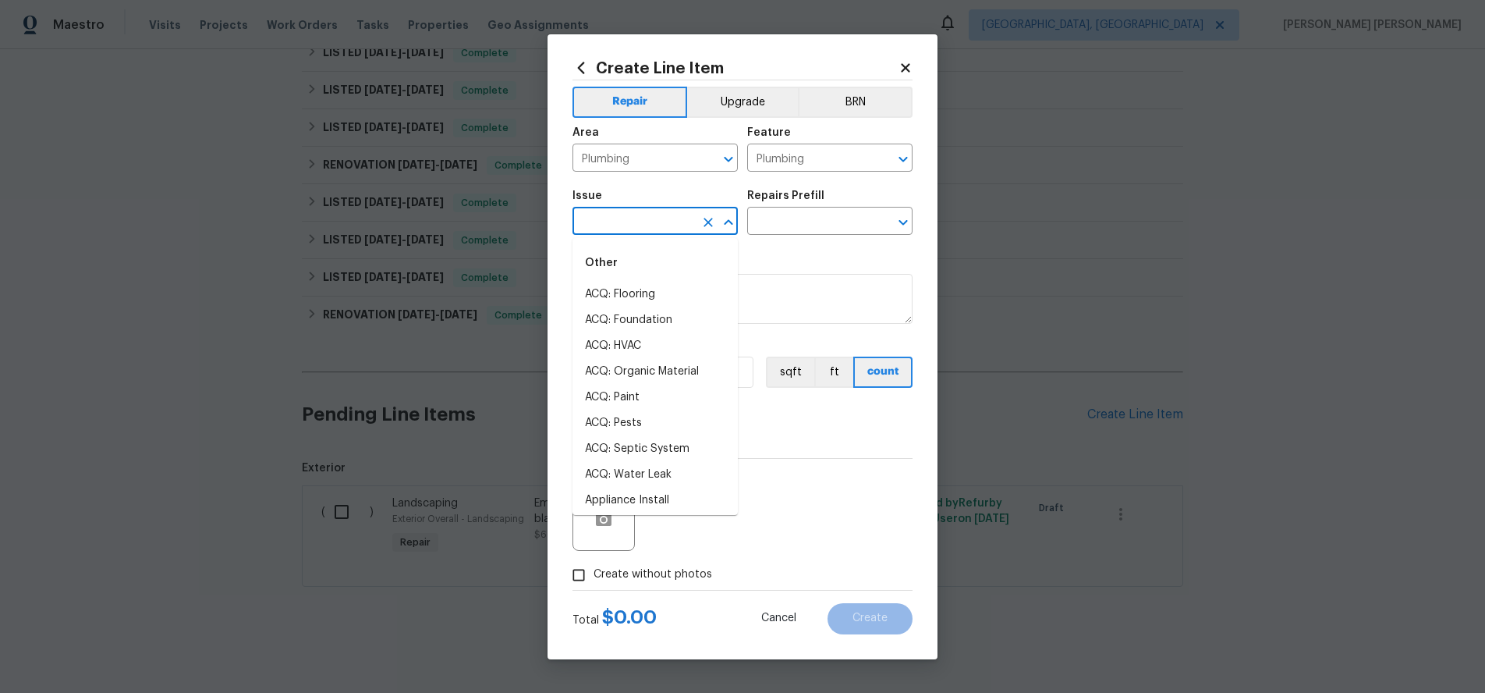
click at [622, 218] on input "text" at bounding box center [634, 223] width 122 height 24
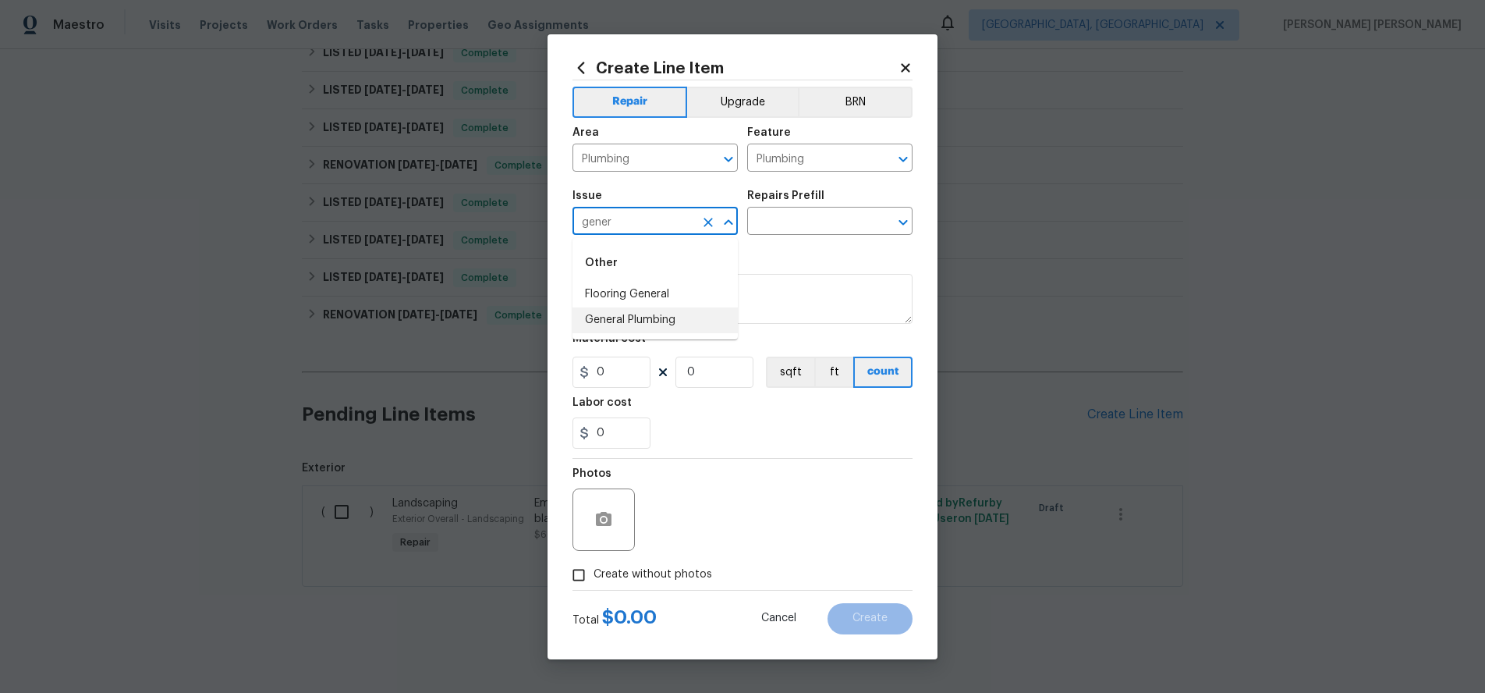
click at [675, 309] on li "General Plumbing" at bounding box center [655, 320] width 165 height 26
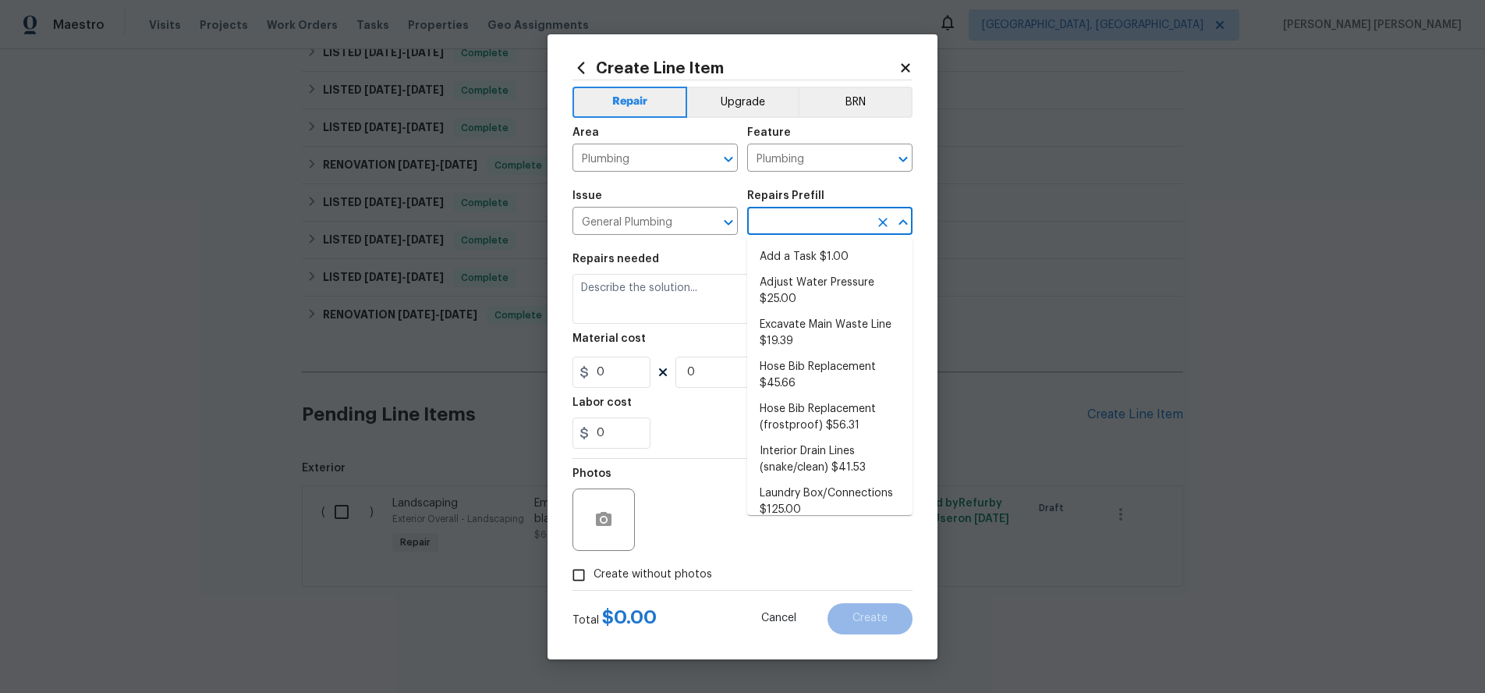
click at [781, 226] on input "text" at bounding box center [808, 223] width 122 height 24
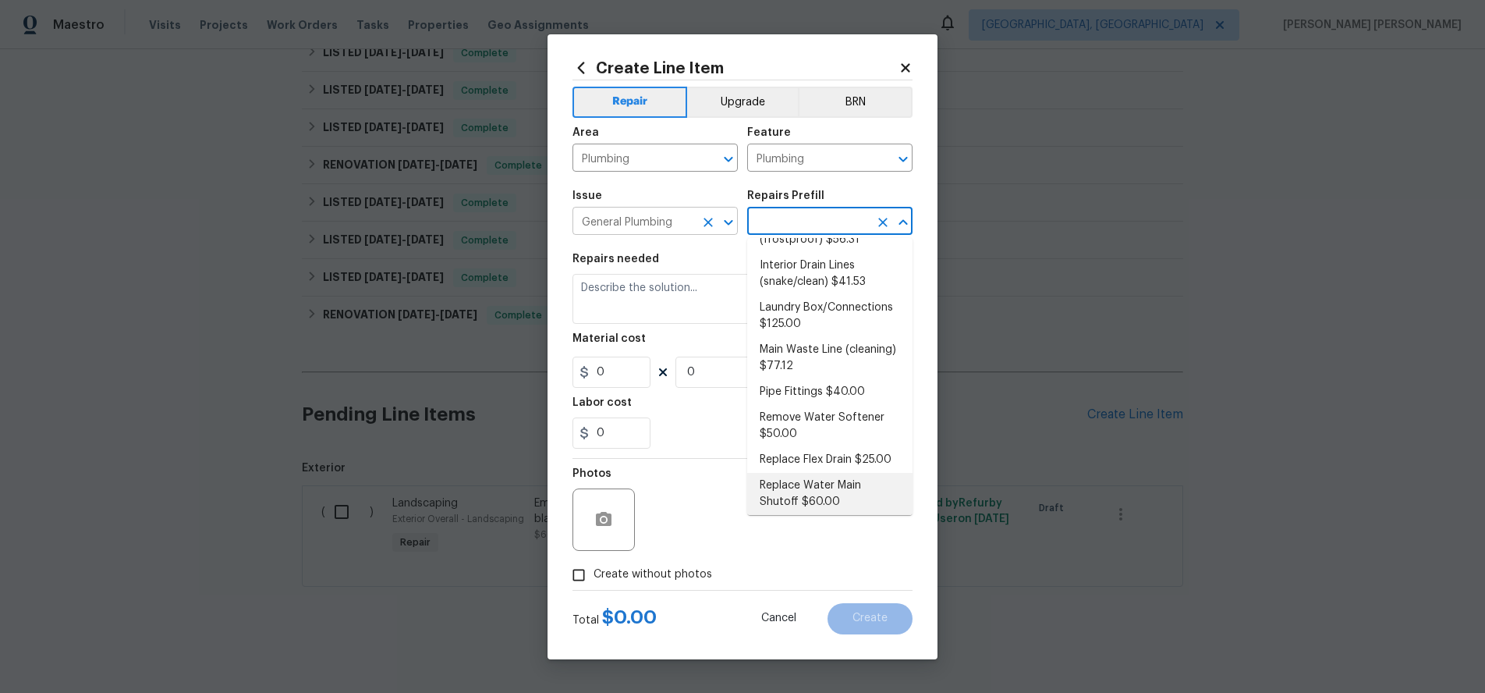
click at [680, 220] on input "General Plumbing" at bounding box center [634, 223] width 122 height 24
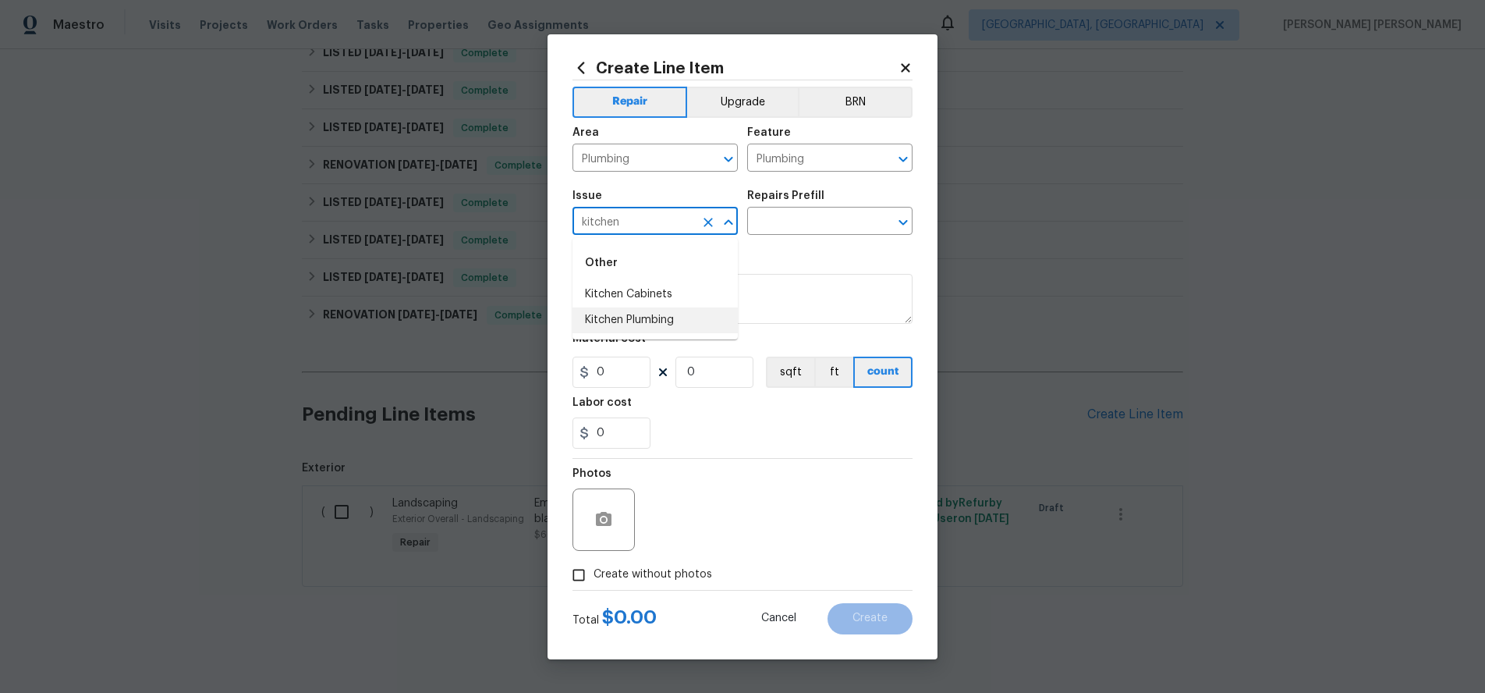
drag, startPoint x: 696, startPoint y: 311, endPoint x: 734, endPoint y: 303, distance: 39.0
click at [701, 310] on li "Kitchen Plumbing" at bounding box center [655, 320] width 165 height 26
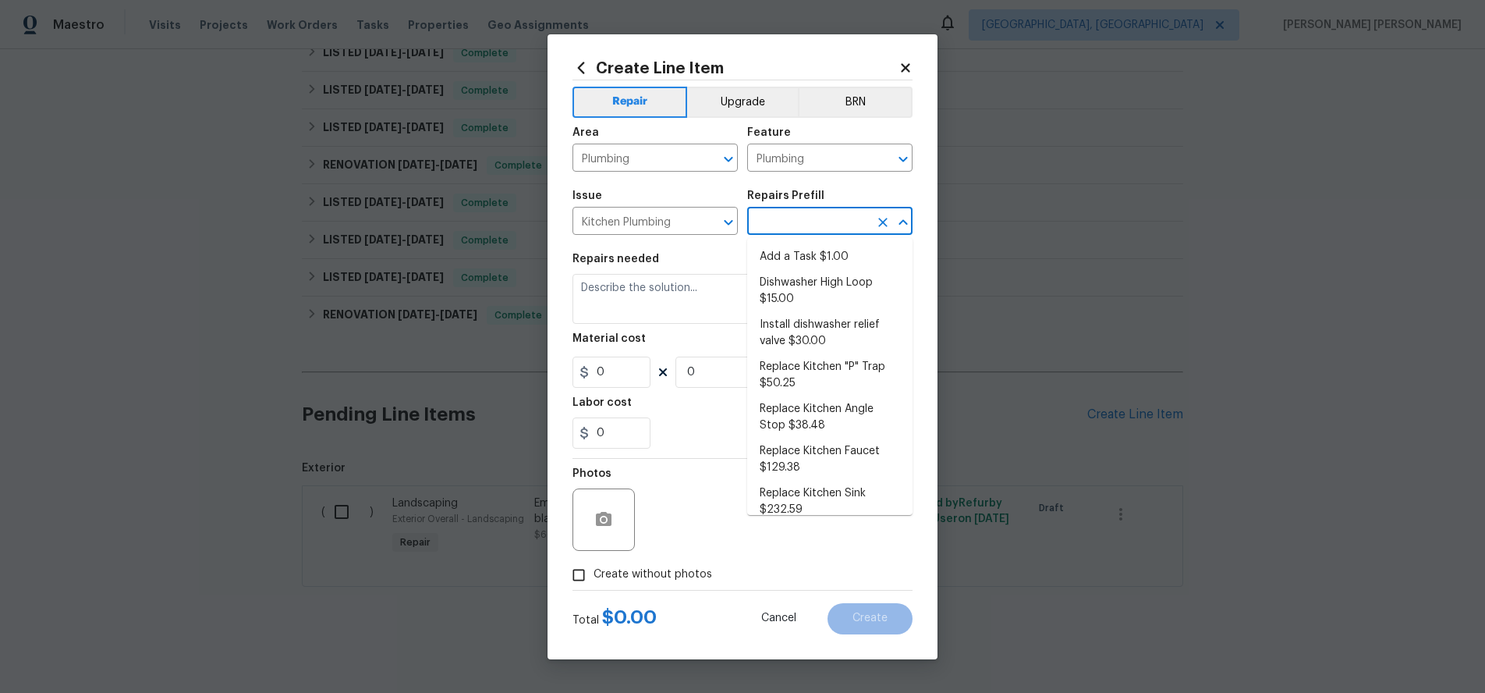
click at [835, 214] on input "text" at bounding box center [808, 223] width 122 height 24
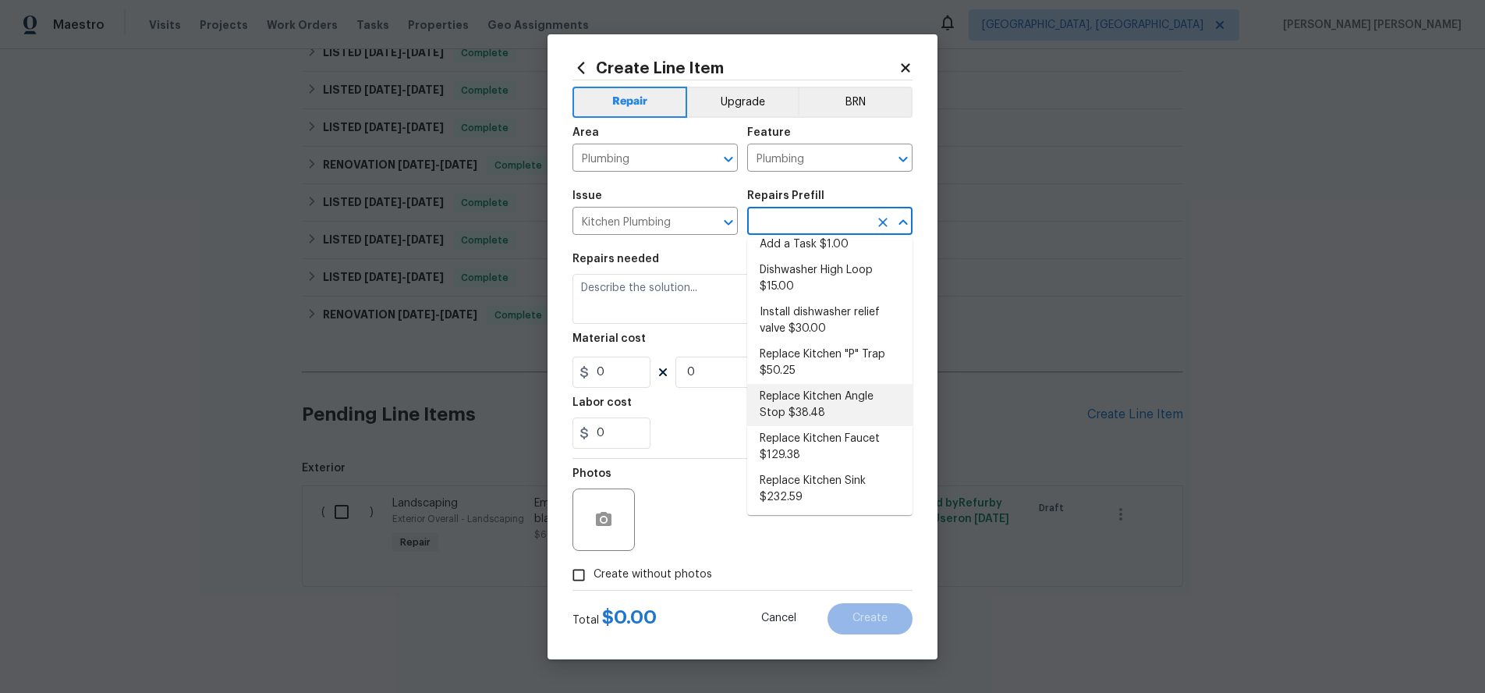
scroll to position [0, 0]
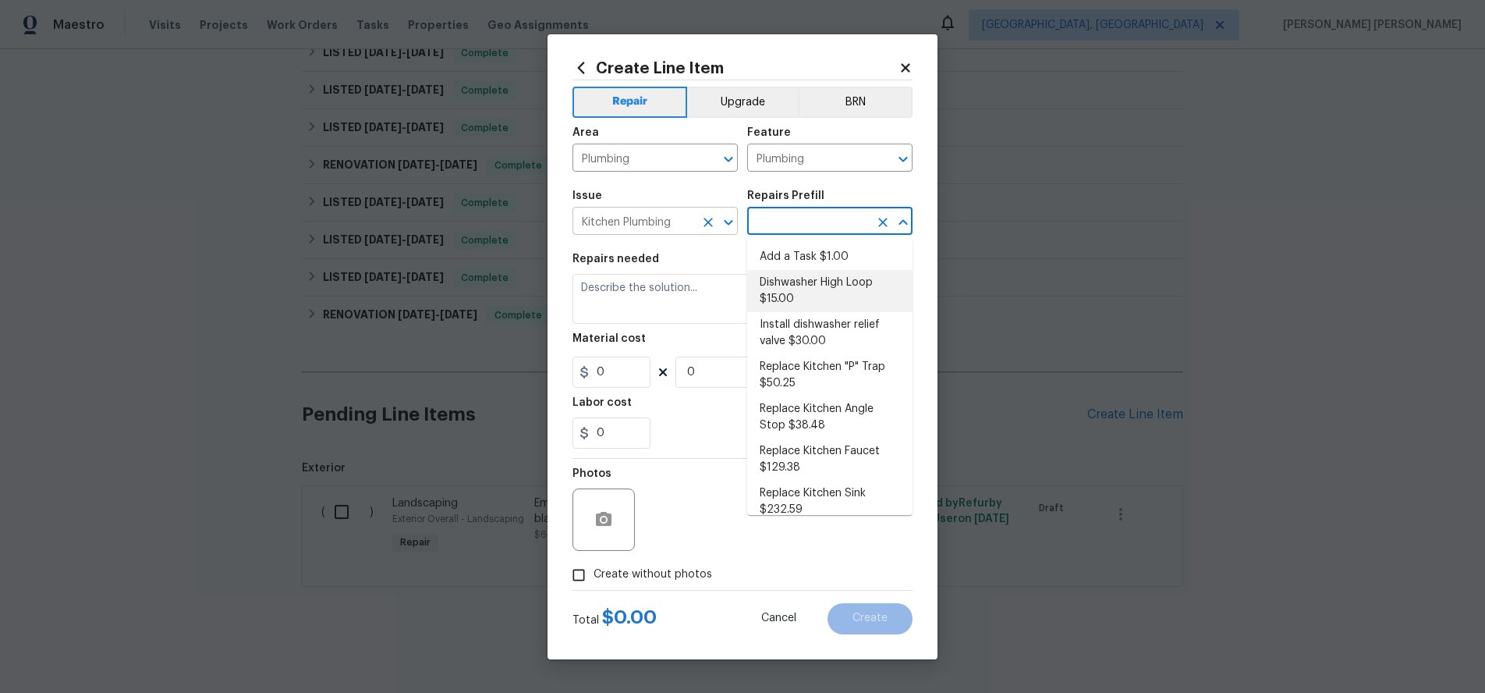
click at [680, 223] on input "Kitchen Plumbing" at bounding box center [634, 223] width 122 height 24
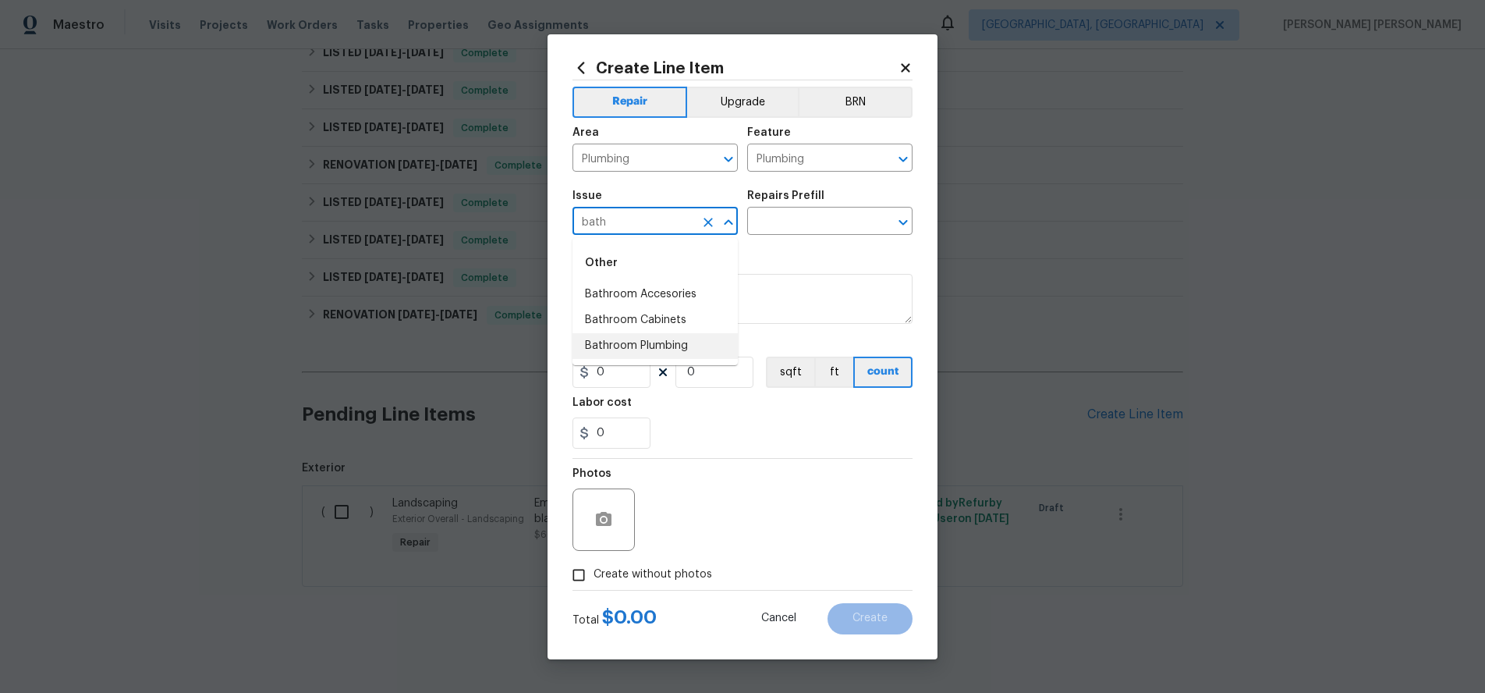
click at [601, 337] on li "Bathroom Plumbing" at bounding box center [655, 346] width 165 height 26
type input "Bathroom Plumbing"
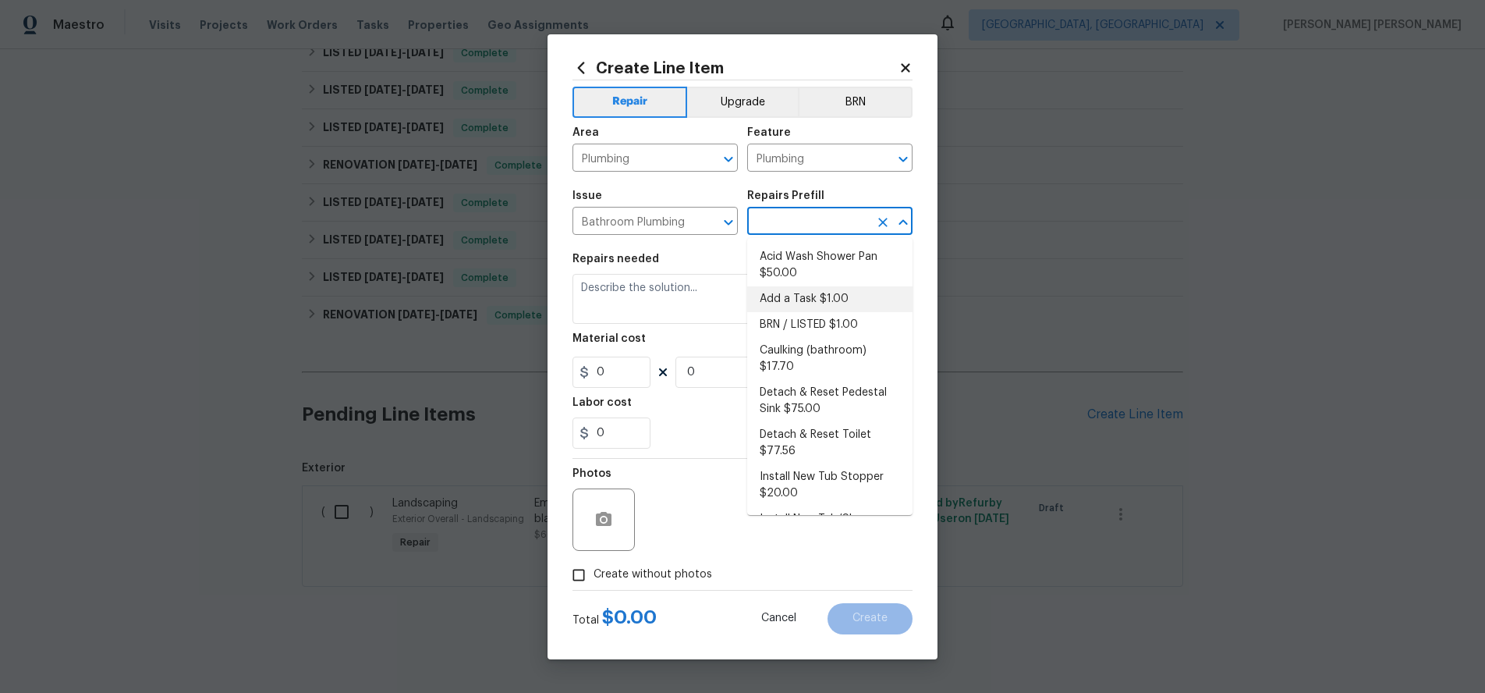
click at [853, 223] on input "text" at bounding box center [808, 223] width 122 height 24
click at [683, 161] on input "Plumbing" at bounding box center [634, 159] width 122 height 24
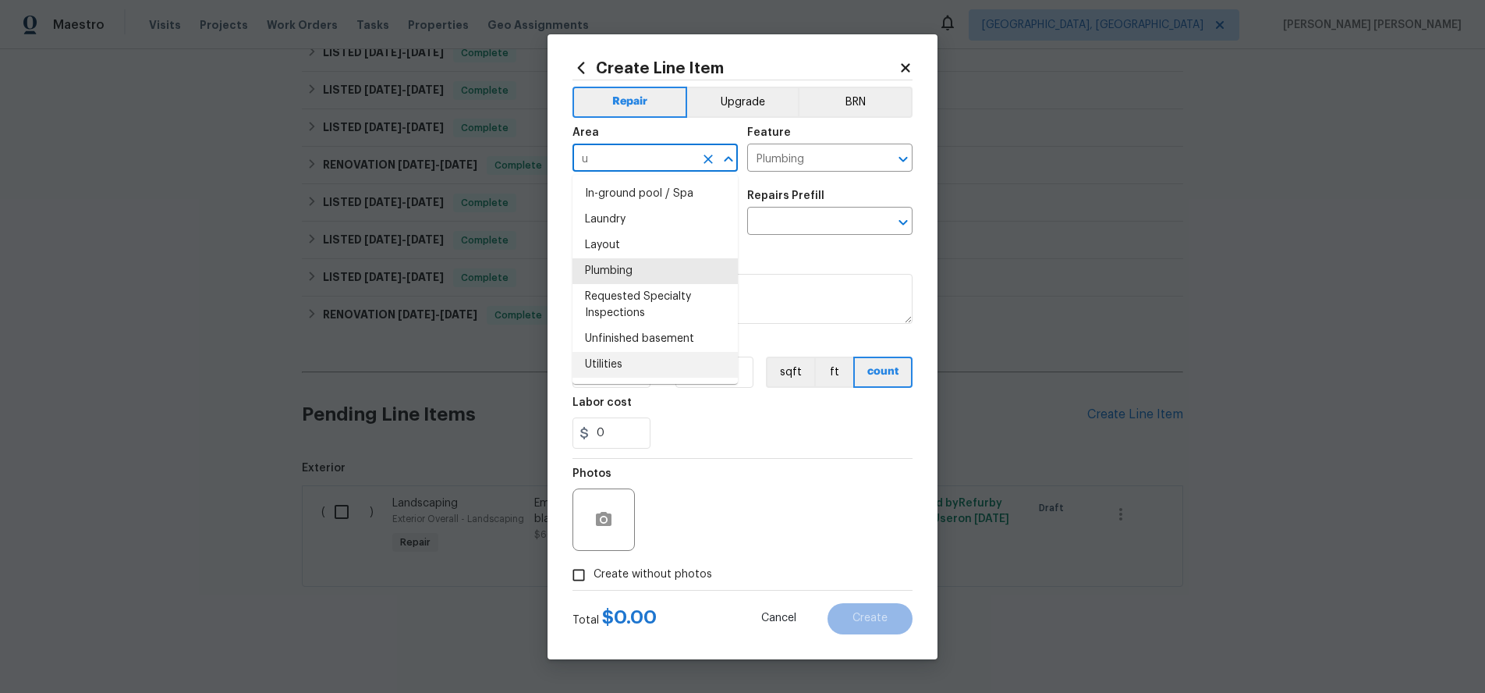
click at [656, 368] on li "Utilities" at bounding box center [655, 365] width 165 height 26
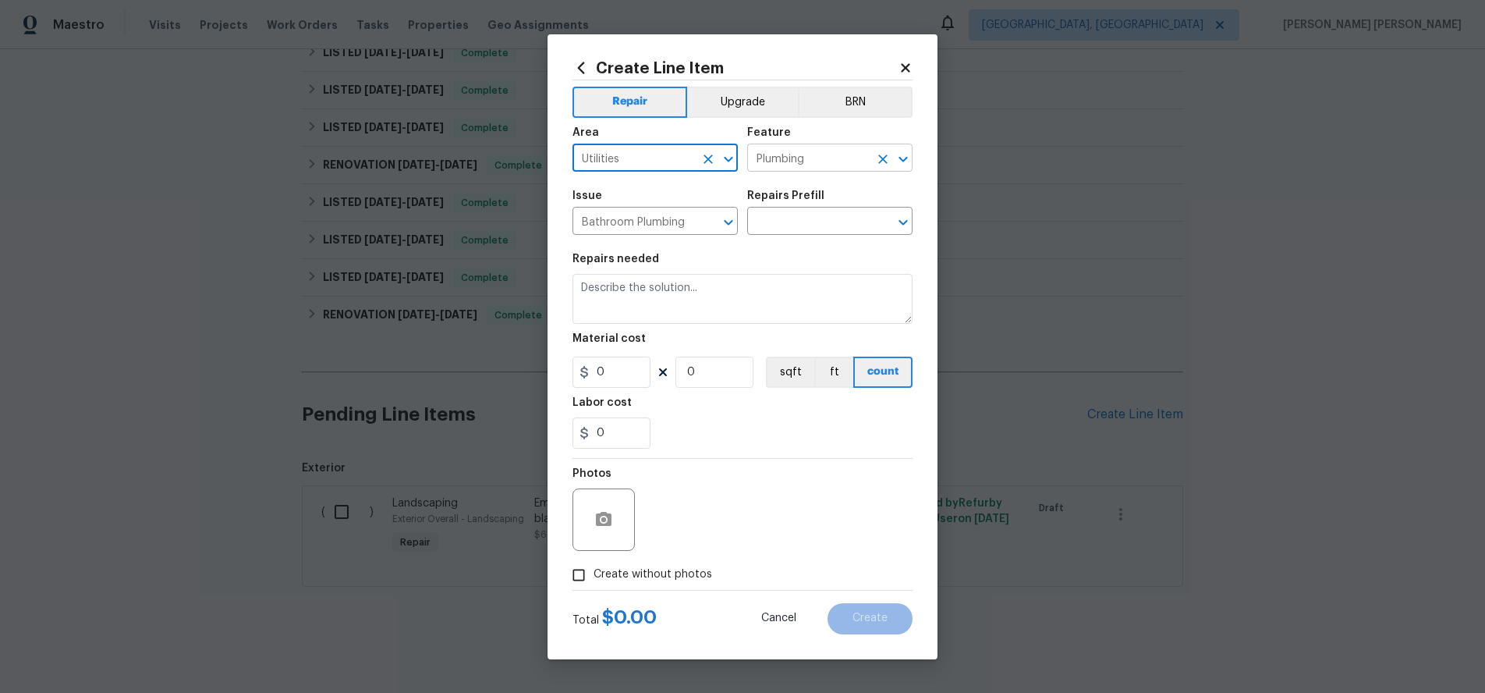
type input "Utilities"
click at [832, 162] on input "Plumbing" at bounding box center [808, 159] width 122 height 24
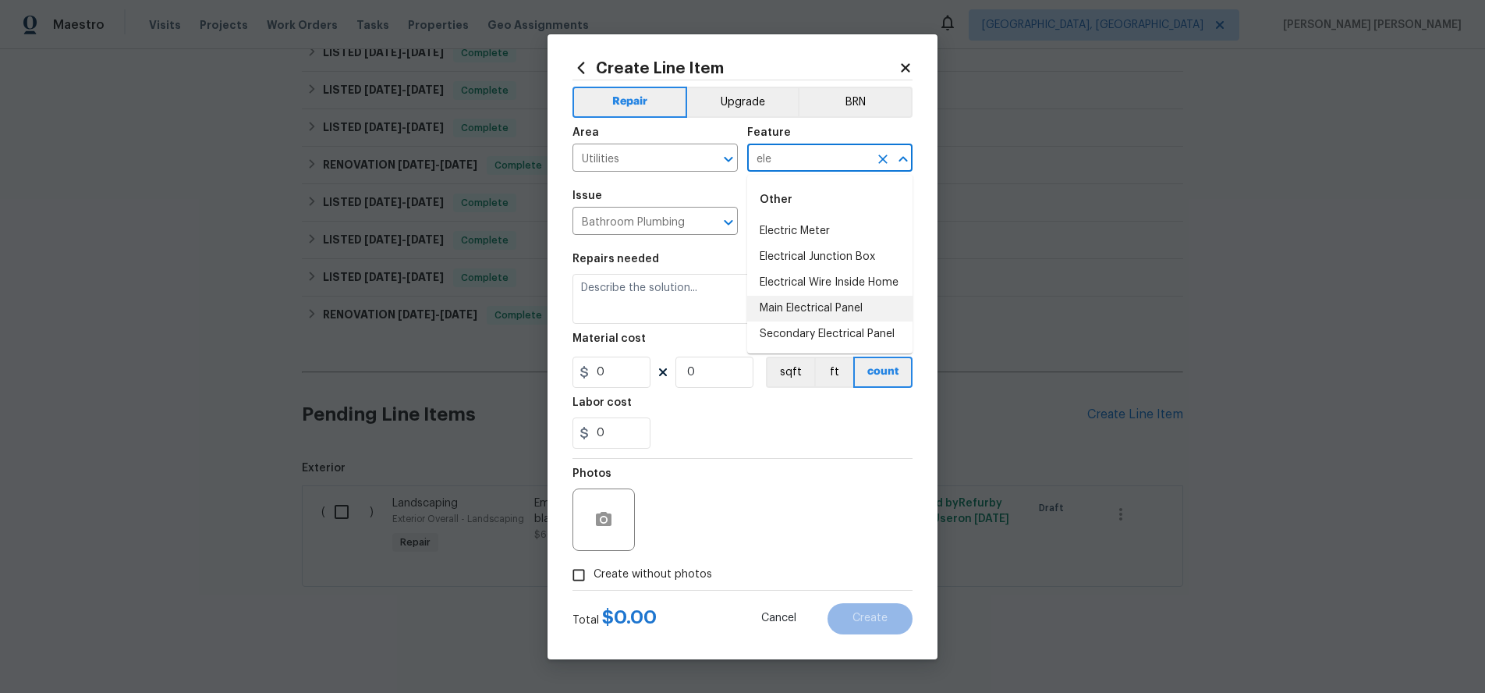
click at [857, 305] on li "Main Electrical Panel" at bounding box center [829, 309] width 165 height 26
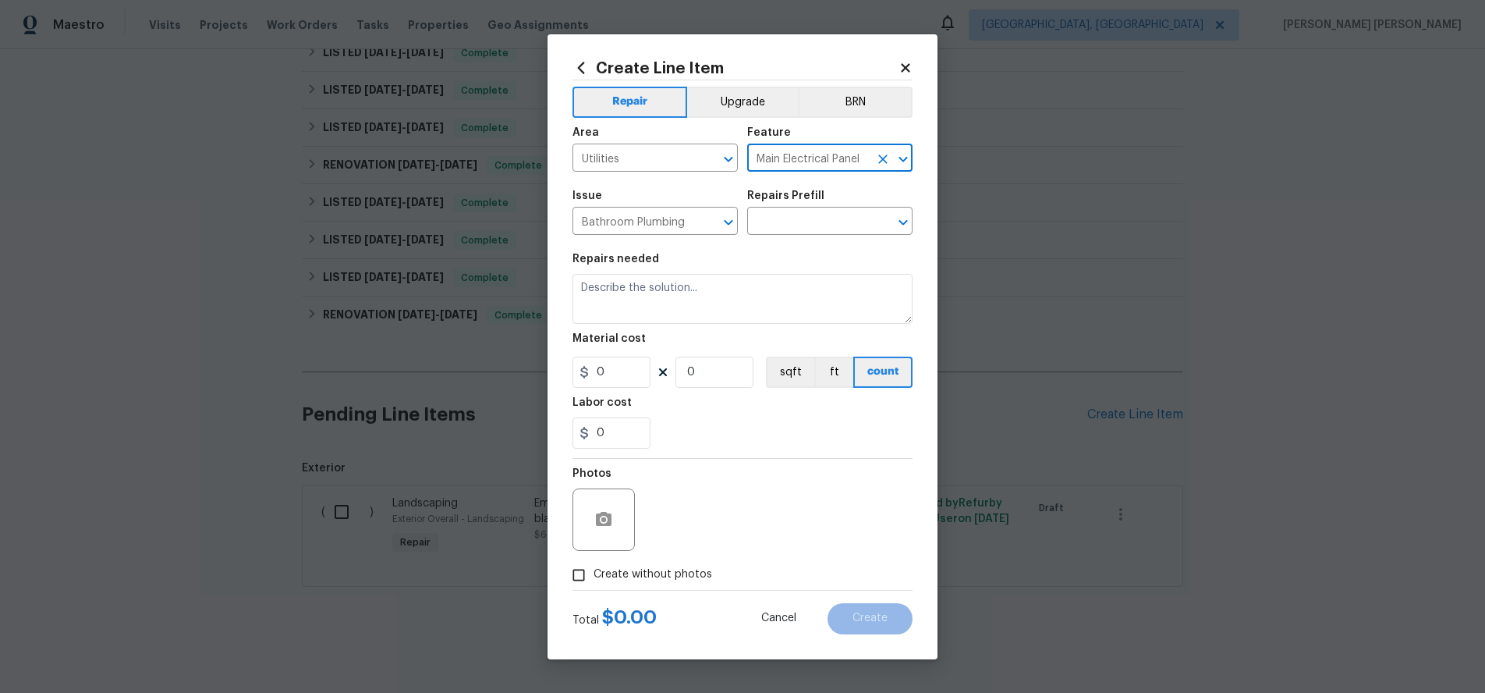
type input "Main Electrical Panel"
click at [696, 185] on span "Issue Bathroom Plumbing ​" at bounding box center [655, 212] width 165 height 63
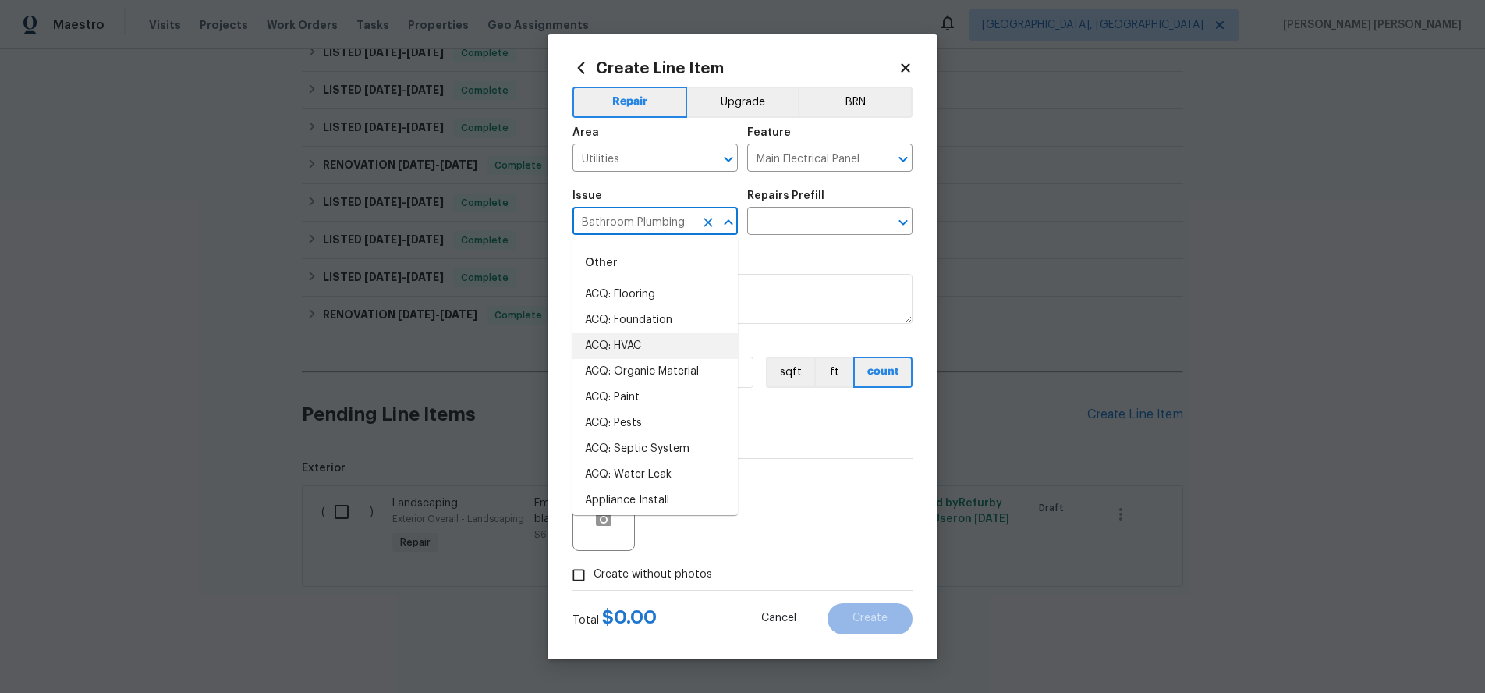
click at [673, 220] on input "Bathroom Plumbing" at bounding box center [634, 223] width 122 height 24
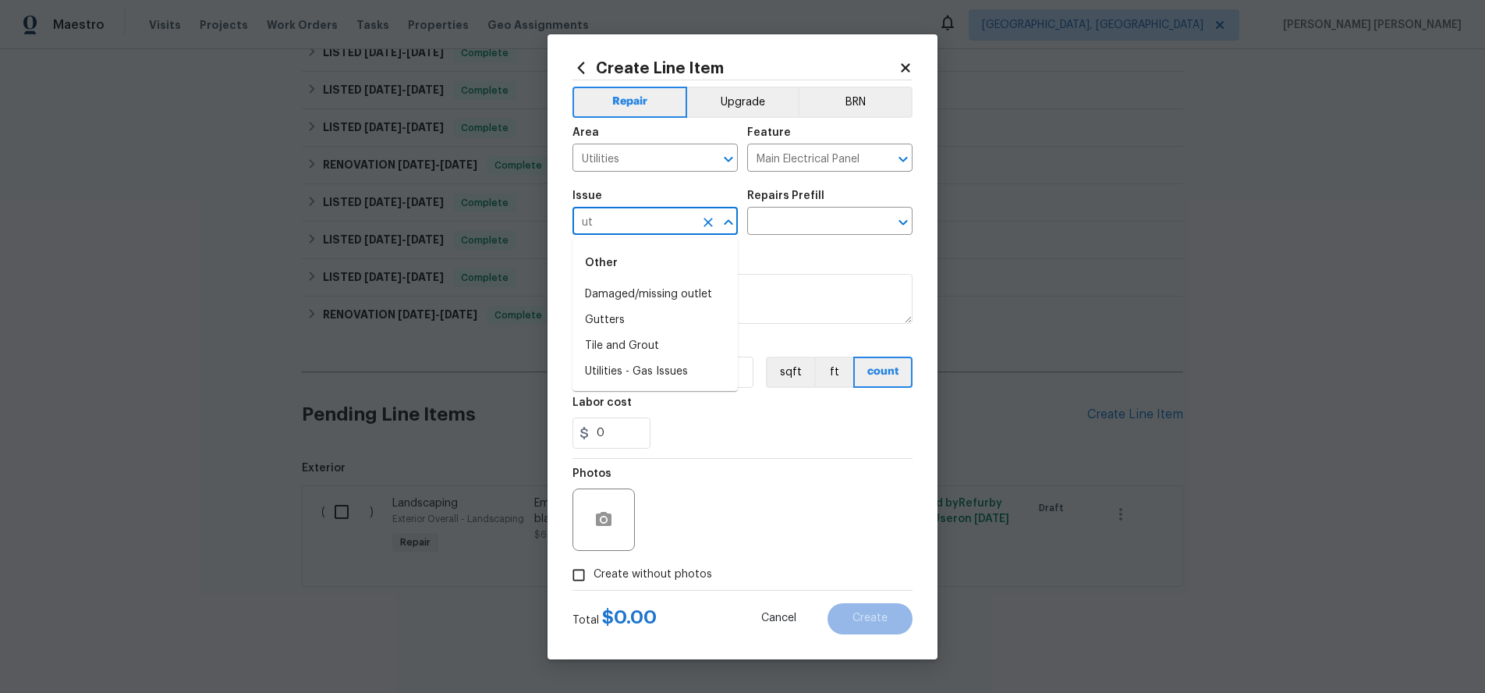
type input "u"
click at [631, 290] on li "Electrical" at bounding box center [655, 295] width 165 height 26
click at [727, 226] on icon "Open" at bounding box center [728, 222] width 19 height 19
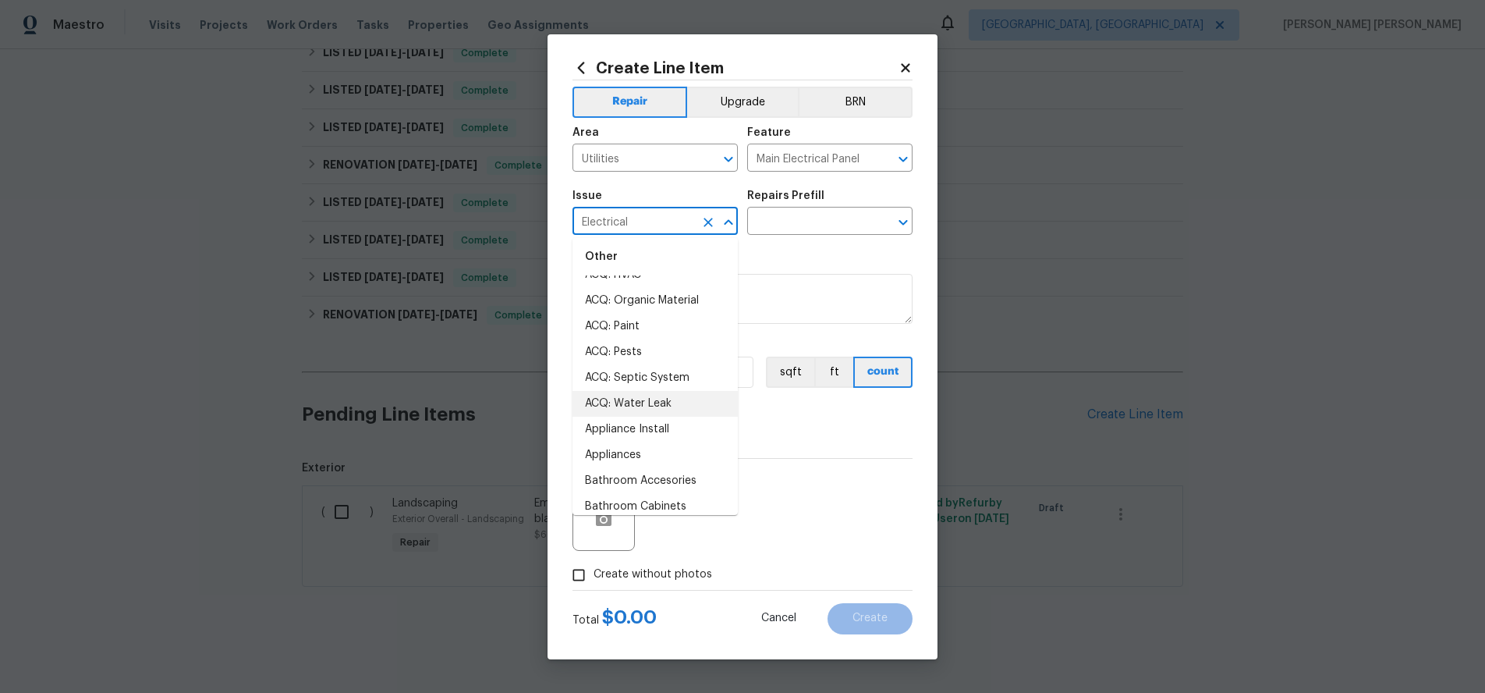
scroll to position [50, 0]
type input "Electrical"
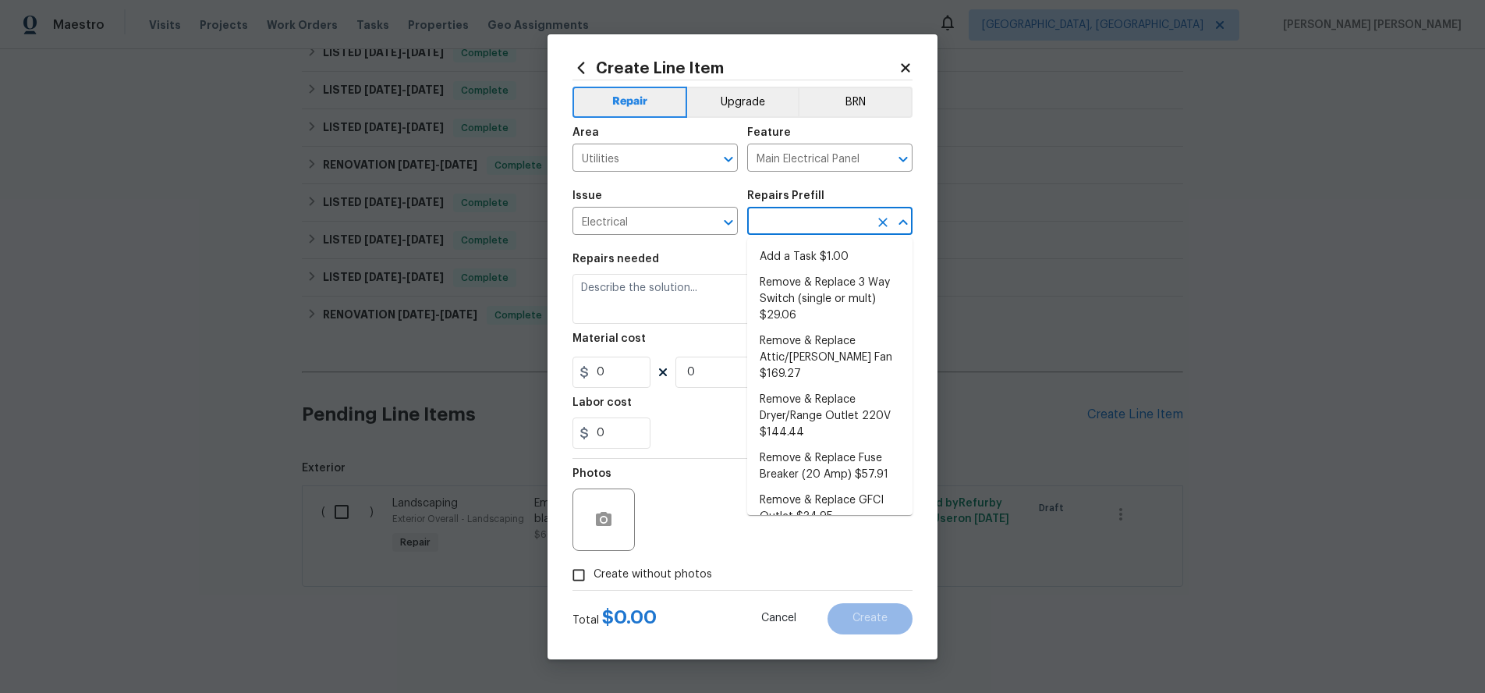
click at [818, 229] on input "text" at bounding box center [808, 223] width 122 height 24
click at [830, 255] on li "Add a Task $1.00" at bounding box center [829, 257] width 165 height 26
type input "Add a Task $1.00"
type textarea "HPM to detail"
type input "1"
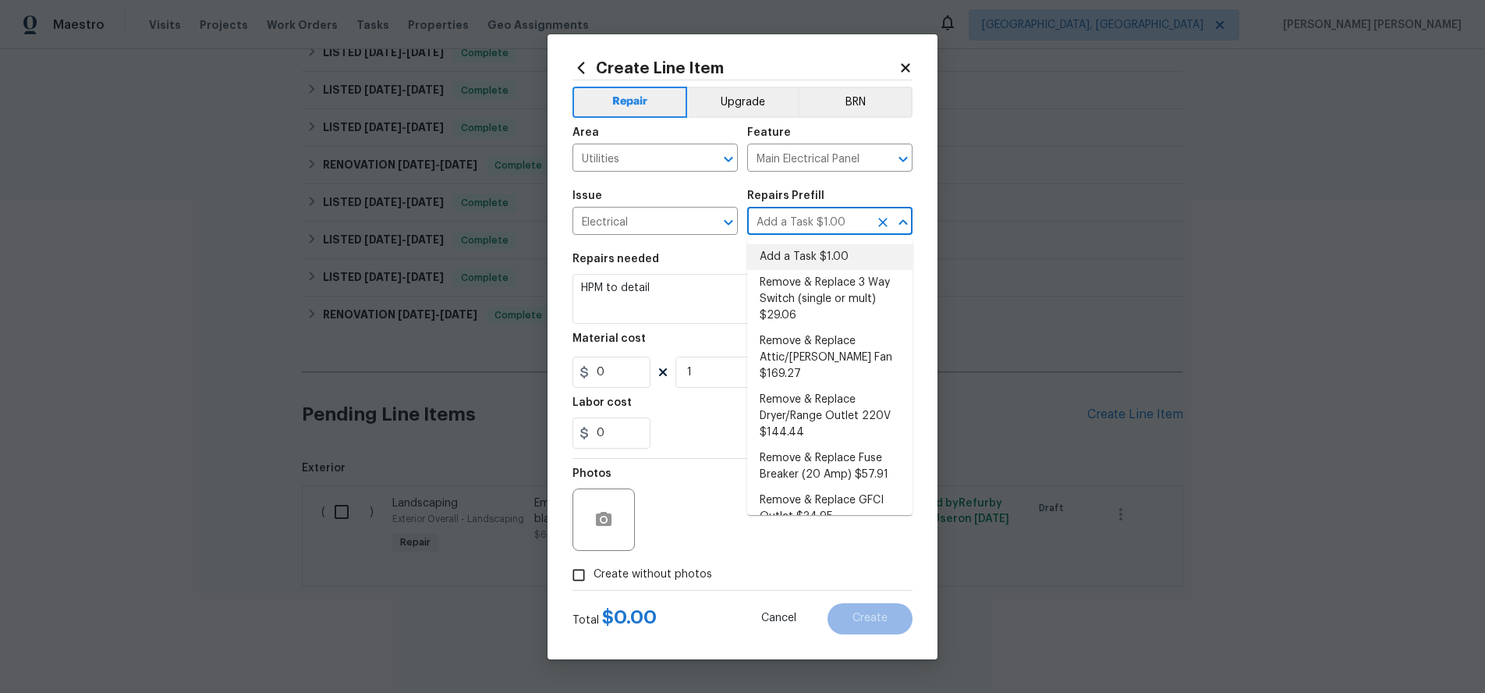
type input "1"
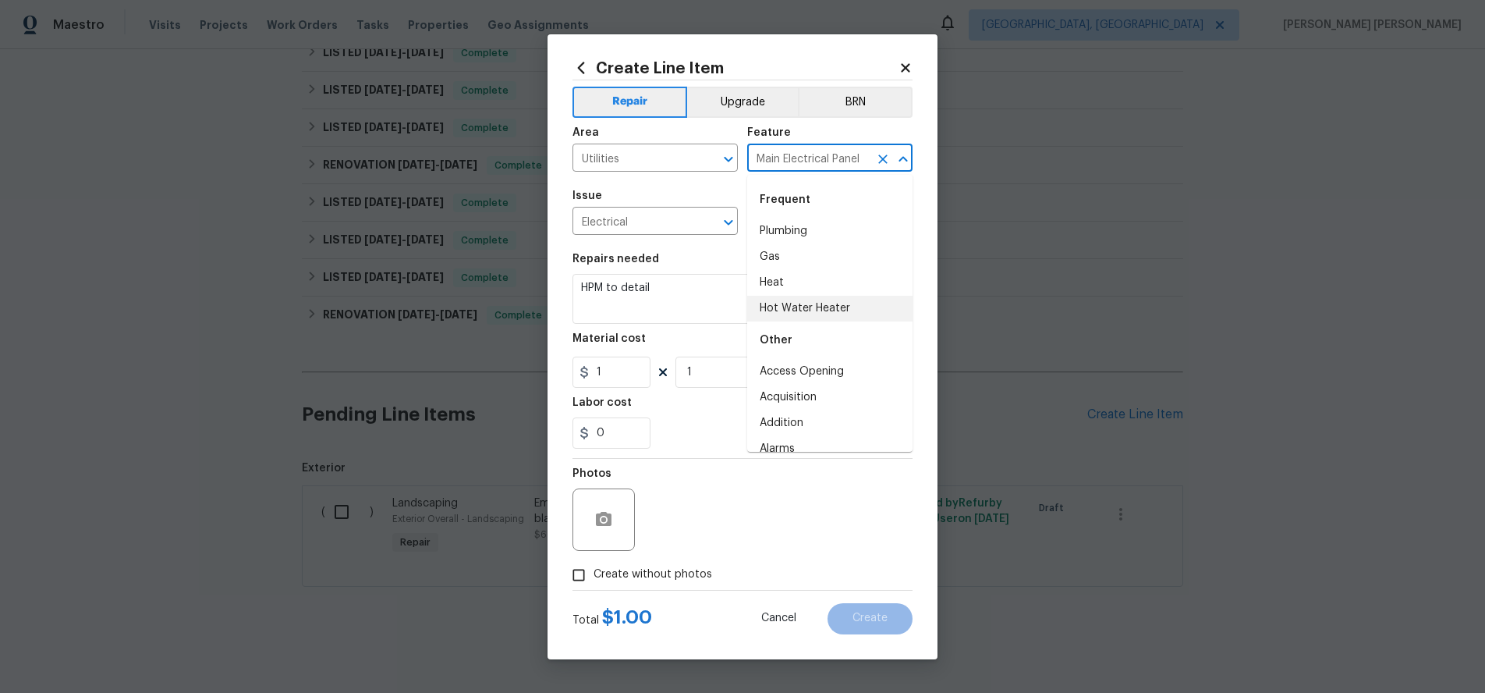
click at [838, 157] on input "Main Electrical Panel" at bounding box center [808, 159] width 122 height 24
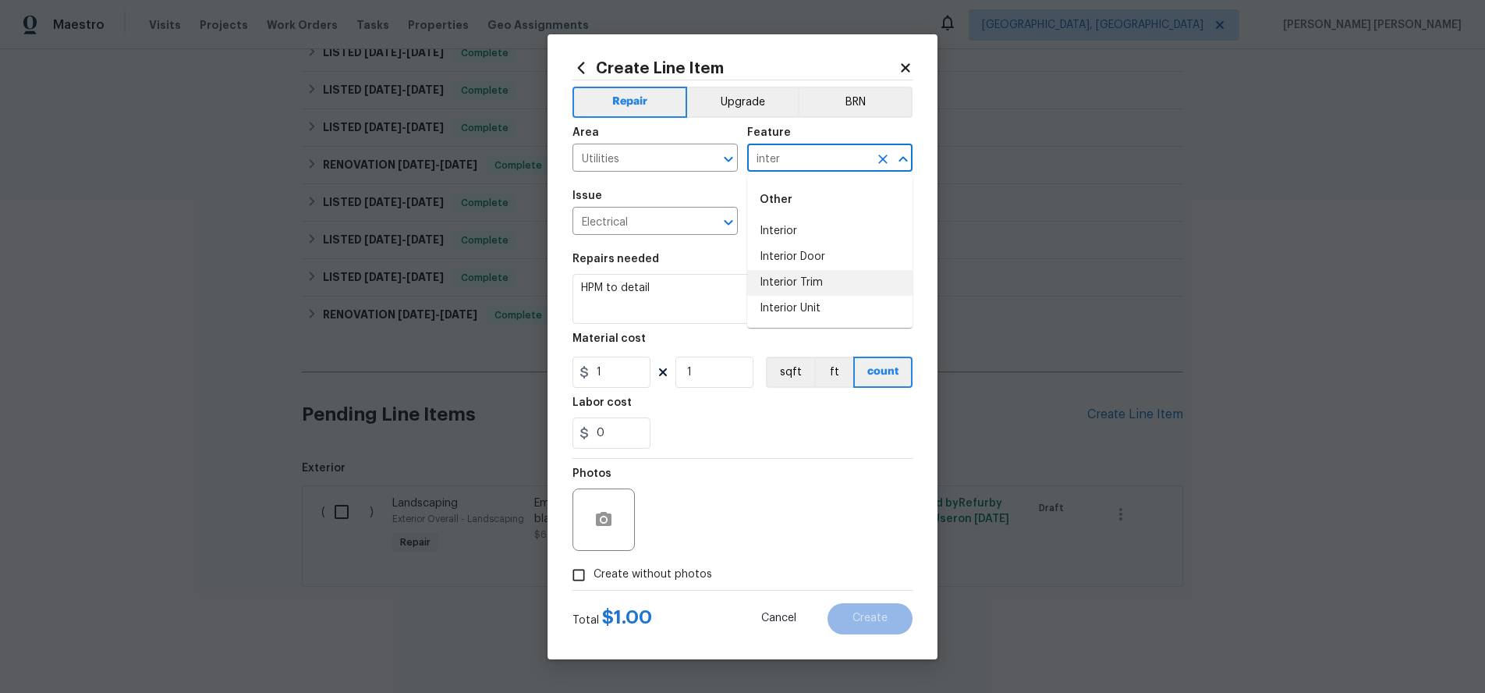
click at [804, 280] on li "Interior Trim" at bounding box center [829, 283] width 165 height 26
type input "Interior Trim"
click at [696, 218] on div "Electrical ​" at bounding box center [655, 223] width 165 height 24
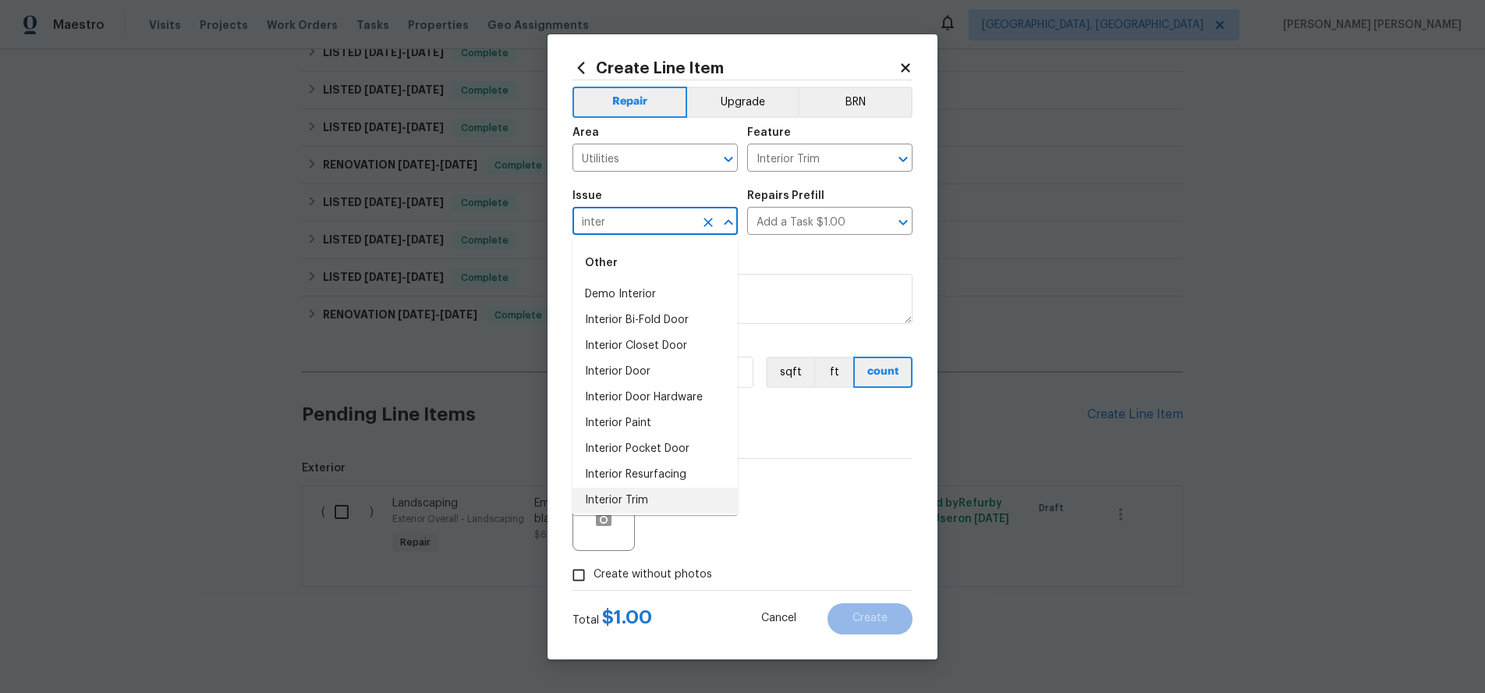
click at [660, 506] on li "Interior Trim" at bounding box center [655, 501] width 165 height 26
type input "Interior Trim"
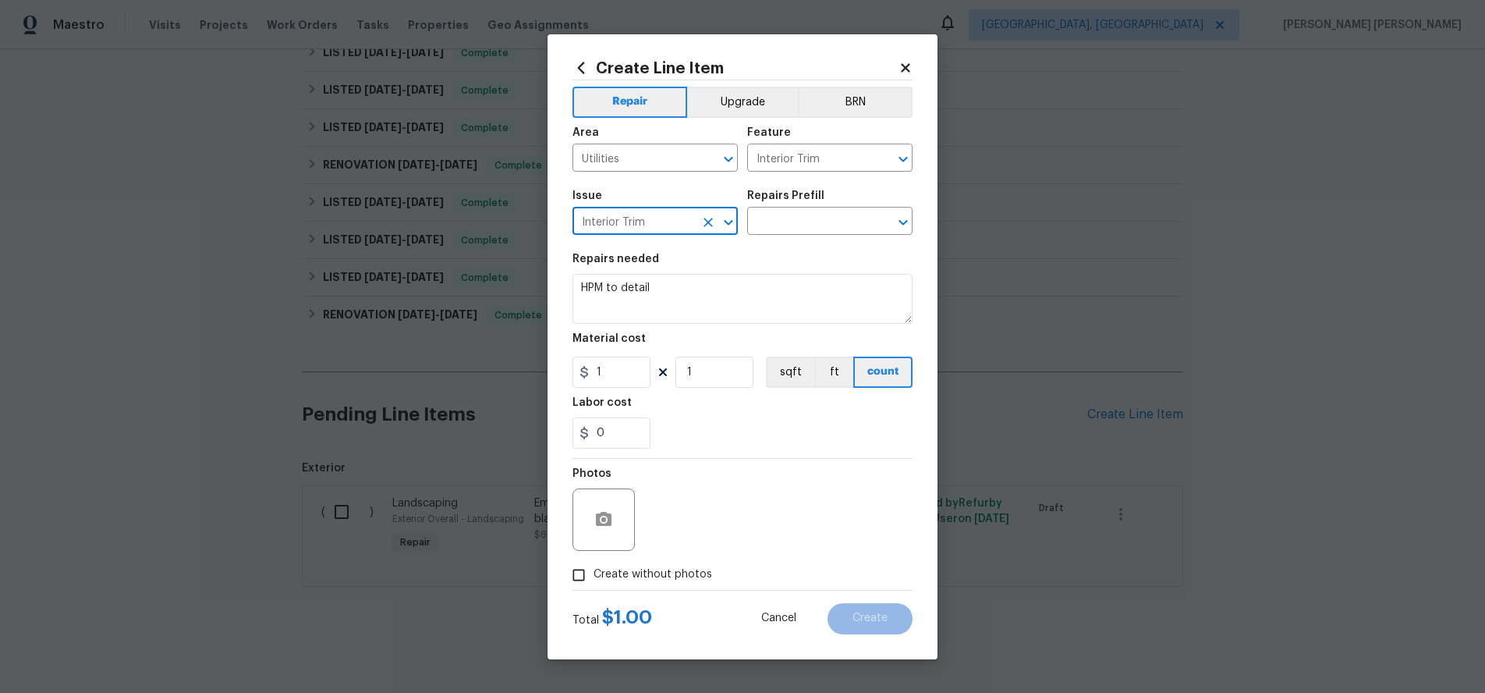
type input "Interior Trim"
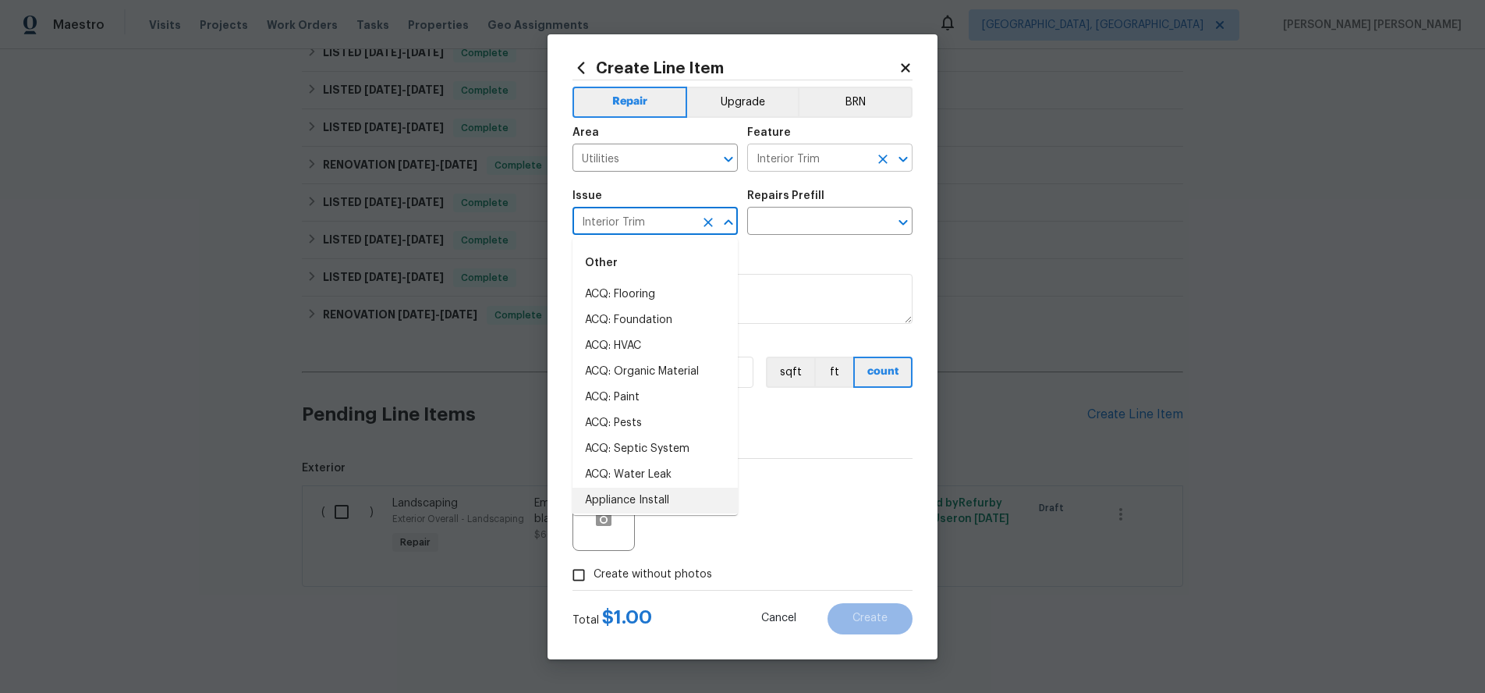
click at [811, 159] on input "Interior Trim" at bounding box center [808, 159] width 122 height 24
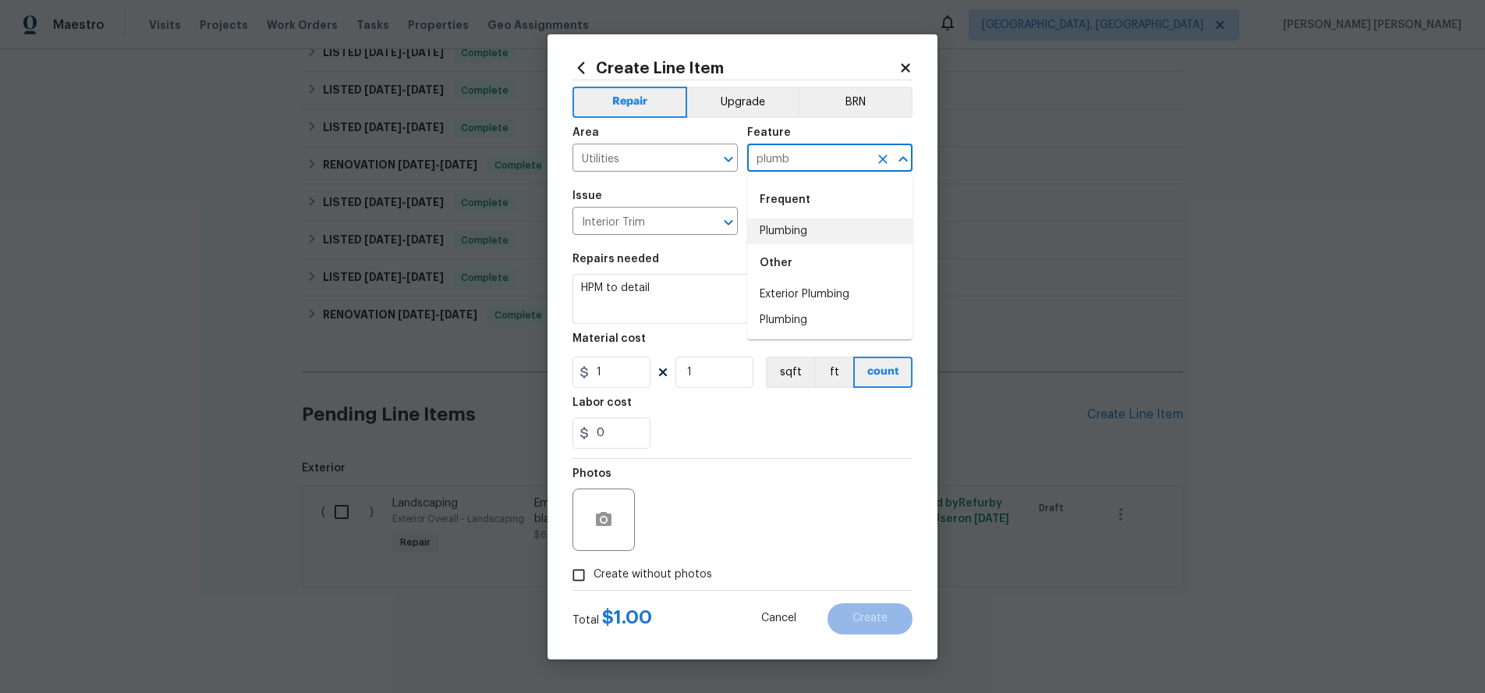
click at [800, 236] on li "Plumbing" at bounding box center [829, 231] width 165 height 26
type input "Plumbing"
click at [672, 222] on input "Interior Trim" at bounding box center [634, 223] width 122 height 24
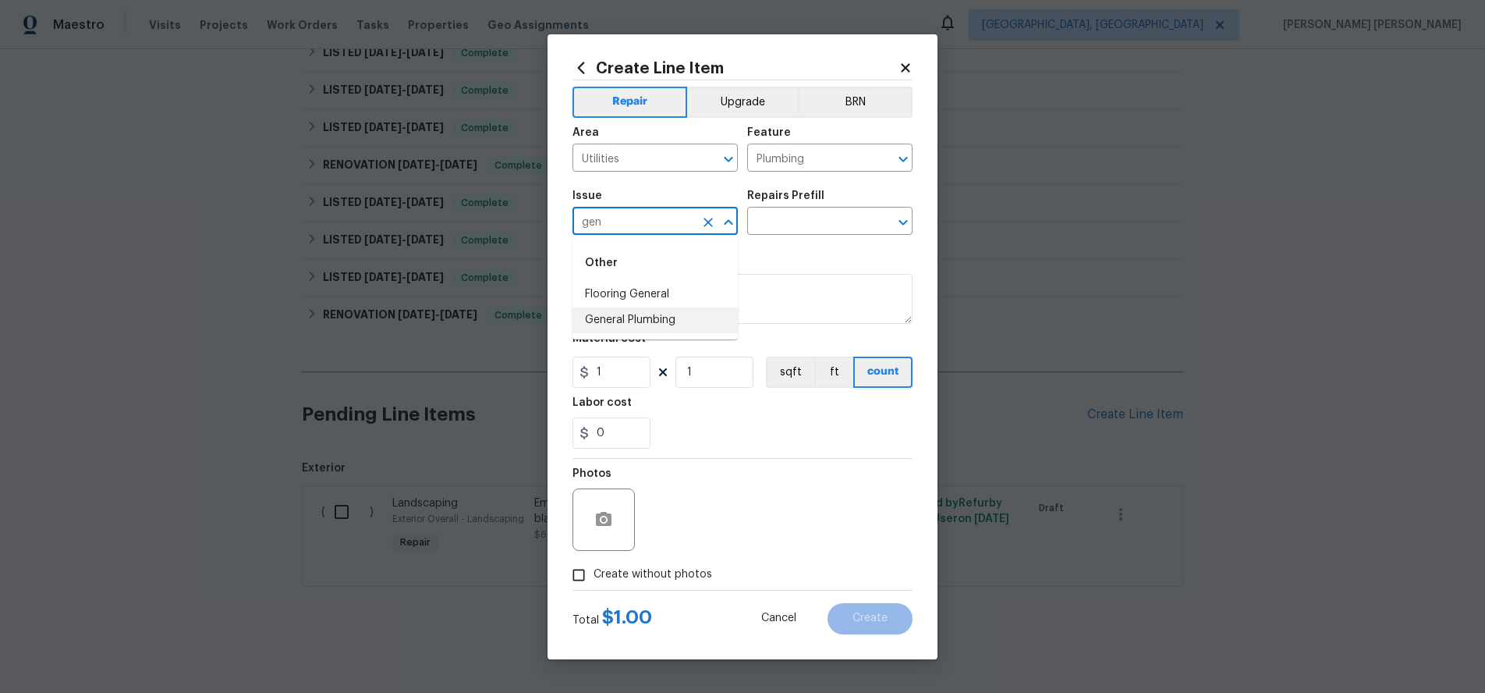
click at [656, 322] on li "General Plumbing" at bounding box center [655, 320] width 165 height 26
type input "General Plumbing"
click at [814, 222] on input "text" at bounding box center [808, 223] width 122 height 24
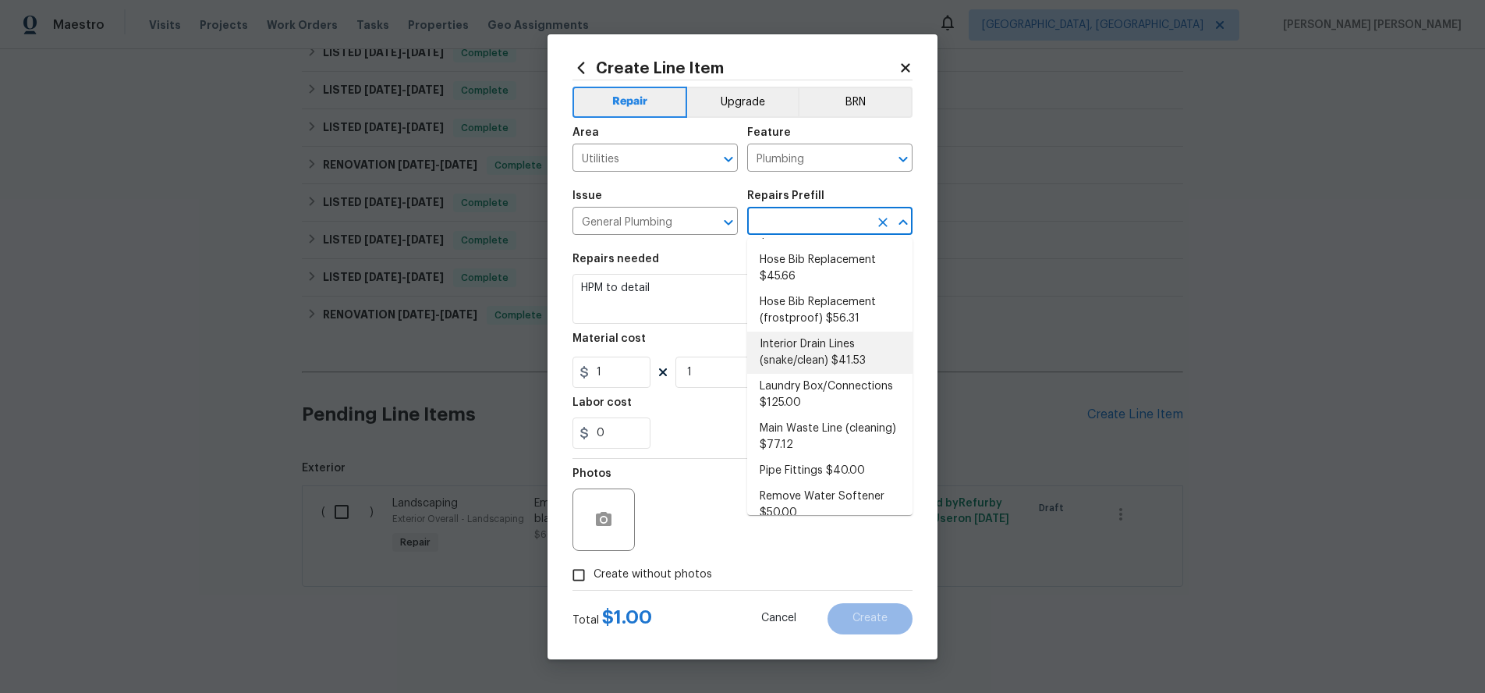
scroll to position [133, 0]
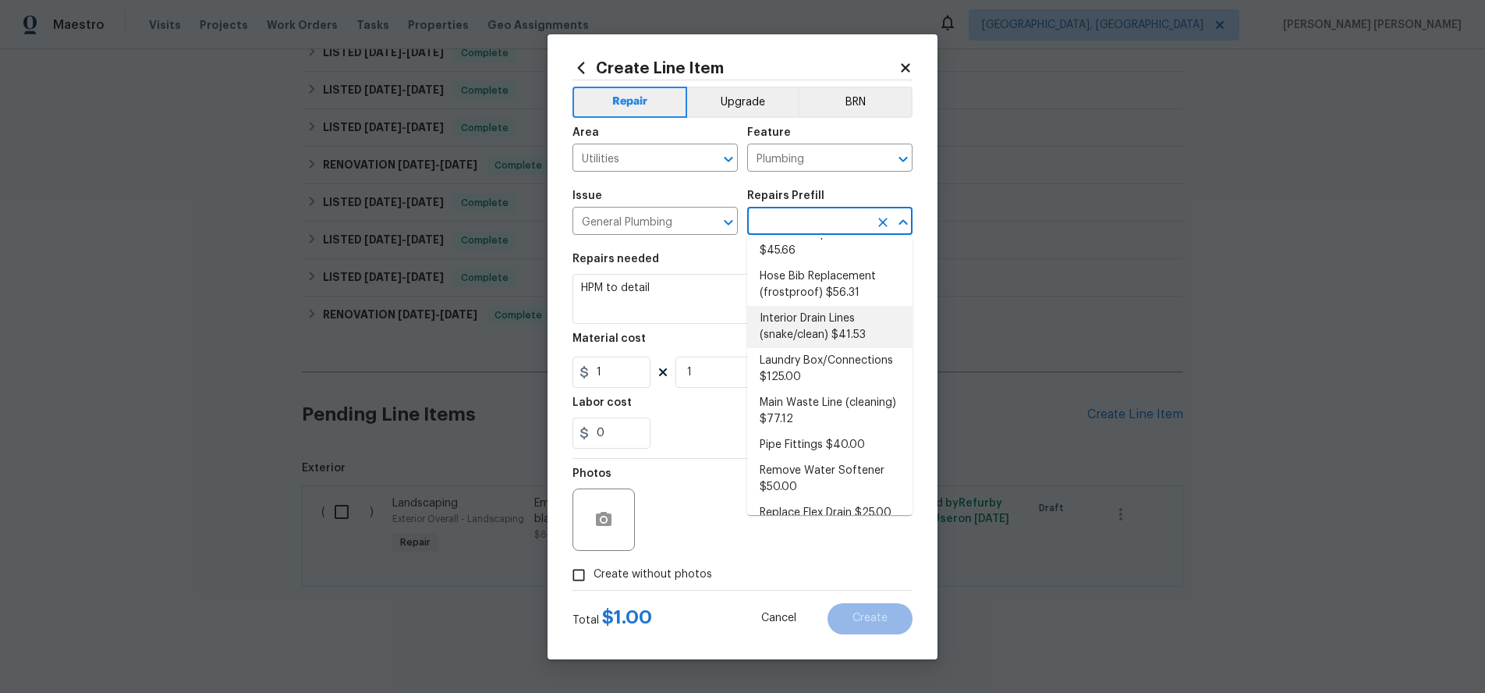
click at [837, 338] on li "Interior Drain Lines (snake/clean) $41.53" at bounding box center [829, 327] width 165 height 42
type textarea "Clear any/all interior drain/waste lines utilizing a "snake" tool. Ensure that …"
type input "Interior Drain Lines (snake/clean) $41.53"
type input "41.53"
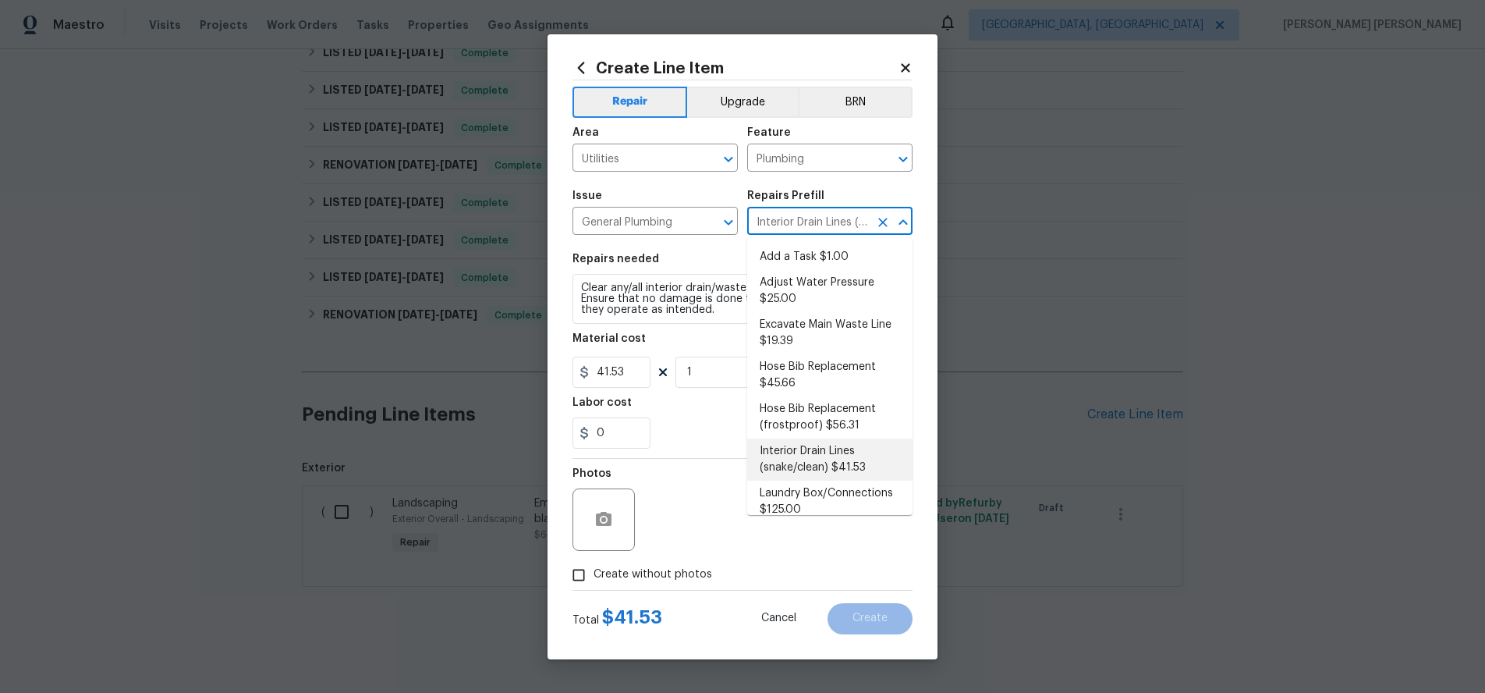
click at [903, 221] on icon "Close" at bounding box center [903, 221] width 9 height 5
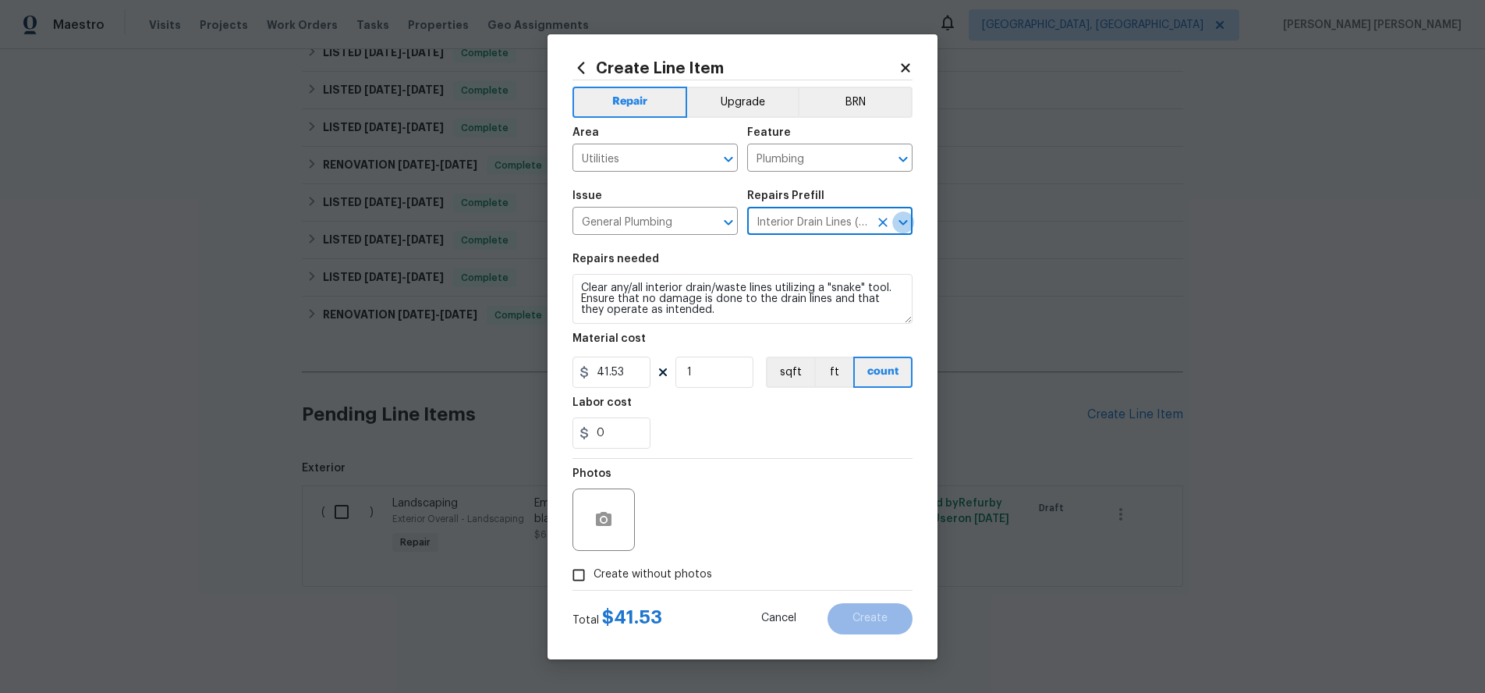
click at [903, 221] on icon "Open" at bounding box center [903, 222] width 19 height 19
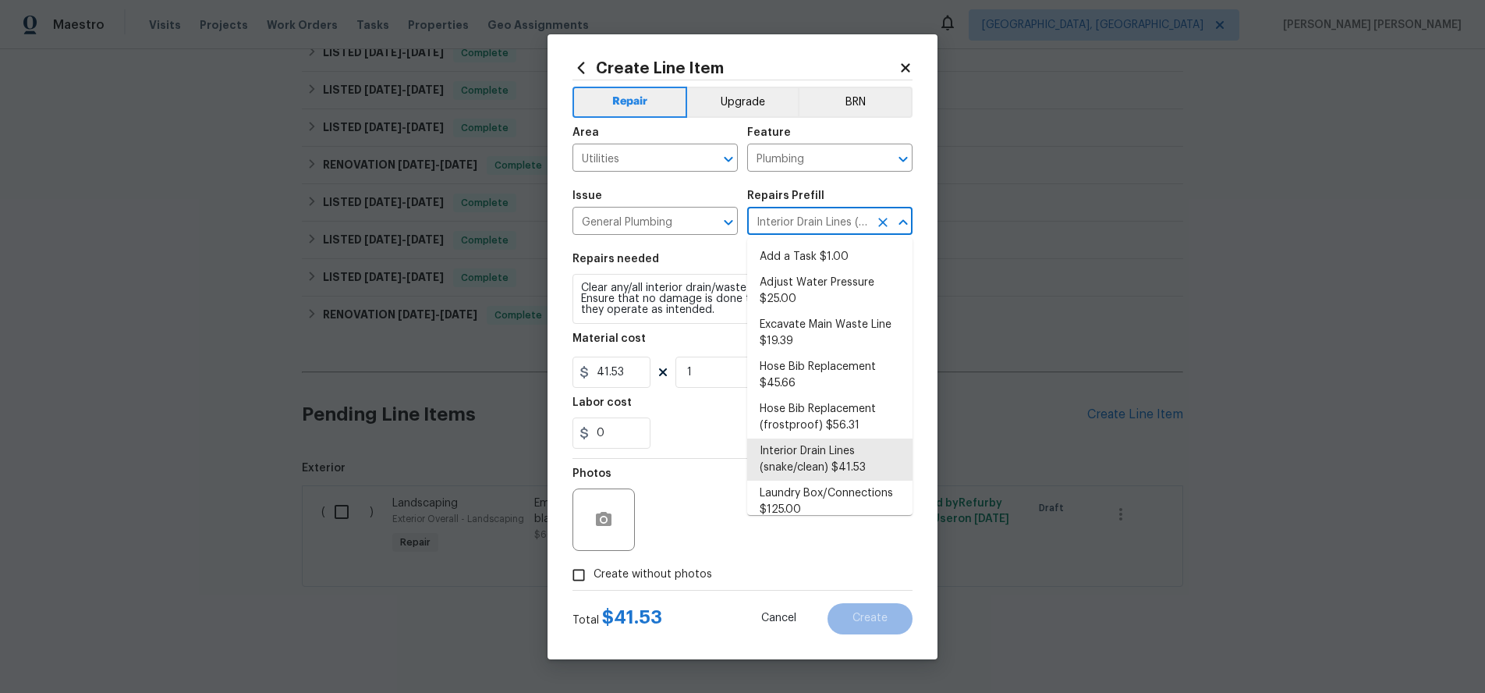
scroll to position [574, 0]
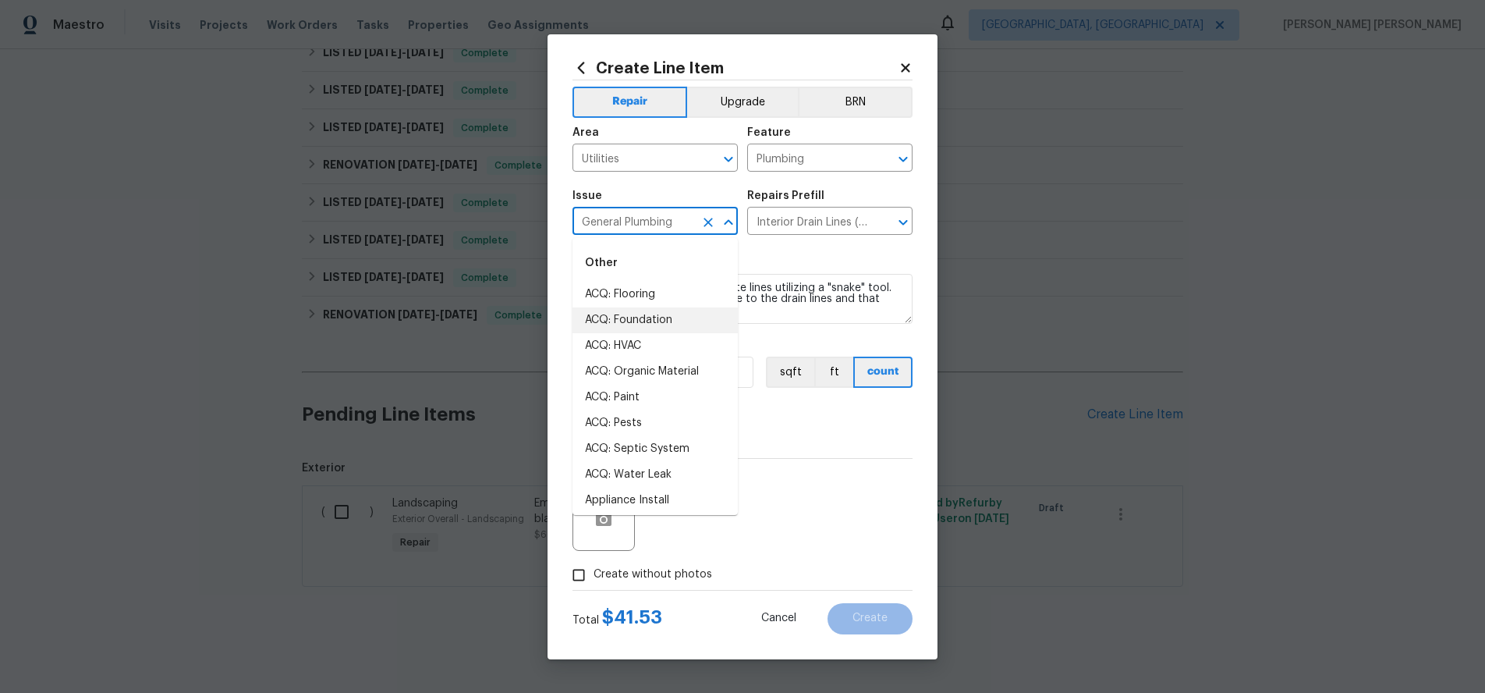
click at [684, 218] on input "General Plumbing" at bounding box center [634, 223] width 122 height 24
click at [665, 336] on li "Bathroom Plumbing" at bounding box center [655, 346] width 165 height 26
type input "Bathroom Plumbing"
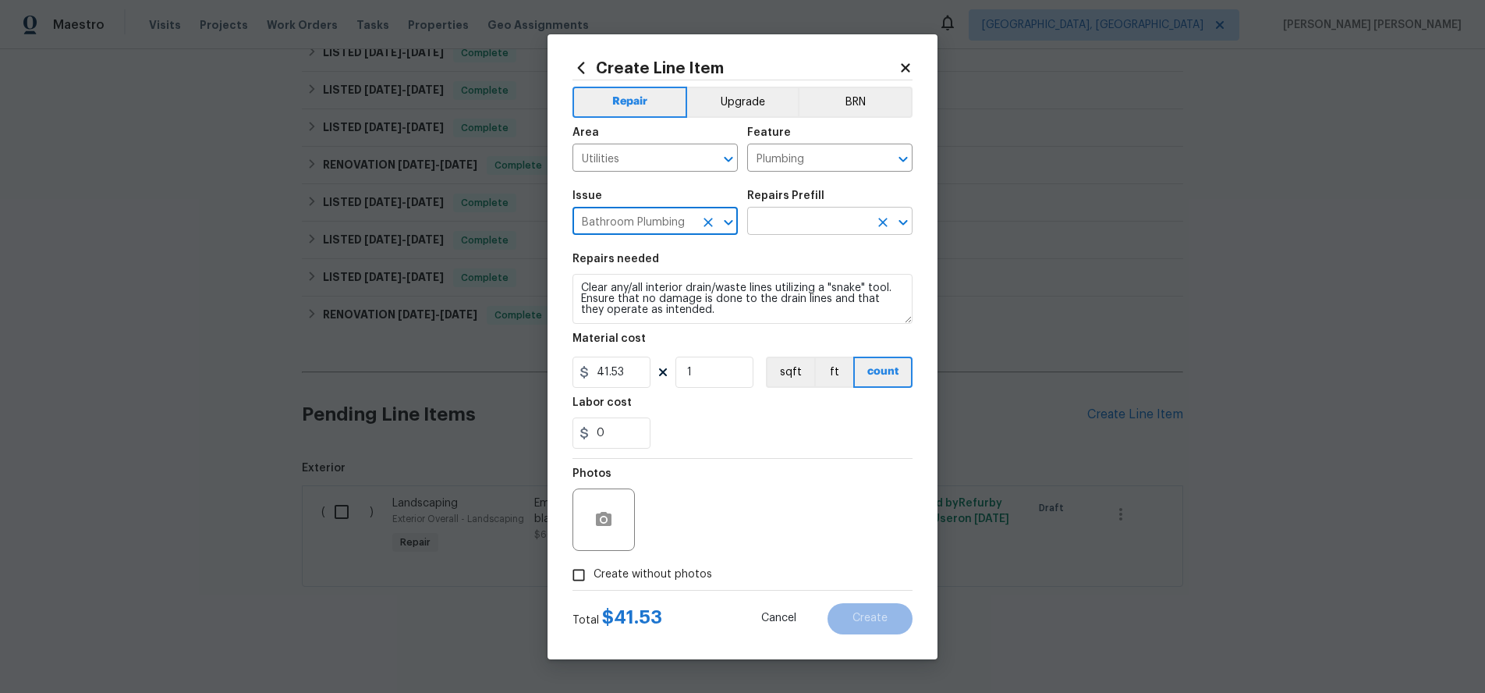
click at [899, 221] on icon "Open" at bounding box center [903, 222] width 9 height 5
type input "Bathroom Plumbing"
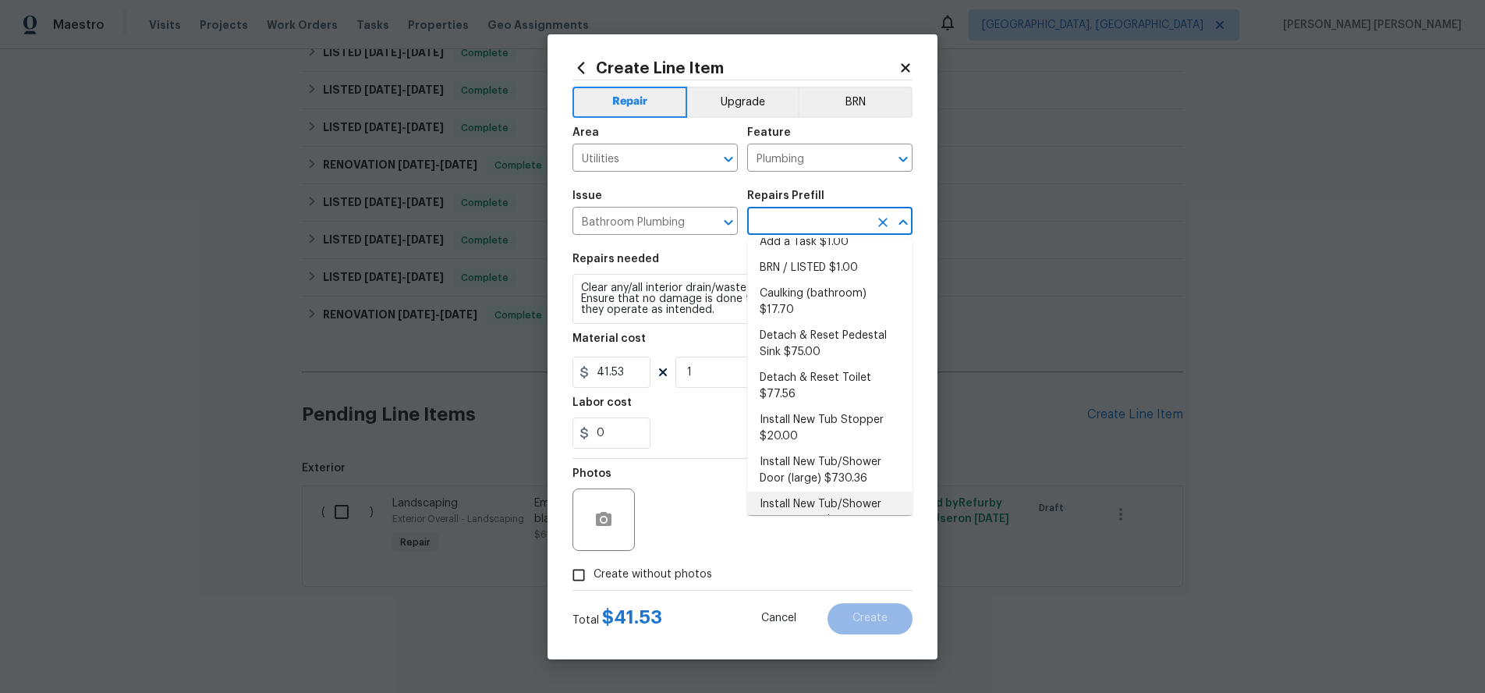
scroll to position [56, 0]
click at [877, 366] on li "Detach & Reset Toilet $77.56" at bounding box center [829, 387] width 165 height 42
type textarea "Detach, store and reset the toilet as needed for other repairs. Ensure that the…"
type input "Detach & Reset Toilet $77.56"
type input "77.56"
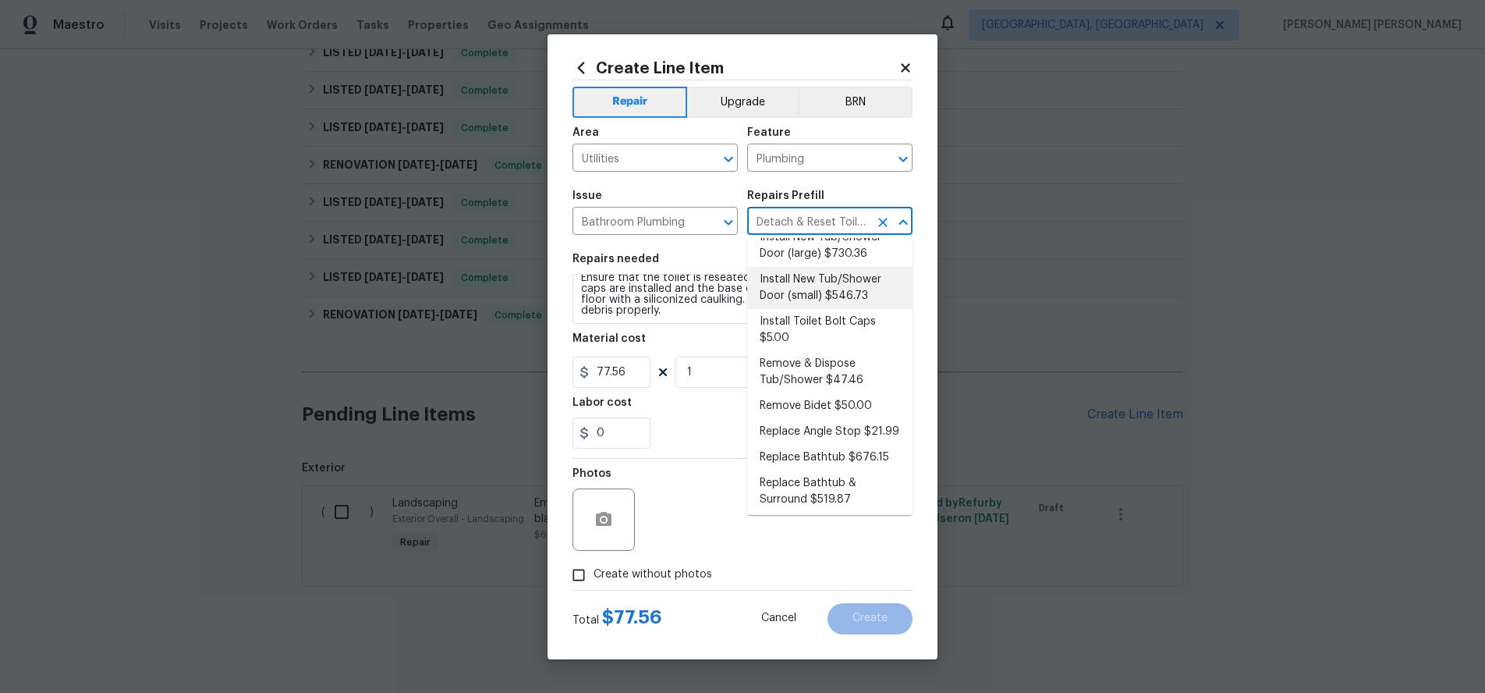
scroll to position [0, 0]
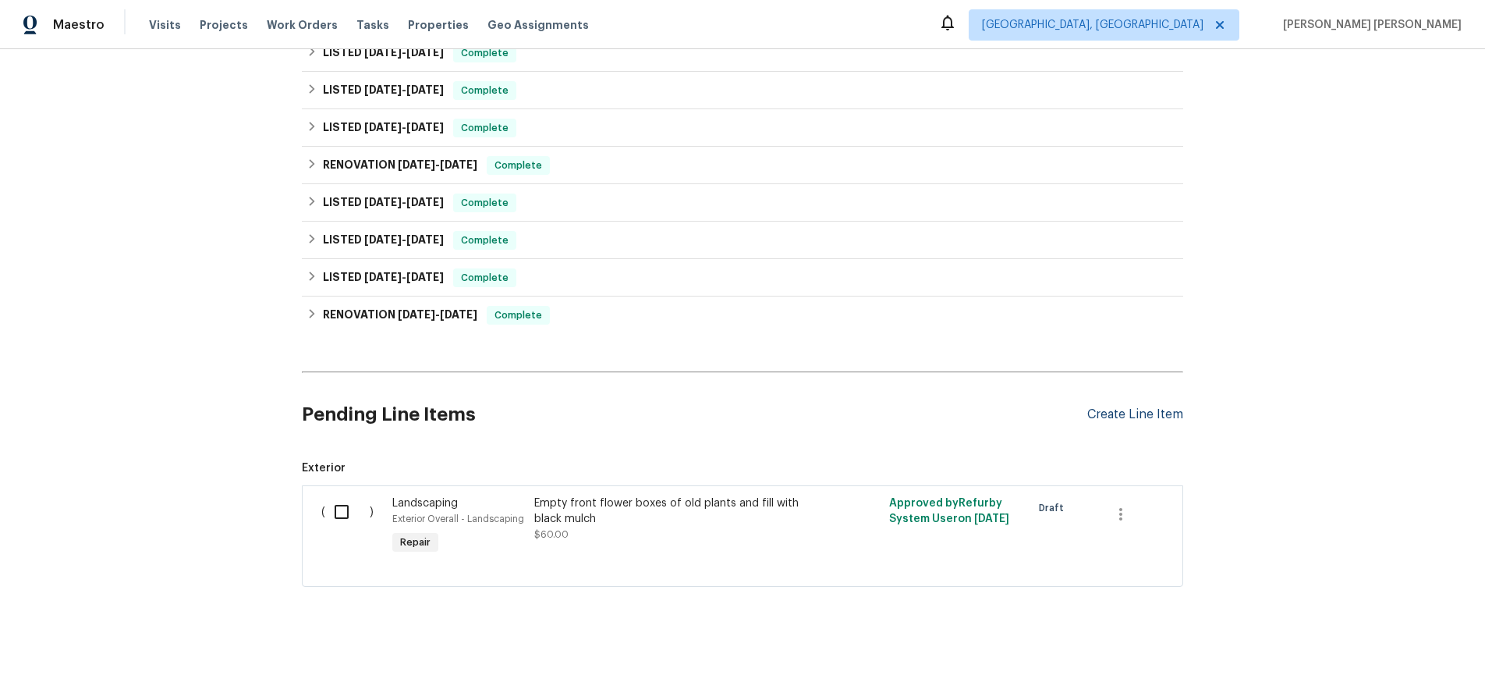
click at [1132, 412] on div "Create Line Item" at bounding box center [1136, 414] width 96 height 15
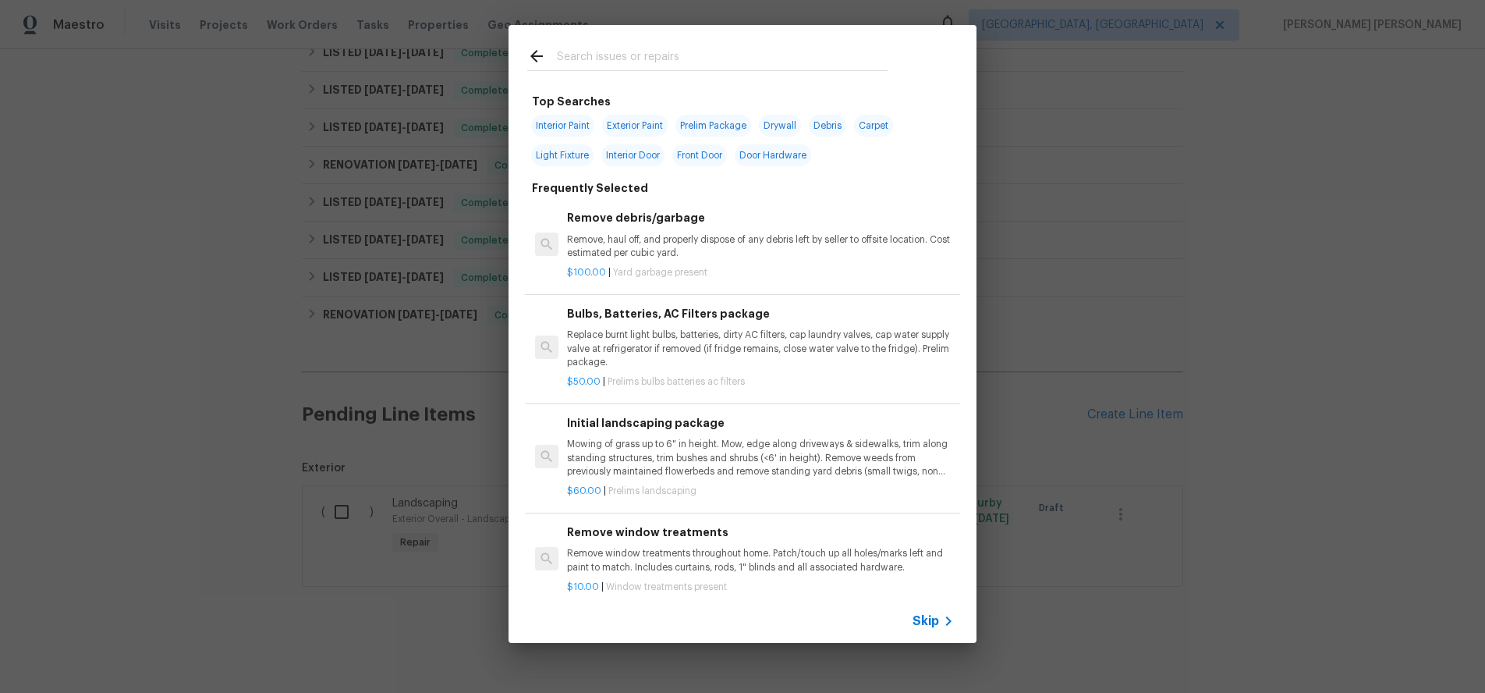
click at [936, 623] on span "Skip" at bounding box center [926, 621] width 27 height 16
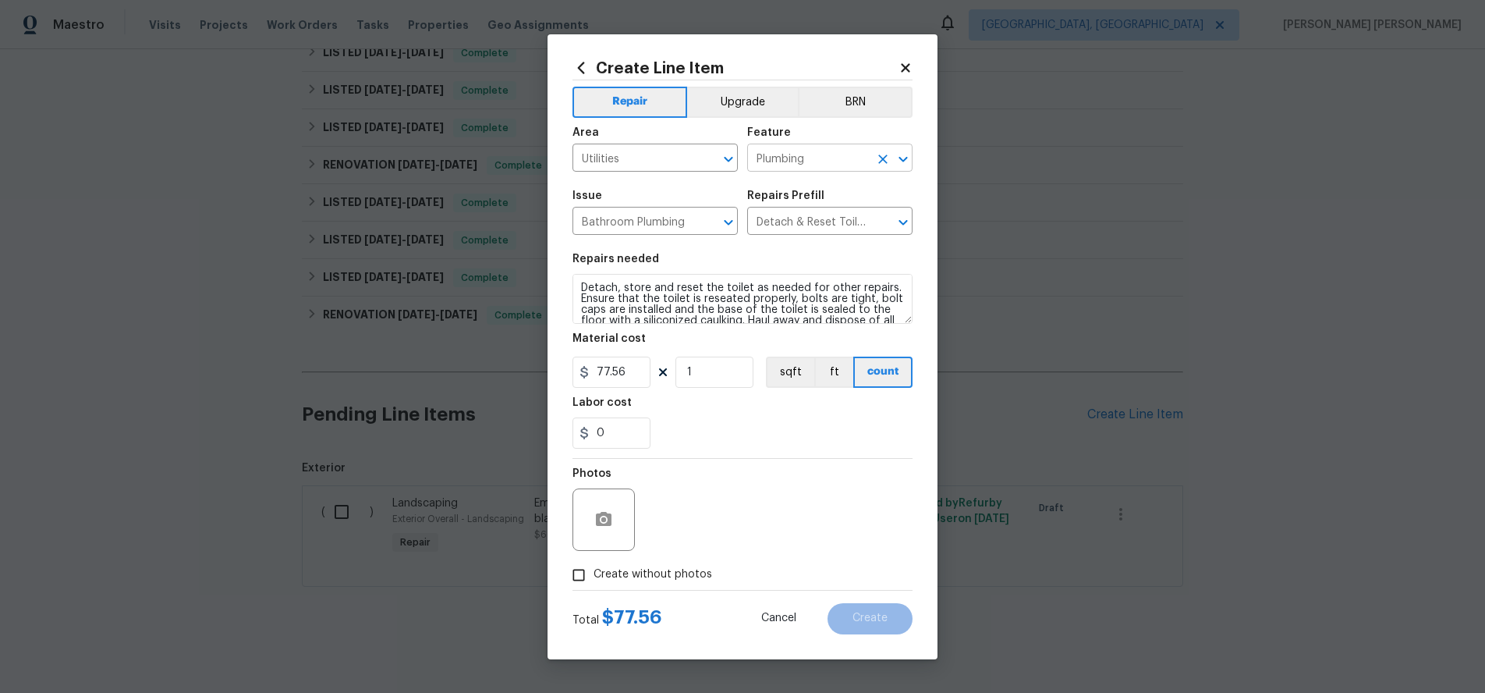
click at [828, 163] on input "Plumbing" at bounding box center [808, 159] width 122 height 24
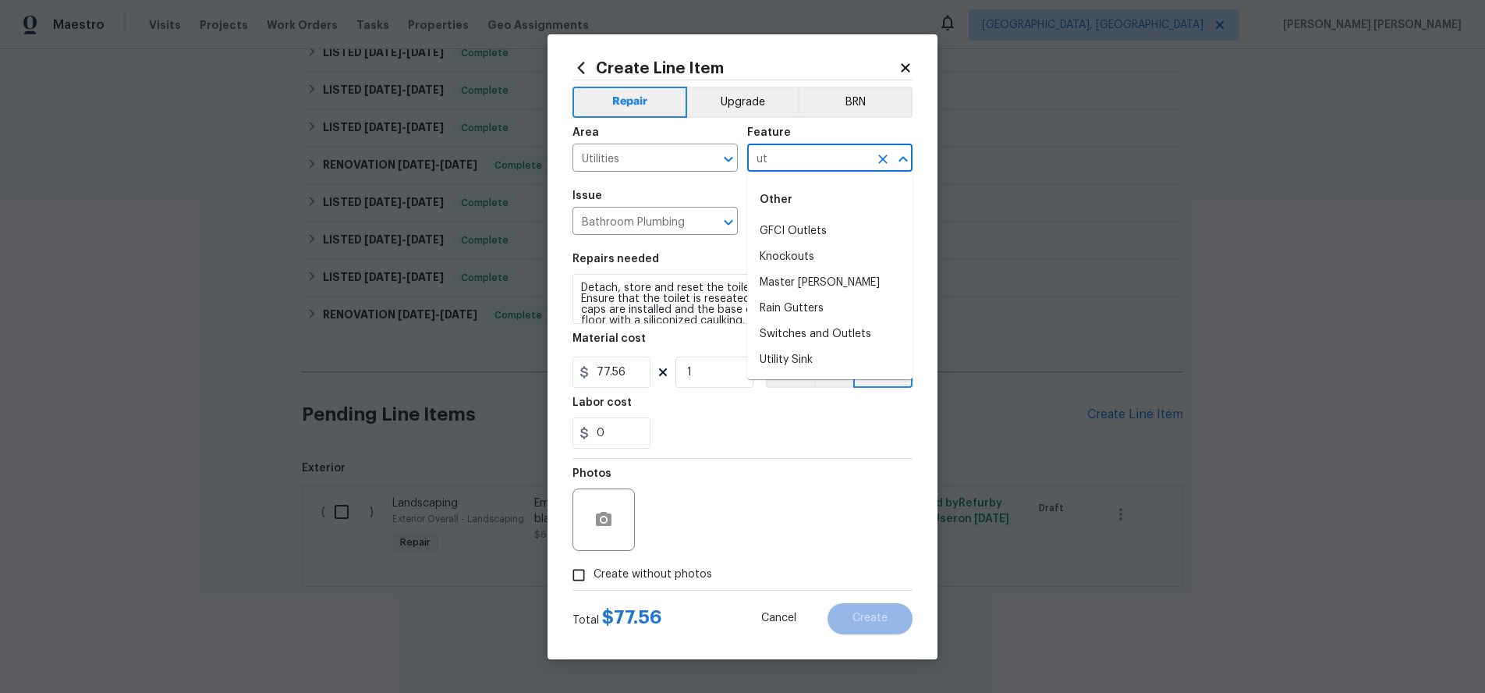
type input "u"
click at [801, 301] on li "Water Meter" at bounding box center [829, 295] width 165 height 26
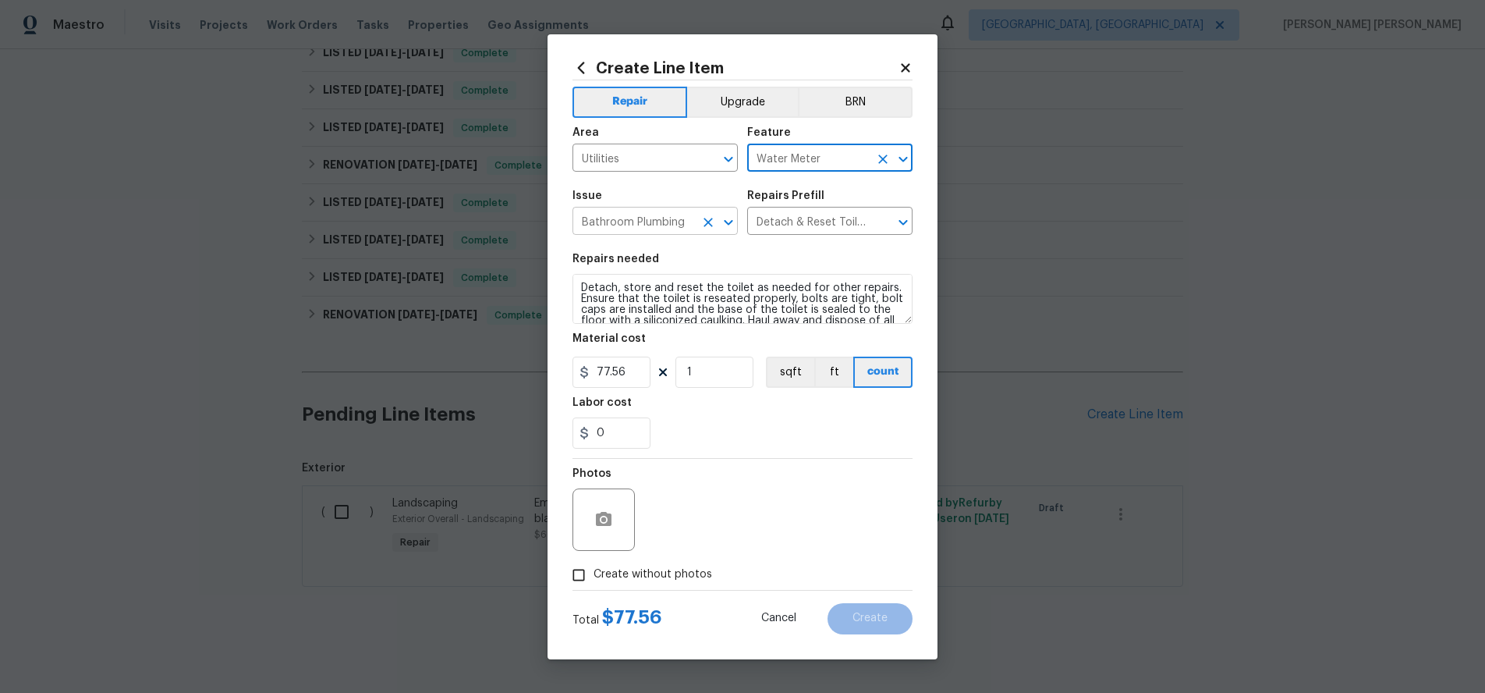
type input "Water Meter"
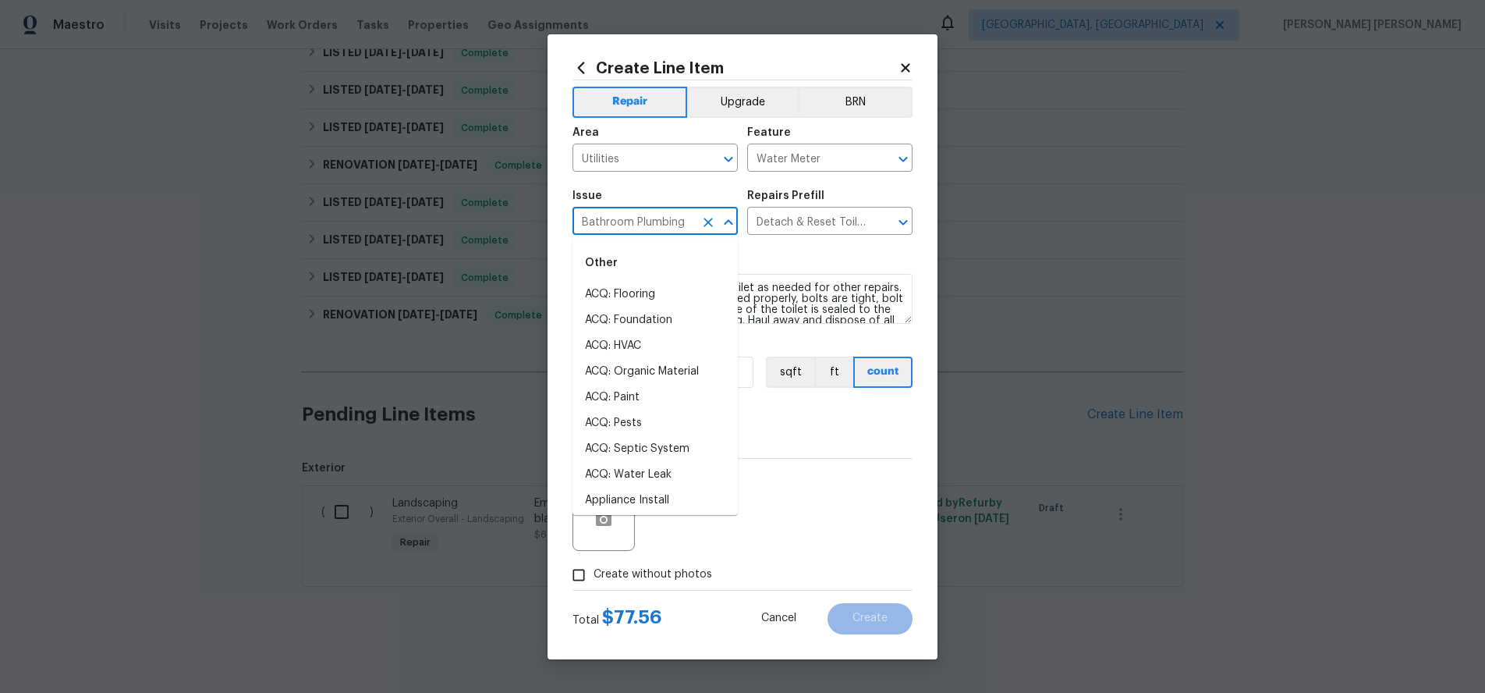
click at [641, 219] on input "Bathroom Plumbing" at bounding box center [634, 223] width 122 height 24
type input "u"
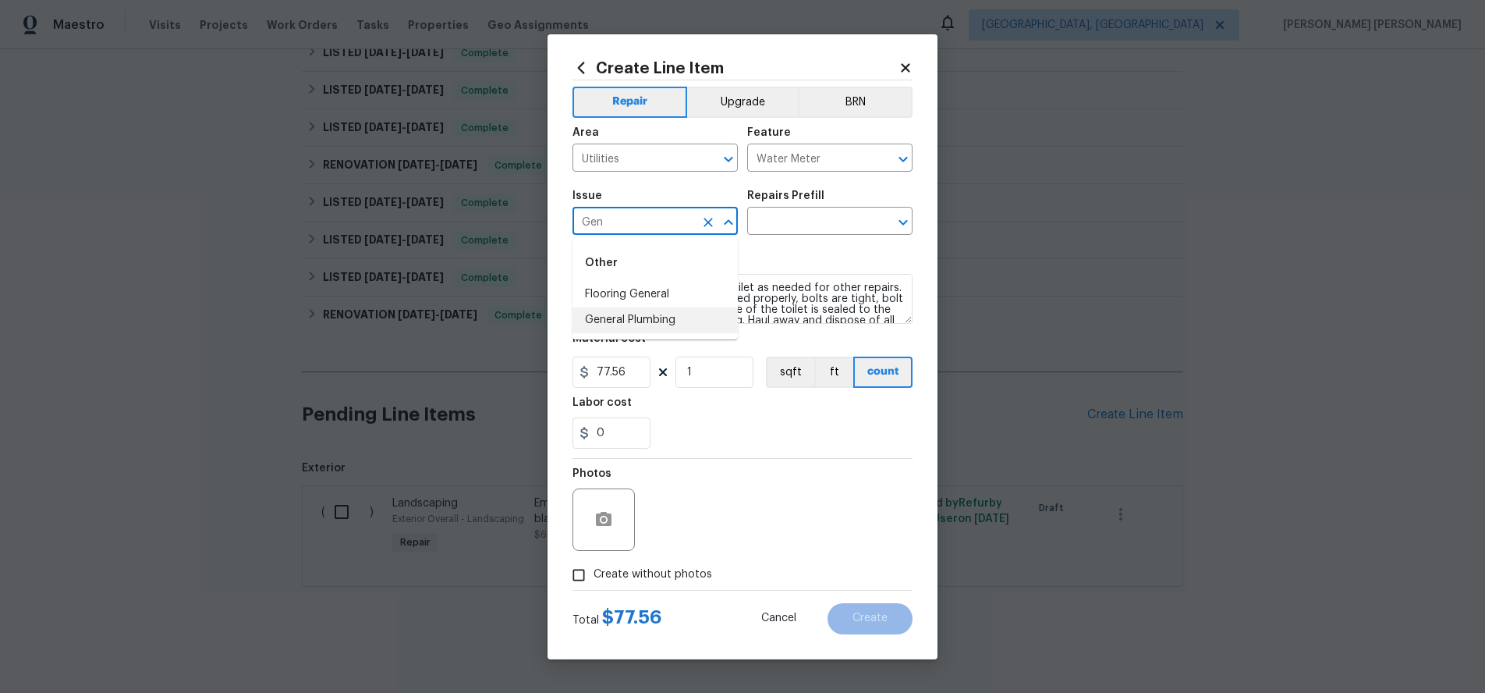
click at [669, 322] on li "General Plumbing" at bounding box center [655, 320] width 165 height 26
type input "General Plumbing"
click at [804, 219] on input "text" at bounding box center [808, 223] width 122 height 24
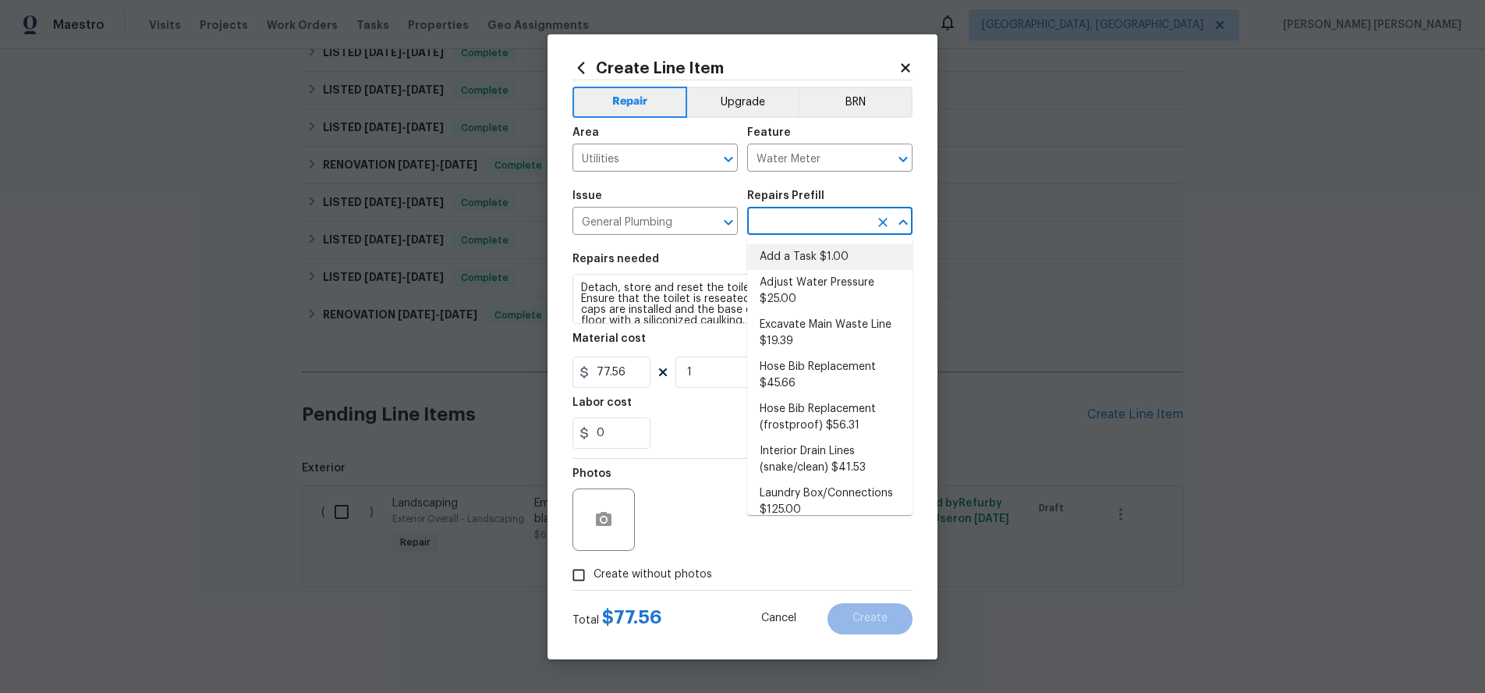
click at [822, 245] on li "Add a Task $1.00" at bounding box center [829, 257] width 165 height 26
type input "Plumbing"
type input "Add a Task $1.00"
type textarea "HPM to detail"
type input "1"
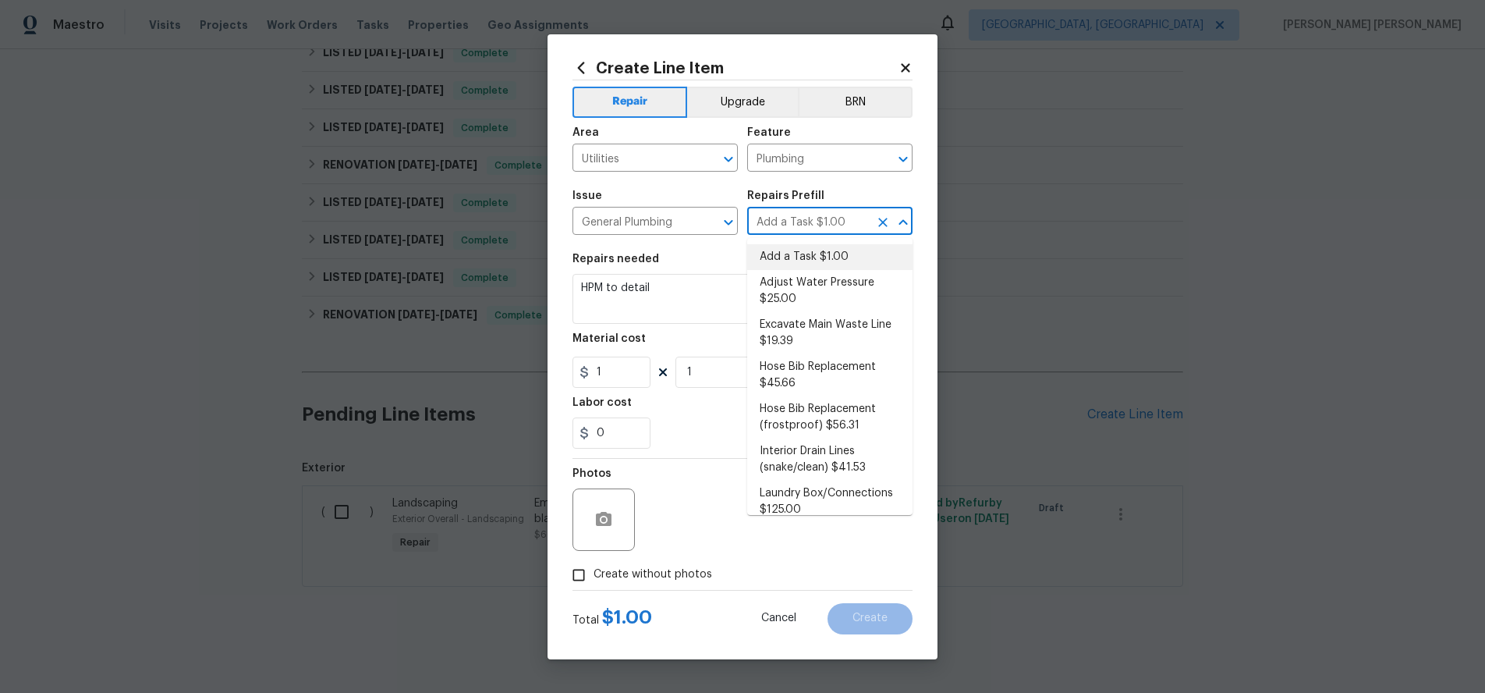
click at [640, 187] on span "Issue General Plumbing ​" at bounding box center [655, 212] width 165 height 63
